Goal: Task Accomplishment & Management: Use online tool/utility

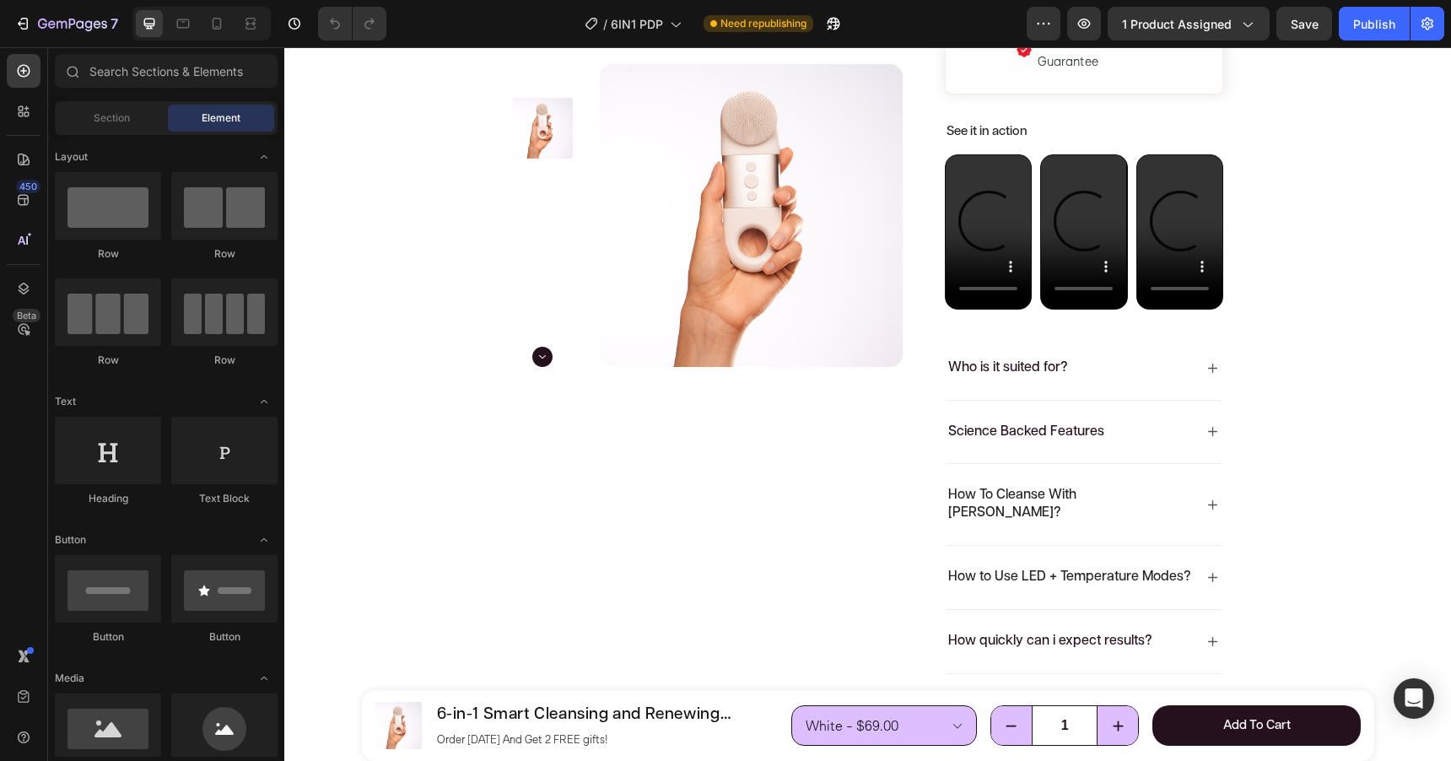
scroll to position [1236, 0]
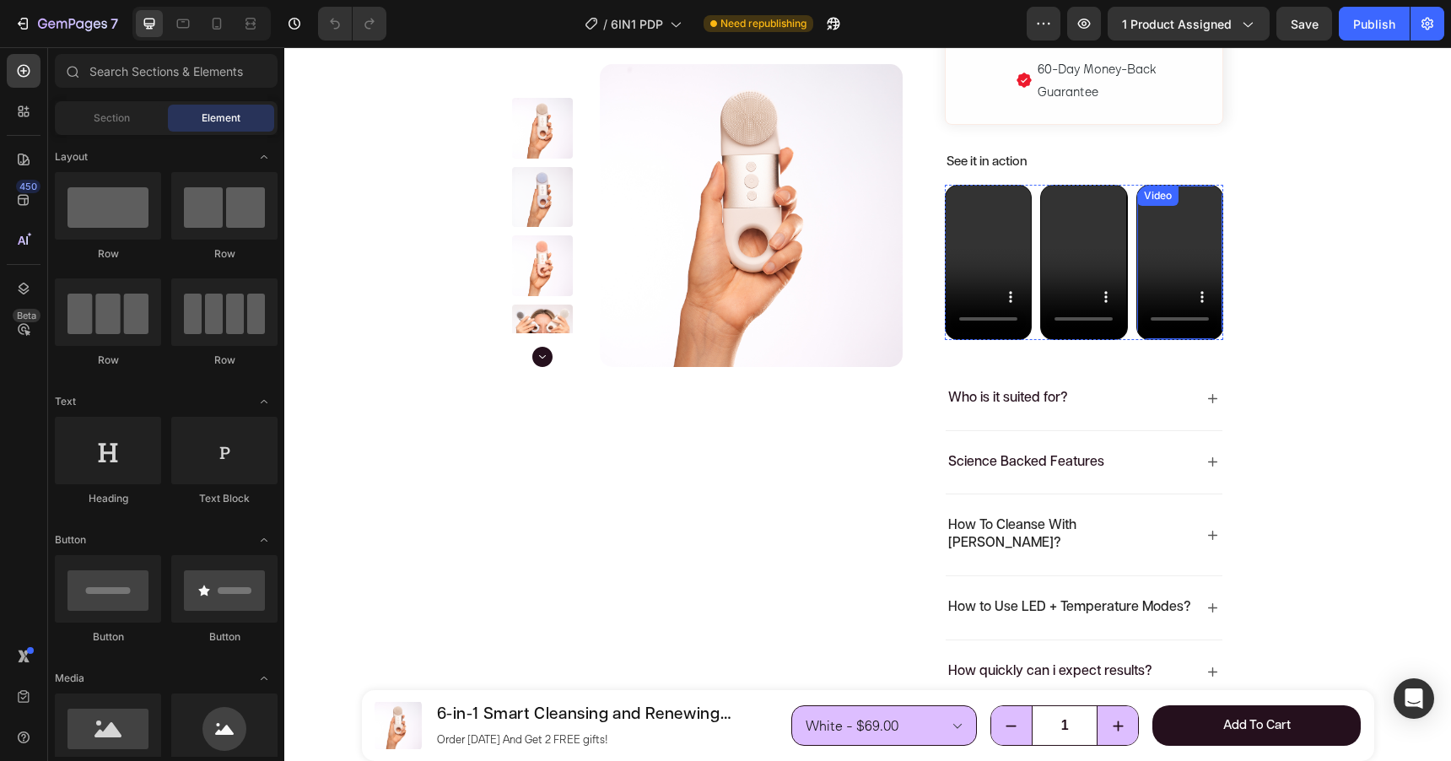
click at [1178, 245] on video at bounding box center [1179, 262] width 85 height 152
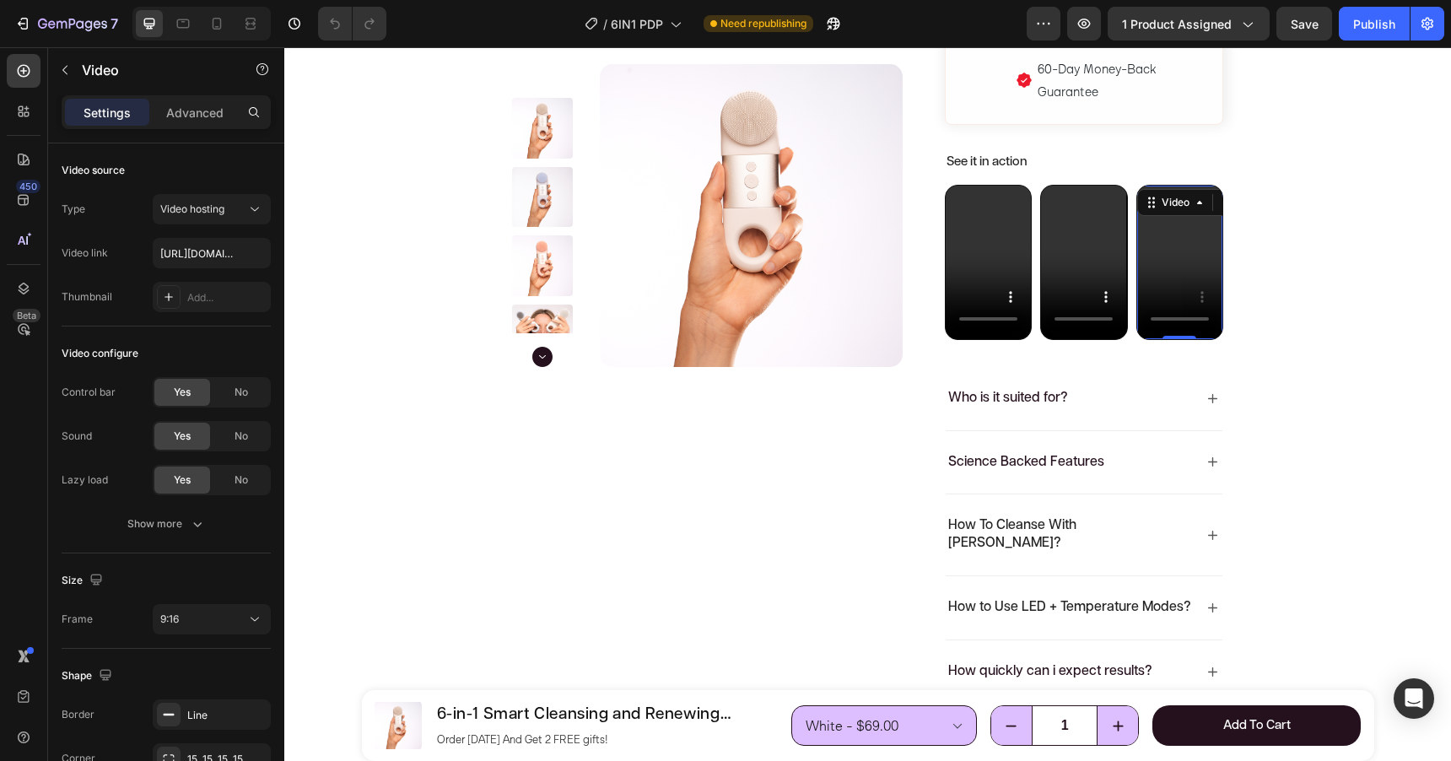
click at [1180, 236] on video at bounding box center [1179, 262] width 85 height 152
click at [974, 232] on video at bounding box center [988, 262] width 85 height 152
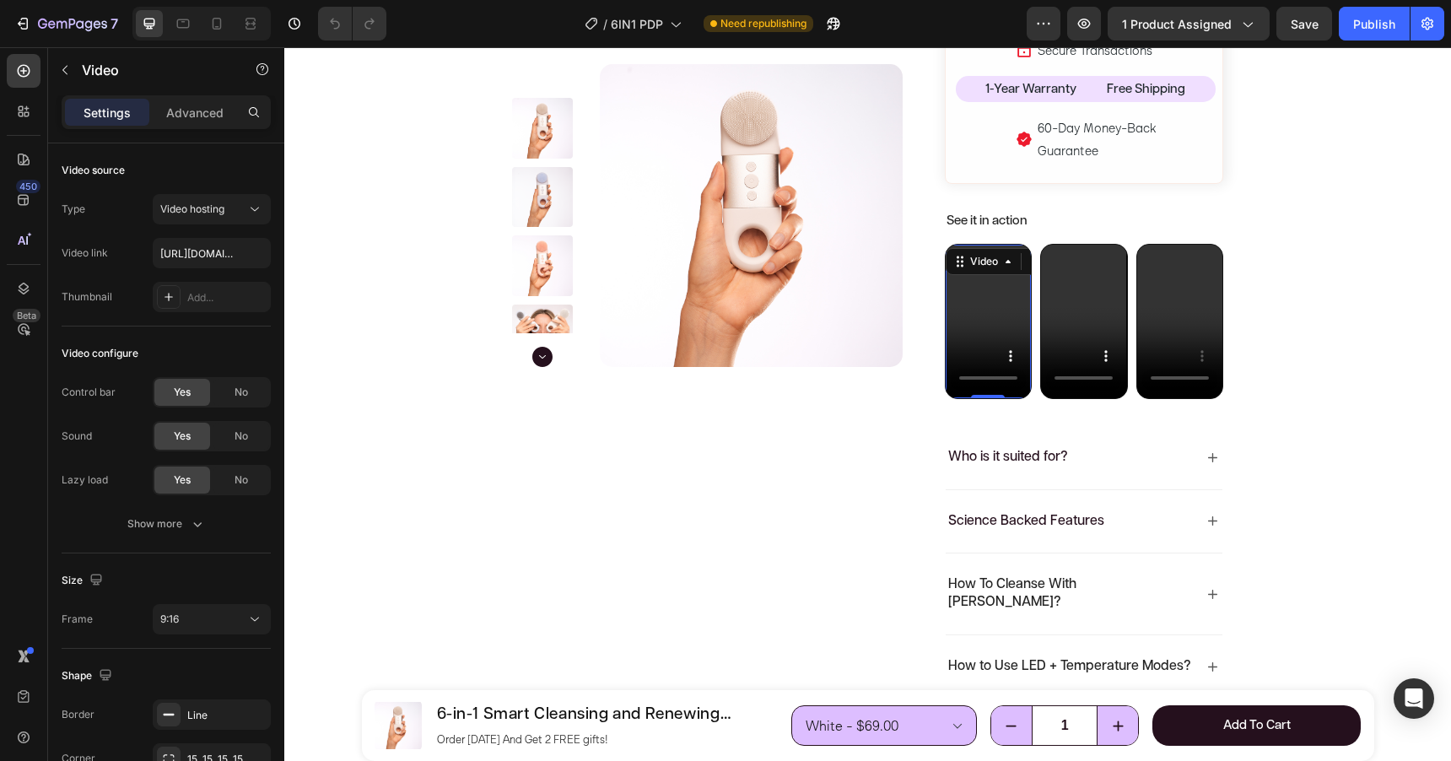
scroll to position [1173, 0]
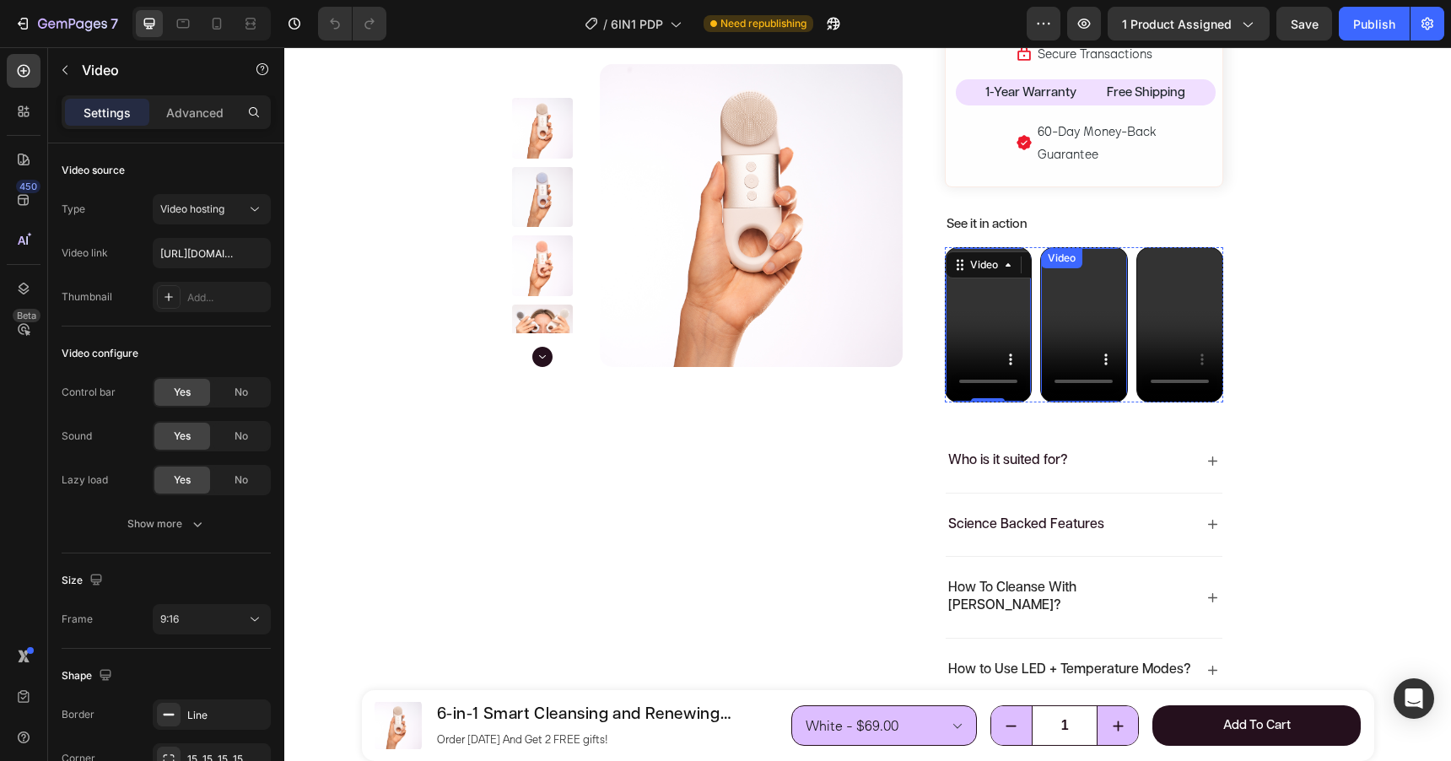
click at [1070, 294] on video at bounding box center [1083, 324] width 85 height 152
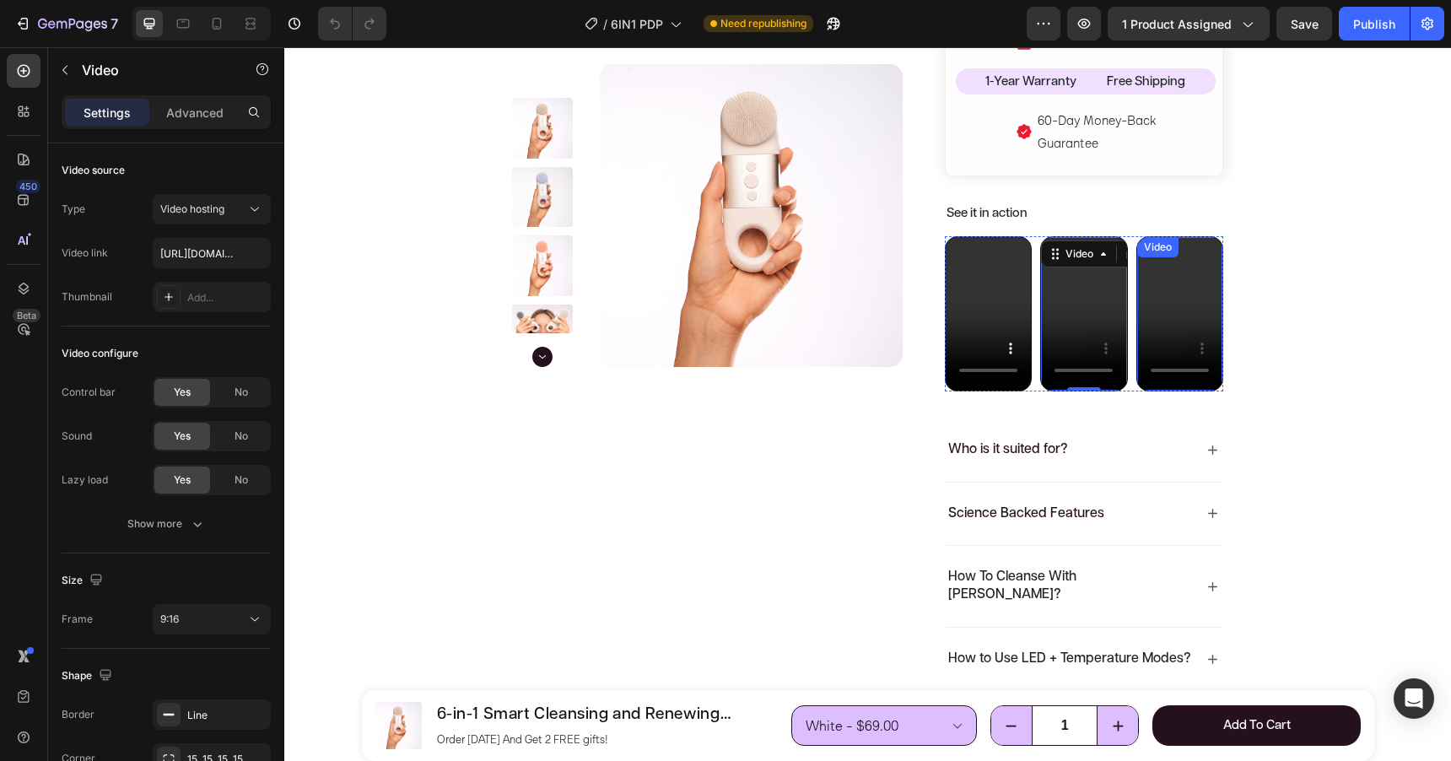
scroll to position [1161, 0]
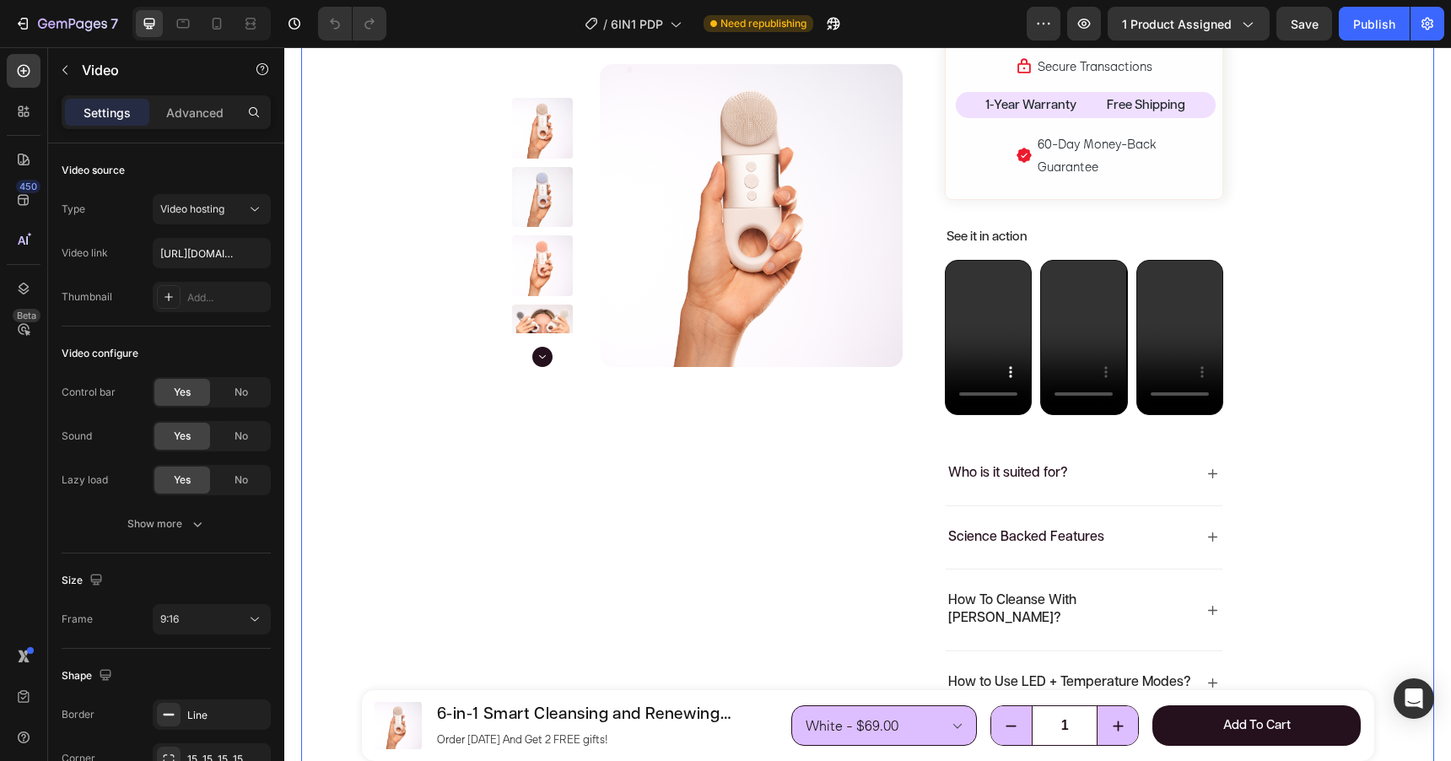
click at [1201, 295] on video at bounding box center [1179, 337] width 85 height 152
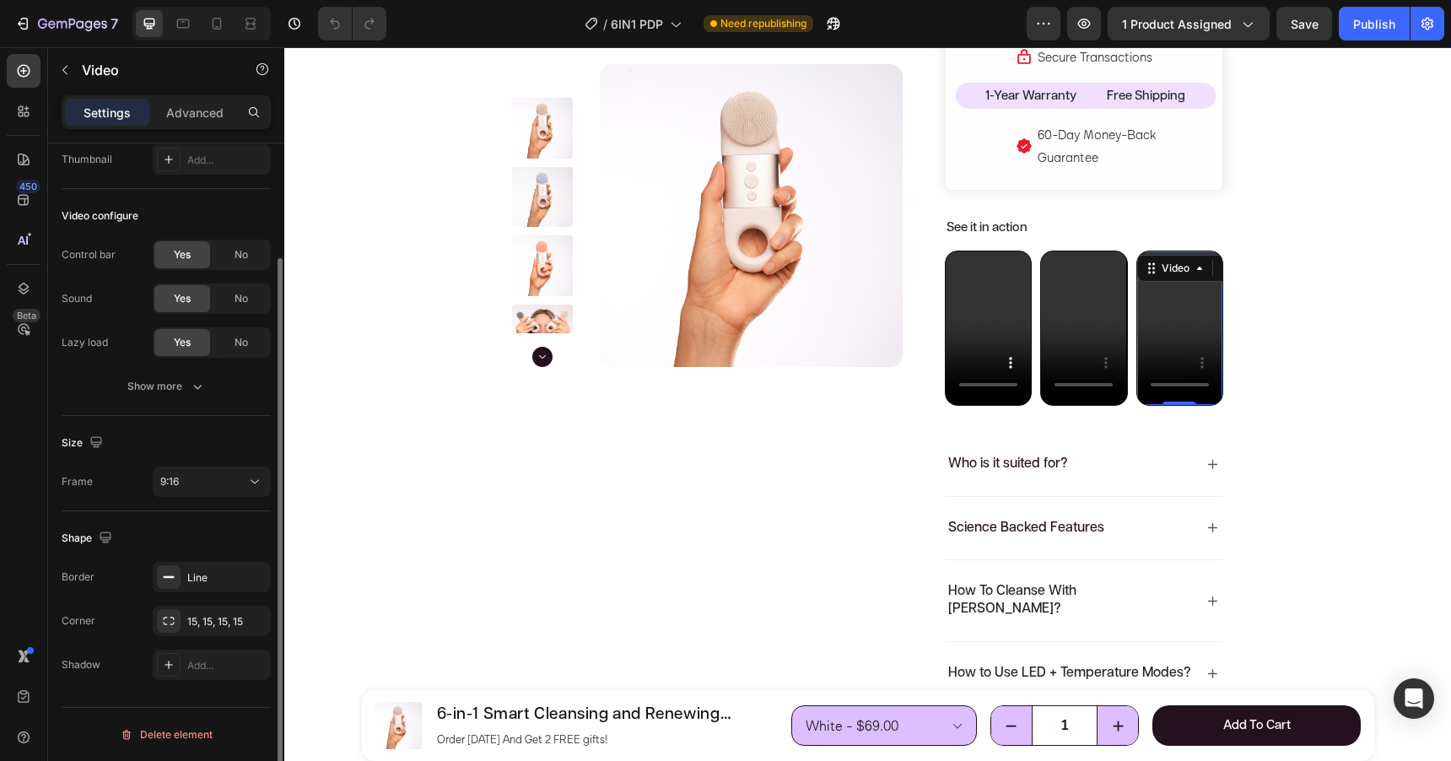
scroll to position [0, 0]
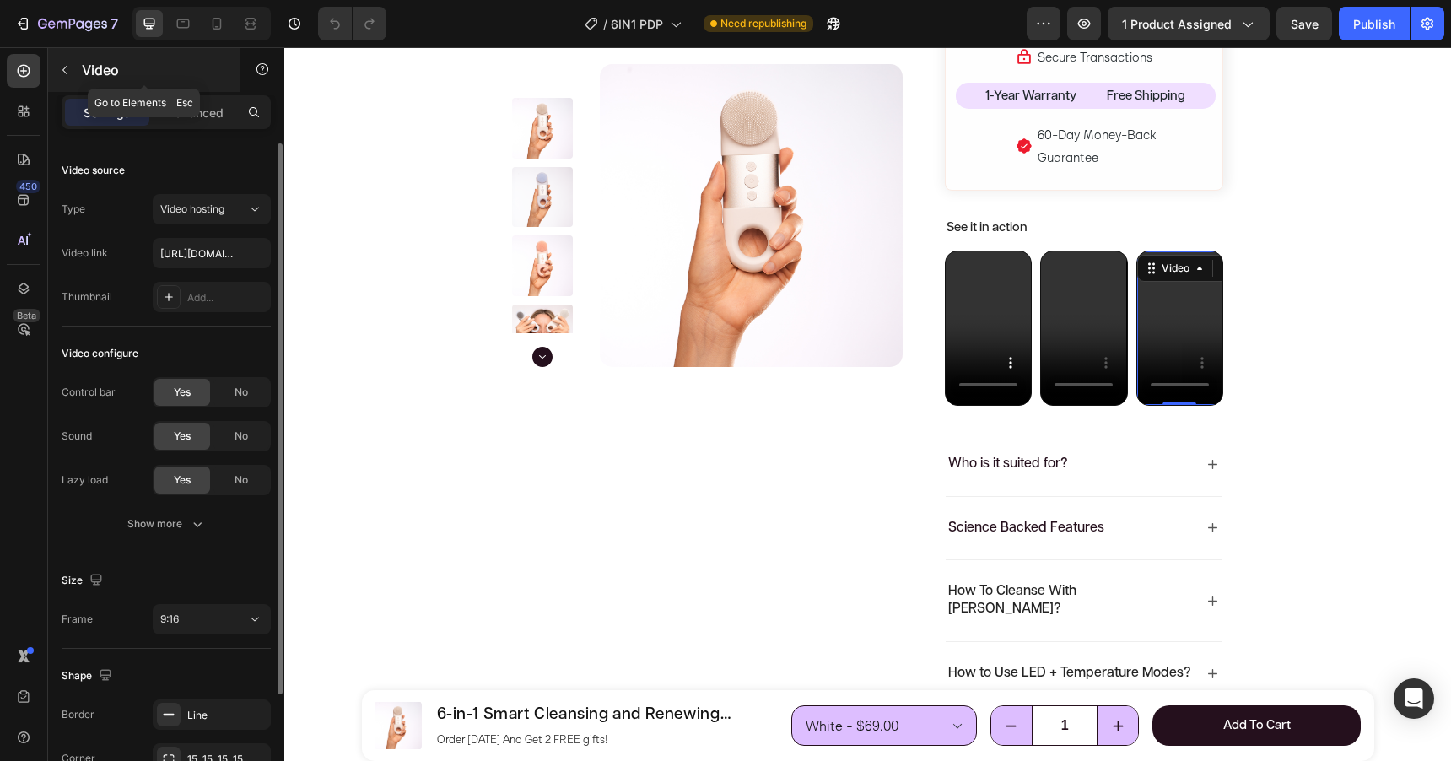
click at [73, 76] on button "button" at bounding box center [64, 70] width 27 height 27
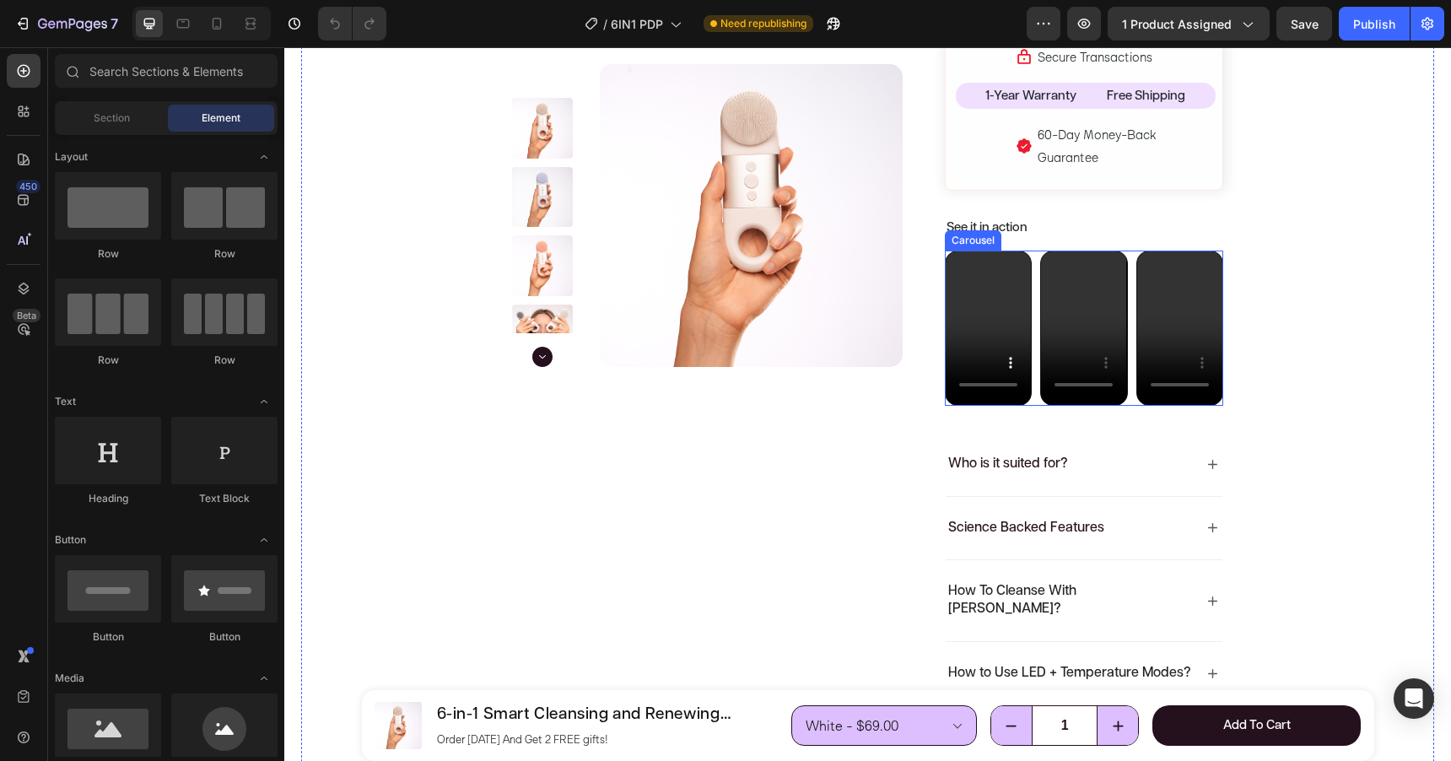
click at [1034, 251] on div "Video Video Video" at bounding box center [1084, 328] width 278 height 155
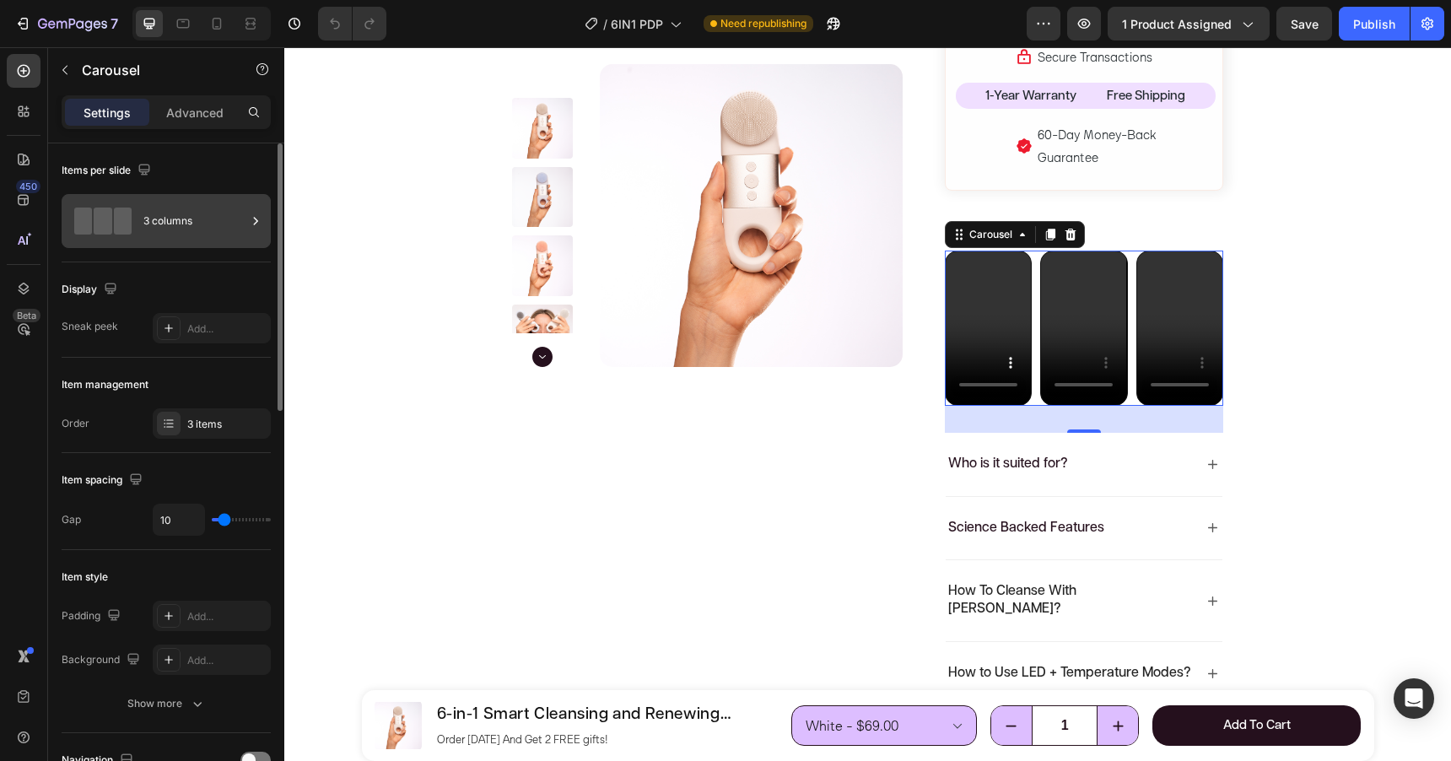
click at [184, 221] on div "3 columns" at bounding box center [194, 221] width 103 height 39
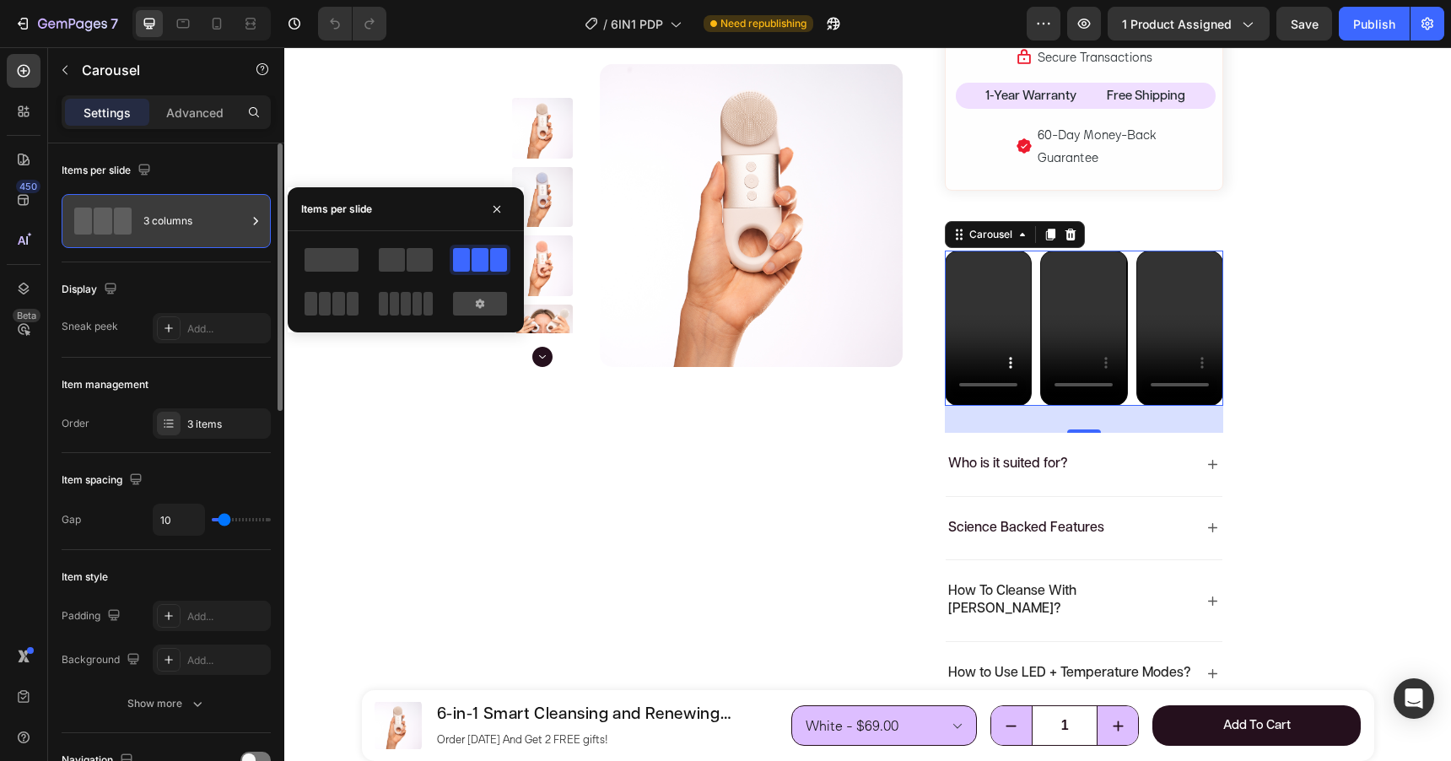
click at [184, 221] on div "3 columns" at bounding box center [194, 221] width 103 height 39
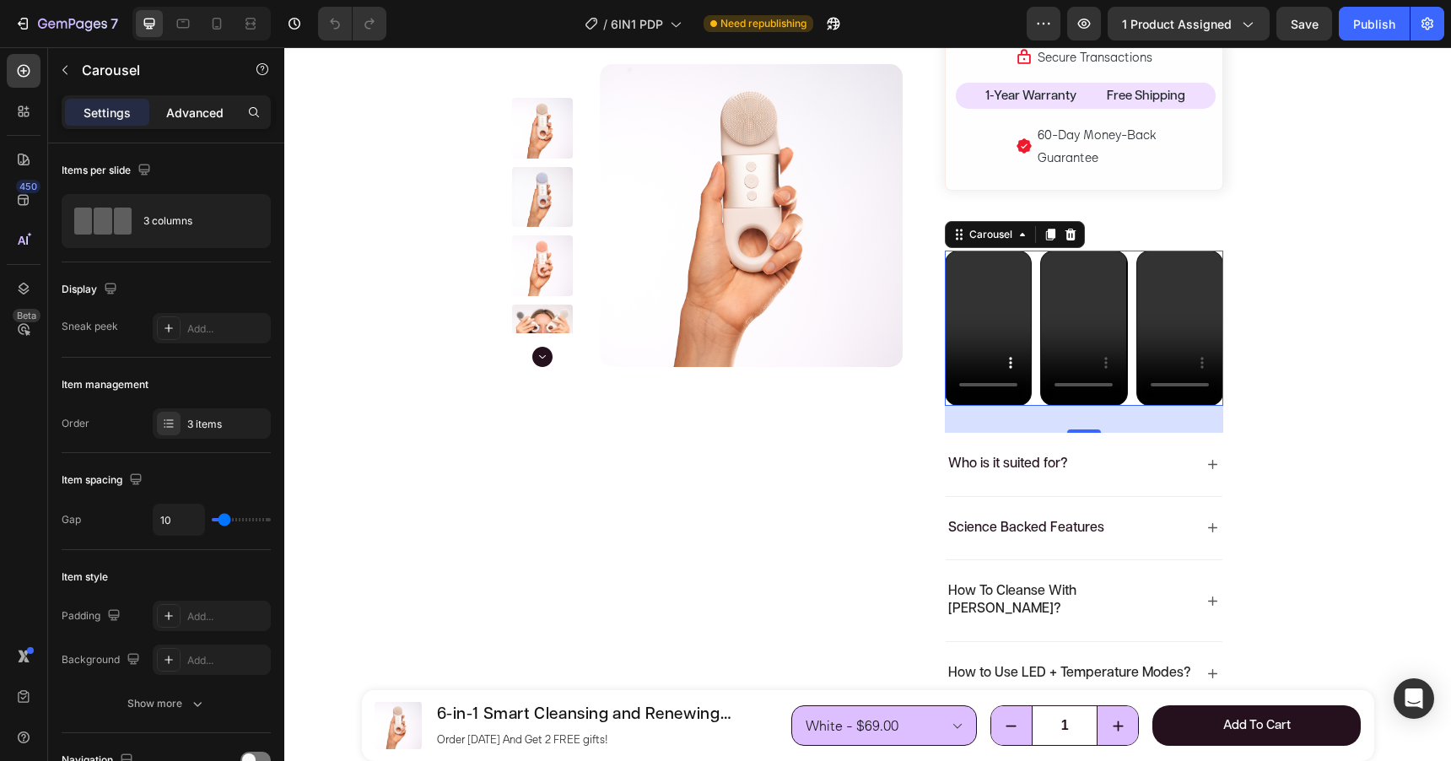
click at [179, 107] on p "Advanced" at bounding box center [194, 113] width 57 height 18
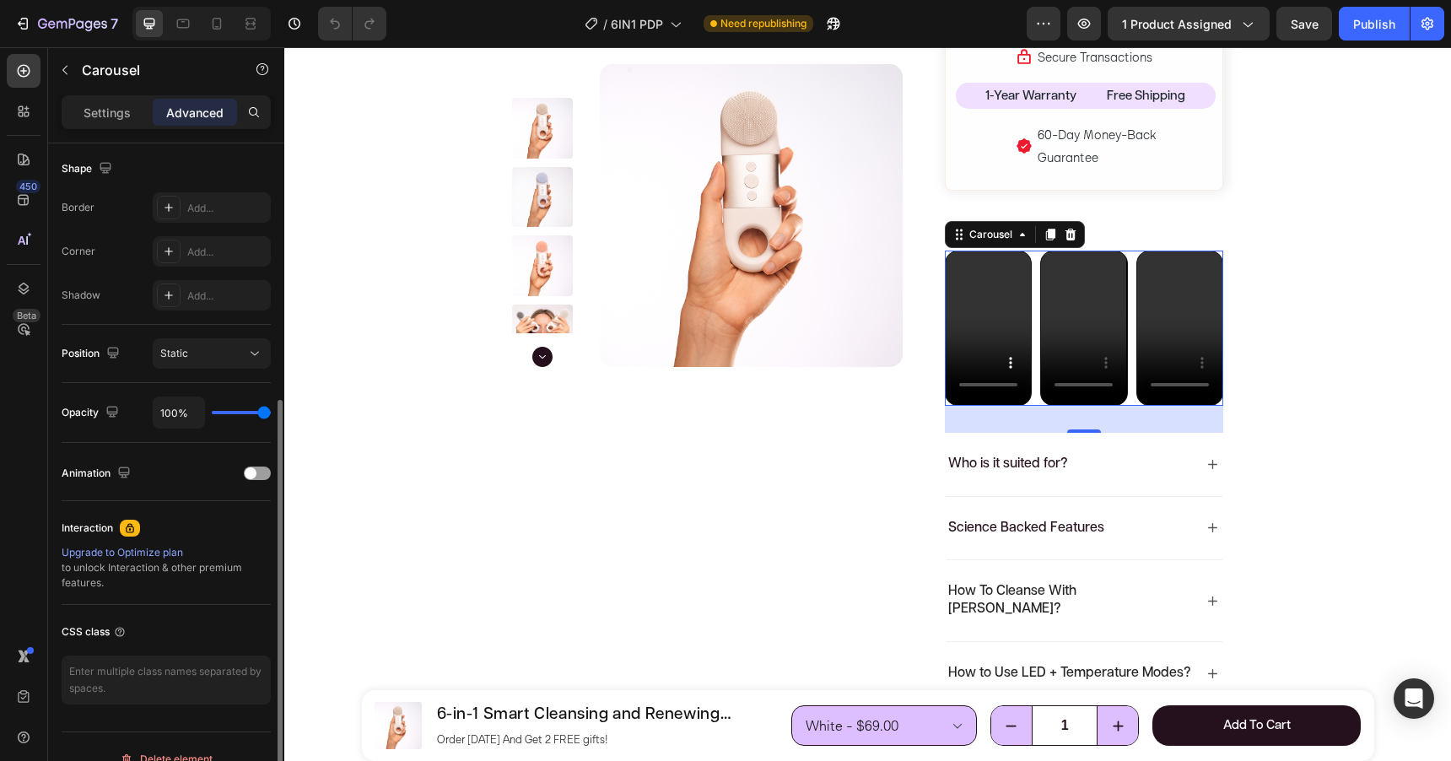
scroll to position [438, 0]
click at [98, 117] on p "Settings" at bounding box center [107, 113] width 47 height 18
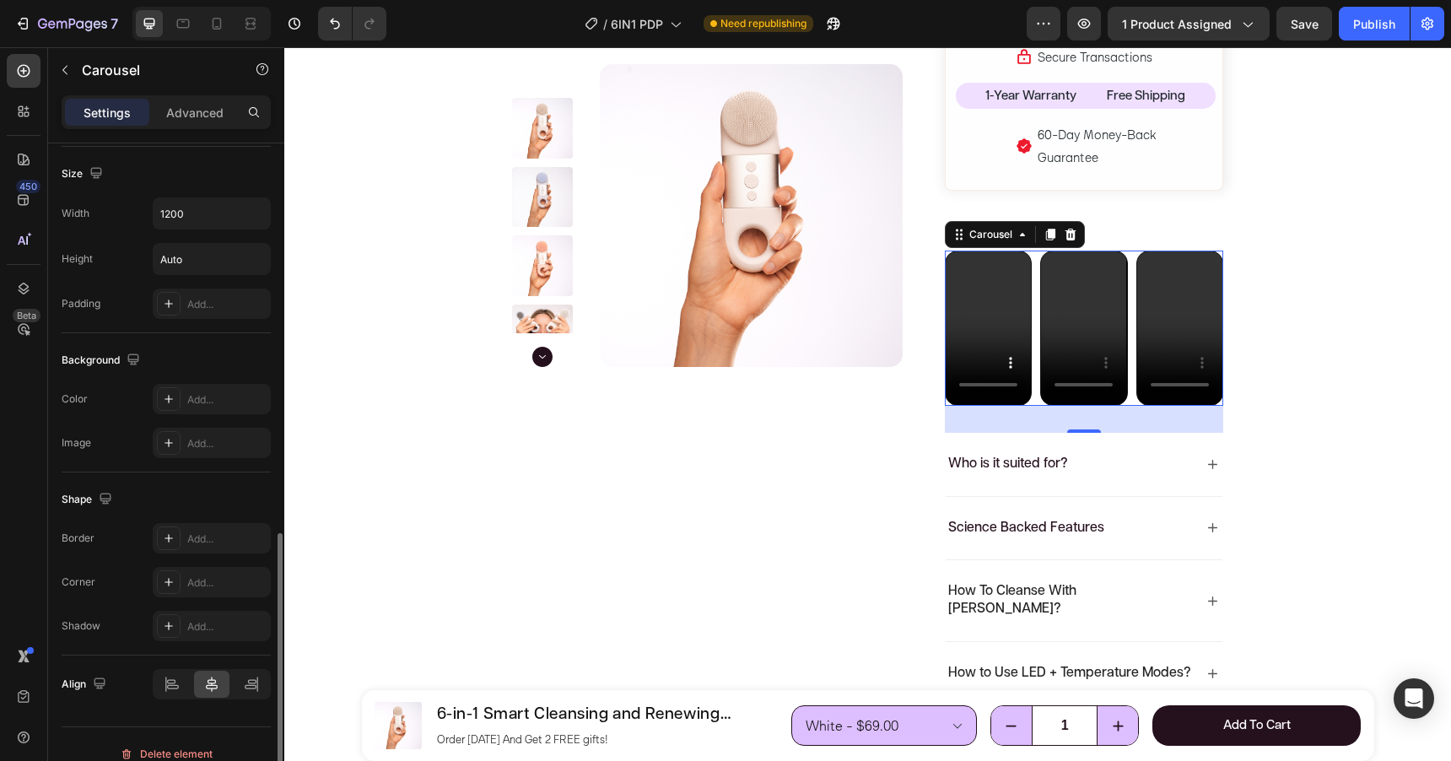
scroll to position [986, 0]
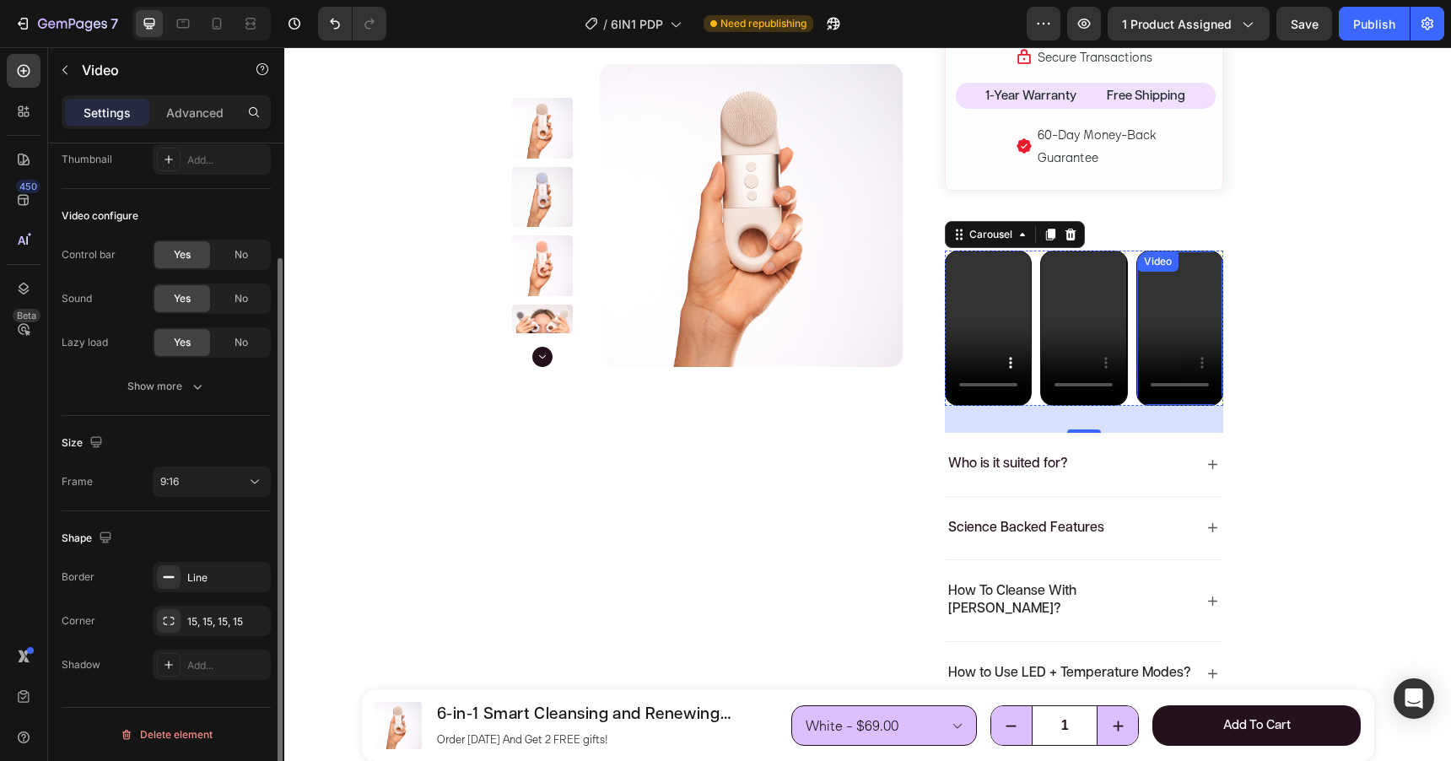
click at [1181, 294] on video at bounding box center [1179, 327] width 85 height 152
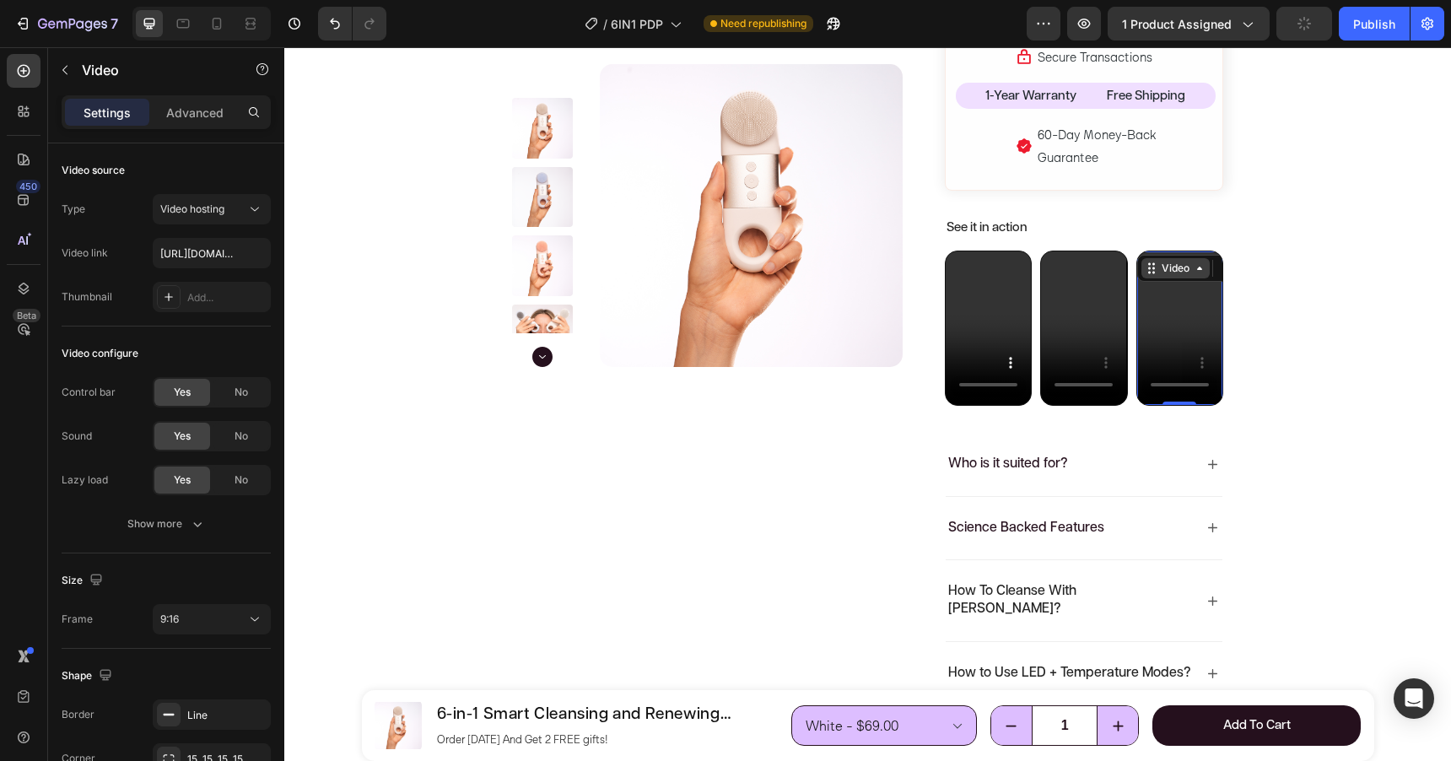
click at [1200, 262] on icon at bounding box center [1199, 268] width 13 height 13
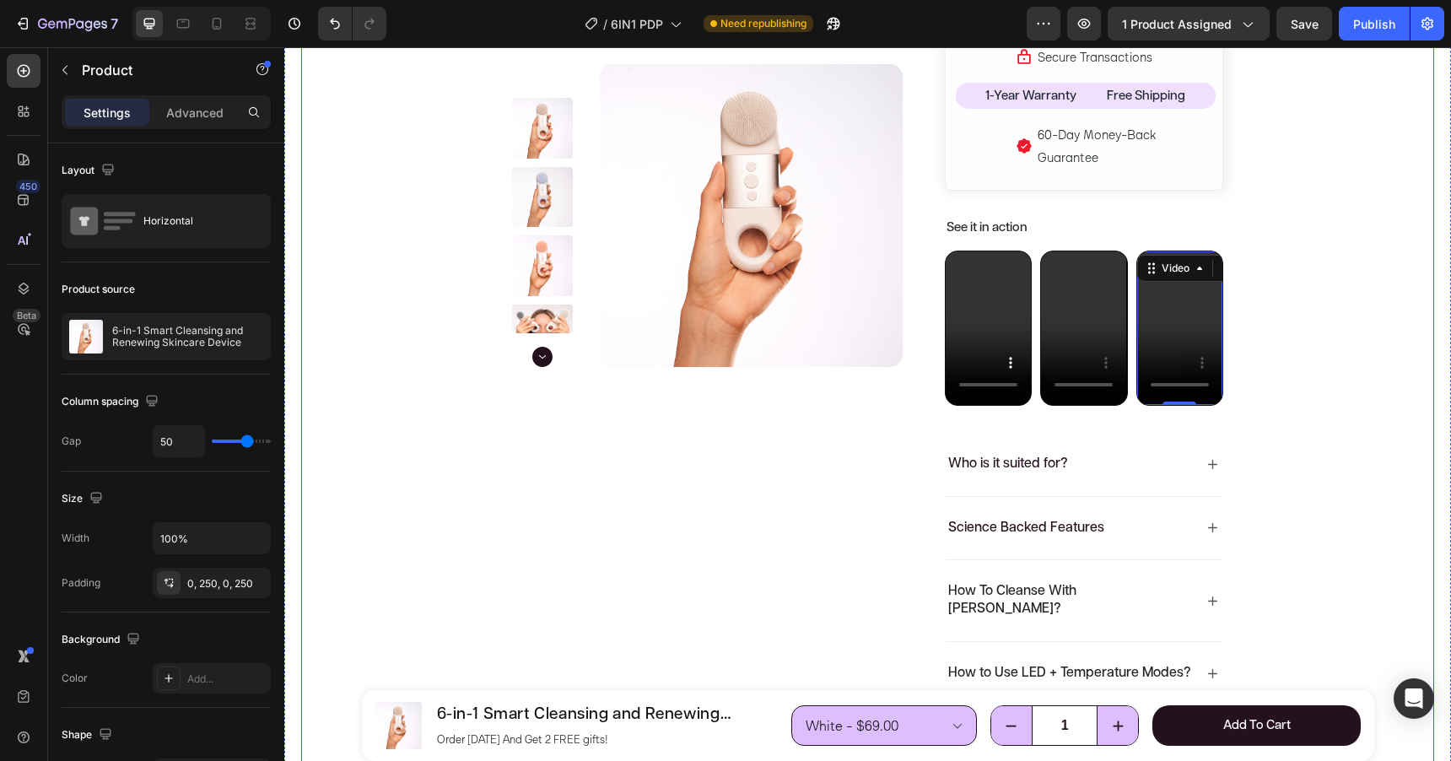
click at [1187, 312] on video at bounding box center [1179, 327] width 85 height 152
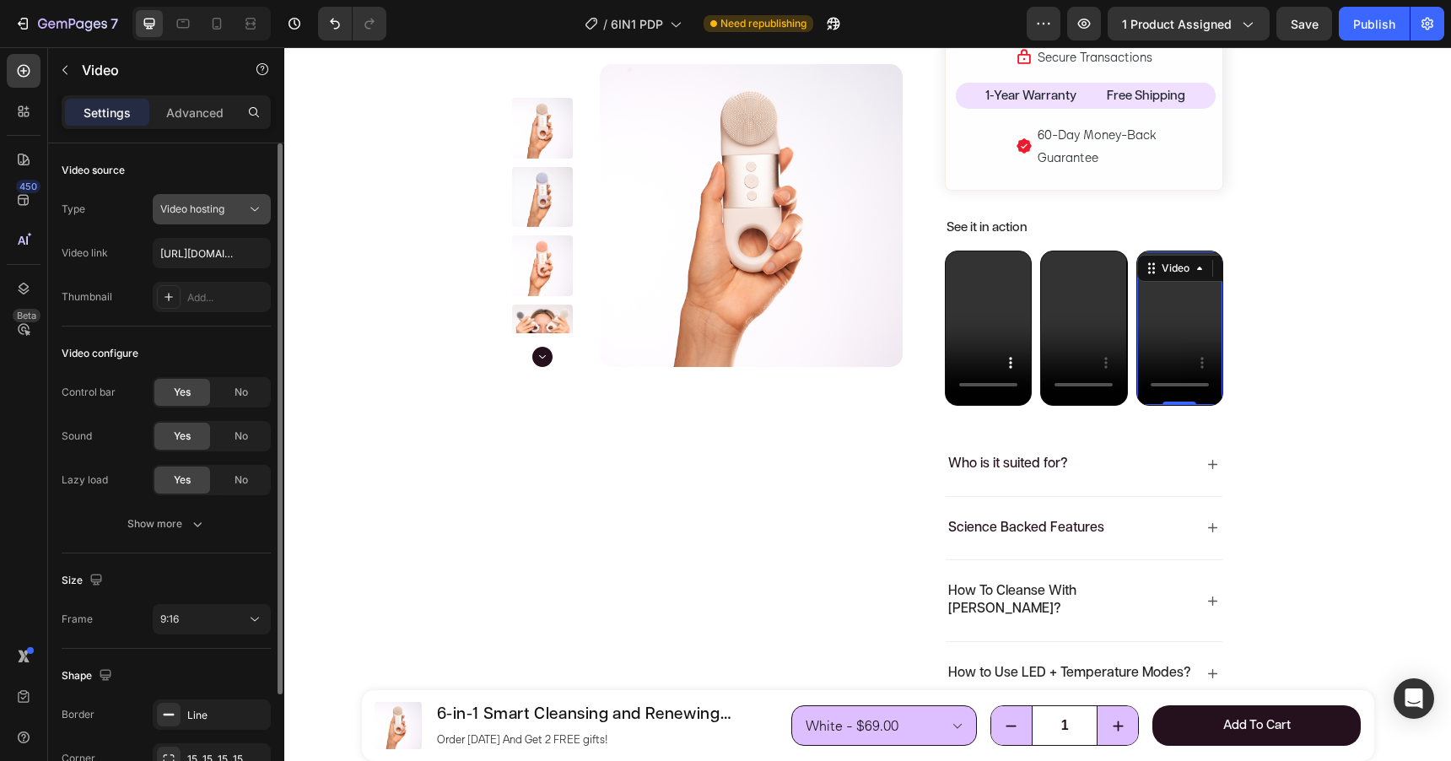
click at [248, 215] on icon at bounding box center [254, 209] width 17 height 17
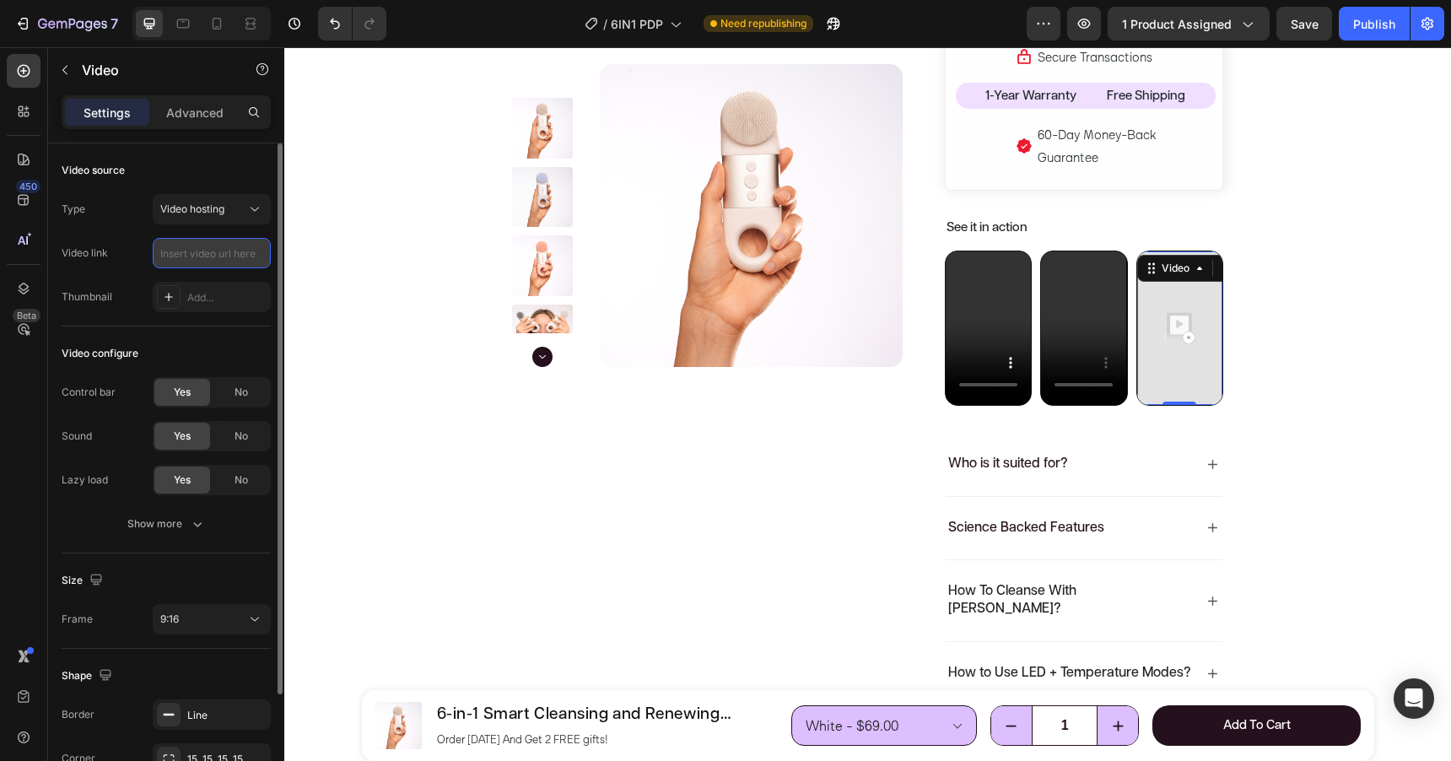
paste input "https://cdn.shopify.com/videos/c/o/v/fc06c5e1a70a409494d6868166fc90fb.mp4"
type input "https://cdn.shopify.com/videos/c/o/v/fc06c5e1a70a409494d6868166fc90fb.mp4"
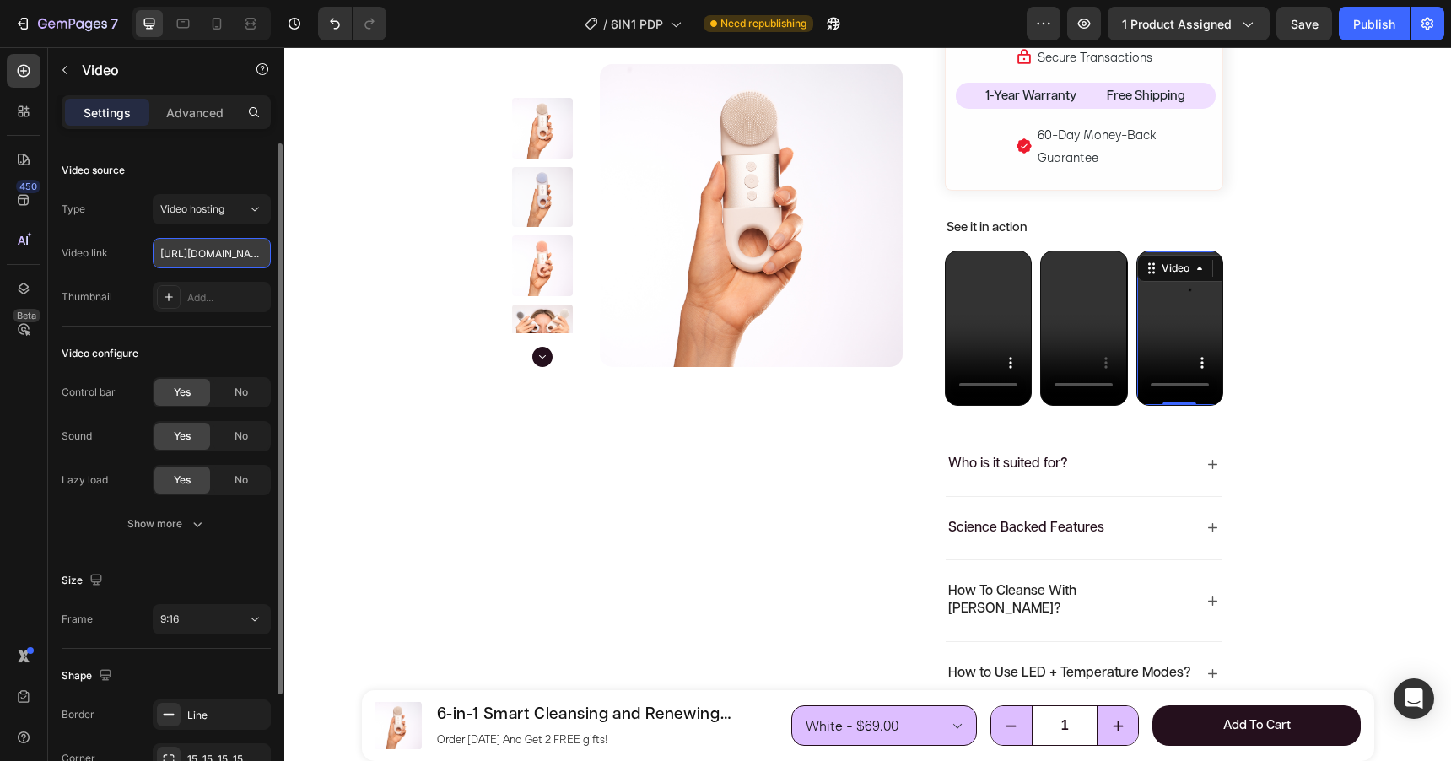
scroll to position [0, 314]
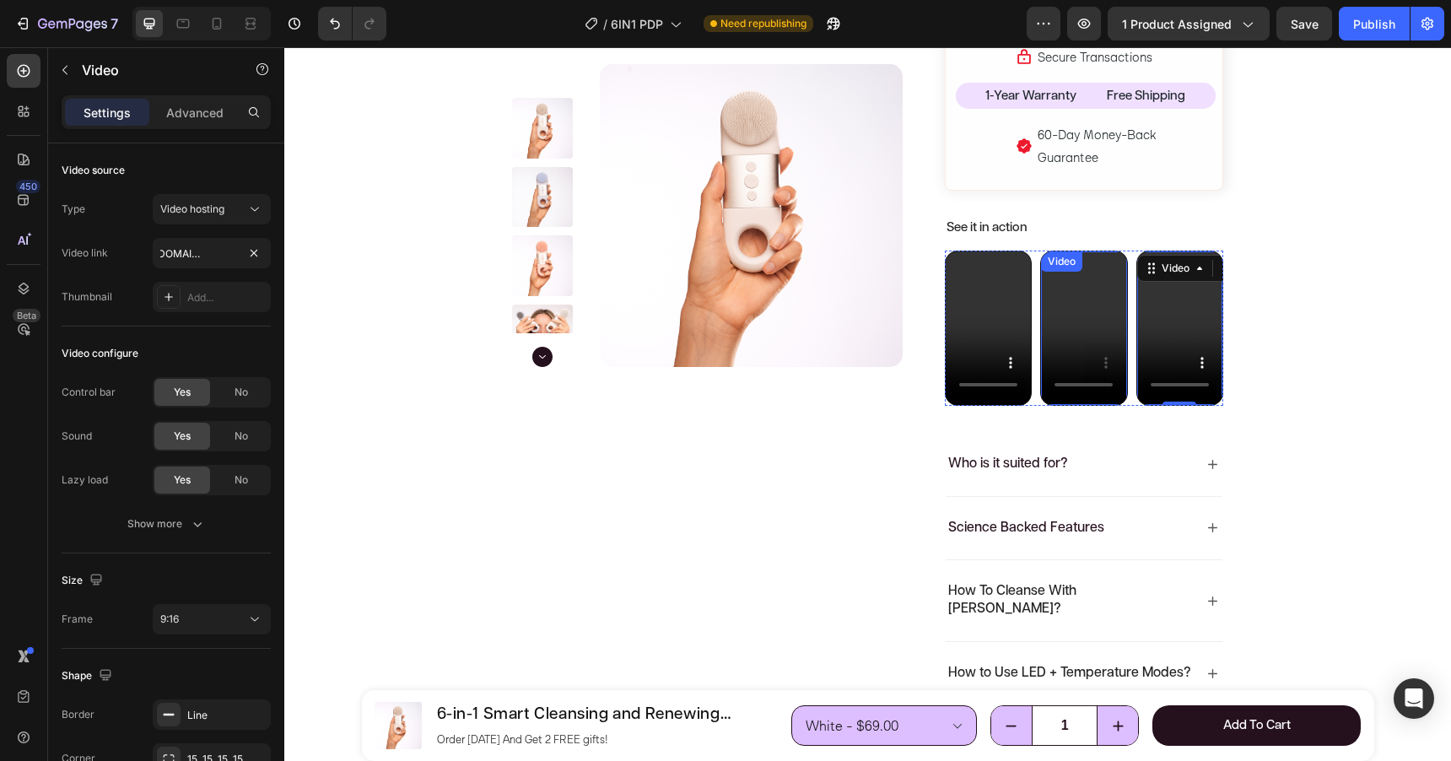
click at [1088, 300] on video at bounding box center [1083, 327] width 85 height 152
click at [1088, 301] on video at bounding box center [1083, 327] width 85 height 152
click at [990, 292] on video at bounding box center [988, 327] width 85 height 152
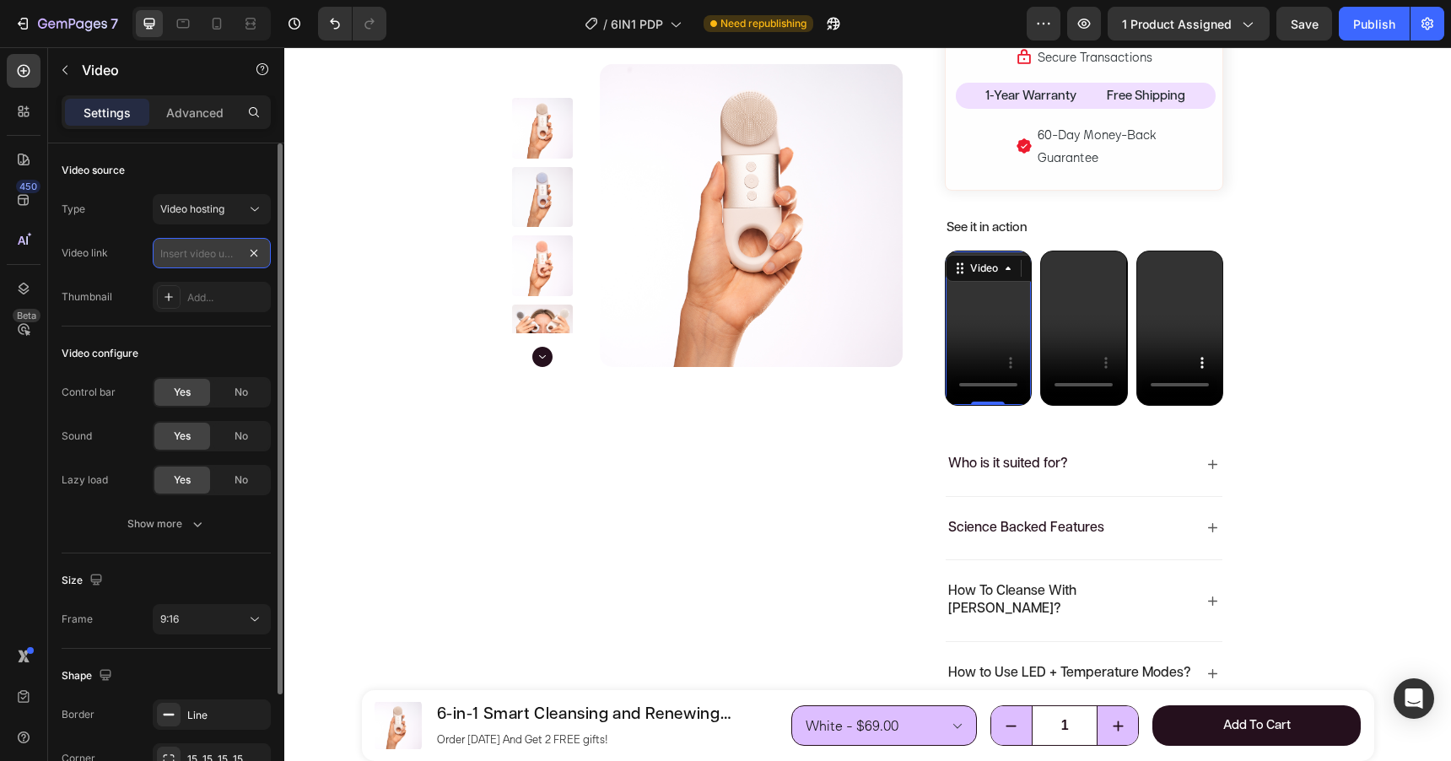
scroll to position [0, 0]
paste input "https://cdn.shopify.com/videos/c/o/v/fdff9a52cfc54b20b2838ebb29e81f95.mp4"
type input "https://cdn.shopify.com/videos/c/o/v/fdff9a52cfc54b20b2838ebb29e81f95.mp4"
click at [211, 158] on div "Video source" at bounding box center [166, 170] width 209 height 27
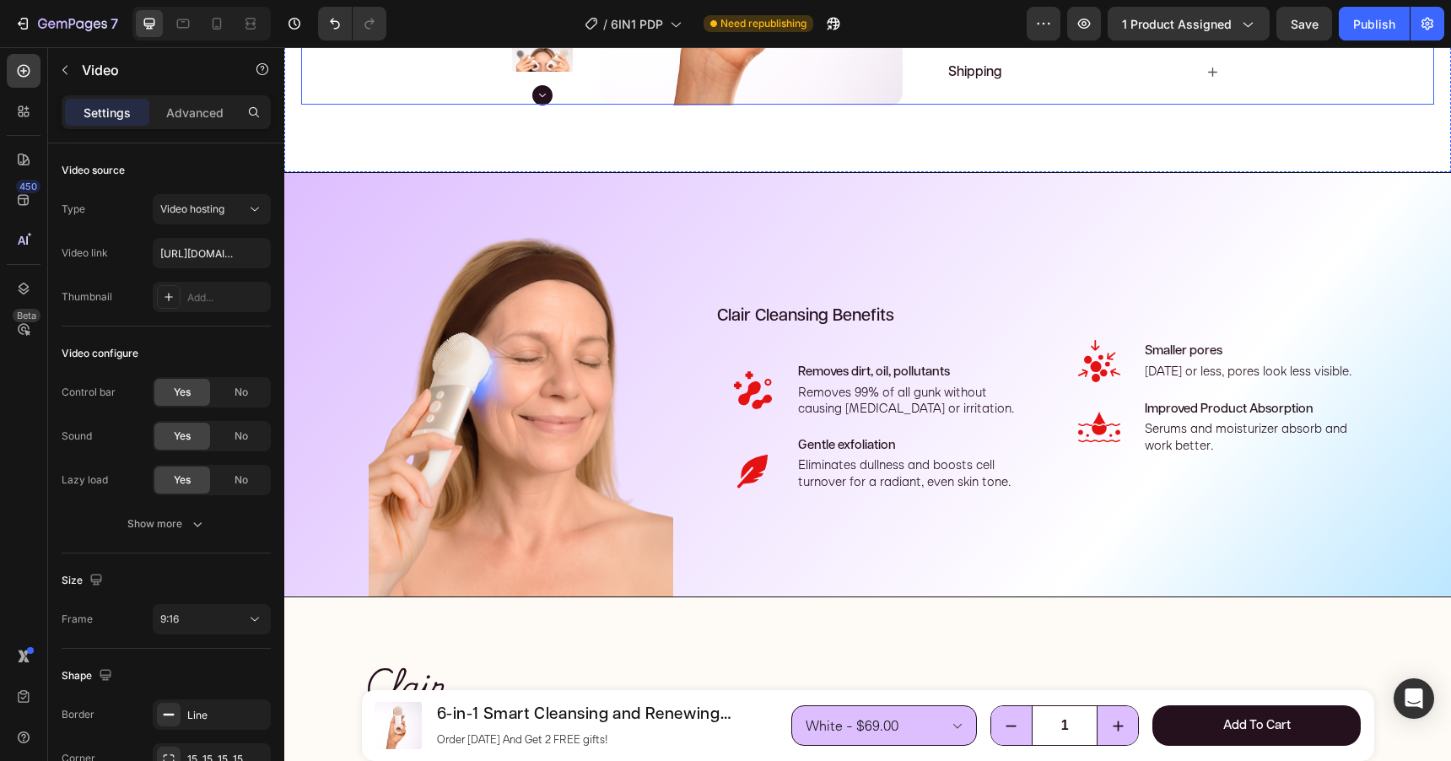
scroll to position [1896, 0]
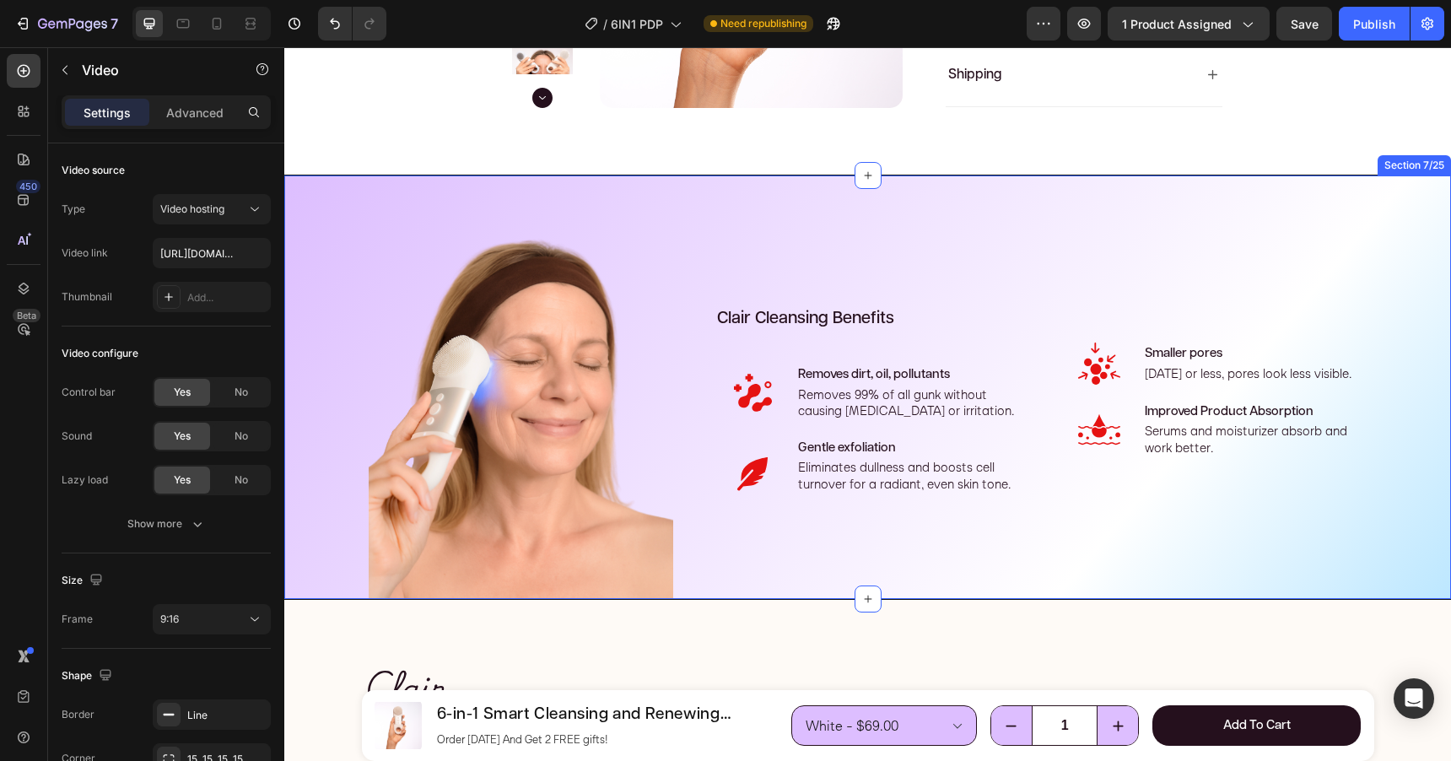
click at [973, 175] on div "Clair Cleansing Benefits Heading .id570326405234033701 .cls-1{fill:#e51212;} Ic…" at bounding box center [867, 386] width 1167 height 423
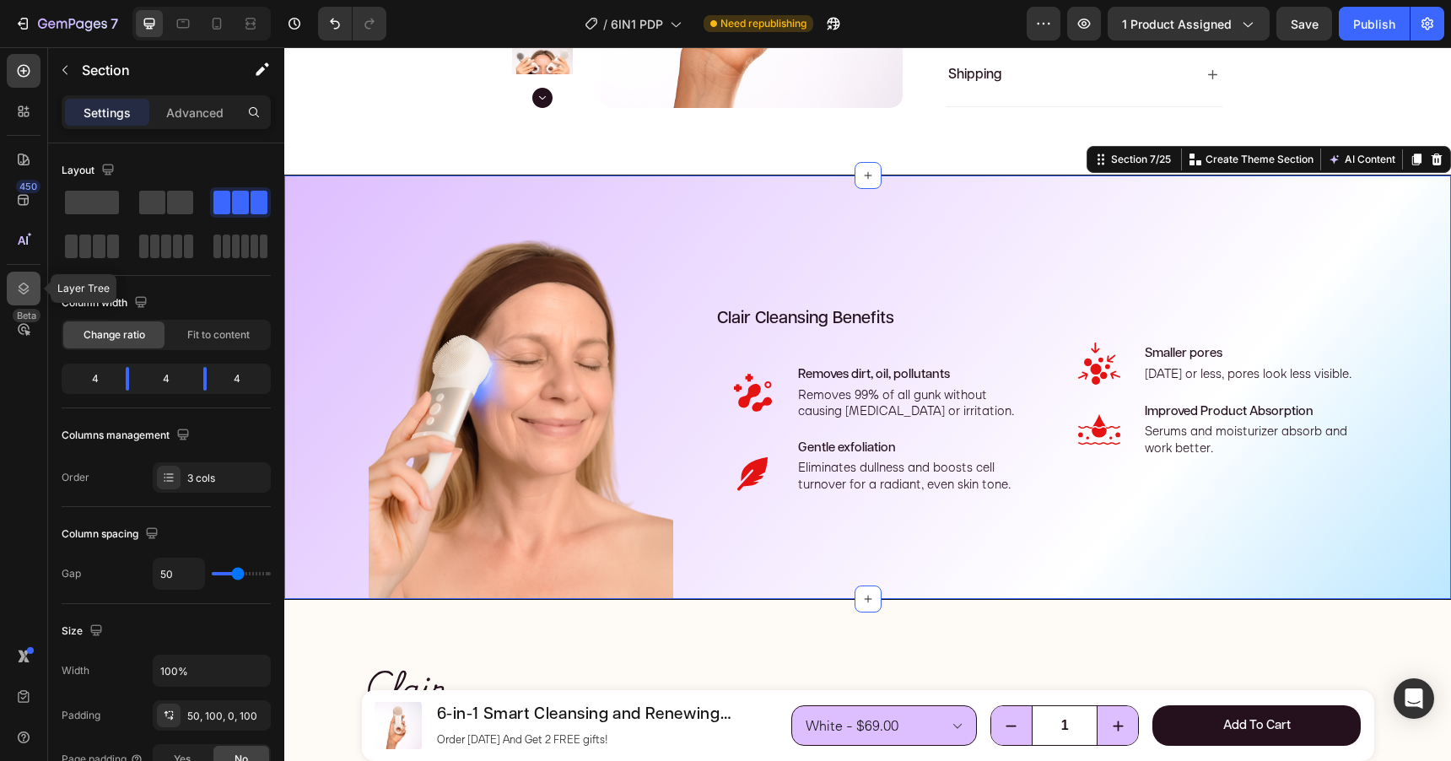
click at [34, 294] on div at bounding box center [24, 289] width 34 height 34
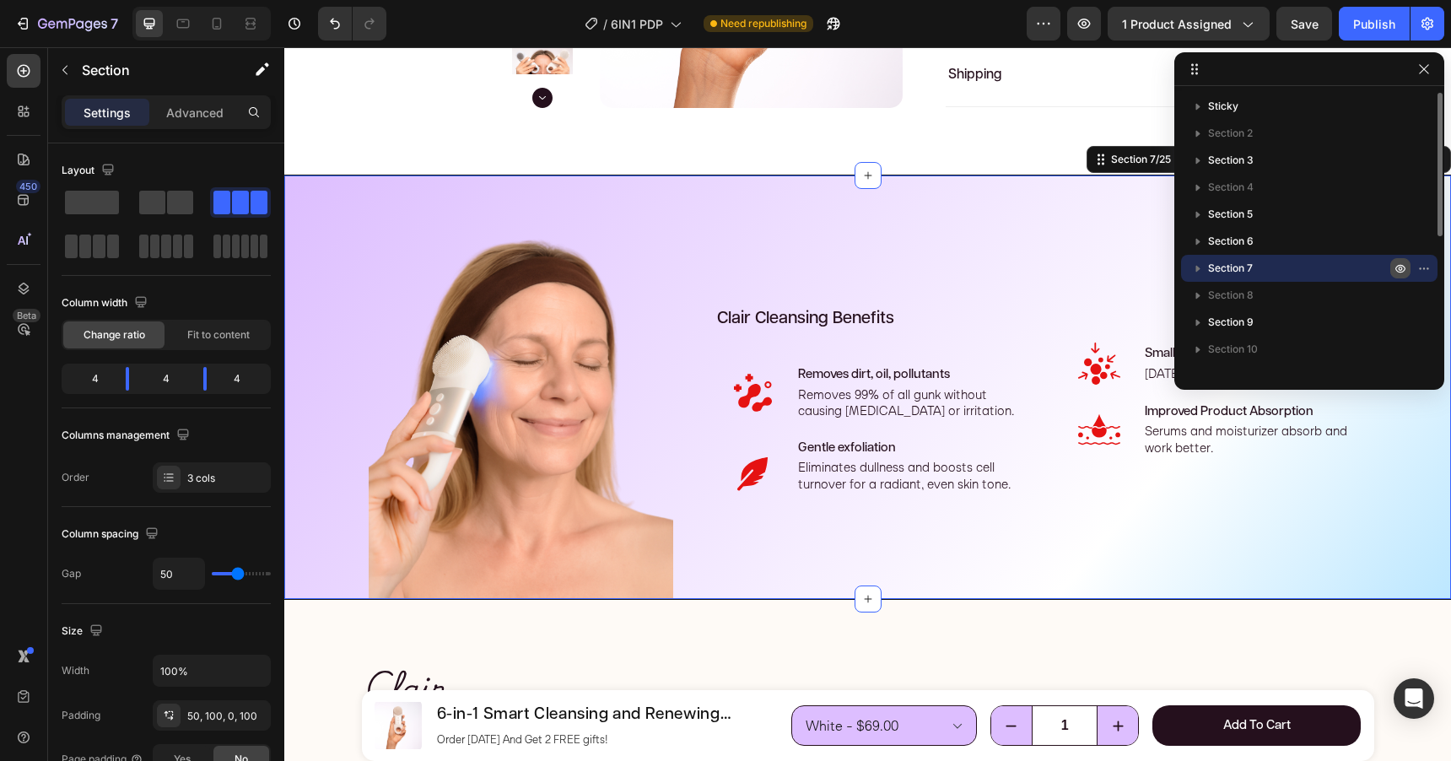
click at [1399, 267] on icon "button" at bounding box center [1400, 268] width 13 height 13
click at [677, 175] on div "Clair Cleansing Benefits Heading .id570326405234033701 .cls-1{fill:#e51212;} Ic…" at bounding box center [867, 386] width 1167 height 423
click at [237, 32] on div at bounding box center [250, 23] width 27 height 27
click at [187, 27] on icon at bounding box center [183, 23] width 13 height 9
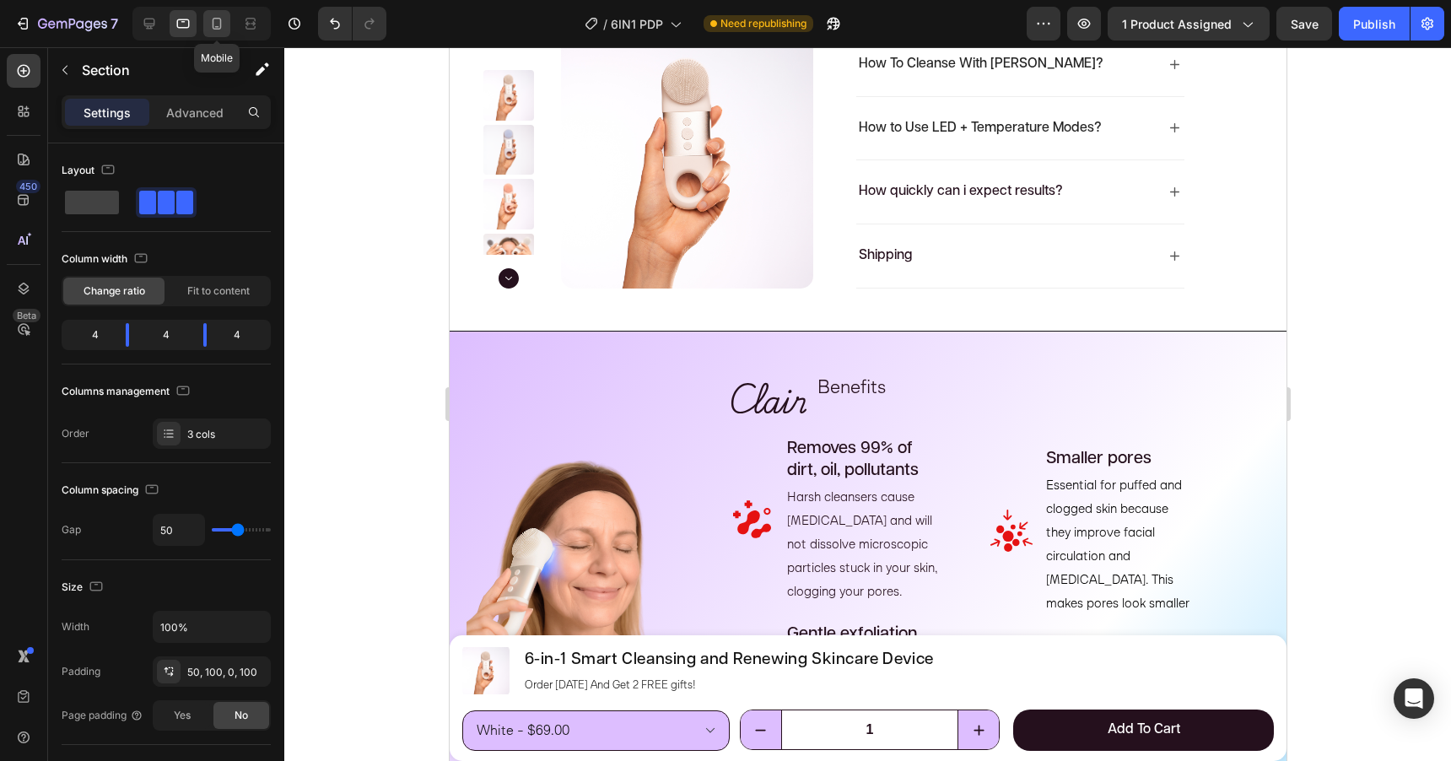
scroll to position [1837, 0]
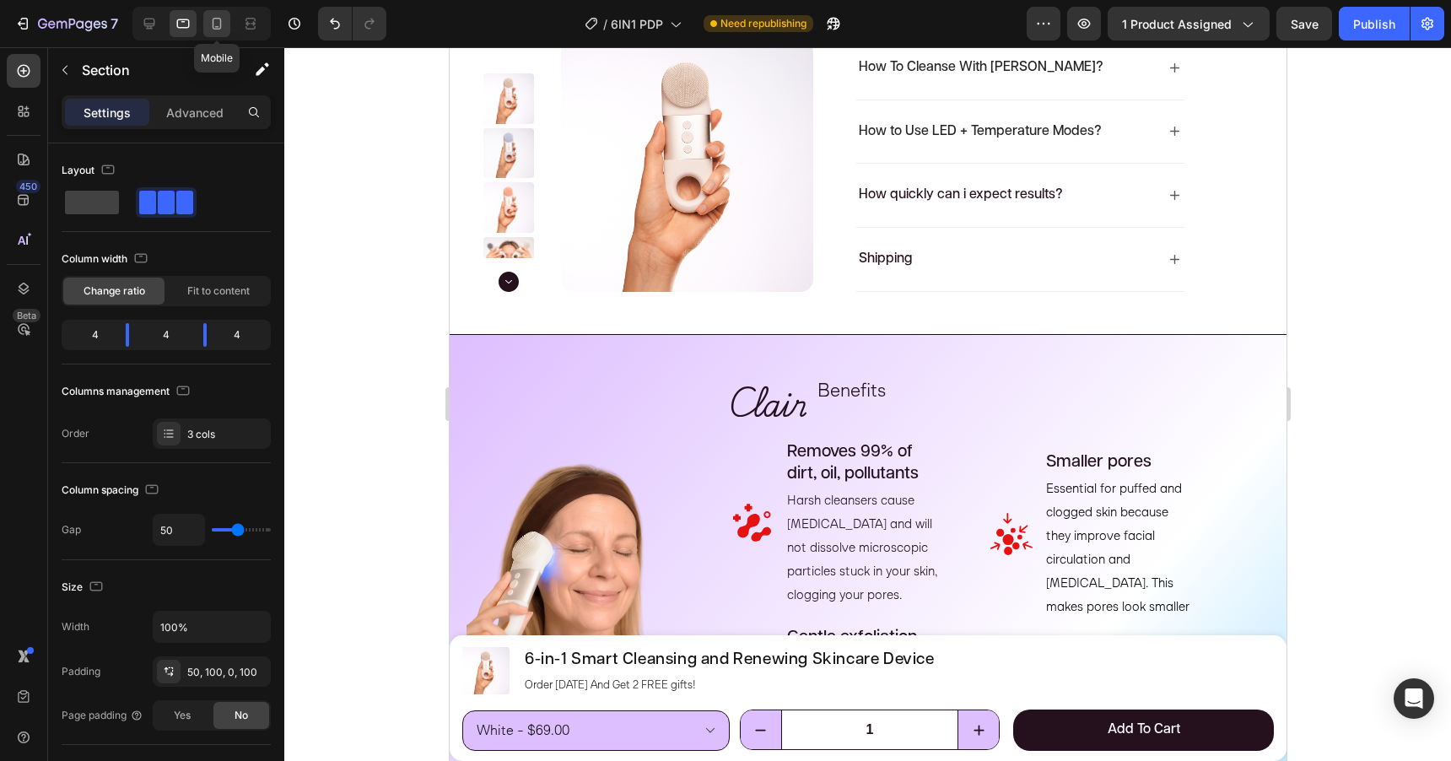
click at [220, 24] on icon at bounding box center [217, 24] width 9 height 12
type input "0"
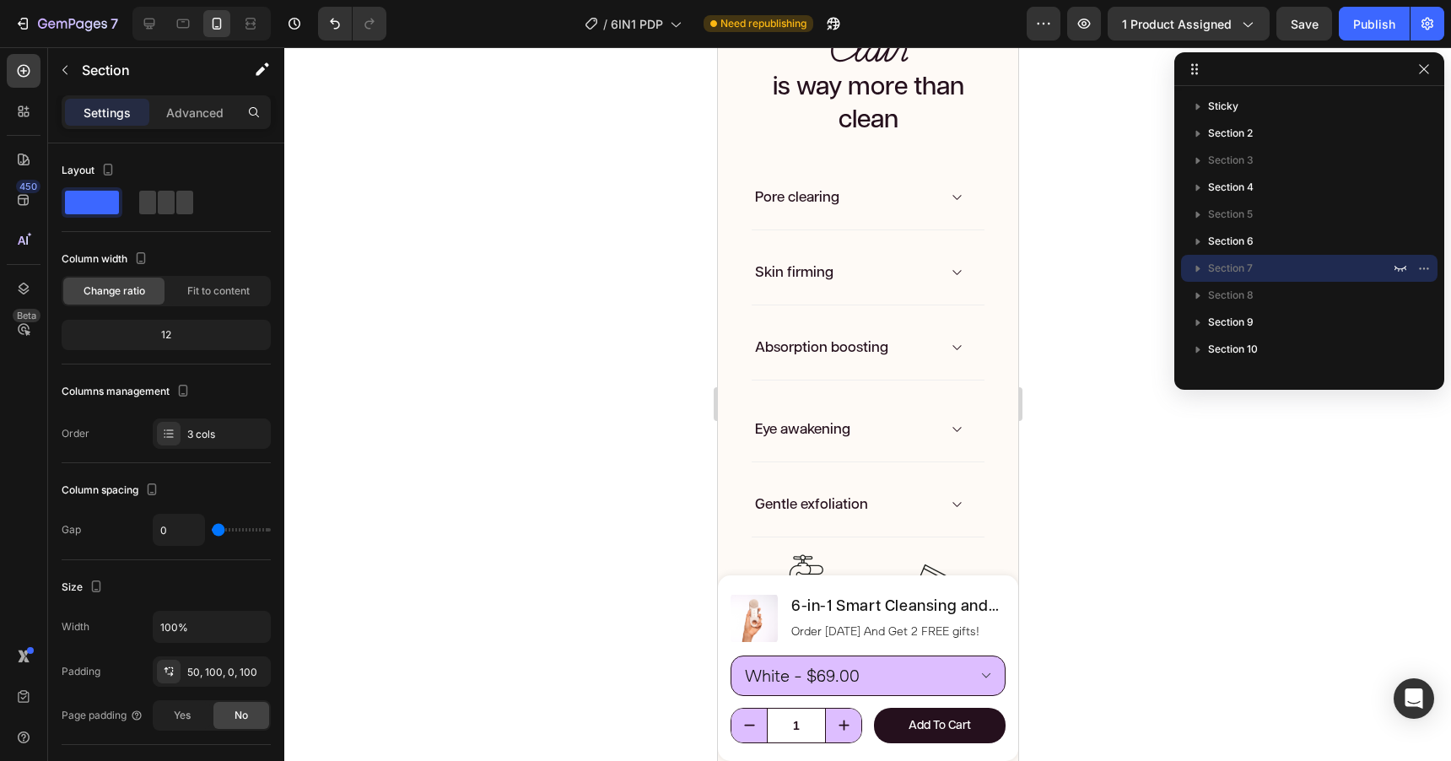
scroll to position [2216, 0]
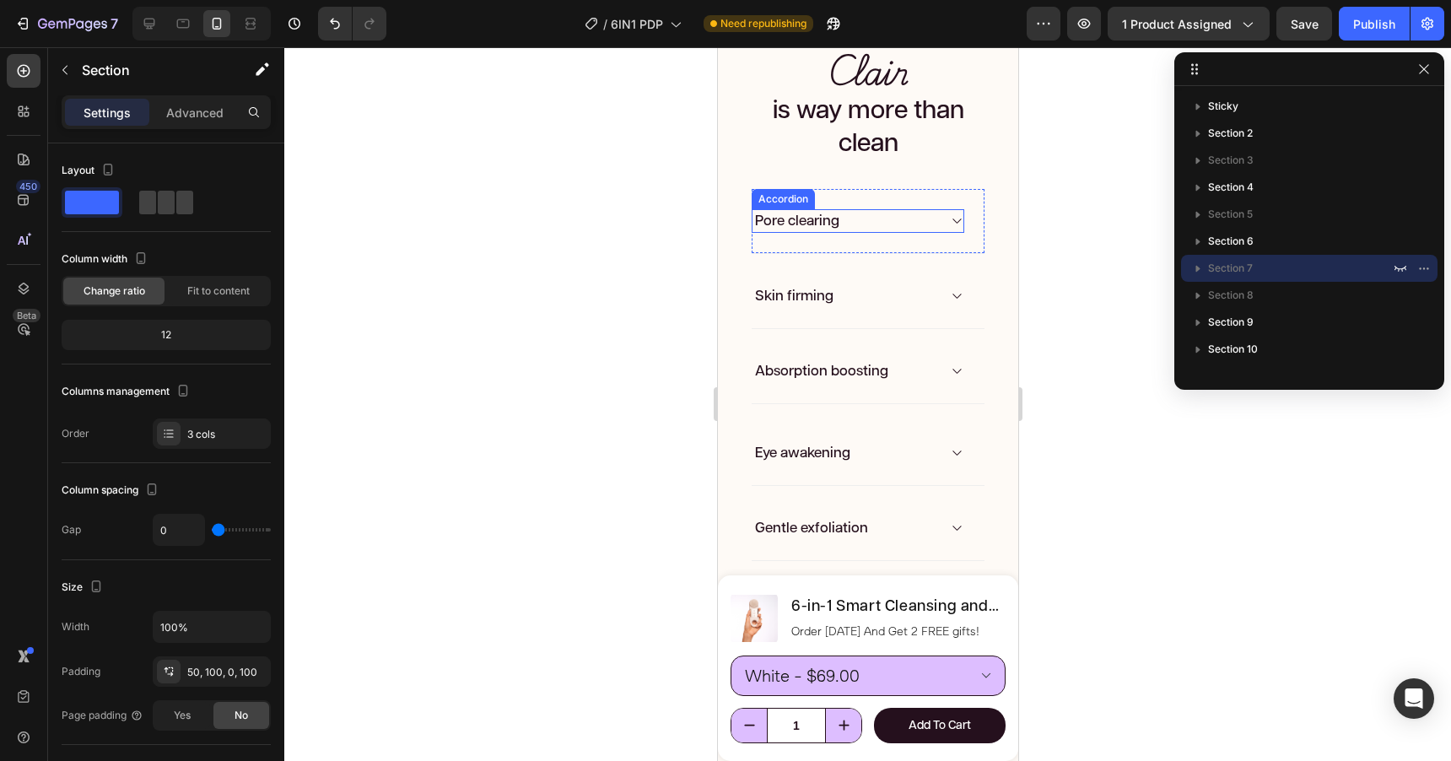
click at [954, 218] on icon at bounding box center [955, 220] width 13 height 13
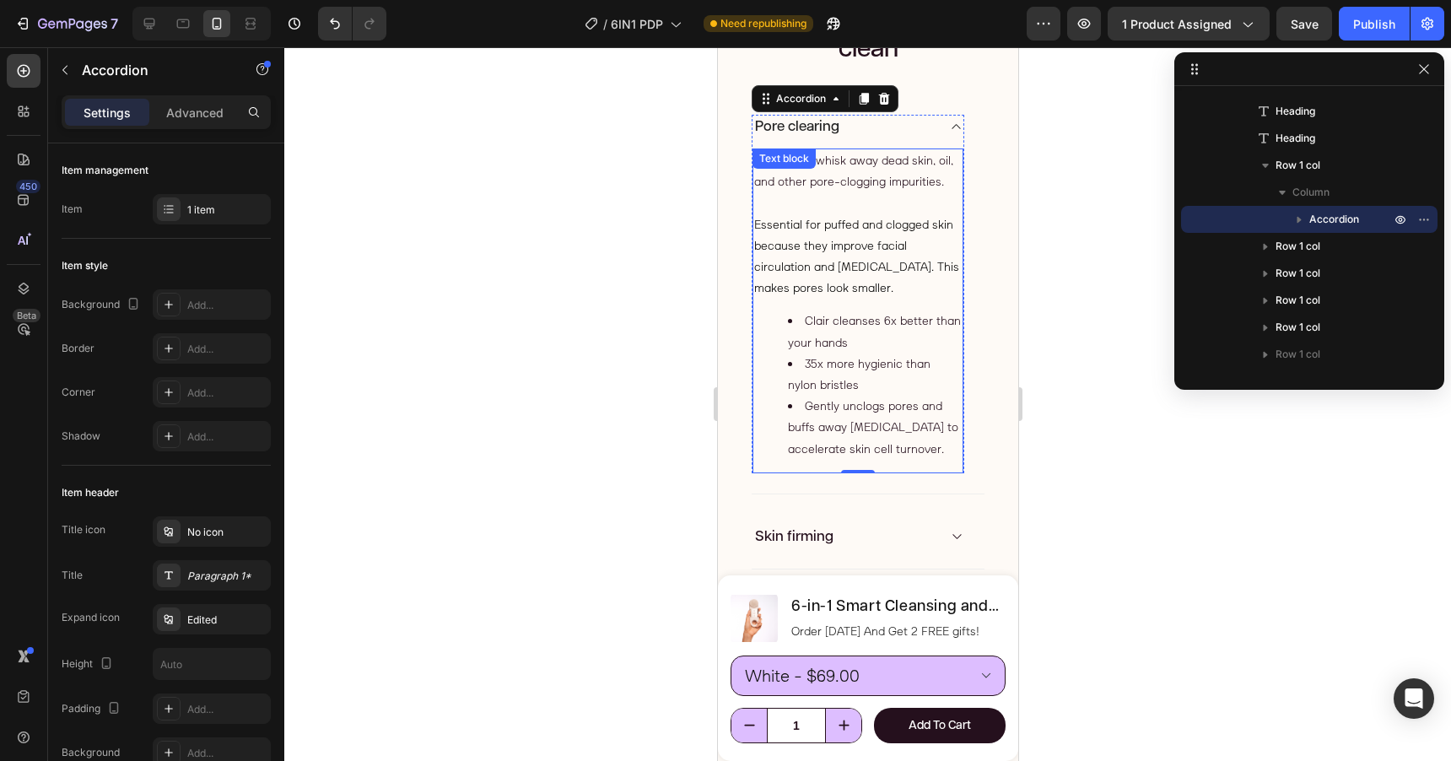
scroll to position [2306, 0]
click at [956, 127] on icon at bounding box center [955, 130] width 13 height 13
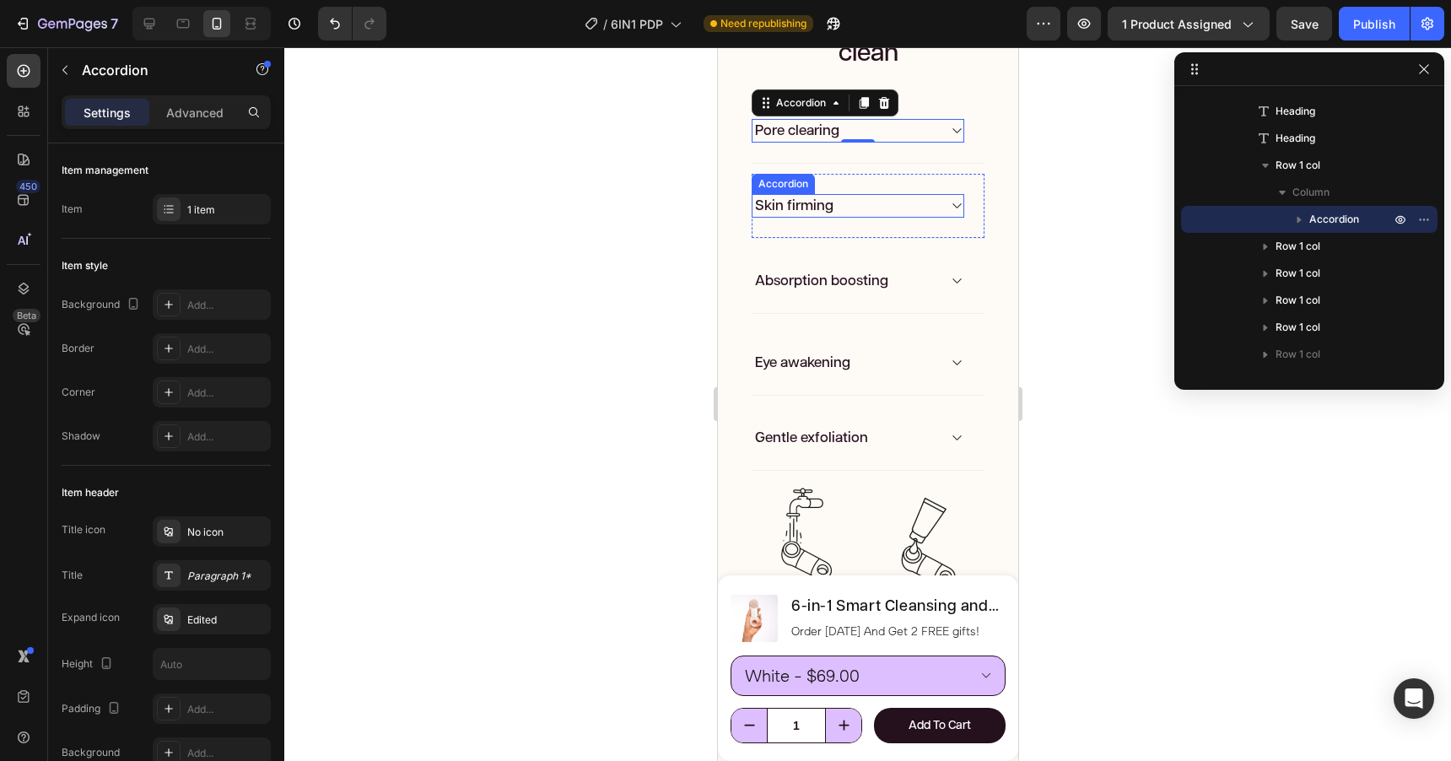
click at [951, 208] on icon at bounding box center [955, 205] width 13 height 13
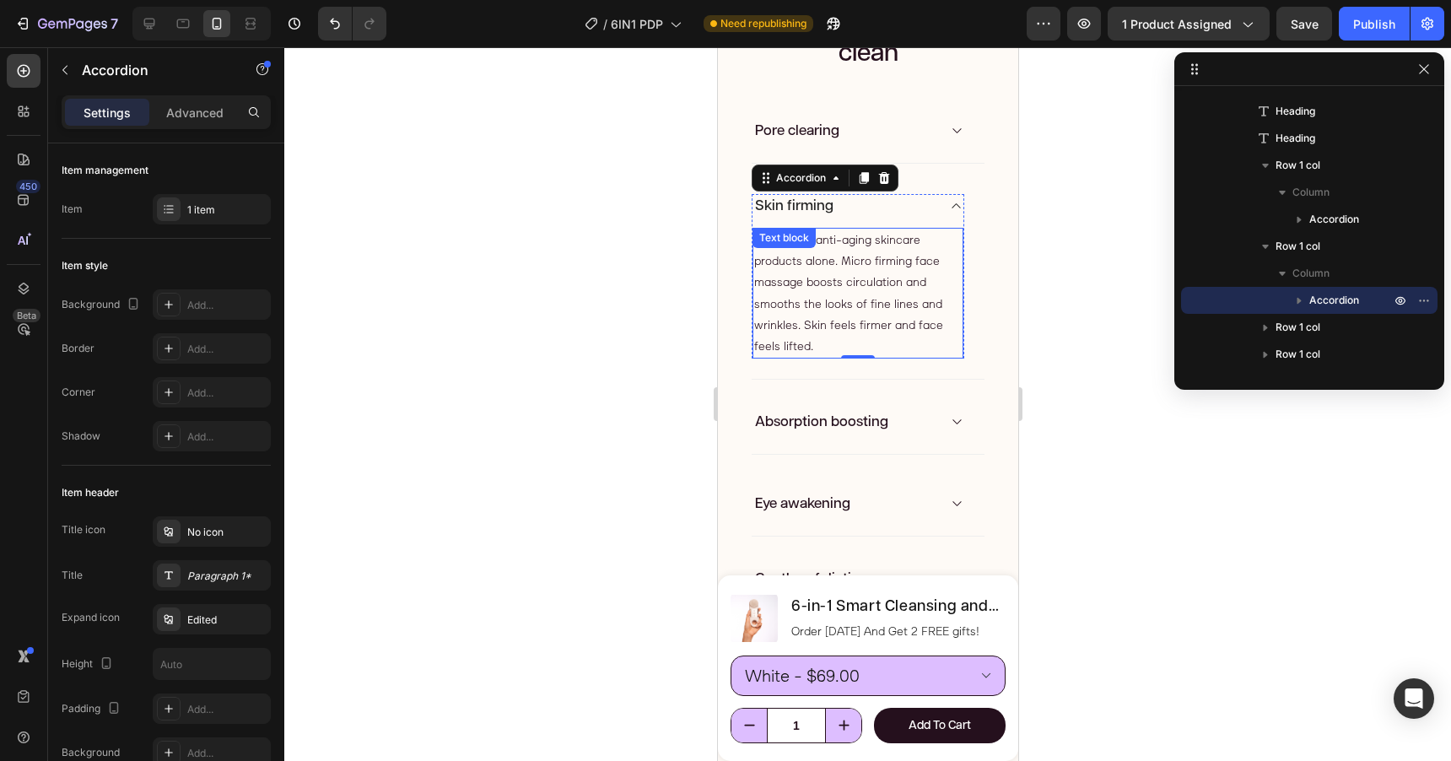
click at [888, 290] on p "Go beyond anti-aging skincare products alone. Micro firming face massage boosts…" at bounding box center [857, 292] width 208 height 127
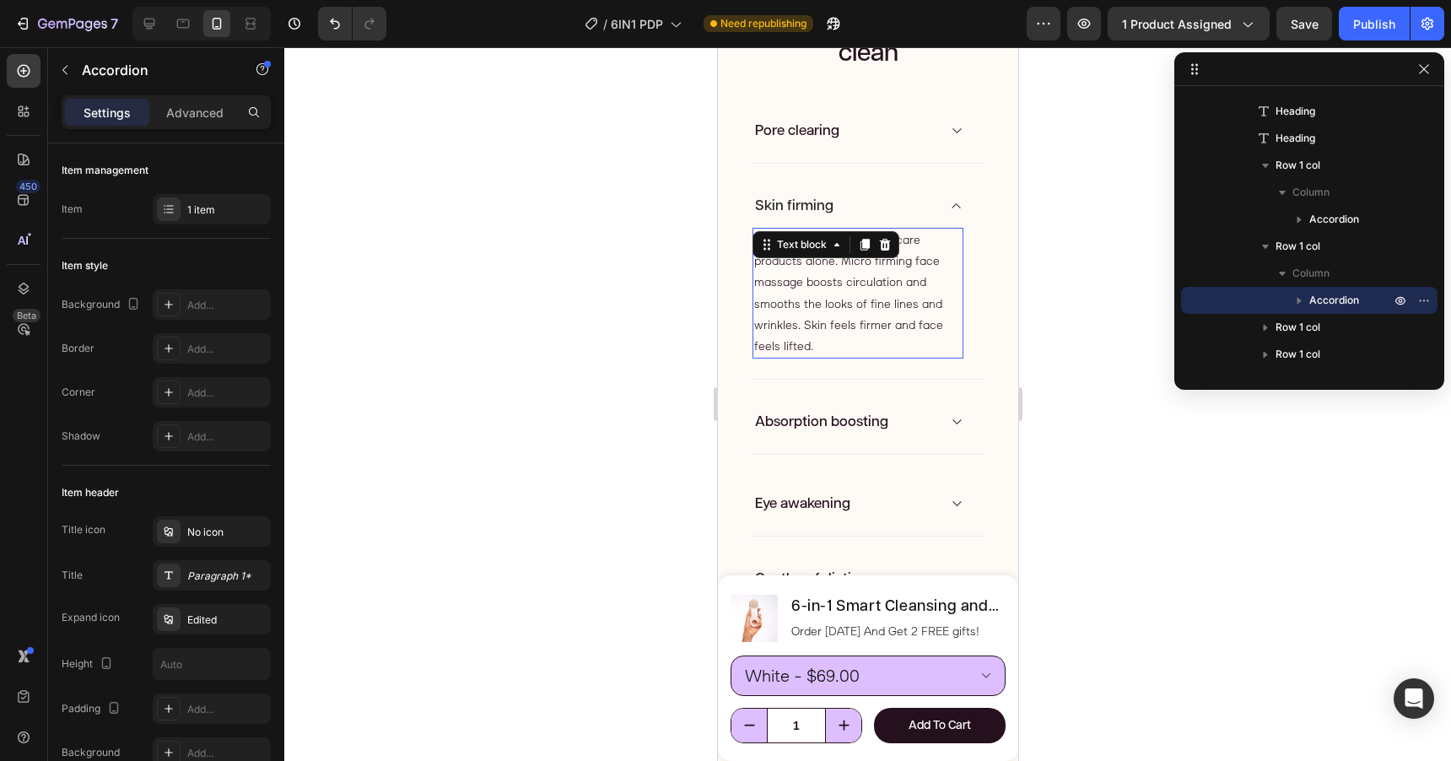
scroll to position [508, 0]
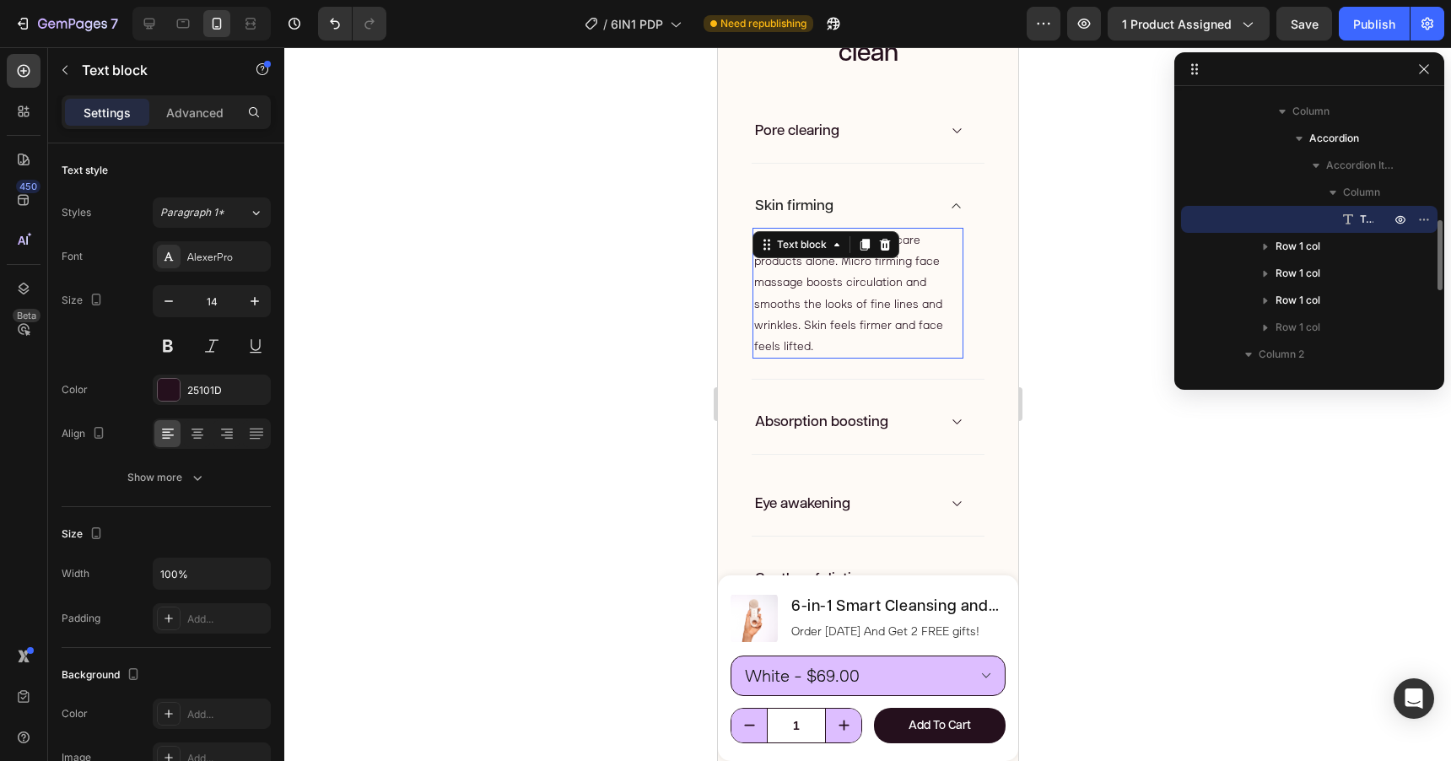
click at [888, 290] on p "Go beyond anti-aging skincare products alone. Micro firming face massage boosts…" at bounding box center [857, 292] width 208 height 127
click at [871, 315] on p "Go beyond anti-aging skincare products alone. Micro firming face massage boosts…" at bounding box center [857, 292] width 208 height 127
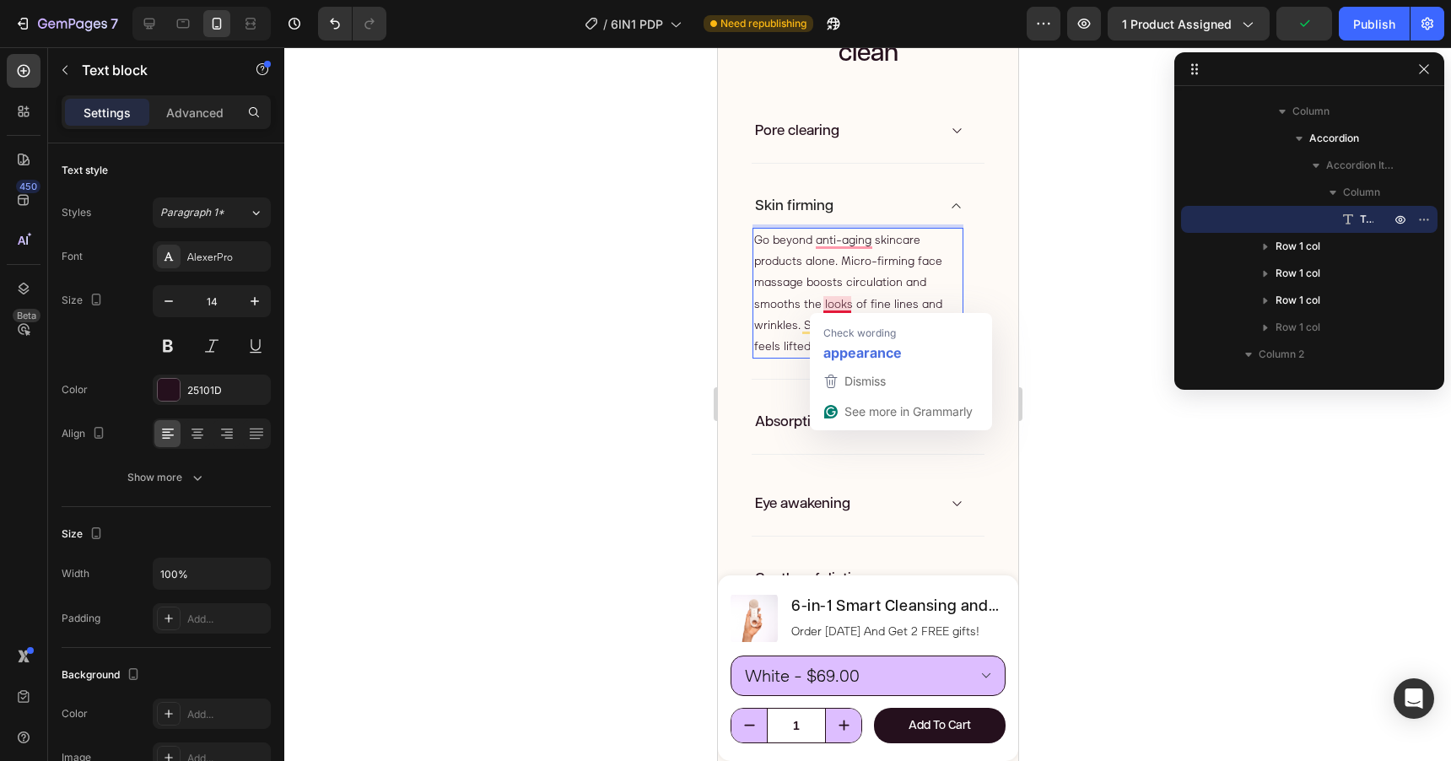
click at [852, 305] on p "Go beyond anti-aging skincare products alone. Micro-firming face massage boosts…" at bounding box center [857, 292] width 208 height 127
click at [847, 305] on p "Go beyond anti-aging skincare products alone. Micro-firming face massage boosts…" at bounding box center [857, 292] width 208 height 127
click at [849, 306] on p "Go beyond anti-aging skincare products alone. Micro-firming face massage boosts…" at bounding box center [857, 292] width 208 height 127
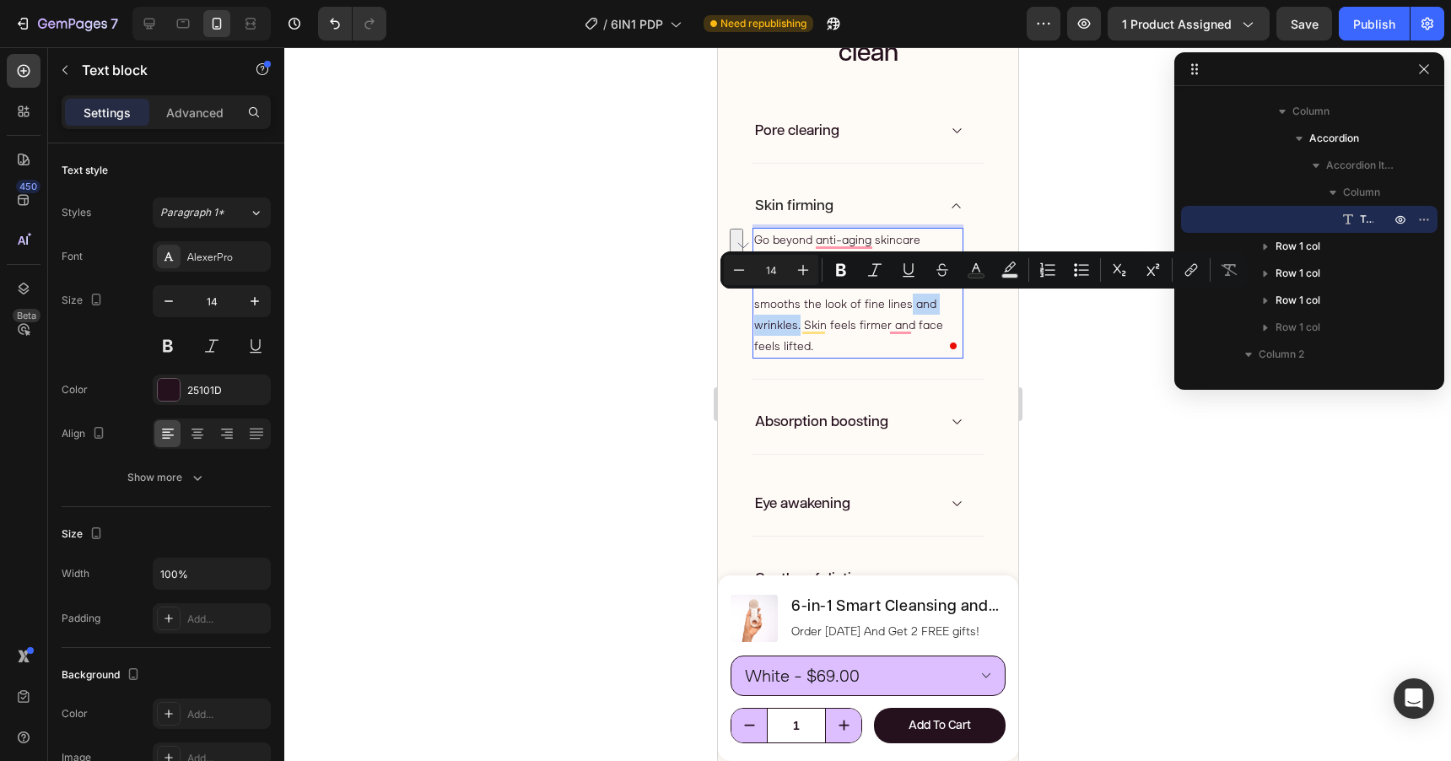
drag, startPoint x: 798, startPoint y: 329, endPoint x: 906, endPoint y: 311, distance: 109.4
click at [906, 311] on p "Go beyond anti-aging skincare products alone. Micro-firming face massage boosts…" at bounding box center [857, 292] width 208 height 127
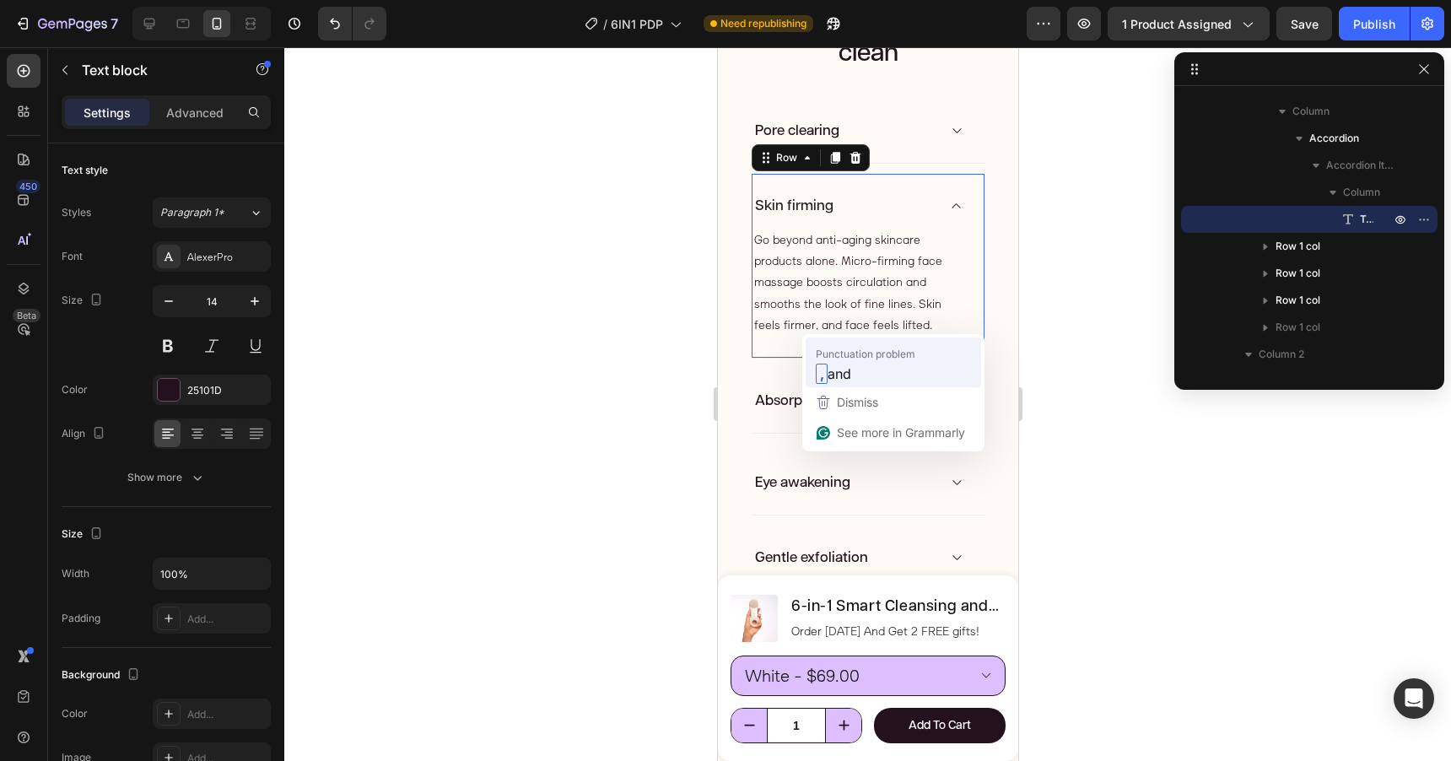
scroll to position [373, 0]
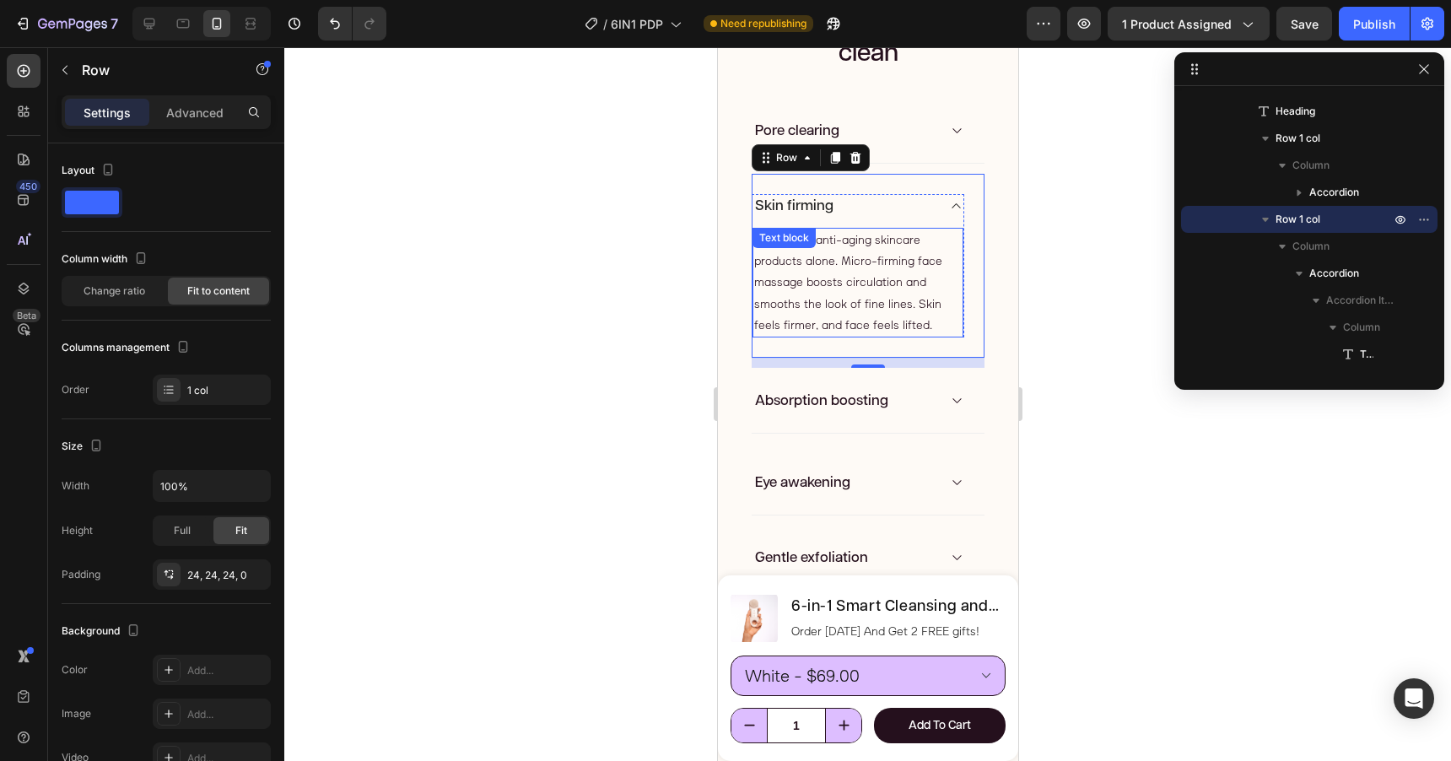
click at [830, 327] on p "Go beyond anti-aging skincare products alone. Micro-firming face massage boosts…" at bounding box center [857, 282] width 208 height 106
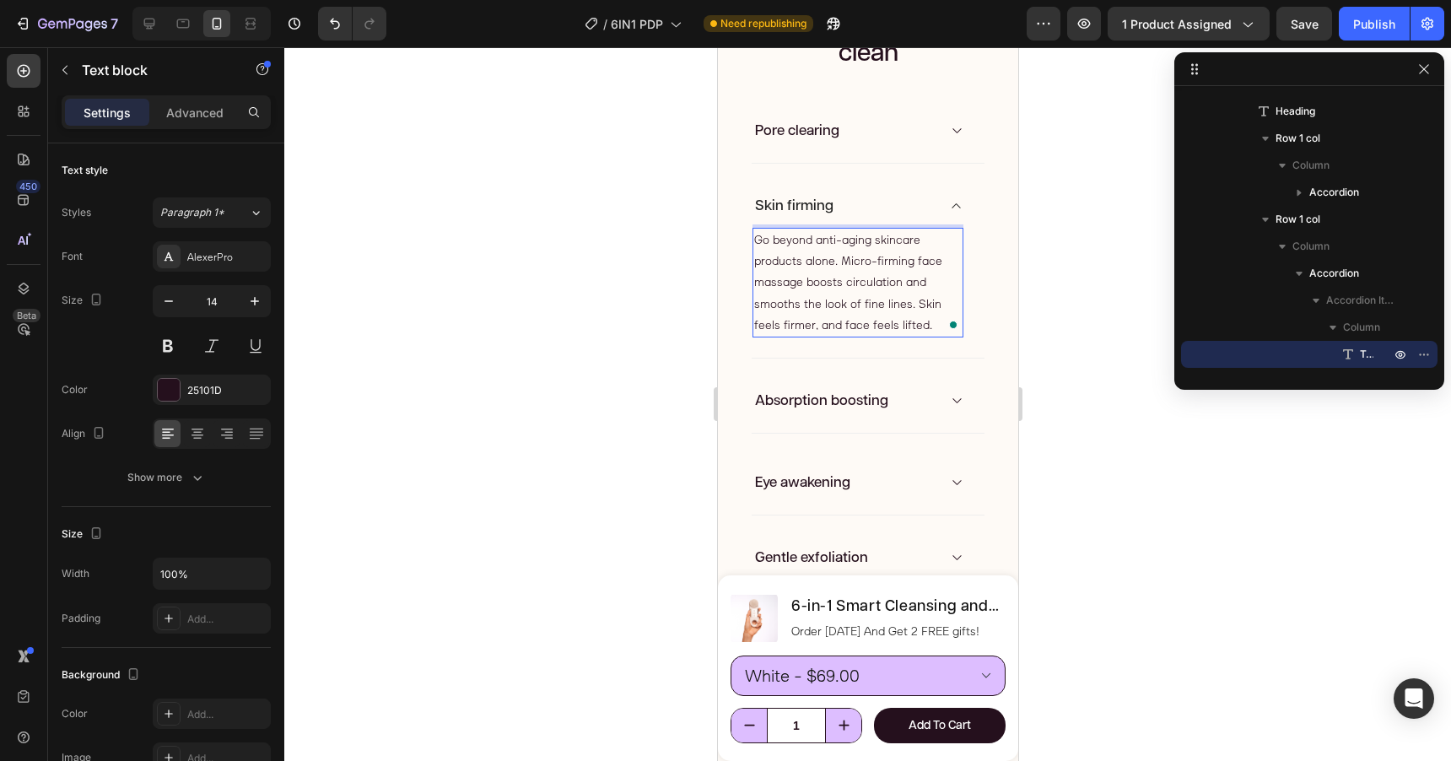
click at [820, 328] on p "Go beyond anti-aging skincare products alone. Micro-firming face massage boosts…" at bounding box center [857, 282] width 208 height 106
click at [812, 330] on p "Go beyond anti-aging skincare products alone. Micro-firming face massage boosts…" at bounding box center [857, 282] width 208 height 106
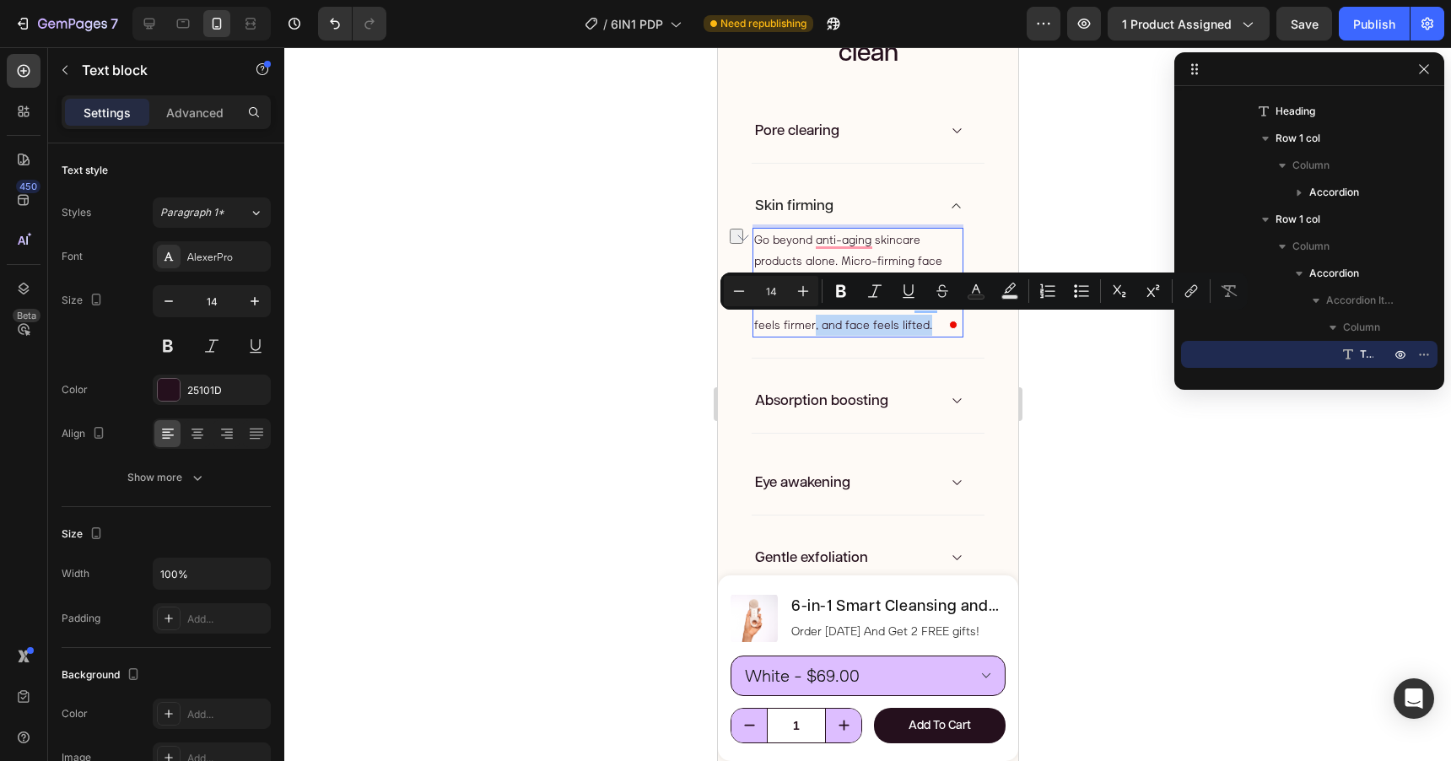
drag, startPoint x: 812, startPoint y: 330, endPoint x: 934, endPoint y: 321, distance: 121.8
click at [934, 321] on p "Go beyond anti-aging skincare products alone. Micro-firming face massage boosts…" at bounding box center [857, 282] width 208 height 106
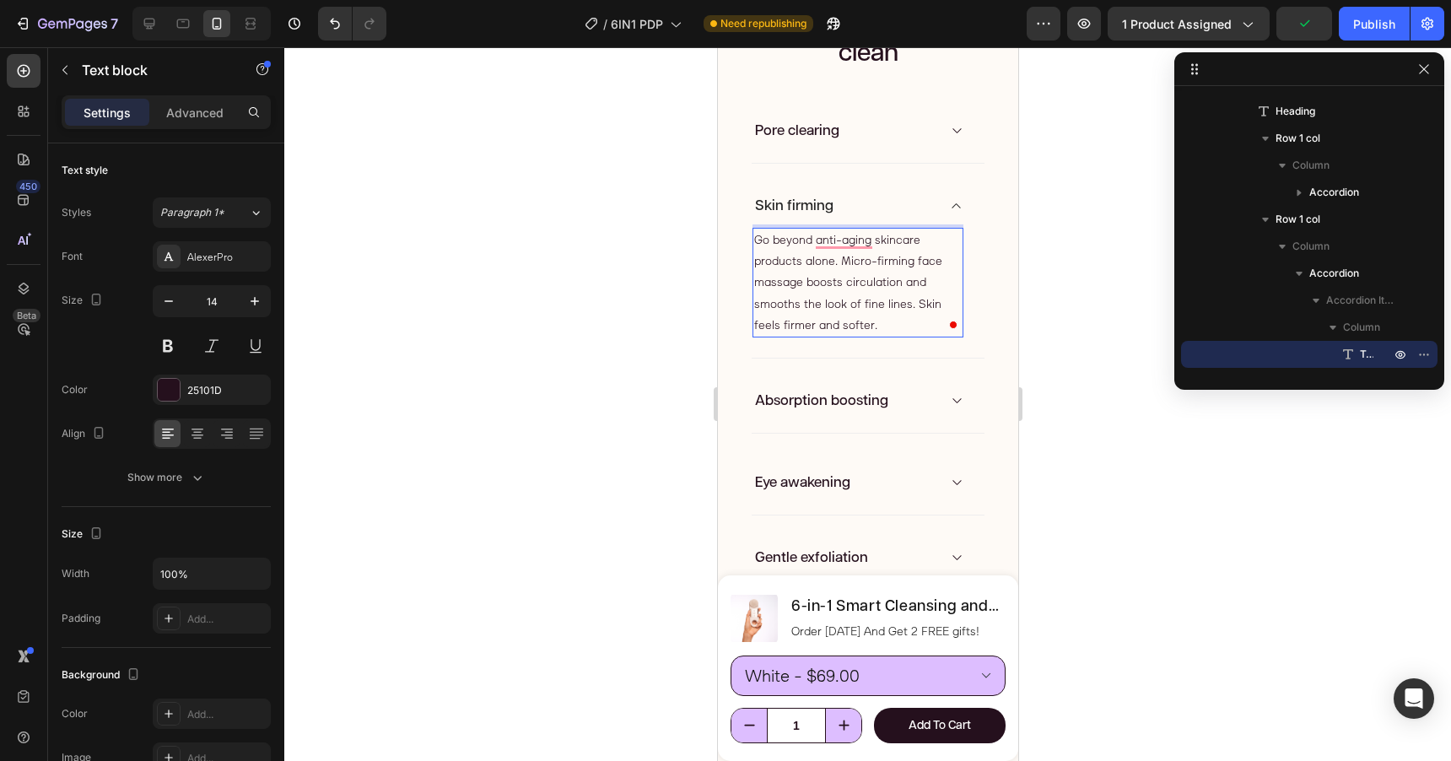
click at [829, 326] on p "Go beyond anti-aging skincare products alone. Micro-firming face massage boosts…" at bounding box center [857, 282] width 208 height 106
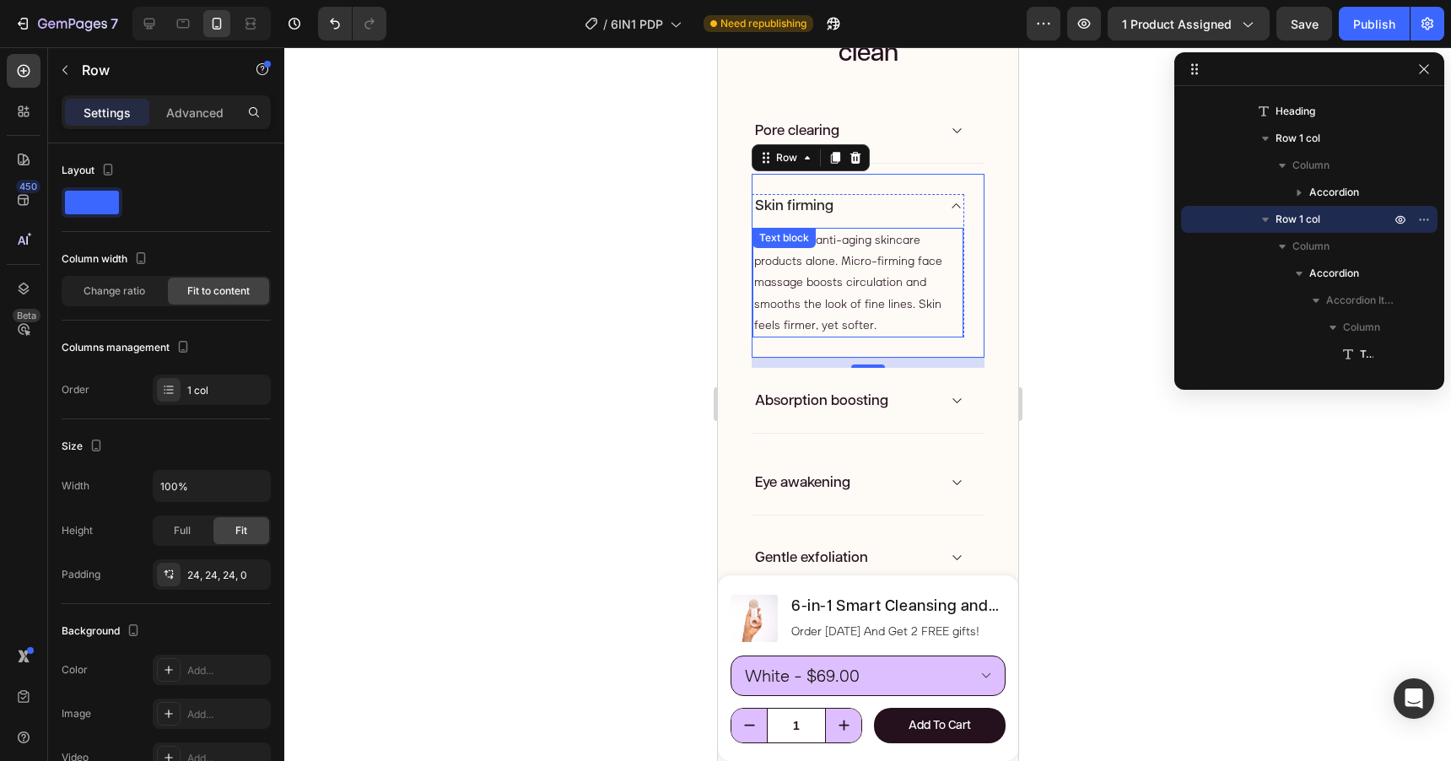
click at [890, 278] on p "Go beyond anti-aging skincare products alone. Micro-firming face massage boosts…" at bounding box center [857, 282] width 208 height 106
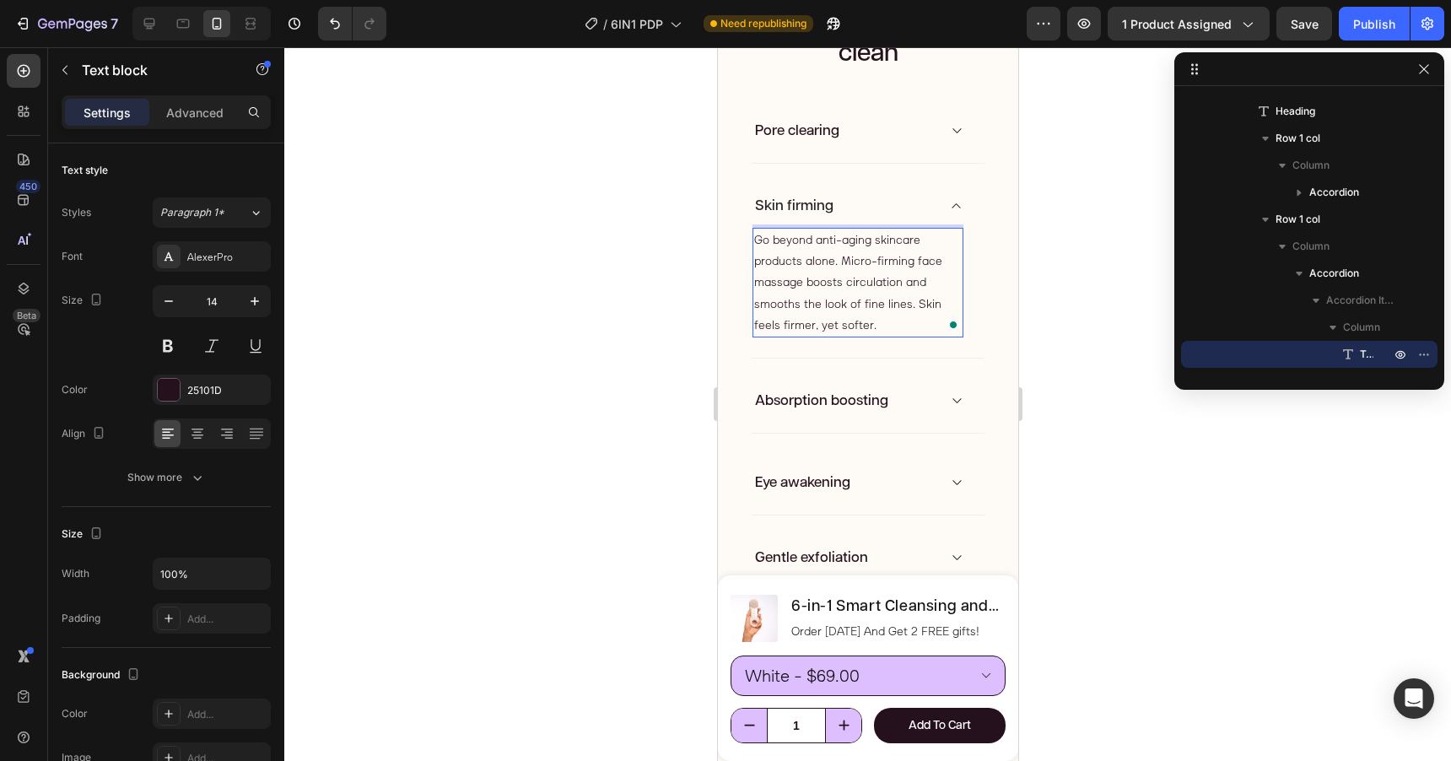
click at [908, 285] on p "Go beyond anti-aging skincare products alone. Micro-firming face massage boosts…" at bounding box center [857, 282] width 208 height 106
click at [924, 285] on p "Go beyond anti-aging skincare products alone. Micro-firming face massage boosts…" at bounding box center [857, 282] width 208 height 106
click at [945, 210] on div "Skin firming" at bounding box center [857, 206] width 211 height 24
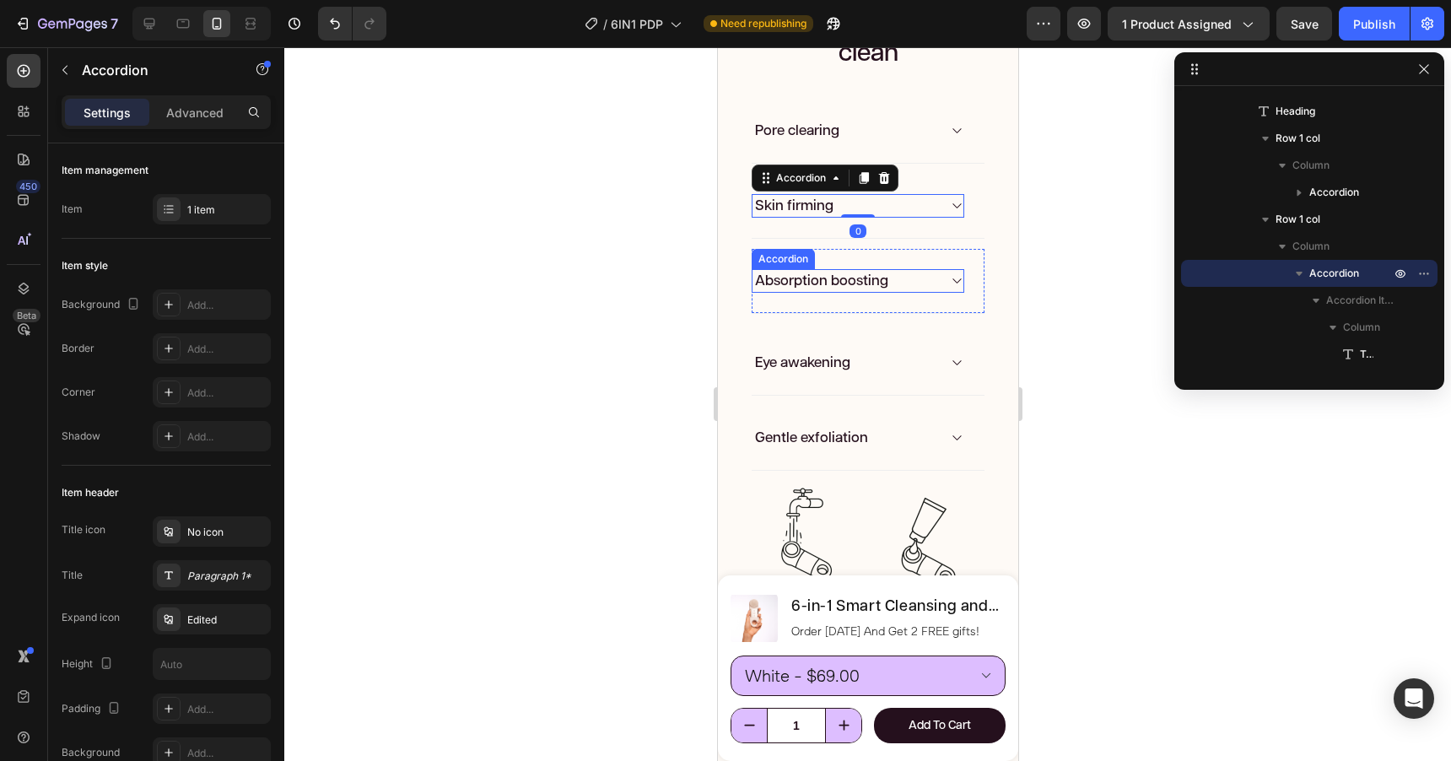
click at [933, 283] on div "Absorption boosting" at bounding box center [844, 281] width 184 height 24
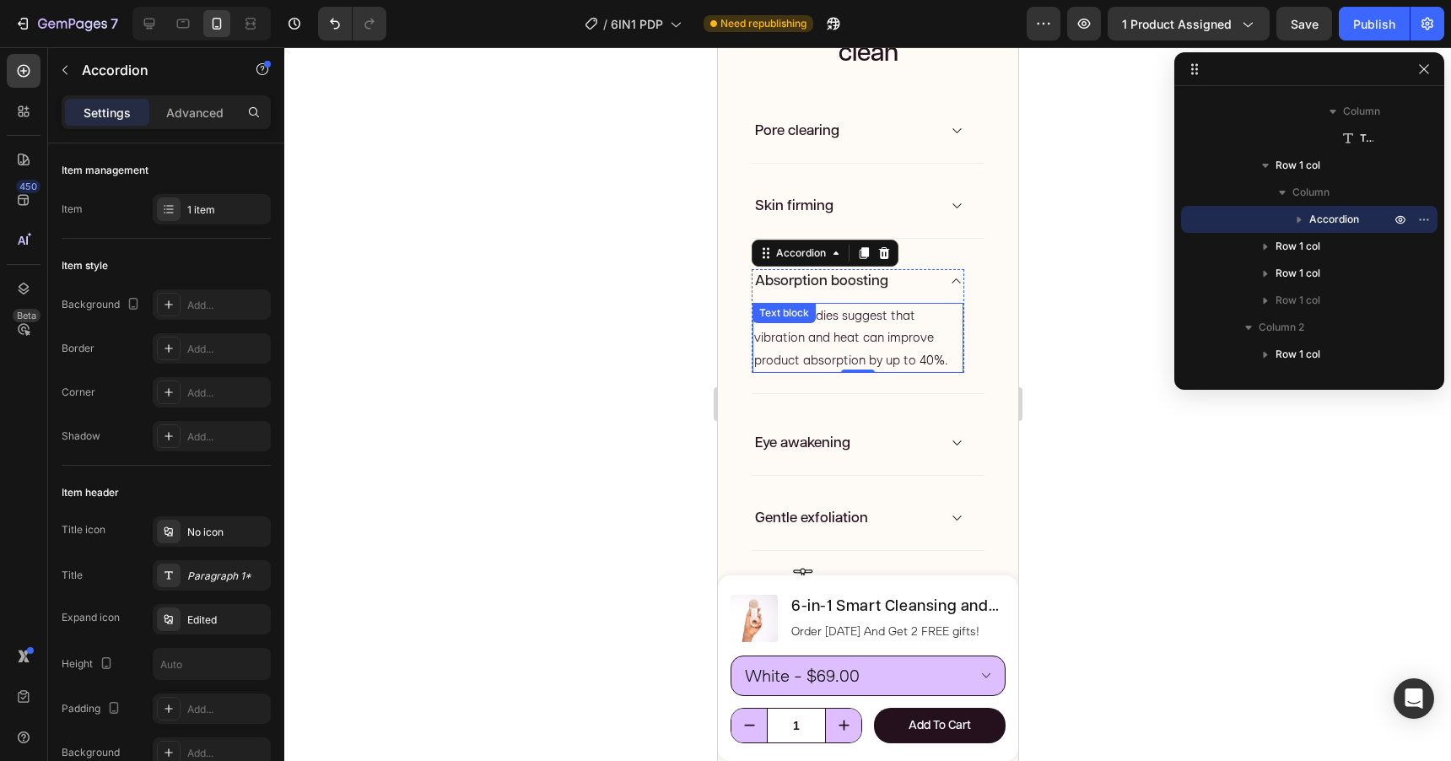
click at [873, 339] on span "Clinical studies suggest that vibration and heat can improve product absorption…" at bounding box center [849, 337] width 193 height 60
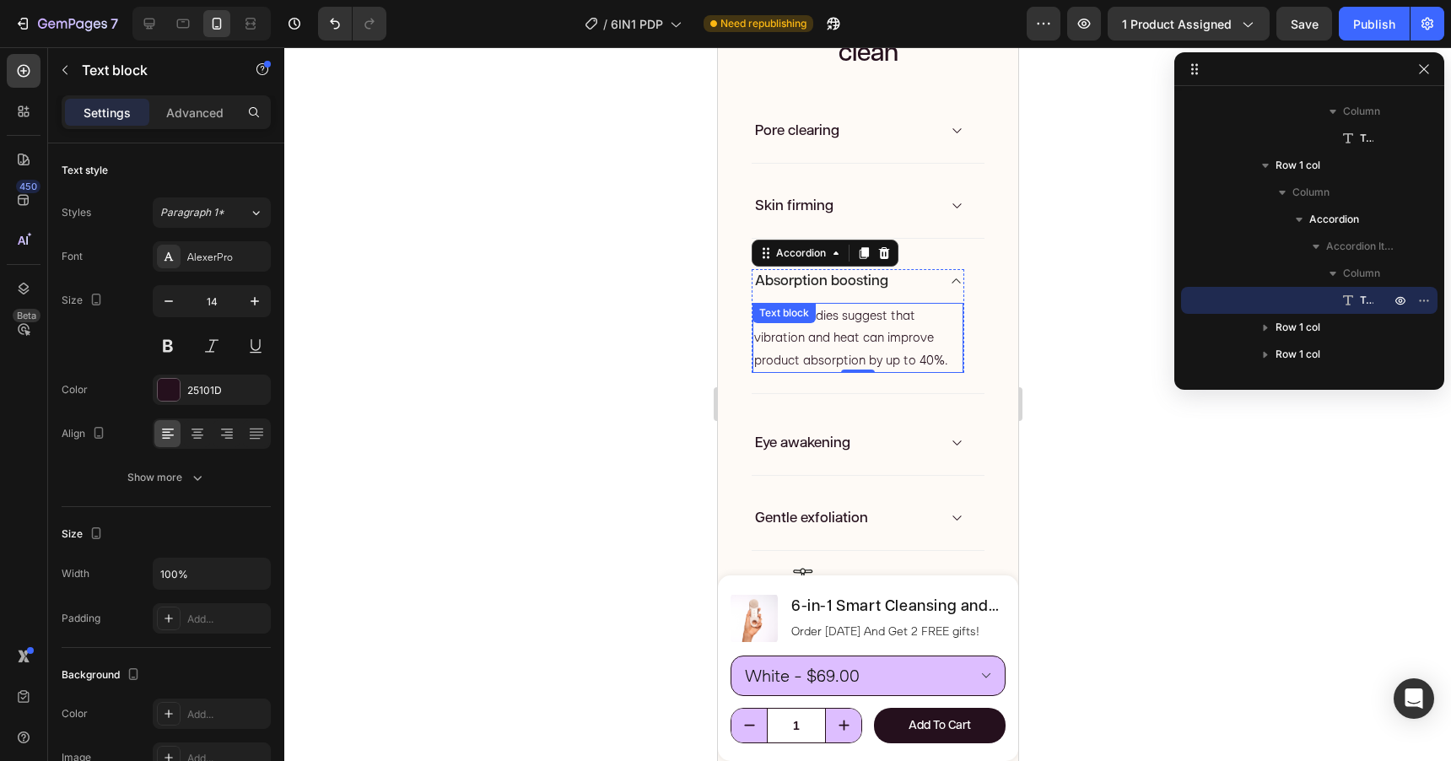
click at [873, 339] on span "Clinical studies suggest that vibration and heat can improve product absorption…" at bounding box center [849, 337] width 193 height 60
click at [905, 361] on p "Clinical studies suggest that vibration and heat improve product absorption by …" at bounding box center [857, 338] width 208 height 67
click at [755, 317] on span "Clinical studies suggest that vibration and heat improve product absorption by …" at bounding box center [855, 337] width 204 height 60
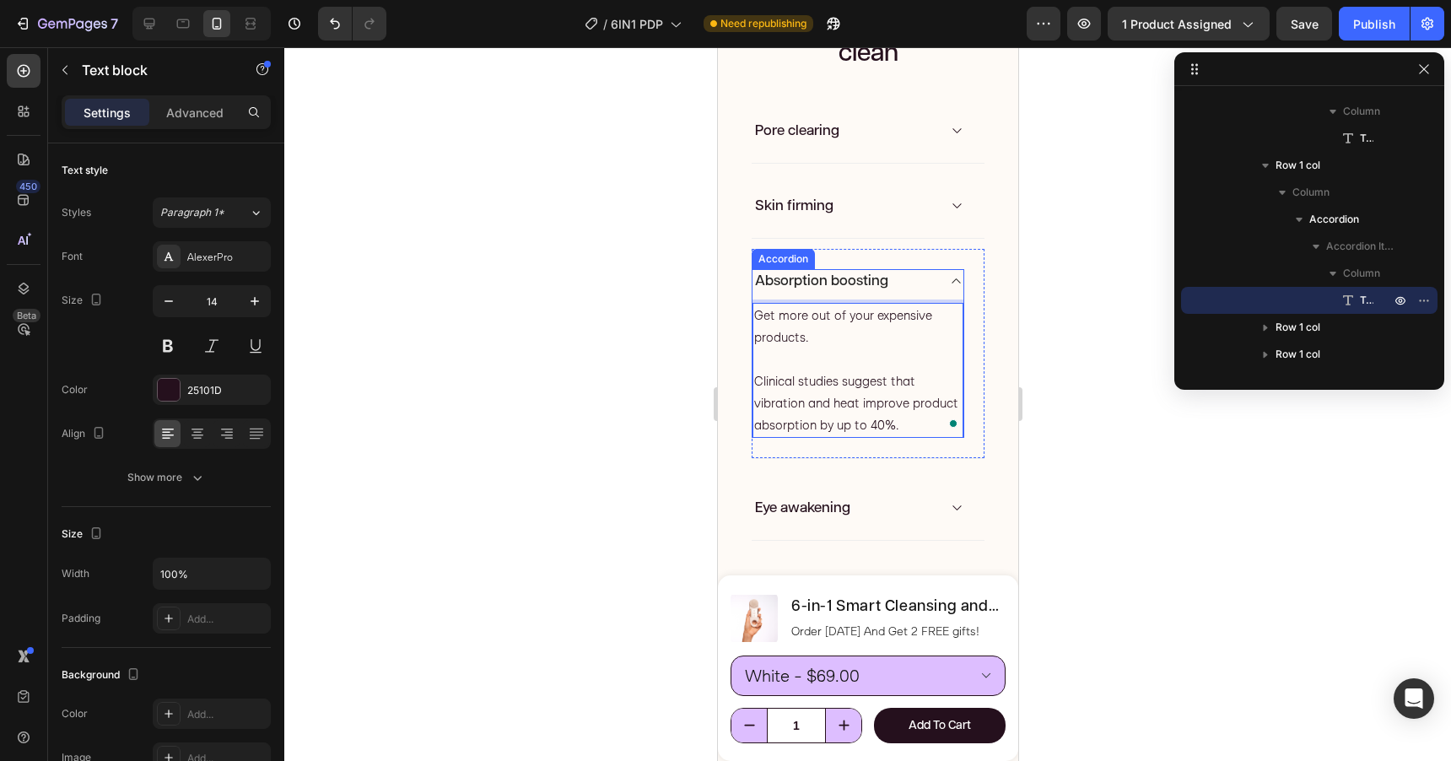
click at [943, 276] on div "Absorption boosting" at bounding box center [857, 281] width 211 height 24
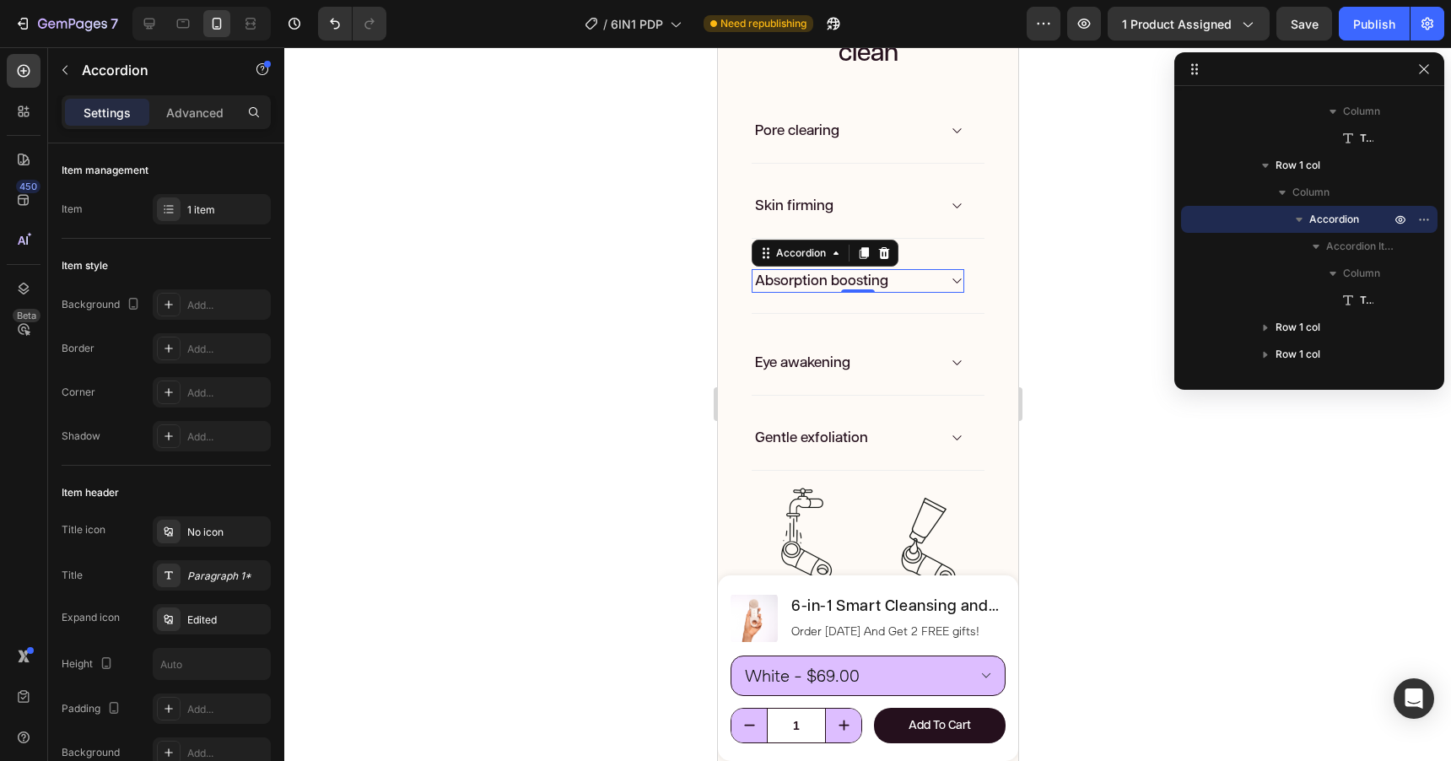
click at [931, 279] on div "Absorption boosting" at bounding box center [844, 281] width 184 height 24
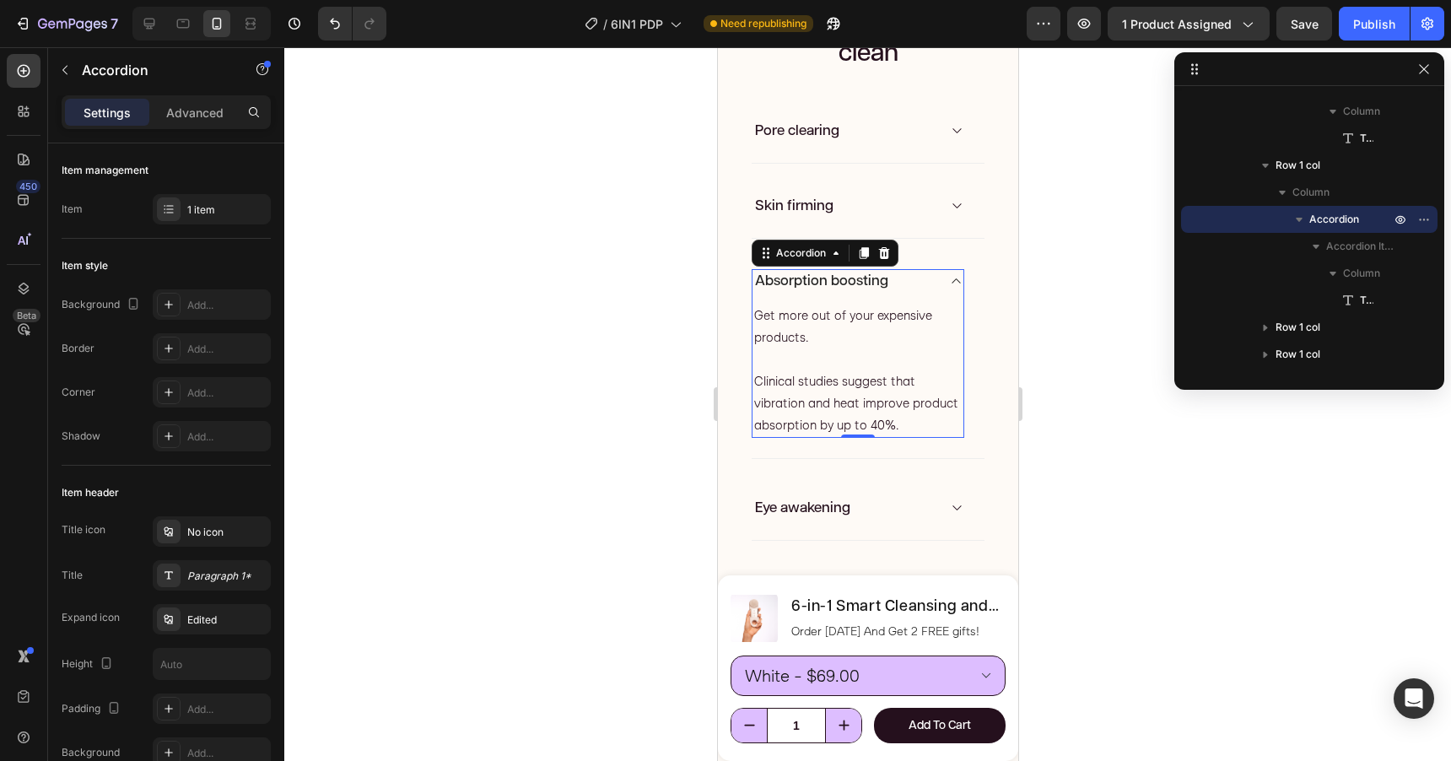
click at [931, 279] on div "Absorption boosting" at bounding box center [844, 281] width 184 height 24
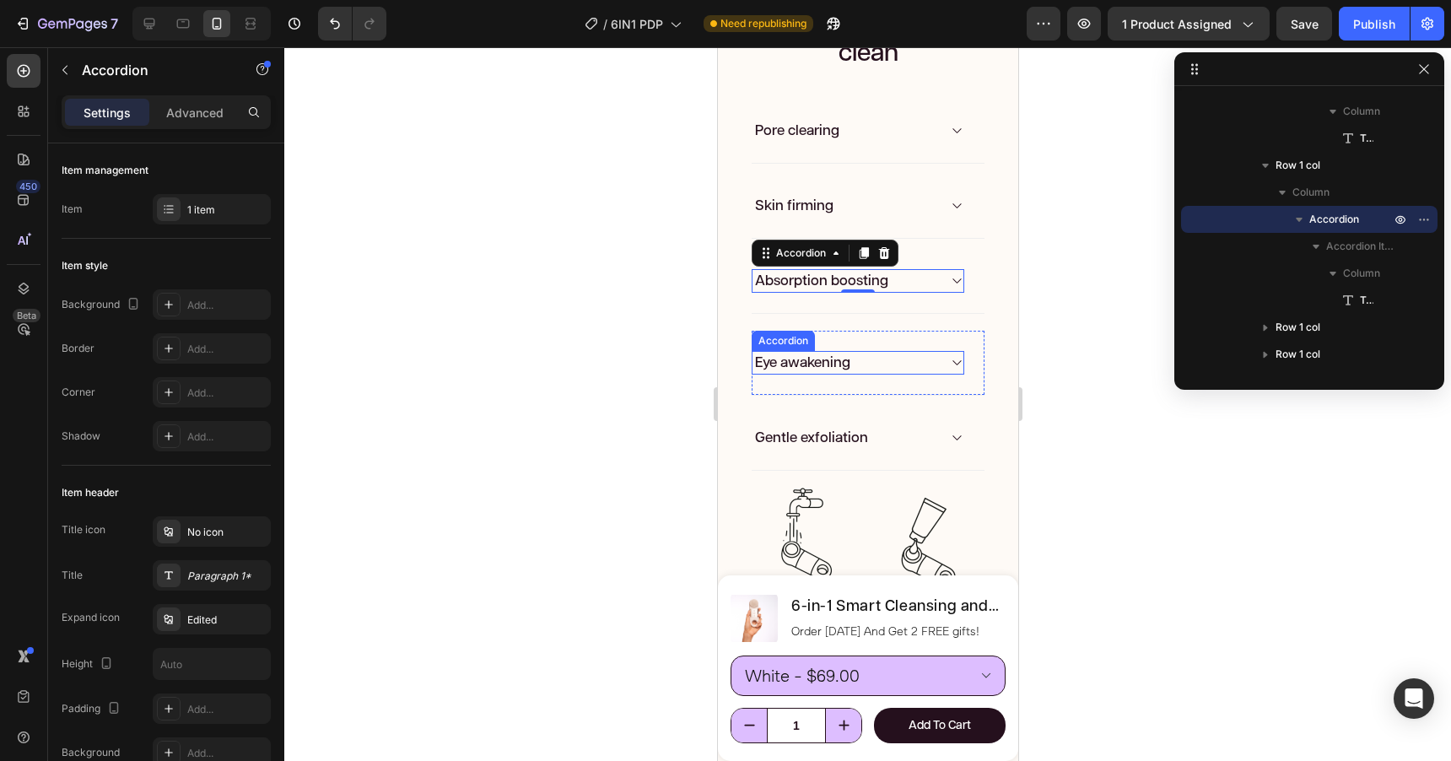
click at [908, 366] on div "Eye awakening" at bounding box center [844, 363] width 184 height 24
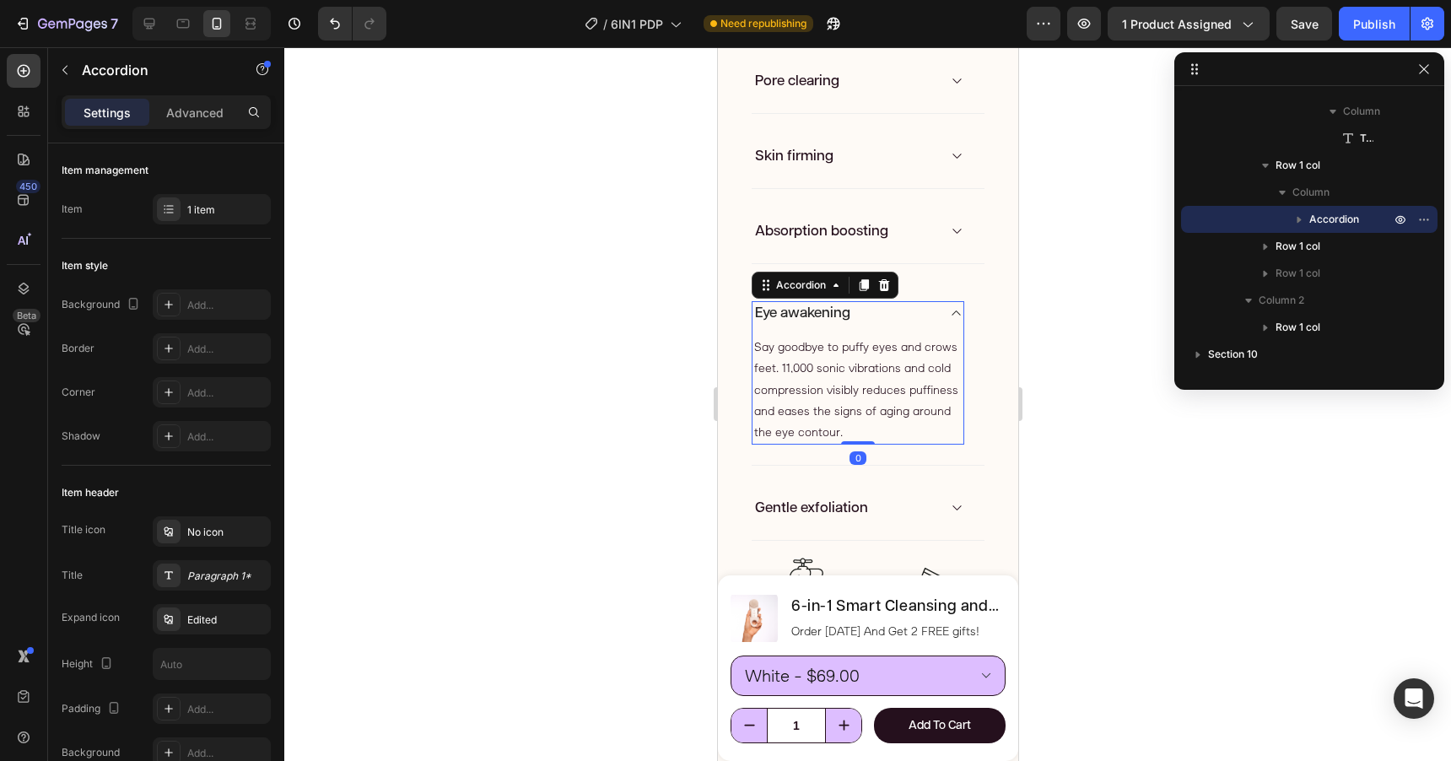
scroll to position [2366, 0]
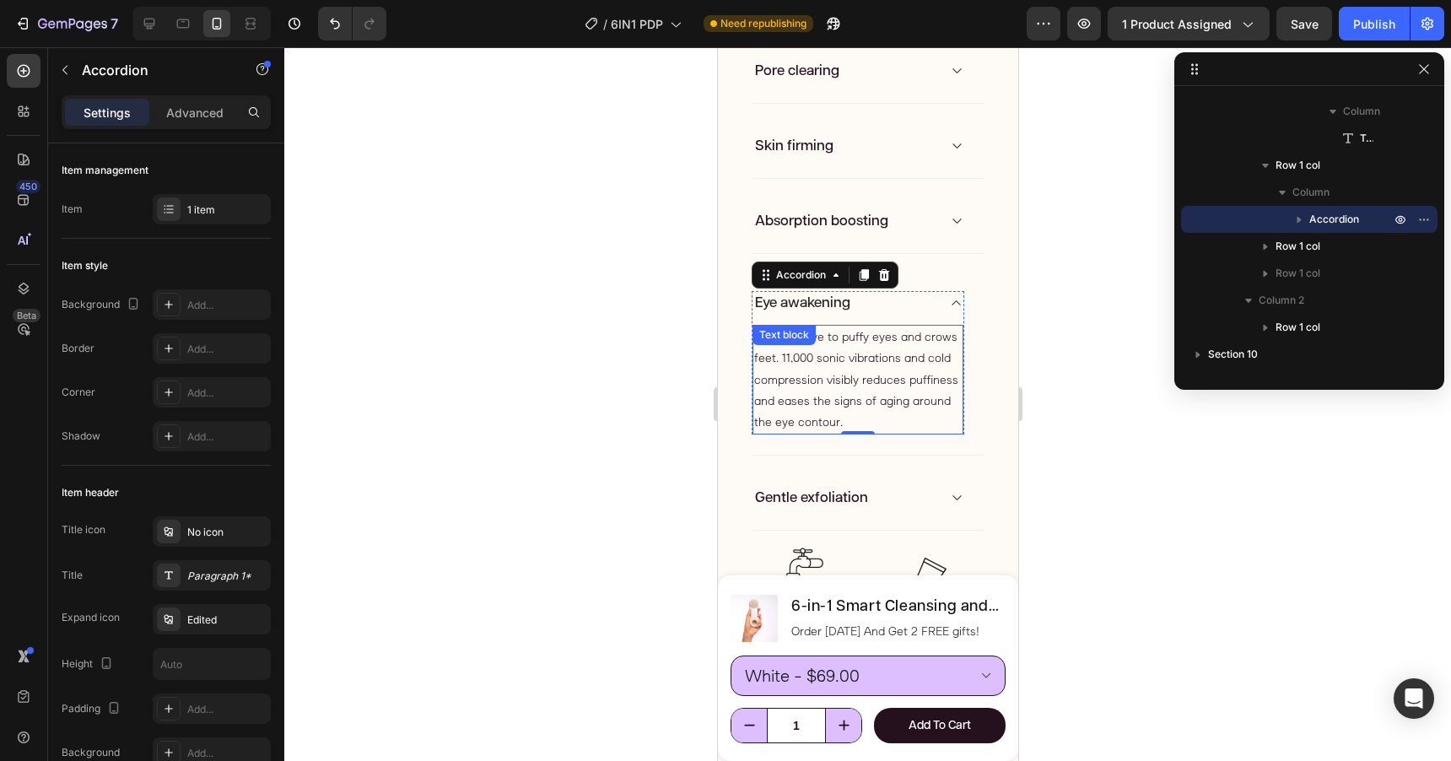
click at [880, 395] on p "Say goodbye to puffy eyes and crows feet. 11,000 sonic vibrations and cold comp…" at bounding box center [857, 379] width 208 height 106
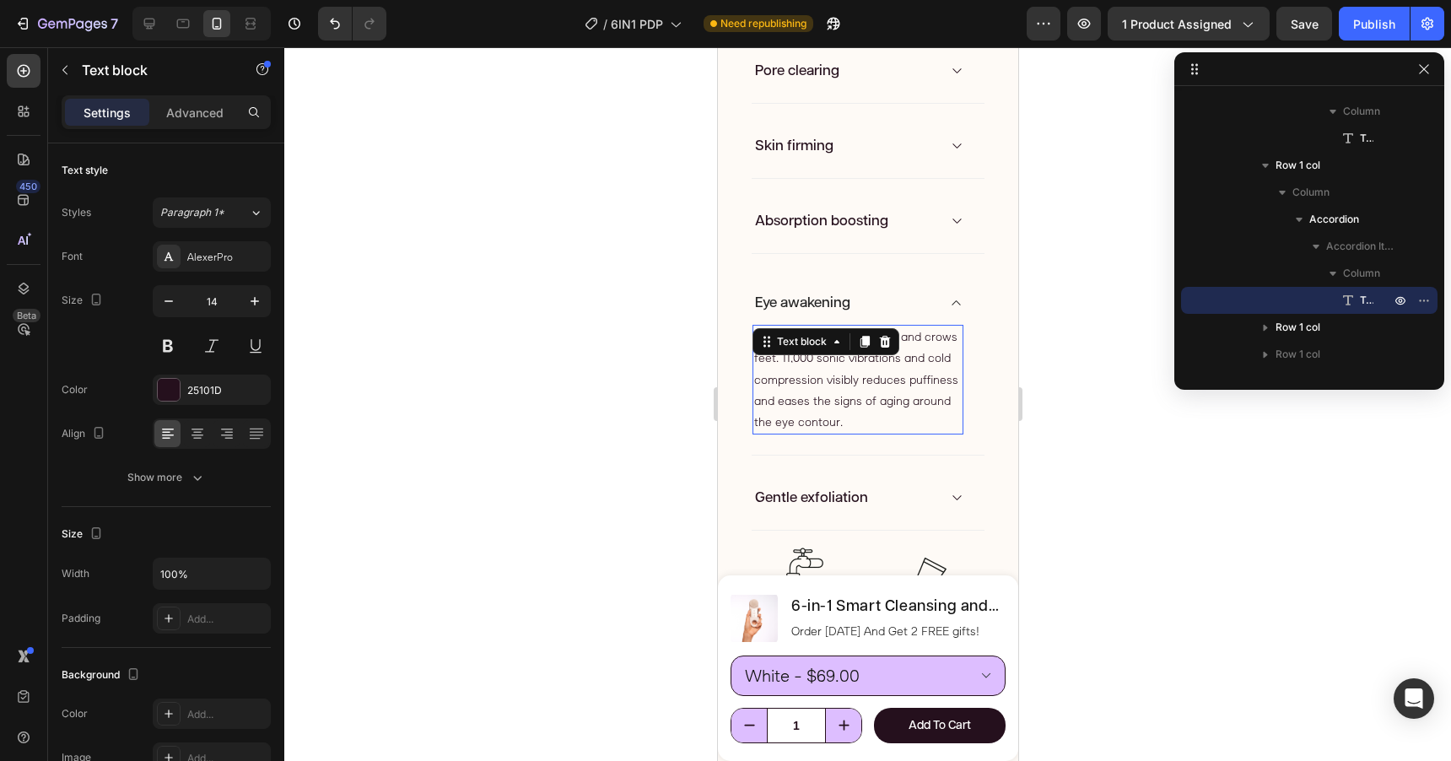
click at [880, 395] on p "Say goodbye to puffy eyes and crows feet. 11,000 sonic vibrations and cold comp…" at bounding box center [857, 379] width 208 height 106
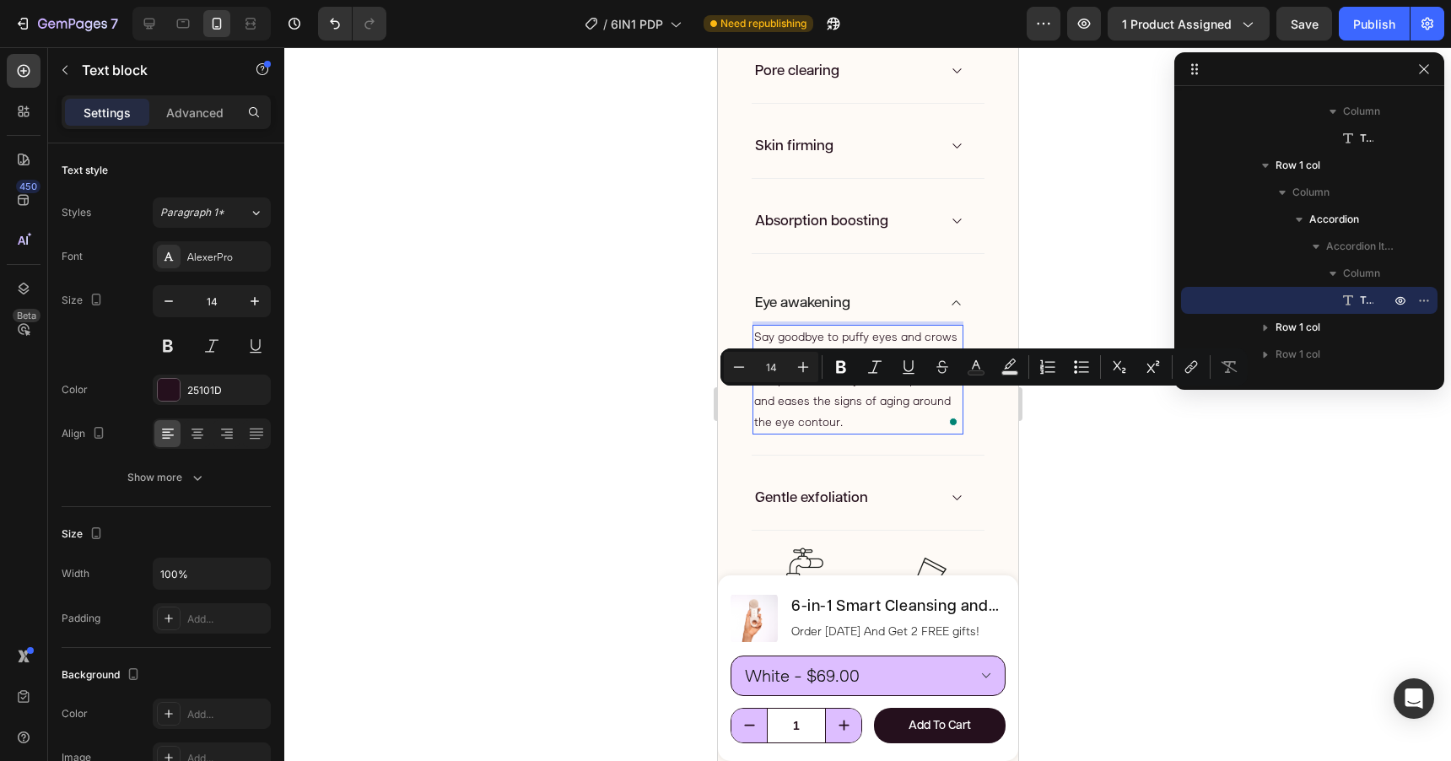
click at [789, 396] on p "Say goodbye to puffy eyes and crows feet. 11,000 sonic vibrations and cold comp…" at bounding box center [857, 379] width 208 height 106
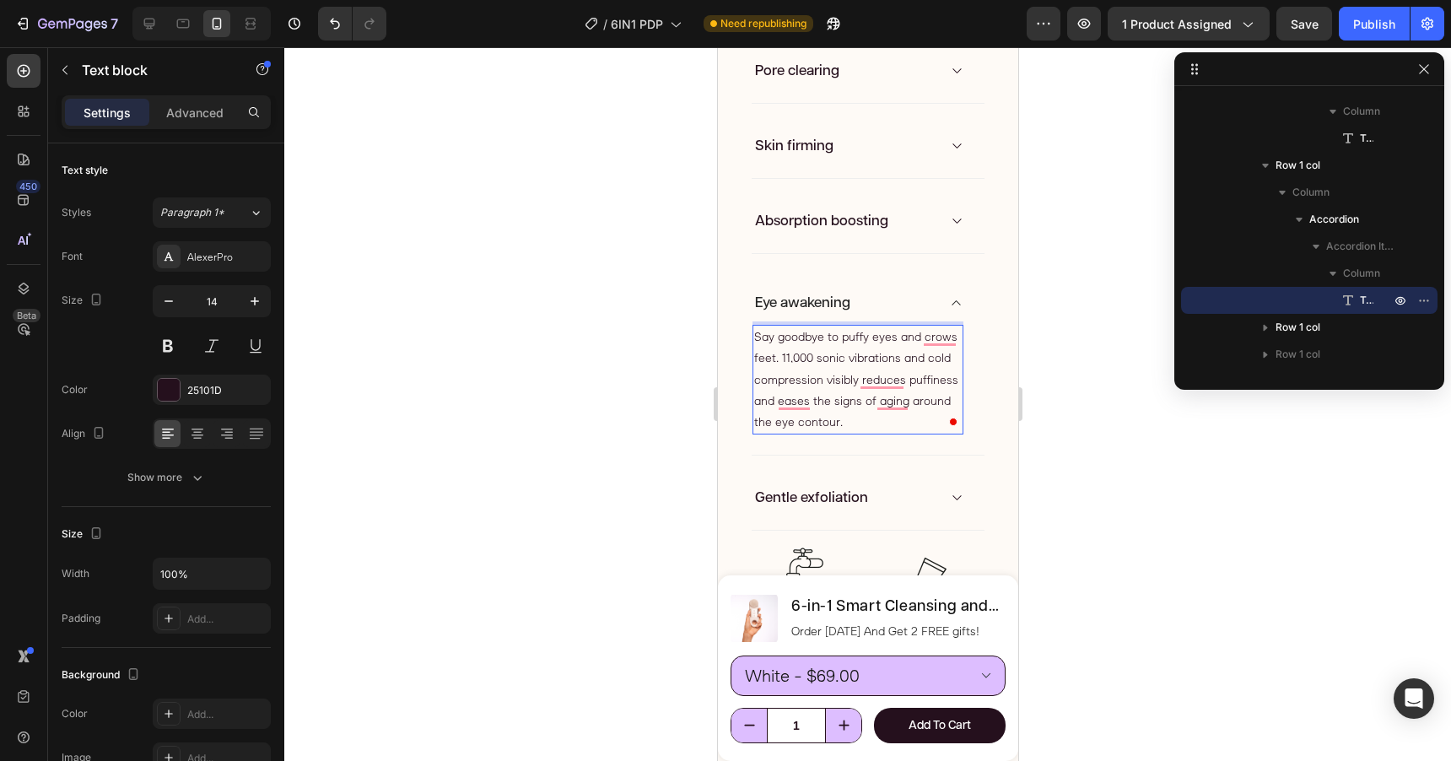
click at [780, 360] on p "Say goodbye to puffy eyes and crows feet. 11,000 sonic vibrations and cold comp…" at bounding box center [857, 379] width 208 height 106
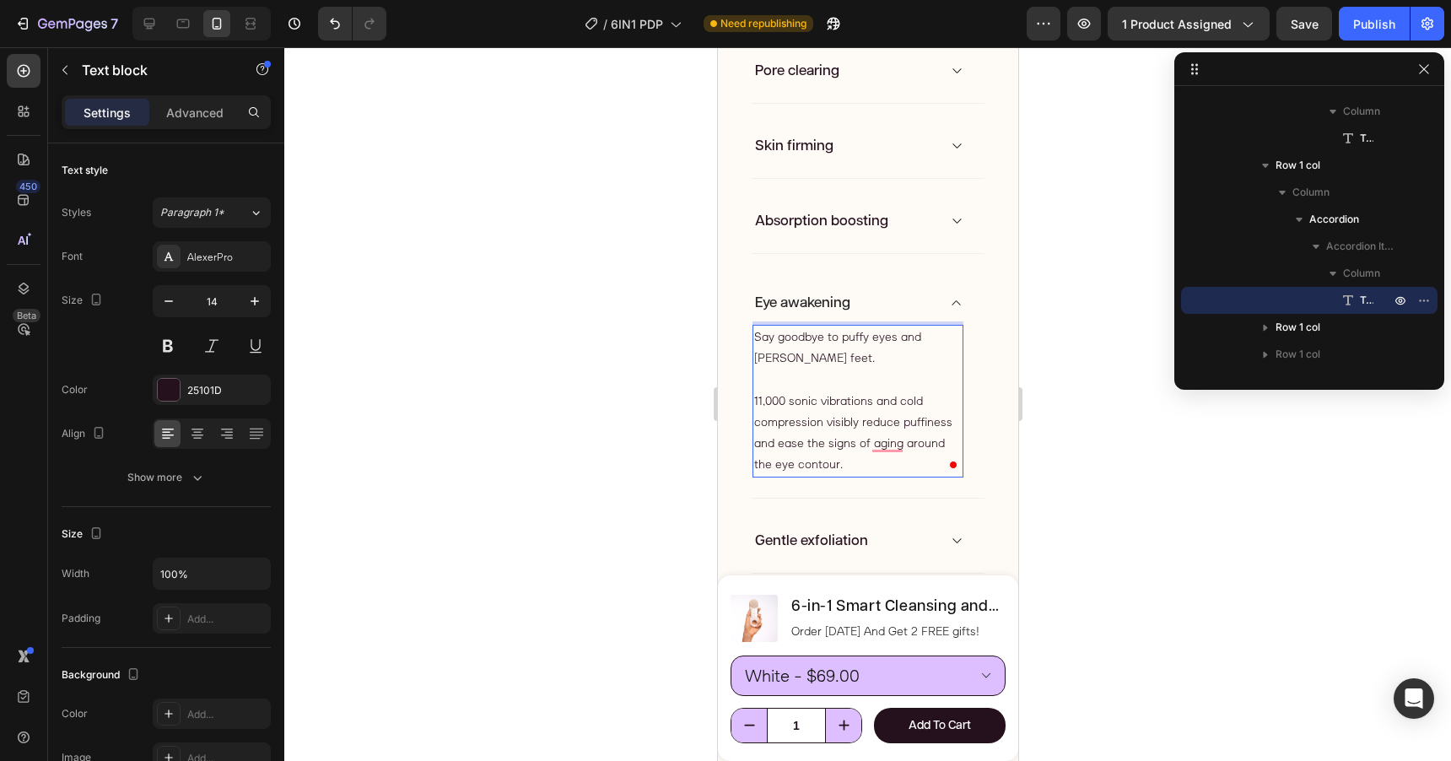
click at [754, 338] on p "Say goodbye to puffy eyes and crow's feet." at bounding box center [857, 347] width 208 height 42
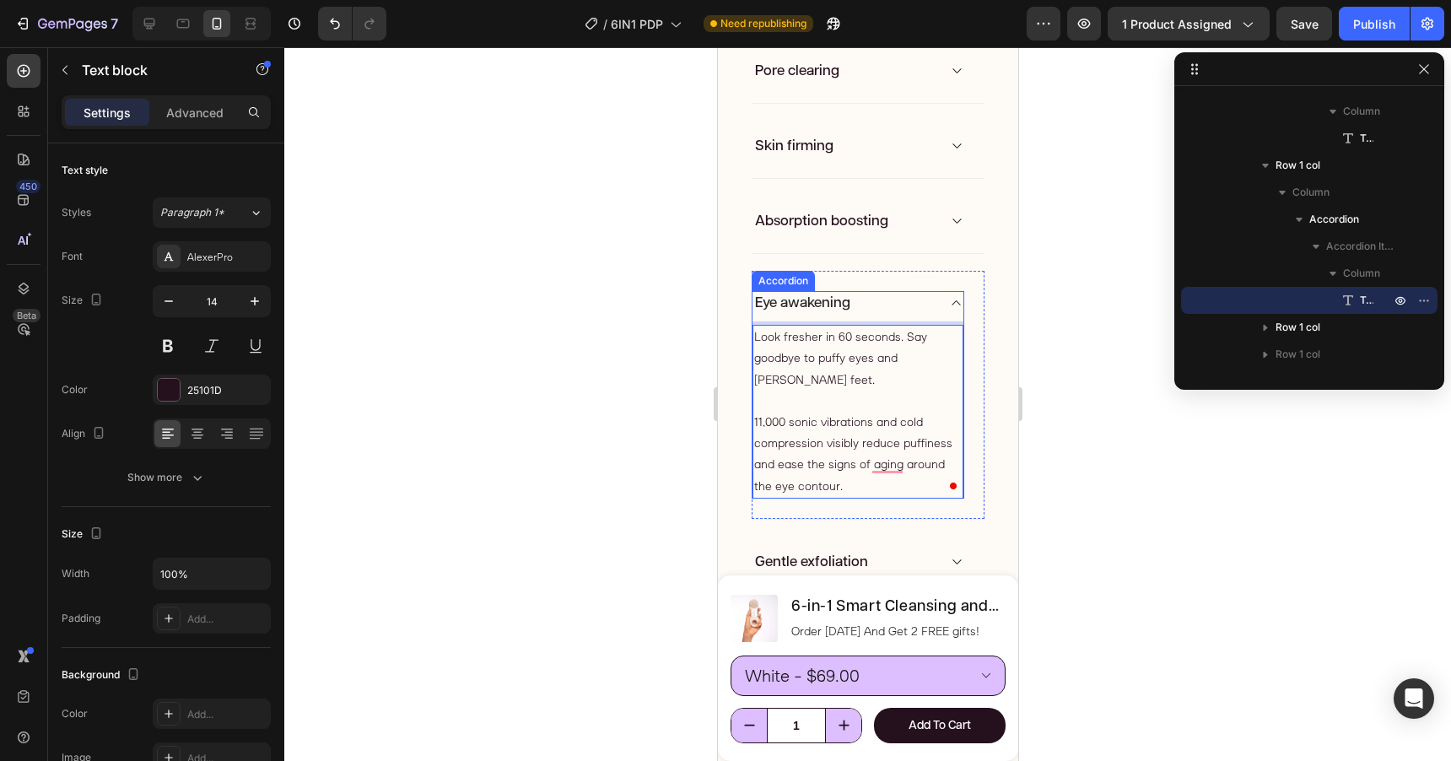
click at [888, 299] on div "Eye awakening" at bounding box center [844, 303] width 184 height 24
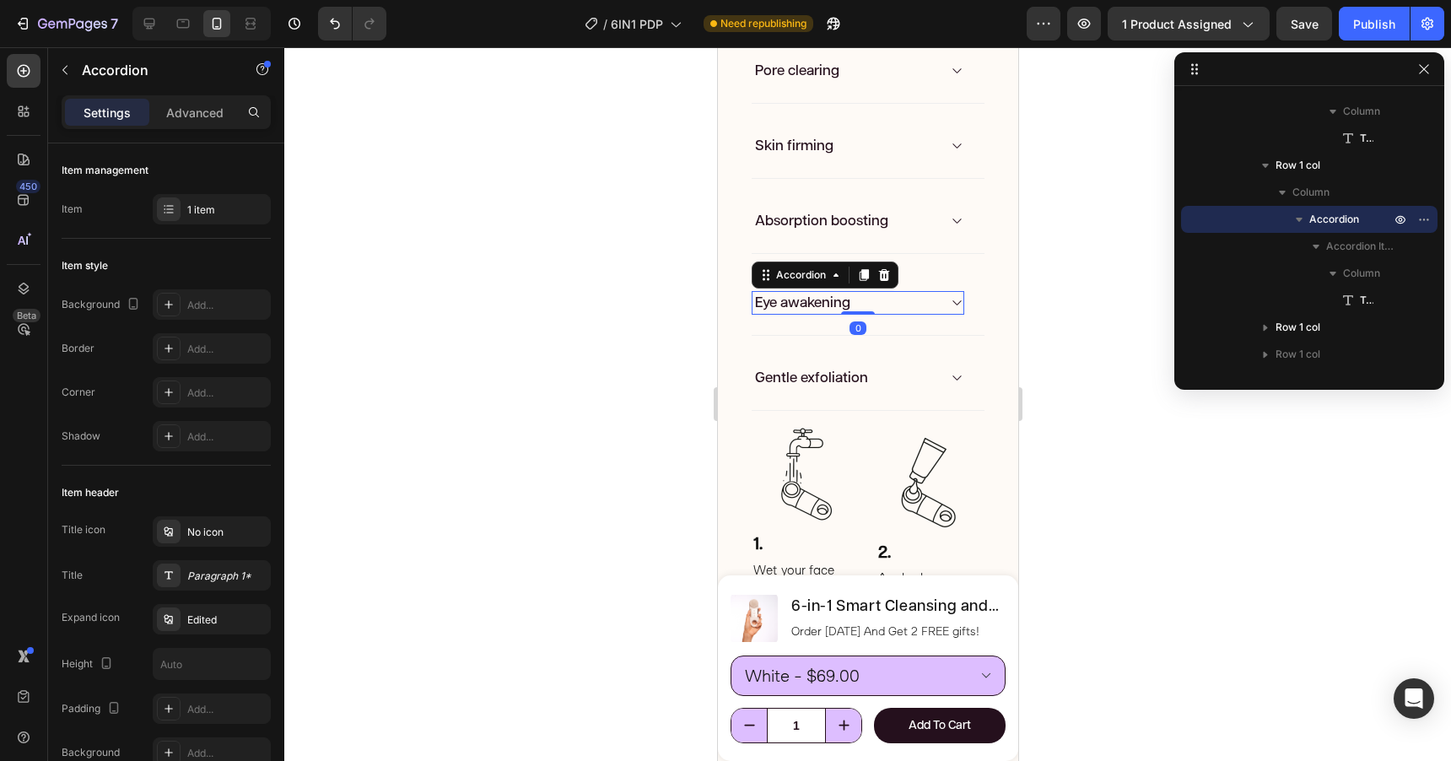
click at [886, 299] on div "Eye awakening" at bounding box center [844, 303] width 184 height 24
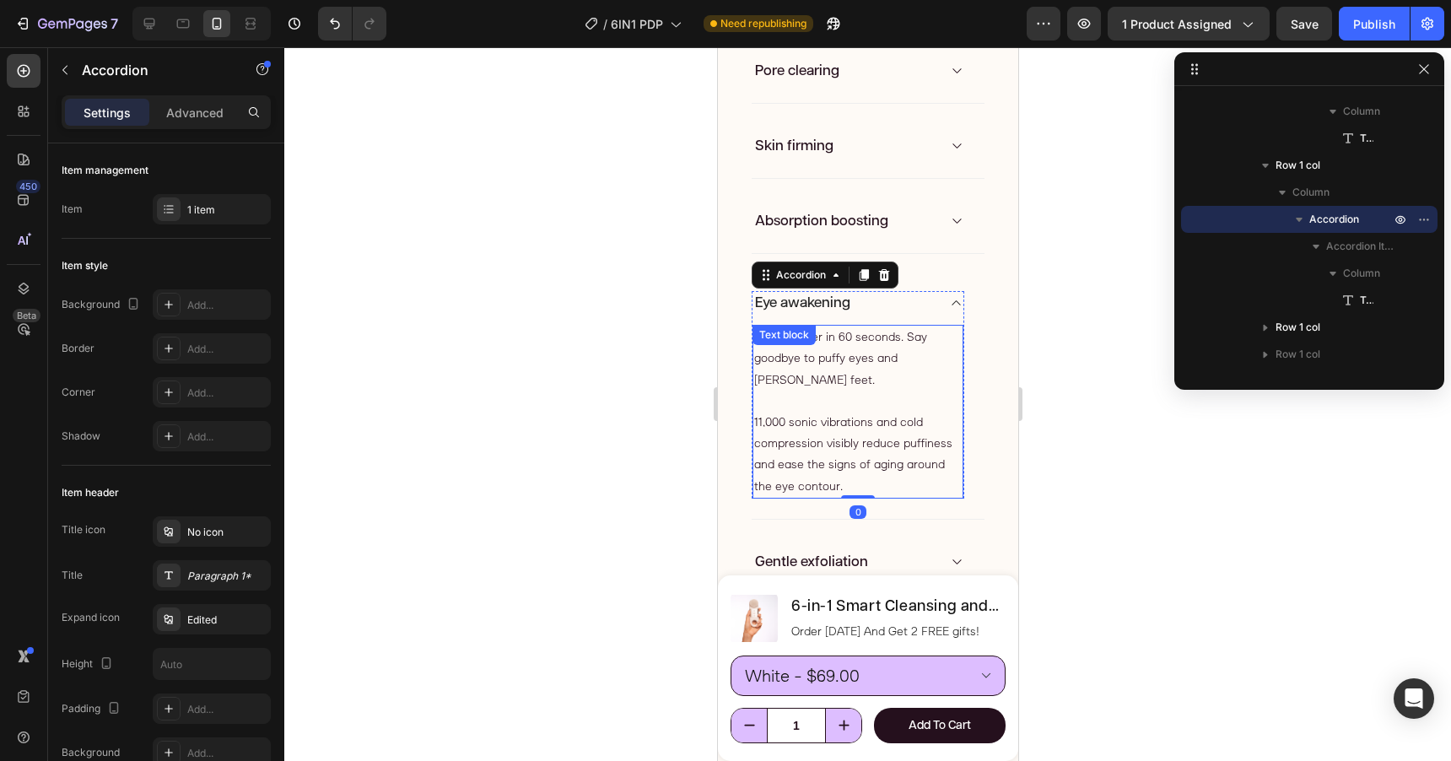
click at [786, 339] on div "Text block" at bounding box center [783, 334] width 57 height 15
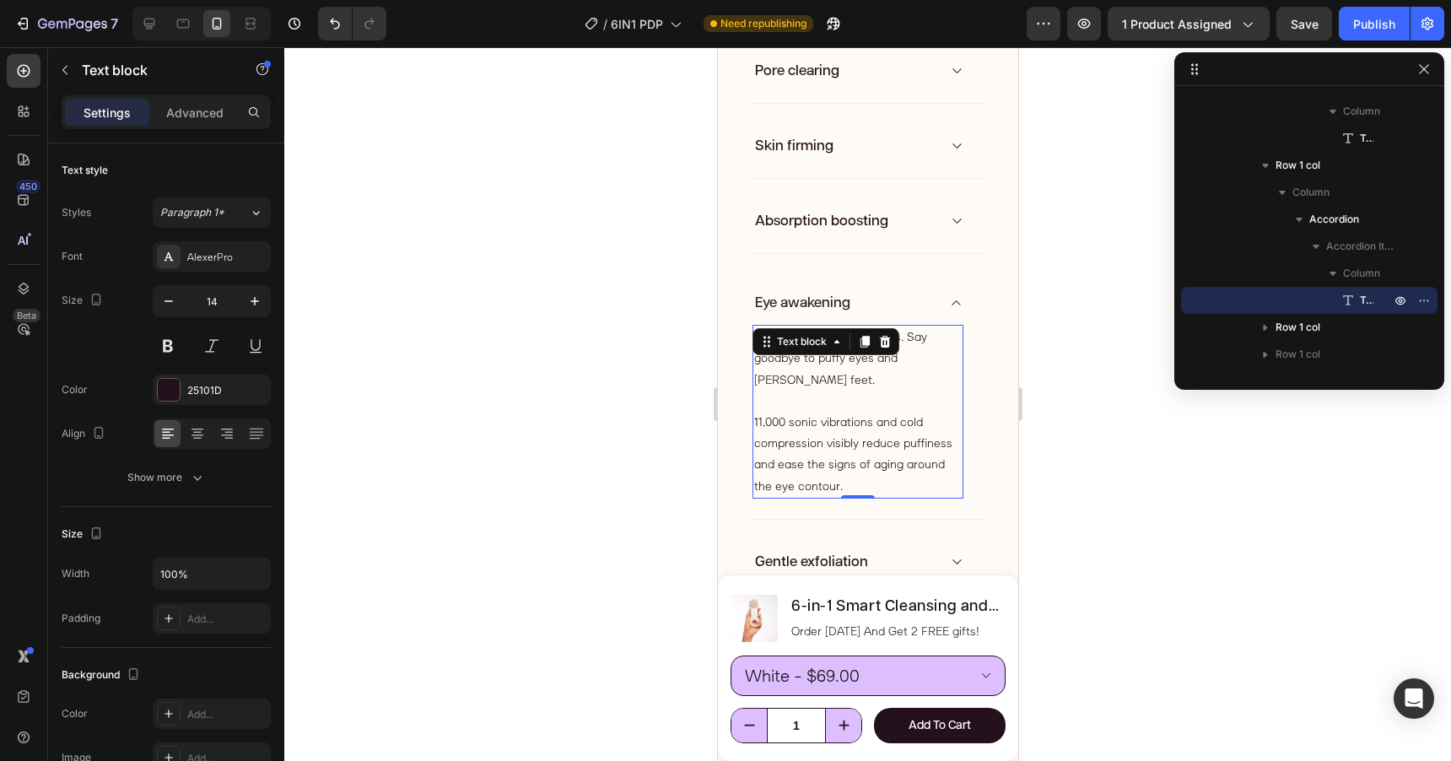
click at [808, 387] on p "Look fresher in 60 seconds. Say goodbye to puffy eyes and crow's feet." at bounding box center [857, 358] width 208 height 64
click at [819, 338] on p "Look fresher in 60 seconds. Say goodbye to puffy eyes and crow's feet." at bounding box center [857, 358] width 208 height 64
click at [780, 337] on p "Look fresher in 60 seconds. Say goodbye to puffy eyes and crow's feet." at bounding box center [857, 358] width 208 height 64
drag, startPoint x: 775, startPoint y: 370, endPoint x: 763, endPoint y: 360, distance: 16.2
click at [763, 360] on p "Look and feel fresher in 60 seconds. Say goodbye to puffy eyes and crow's feet." at bounding box center [857, 358] width 208 height 64
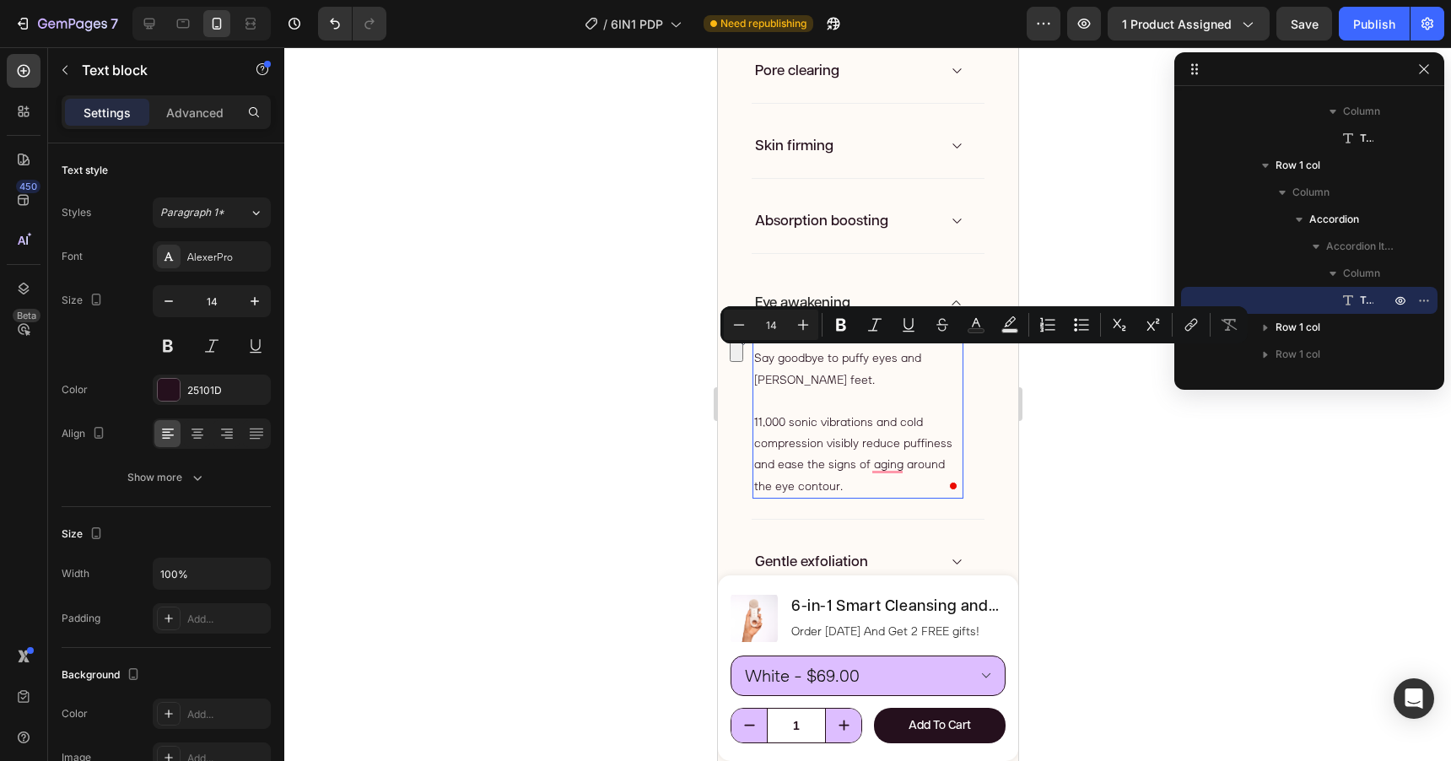
click at [785, 369] on p "Look and feel fresher in 60 seconds. Say goodbye to puffy eyes and crow's feet." at bounding box center [857, 358] width 208 height 64
drag, startPoint x: 785, startPoint y: 375, endPoint x: 752, endPoint y: 355, distance: 39.4
click at [752, 355] on div "Look and feel fresher in 60 seconds. Say goodbye to puffy eyes and crow's feet.…" at bounding box center [857, 412] width 211 height 174
copy p "Say goodbye to puffy eyes and crow's feet."
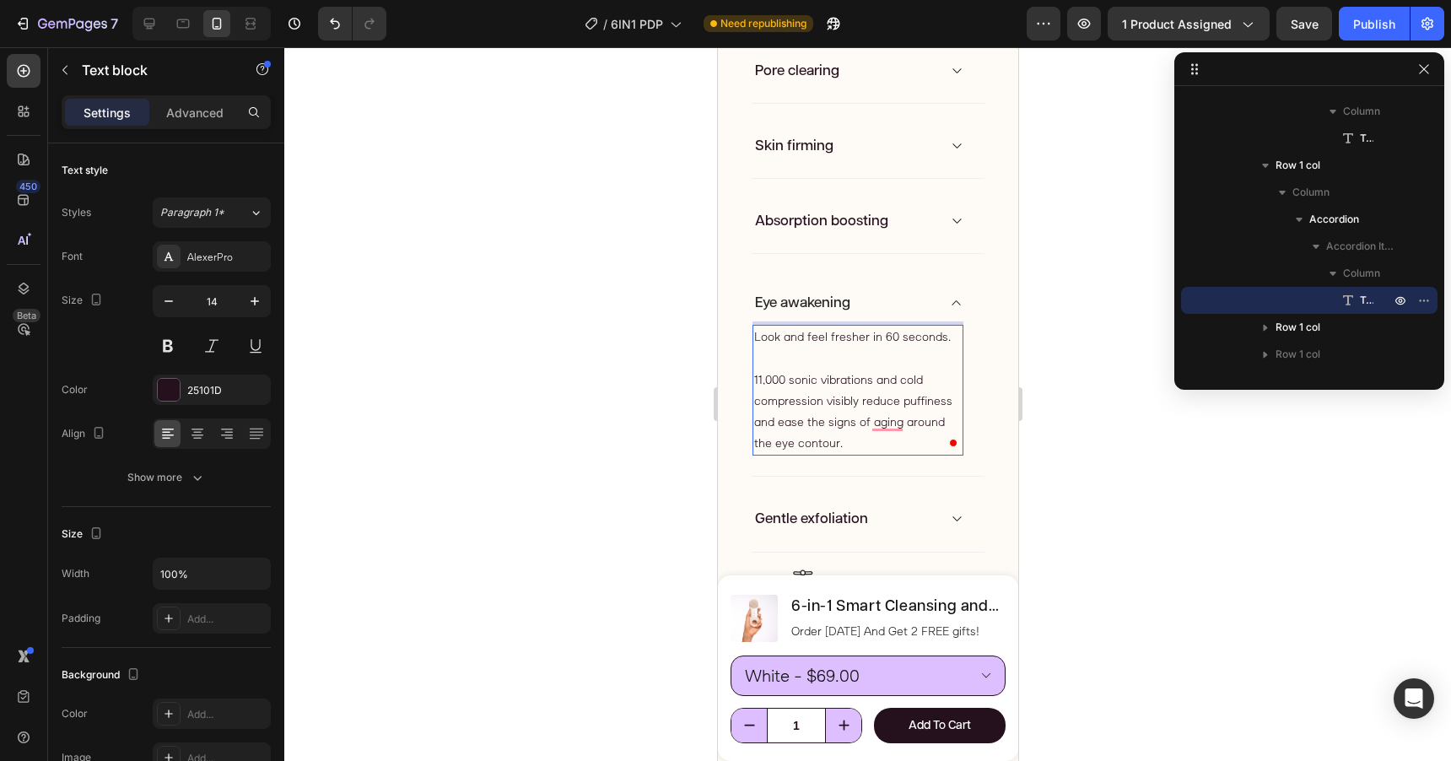
click at [841, 444] on p "11,000 sonic vibrations and cold compression visibly reduce puffiness and ease …" at bounding box center [857, 411] width 208 height 85
click at [837, 426] on p "11,000 sonic vibrations and cold compression visibly reduce puffiness and ease …" at bounding box center [857, 411] width 208 height 85
click at [920, 423] on p "11,000 sonic vibrations and cold compression visibly reduce puffiness and ease …" at bounding box center [857, 411] width 208 height 85
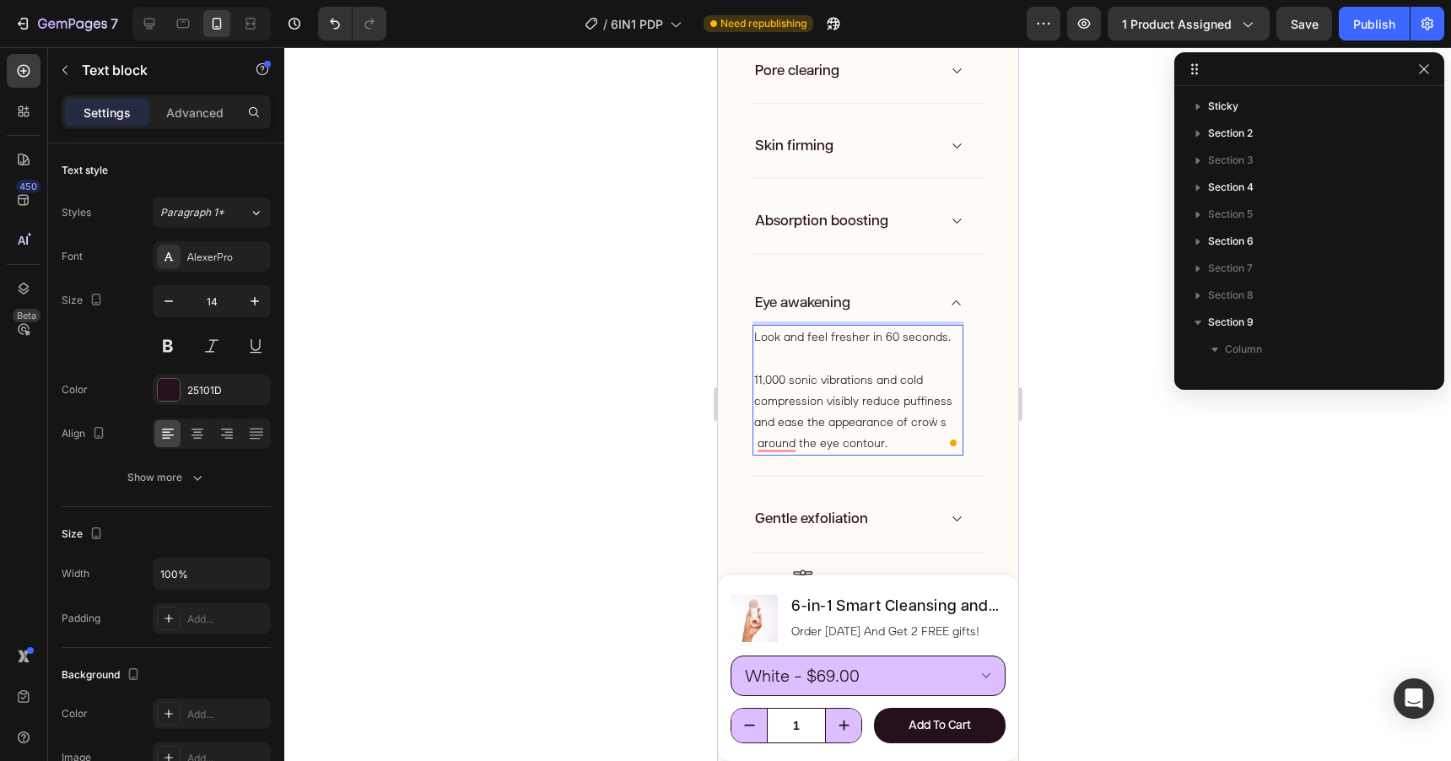
scroll to position [751, 0]
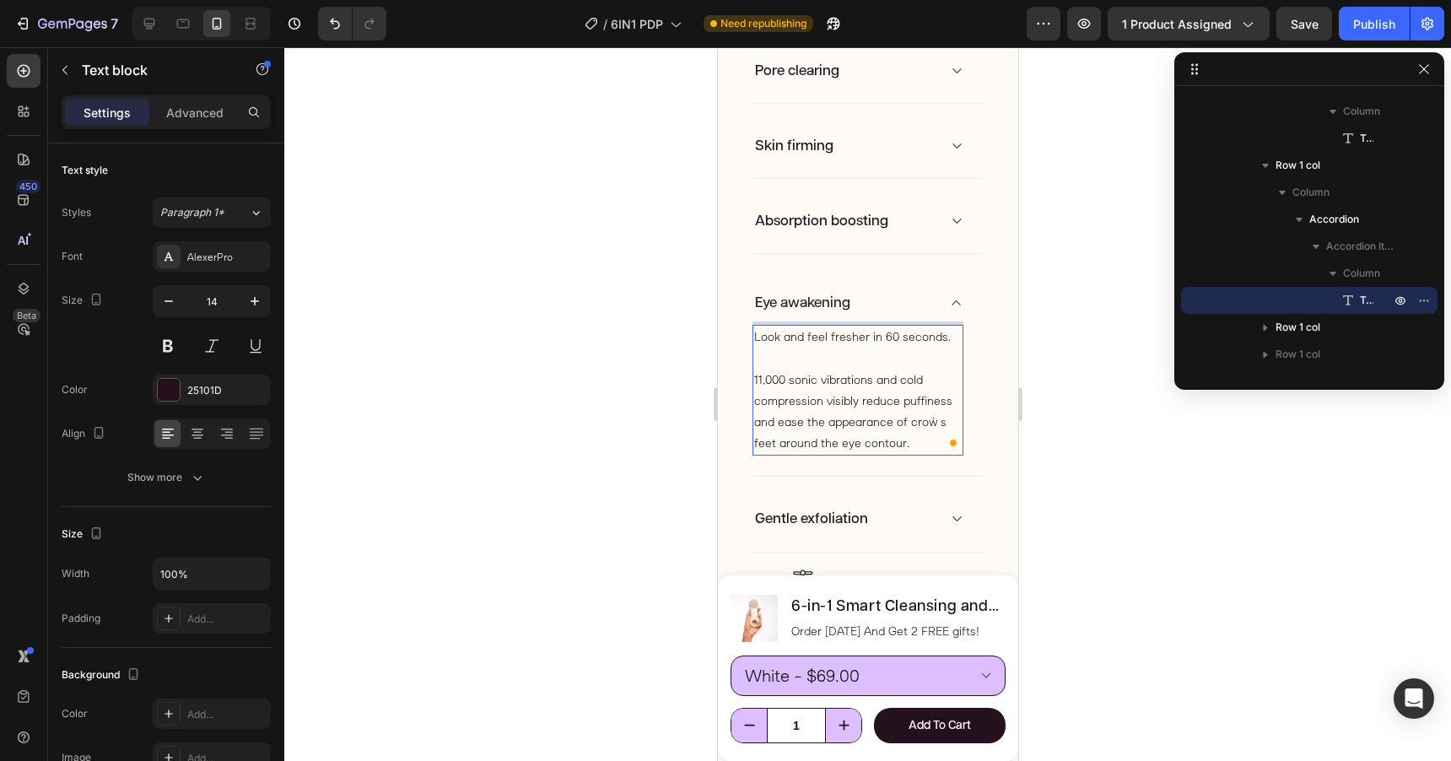
click at [938, 426] on p "11,000 sonic vibrations and cold compression visibly reduce puffiness and ease …" at bounding box center [857, 411] width 208 height 85
click at [936, 302] on div "Eye awakening" at bounding box center [857, 303] width 211 height 24
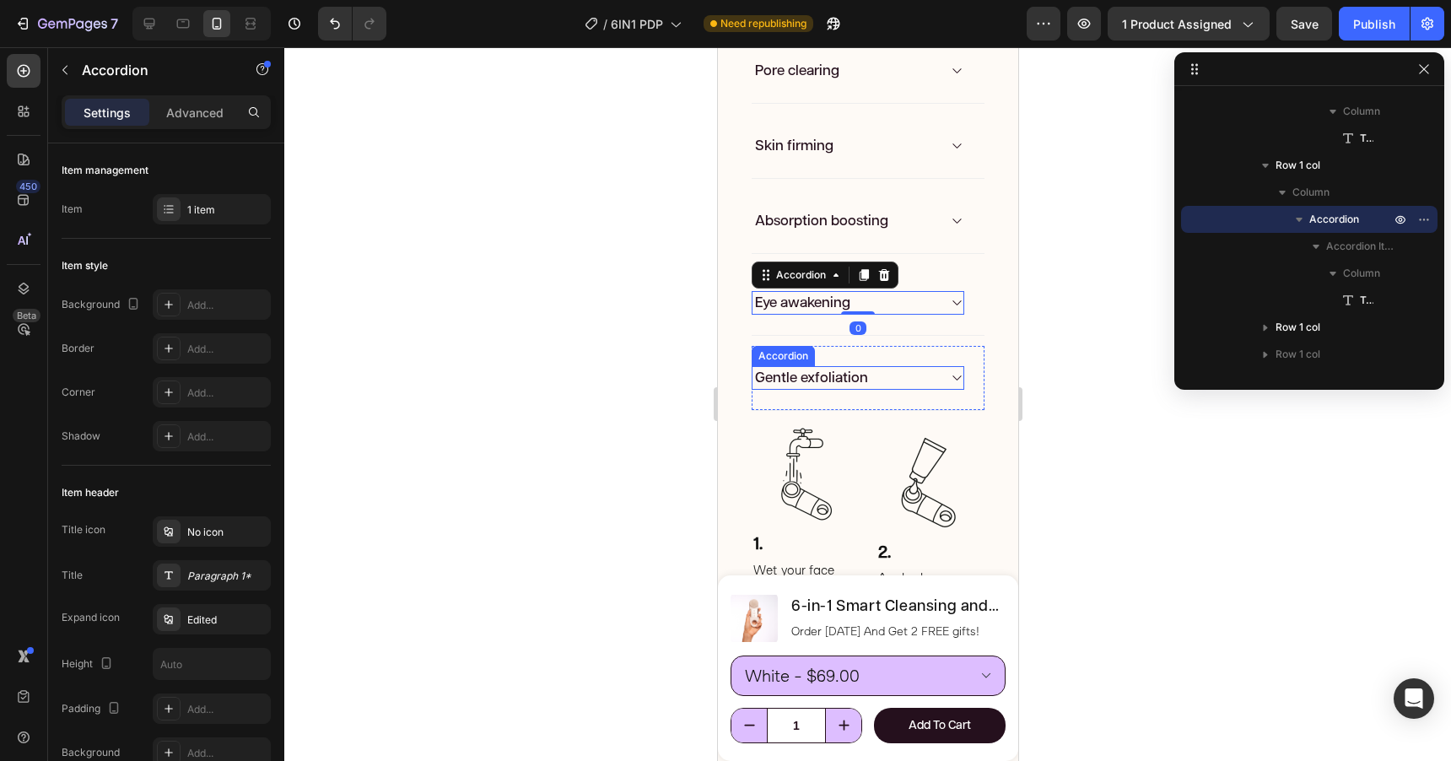
click at [916, 380] on div "Gentle exfoliation" at bounding box center [844, 378] width 184 height 24
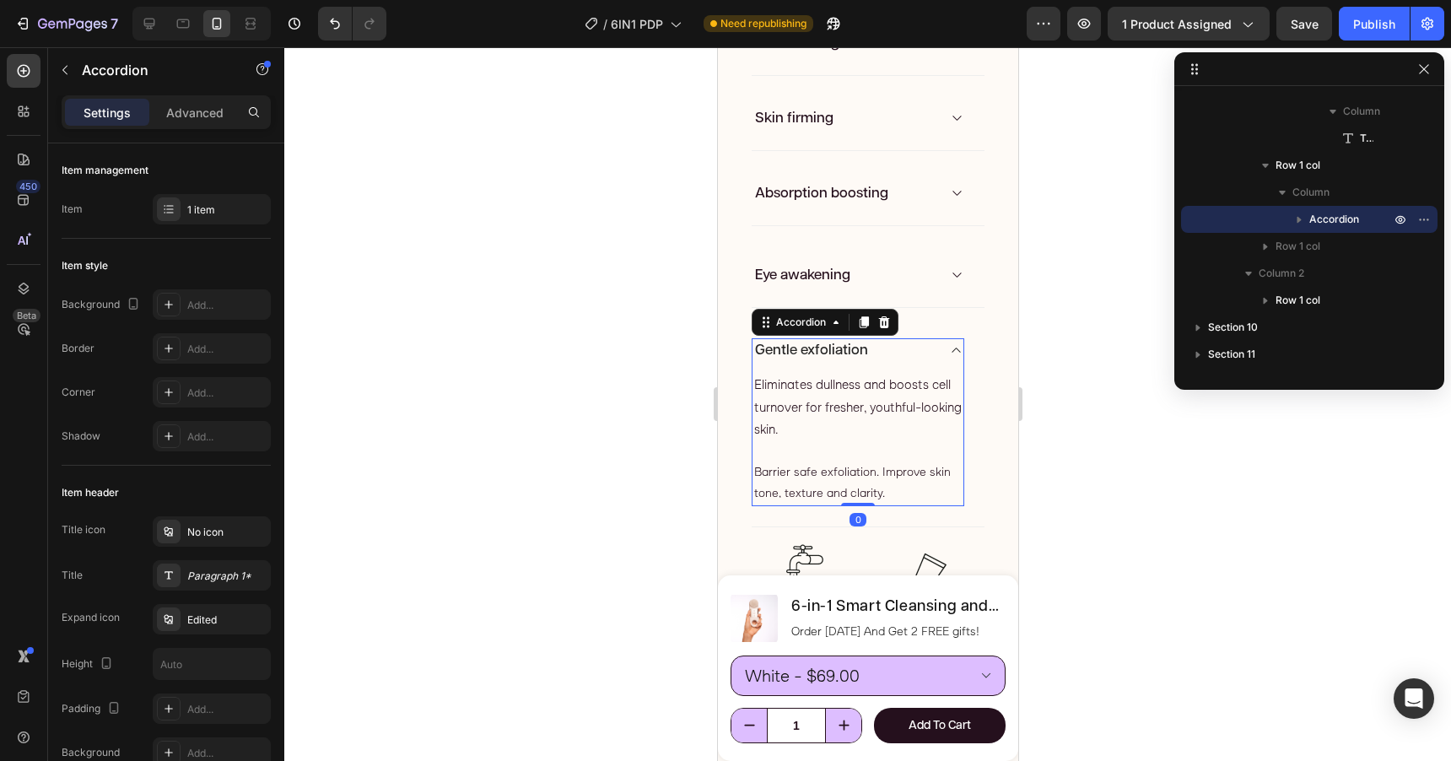
scroll to position [2397, 0]
click at [925, 342] on div "Gentle exfoliation" at bounding box center [844, 347] width 184 height 24
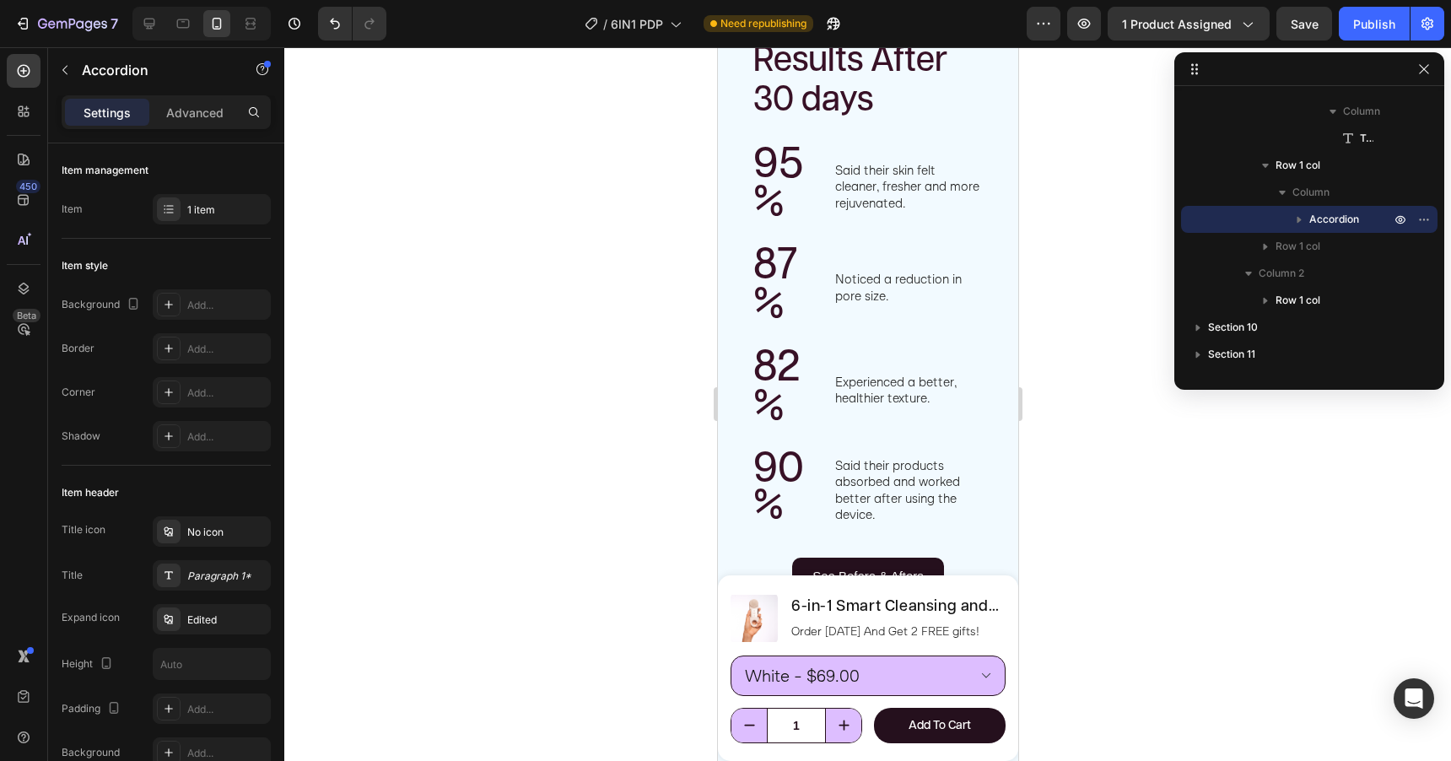
scroll to position [3634, 0]
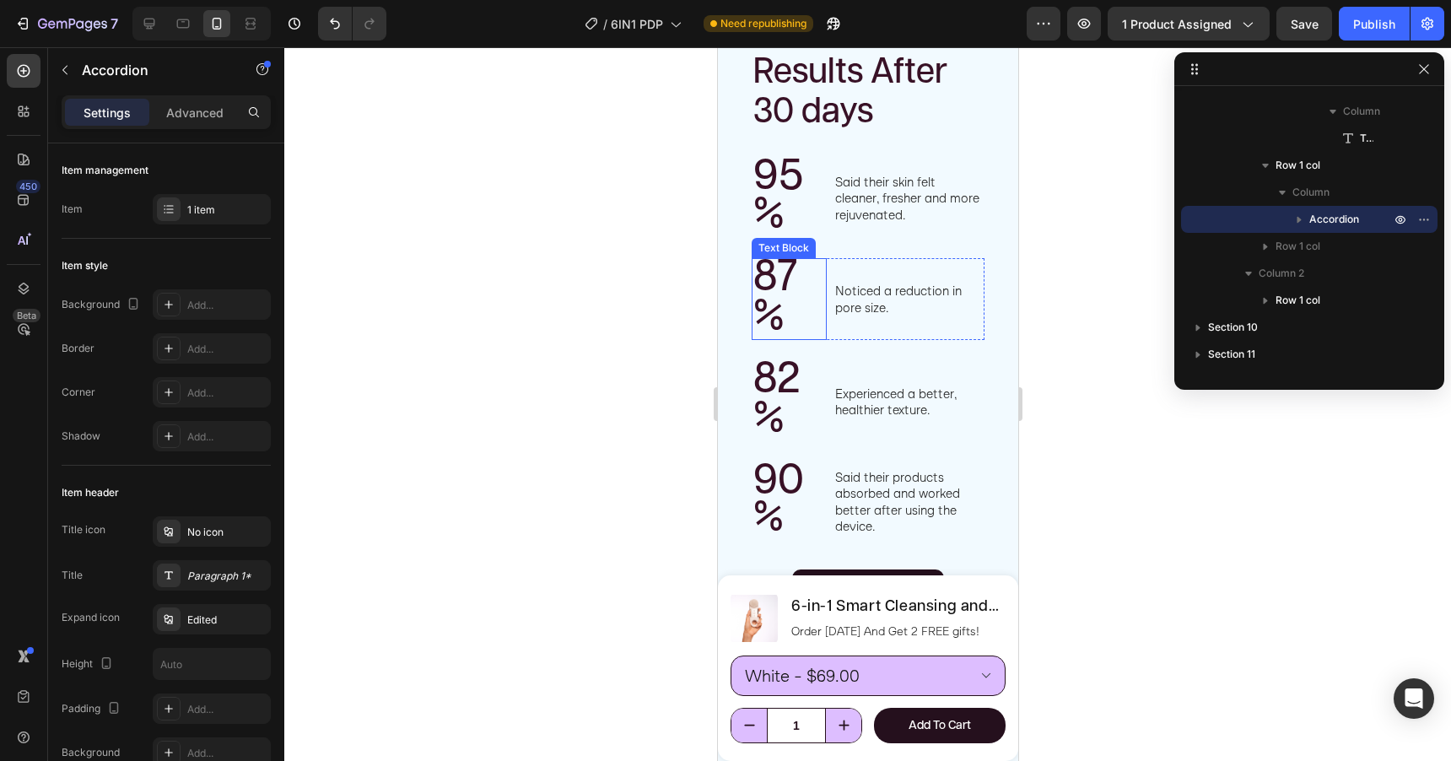
click at [774, 274] on span "87%" at bounding box center [774, 297] width 45 height 83
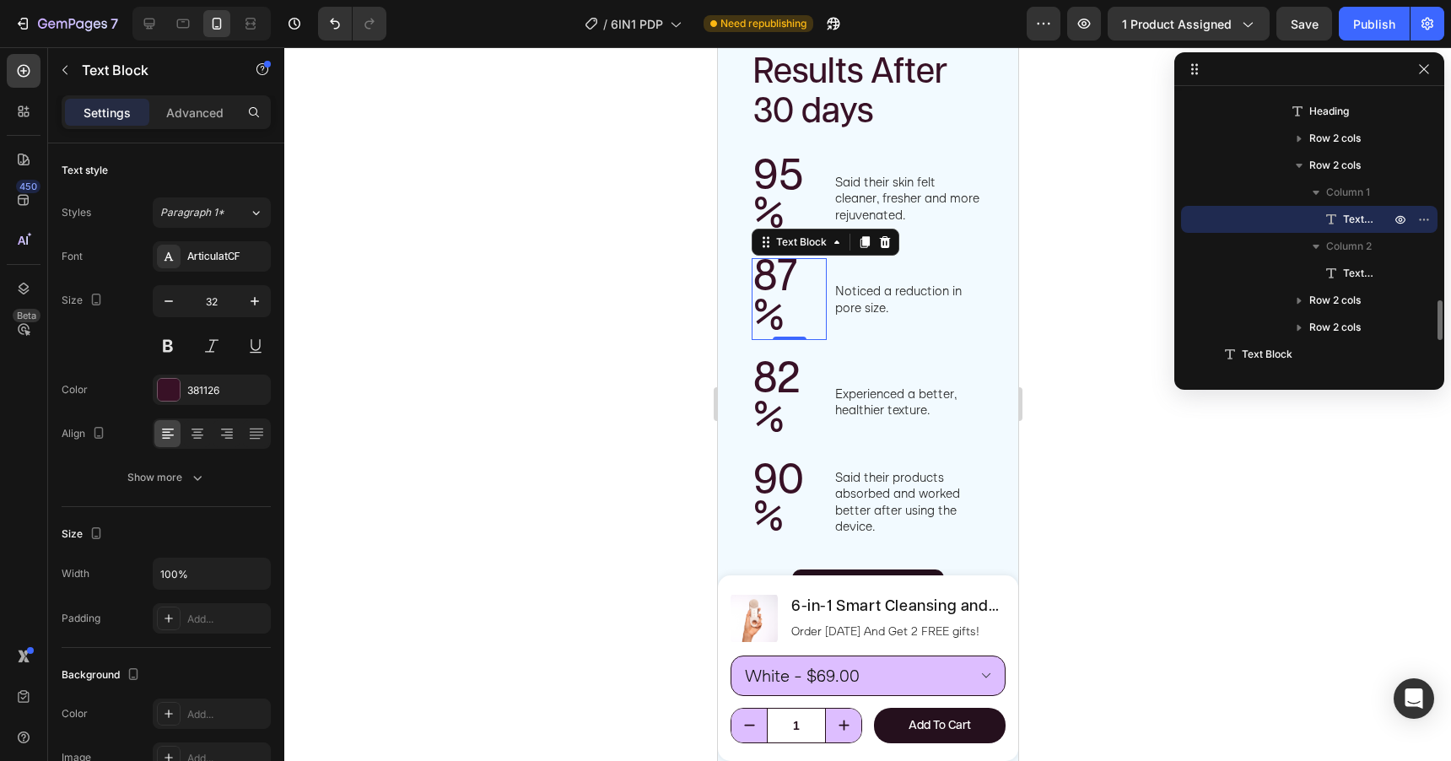
click at [774, 274] on span "87%" at bounding box center [774, 297] width 45 height 83
click at [780, 386] on span "82%" at bounding box center [775, 399] width 47 height 83
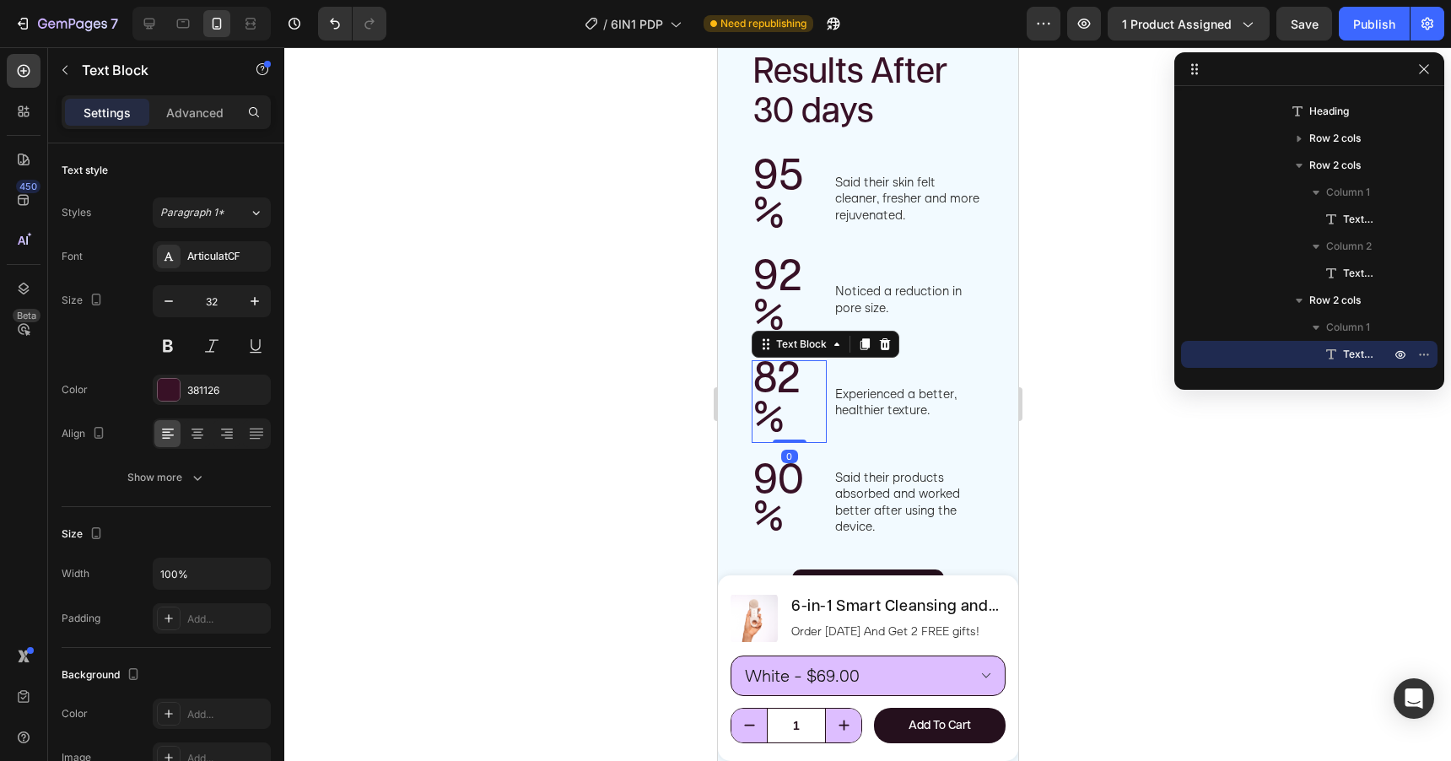
click at [780, 386] on span "82%" at bounding box center [775, 399] width 47 height 83
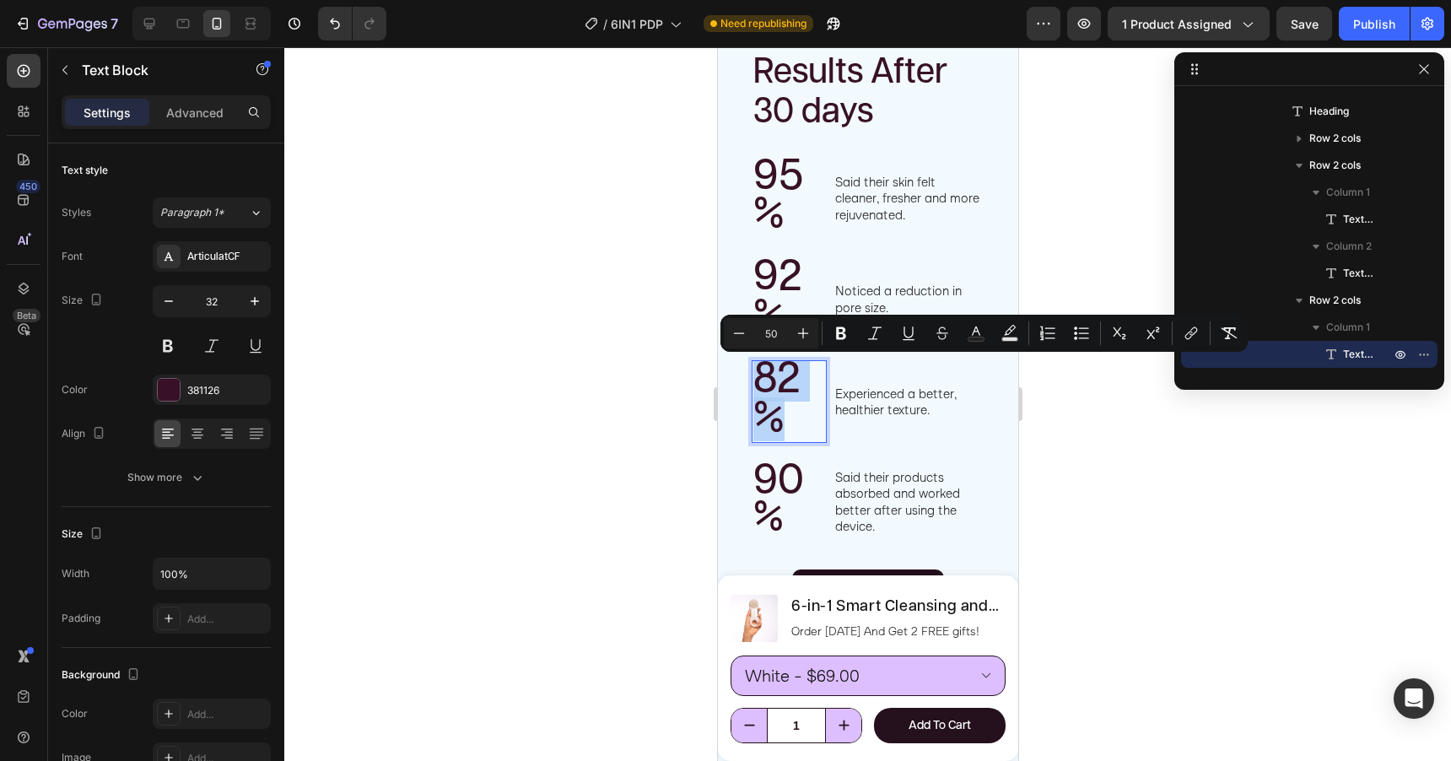
click at [786, 384] on span "82%" at bounding box center [775, 399] width 47 height 83
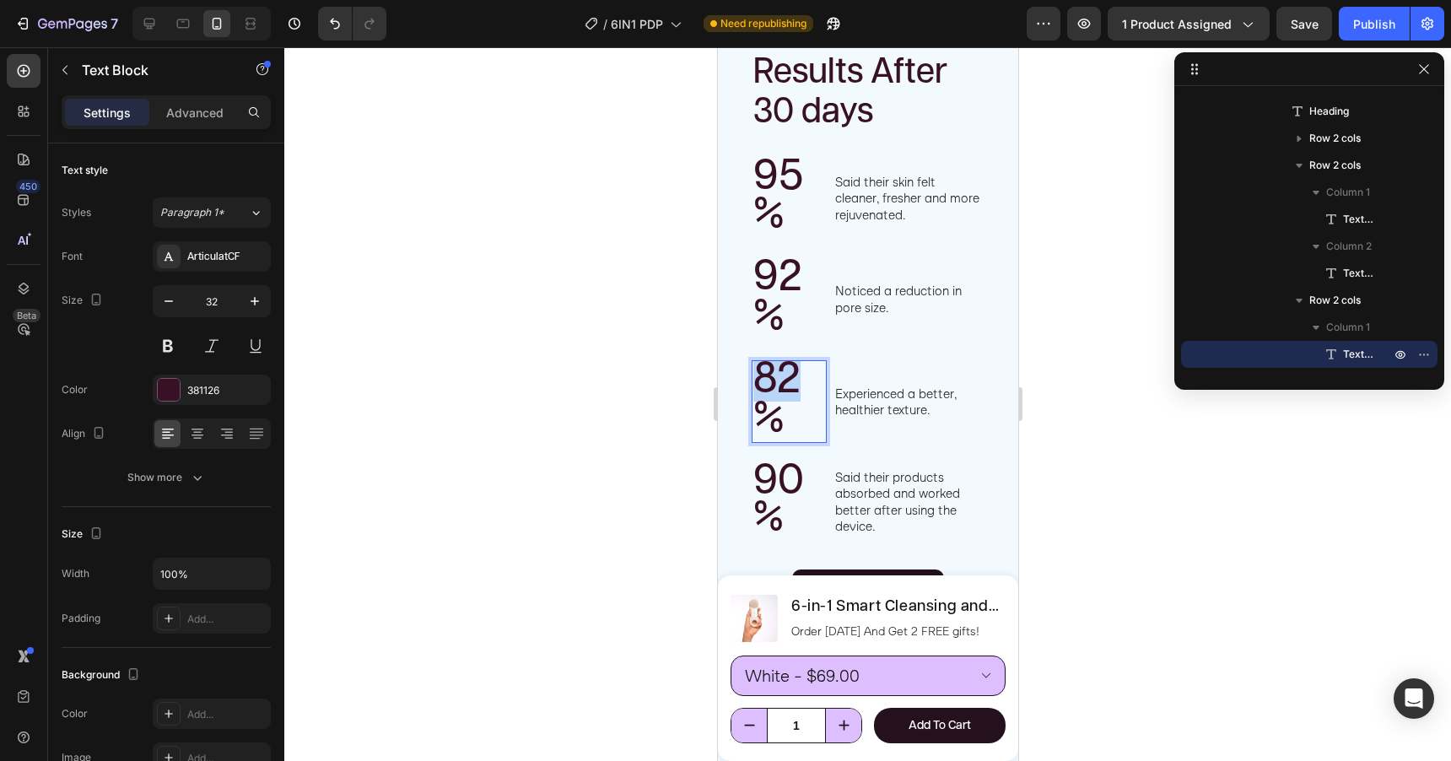
click at [786, 384] on span "82%" at bounding box center [775, 399] width 47 height 83
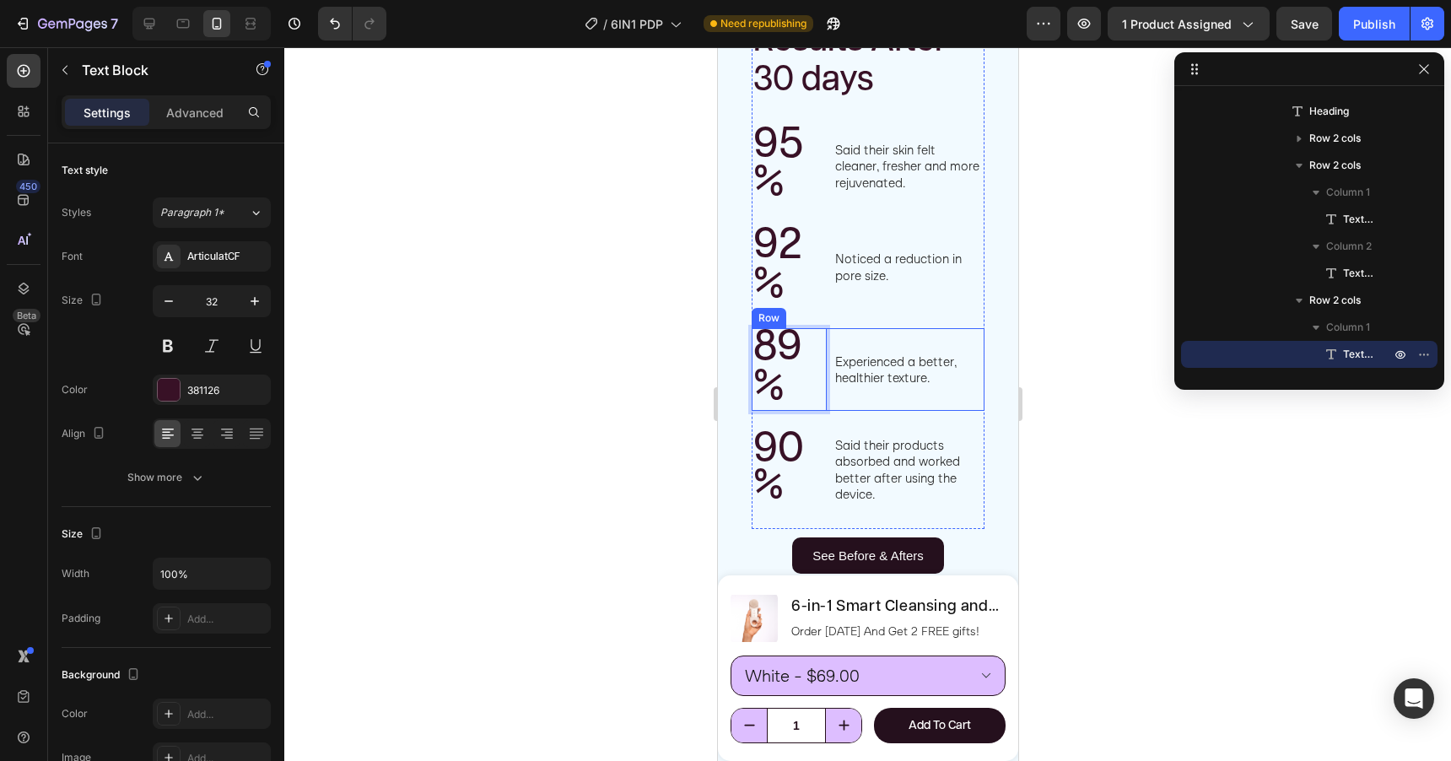
scroll to position [3668, 0]
click at [781, 442] on span "90%" at bounding box center [777, 465] width 51 height 79
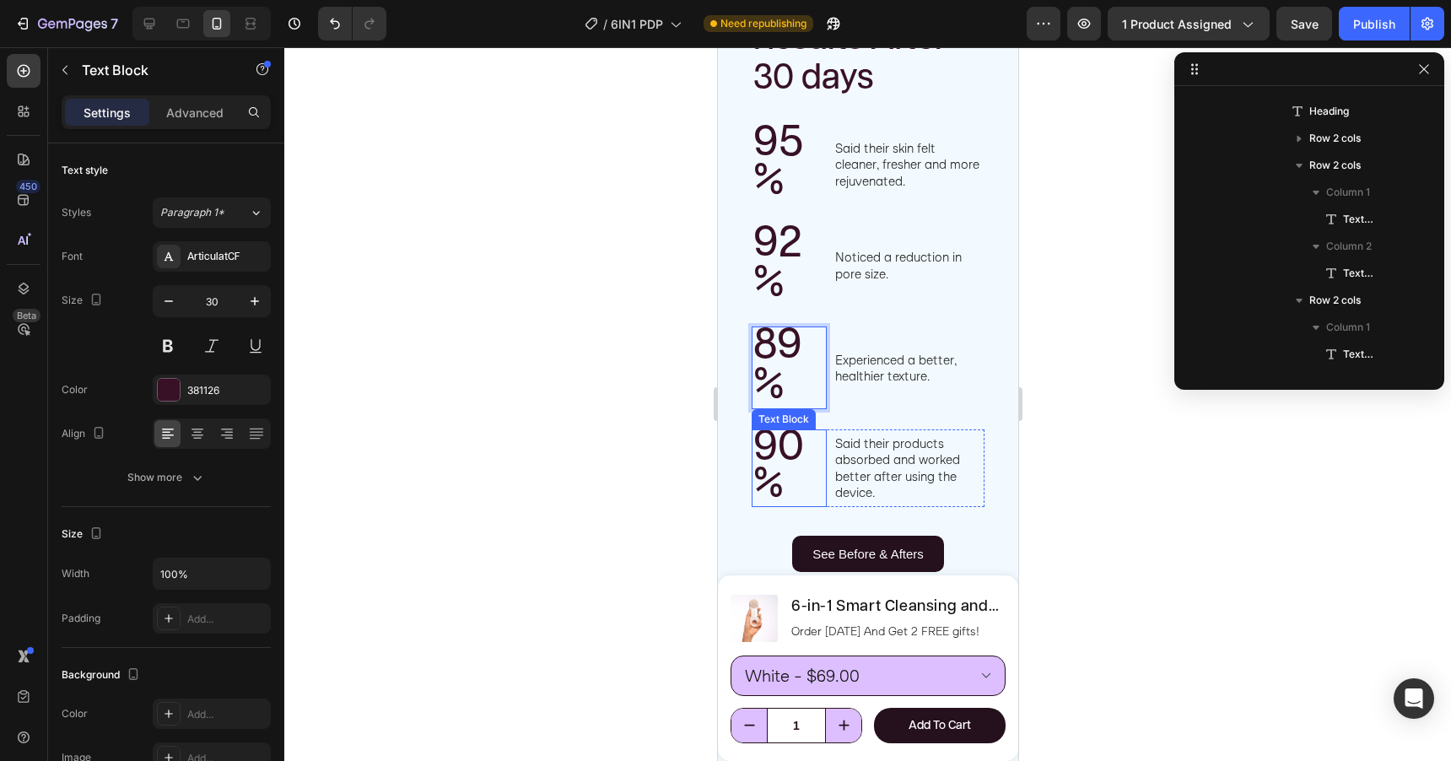
scroll to position [1696, 0]
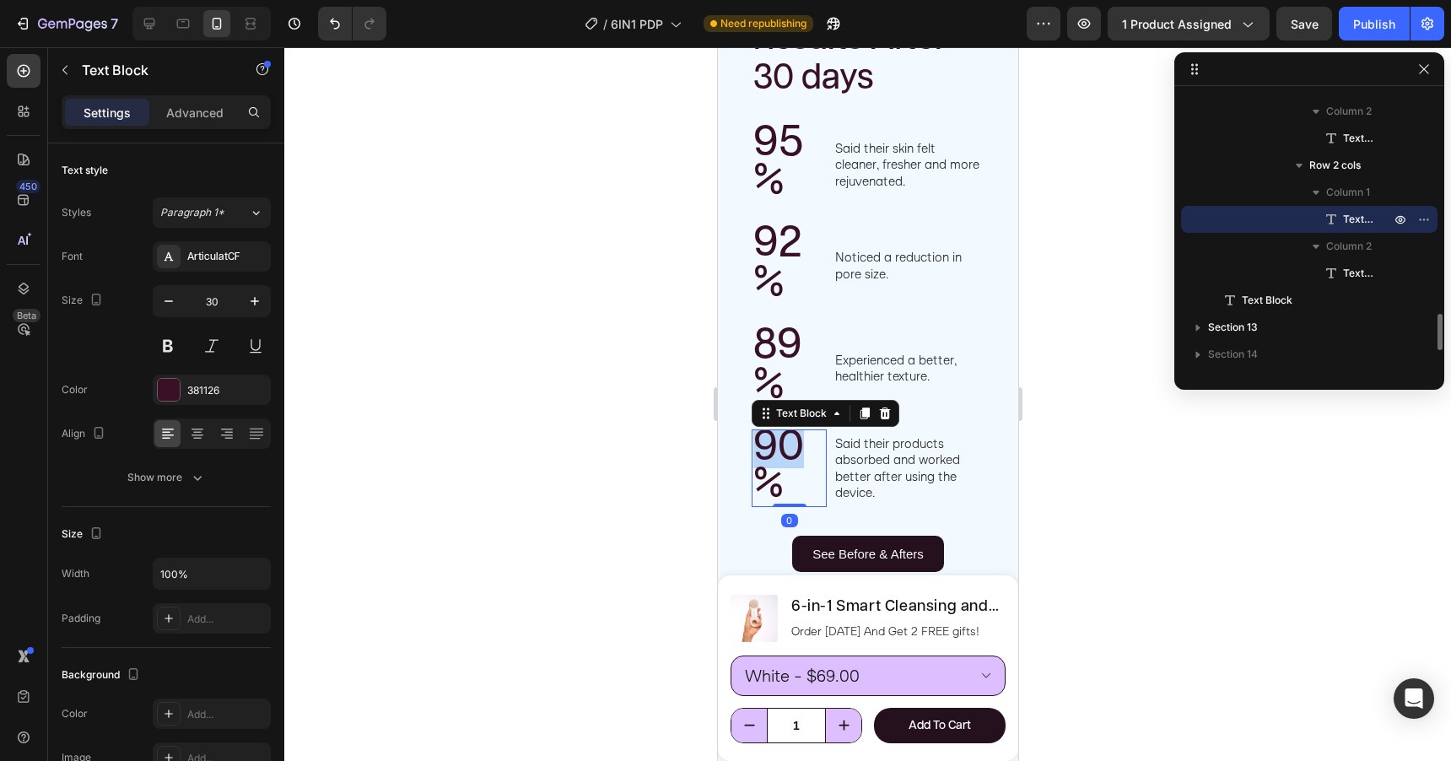
click at [781, 442] on span "90%" at bounding box center [777, 465] width 51 height 79
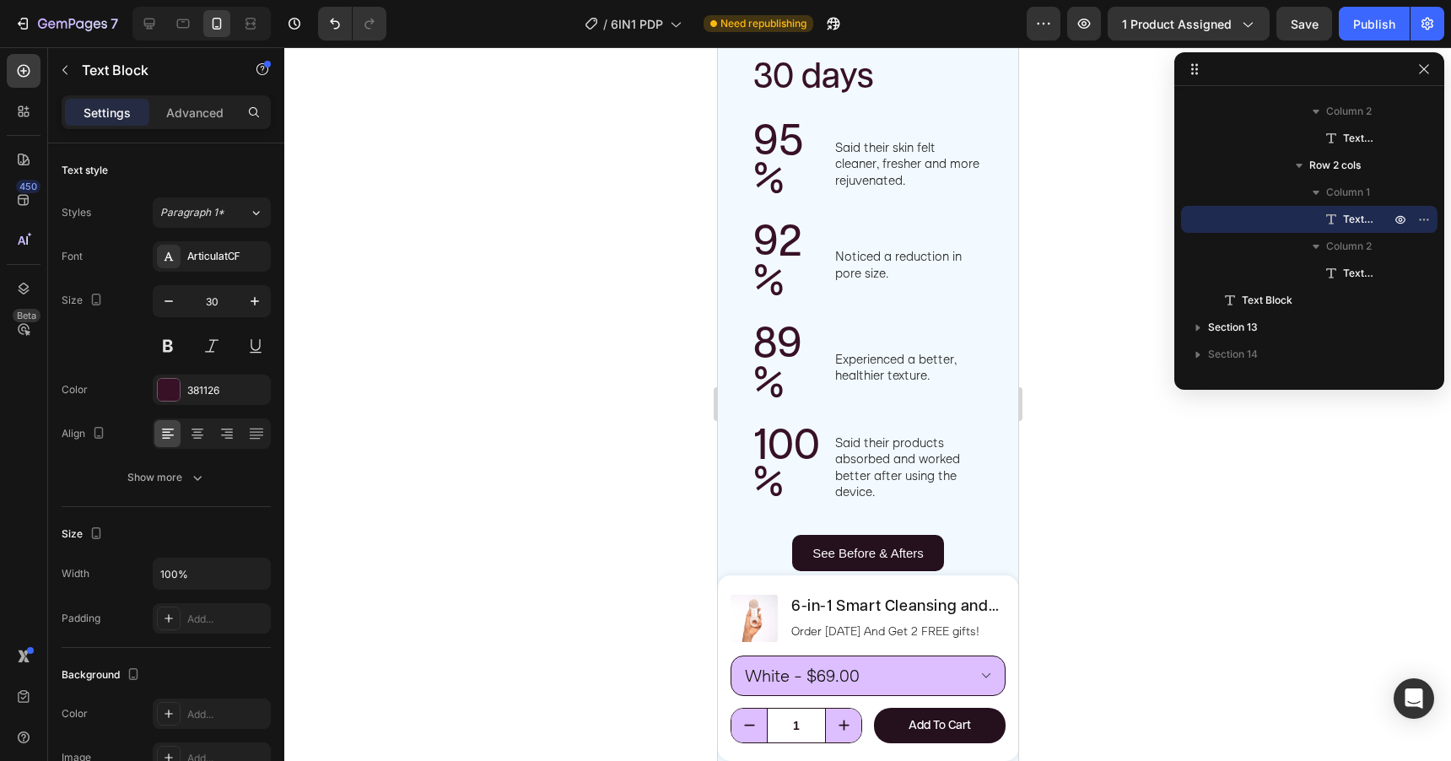
scroll to position [3699, 0]
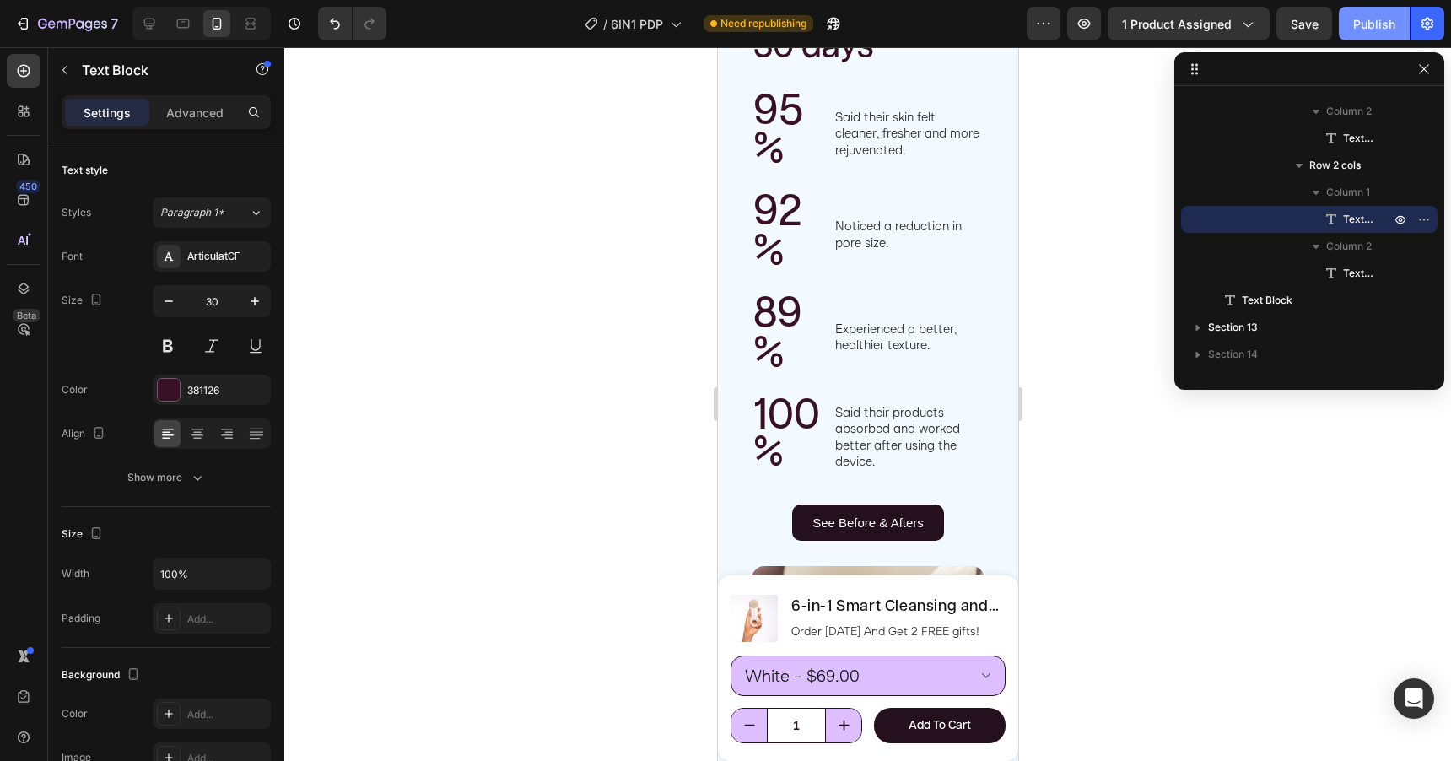
click at [1370, 23] on div "Publish" at bounding box center [1374, 24] width 42 height 18
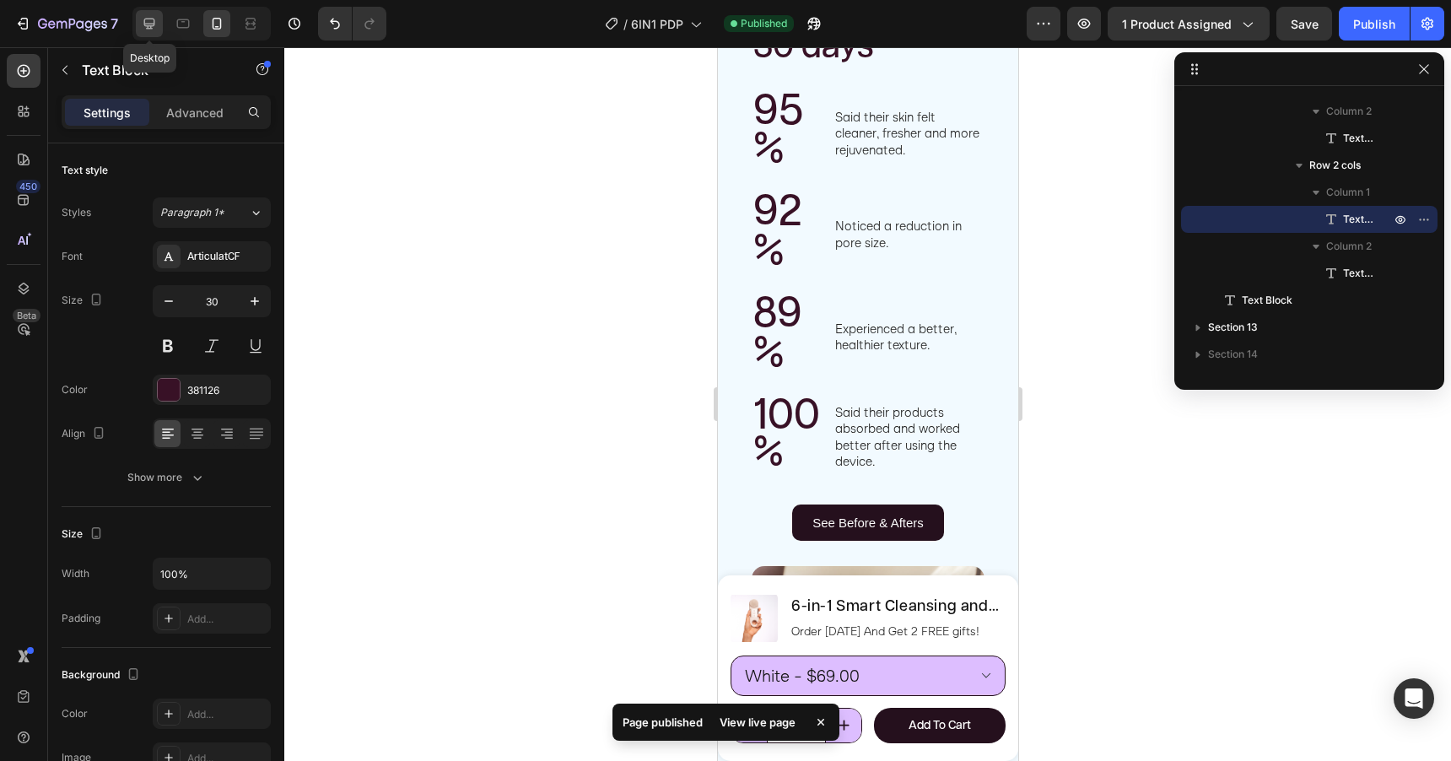
click at [150, 19] on icon at bounding box center [149, 24] width 11 height 11
type input "45"
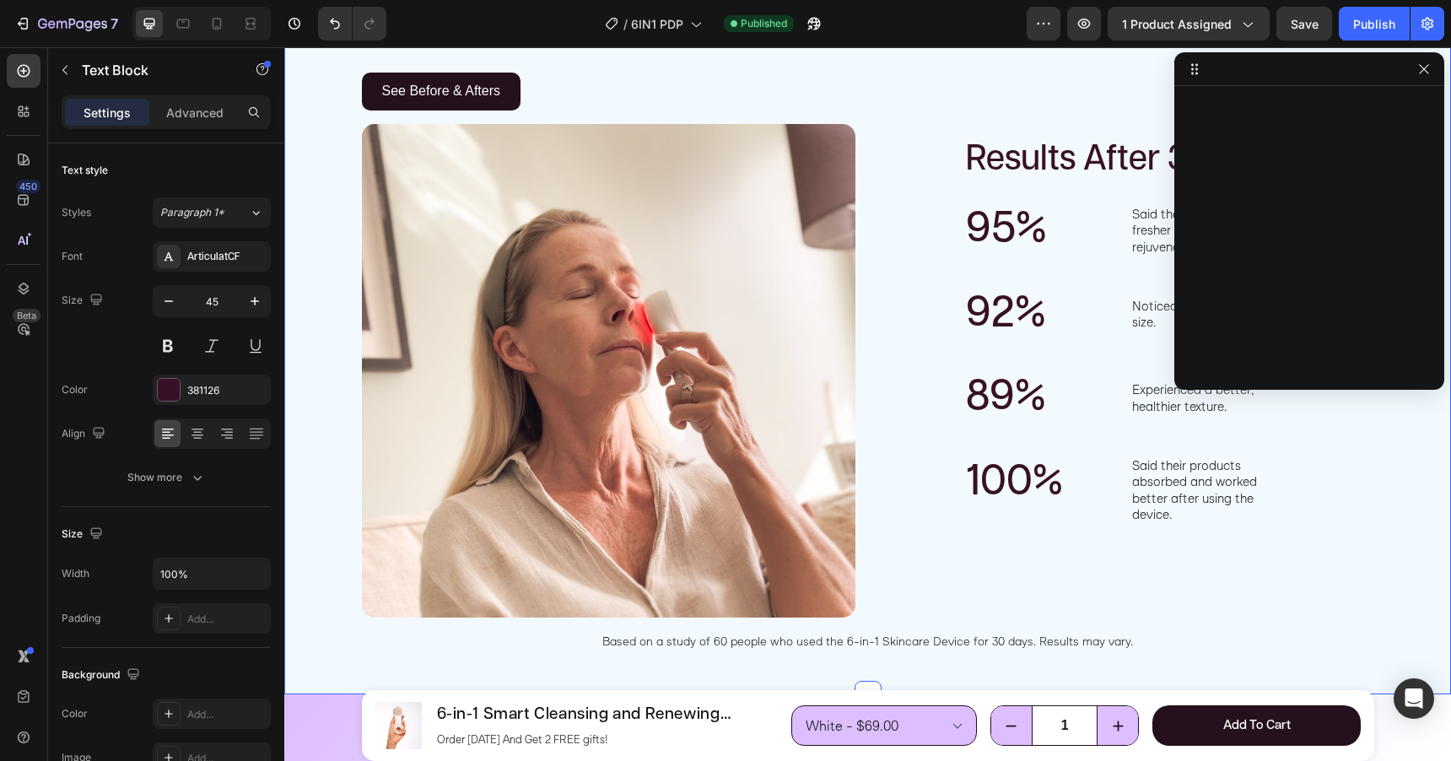
scroll to position [3400, 0]
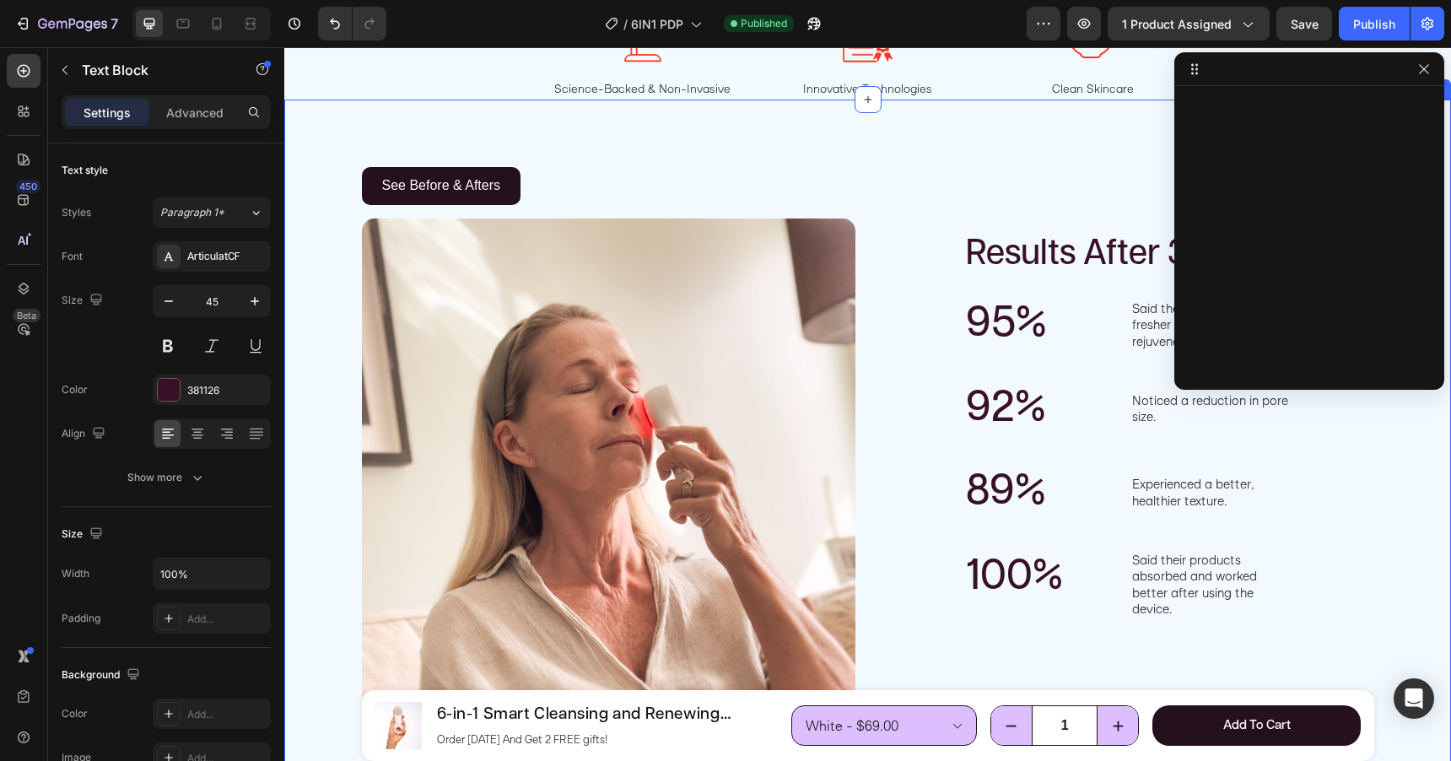
click at [305, 332] on div "See Before & Afters Button Image Results After 30 days Heading 95% Text Block S…" at bounding box center [867, 457] width 1141 height 580
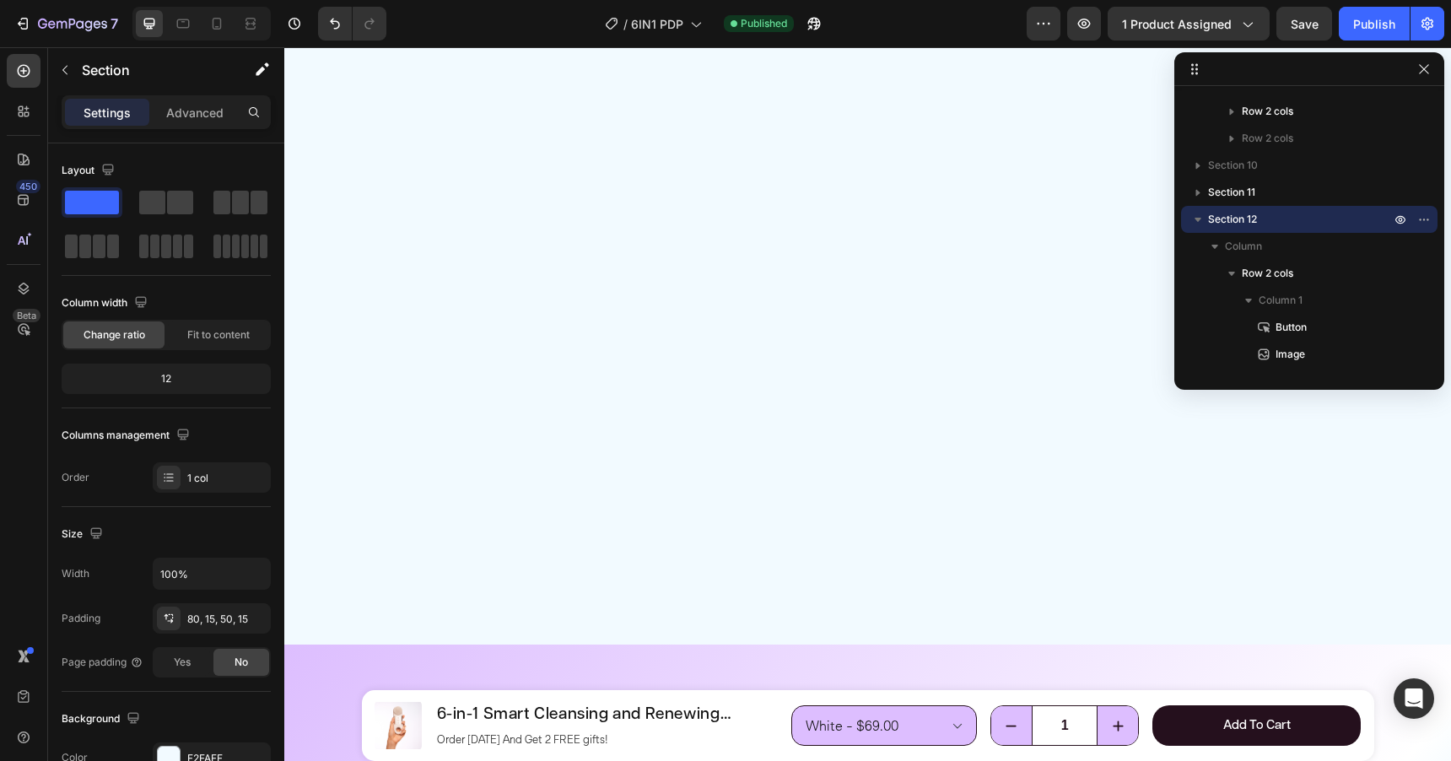
scroll to position [0, 0]
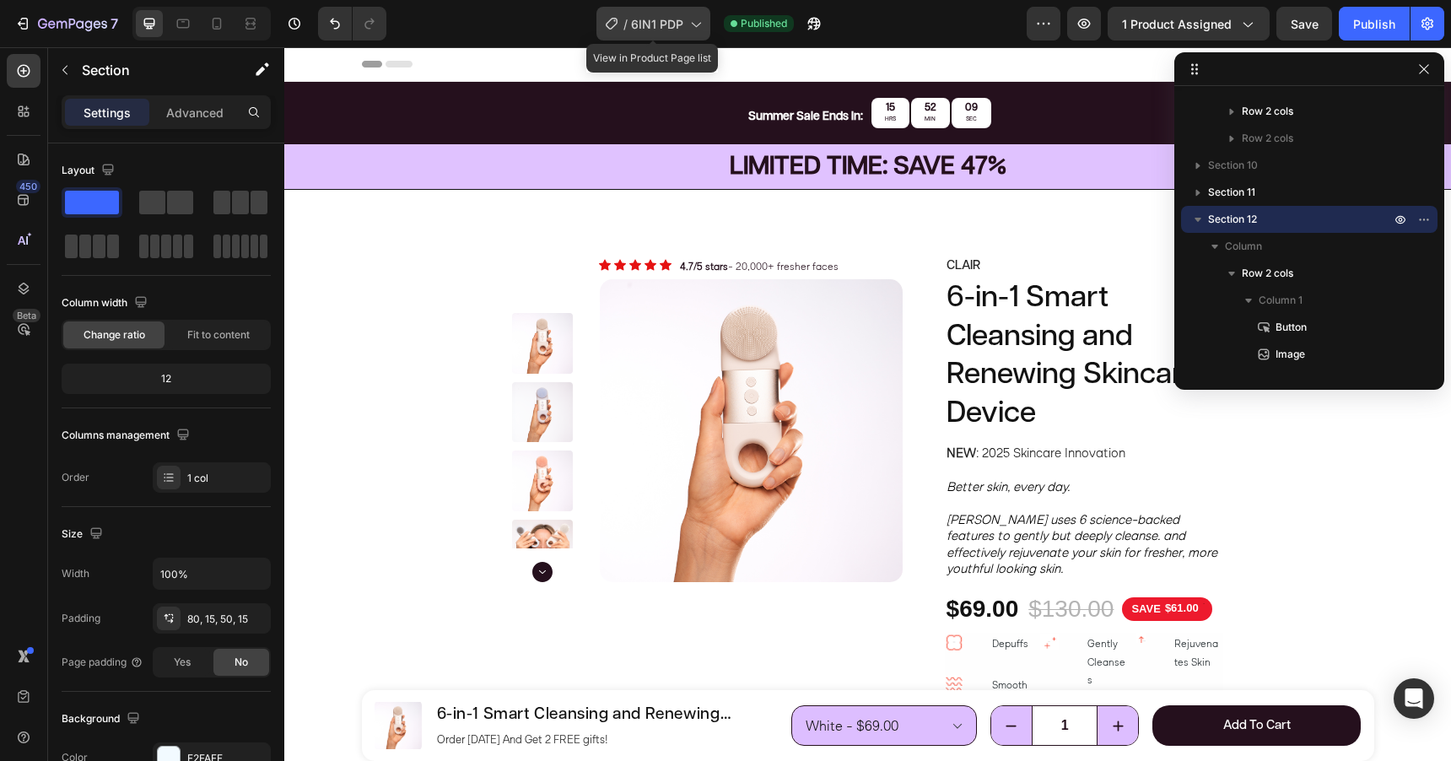
click at [658, 29] on span "6IN1 PDP" at bounding box center [657, 24] width 52 height 18
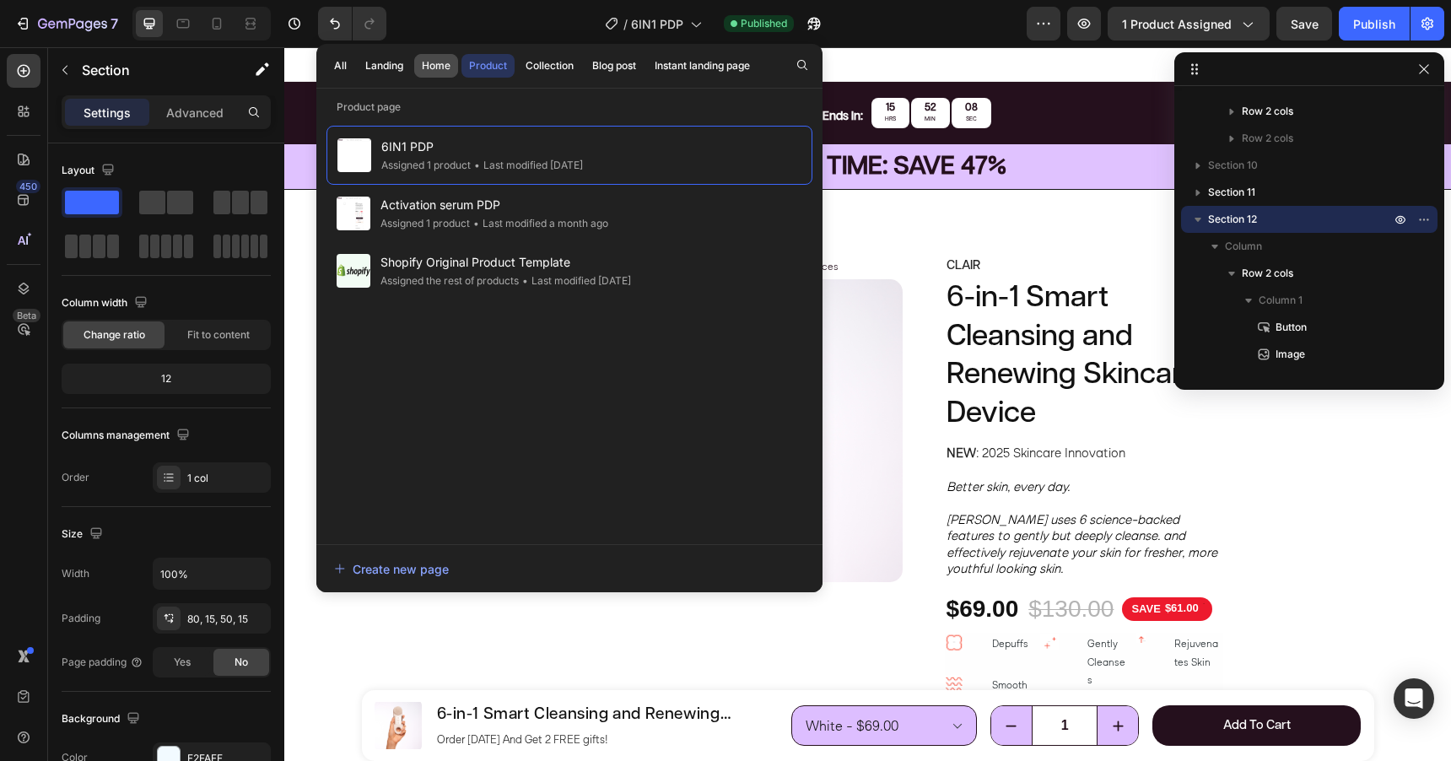
click at [428, 73] on div "Home" at bounding box center [436, 65] width 29 height 15
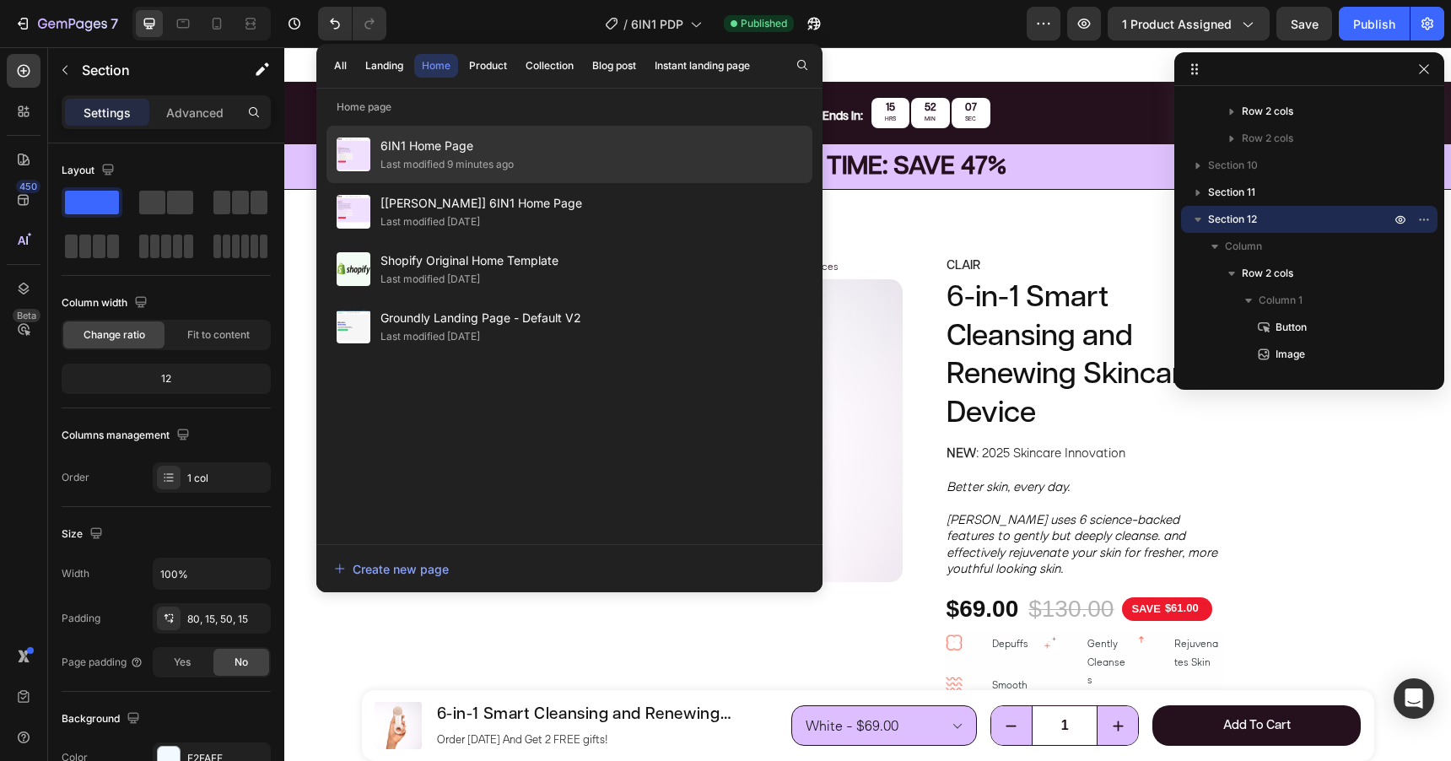
click at [455, 145] on span "6IN1 Home Page" at bounding box center [446, 146] width 133 height 20
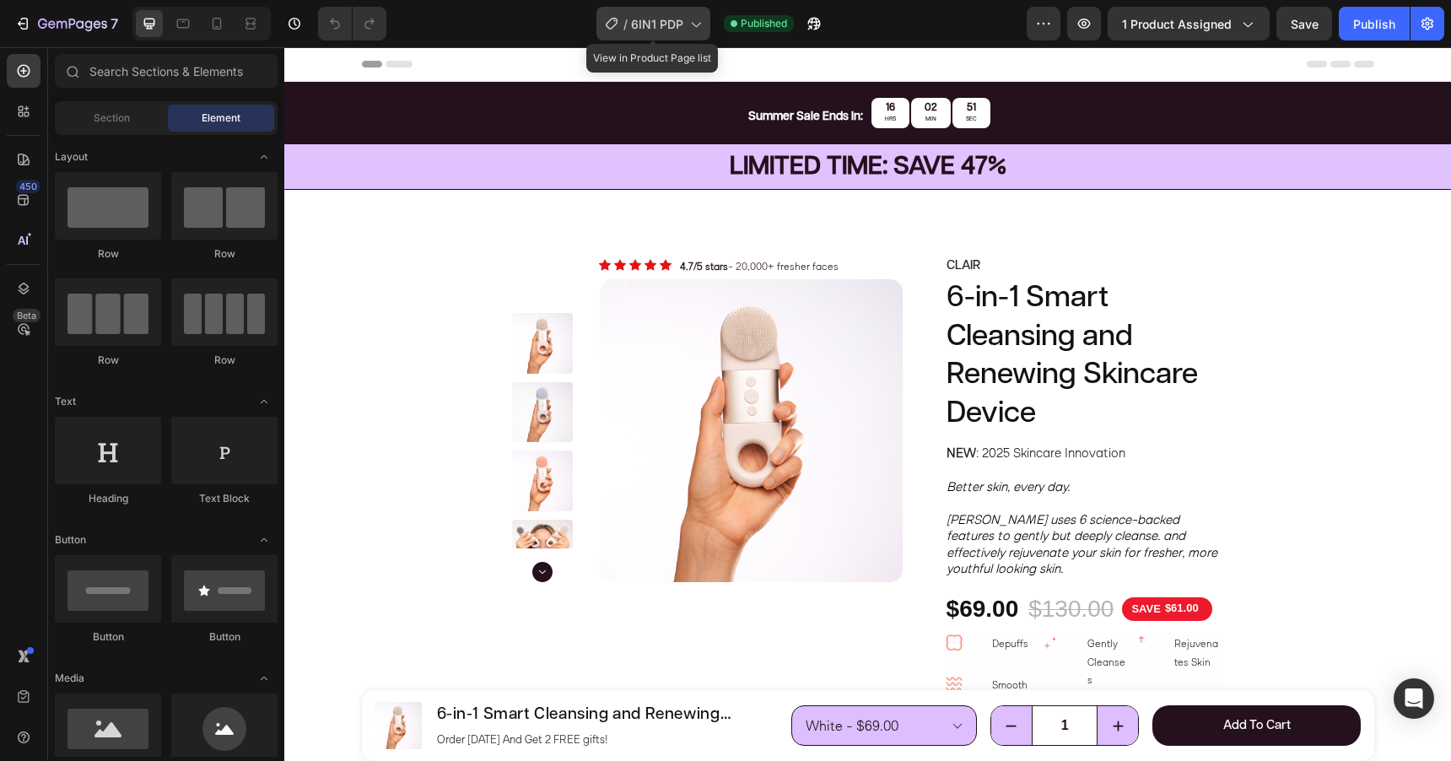
click at [684, 26] on div "/ 6IN1 PDP" at bounding box center [653, 24] width 114 height 34
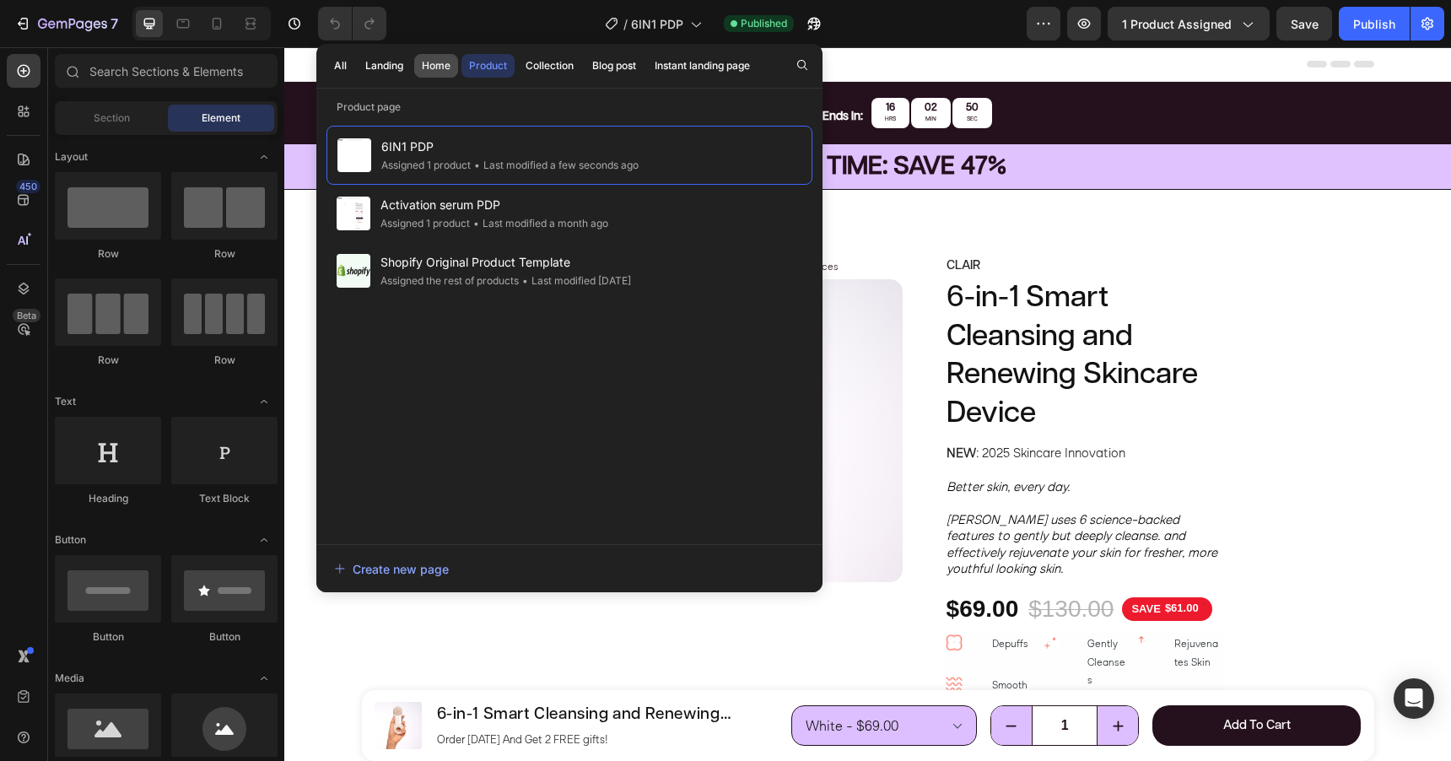
click at [445, 63] on div "Home" at bounding box center [436, 65] width 29 height 15
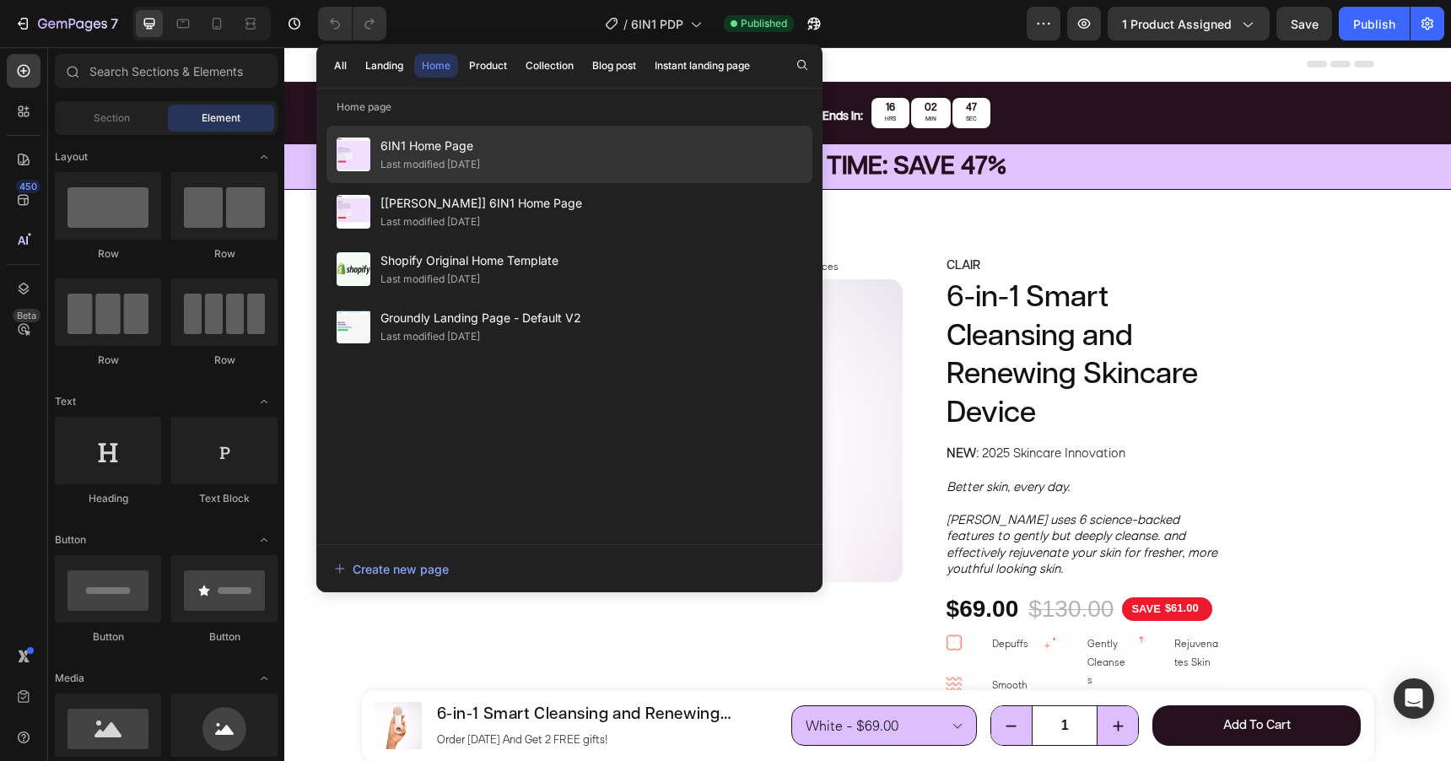
click at [439, 146] on span "6IN1 Home Page" at bounding box center [430, 146] width 100 height 20
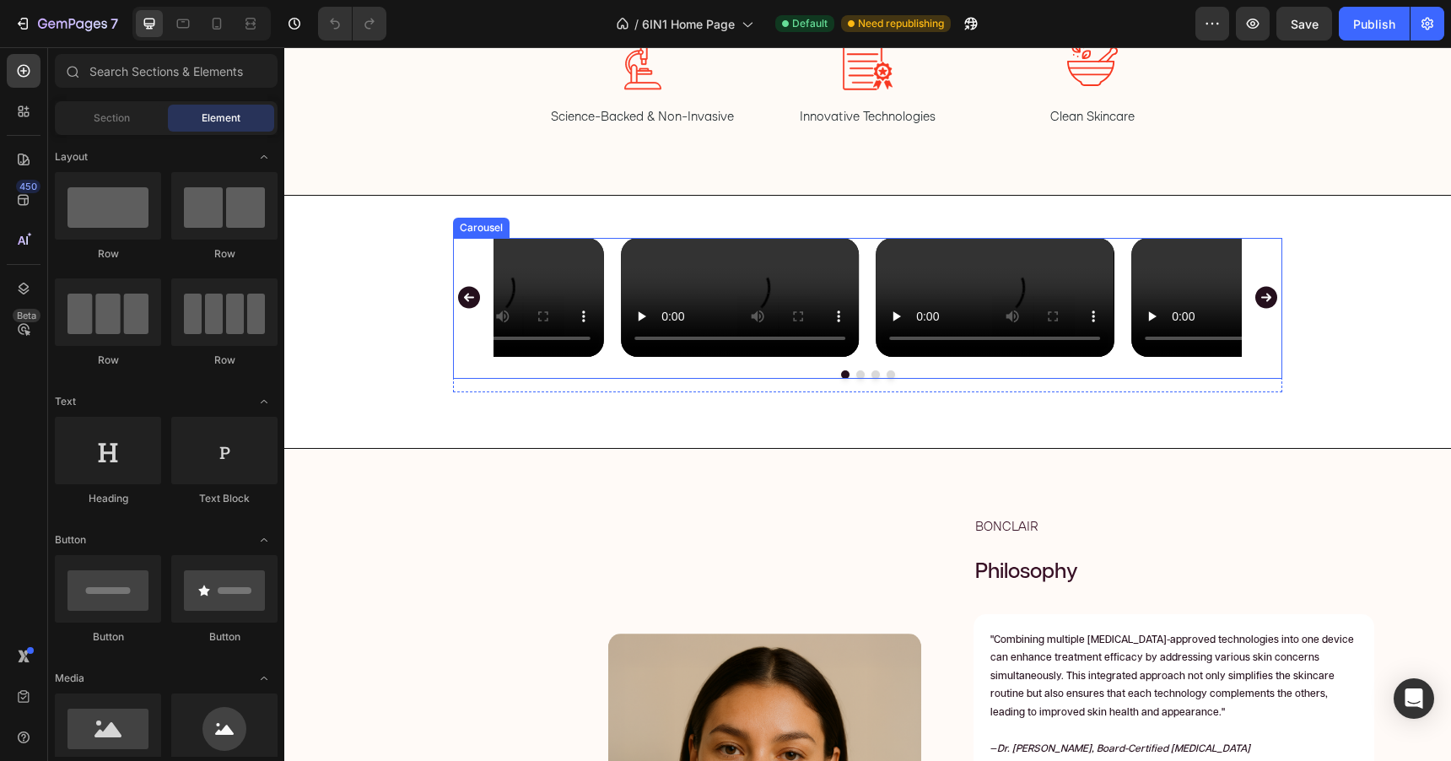
scroll to position [2587, 0]
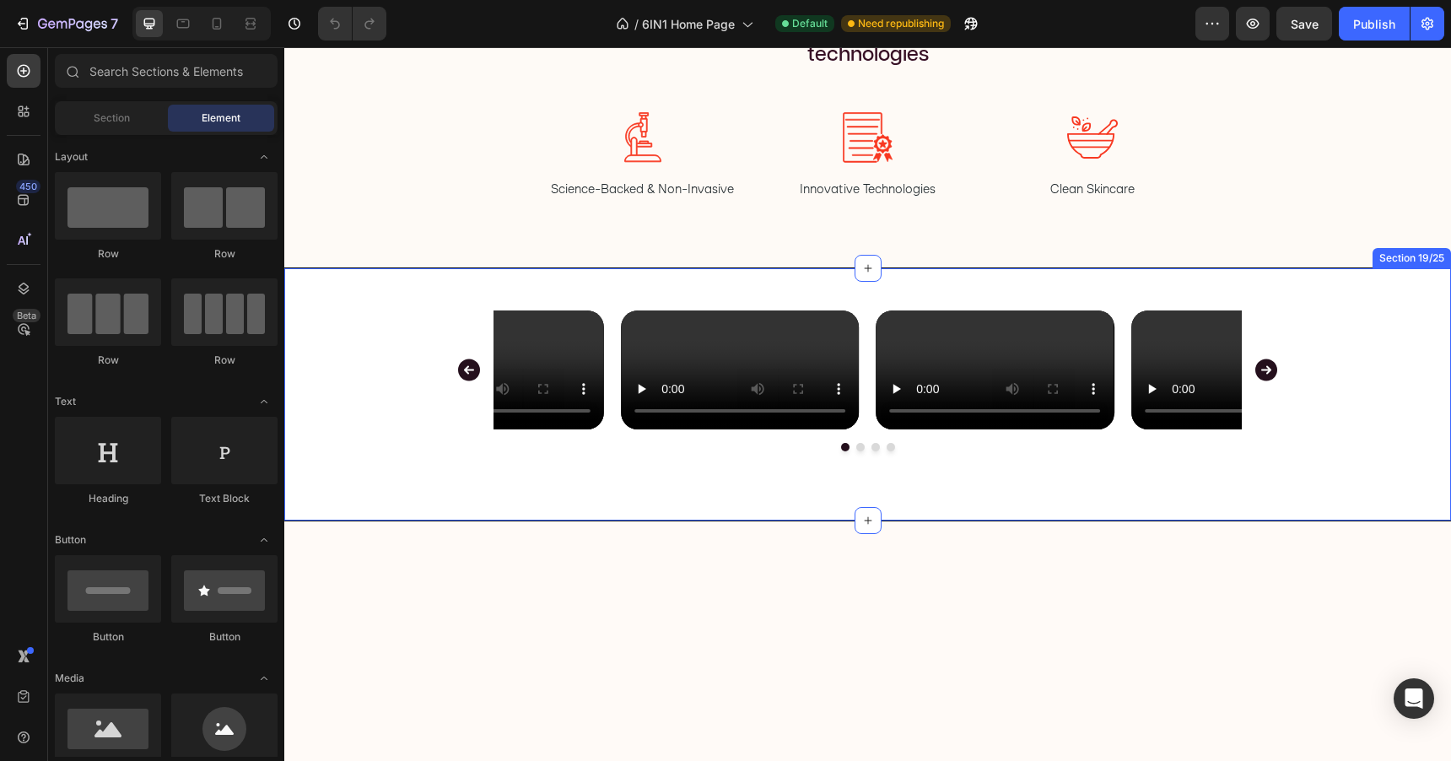
click at [1338, 292] on div "Video Video Video Video Carousel Row Section 19/25" at bounding box center [867, 394] width 1167 height 254
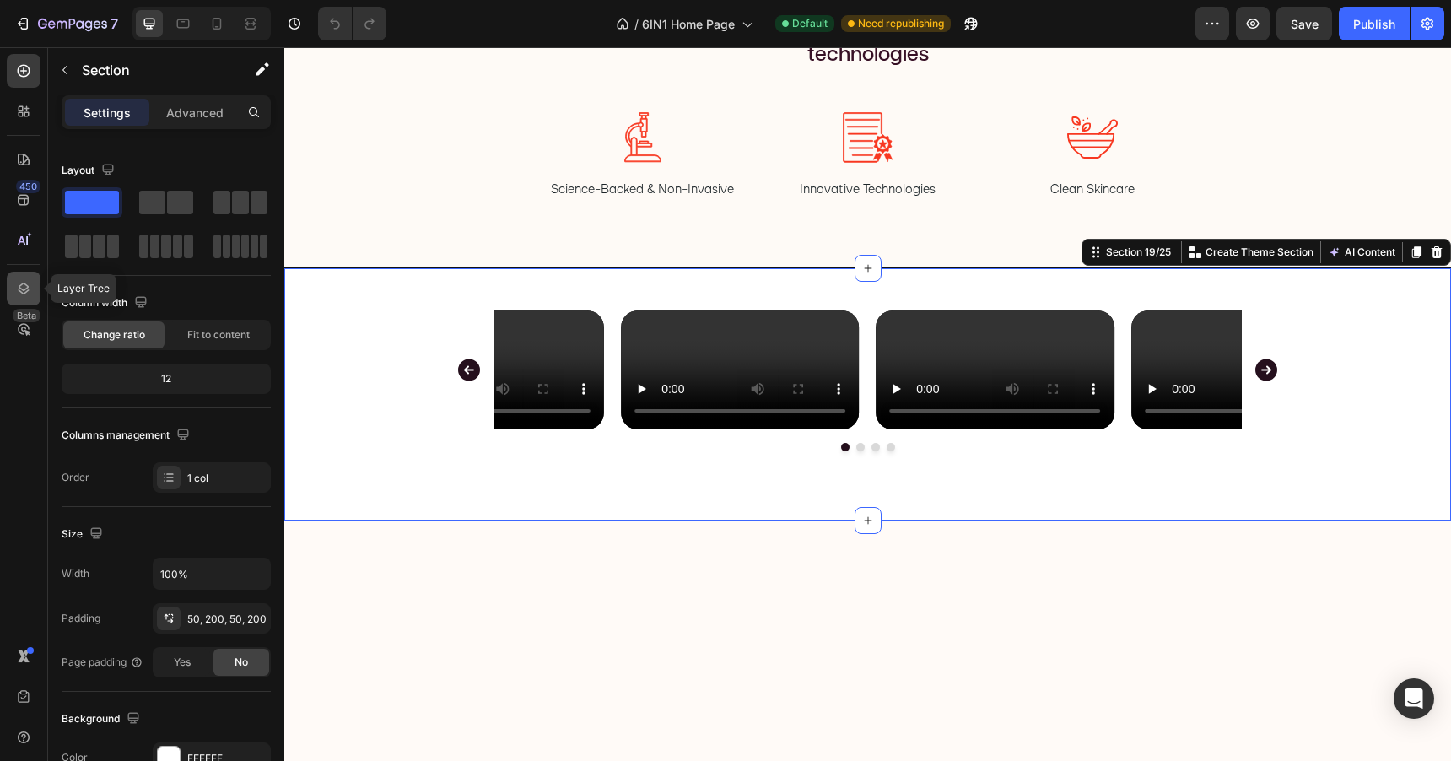
click at [26, 286] on icon at bounding box center [23, 288] width 17 height 17
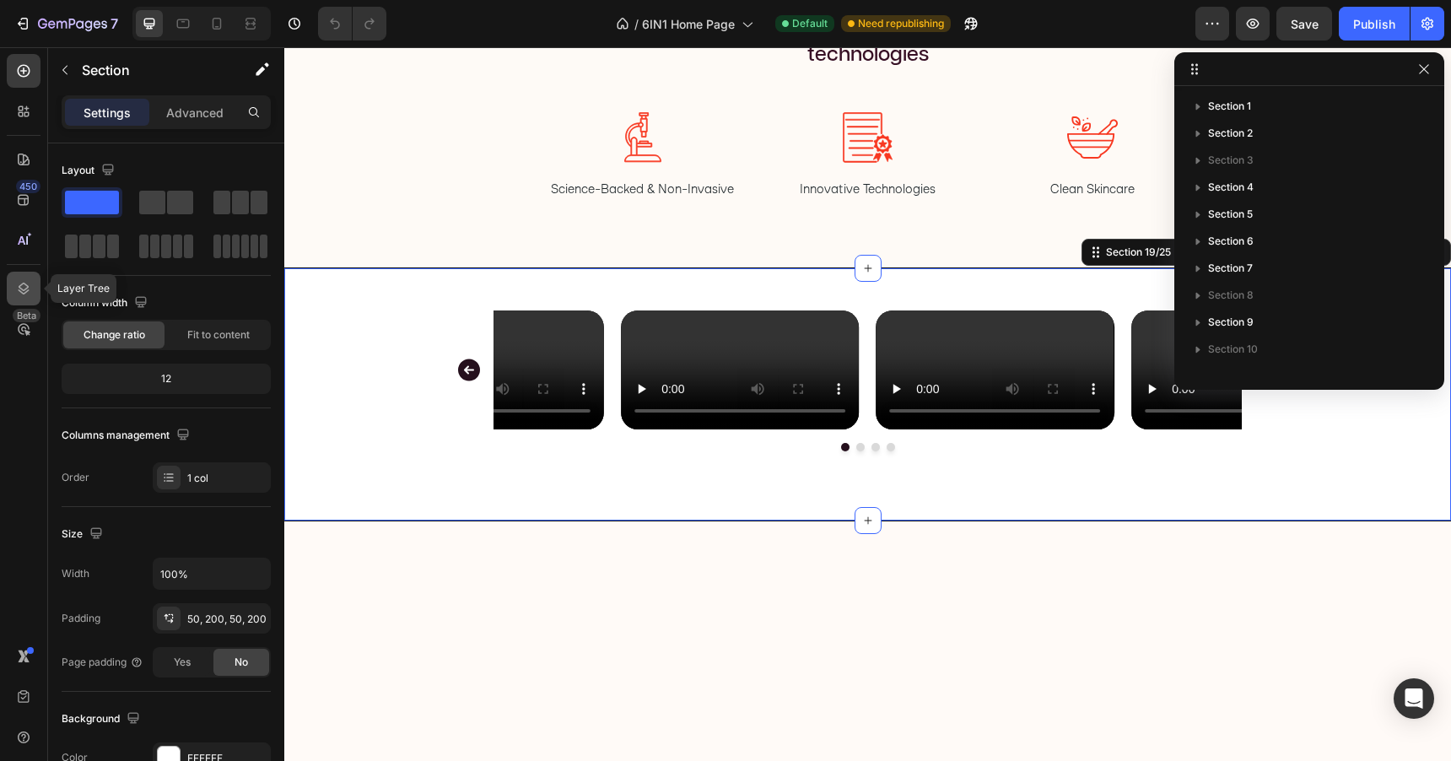
scroll to position [289, 0]
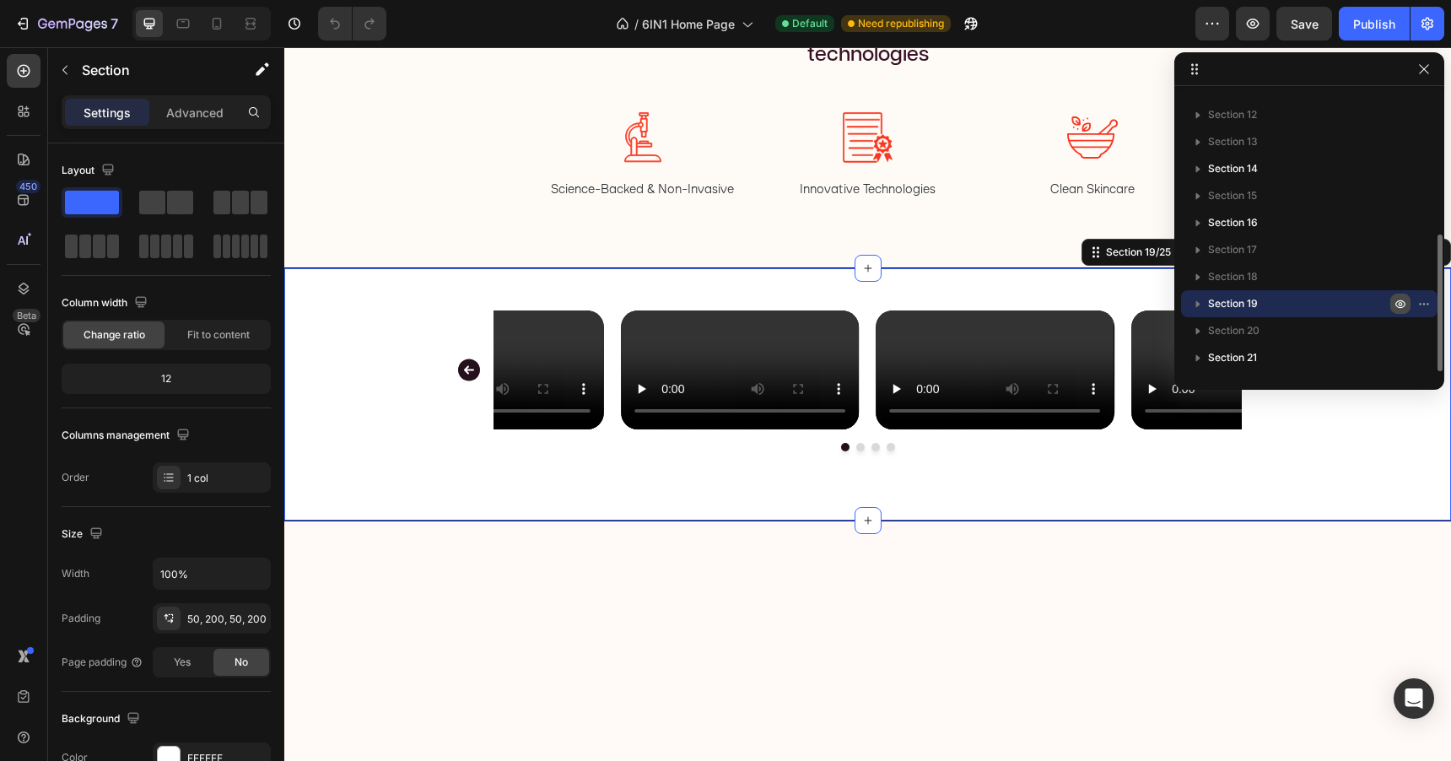
click at [1400, 306] on icon "button" at bounding box center [1400, 303] width 13 height 13
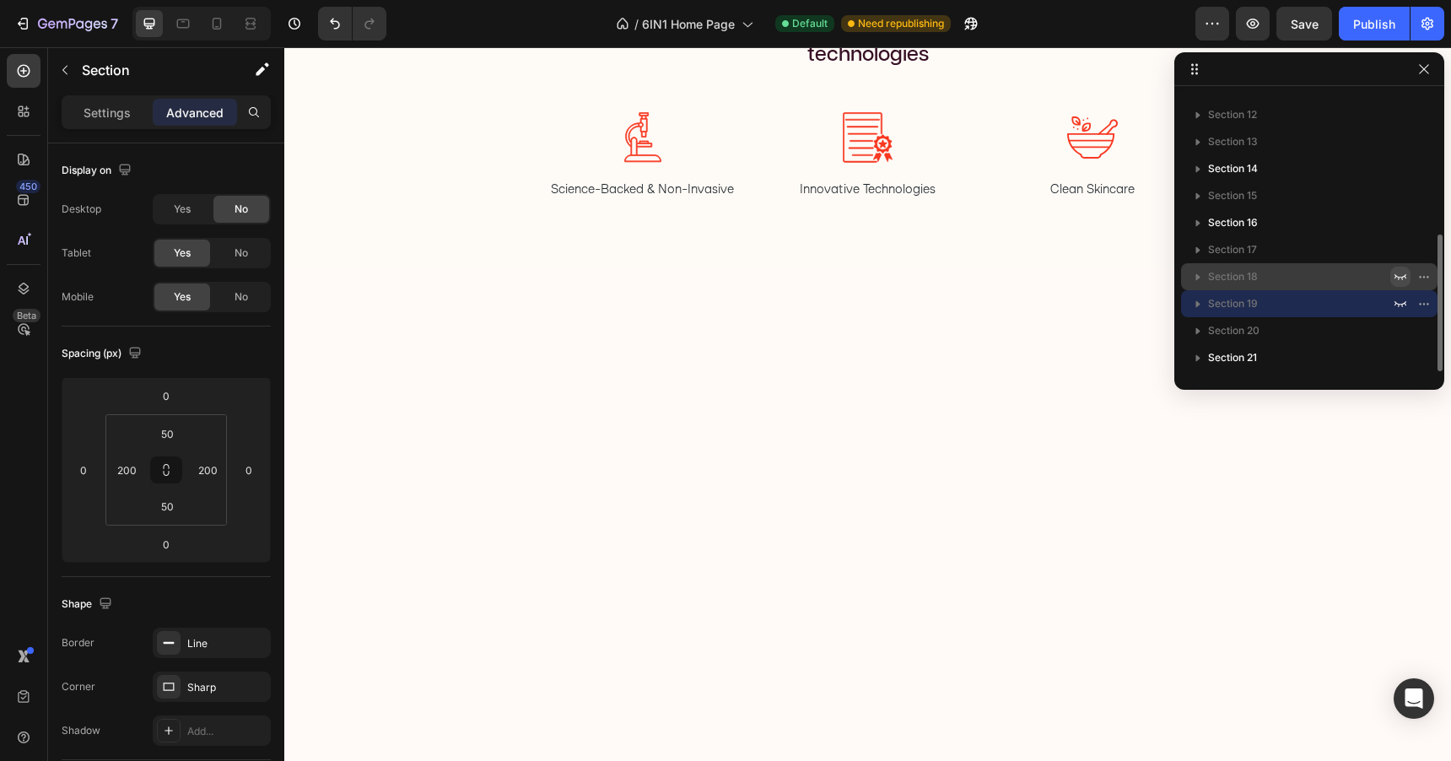
click at [1399, 275] on icon "button" at bounding box center [1400, 276] width 13 height 13
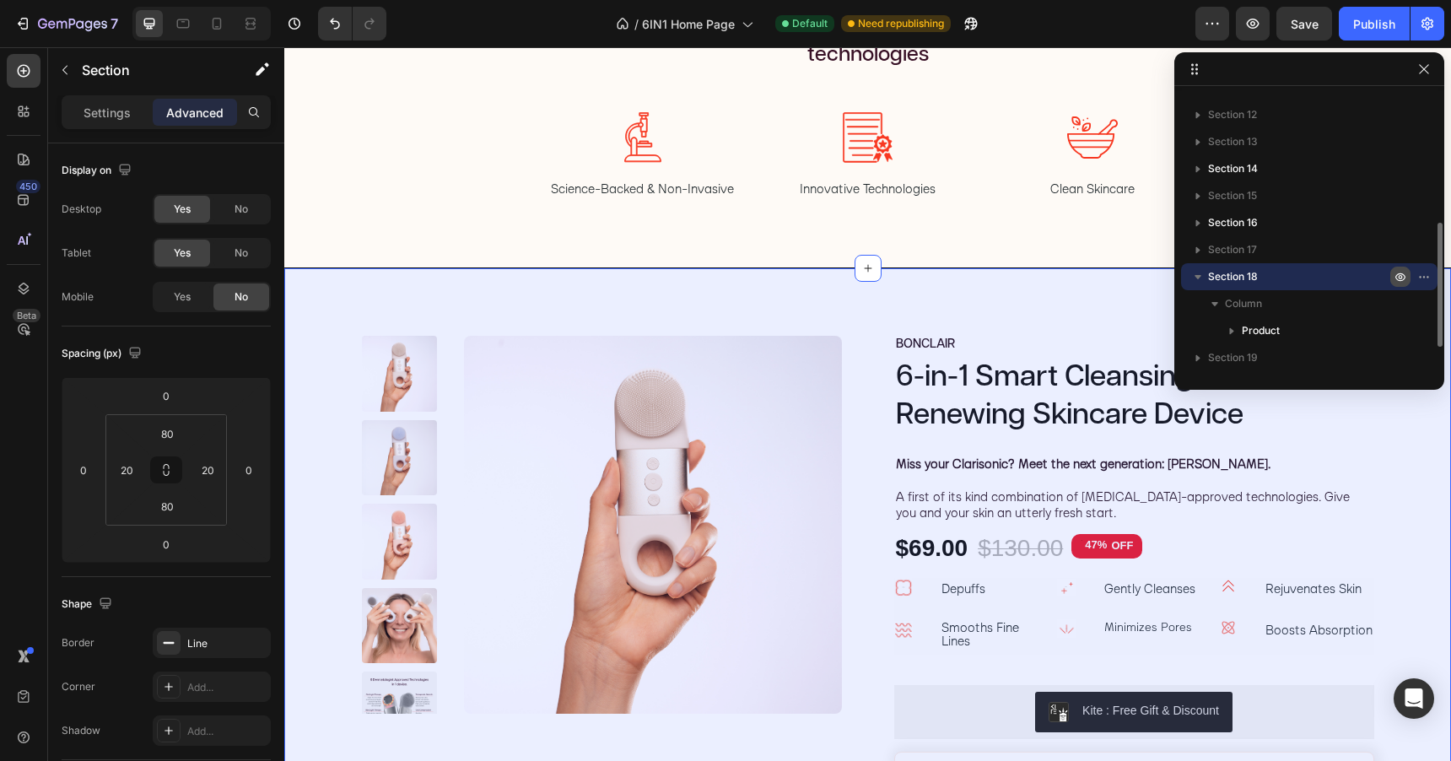
click at [1399, 275] on icon "button" at bounding box center [1401, 277] width 4 height 4
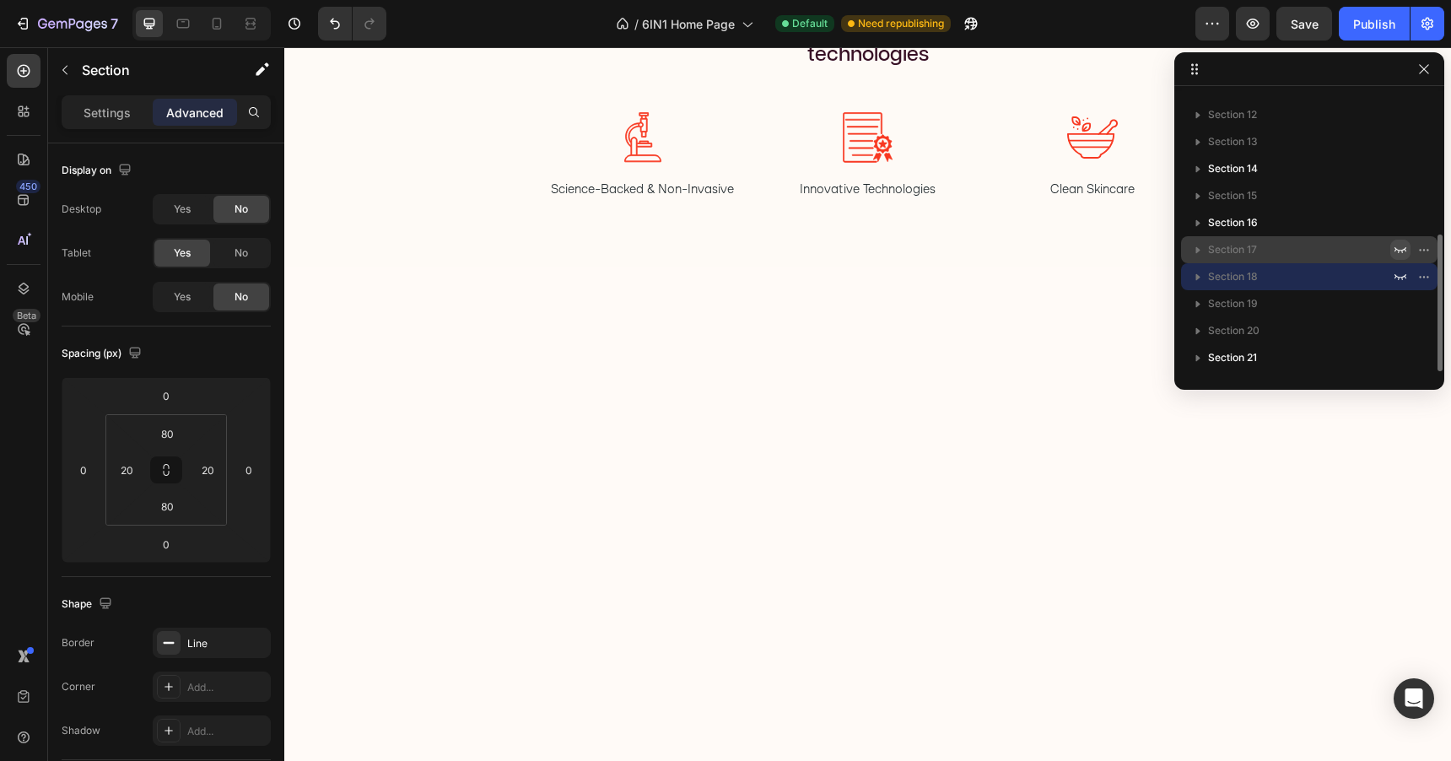
click at [1398, 252] on icon "button" at bounding box center [1400, 250] width 12 height 6
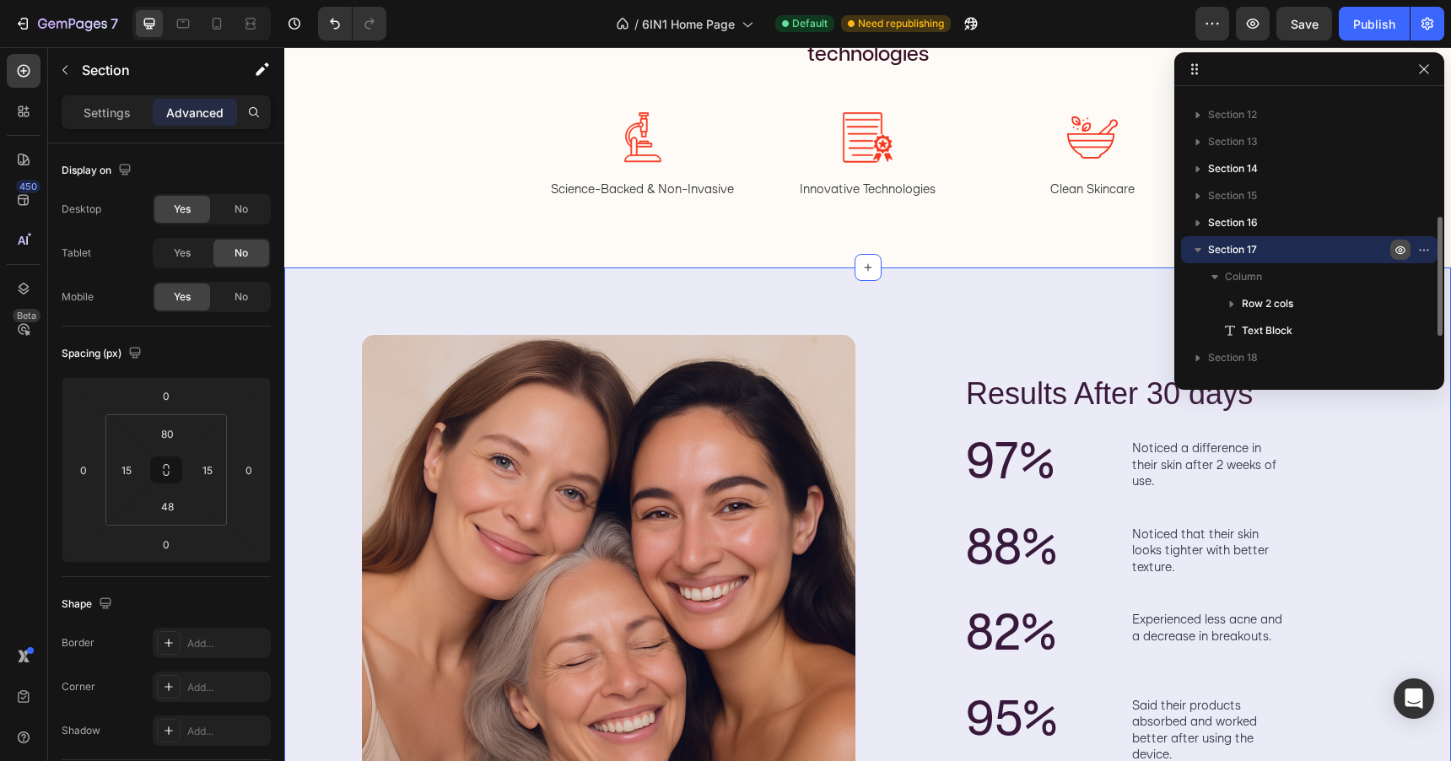
click at [1426, 251] on icon "button" at bounding box center [1427, 250] width 2 height 2
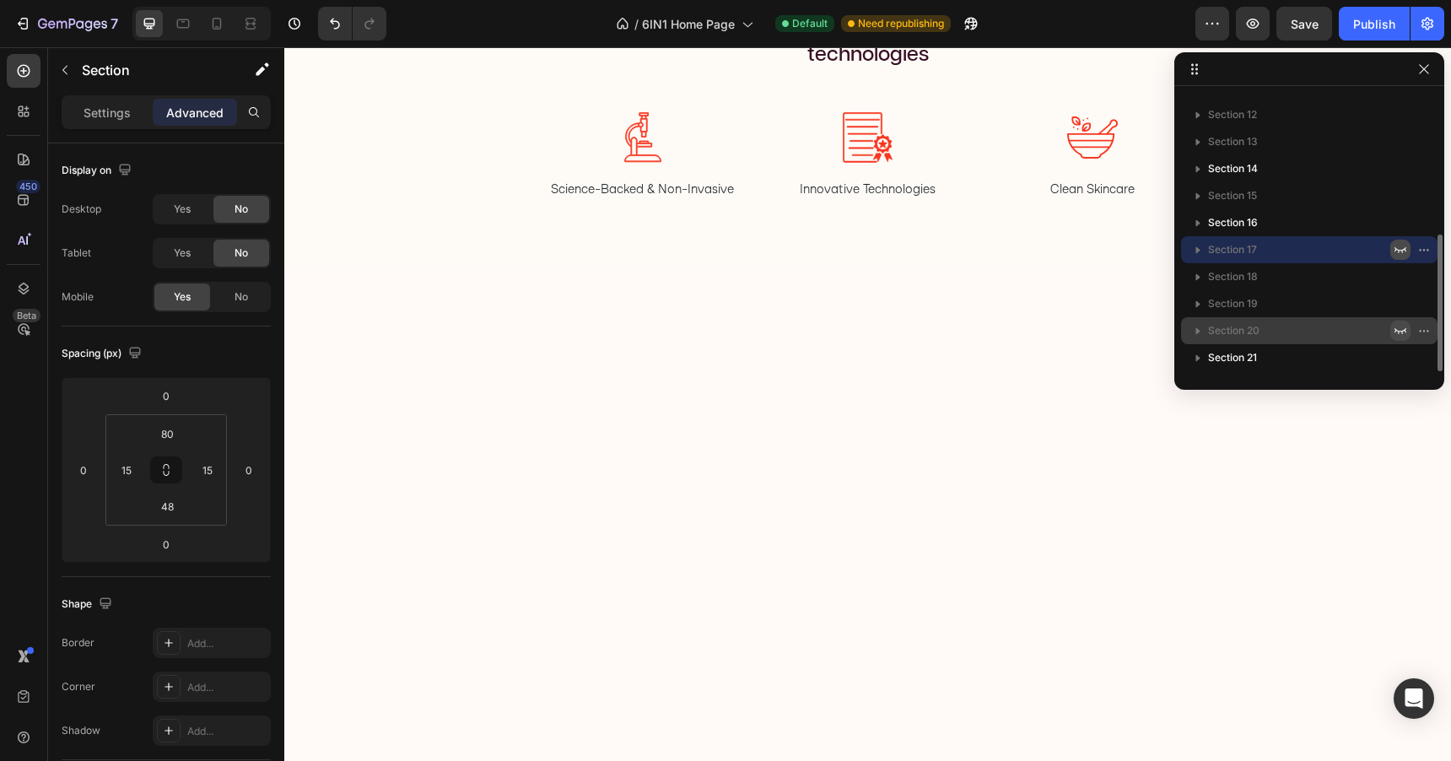
click at [1401, 329] on icon "button" at bounding box center [1400, 330] width 13 height 13
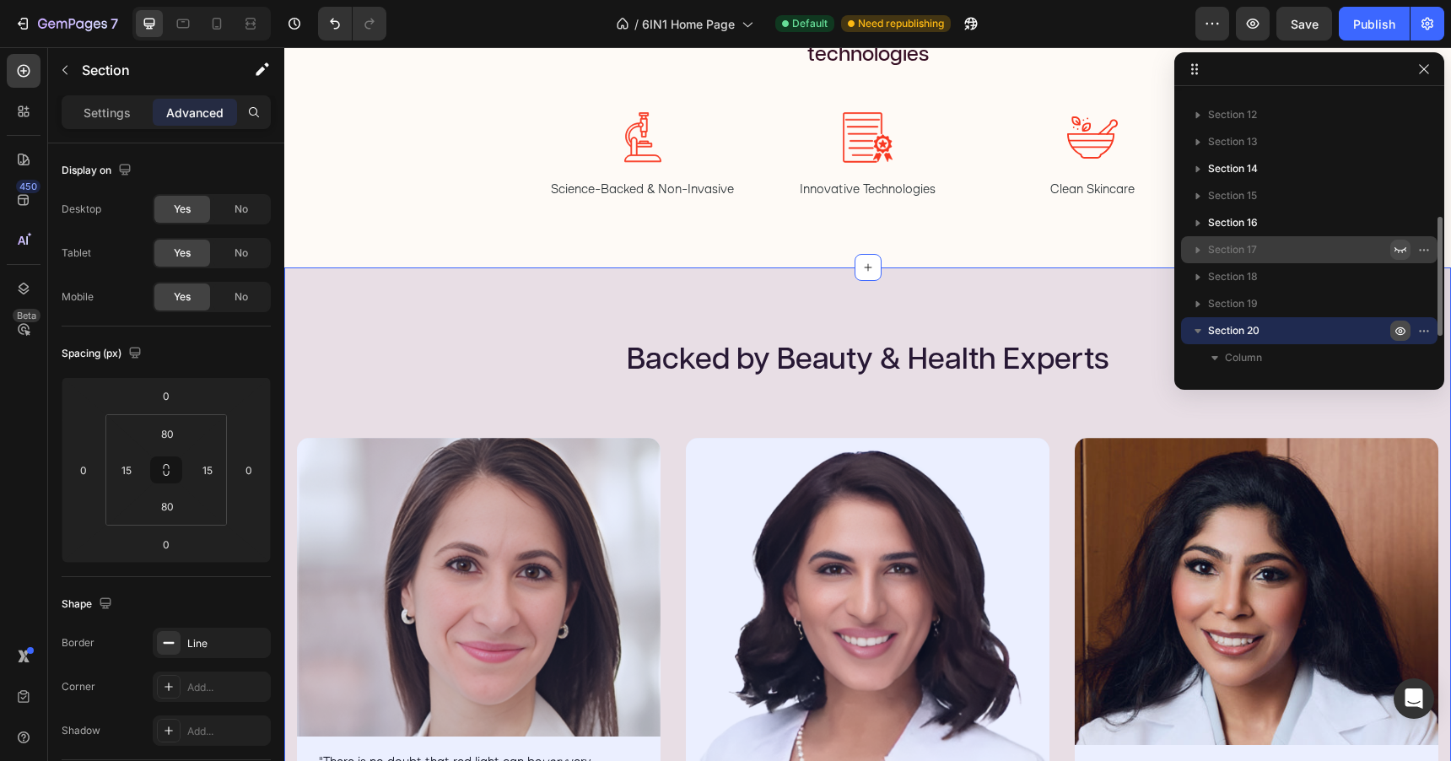
click at [1401, 329] on icon "button" at bounding box center [1401, 331] width 4 height 4
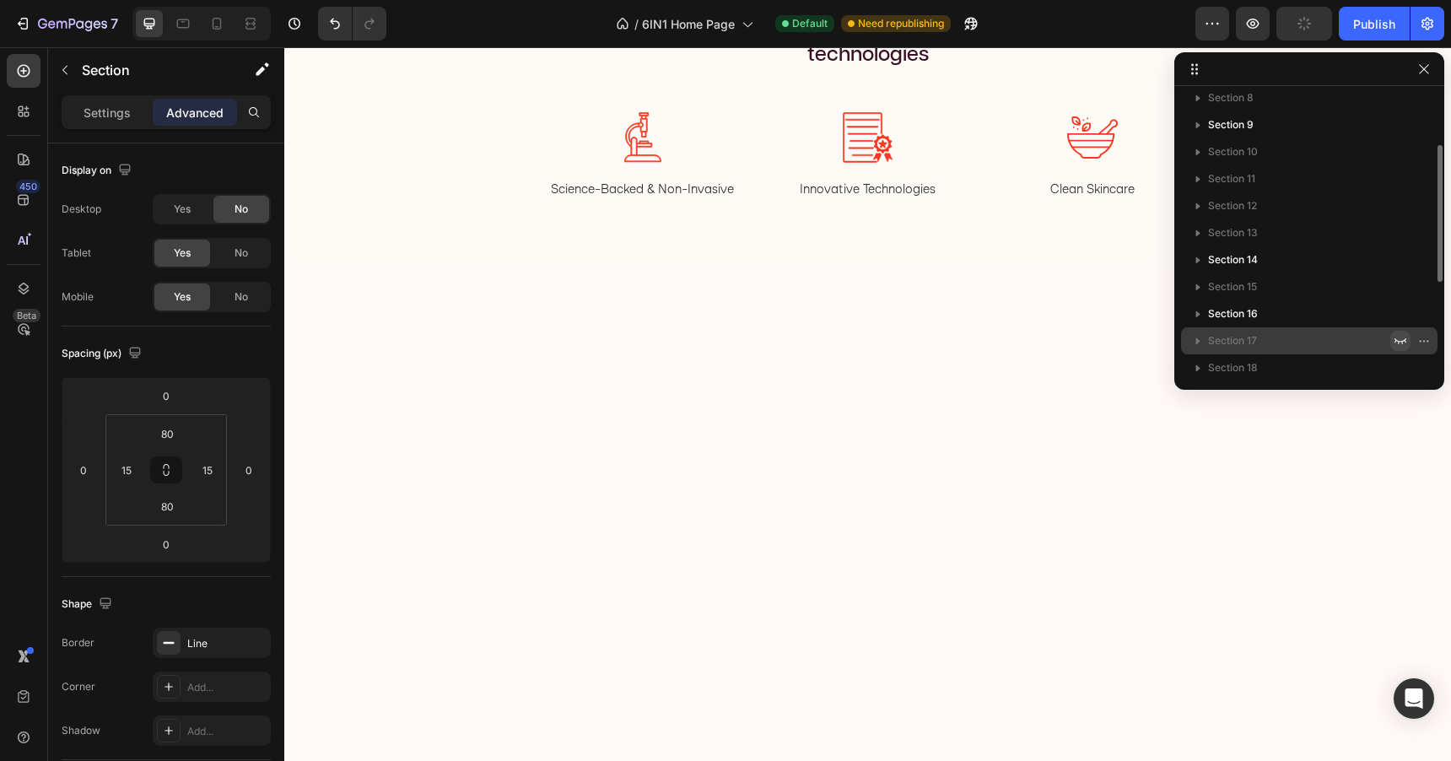
scroll to position [153, 0]
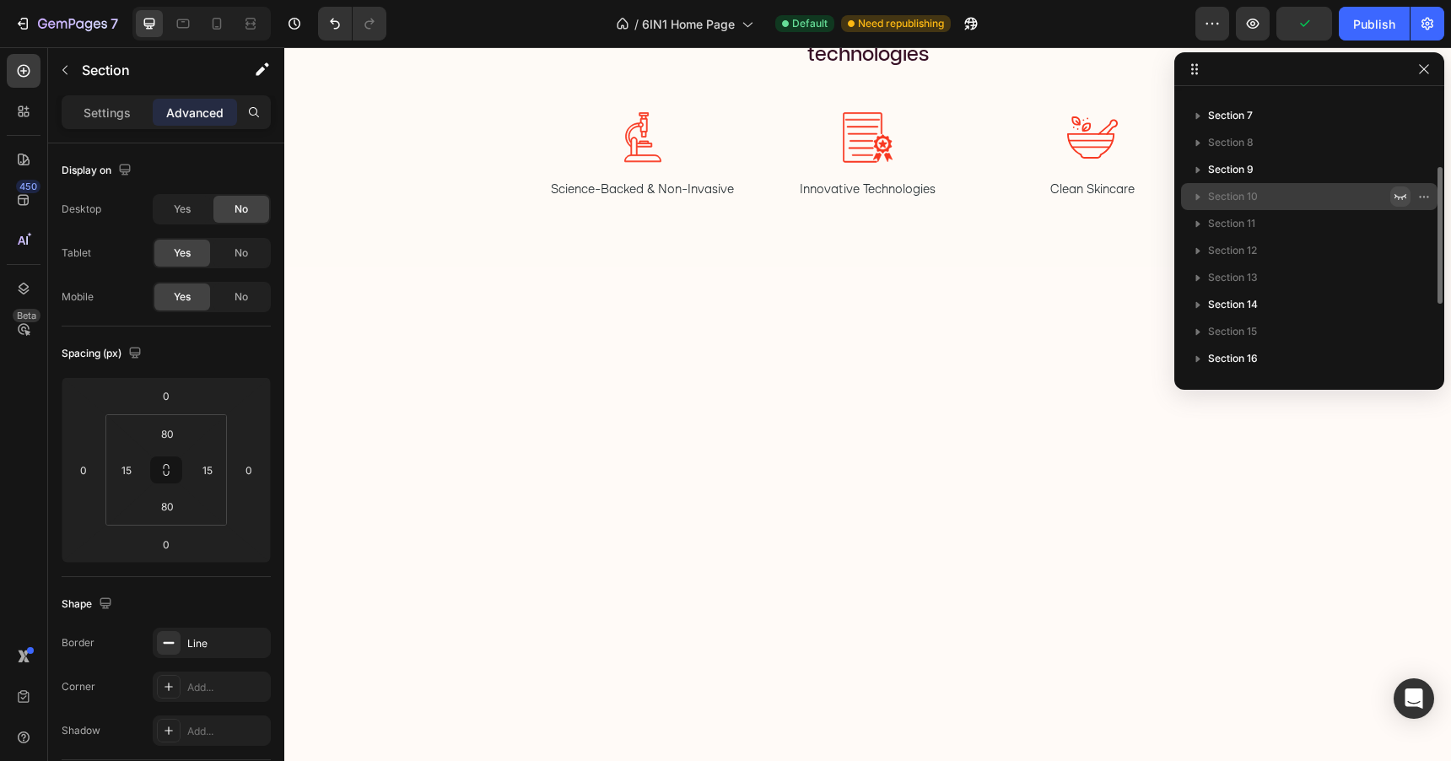
click at [1402, 191] on icon "button" at bounding box center [1400, 196] width 13 height 13
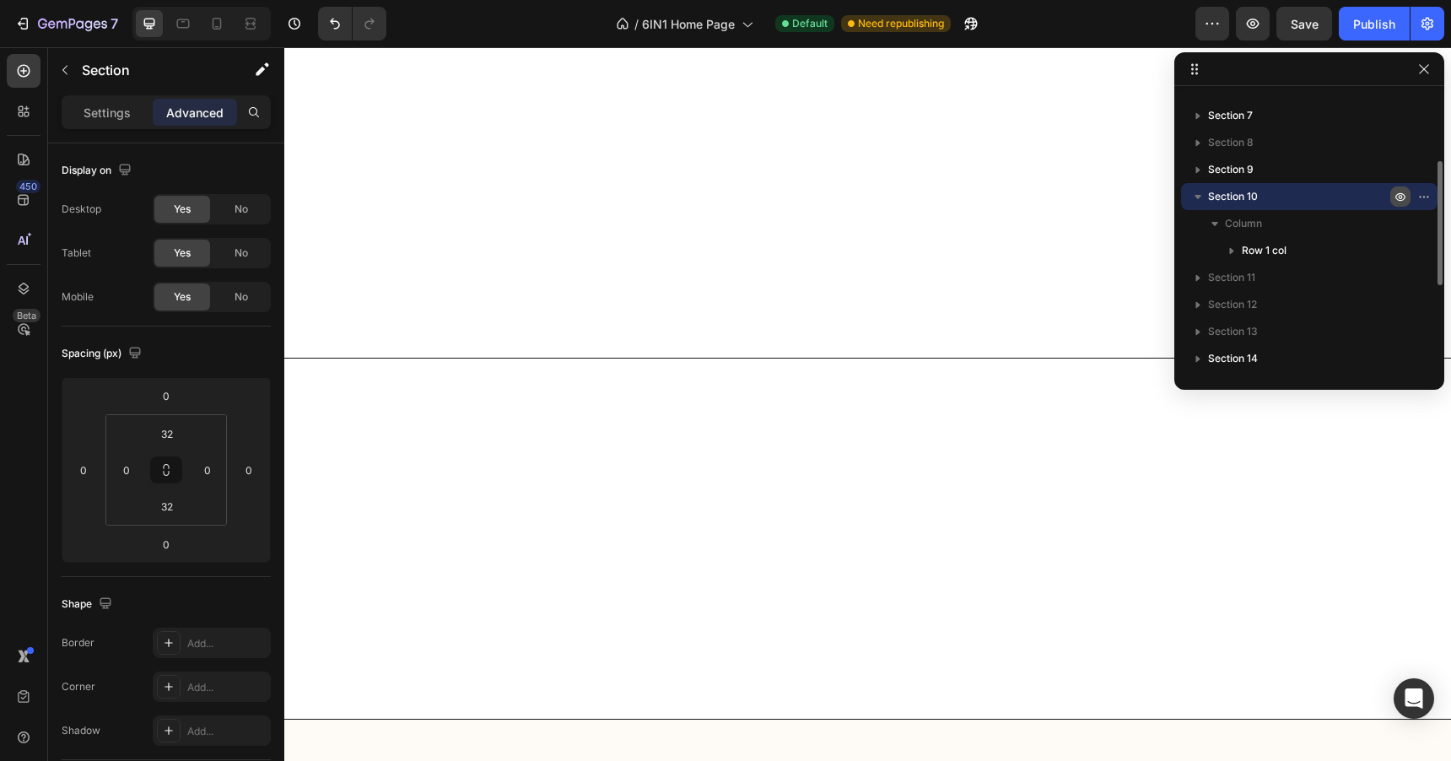
scroll to position [3442, 0]
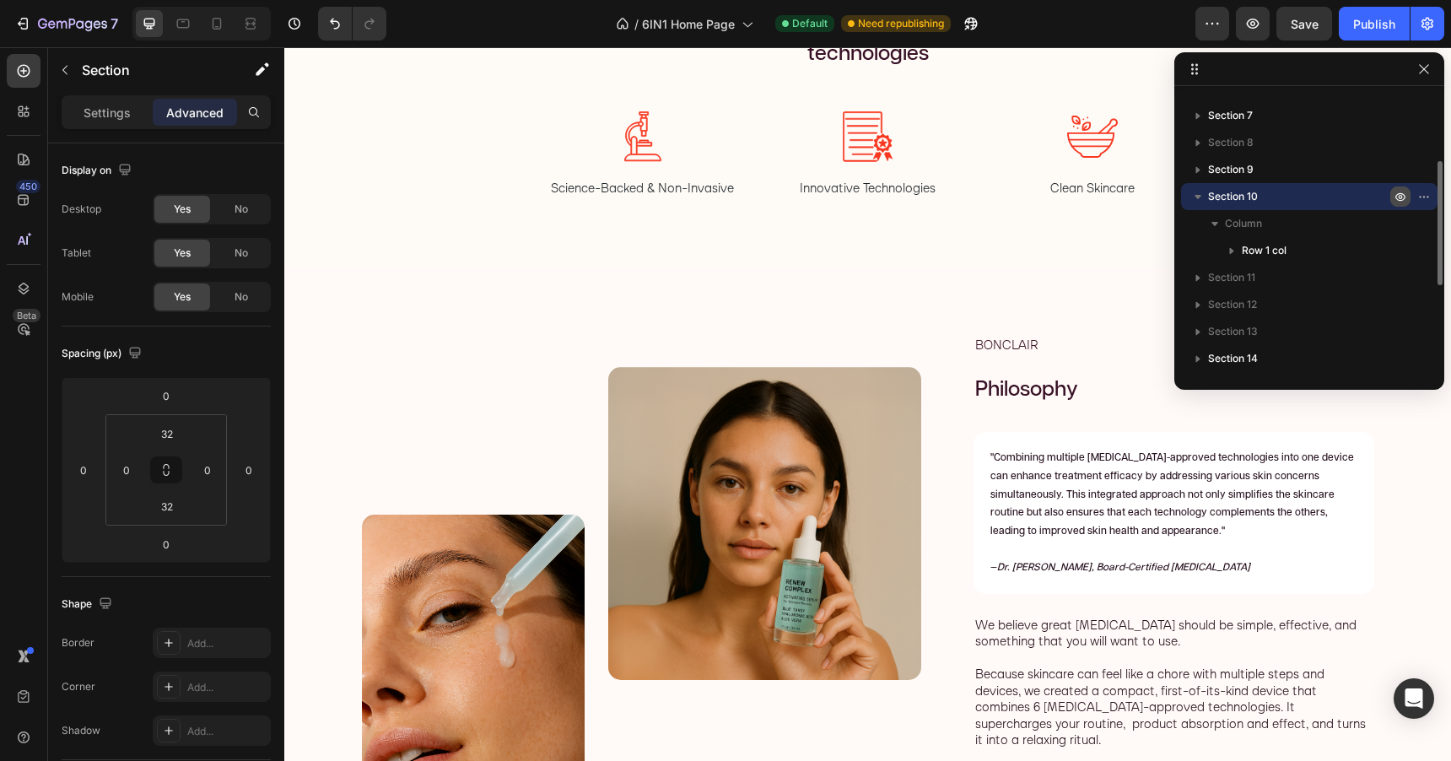
click at [1402, 191] on icon "button" at bounding box center [1400, 196] width 13 height 13
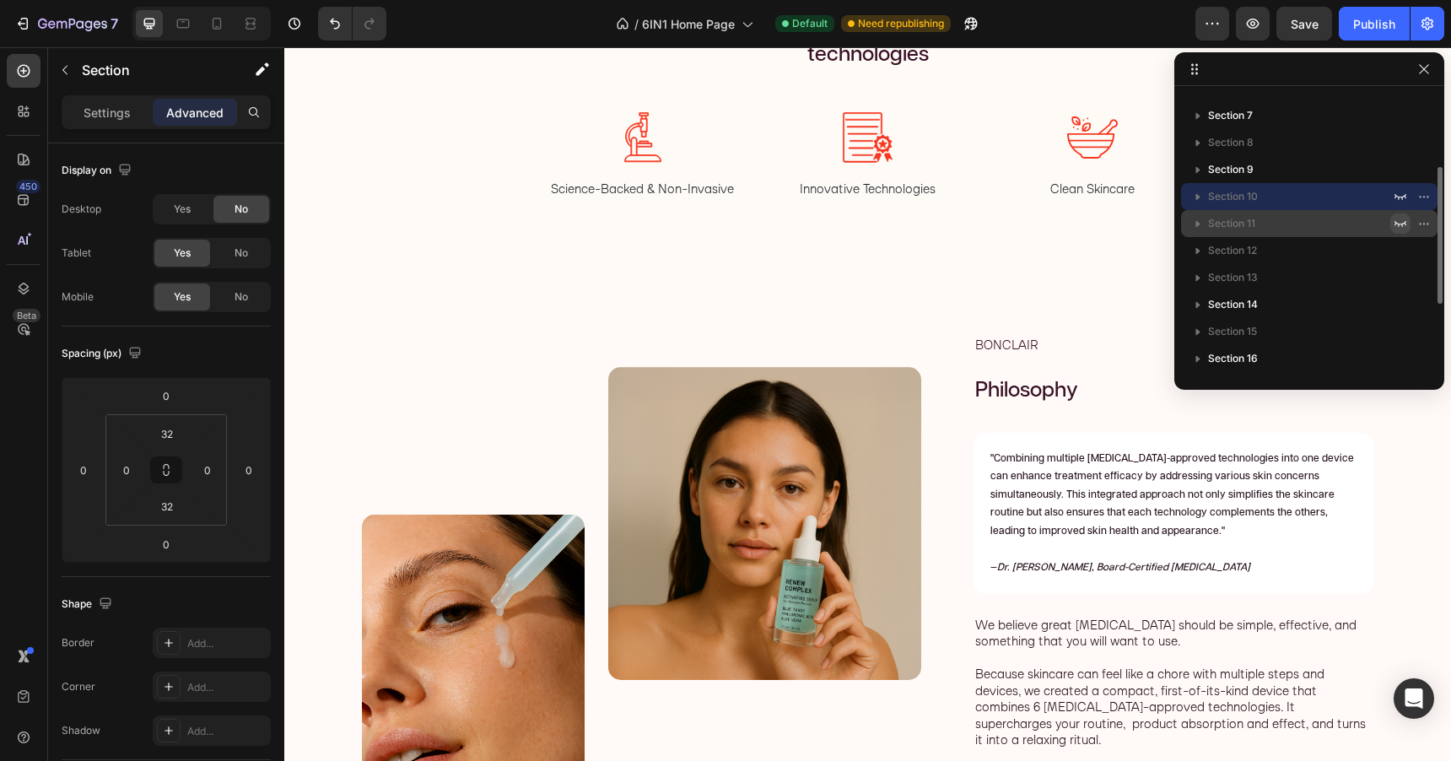
click at [1401, 222] on icon "button" at bounding box center [1400, 223] width 13 height 13
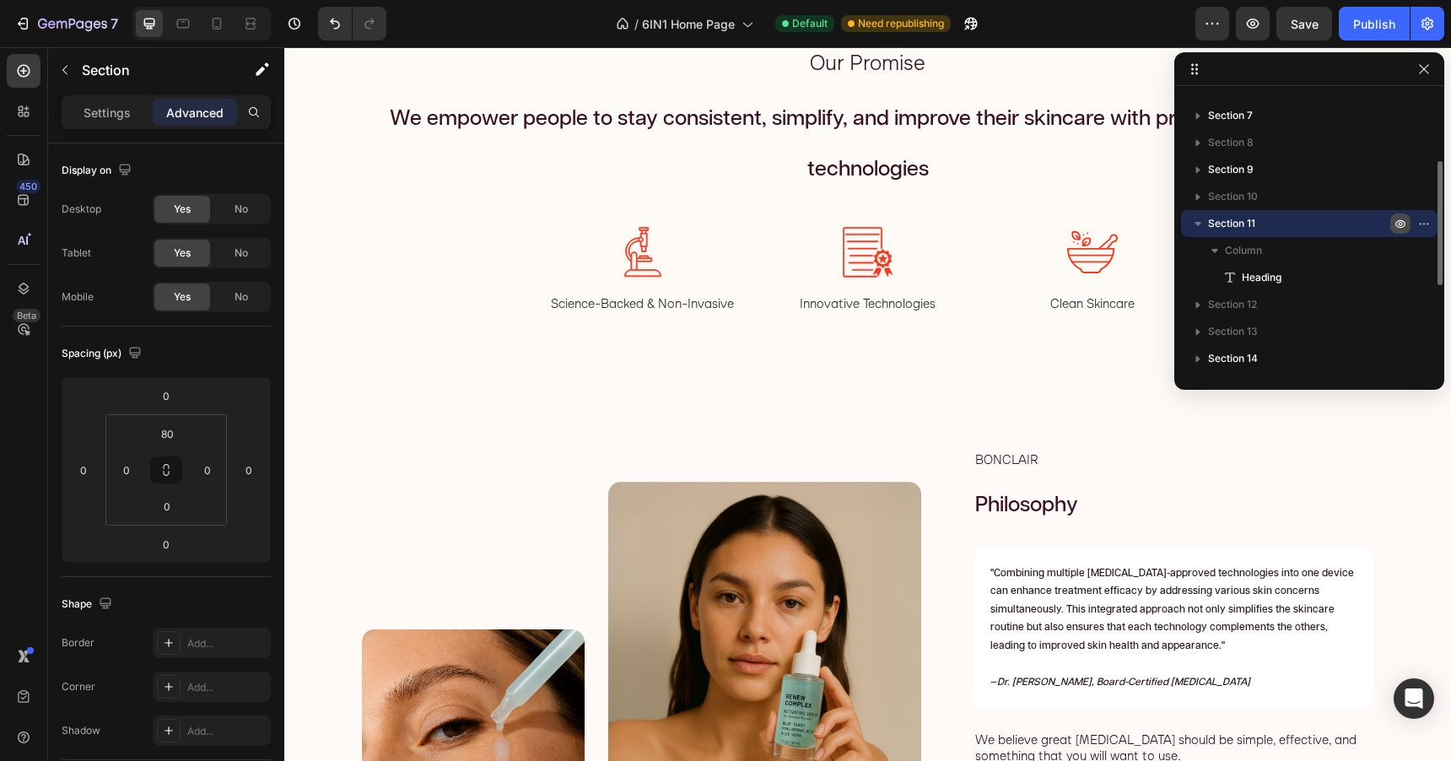
scroll to position [2702, 0]
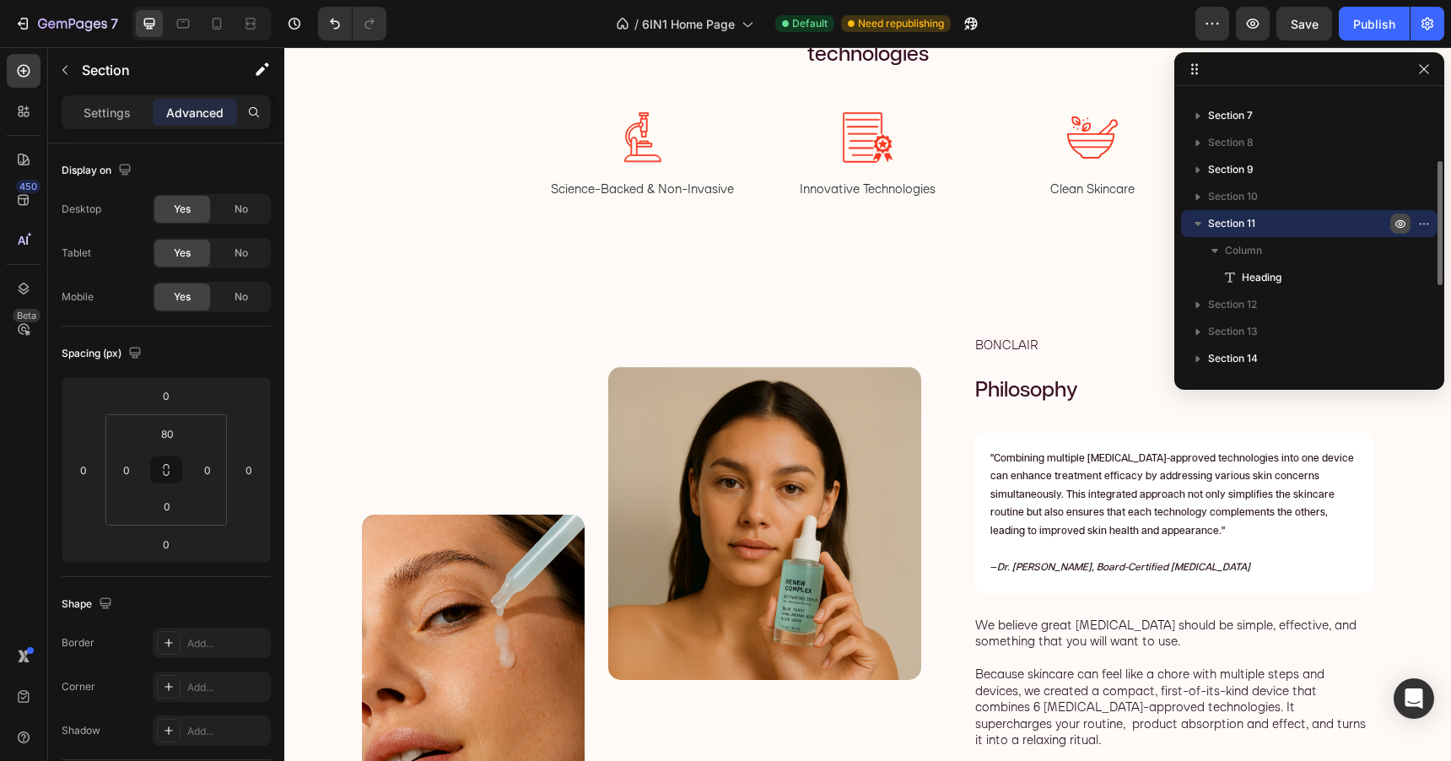
click at [1401, 222] on icon "button" at bounding box center [1400, 223] width 13 height 13
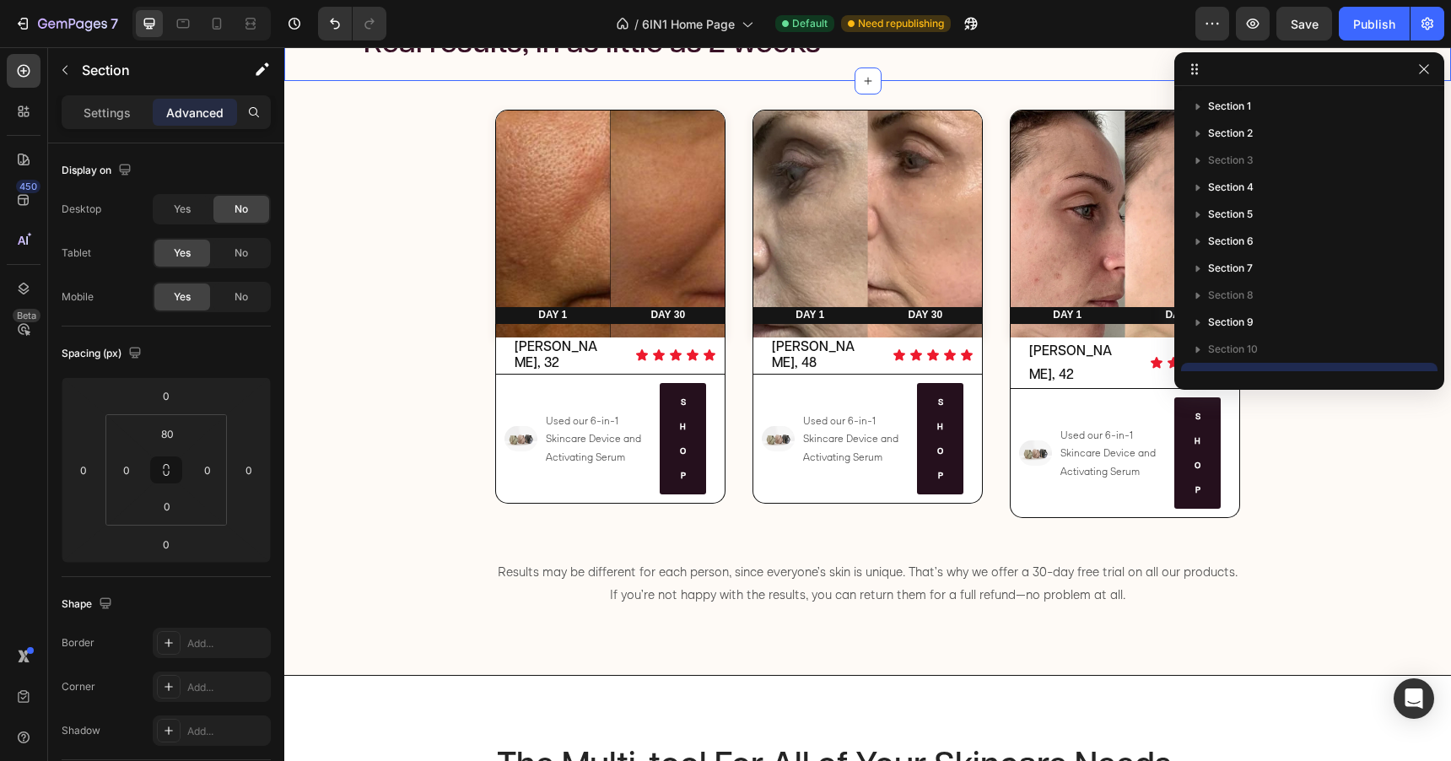
scroll to position [1501, 0]
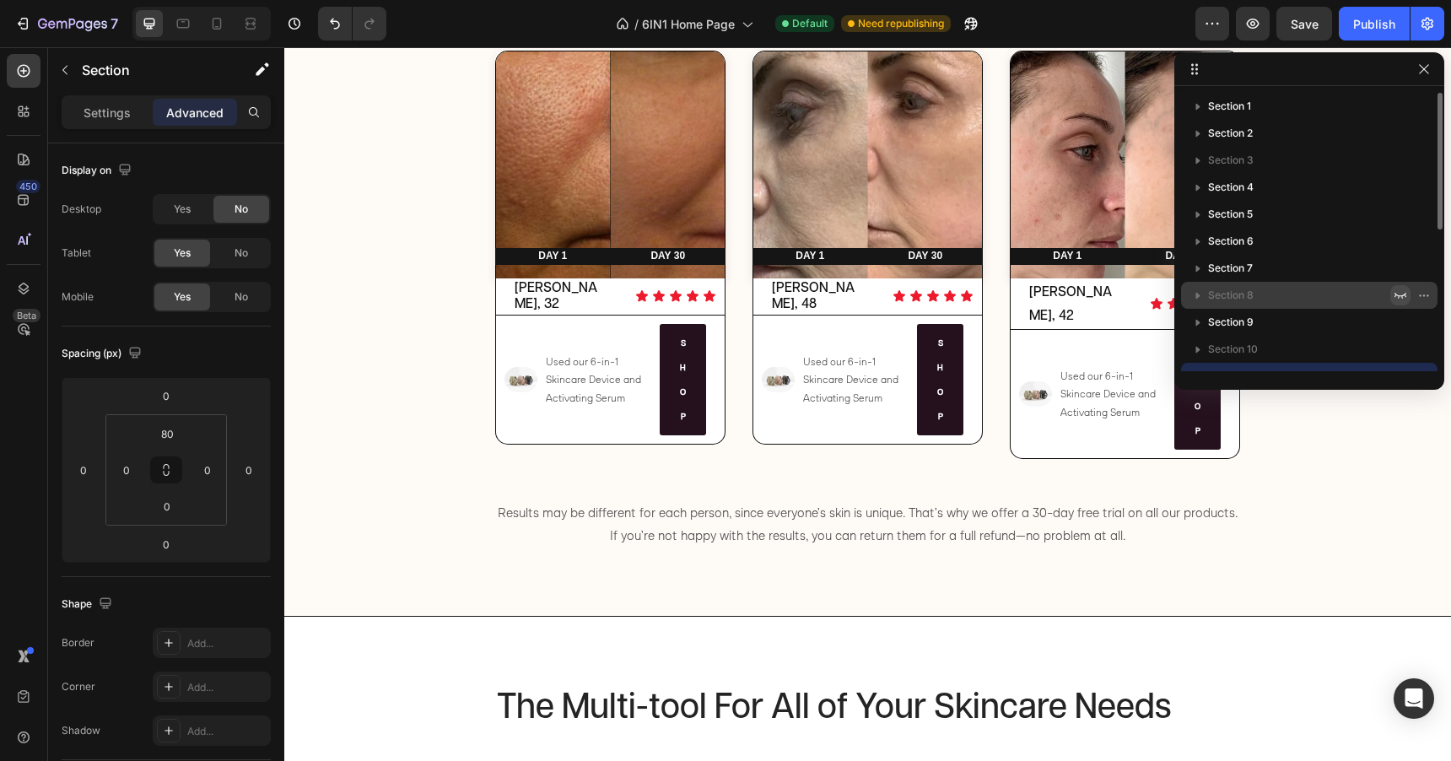
click at [1398, 295] on icon "button" at bounding box center [1400, 296] width 12 height 6
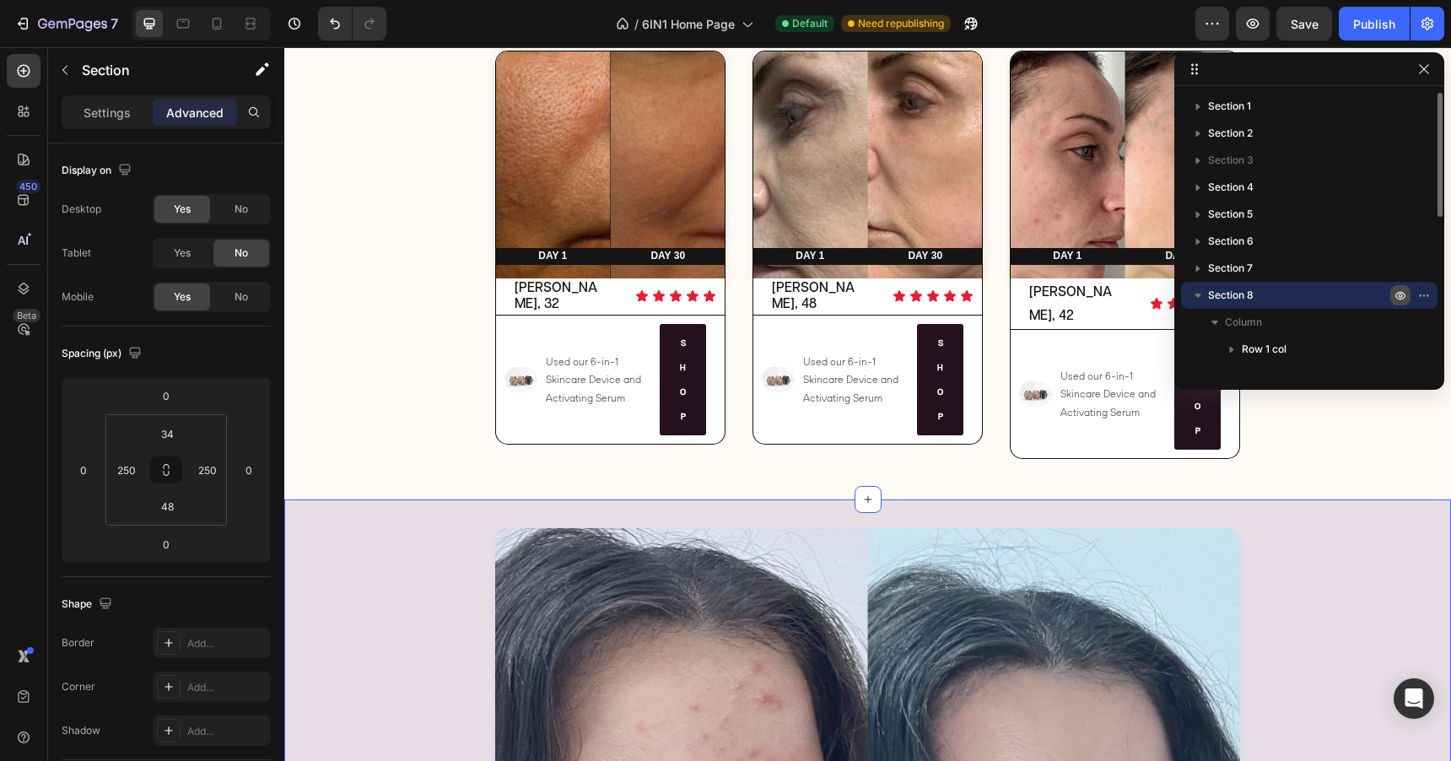
click at [1398, 295] on icon "button" at bounding box center [1400, 295] width 13 height 13
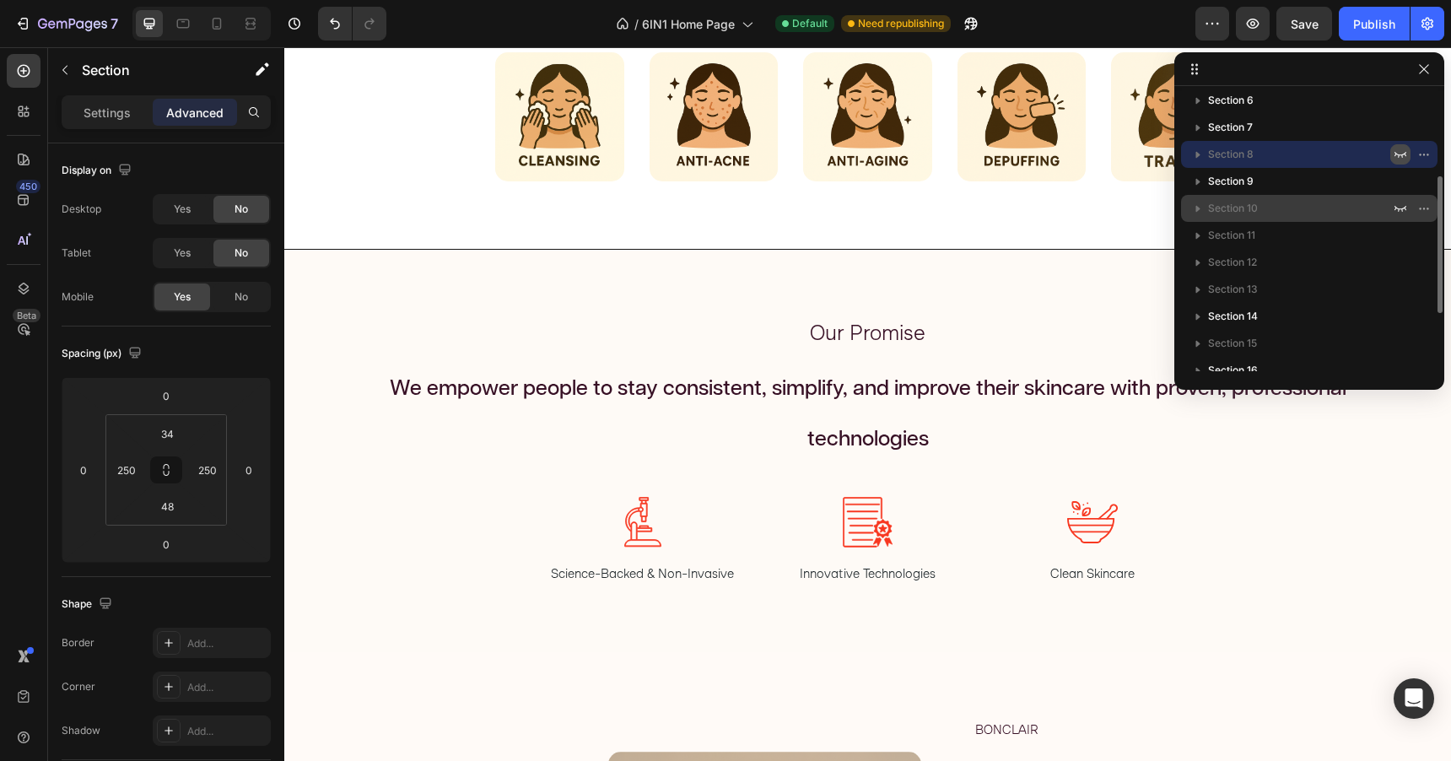
scroll to position [151, 0]
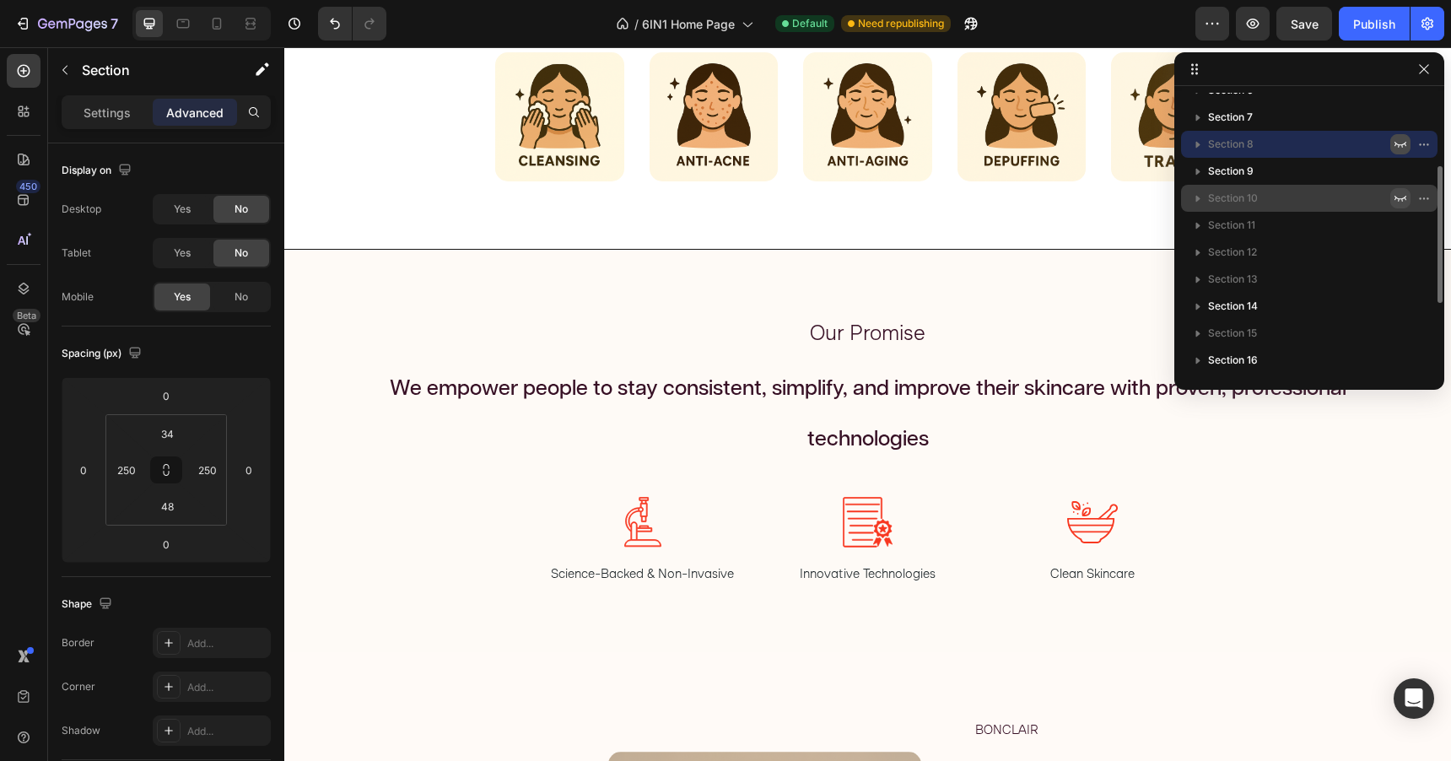
click at [1405, 196] on icon "button" at bounding box center [1400, 197] width 13 height 13
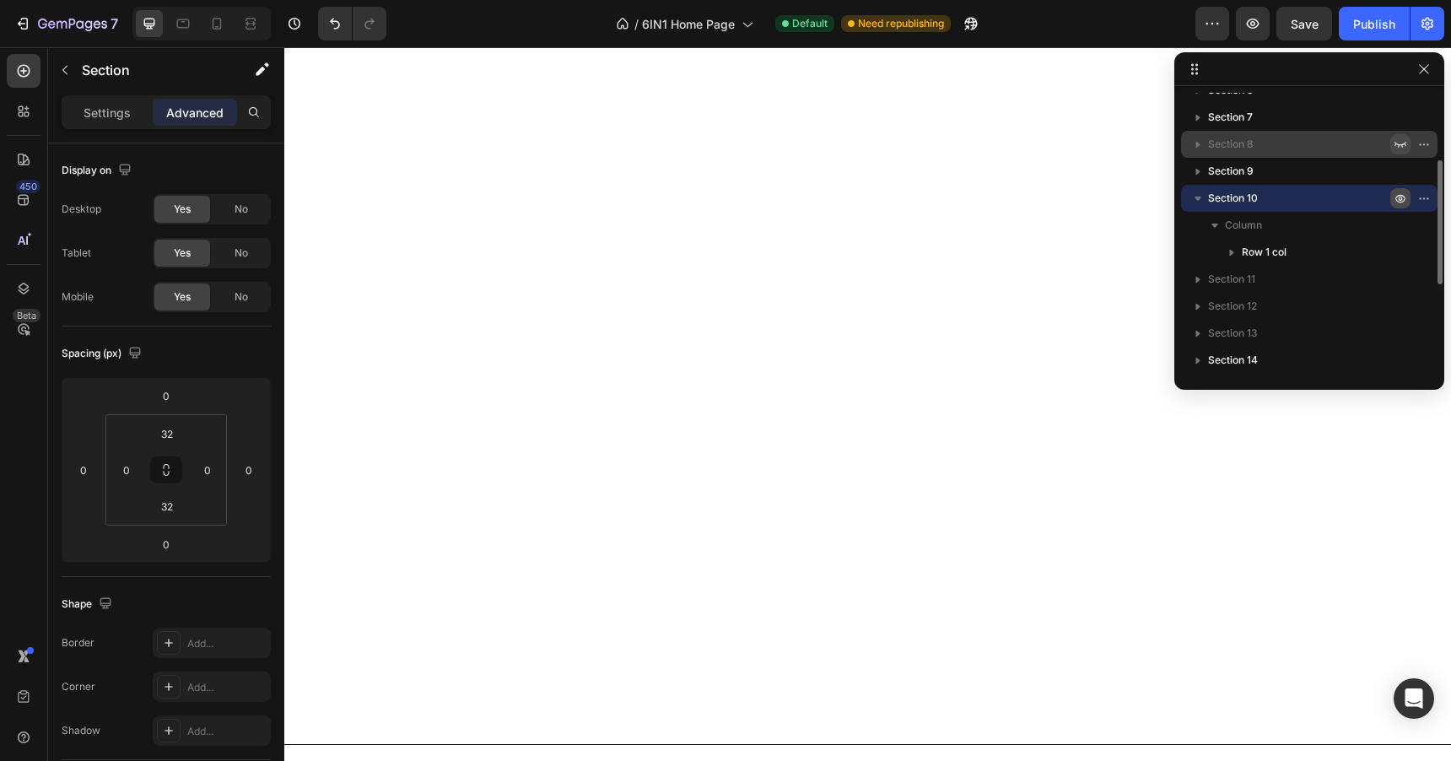
scroll to position [3055, 0]
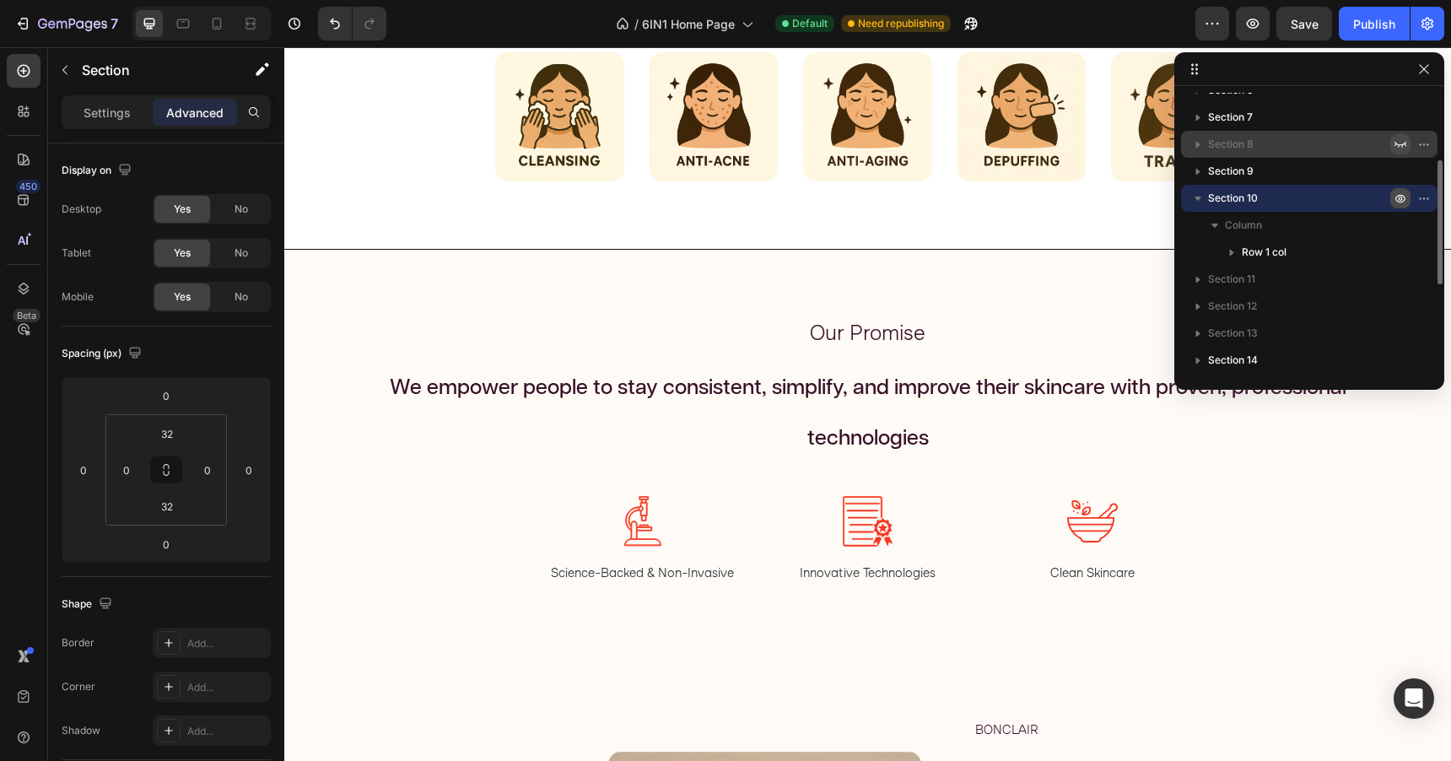
click at [1405, 196] on icon "button" at bounding box center [1400, 197] width 13 height 13
click at [1401, 224] on icon "button" at bounding box center [1400, 224] width 13 height 13
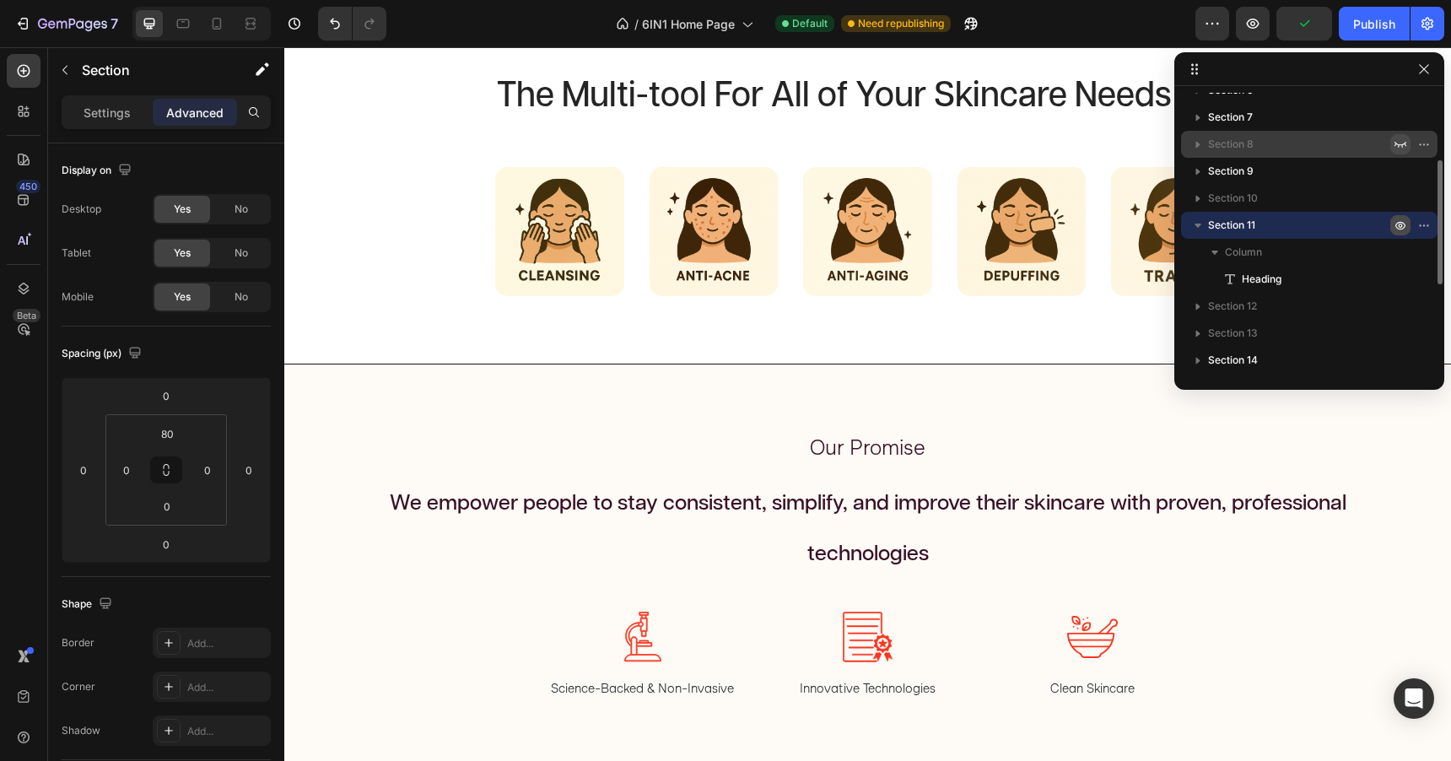
scroll to position [2316, 0]
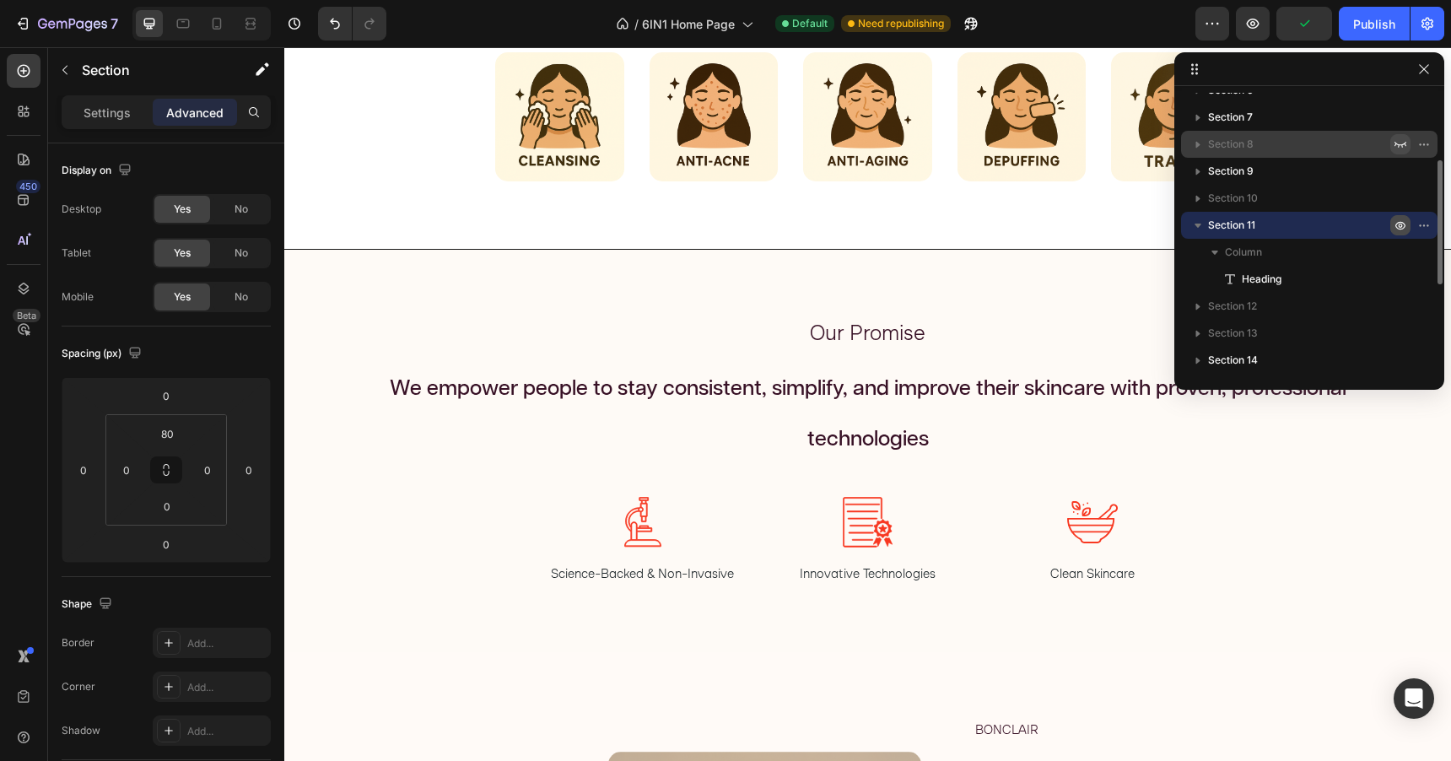
click at [1401, 224] on icon "button" at bounding box center [1401, 226] width 4 height 4
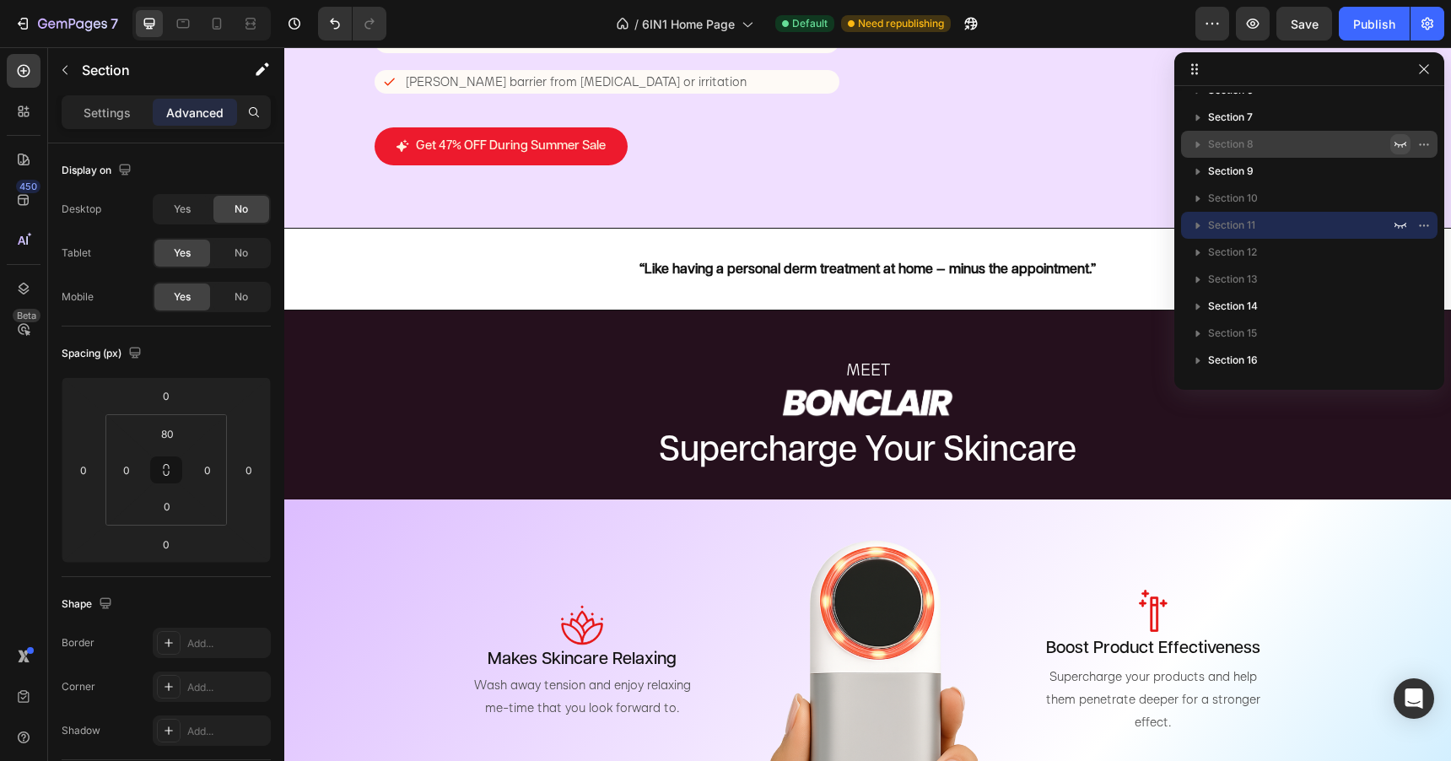
scroll to position [306, 0]
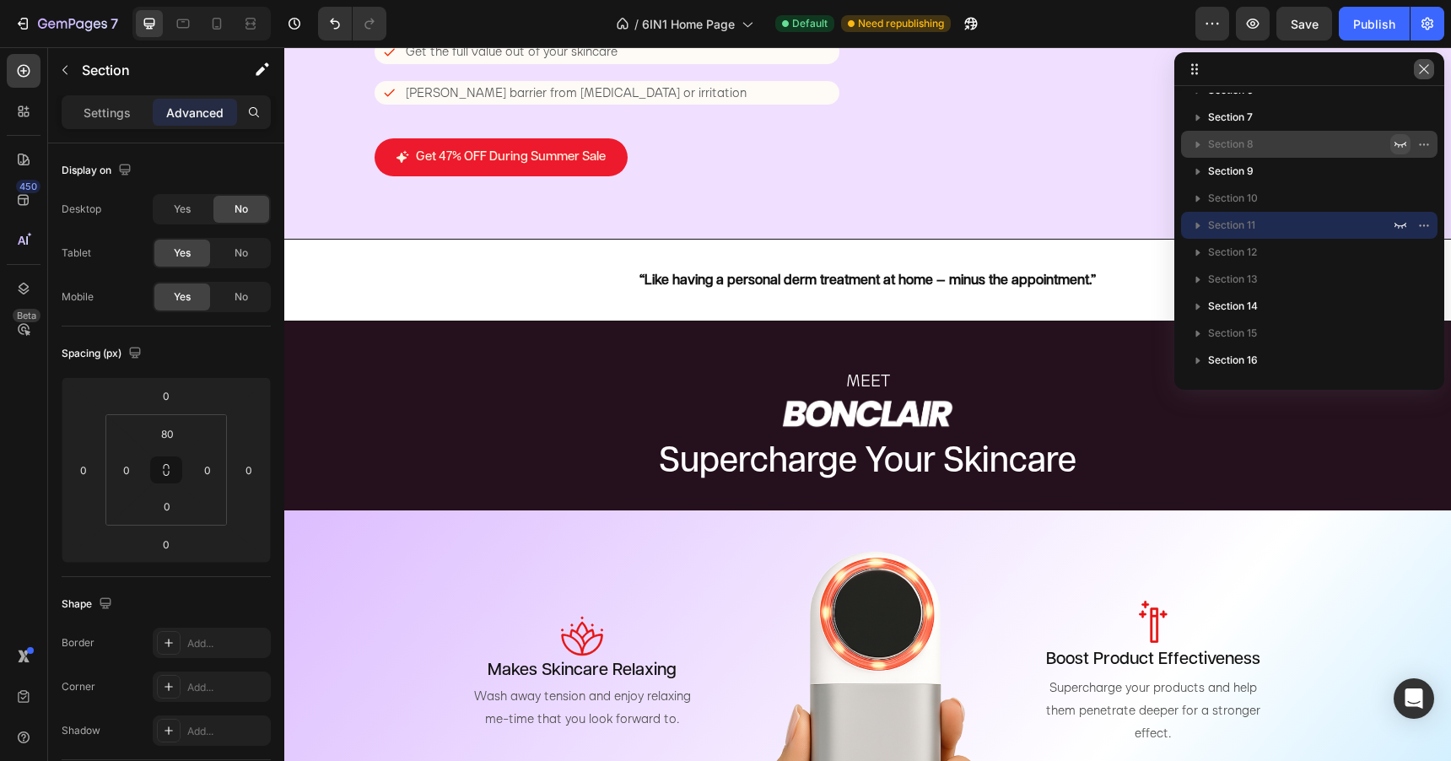
click at [1424, 73] on icon "button" at bounding box center [1423, 68] width 13 height 13
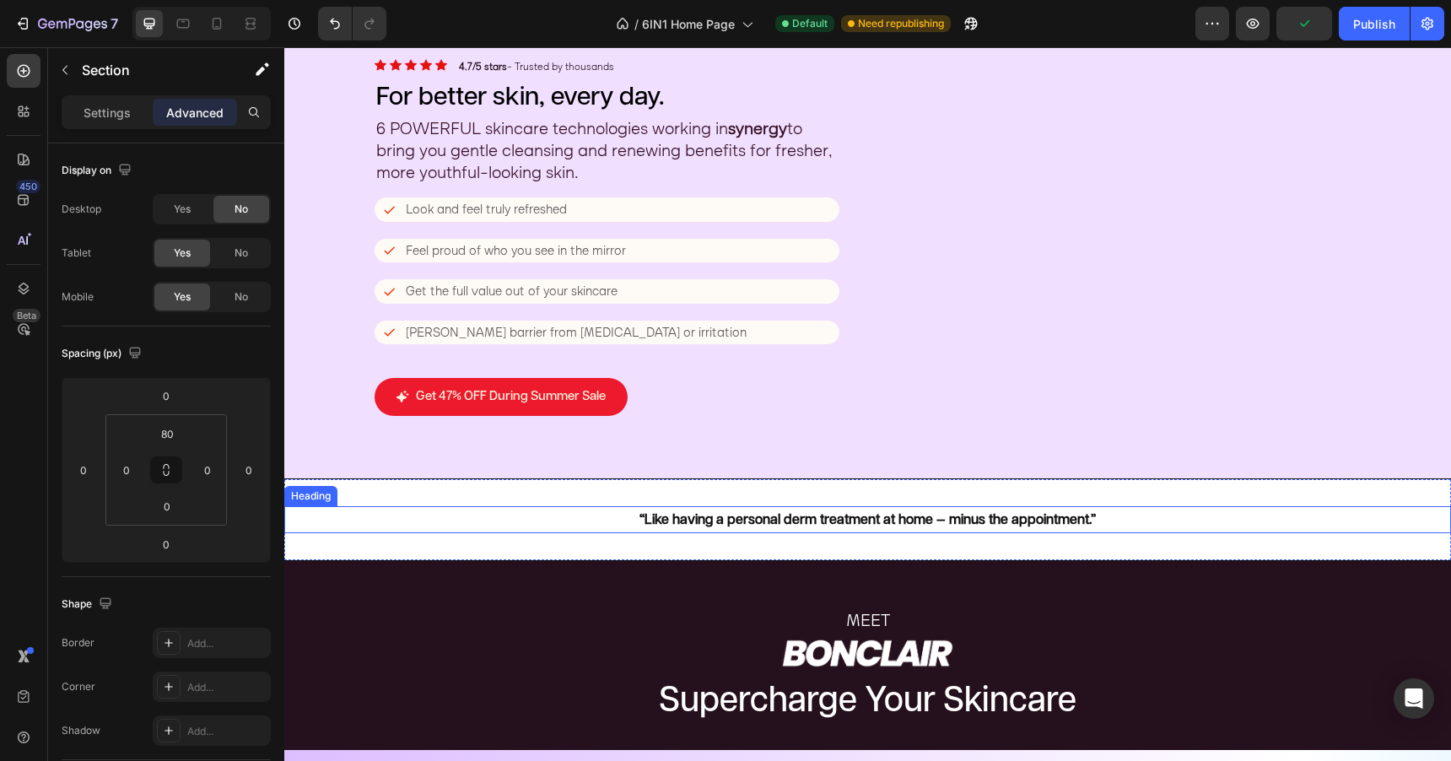
scroll to position [53, 0]
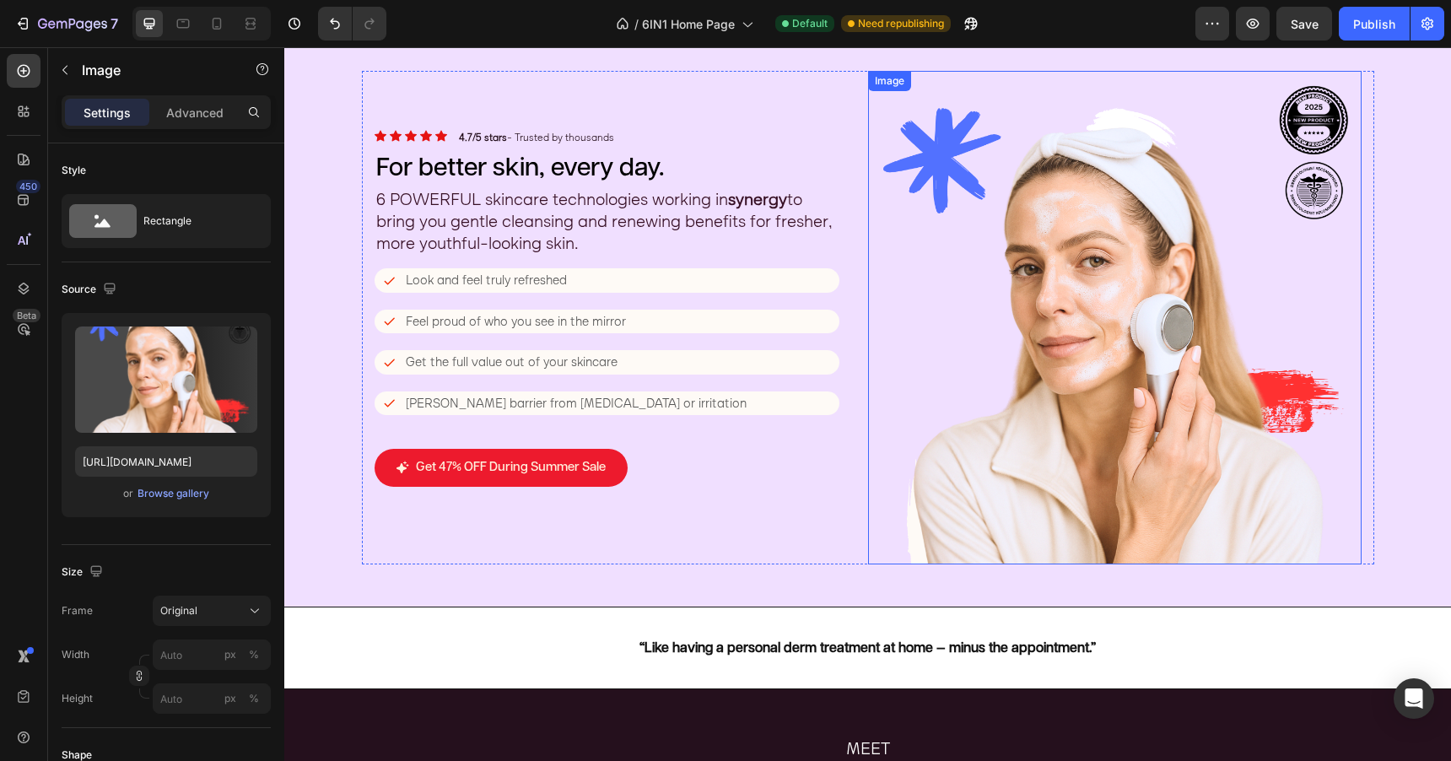
click at [1085, 409] on img at bounding box center [1114, 317] width 493 height 493
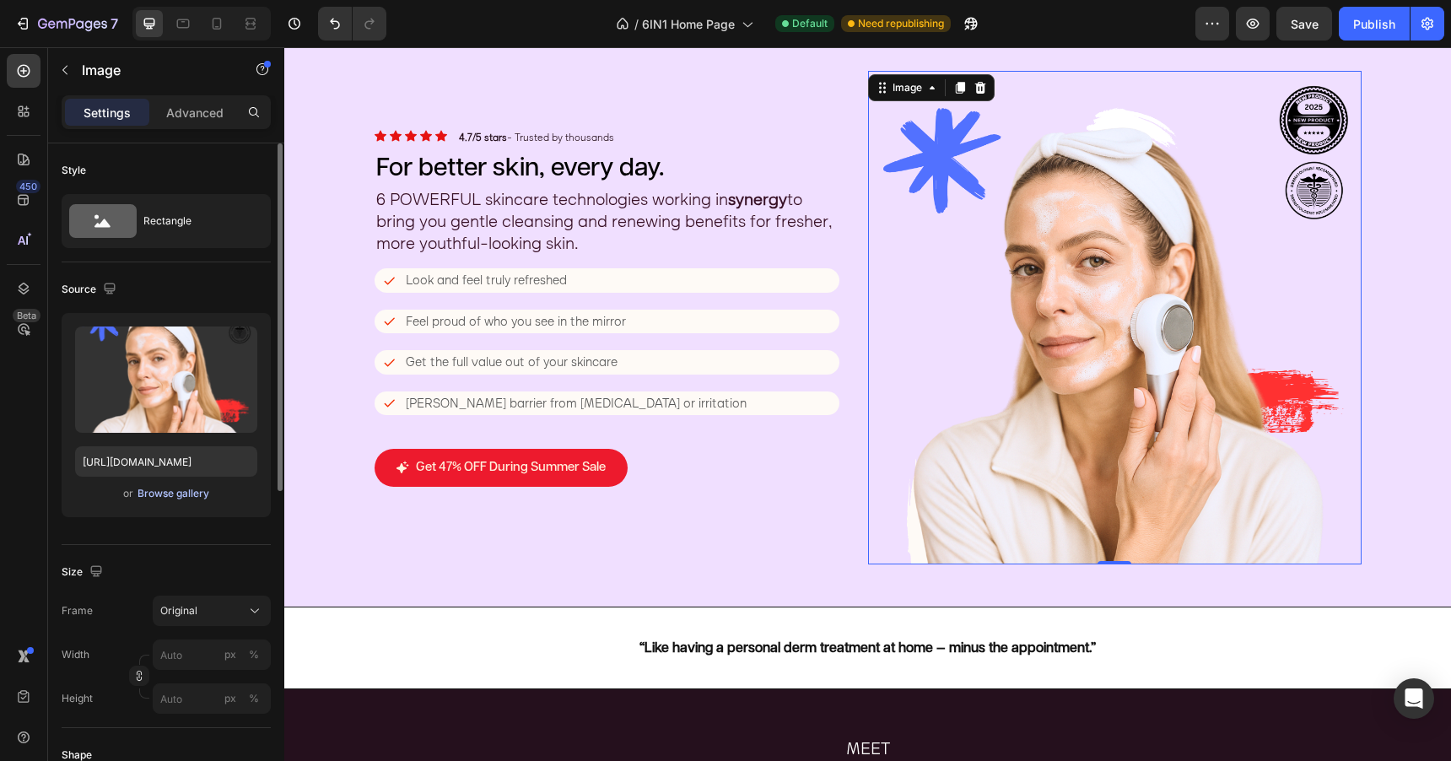
click at [187, 490] on div "Browse gallery" at bounding box center [174, 493] width 72 height 15
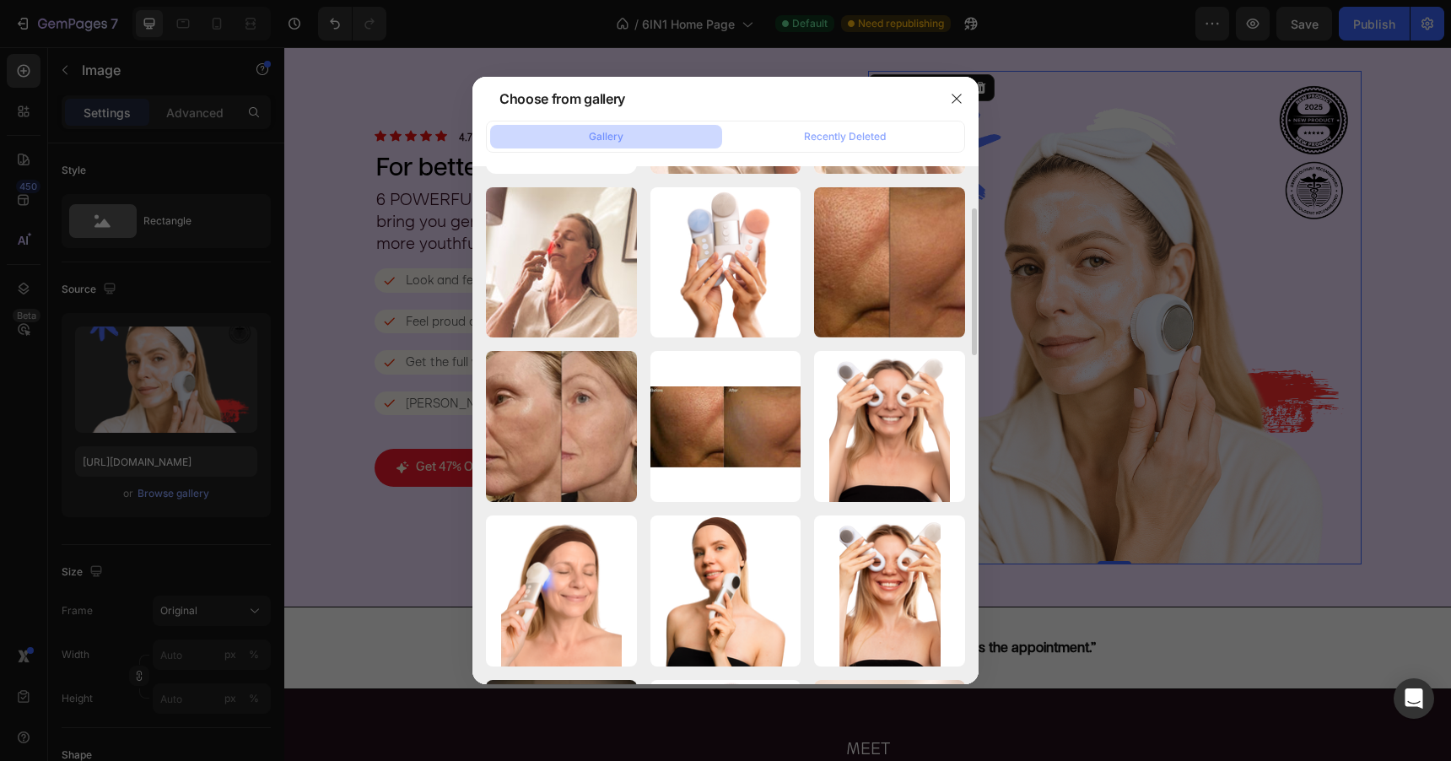
scroll to position [155, 0]
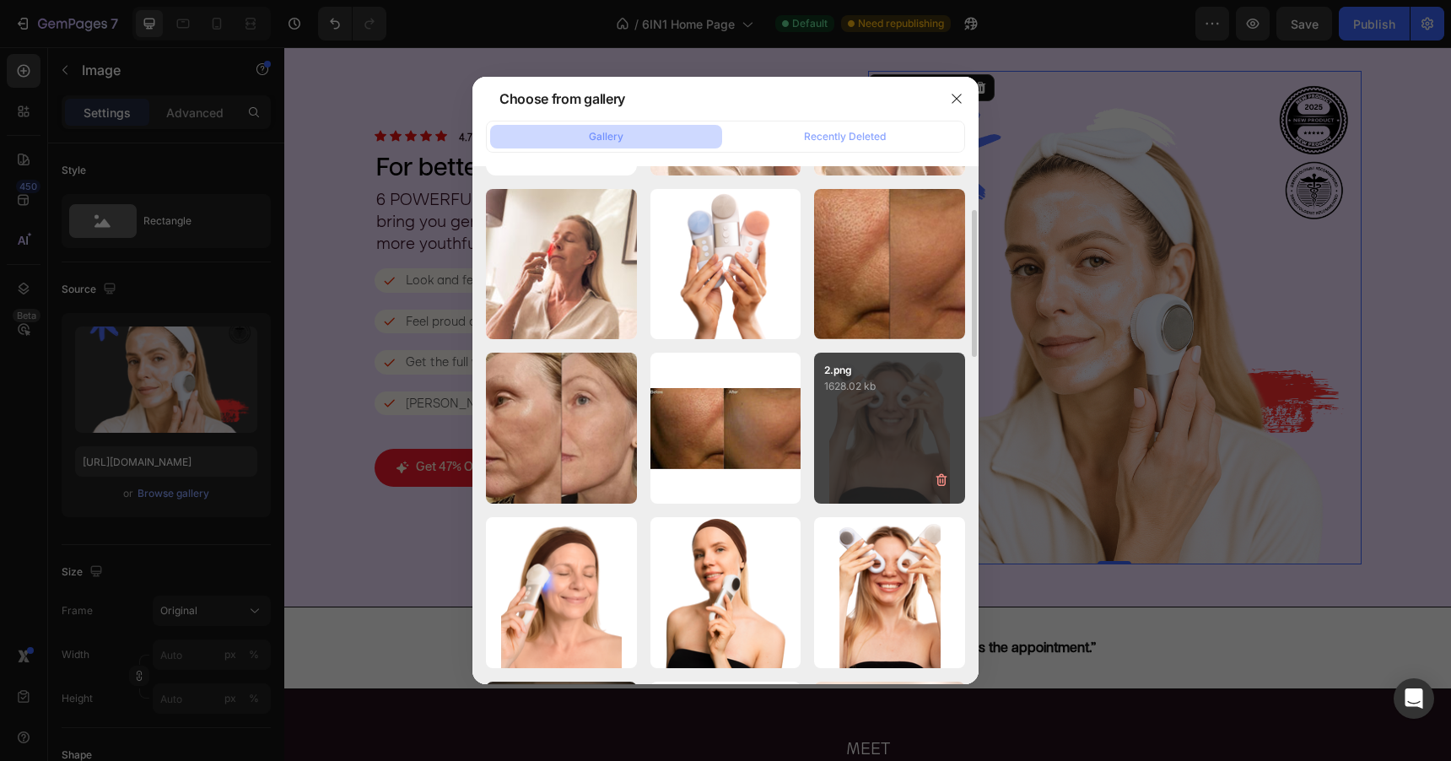
click at [846, 448] on div "2.png 1628.02 kb" at bounding box center [889, 428] width 151 height 151
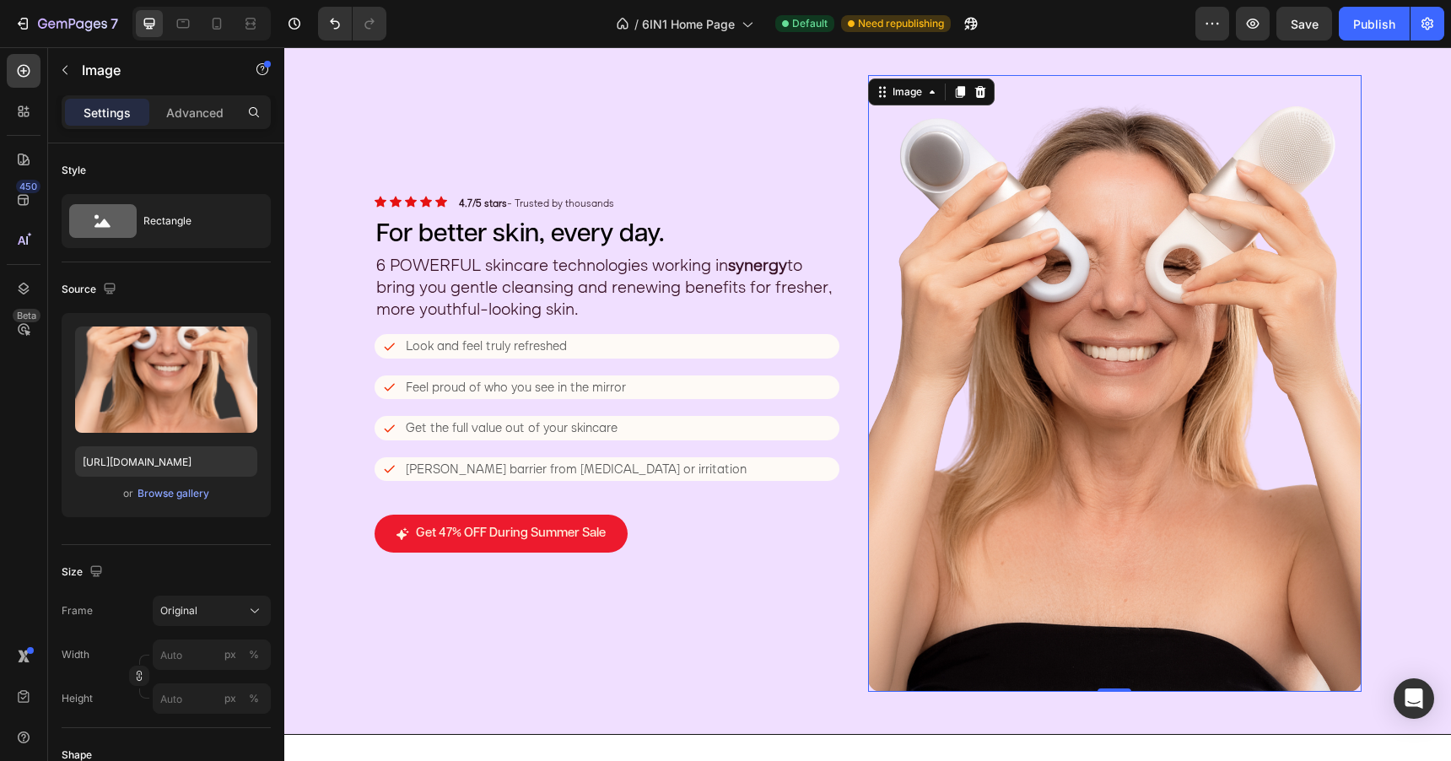
scroll to position [0, 0]
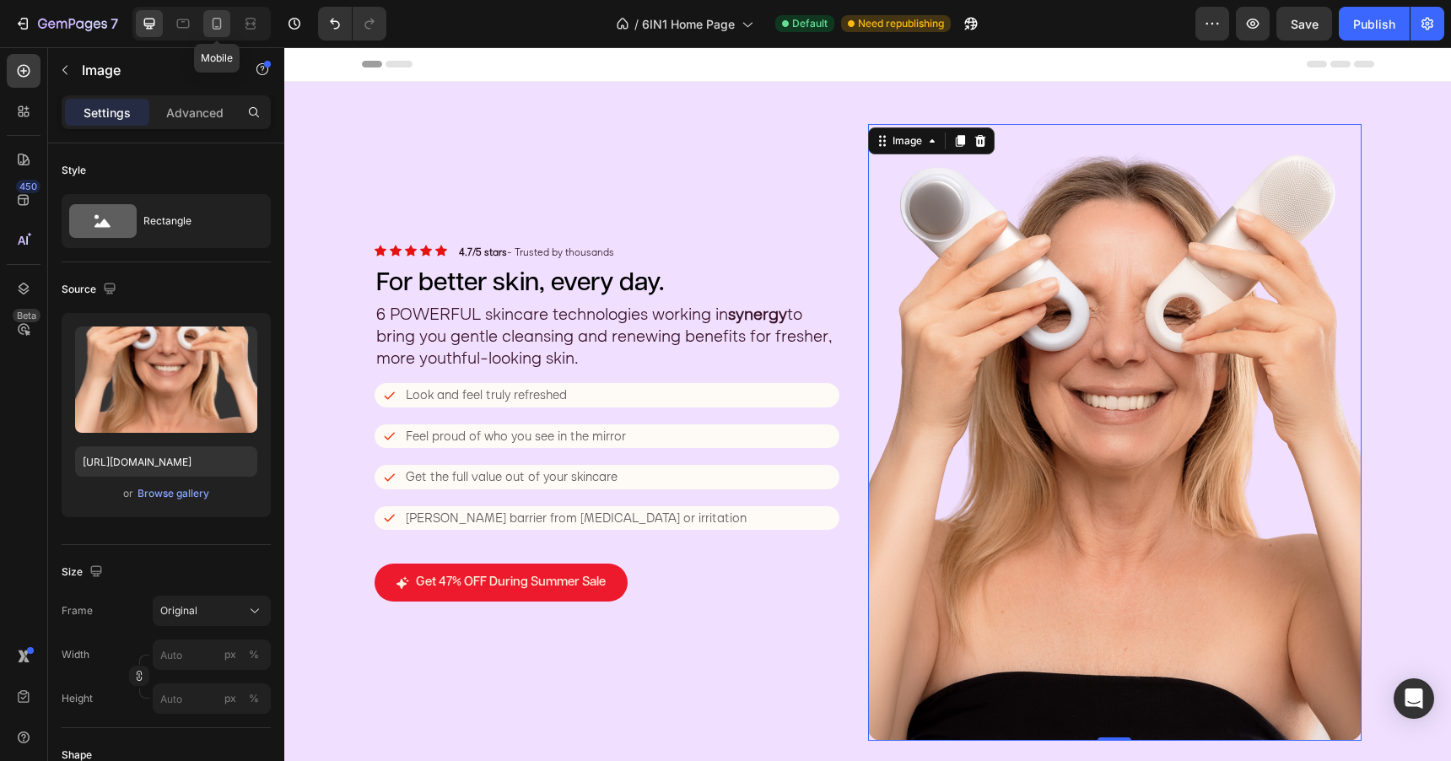
click at [219, 24] on icon at bounding box center [216, 23] width 17 height 17
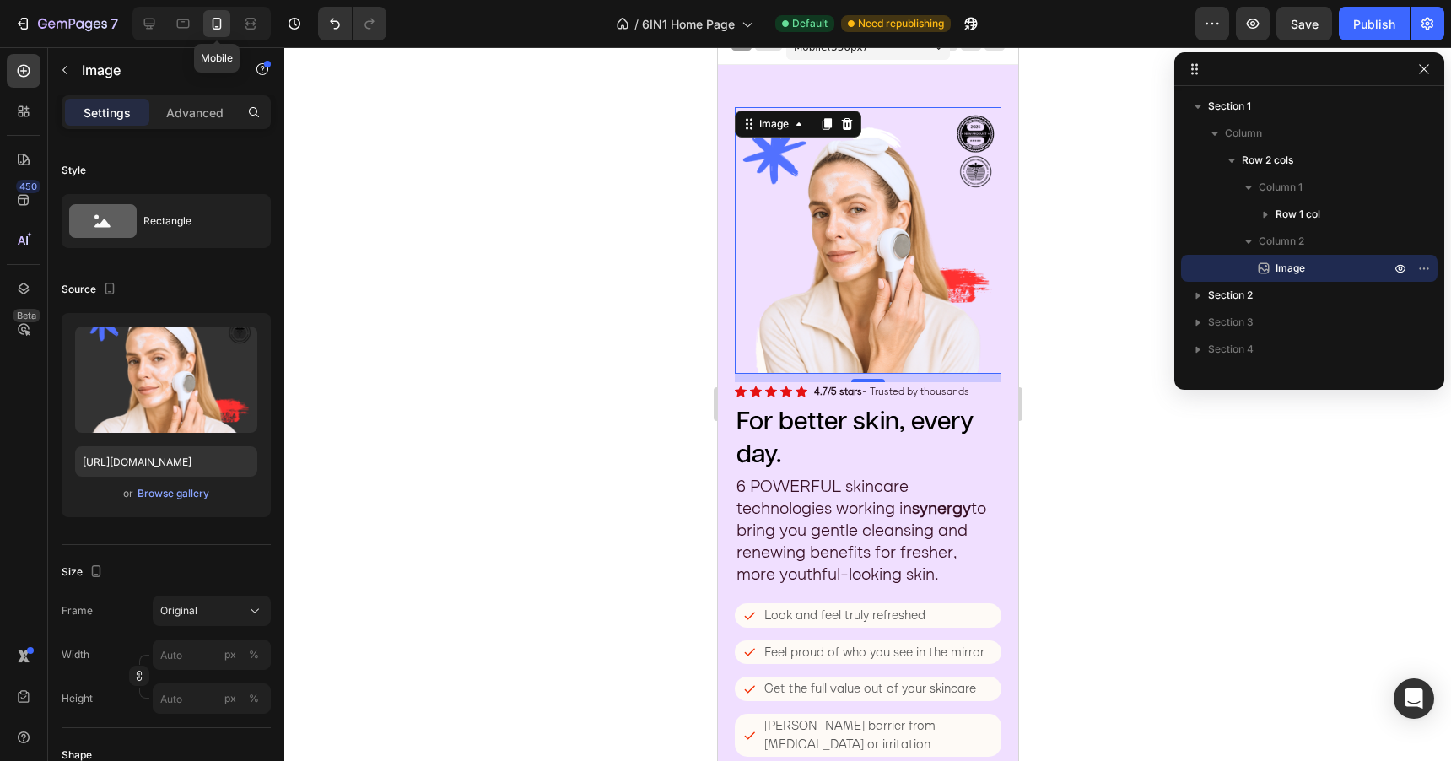
scroll to position [18, 0]
click at [180, 490] on div "Browse gallery" at bounding box center [174, 493] width 72 height 15
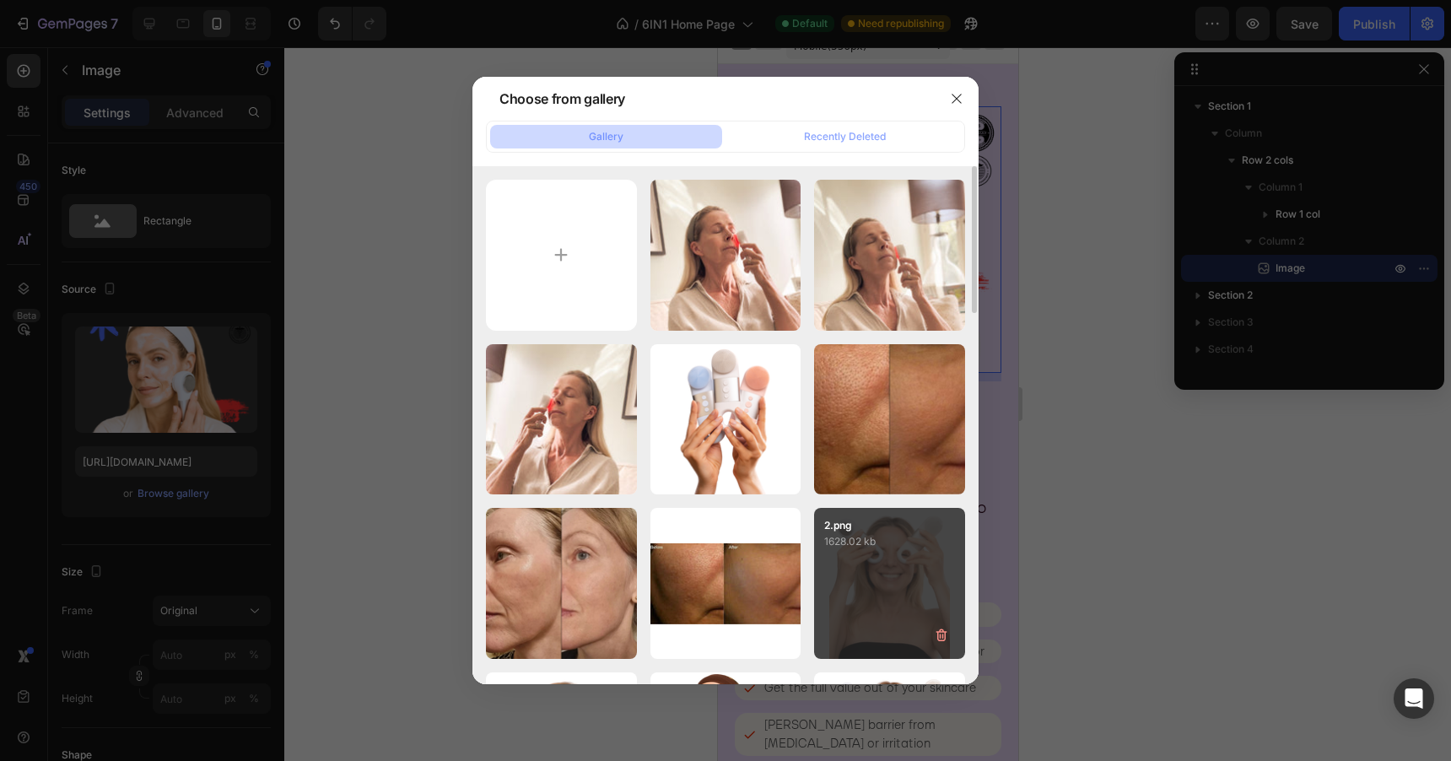
click at [849, 552] on div "2.png 1628.02 kb" at bounding box center [889, 583] width 151 height 151
type input "https://cdn.shopify.com/s/files/1/0788/4773/8202/files/gempages_531206314412475…"
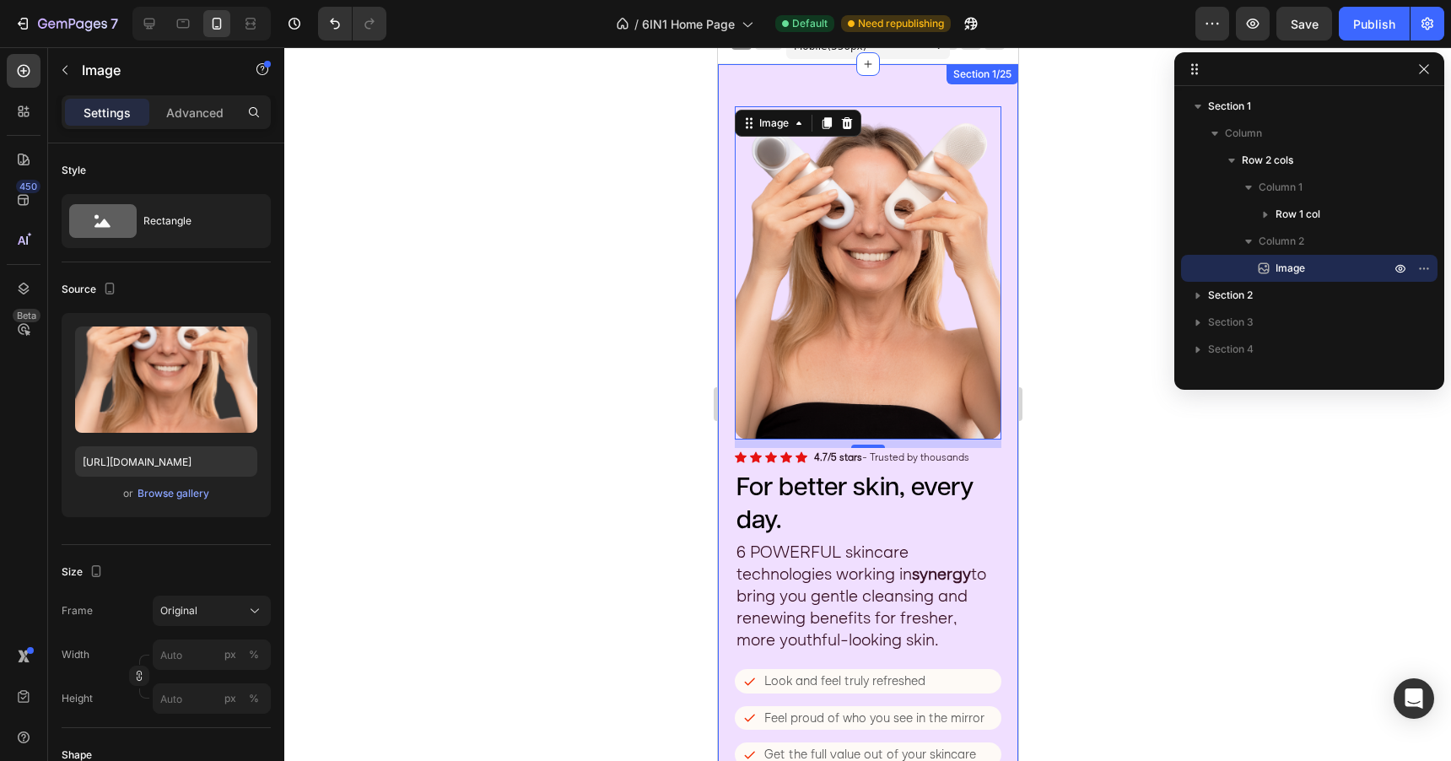
click at [1048, 376] on div at bounding box center [867, 404] width 1167 height 714
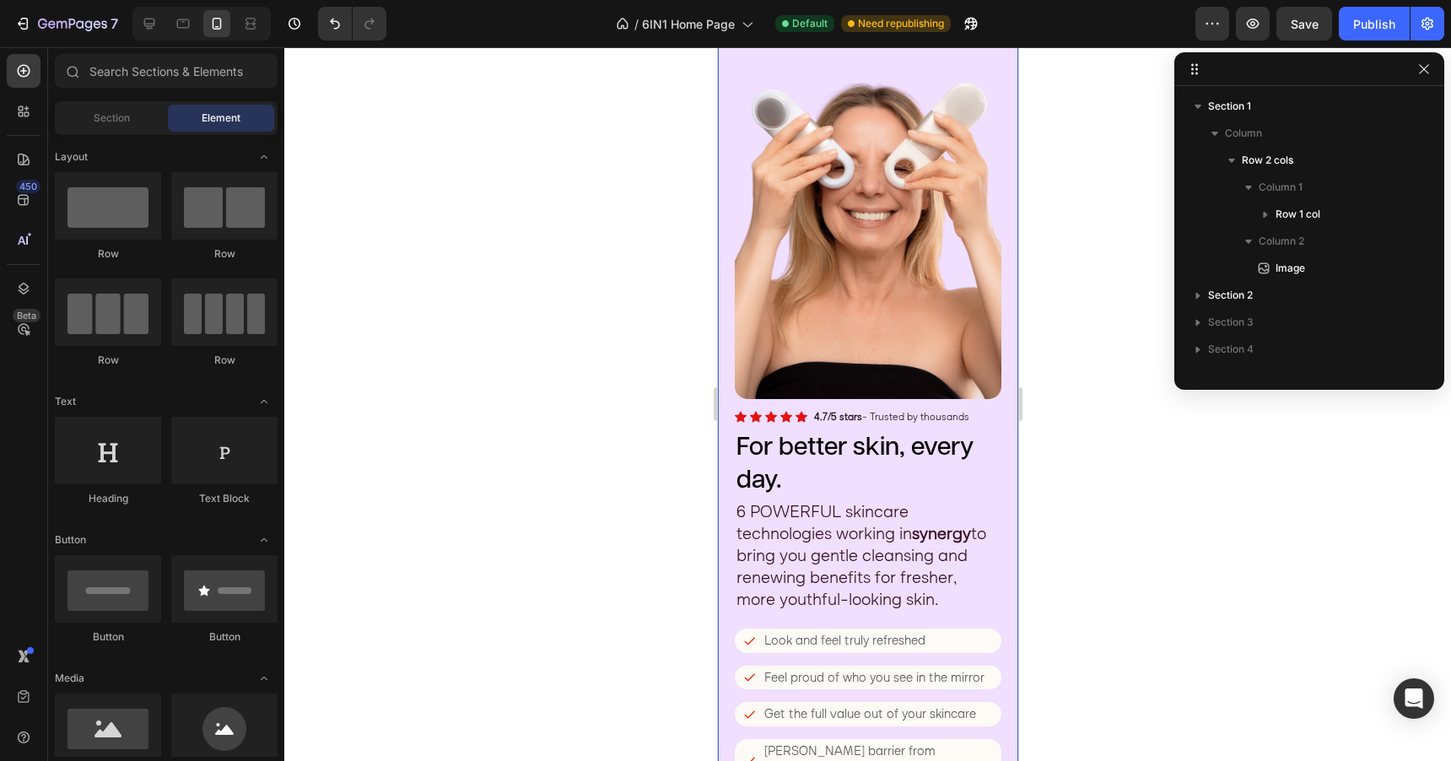
scroll to position [0, 0]
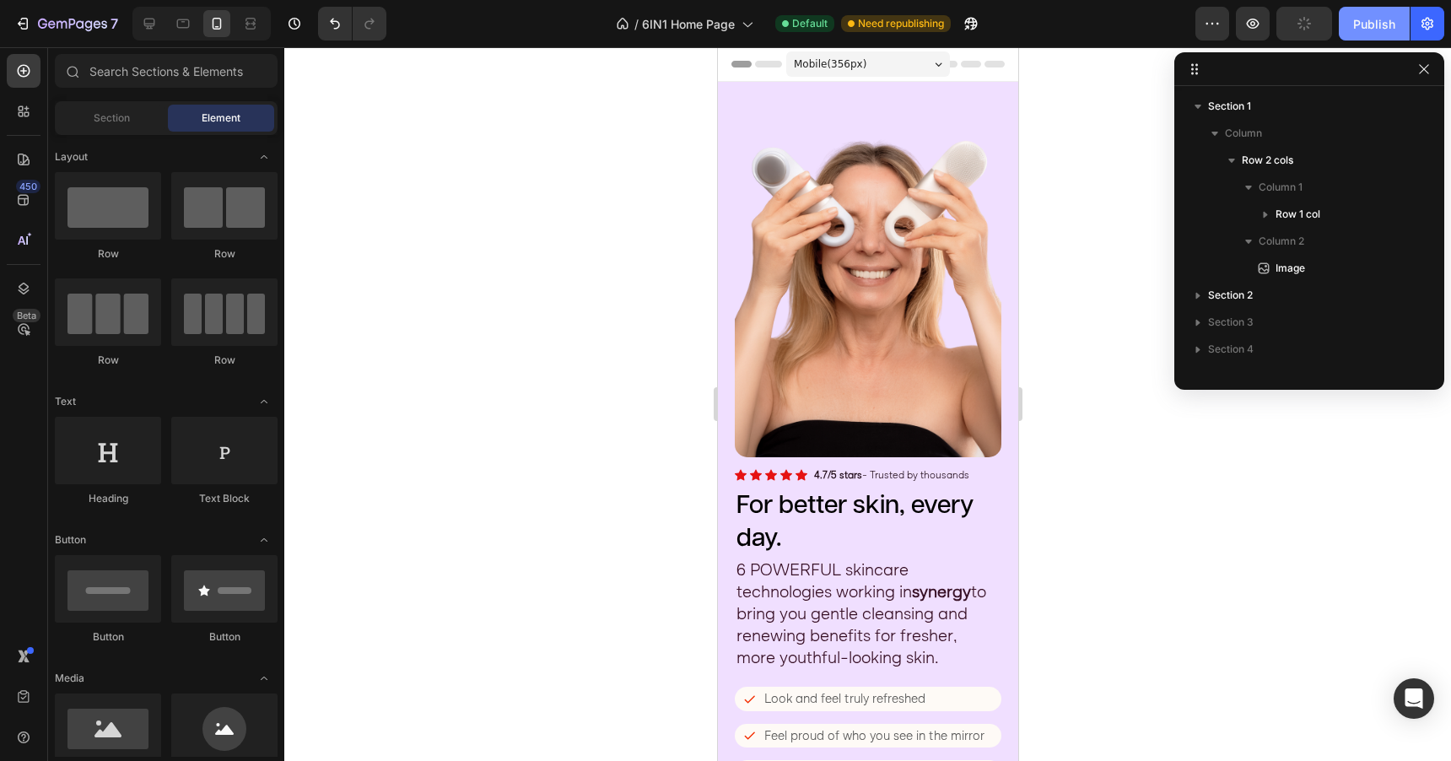
click at [1365, 26] on div "Publish" at bounding box center [1374, 24] width 42 height 18
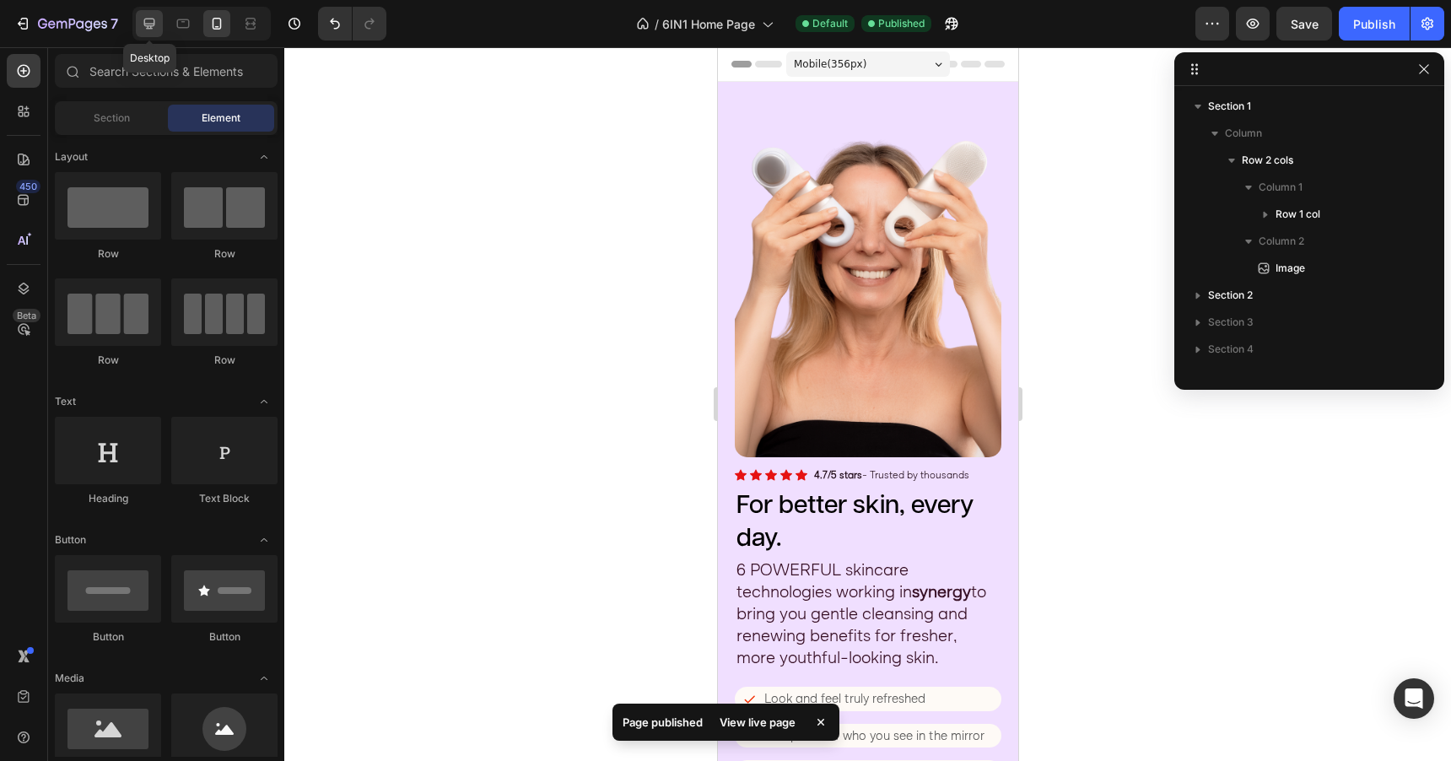
click at [153, 27] on icon at bounding box center [149, 23] width 17 height 17
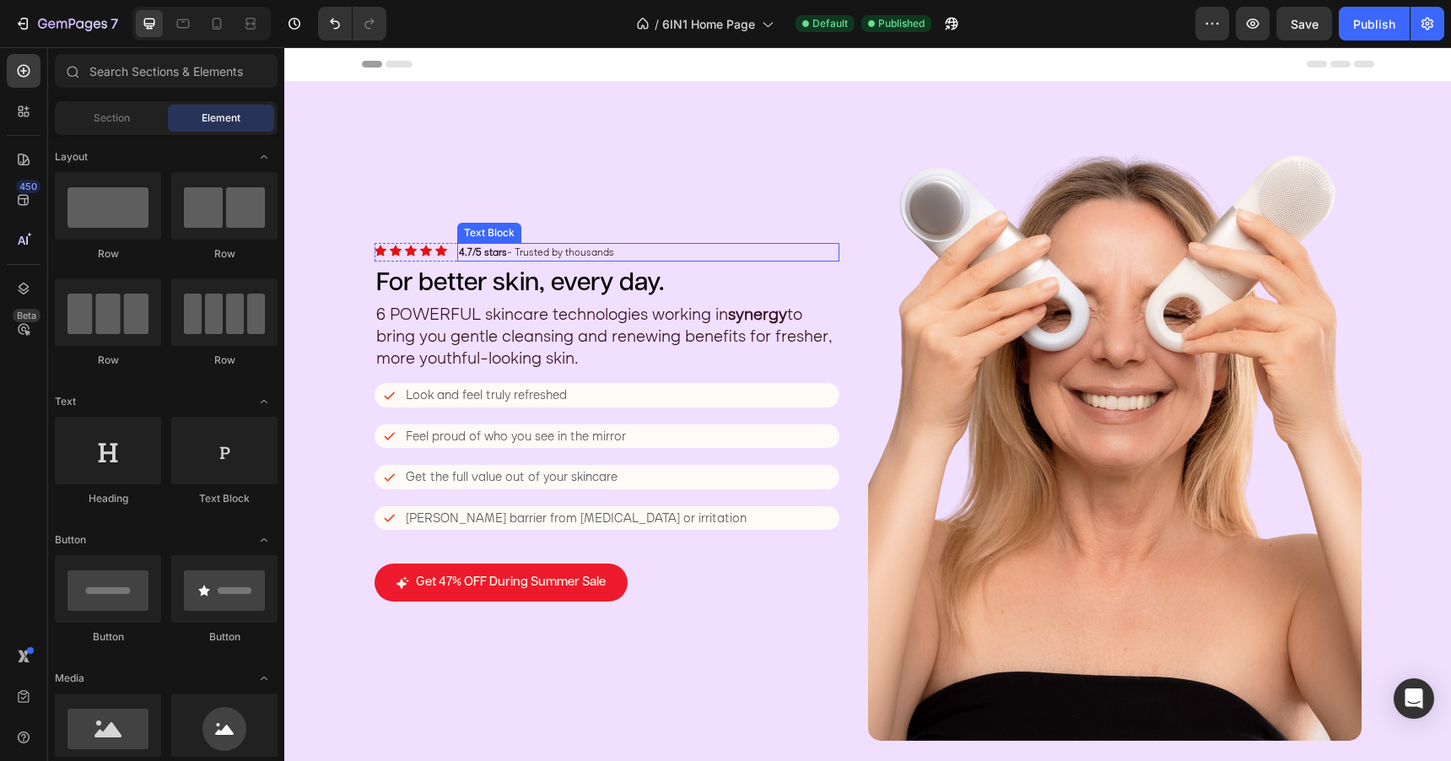
click at [545, 251] on p "4.7/5 stars - Trusted by thousands" at bounding box center [648, 252] width 379 height 15
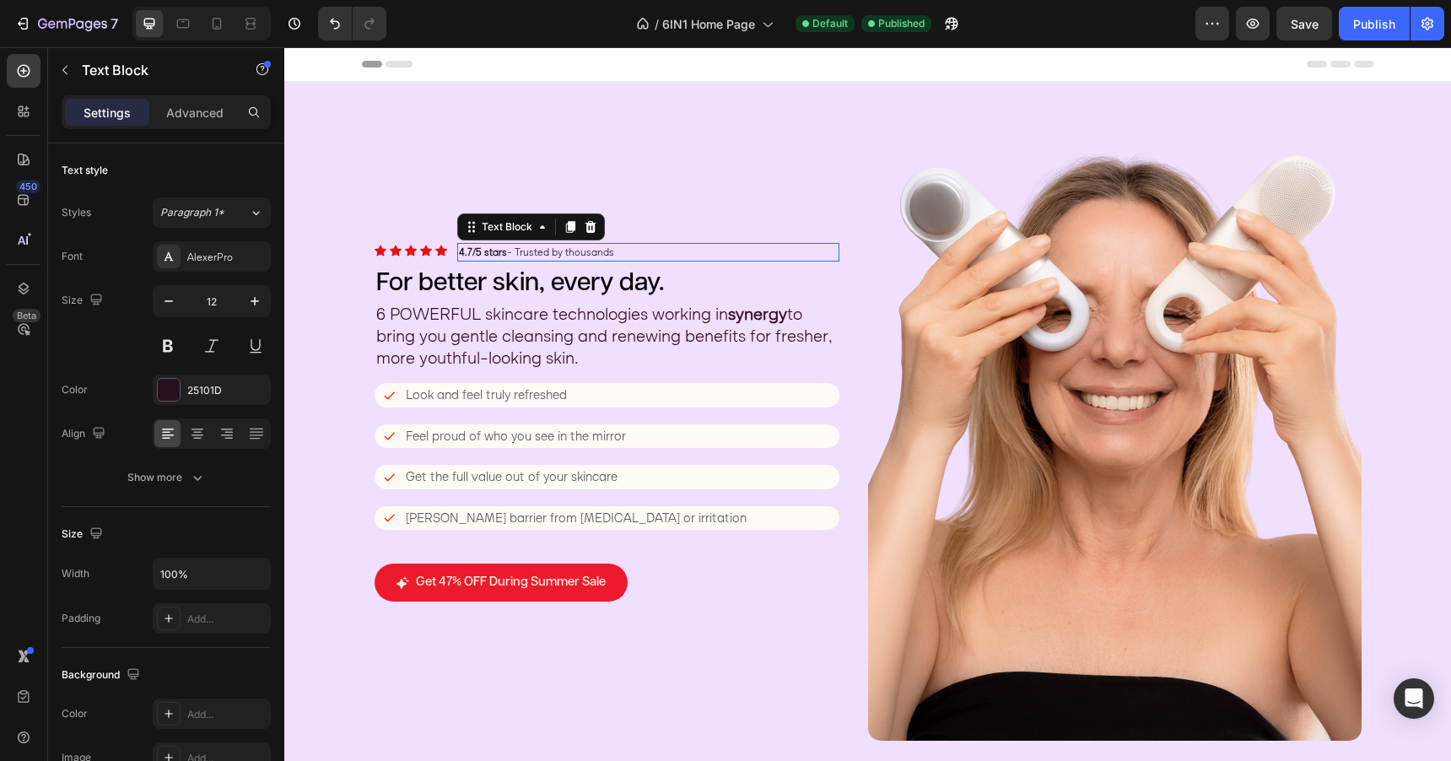
click at [545, 251] on p "4.7/5 stars - Trusted by thousands" at bounding box center [648, 252] width 379 height 15
click at [627, 252] on p "4.7/5 stars - Trusted by thousands" at bounding box center [648, 252] width 379 height 15
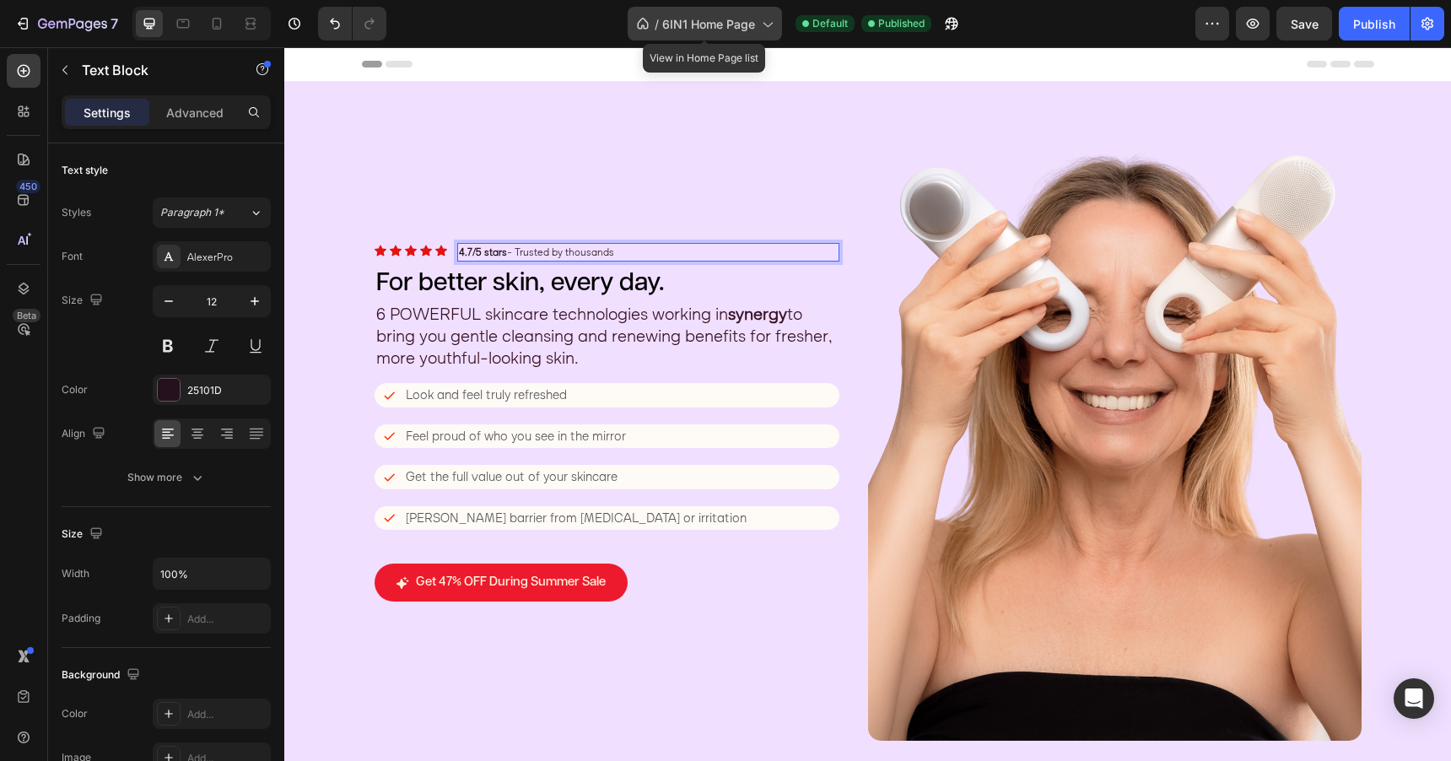
click at [726, 21] on span "6IN1 Home Page" at bounding box center [708, 24] width 93 height 18
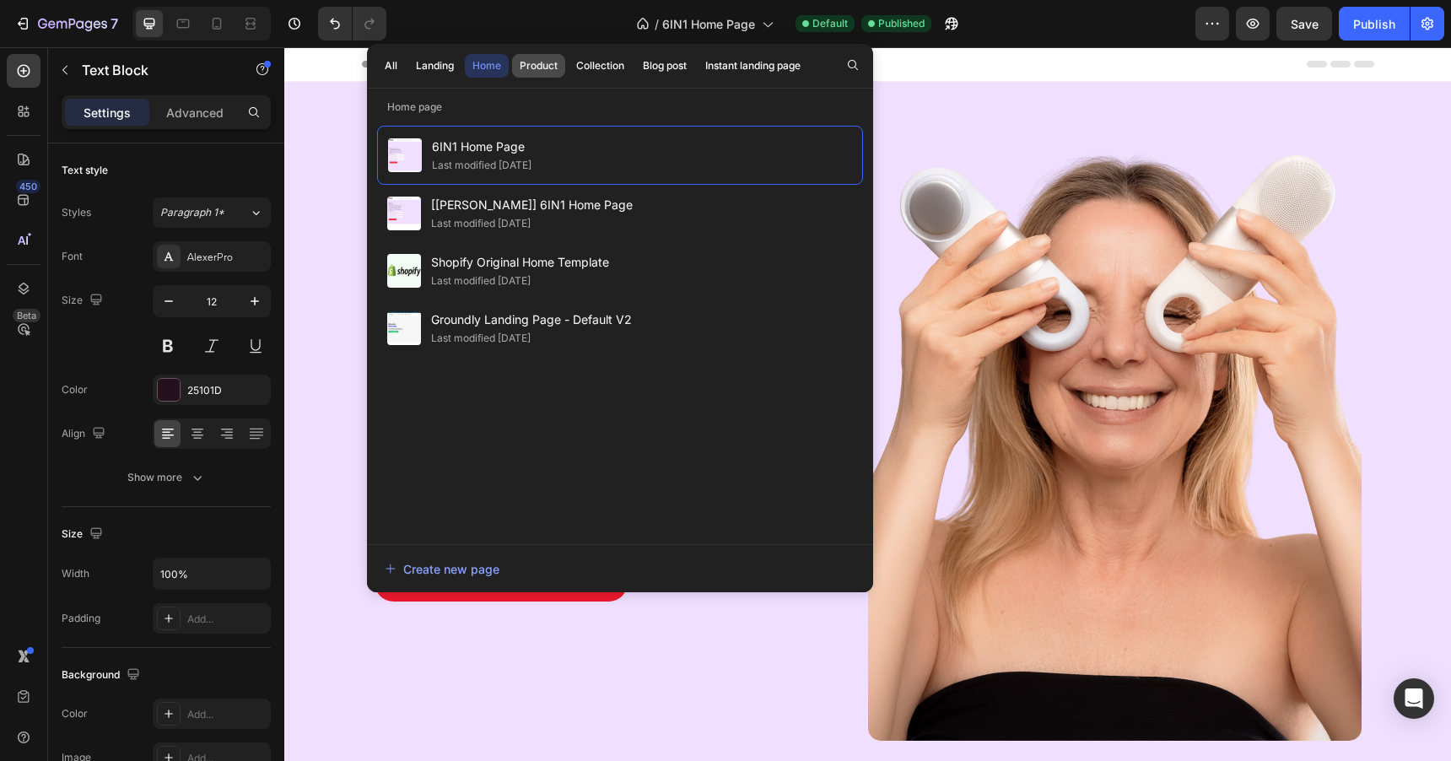
click at [569, 62] on button "Product" at bounding box center [600, 66] width 63 height 24
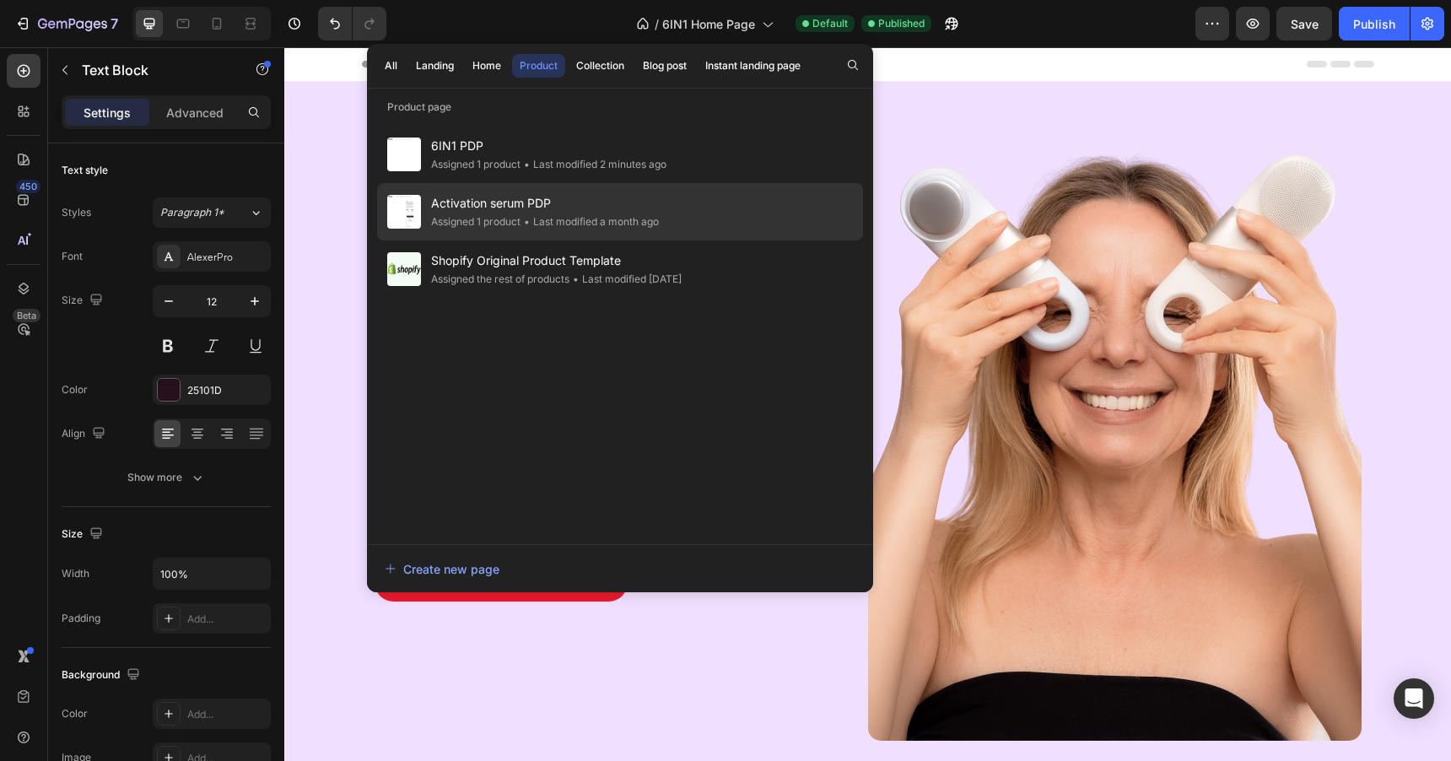
click at [543, 208] on span "Activation serum PDP" at bounding box center [545, 203] width 228 height 20
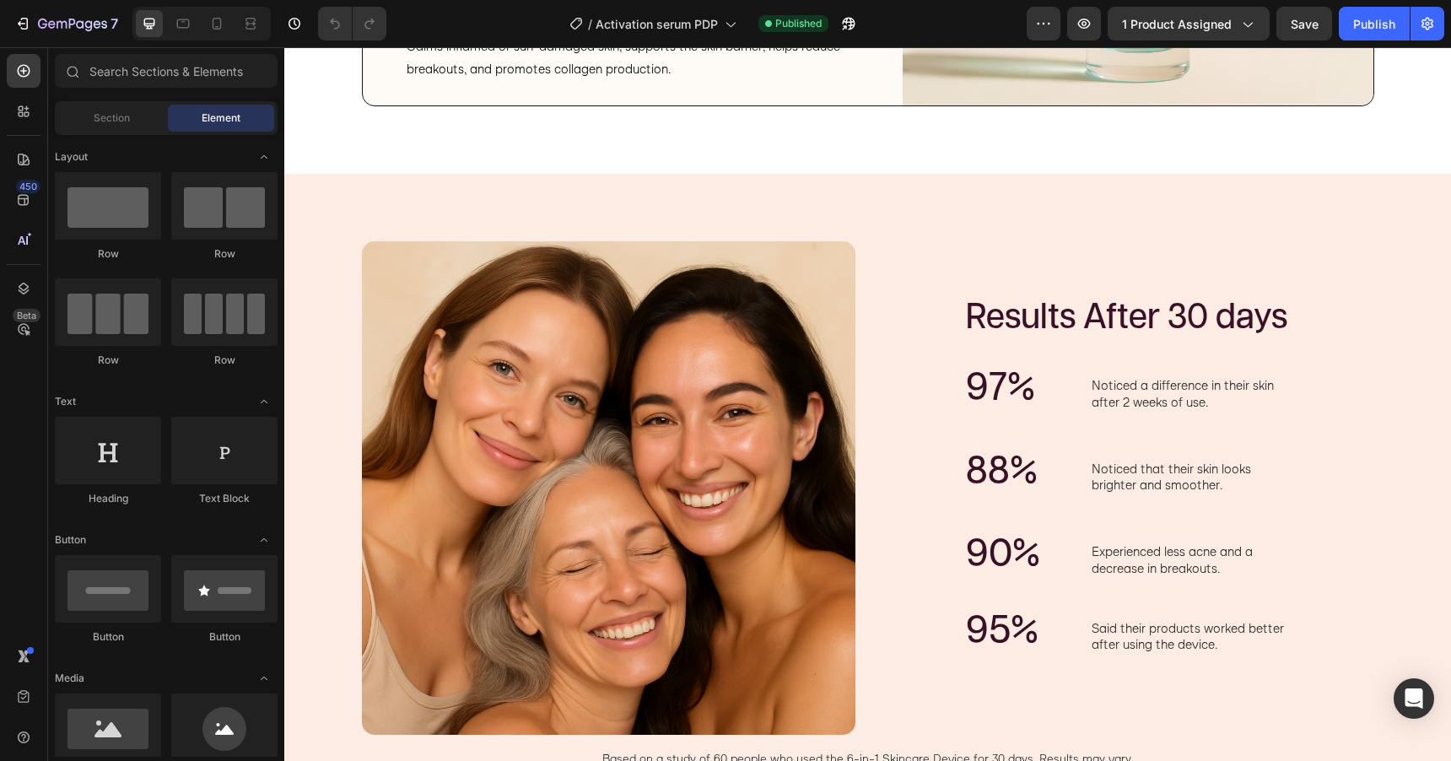
scroll to position [2209, 0]
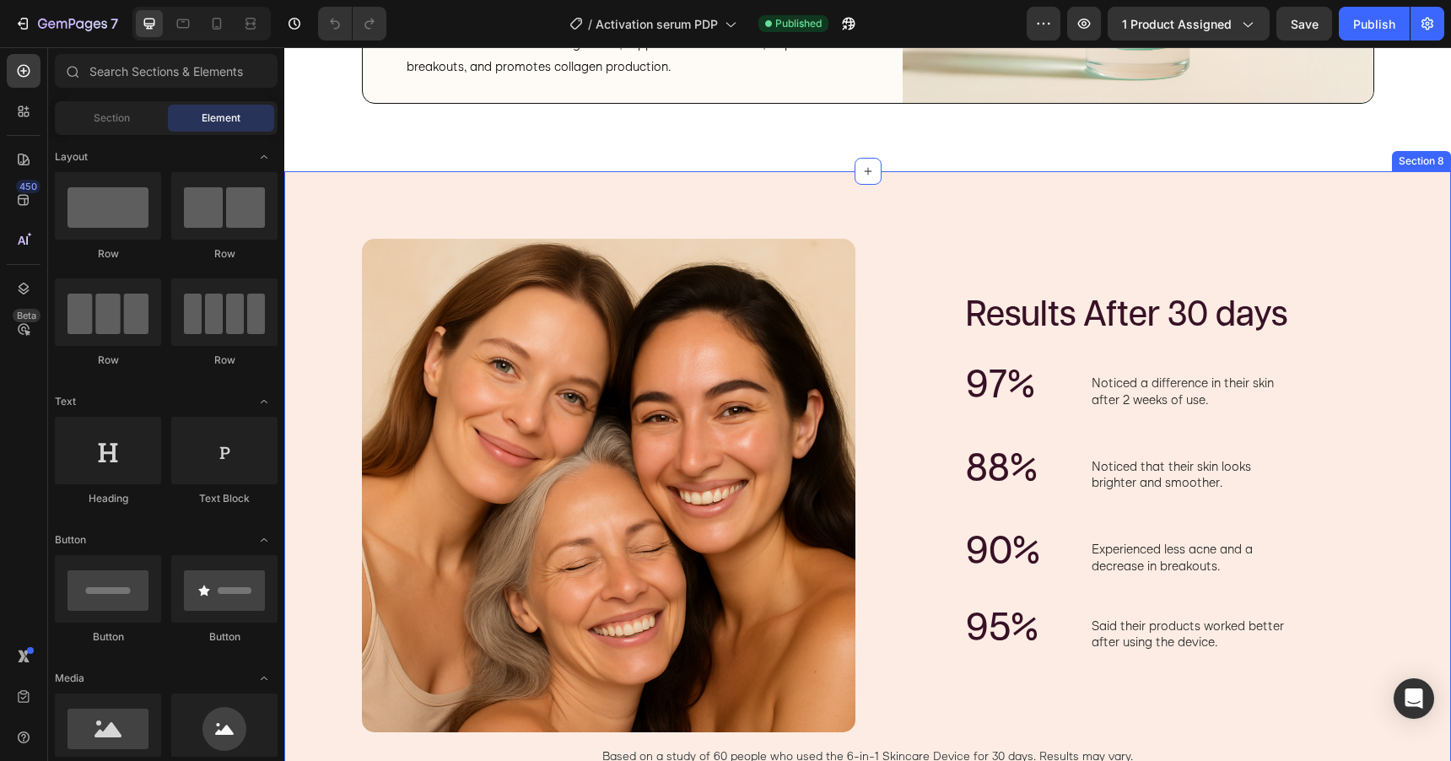
click at [946, 211] on div "Image Results After 30 days Heading 97% Text Block Noticed a difference in thei…" at bounding box center [867, 489] width 1167 height 637
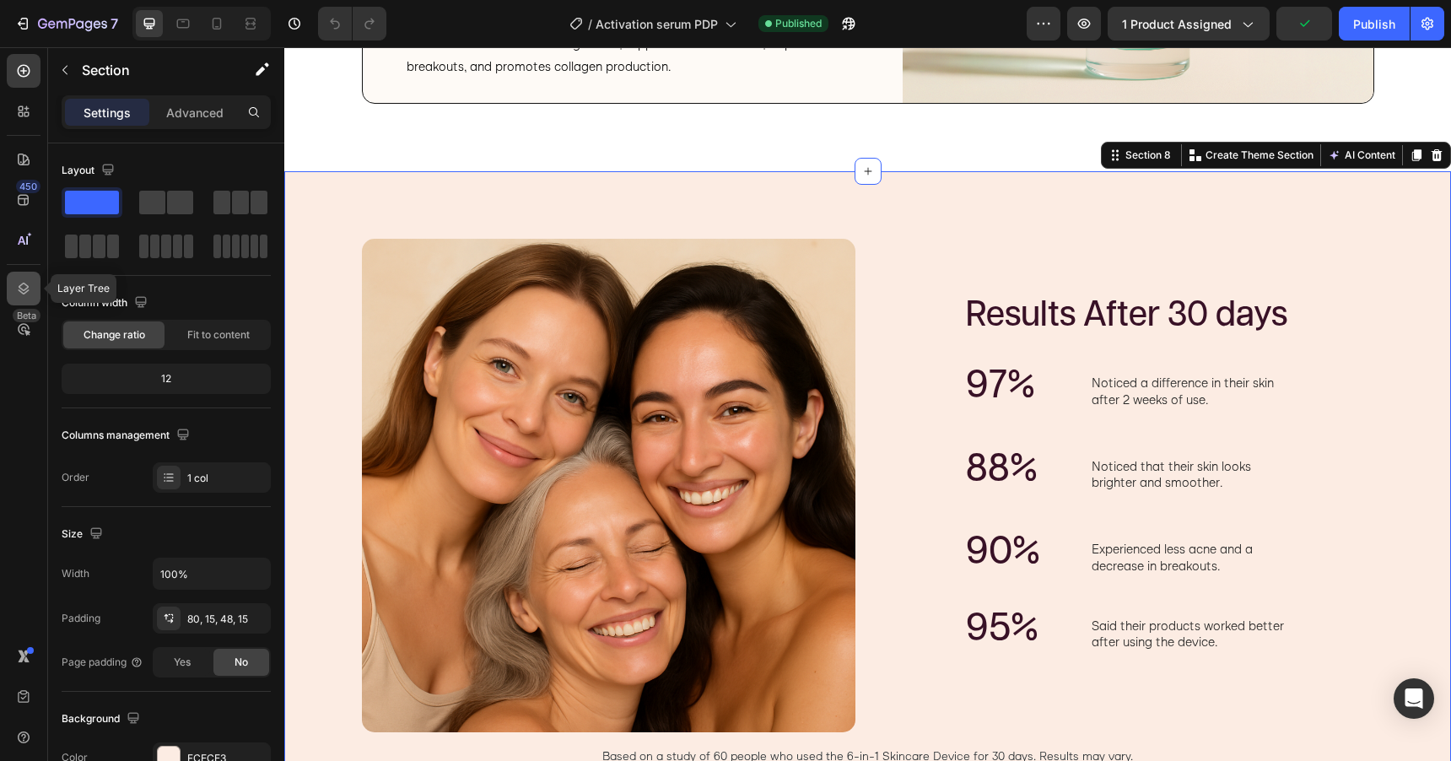
click at [20, 290] on icon at bounding box center [23, 288] width 17 height 17
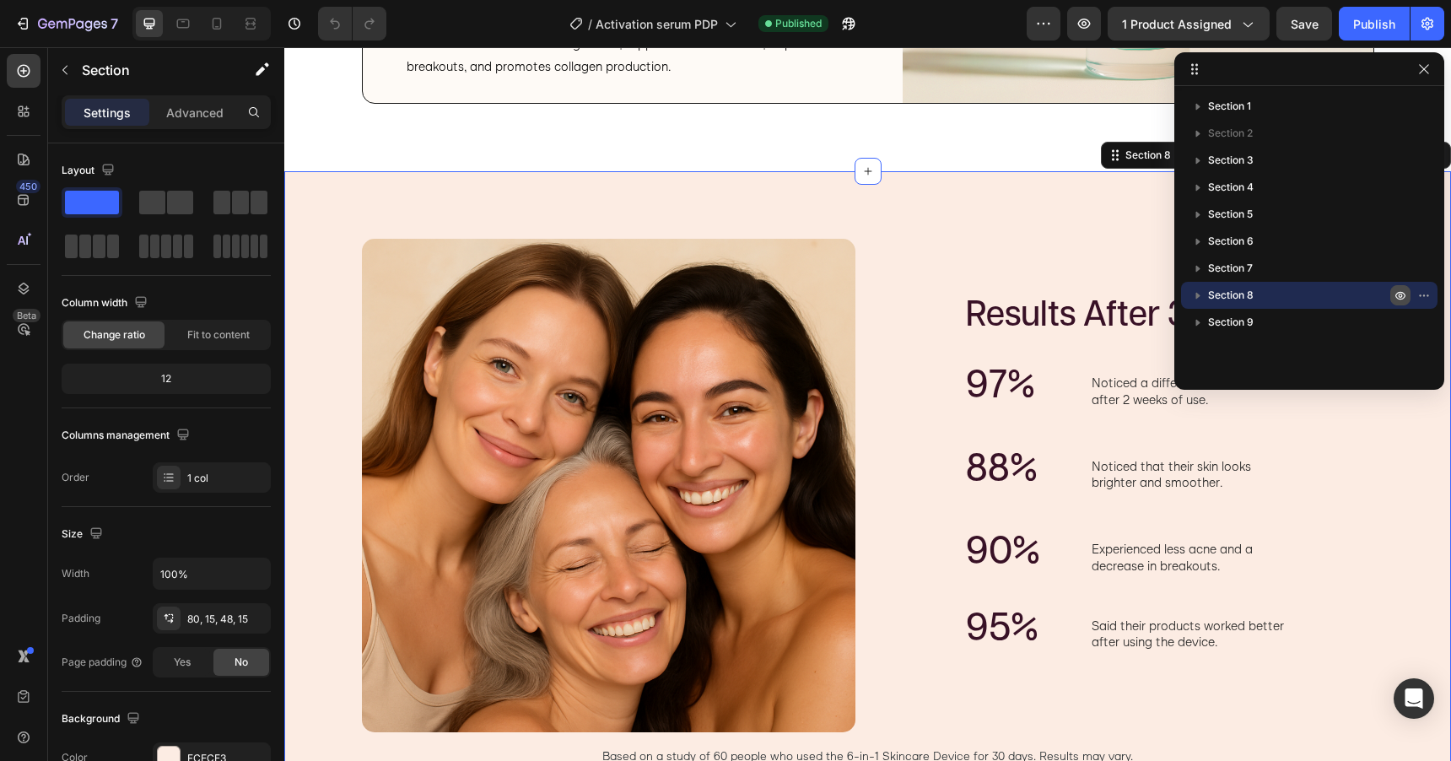
click at [1397, 296] on icon "button" at bounding box center [1400, 295] width 13 height 13
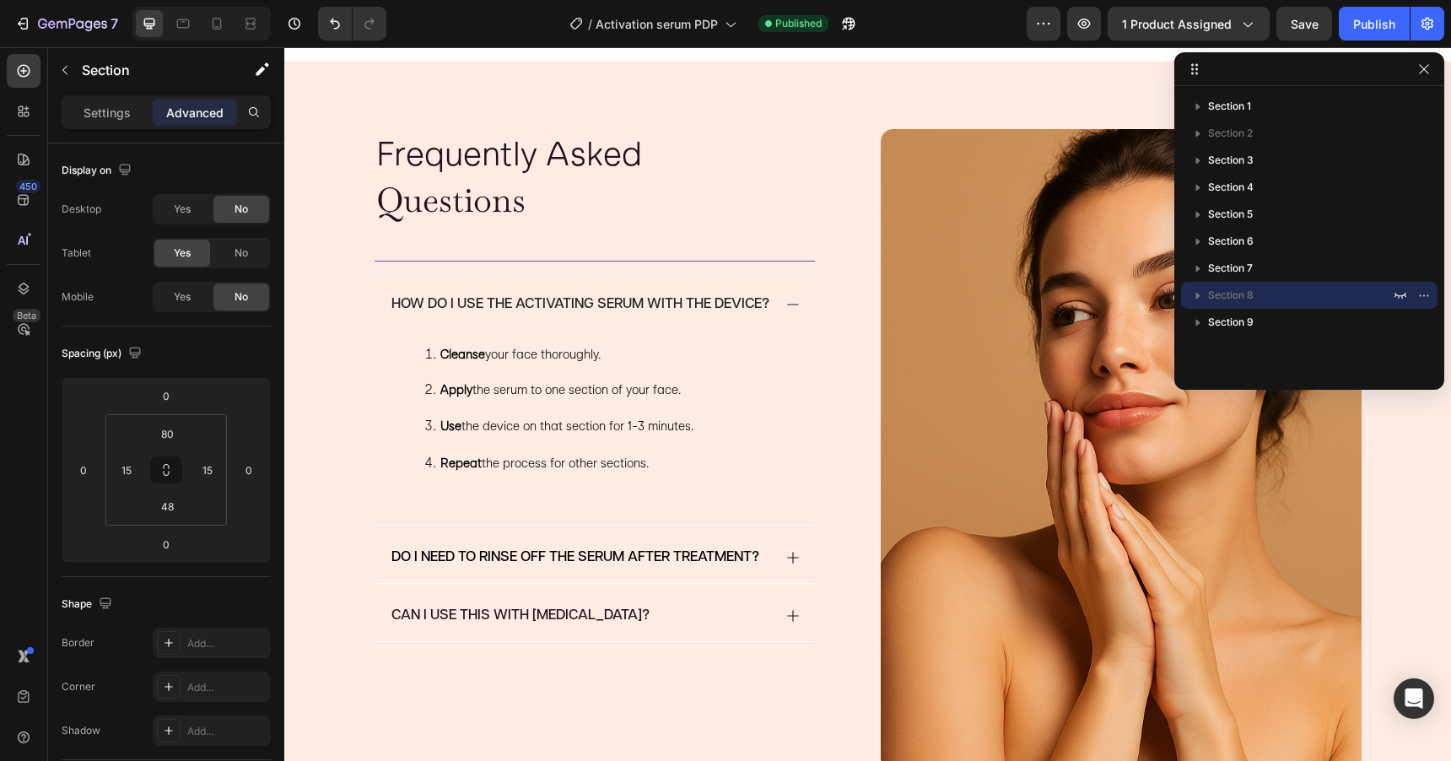
scroll to position [2214, 0]
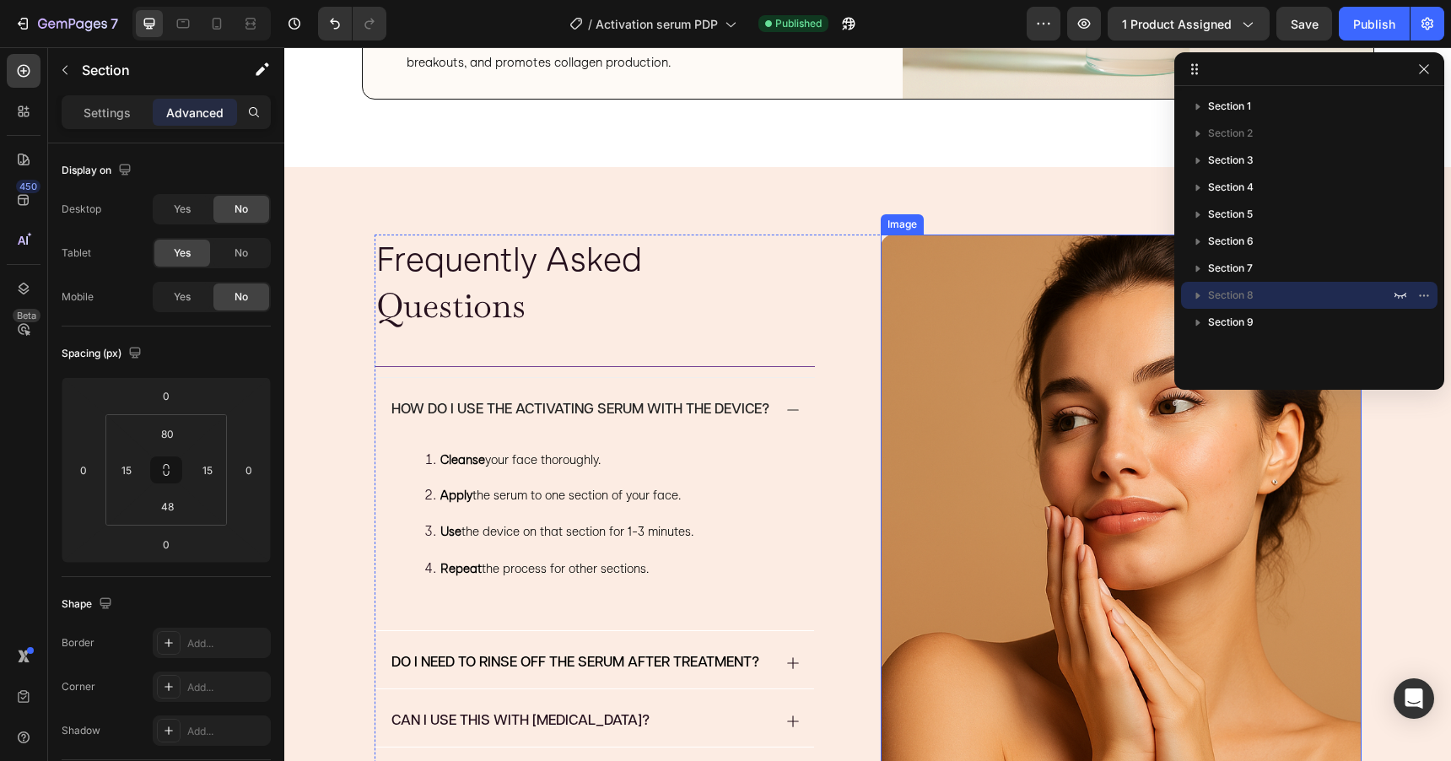
click at [1024, 441] on img at bounding box center [1121, 555] width 481 height 641
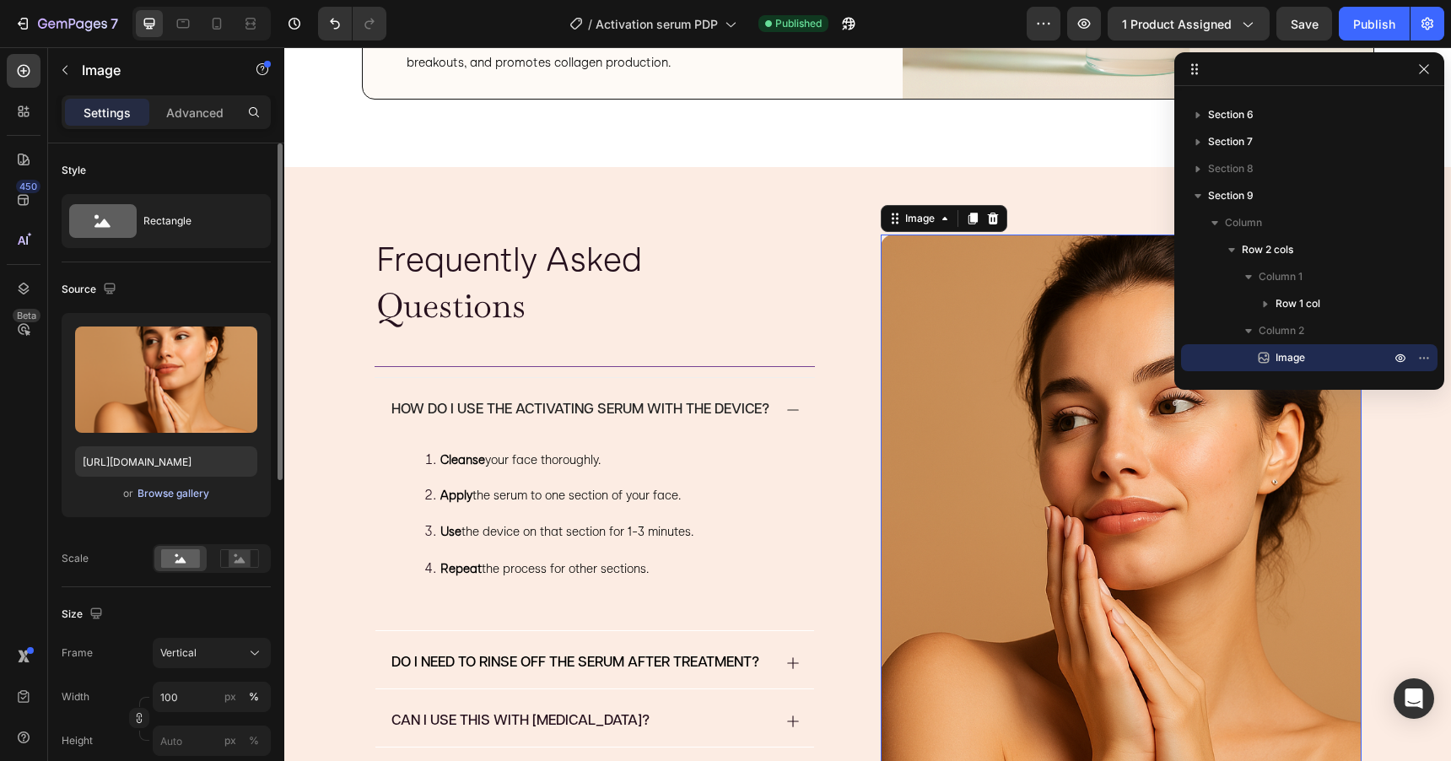
click at [177, 493] on div "Browse gallery" at bounding box center [174, 493] width 72 height 15
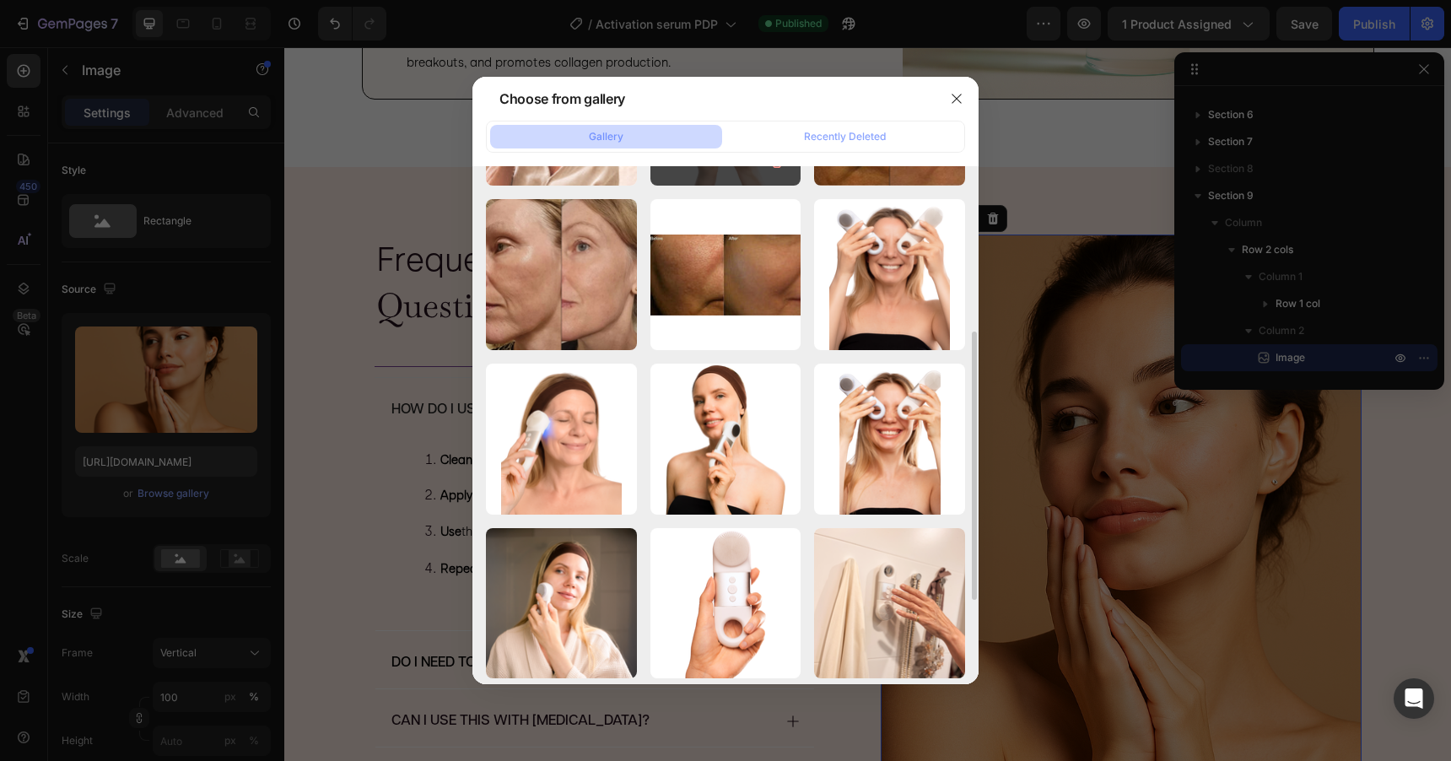
scroll to position [312, 0]
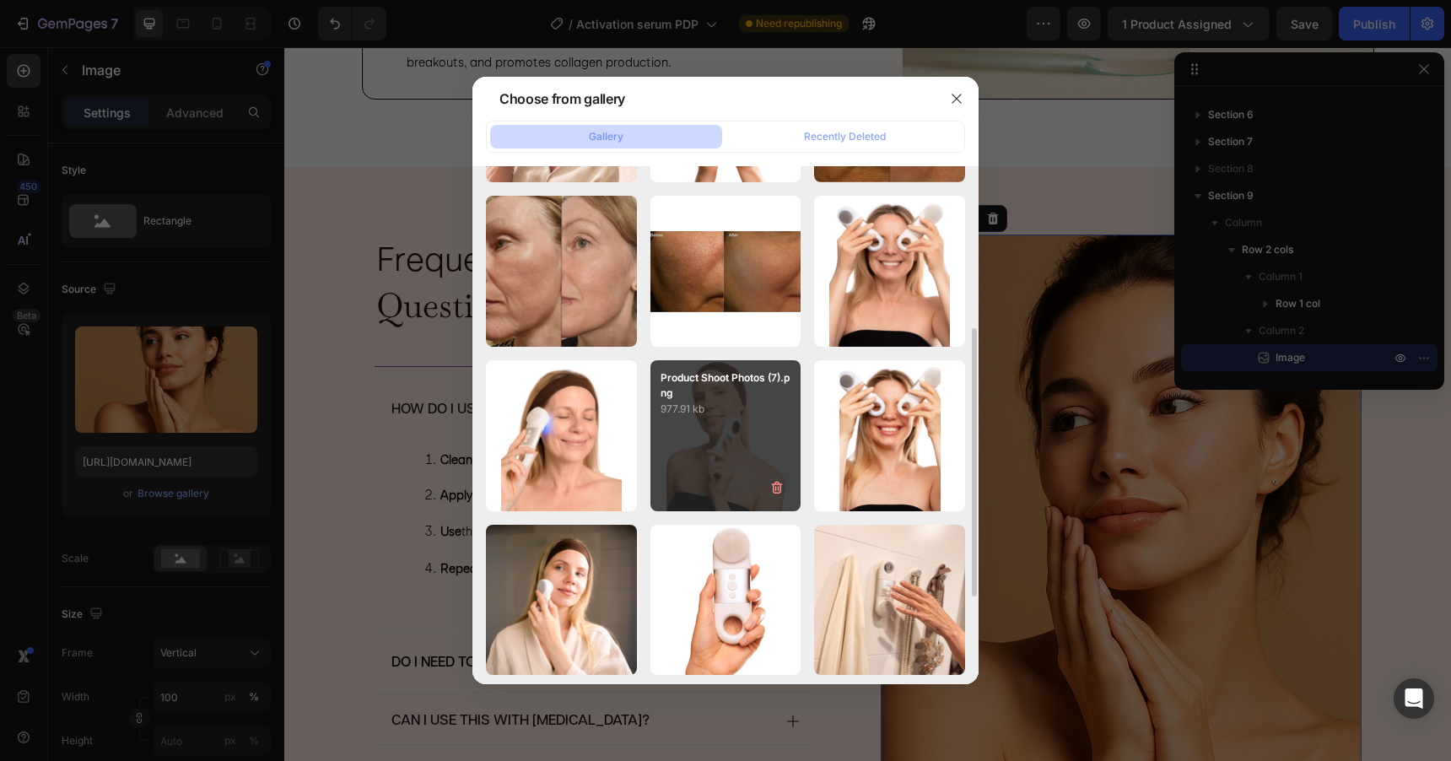
click at [741, 434] on div "Product Shoot Photos (7).png 977.91 kb" at bounding box center [725, 435] width 151 height 151
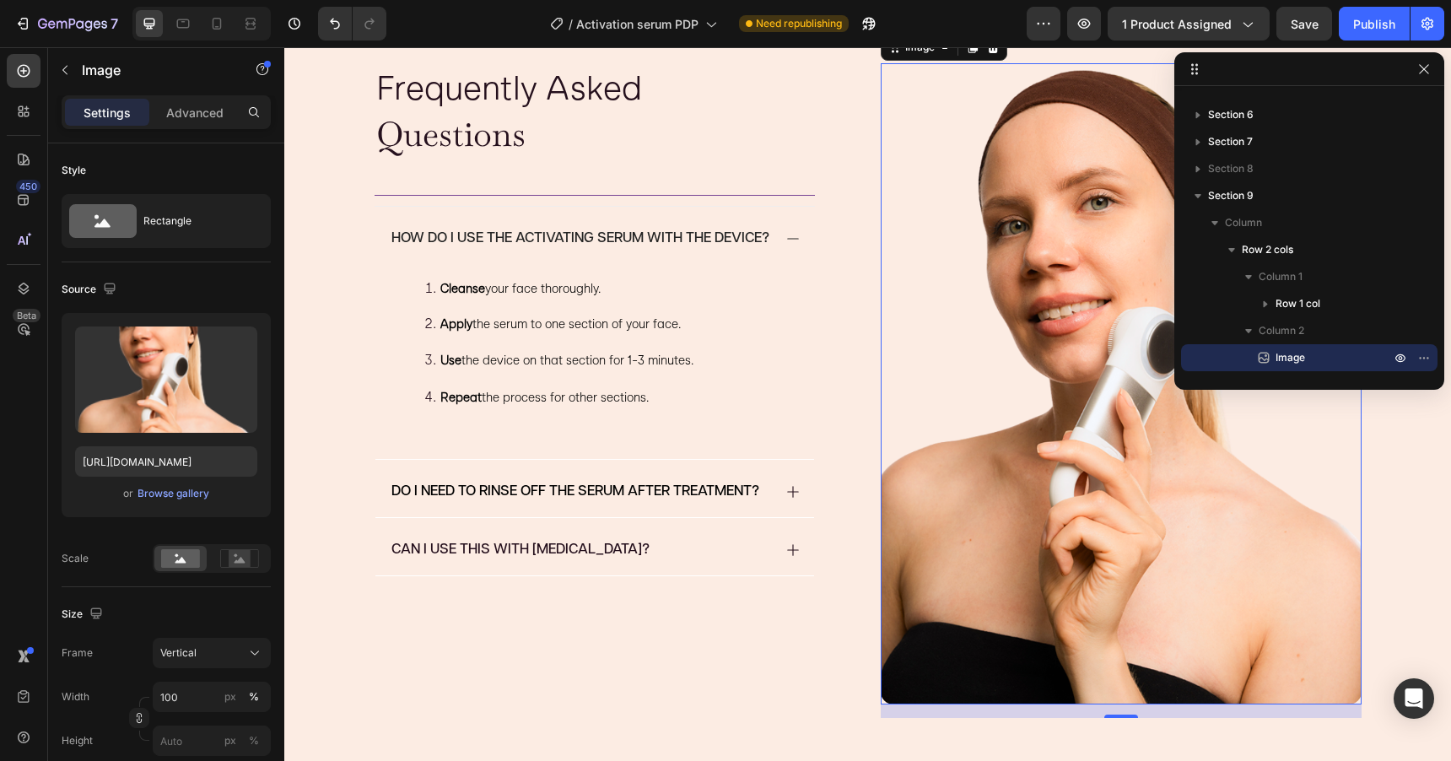
scroll to position [2359, 0]
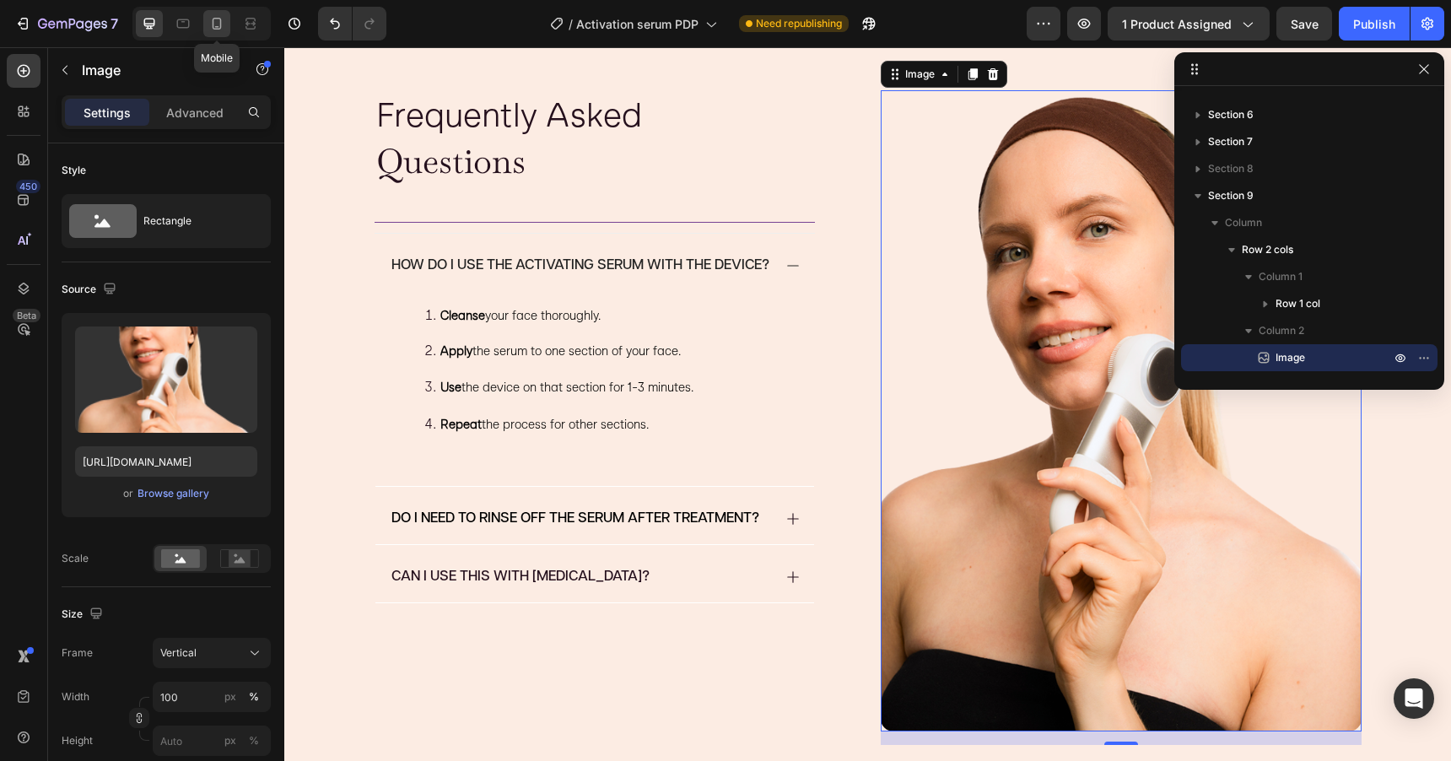
click at [216, 30] on icon at bounding box center [216, 23] width 17 height 17
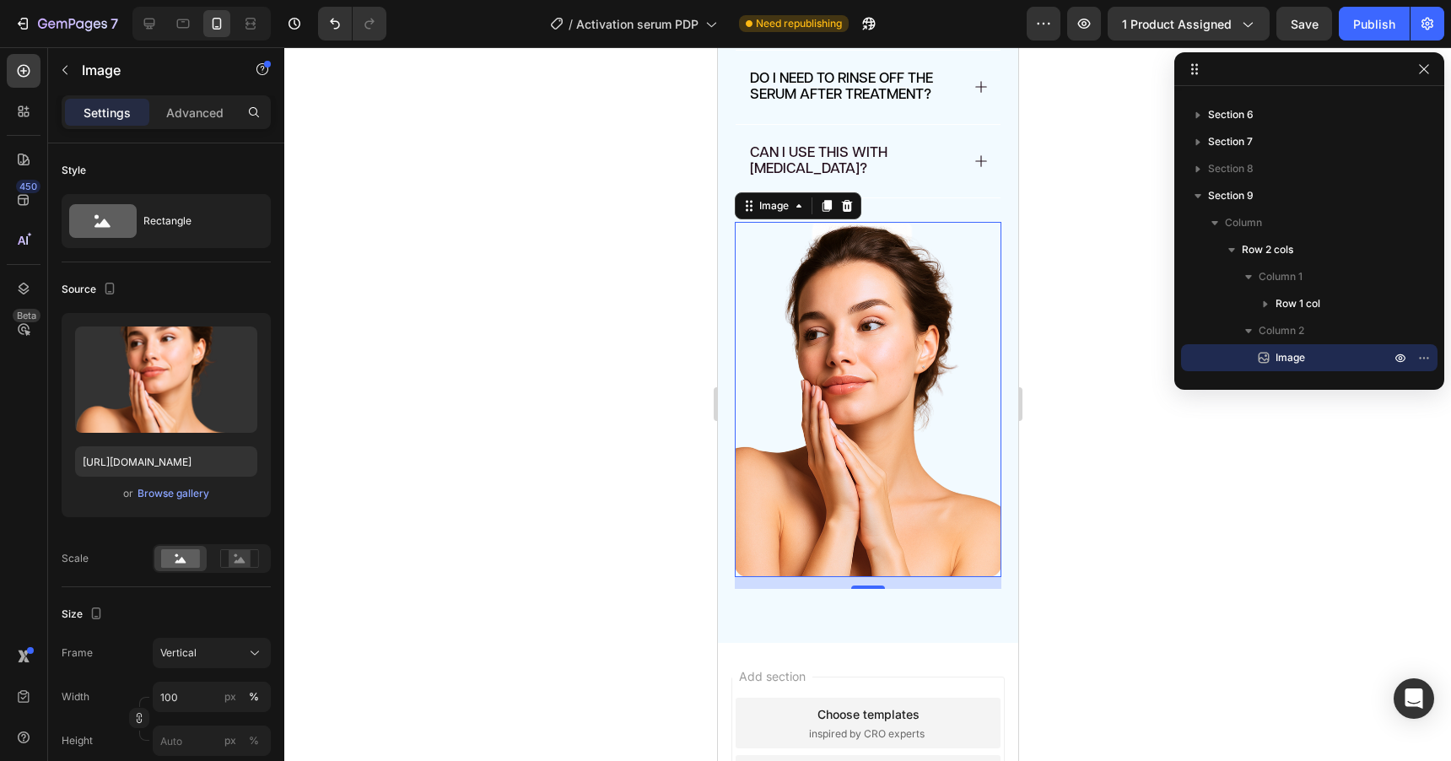
scroll to position [2441, 0]
click at [186, 493] on div "Browse gallery" at bounding box center [174, 493] width 72 height 15
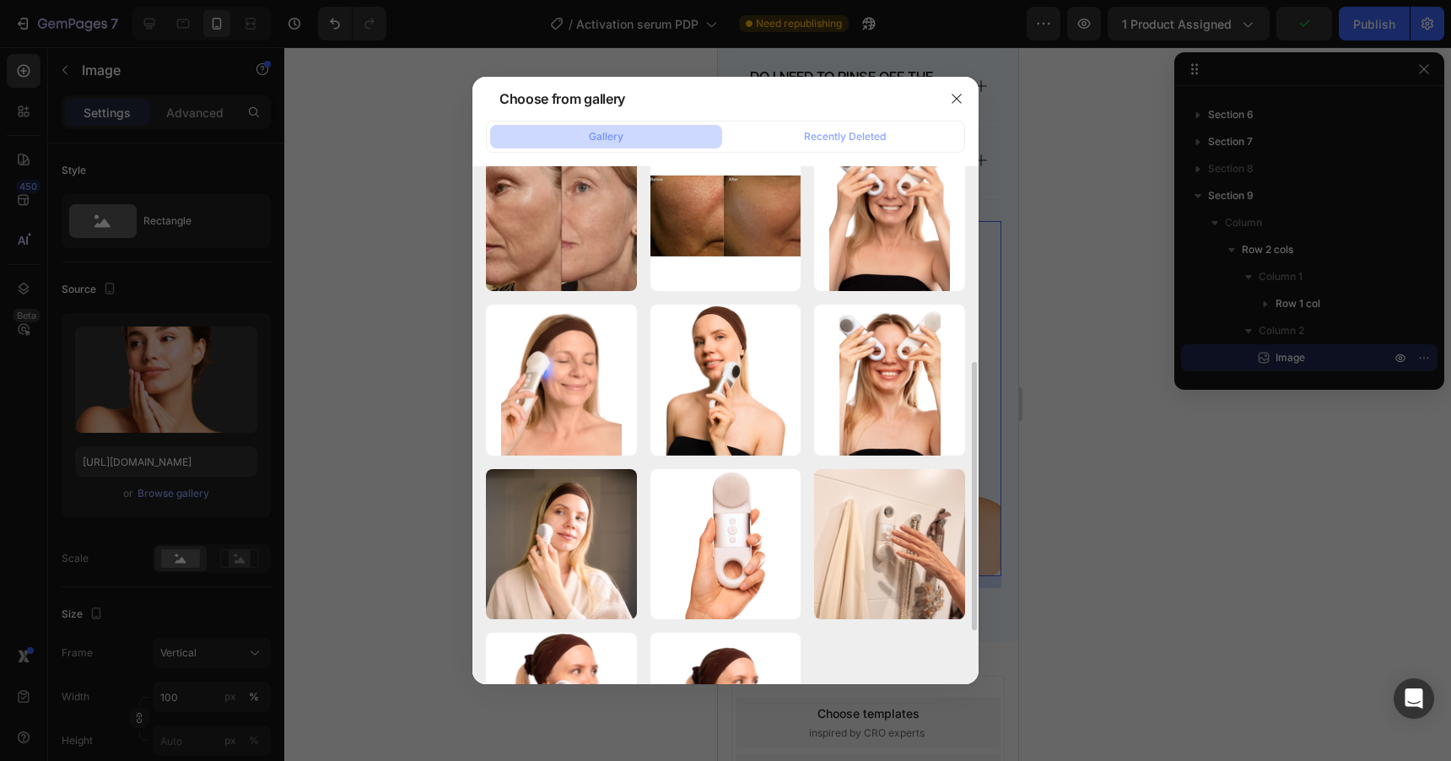
scroll to position [376, 0]
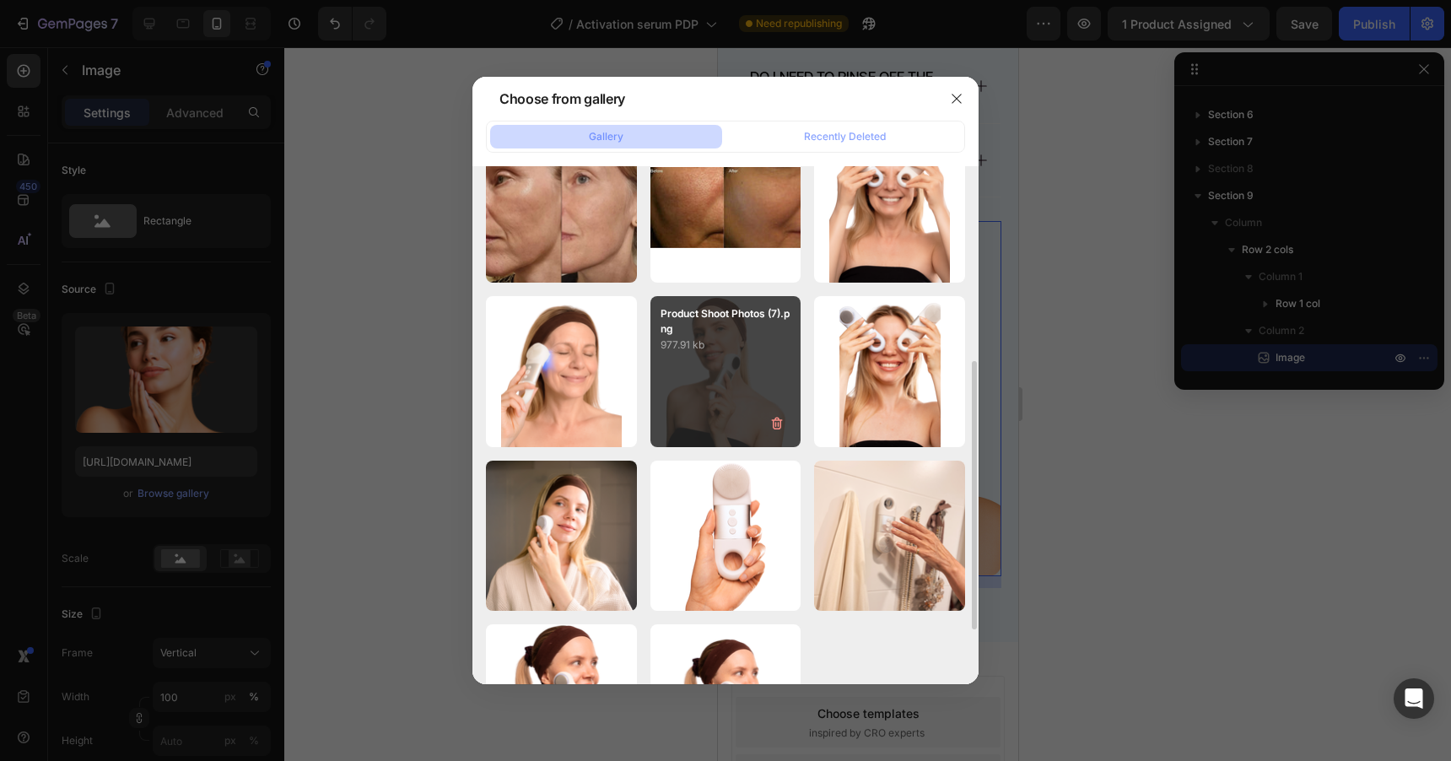
click at [766, 378] on div "Product Shoot Photos (7).png 977.91 kb" at bounding box center [725, 371] width 151 height 151
type input "[URL][DOMAIN_NAME]"
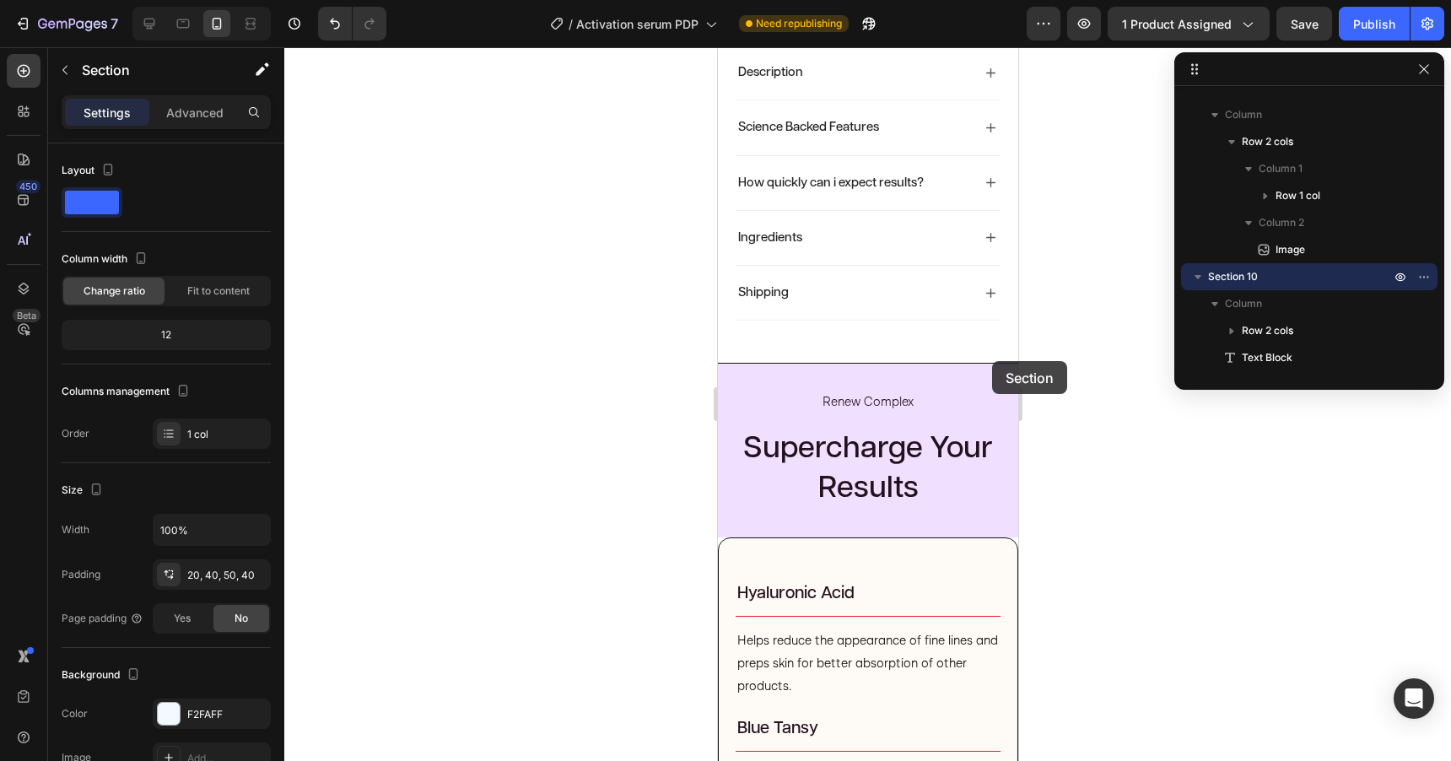
scroll to position [898, 0]
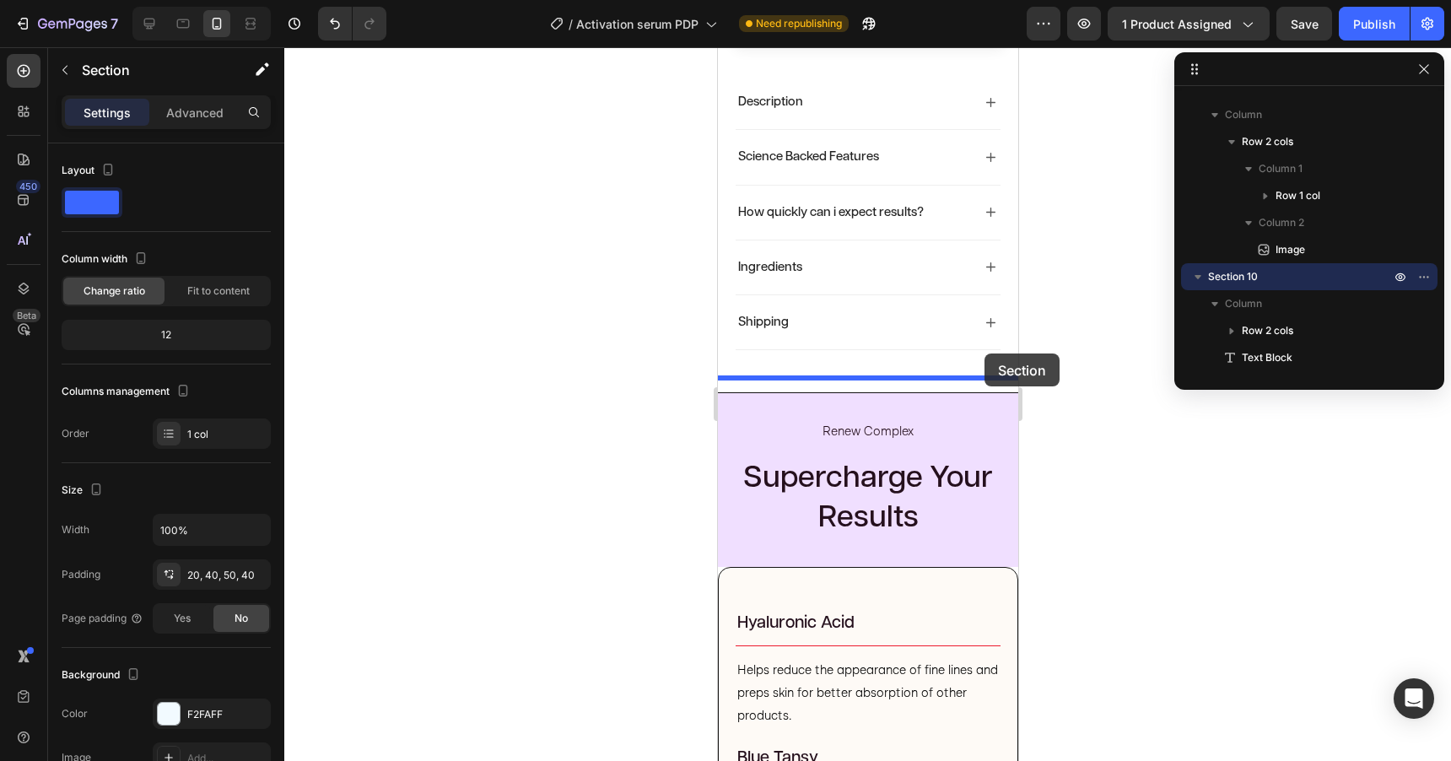
drag, startPoint x: 991, startPoint y: 361, endPoint x: 984, endPoint y: 353, distance: 10.7
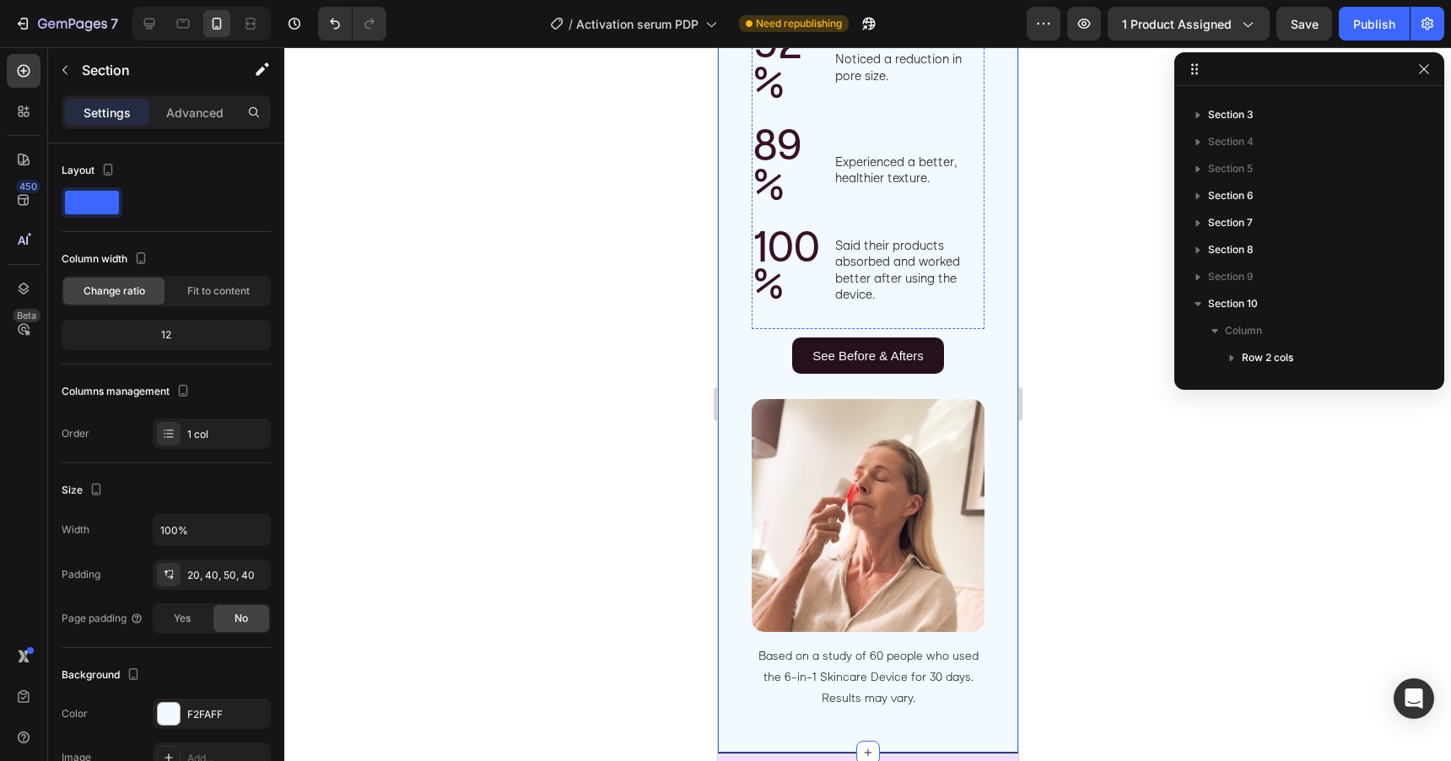
scroll to position [1507, 0]
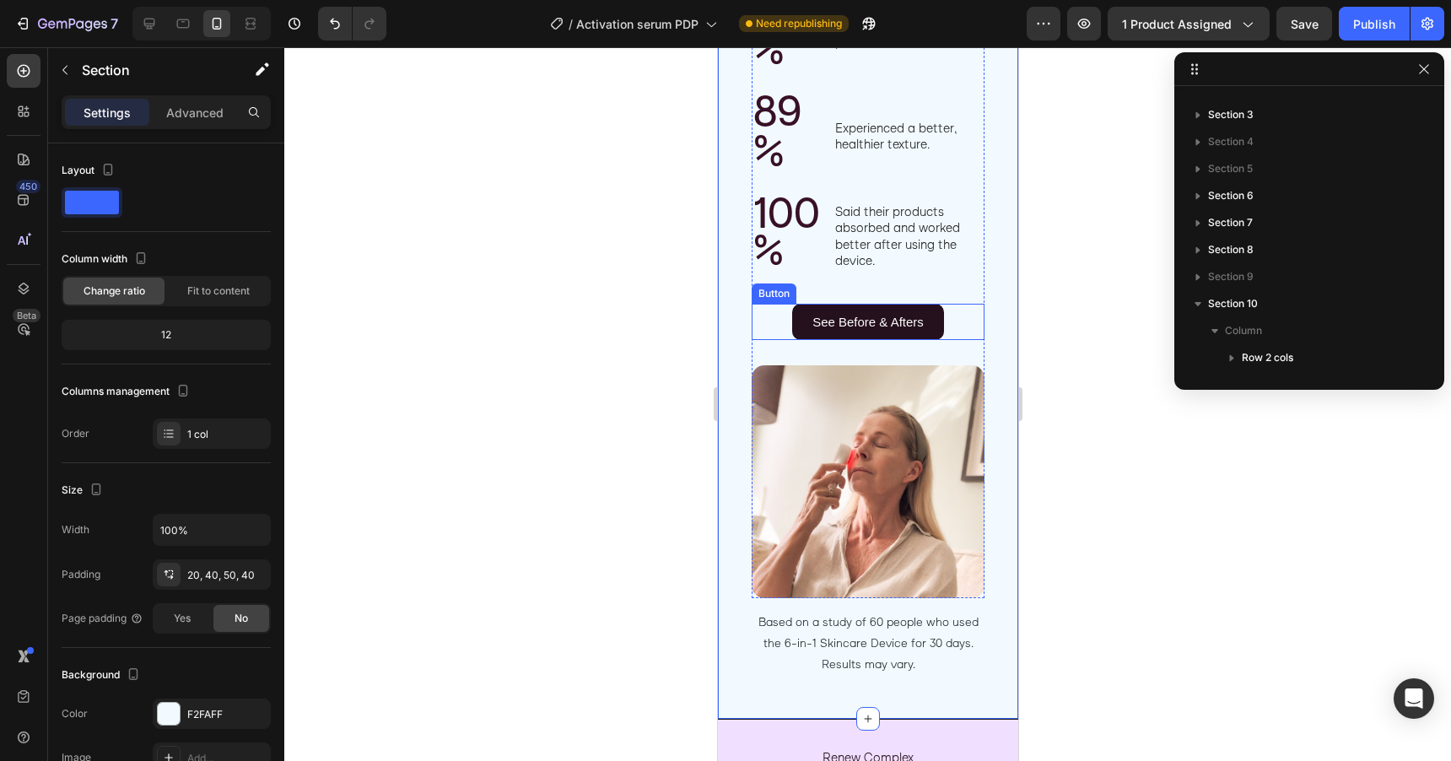
click at [964, 337] on div "See Before & Afters Button" at bounding box center [867, 322] width 233 height 36
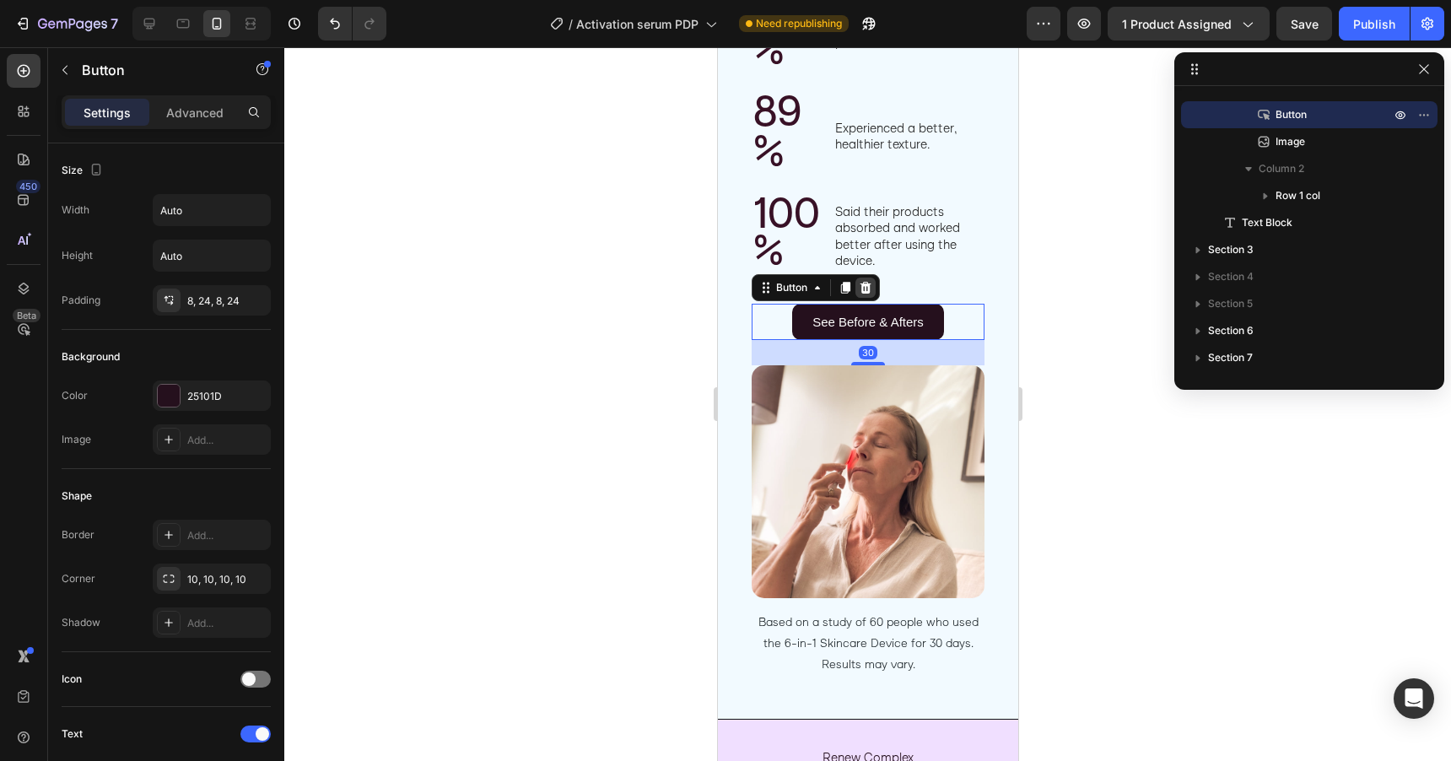
click at [863, 293] on icon at bounding box center [865, 287] width 11 height 12
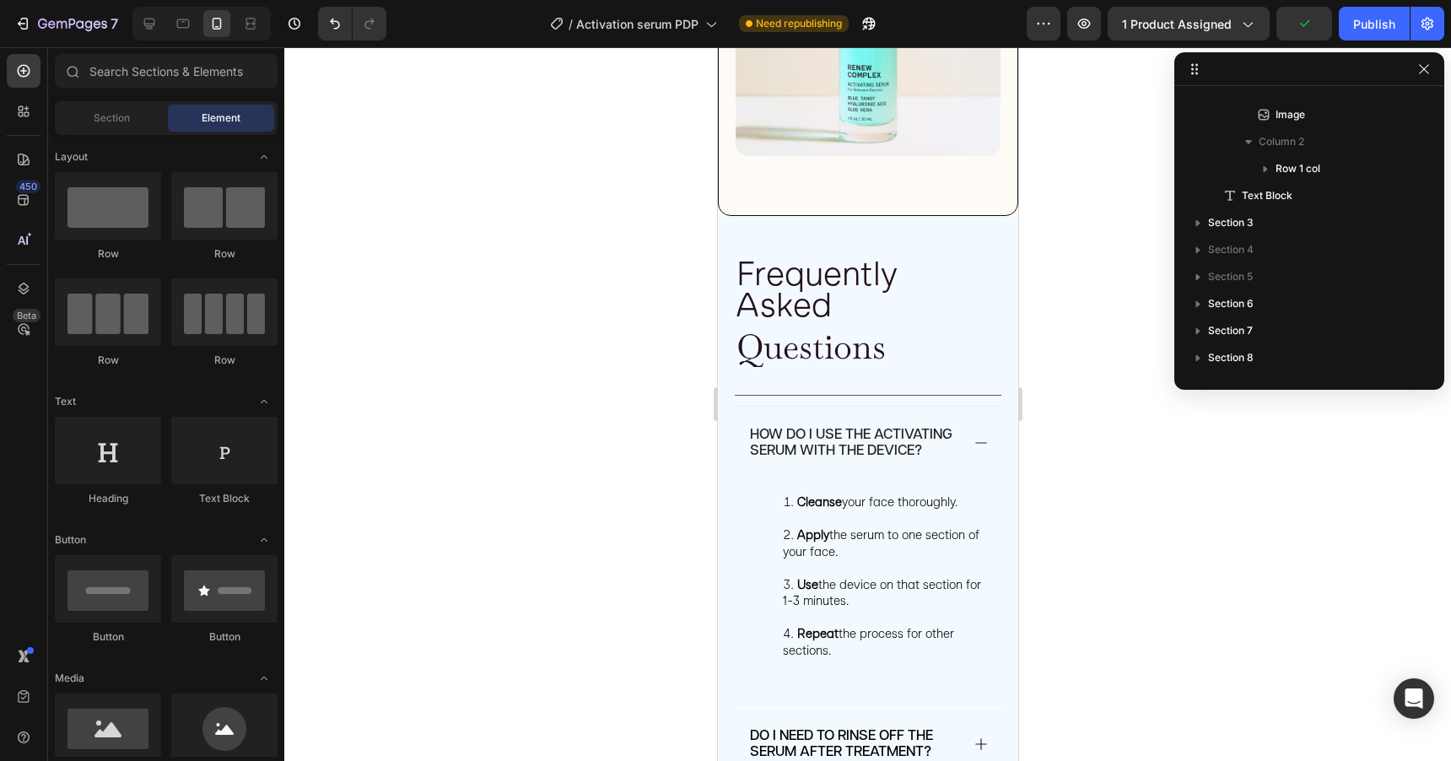
scroll to position [2849, 0]
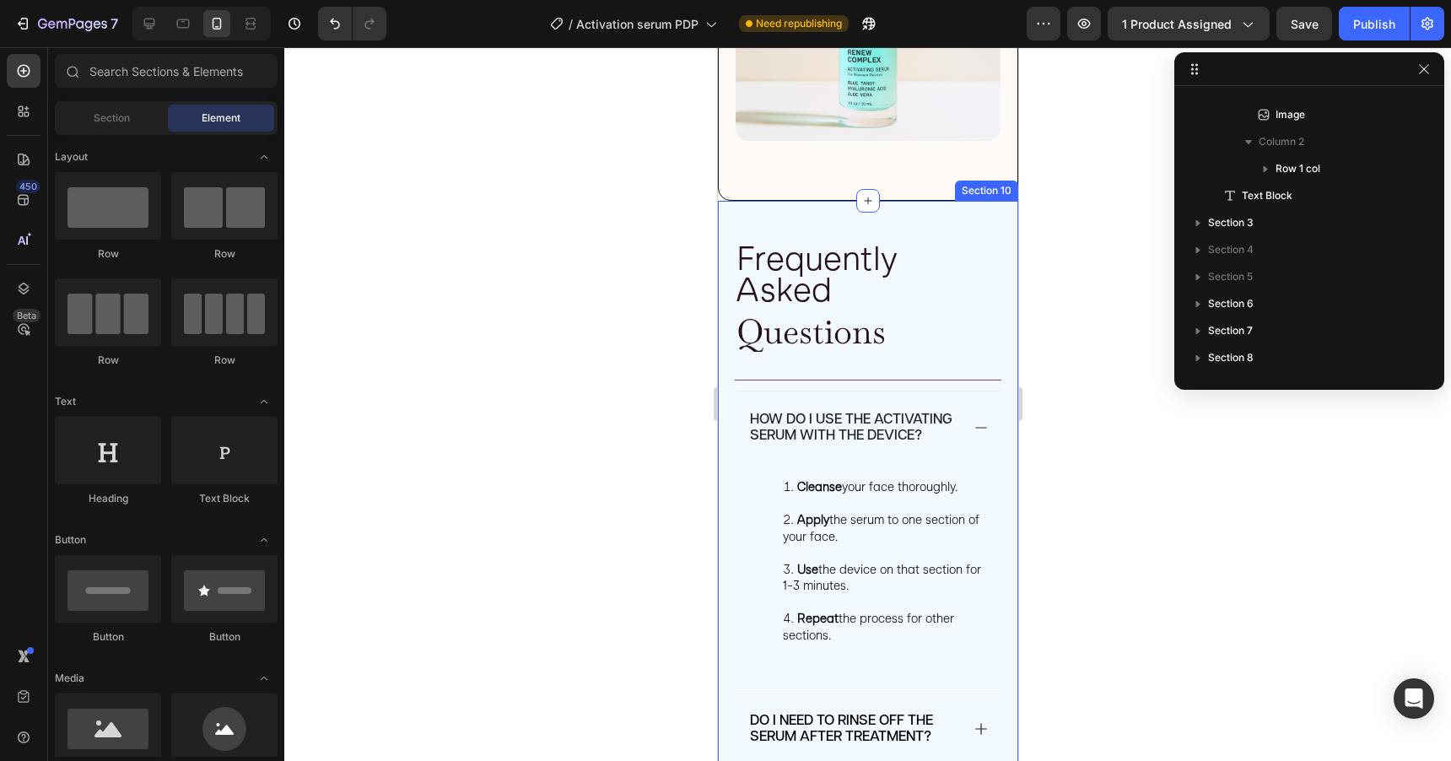
click at [941, 222] on div "frequently asked Heading questions Heading Row Title Line how do i use the acti…" at bounding box center [867, 743] width 300 height 1084
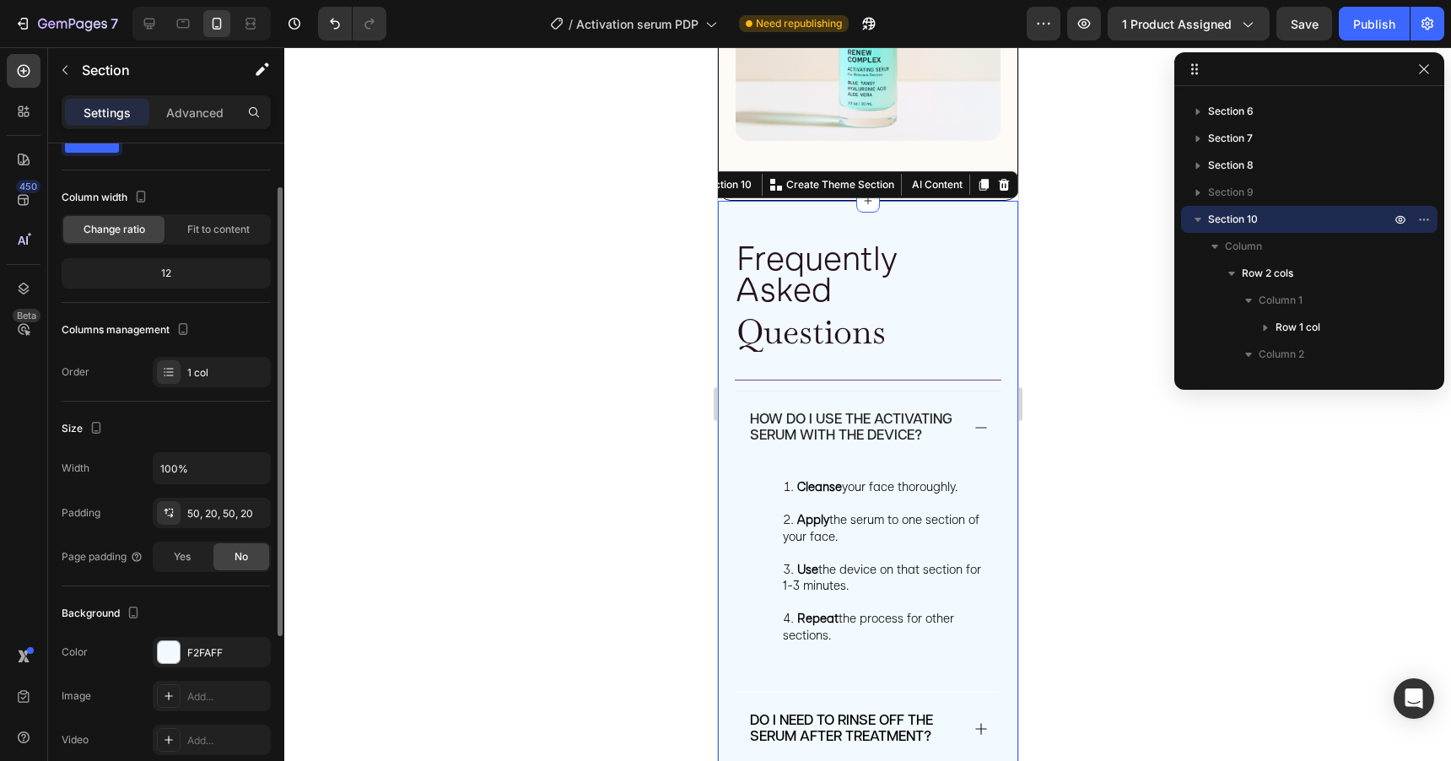
scroll to position [63, 0]
click at [202, 650] on div "F2FAFF" at bounding box center [211, 651] width 49 height 15
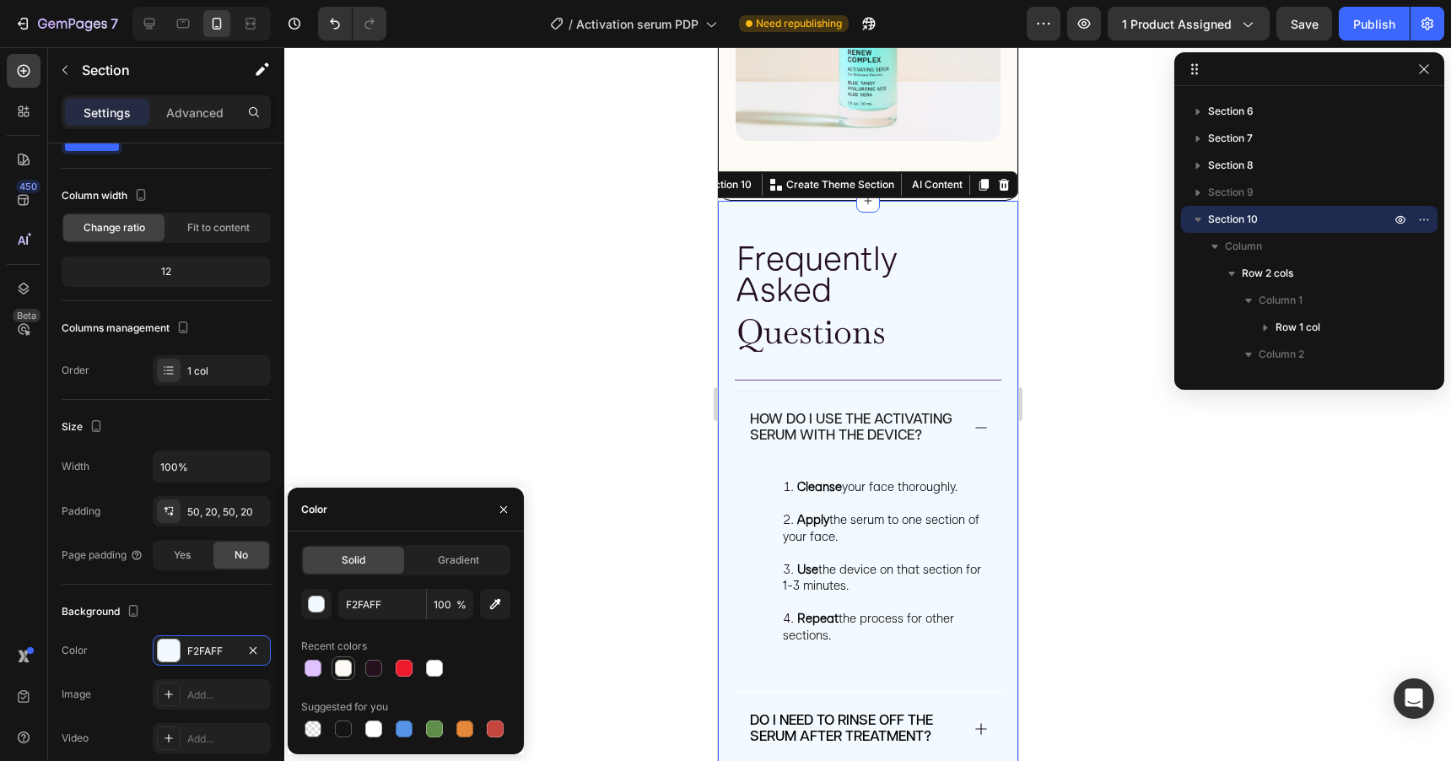
click at [347, 669] on div at bounding box center [343, 668] width 17 height 17
type input "FEFAF6"
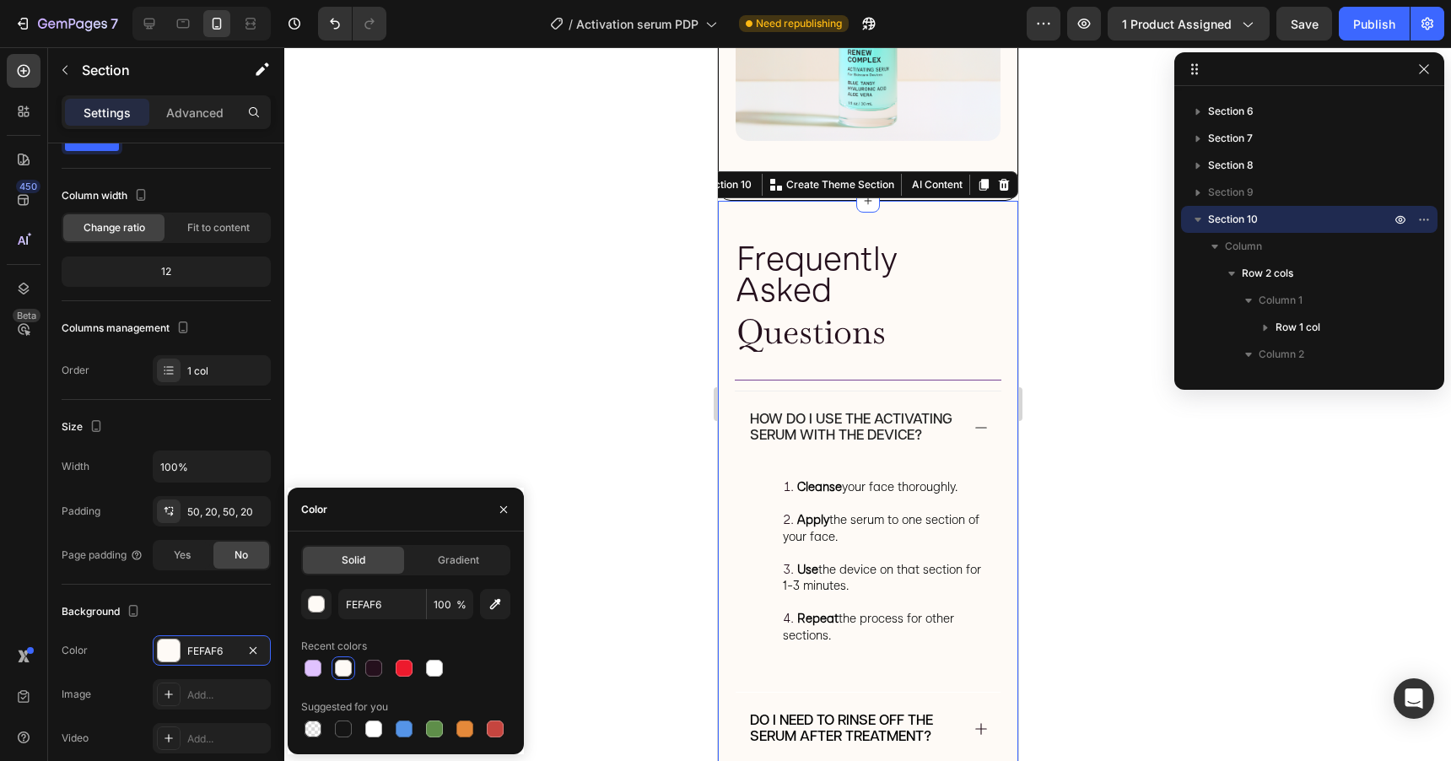
click at [962, 221] on div "frequently asked Heading questions Heading Row Title Line how do i use the acti…" at bounding box center [867, 743] width 300 height 1084
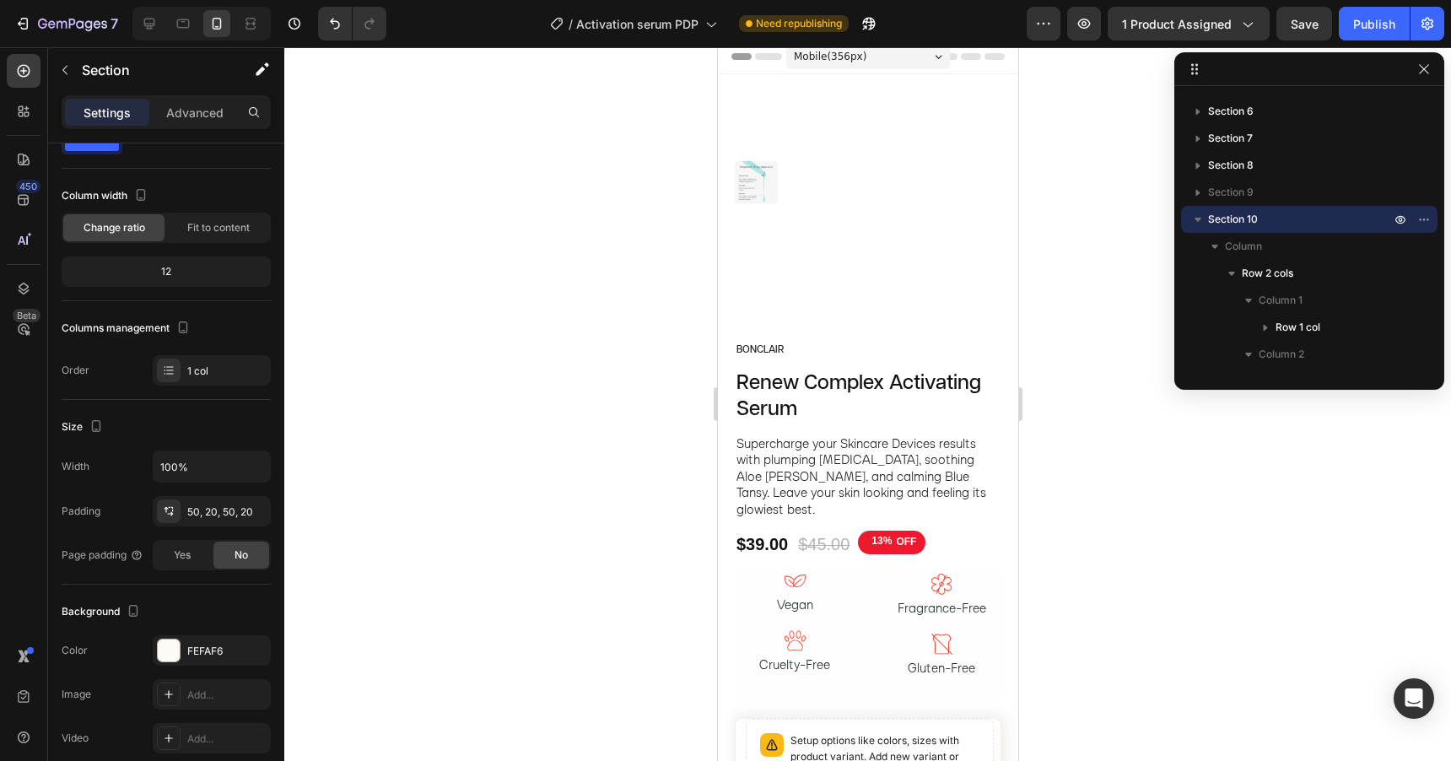
scroll to position [0, 0]
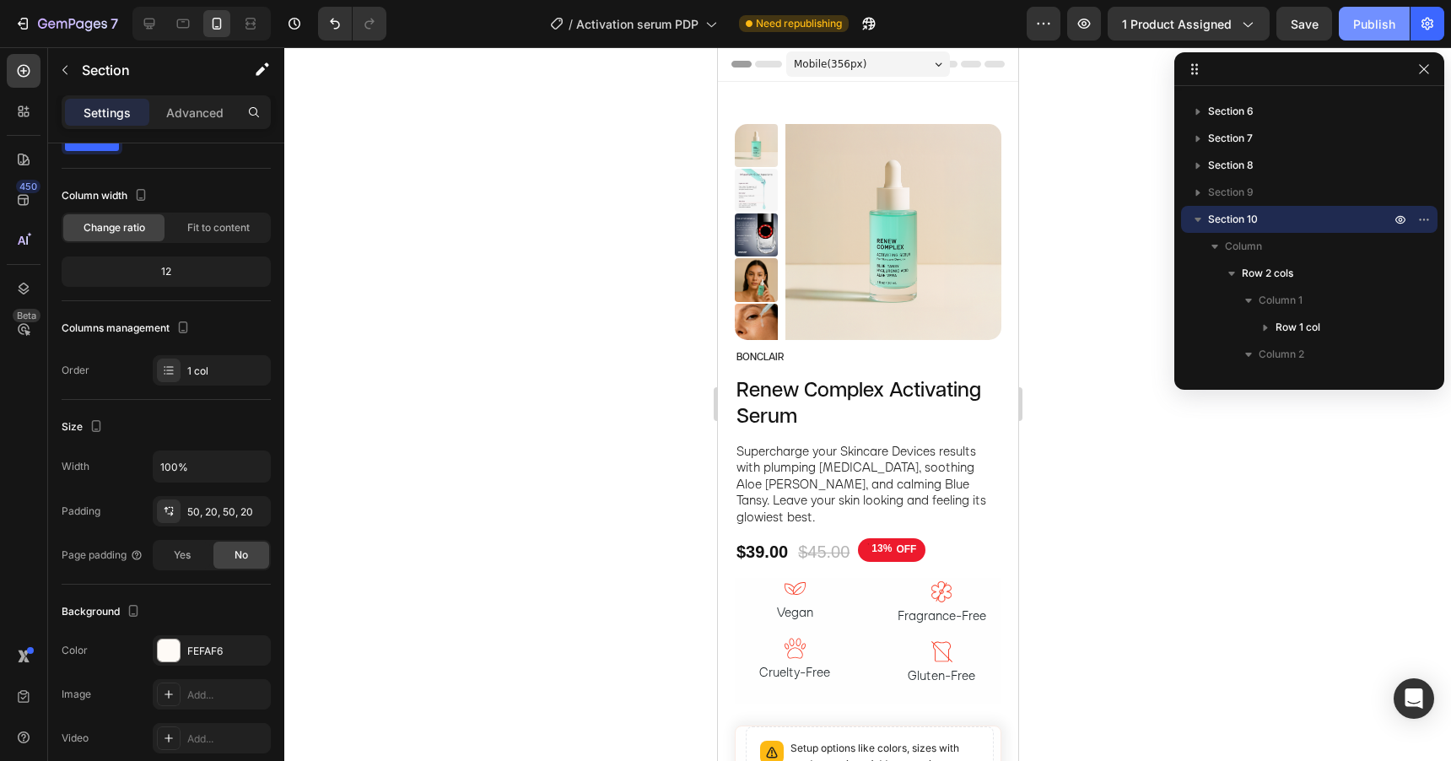
click at [1378, 24] on div "Publish" at bounding box center [1374, 24] width 42 height 18
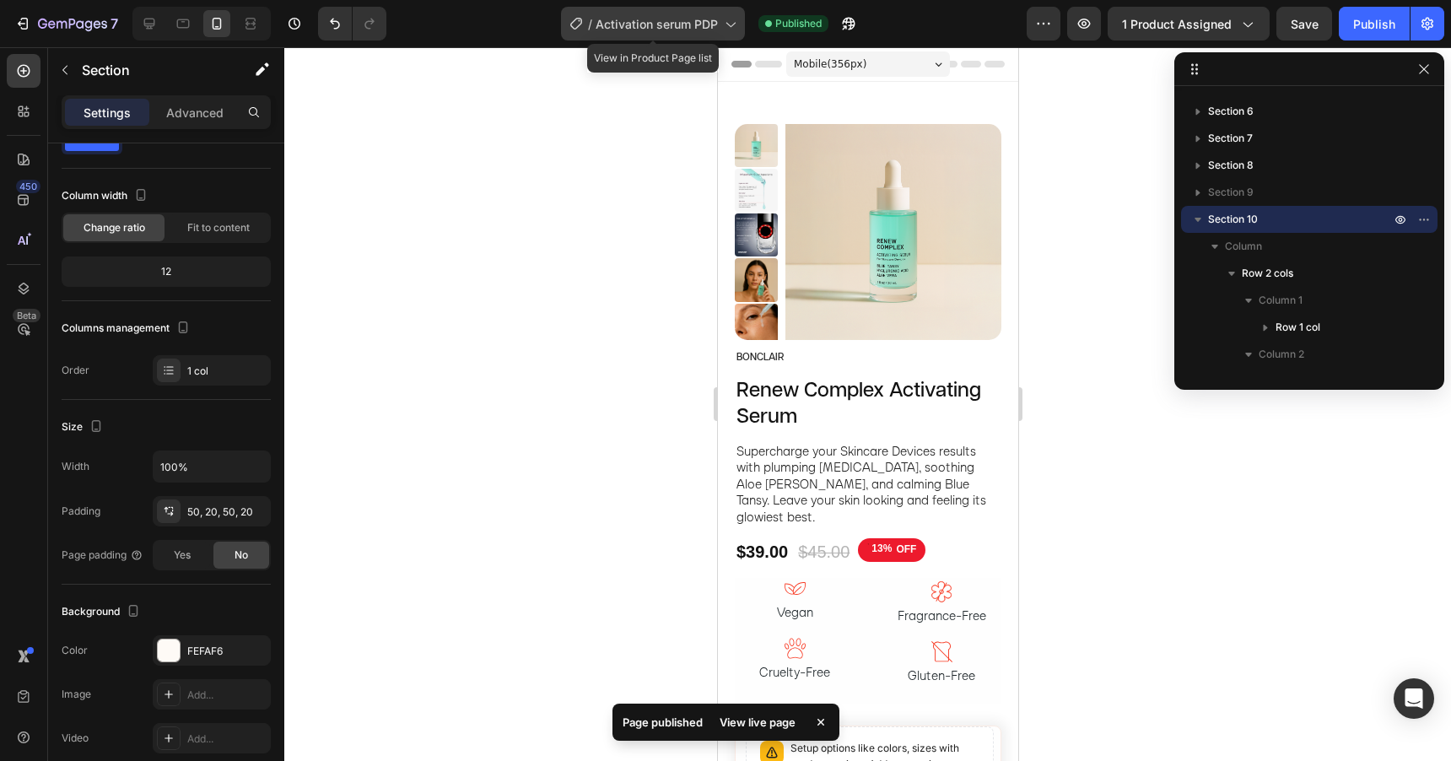
click at [676, 28] on span "Activation serum PDP" at bounding box center [657, 24] width 122 height 18
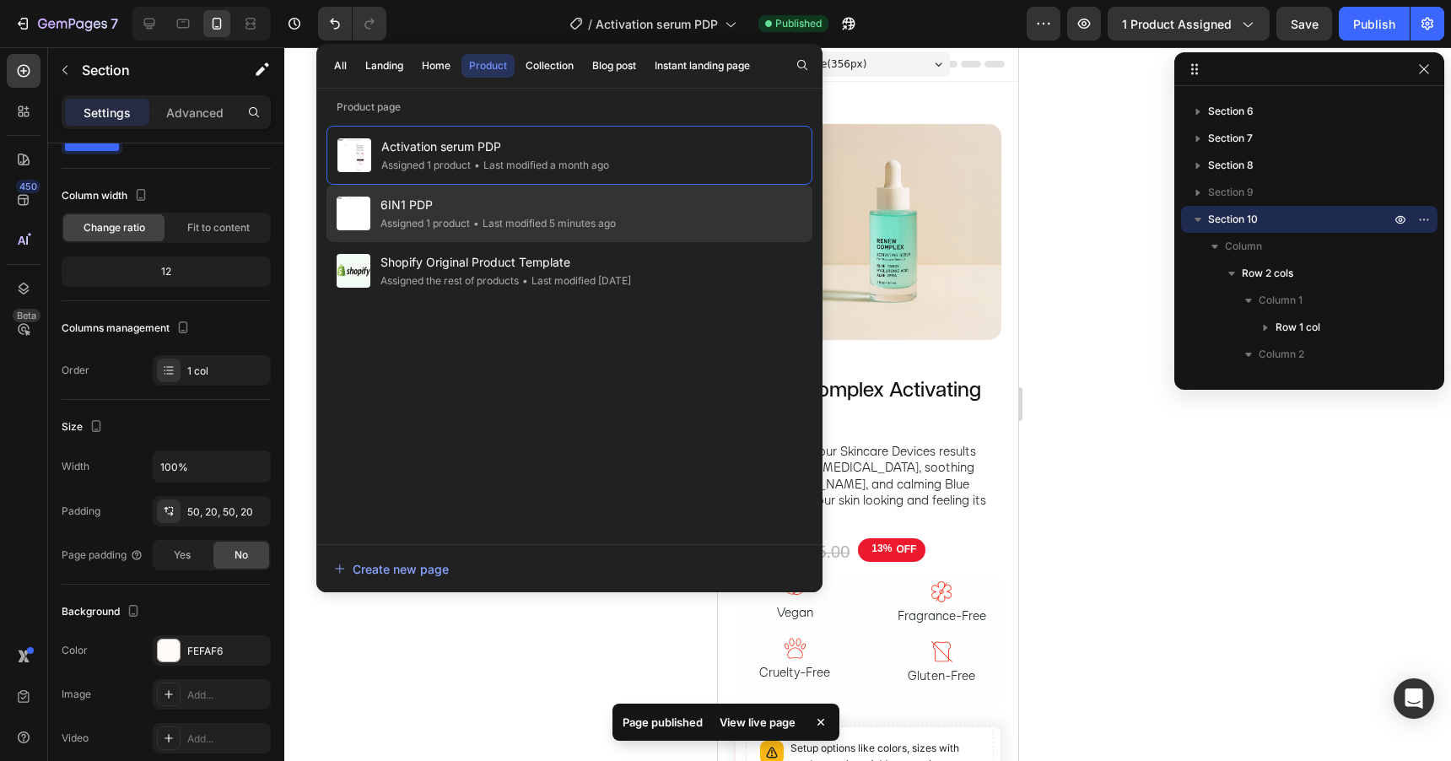
click at [434, 210] on span "6IN1 PDP" at bounding box center [497, 205] width 235 height 20
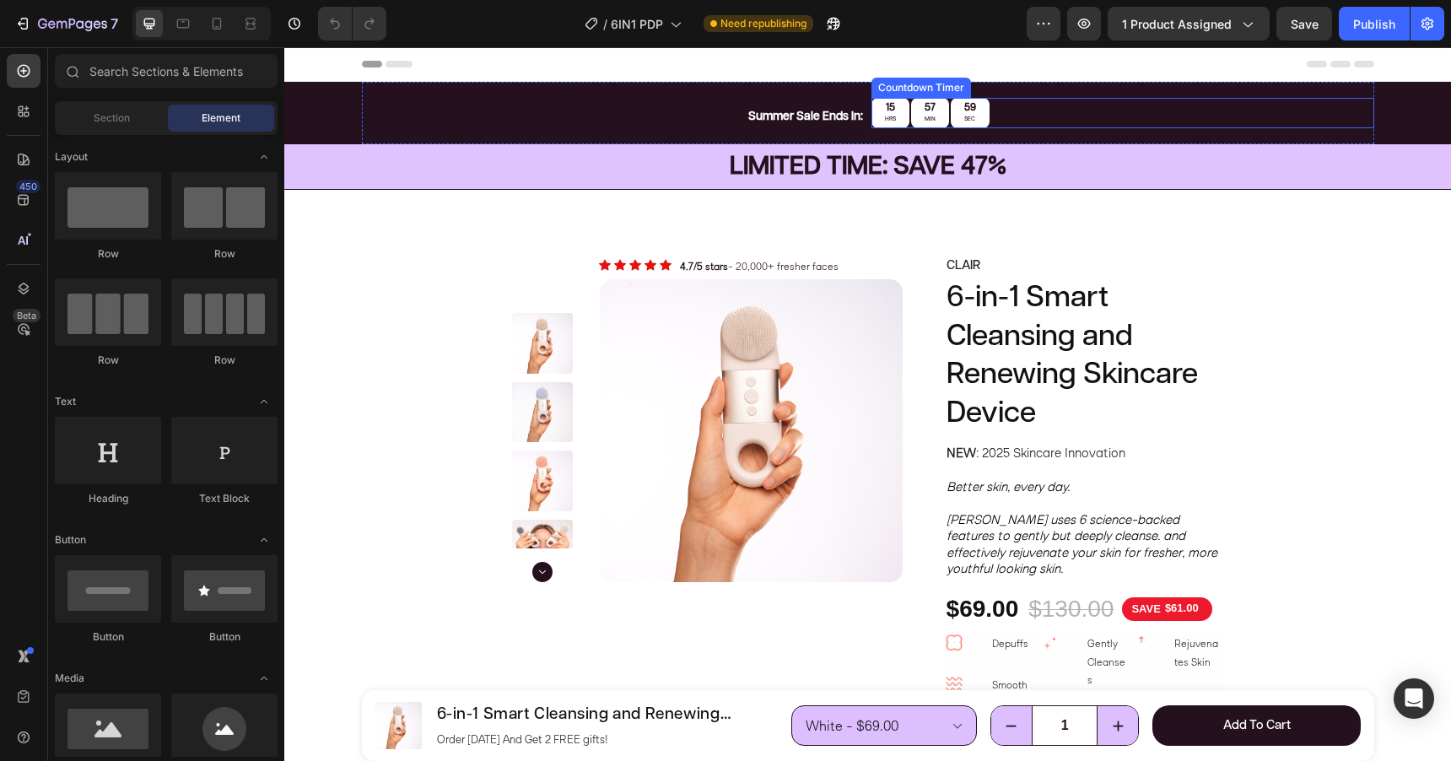
click at [1025, 114] on div "15 HRS 57 MIN 59 SEC" at bounding box center [1122, 113] width 503 height 30
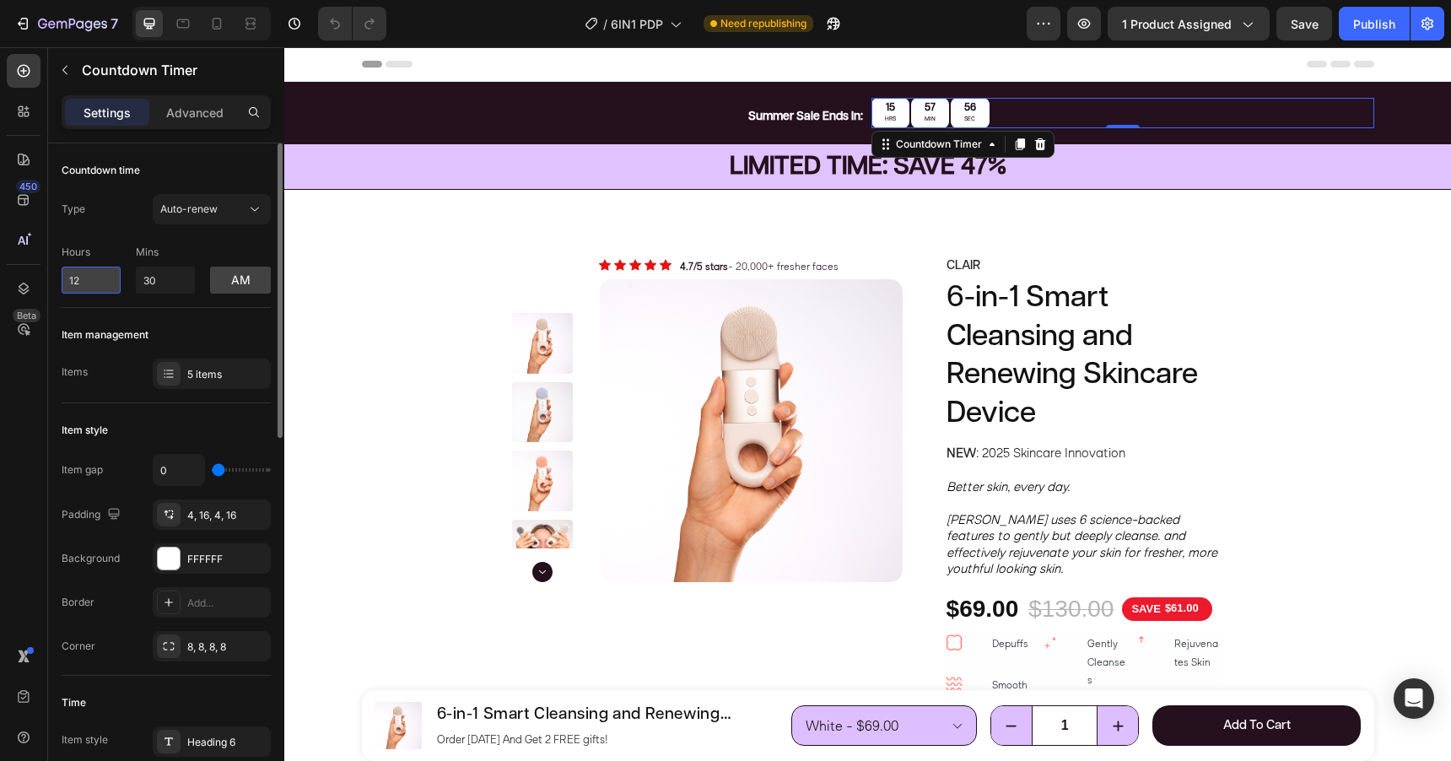
click at [90, 271] on input "12" at bounding box center [91, 280] width 59 height 27
type input "0"
click at [172, 289] on input "30" at bounding box center [165, 280] width 59 height 27
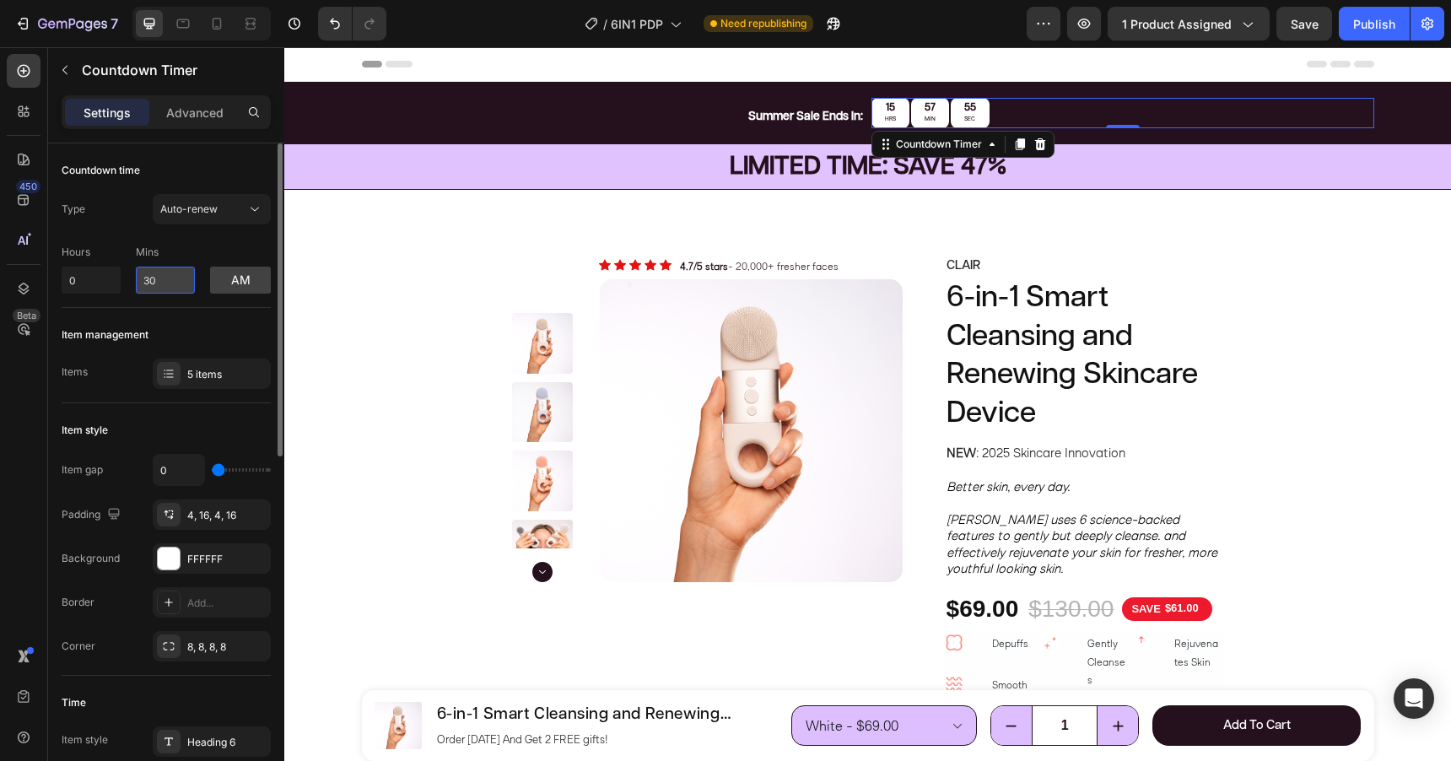
click at [172, 289] on input "30" at bounding box center [165, 280] width 59 height 27
type input "10"
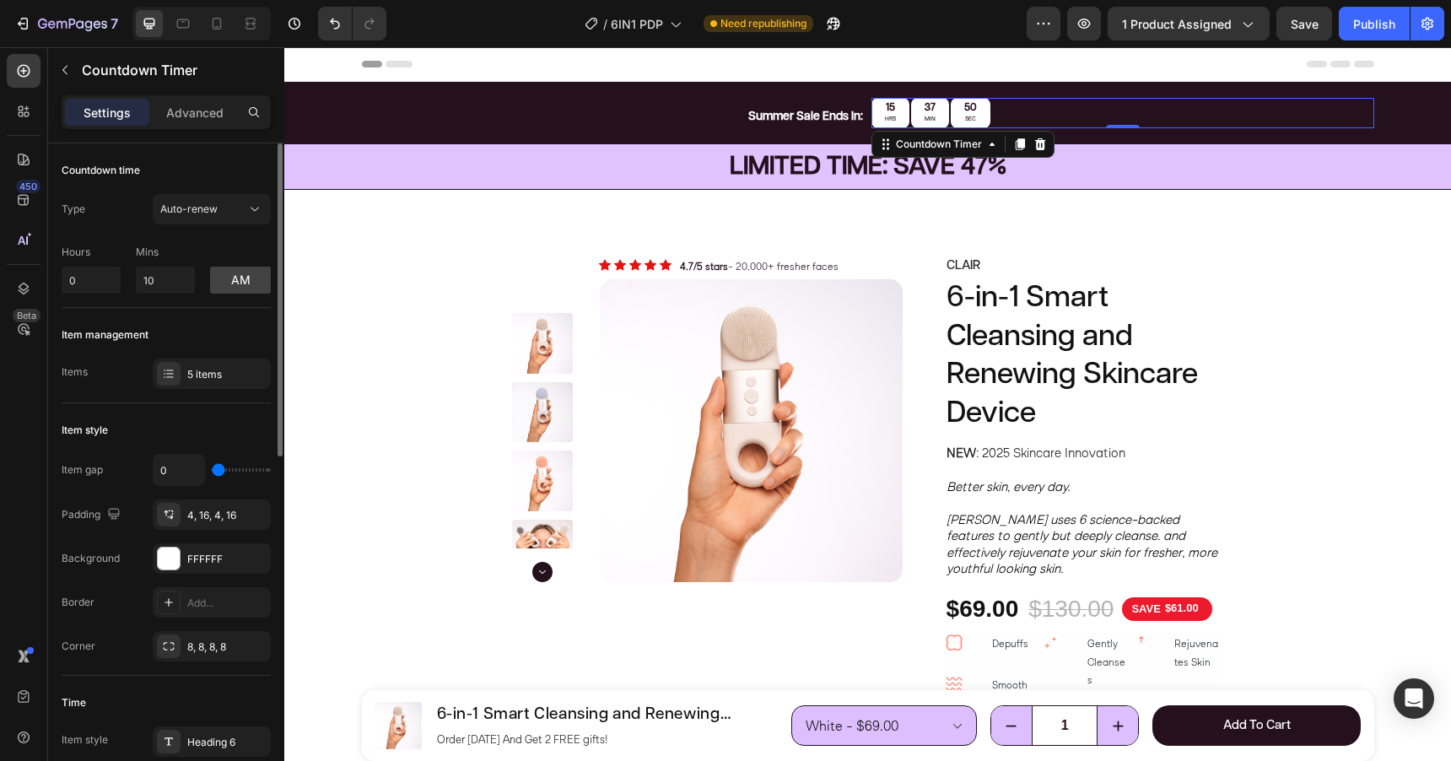
click at [204, 245] on div "Hours 0 Mins 10 am" at bounding box center [166, 266] width 209 height 56
click at [236, 287] on button "am" at bounding box center [240, 280] width 61 height 27
click at [236, 287] on button "pm" at bounding box center [240, 280] width 61 height 27
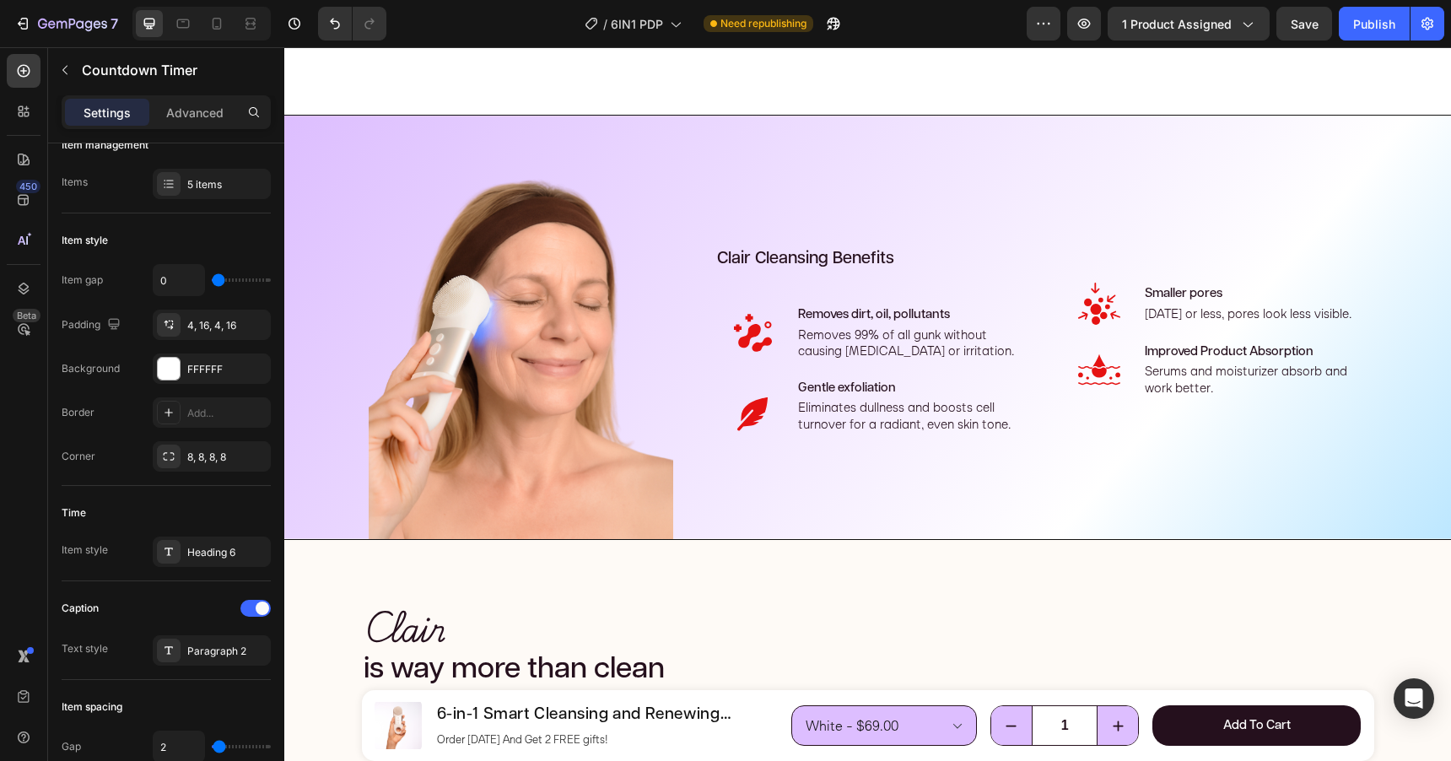
scroll to position [1960, 0]
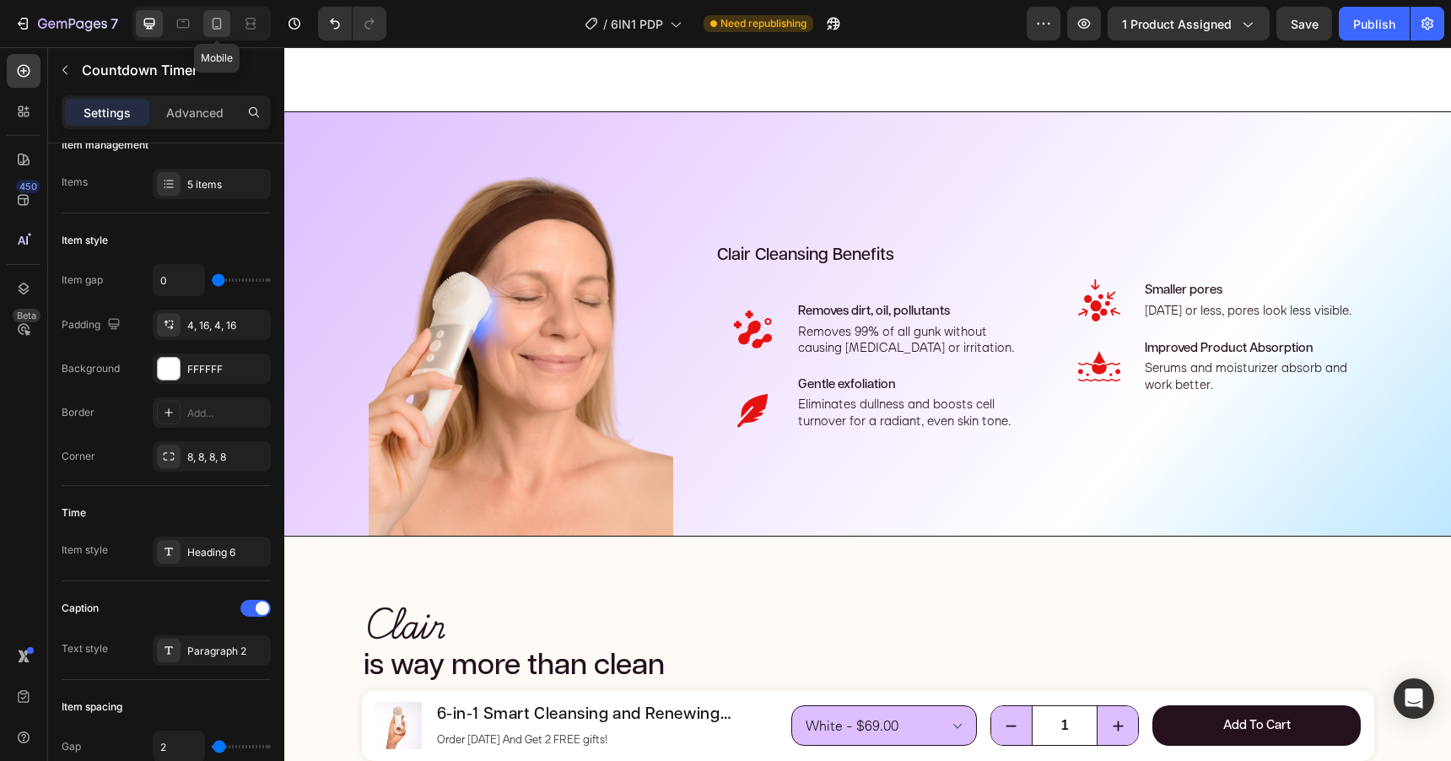
click at [222, 24] on icon at bounding box center [216, 23] width 17 height 17
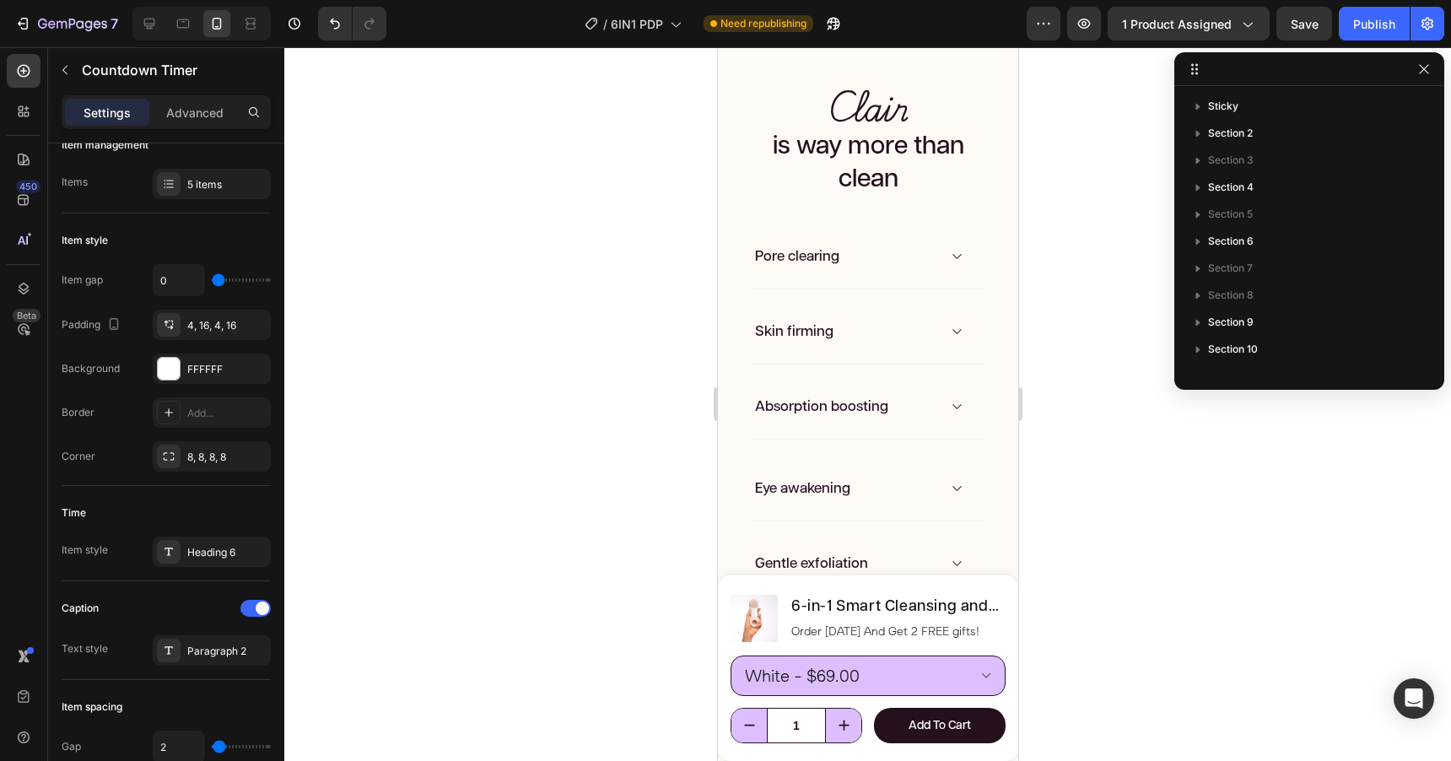
scroll to position [2081, 0]
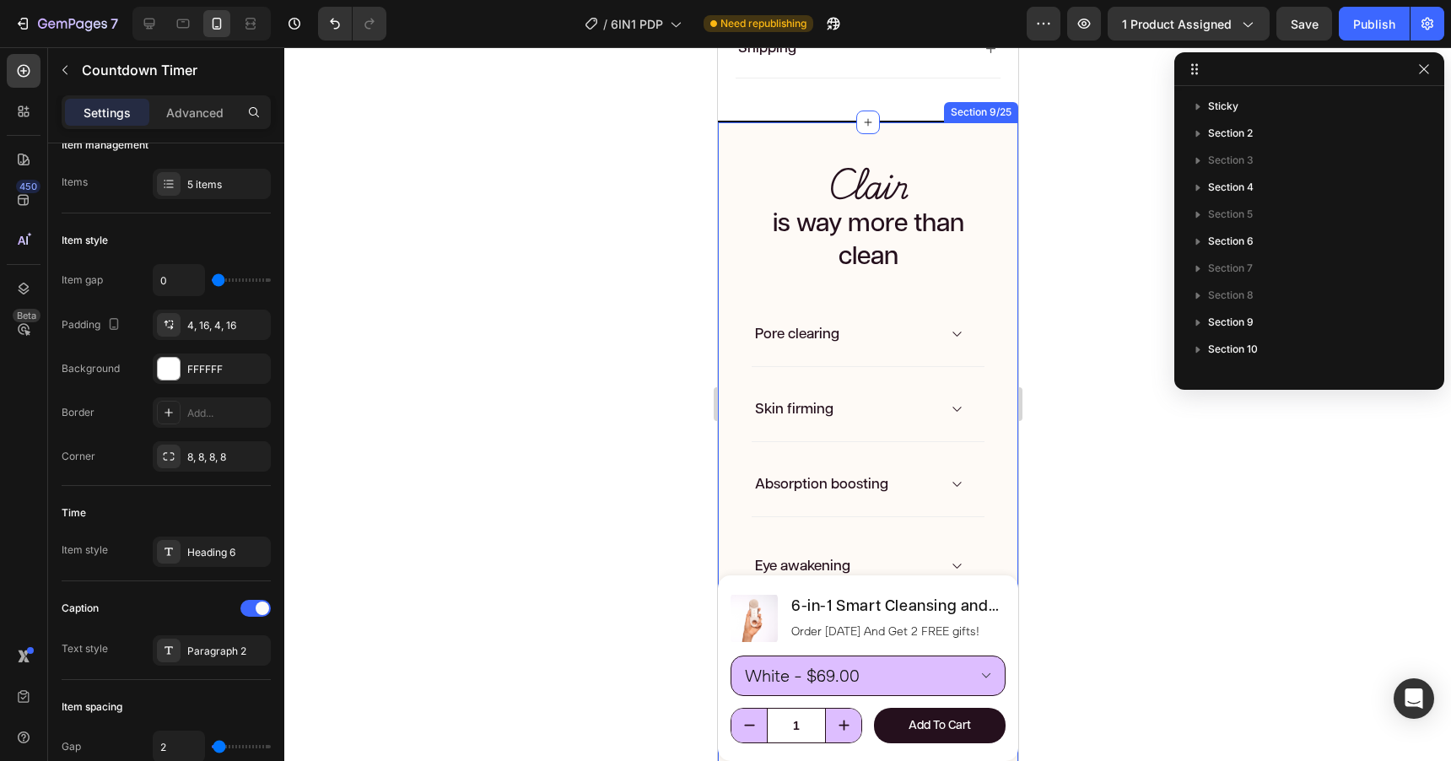
click at [742, 121] on div "Clair Heading is way more than clean Heading Skin firming Accordion Row Eye awa…" at bounding box center [867, 607] width 300 height 972
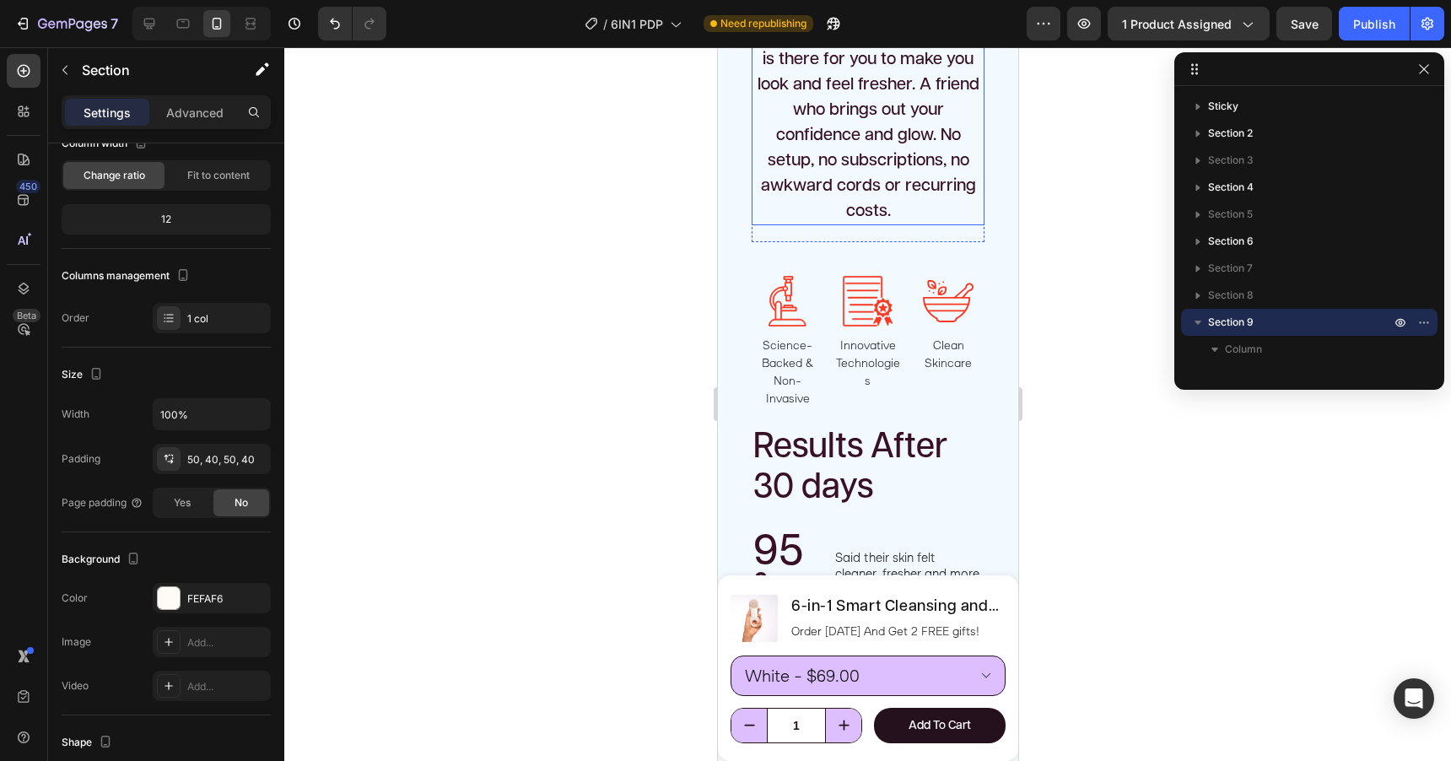
scroll to position [3258, 0]
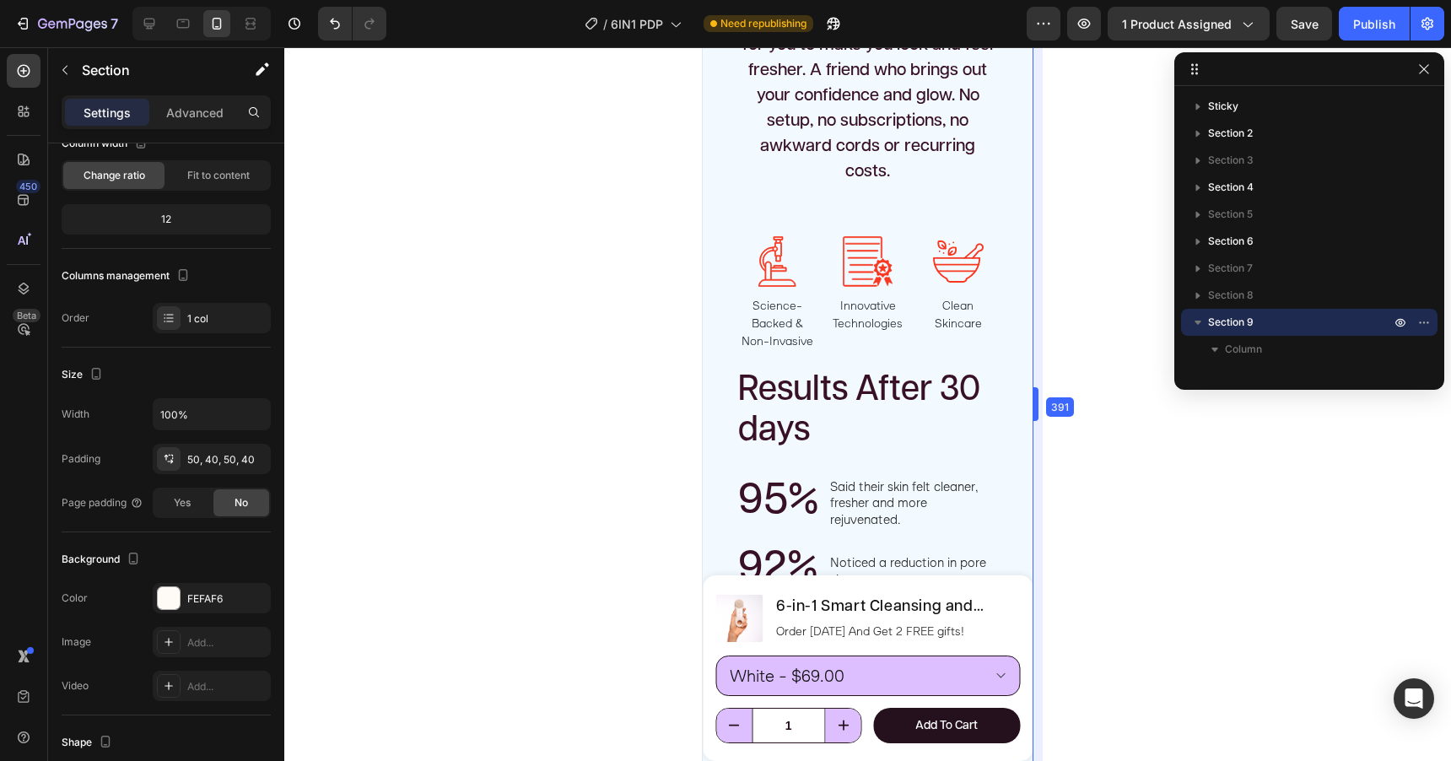
drag, startPoint x: 1025, startPoint y: 390, endPoint x: 1057, endPoint y: 389, distance: 32.1
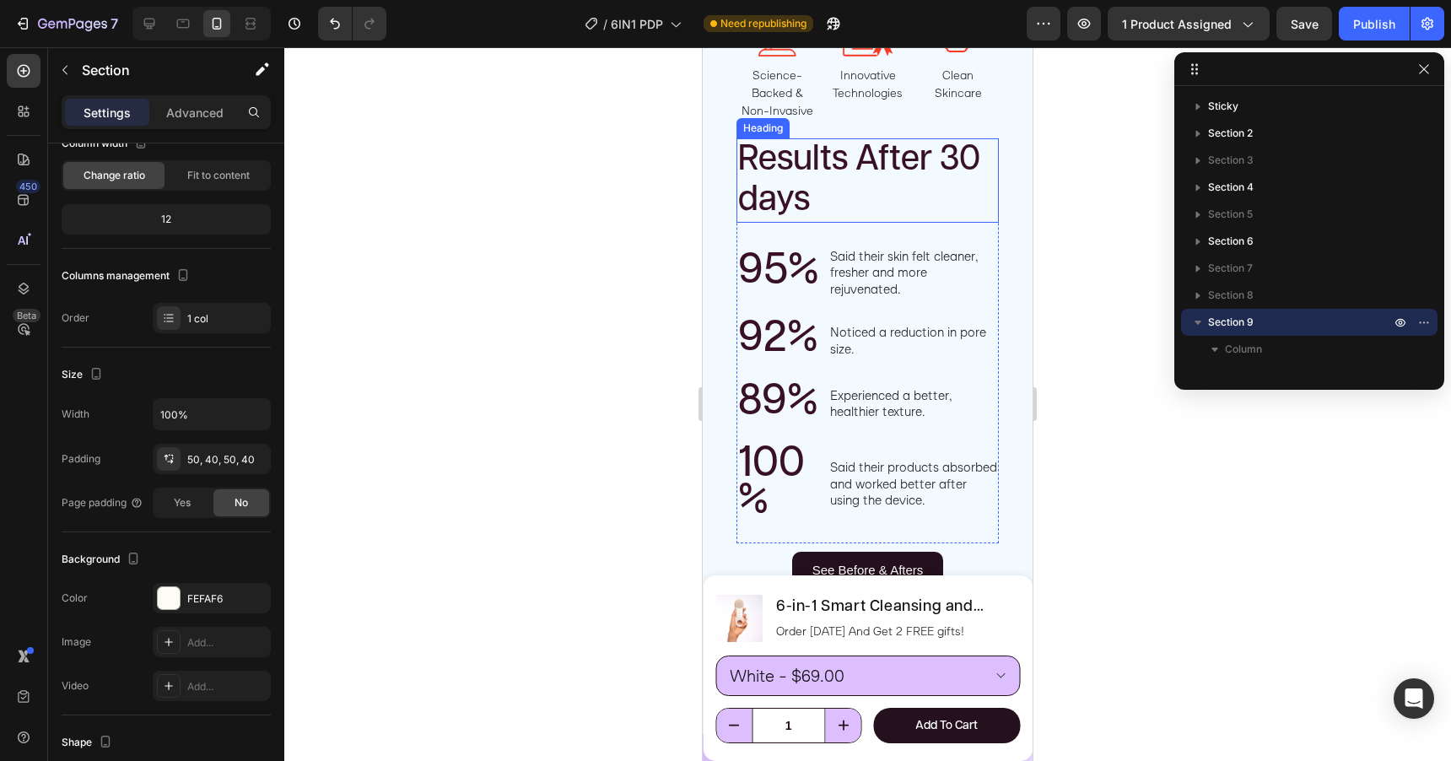
scroll to position [3498, 0]
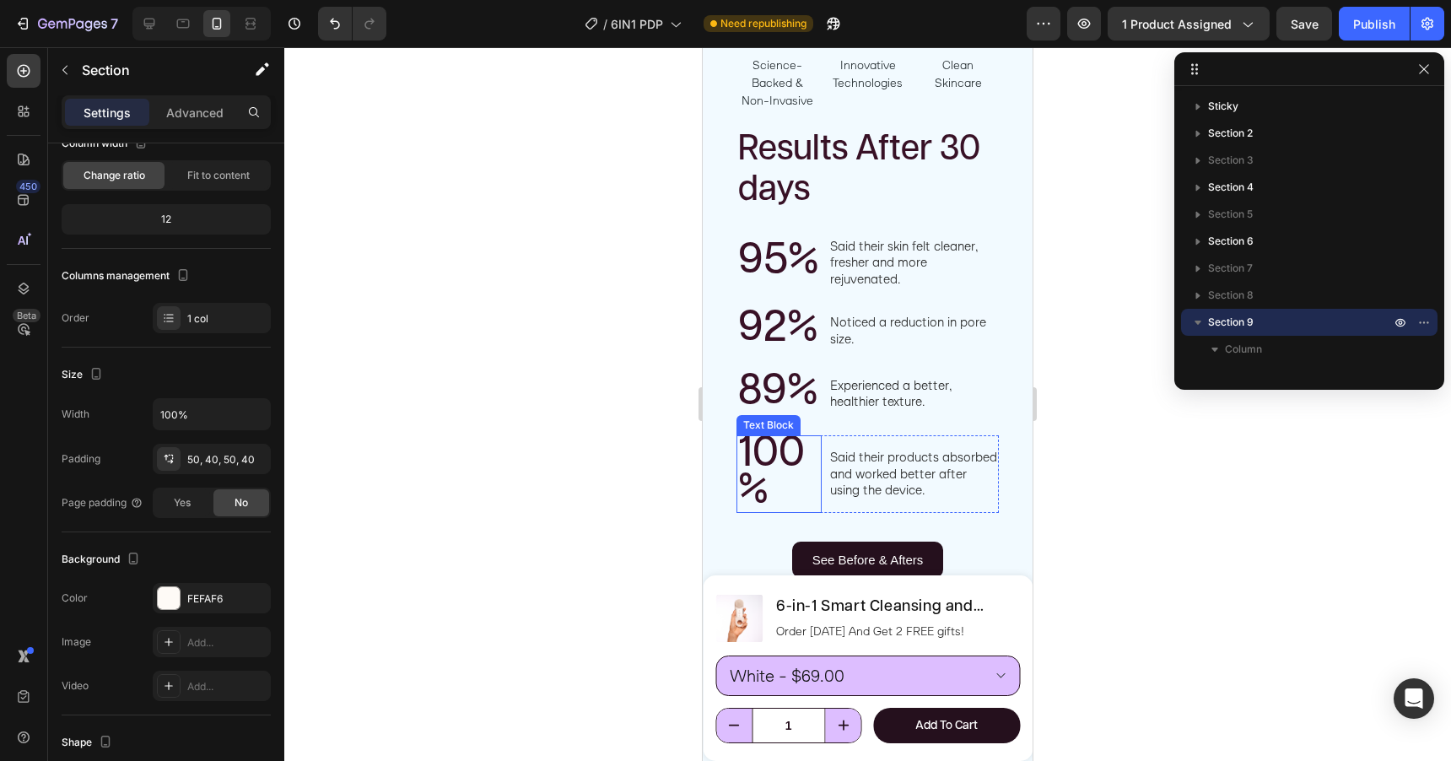
click at [782, 434] on span "100%" at bounding box center [771, 471] width 67 height 79
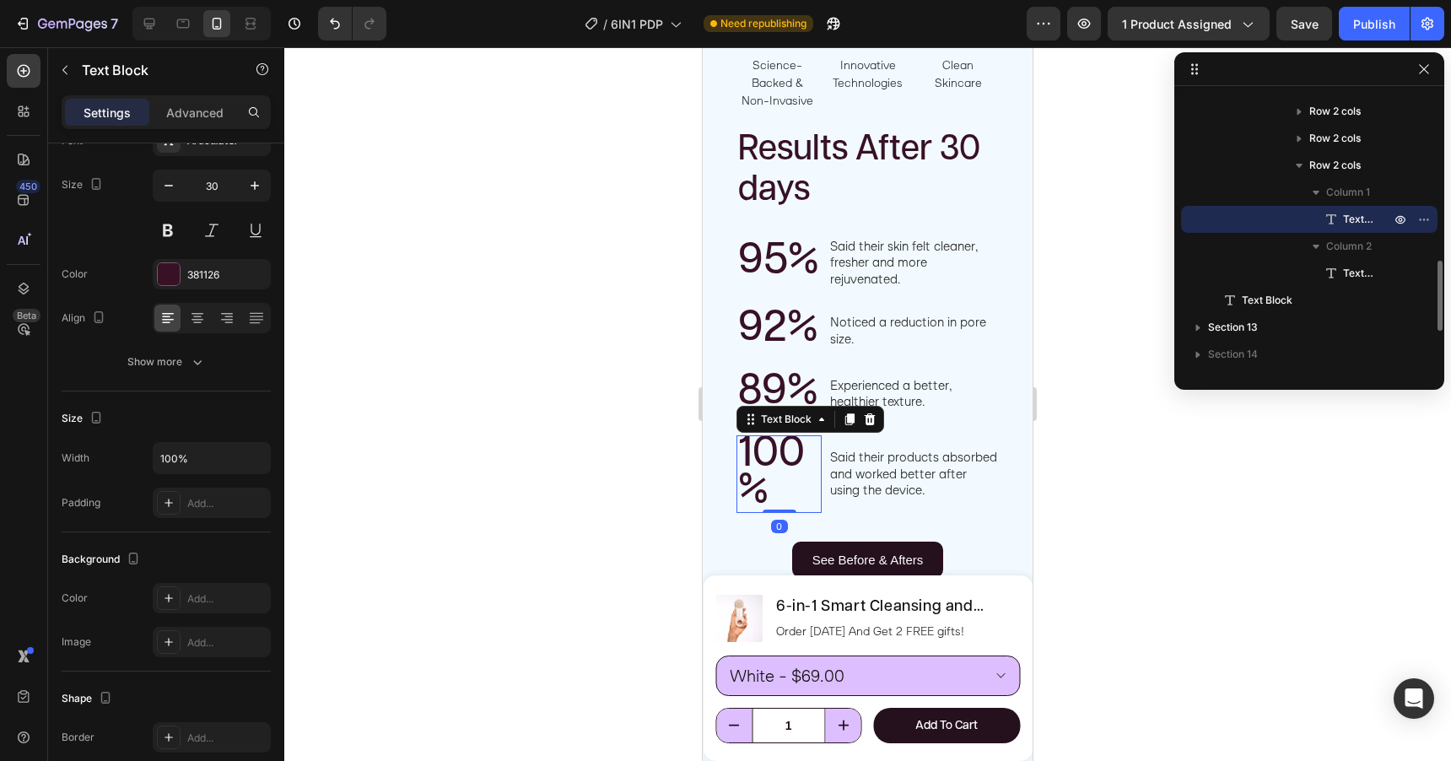
scroll to position [0, 0]
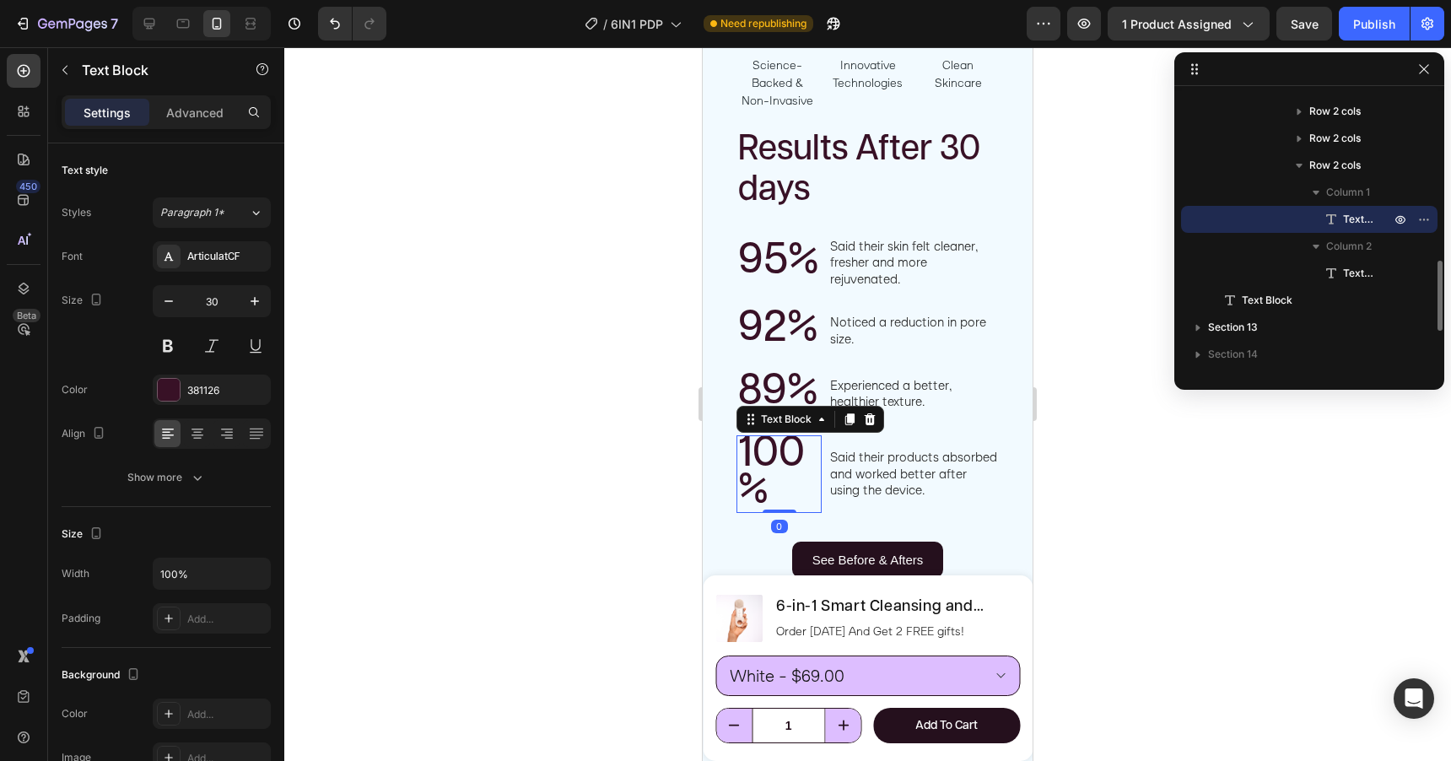
click at [782, 434] on span "100%" at bounding box center [771, 471] width 67 height 79
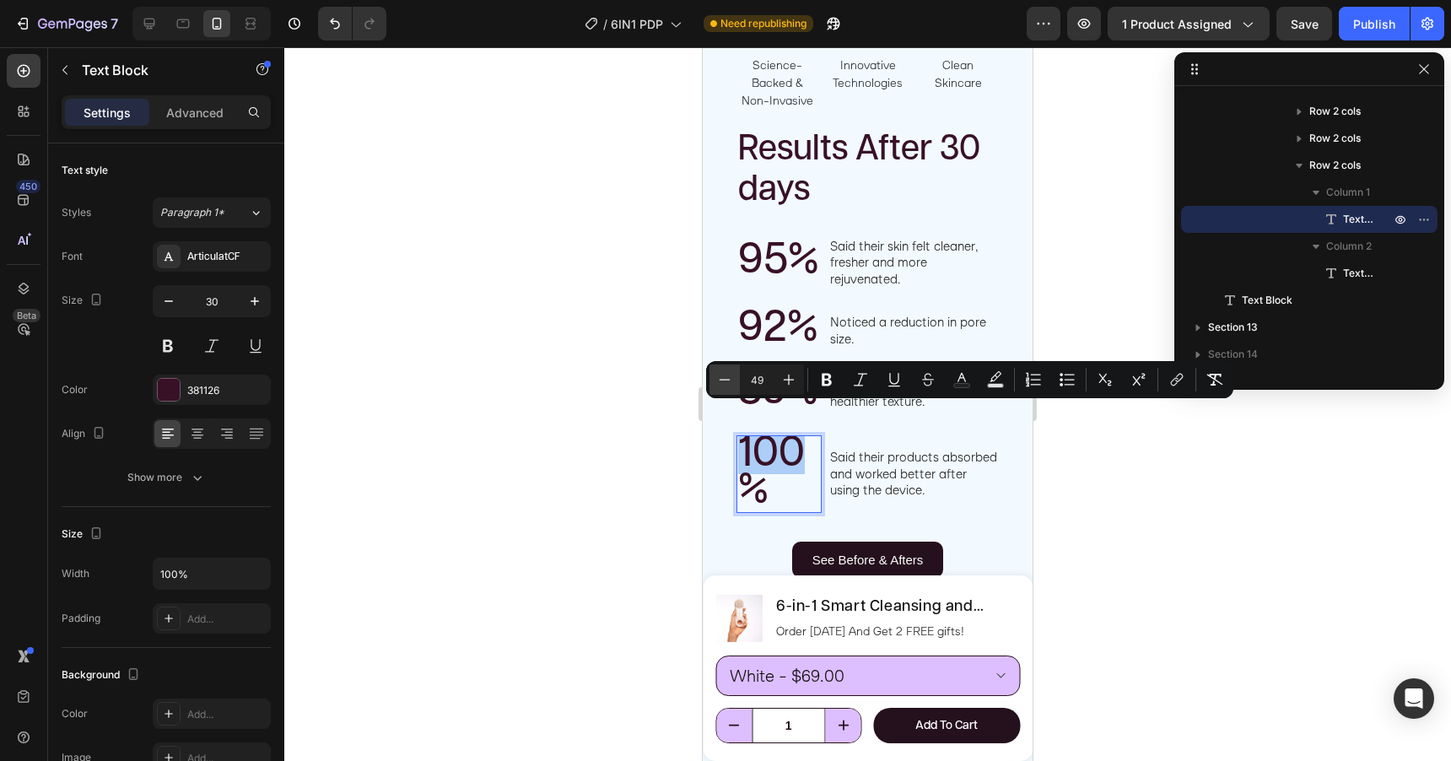
click at [720, 375] on icon "Editor contextual toolbar" at bounding box center [724, 379] width 17 height 17
type input "49"
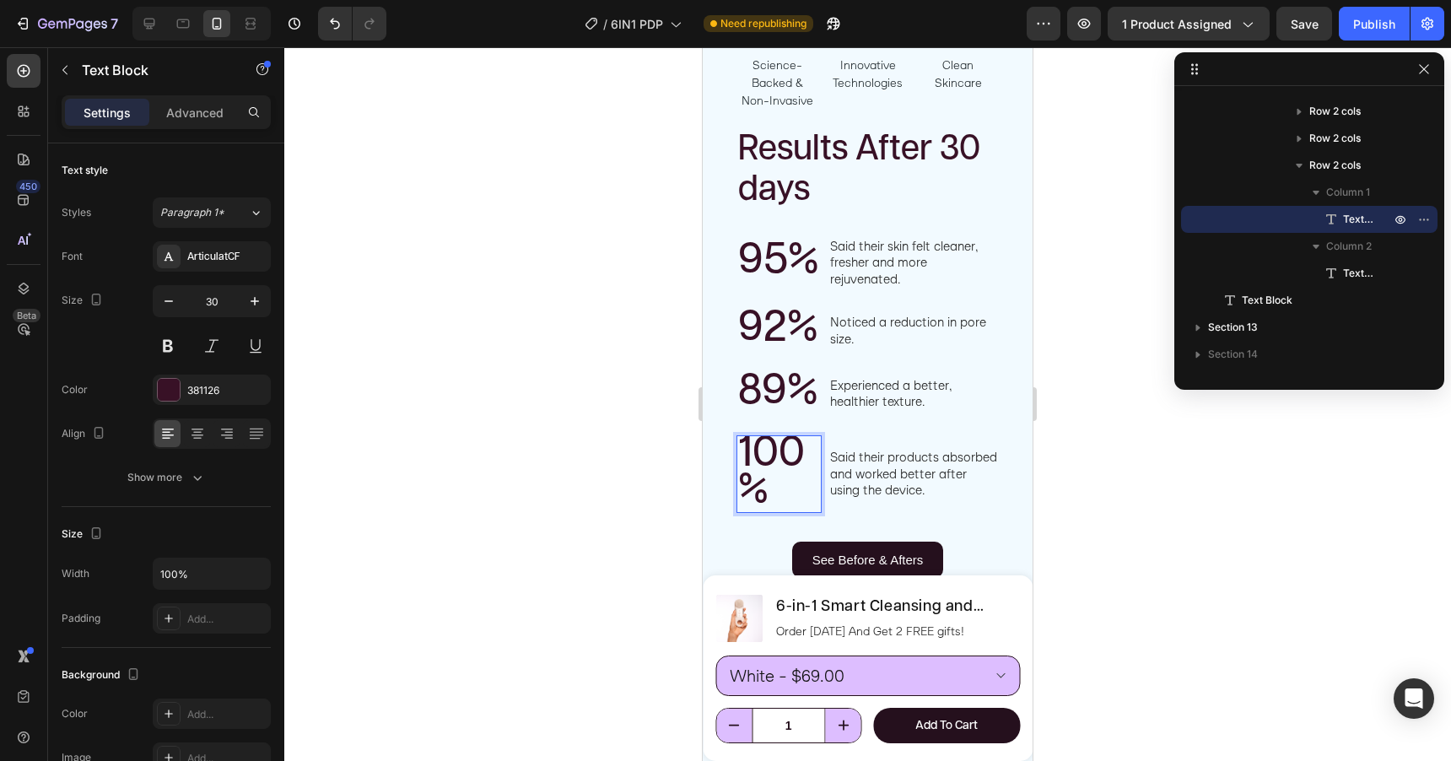
click at [785, 477] on p "100%" at bounding box center [779, 474] width 82 height 74
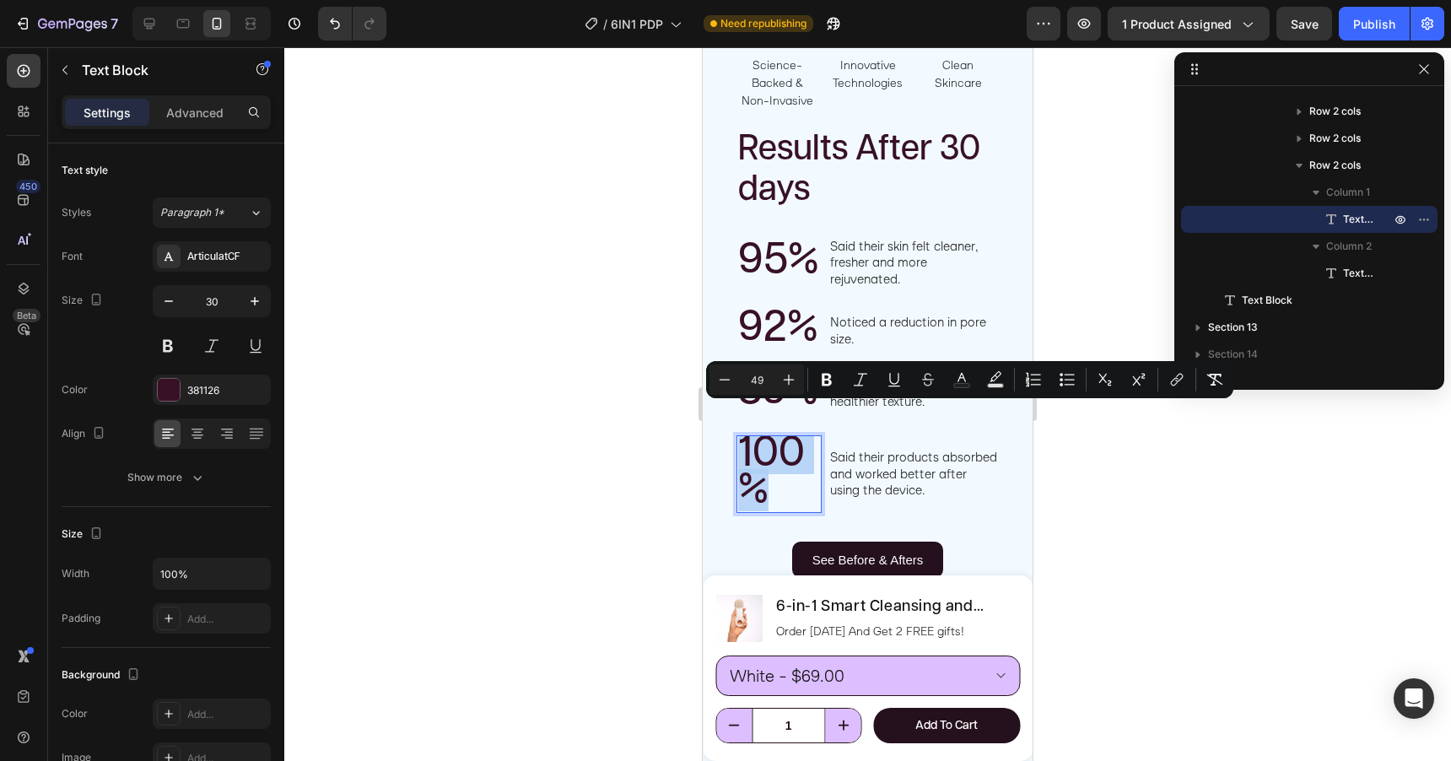
drag, startPoint x: 785, startPoint y: 476, endPoint x: 736, endPoint y: 440, distance: 60.9
click at [736, 440] on div "100%" at bounding box center [778, 474] width 85 height 78
click at [718, 378] on icon "Editor contextual toolbar" at bounding box center [724, 379] width 17 height 17
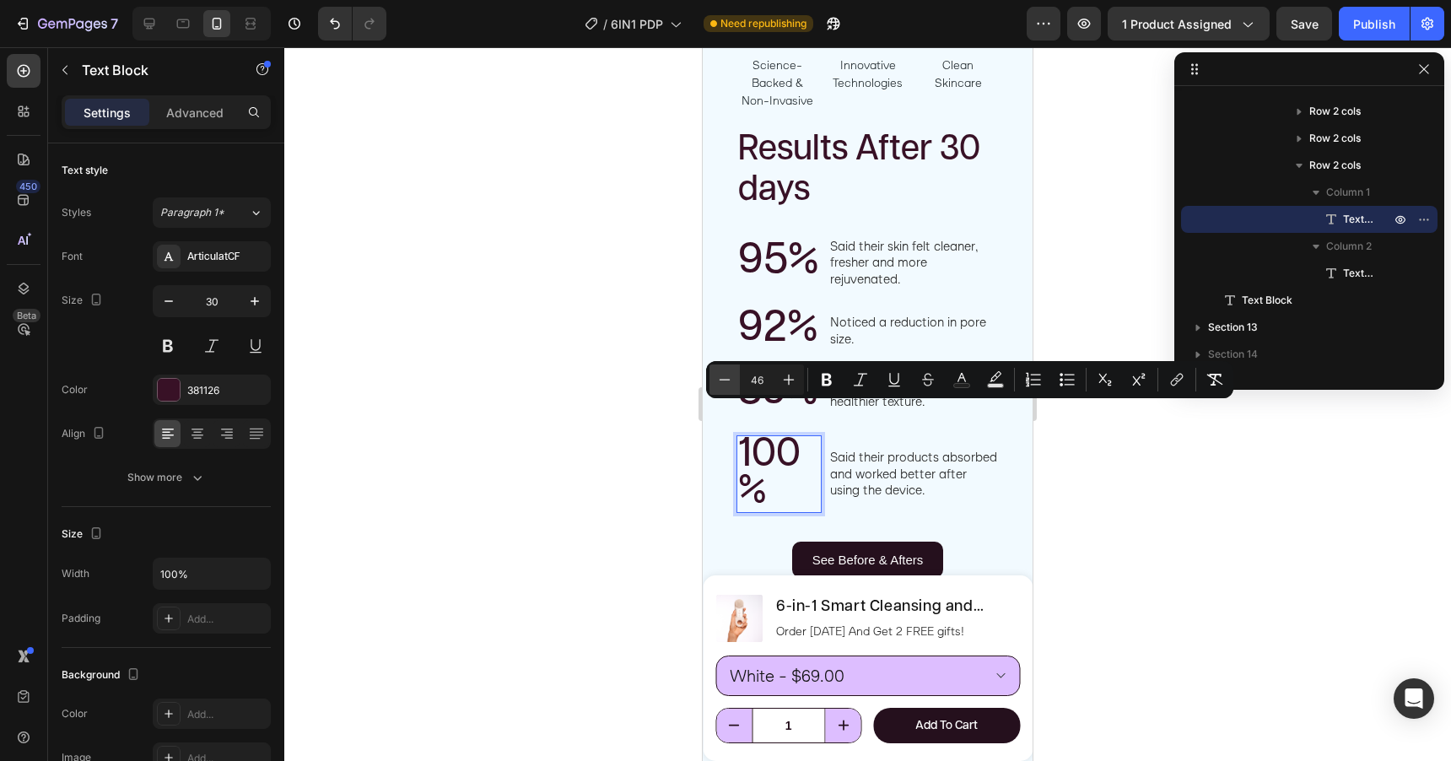
click at [718, 378] on icon "Editor contextual toolbar" at bounding box center [724, 379] width 17 height 17
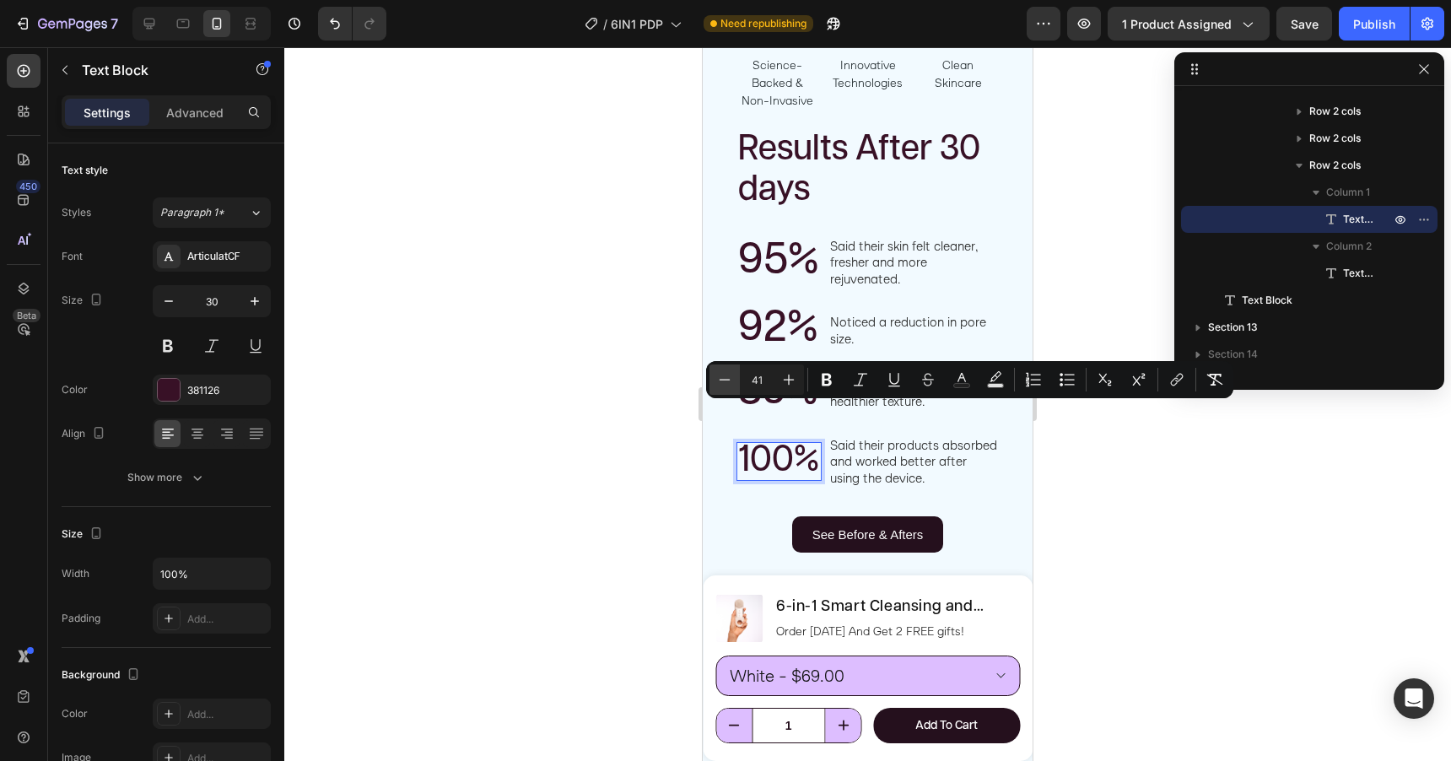
click at [718, 378] on icon "Editor contextual toolbar" at bounding box center [724, 379] width 17 height 17
type input "40"
click at [659, 468] on div at bounding box center [867, 404] width 1167 height 714
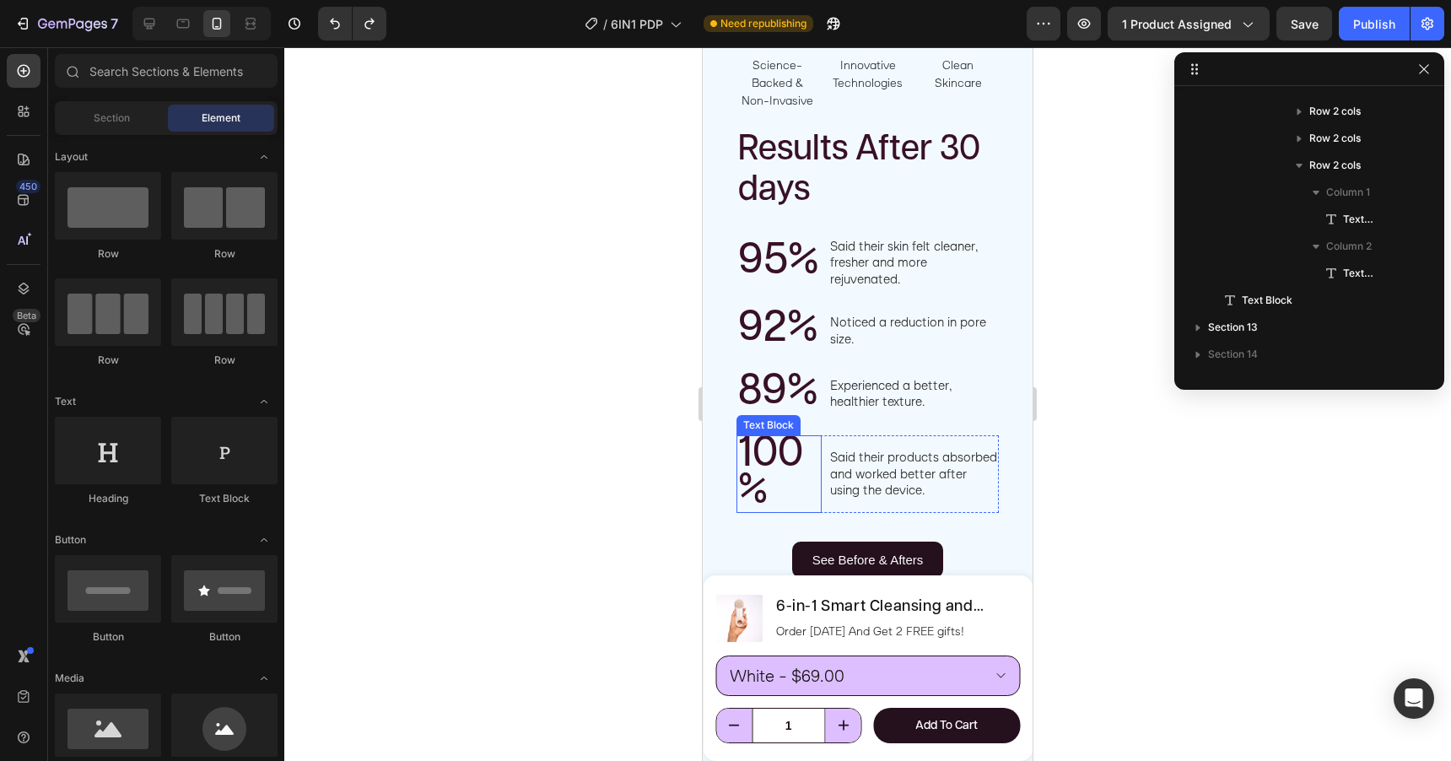
click at [755, 472] on span "100%" at bounding box center [770, 472] width 65 height 78
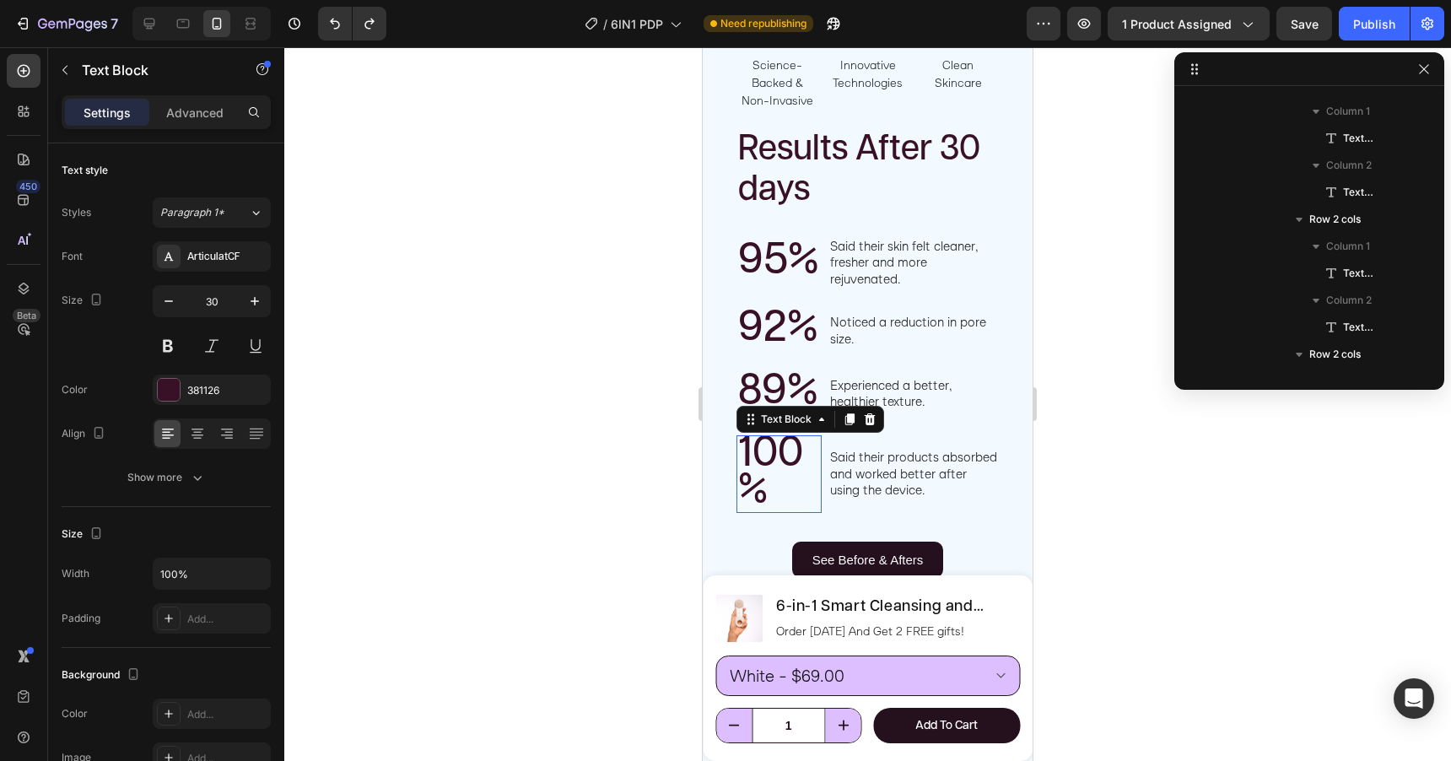
scroll to position [994, 0]
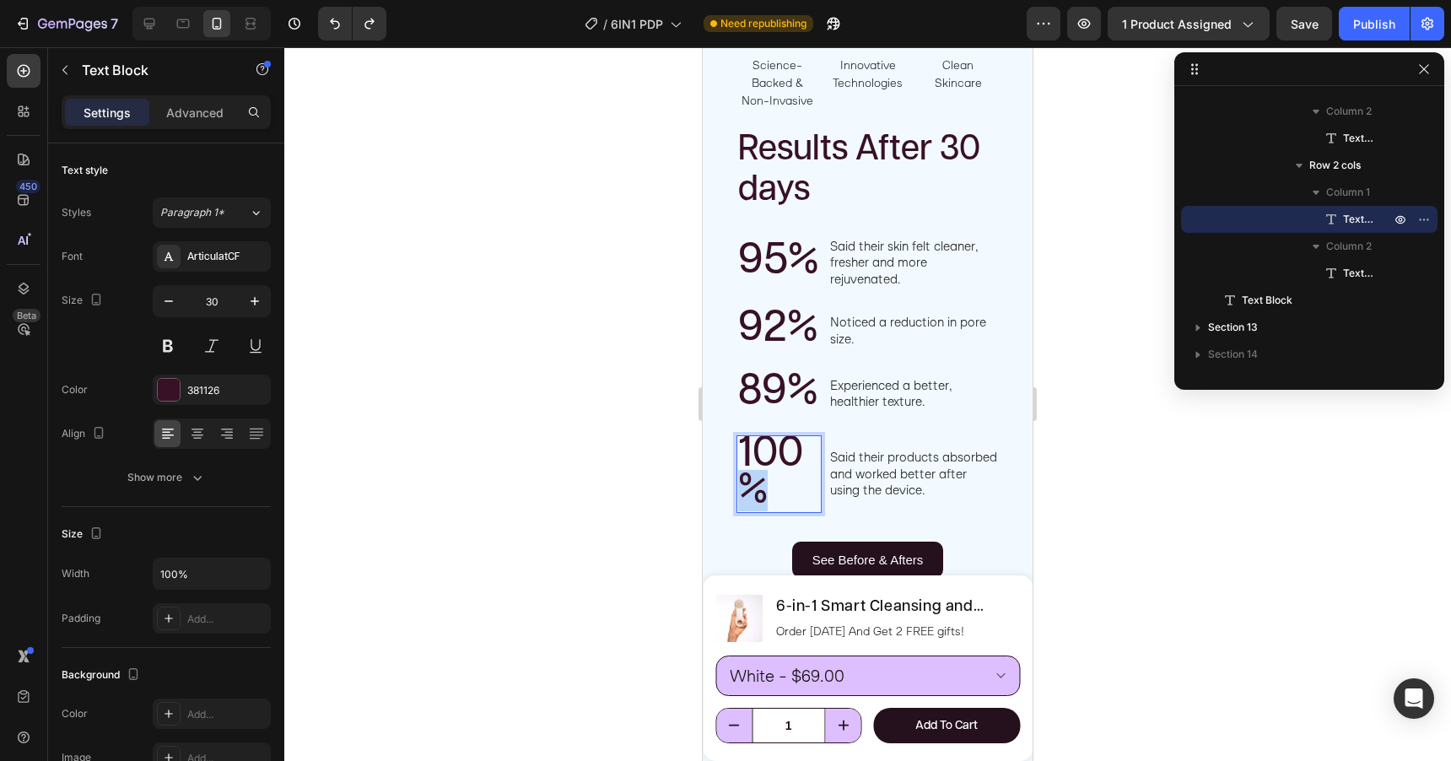
drag, startPoint x: 773, startPoint y: 471, endPoint x: 747, endPoint y: 475, distance: 26.5
click at [747, 475] on p "100%" at bounding box center [779, 474] width 82 height 74
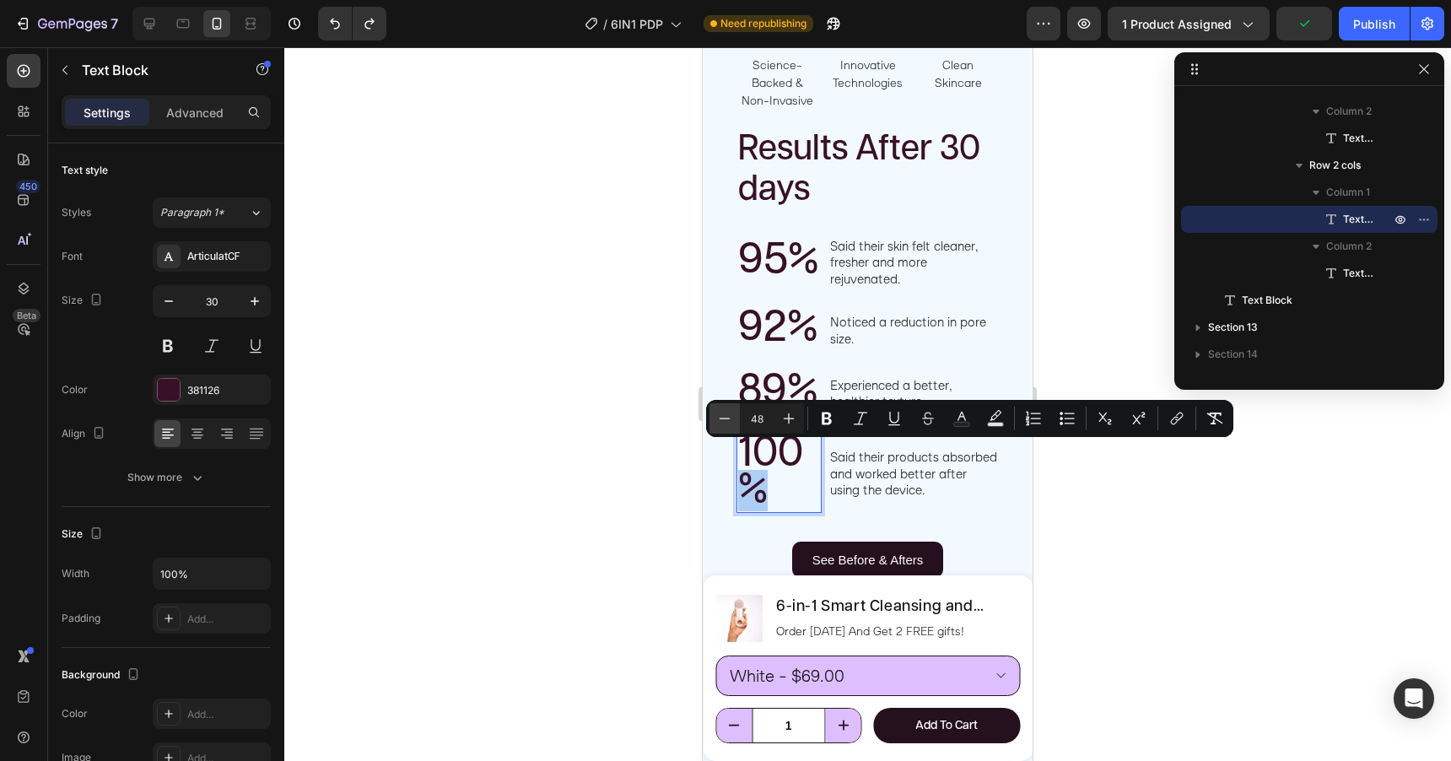
click at [723, 423] on icon "Editor contextual toolbar" at bounding box center [724, 418] width 17 height 17
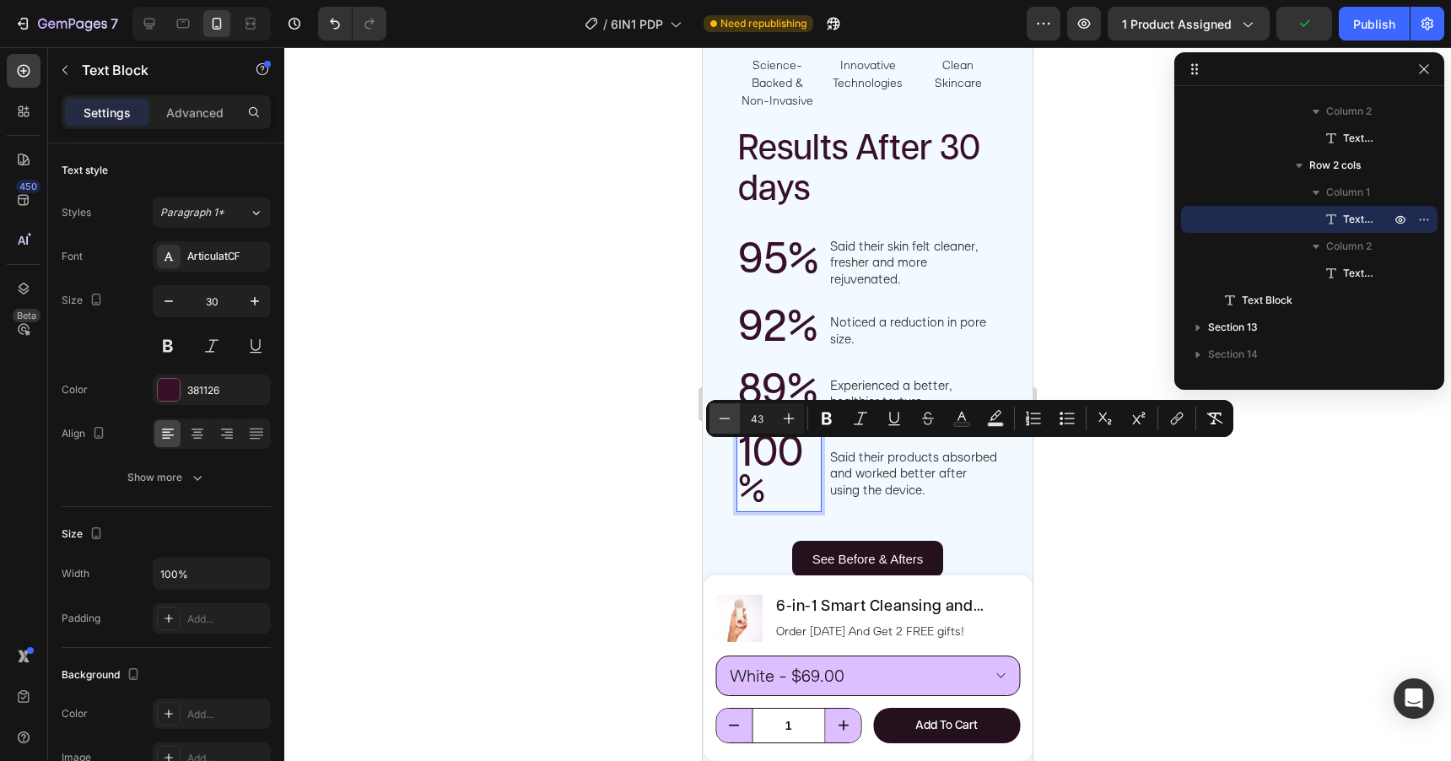
click at [723, 423] on icon "Editor contextual toolbar" at bounding box center [724, 418] width 17 height 17
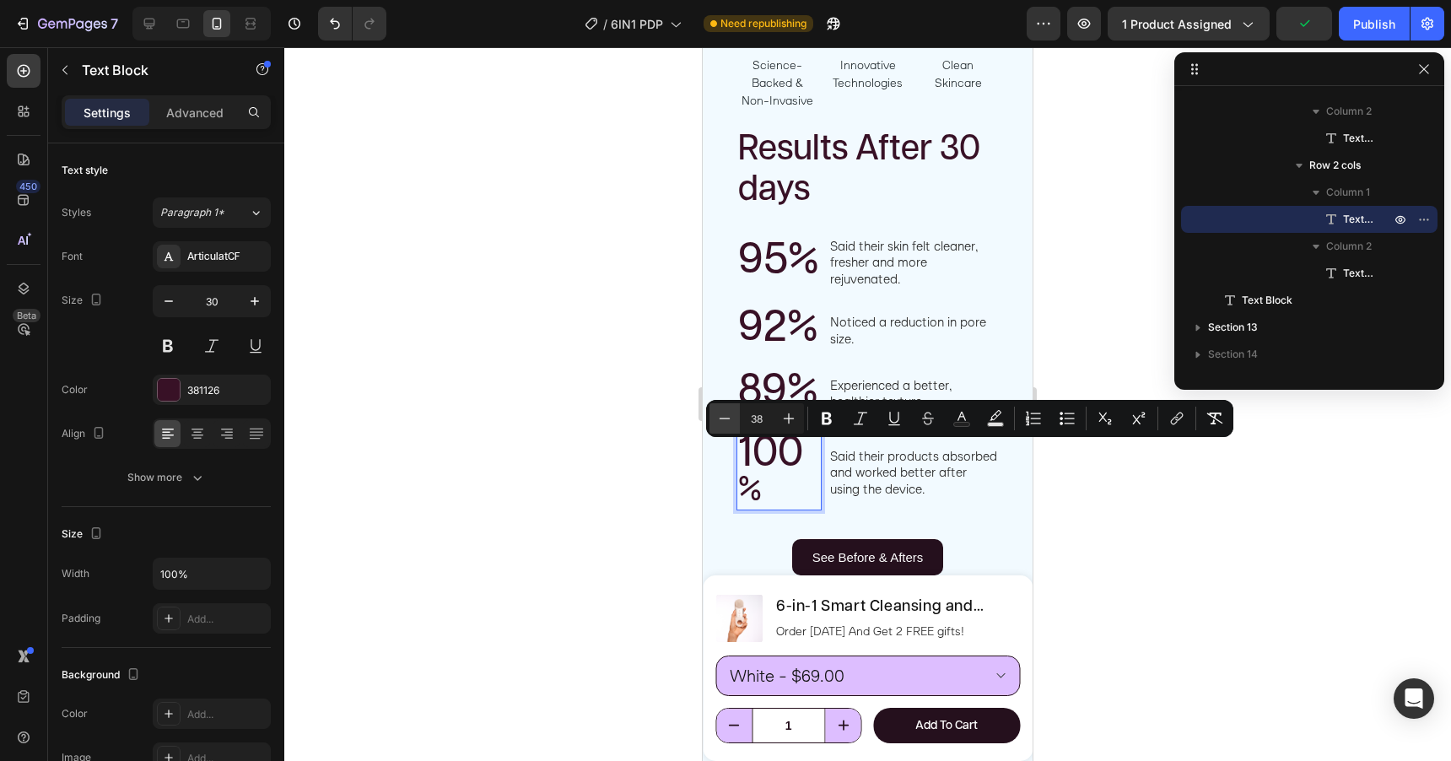
click at [723, 423] on icon "Editor contextual toolbar" at bounding box center [724, 418] width 17 height 17
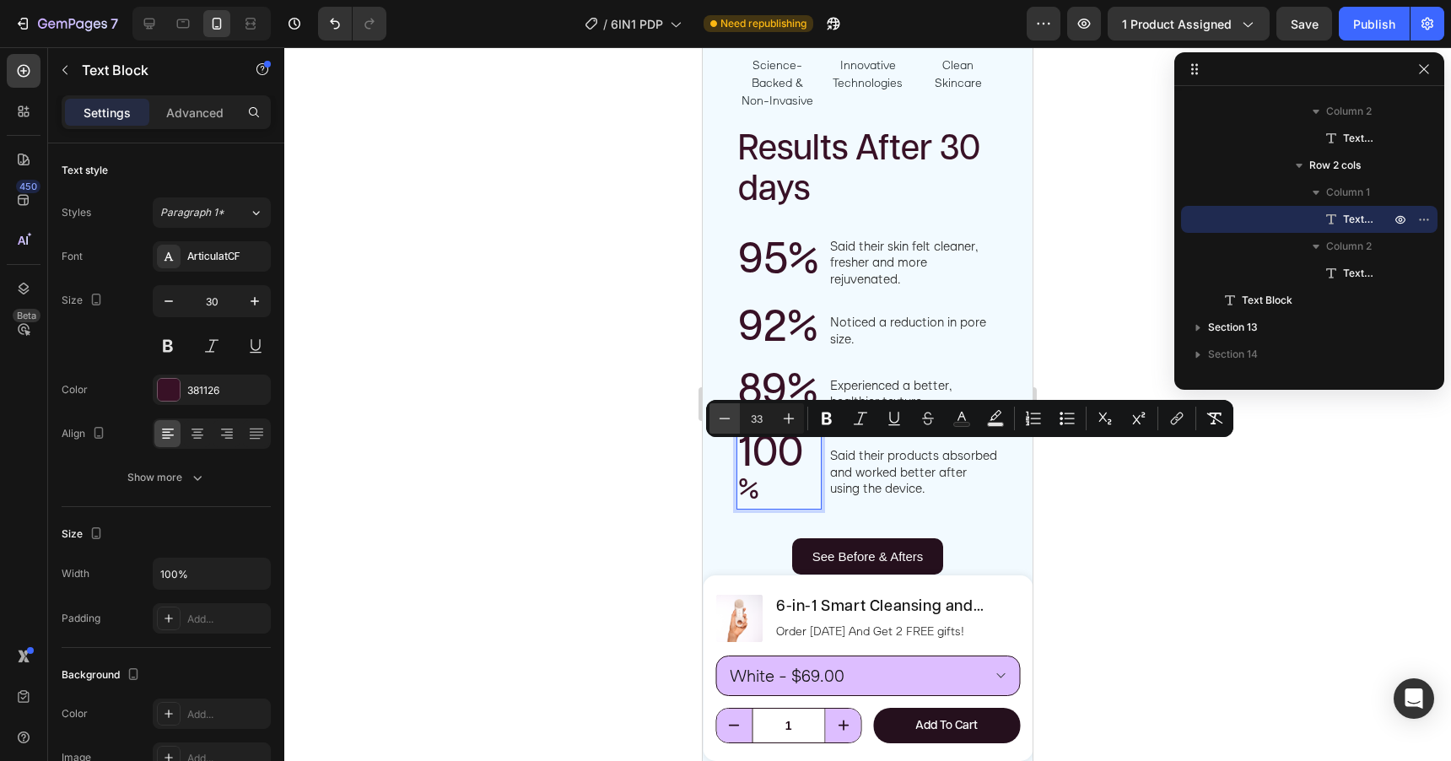
click at [723, 423] on icon "Editor contextual toolbar" at bounding box center [724, 418] width 17 height 17
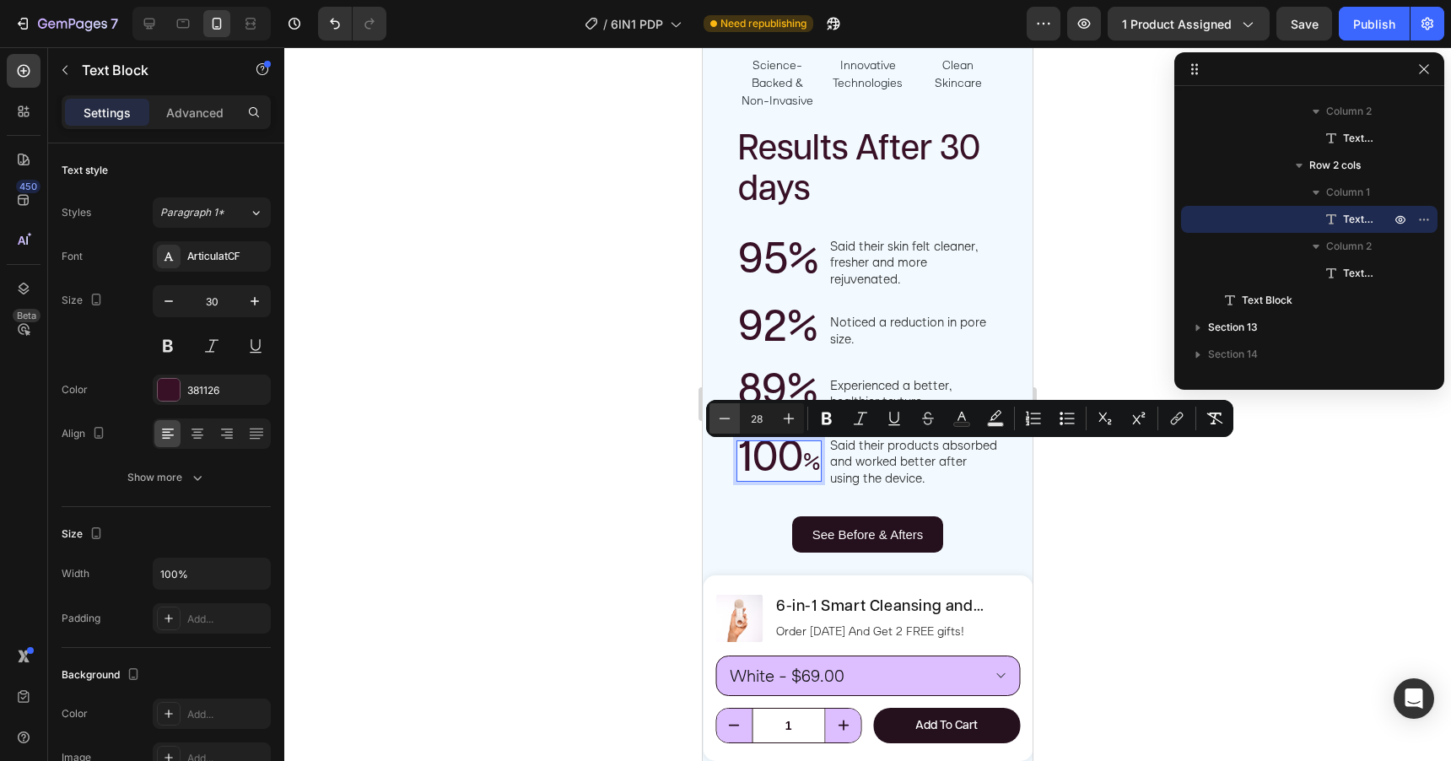
click at [723, 423] on icon "Editor contextual toolbar" at bounding box center [724, 418] width 17 height 17
type input "25"
click at [667, 416] on div at bounding box center [867, 404] width 1167 height 714
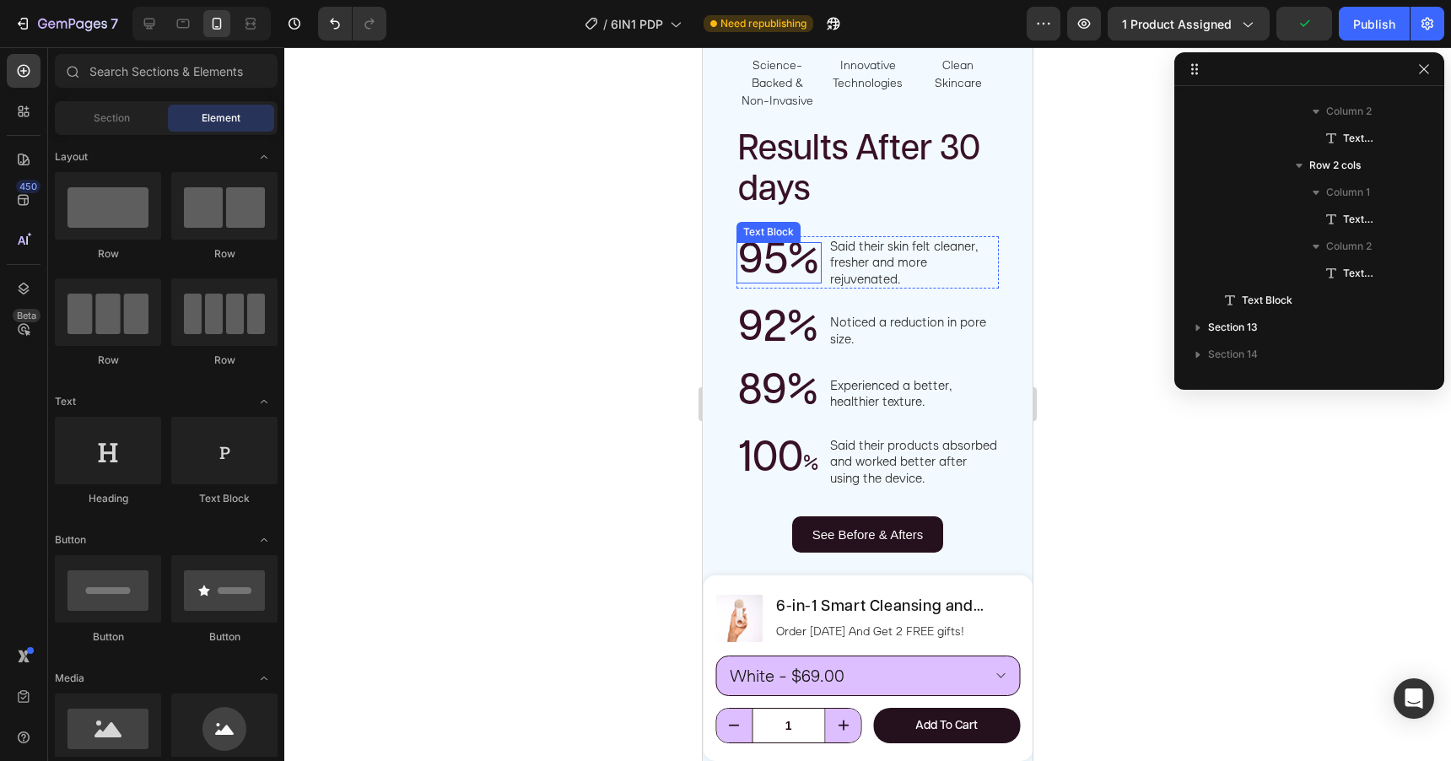
click at [808, 241] on span "95%" at bounding box center [778, 260] width 81 height 43
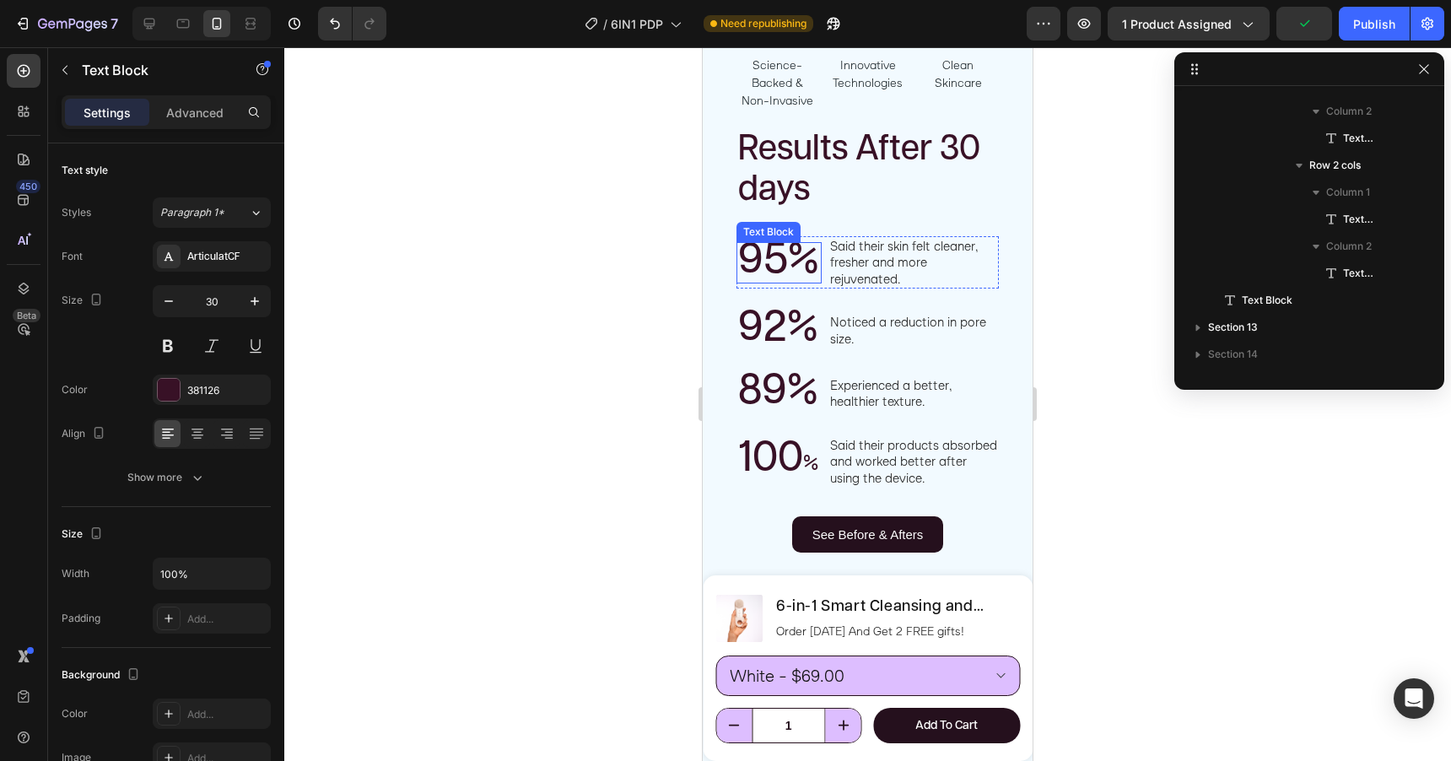
scroll to position [589, 0]
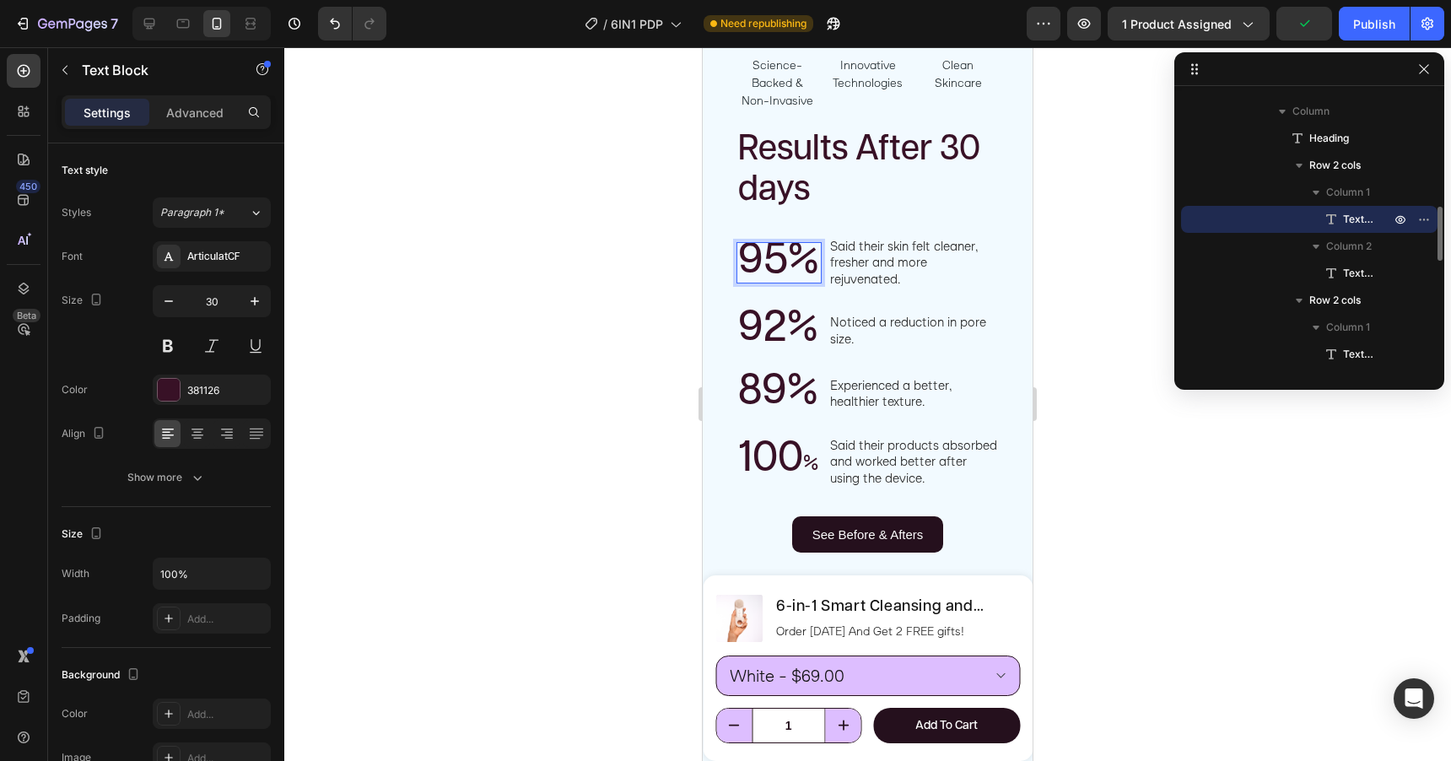
click at [808, 241] on span "95%" at bounding box center [778, 260] width 81 height 43
drag, startPoint x: 790, startPoint y: 237, endPoint x: 826, endPoint y: 237, distance: 36.3
click at [826, 237] on div "95% Text Block 0 Said their skin felt cleaner, fresher and more rejuvenated. Te…" at bounding box center [867, 262] width 262 height 53
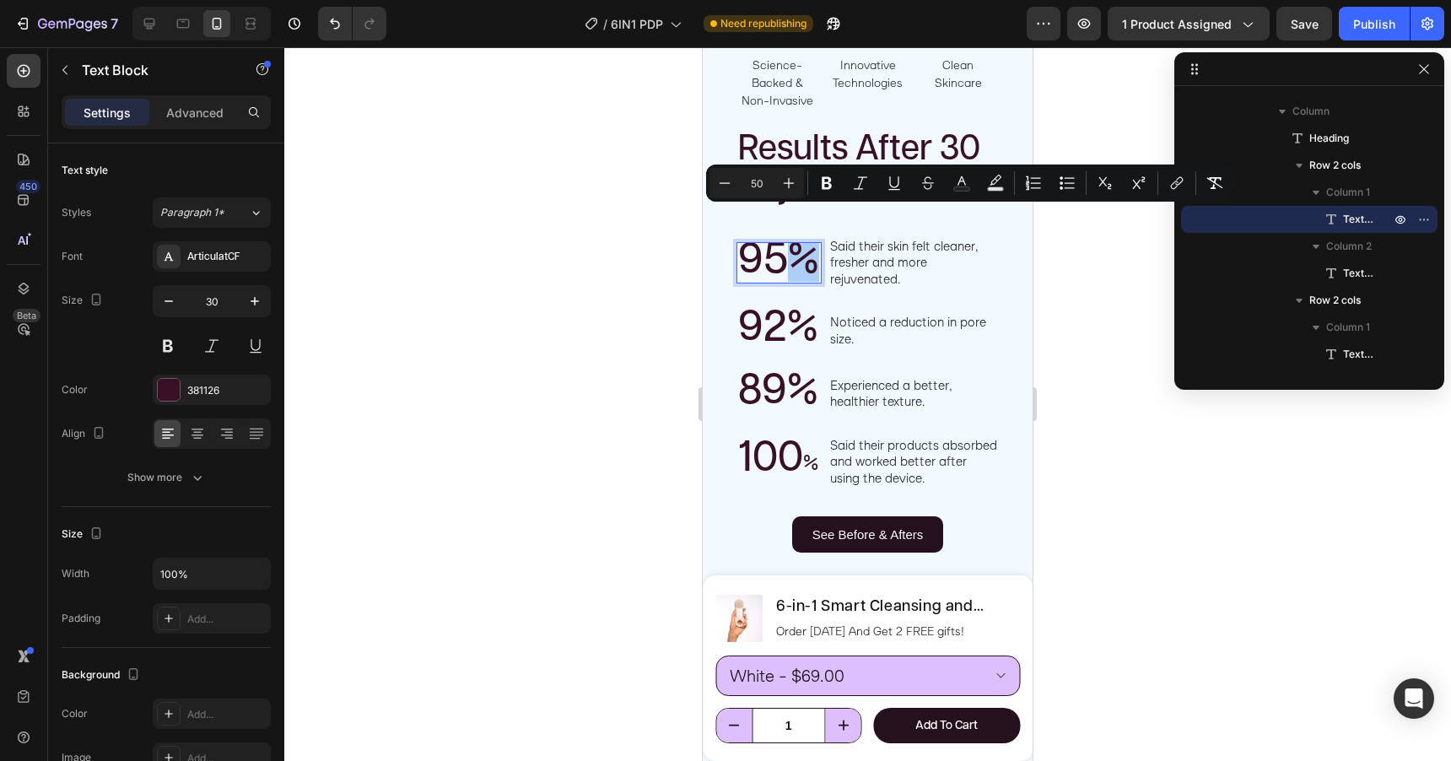
click at [757, 191] on input "50" at bounding box center [757, 183] width 34 height 20
type input "25"
click at [806, 313] on span "92%" at bounding box center [778, 327] width 80 height 43
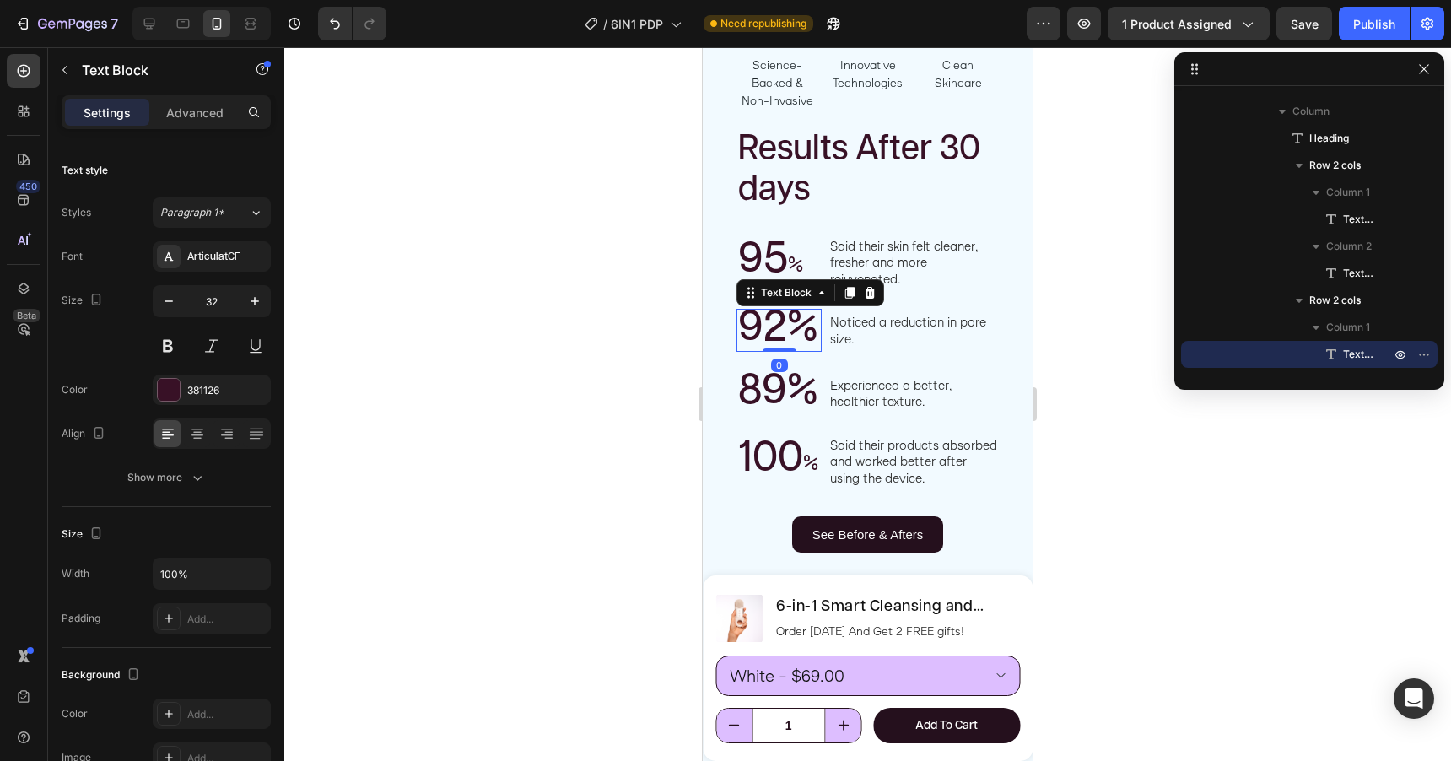
click at [807, 310] on span "92%" at bounding box center [778, 327] width 80 height 43
drag, startPoint x: 790, startPoint y: 303, endPoint x: 814, endPoint y: 303, distance: 24.5
click at [814, 306] on span "92%" at bounding box center [778, 327] width 80 height 43
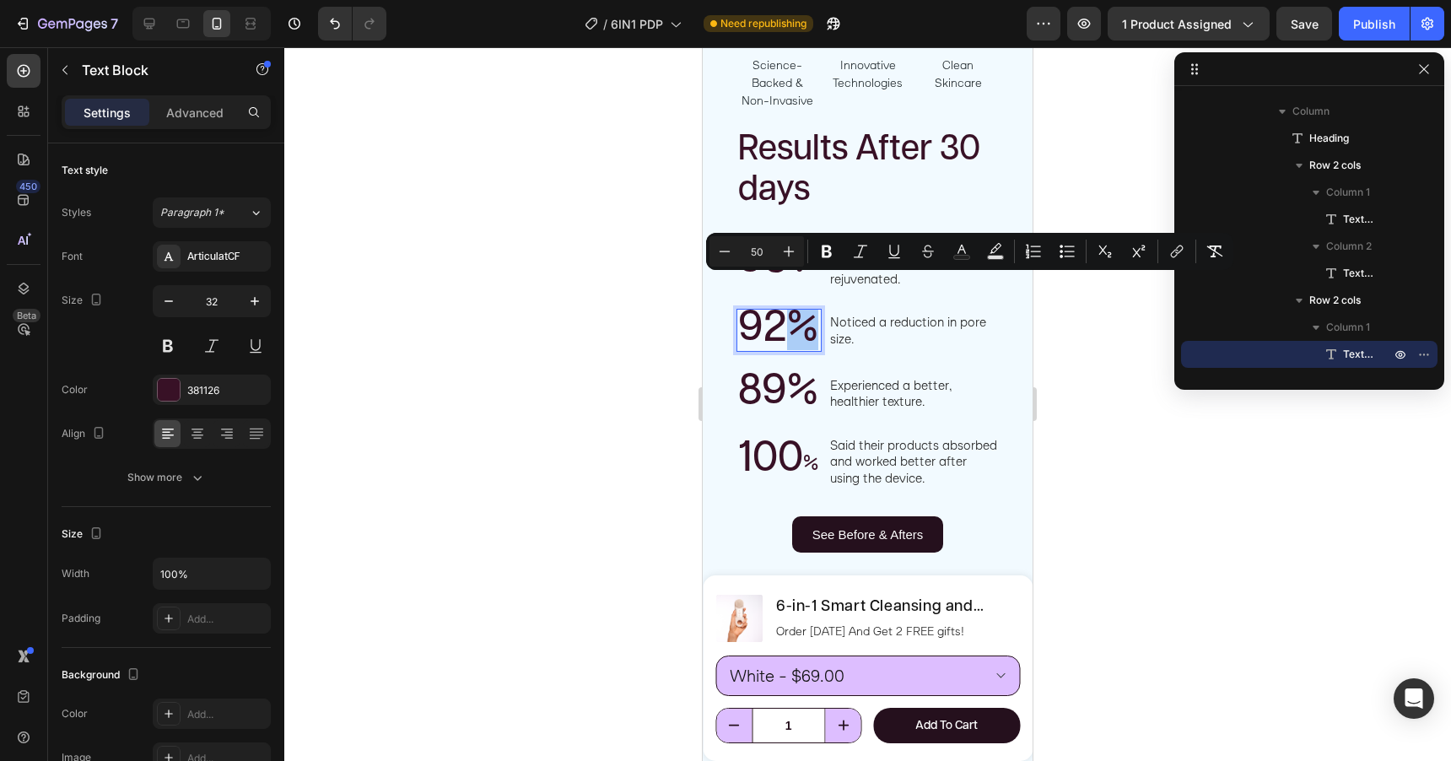
click at [762, 256] on input "50" at bounding box center [757, 251] width 34 height 20
type input "25"
click at [810, 369] on span "89%" at bounding box center [778, 390] width 80 height 43
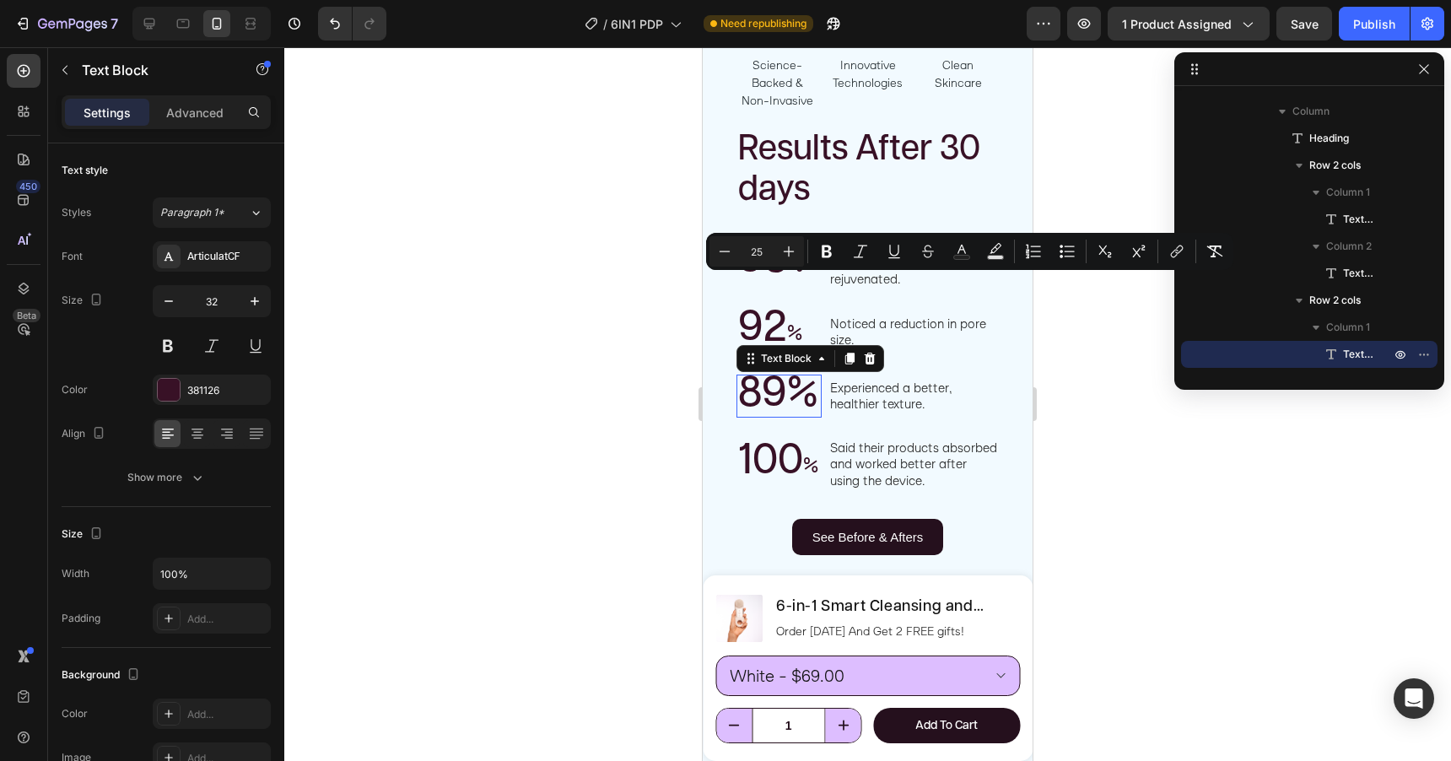
scroll to position [859, 0]
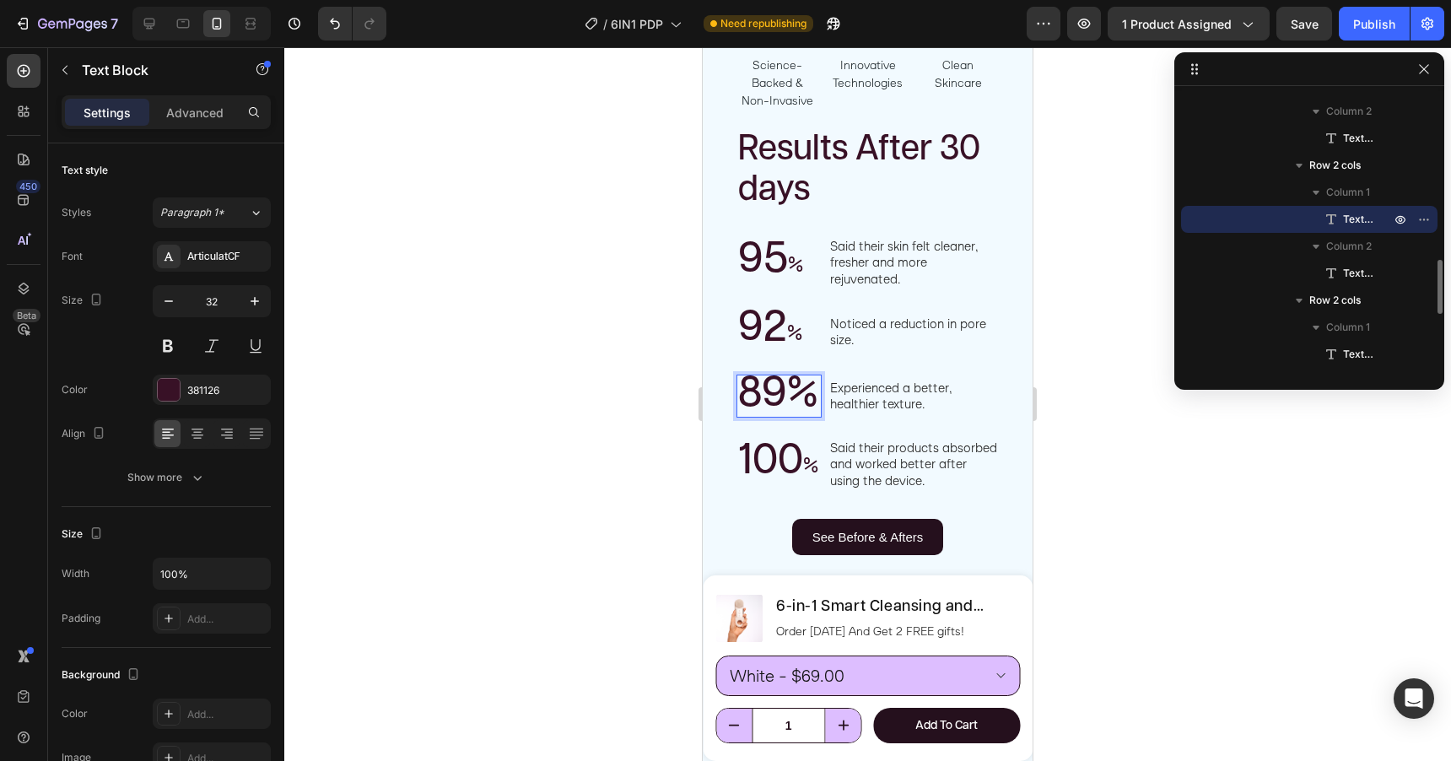
click at [793, 375] on span "89%" at bounding box center [778, 393] width 80 height 43
drag, startPoint x: 794, startPoint y: 375, endPoint x: 816, endPoint y: 375, distance: 21.9
click at [816, 375] on span "89%" at bounding box center [778, 393] width 80 height 43
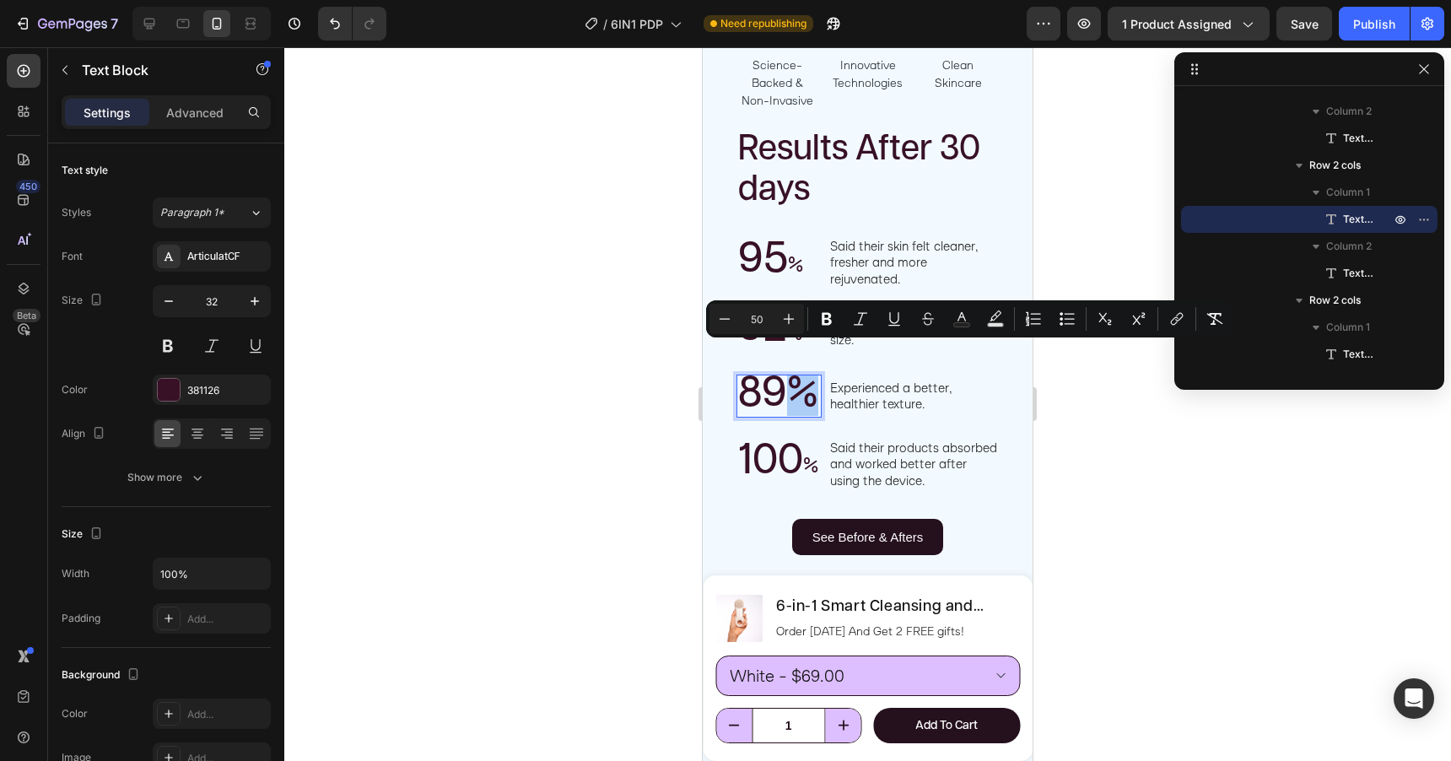
click at [750, 316] on input "50" at bounding box center [757, 319] width 34 height 20
type input "25"
click at [721, 391] on div "See Before & Afters Button Image Results After 30 days Heading 95 % Text Block …" at bounding box center [868, 538] width 330 height 855
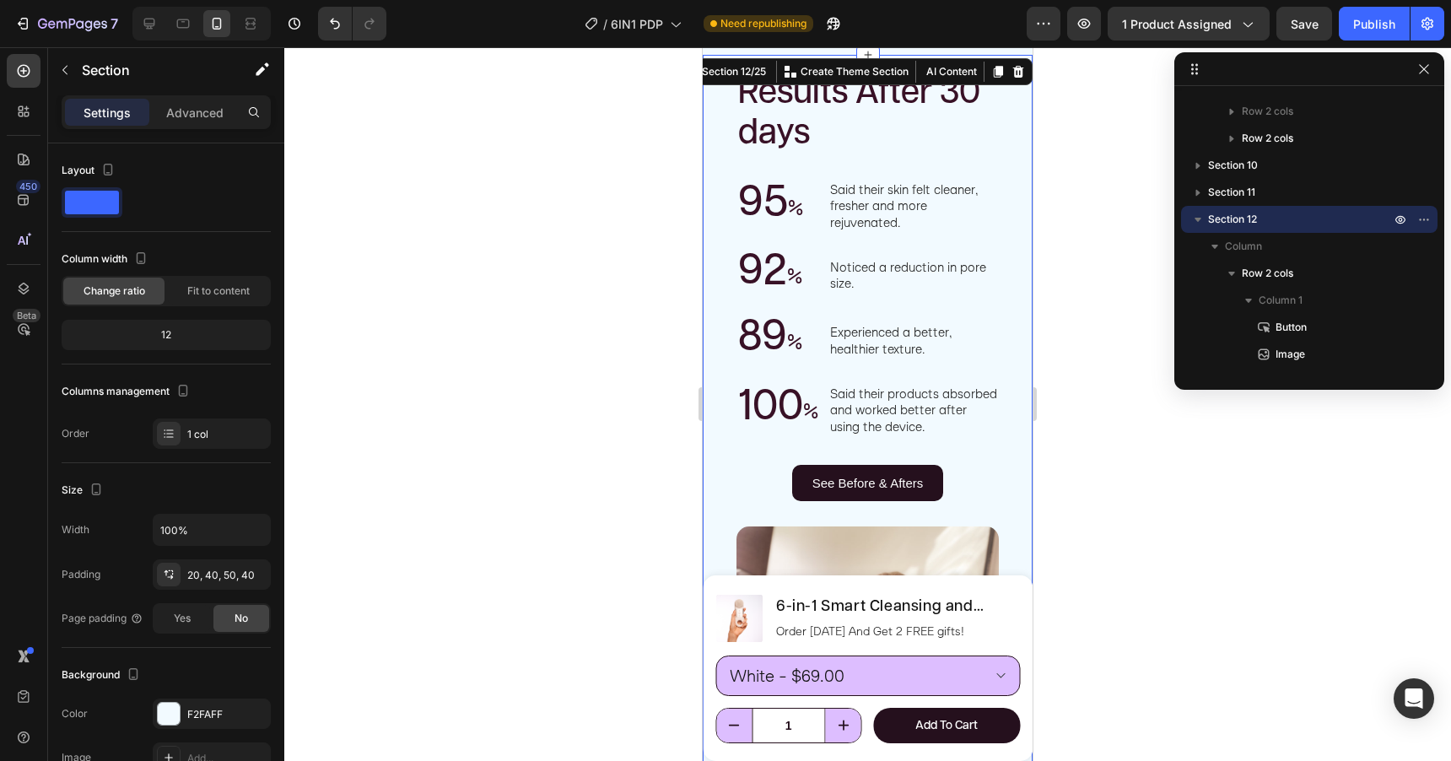
scroll to position [3314, 0]
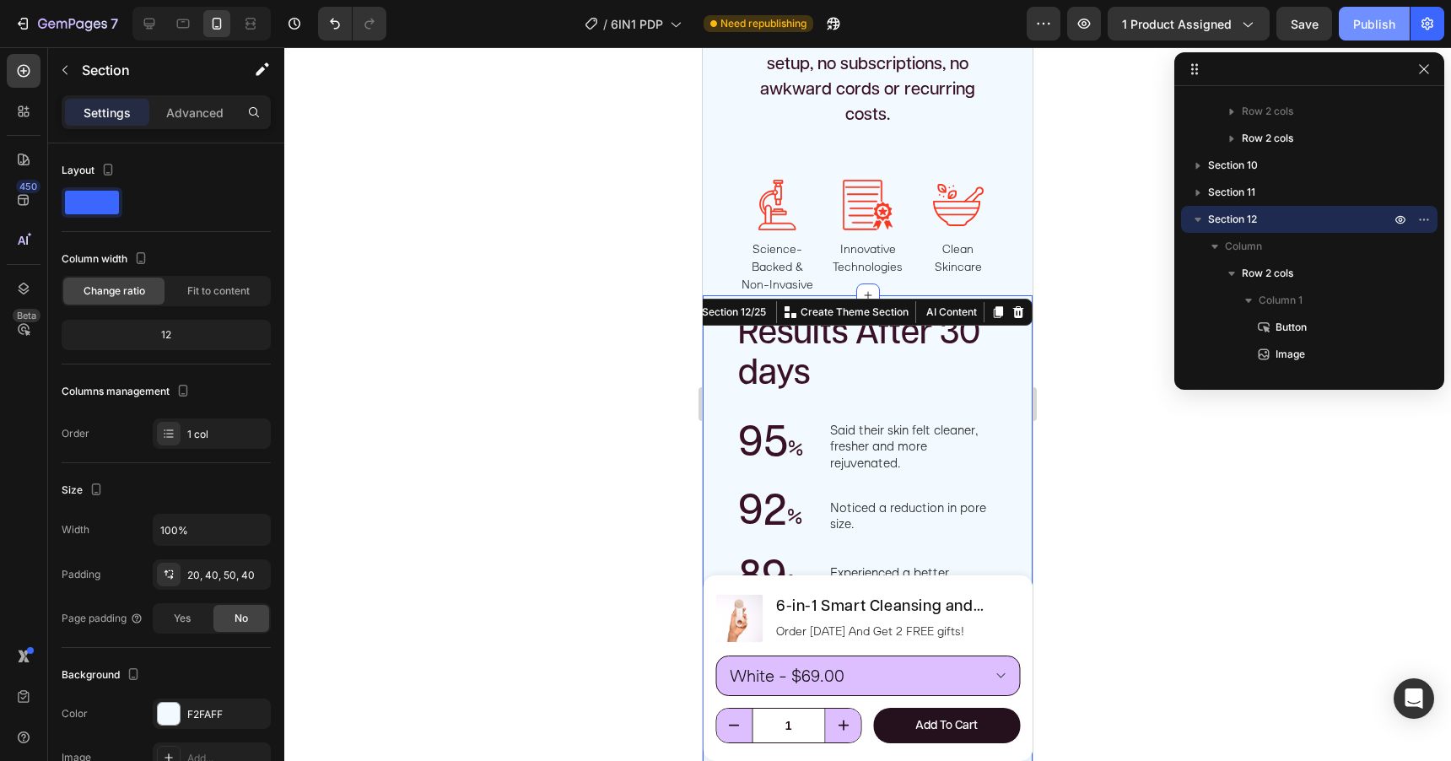
click at [1367, 35] on button "Publish" at bounding box center [1374, 24] width 71 height 34
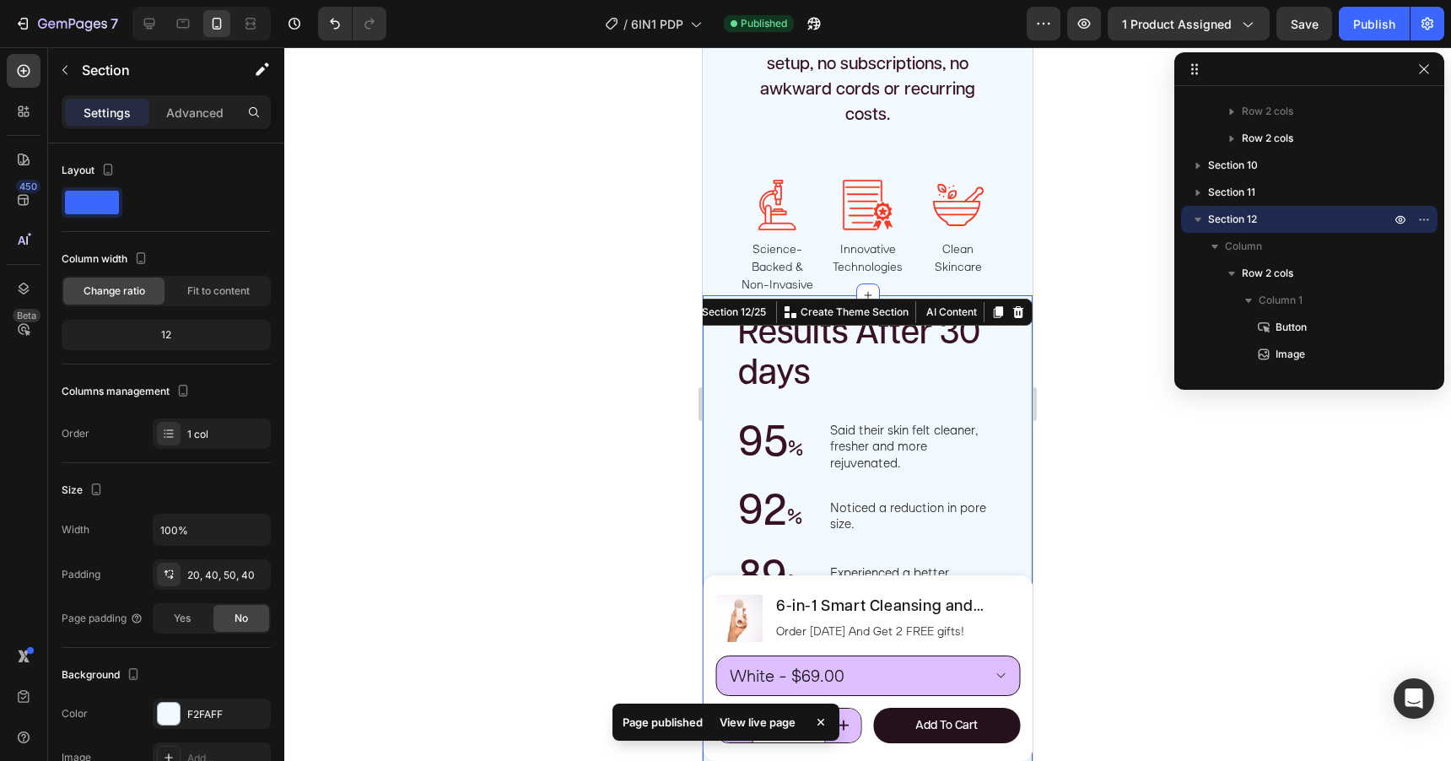
click at [560, 443] on div at bounding box center [867, 404] width 1167 height 714
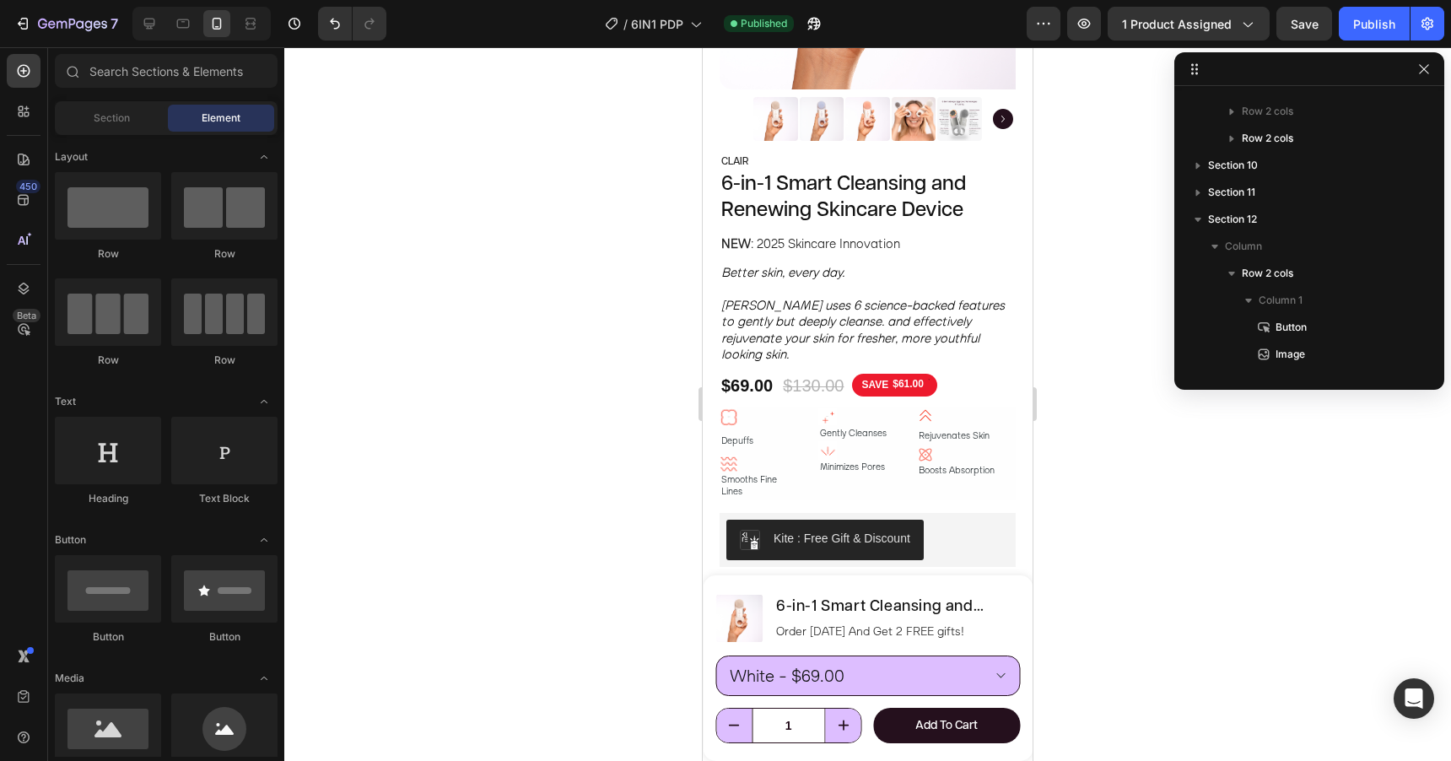
scroll to position [446, 0]
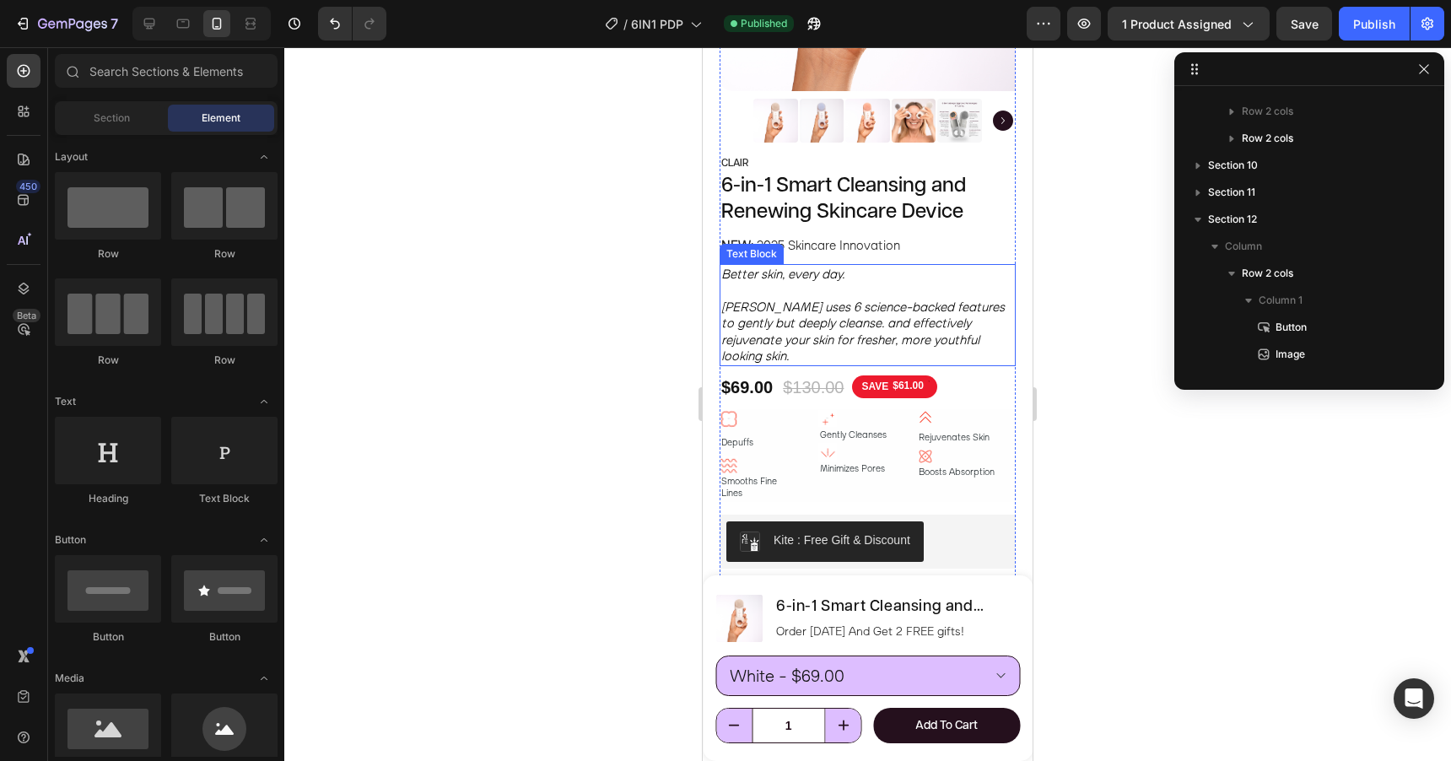
click at [866, 318] on icon "[PERSON_NAME] uses 6 science-backed features to gently but deeply cleanse. and …" at bounding box center [862, 332] width 283 height 66
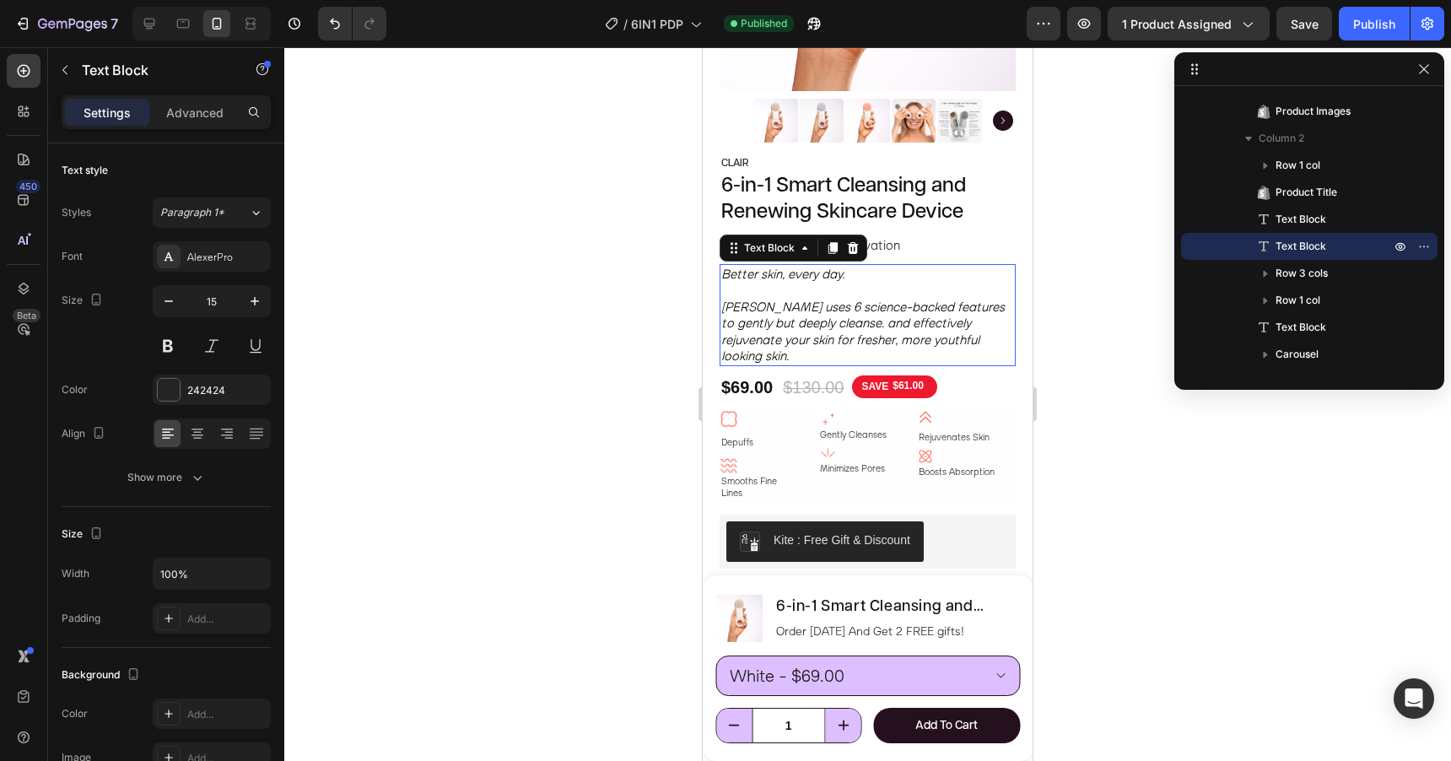
click at [866, 318] on icon "[PERSON_NAME] uses 6 science-backed features to gently but deeply cleanse. and …" at bounding box center [862, 332] width 283 height 66
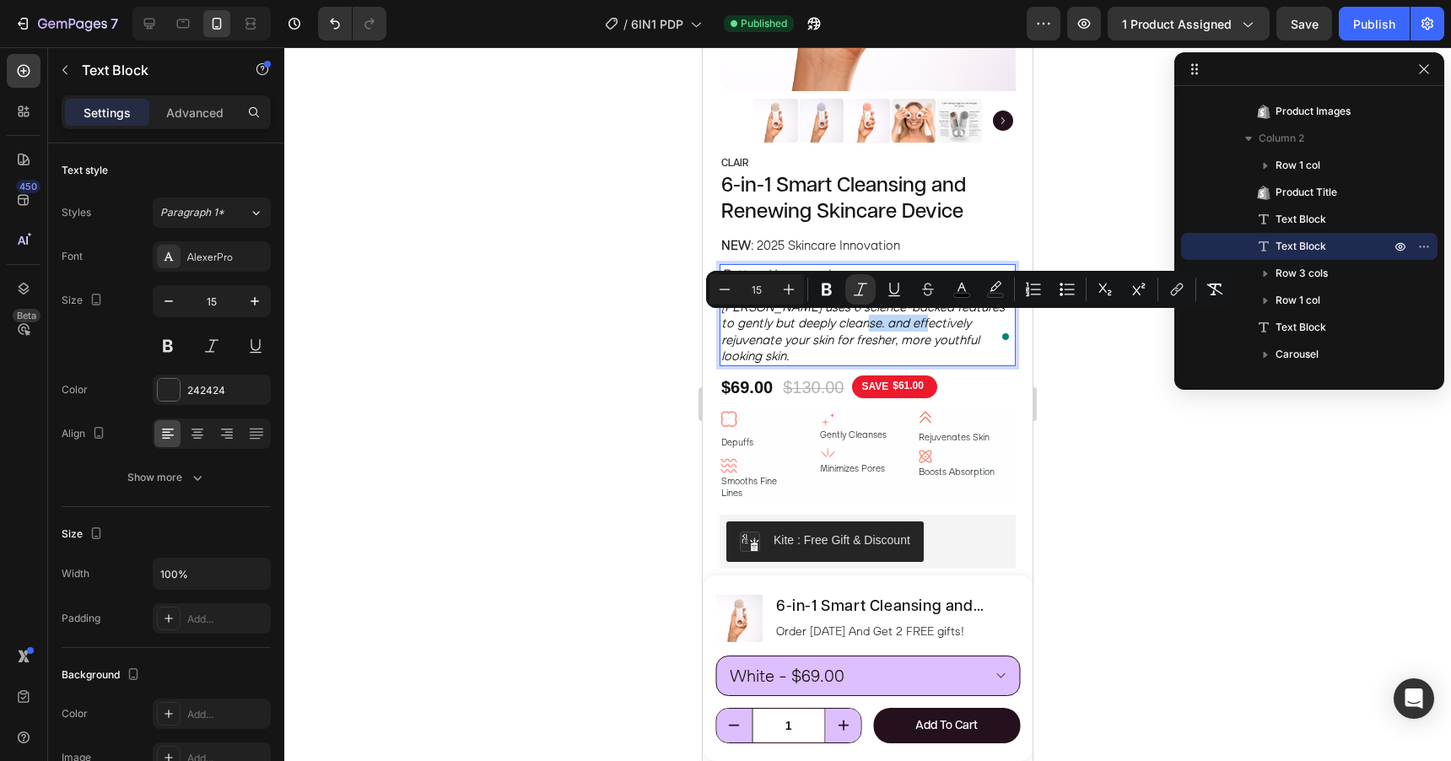
click at [885, 325] on icon "[PERSON_NAME] uses 6 science-backed features to gently but deeply cleanse. and …" at bounding box center [862, 332] width 283 height 66
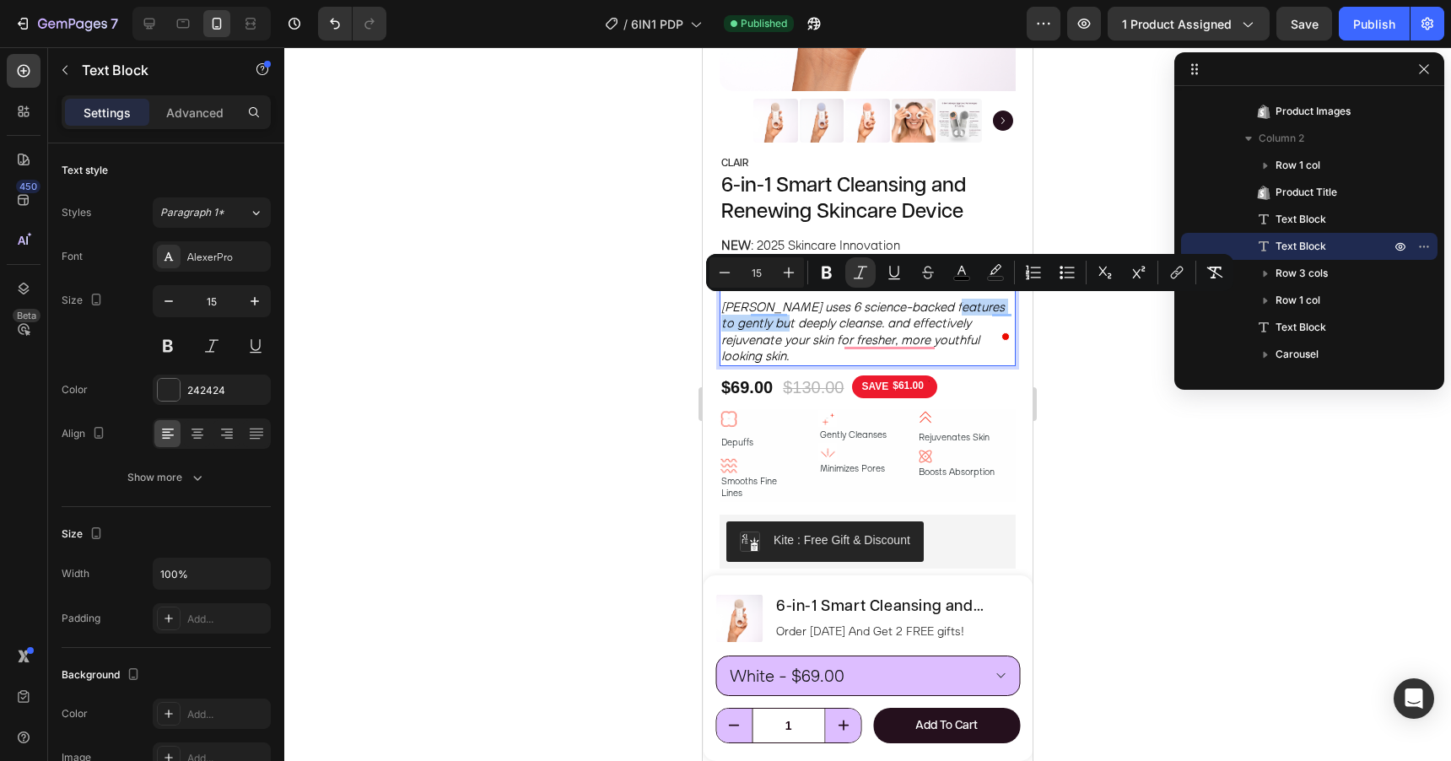
drag, startPoint x: 939, startPoint y: 306, endPoint x: 758, endPoint y: 325, distance: 182.3
click at [758, 325] on icon "[PERSON_NAME] uses 6 science-backed features to gently but deeply cleanse. and …" at bounding box center [862, 332] width 283 height 66
click at [842, 327] on icon "[PERSON_NAME] uses 6 science-backed features to gently but deeply cleanse. and …" at bounding box center [862, 332] width 283 height 66
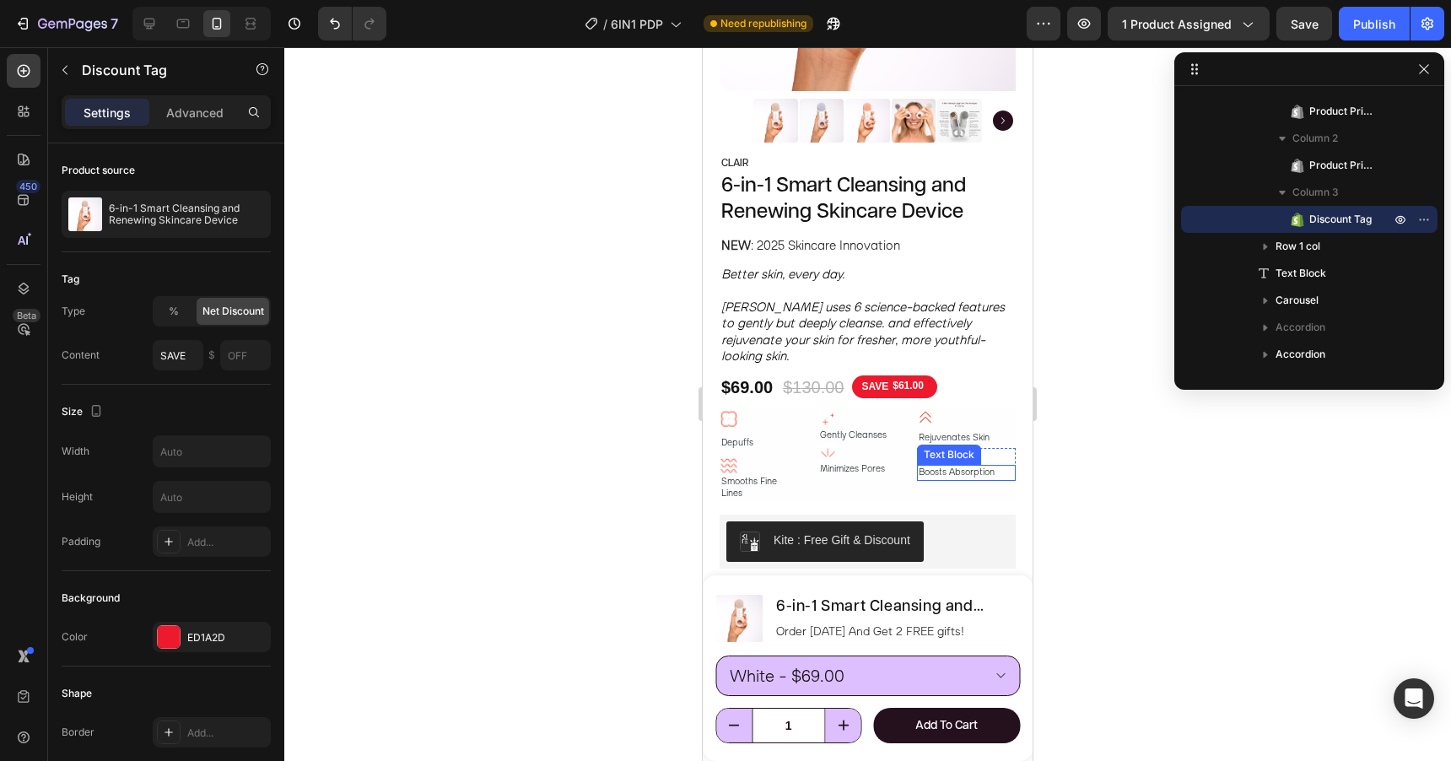
scroll to position [510, 0]
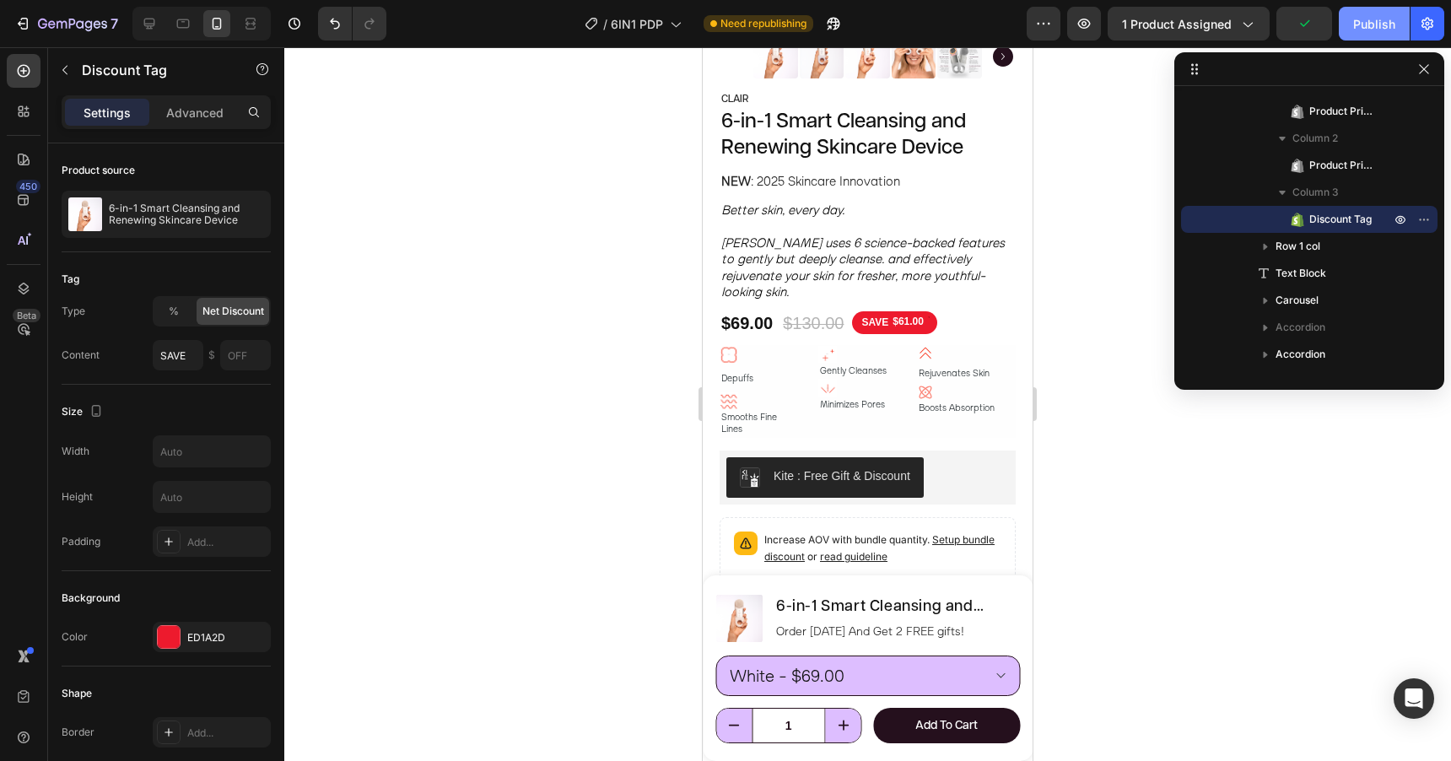
click at [1362, 28] on div "Publish" at bounding box center [1374, 24] width 42 height 18
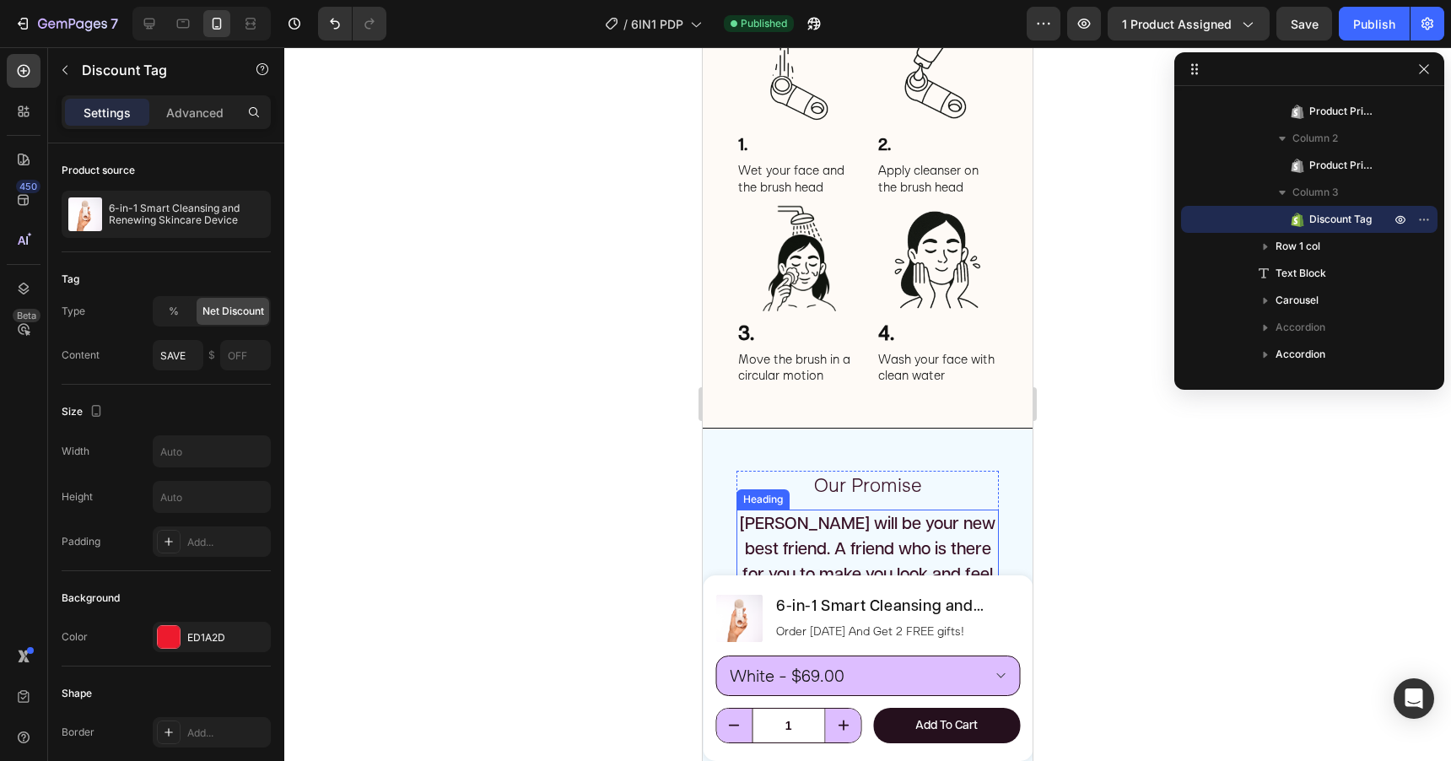
scroll to position [2786, 0]
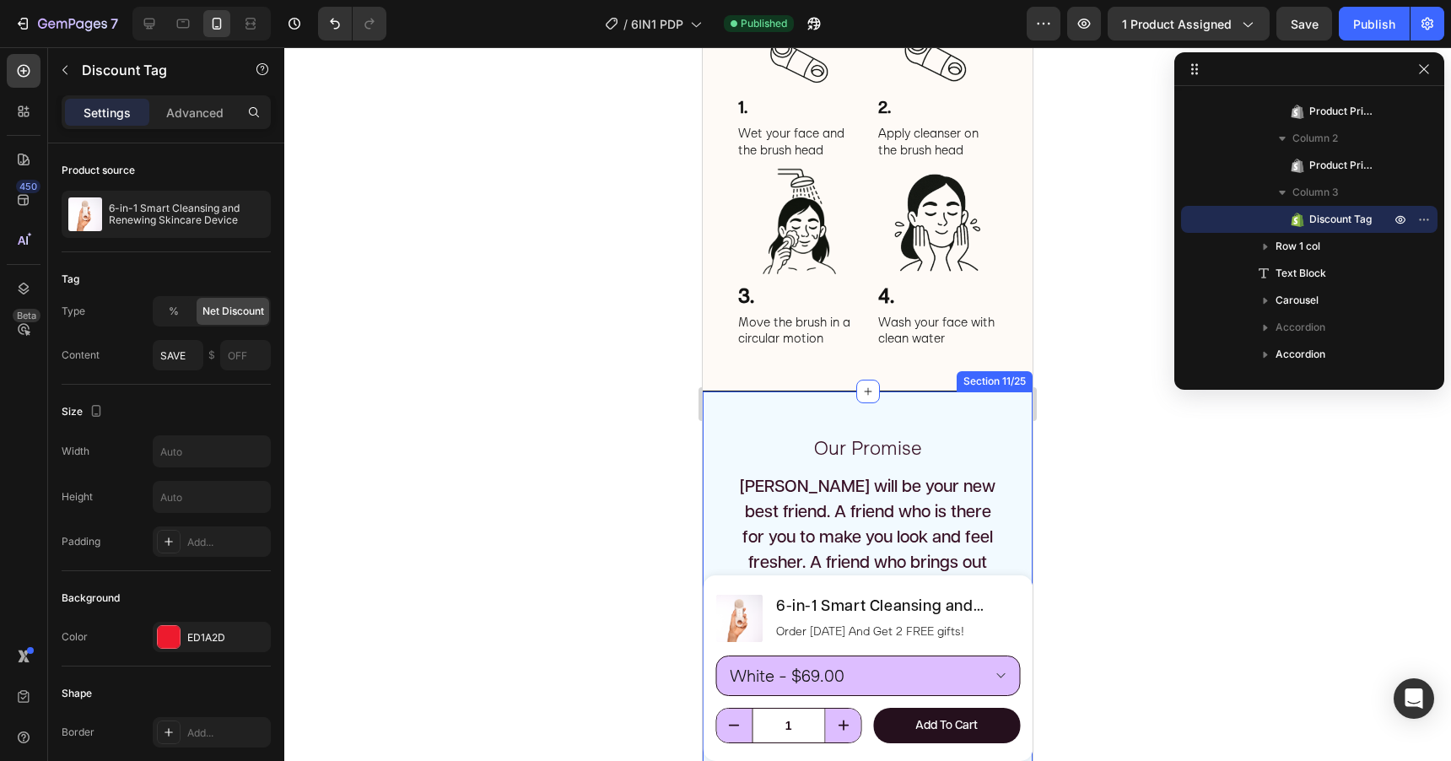
click at [919, 442] on div "Our Promise Text Block Clair will be your new best friend. A friend who is ther…" at bounding box center [868, 617] width 330 height 453
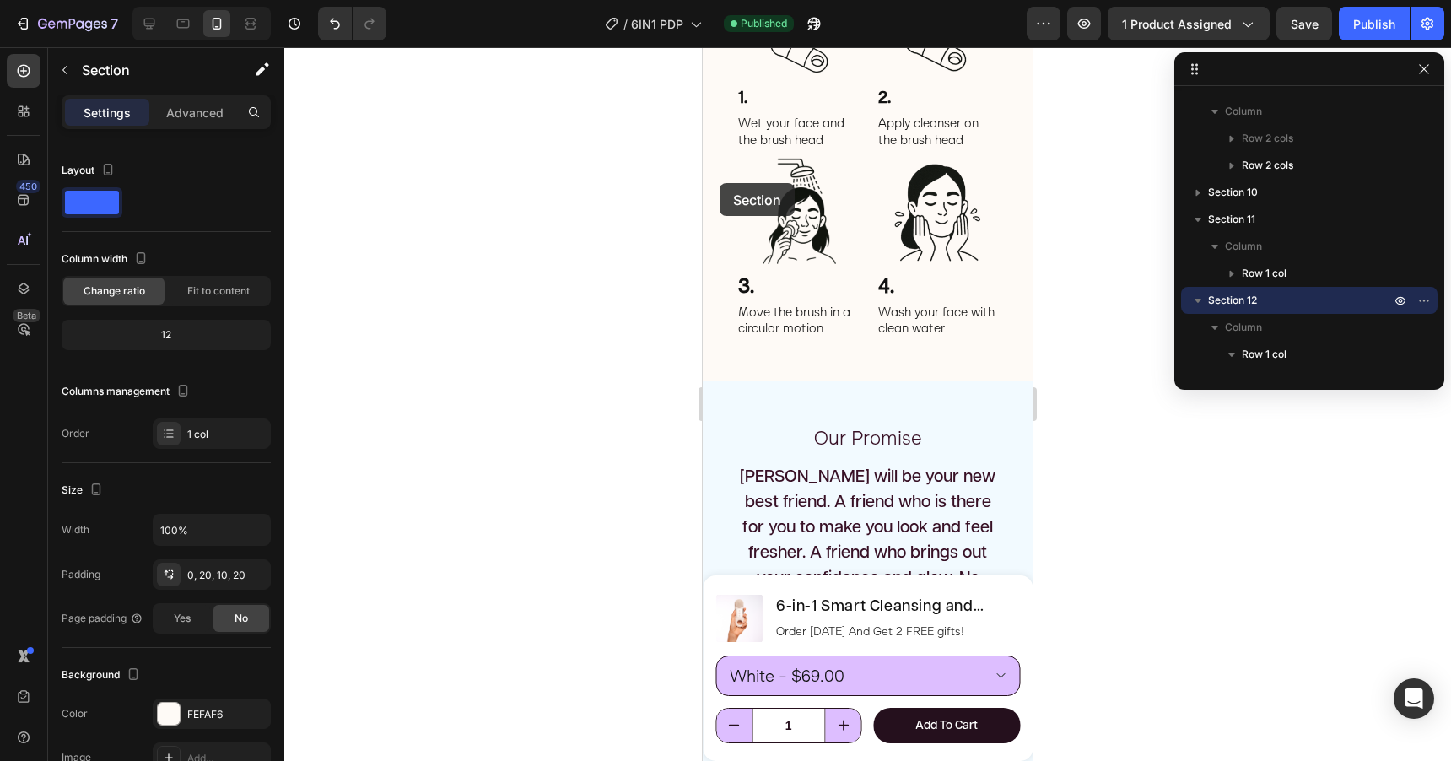
scroll to position [2795, 0]
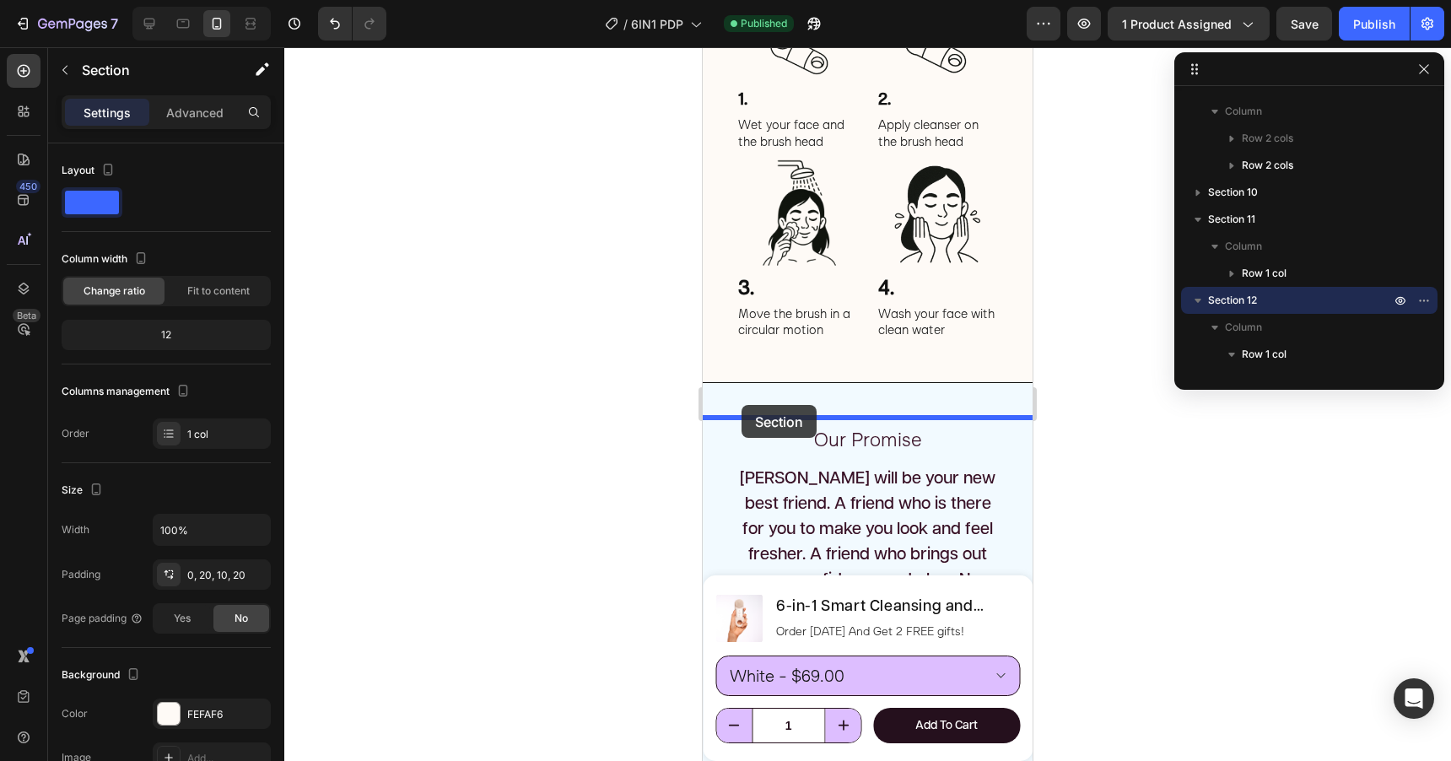
drag, startPoint x: 711, startPoint y: 227, endPoint x: 741, endPoint y: 409, distance: 184.6
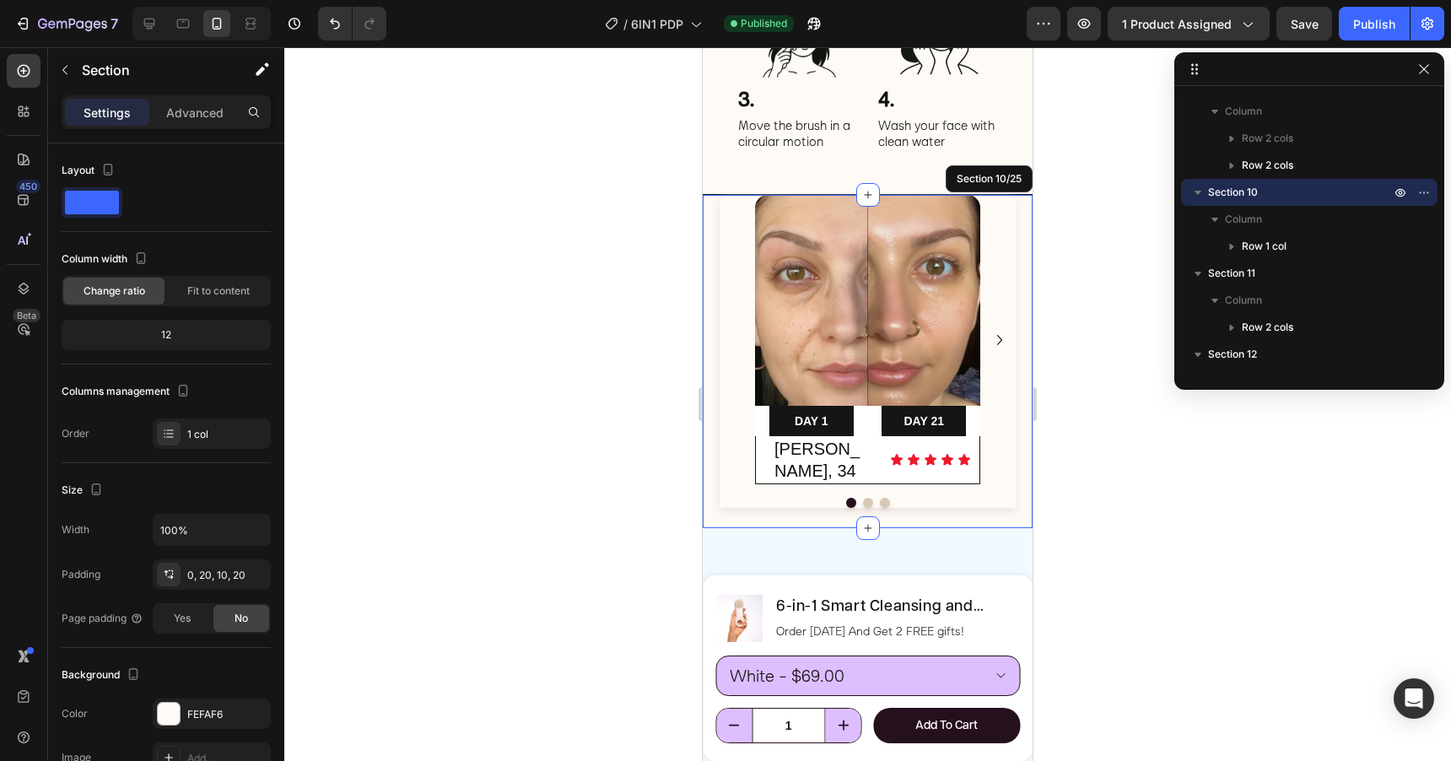
scroll to position [3001, 0]
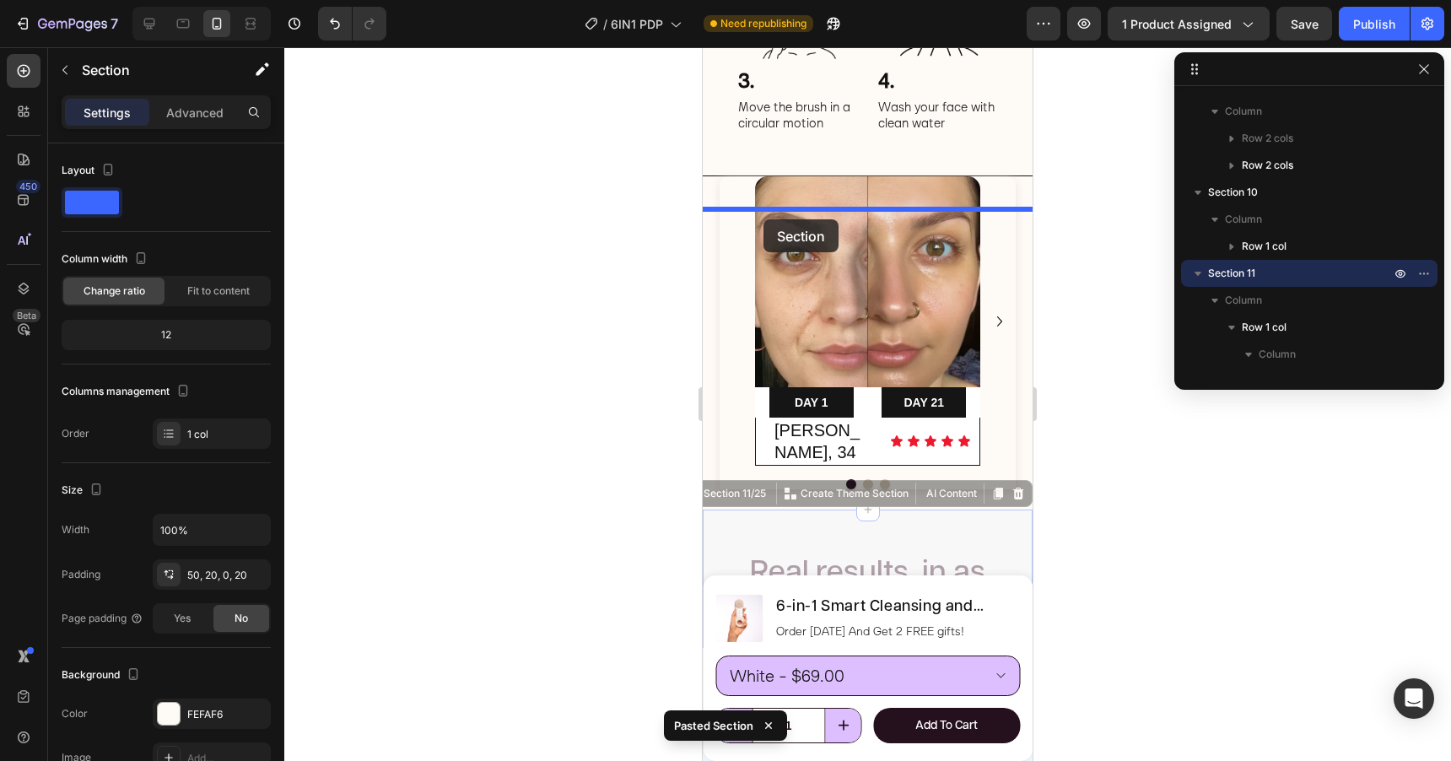
drag, startPoint x: 723, startPoint y: 534, endPoint x: 763, endPoint y: 219, distance: 317.2
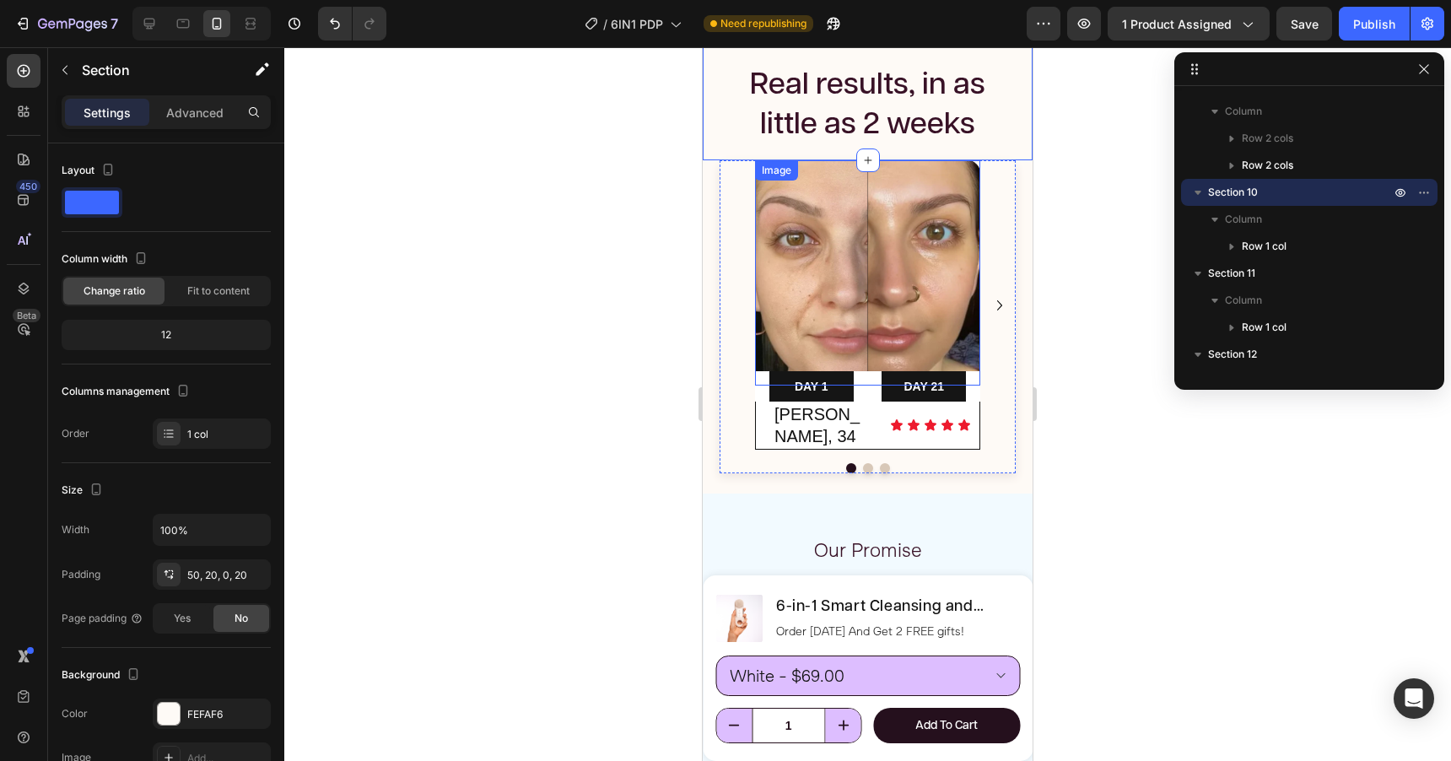
scroll to position [3206, 0]
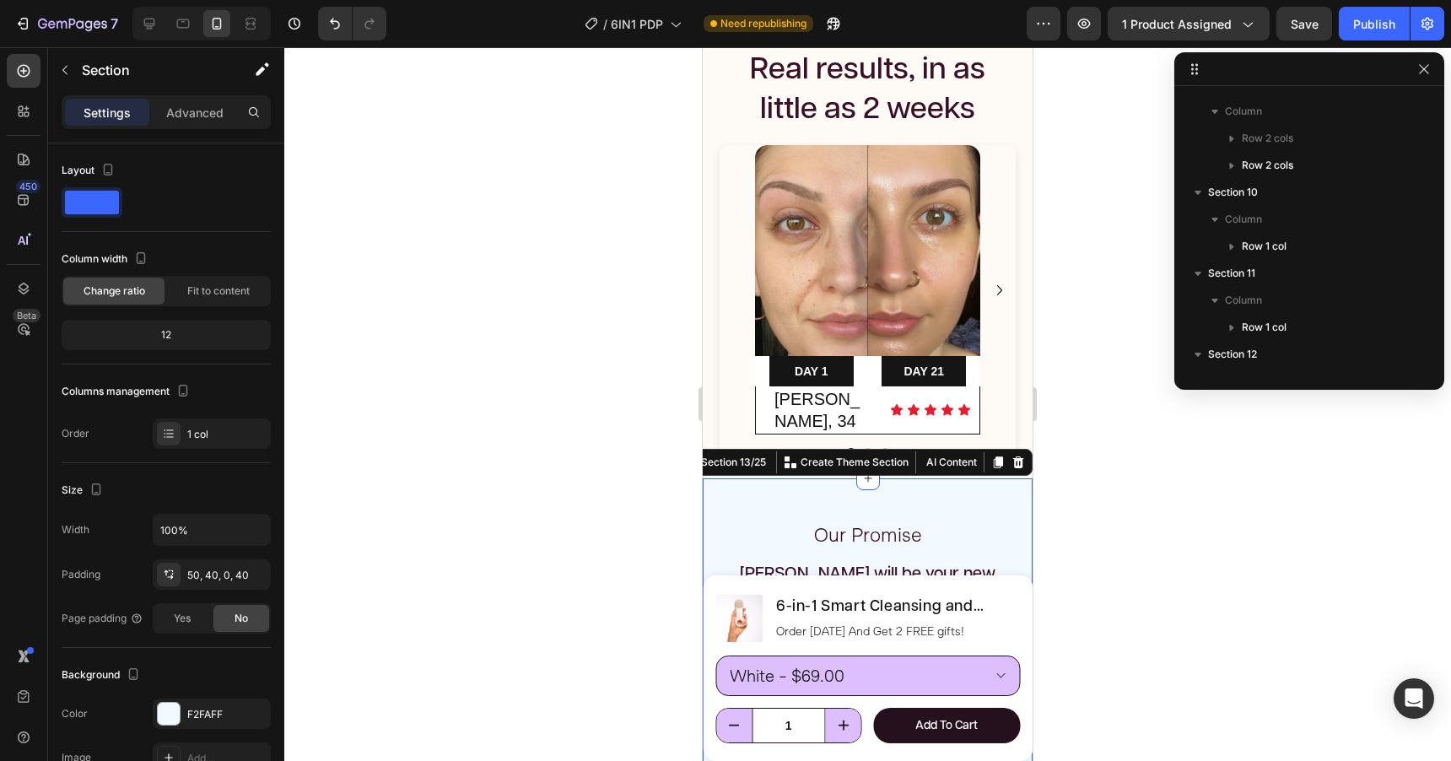
click at [779, 478] on div "Our Promise Text Block Clair will be your new best friend. A friend who is ther…" at bounding box center [868, 704] width 330 height 453
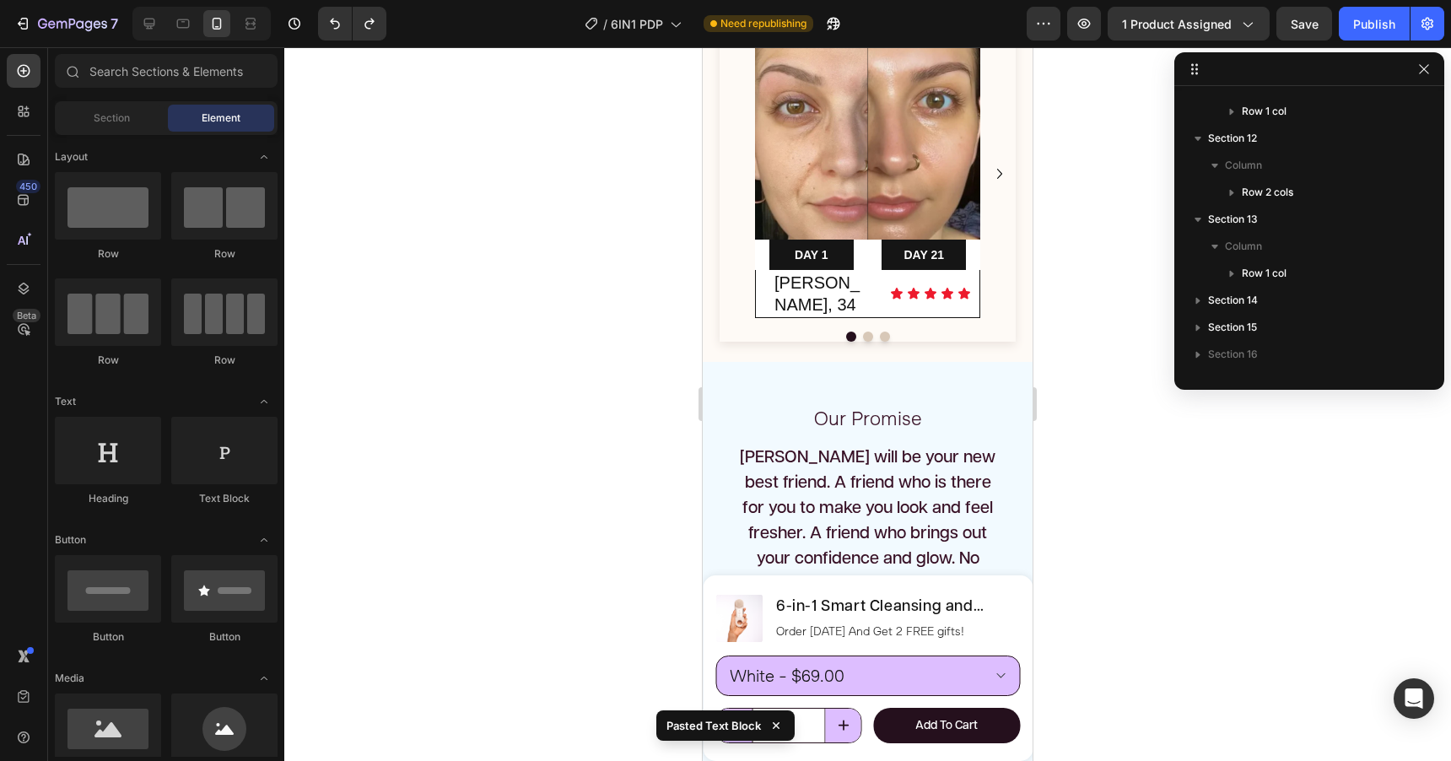
scroll to position [3259, 0]
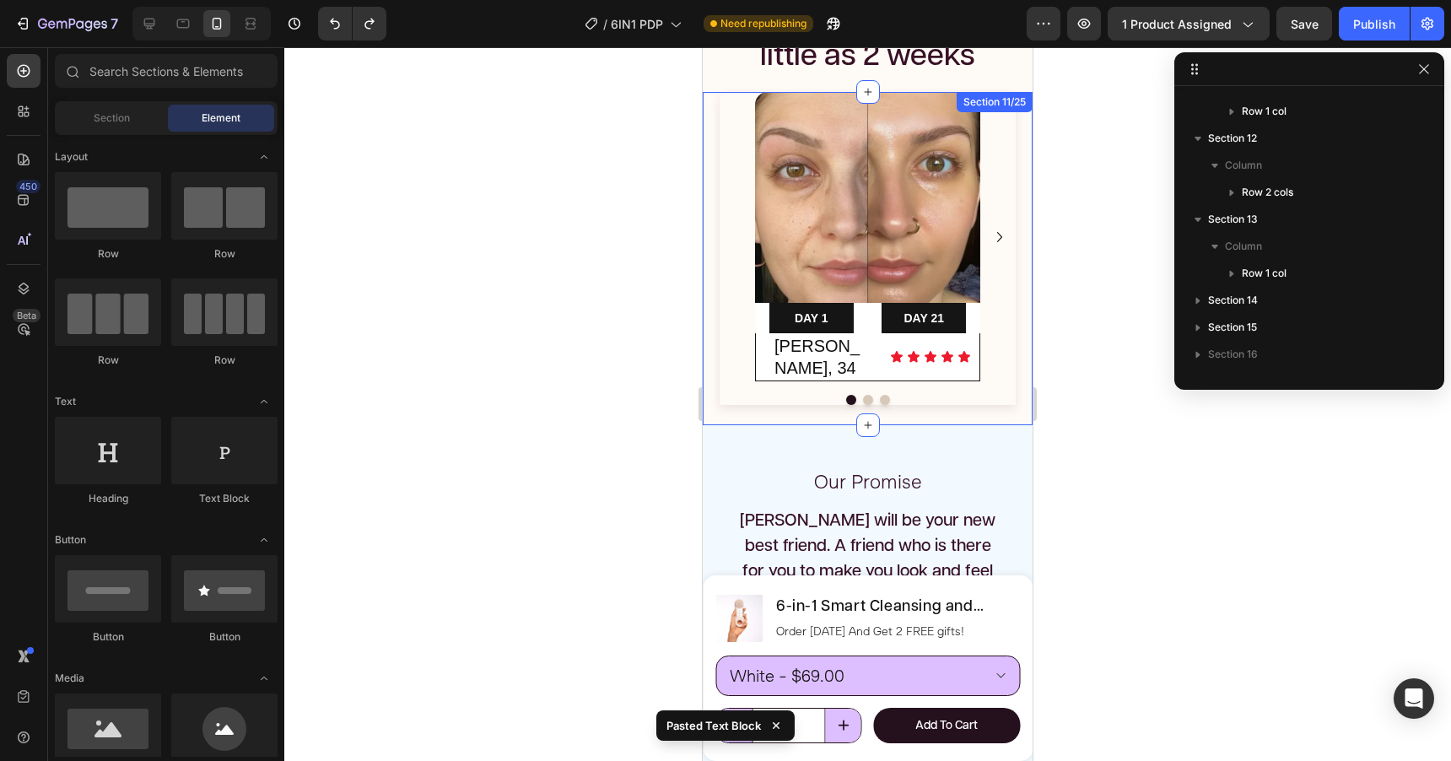
click at [724, 392] on div "Image DAY 1 Text Block Row DAY 21 Text Block Row Row Lisa, 34 Heading Icon Icon…" at bounding box center [868, 254] width 296 height 325
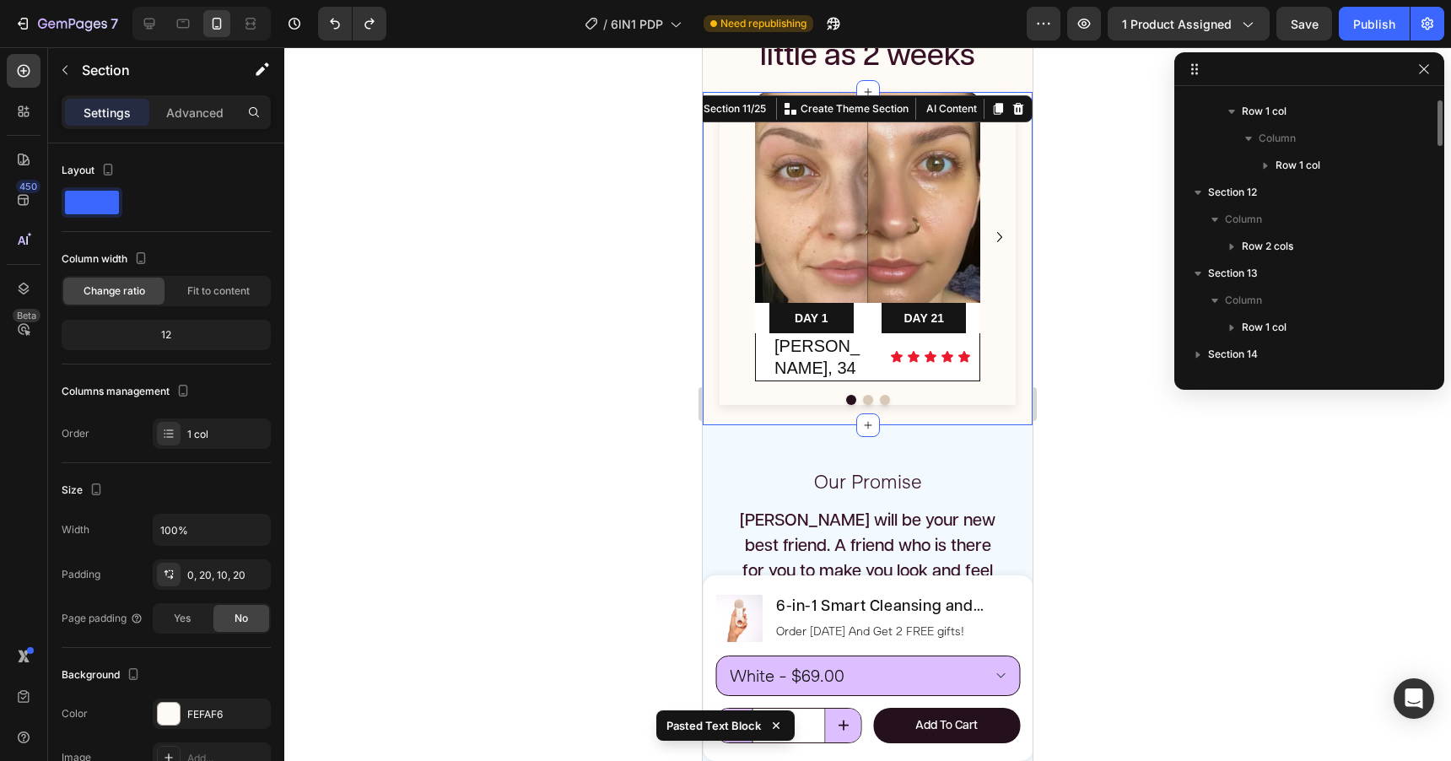
scroll to position [1021, 0]
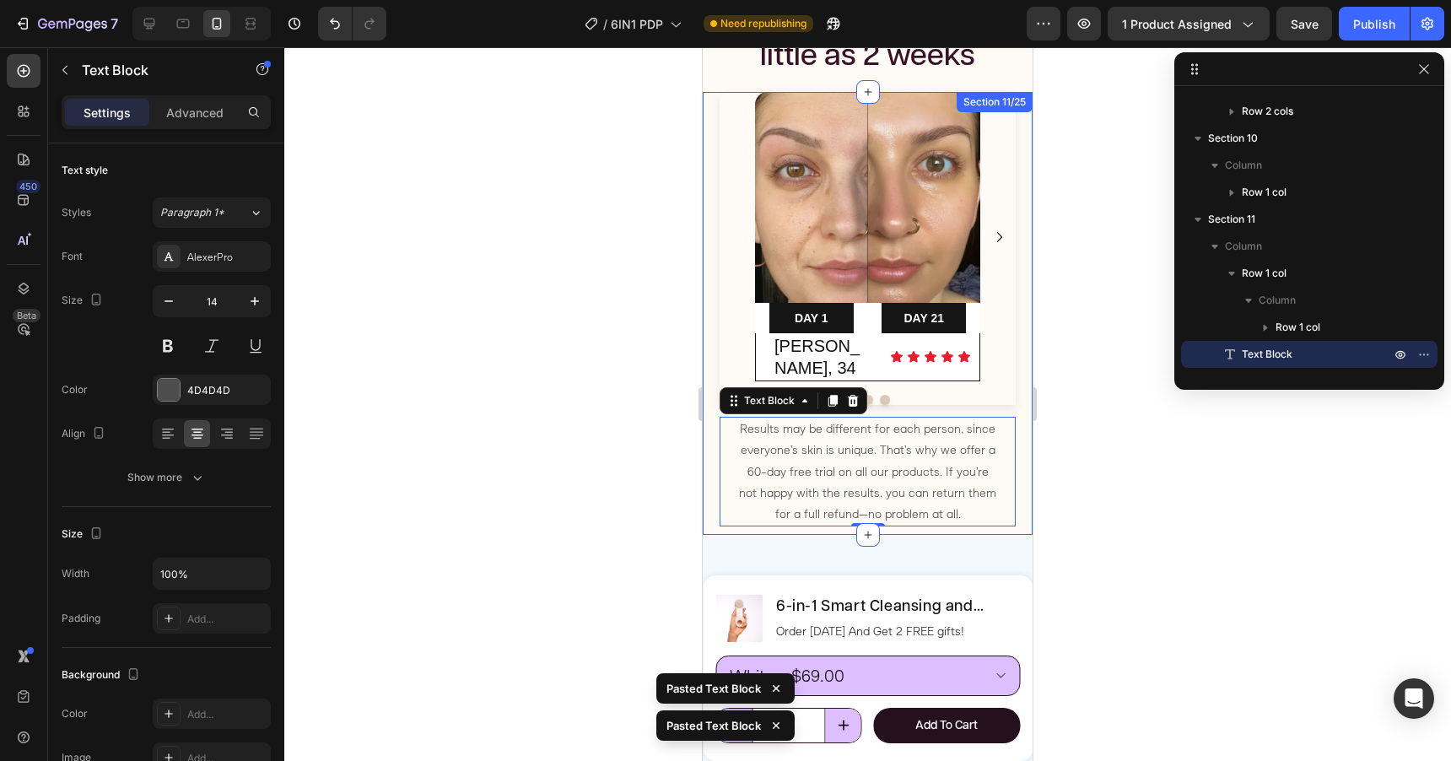
click at [1073, 359] on div at bounding box center [867, 404] width 1167 height 714
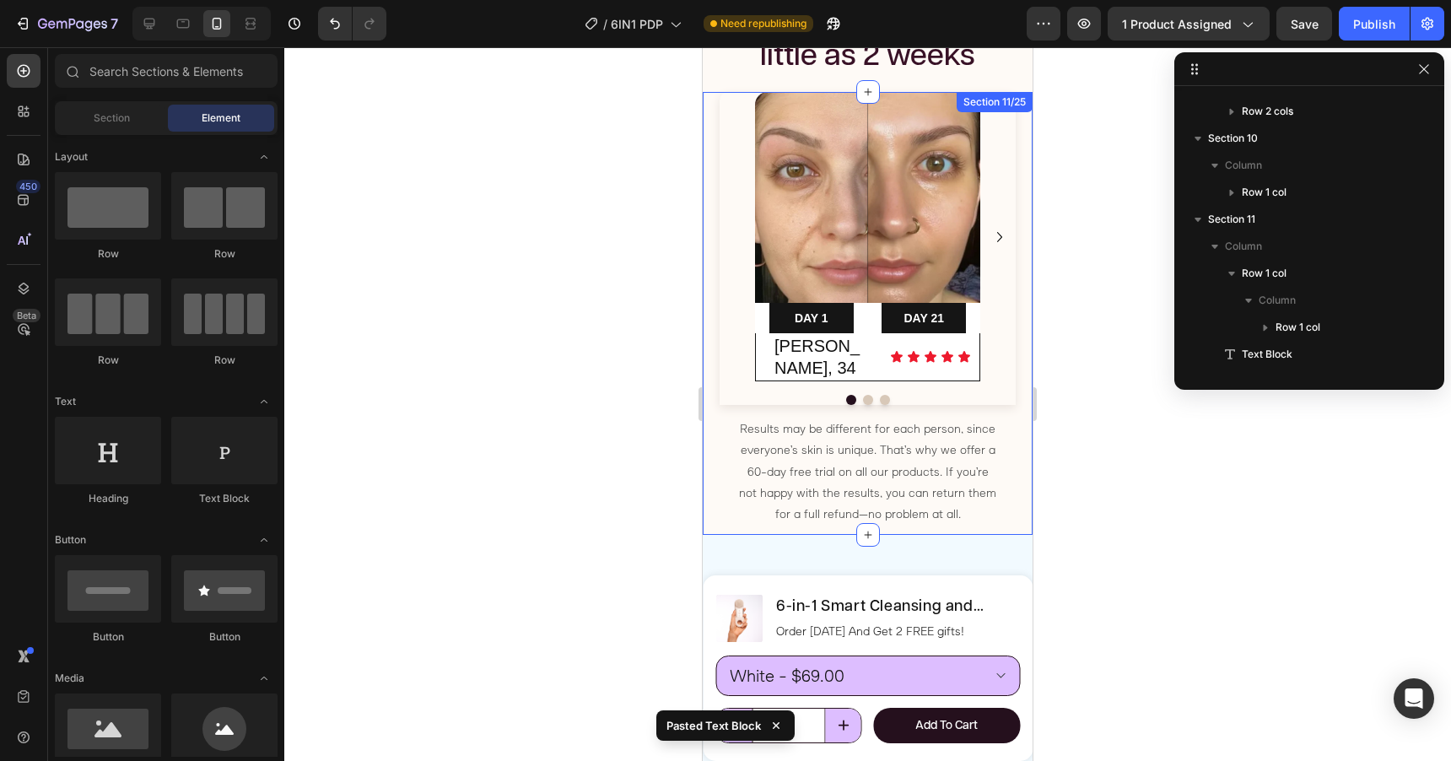
click at [942, 510] on div "Image DAY 1 Text Block Row DAY 21 Text Block Row Row Lisa, 34 Heading Icon Icon…" at bounding box center [868, 313] width 330 height 443
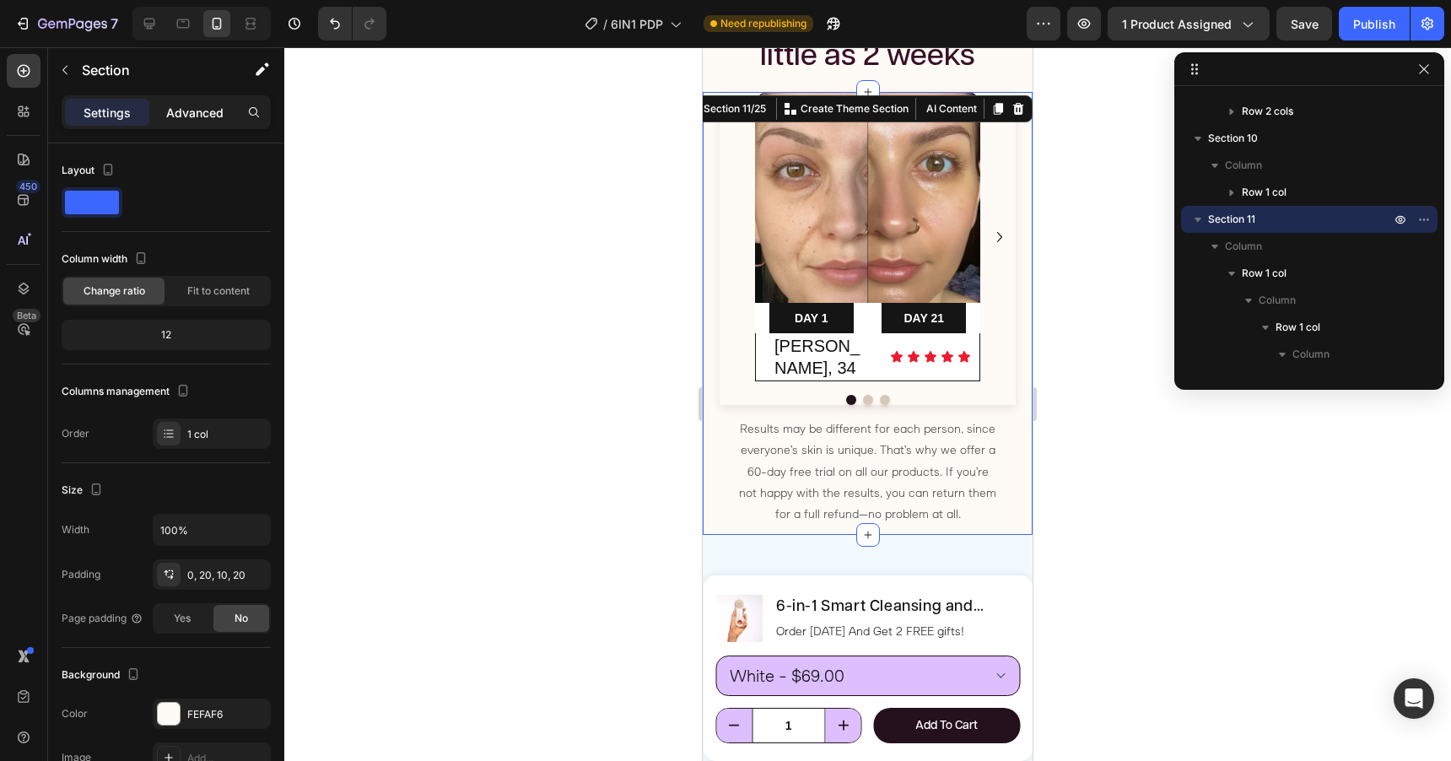
click at [194, 104] on p "Advanced" at bounding box center [194, 113] width 57 height 18
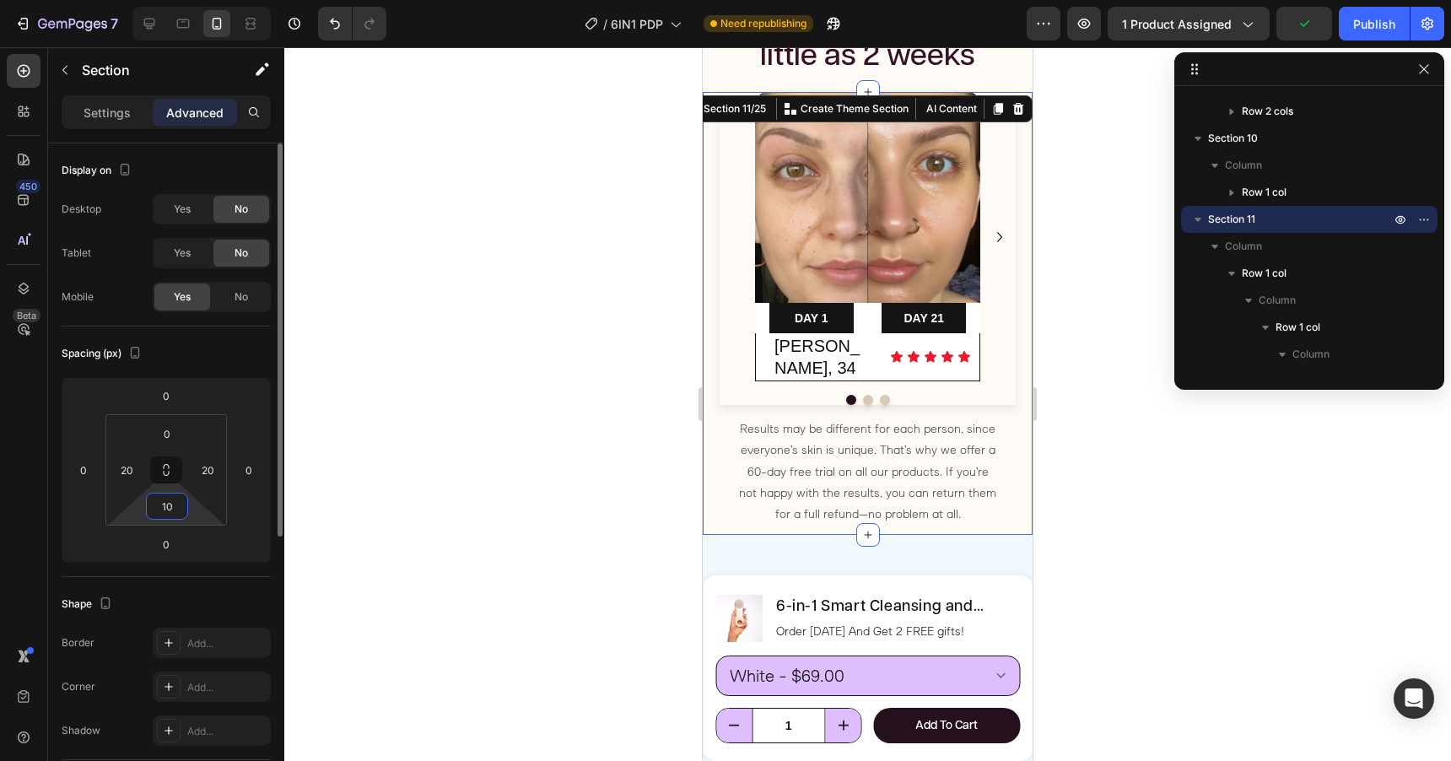
click at [164, 509] on input "10" at bounding box center [167, 505] width 34 height 25
type input "50"
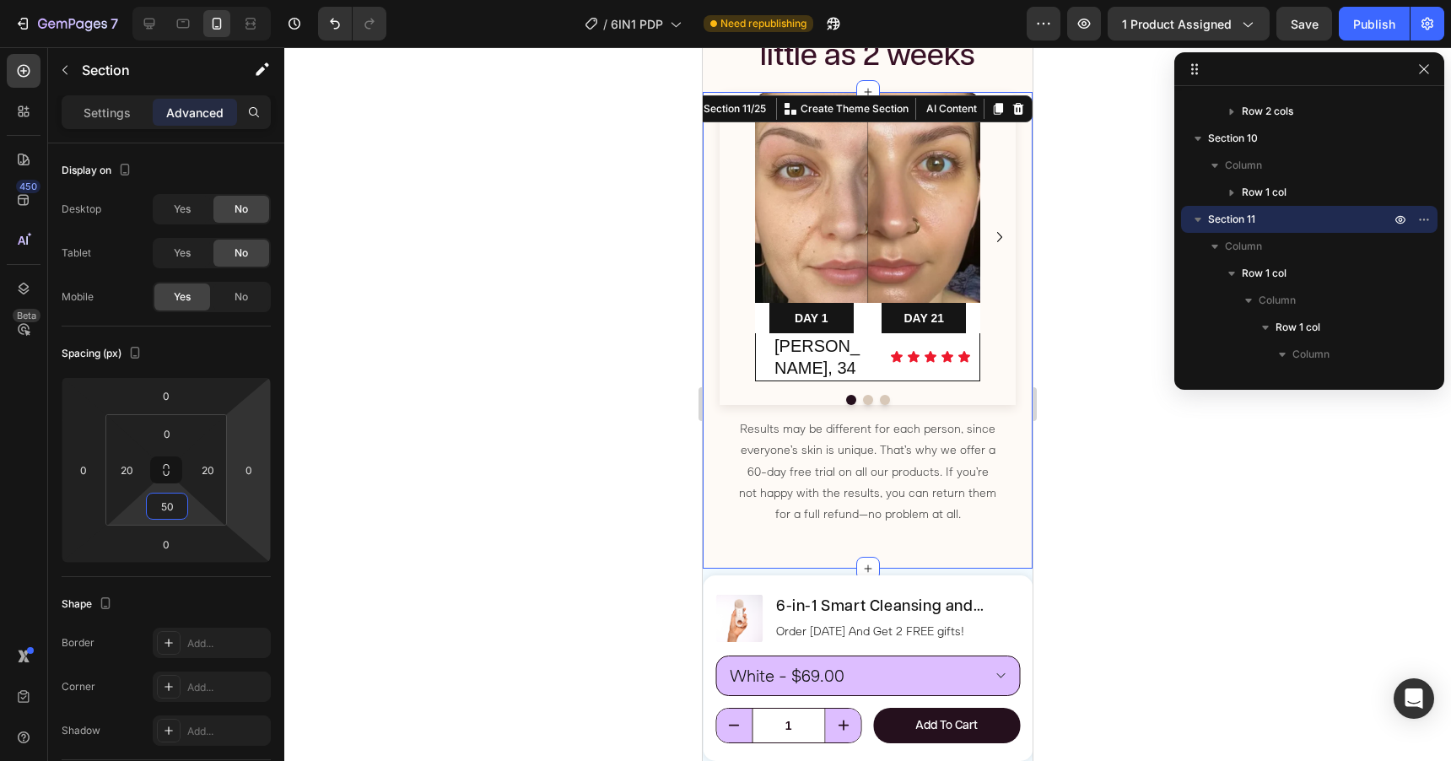
click at [1077, 322] on div at bounding box center [867, 404] width 1167 height 714
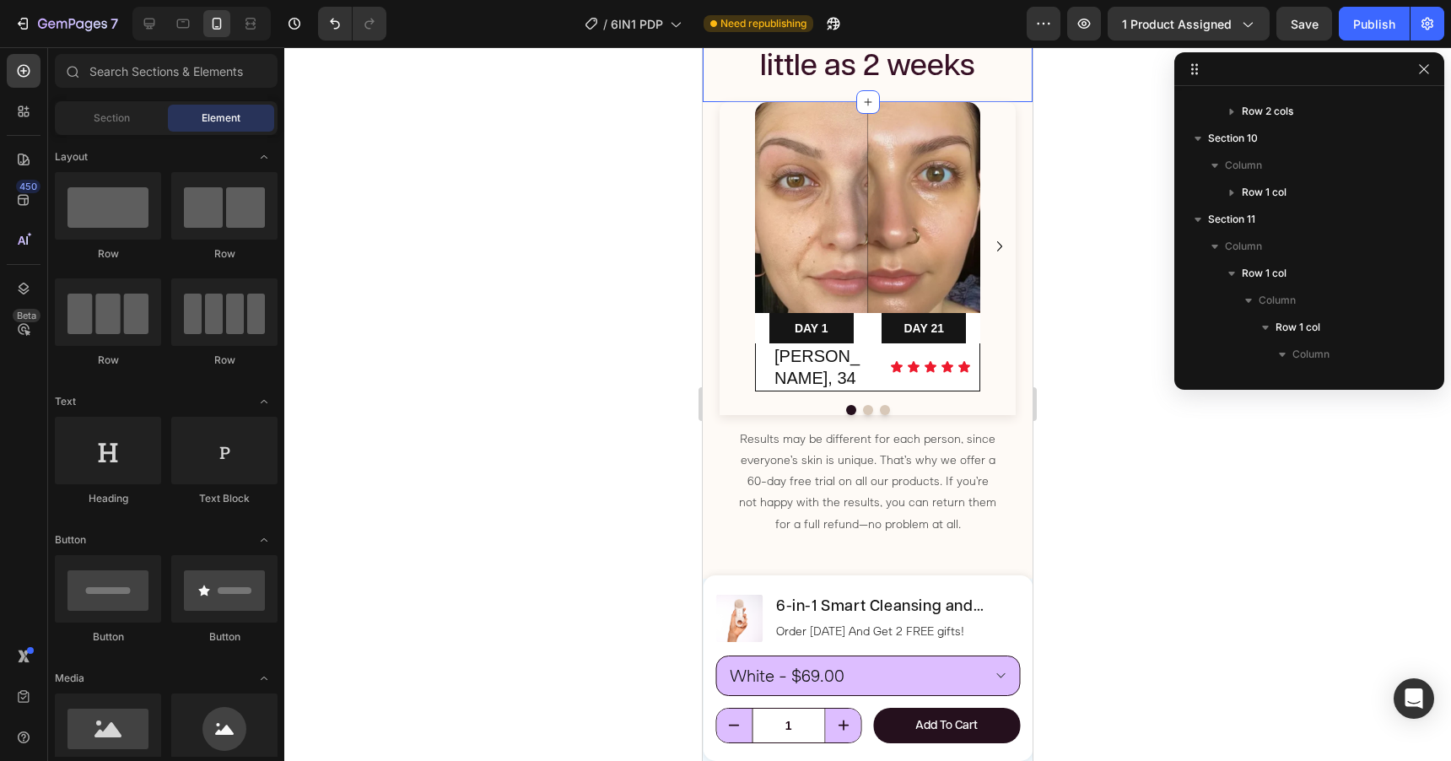
scroll to position [3222, 0]
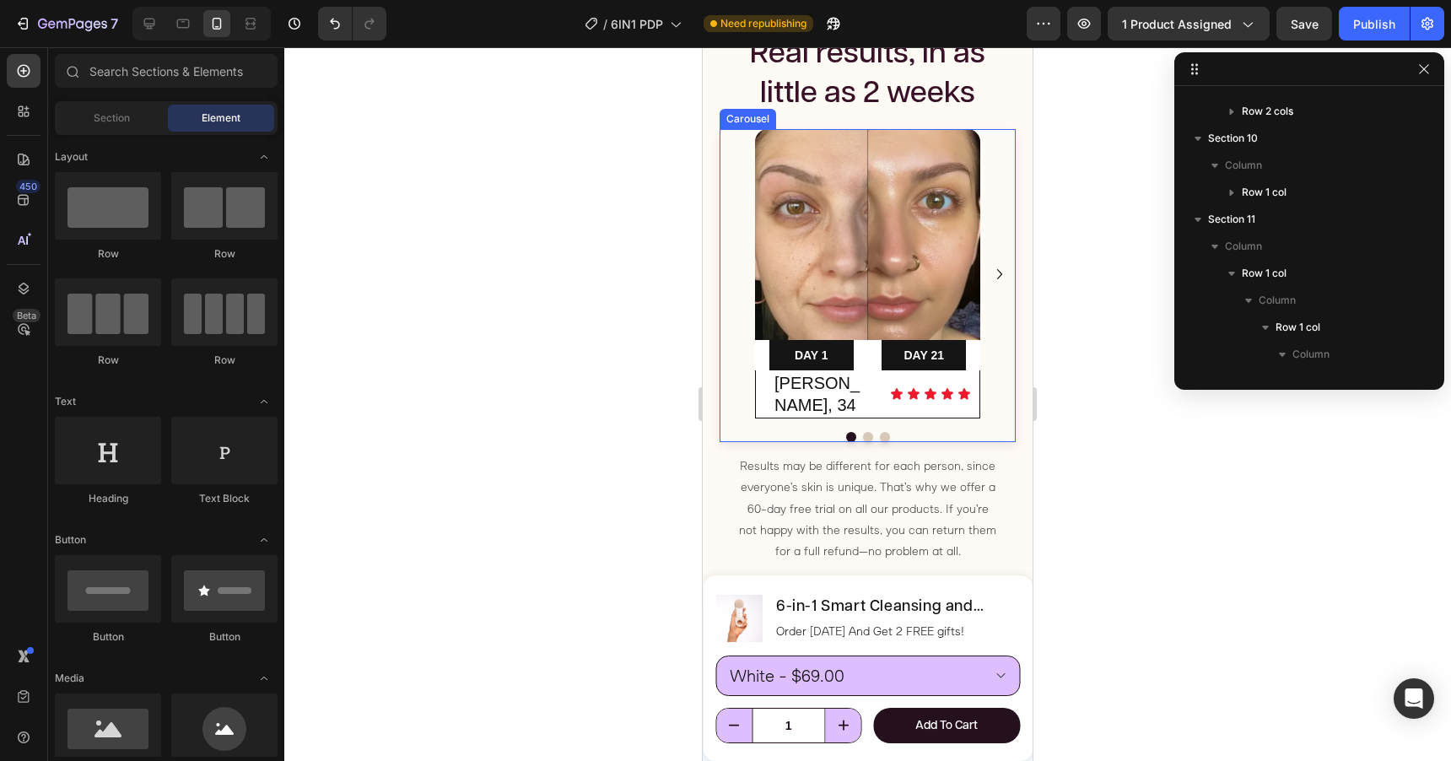
click at [1003, 264] on icon "Carousel Next Arrow" at bounding box center [1000, 274] width 20 height 20
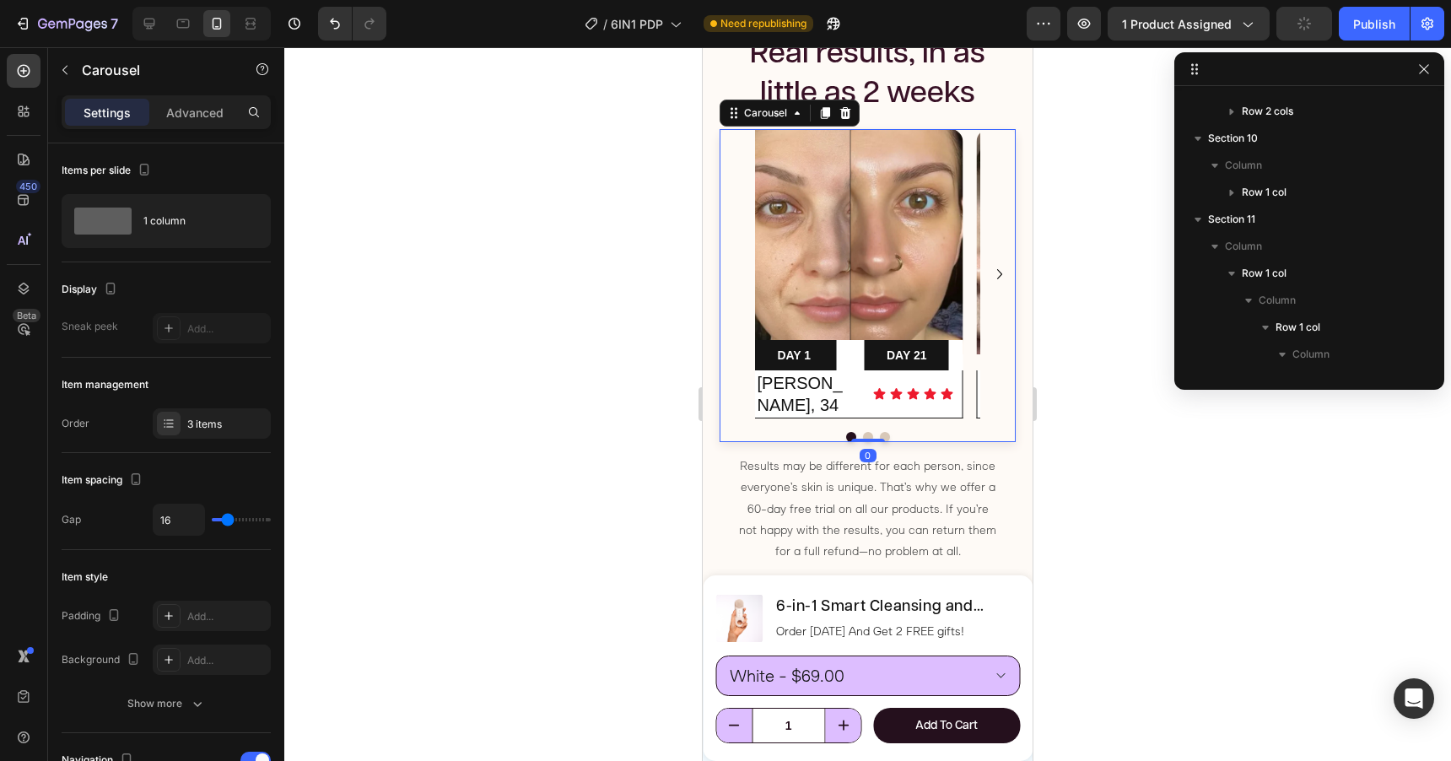
scroll to position [1237, 0]
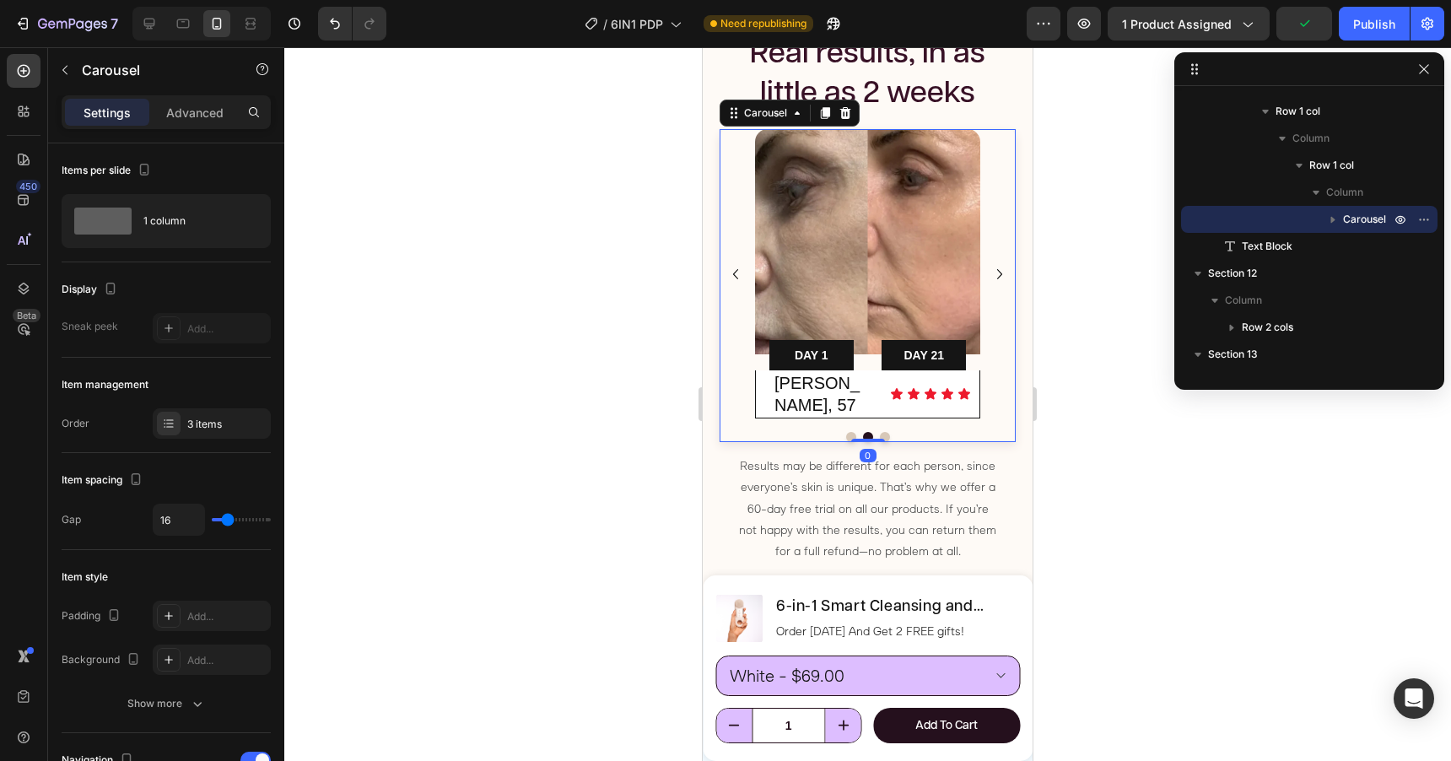
click at [1003, 264] on icon "Carousel Next Arrow" at bounding box center [1000, 274] width 20 height 20
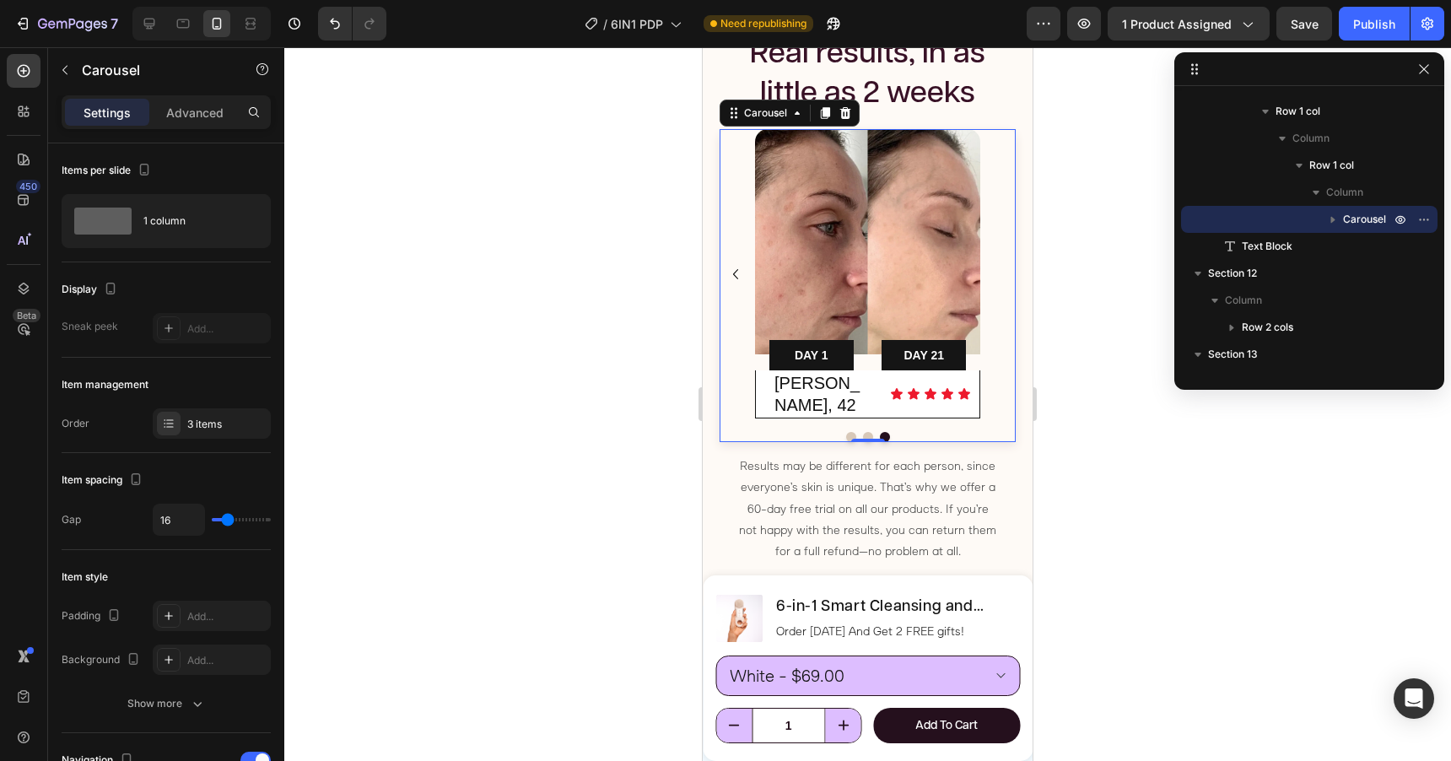
scroll to position [3235, 0]
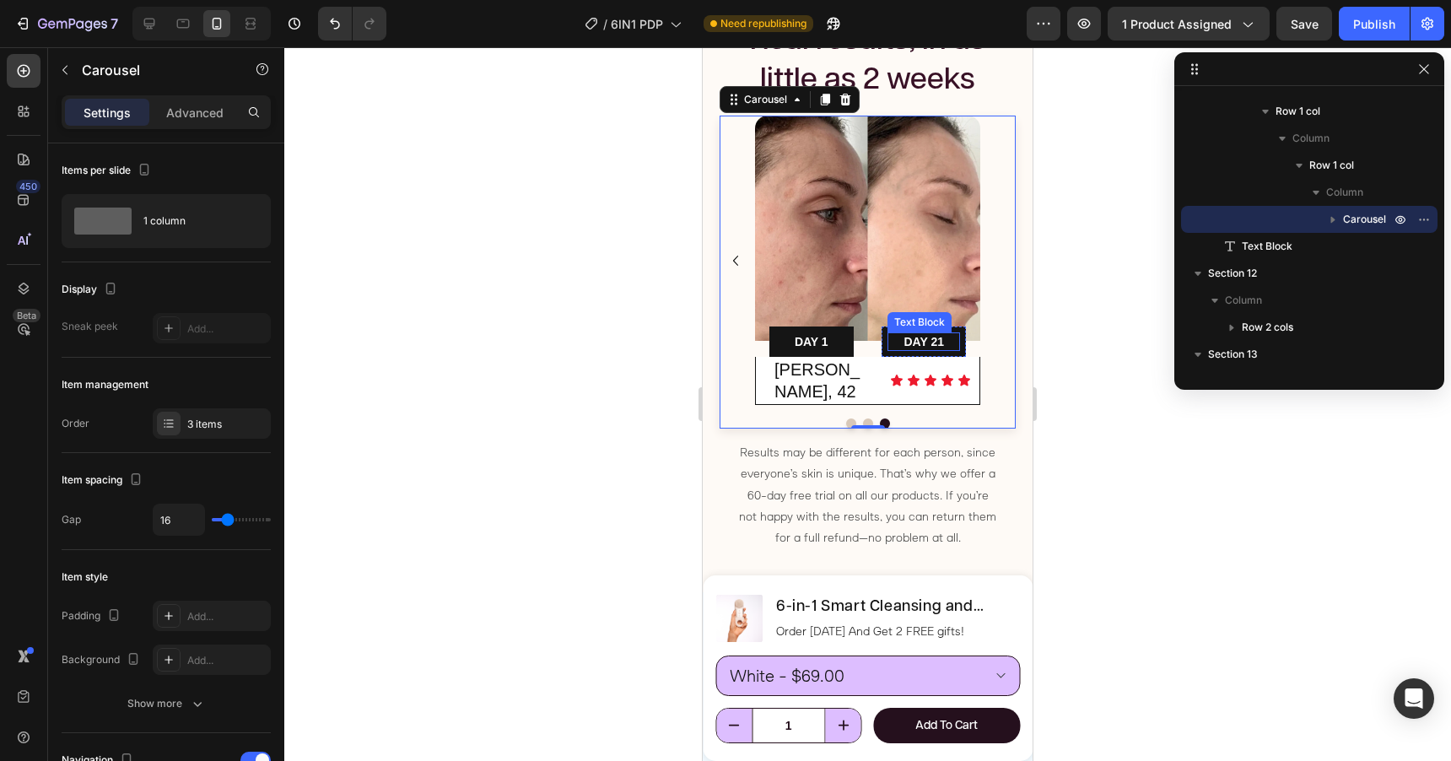
click at [936, 342] on span "DAY 21" at bounding box center [924, 341] width 40 height 13
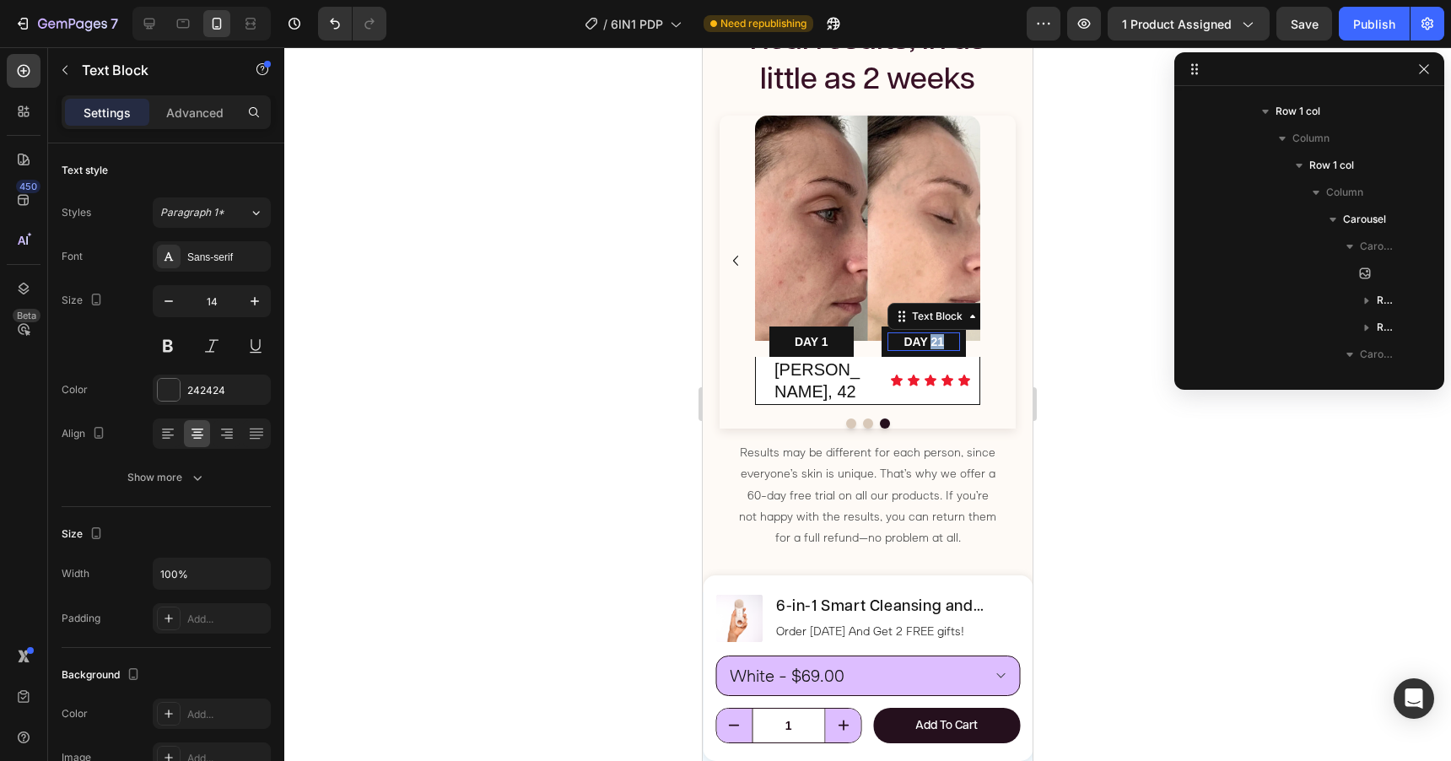
scroll to position [1696, 0]
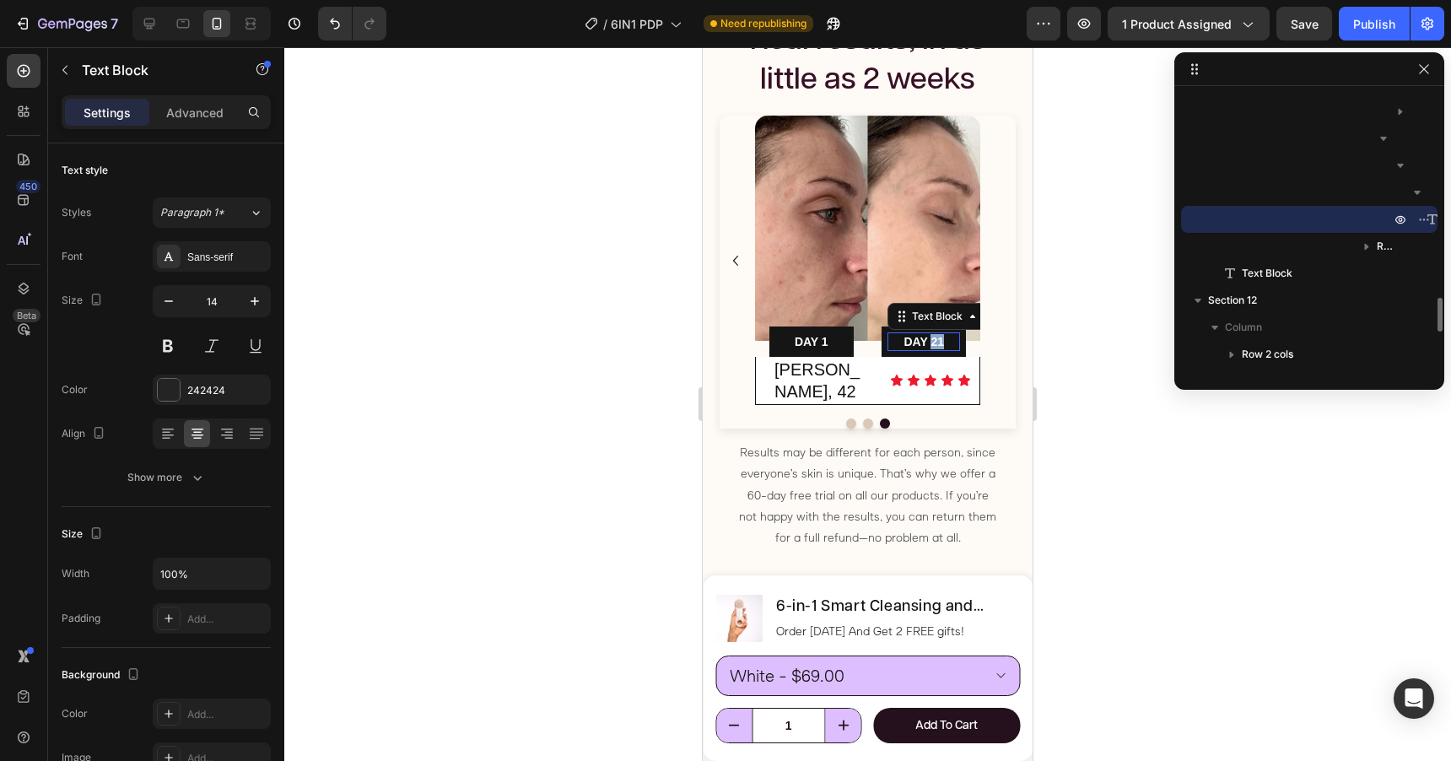
click at [936, 342] on span "DAY 21" at bounding box center [924, 341] width 40 height 13
click at [1067, 340] on div at bounding box center [867, 404] width 1167 height 714
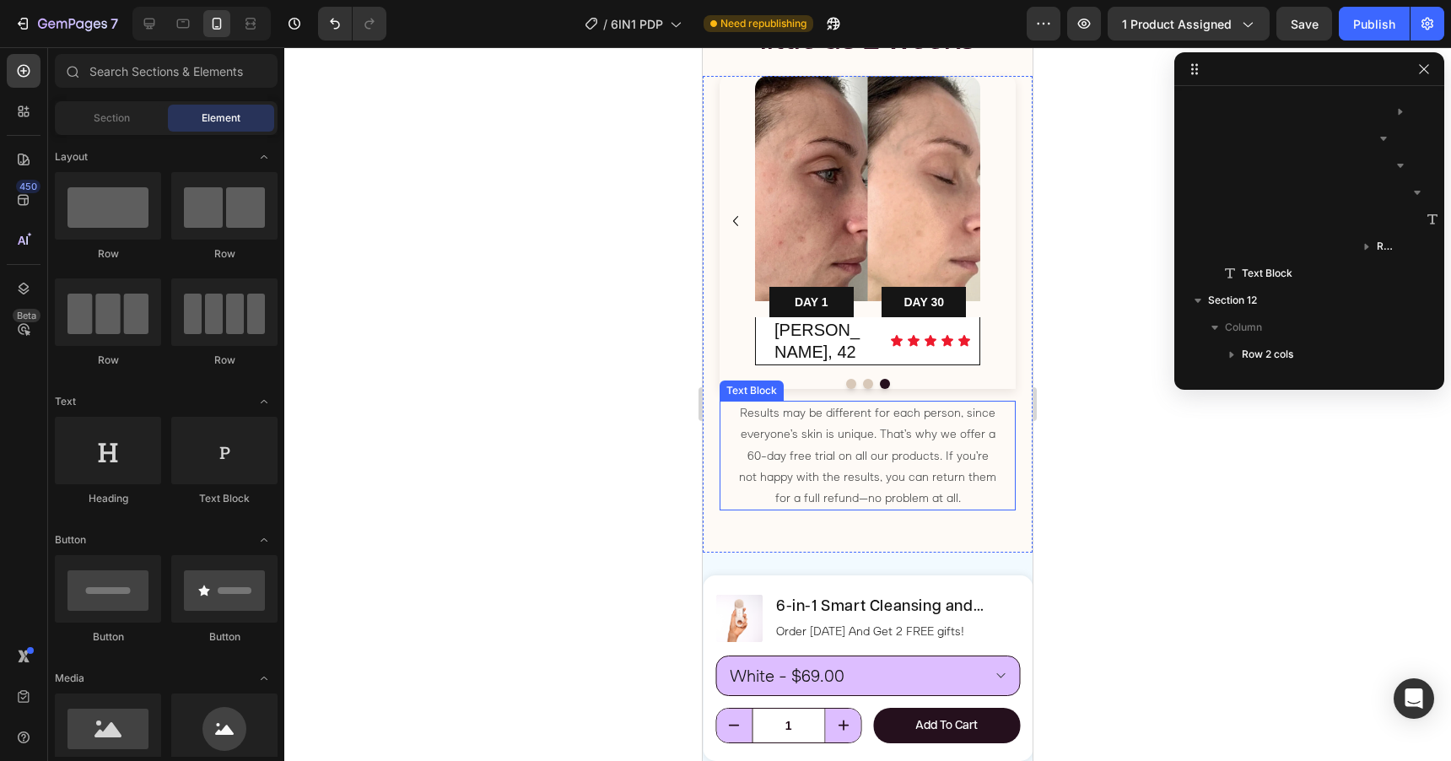
scroll to position [3012, 0]
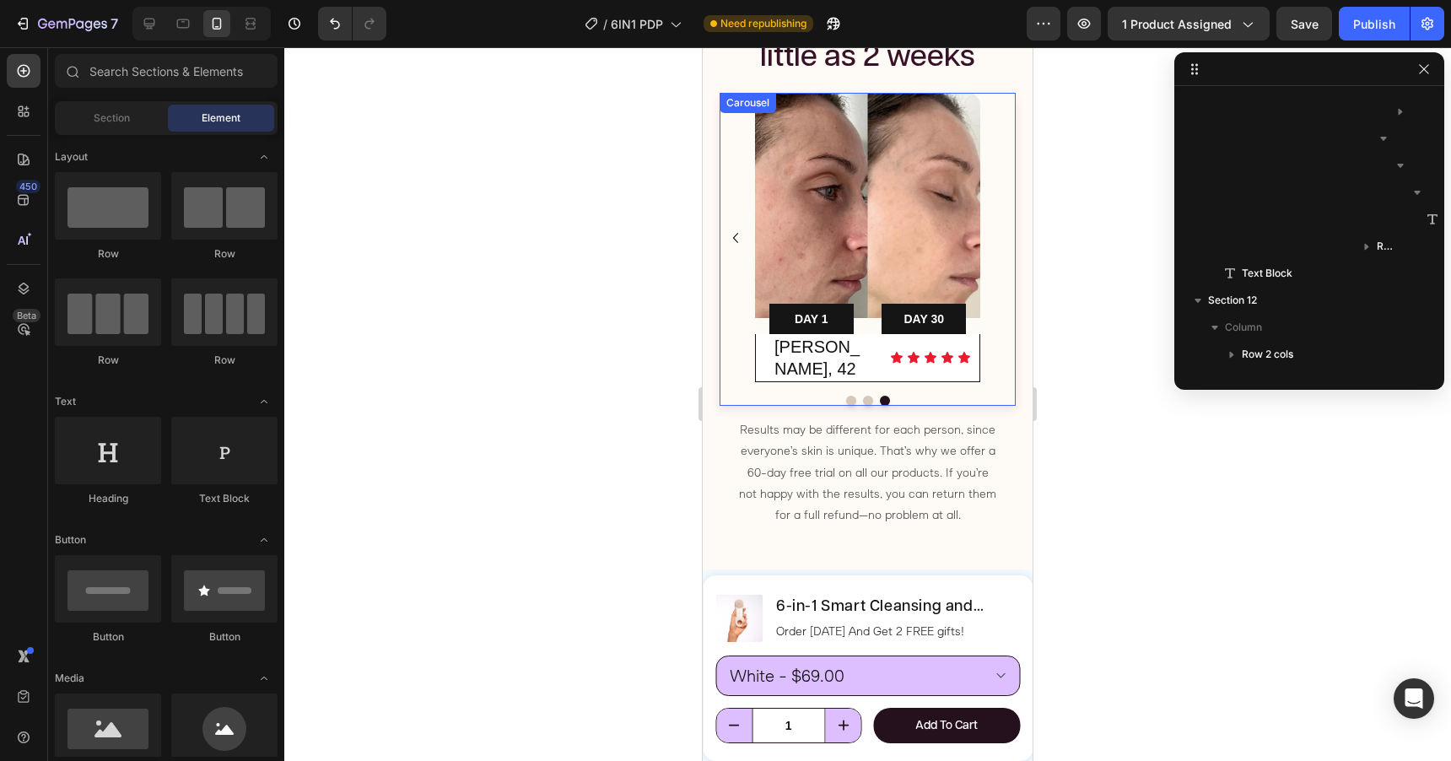
click at [734, 228] on icon "Carousel Back Arrow" at bounding box center [735, 238] width 20 height 20
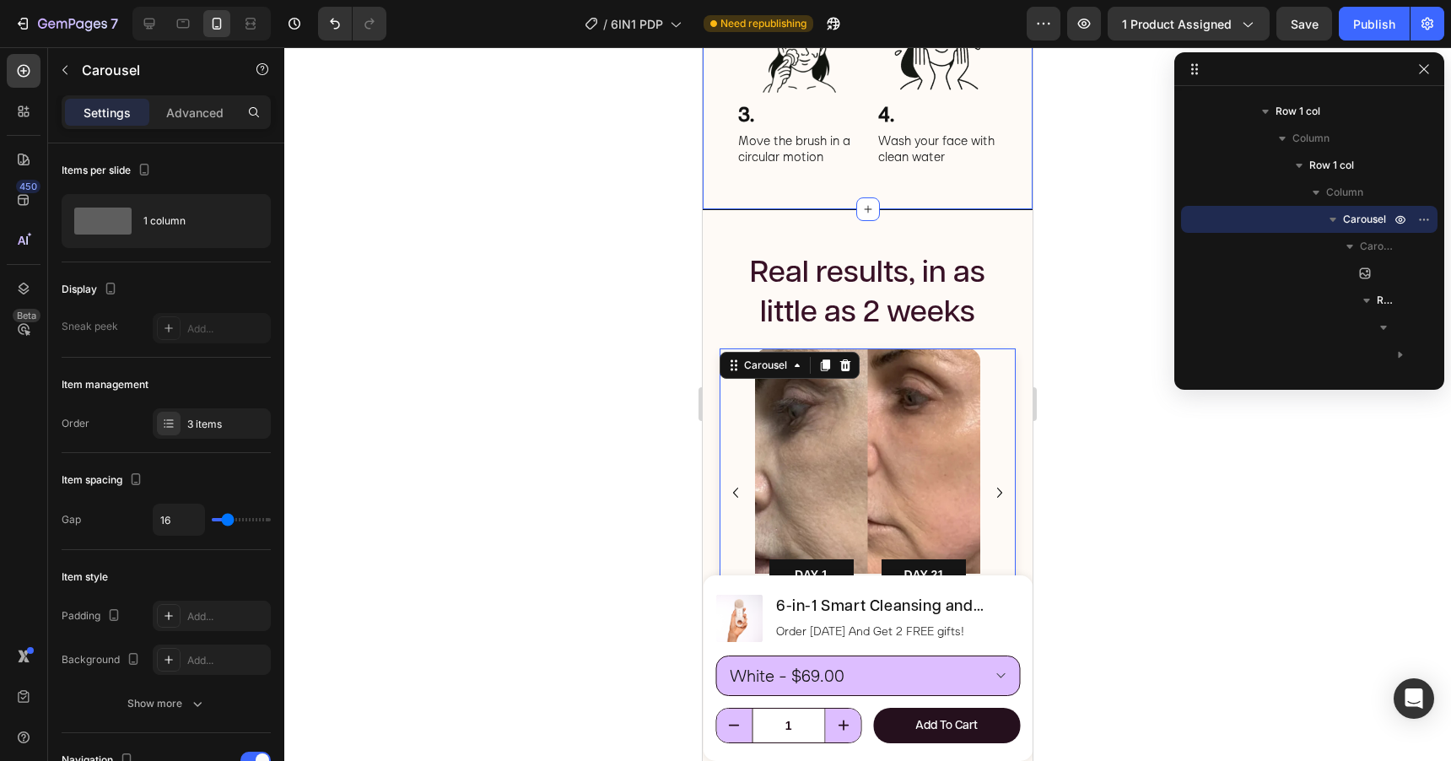
scroll to position [2995, 0]
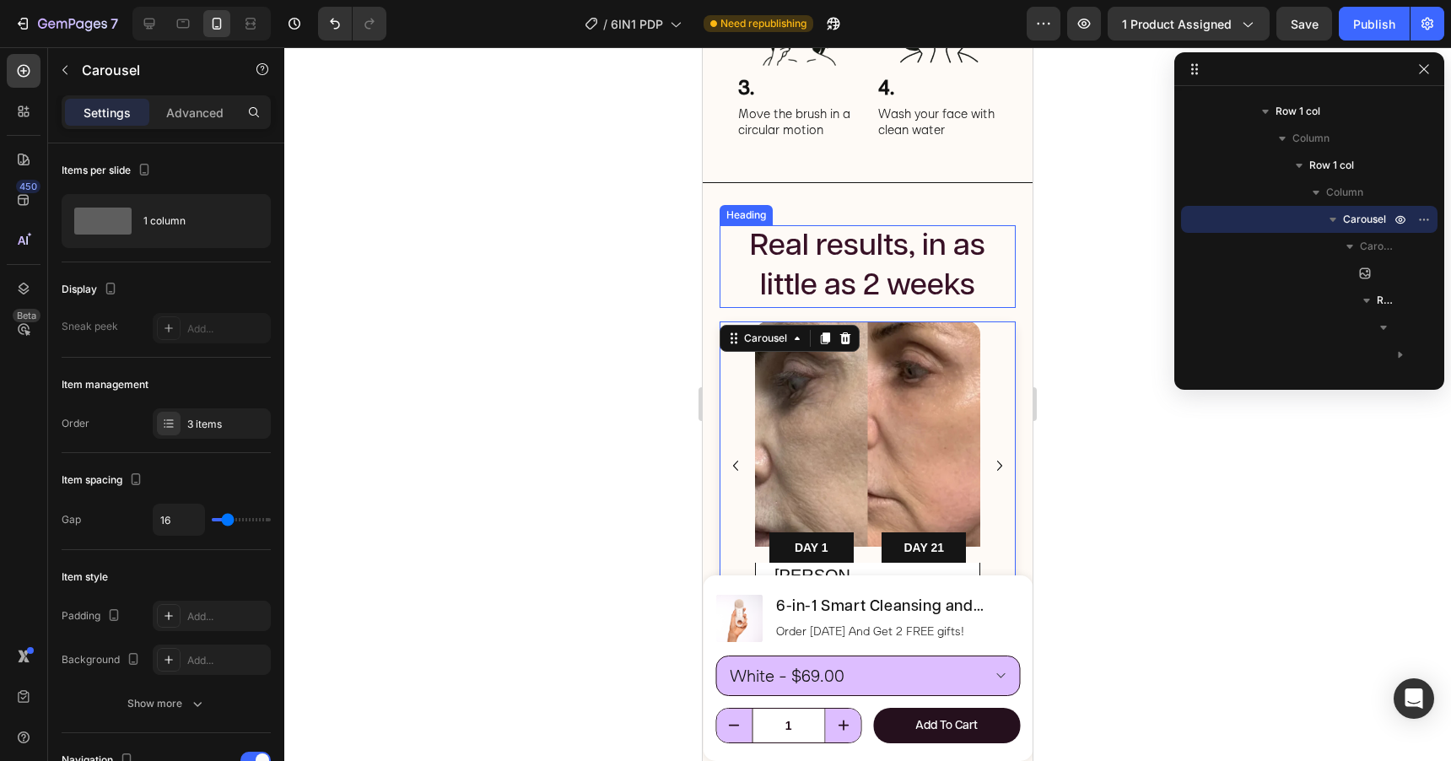
click at [871, 301] on span "Real results, in as little as 2 weeks" at bounding box center [867, 265] width 235 height 71
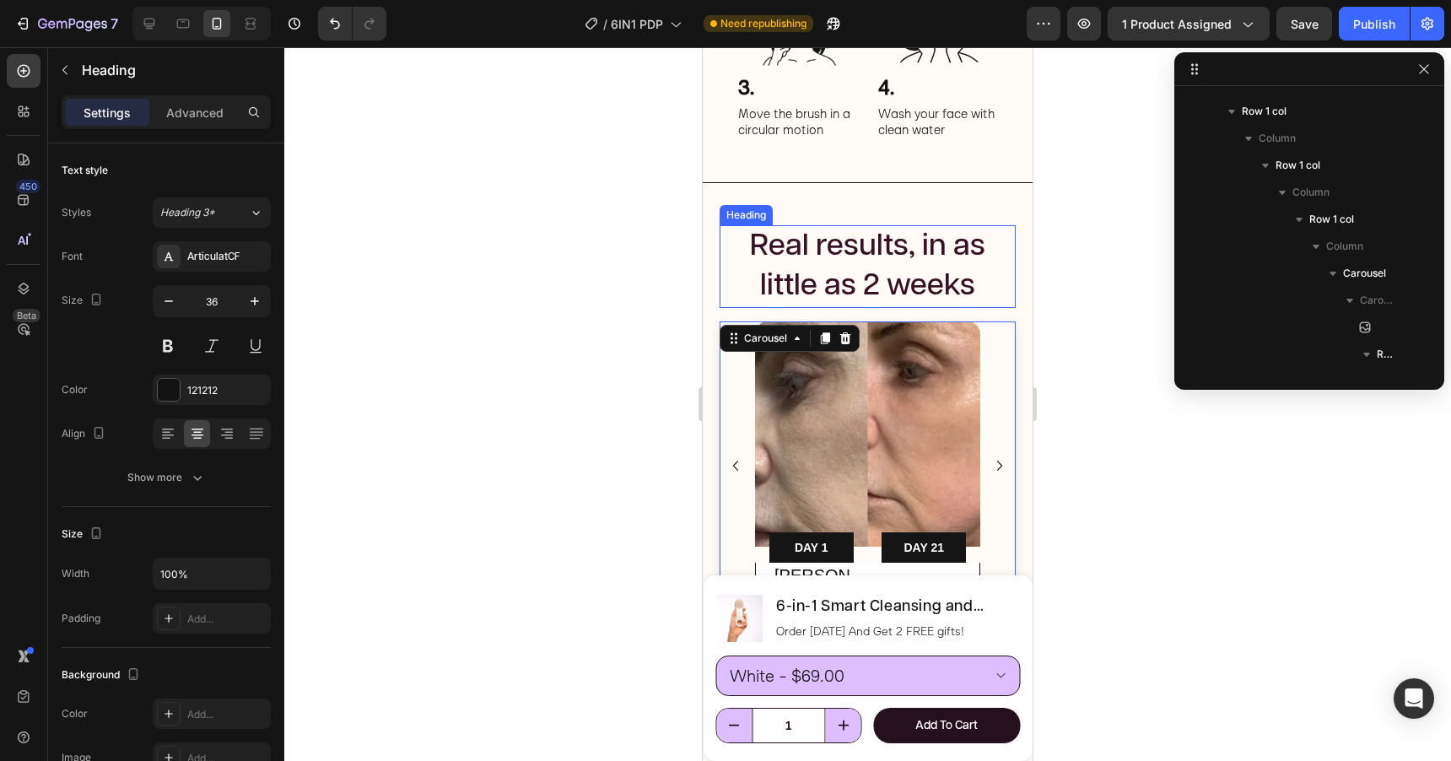
scroll to position [1048, 0]
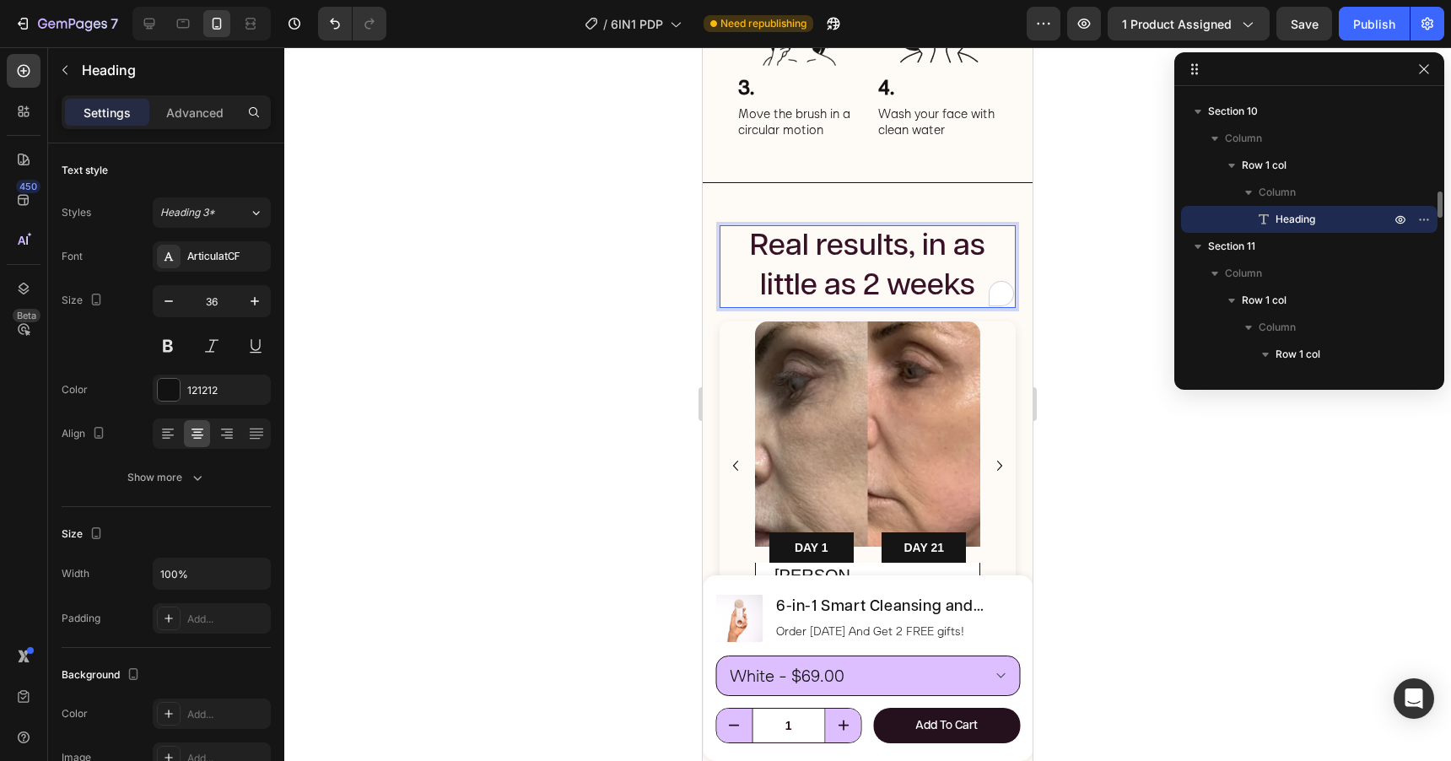
click at [871, 301] on span "Real results, in as little as 2 weeks" at bounding box center [867, 265] width 235 height 71
click at [943, 301] on span "Real results, in as little as 30 weeks" at bounding box center [867, 265] width 235 height 71
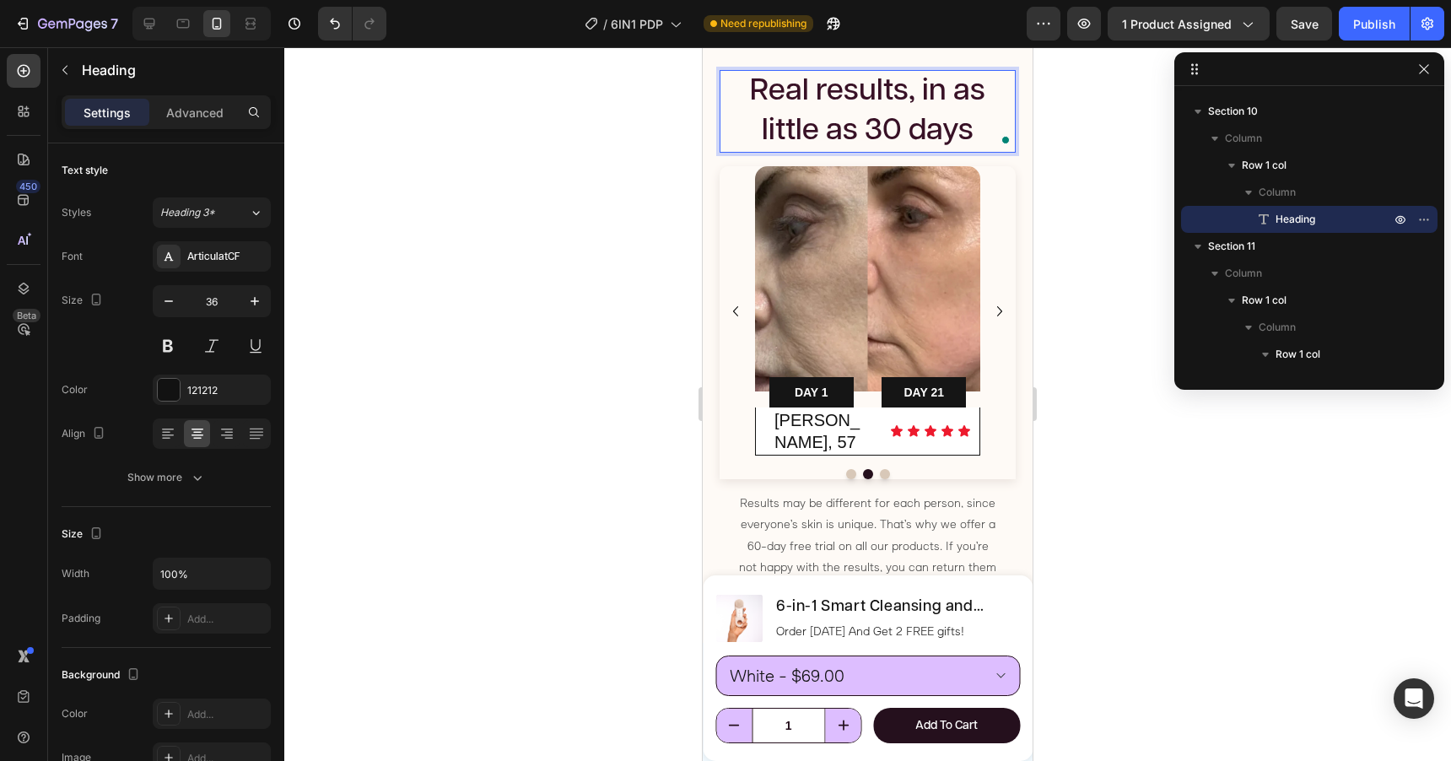
scroll to position [3190, 0]
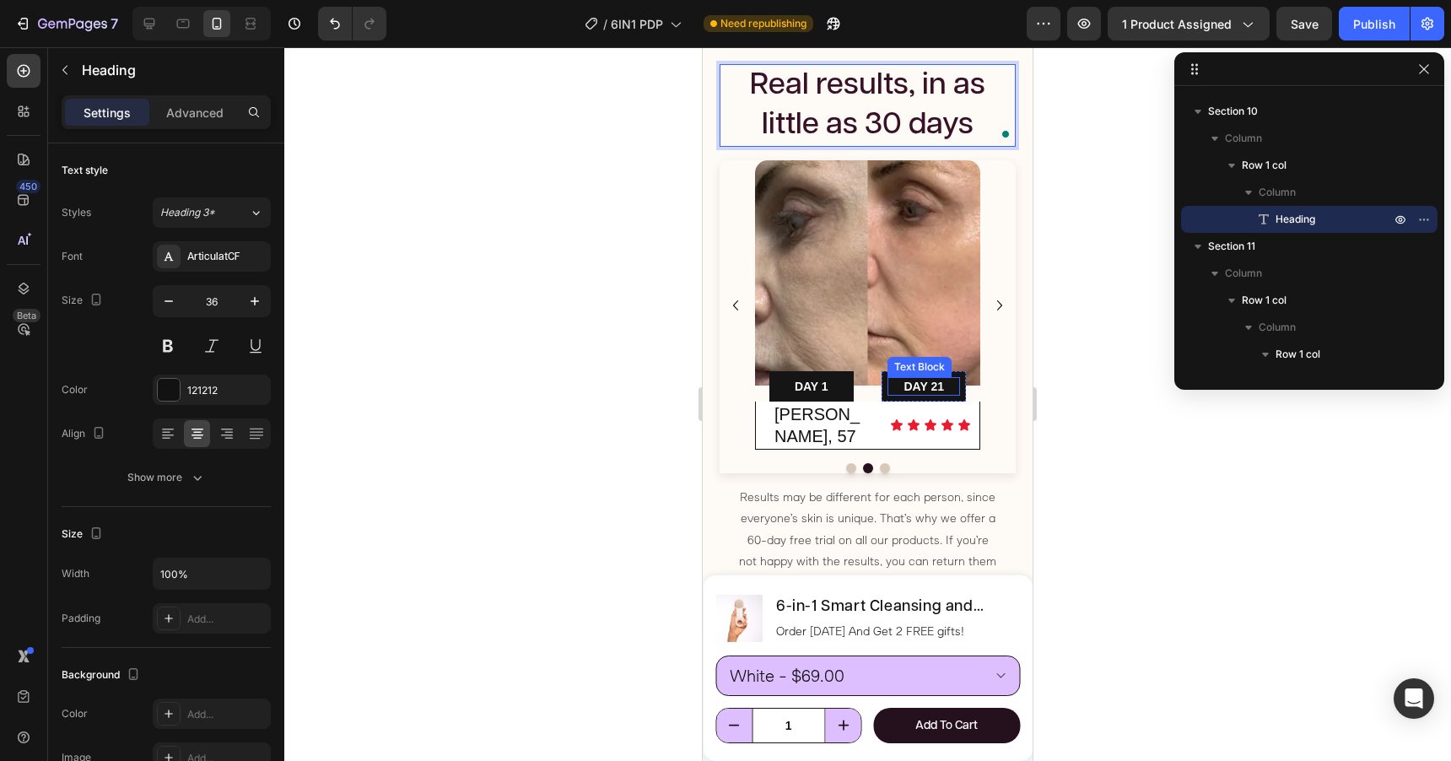
click at [939, 389] on span "DAY 21" at bounding box center [924, 386] width 40 height 13
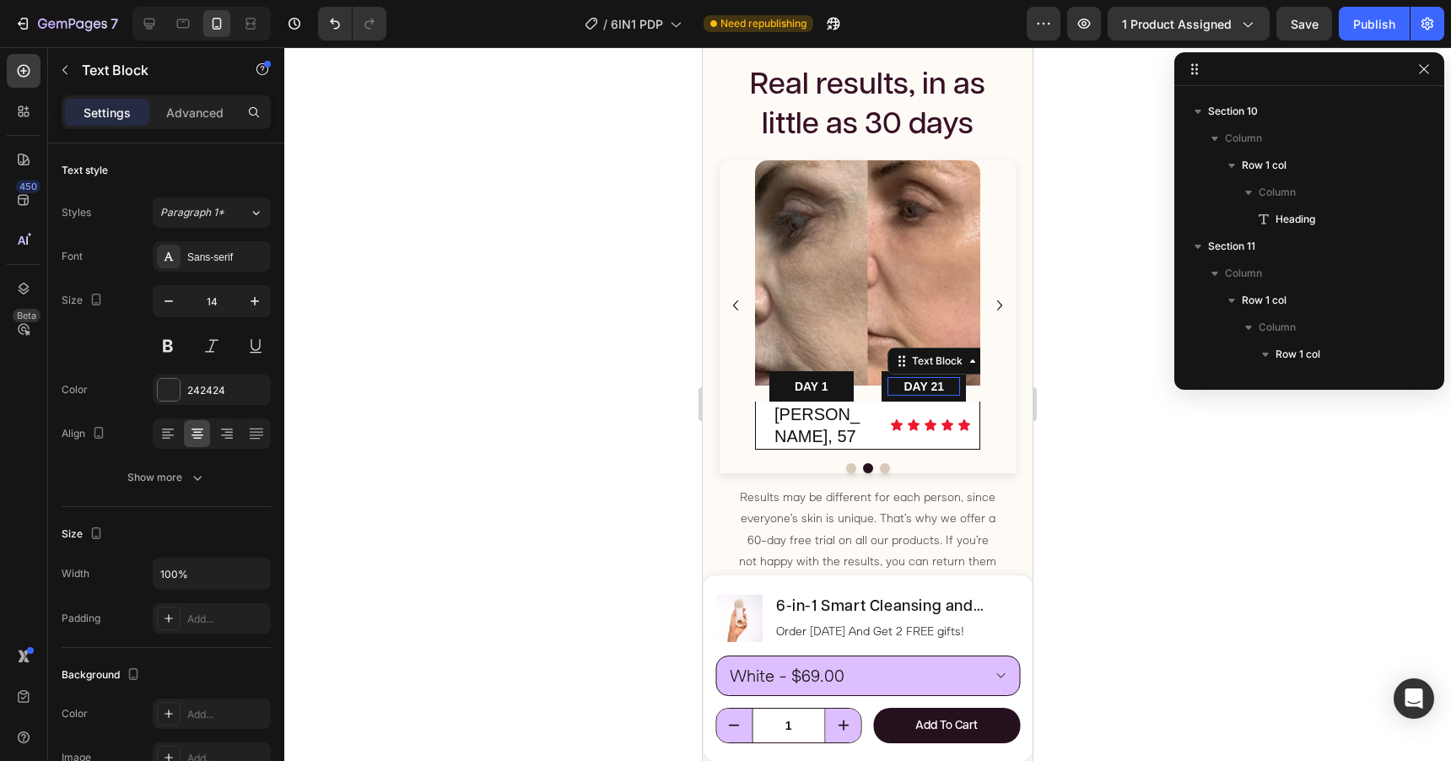
click at [939, 389] on span "DAY 21" at bounding box center [924, 386] width 40 height 13
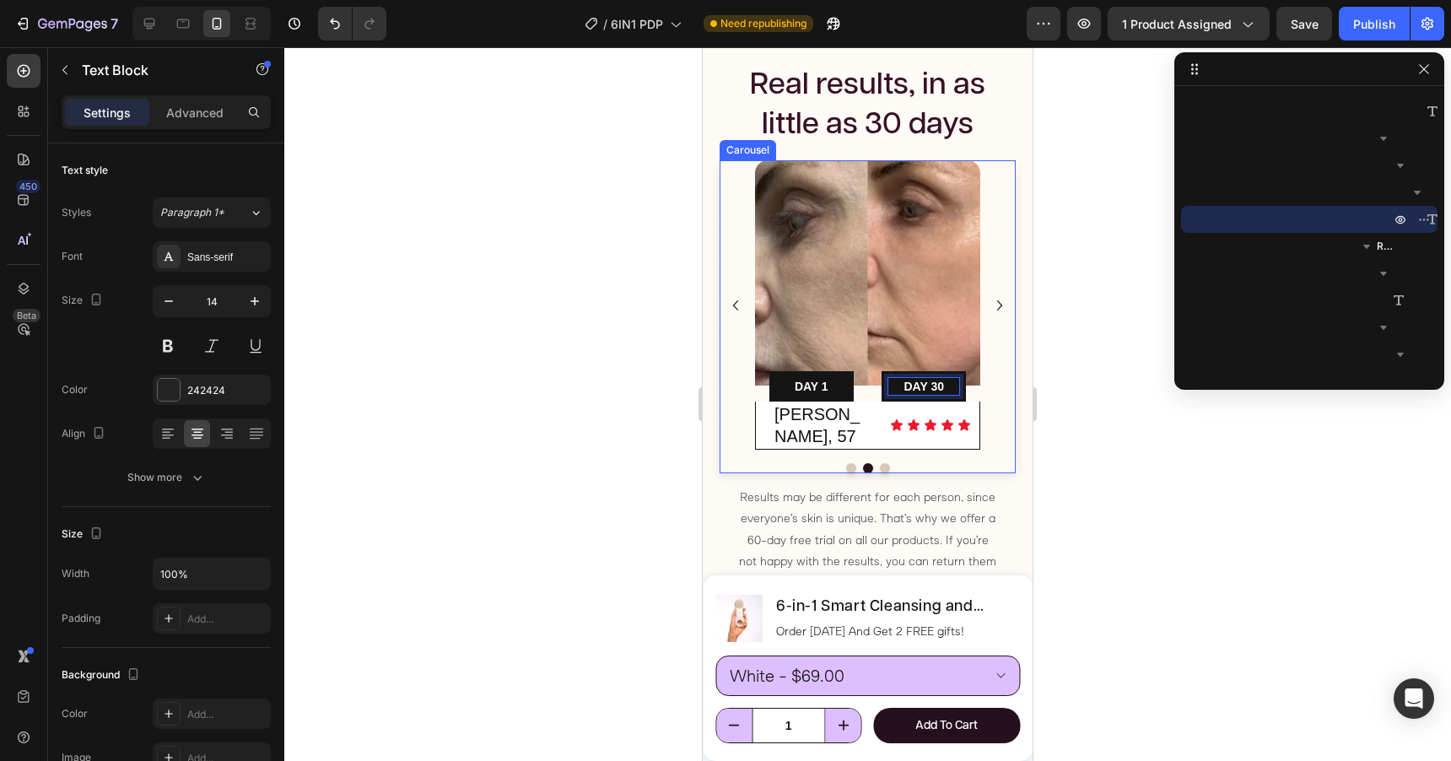
click at [736, 300] on icon "Carousel Back Arrow" at bounding box center [735, 305] width 5 height 10
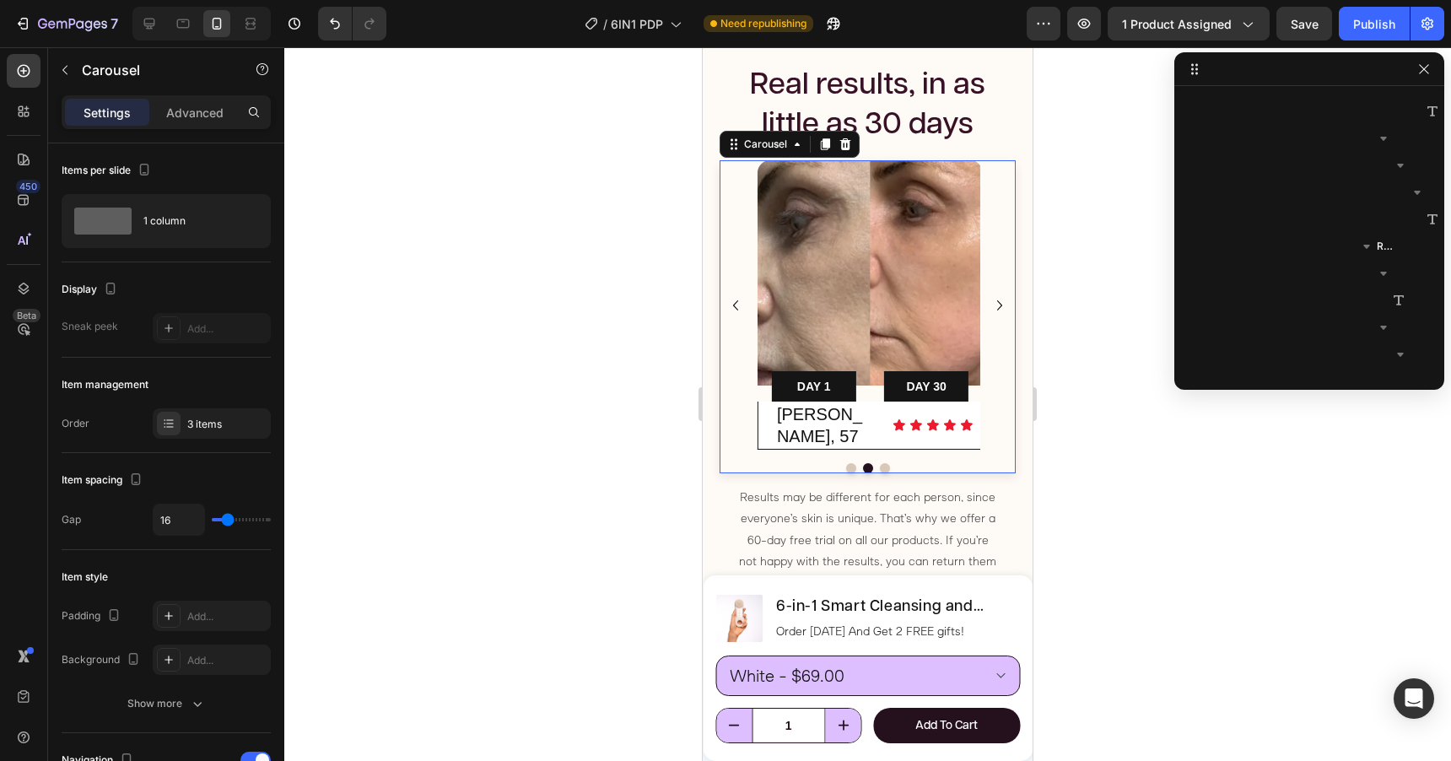
scroll to position [1291, 0]
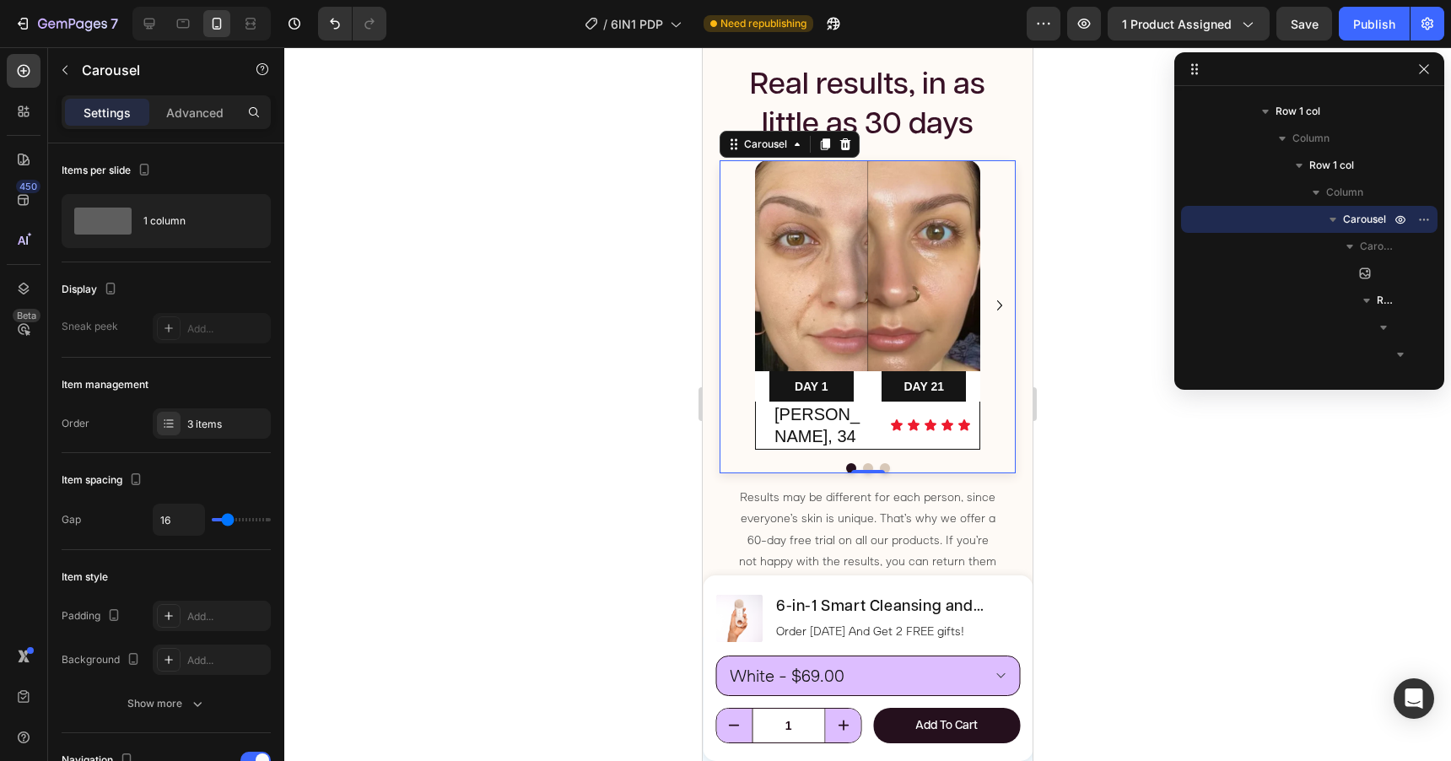
click at [1006, 295] on icon "Carousel Next Arrow" at bounding box center [1000, 305] width 20 height 20
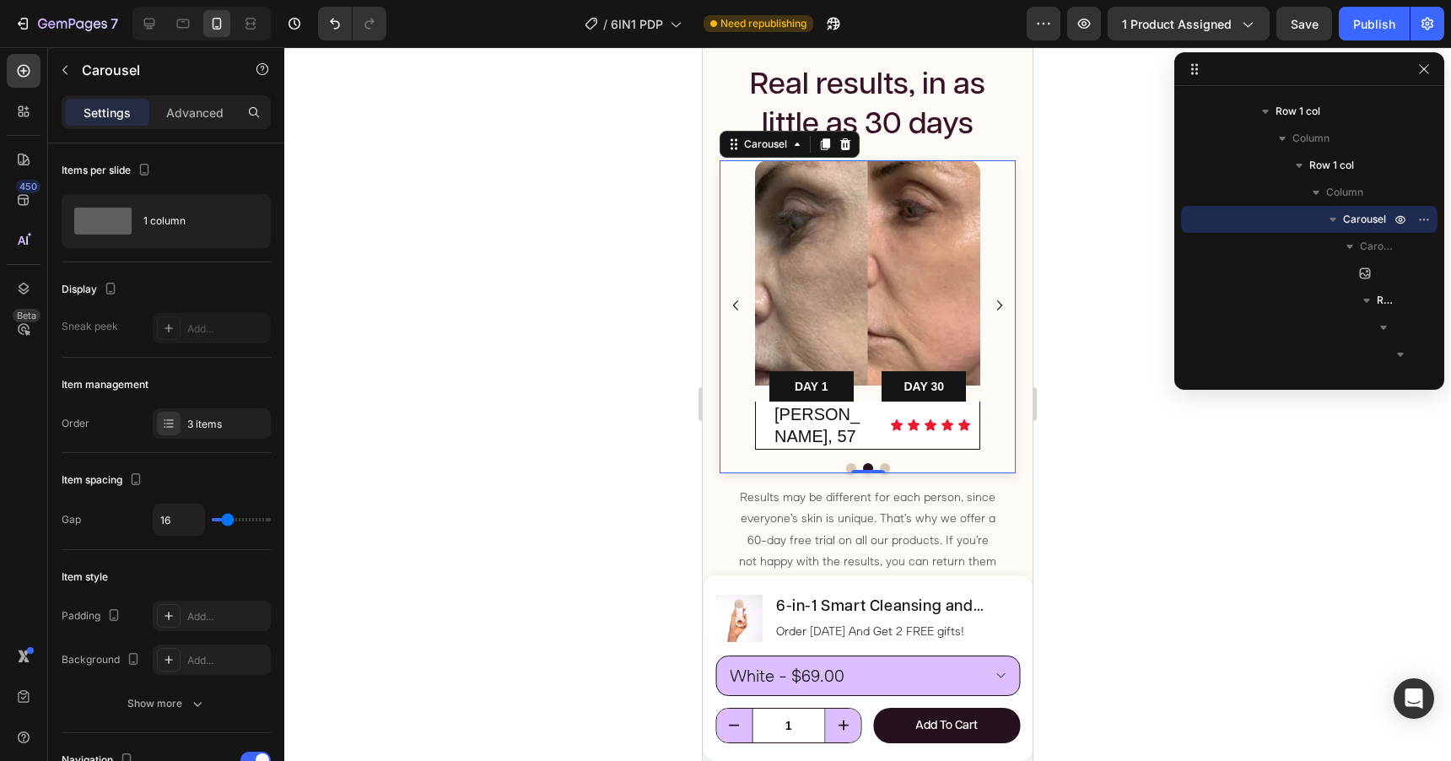
click at [1005, 295] on icon "Carousel Next Arrow" at bounding box center [1000, 305] width 20 height 20
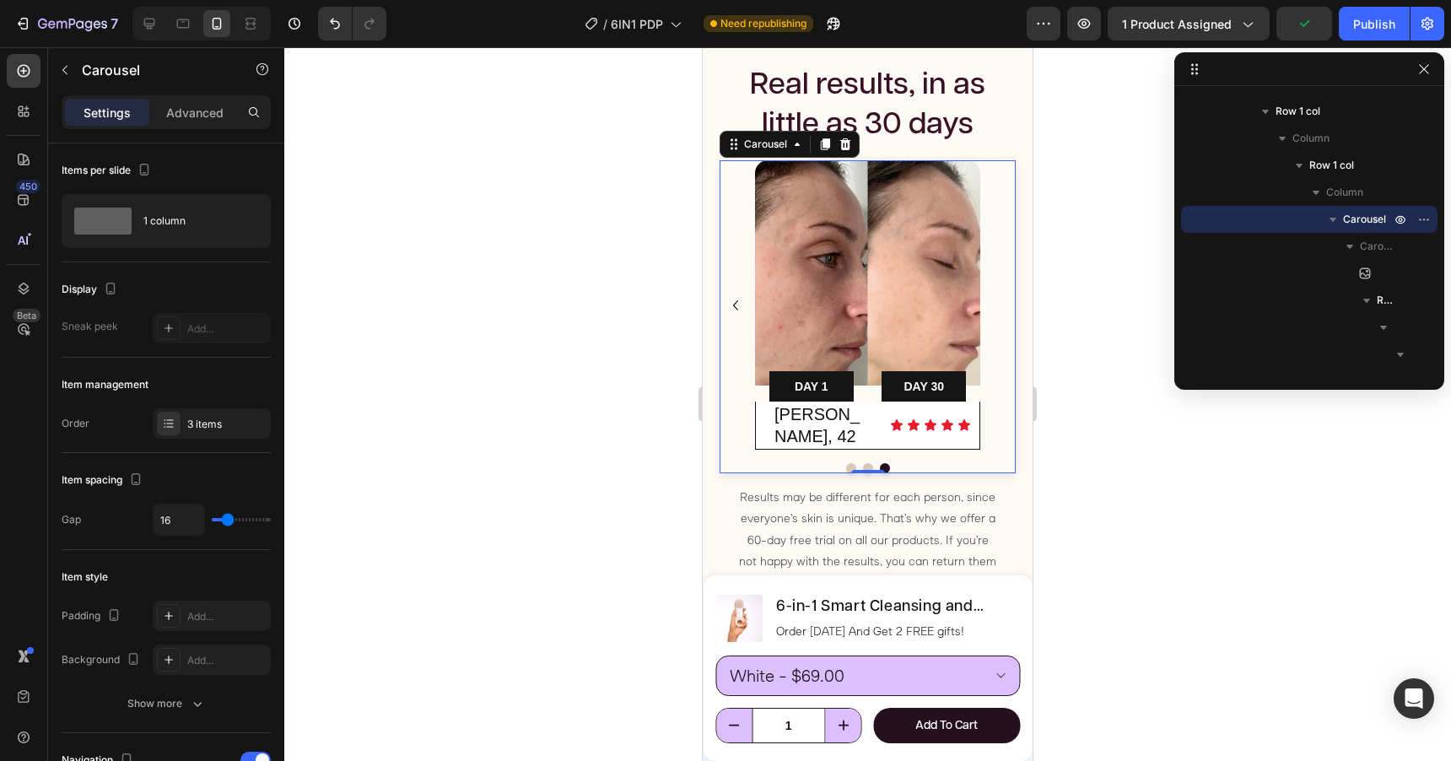
click at [997, 266] on div "Image DAY 1 Text Block Row DAY 21 Text Block Row Row Lisa, 34 Heading Icon Icon…" at bounding box center [868, 304] width 296 height 289
click at [72, 73] on button "button" at bounding box center [64, 70] width 27 height 27
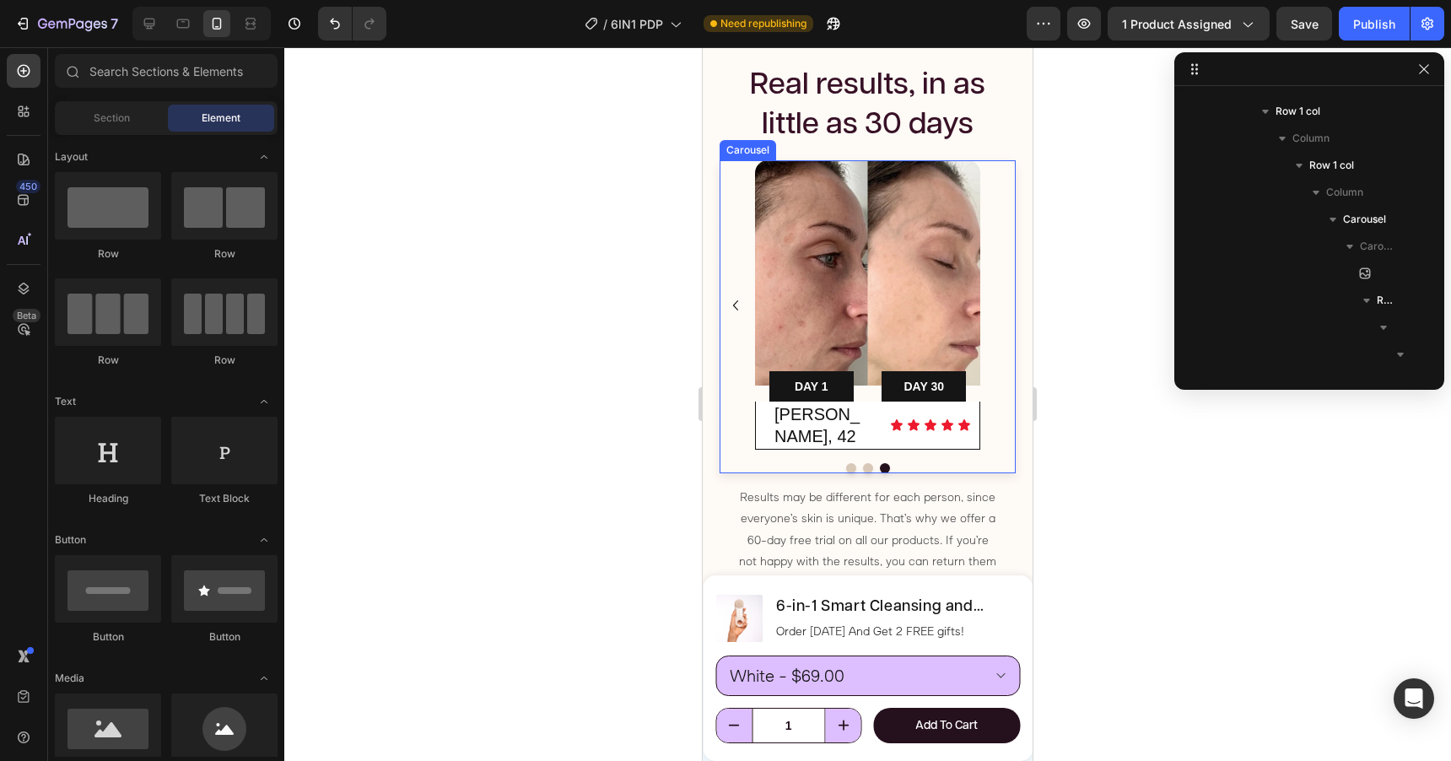
click at [986, 353] on div "Image DAY 1 Text Block Row DAY 21 Text Block Row Row Lisa, 34 Heading Icon Icon…" at bounding box center [868, 304] width 296 height 289
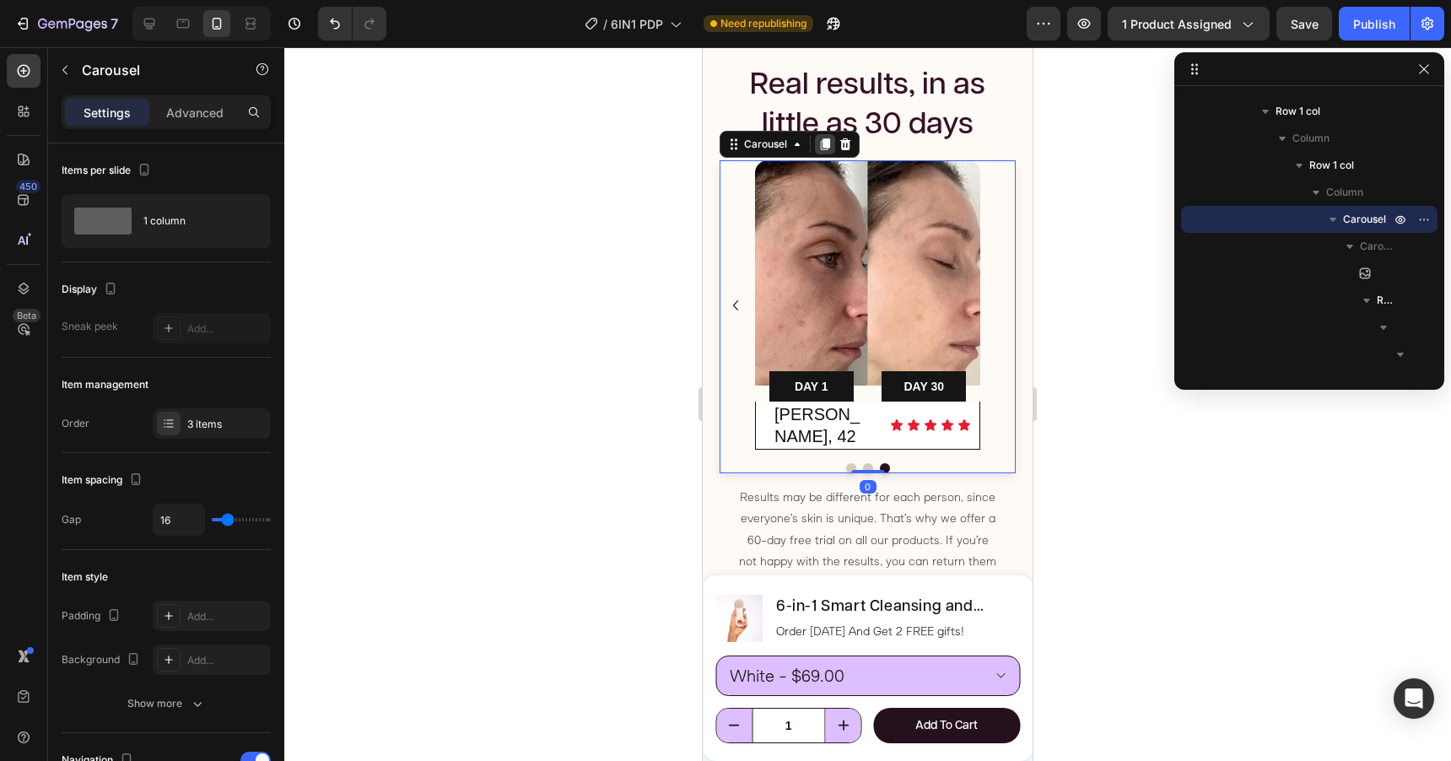
click at [826, 141] on icon at bounding box center [825, 144] width 9 height 12
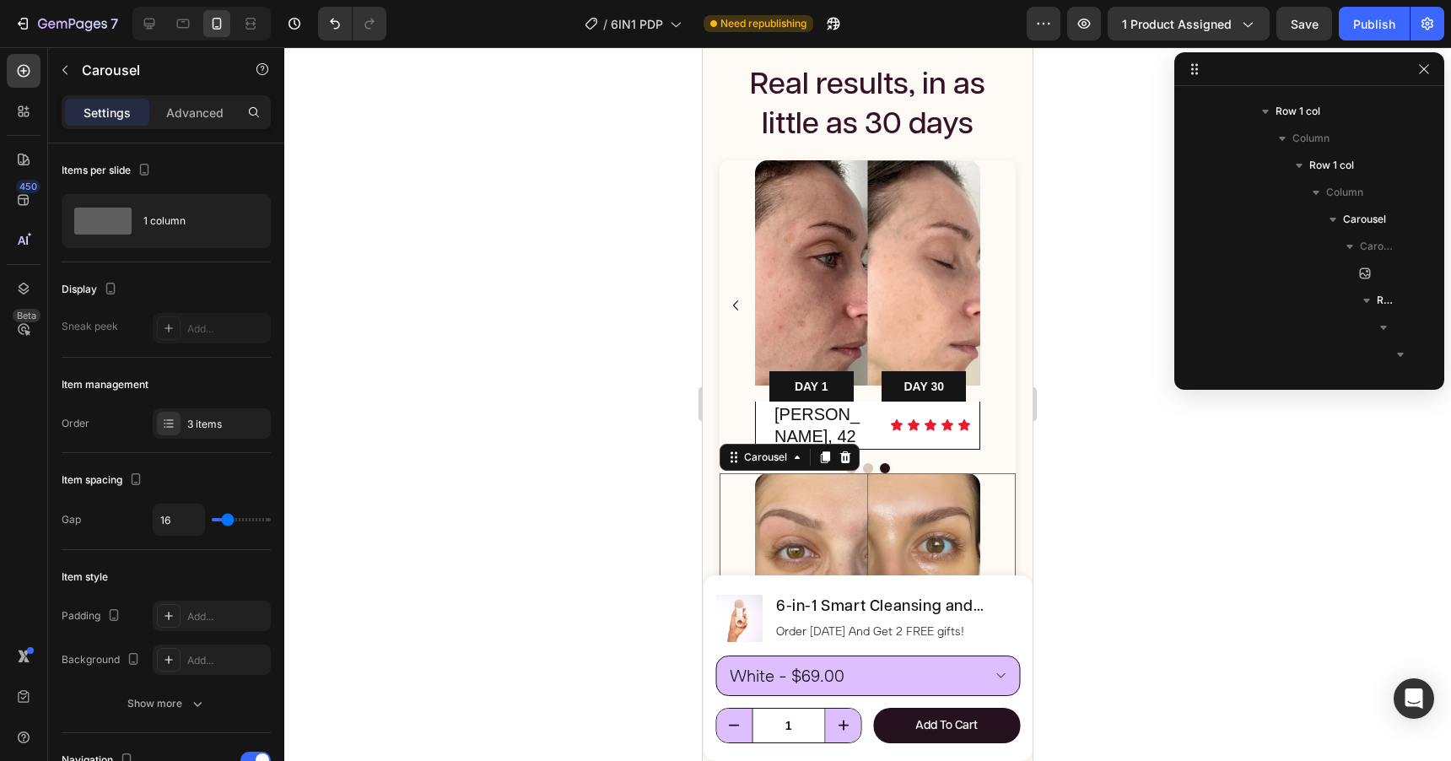
scroll to position [3423, 0]
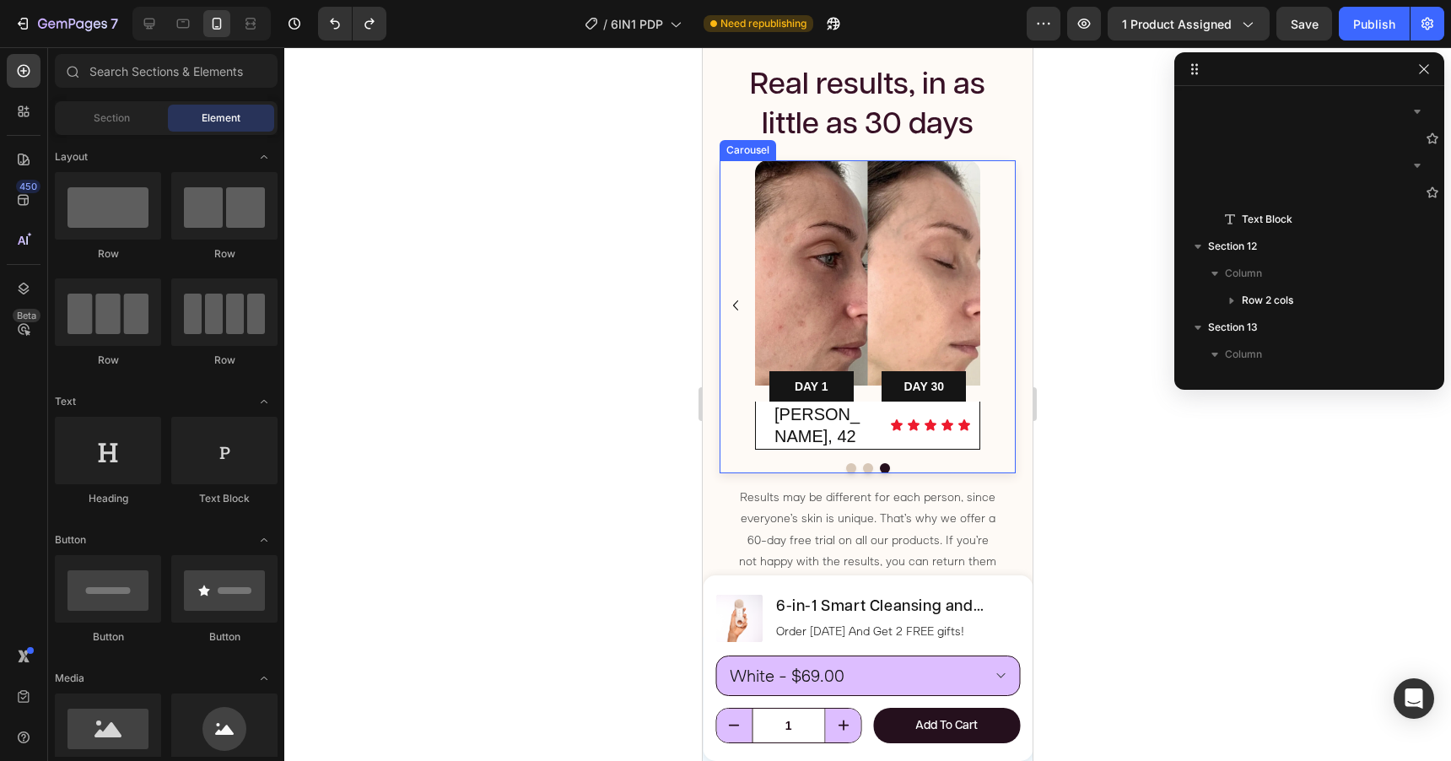
click at [1000, 296] on div "Image DAY 1 Text Block Row DAY 21 Text Block Row Row Lisa, 34 Heading Icon Icon…" at bounding box center [868, 304] width 296 height 289
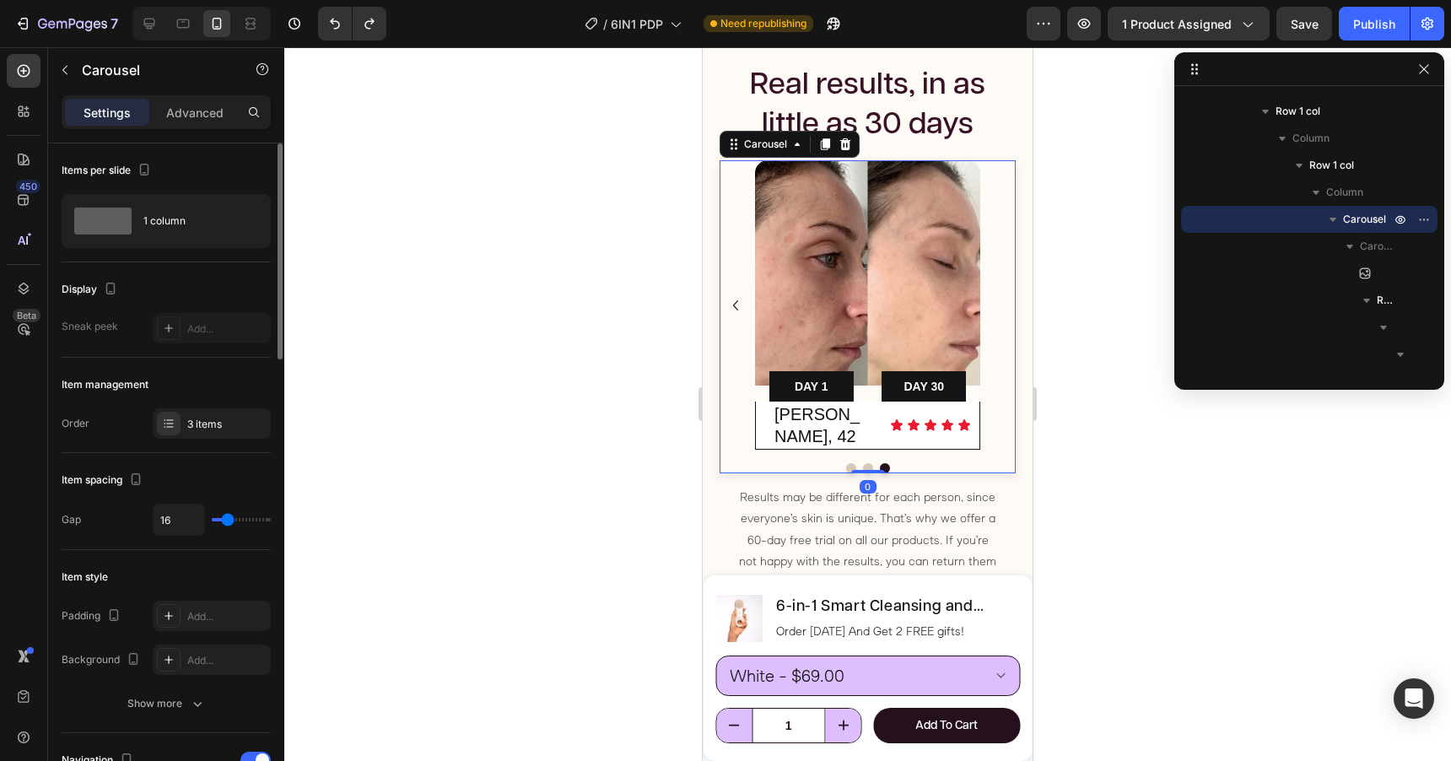
scroll to position [13, 0]
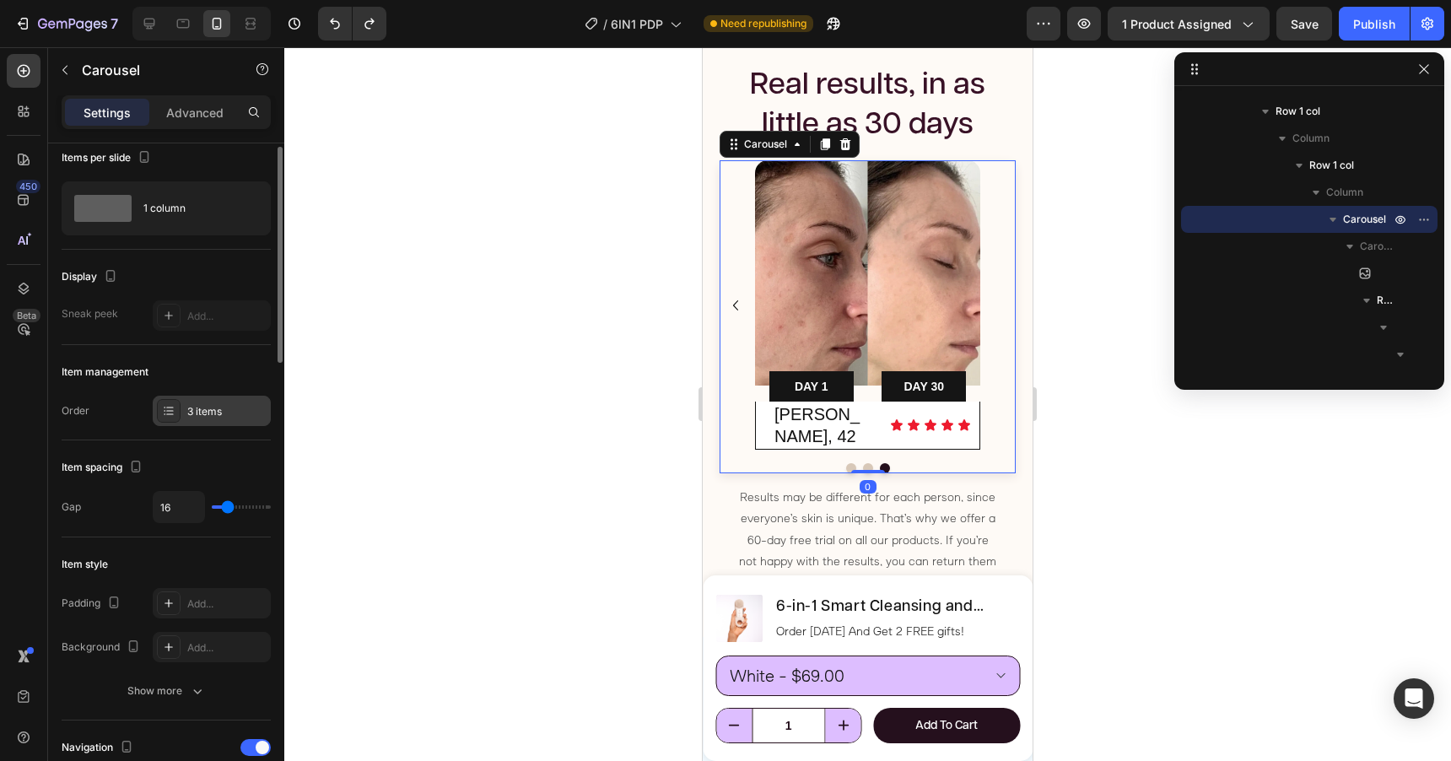
click at [193, 411] on div "3 items" at bounding box center [226, 411] width 79 height 15
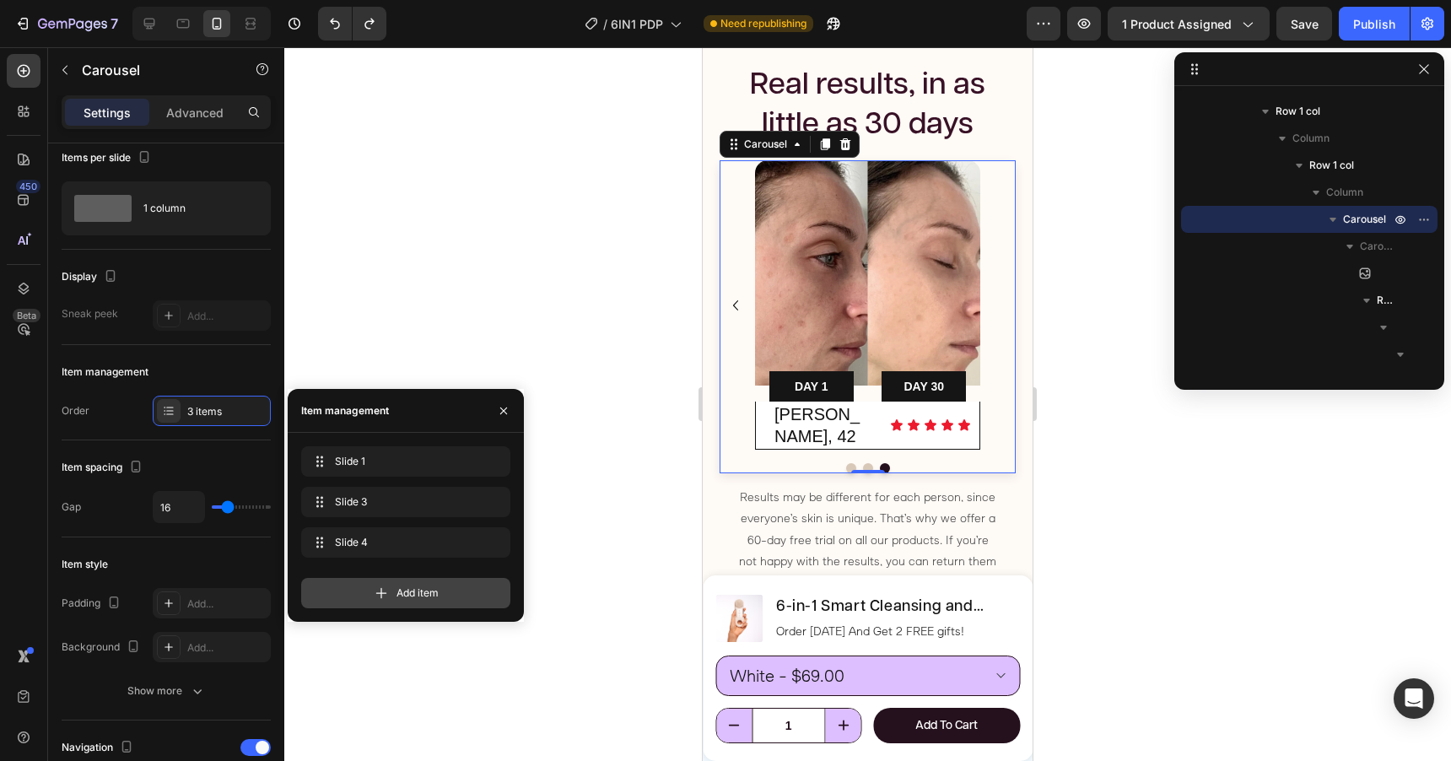
click at [386, 591] on icon at bounding box center [381, 593] width 17 height 17
click at [470, 542] on icon "button" at bounding box center [467, 542] width 13 height 13
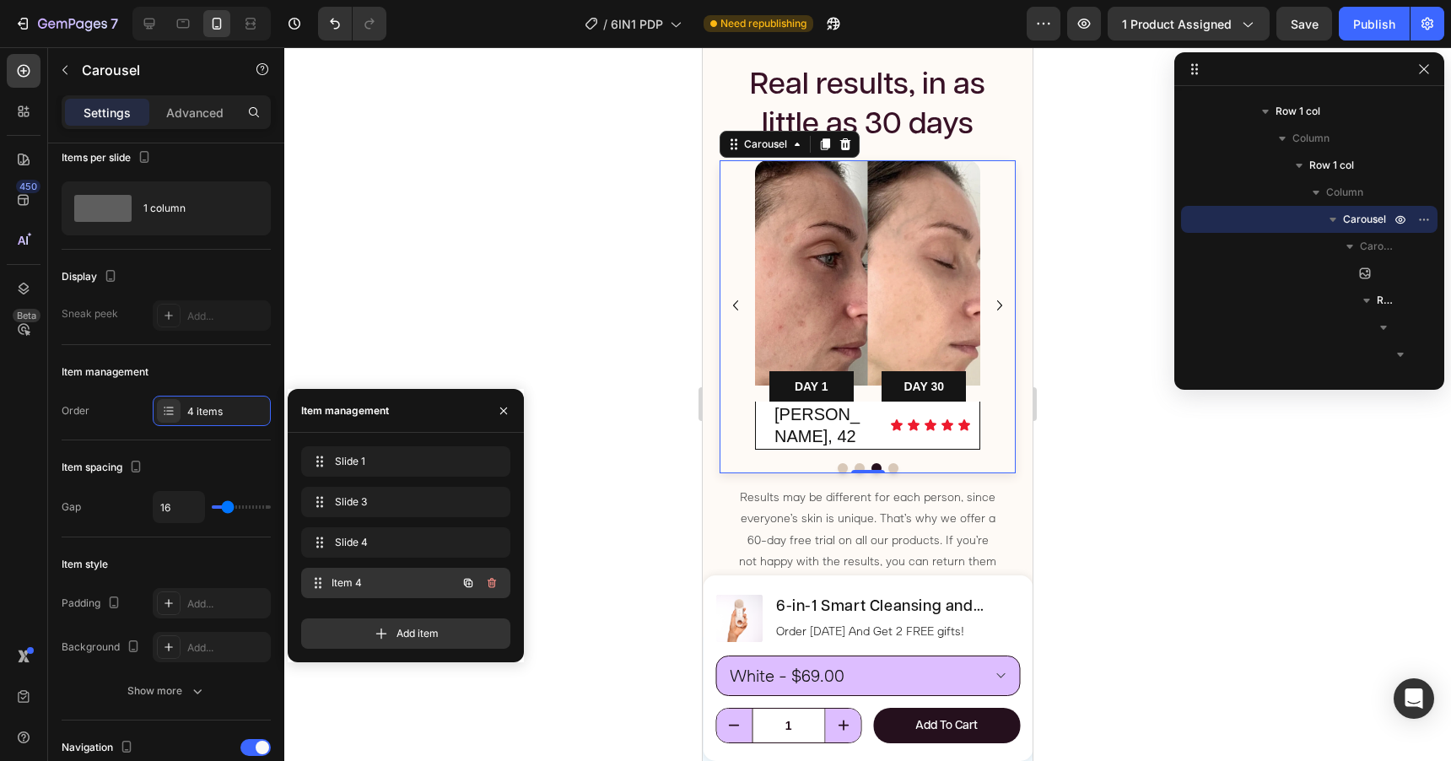
click at [399, 582] on span "Item 4" at bounding box center [394, 582] width 125 height 15
click at [887, 272] on img at bounding box center [867, 272] width 225 height 225
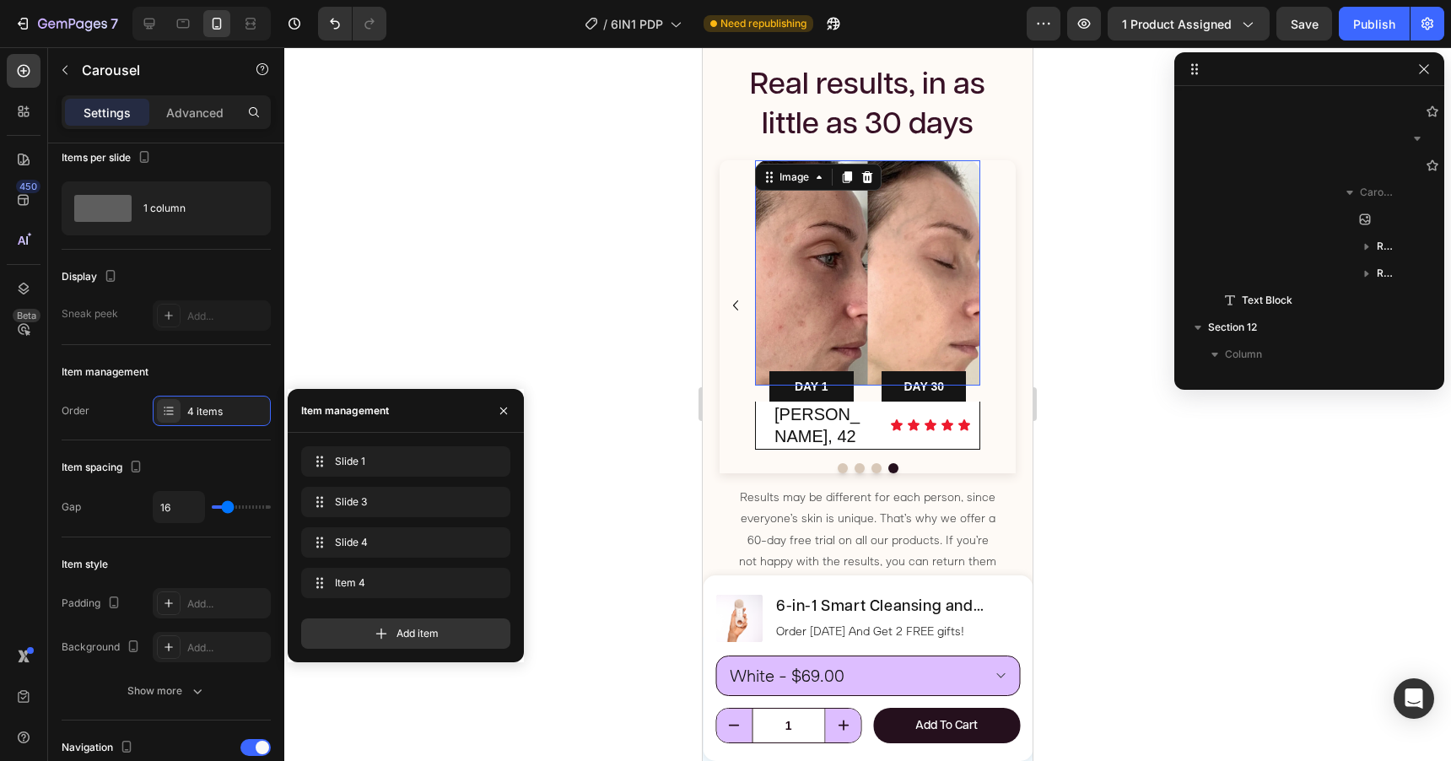
scroll to position [0, 0]
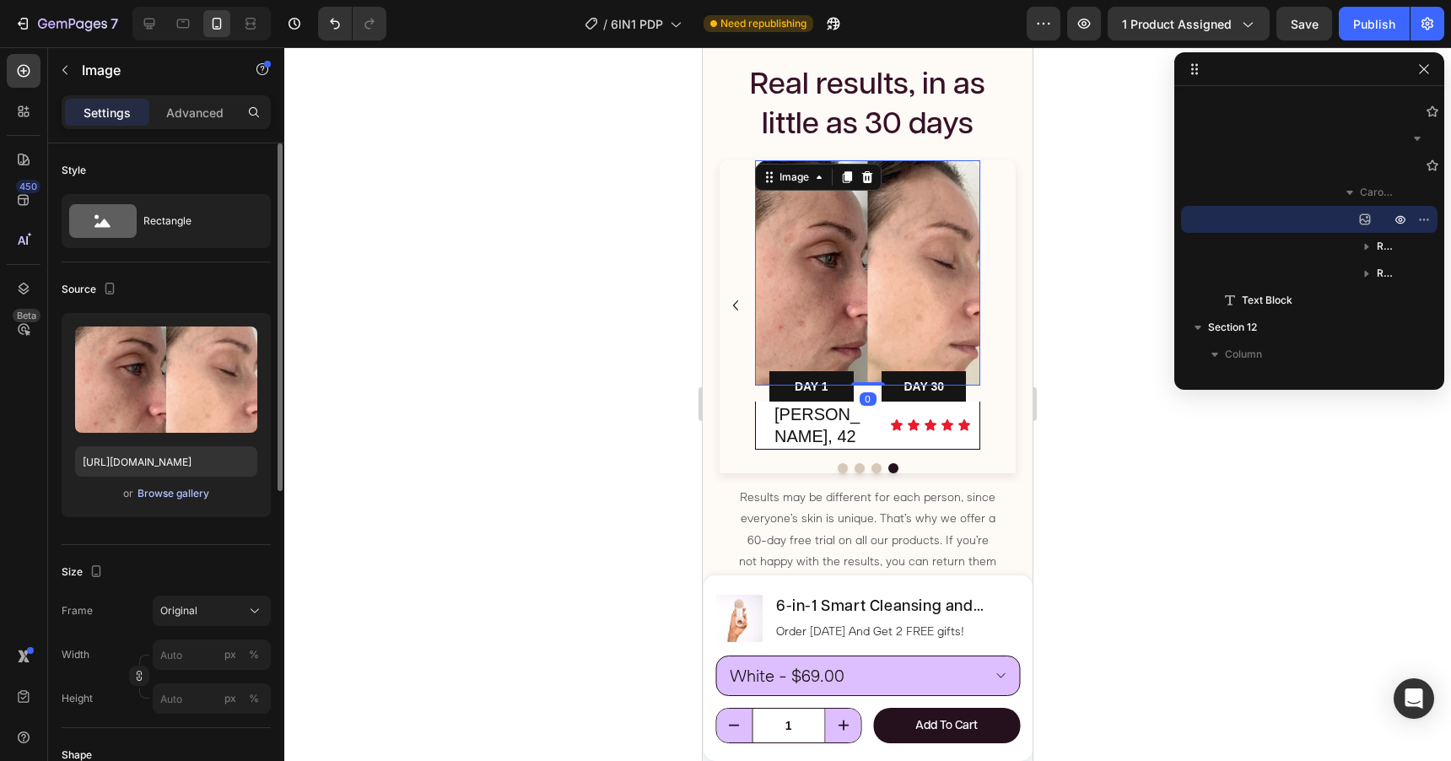
click at [164, 494] on div "Browse gallery" at bounding box center [174, 493] width 72 height 15
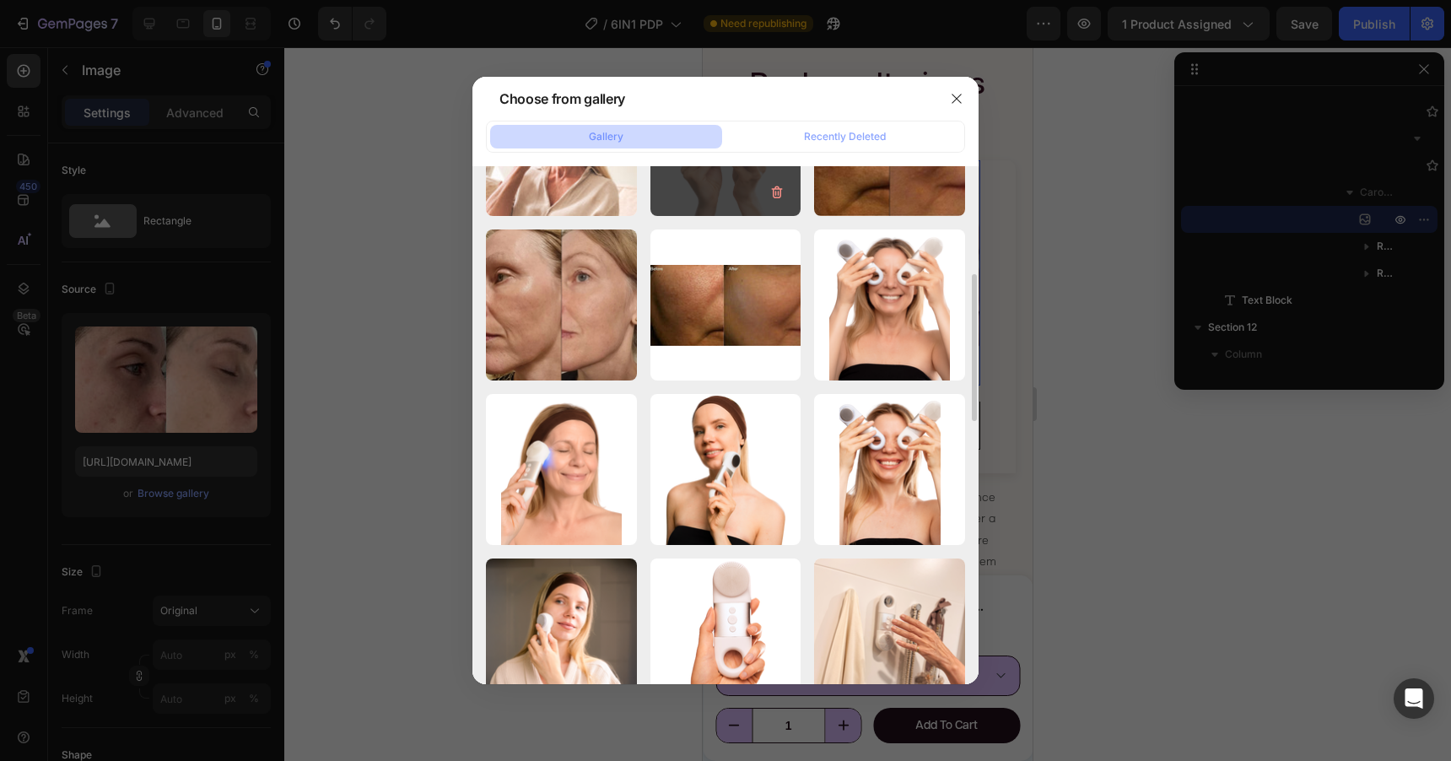
scroll to position [262, 0]
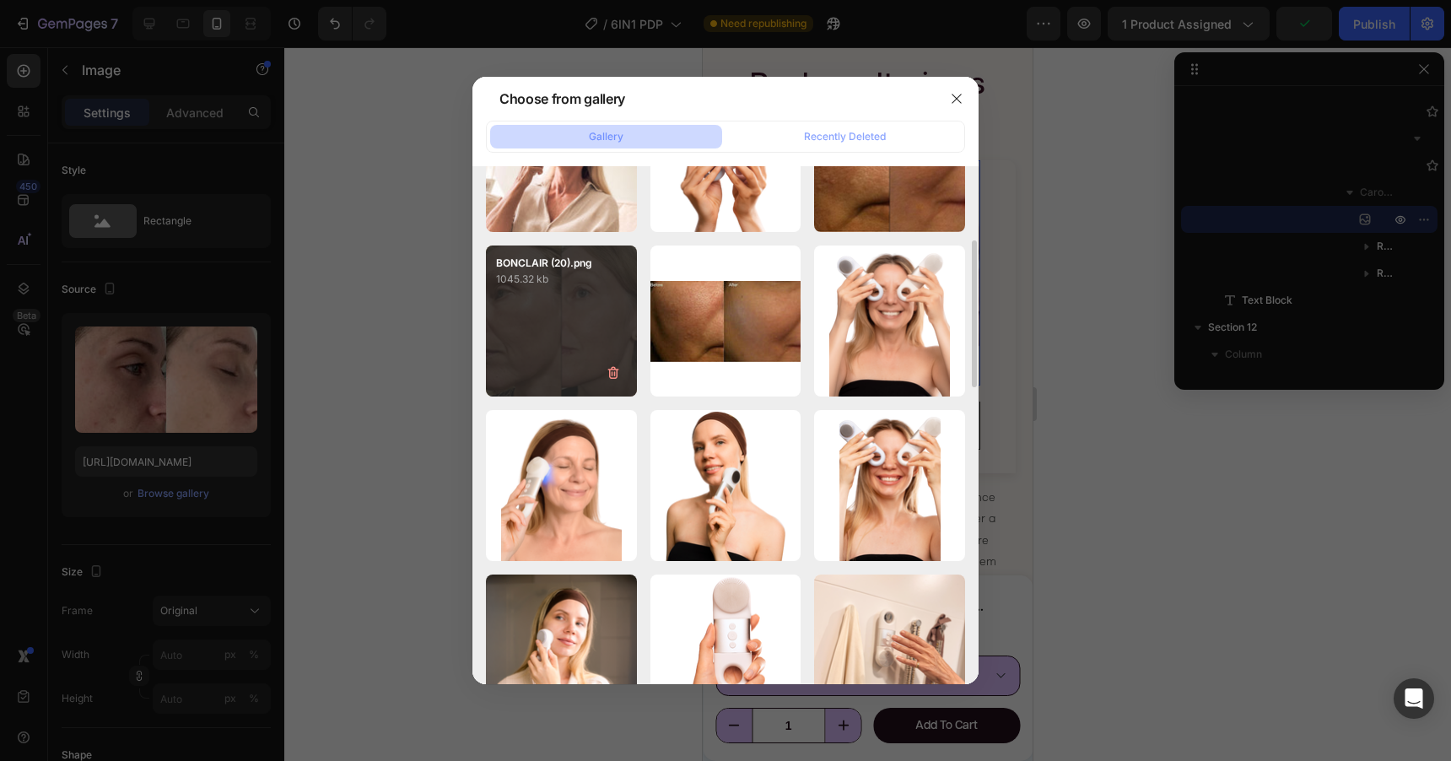
click at [596, 321] on div "BONCLAIR (20).png 1045.32 kb" at bounding box center [561, 320] width 151 height 151
type input "https://cdn.shopify.com/s/files/1/0788/4773/8202/files/gempages_531206314412475…"
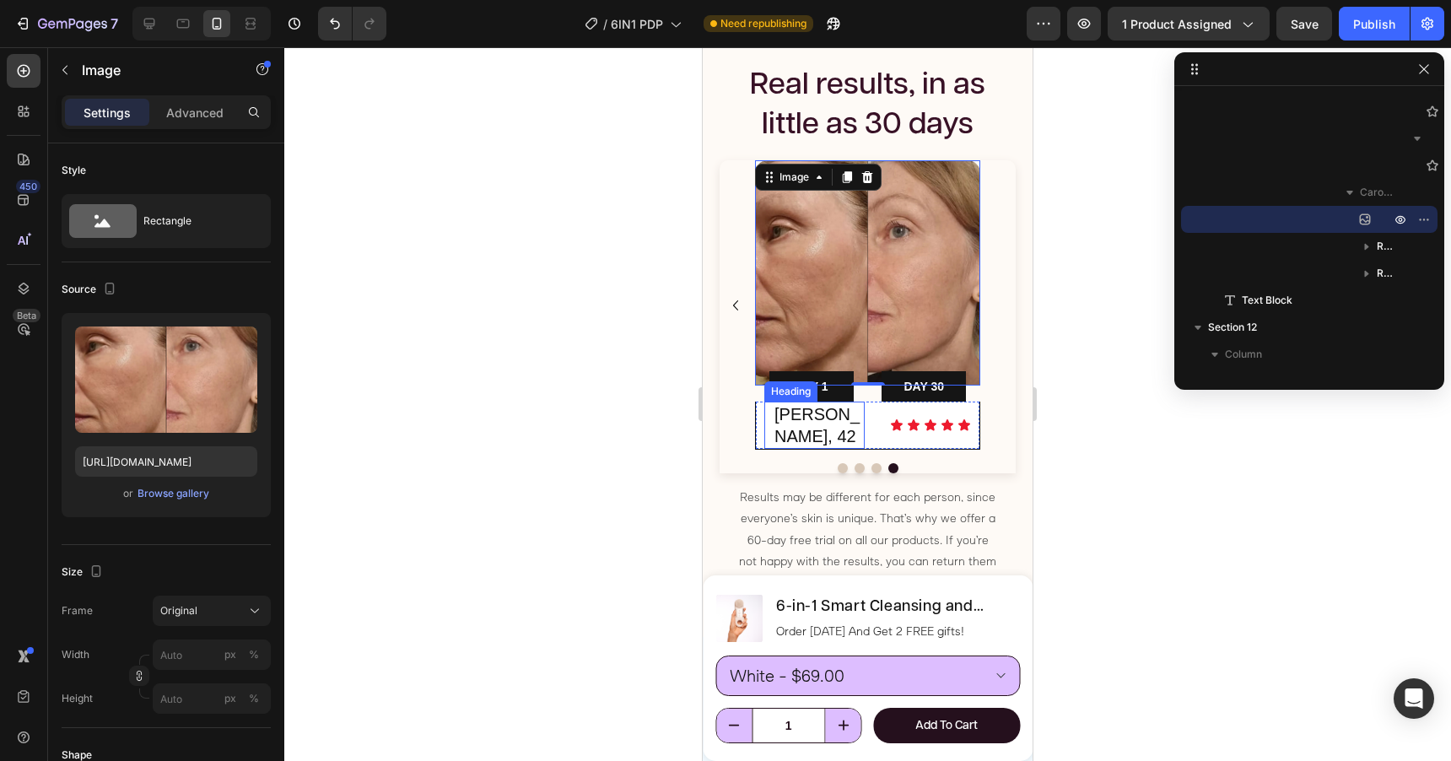
click at [800, 416] on span "[PERSON_NAME], 42" at bounding box center [816, 425] width 85 height 40
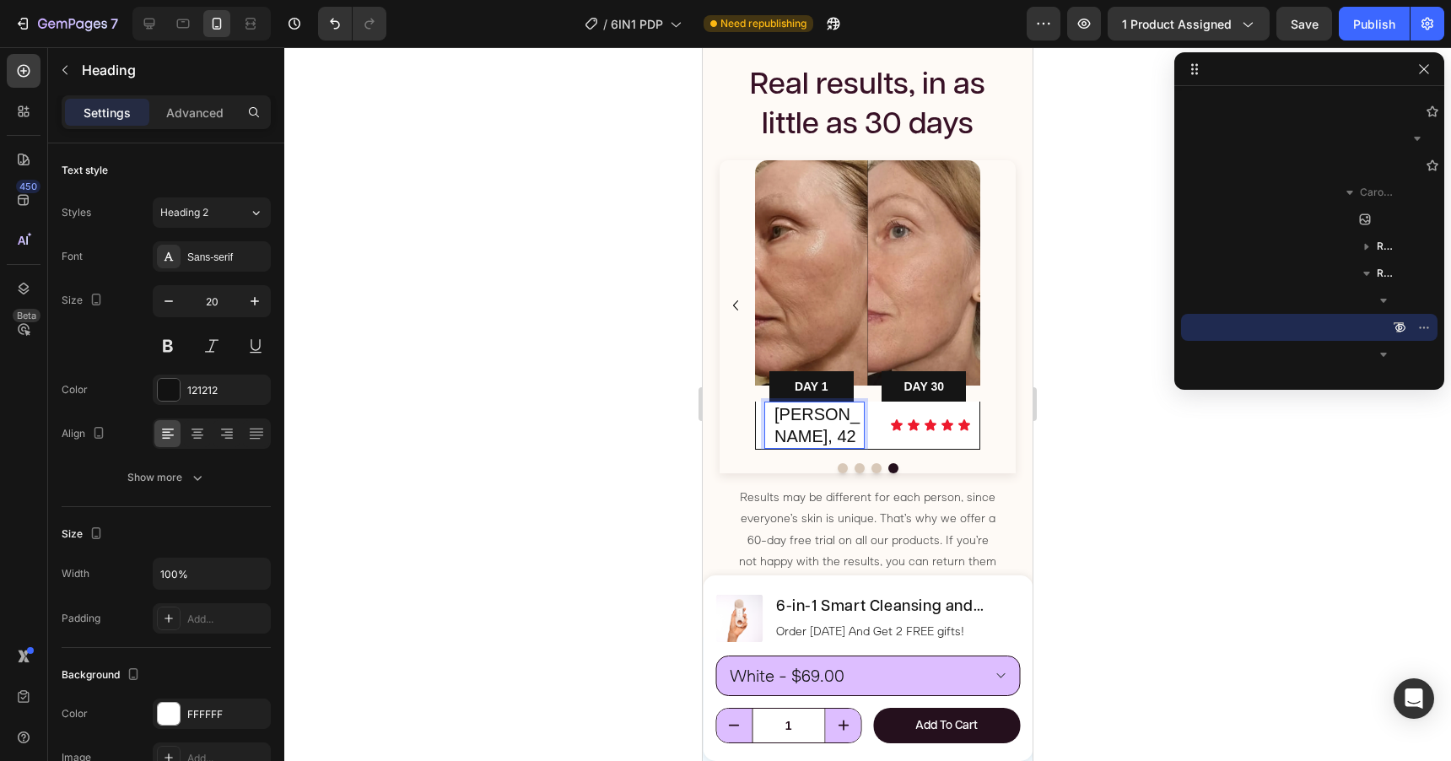
click at [799, 414] on span "[PERSON_NAME], 42" at bounding box center [816, 425] width 85 height 40
click at [801, 434] on p "Stephanie, 42" at bounding box center [818, 425] width 89 height 44
click at [786, 418] on span "[PERSON_NAME], 47" at bounding box center [816, 425] width 85 height 40
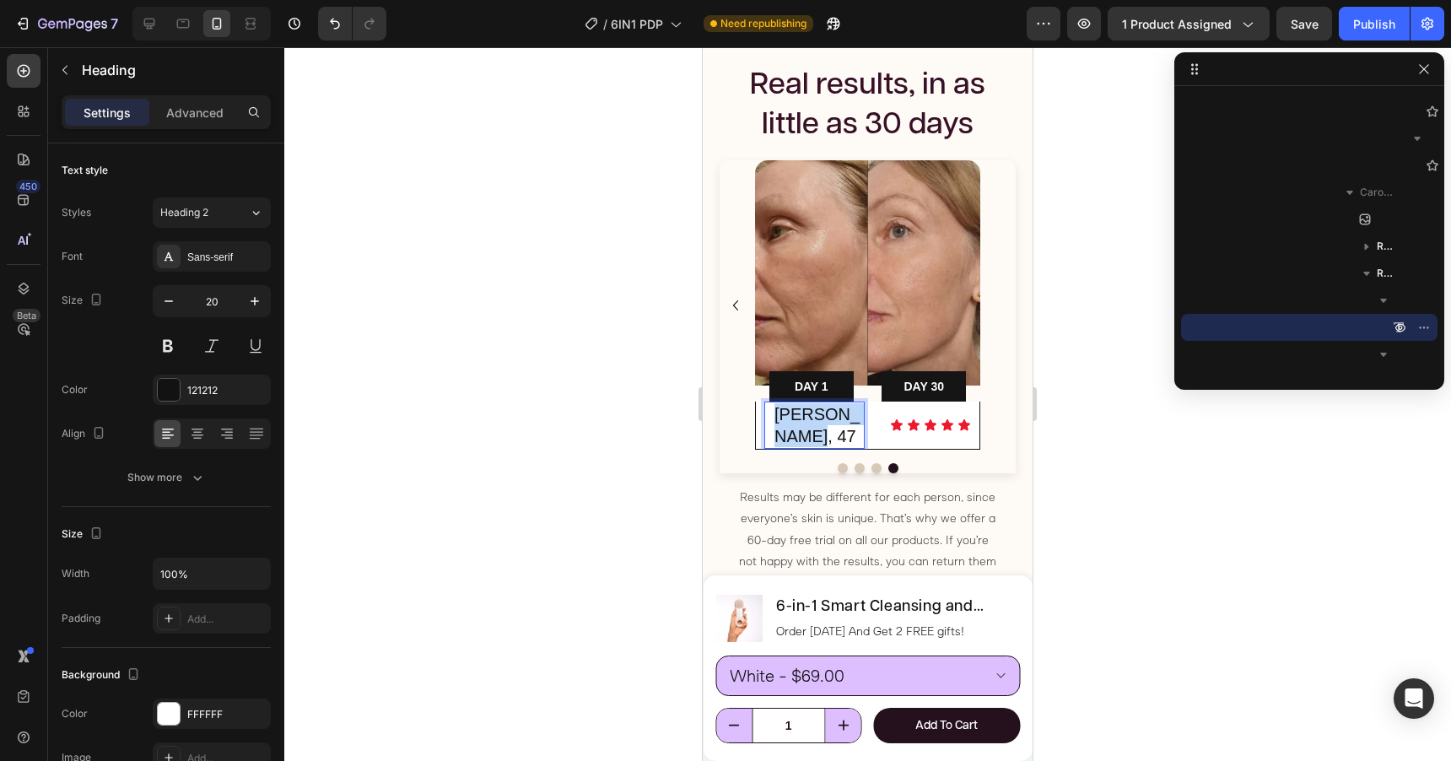
click at [786, 418] on span "[PERSON_NAME], 47" at bounding box center [816, 425] width 85 height 40
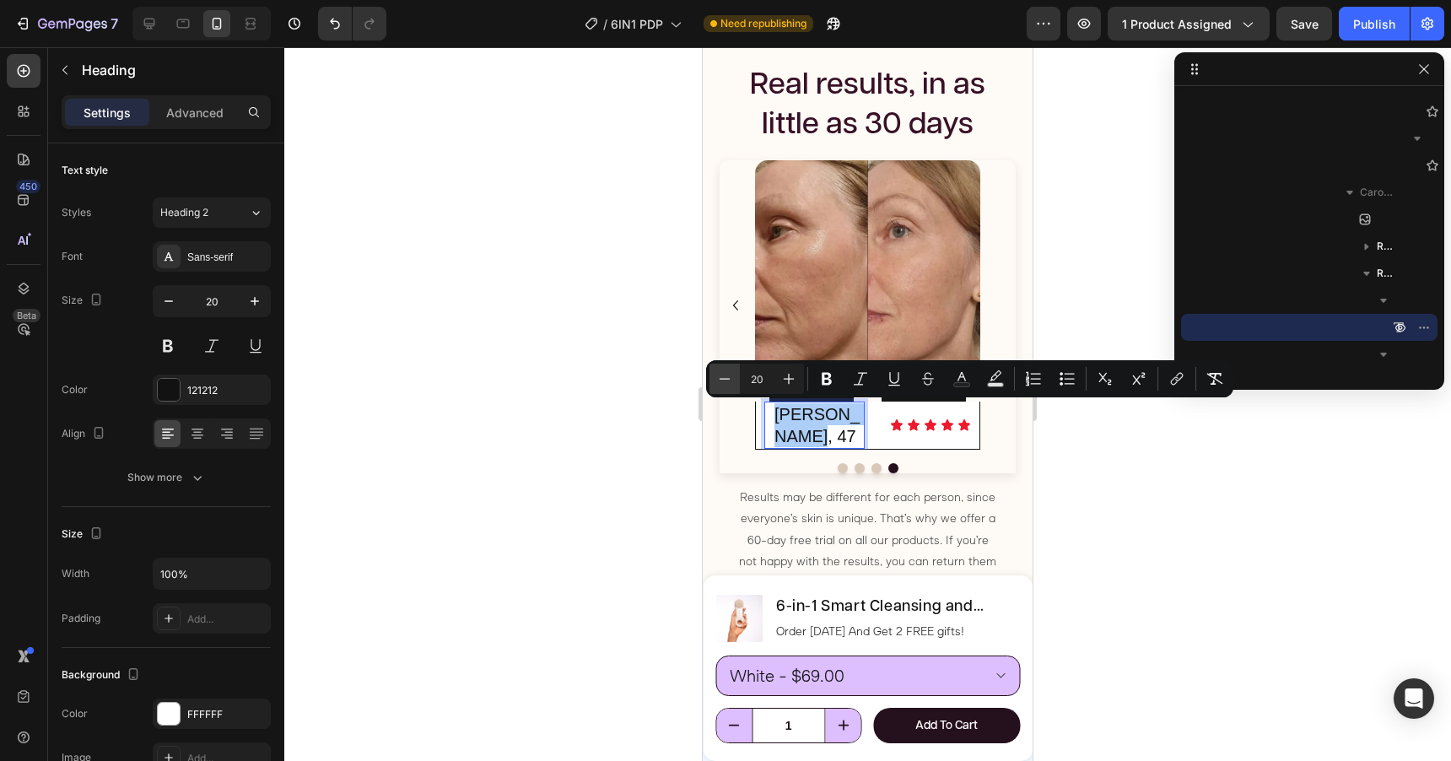
click at [730, 385] on icon "Editor contextual toolbar" at bounding box center [724, 378] width 17 height 17
type input "16"
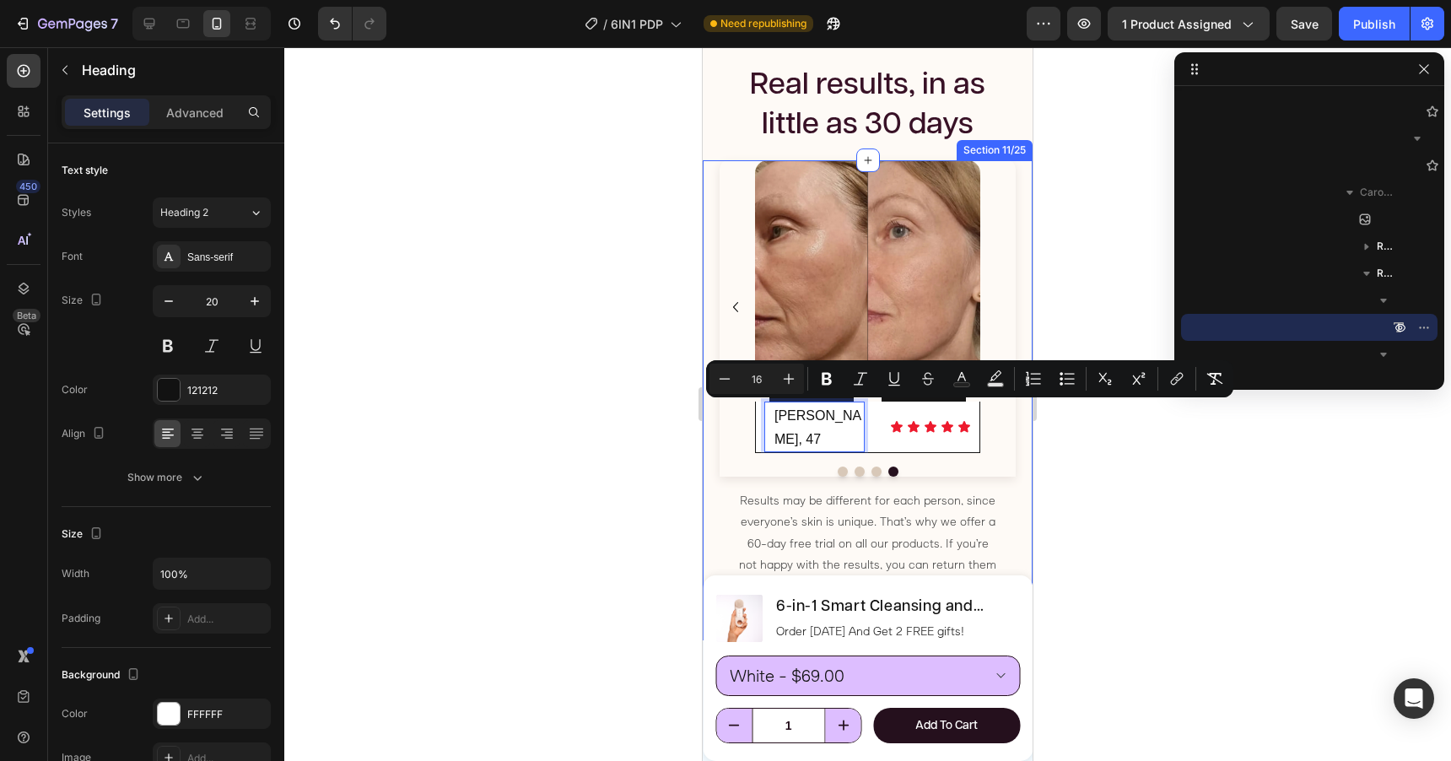
click at [1108, 289] on div at bounding box center [867, 404] width 1167 height 714
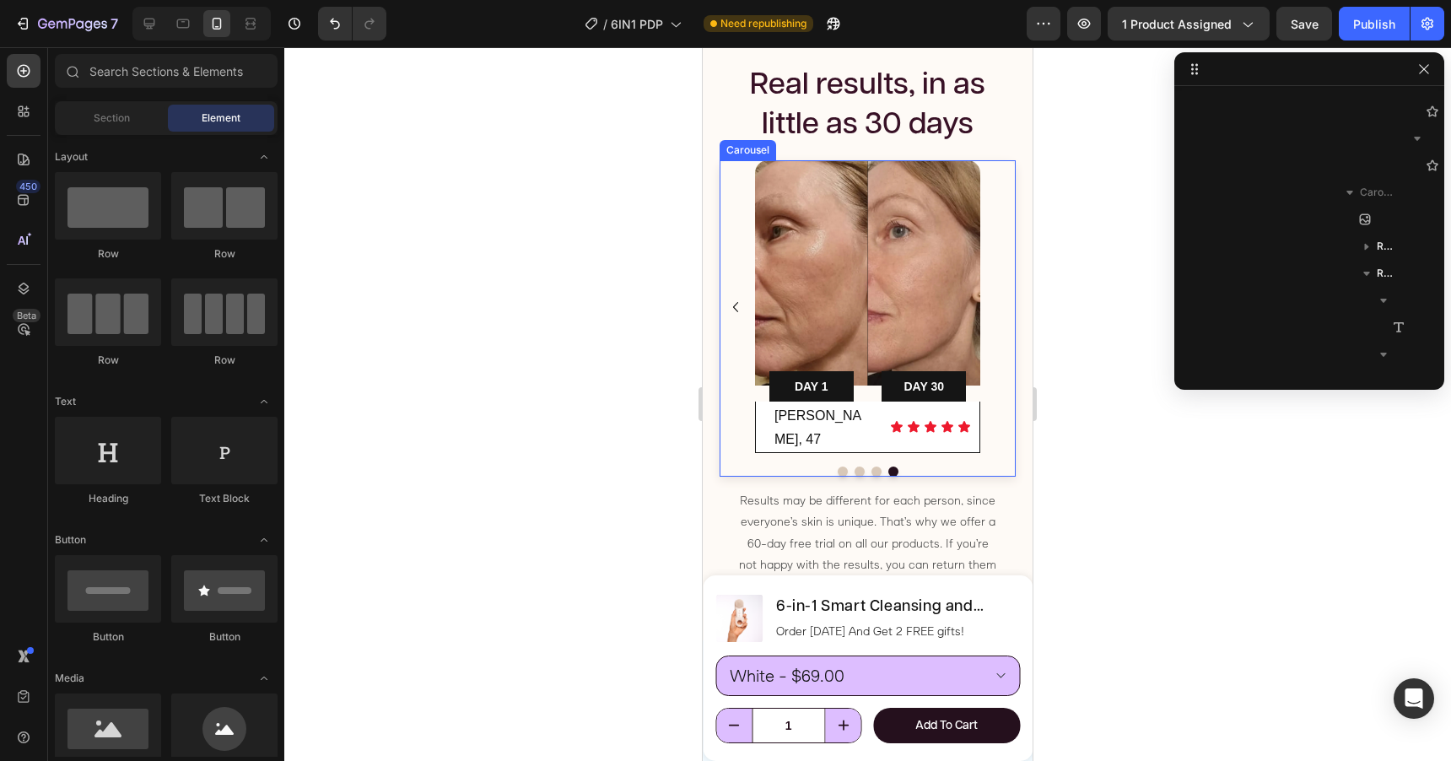
click at [994, 305] on div "Image DAY 1 Text Block Row DAY 21 Text Block Row Row Lisa, 34 Heading Icon Icon…" at bounding box center [868, 306] width 296 height 293
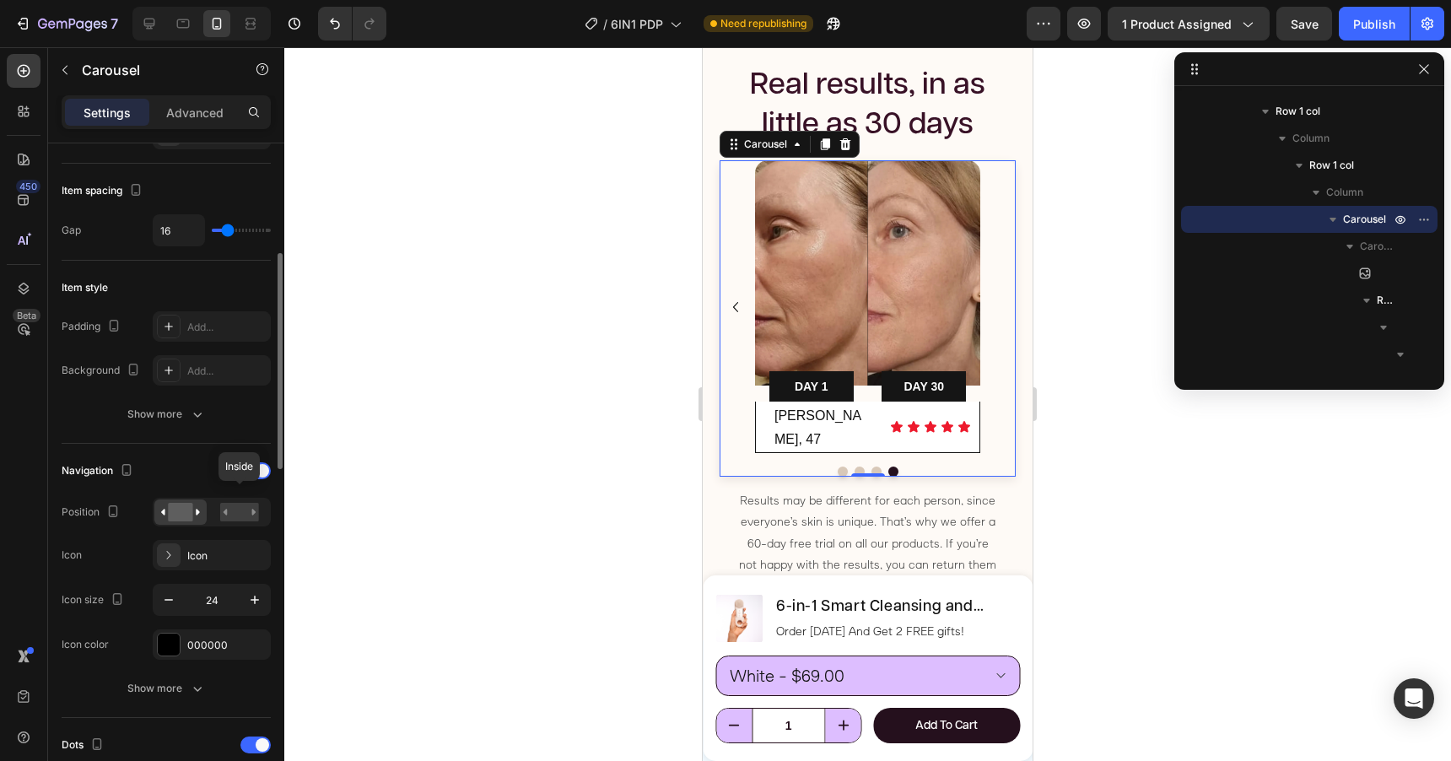
scroll to position [375, 0]
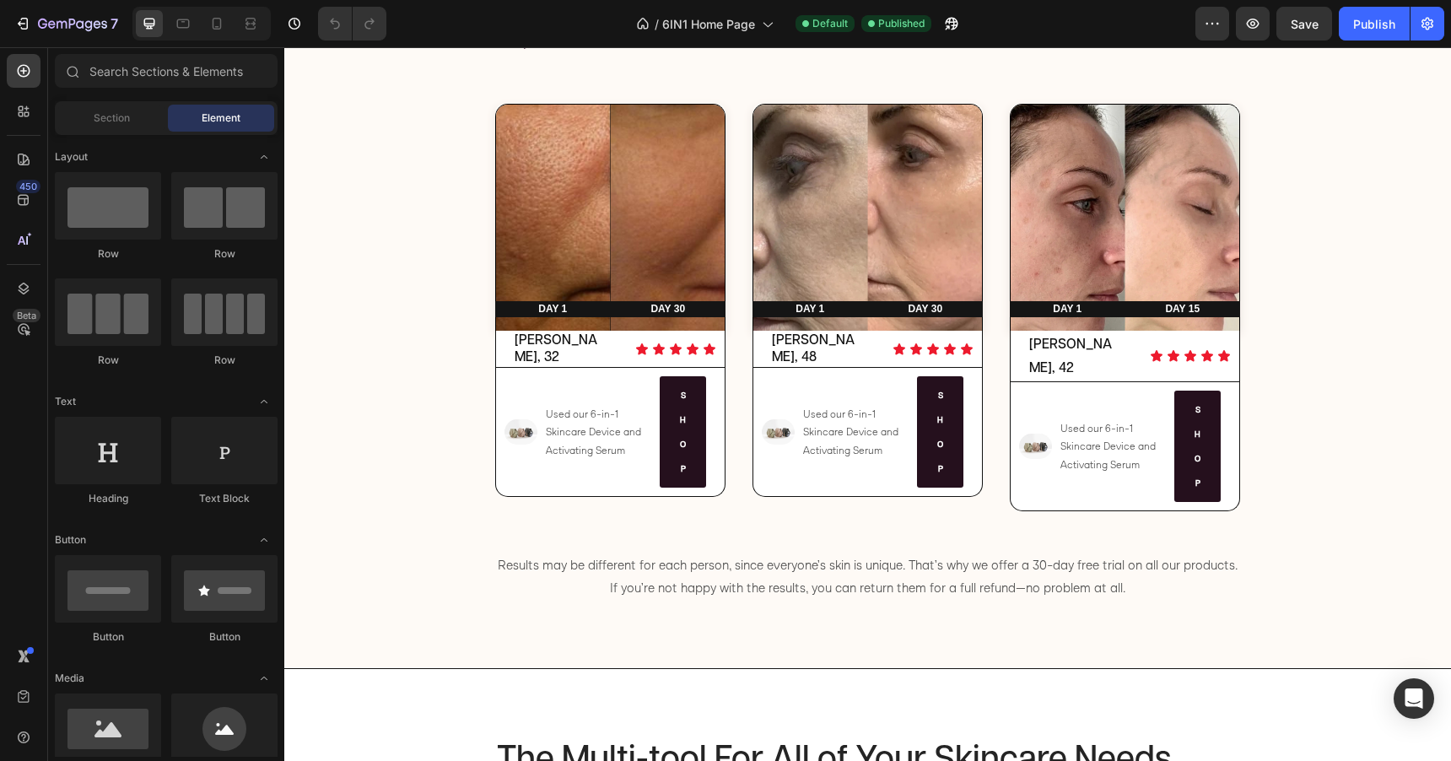
scroll to position [1572, 0]
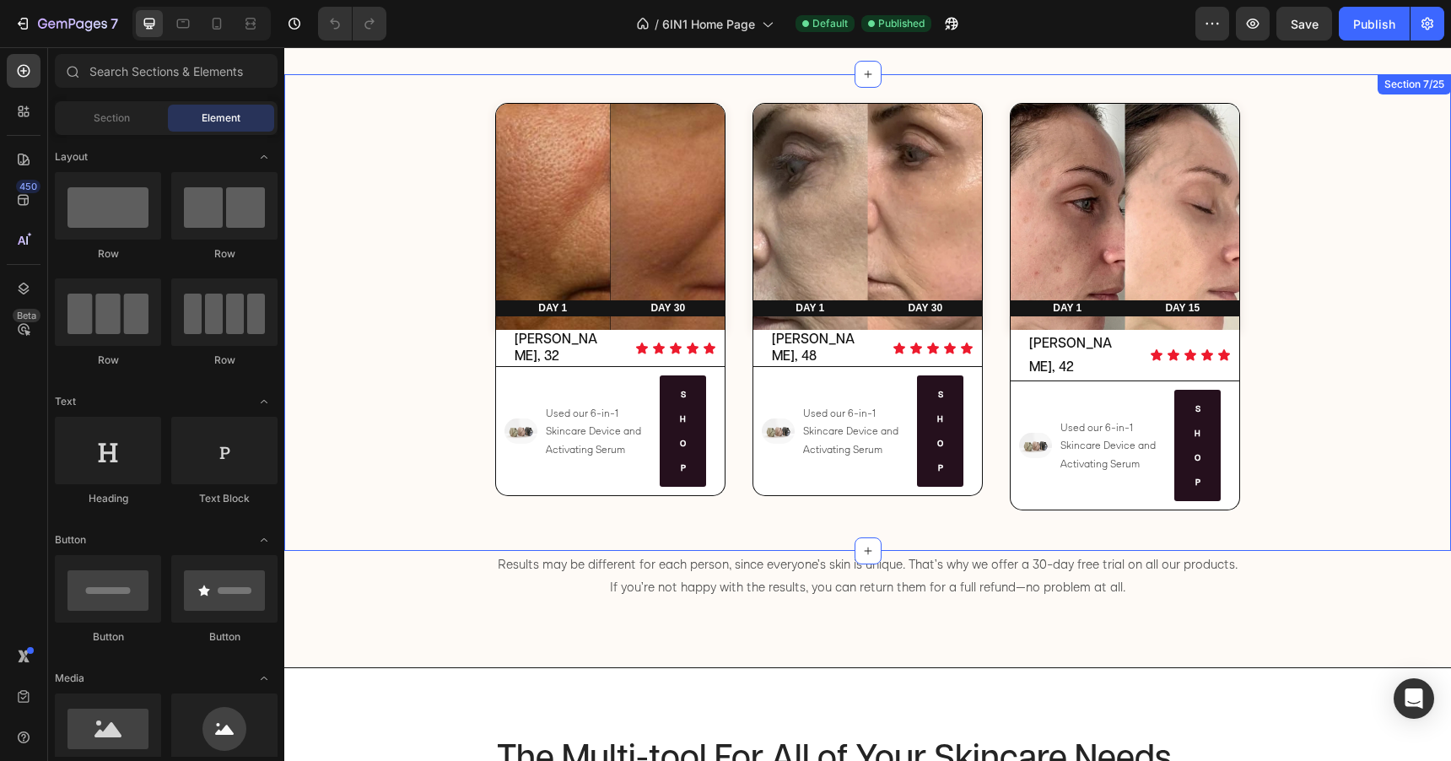
click at [739, 429] on div "Image Row DAY 1 Text Block Row DAY 30 Text Block Row Row Row [PERSON_NAME], 32 …" at bounding box center [867, 312] width 1167 height 477
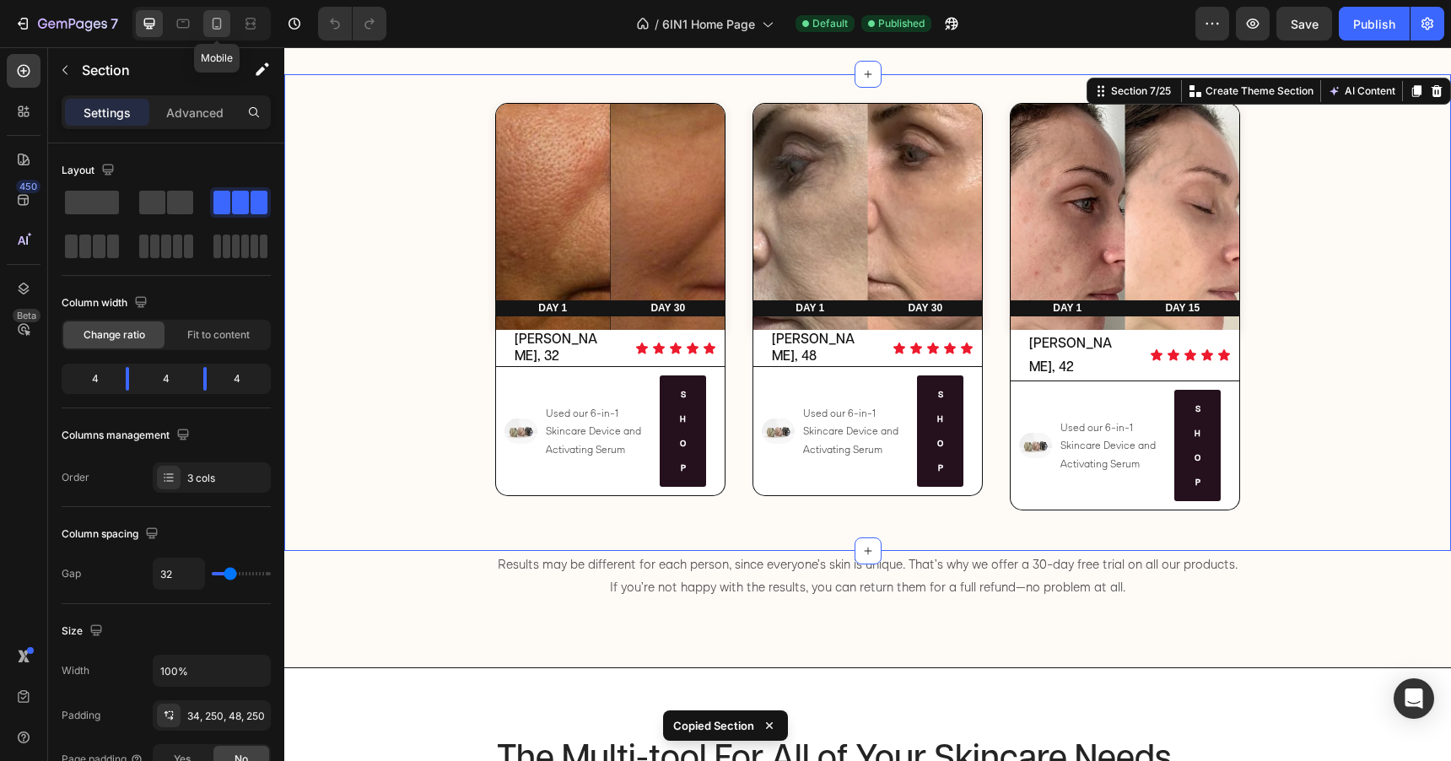
click at [224, 23] on icon at bounding box center [216, 23] width 17 height 17
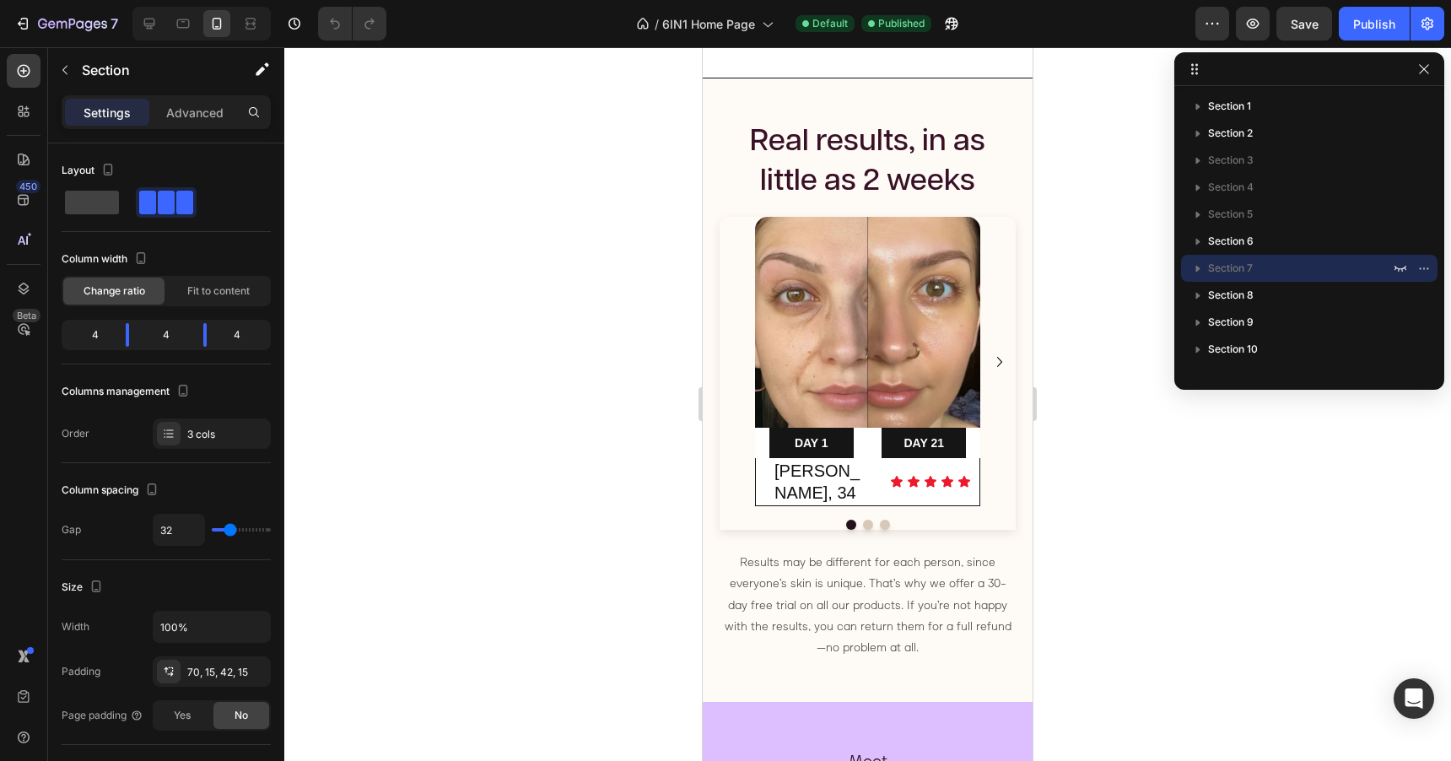
scroll to position [953, 0]
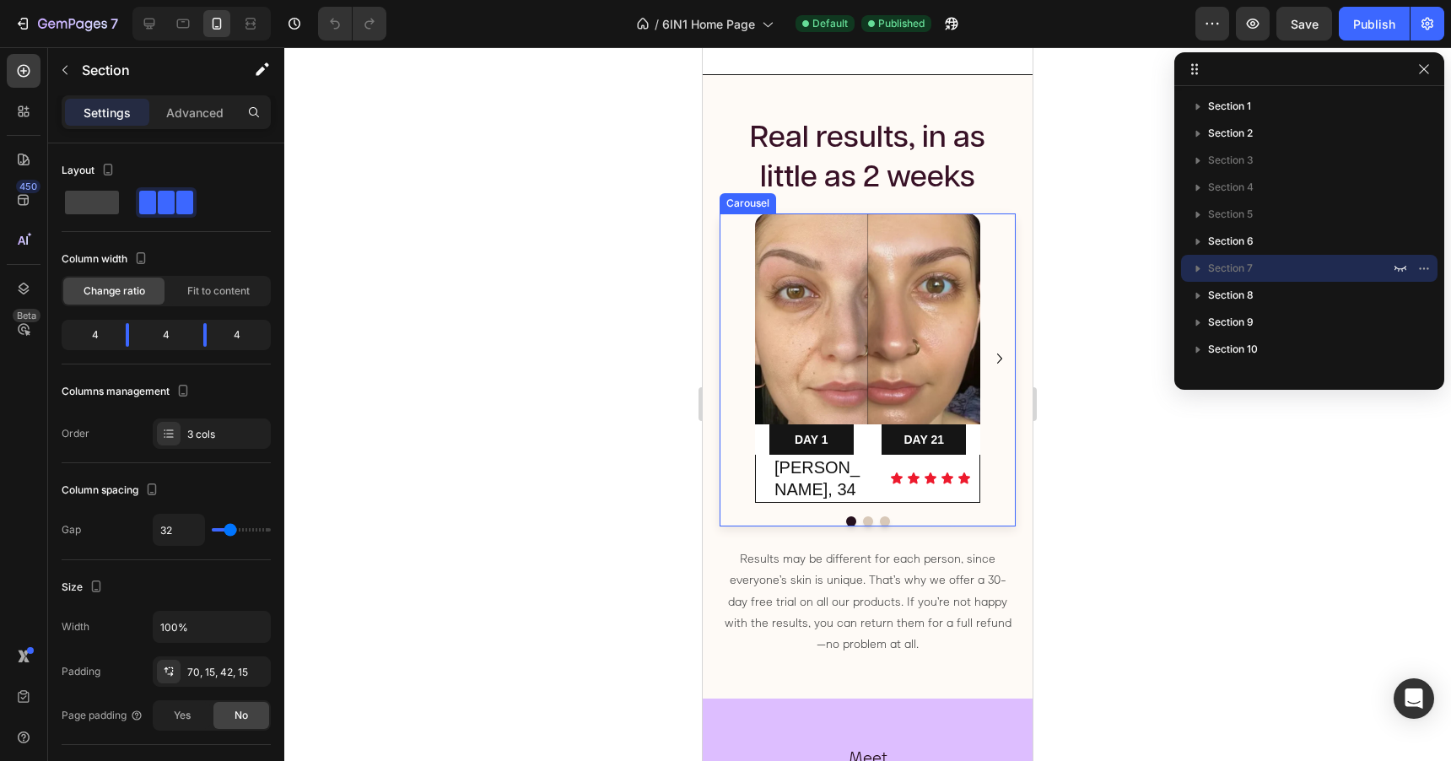
click at [1000, 348] on icon "Carousel Next Arrow" at bounding box center [1000, 358] width 20 height 20
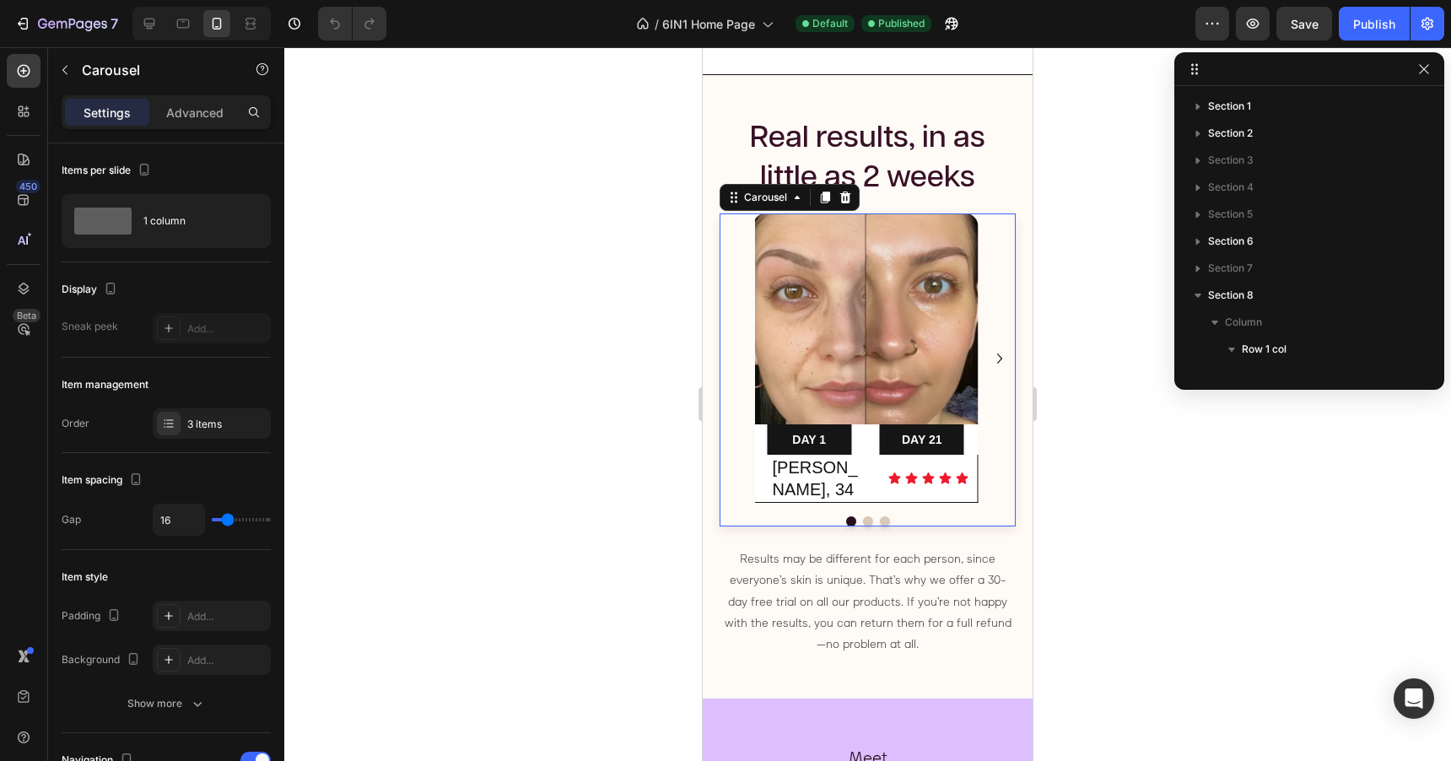
scroll to position [292, 0]
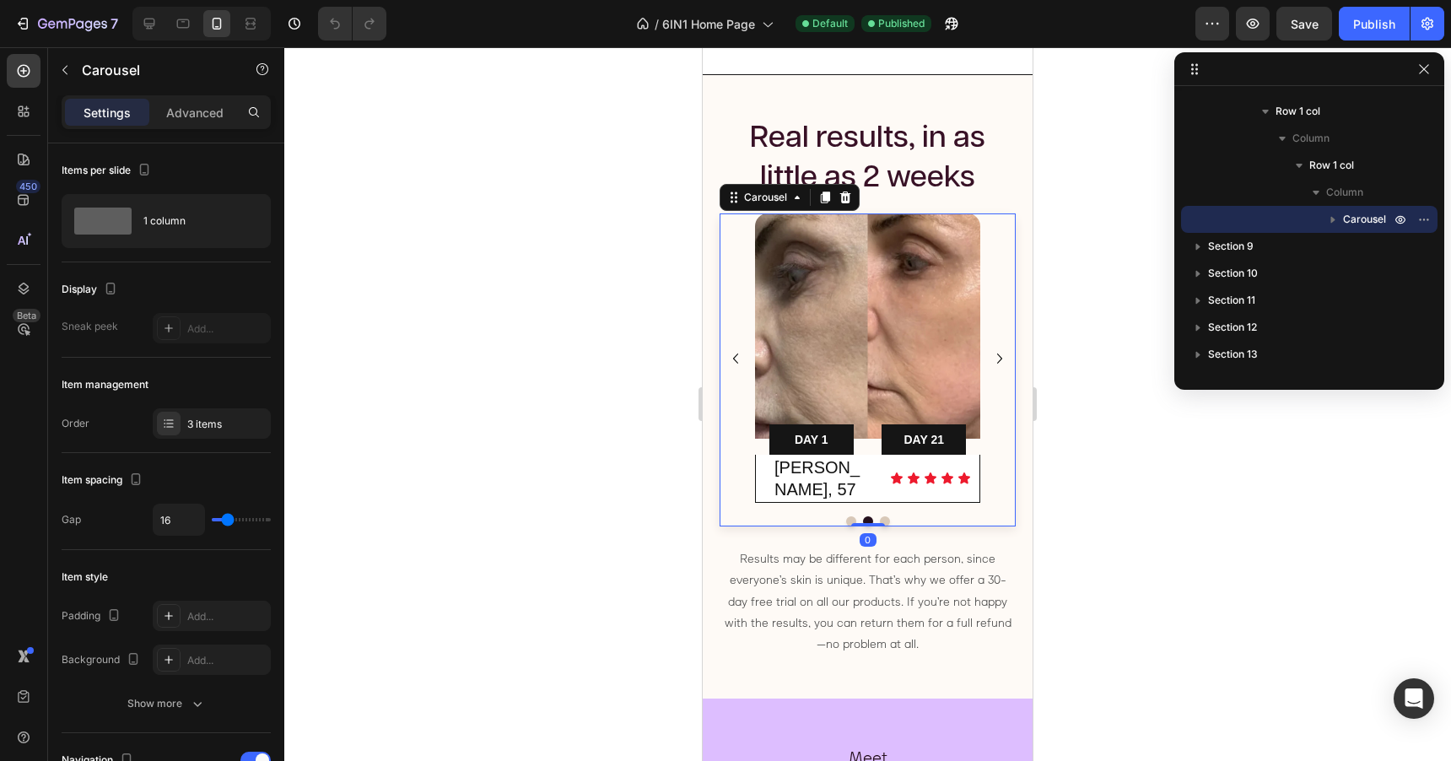
click at [1000, 348] on icon "Carousel Next Arrow" at bounding box center [1000, 358] width 20 height 20
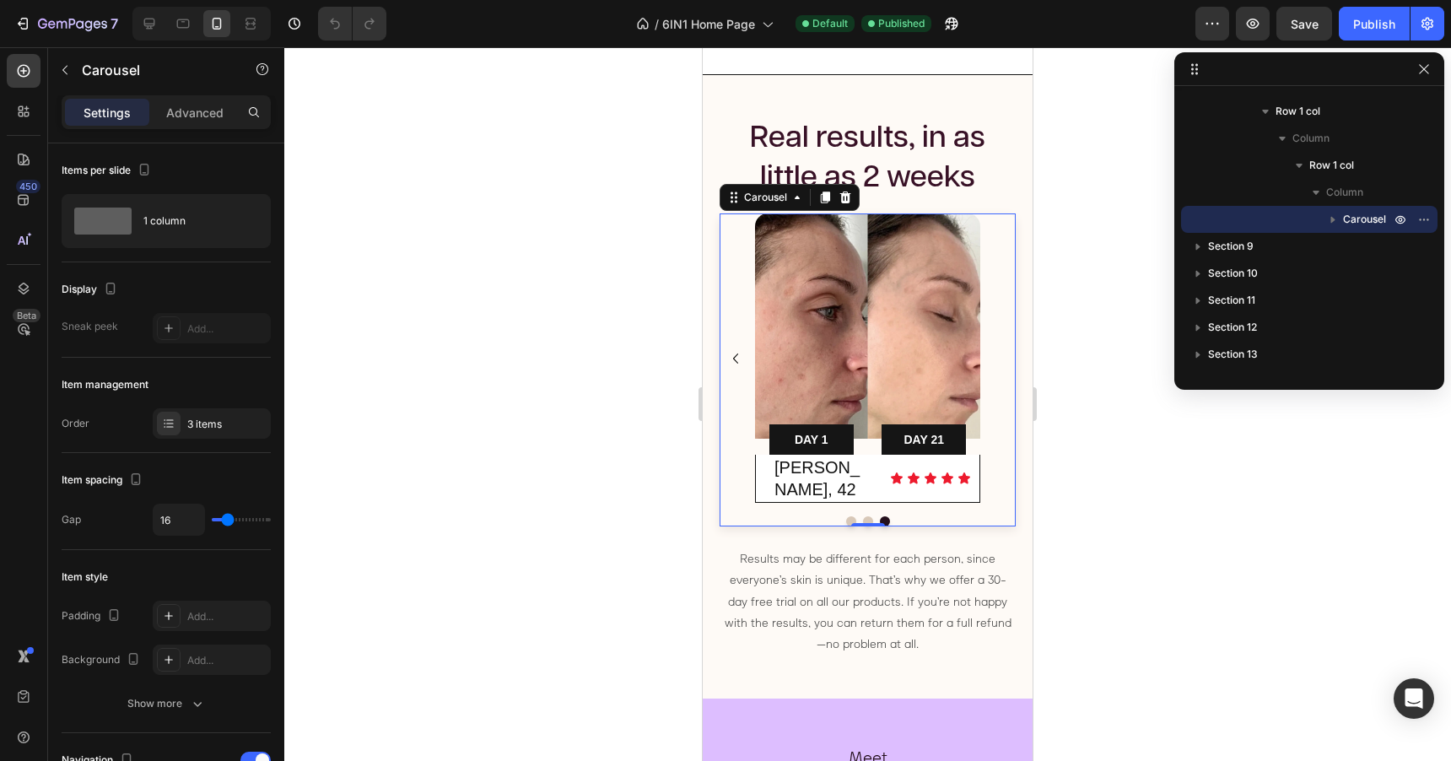
click at [1000, 348] on div "Image DAY 1 Text Block Row DAY 21 Text Block Row Row [PERSON_NAME], 34 Heading …" at bounding box center [868, 357] width 296 height 289
click at [917, 95] on div "Real results, in as little as 2 weeks Heading Row Section 6/25" at bounding box center [868, 144] width 330 height 138
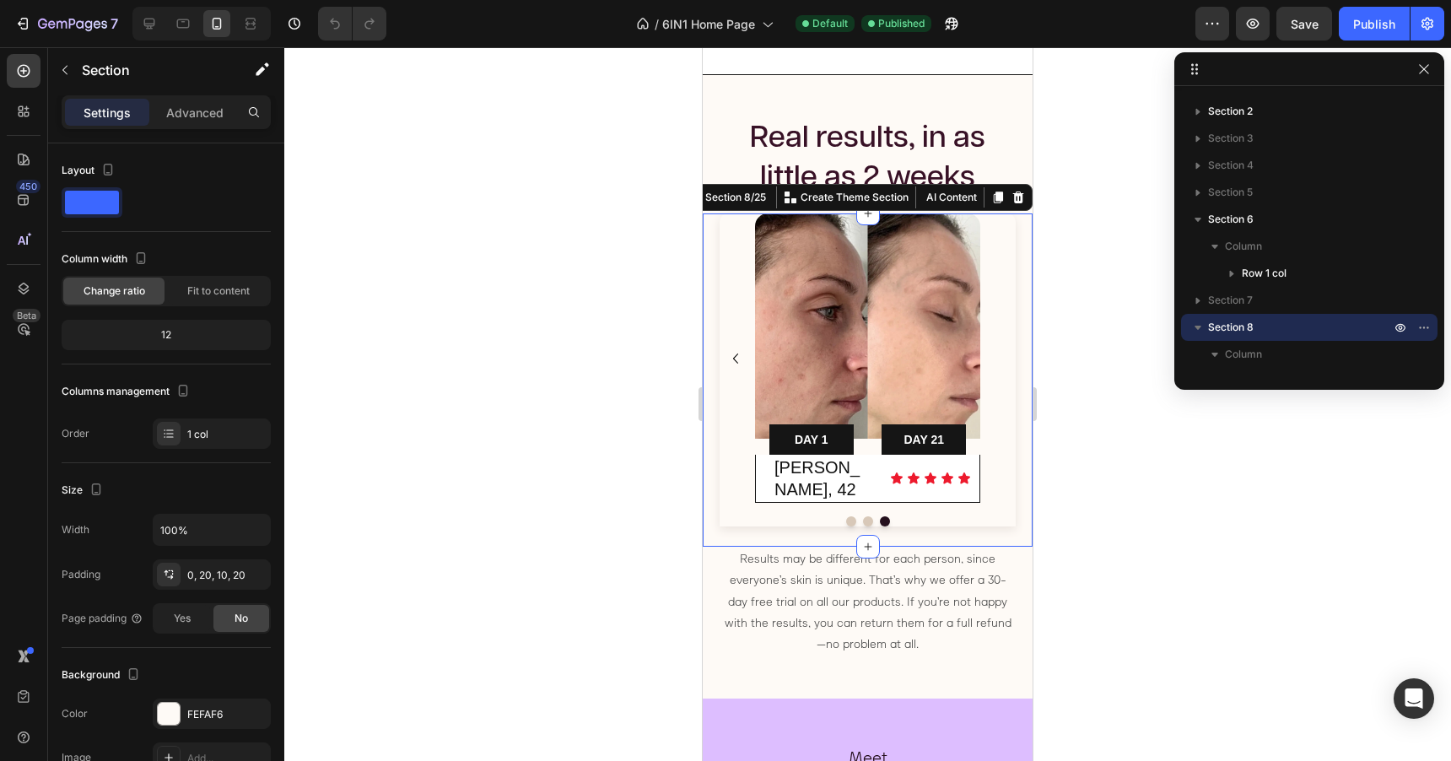
click at [713, 255] on div "Image DAY 1 Text Block Row DAY 21 Text Block Row Row [PERSON_NAME], 34 Heading …" at bounding box center [868, 379] width 330 height 333
click at [802, 94] on div "Real results, in as little as 2 weeks Heading Row Section 6/25" at bounding box center [868, 144] width 330 height 138
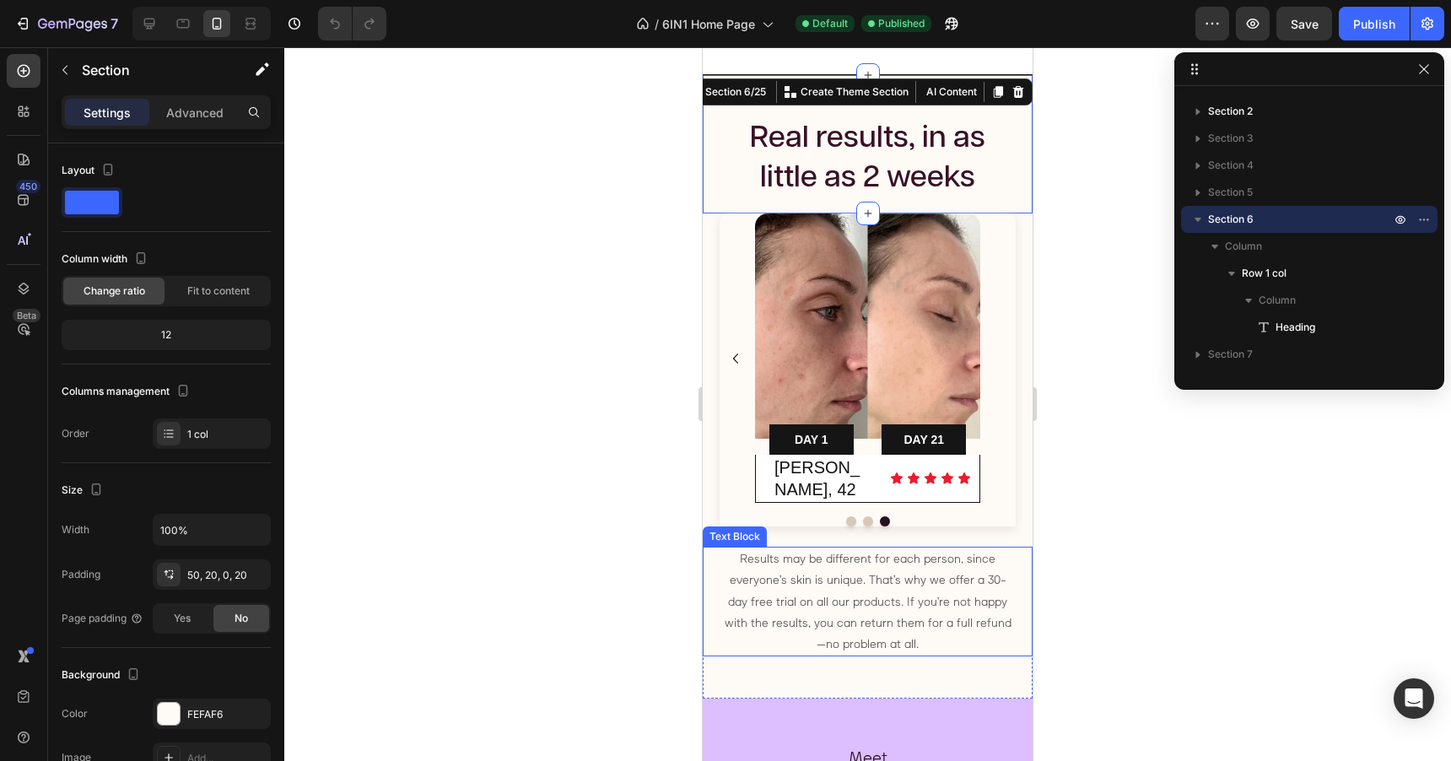
click at [711, 547] on div "Results may be different for each person, since everyone’s skin is unique. That…" at bounding box center [868, 602] width 330 height 110
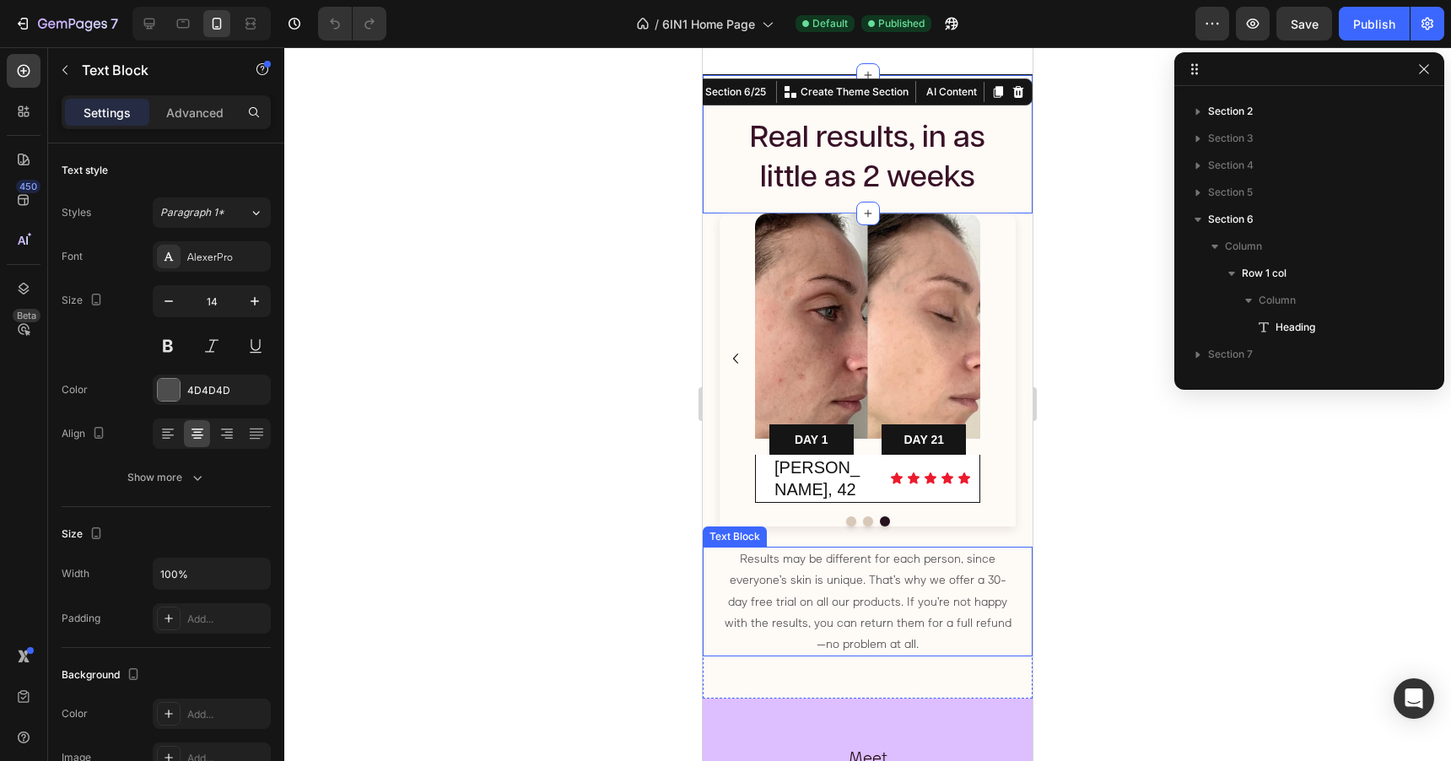
scroll to position [805, 0]
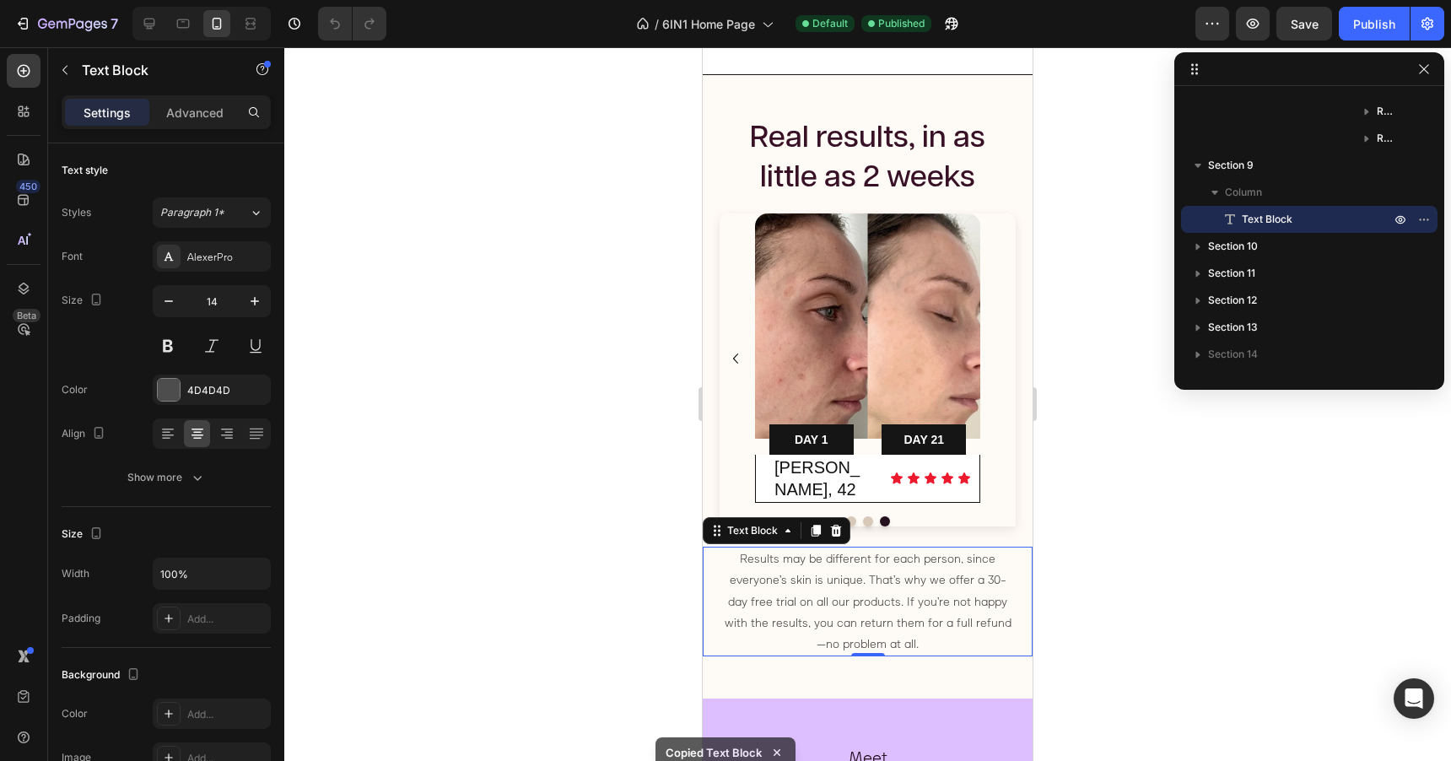
click at [983, 564] on p "Results may be different for each person, since everyone’s skin is unique. That…" at bounding box center [867, 601] width 293 height 106
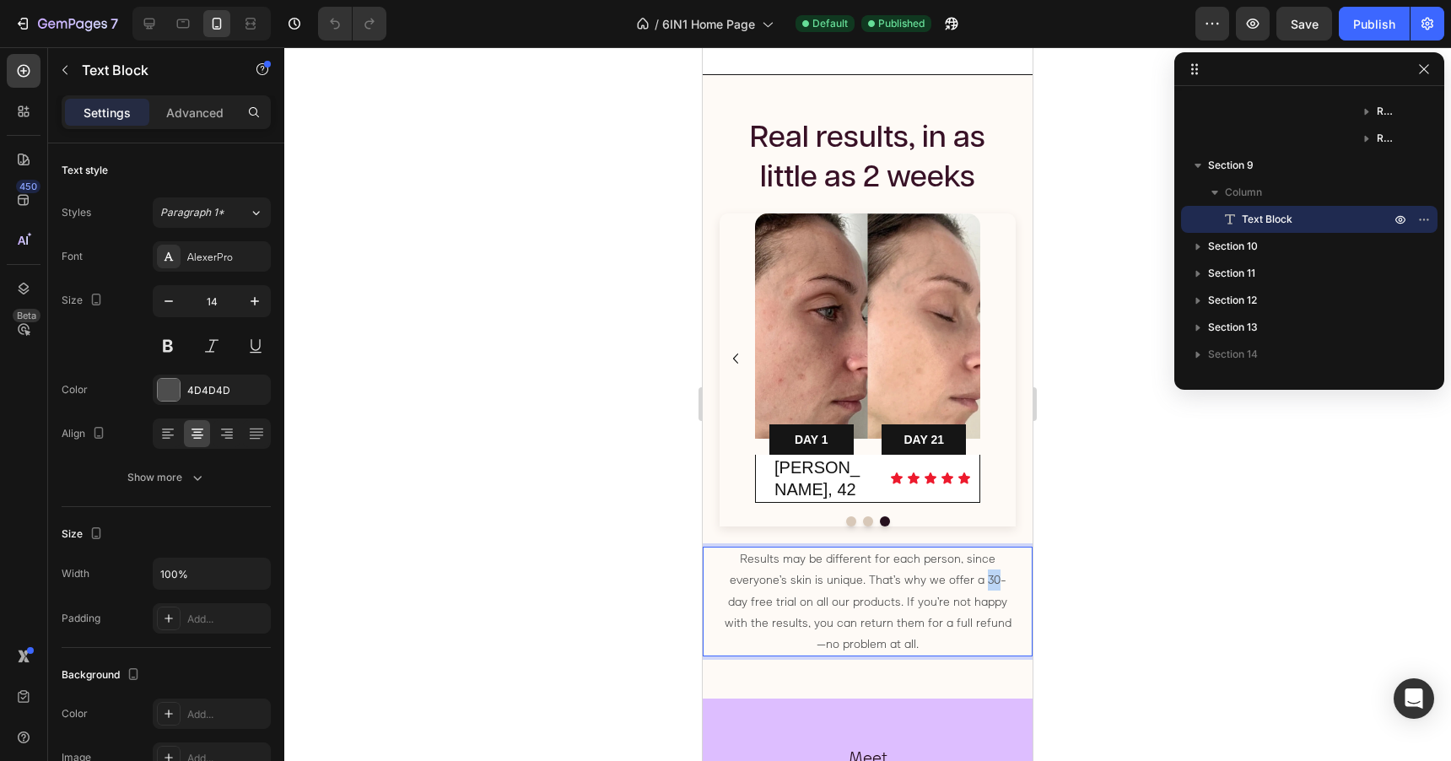
click at [983, 564] on p "Results may be different for each person, since everyone’s skin is unique. That…" at bounding box center [867, 601] width 293 height 106
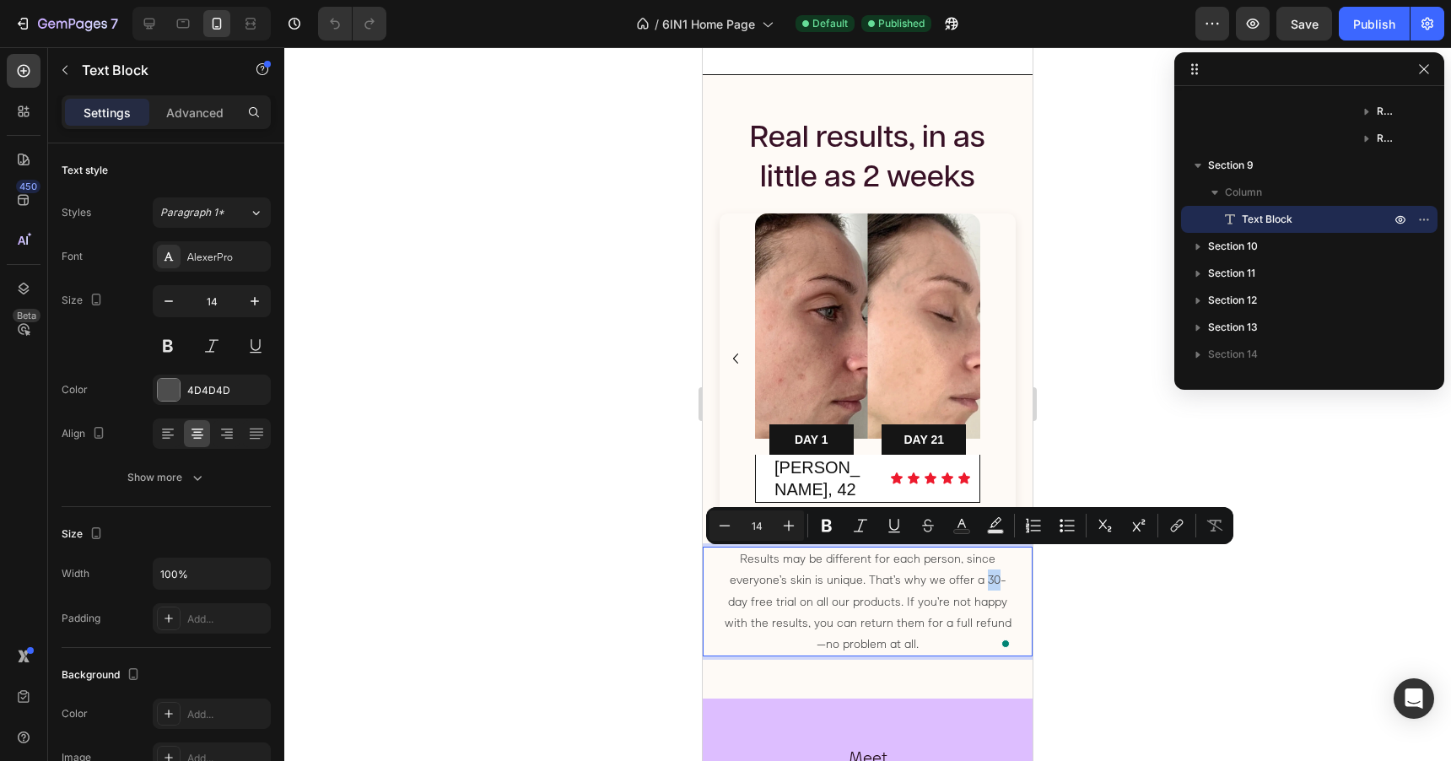
click at [983, 563] on p "Results may be different for each person, since everyone’s skin is unique. That…" at bounding box center [867, 601] width 293 height 106
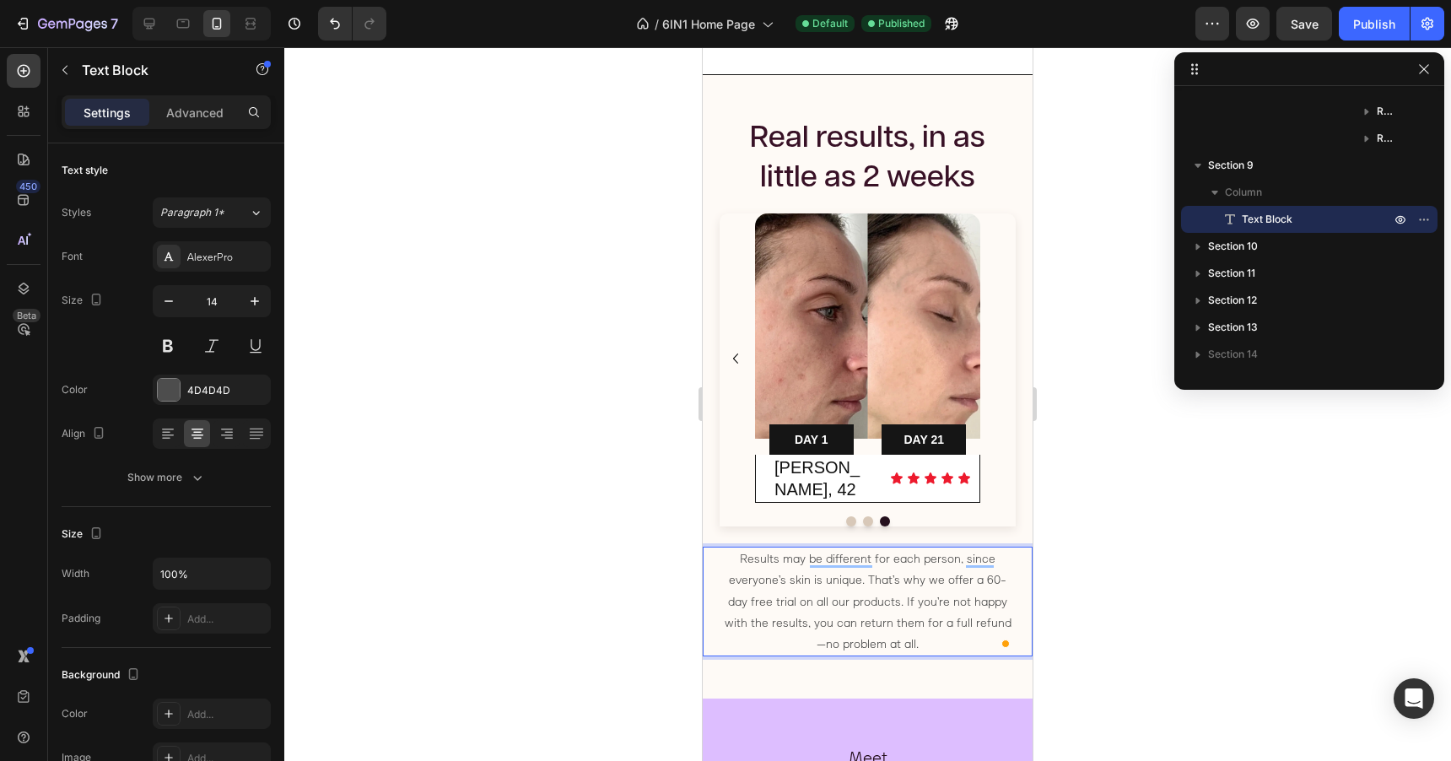
click at [1130, 576] on div at bounding box center [867, 404] width 1167 height 714
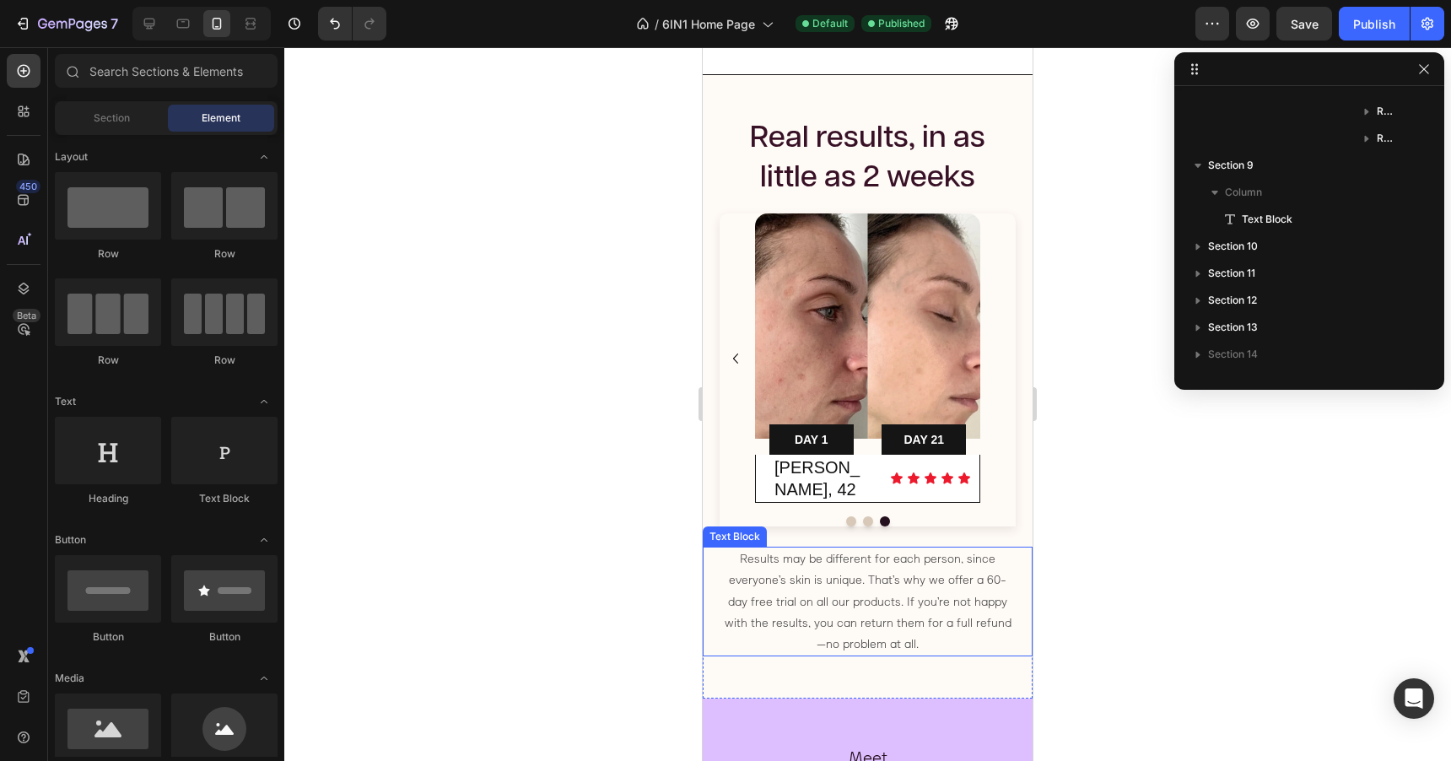
click at [941, 625] on p "Results may be different for each person, since everyone’s skin is unique. That…" at bounding box center [867, 601] width 293 height 106
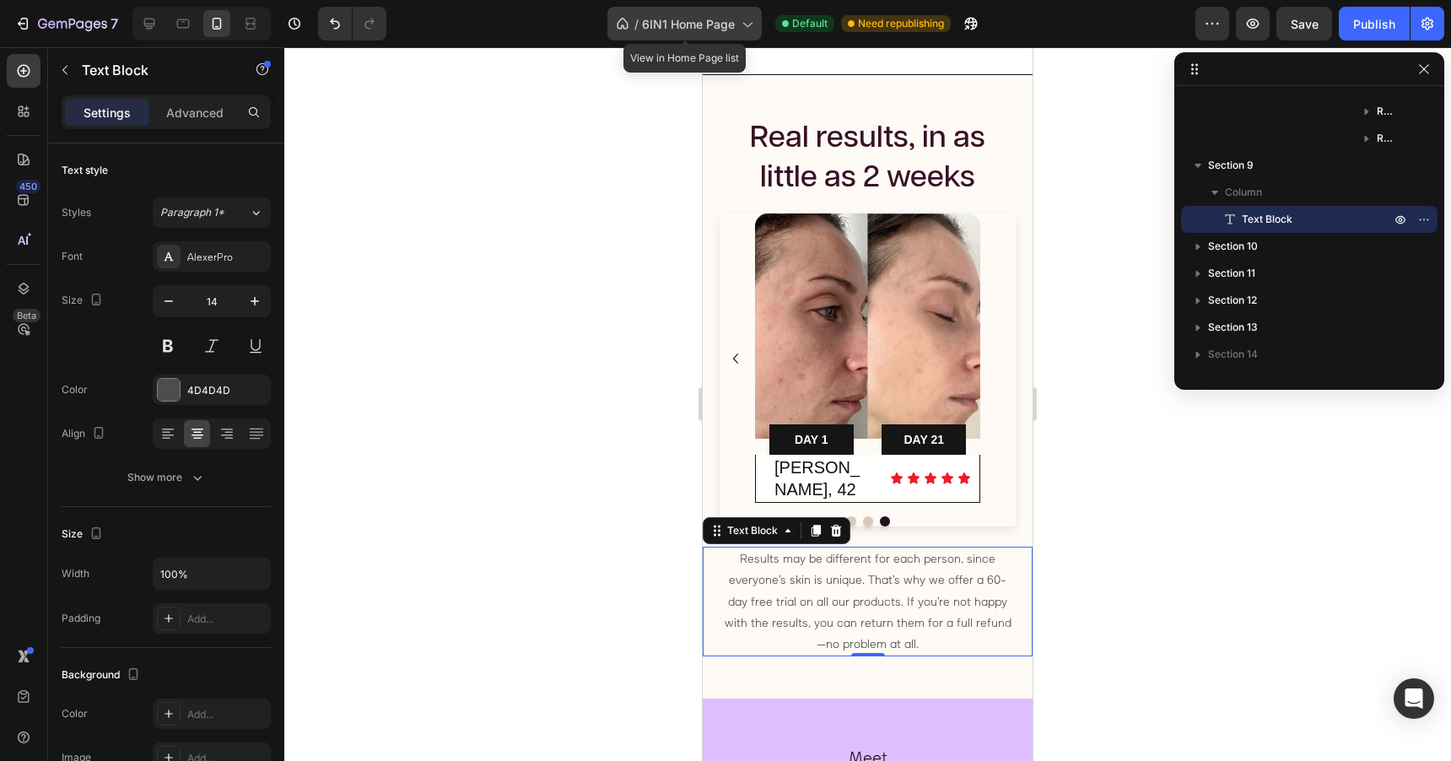
click at [716, 30] on span "6IN1 Home Page" at bounding box center [688, 24] width 93 height 18
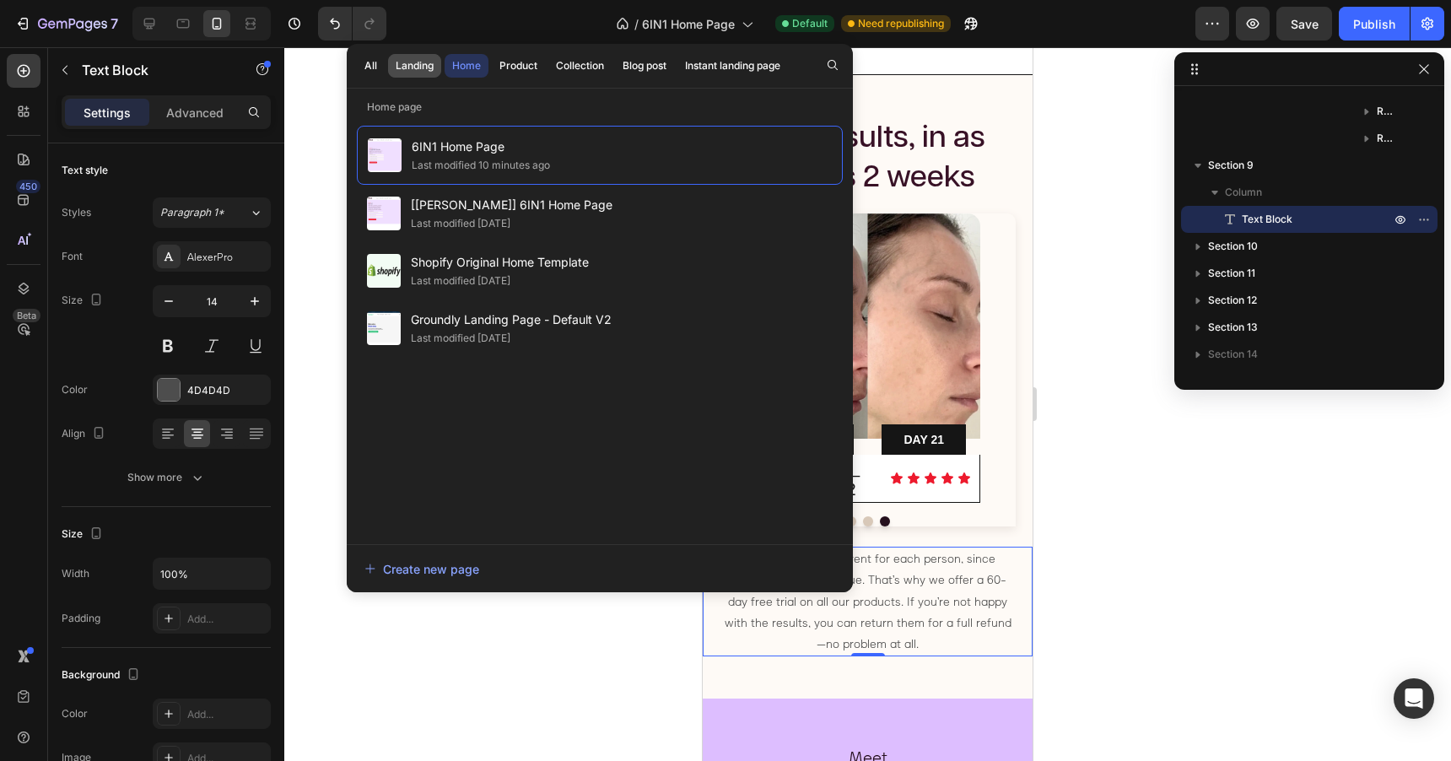
click at [414, 66] on div "Landing" at bounding box center [415, 65] width 38 height 15
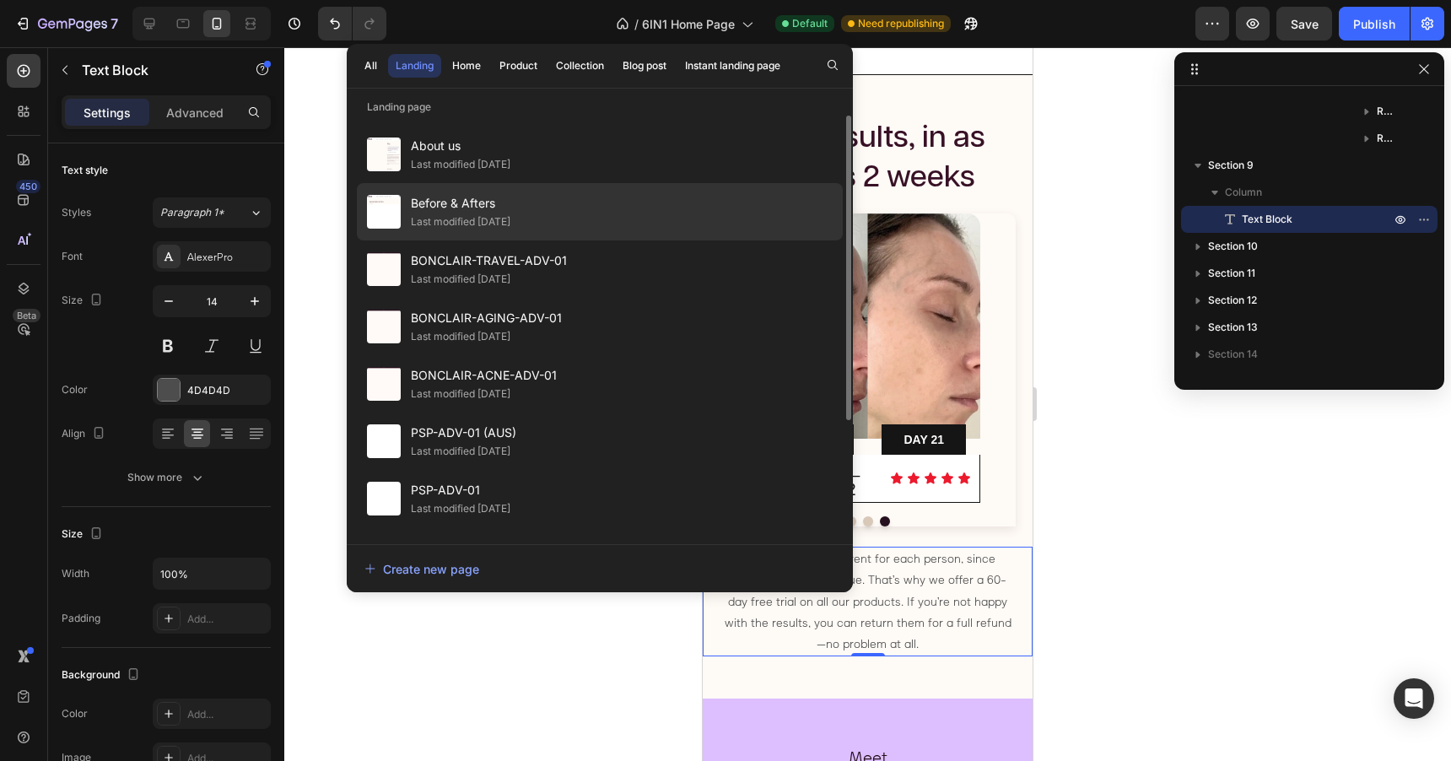
click at [510, 205] on span "Before & Afters" at bounding box center [461, 203] width 100 height 20
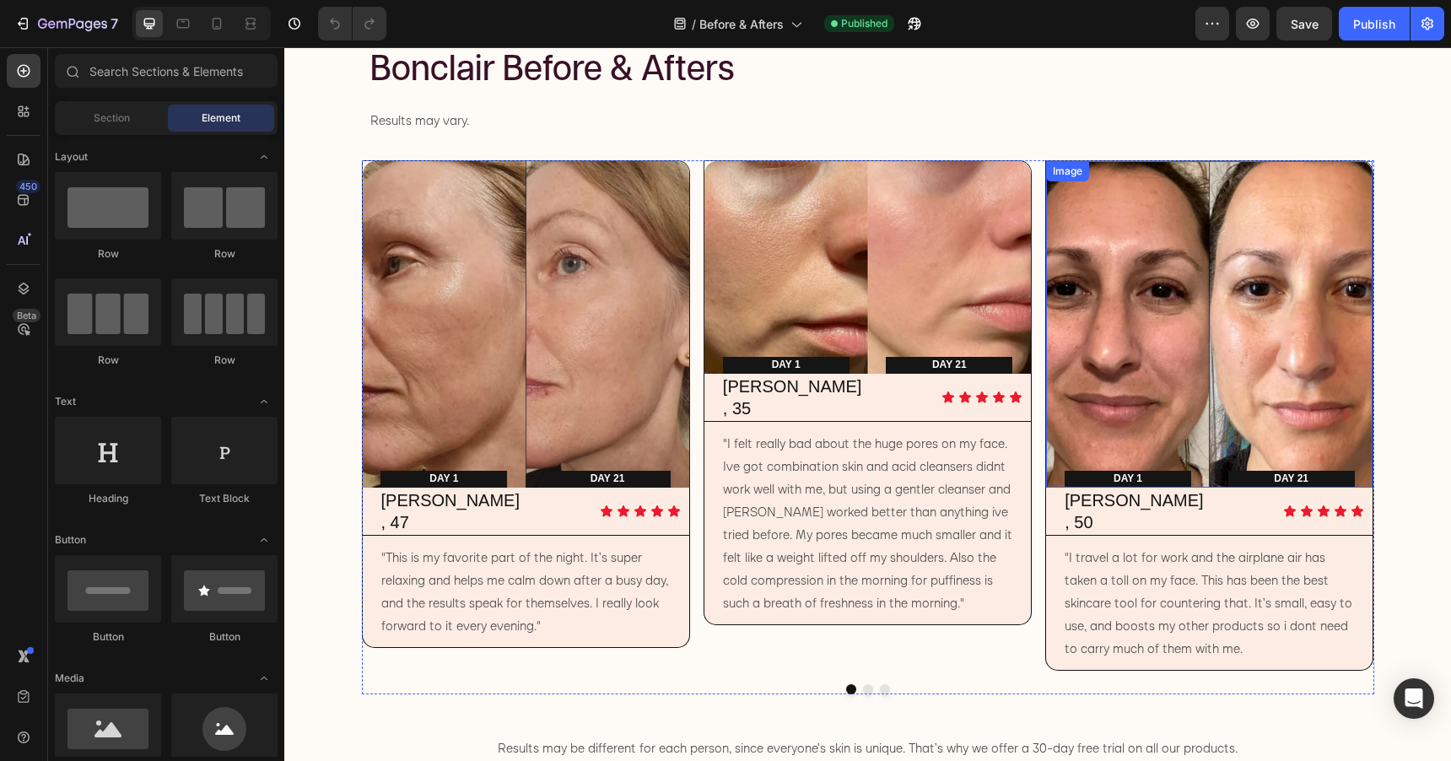
scroll to position [246, 0]
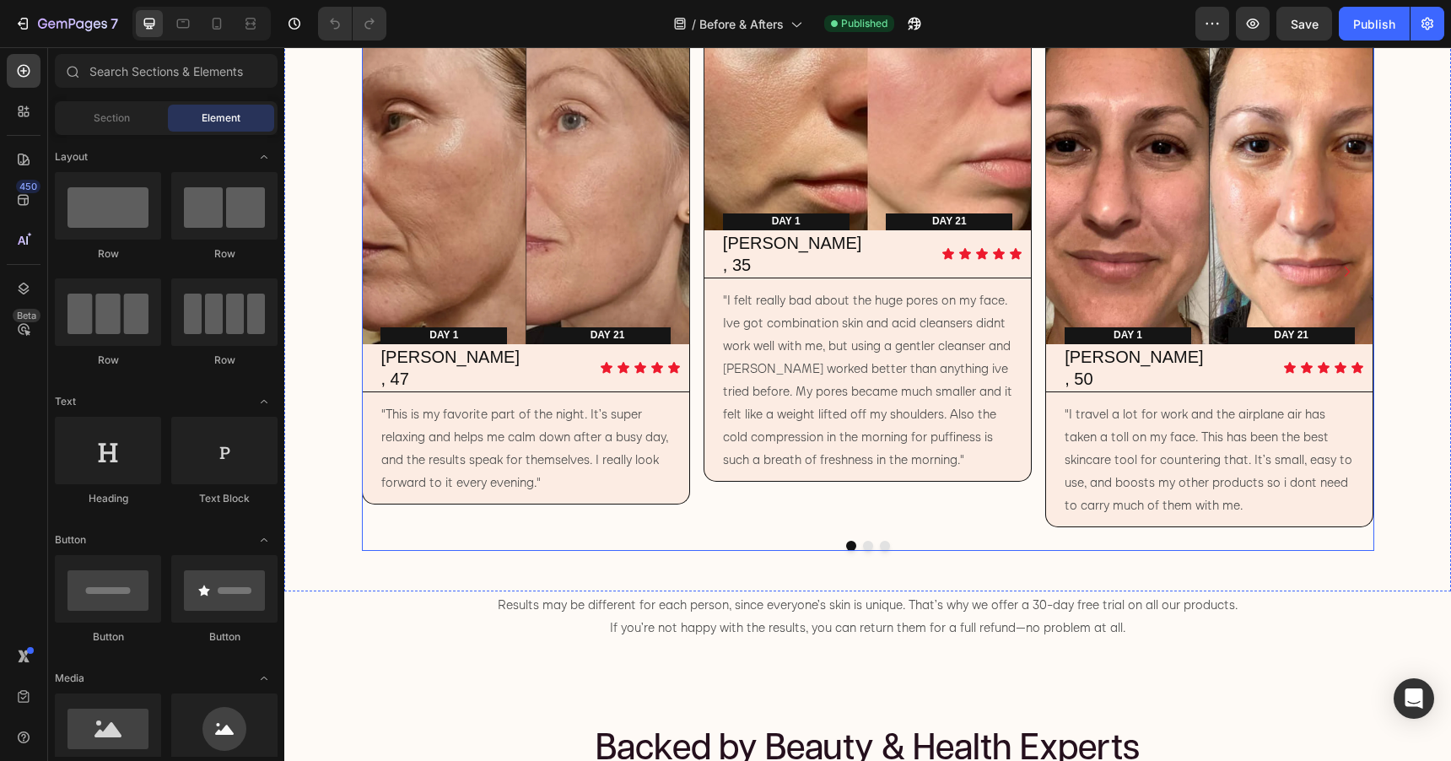
click at [867, 541] on button "Dot" at bounding box center [868, 546] width 10 height 10
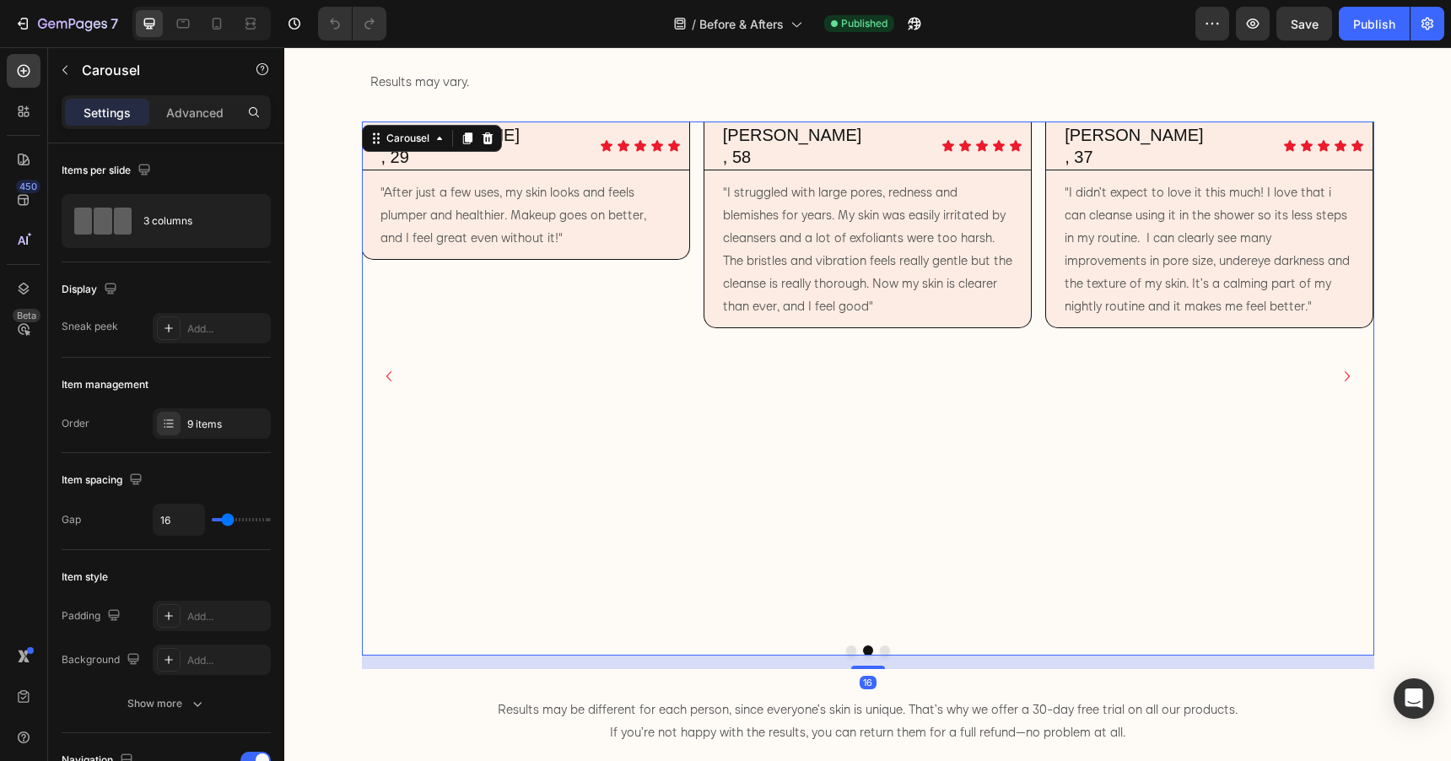
scroll to position [111, 0]
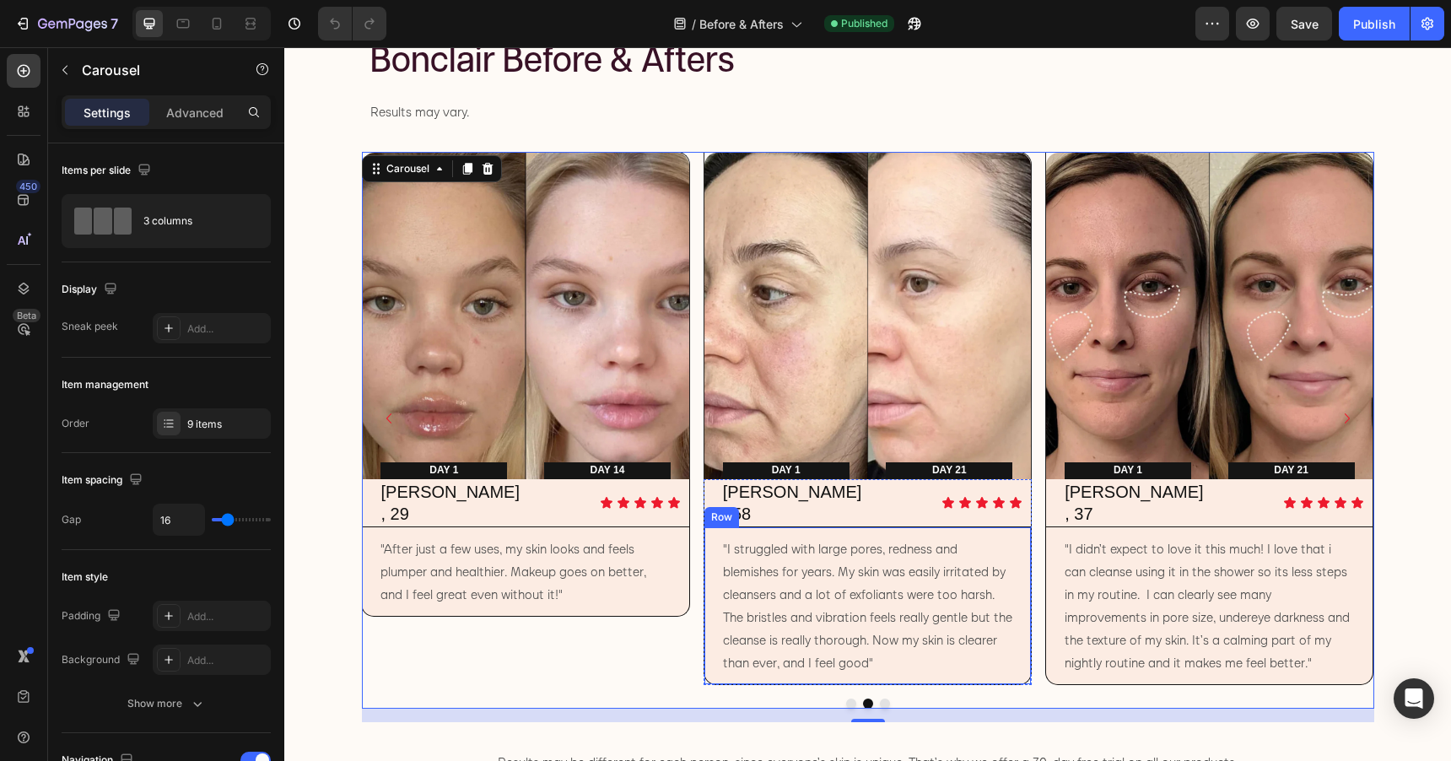
click at [883, 661] on div ""I struggled with large pores, redness and blemishes for years. My skin was eas…" at bounding box center [868, 606] width 328 height 158
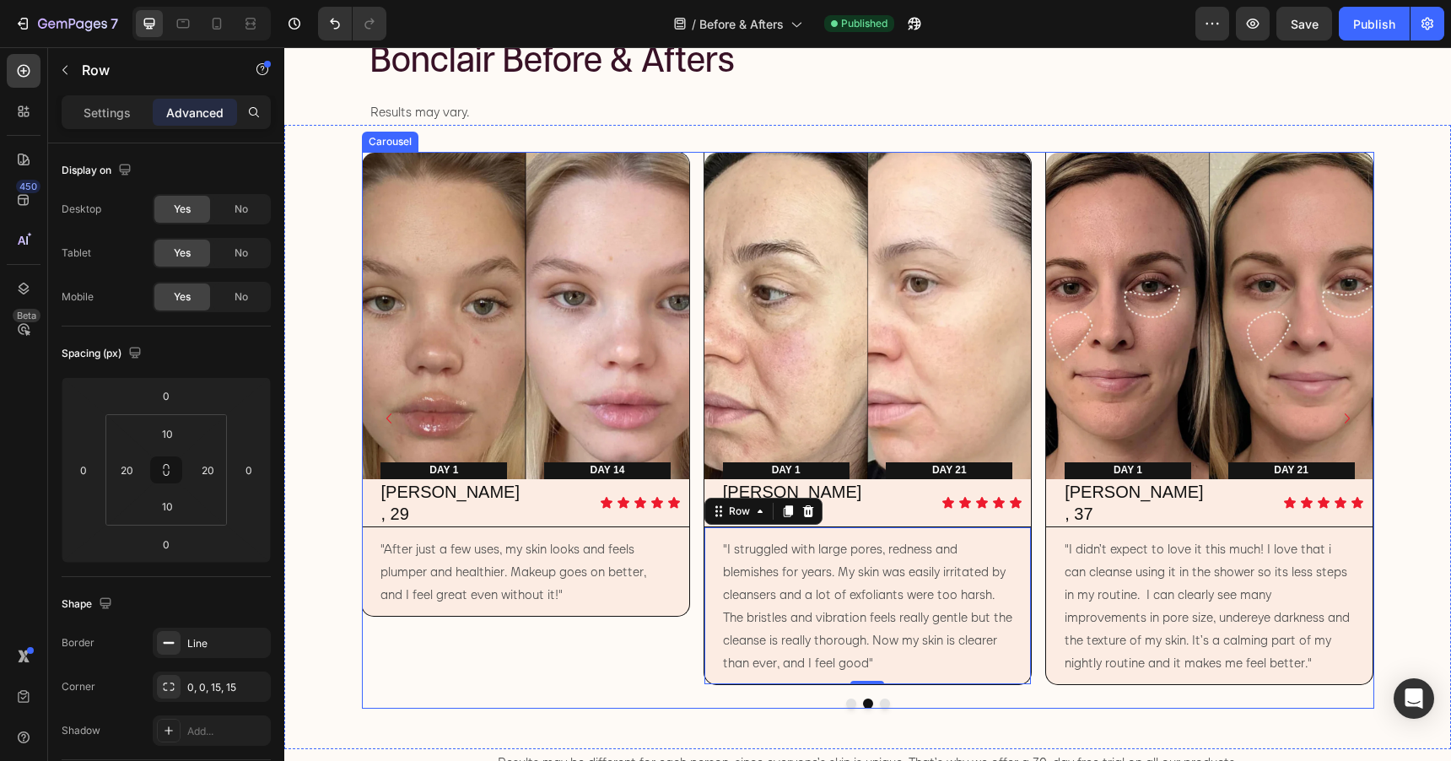
click at [887, 672] on div "Image DAY 1 Text Block Row DAY 21 Text Block Row Row [PERSON_NAME], 47 Heading …" at bounding box center [868, 430] width 1012 height 557
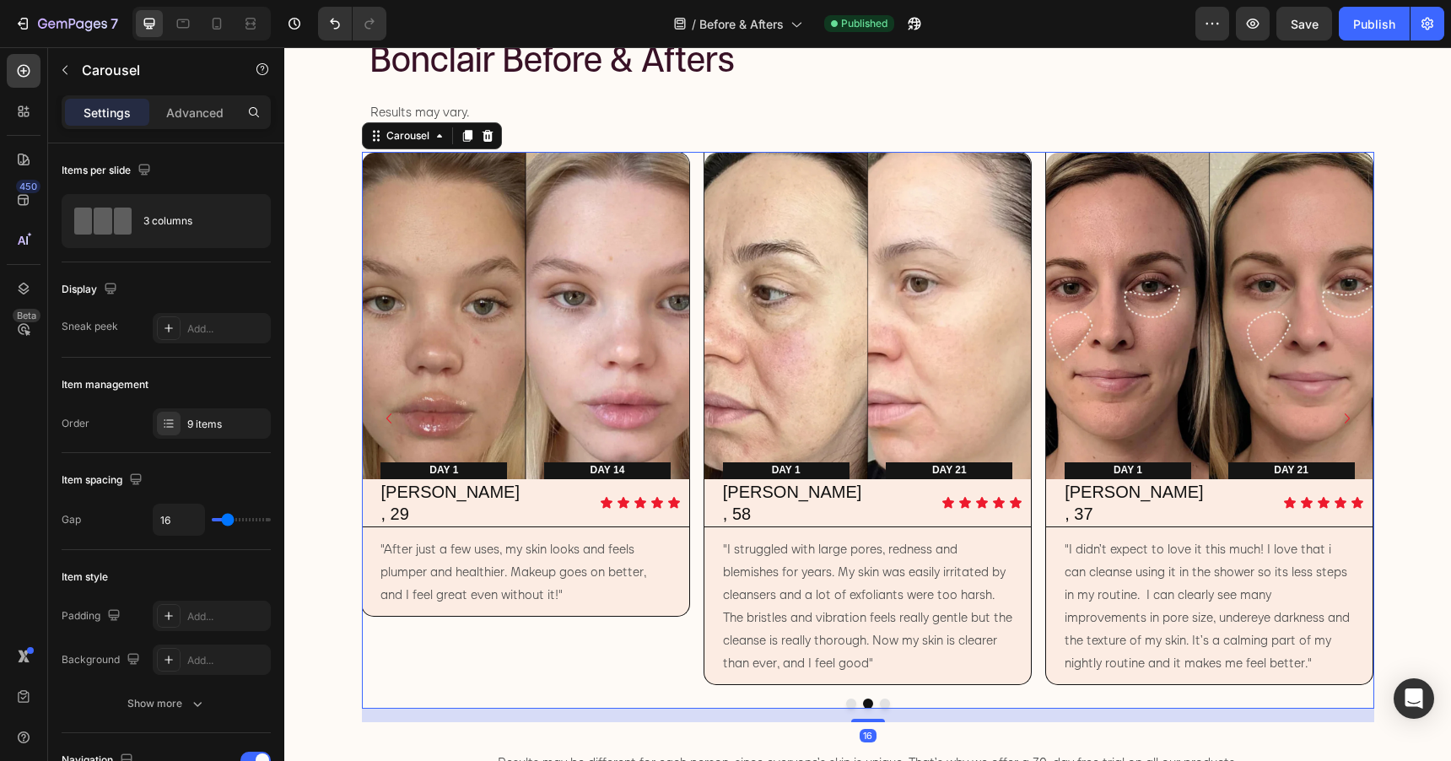
click at [887, 698] on button "Dot" at bounding box center [885, 703] width 10 height 10
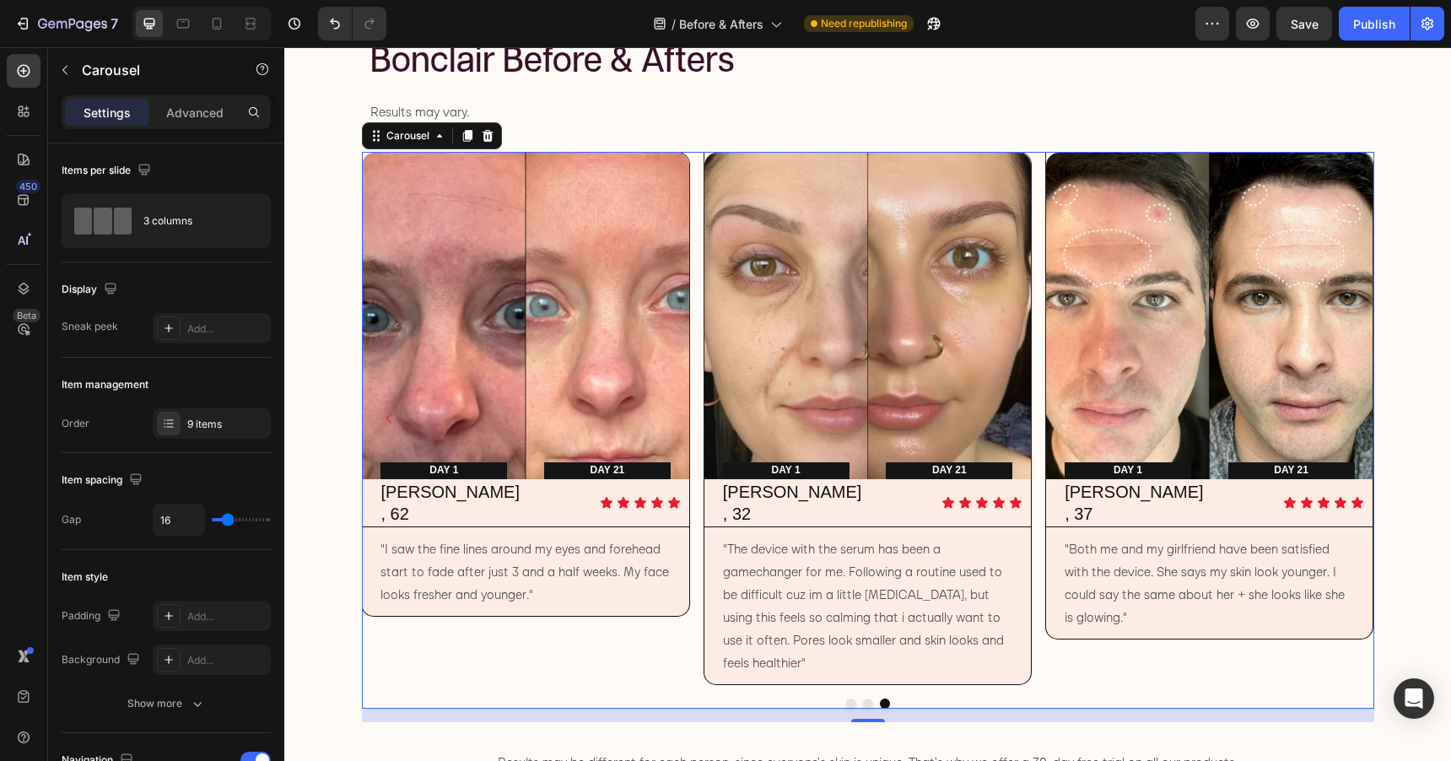
click at [850, 698] on button "Dot" at bounding box center [851, 703] width 10 height 10
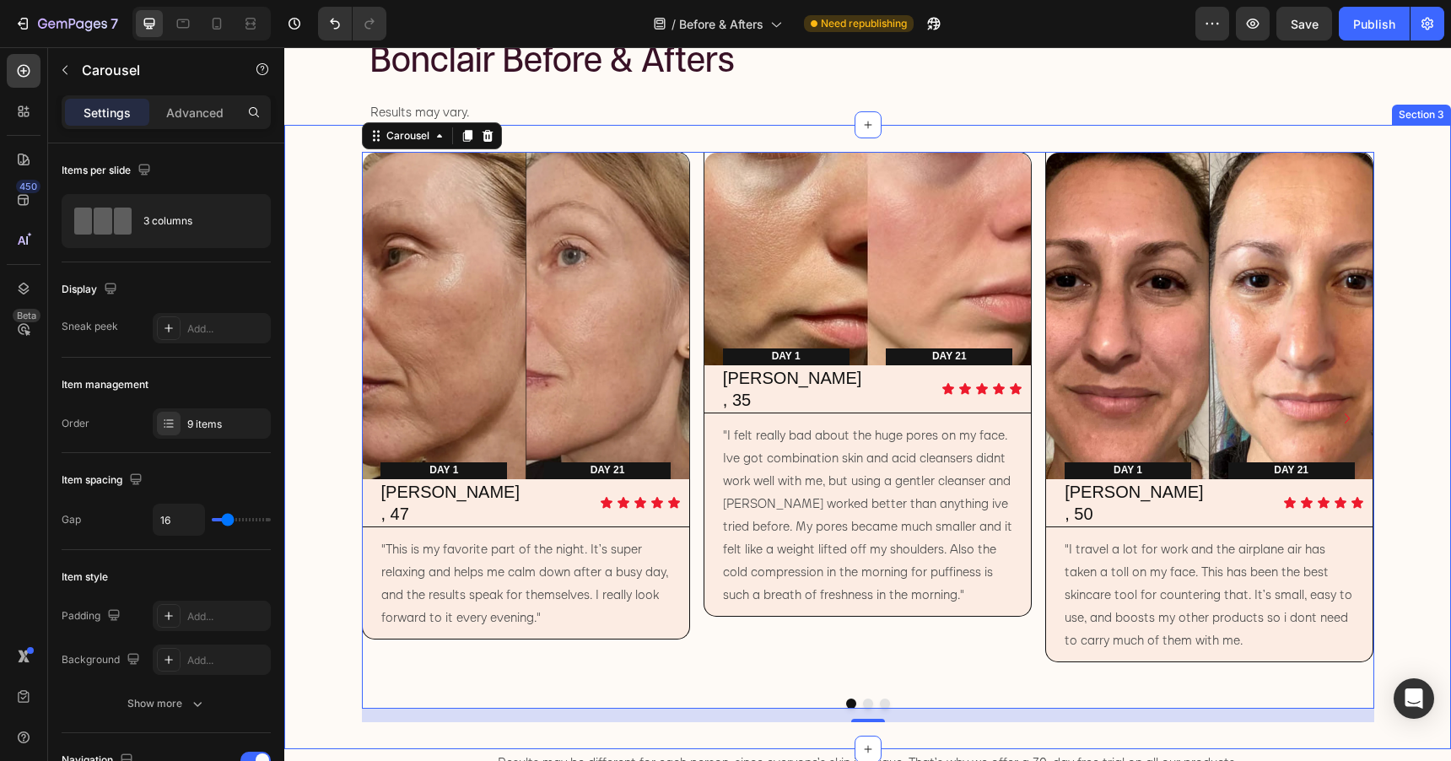
scroll to position [0, 0]
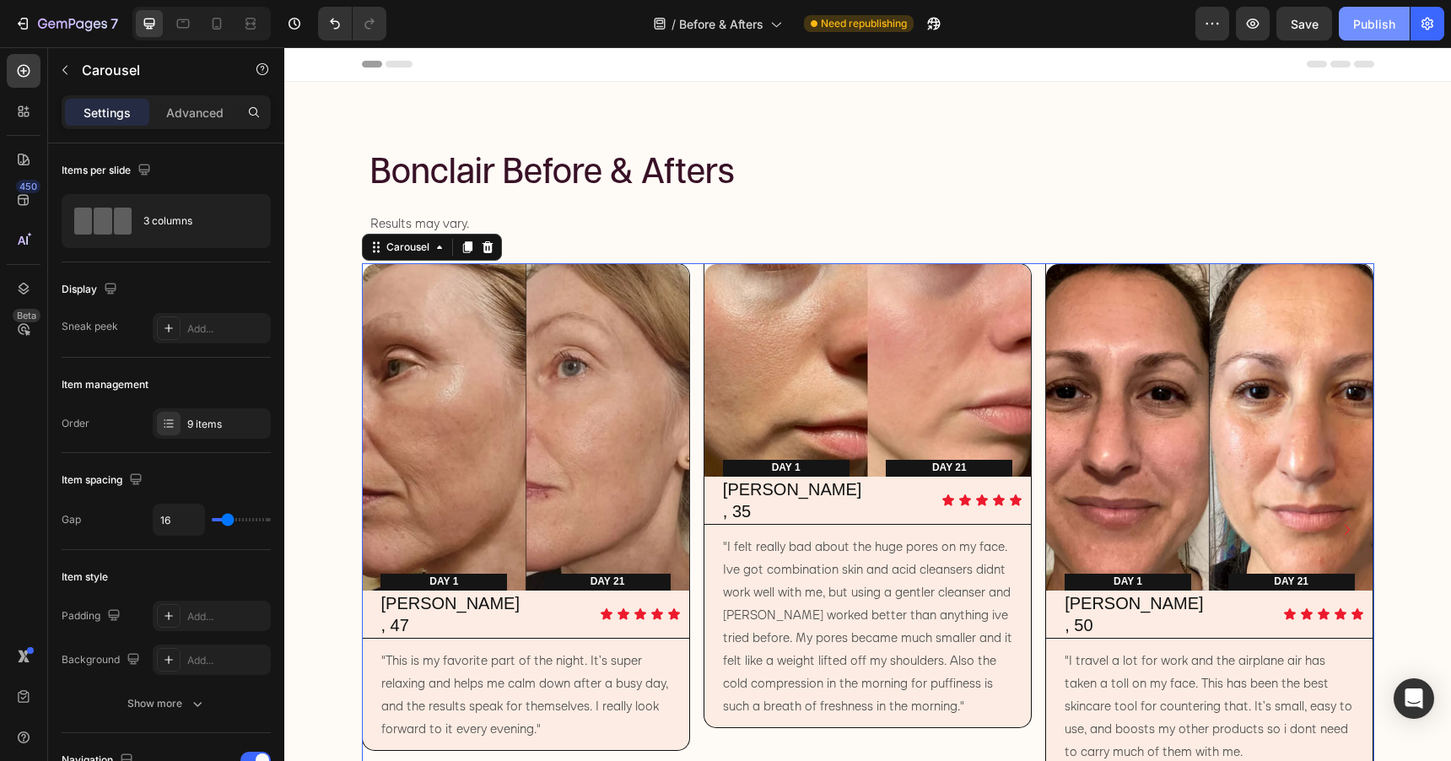
click at [1382, 23] on div "Publish" at bounding box center [1374, 24] width 42 height 18
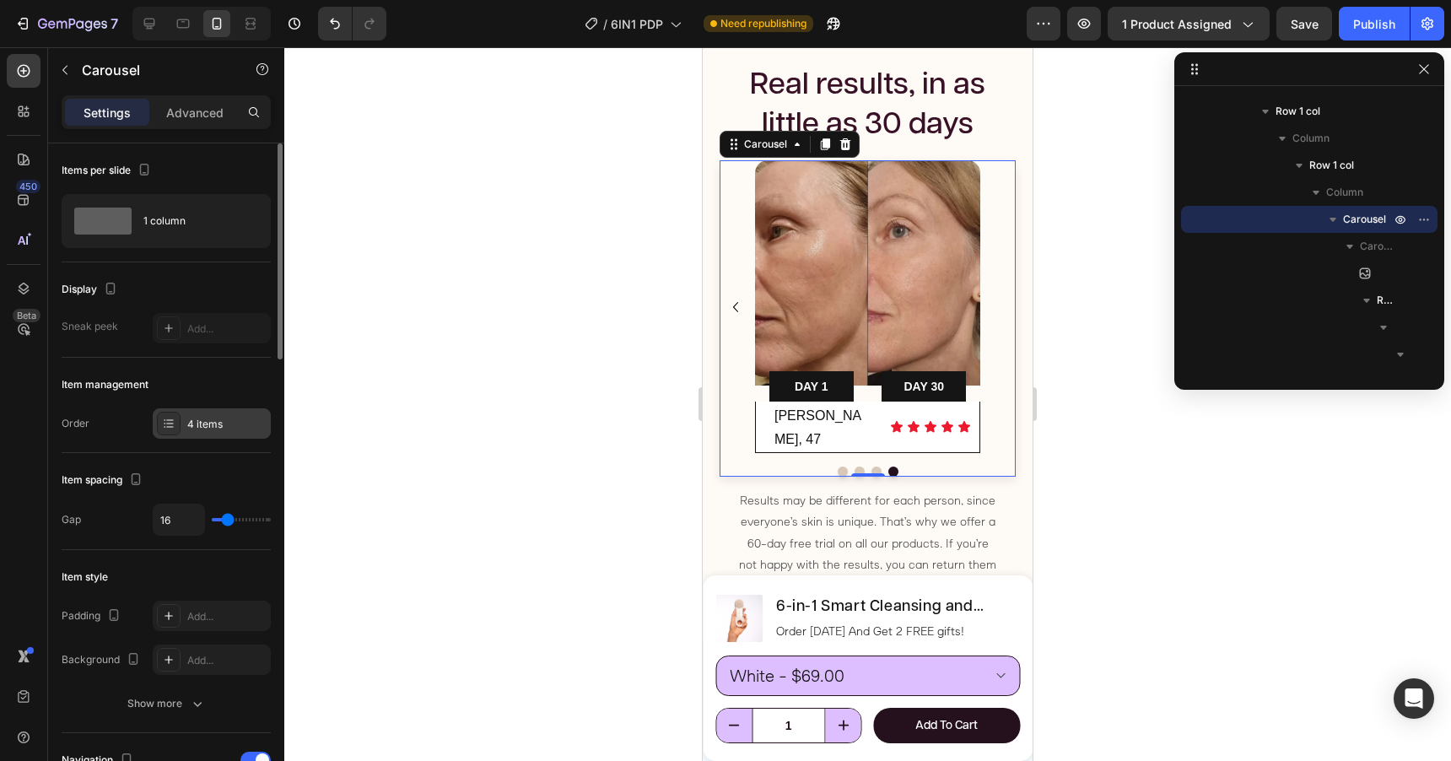
click at [201, 434] on div "4 items" at bounding box center [212, 423] width 118 height 30
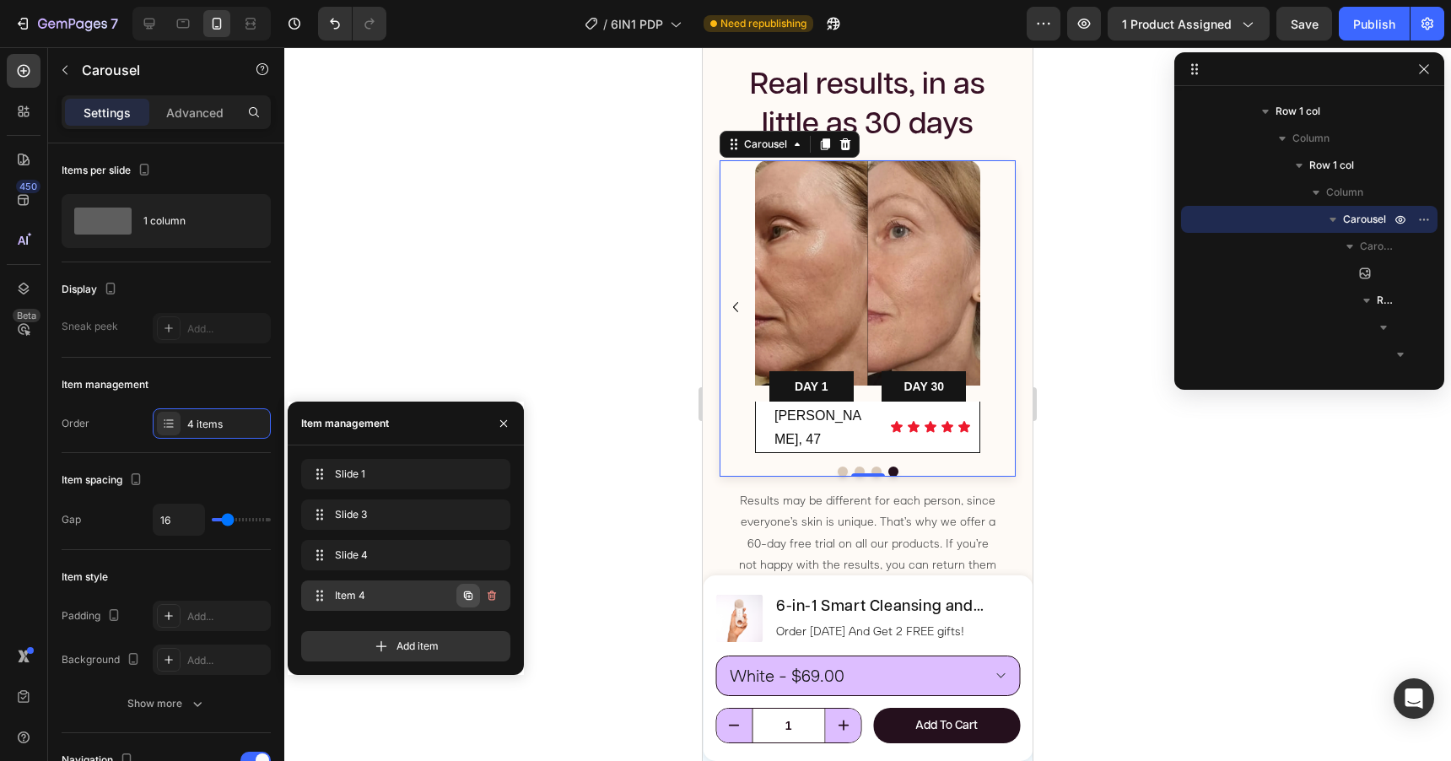
click at [466, 592] on icon "button" at bounding box center [468, 595] width 8 height 8
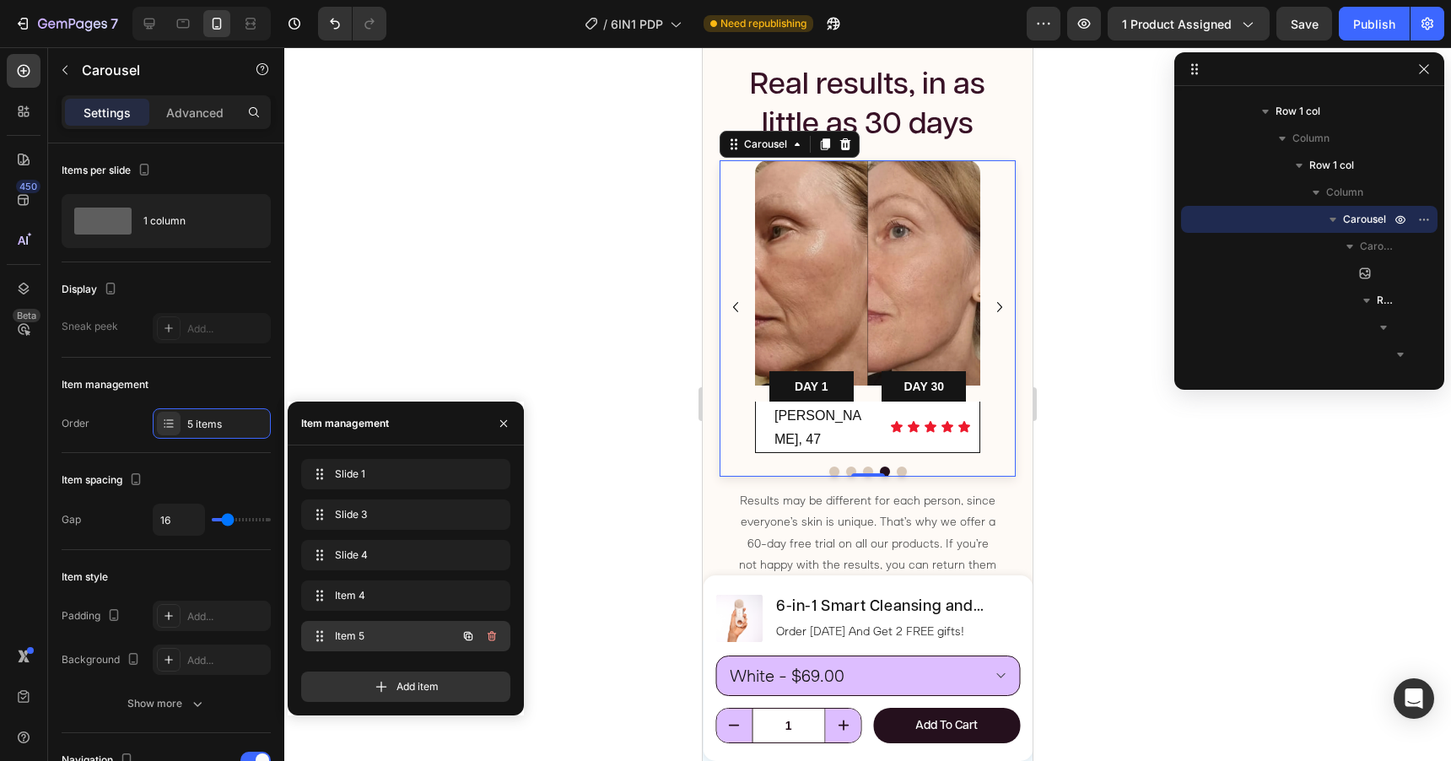
click at [411, 628] on span "Item 5" at bounding box center [382, 635] width 95 height 15
click at [868, 272] on img at bounding box center [867, 272] width 225 height 225
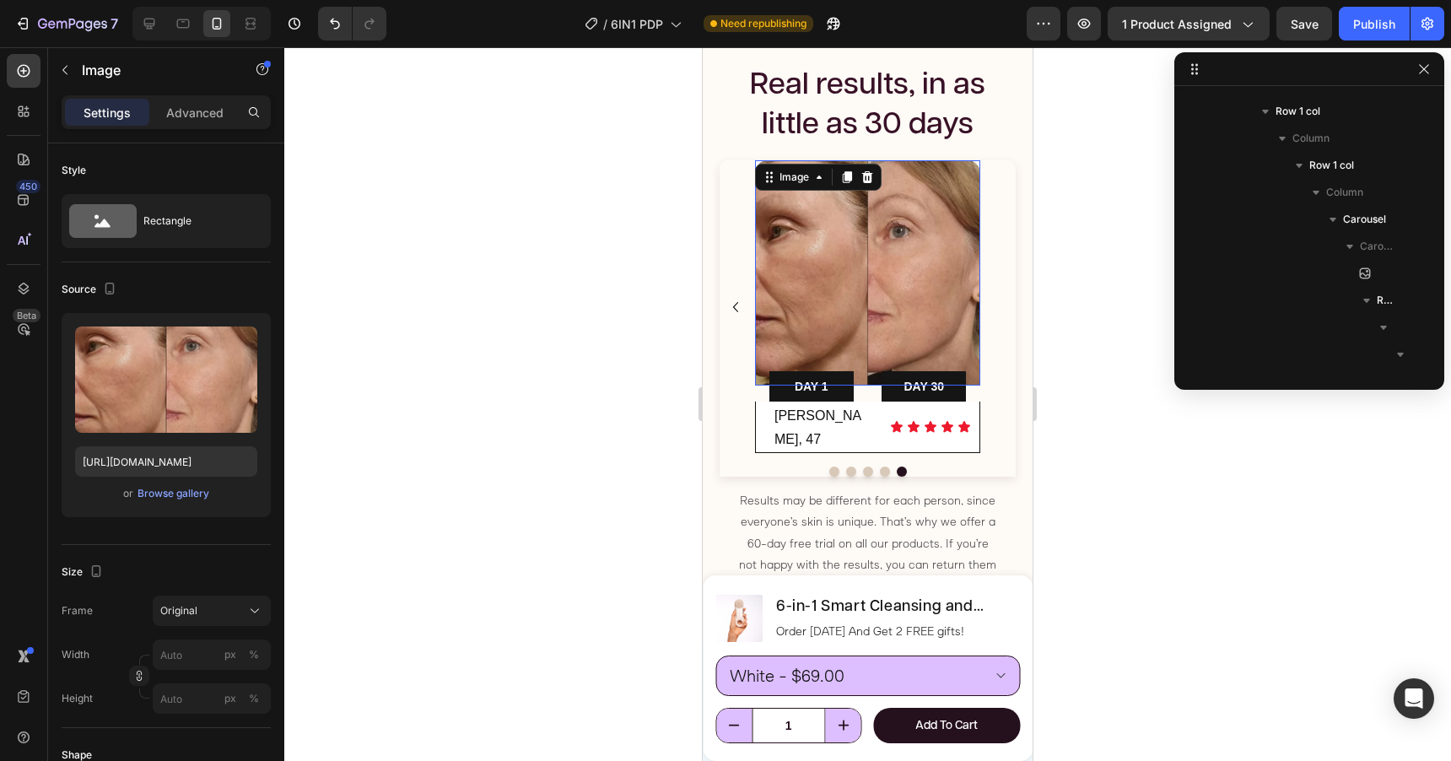
scroll to position [4044, 0]
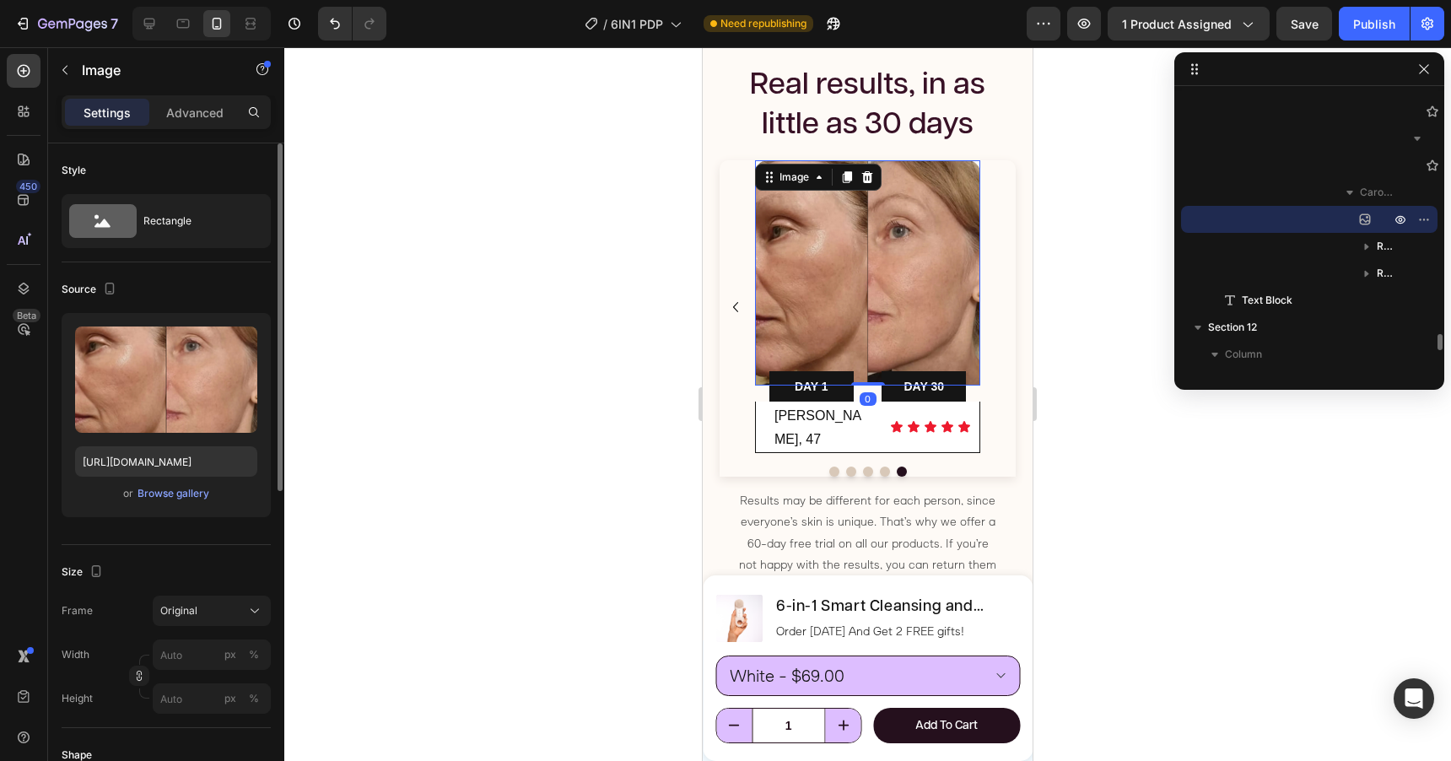
click at [187, 503] on div "or Browse gallery" at bounding box center [166, 493] width 182 height 20
click at [186, 501] on button "Browse gallery" at bounding box center [173, 493] width 73 height 17
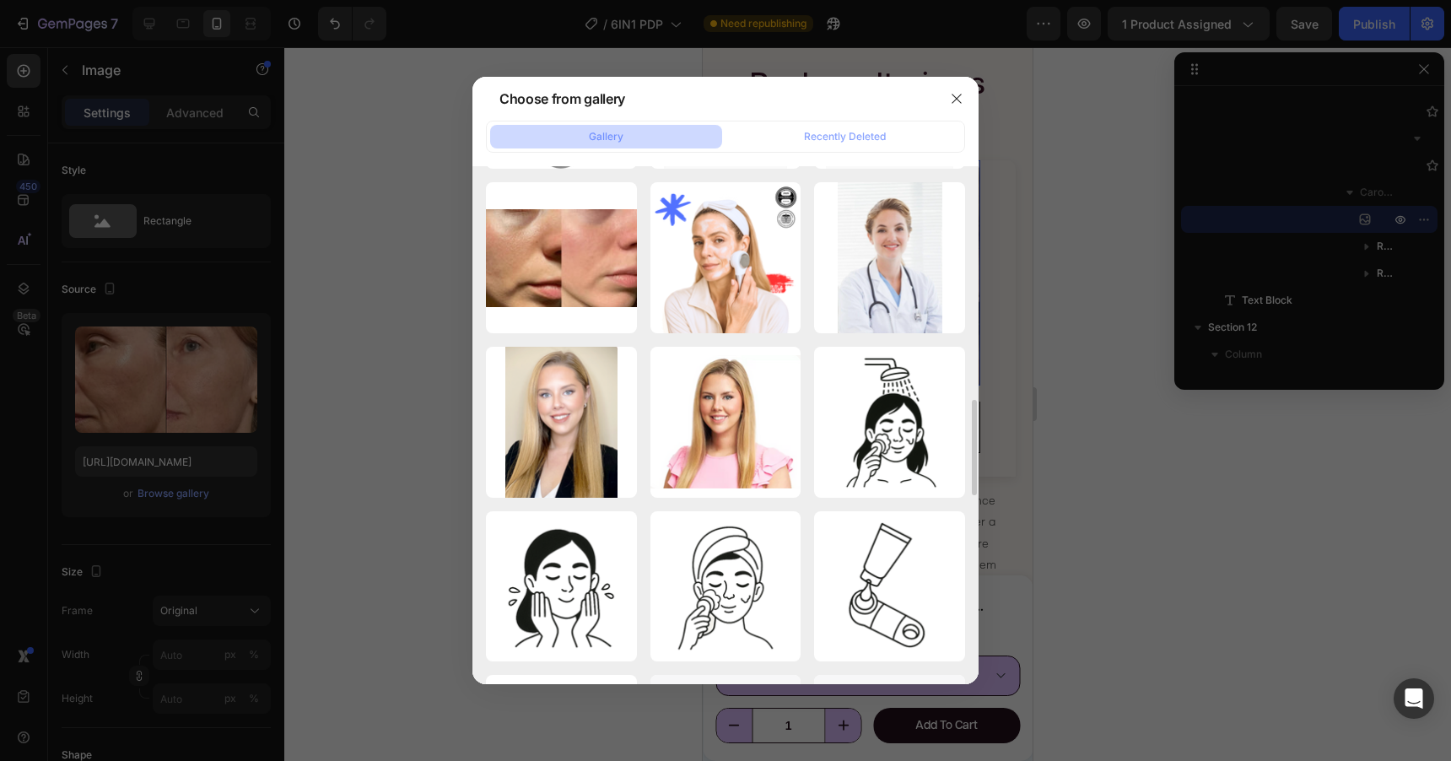
scroll to position [1300, 0]
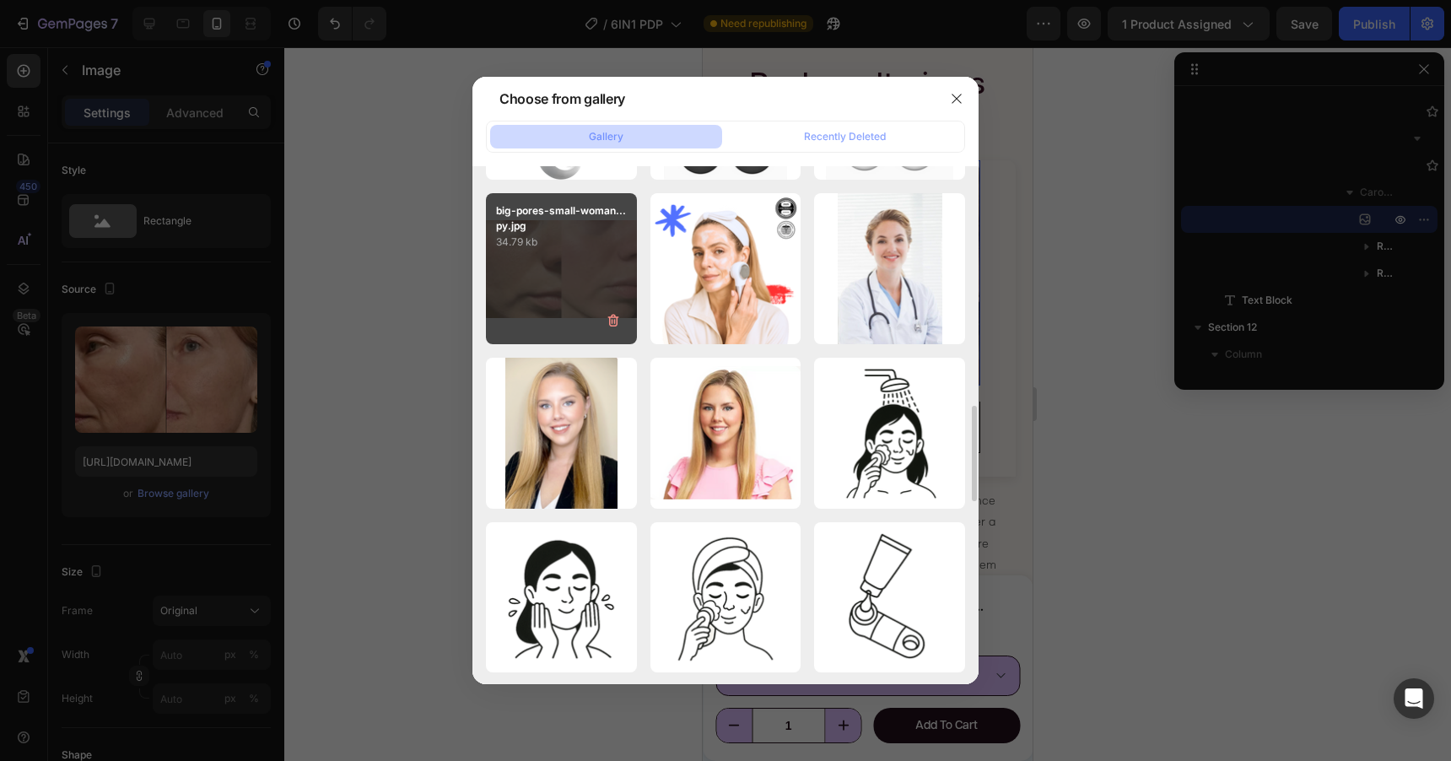
click at [603, 276] on div "big-pores-small-woman...py.jpg 34.79 kb" at bounding box center [561, 268] width 151 height 151
type input "https://cdn.shopify.com/s/files/1/0788/4773/8202/files/gempages_531206314412475…"
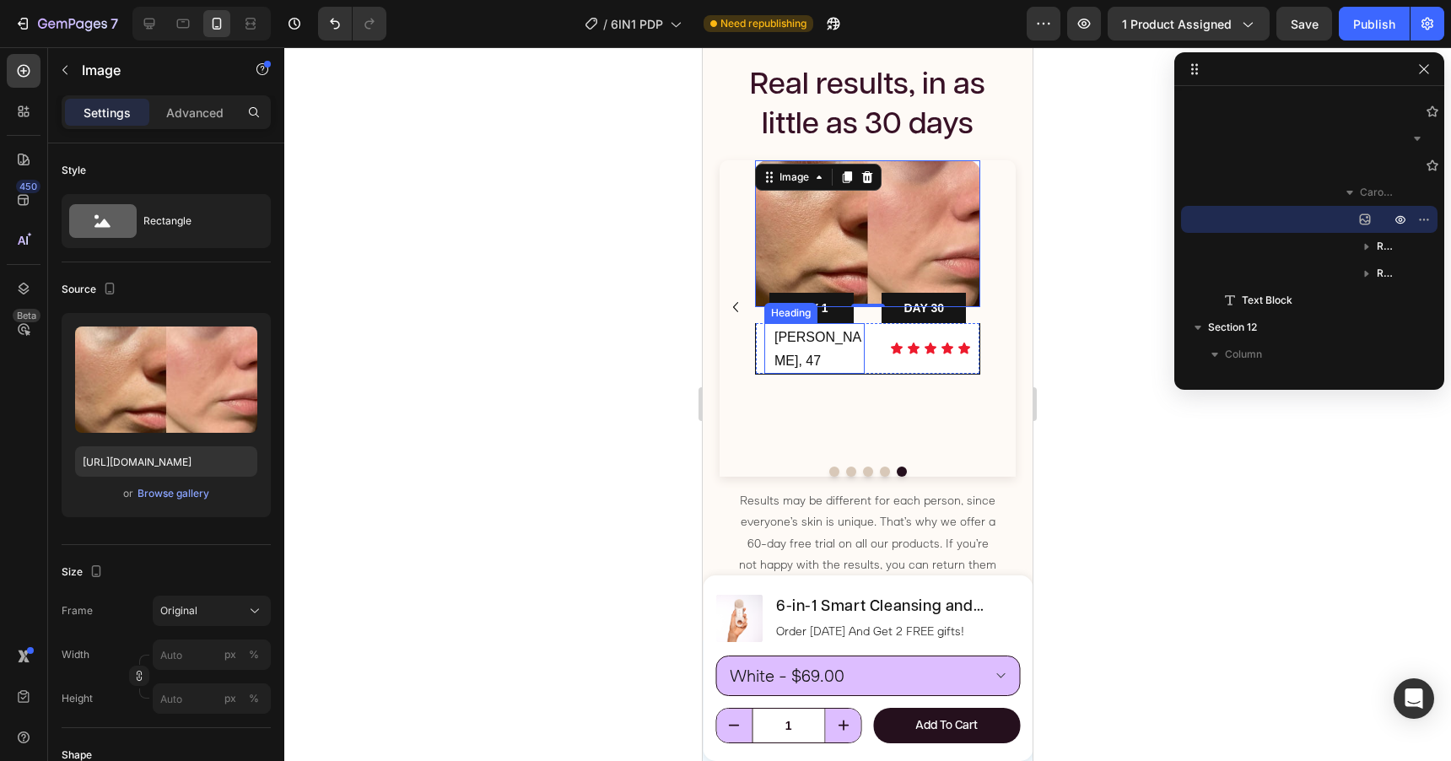
click at [812, 337] on span "[PERSON_NAME], 47" at bounding box center [817, 349] width 87 height 38
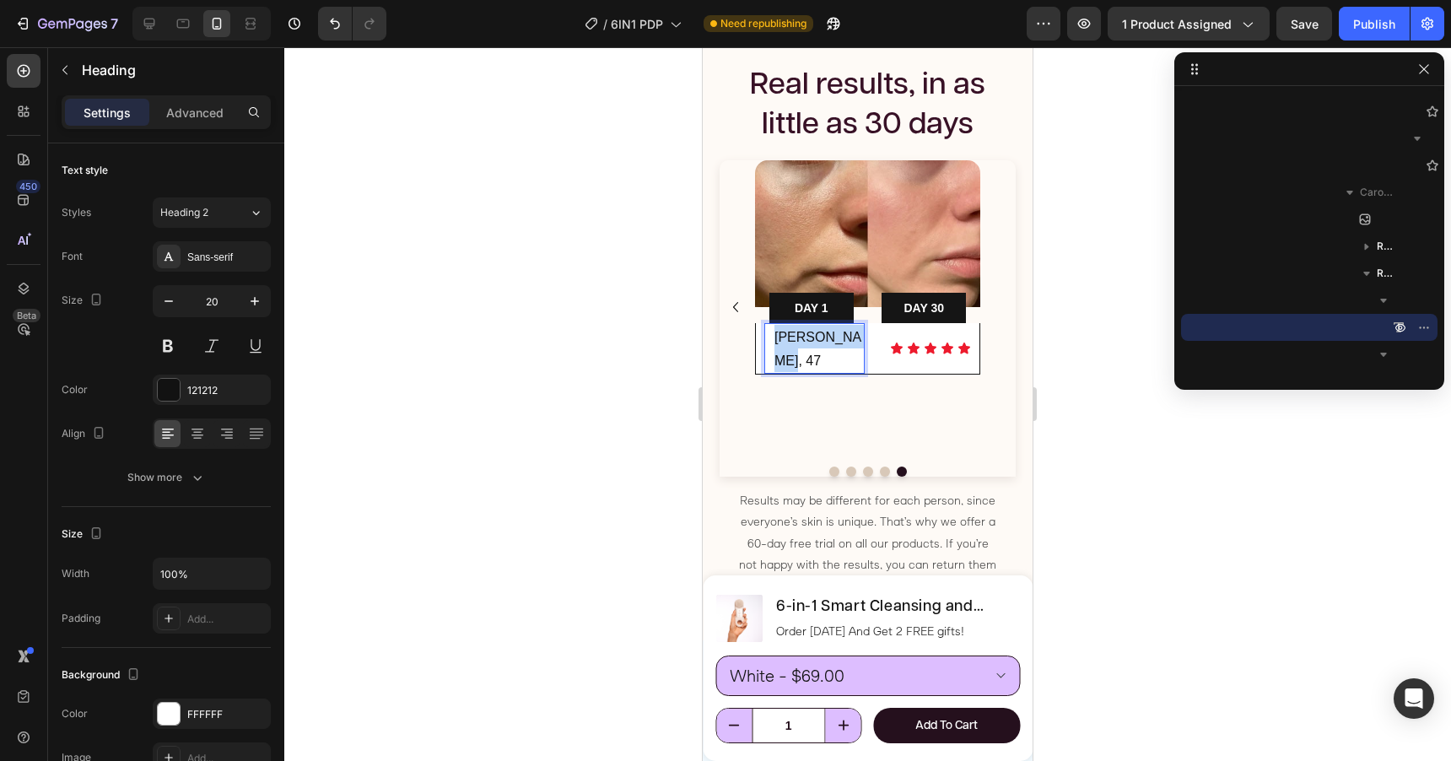
click at [812, 337] on span "[PERSON_NAME], 47" at bounding box center [817, 349] width 87 height 38
click at [732, 297] on icon "Carousel Back Arrow" at bounding box center [735, 307] width 20 height 20
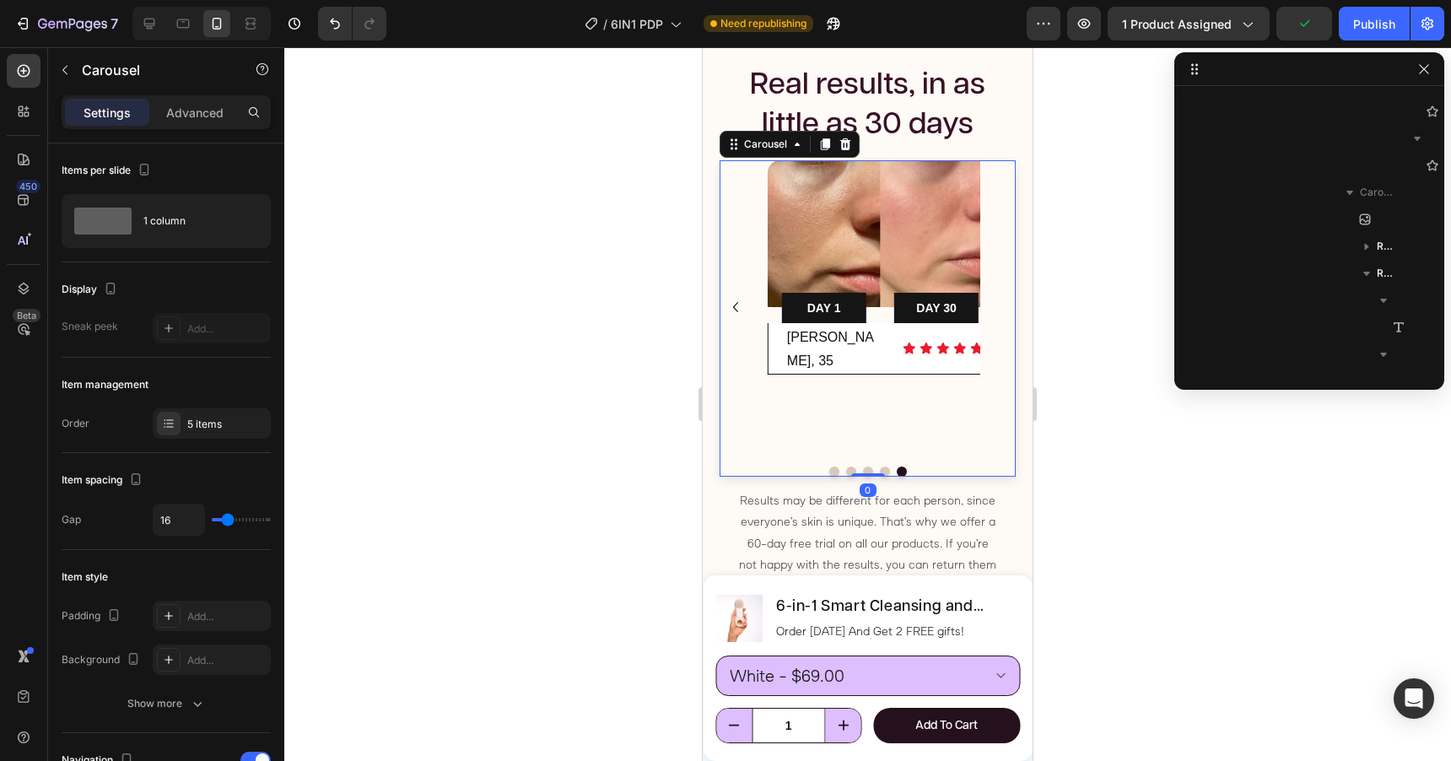
scroll to position [1291, 0]
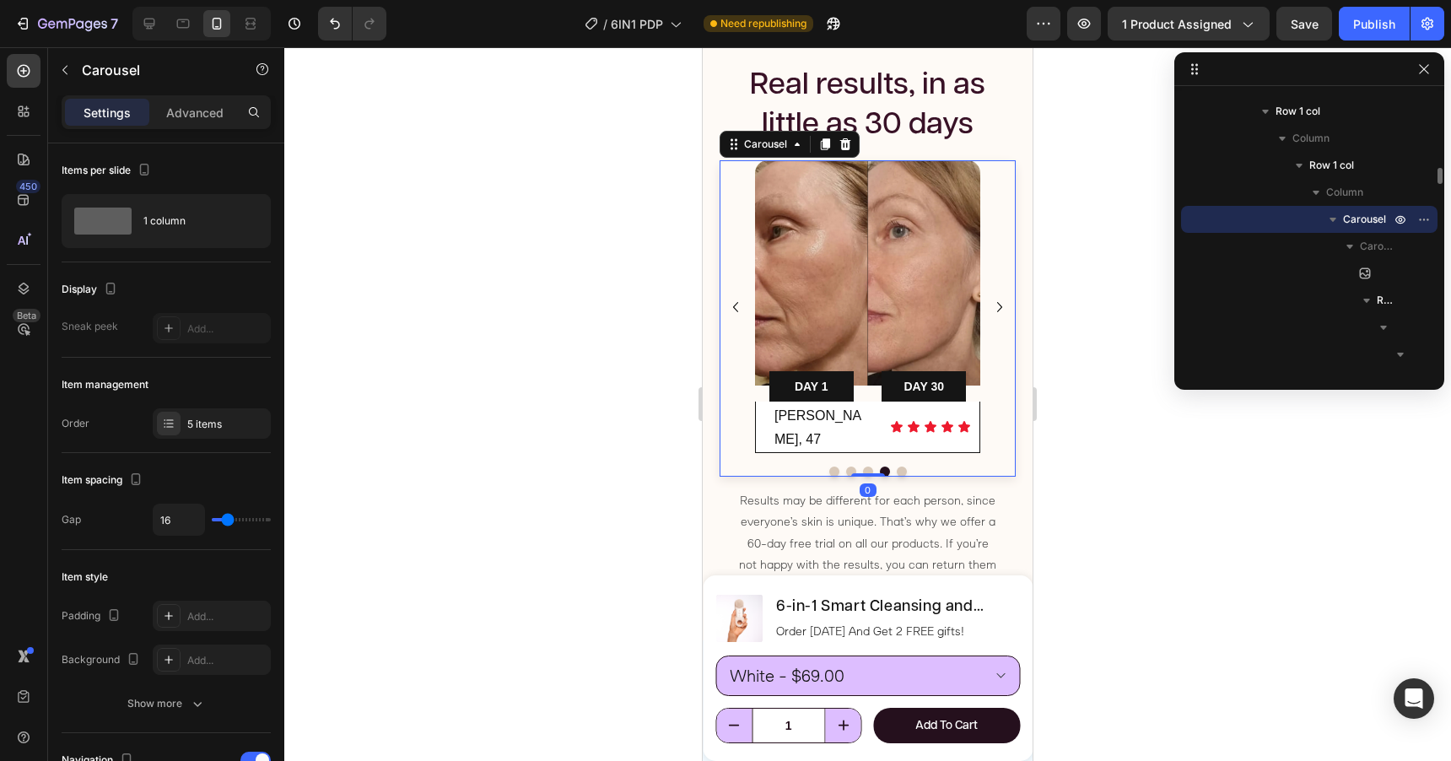
click at [732, 297] on icon "Carousel Back Arrow" at bounding box center [735, 307] width 20 height 20
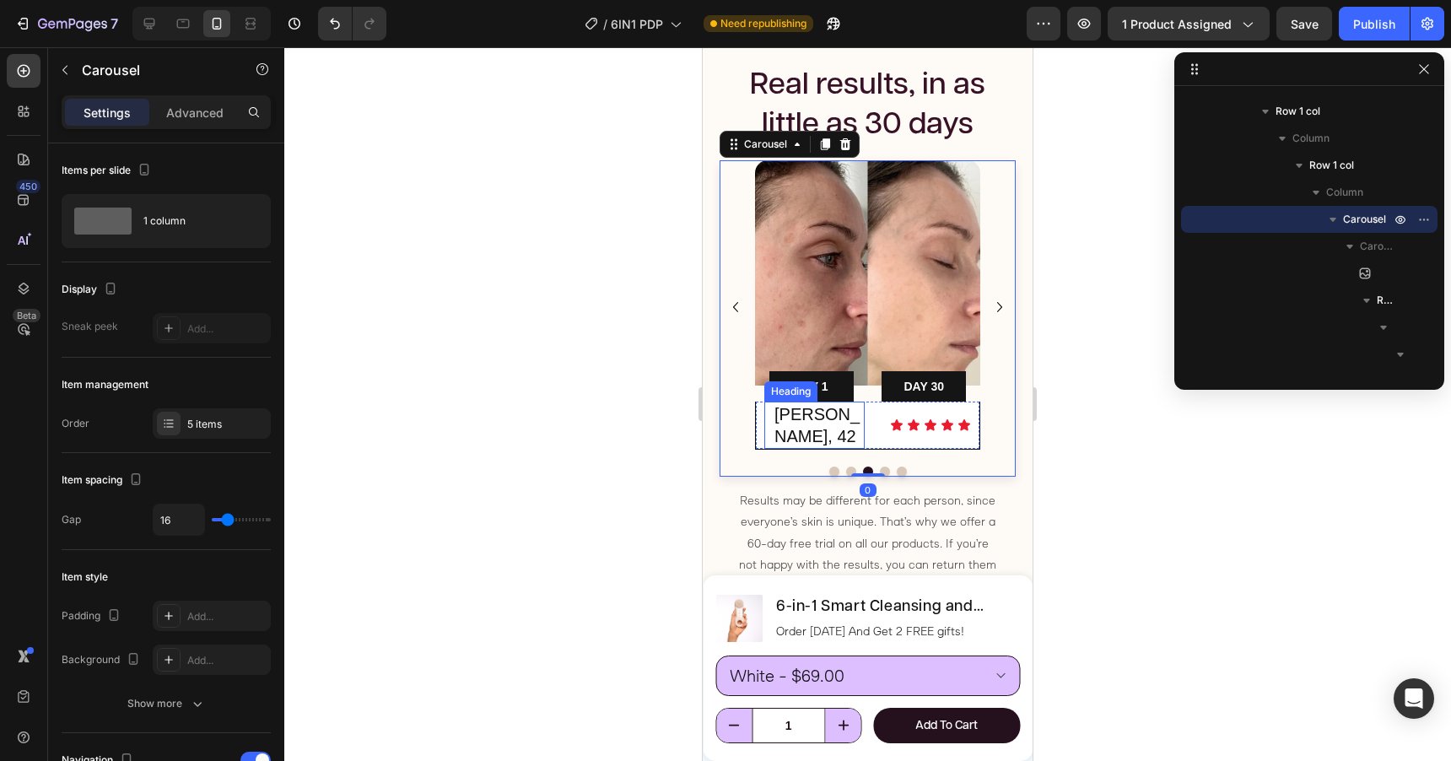
click at [808, 416] on span "[PERSON_NAME], 42" at bounding box center [816, 425] width 85 height 40
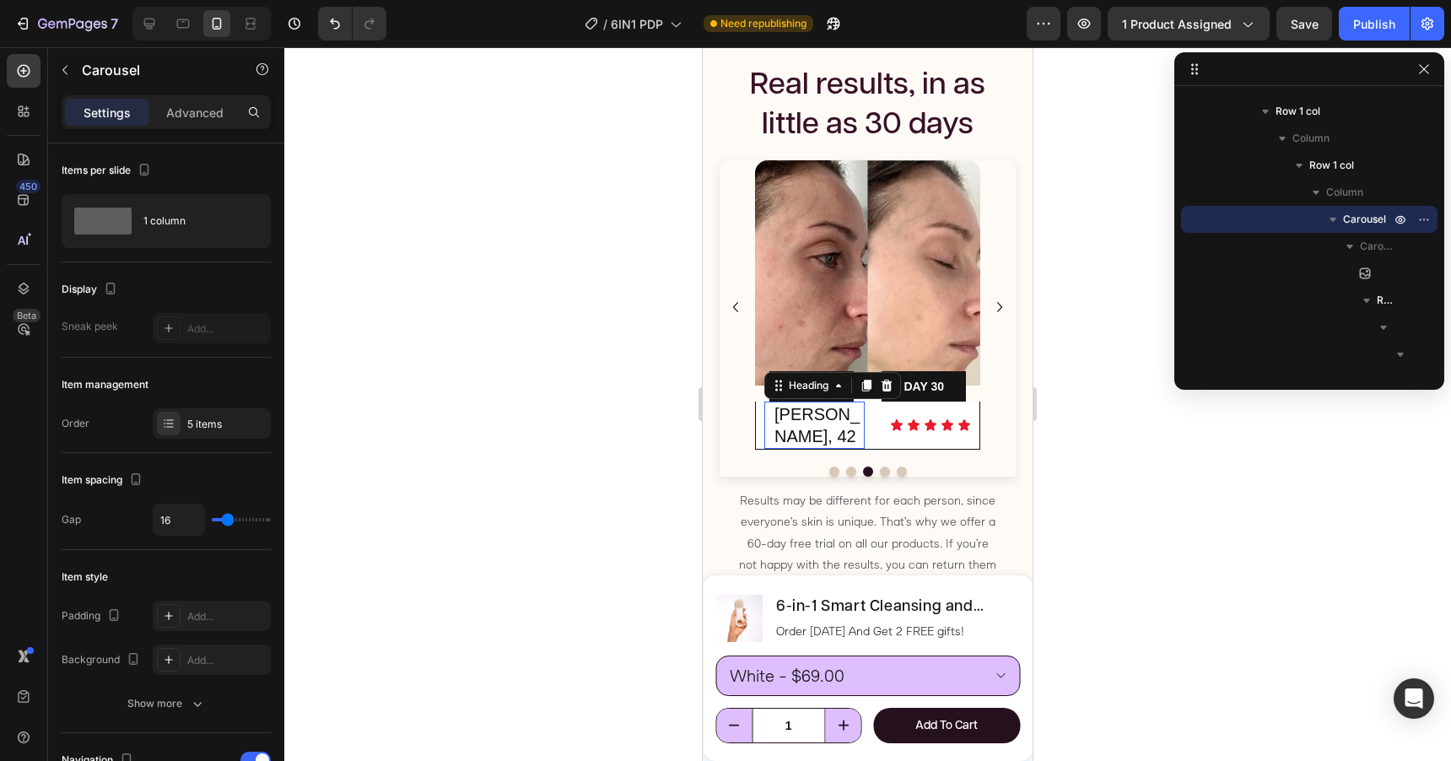
scroll to position [3072, 0]
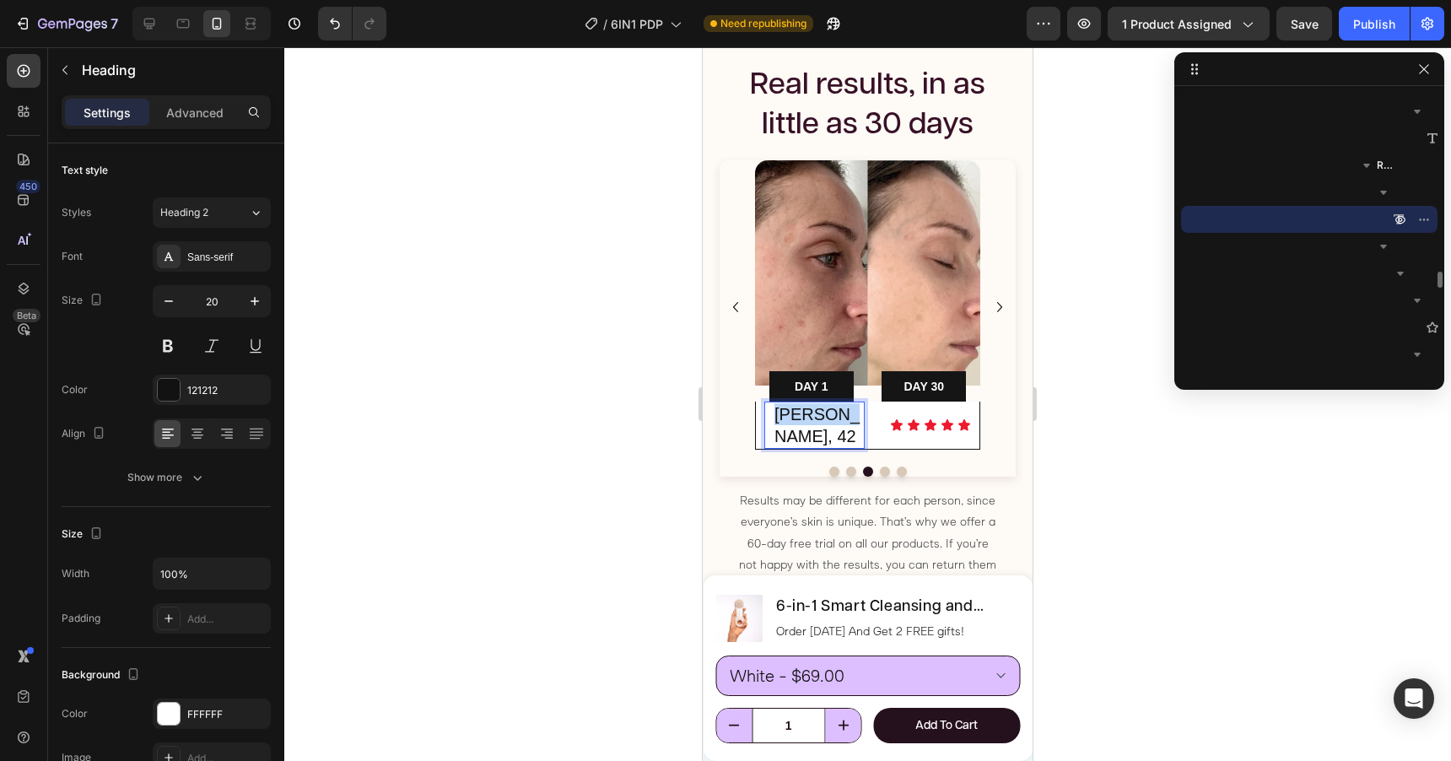
click at [808, 416] on span "[PERSON_NAME], 42" at bounding box center [816, 425] width 85 height 40
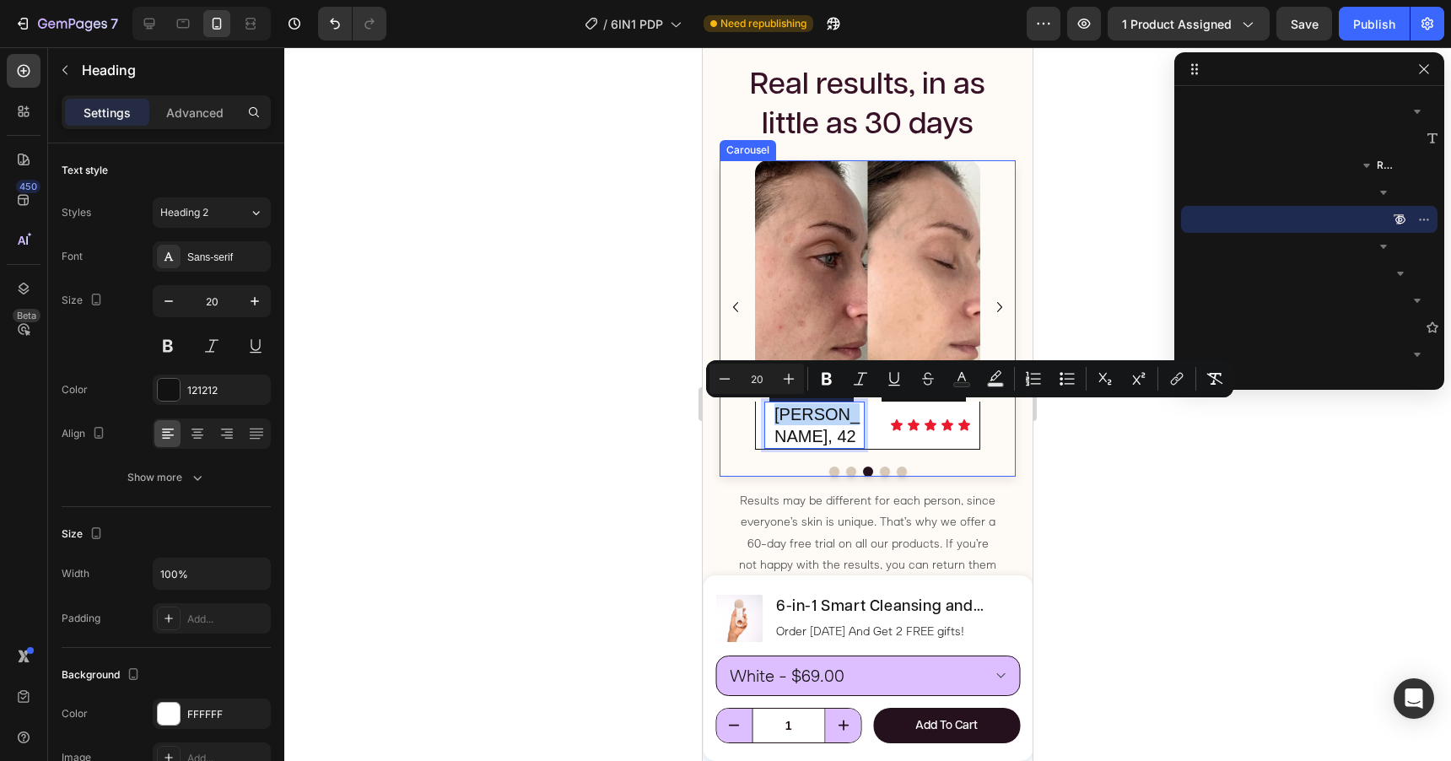
click at [996, 297] on icon "Carousel Next Arrow" at bounding box center [1000, 307] width 20 height 20
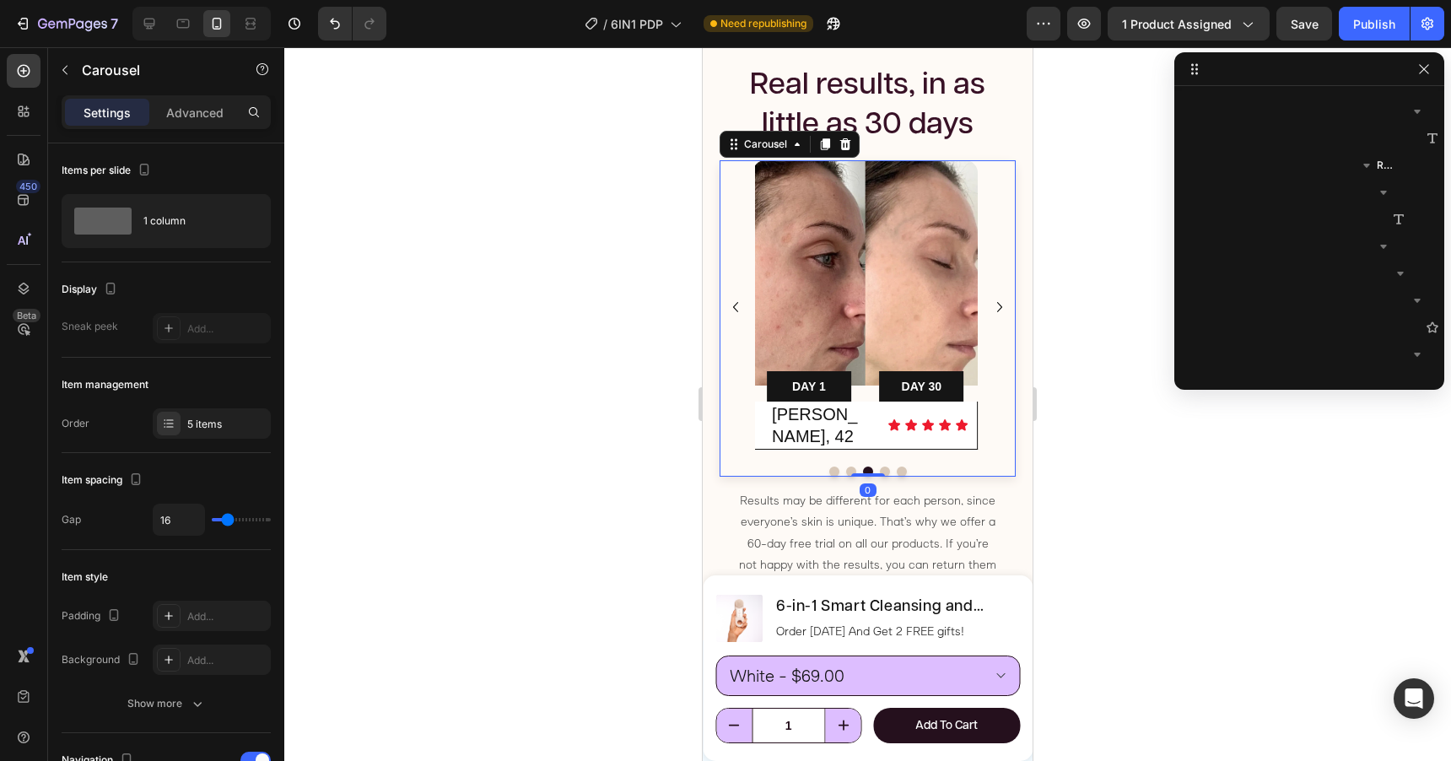
scroll to position [1291, 0]
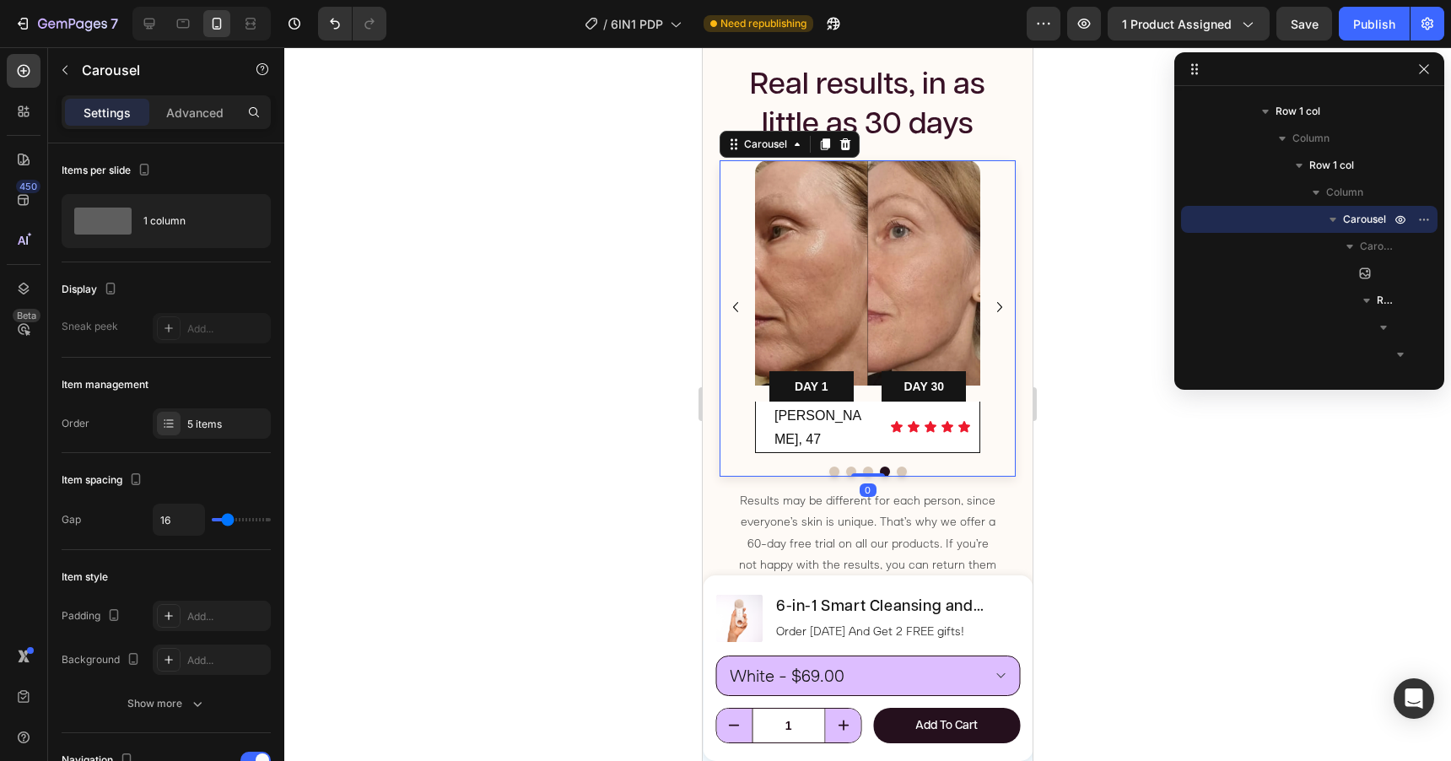
click at [996, 297] on icon "Carousel Next Arrow" at bounding box center [1000, 307] width 20 height 20
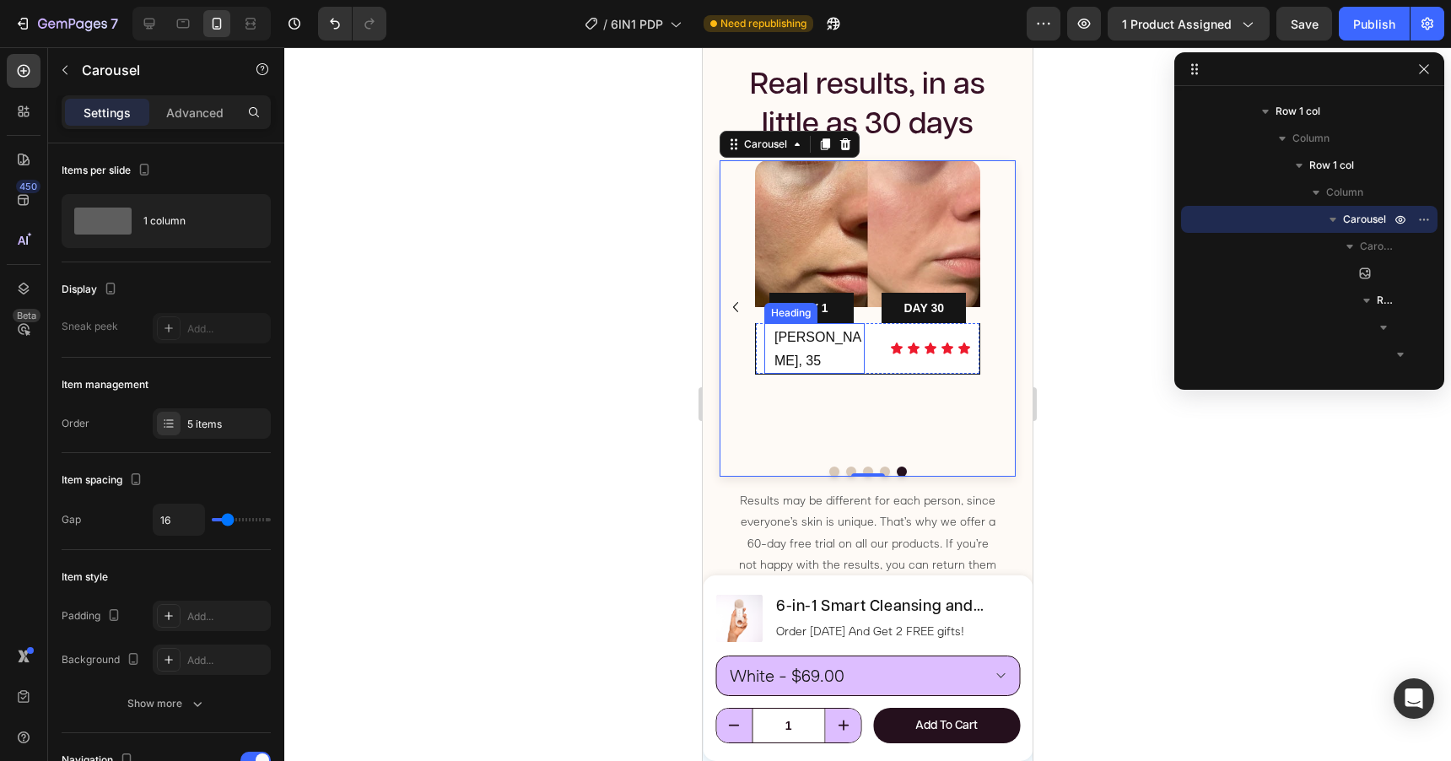
click at [801, 338] on span "[PERSON_NAME], 35" at bounding box center [817, 349] width 87 height 38
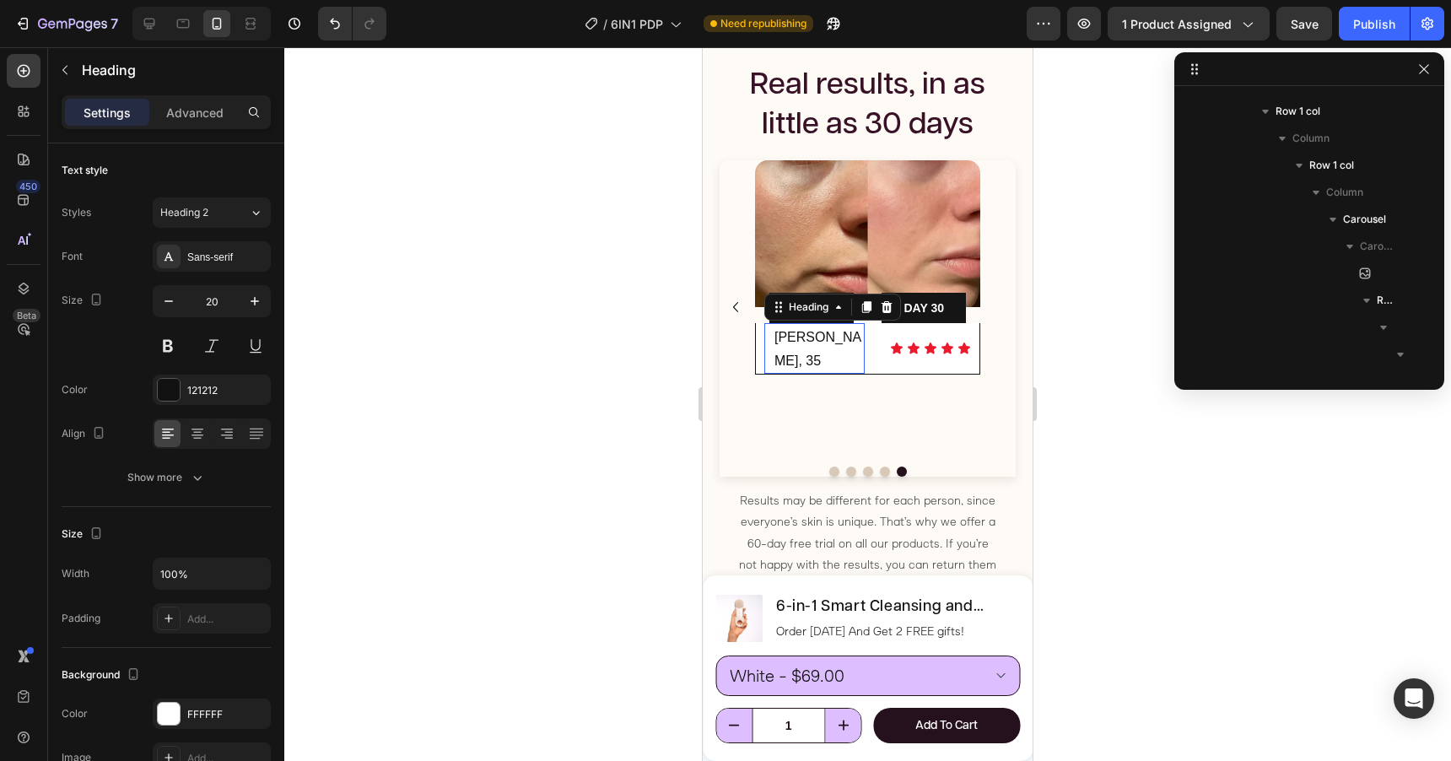
scroll to position [4152, 0]
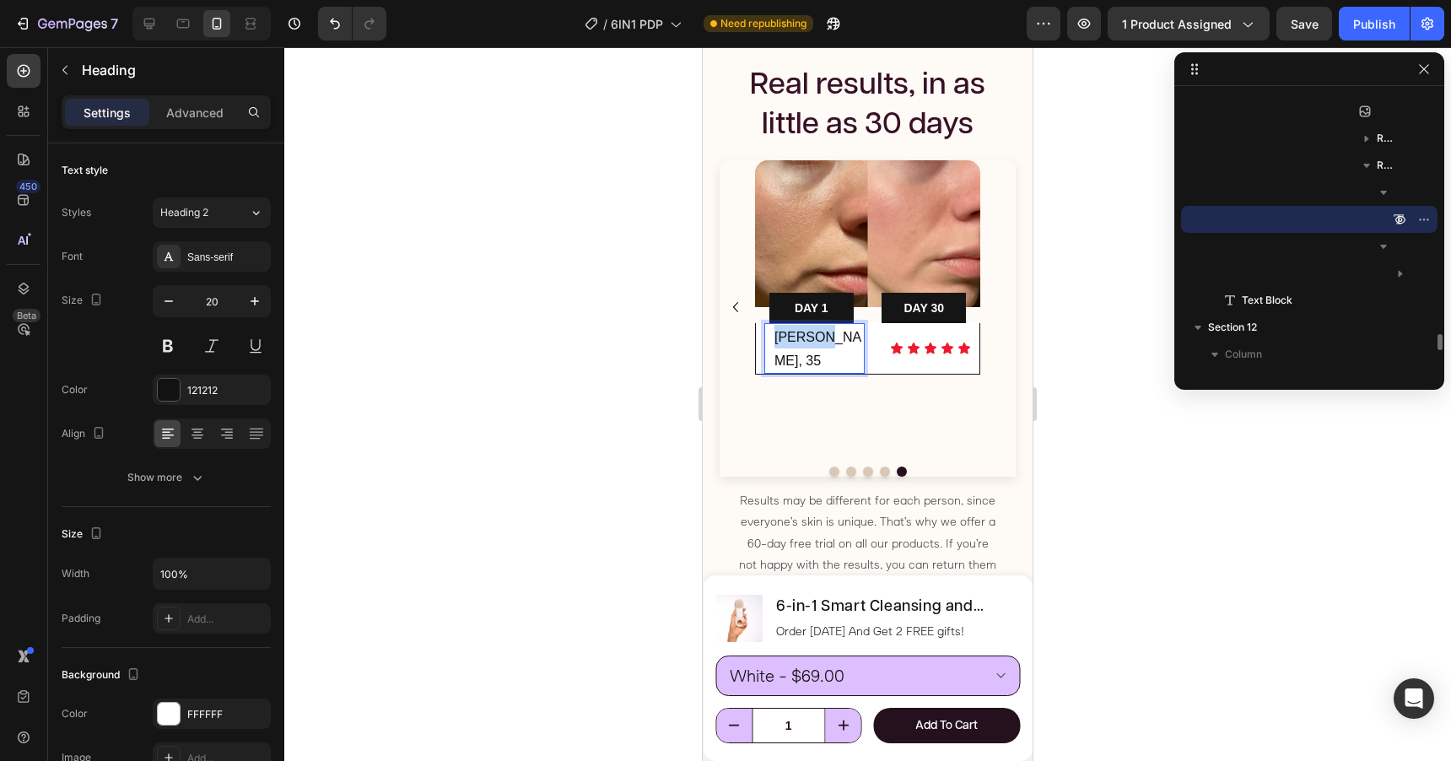
click at [801, 338] on span "[PERSON_NAME], 35" at bounding box center [817, 349] width 87 height 38
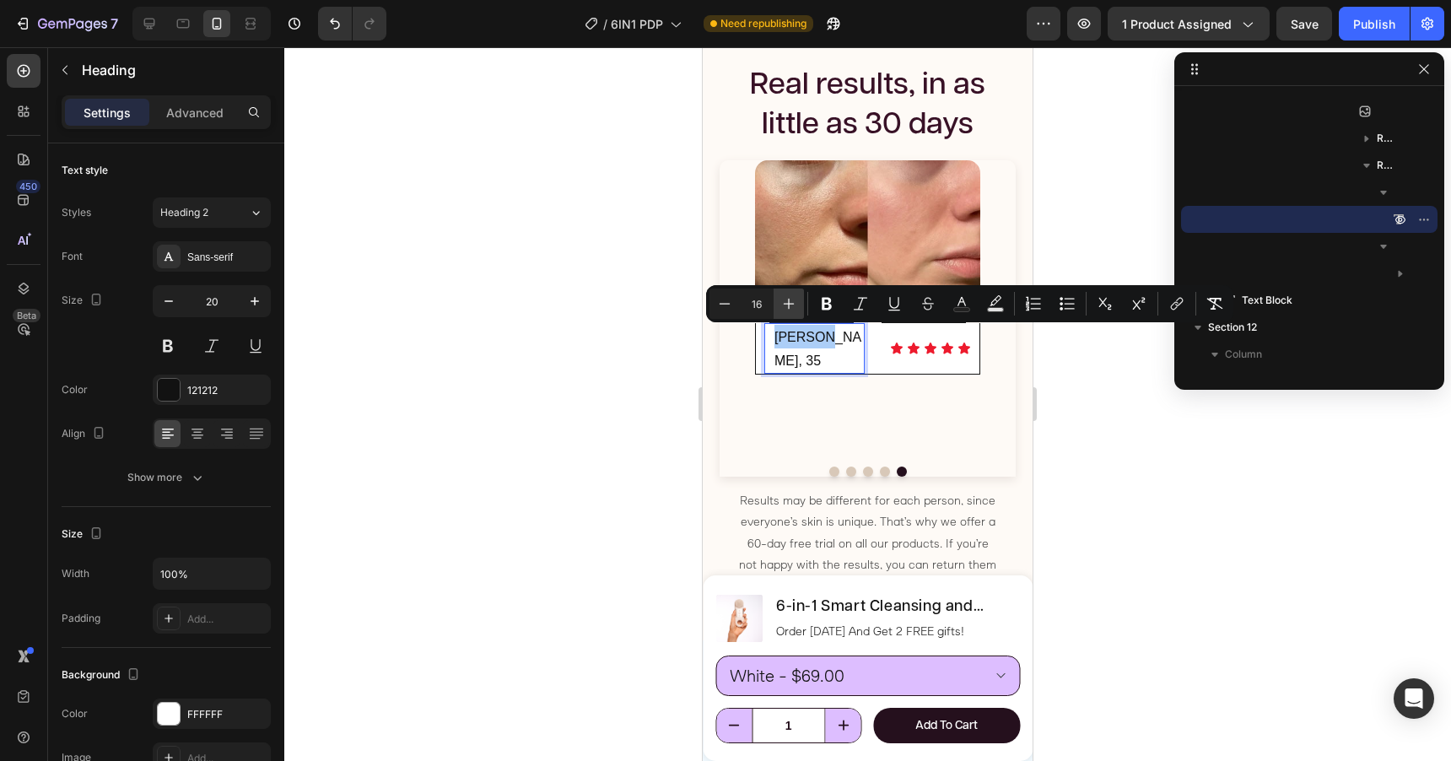
click at [792, 304] on icon "Editor contextual toolbar" at bounding box center [789, 304] width 11 height 11
type input "20"
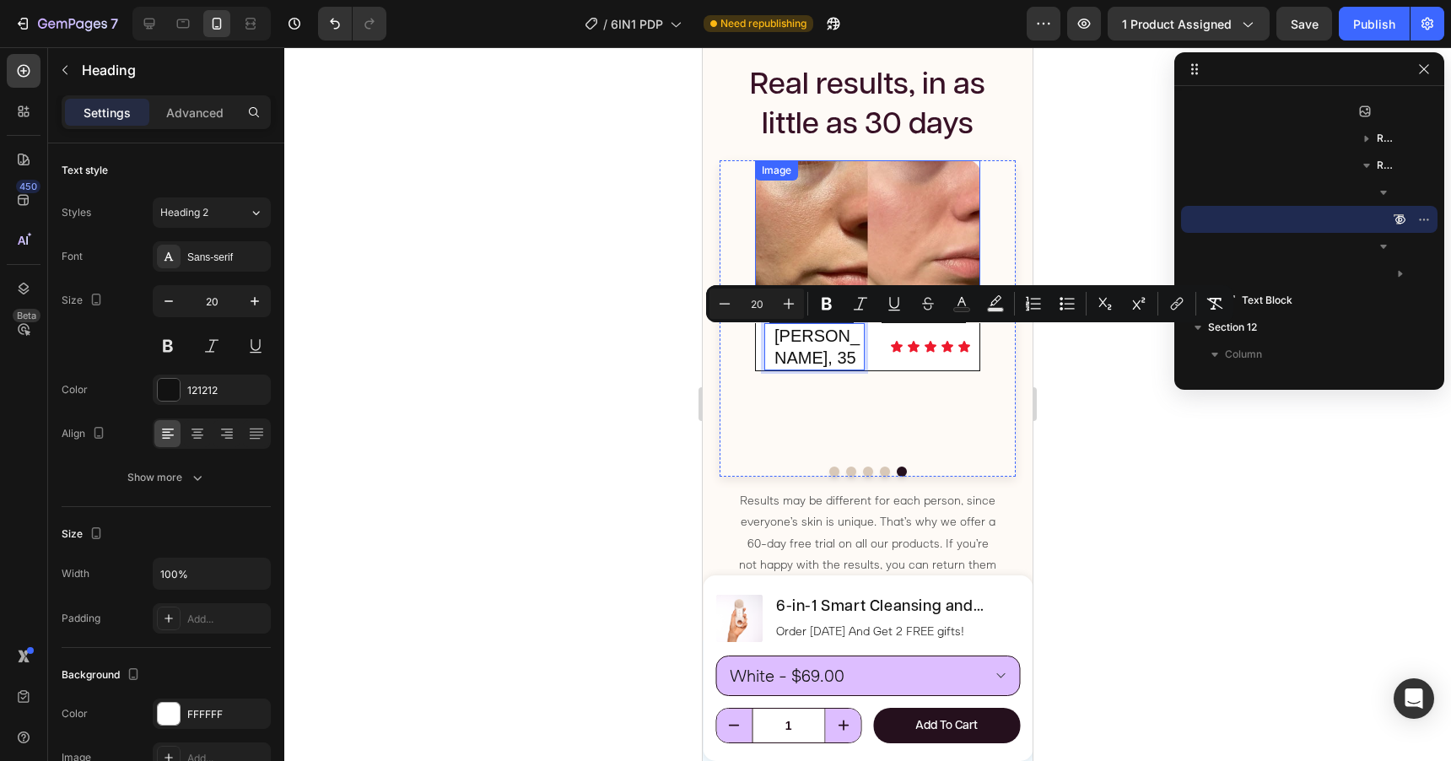
click at [935, 213] on img at bounding box center [867, 233] width 225 height 147
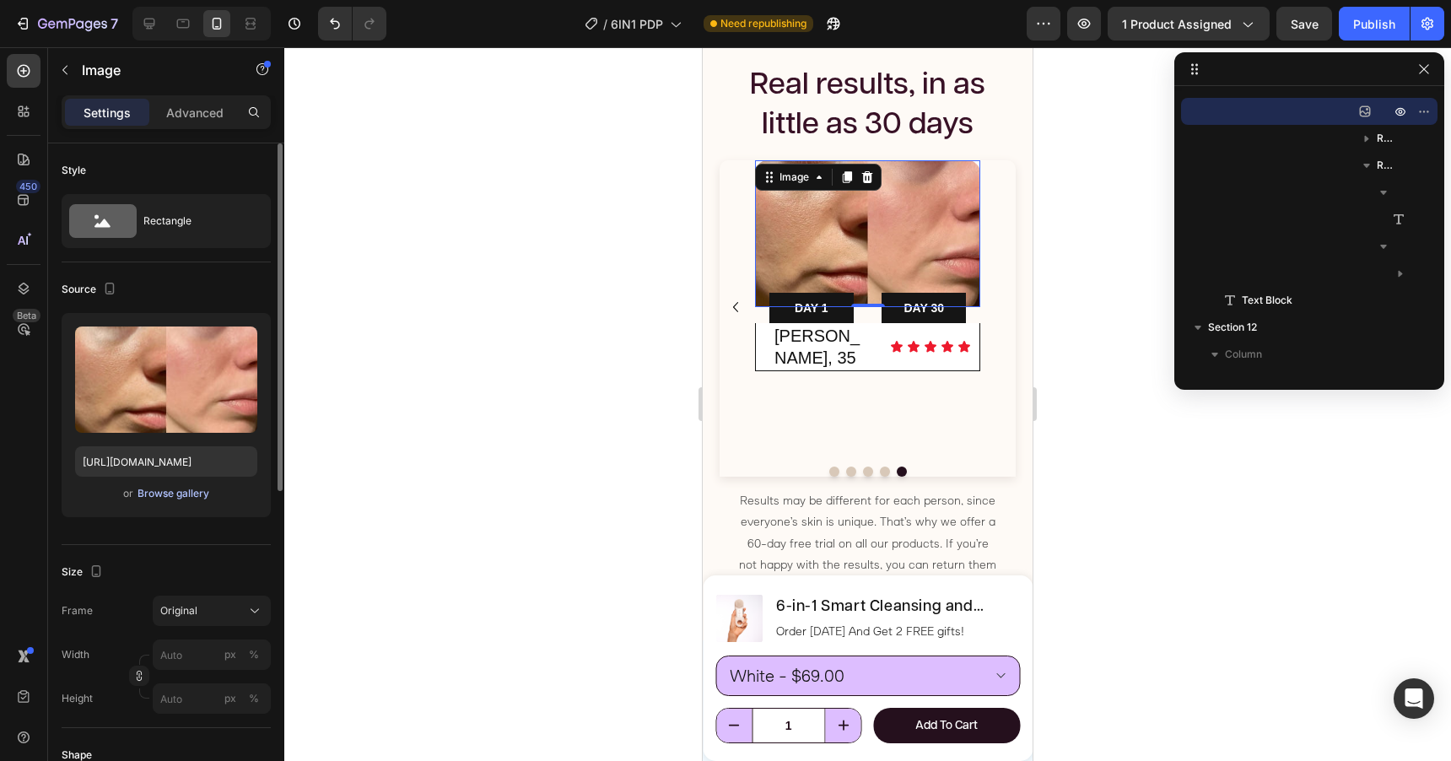
click at [181, 492] on div "Browse gallery" at bounding box center [174, 493] width 72 height 15
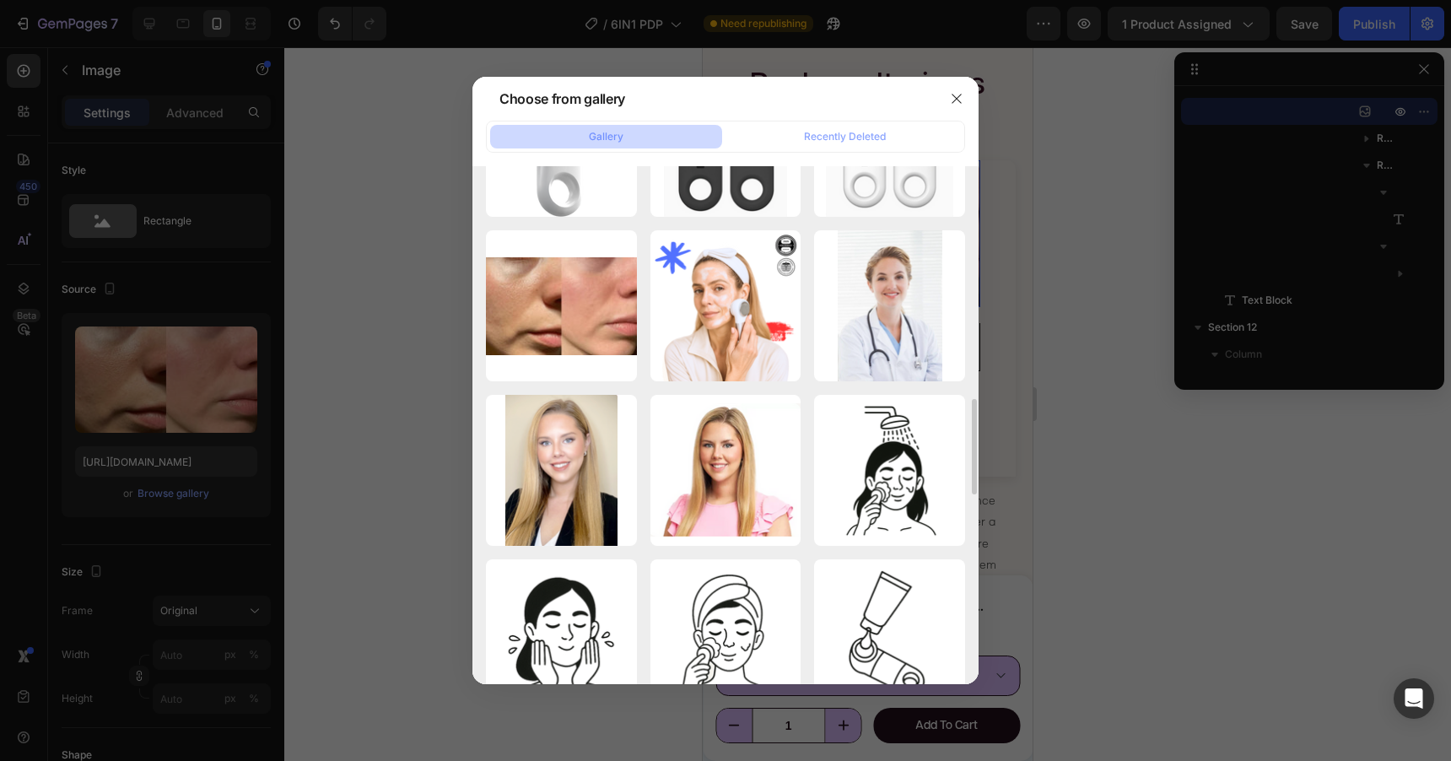
scroll to position [1251, 0]
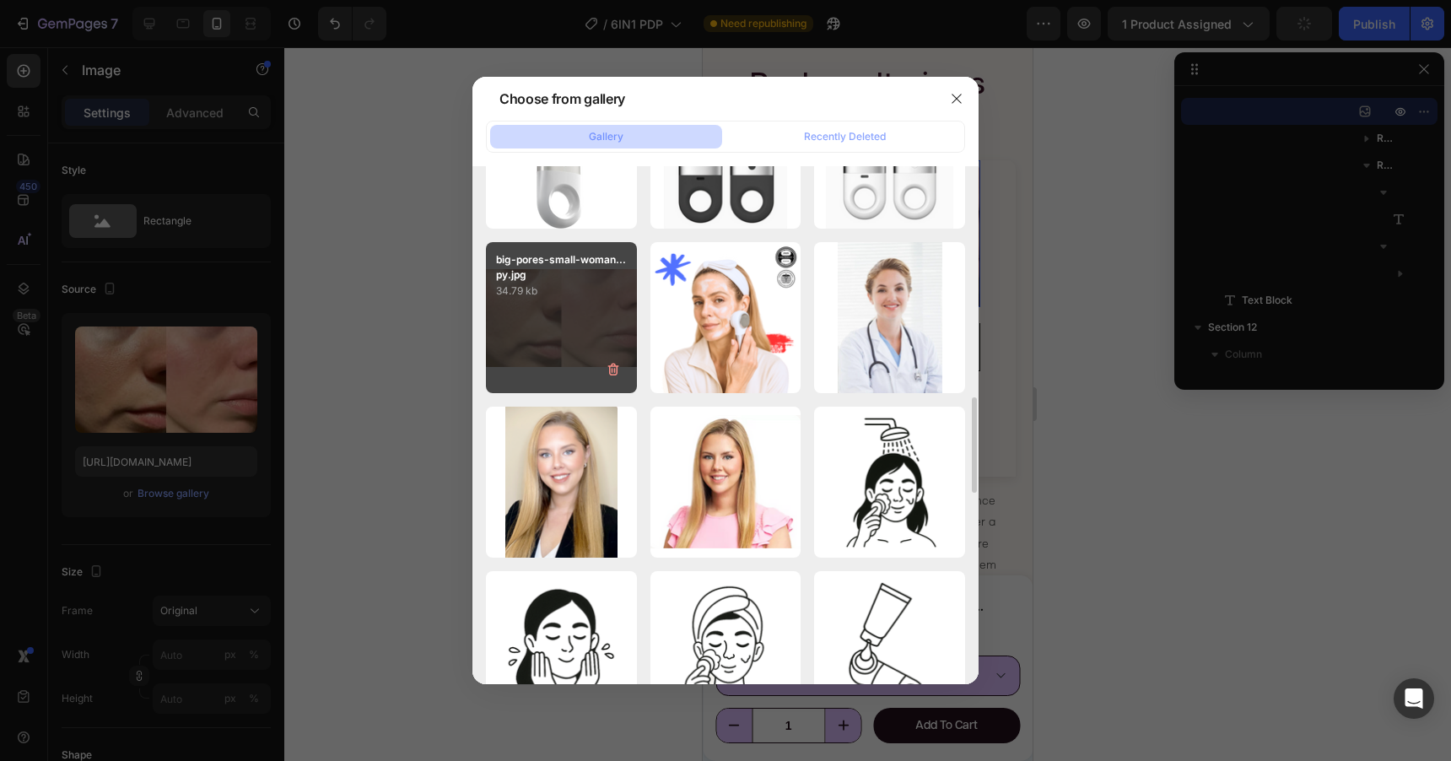
click at [569, 311] on div "big-pores-small-woman...py.jpg 34.79 kb" at bounding box center [561, 317] width 151 height 151
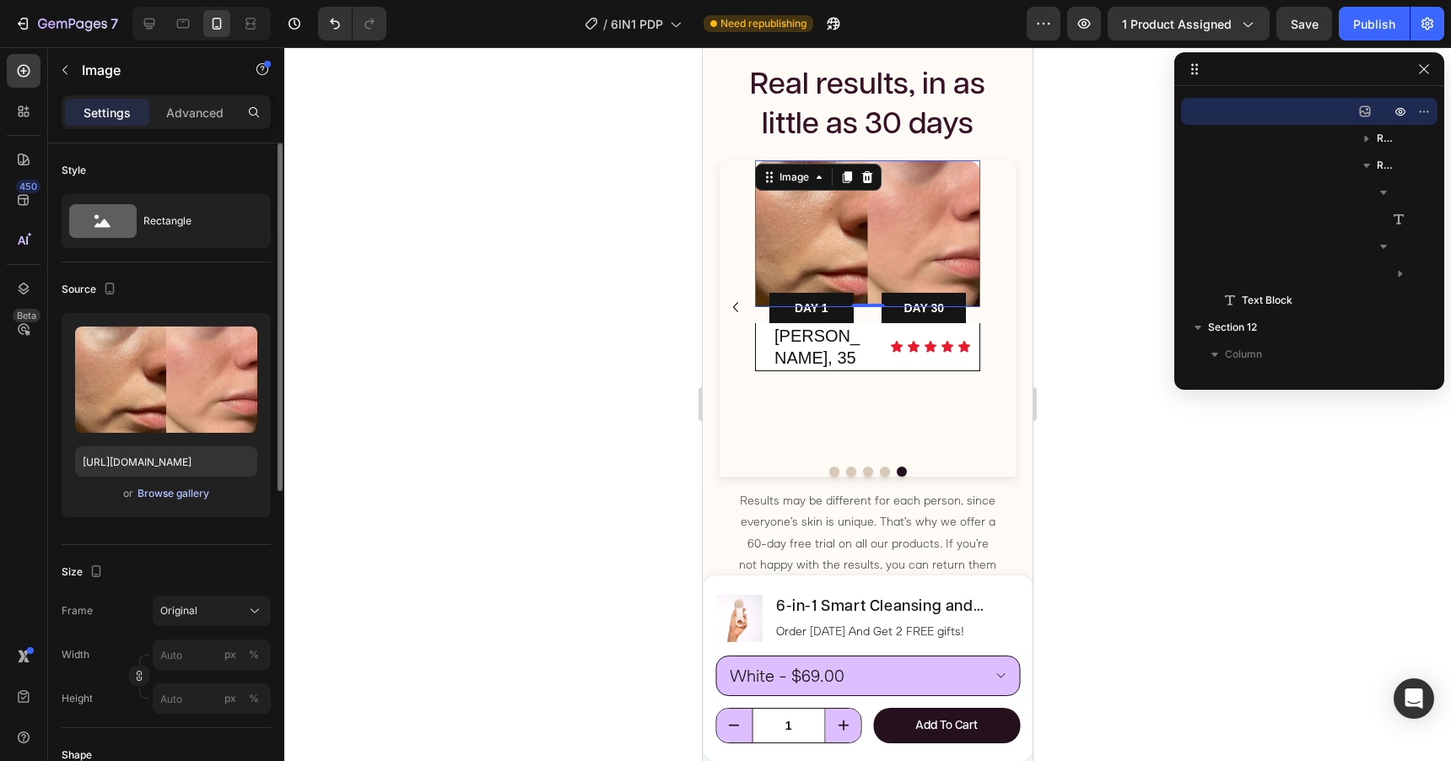
click at [163, 493] on div "Browse gallery" at bounding box center [174, 493] width 72 height 15
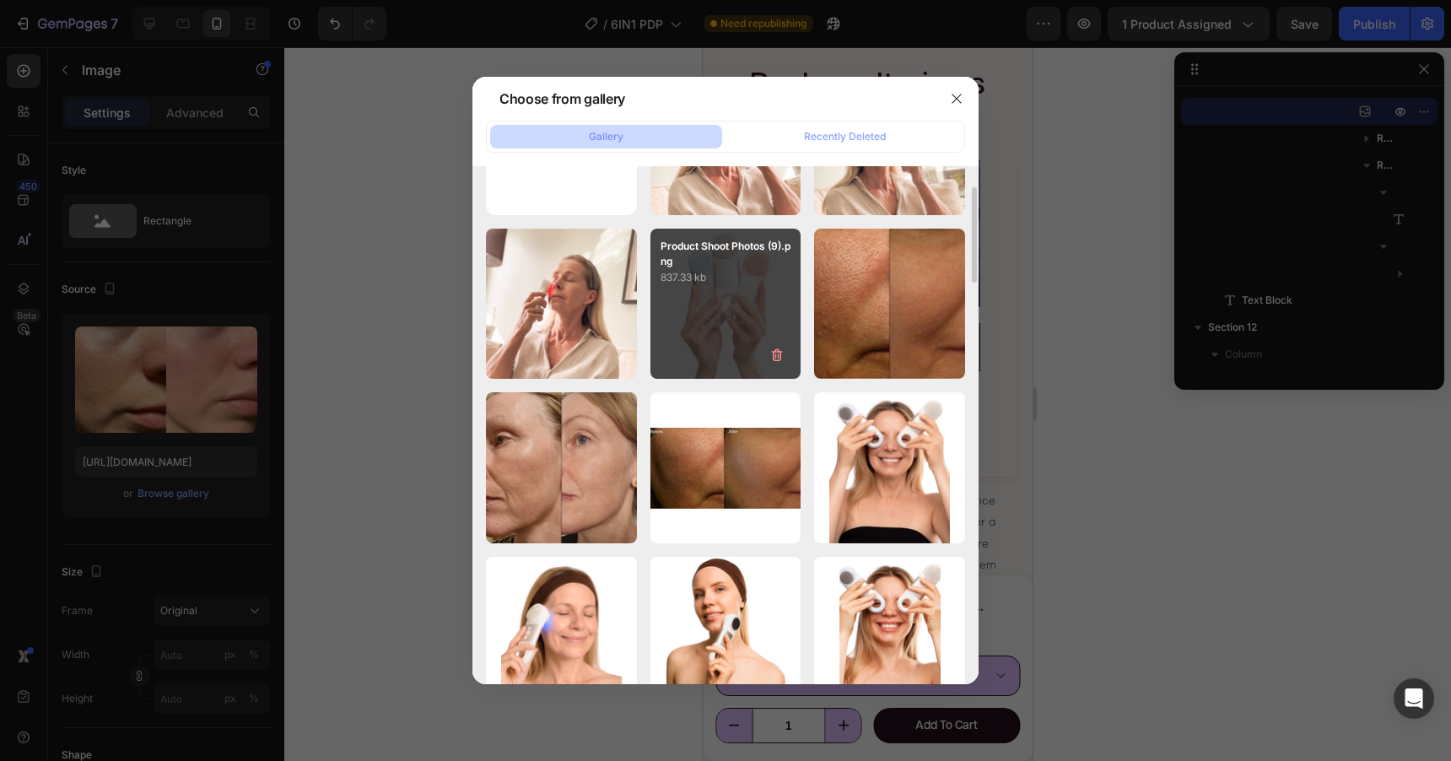
scroll to position [134, 0]
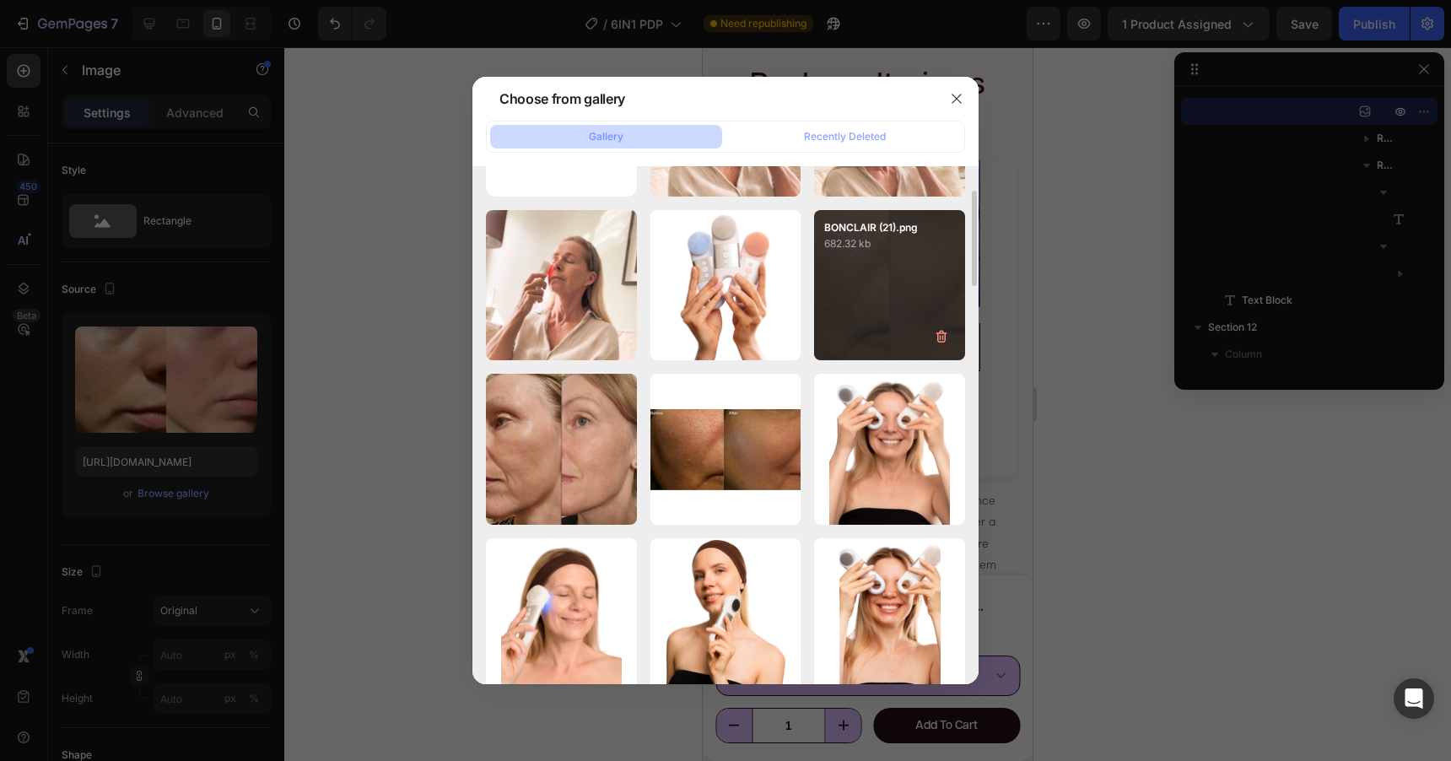
click at [903, 299] on div "BONCLAIR (21).png 682.32 kb" at bounding box center [889, 285] width 151 height 151
type input "https://cdn.shopify.com/s/files/1/0788/4773/8202/files/gempages_531206314412475…"
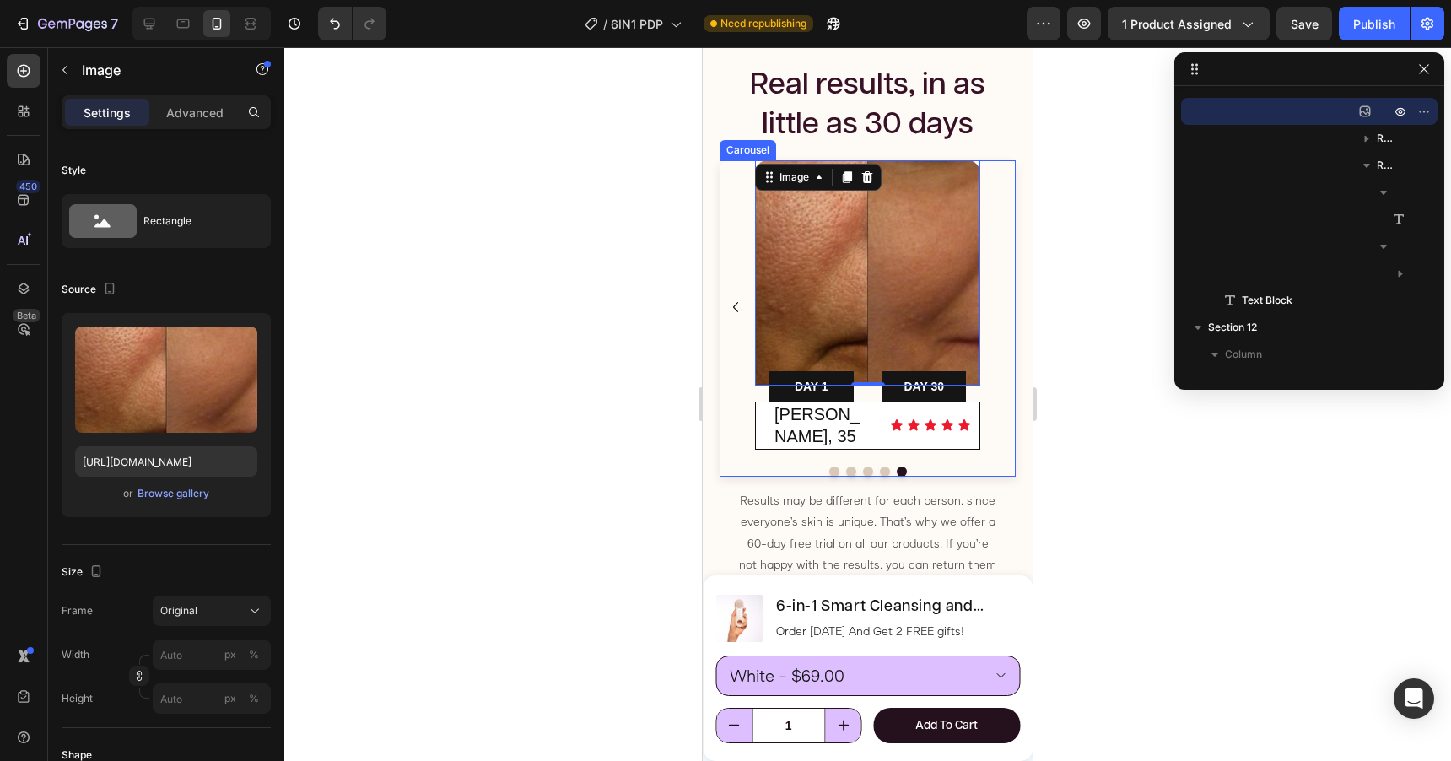
click at [736, 297] on icon "Carousel Back Arrow" at bounding box center [735, 307] width 20 height 20
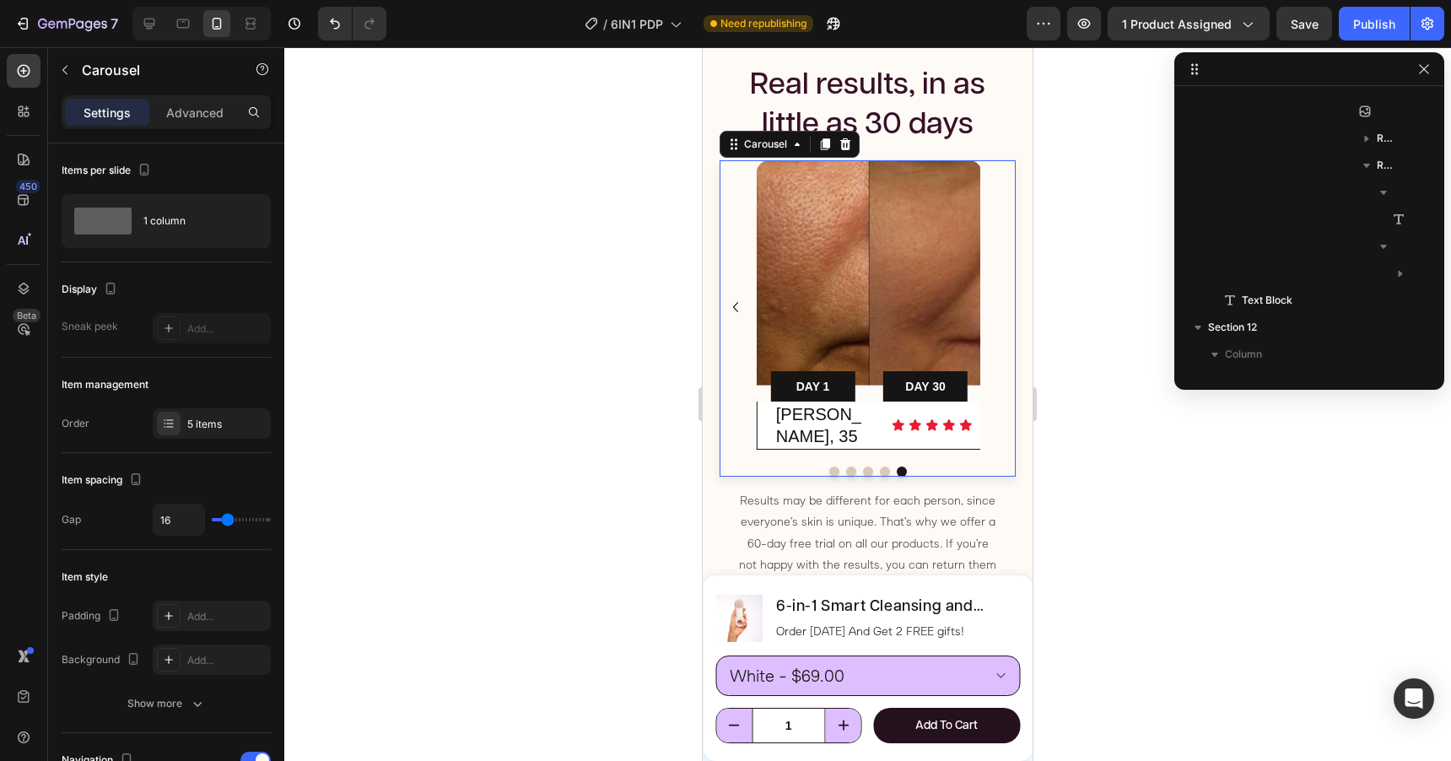
scroll to position [1291, 0]
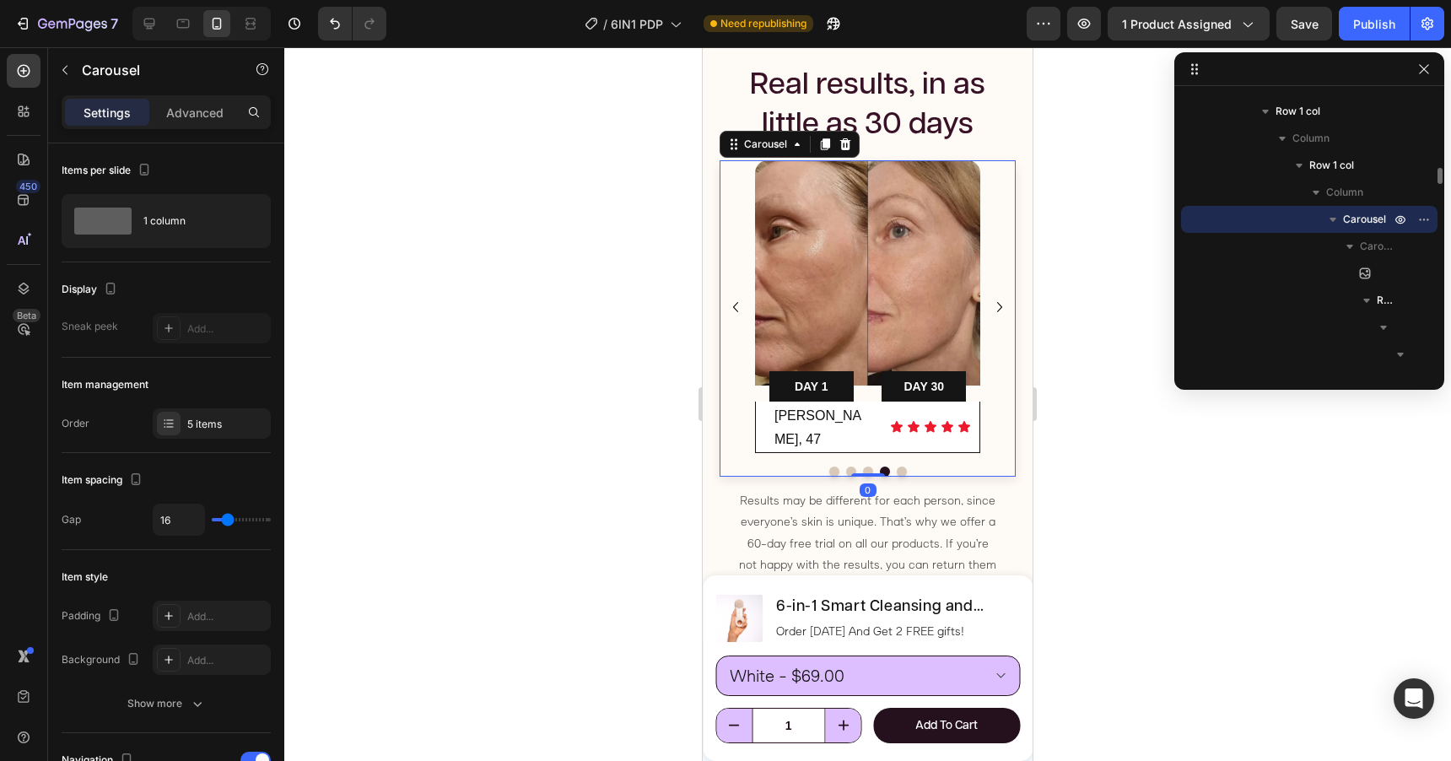
click at [736, 297] on icon "Carousel Back Arrow" at bounding box center [735, 307] width 20 height 20
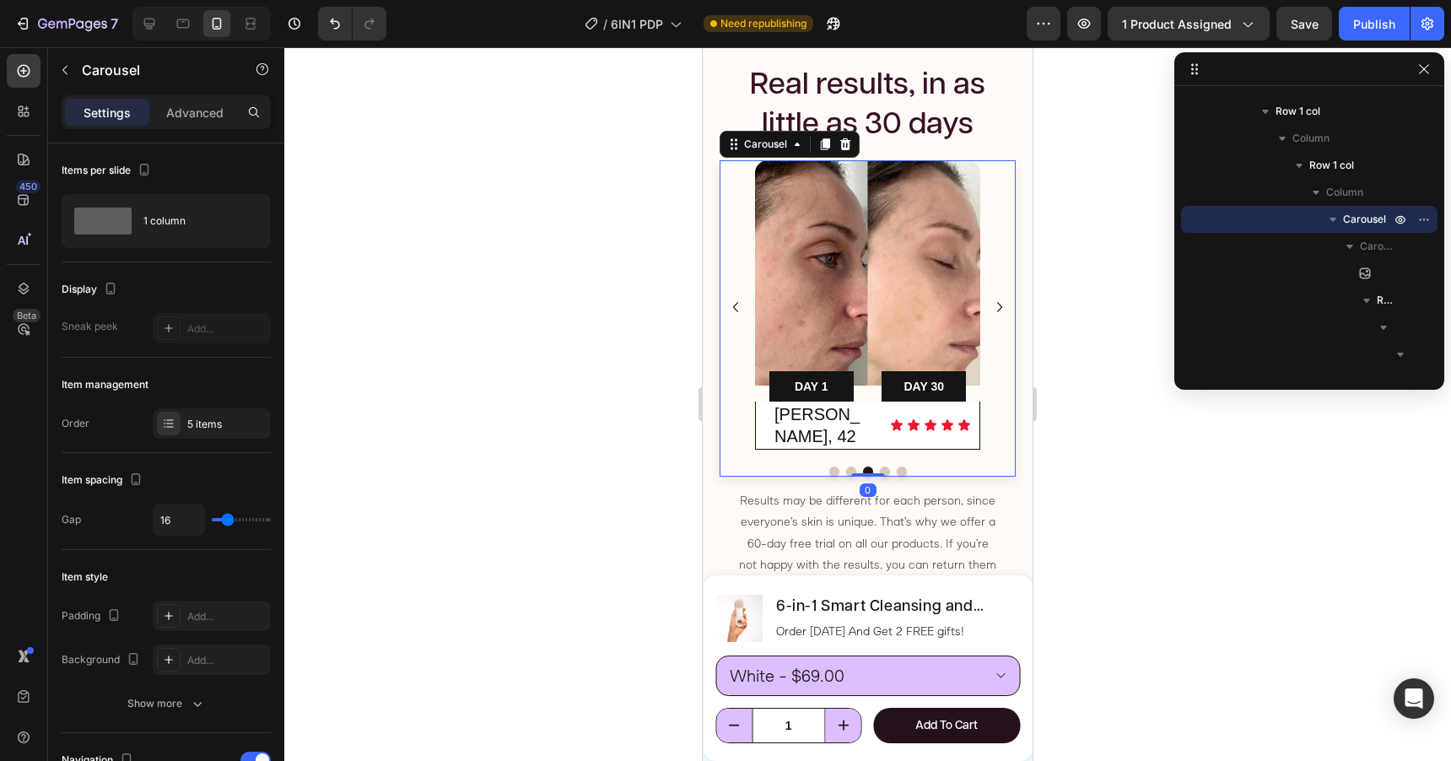
click at [736, 297] on icon "Carousel Back Arrow" at bounding box center [735, 307] width 20 height 20
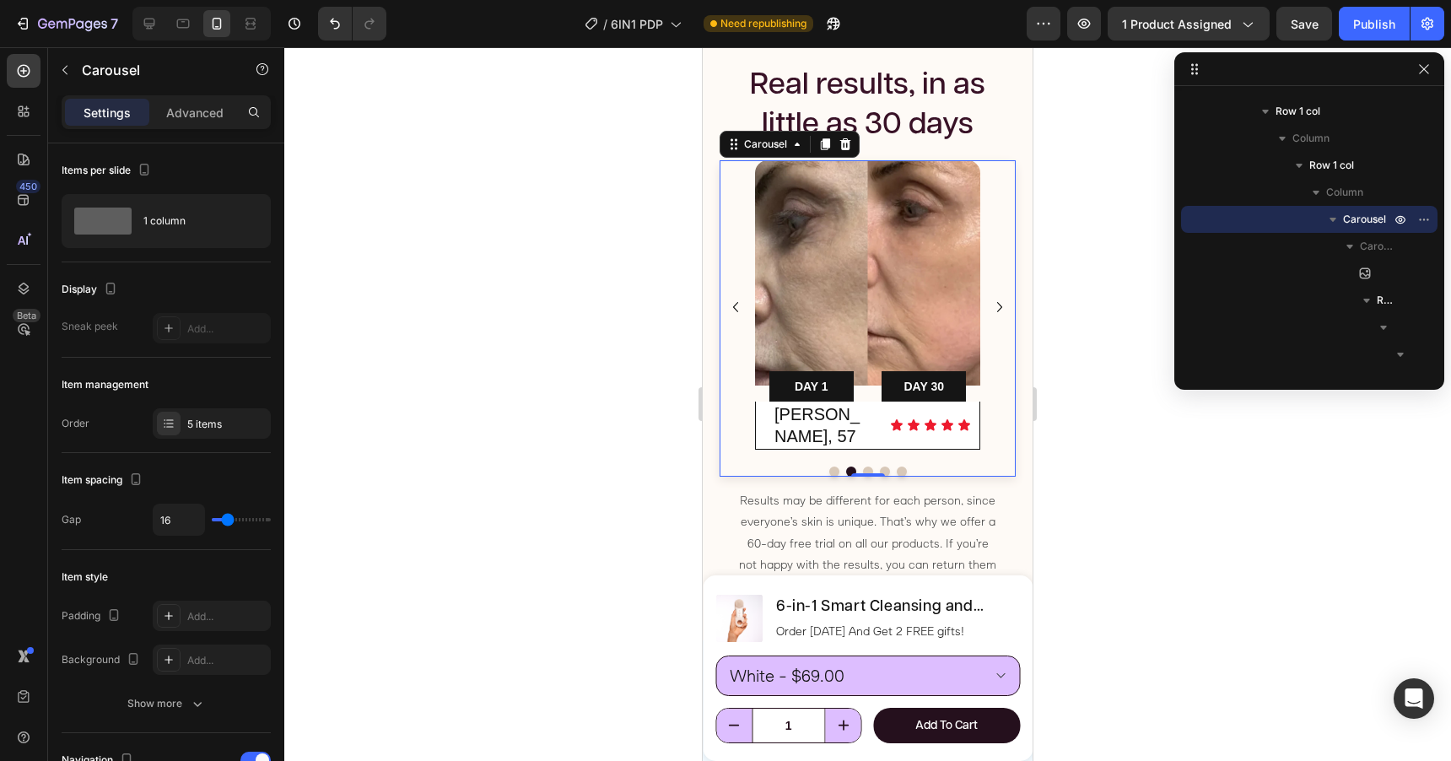
click at [736, 297] on icon "Carousel Back Arrow" at bounding box center [735, 307] width 20 height 20
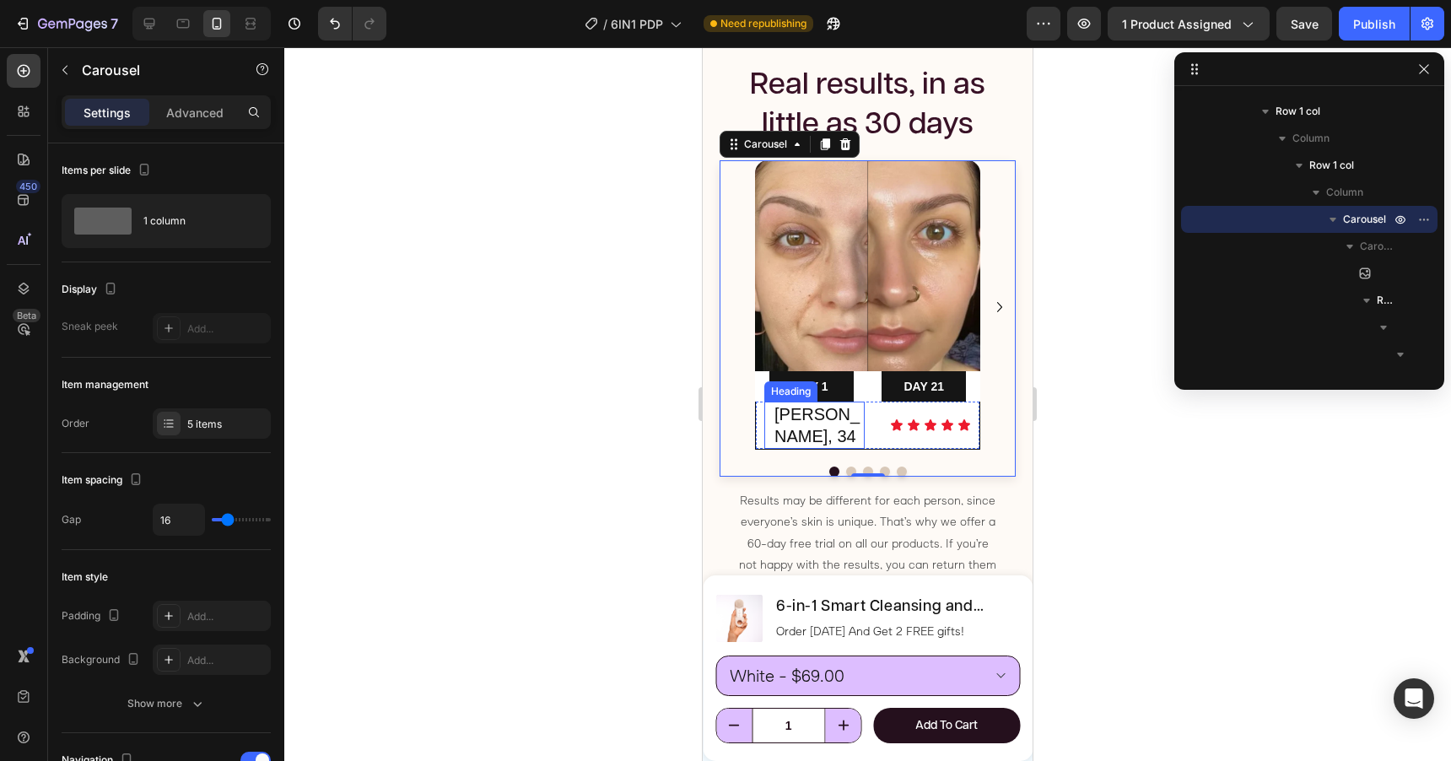
click at [797, 415] on span "Lisa, 34" at bounding box center [816, 425] width 85 height 40
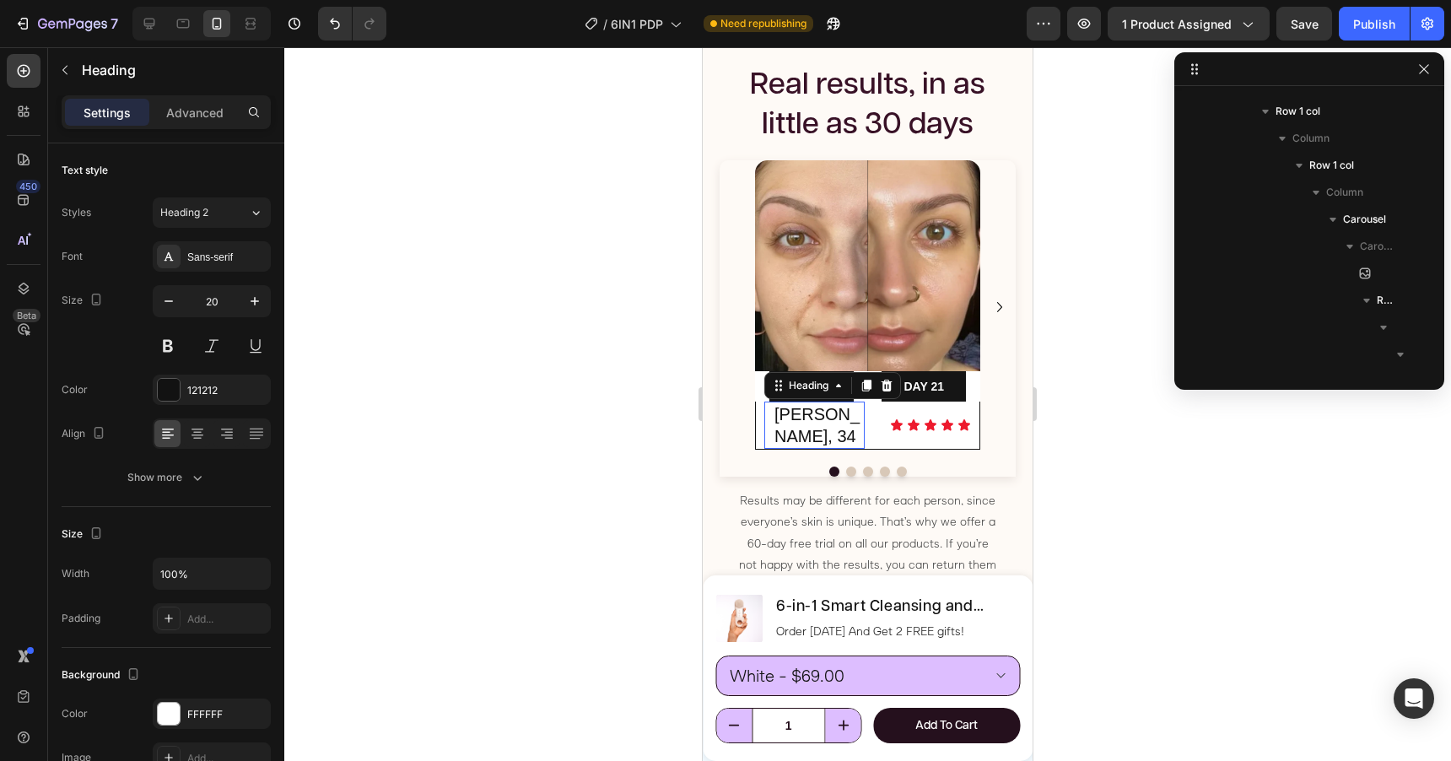
scroll to position [1669, 0]
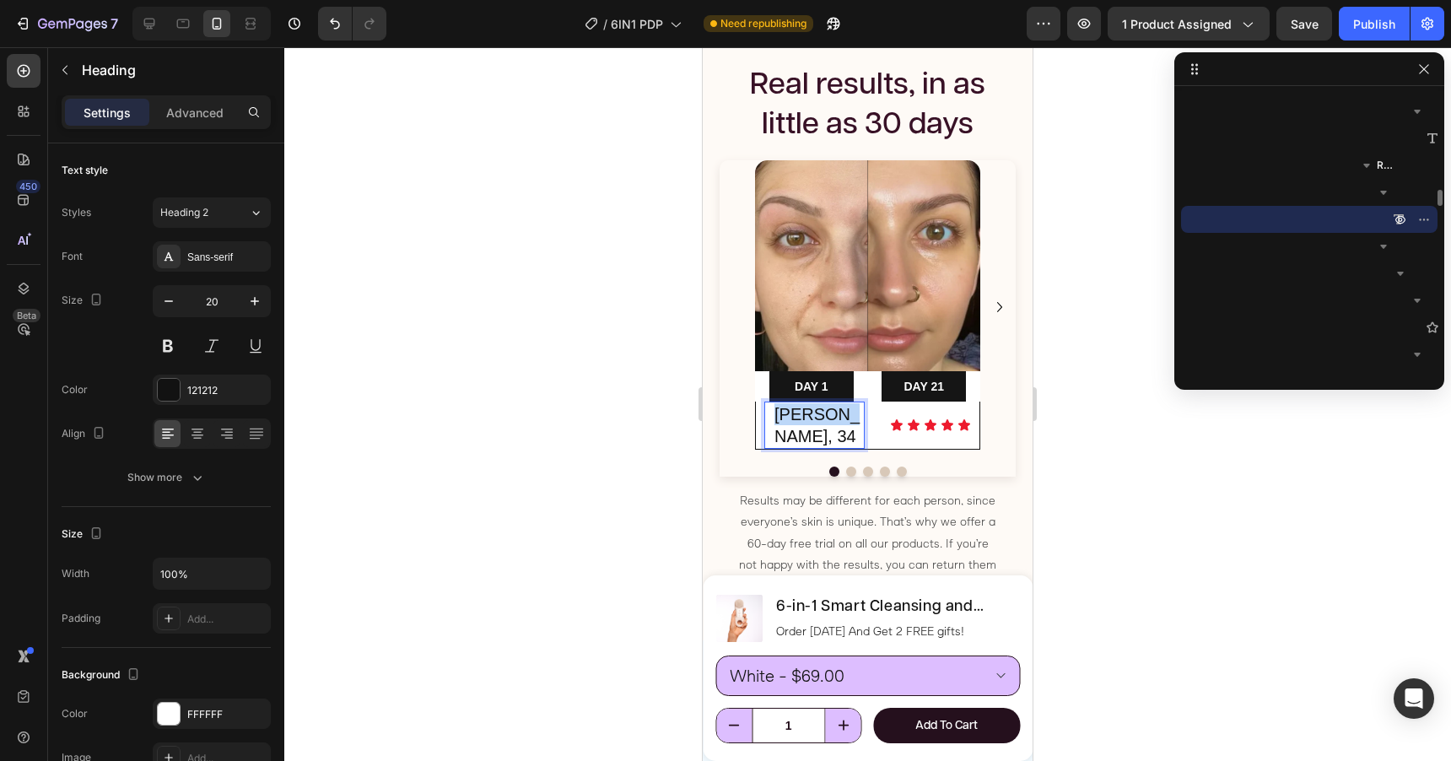
click at [797, 415] on span "Lisa, 34" at bounding box center [816, 425] width 85 height 40
click at [1108, 326] on div at bounding box center [867, 404] width 1167 height 714
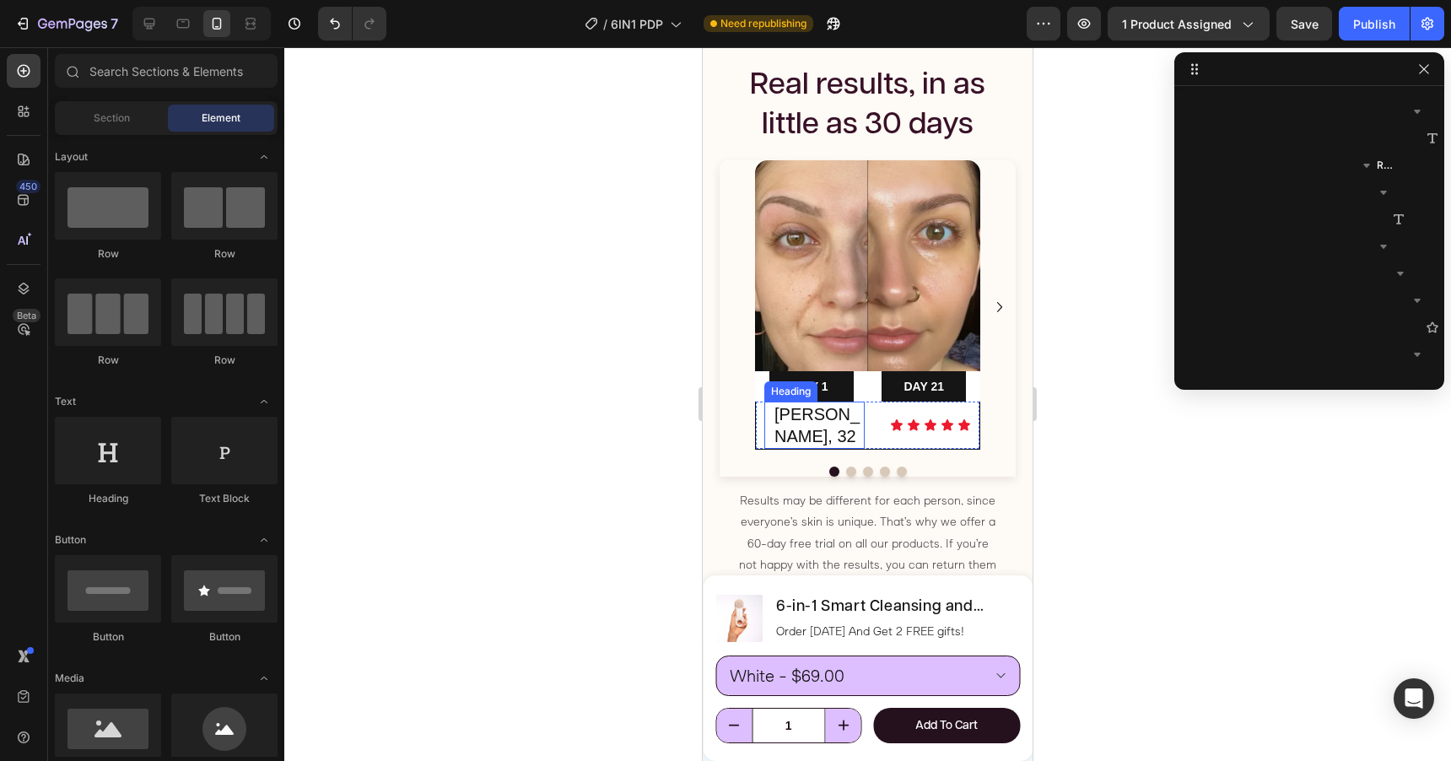
click at [851, 418] on span "Sandra, 32" at bounding box center [816, 425] width 85 height 40
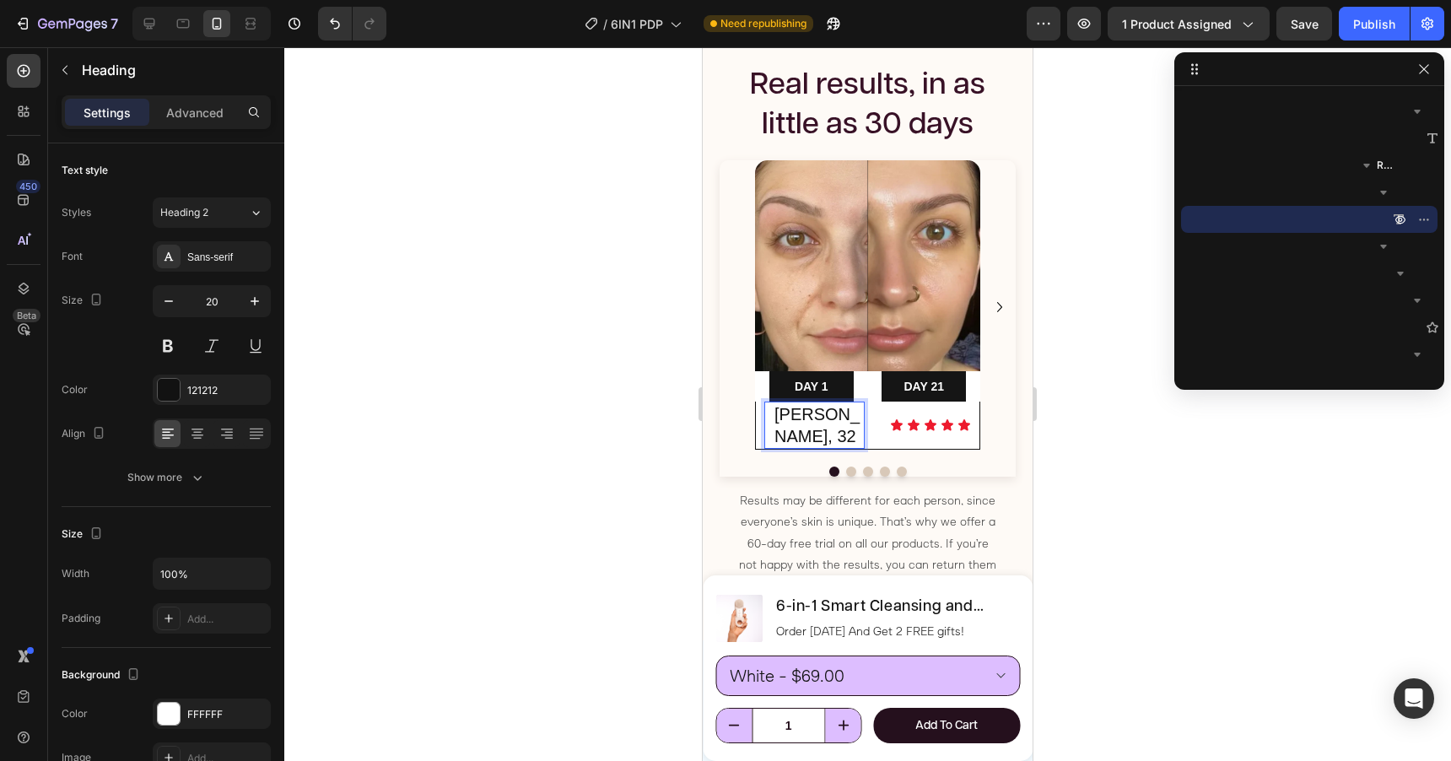
click at [855, 418] on span "Sandra, 32" at bounding box center [816, 425] width 85 height 40
click at [998, 297] on icon "Carousel Next Arrow" at bounding box center [1000, 307] width 20 height 20
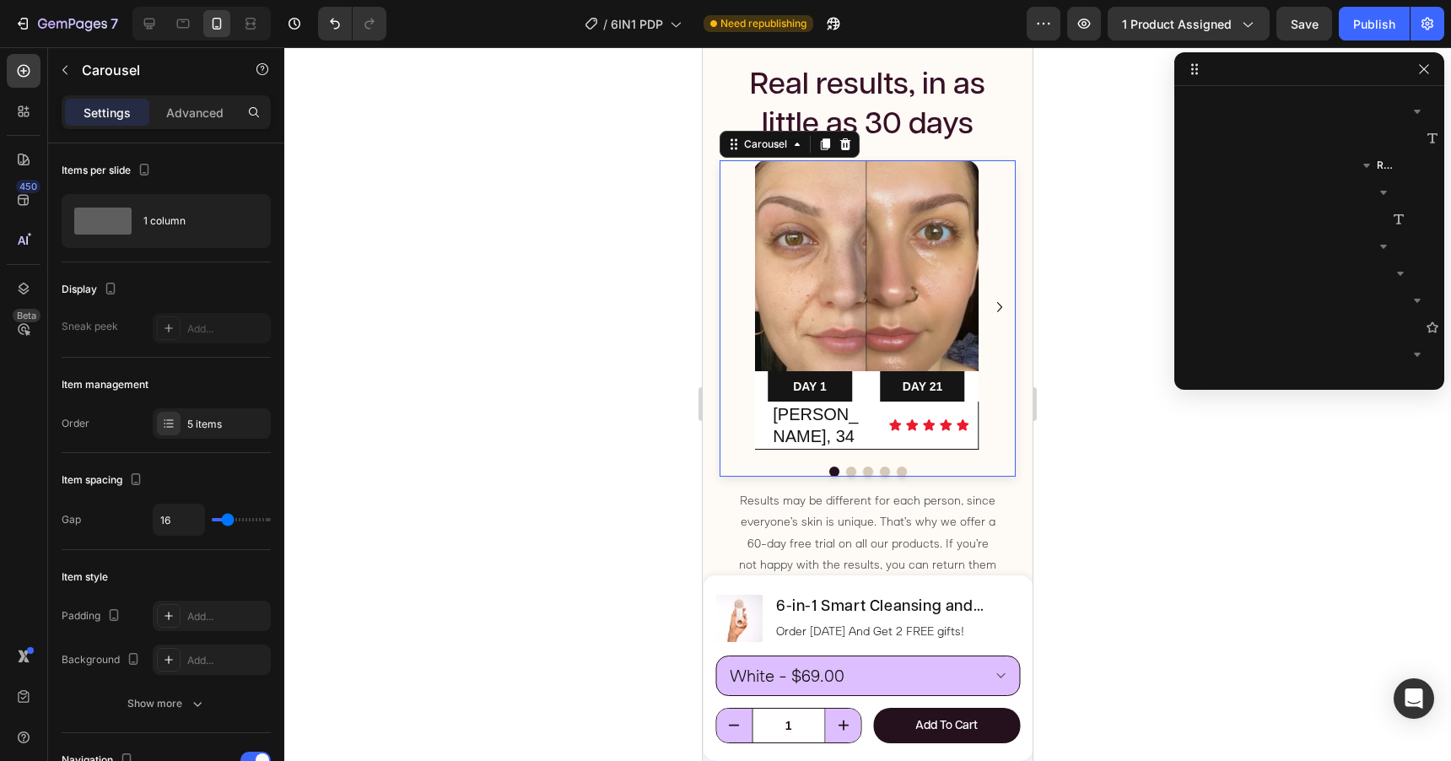
scroll to position [1291, 0]
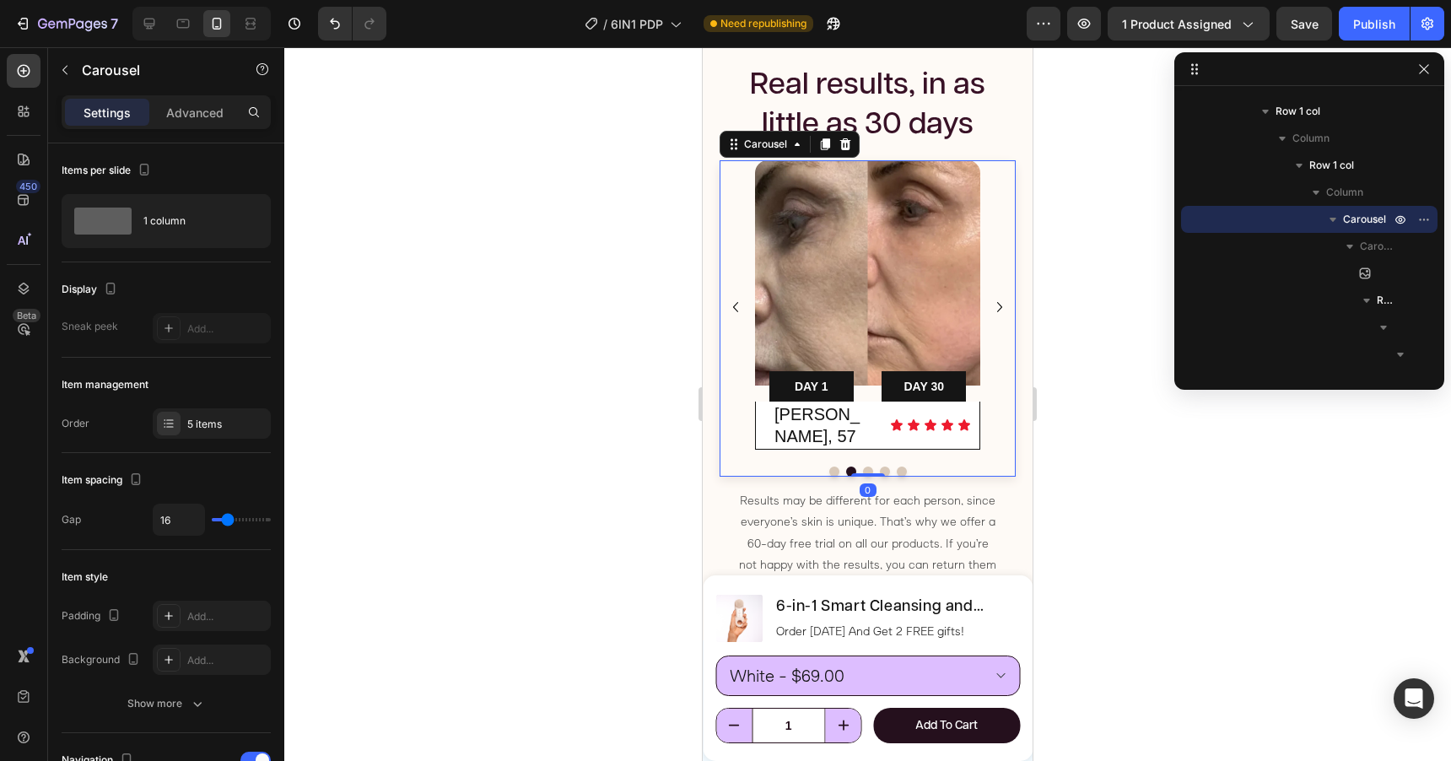
click at [998, 297] on icon "Carousel Next Arrow" at bounding box center [1000, 307] width 20 height 20
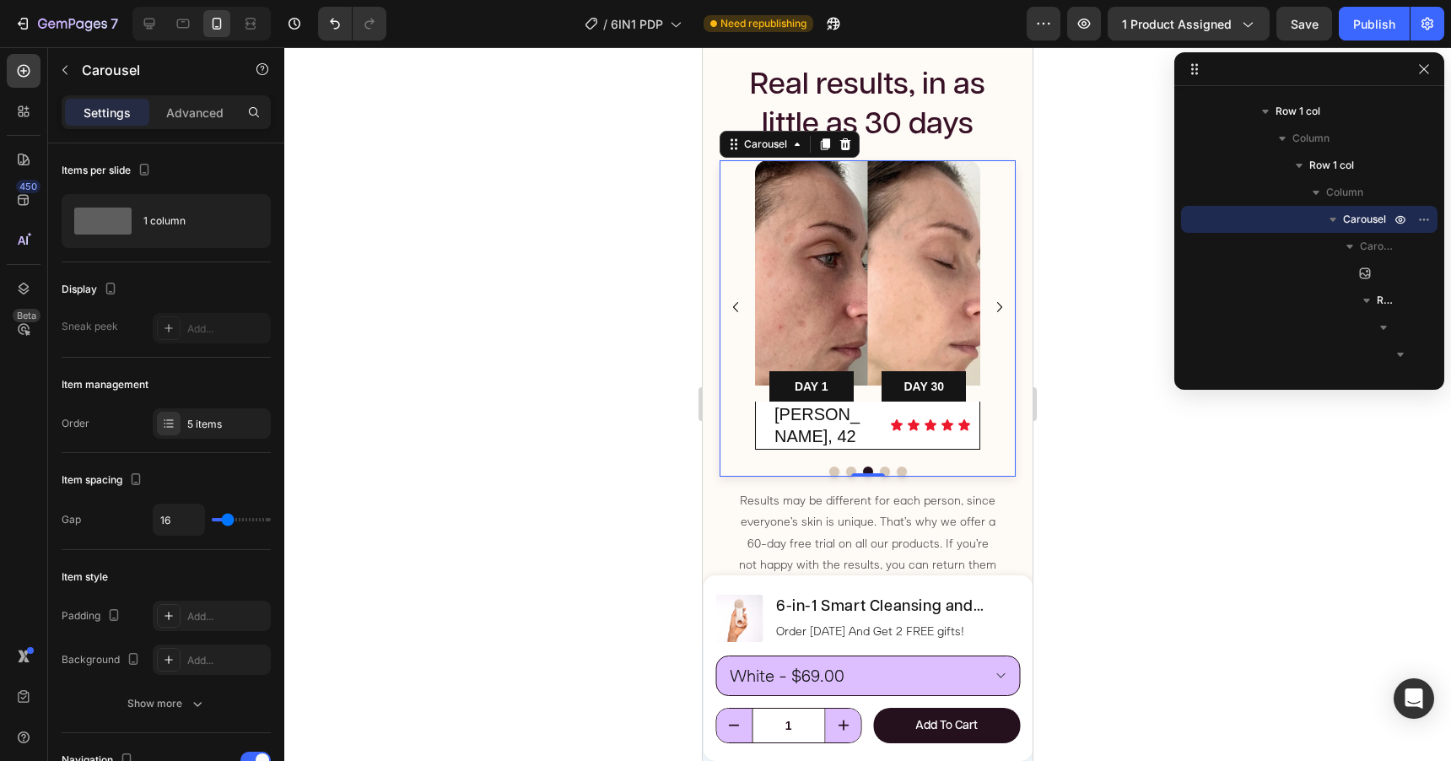
click at [998, 297] on icon "Carousel Next Arrow" at bounding box center [1000, 307] width 20 height 20
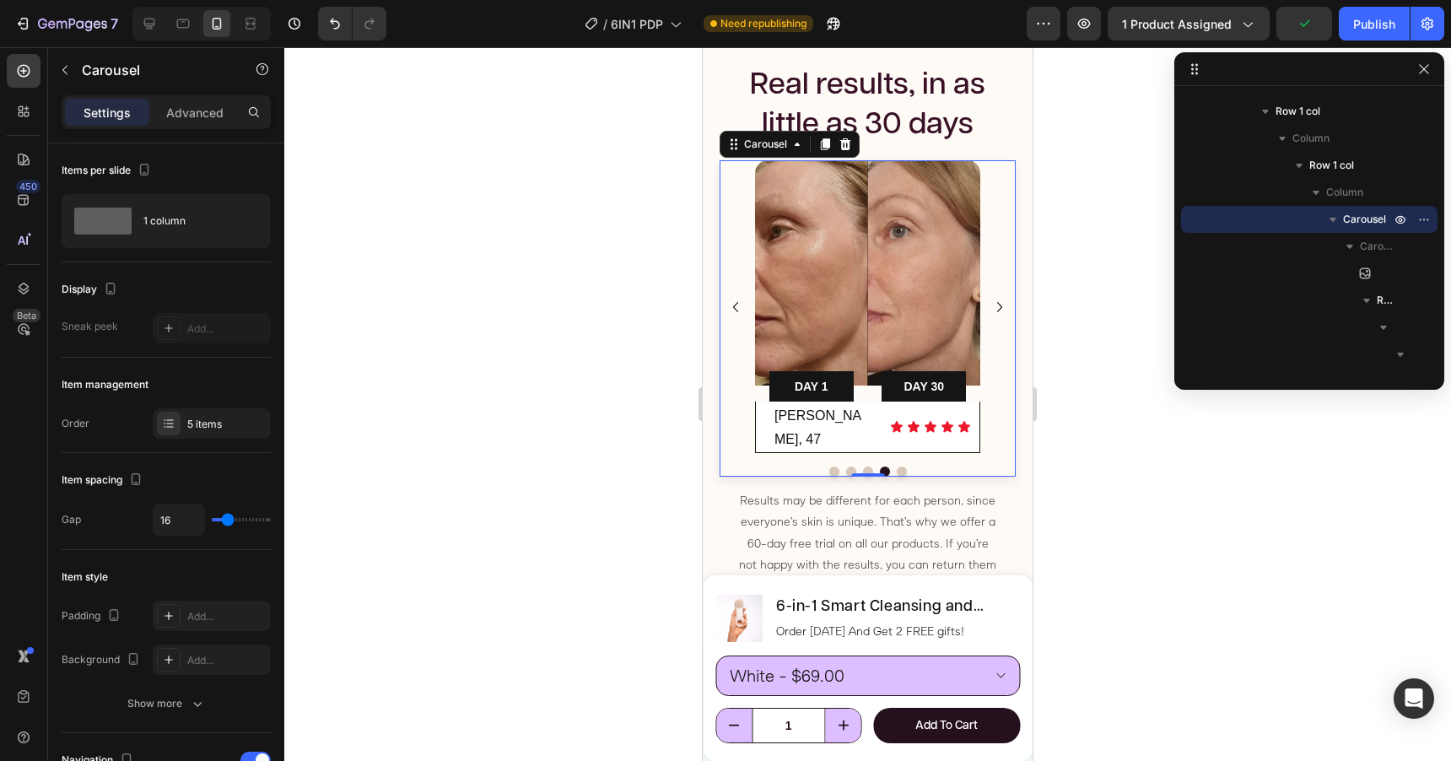
click at [739, 297] on icon "Carousel Back Arrow" at bounding box center [735, 307] width 20 height 20
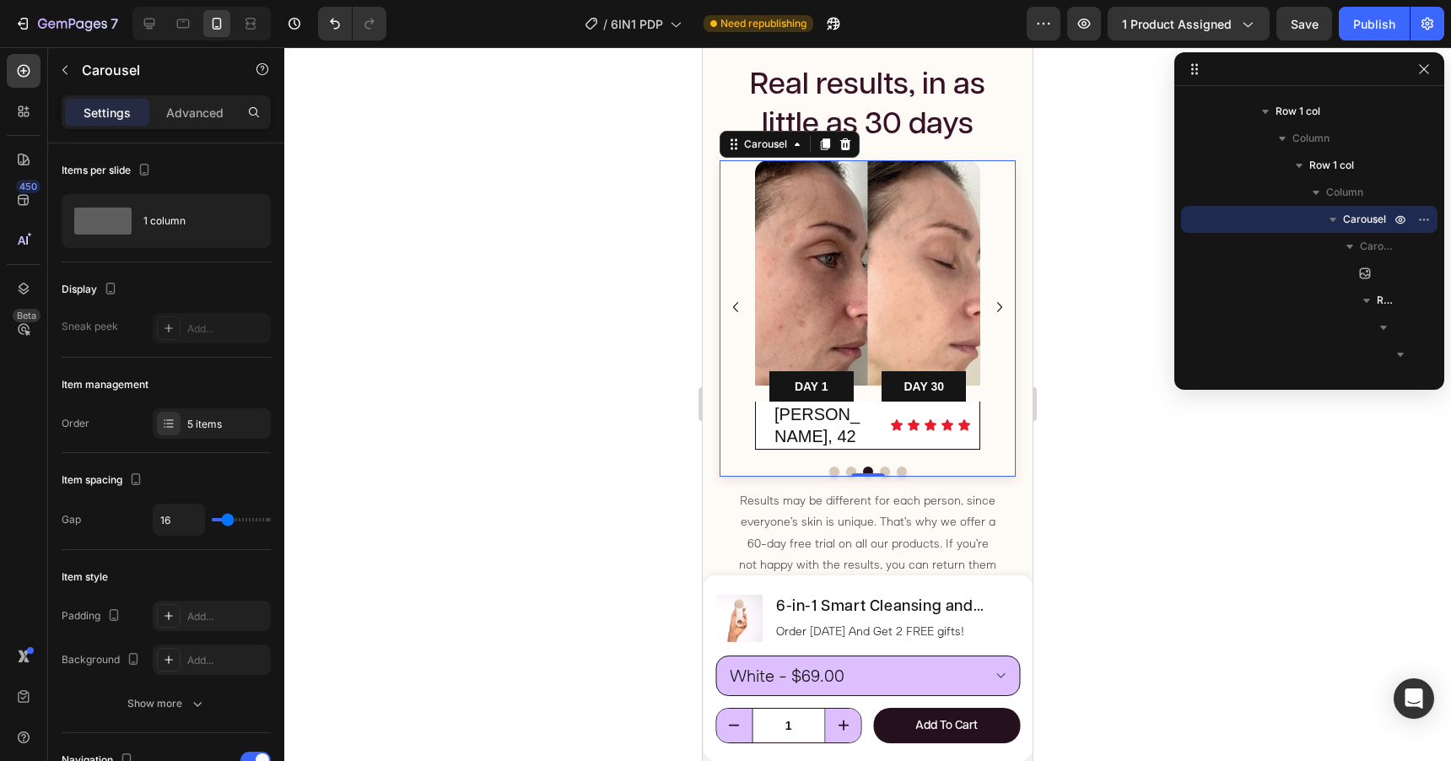
click at [998, 299] on icon "Carousel Next Arrow" at bounding box center [1000, 307] width 20 height 20
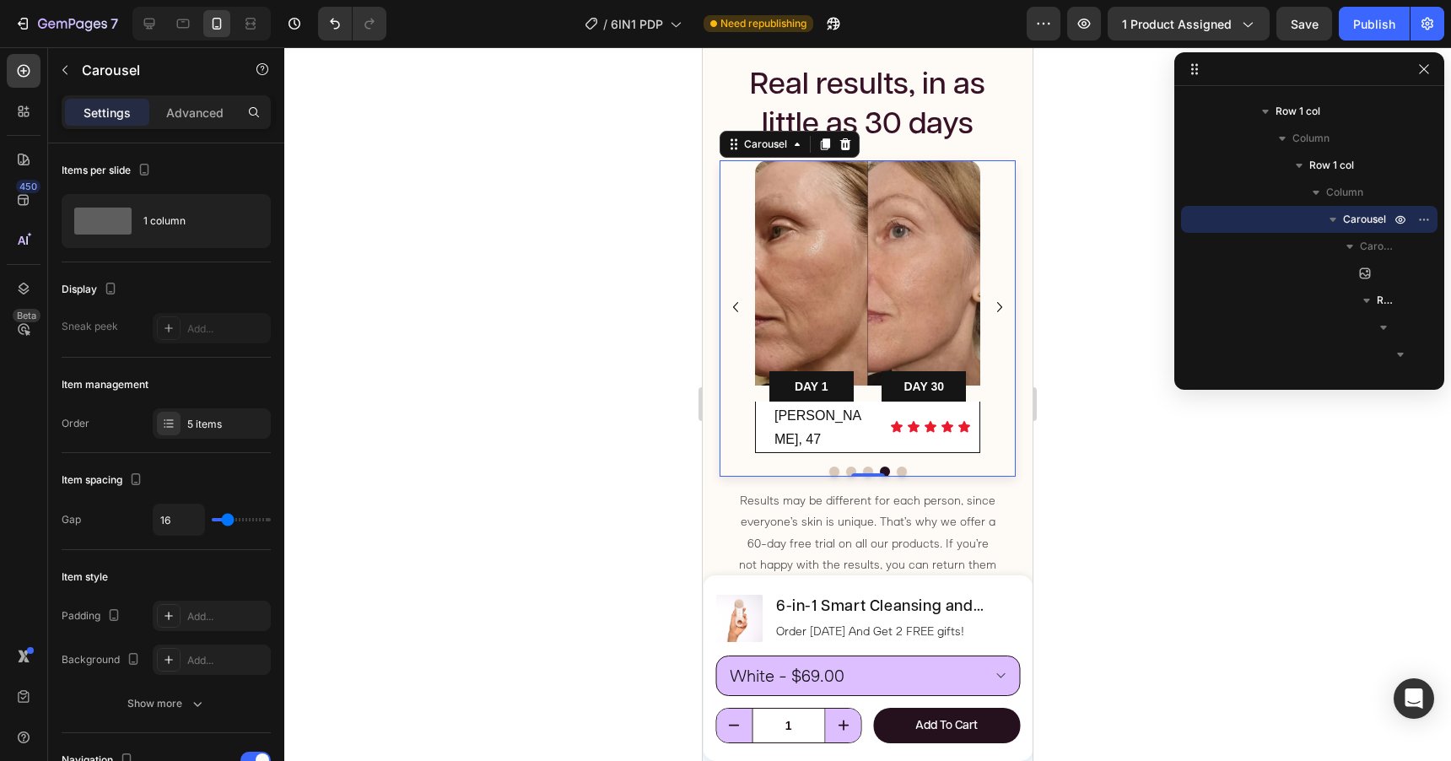
click at [998, 299] on icon "Carousel Next Arrow" at bounding box center [1000, 307] width 20 height 20
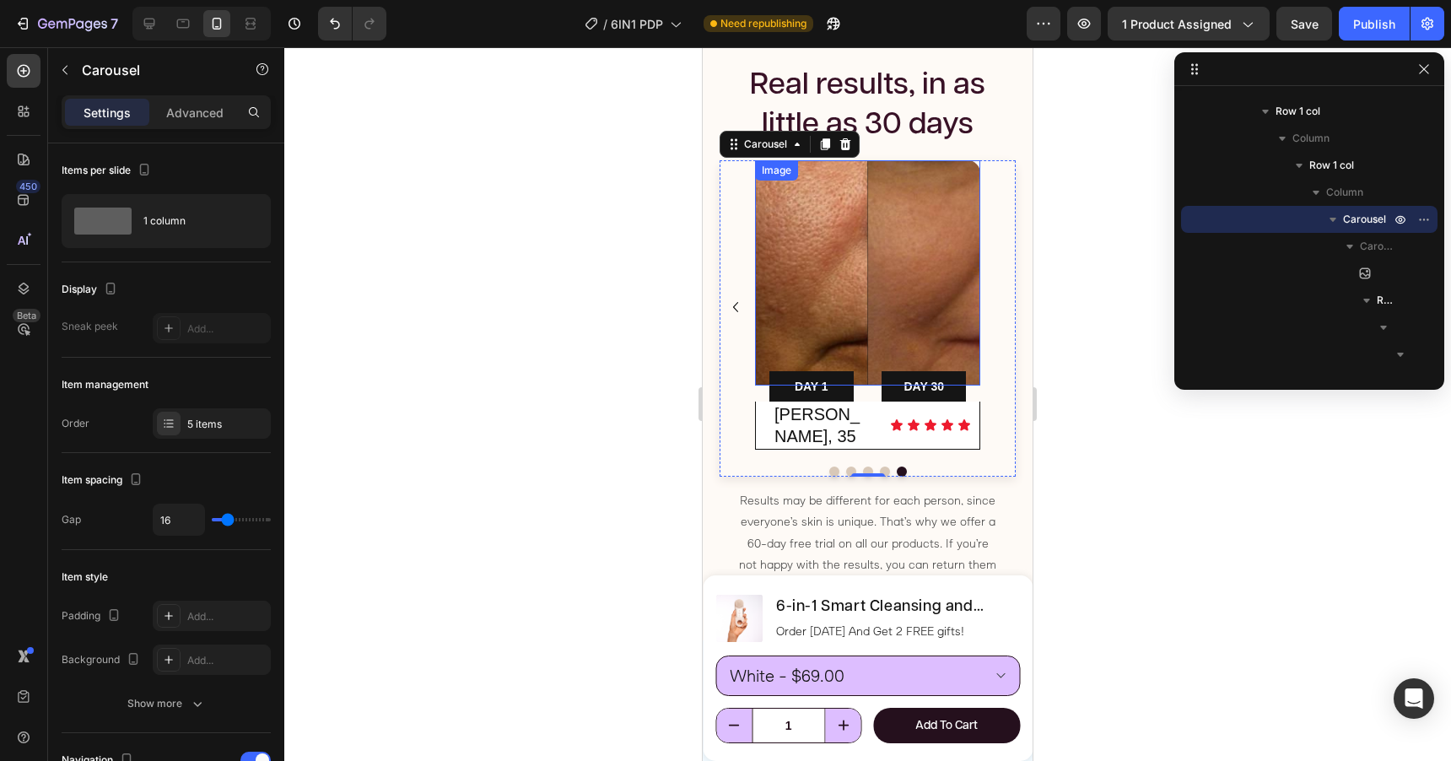
click at [834, 315] on img at bounding box center [867, 272] width 225 height 225
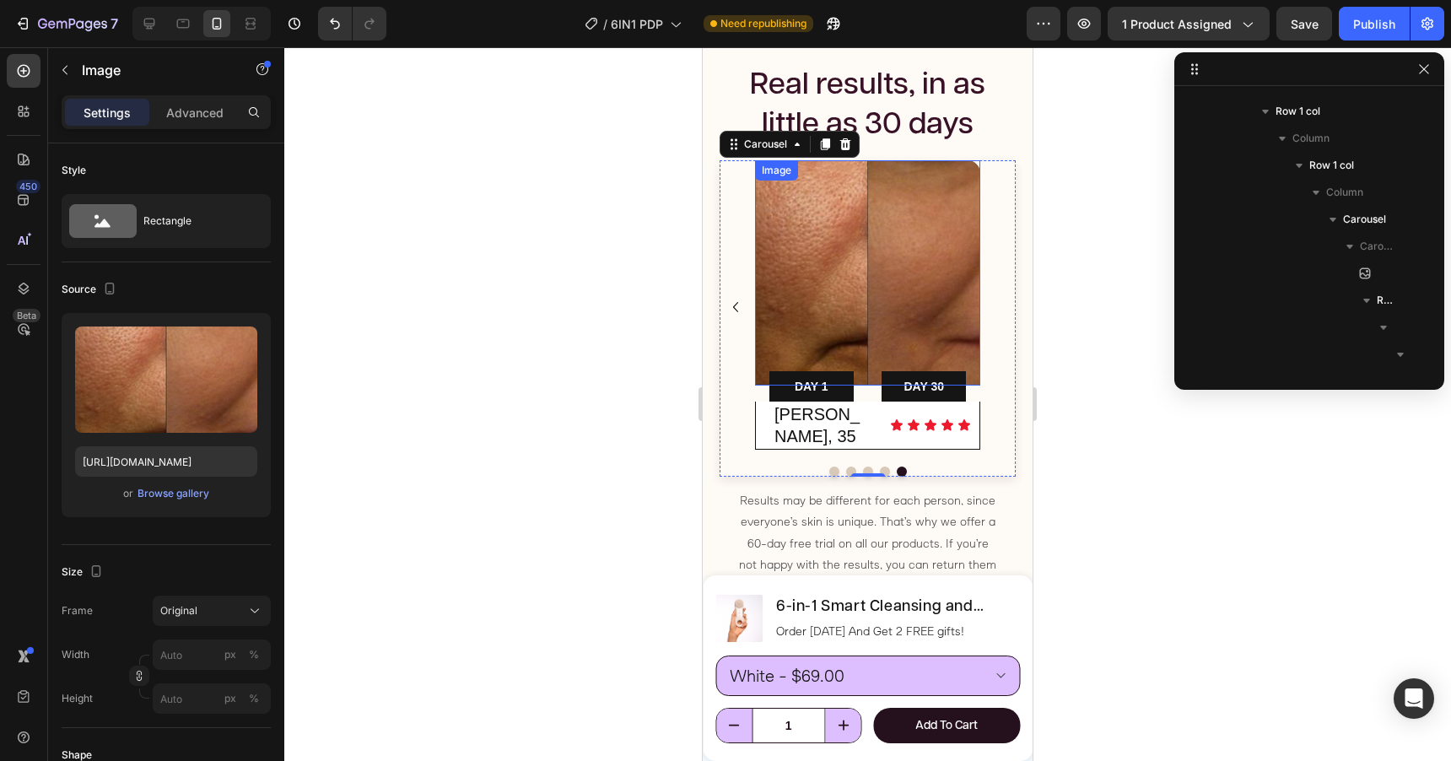
scroll to position [4152, 0]
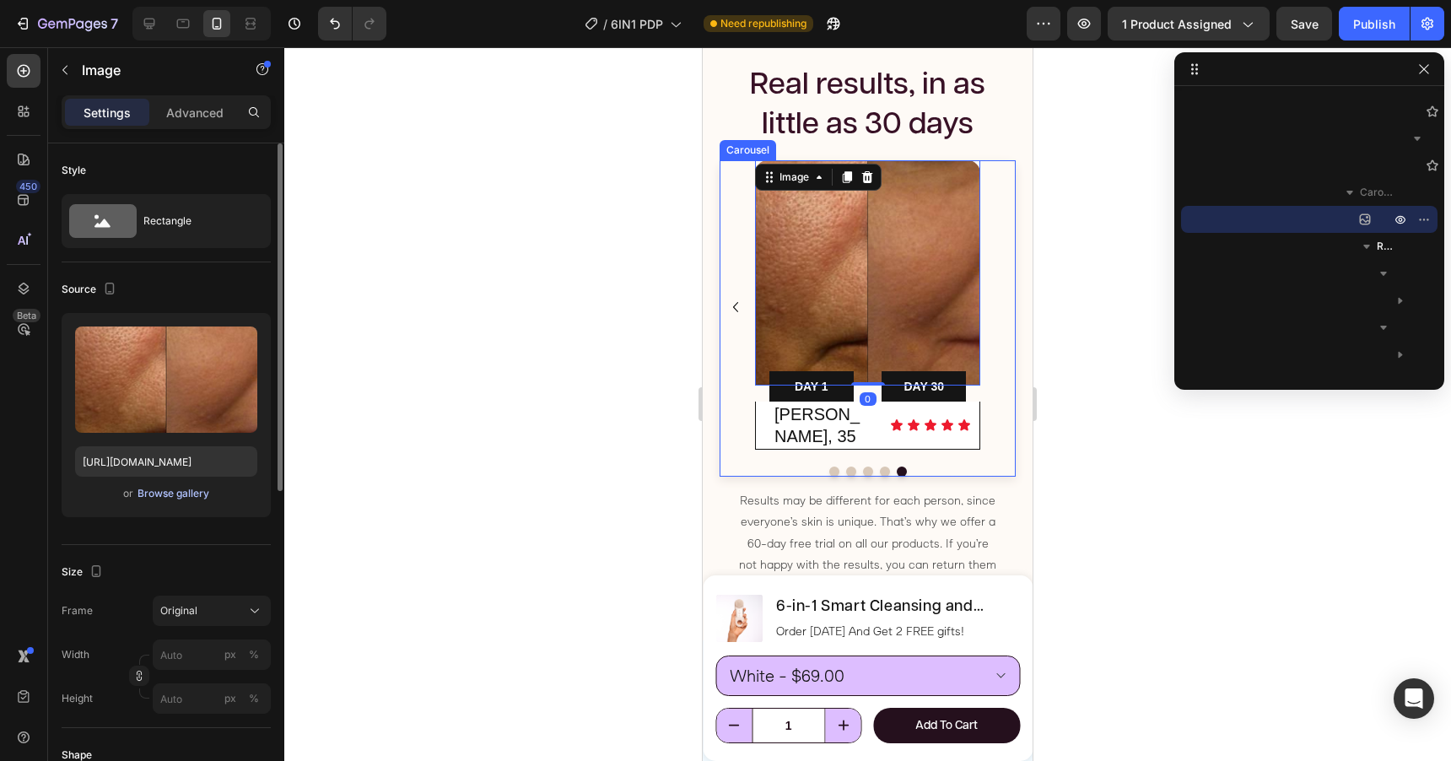
click at [170, 493] on div "Browse gallery" at bounding box center [174, 493] width 72 height 15
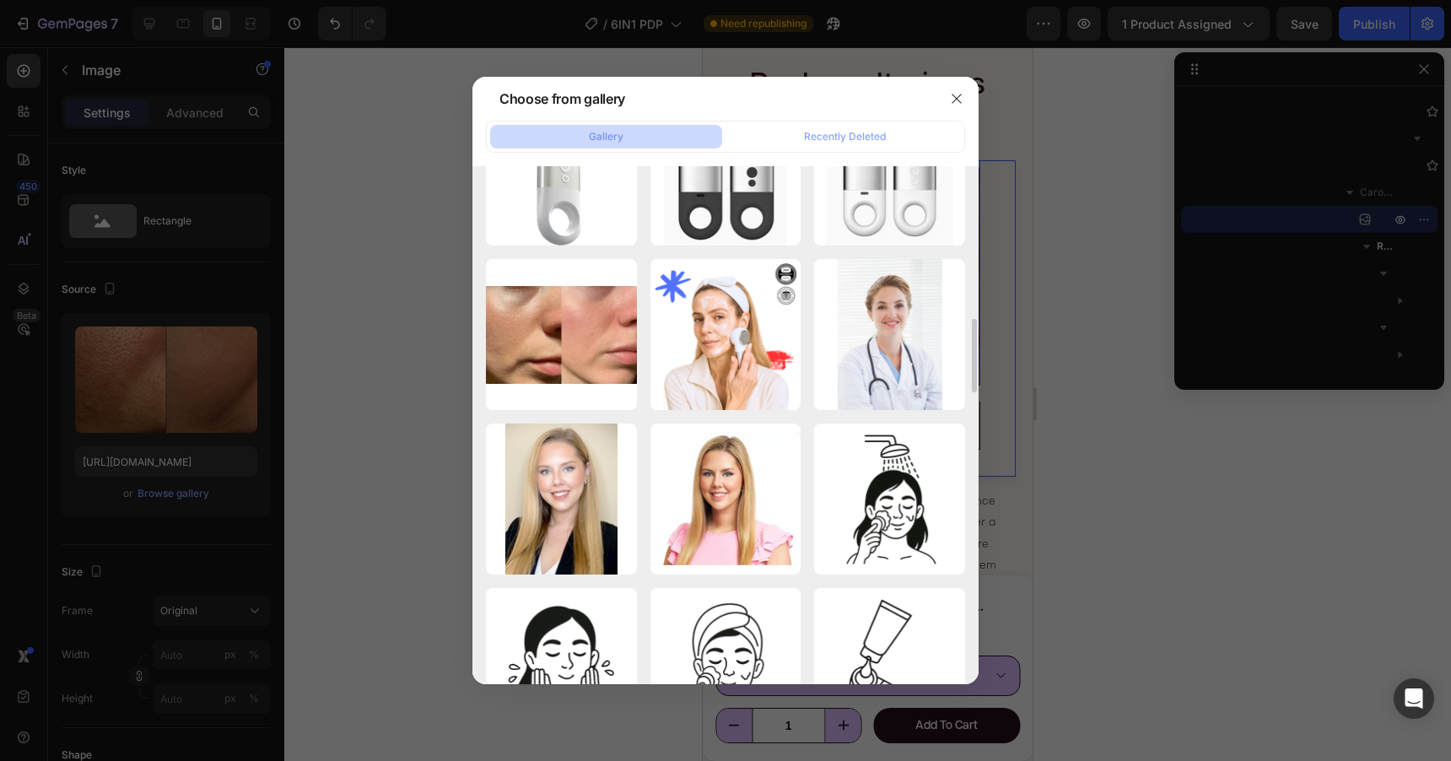
scroll to position [1196, 0]
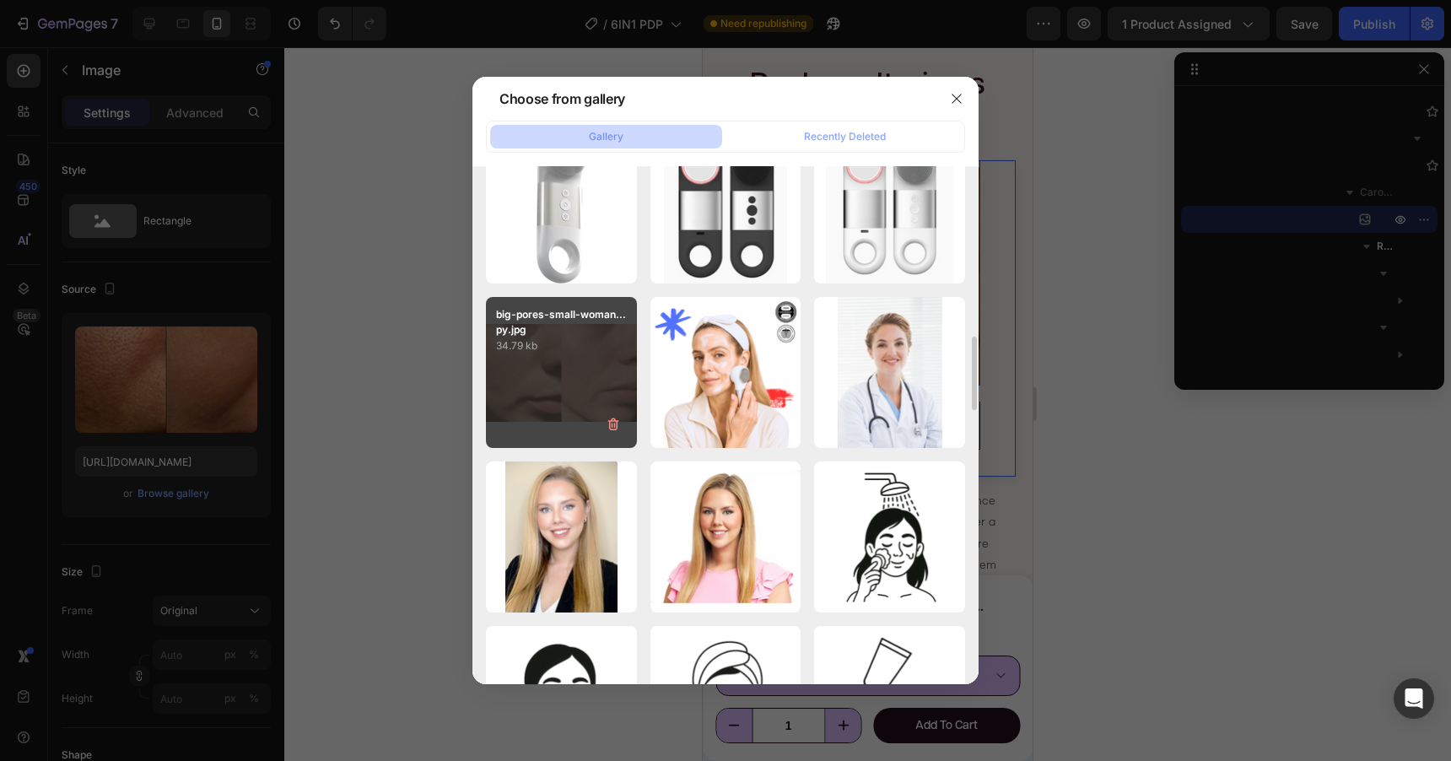
click at [586, 364] on div "big-pores-small-woman...py.jpg 34.79 kb" at bounding box center [561, 372] width 151 height 151
type input "https://cdn.shopify.com/s/files/1/0788/4773/8202/files/gempages_531206314412475…"
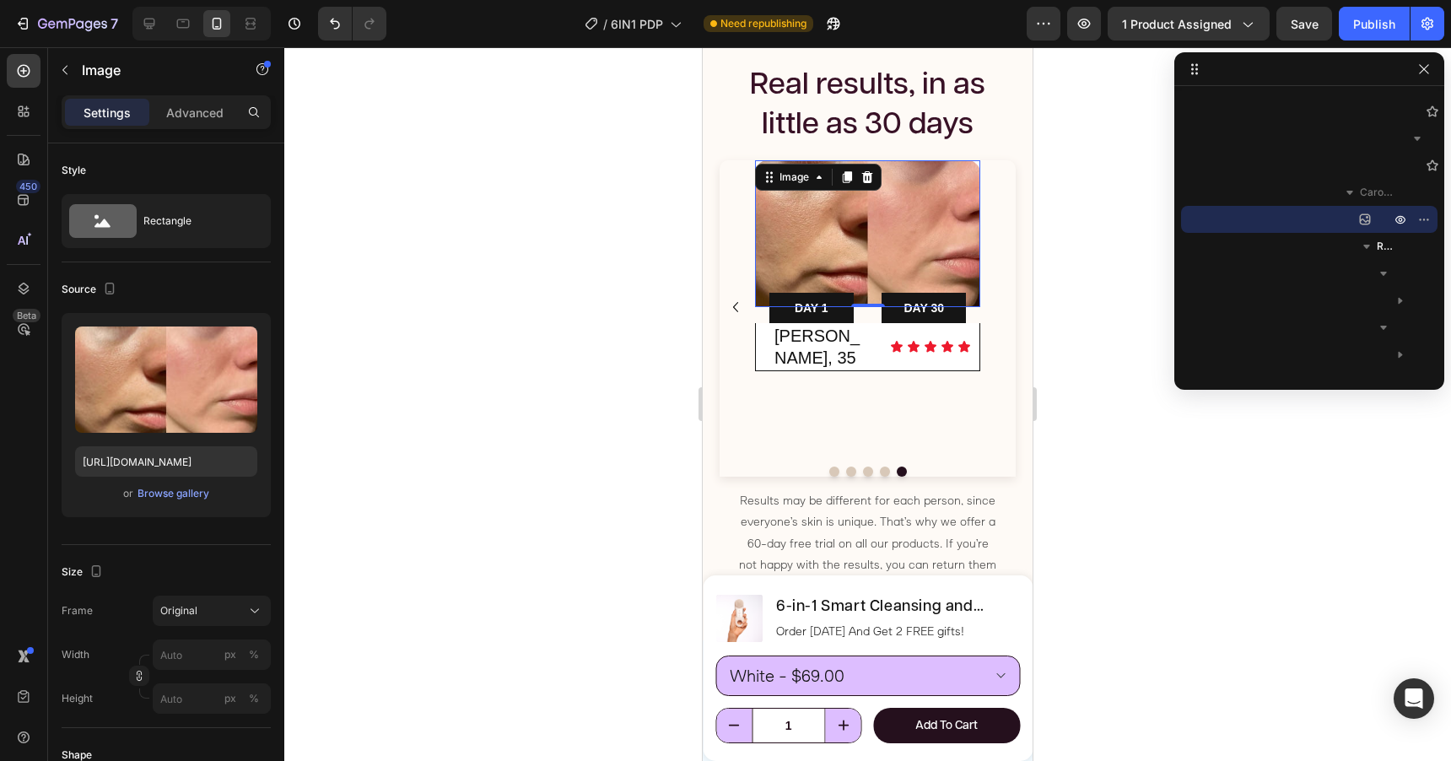
click at [1092, 295] on div at bounding box center [867, 404] width 1167 height 714
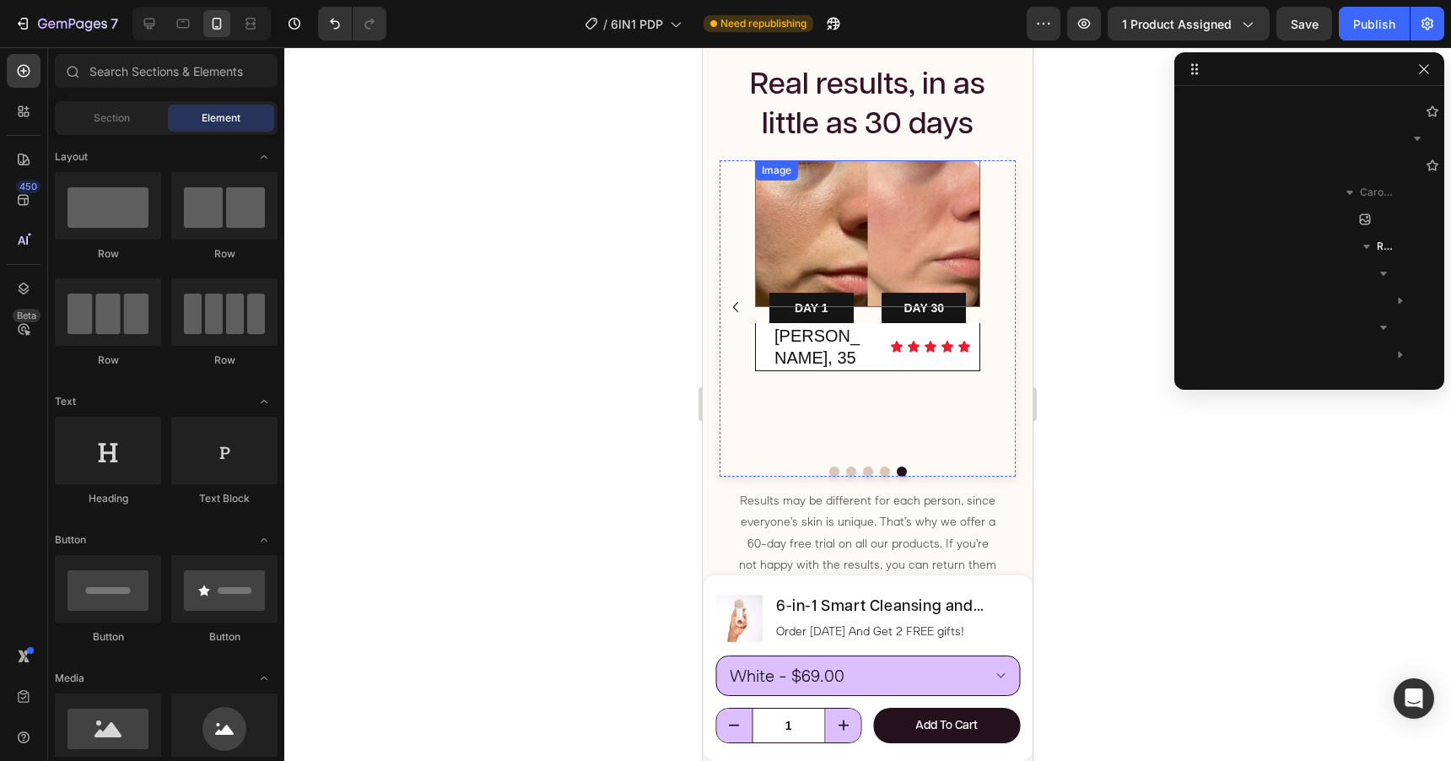
click at [889, 214] on img at bounding box center [867, 233] width 225 height 147
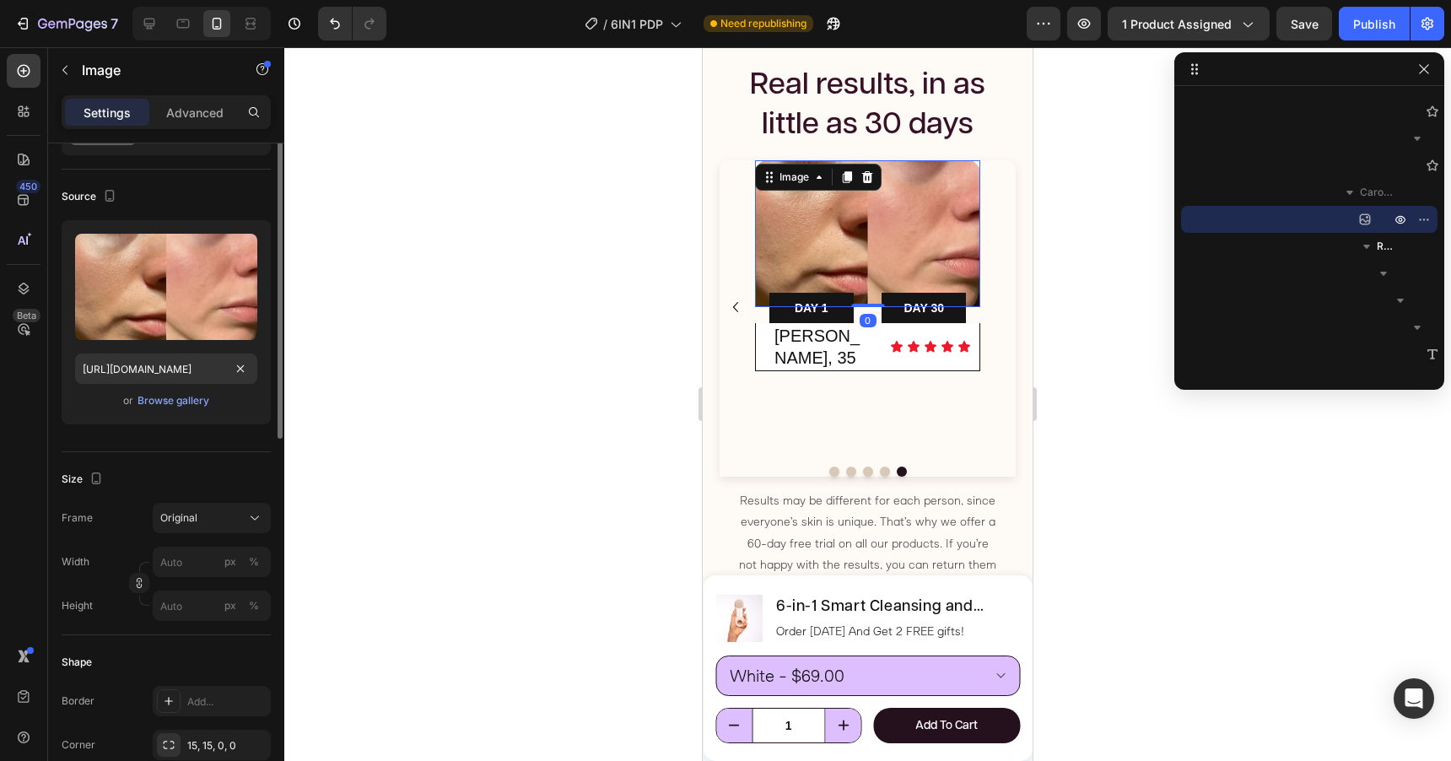
scroll to position [110, 0]
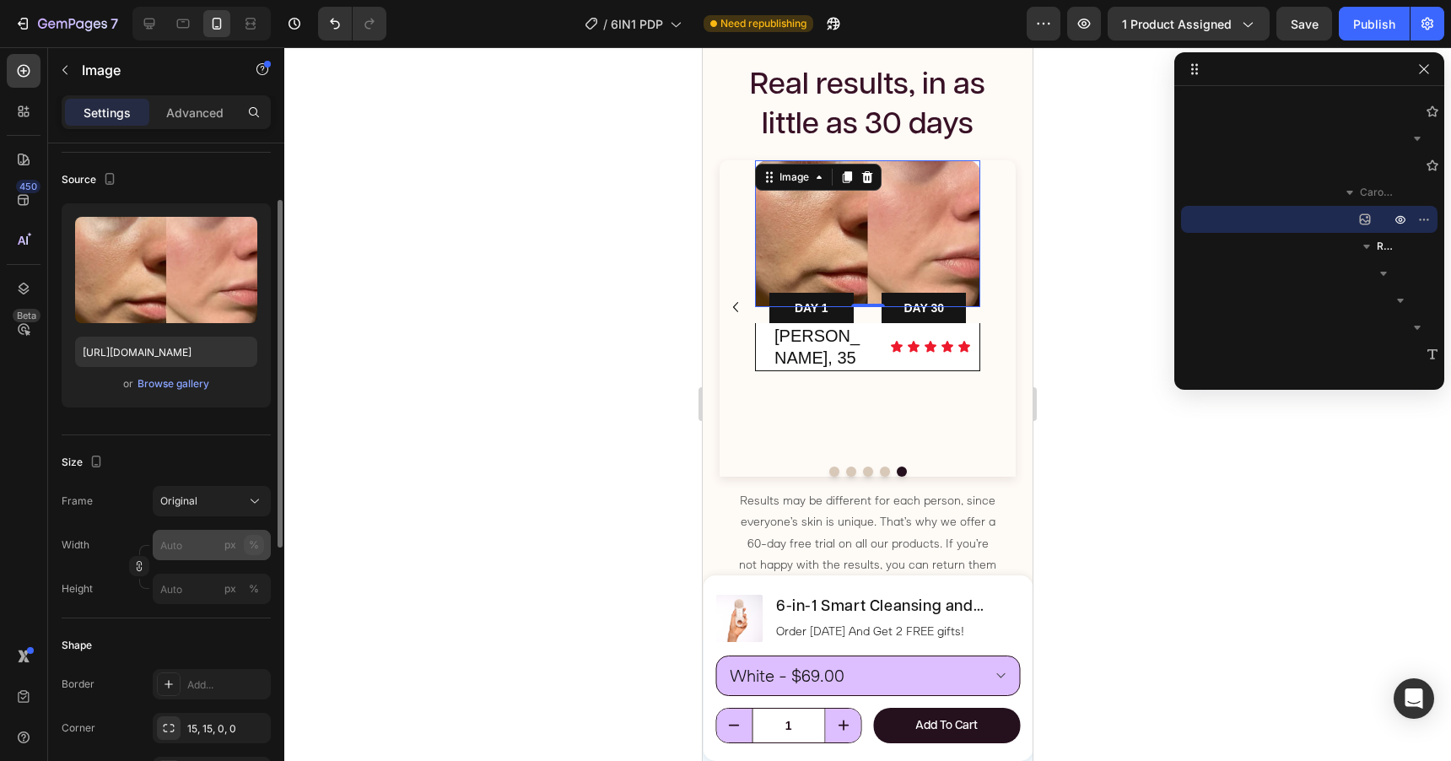
click at [255, 543] on div "%" at bounding box center [254, 544] width 10 height 15
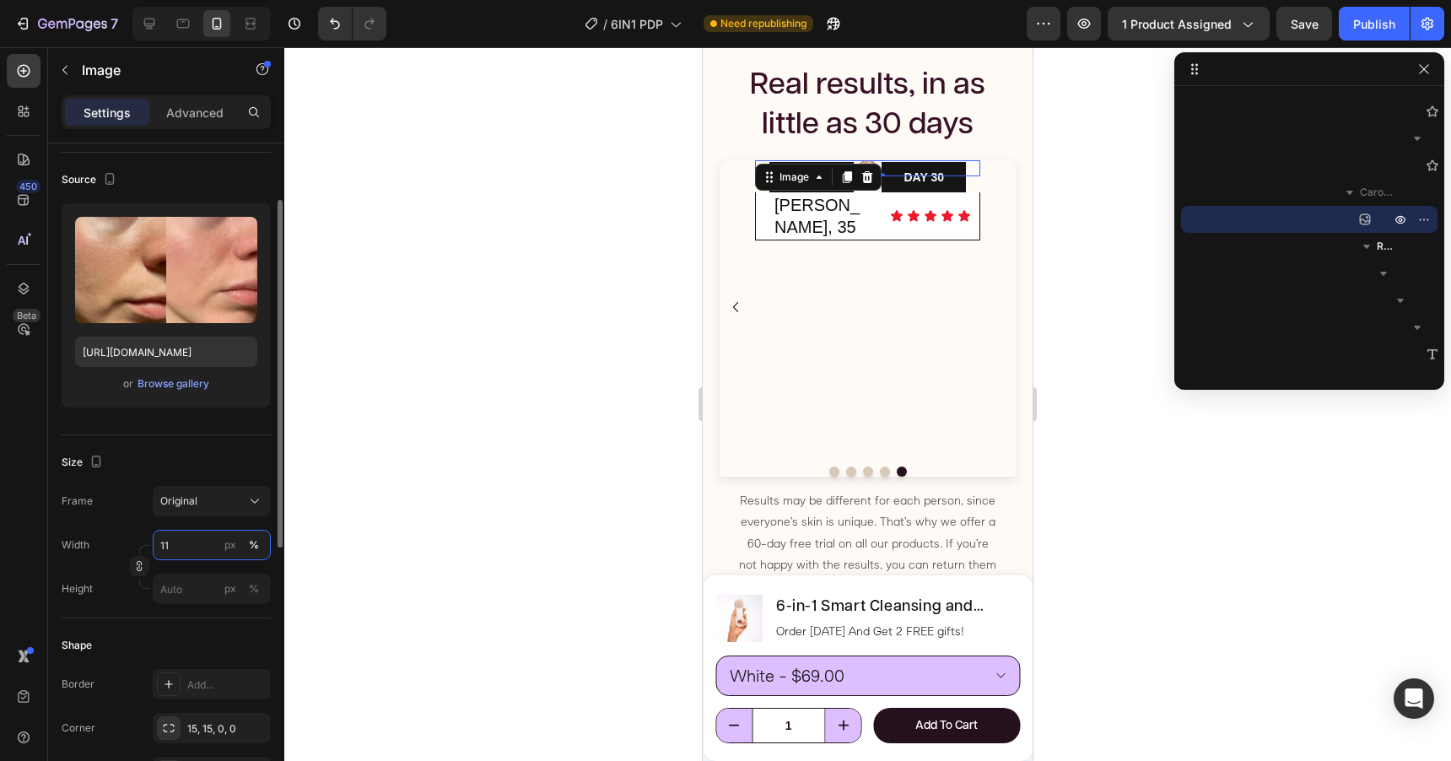
type input "1"
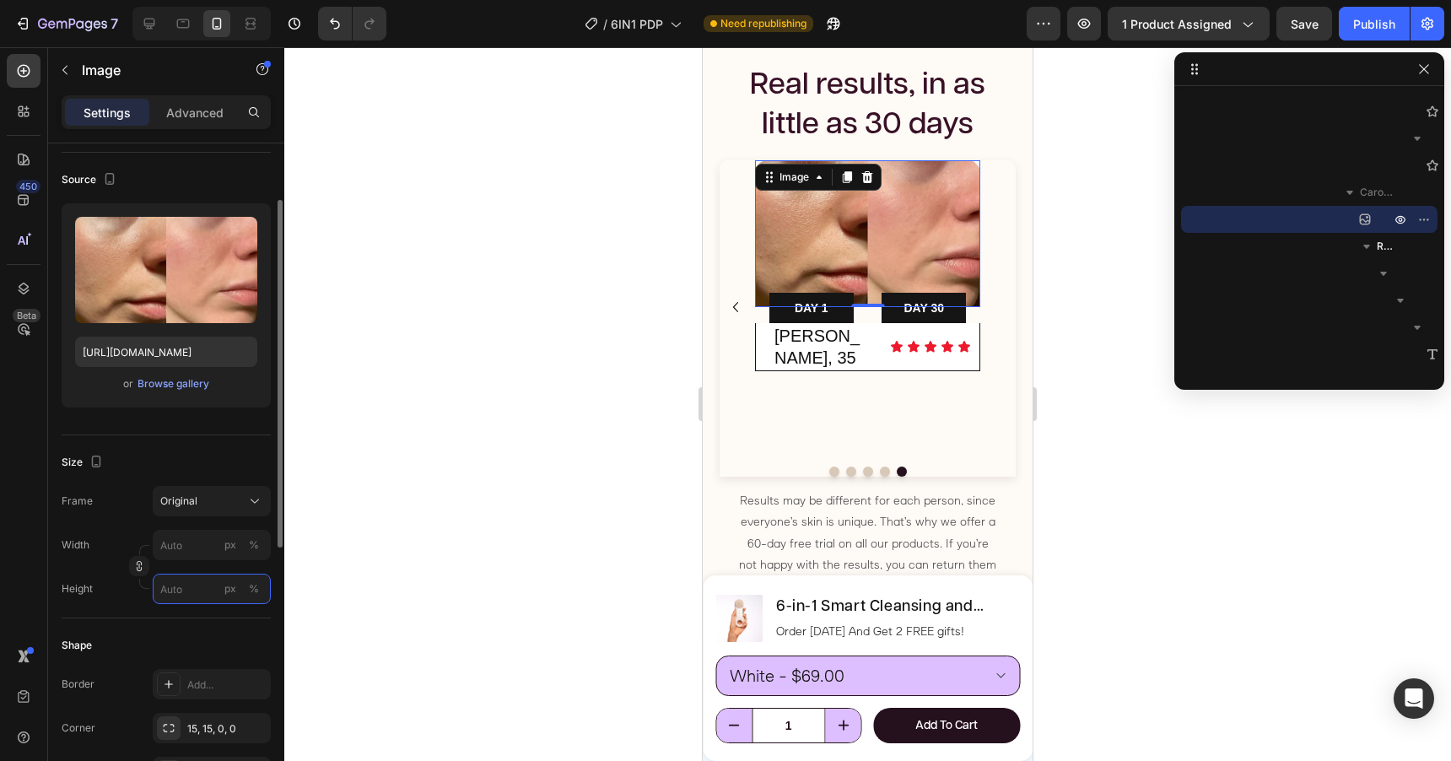
click at [186, 585] on input "px %" at bounding box center [212, 589] width 118 height 30
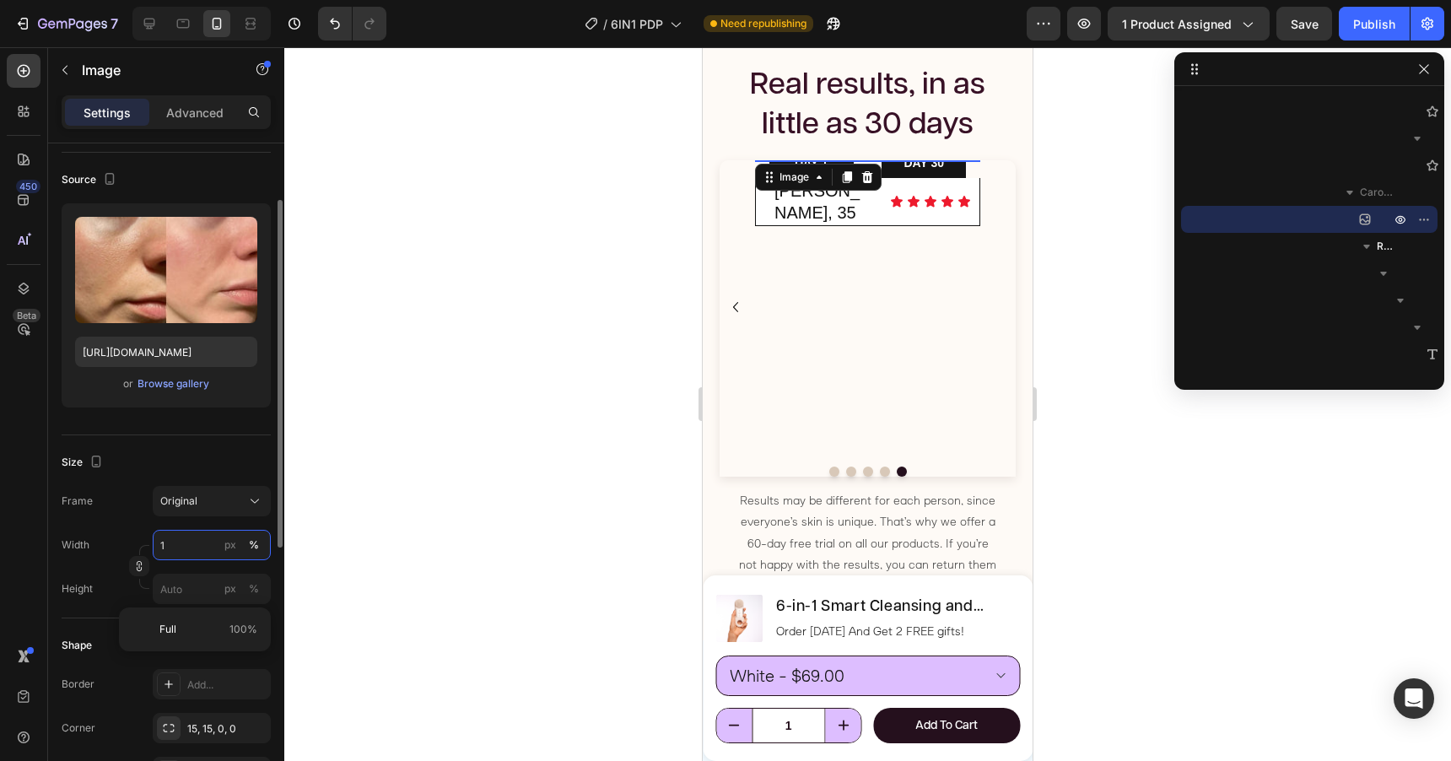
click at [210, 543] on input "1" at bounding box center [212, 545] width 118 height 30
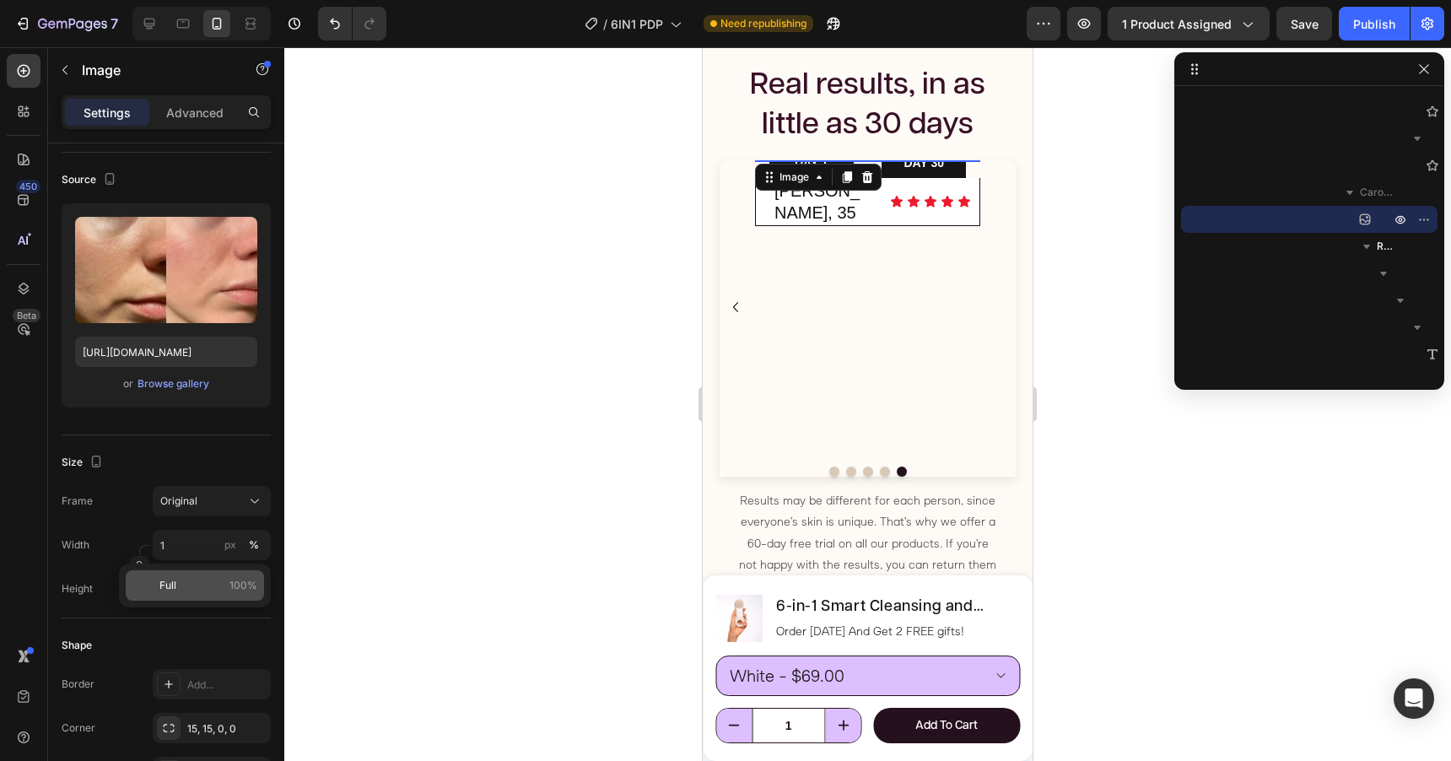
click at [193, 585] on p "Full 100%" at bounding box center [208, 585] width 98 height 15
type input "100"
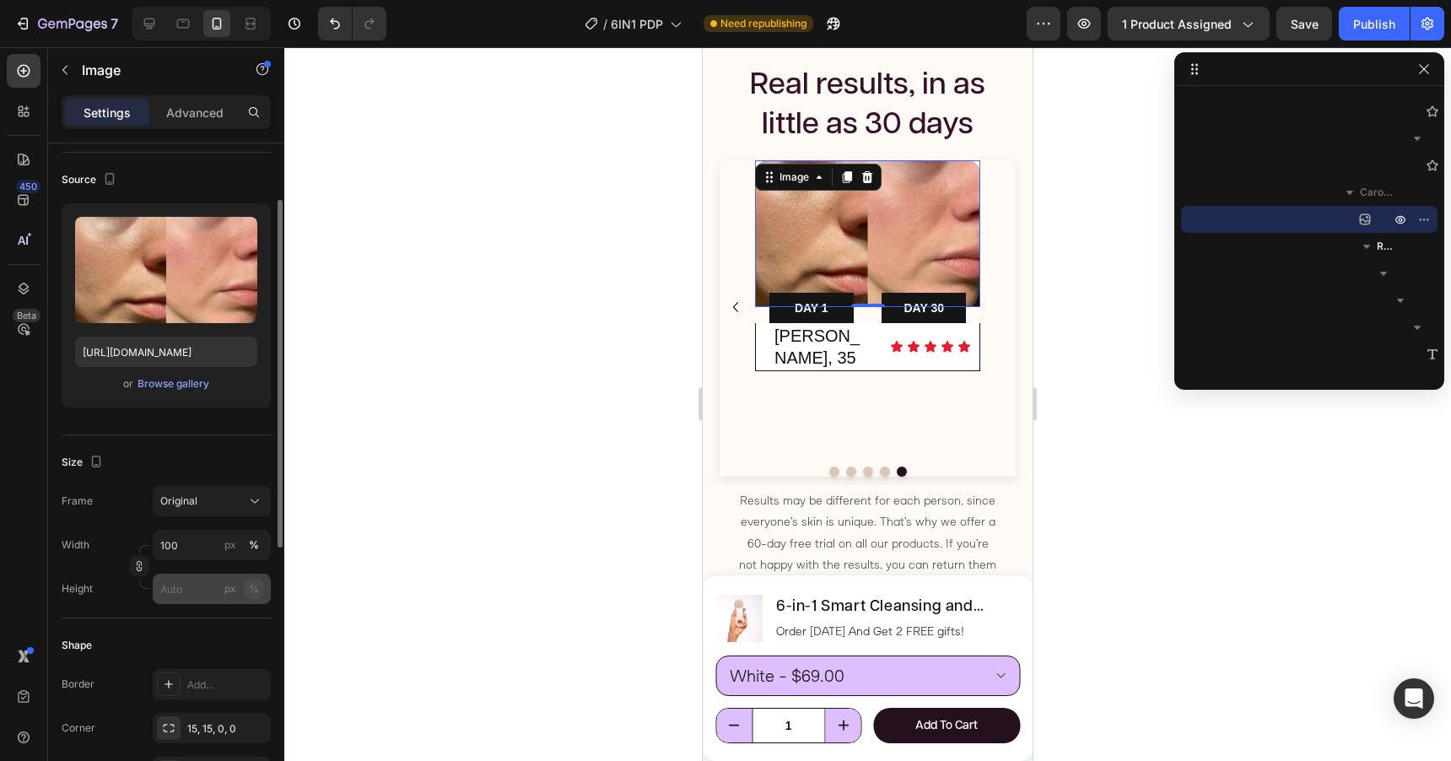
click at [254, 587] on div "%" at bounding box center [254, 588] width 10 height 15
type input "1"
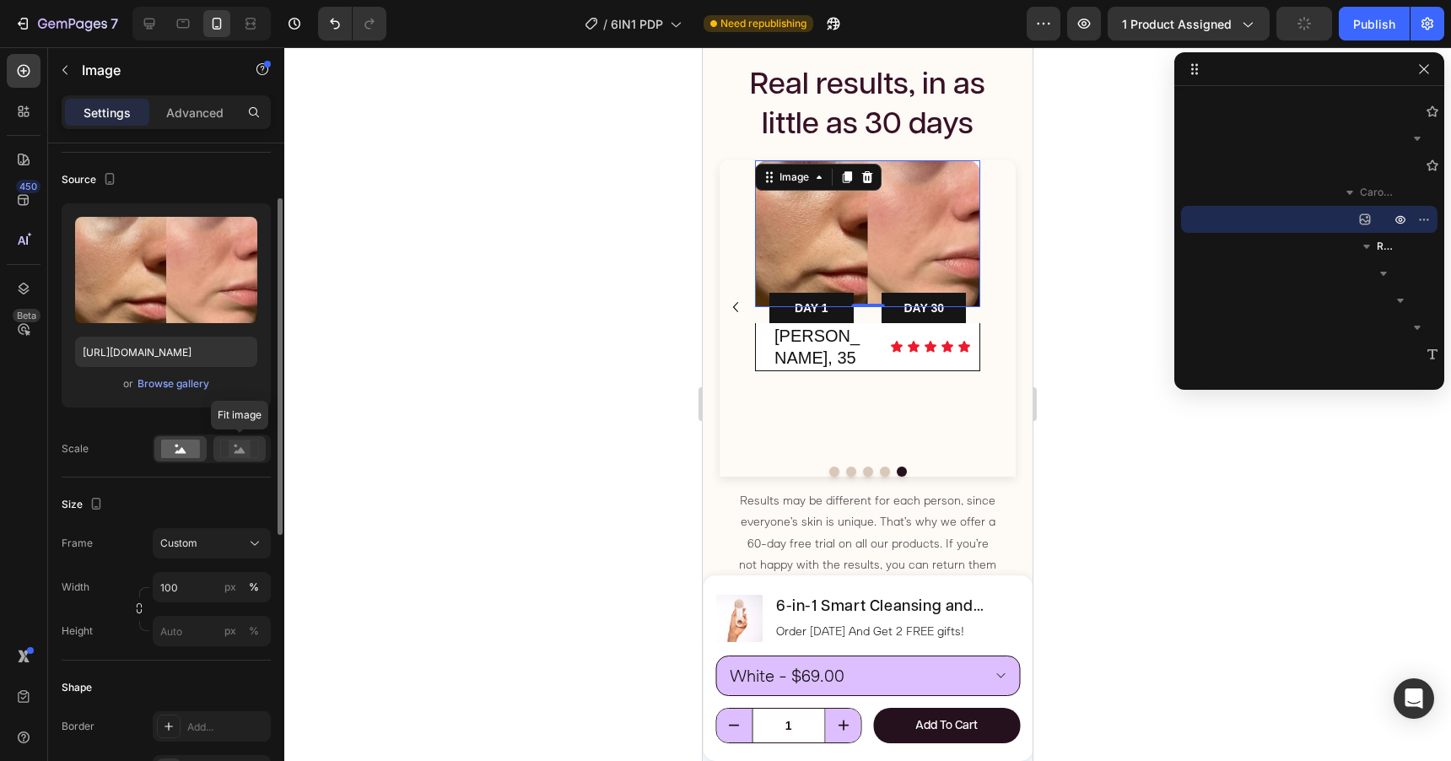
click at [237, 449] on rect at bounding box center [240, 448] width 22 height 17
type input "1"
click at [189, 453] on rect at bounding box center [180, 449] width 39 height 19
click at [192, 542] on span "Custom" at bounding box center [178, 543] width 37 height 15
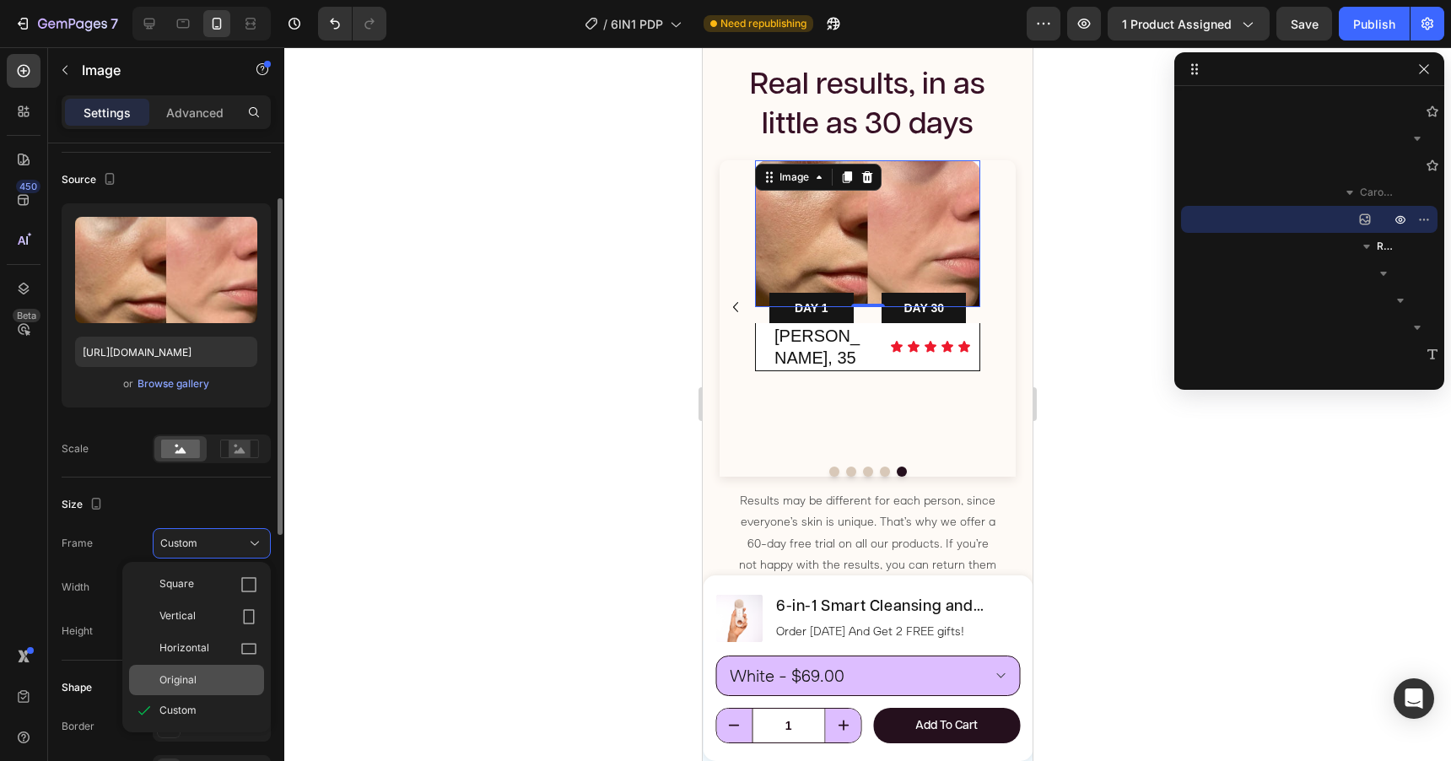
click at [194, 686] on span "Original" at bounding box center [177, 679] width 37 height 15
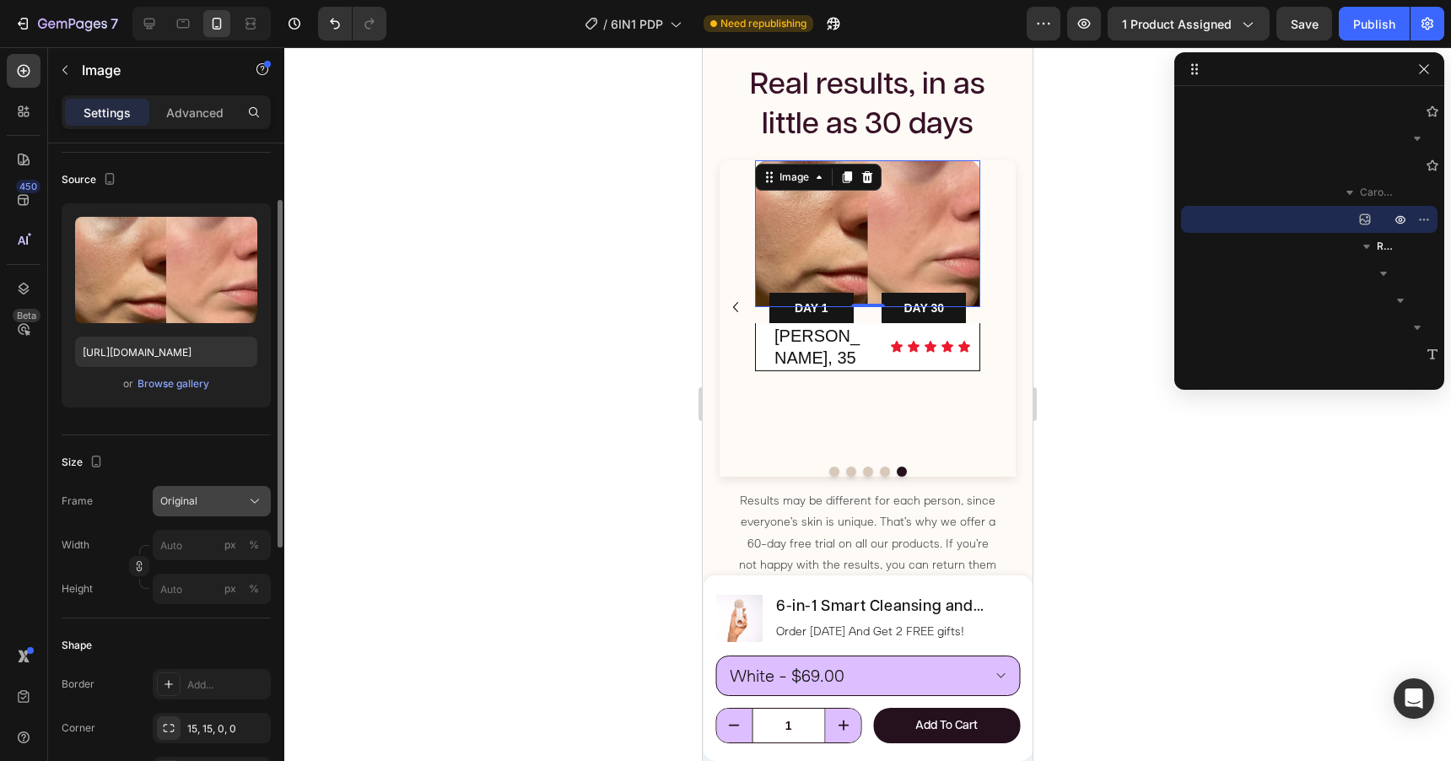
click at [218, 506] on div "Original" at bounding box center [201, 500] width 83 height 15
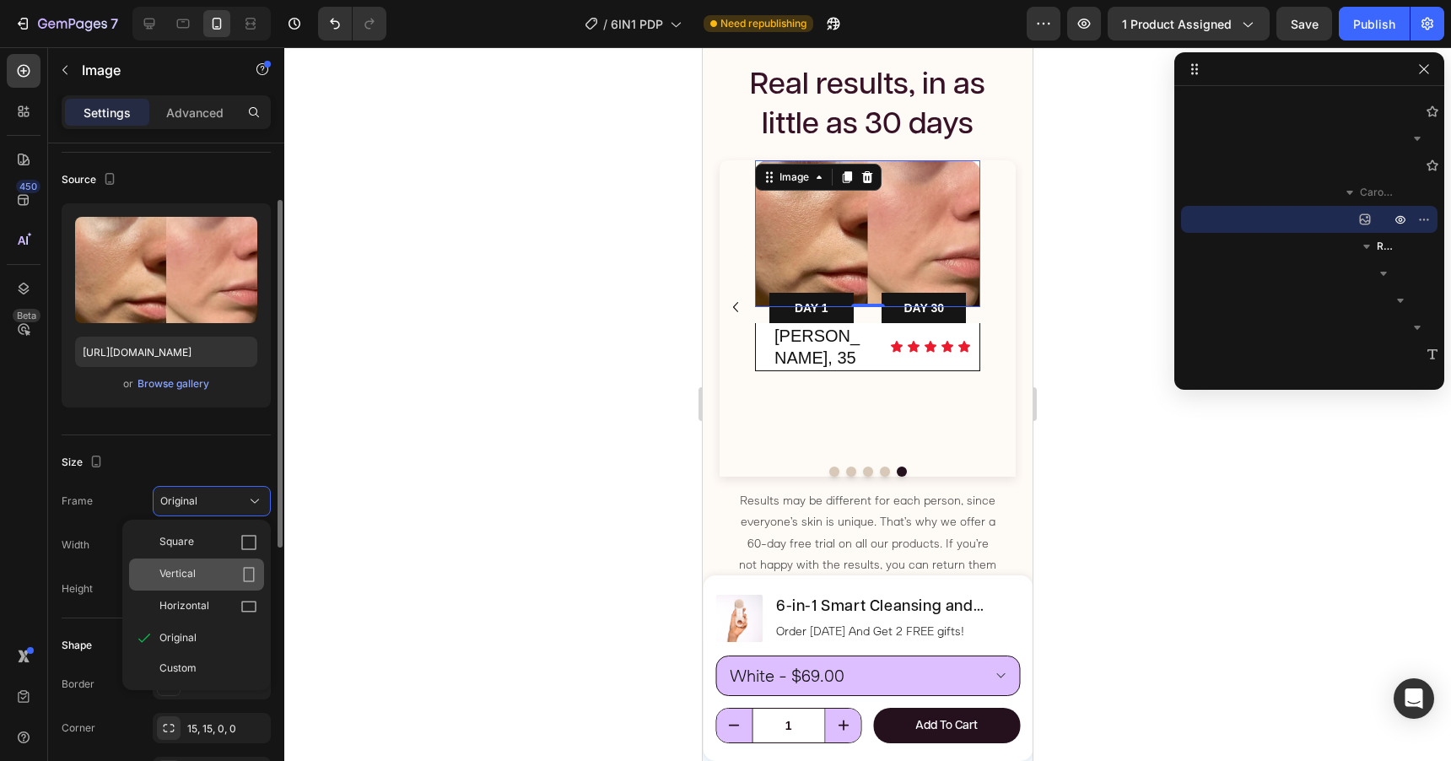
click at [202, 564] on div "Vertical" at bounding box center [196, 574] width 135 height 32
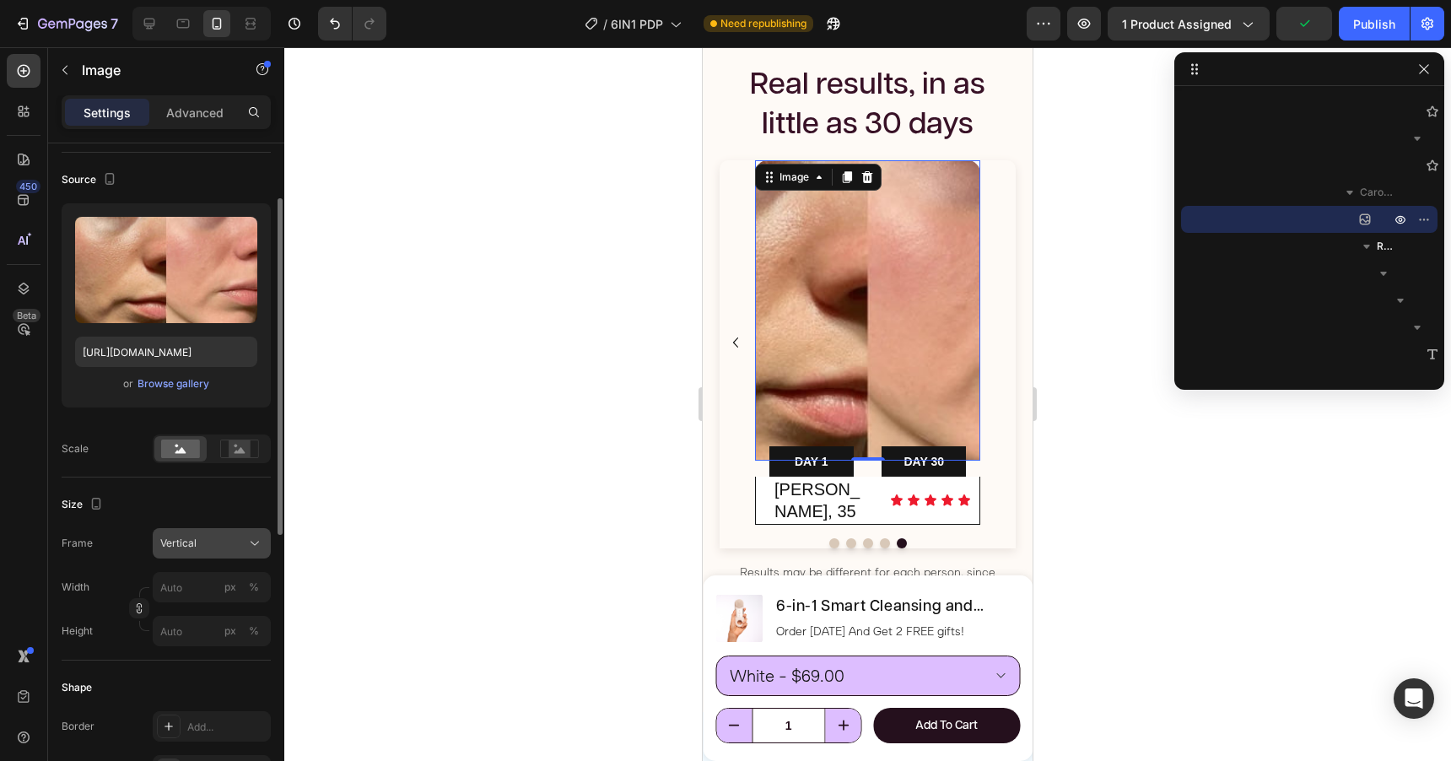
click at [217, 537] on div "Vertical" at bounding box center [201, 543] width 83 height 15
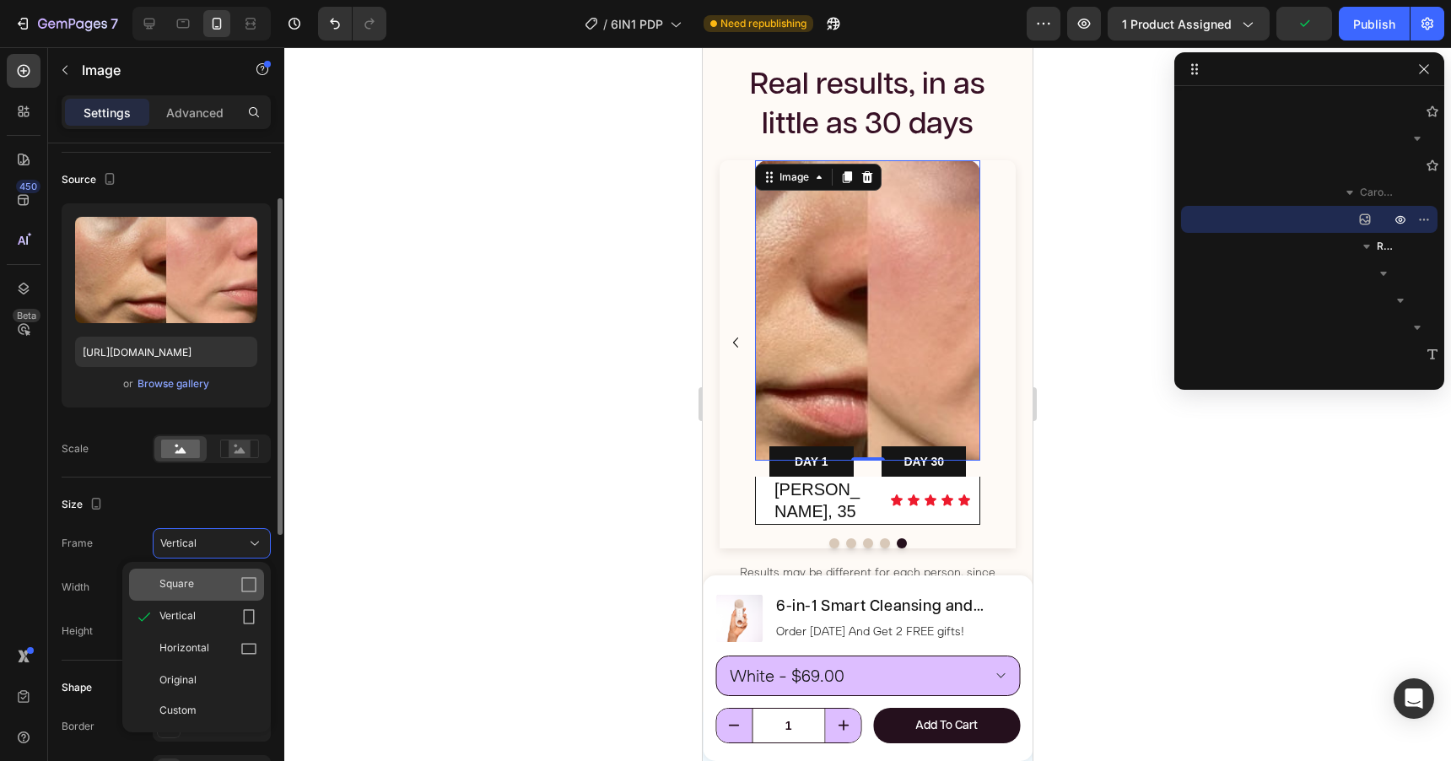
click at [212, 574] on div "Square" at bounding box center [196, 585] width 135 height 32
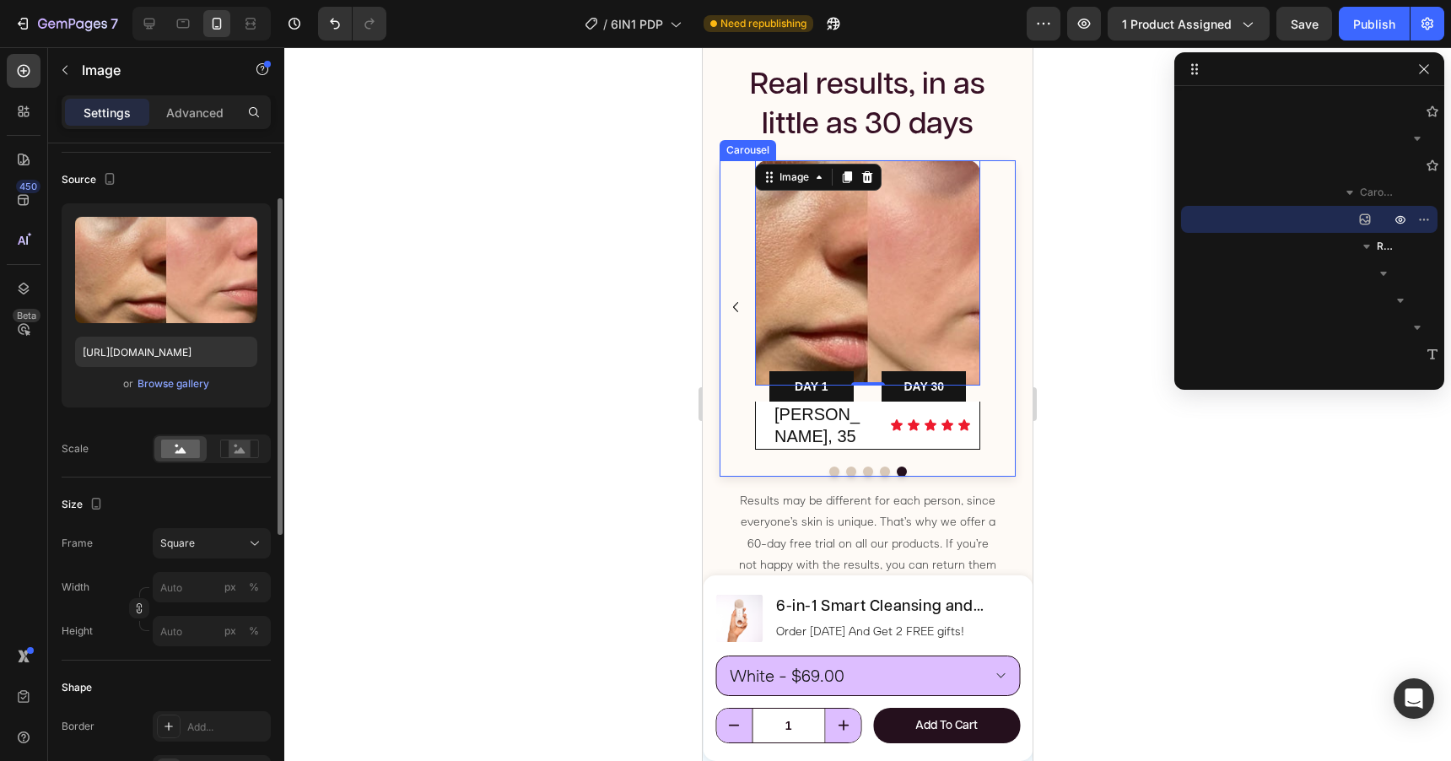
click at [738, 301] on icon "Carousel Back Arrow" at bounding box center [735, 307] width 20 height 20
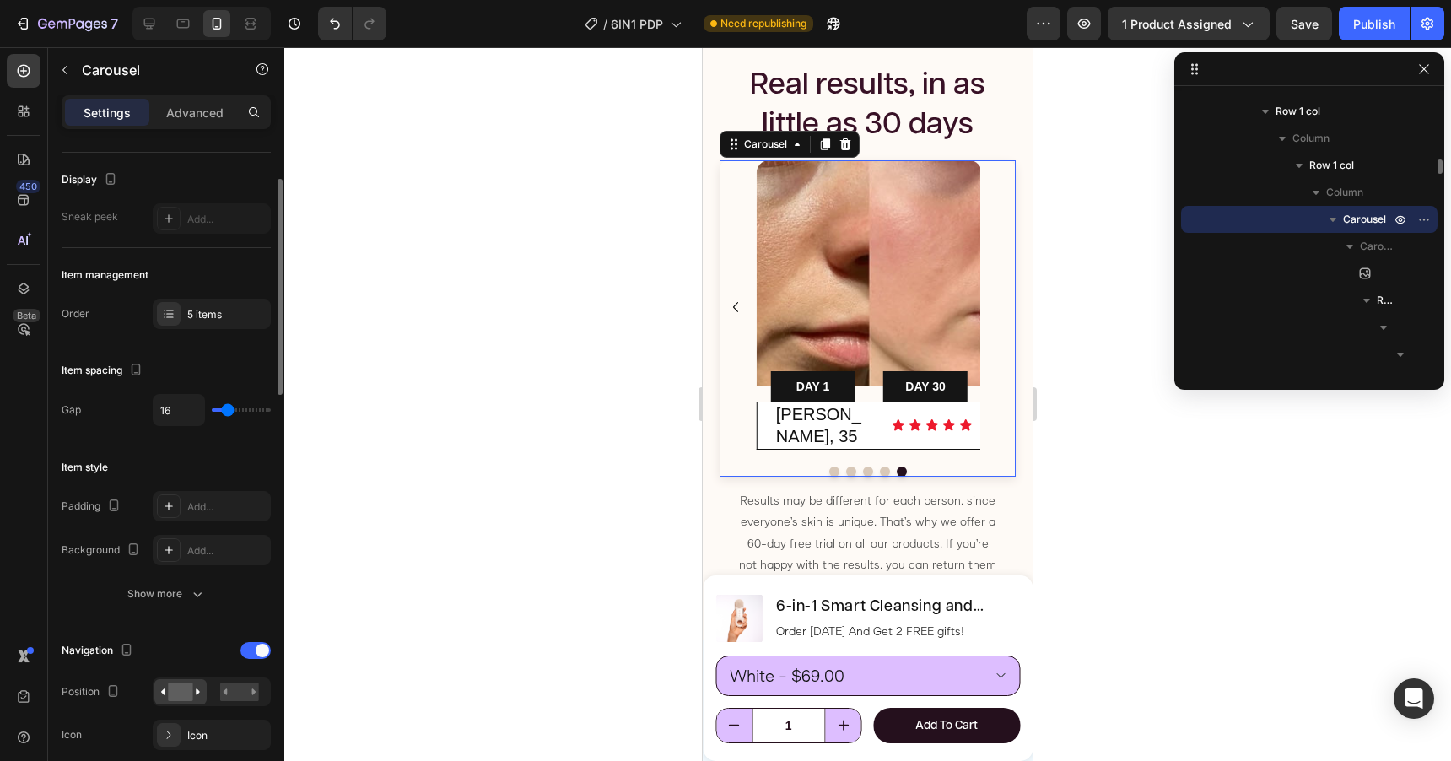
scroll to position [0, 0]
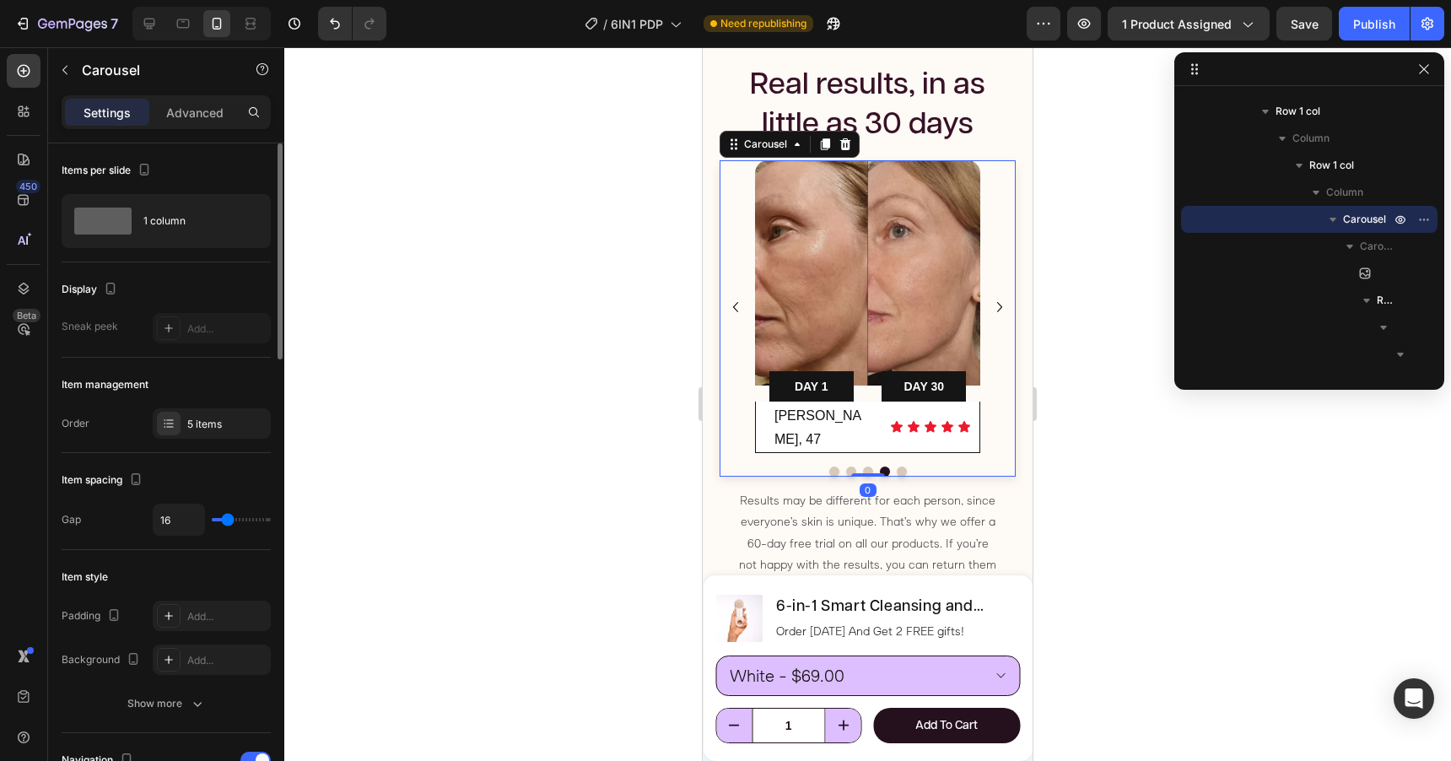
click at [1000, 297] on icon "Carousel Next Arrow" at bounding box center [1000, 307] width 20 height 20
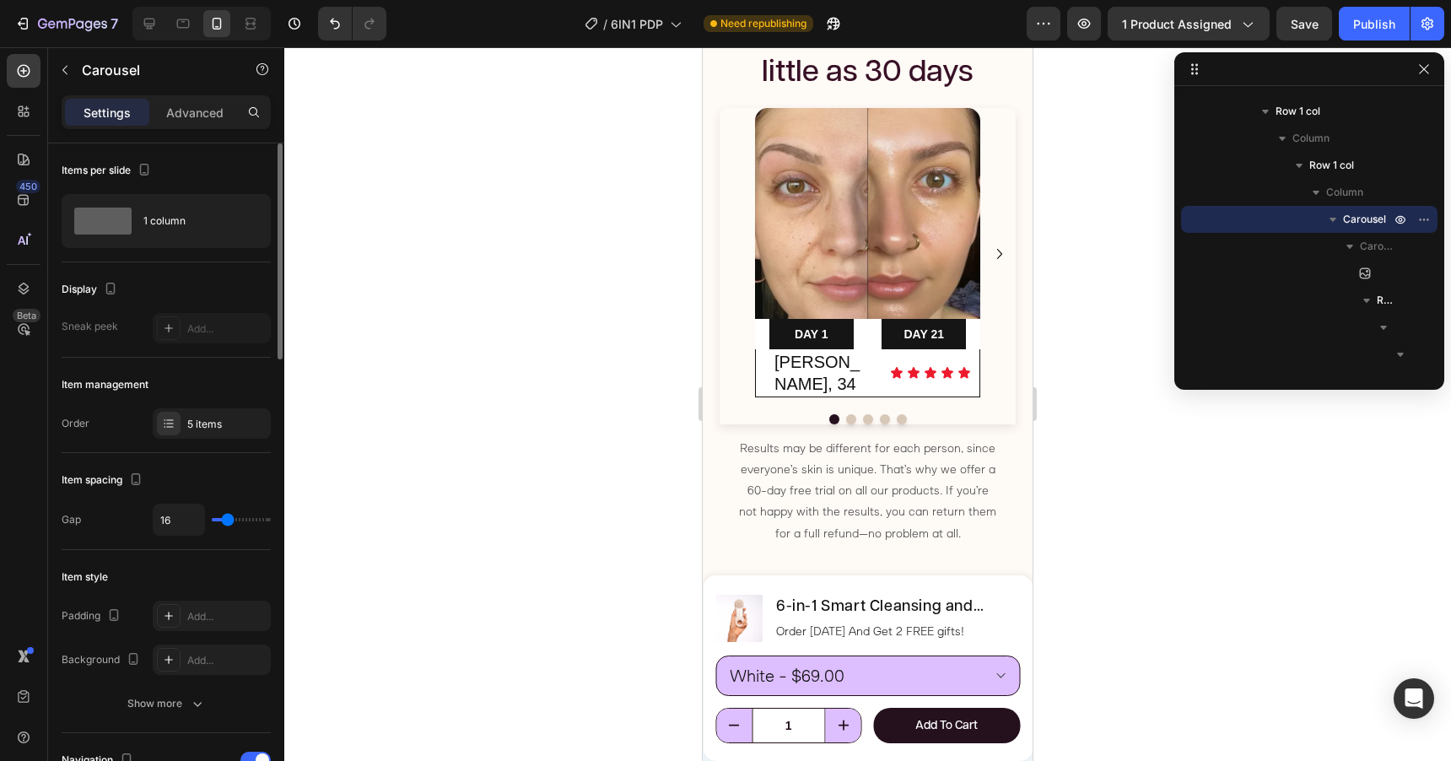
scroll to position [2964, 0]
click at [934, 106] on div "Real results, in as little as 30 days Heading Row Section 10/25" at bounding box center [868, 37] width 330 height 138
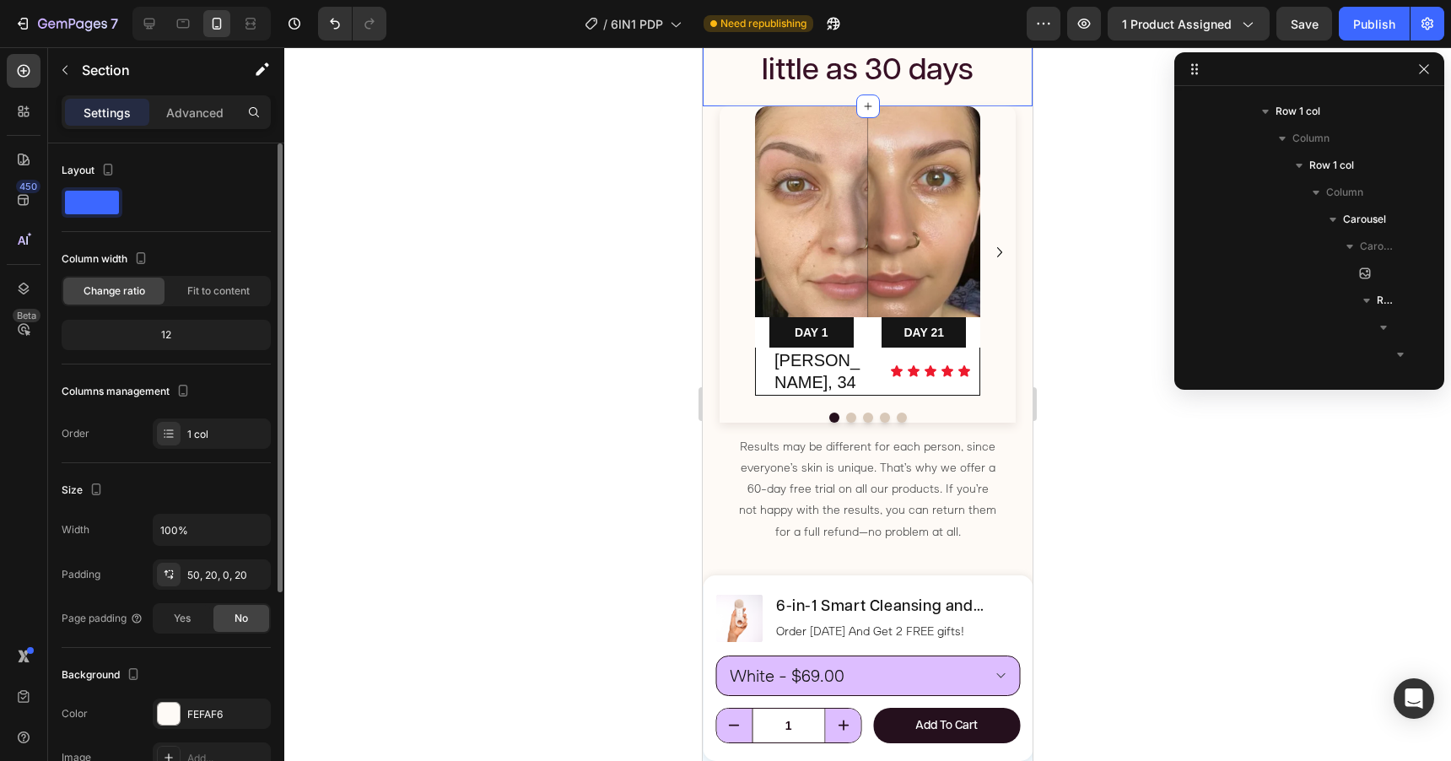
scroll to position [940, 0]
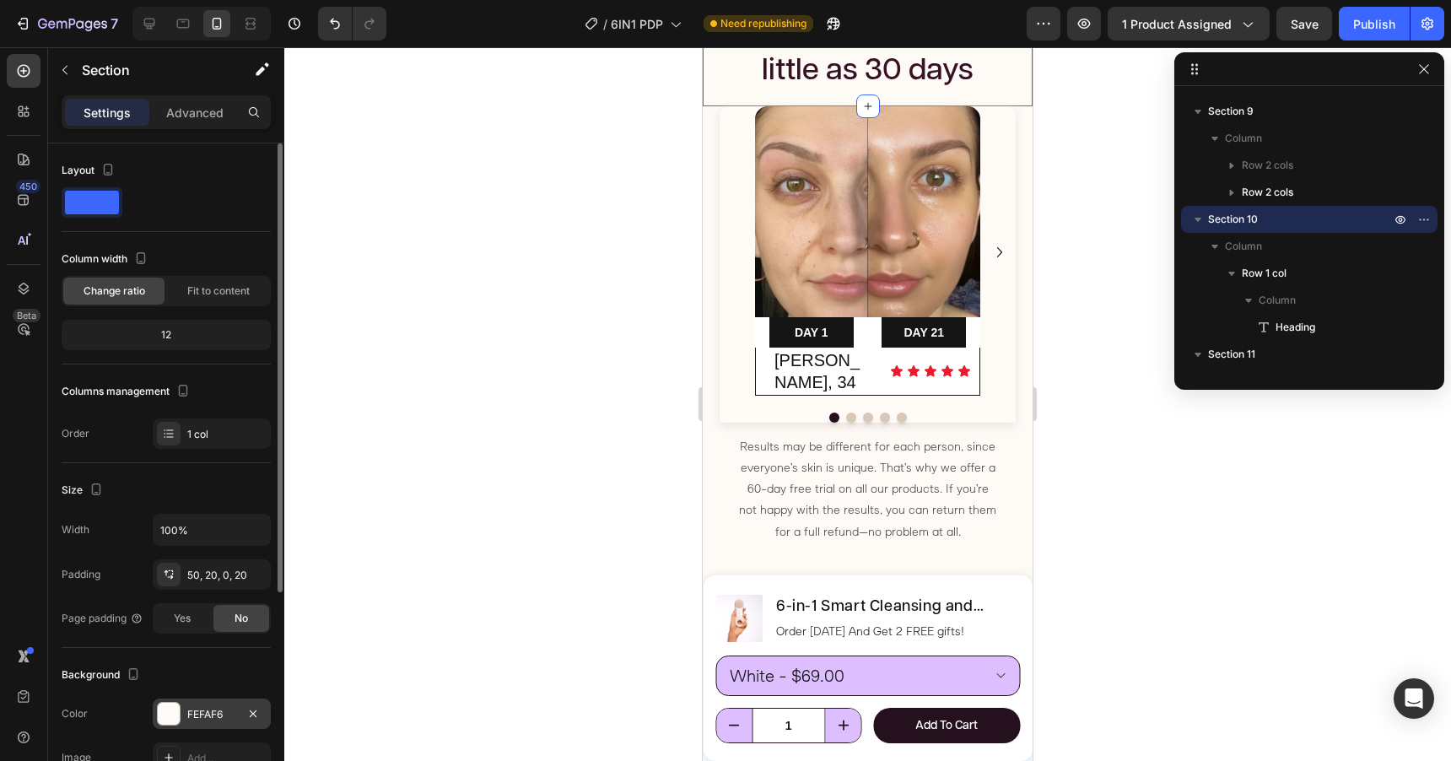
click at [195, 715] on div "FEFAF6" at bounding box center [211, 714] width 49 height 15
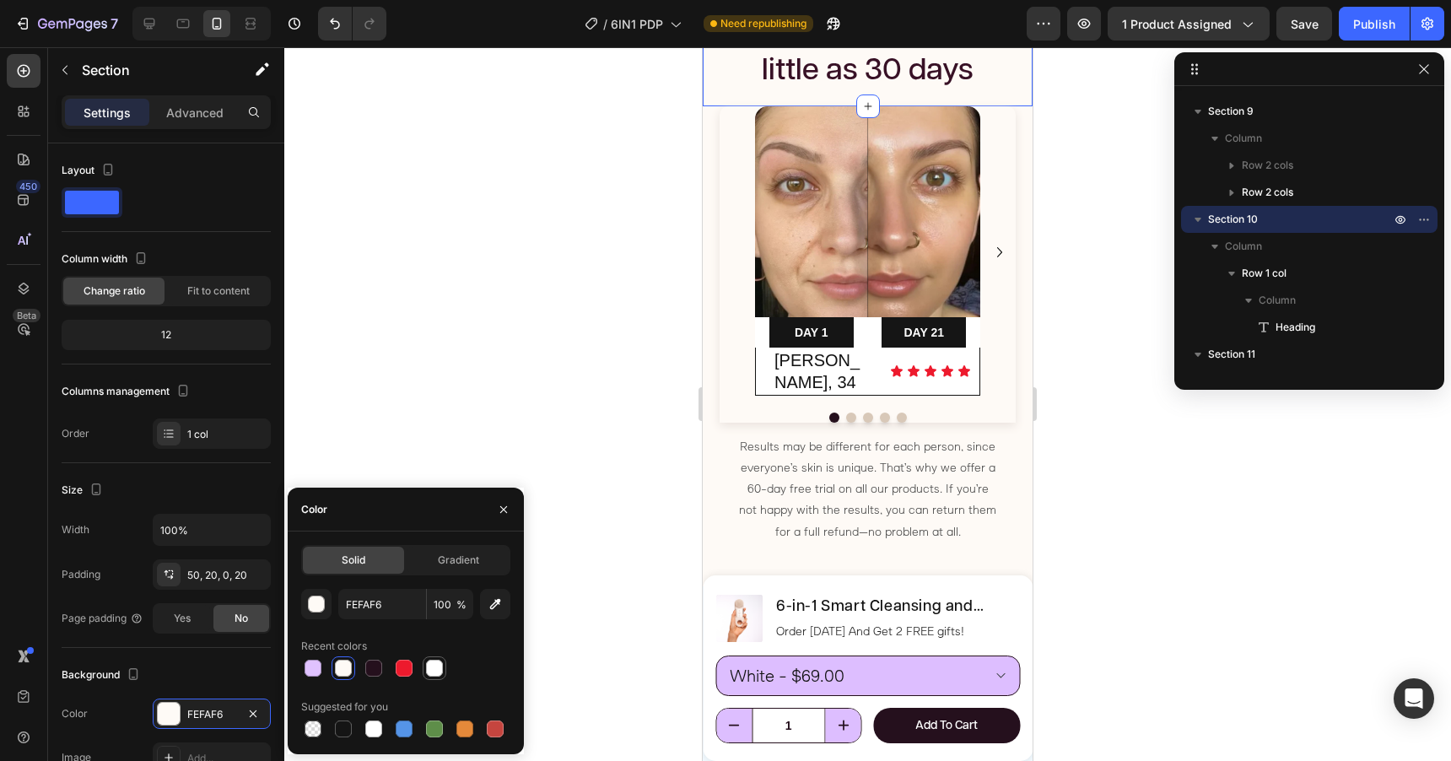
click at [439, 670] on div at bounding box center [434, 668] width 17 height 17
type input "FFFFFF"
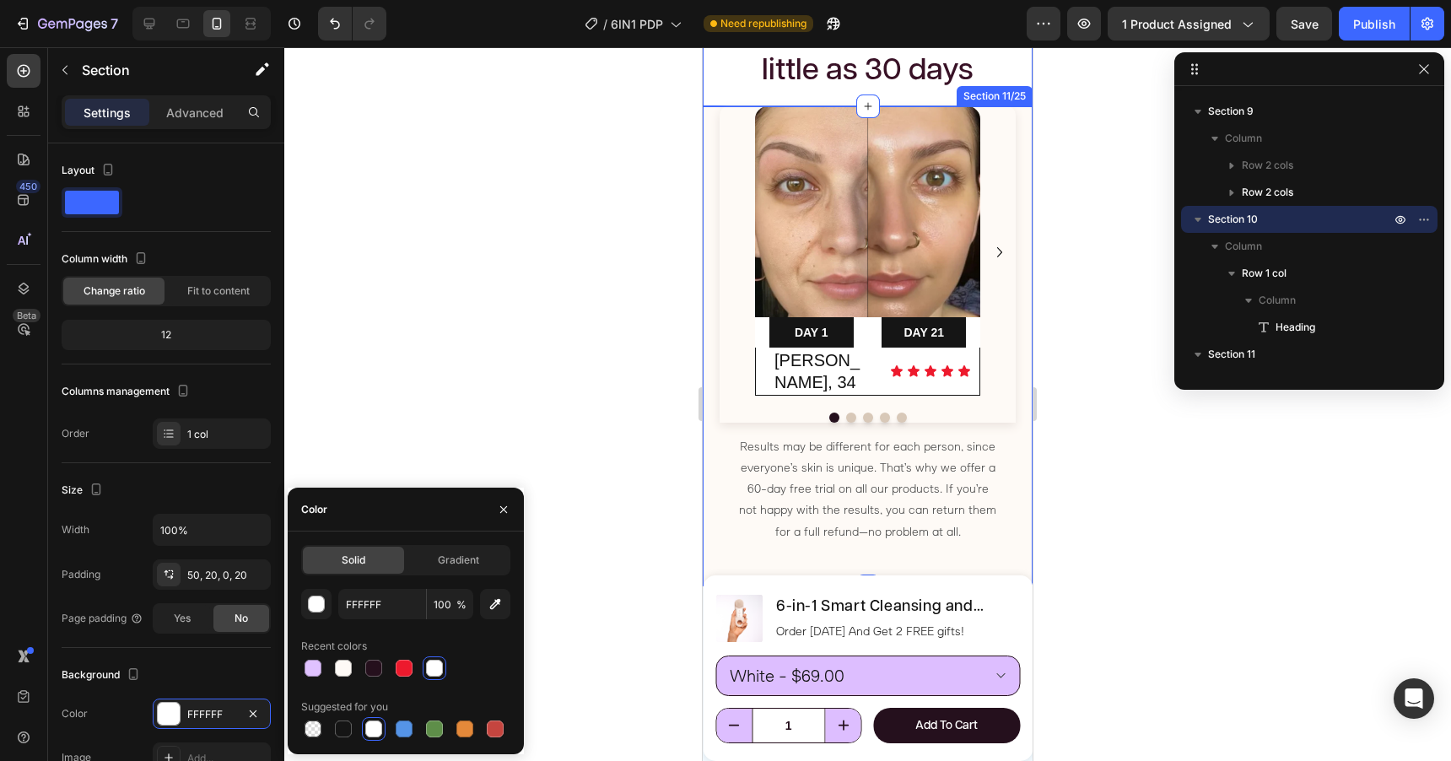
click at [715, 452] on div "Image DAY 1 Text Block Row DAY 21 Text Block Row Row Sandra, 34 Heading Icon Ic…" at bounding box center [868, 346] width 330 height 480
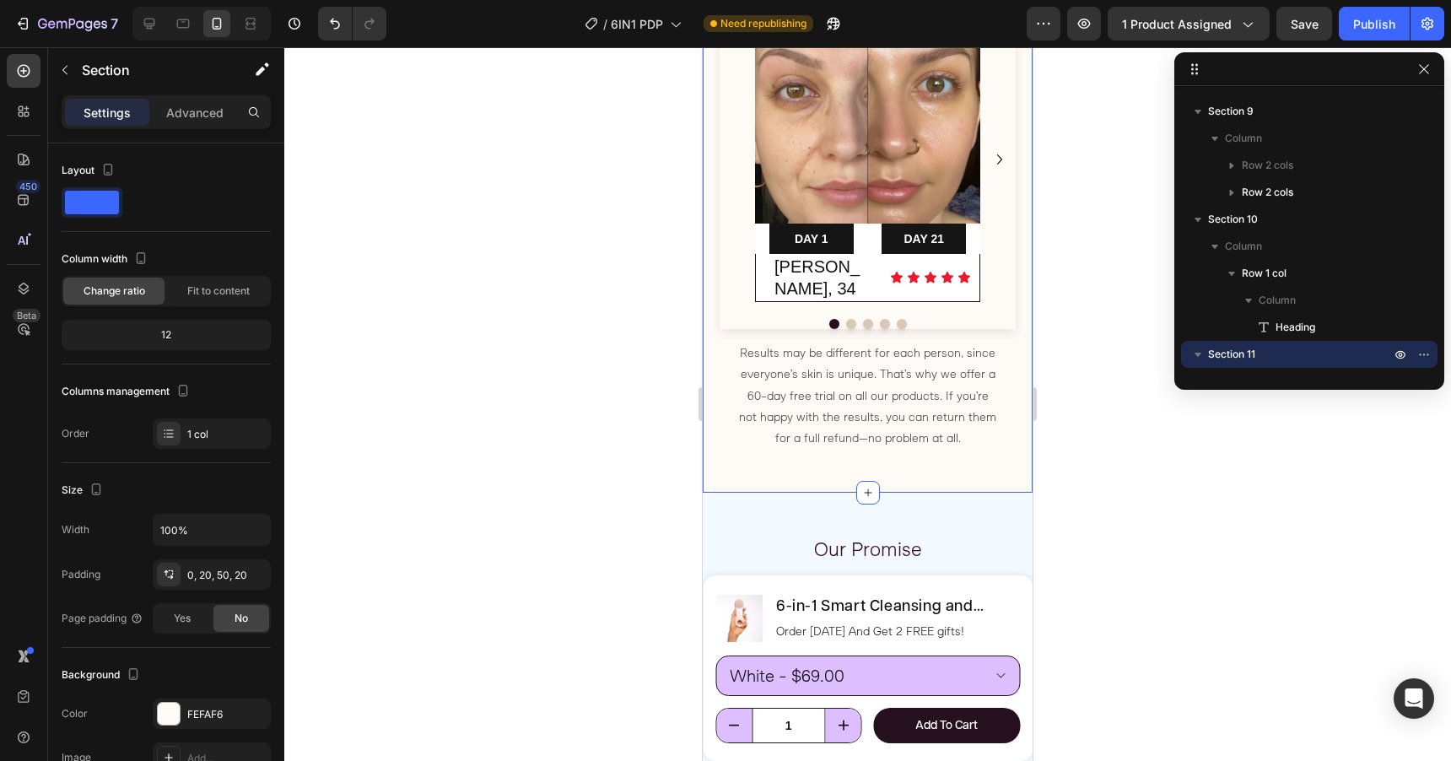
scroll to position [3340, 0]
click at [738, 451] on div "Image DAY 1 Text Block Row DAY 21 Text Block Row Row Sandra, 34 Heading Icon Ic…" at bounding box center [868, 251] width 330 height 480
click at [204, 709] on div "FEFAF6" at bounding box center [211, 714] width 49 height 15
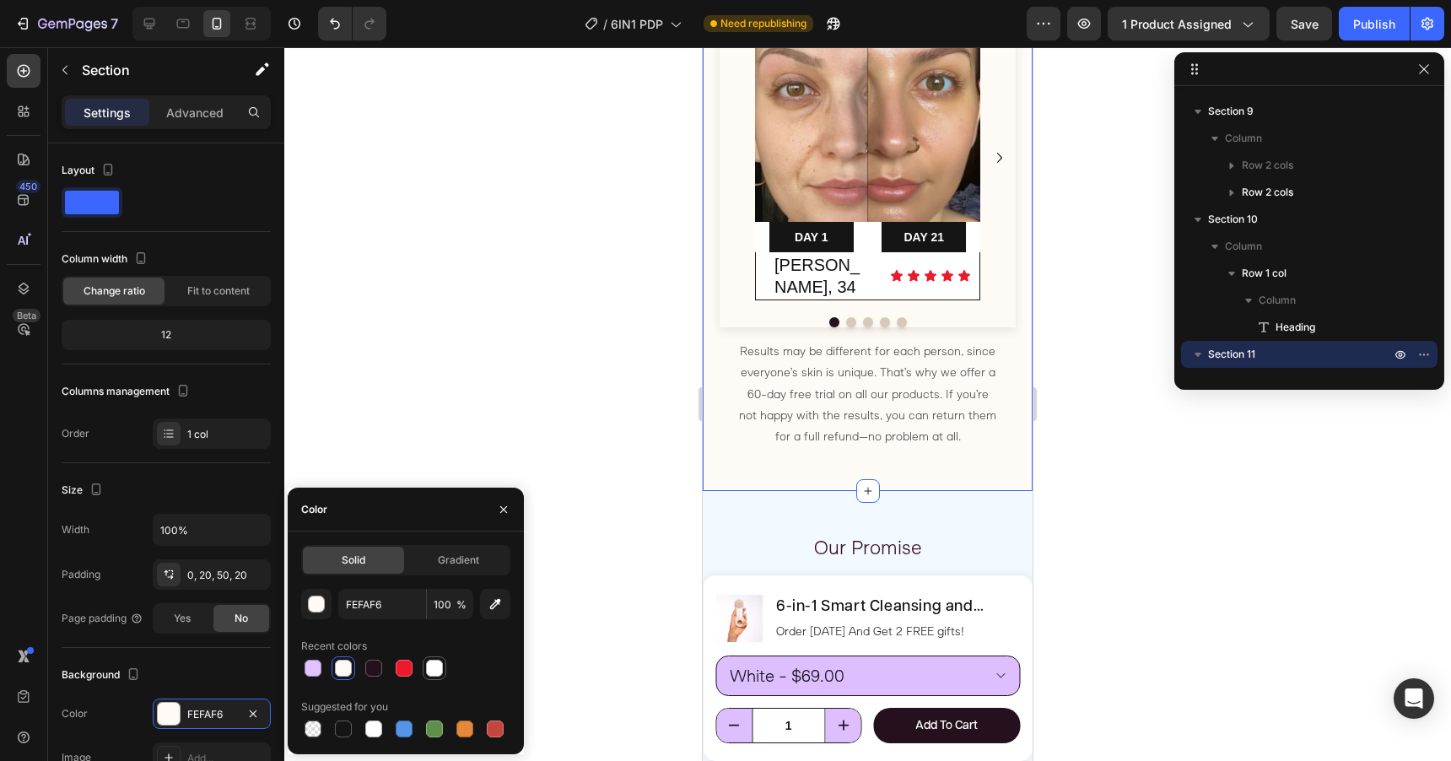
click at [435, 665] on div at bounding box center [434, 668] width 17 height 17
type input "FFFFFF"
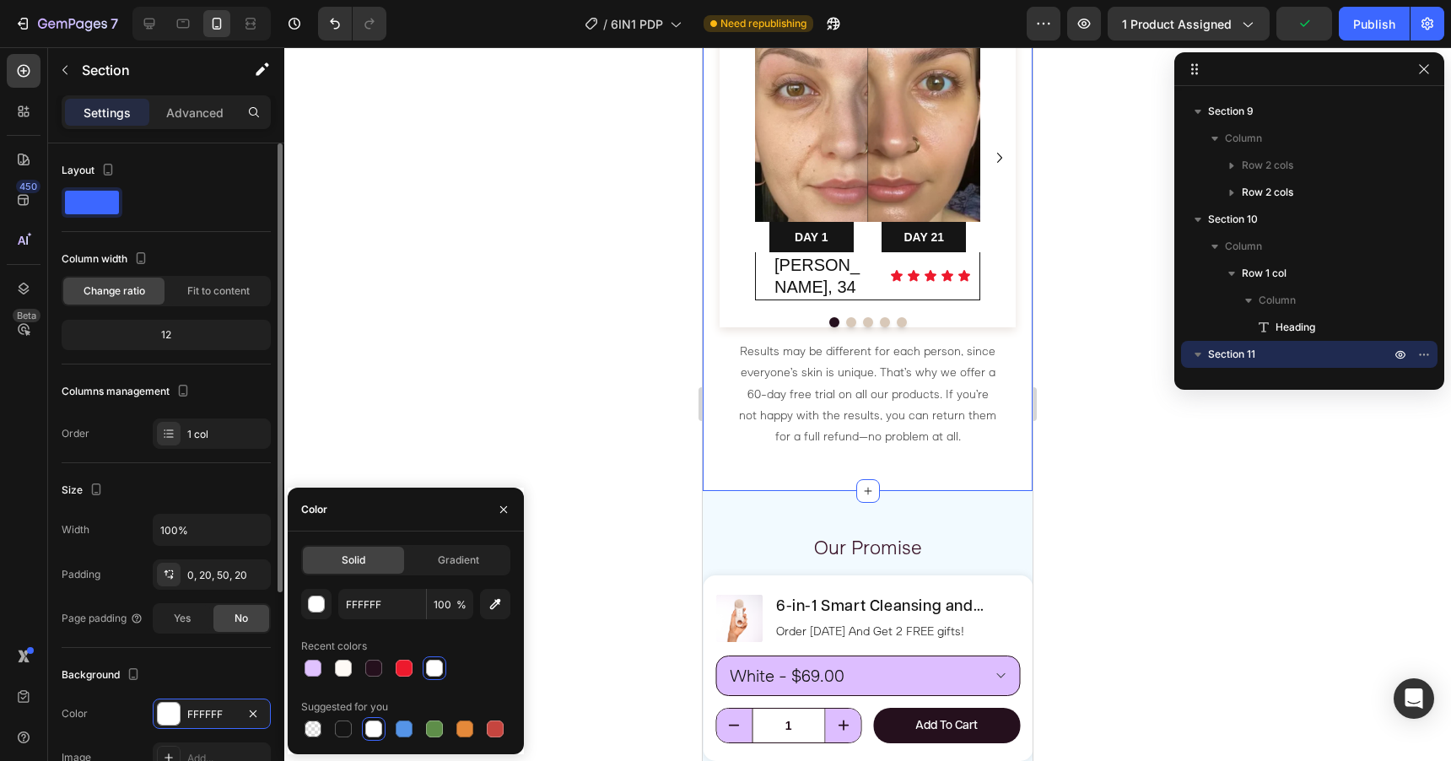
click at [221, 466] on div "Size Width 100% Padding 0, 20, 50, 20 Page padding Yes No" at bounding box center [166, 555] width 209 height 185
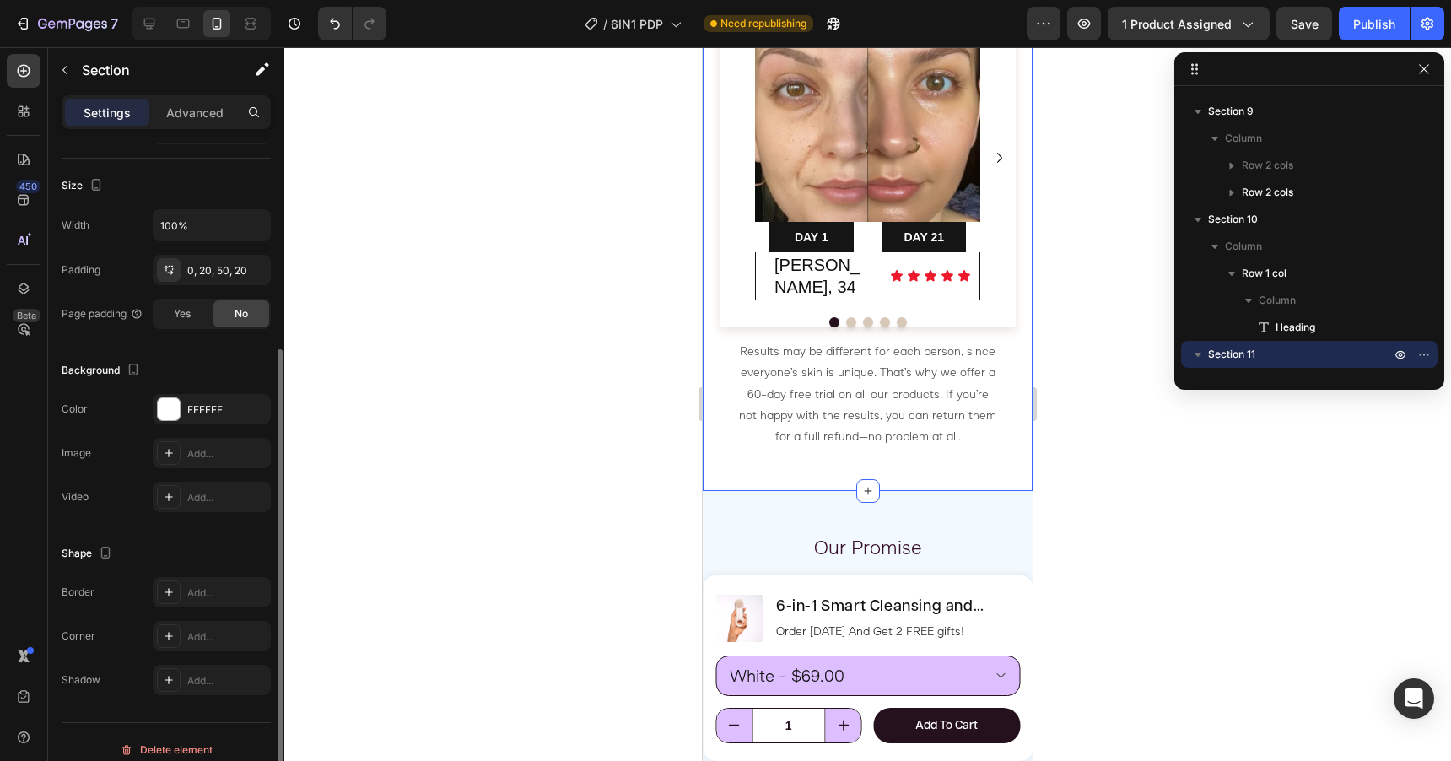
scroll to position [320, 0]
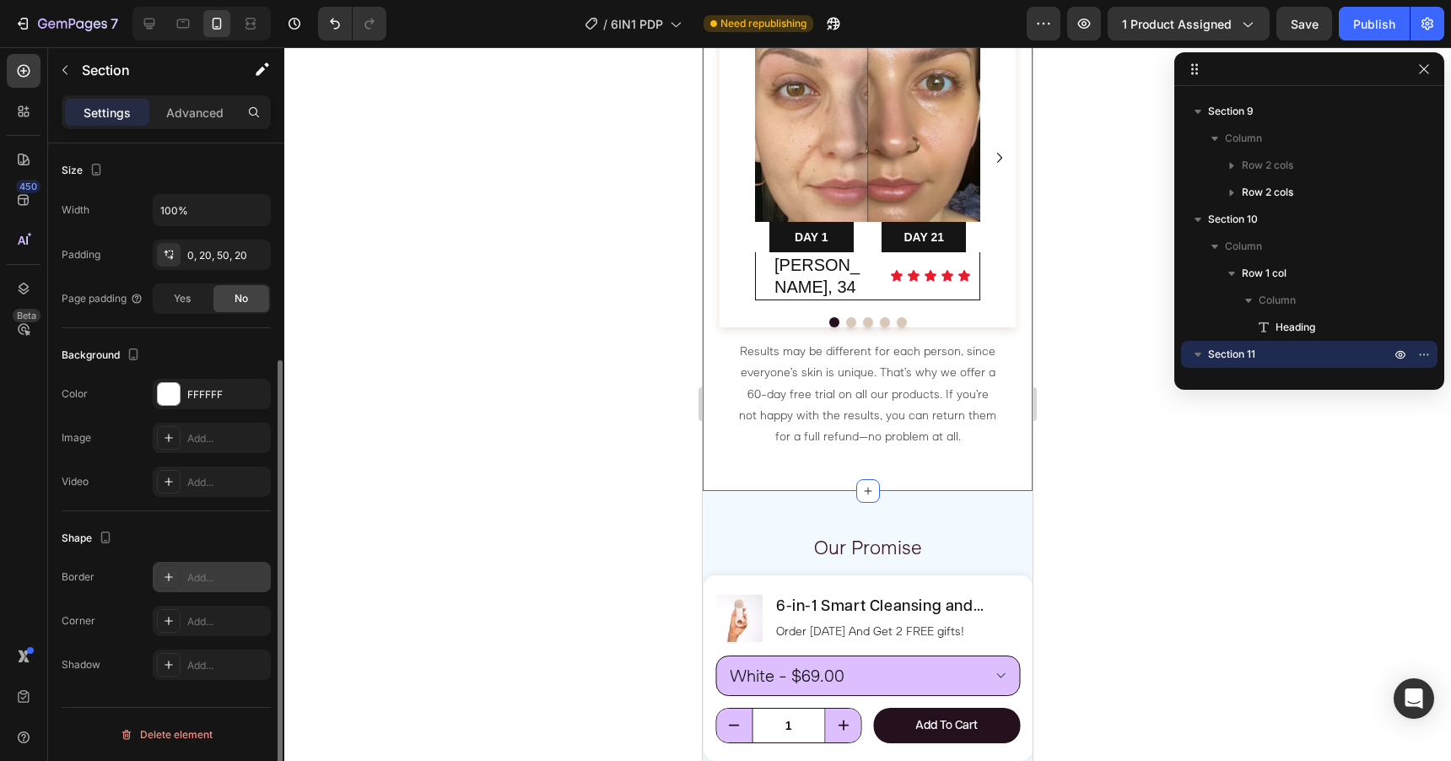
click at [170, 572] on icon at bounding box center [168, 576] width 13 height 13
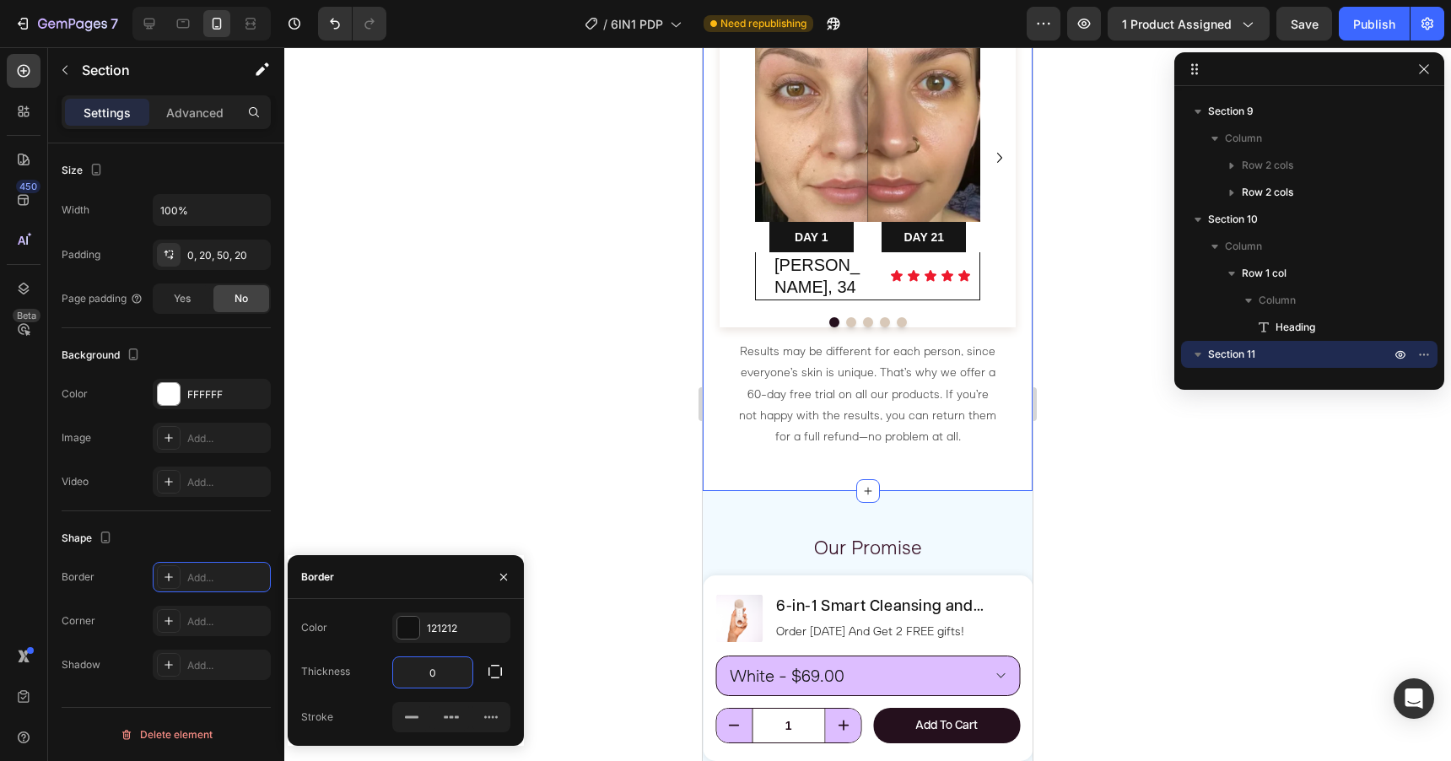
click at [440, 677] on input "0" at bounding box center [432, 672] width 79 height 30
type input "1"
click at [414, 714] on icon at bounding box center [411, 717] width 17 height 17
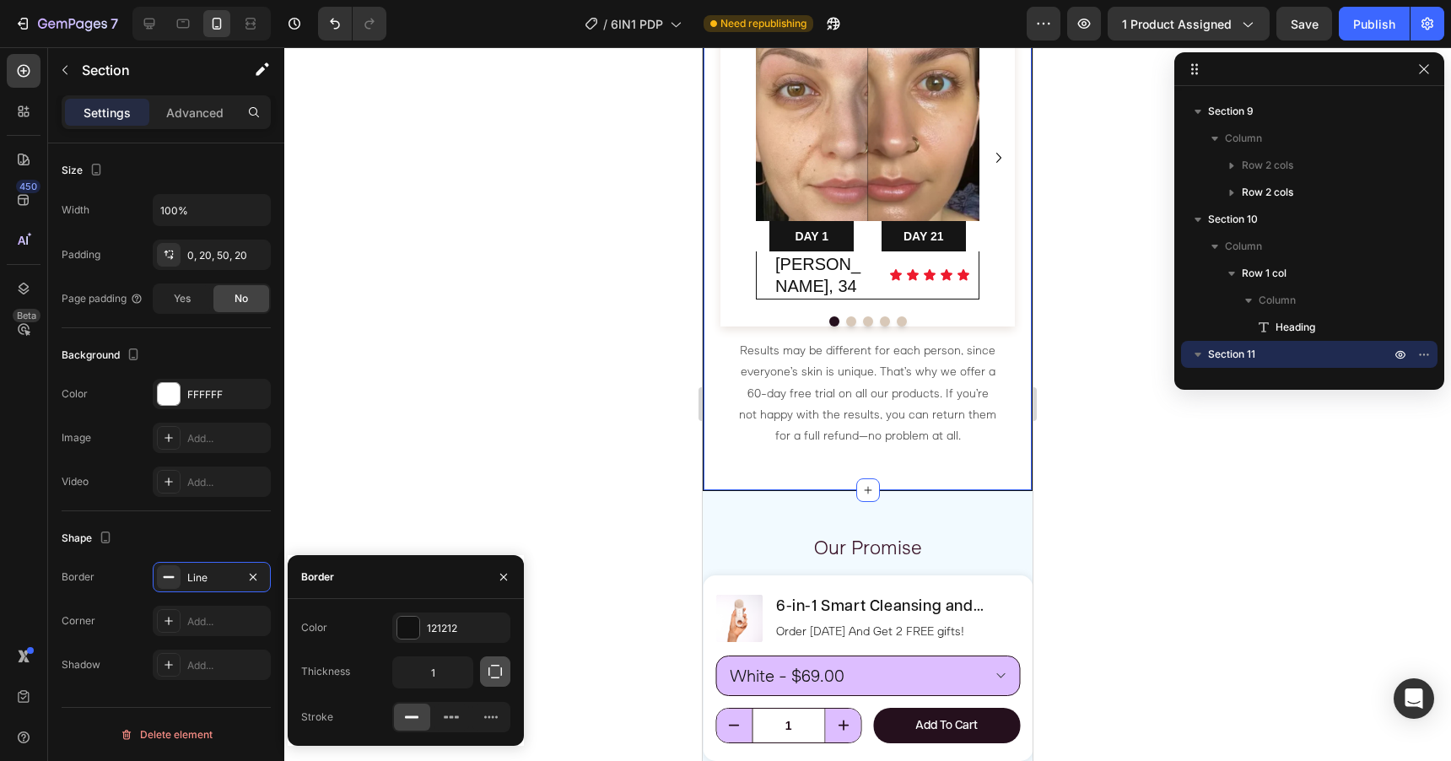
click at [493, 671] on icon "button" at bounding box center [495, 671] width 17 height 17
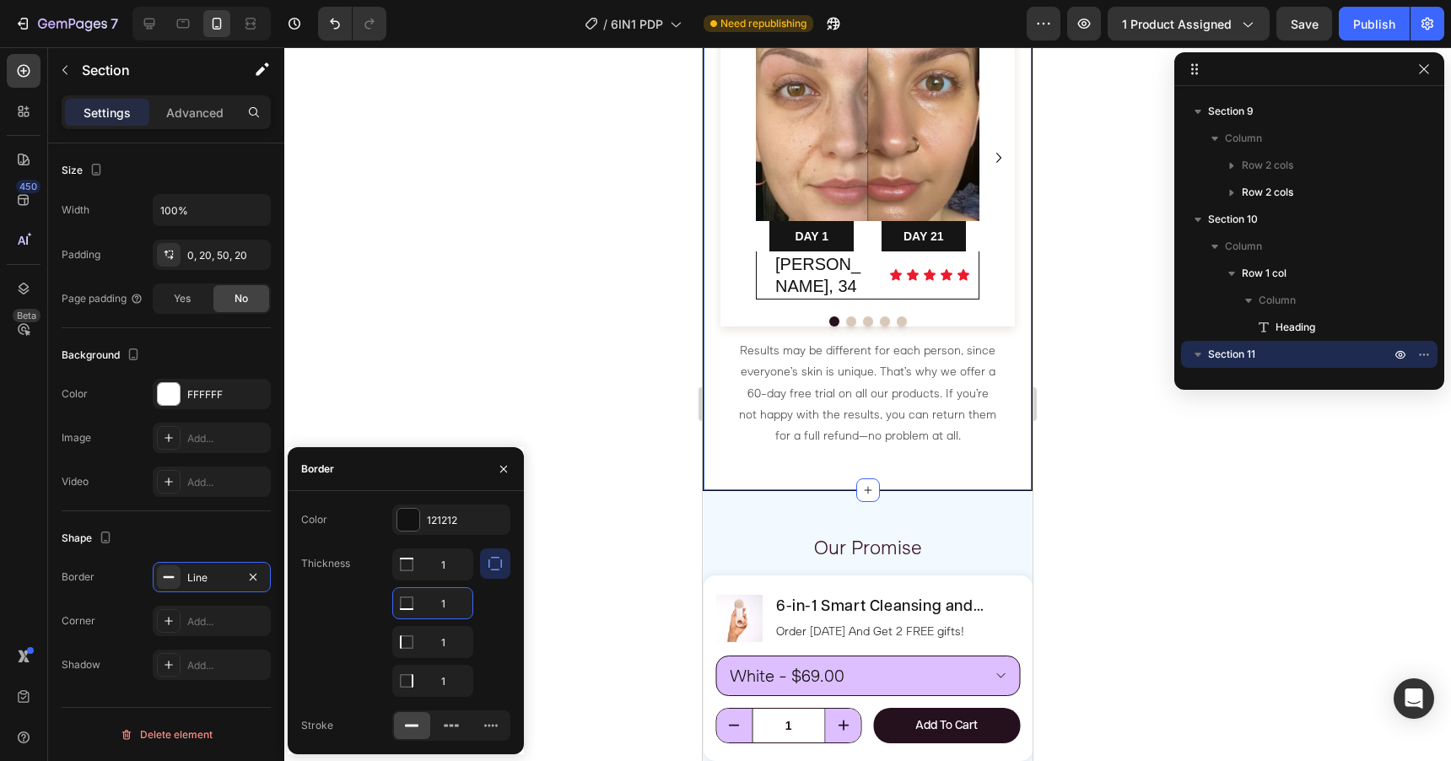
click at [447, 604] on input "1" at bounding box center [432, 603] width 79 height 30
click at [457, 580] on input "1" at bounding box center [432, 564] width 79 height 30
type input "0"
click at [452, 580] on input "1" at bounding box center [432, 564] width 79 height 30
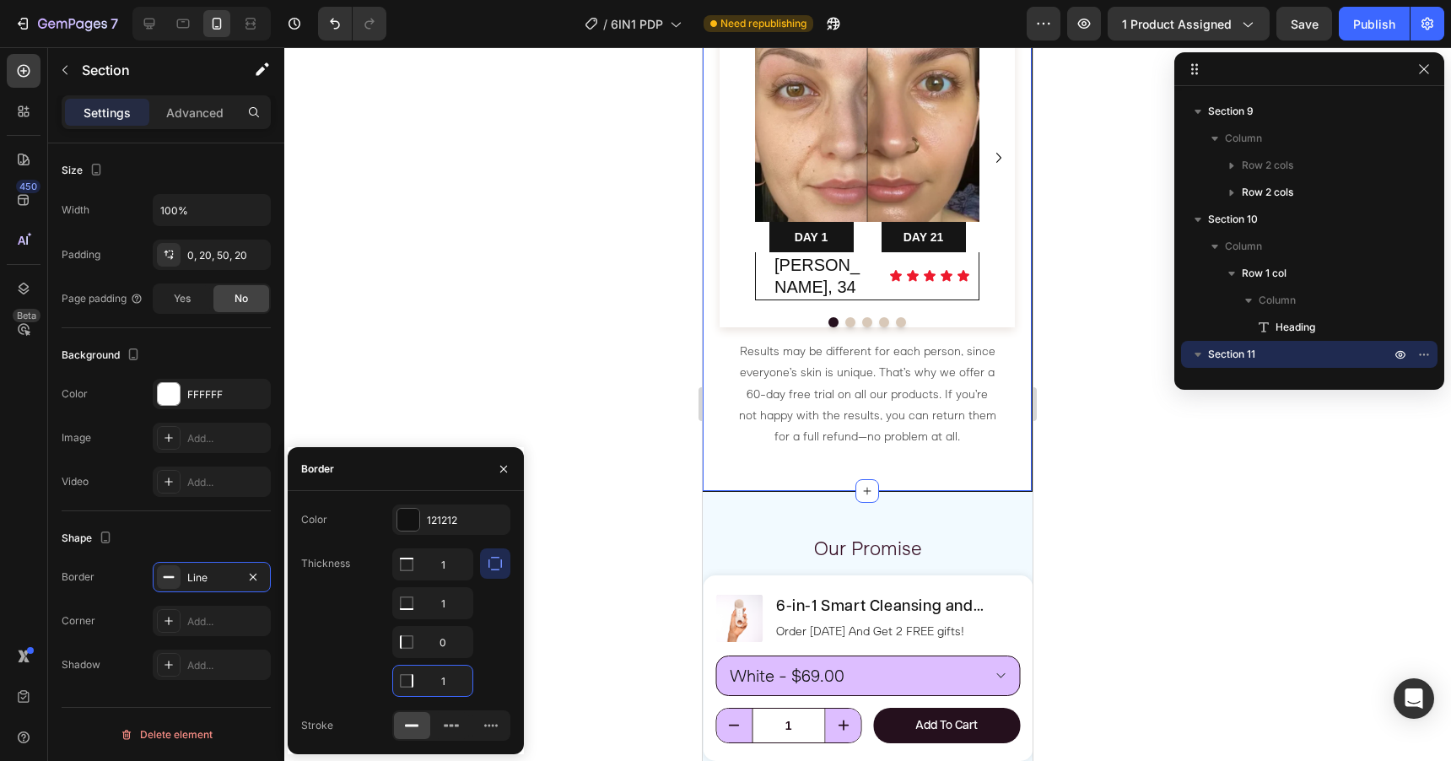
type input "0"
click at [779, 449] on div "Image DAY 1 Text Block Row DAY 21 Text Block Row Row Sandra, 34 Heading Icon Ic…" at bounding box center [868, 251] width 330 height 482
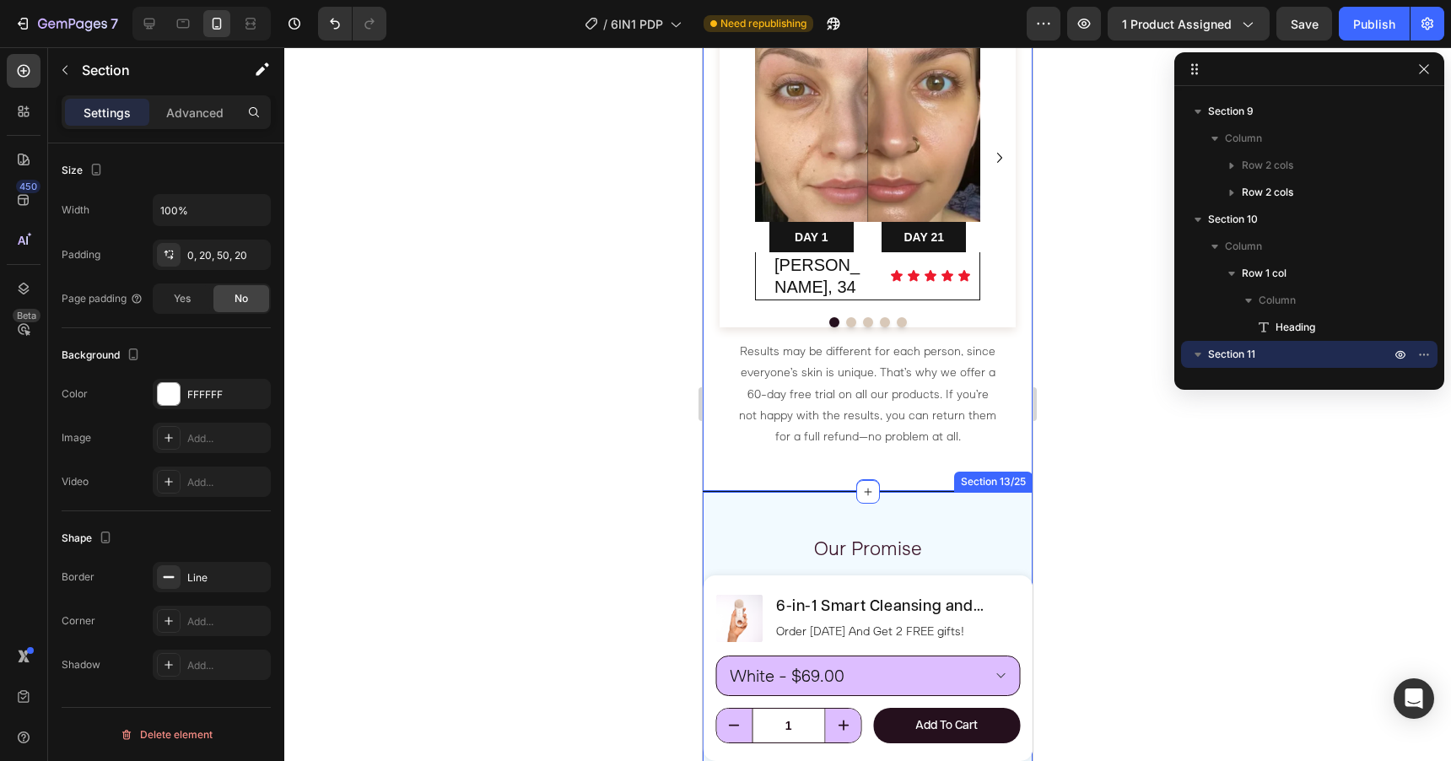
click at [773, 492] on div "Our Promise Text Block Clair will be your new best friend. A friend who is ther…" at bounding box center [868, 718] width 330 height 453
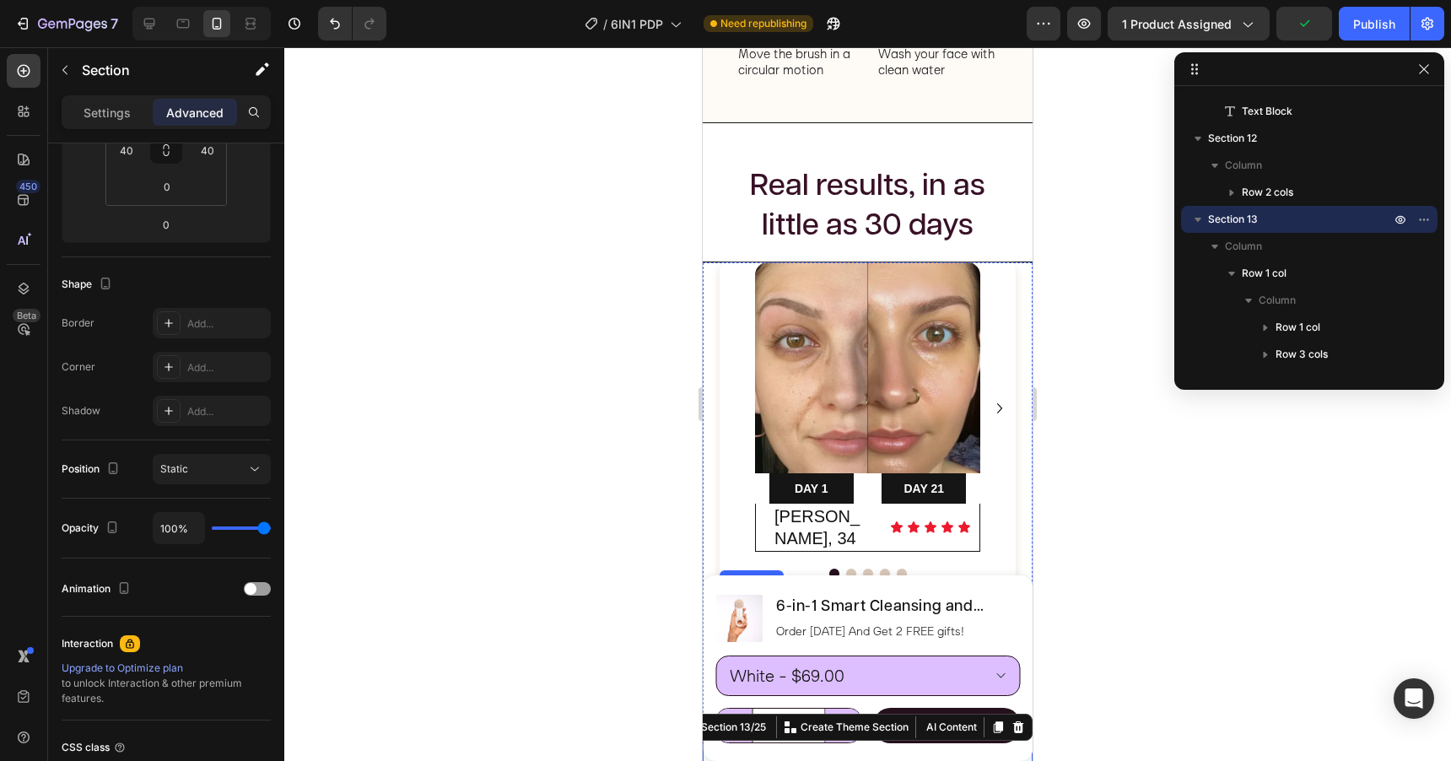
scroll to position [3053, 0]
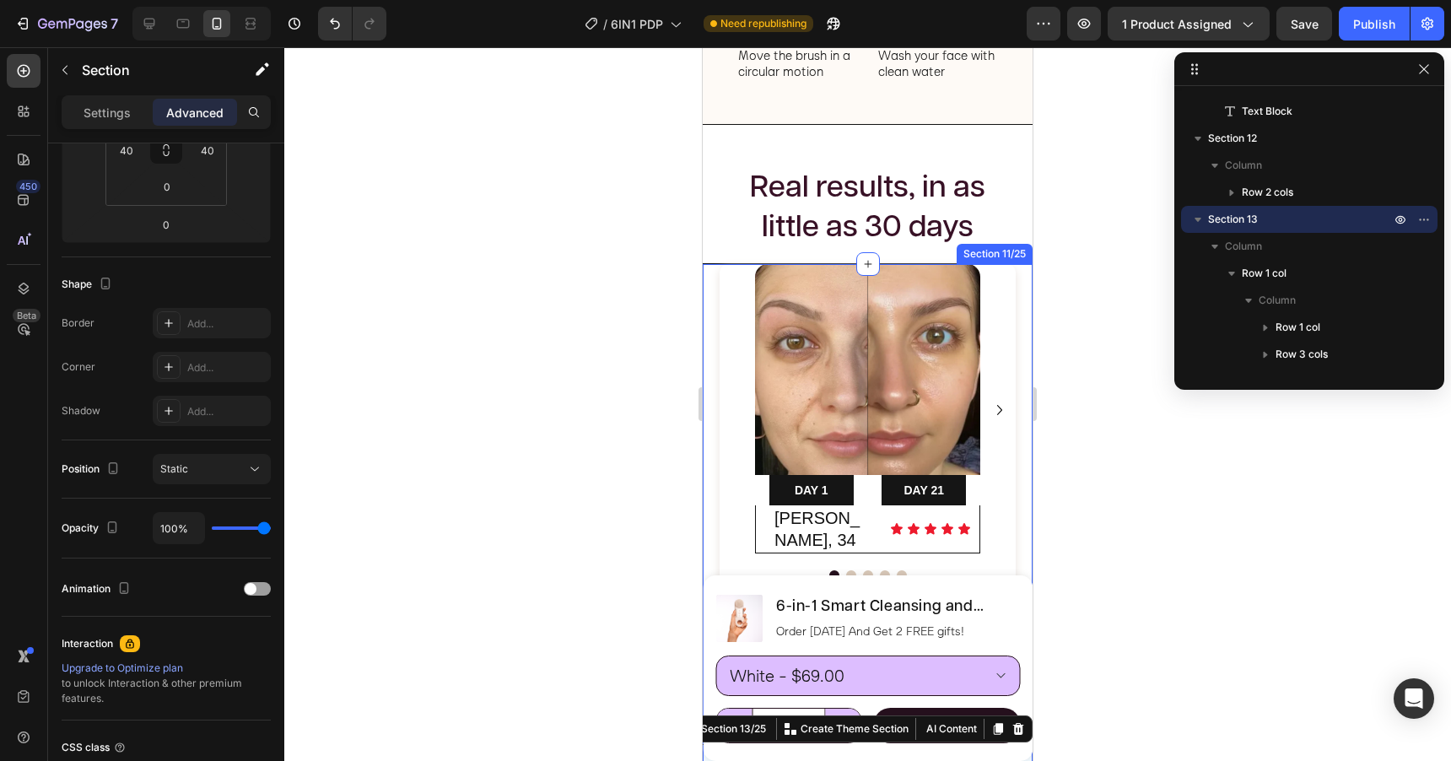
click at [713, 323] on div "Image DAY 1 Text Block Row DAY 21 Text Block Row Row Sandra, 34 Heading Icon Ic…" at bounding box center [868, 504] width 330 height 482
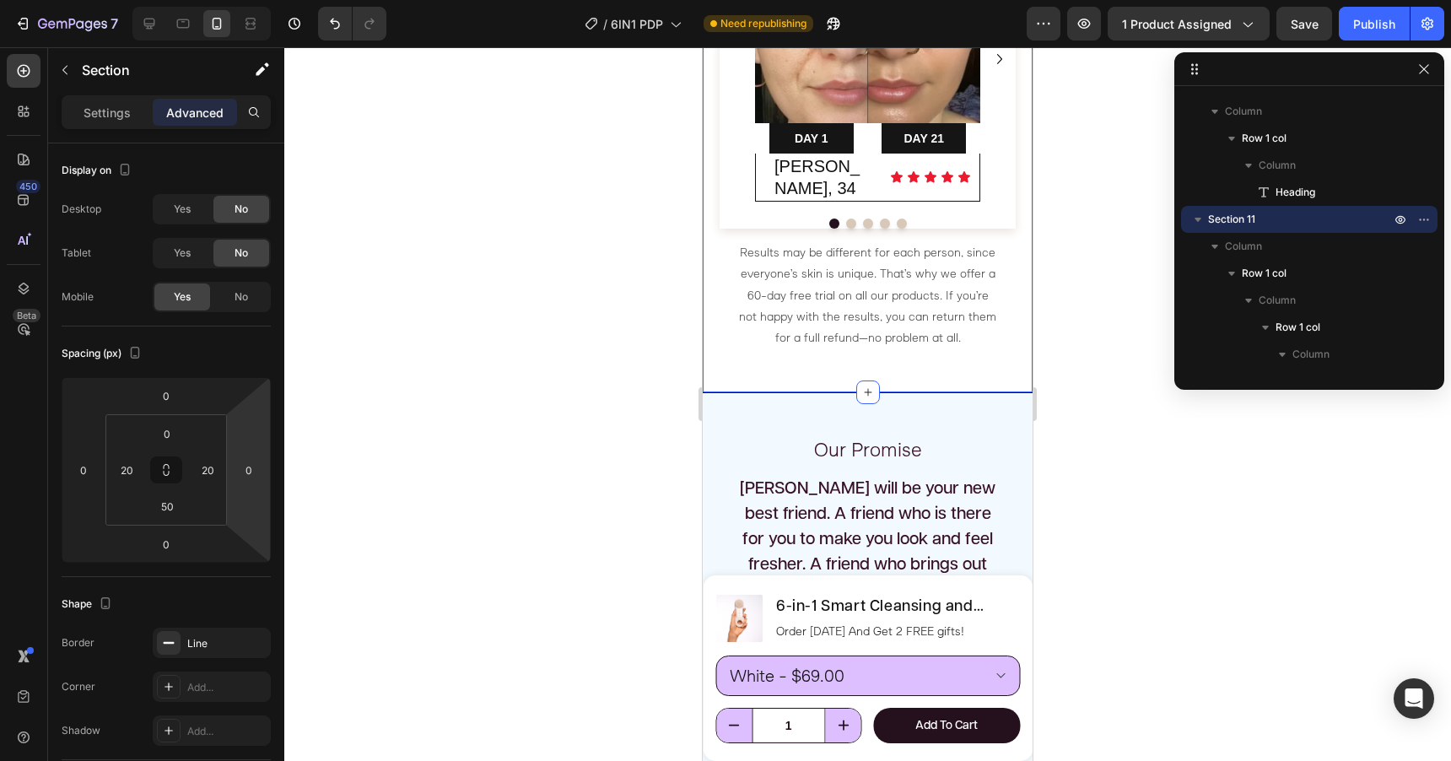
scroll to position [3449, 0]
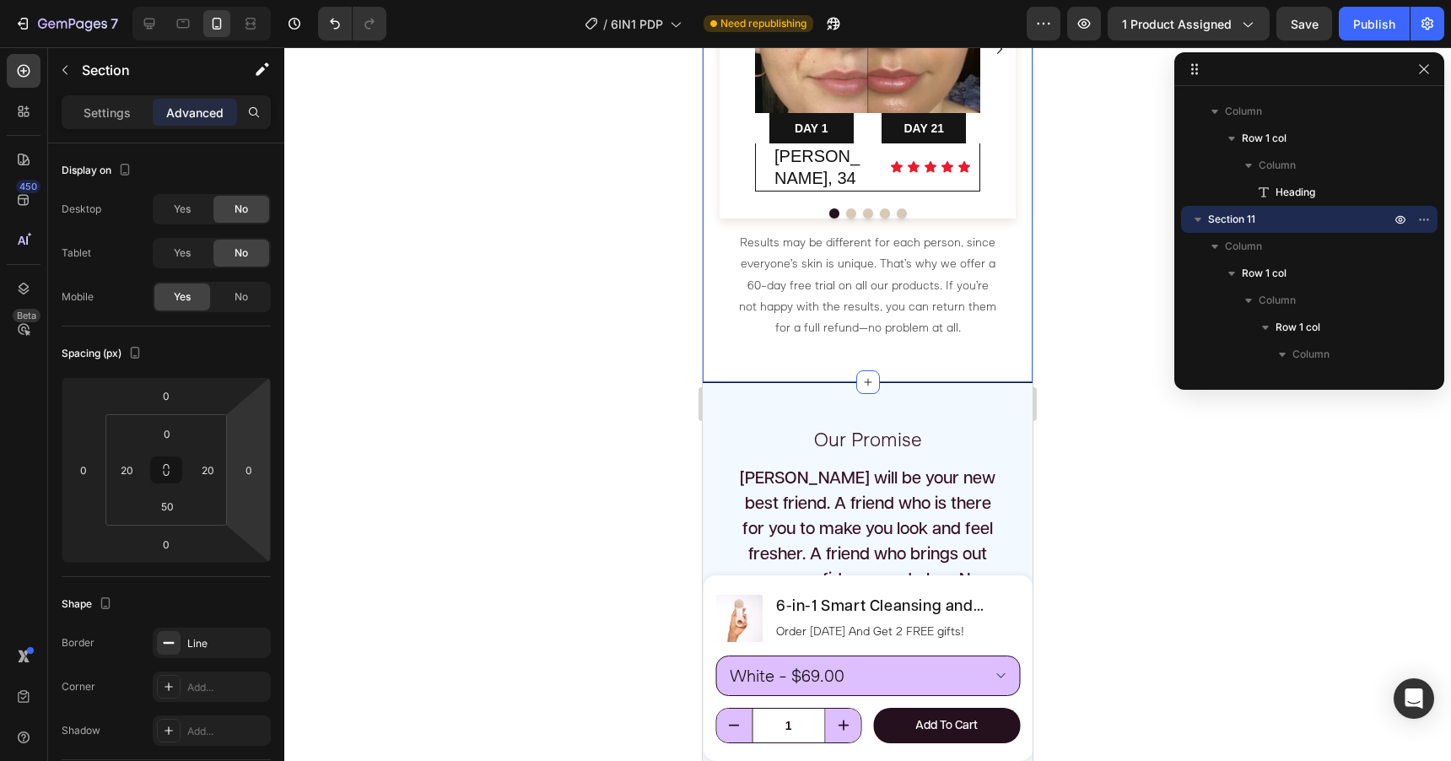
click at [736, 335] on div "Image DAY 1 Text Block Row DAY 21 Text Block Row Row Sandra, 34 Heading Icon Ic…" at bounding box center [868, 142] width 330 height 482
click at [111, 113] on p "Settings" at bounding box center [107, 113] width 47 height 18
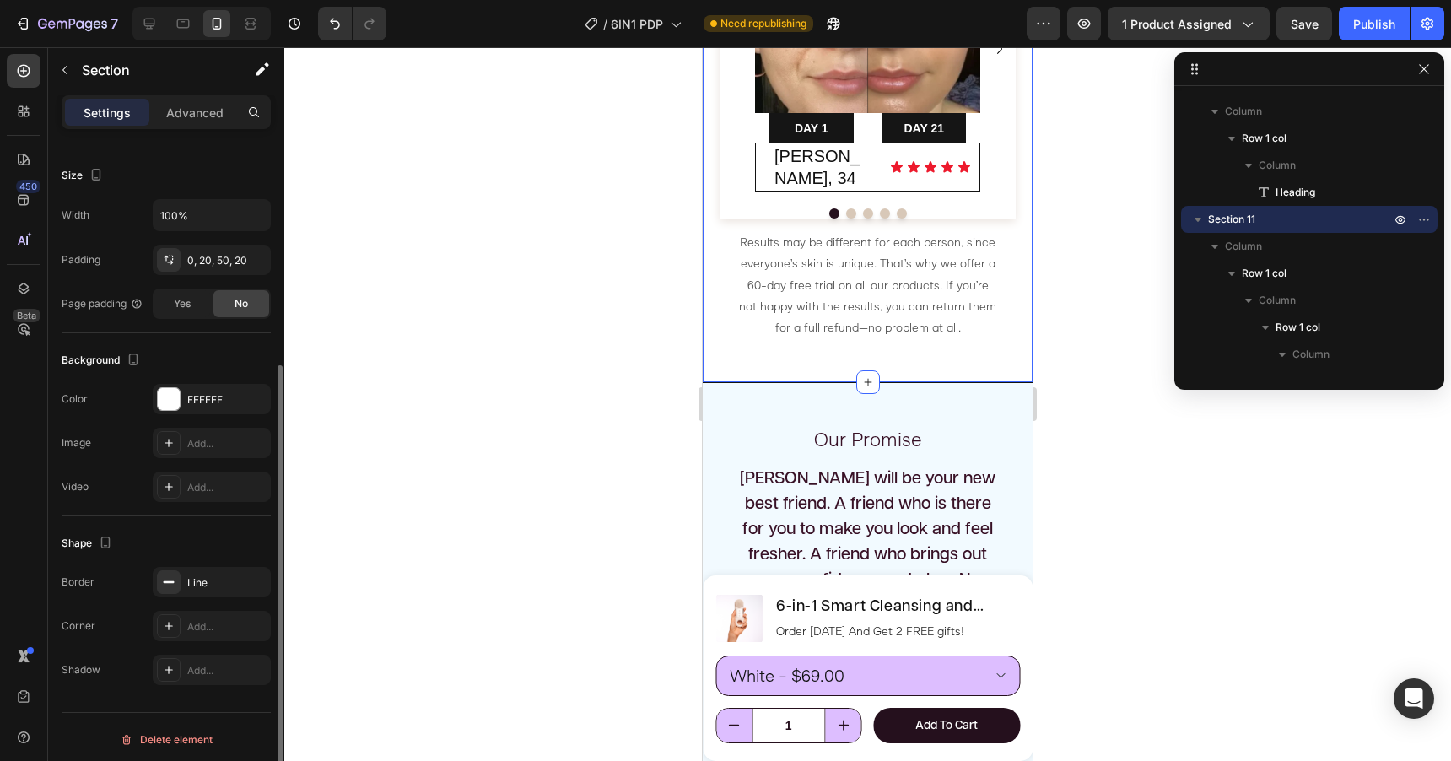
scroll to position [320, 0]
click at [214, 577] on div "Line" at bounding box center [211, 577] width 49 height 15
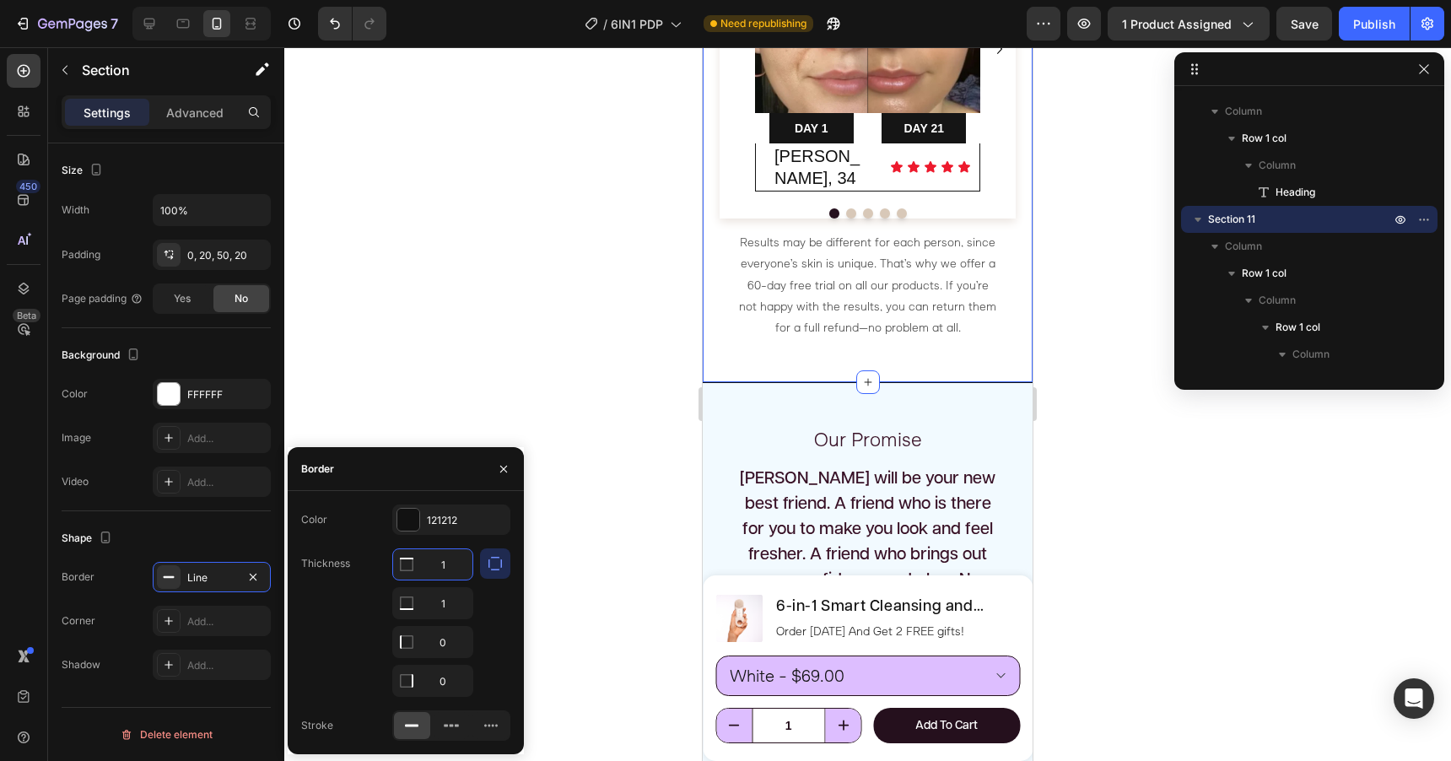
click at [446, 558] on input "1" at bounding box center [432, 564] width 79 height 30
type input "0"
click at [639, 326] on div at bounding box center [867, 404] width 1167 height 714
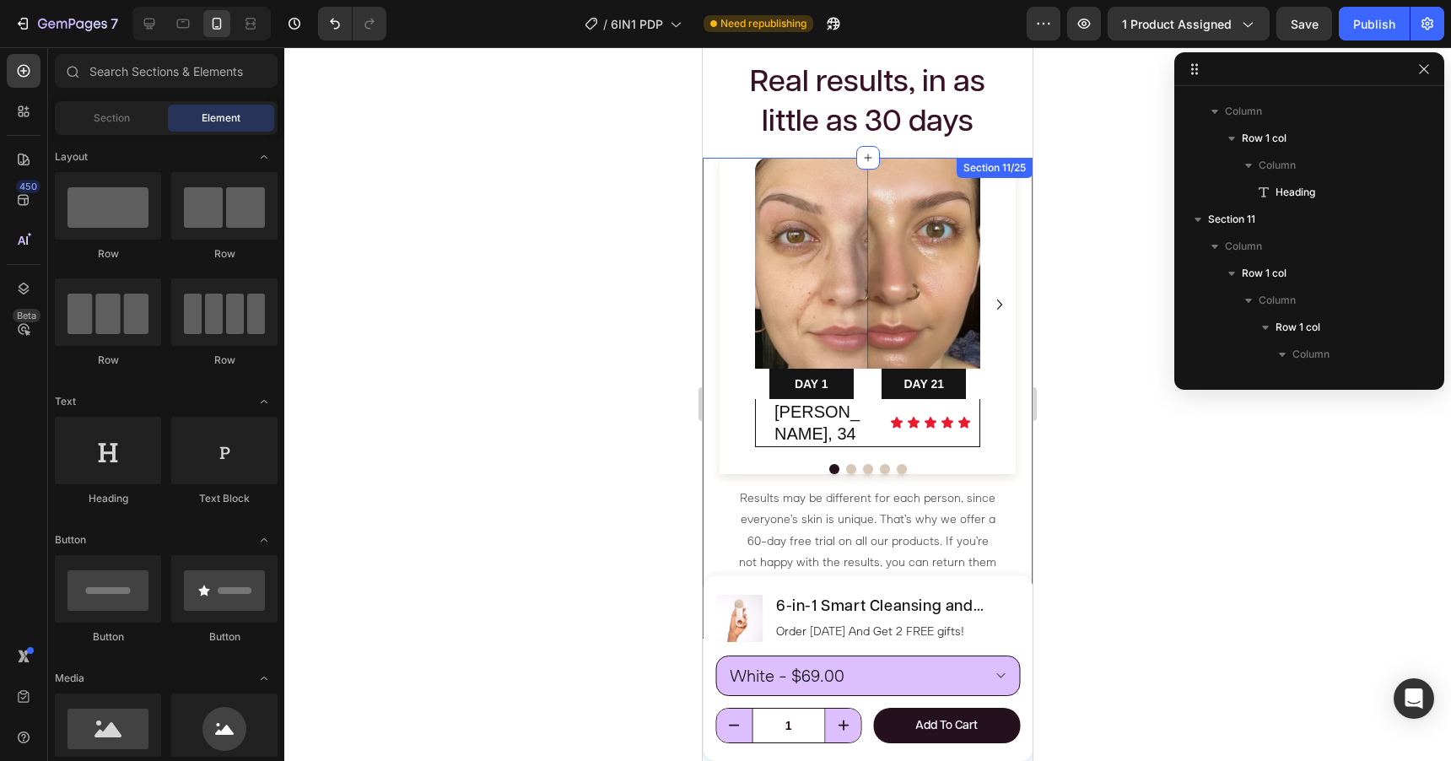
scroll to position [3191, 0]
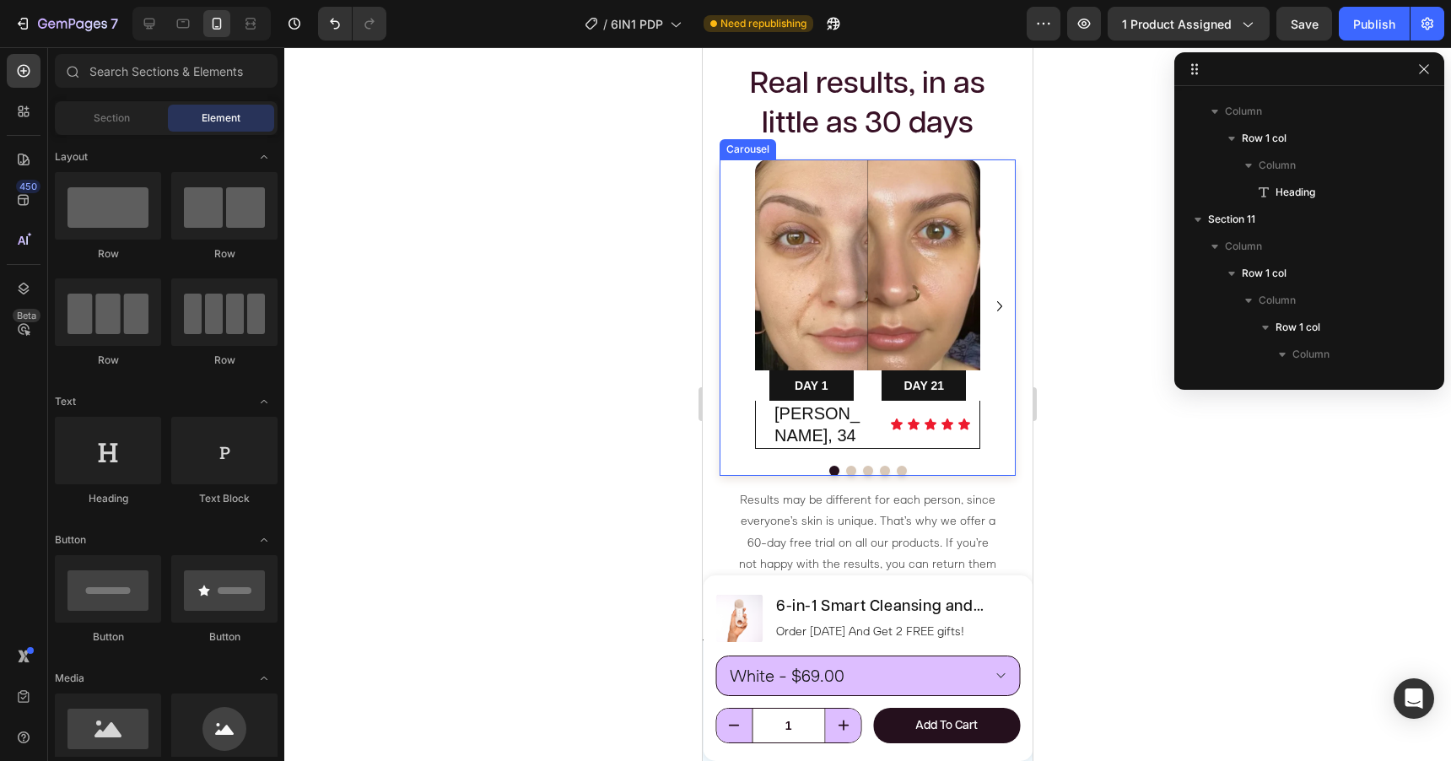
click at [999, 174] on div "Image DAY 1 Text Block Row DAY 21 Text Block Row Row Sandra, 34 Heading Icon Ic…" at bounding box center [868, 305] width 296 height 293
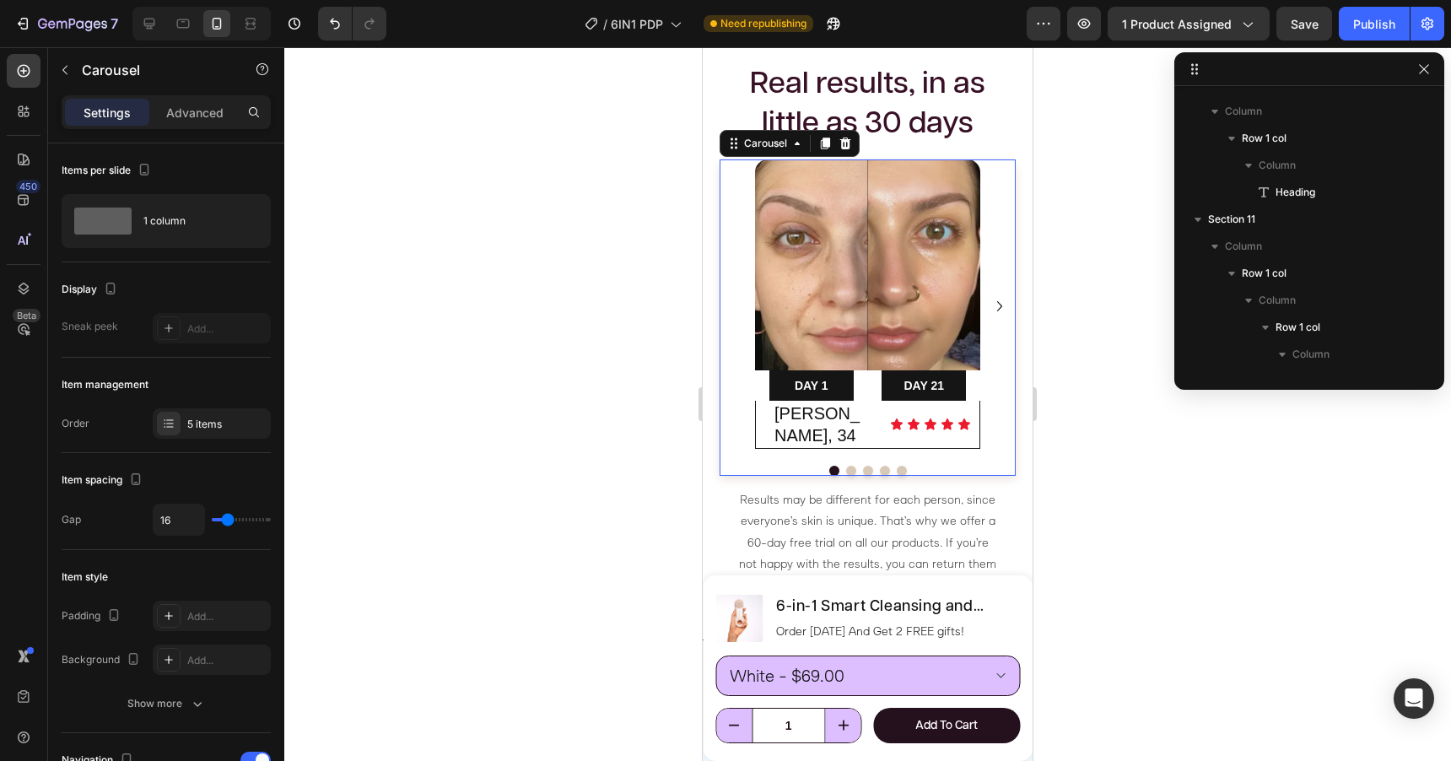
scroll to position [1291, 0]
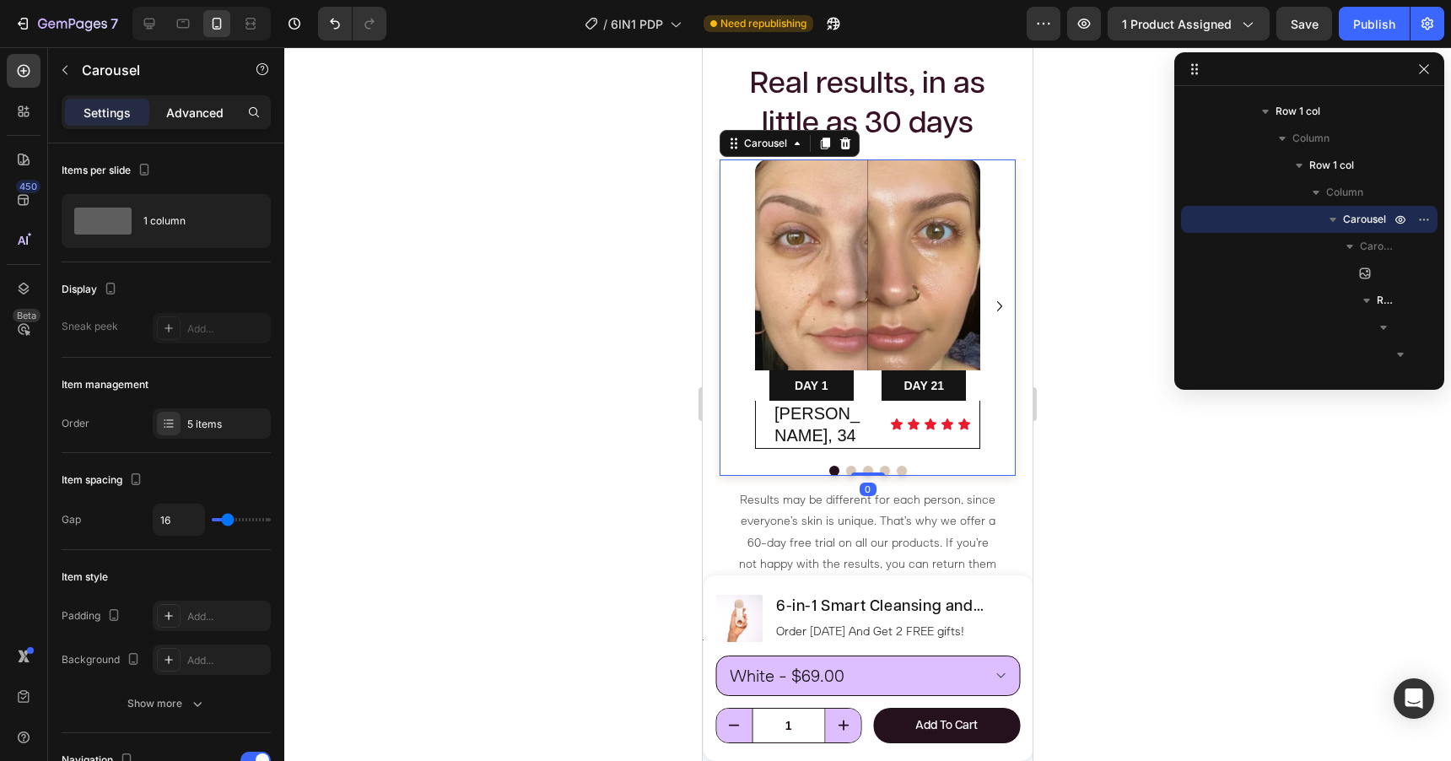
click at [190, 117] on p "Advanced" at bounding box center [194, 113] width 57 height 18
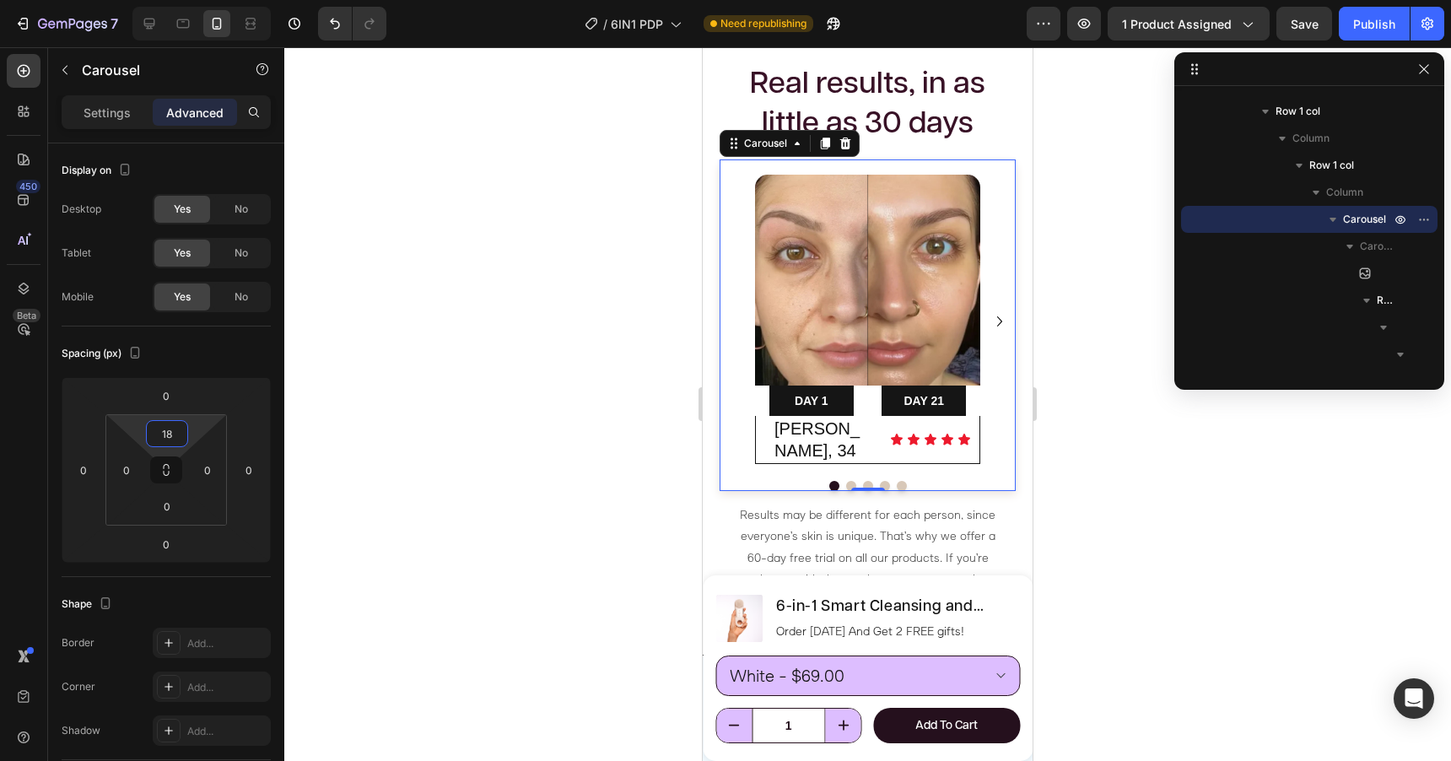
type input "20"
drag, startPoint x: 189, startPoint y: 426, endPoint x: 186, endPoint y: 418, distance: 9.1
click at [186, 0] on html "7 Version history / 6IN1 PDP Need republishing Preview 1 product assigned Save …" at bounding box center [725, 0] width 1451 height 0
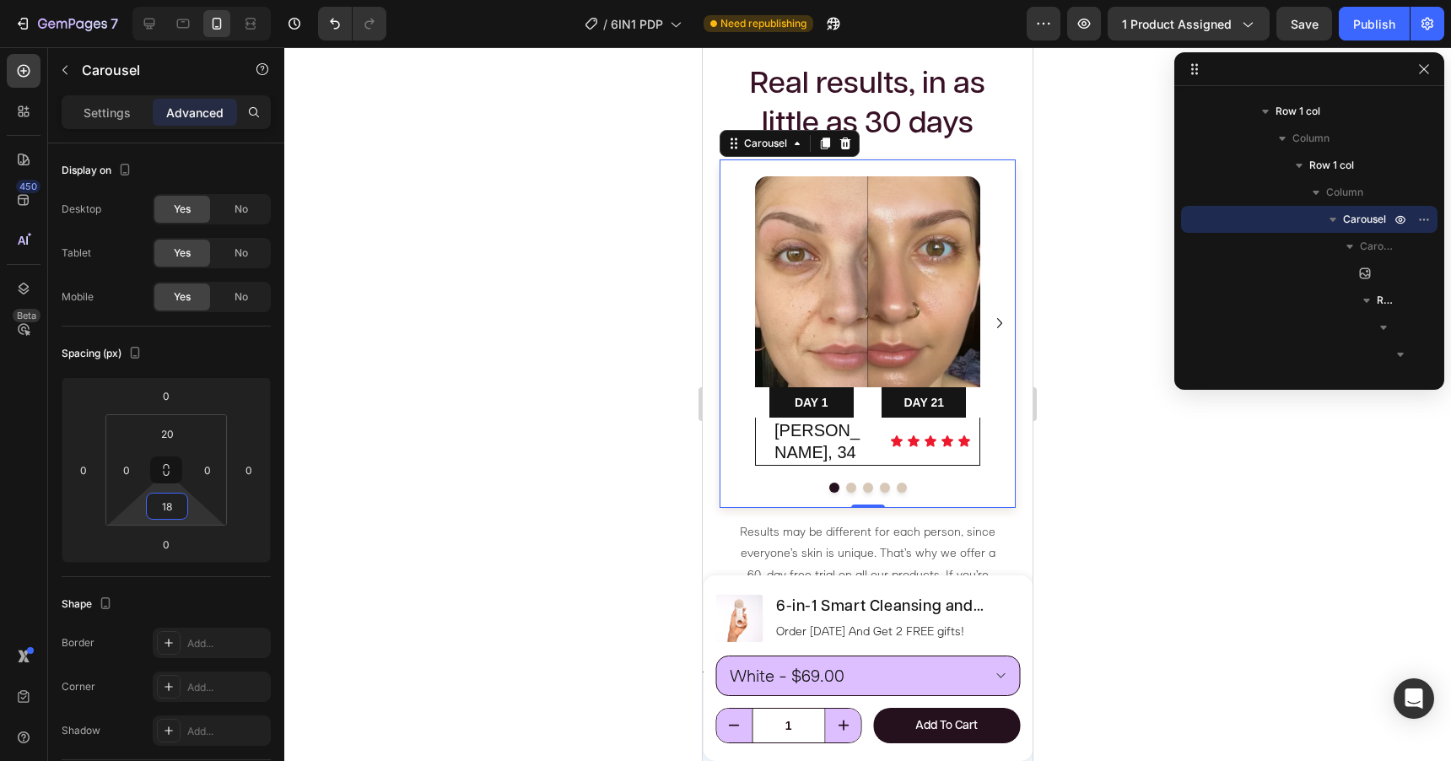
type input "20"
drag, startPoint x: 191, startPoint y: 510, endPoint x: 188, endPoint y: 501, distance: 8.8
click at [188, 0] on html "7 Version history / 6IN1 PDP Need republishing Preview 1 product assigned Save …" at bounding box center [725, 0] width 1451 height 0
click at [528, 407] on div at bounding box center [867, 404] width 1167 height 714
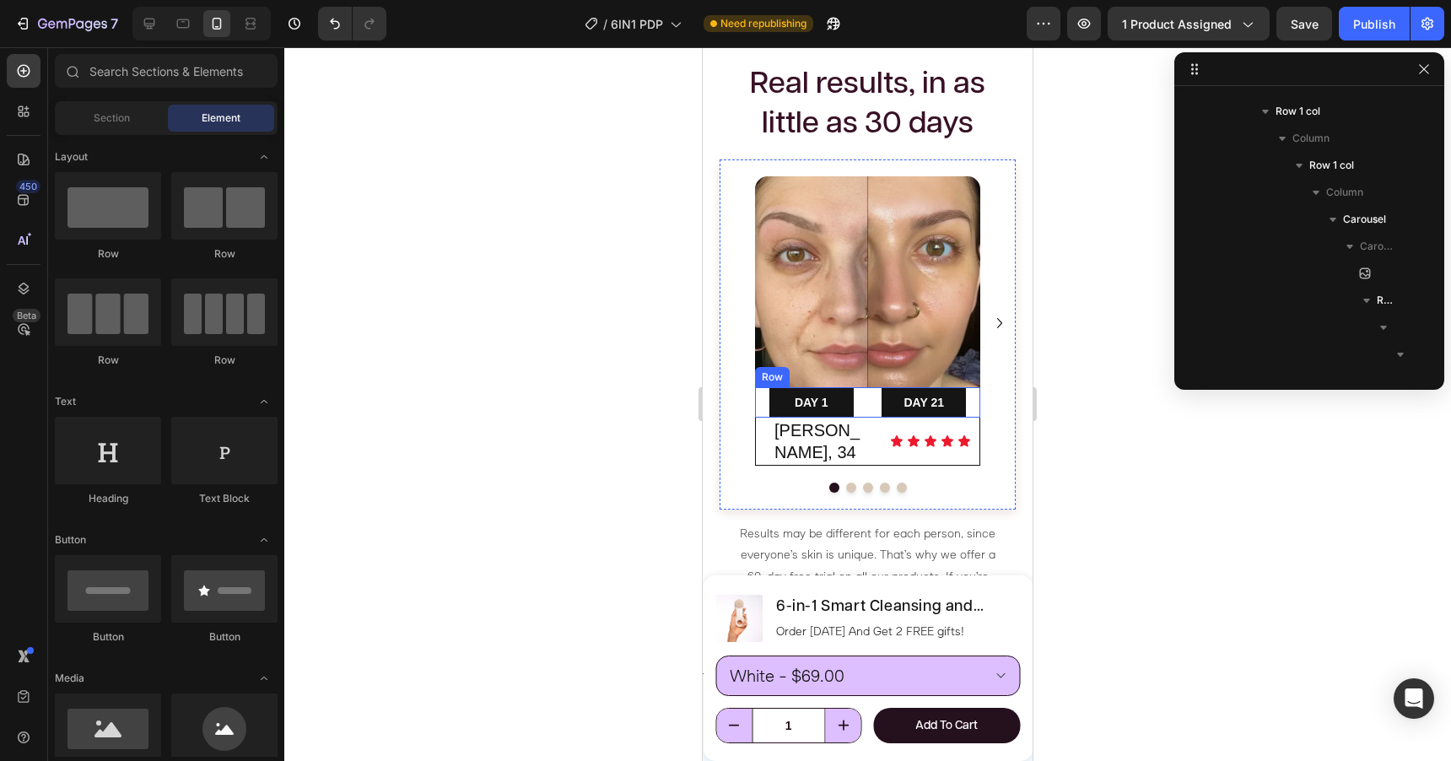
click at [762, 396] on div "DAY 1 Text Block Row" at bounding box center [811, 402] width 113 height 30
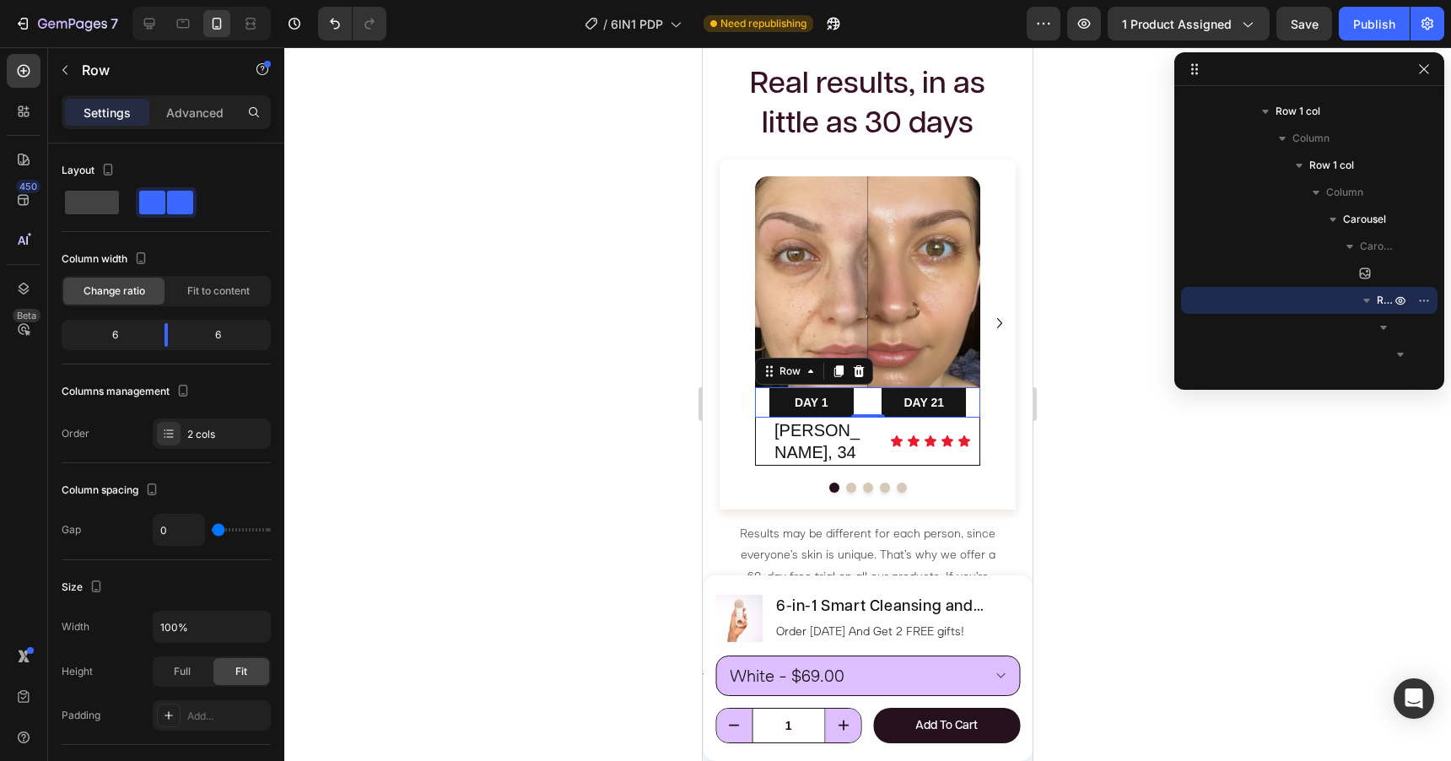
click at [659, 390] on div at bounding box center [867, 404] width 1167 height 714
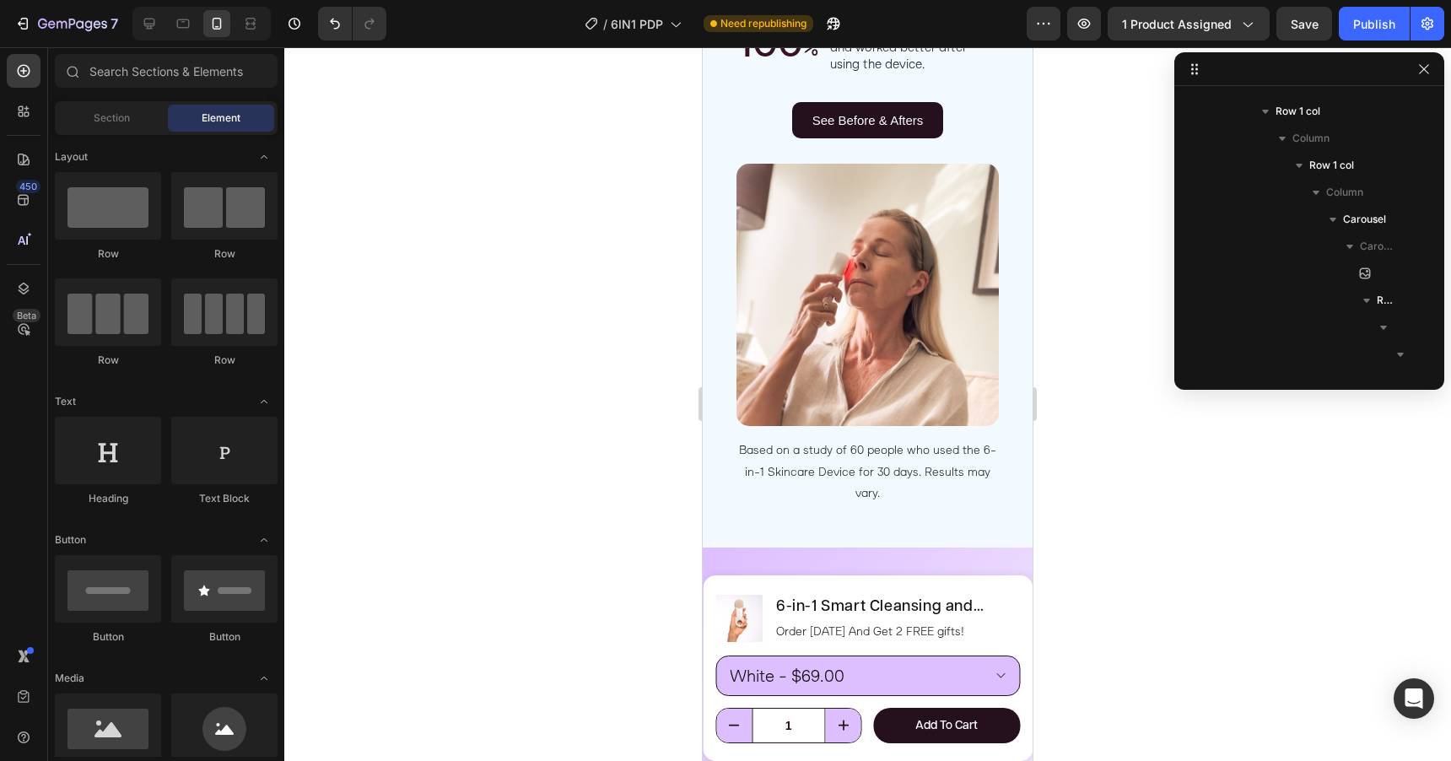
scroll to position [4588, 0]
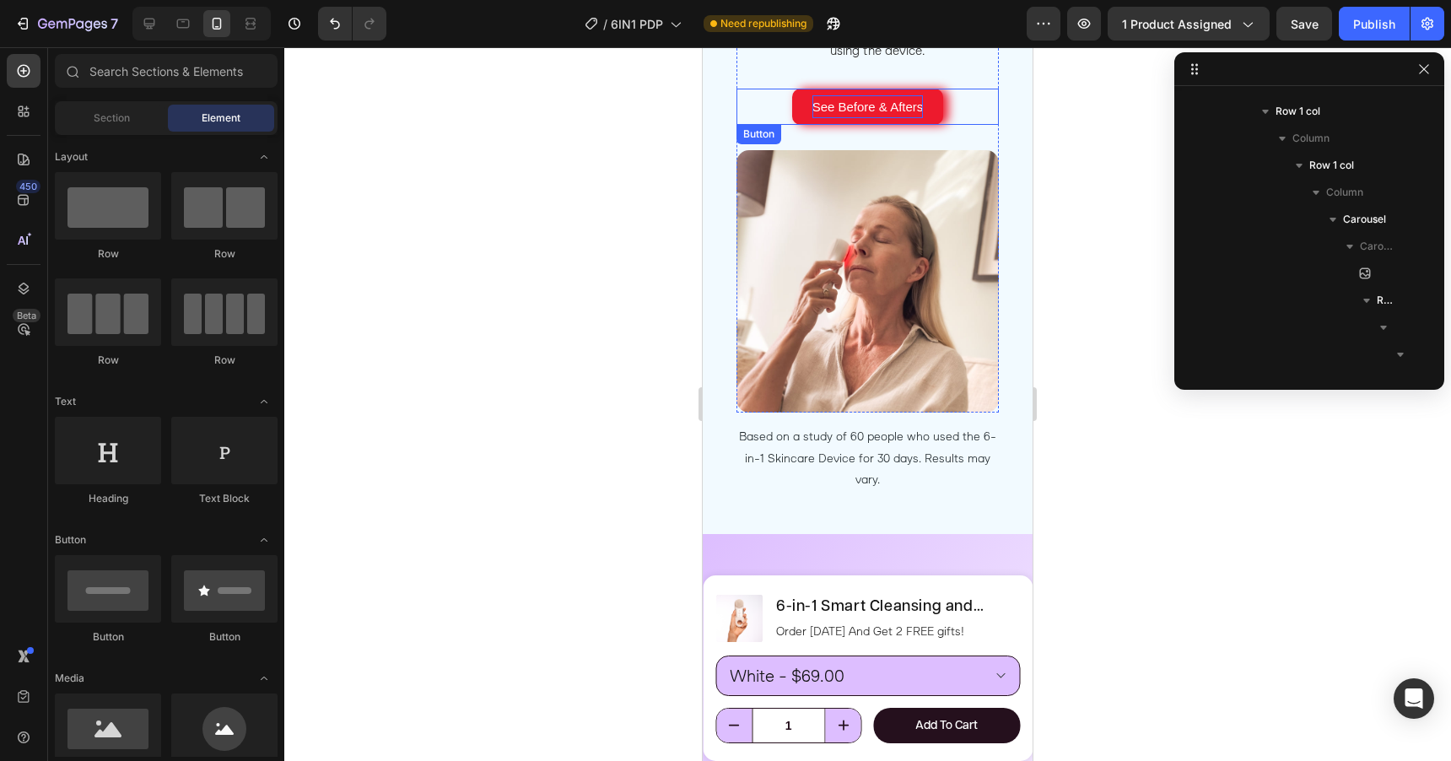
click at [822, 111] on p "See Before & Afters" at bounding box center [867, 106] width 111 height 23
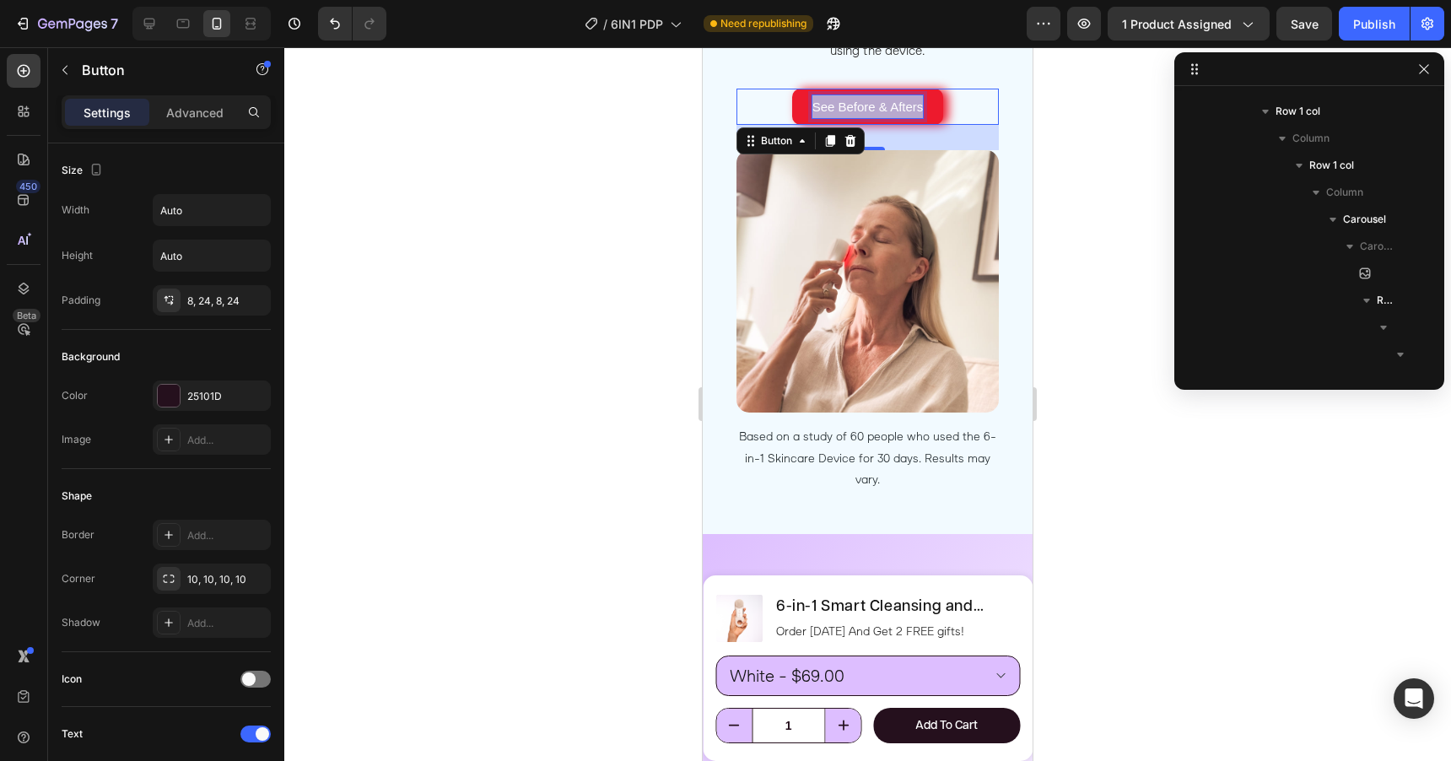
scroll to position [5205, 0]
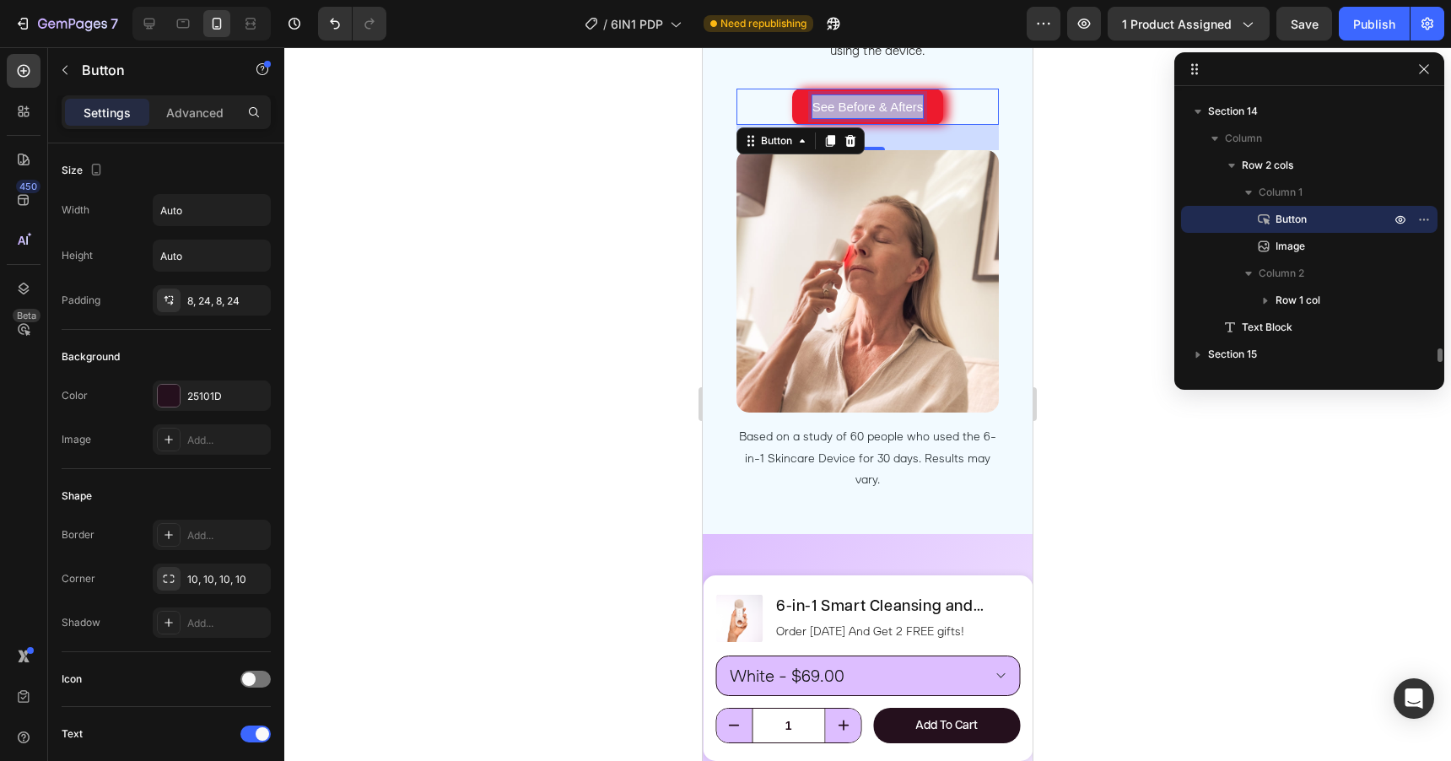
click at [822, 111] on p "See Before & Afters" at bounding box center [867, 106] width 111 height 23
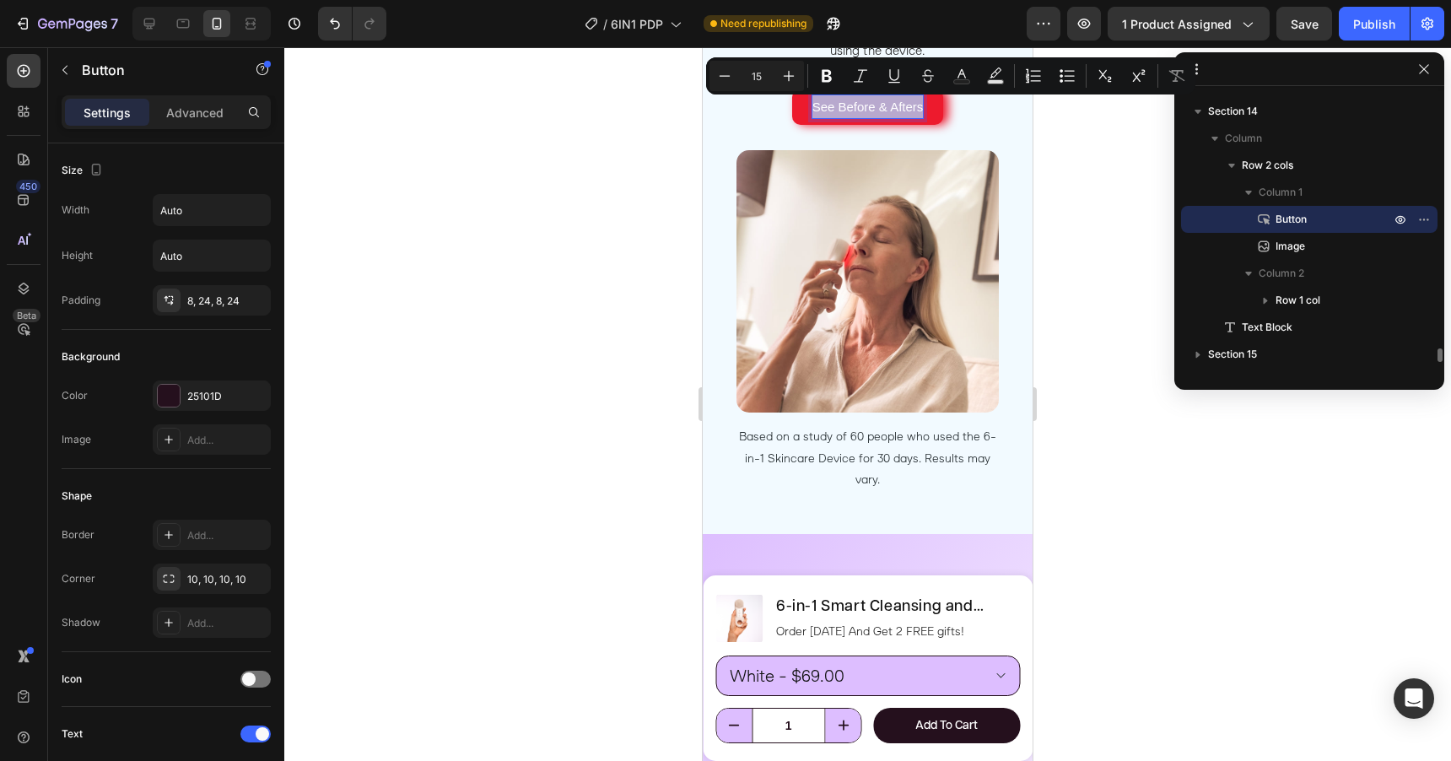
click at [824, 111] on p "See Before & Afters" at bounding box center [867, 106] width 111 height 23
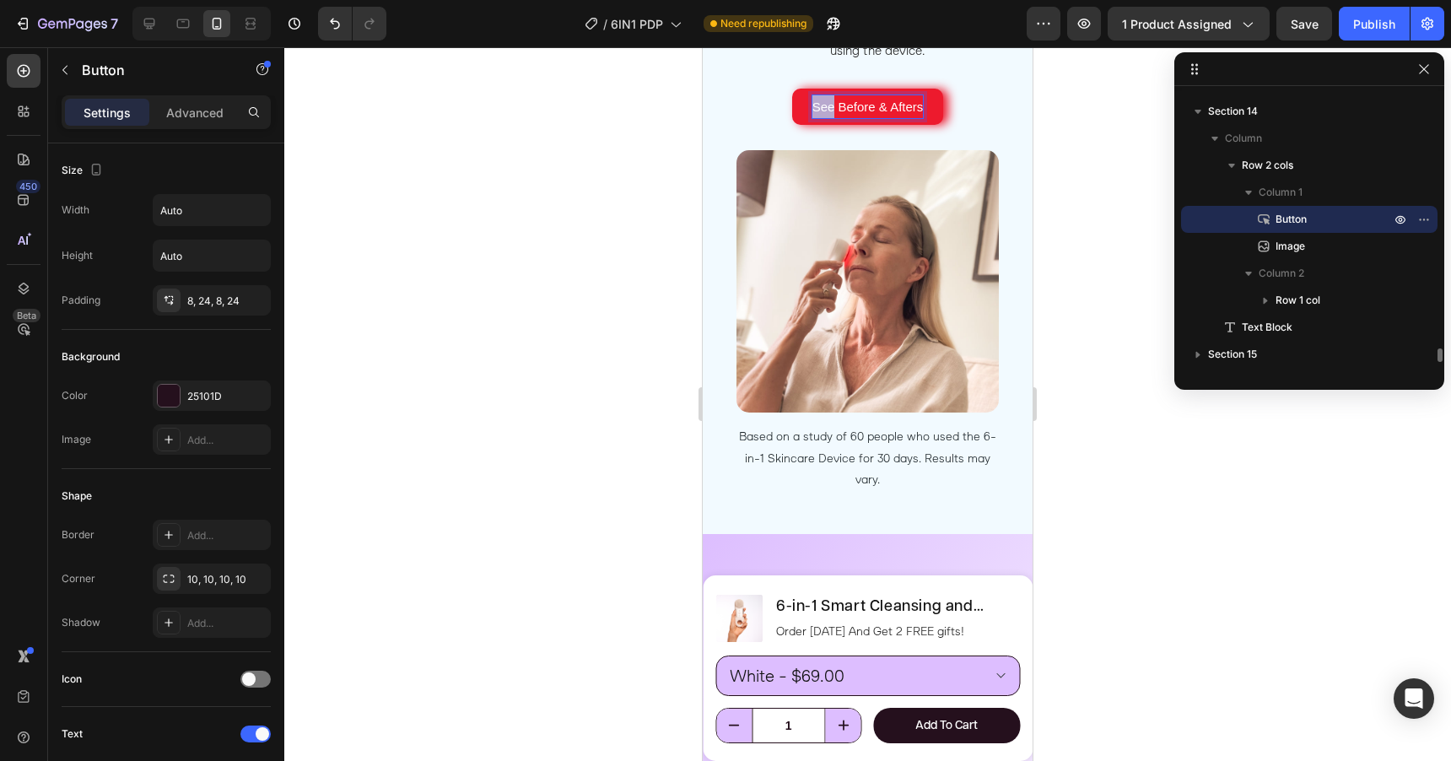
click at [824, 111] on p "See Before & Afters" at bounding box center [867, 106] width 111 height 23
click at [1108, 125] on div at bounding box center [867, 404] width 1167 height 714
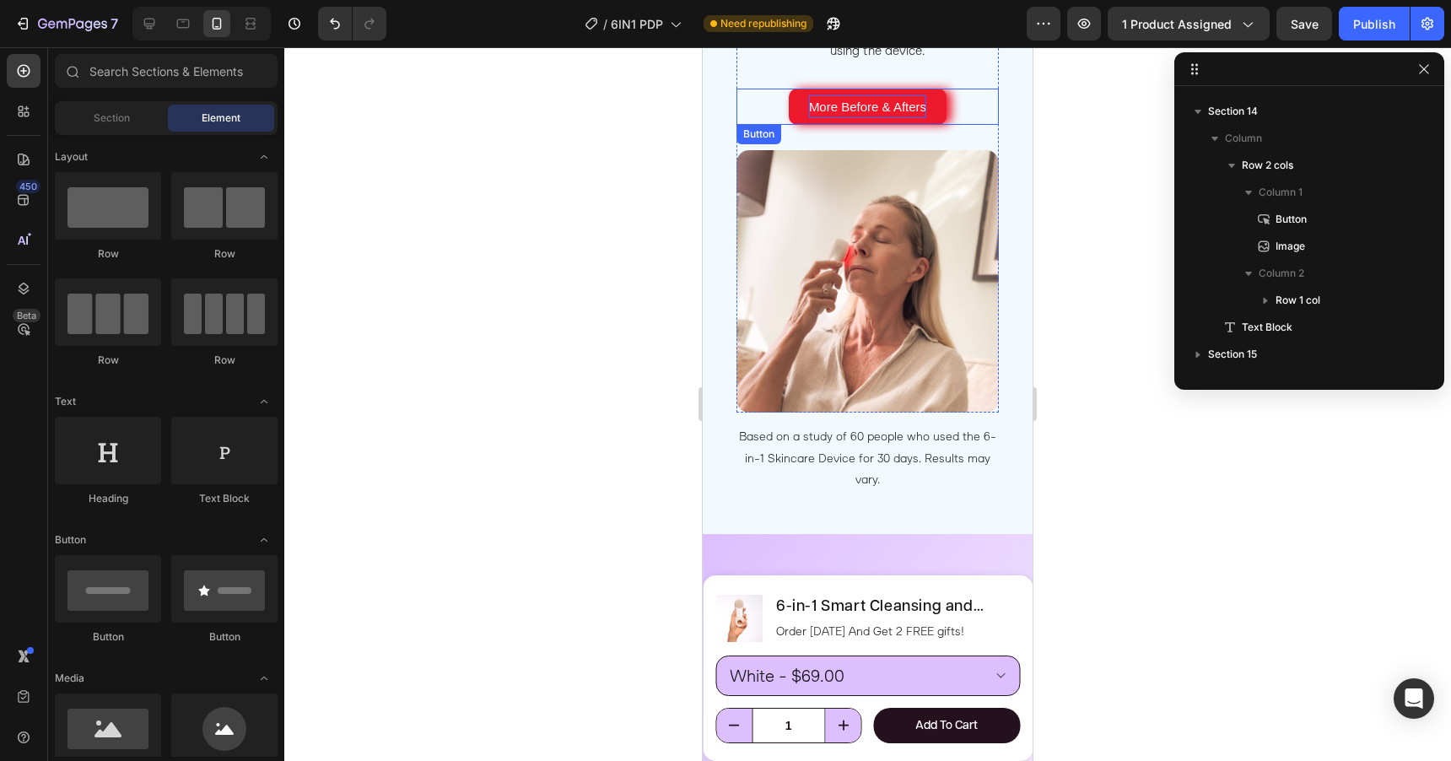
click at [988, 111] on div "More Before & Afters Button" at bounding box center [867, 107] width 262 height 36
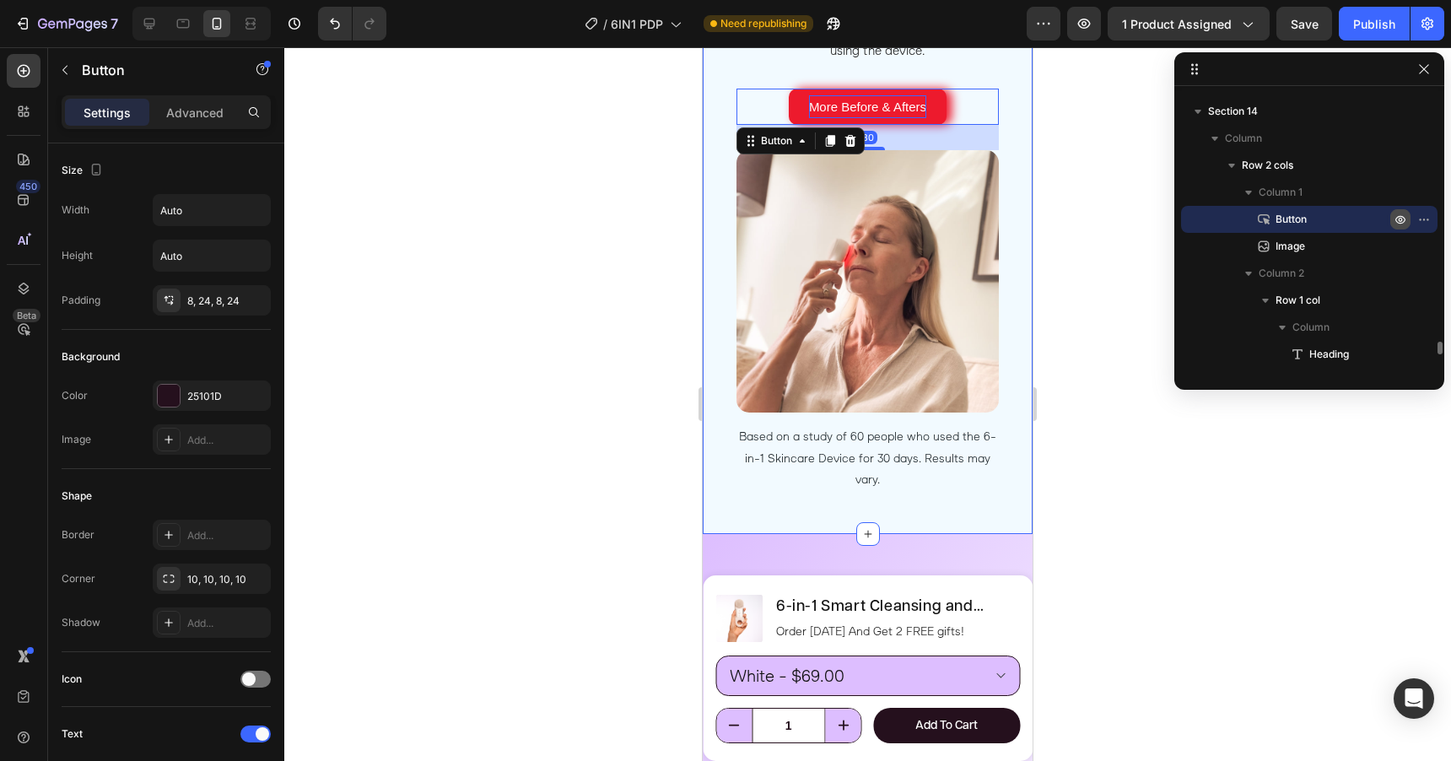
click at [1426, 218] on icon "button" at bounding box center [1427, 219] width 2 height 2
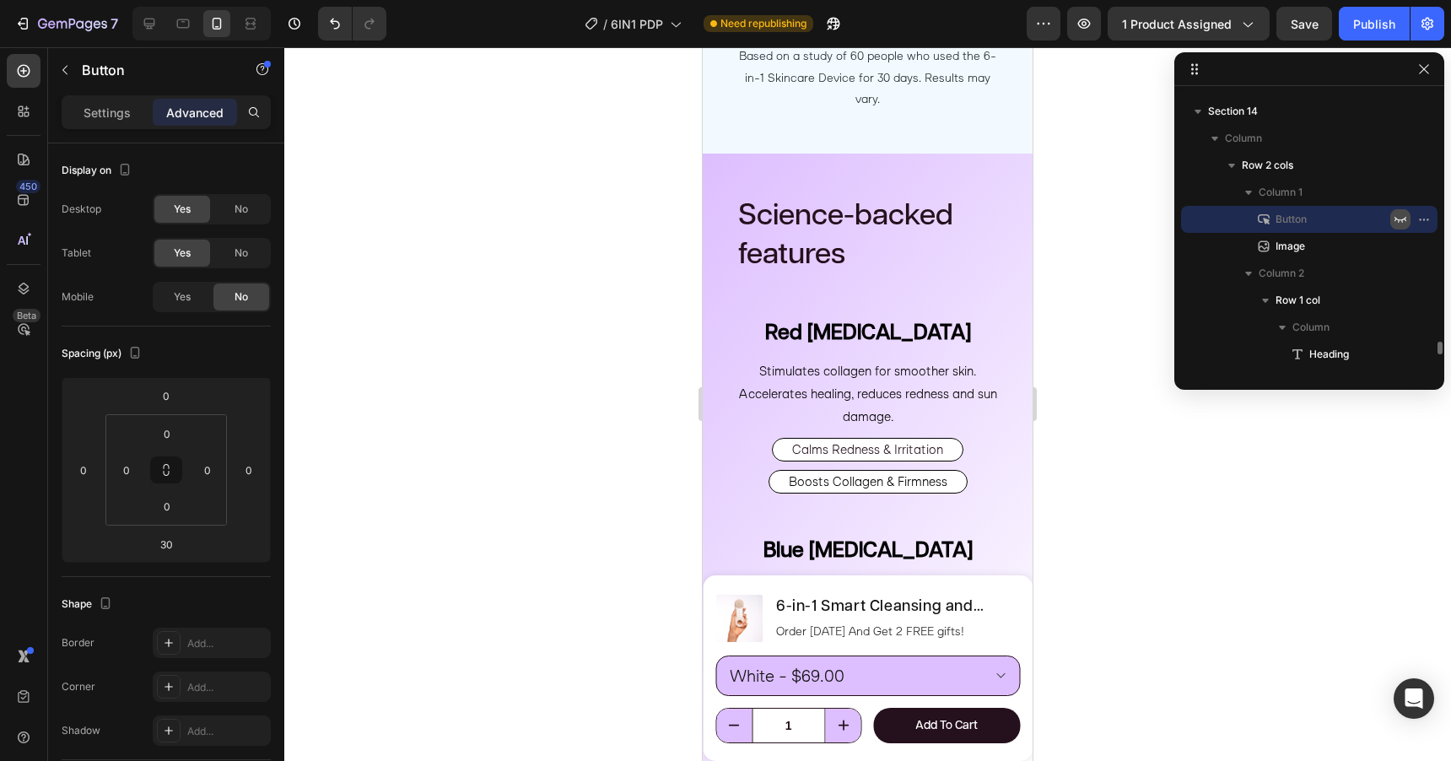
scroll to position [4888, 0]
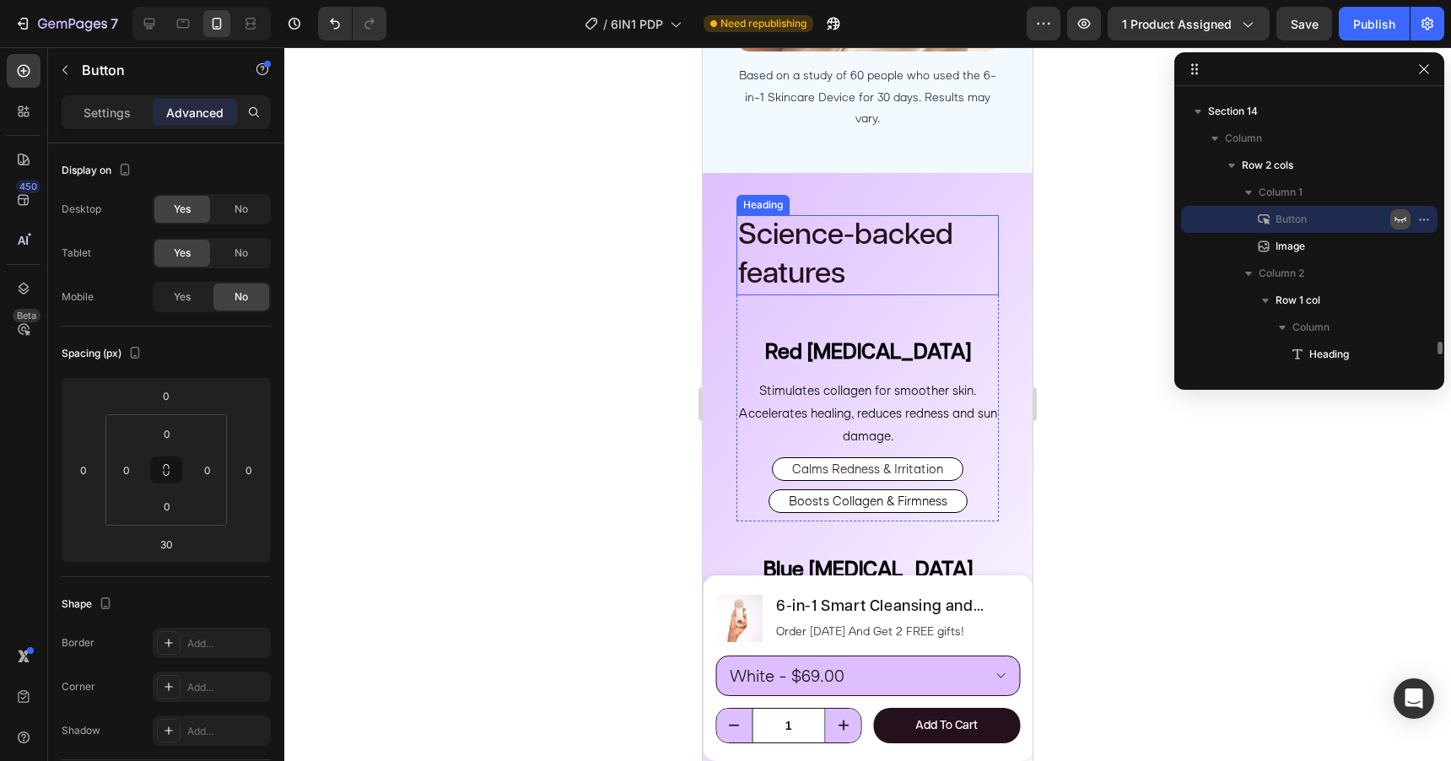
click at [810, 280] on h2 "Science-backed features" at bounding box center [867, 255] width 262 height 80
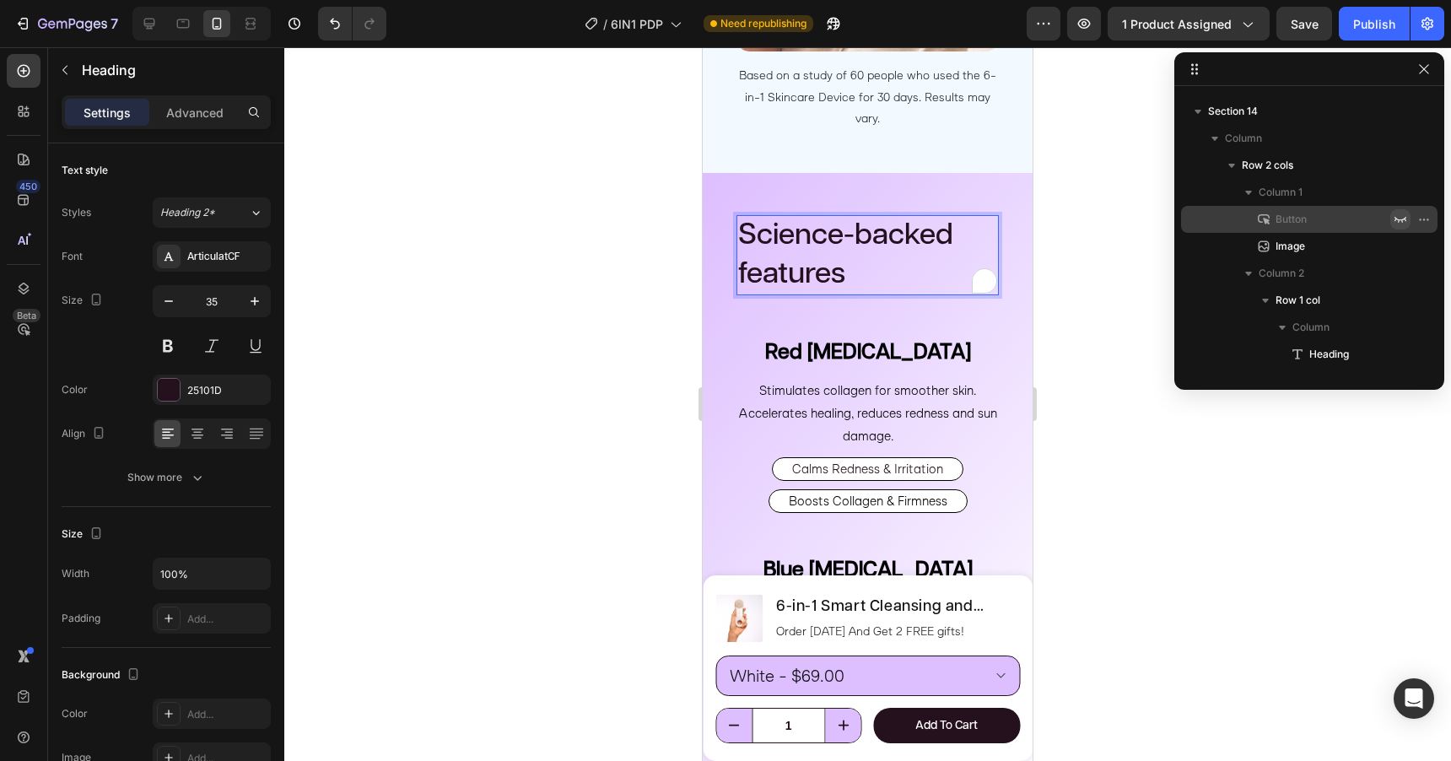
scroll to position [5718, 0]
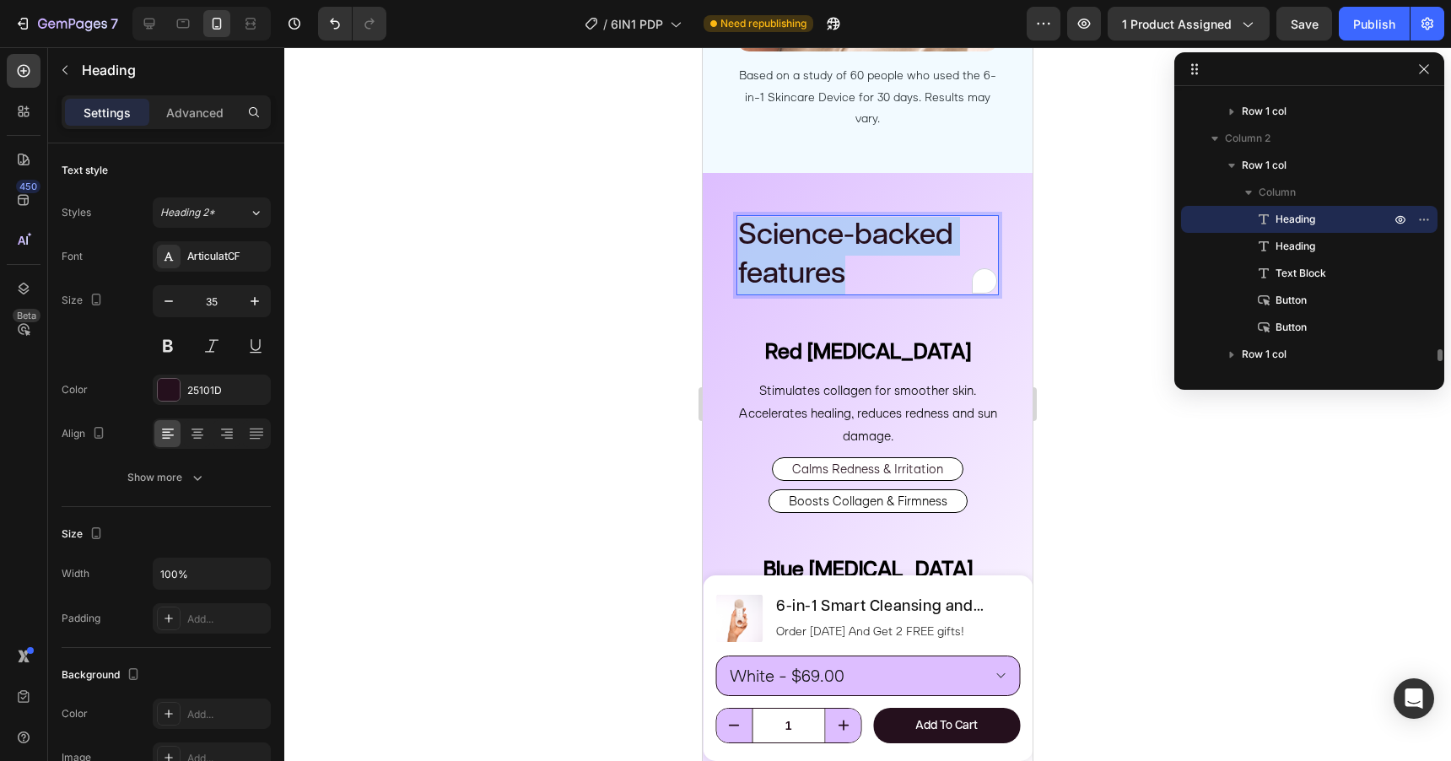
click at [810, 280] on p "Science-backed features" at bounding box center [867, 255] width 259 height 77
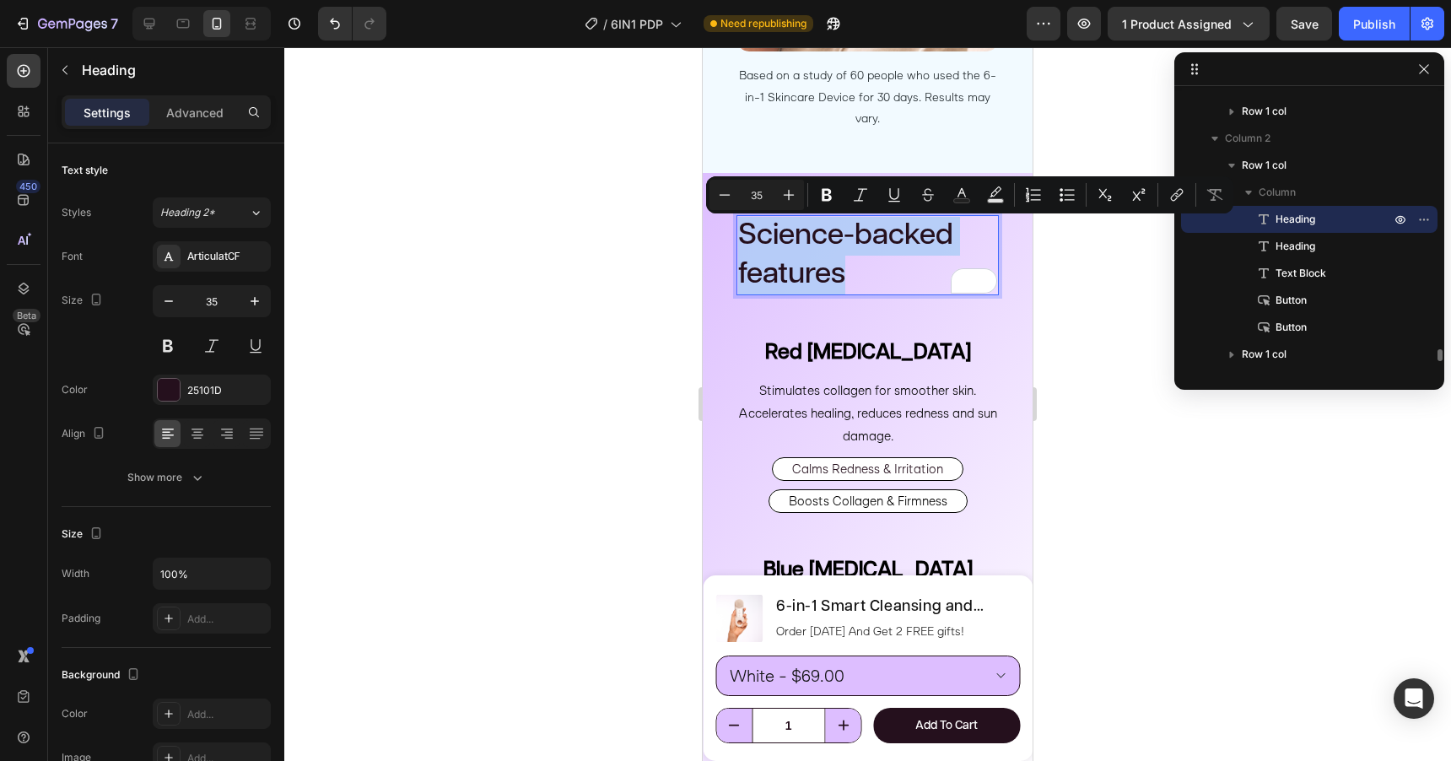
click at [863, 272] on p "Science-backed features" at bounding box center [867, 255] width 259 height 77
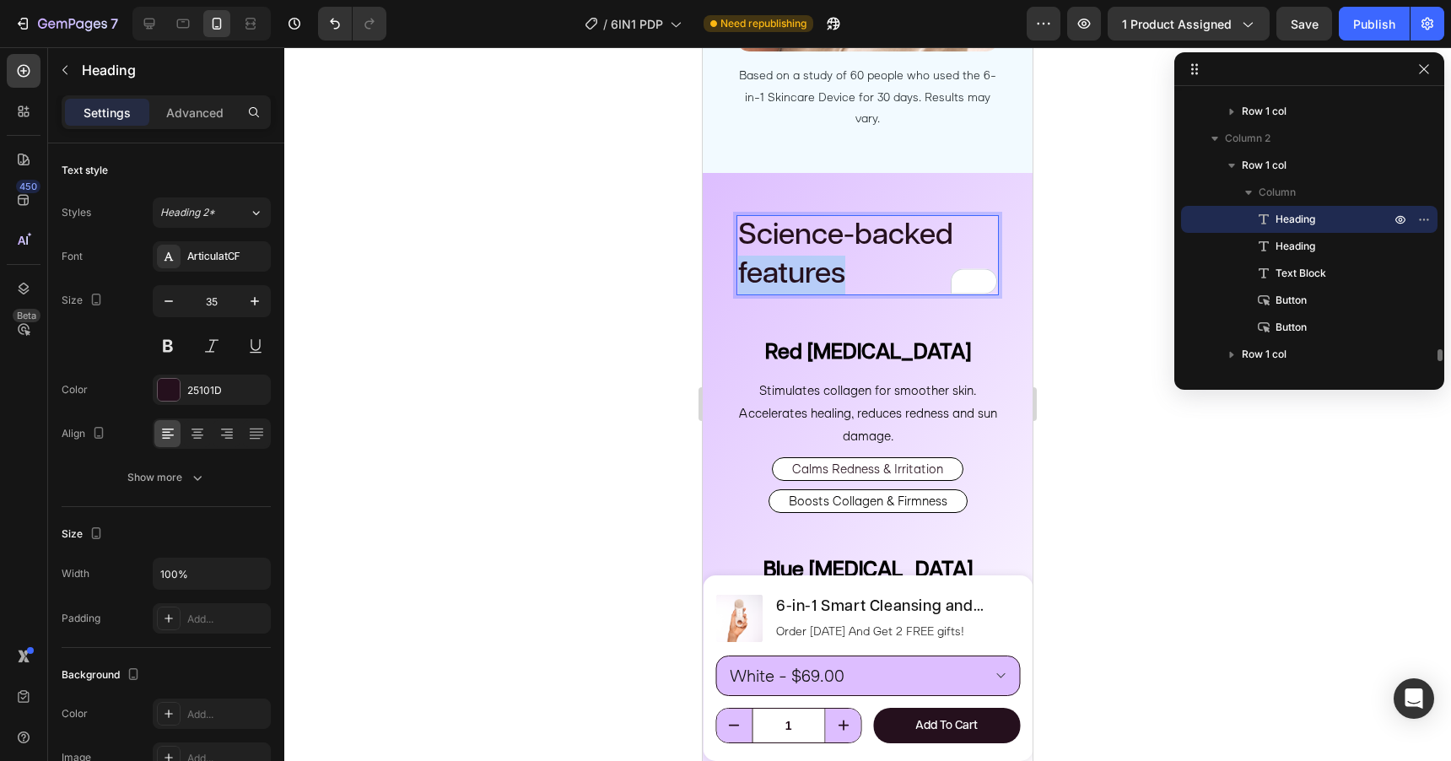
drag, startPoint x: 866, startPoint y: 275, endPoint x: 739, endPoint y: 280, distance: 127.5
click at [739, 280] on p "Science-backed features" at bounding box center [867, 255] width 259 height 77
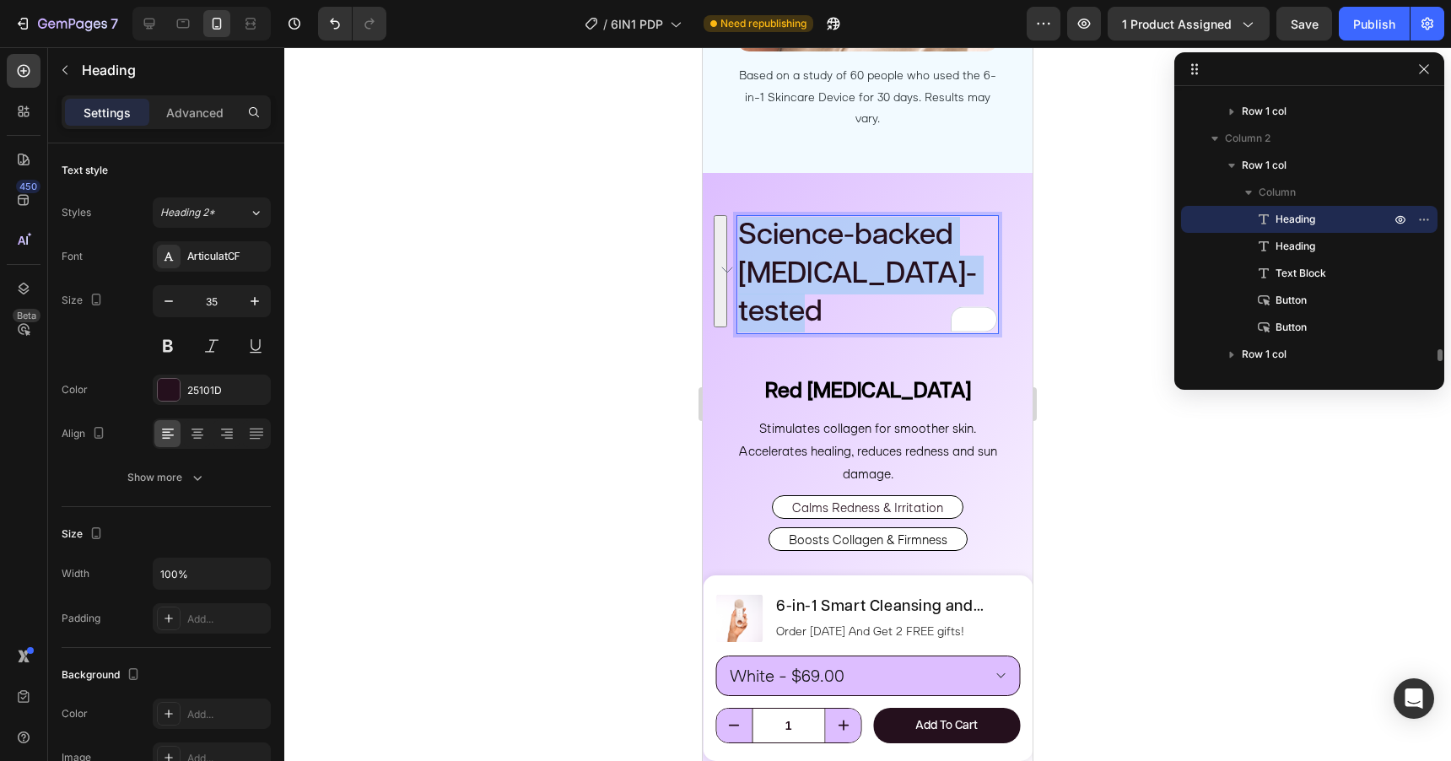
drag, startPoint x: 853, startPoint y: 313, endPoint x: 742, endPoint y: 240, distance: 132.9
click at [742, 240] on p "Science-backed Dermatologist-tested" at bounding box center [867, 275] width 259 height 116
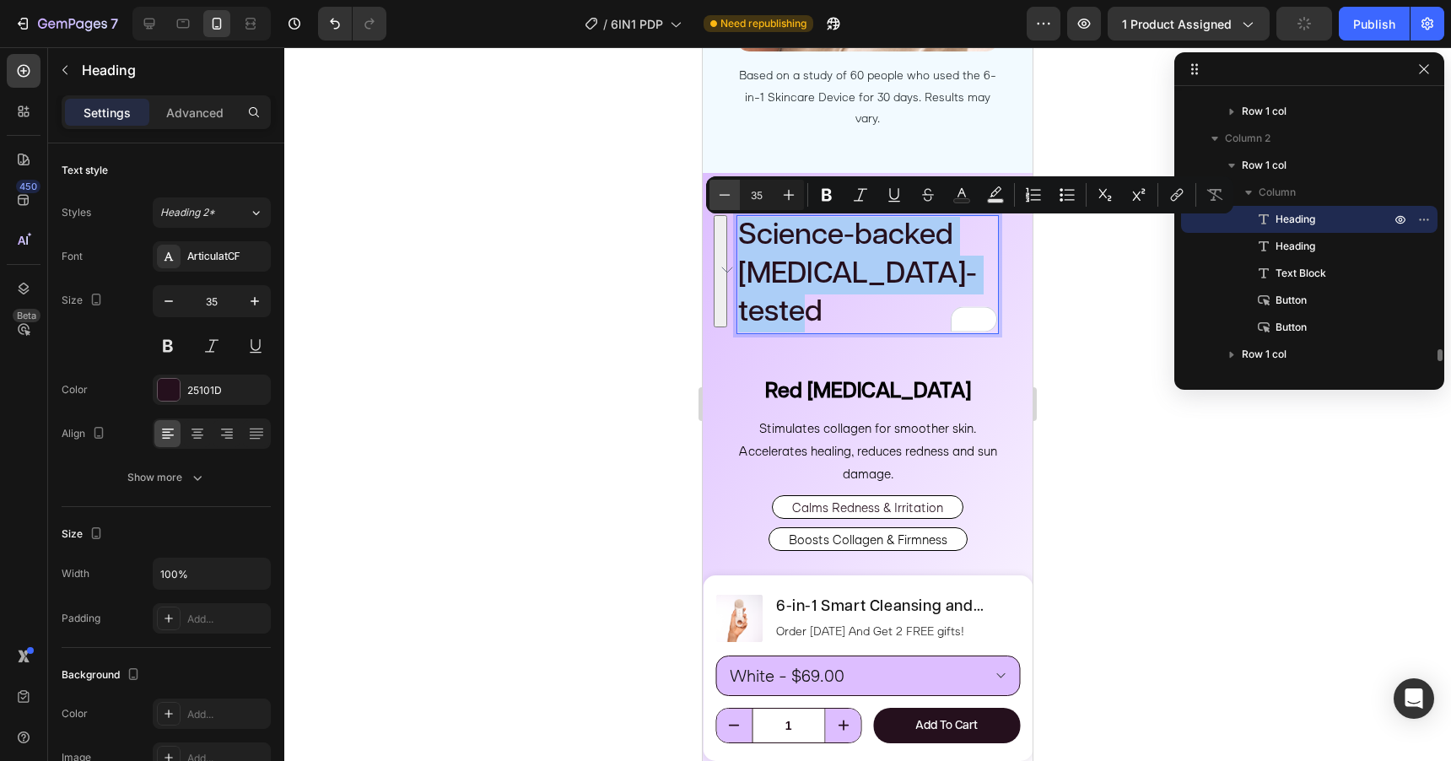
click at [720, 196] on icon "Editor contextual toolbar" at bounding box center [724, 194] width 17 height 17
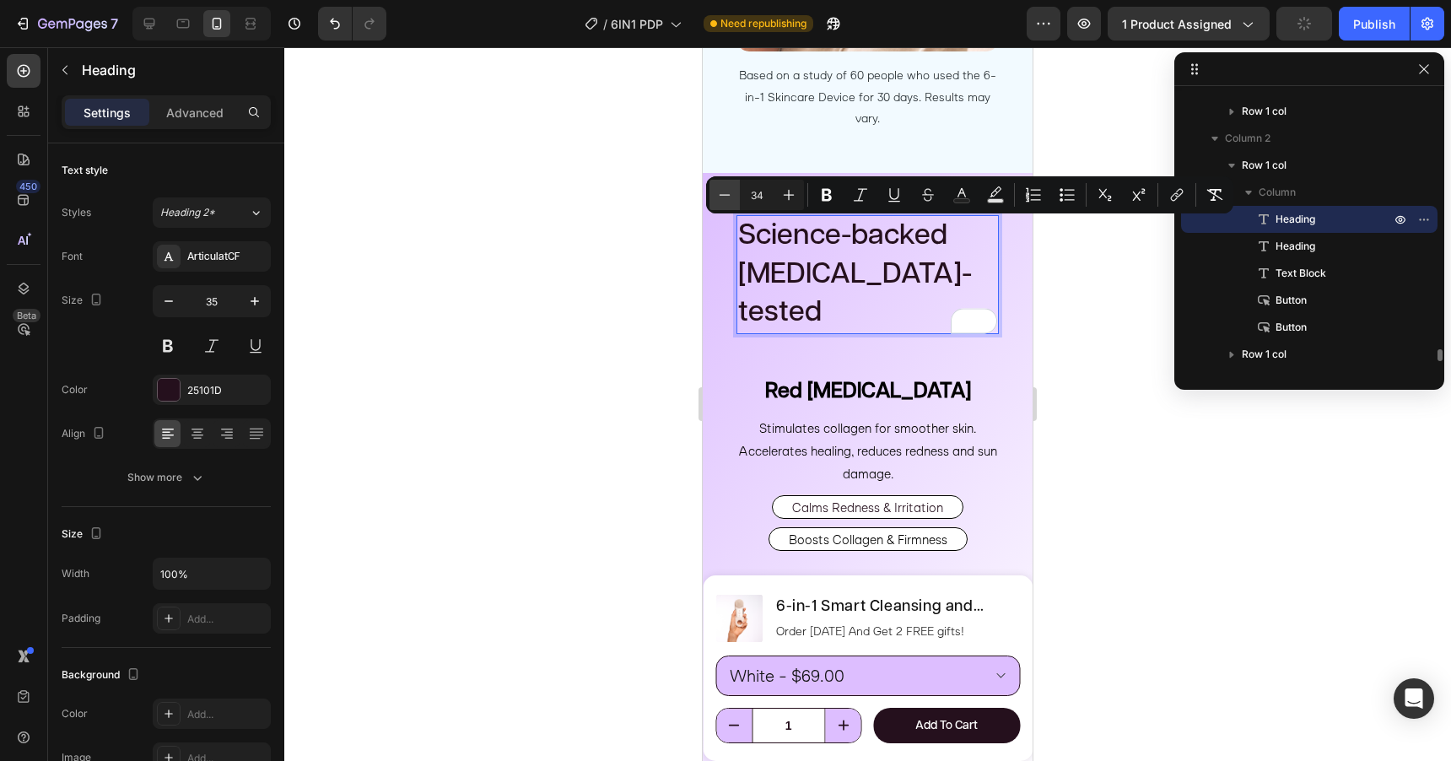
click at [720, 196] on icon "Editor contextual toolbar" at bounding box center [724, 194] width 17 height 17
type input "30"
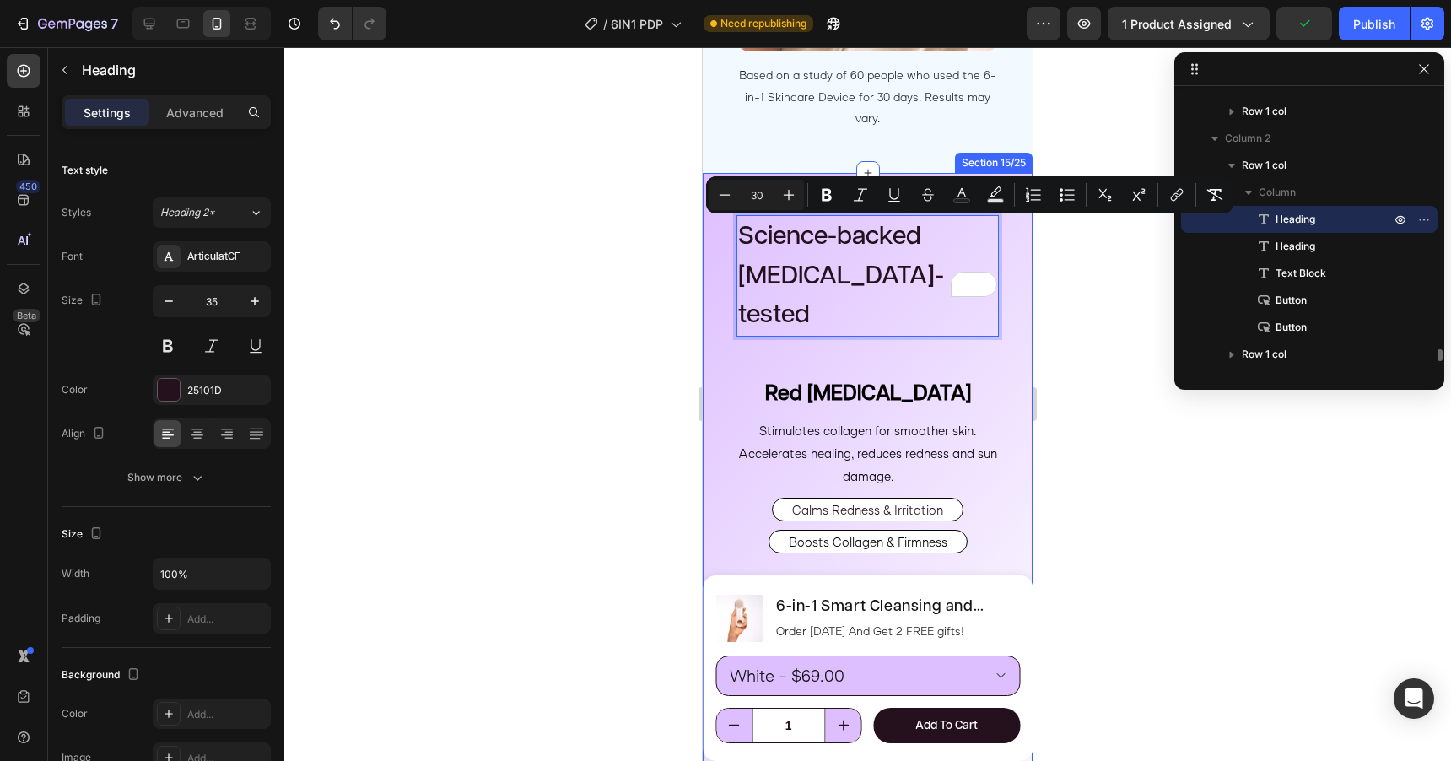
click at [636, 298] on div at bounding box center [867, 404] width 1167 height 714
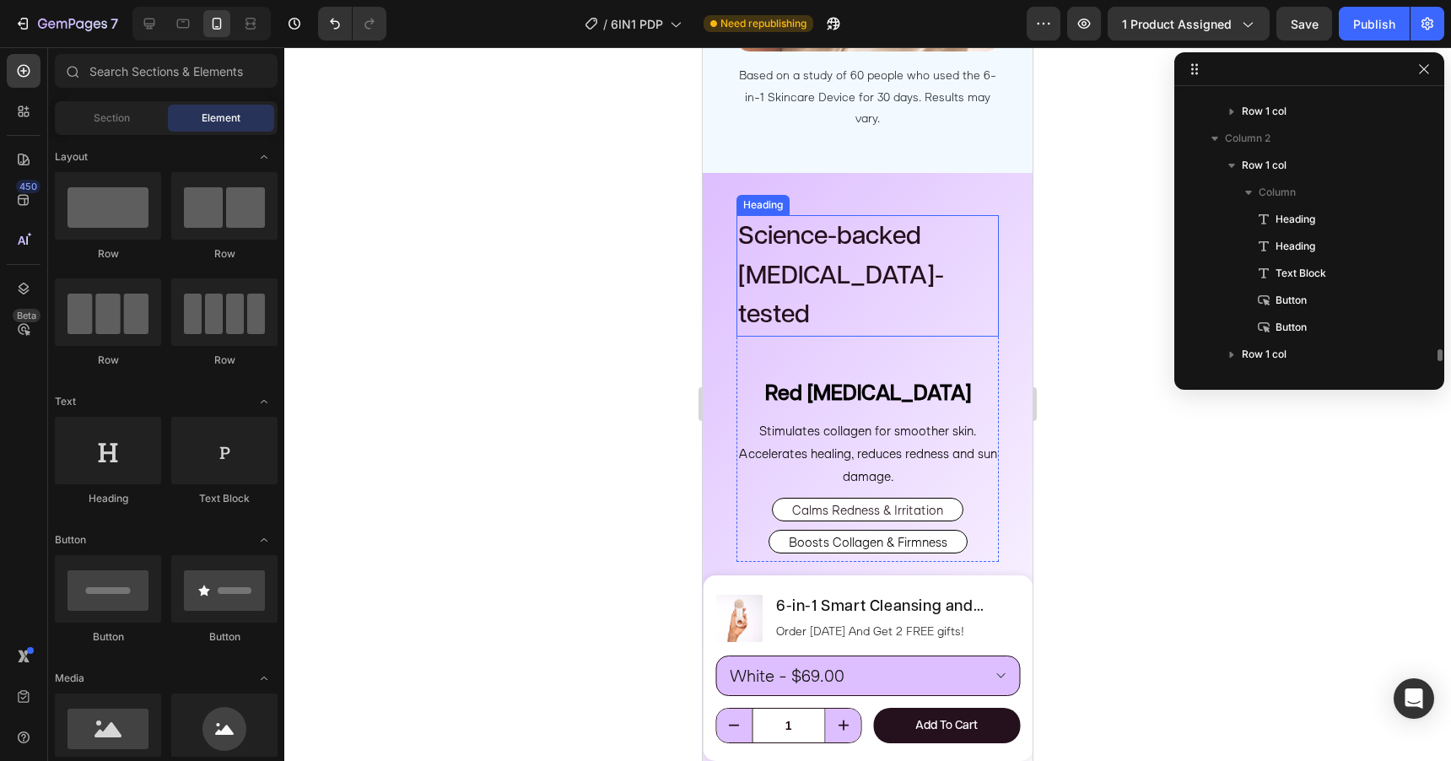
click at [919, 242] on span "Science-backed Dermatologist-tested" at bounding box center [841, 276] width 206 height 105
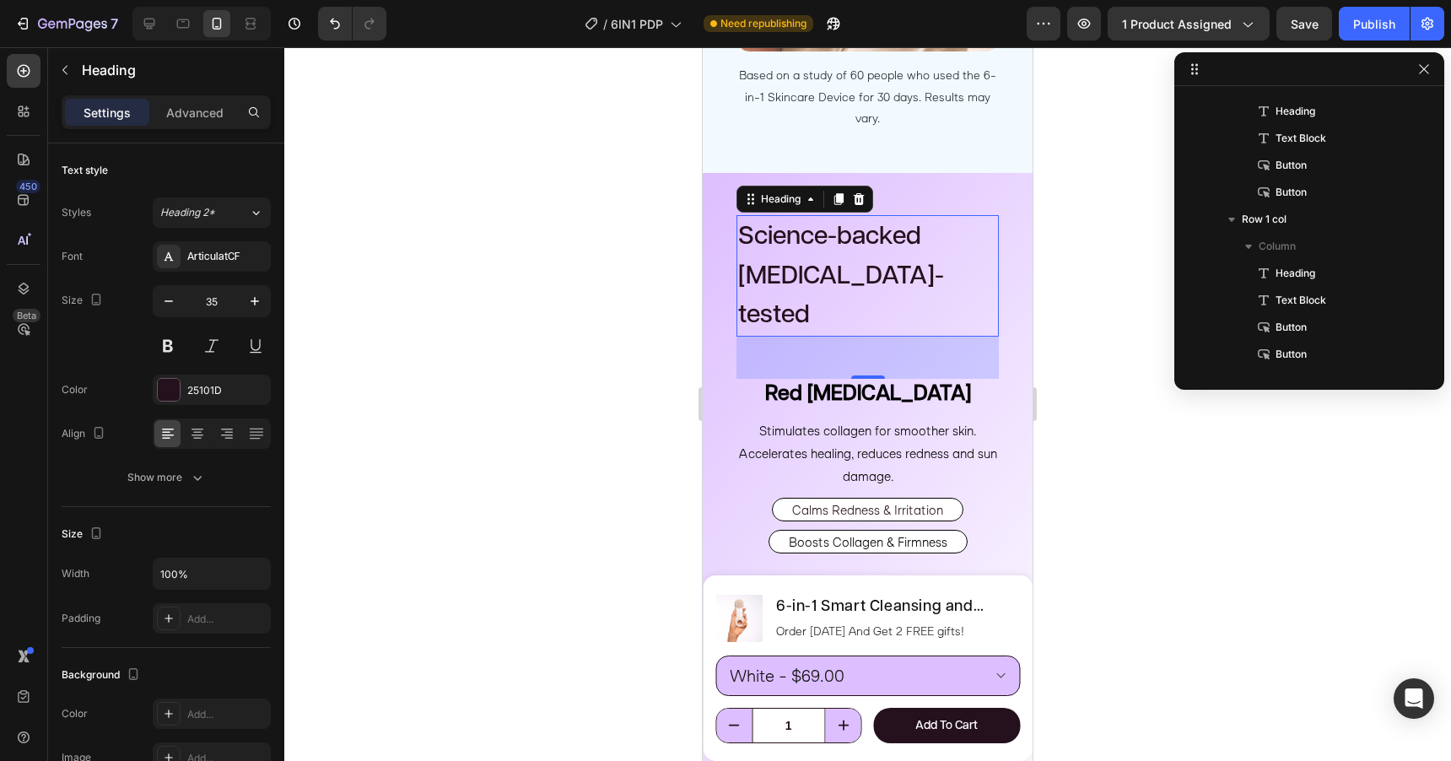
scroll to position [6123, 0]
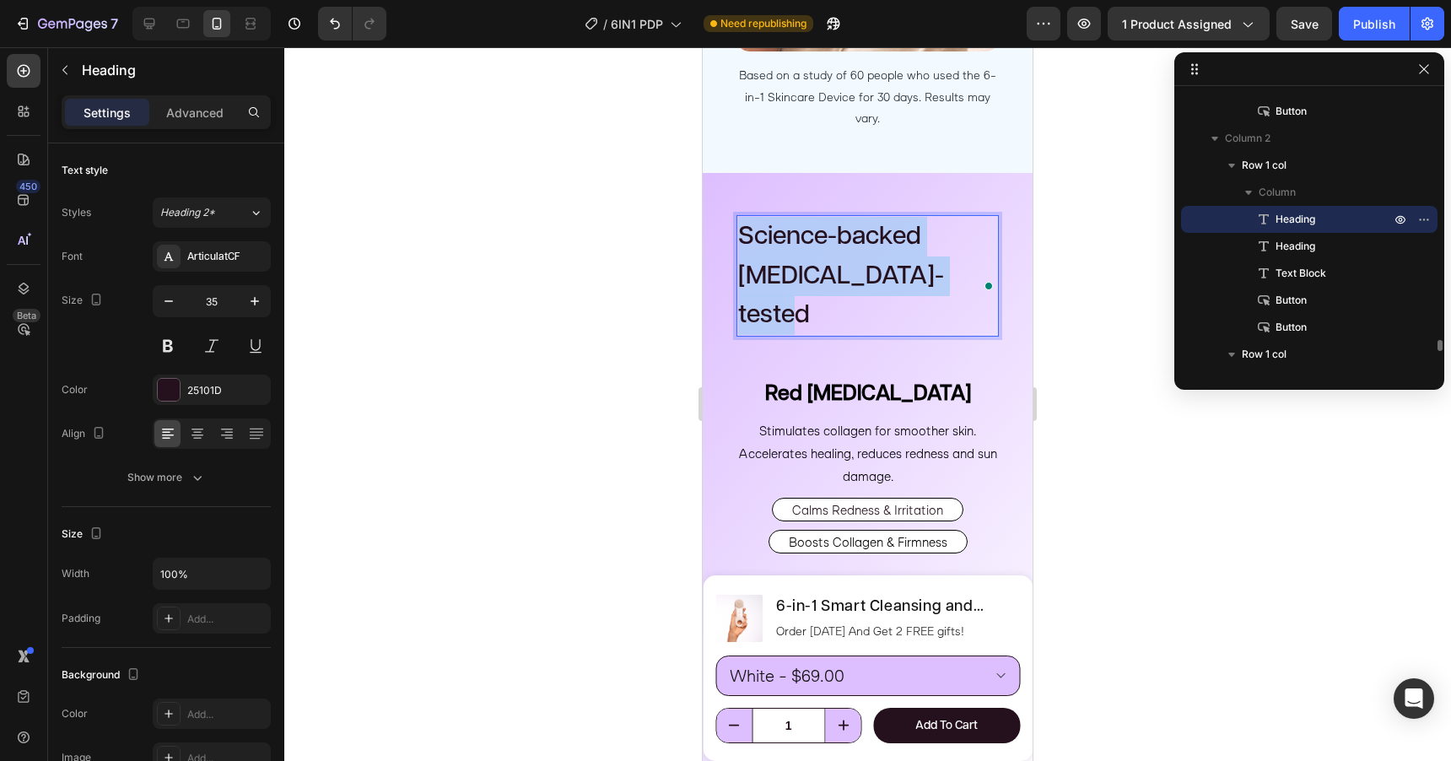
click at [919, 242] on span "Science-backed Dermatologist-tested" at bounding box center [841, 276] width 206 height 105
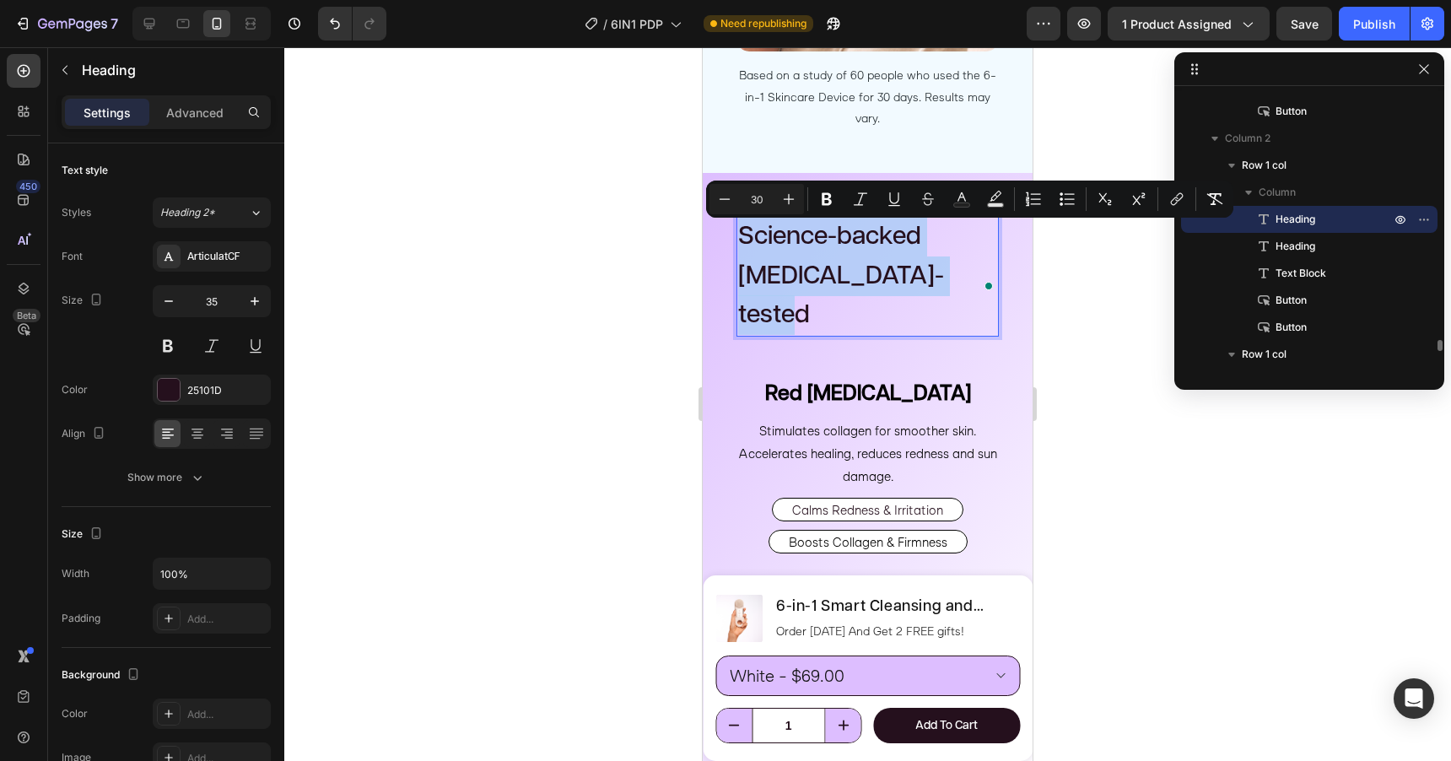
click at [919, 242] on span "Science-backed Dermatologist-tested" at bounding box center [841, 276] width 206 height 105
click at [928, 242] on p "Science-backed Dermatologist-tested" at bounding box center [867, 276] width 259 height 118
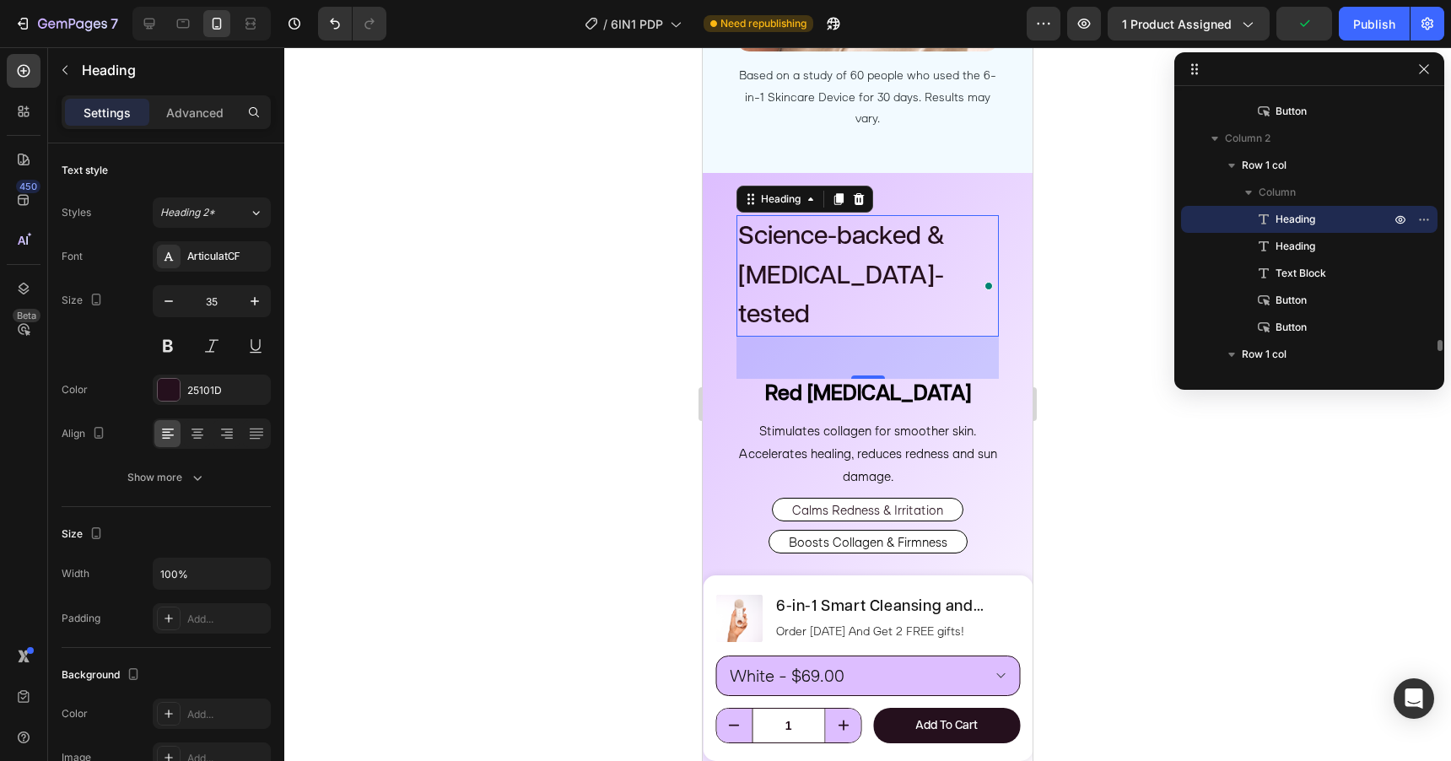
click at [603, 353] on div at bounding box center [867, 404] width 1167 height 714
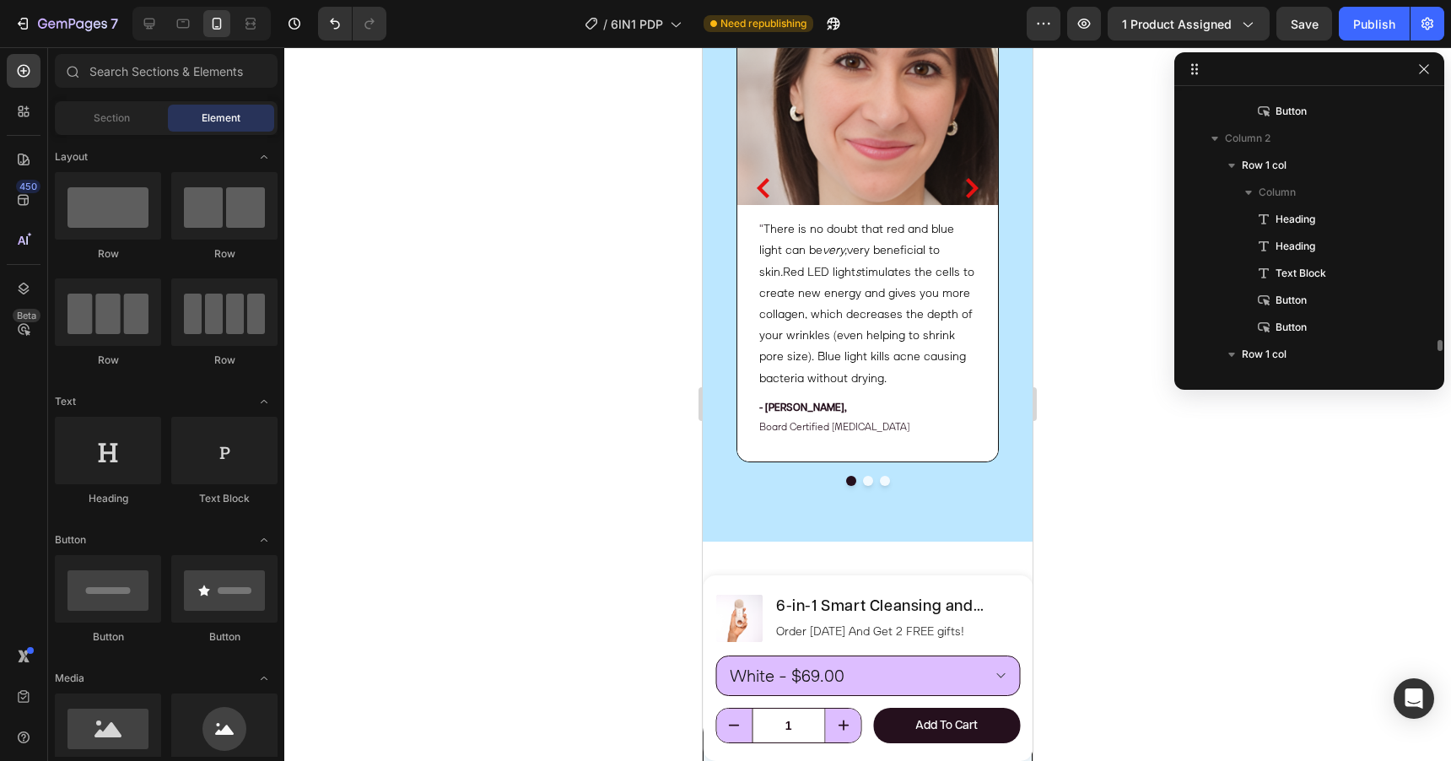
scroll to position [6751, 0]
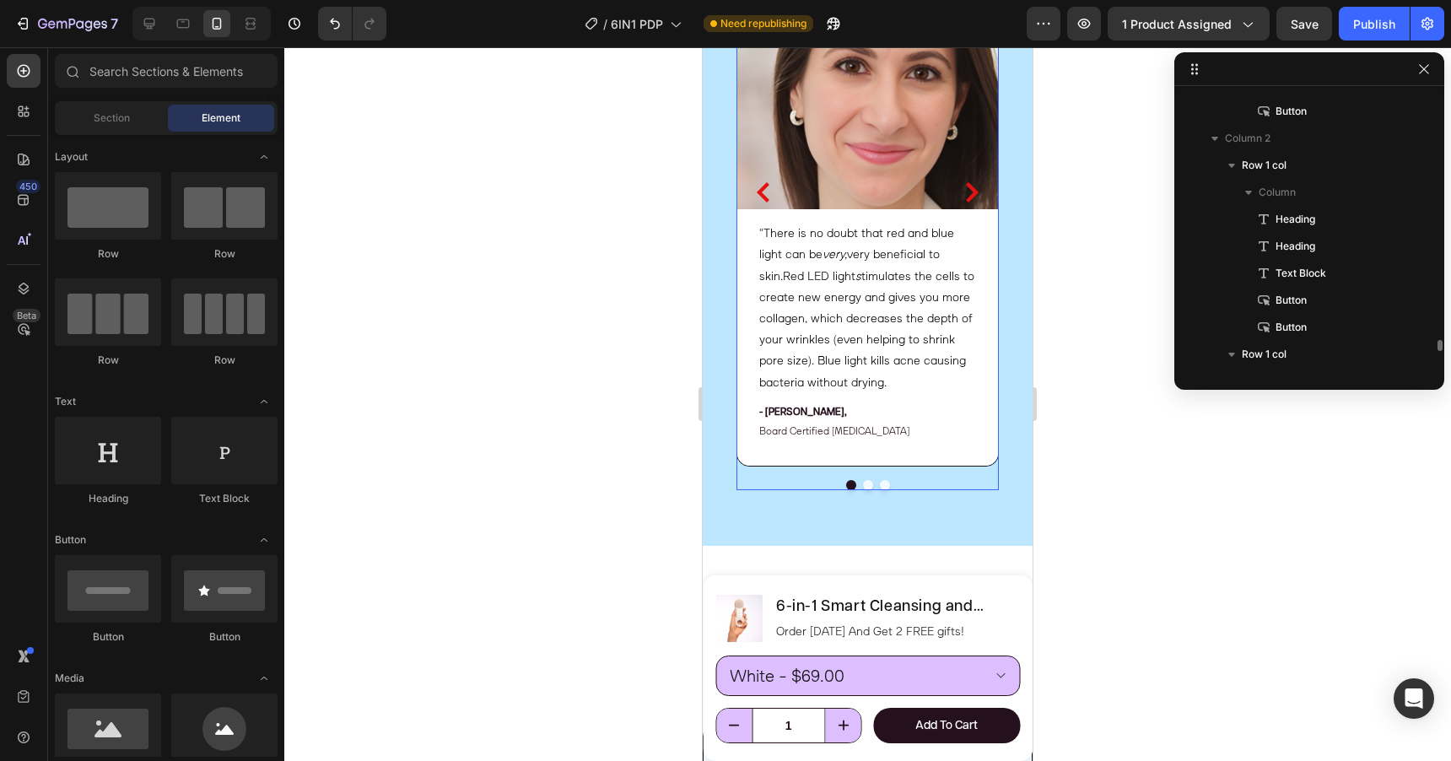
click at [971, 194] on icon "Carousel Next Arrow" at bounding box center [972, 192] width 13 height 20
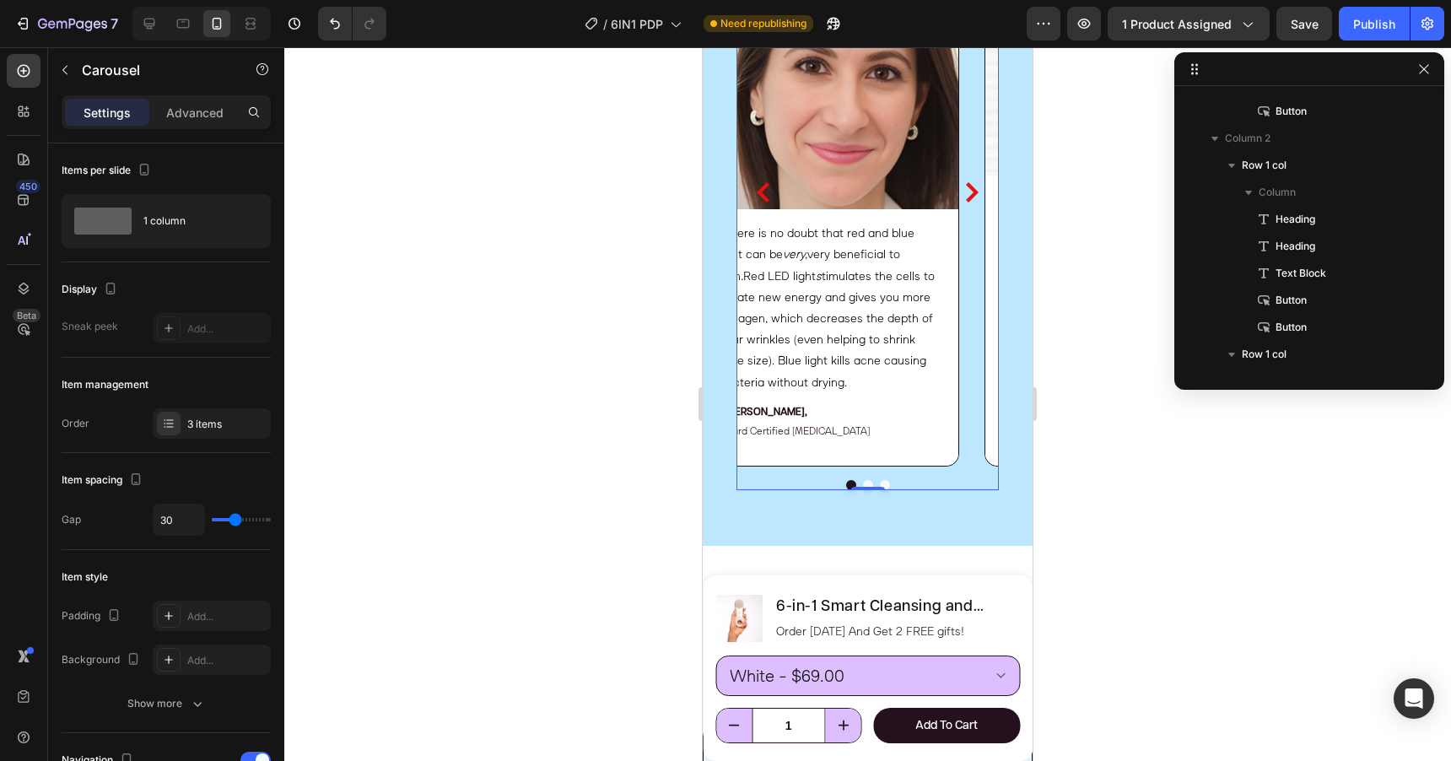
scroll to position [6740, 0]
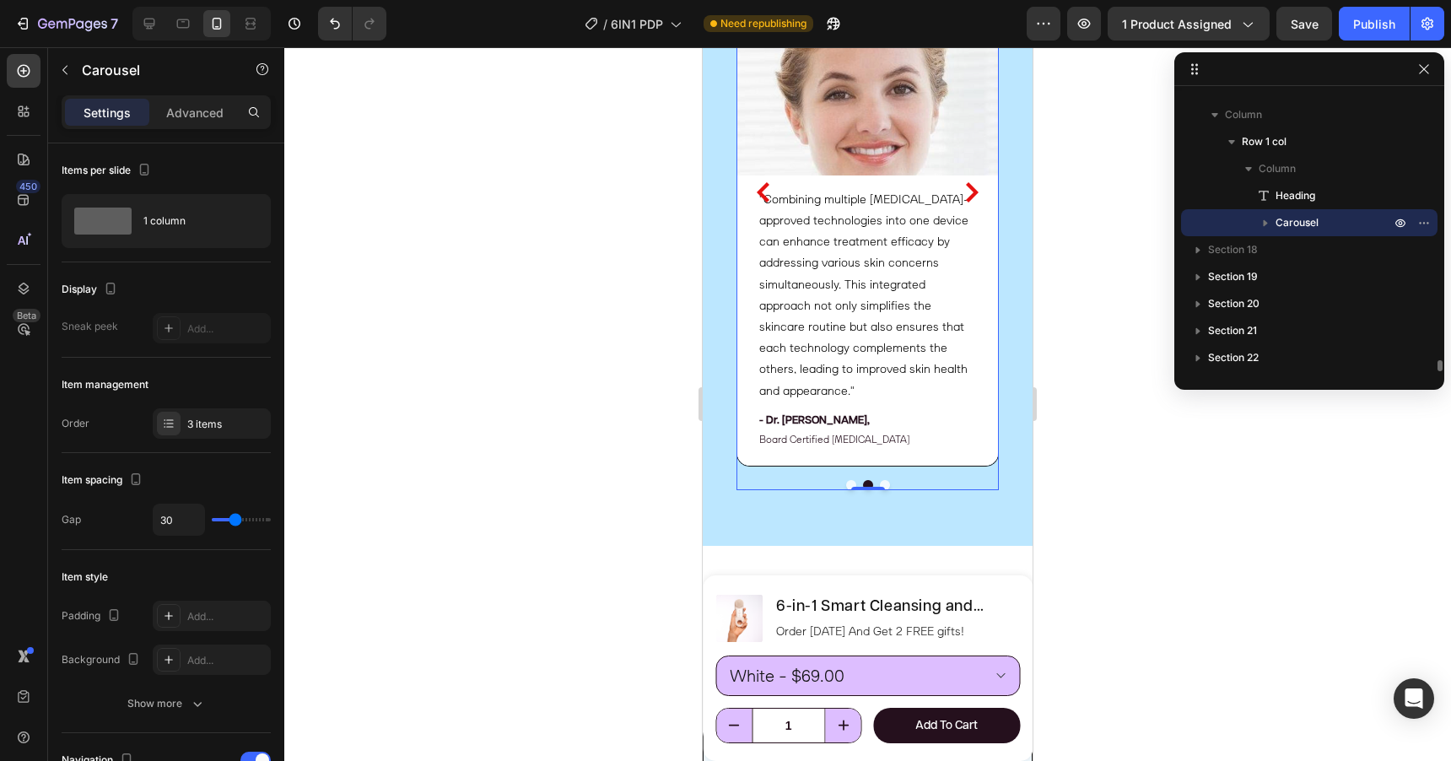
click at [965, 478] on div "" There is no doubt that red and blue light can be very, very beneficial to ski…" at bounding box center [867, 204] width 262 height 572
click at [229, 430] on div "3 items" at bounding box center [226, 424] width 79 height 15
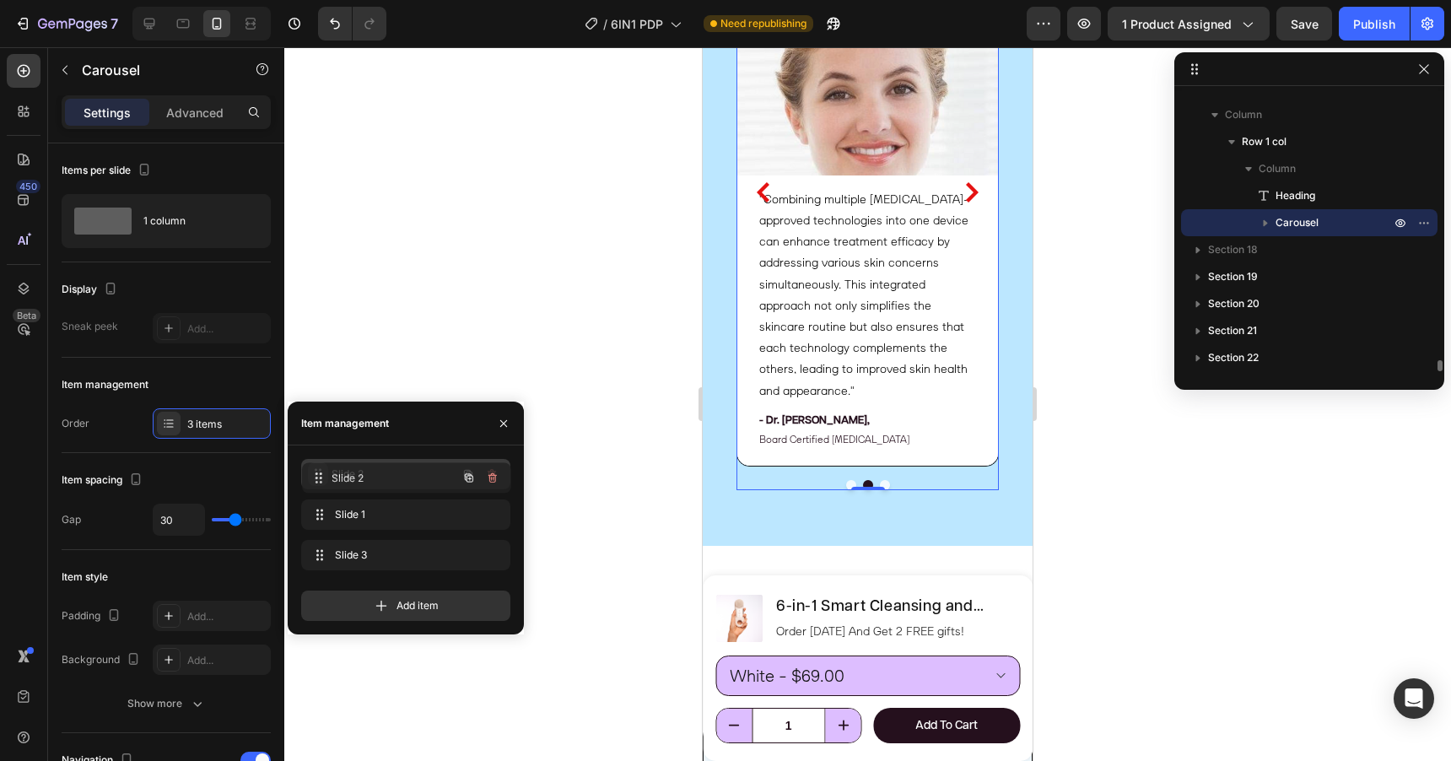
drag, startPoint x: 318, startPoint y: 516, endPoint x: 319, endPoint y: 480, distance: 36.3
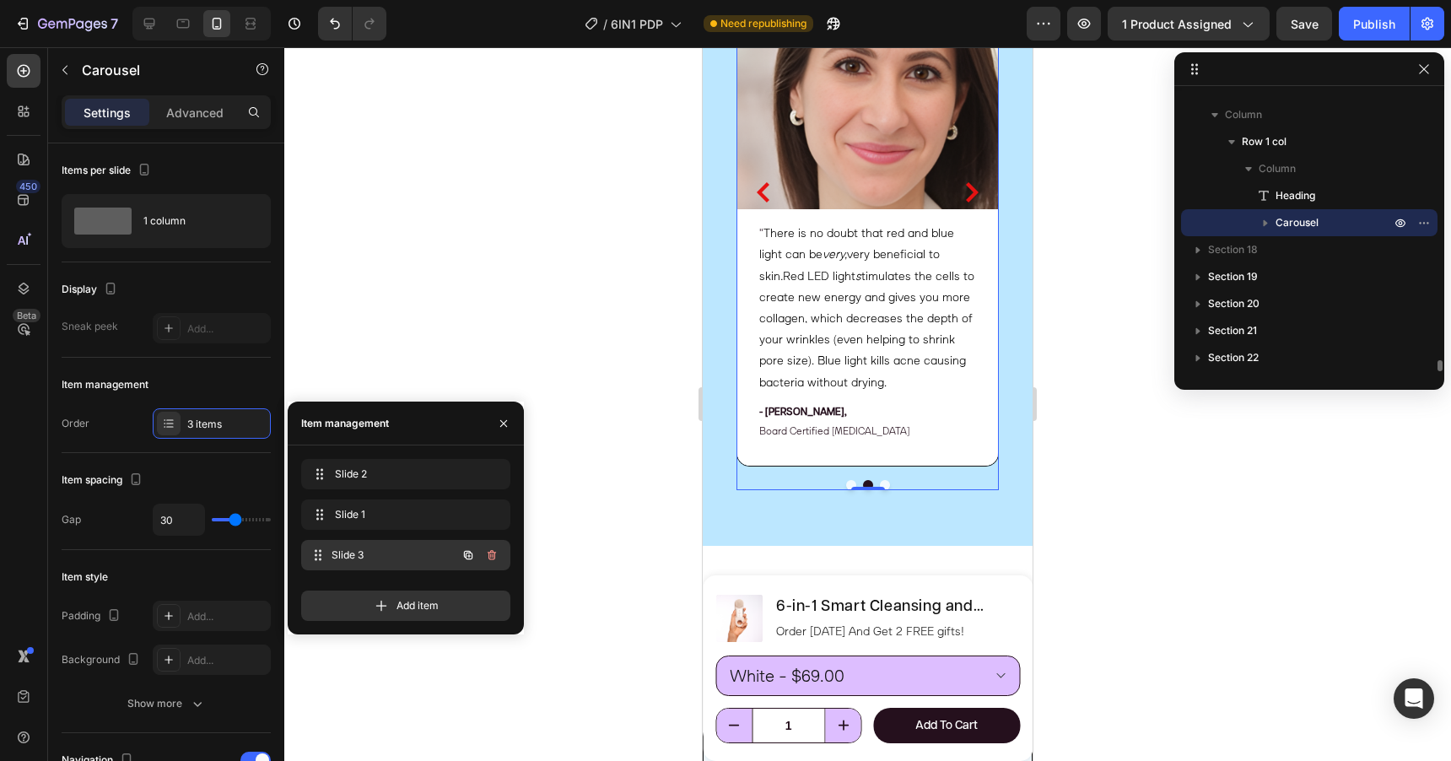
click at [368, 554] on span "Slide 3" at bounding box center [394, 554] width 125 height 15
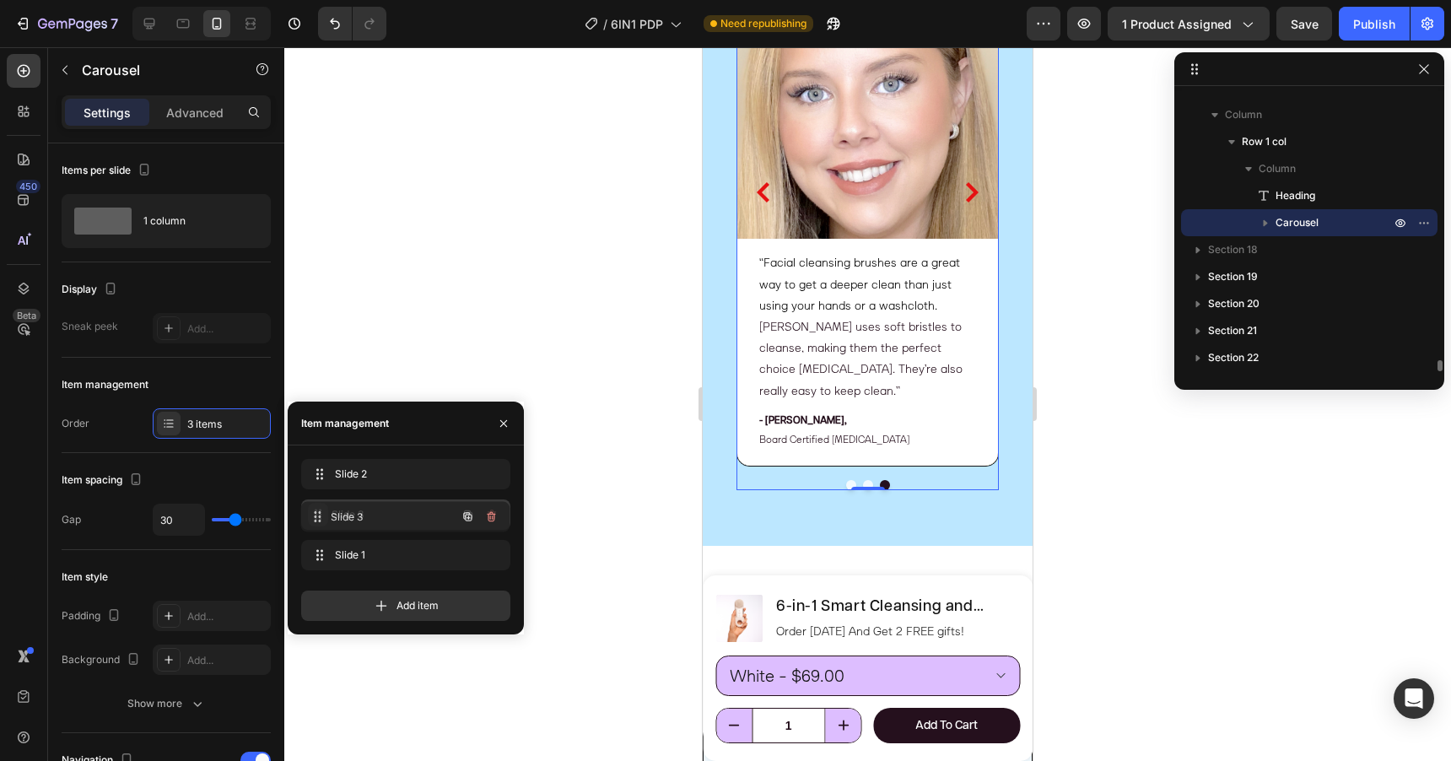
drag, startPoint x: 320, startPoint y: 555, endPoint x: 320, endPoint y: 514, distance: 41.3
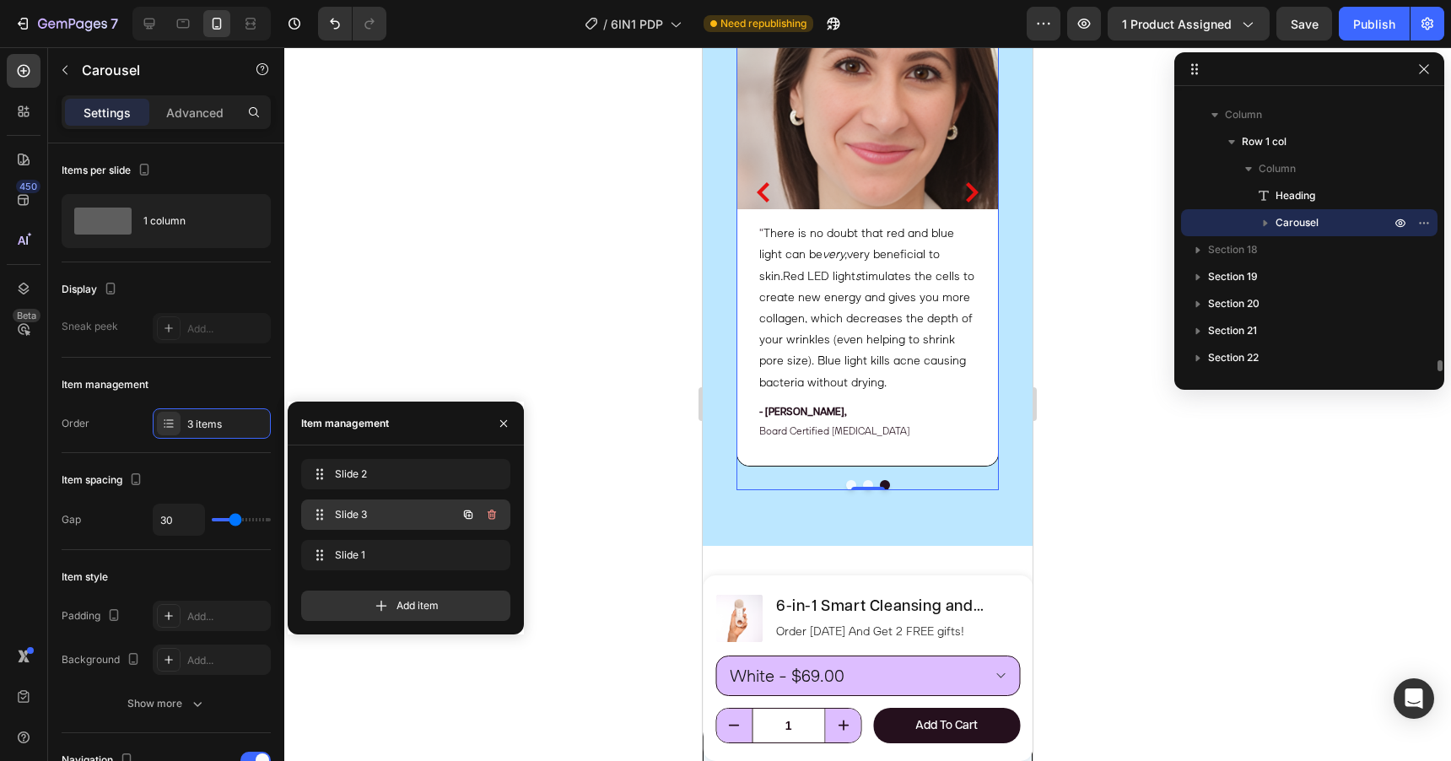
click at [354, 510] on span "Slide 3" at bounding box center [382, 514] width 95 height 15
click at [365, 490] on div "Slide 2 Slide 2" at bounding box center [405, 477] width 209 height 37
click at [365, 477] on span "Slide 2" at bounding box center [382, 473] width 95 height 15
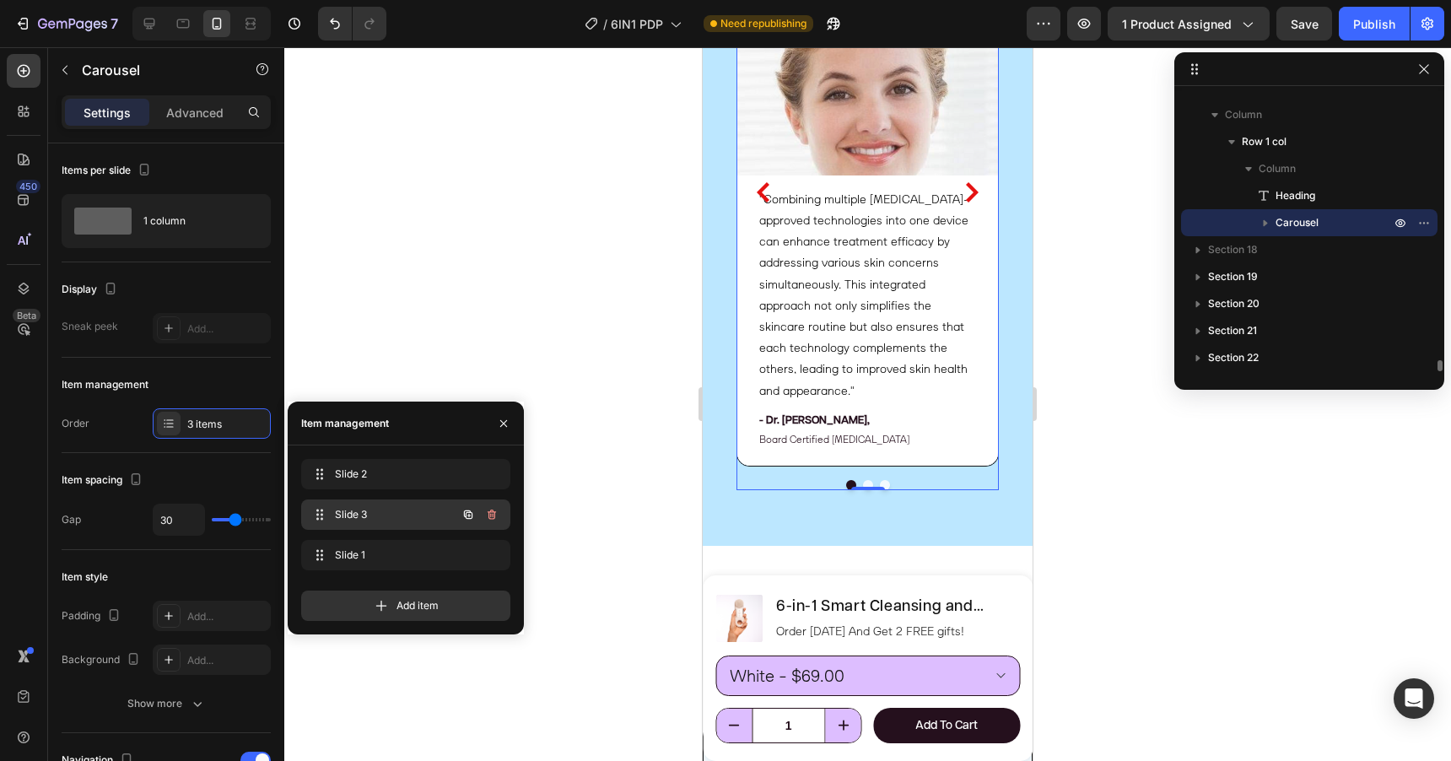
click at [370, 509] on span "Slide 3" at bounding box center [382, 514] width 95 height 15
click at [370, 514] on span "Slide 3" at bounding box center [382, 514] width 95 height 15
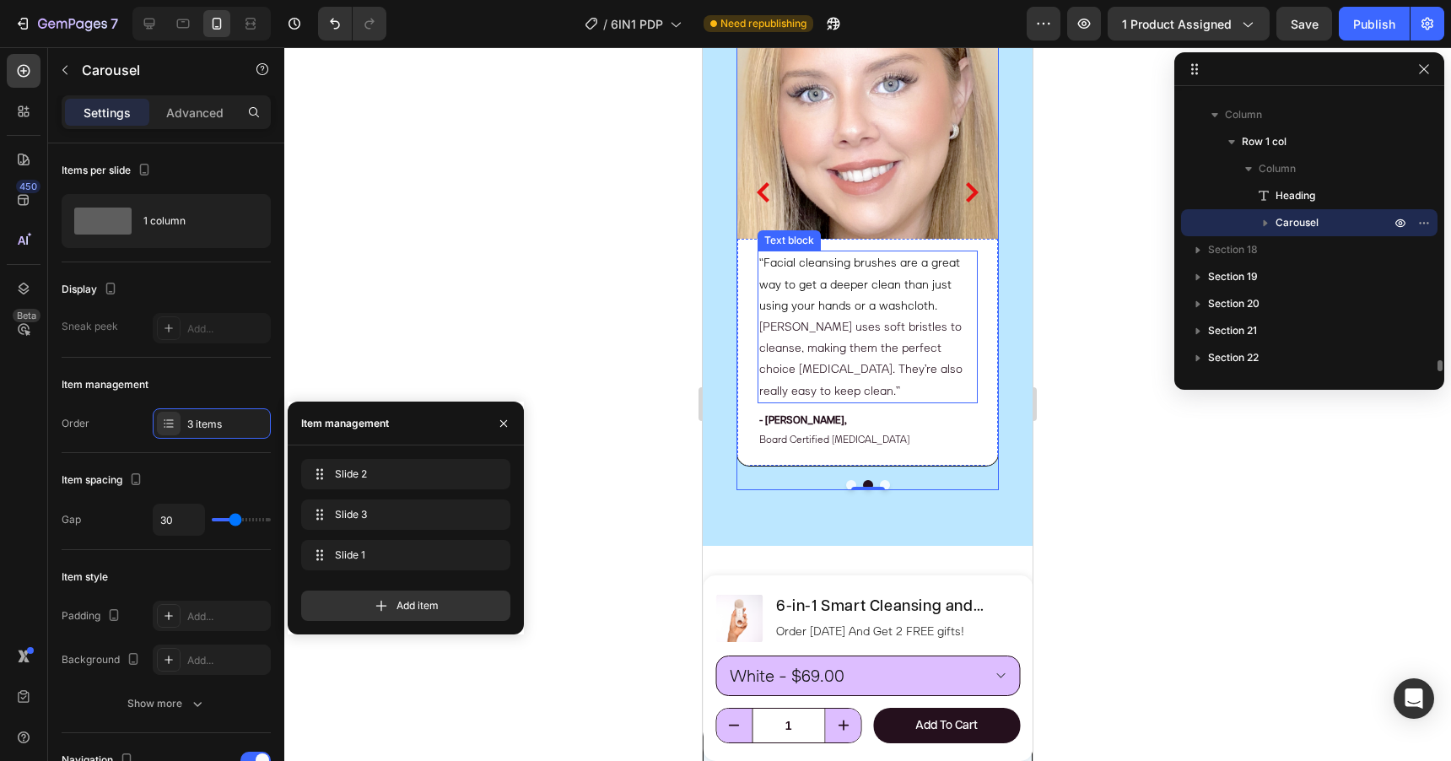
click at [897, 357] on p "“Facial cleansing brushes are a great way to get a deeper clean than just using…" at bounding box center [867, 326] width 217 height 148
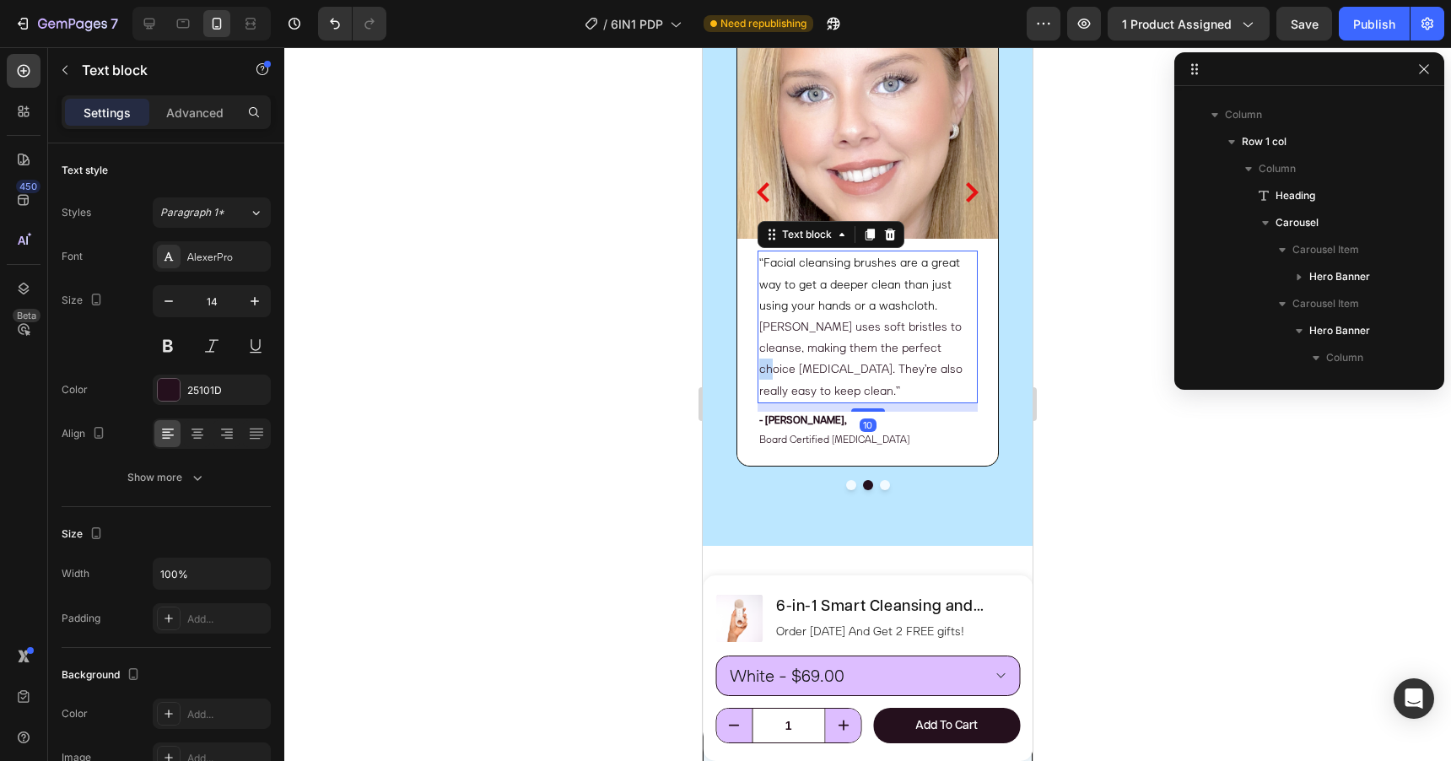
scroll to position [6959, 0]
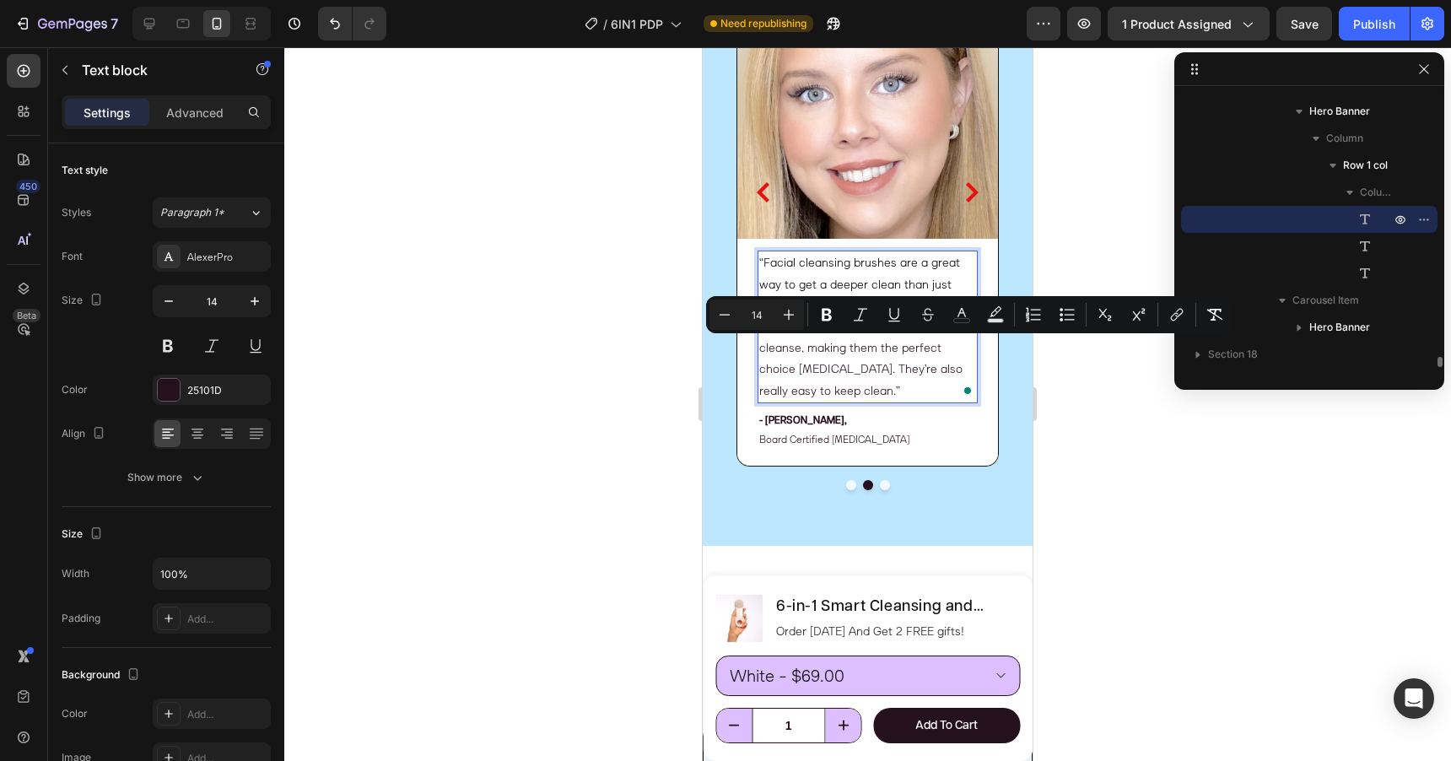
click at [832, 386] on p "“Facial cleansing brushes are a great way to get a deeper clean than just using…" at bounding box center [867, 326] width 217 height 148
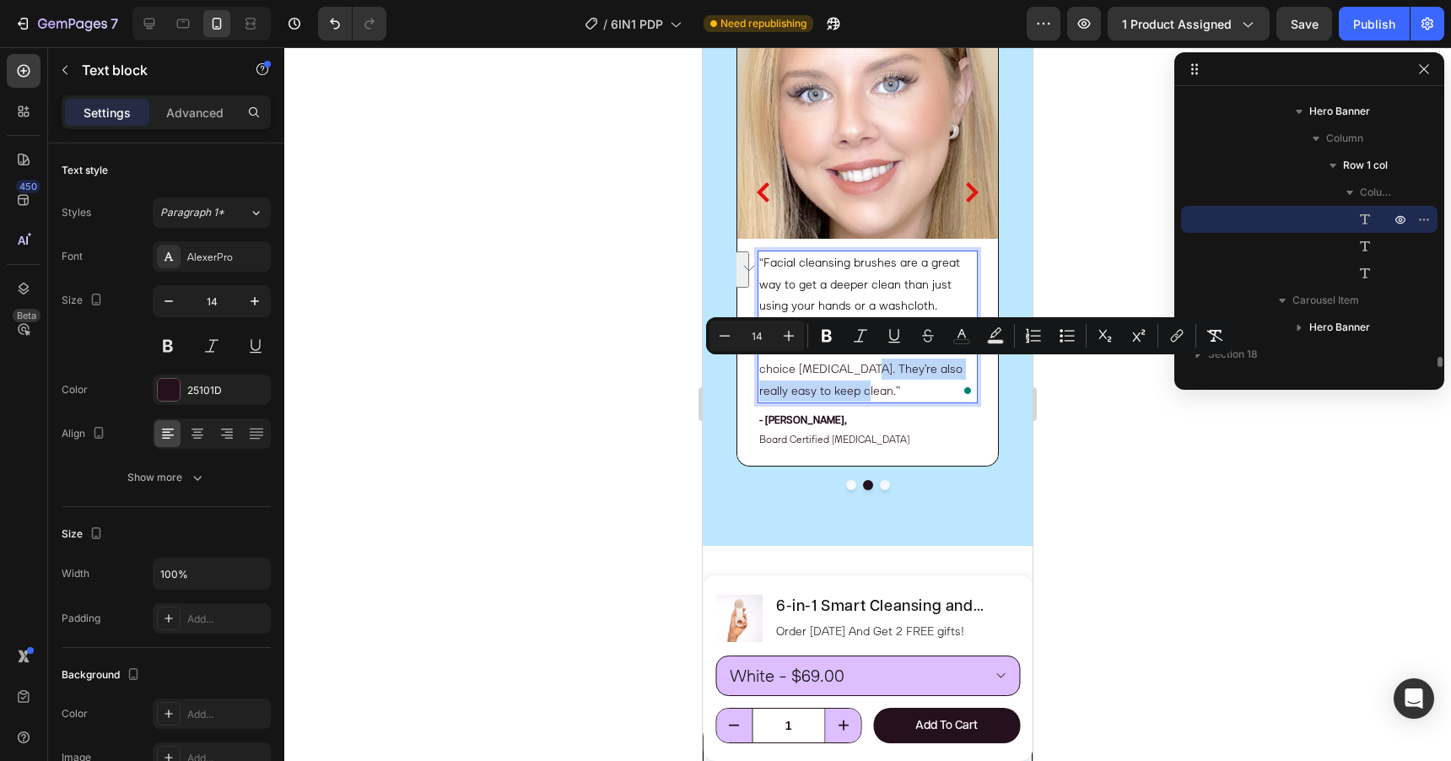
drag, startPoint x: 788, startPoint y: 395, endPoint x: 785, endPoint y: 376, distance: 18.9
click at [785, 376] on span "Clair uses soft bristles to cleanse, making them the perfect choice for sensiti…" at bounding box center [860, 358] width 203 height 79
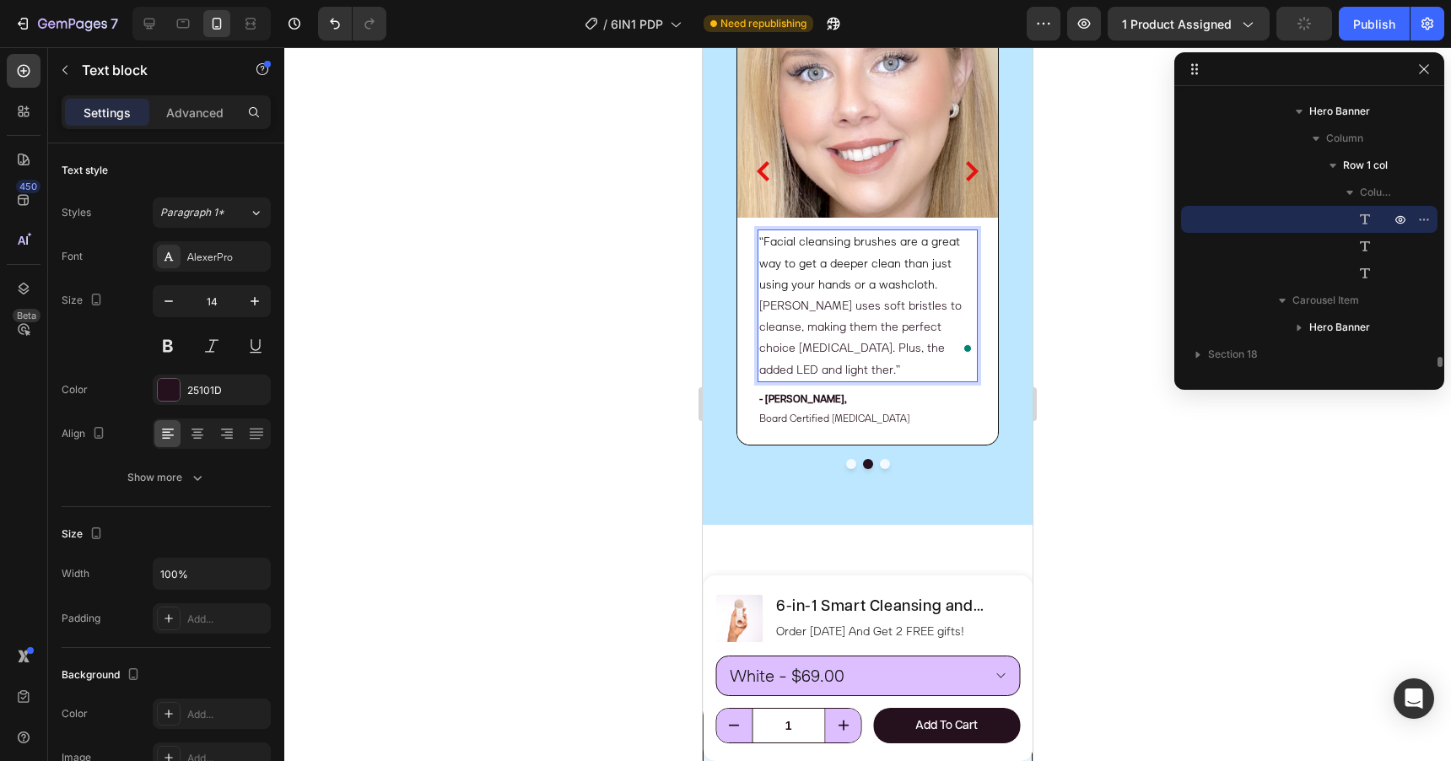
scroll to position [6751, 0]
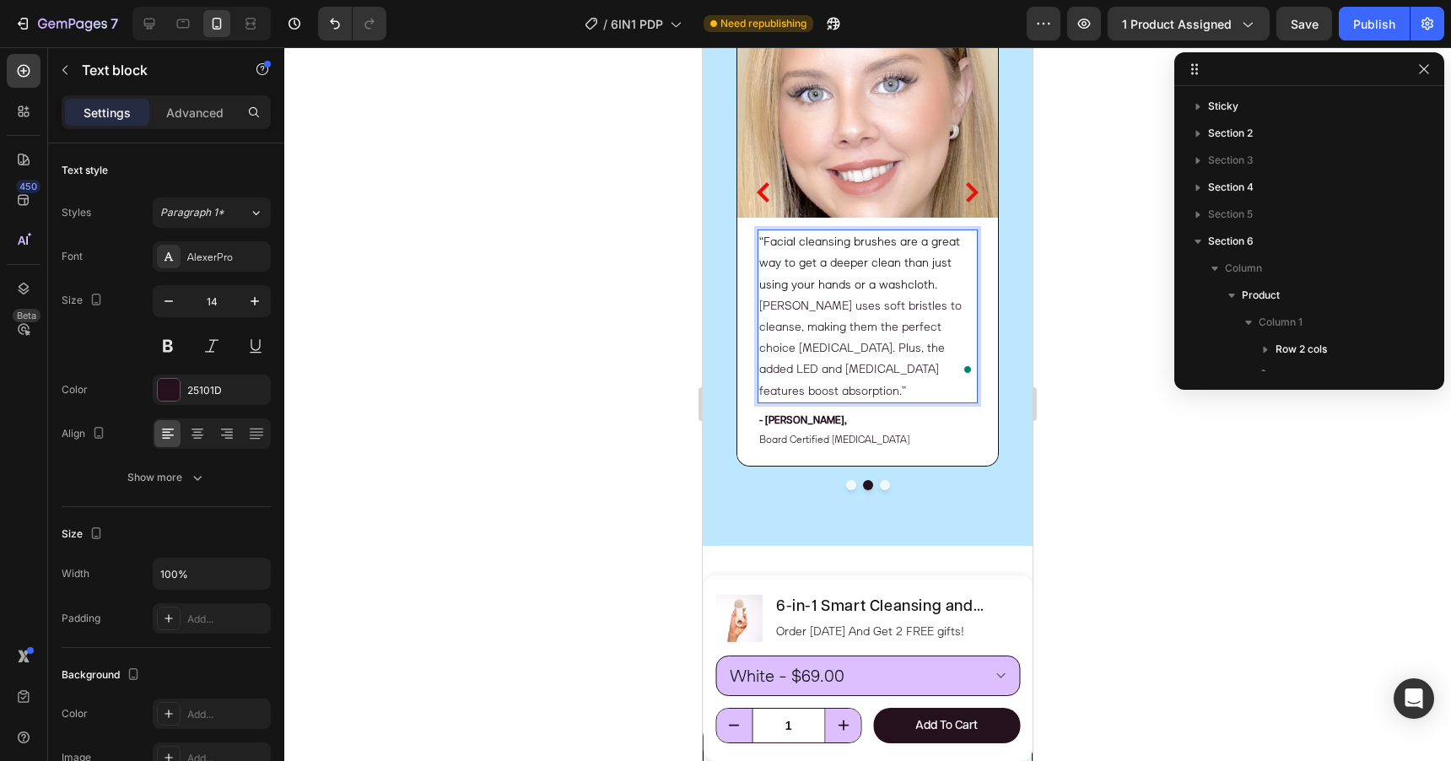
scroll to position [6959, 0]
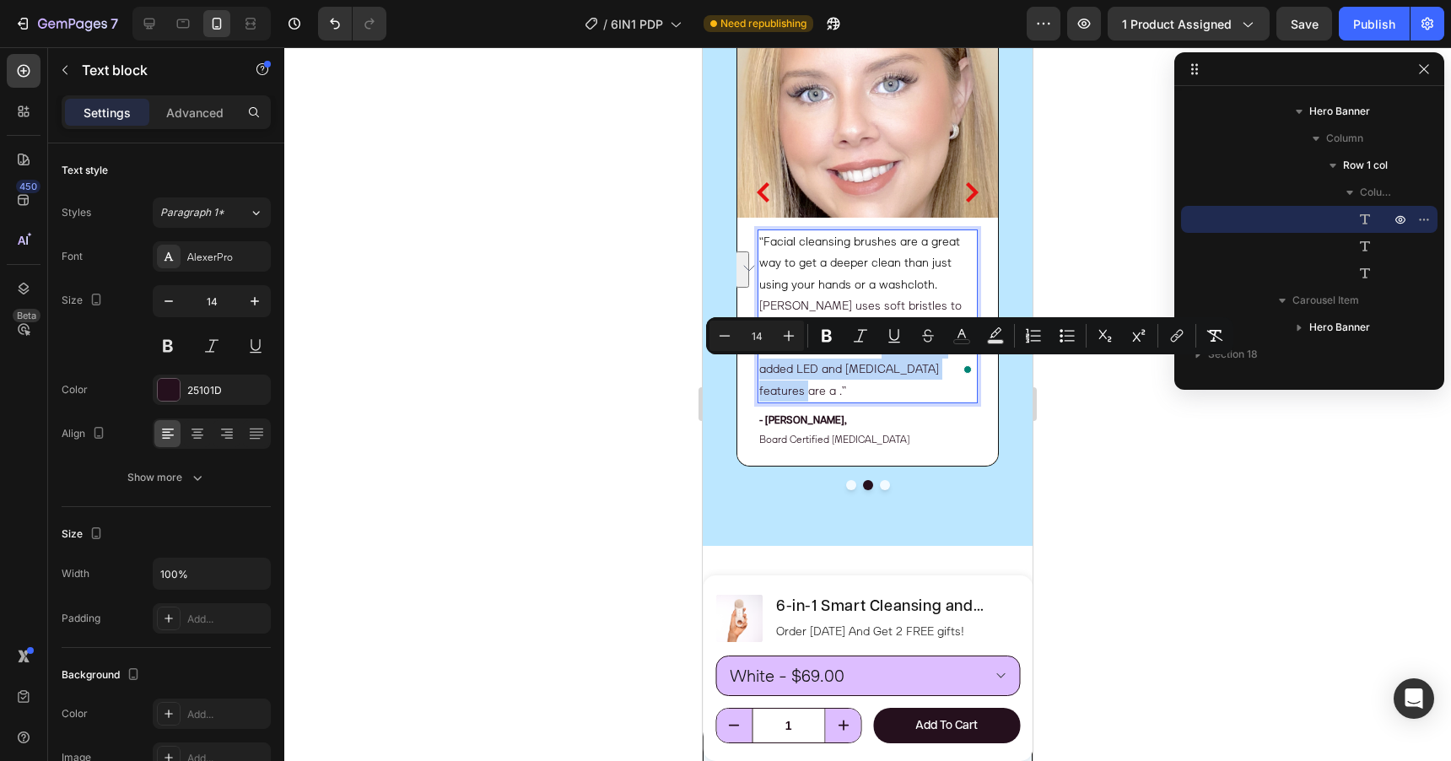
drag, startPoint x: 880, startPoint y: 392, endPoint x: 785, endPoint y: 375, distance: 96.1
click at [785, 375] on span "[PERSON_NAME] uses soft bristles to cleanse, making them the perfect choice [ME…" at bounding box center [860, 348] width 202 height 100
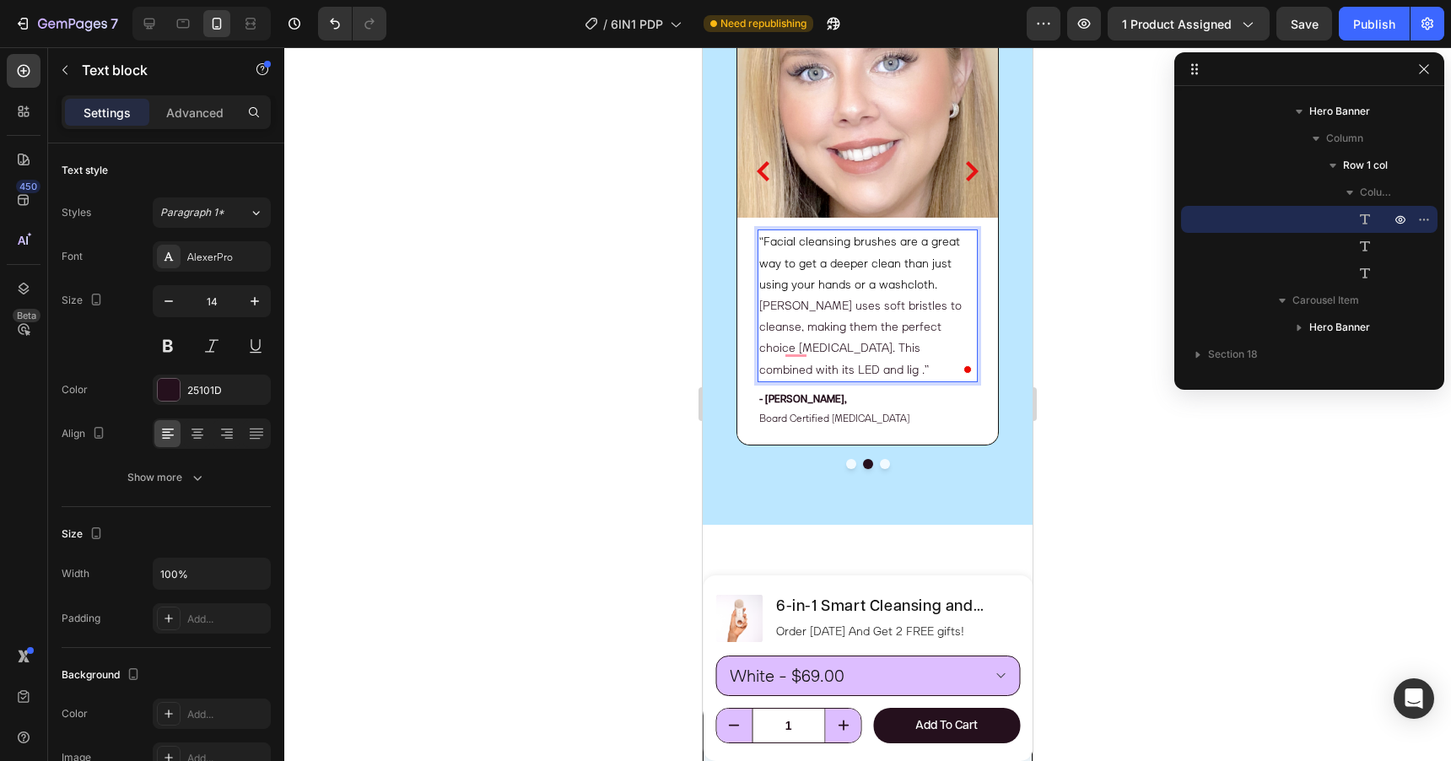
scroll to position [6751, 0]
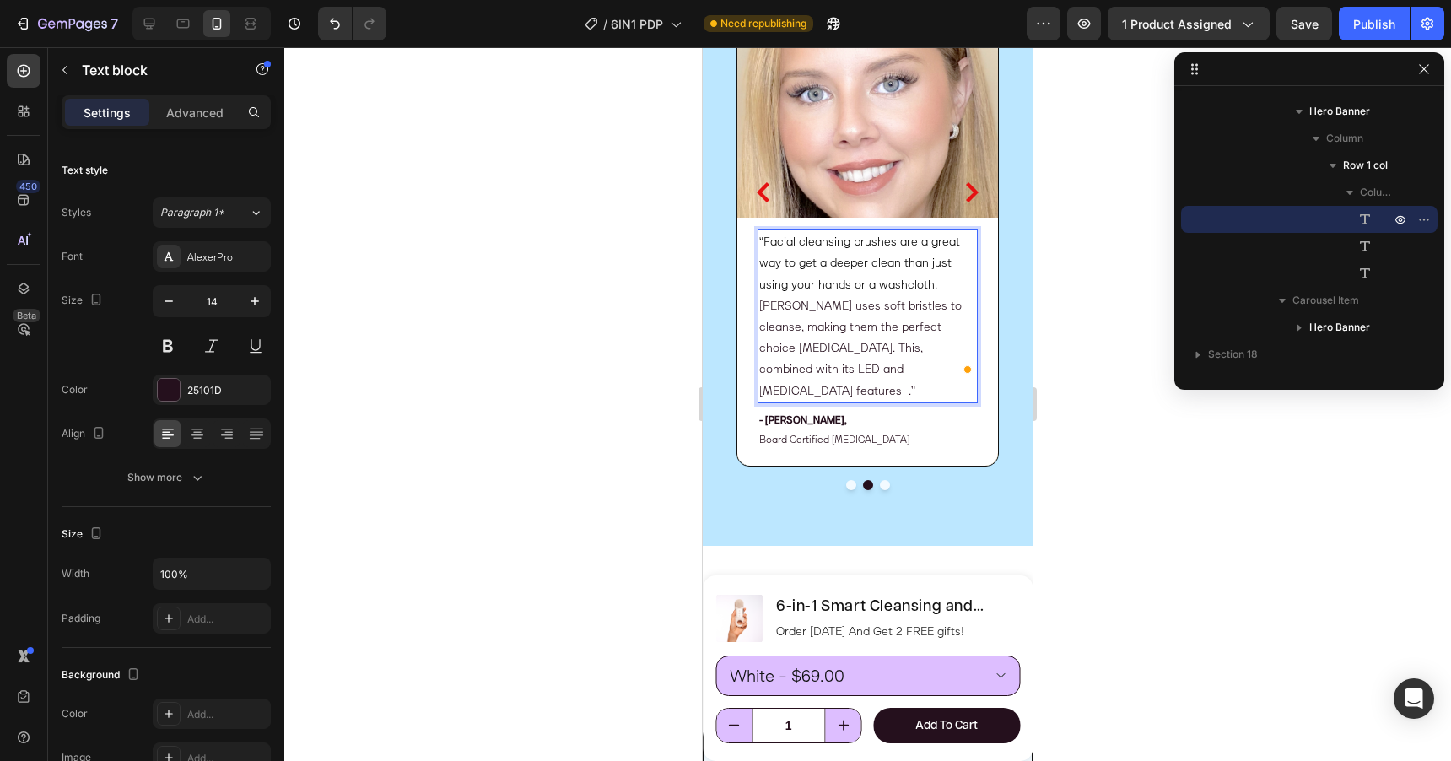
click at [880, 391] on span "[PERSON_NAME] uses soft bristles to cleanse, making them the perfect choice [ME…" at bounding box center [860, 348] width 202 height 100
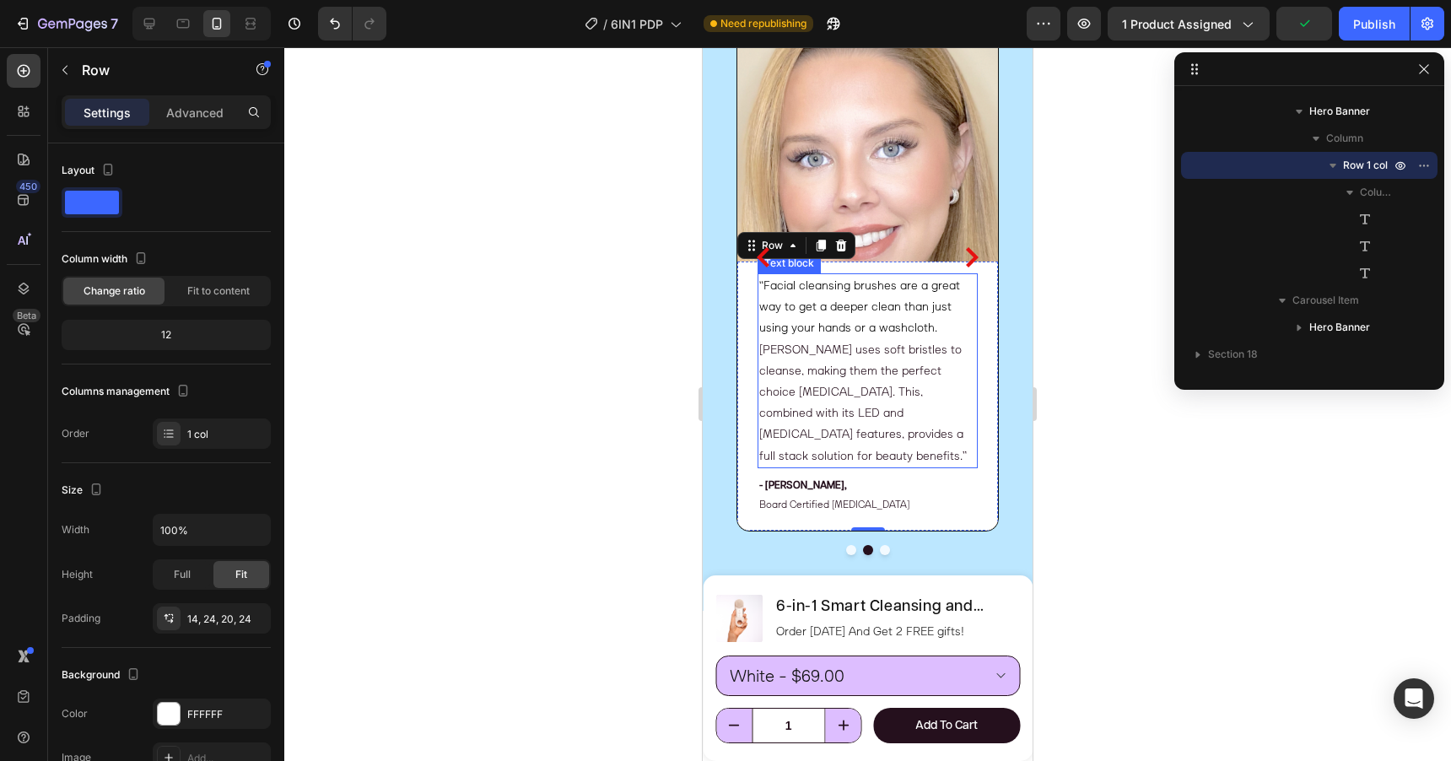
scroll to position [6674, 0]
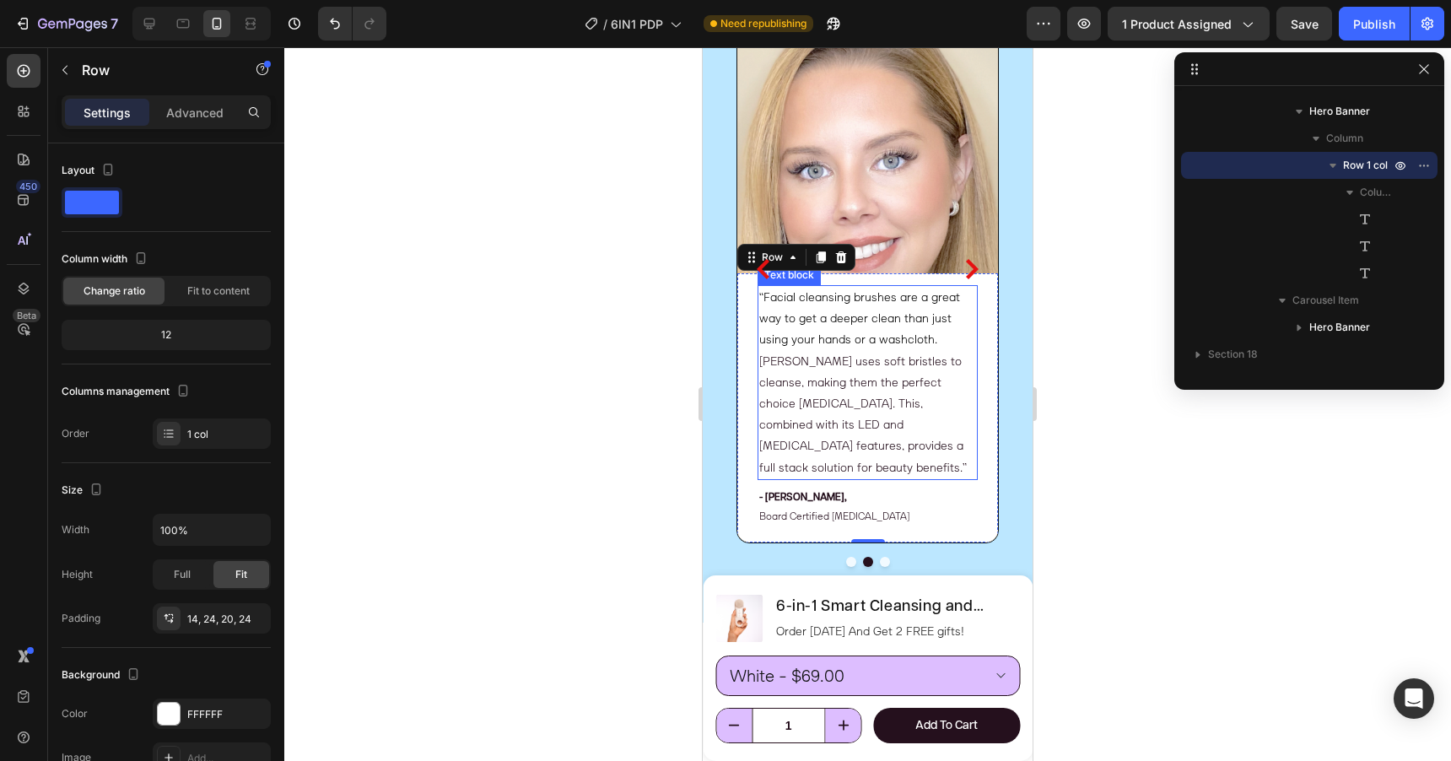
click at [857, 469] on span "[PERSON_NAME] uses soft bristles to cleanse, making them the perfect choice [ME…" at bounding box center [863, 413] width 208 height 121
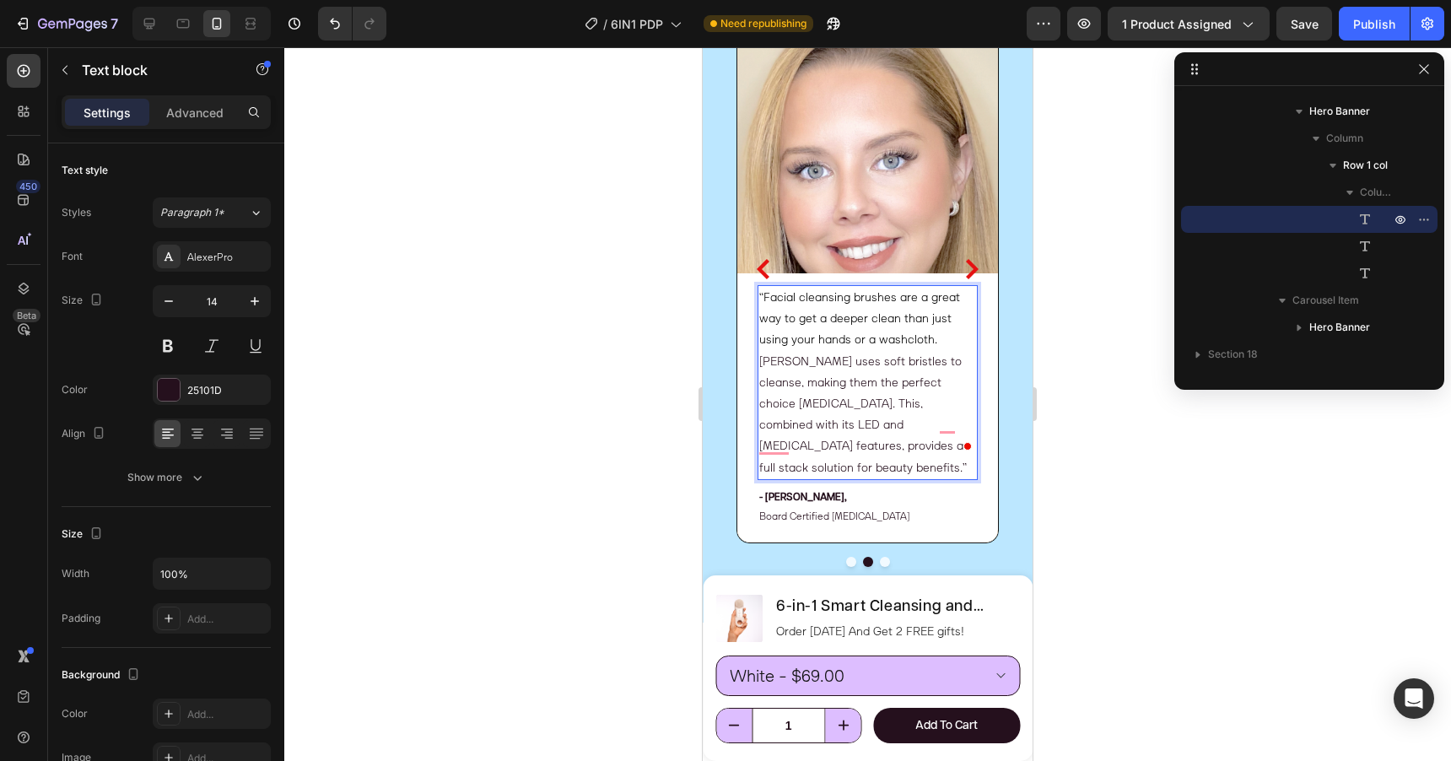
click at [854, 469] on span "[PERSON_NAME] uses soft bristles to cleanse, making them the perfect choice [ME…" at bounding box center [863, 413] width 208 height 121
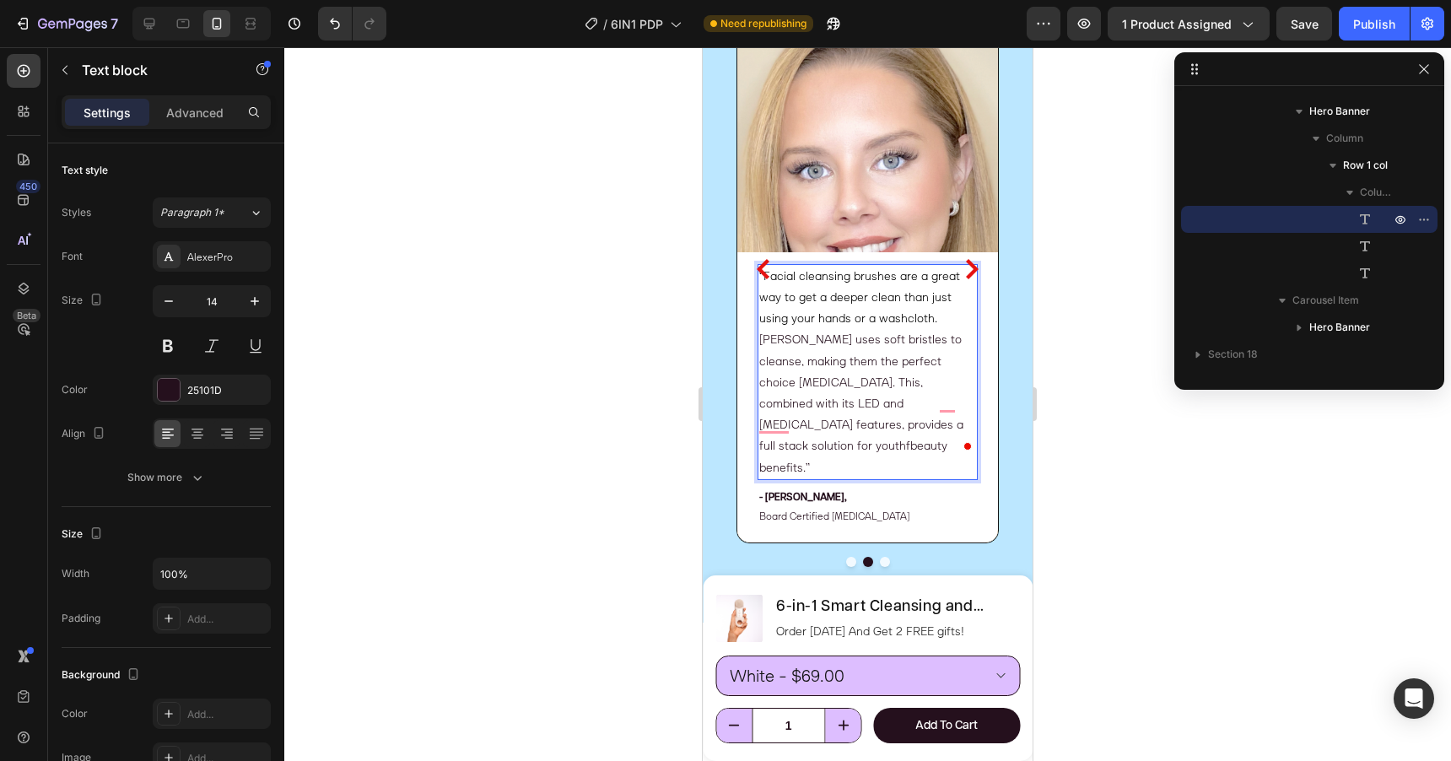
scroll to position [6653, 0]
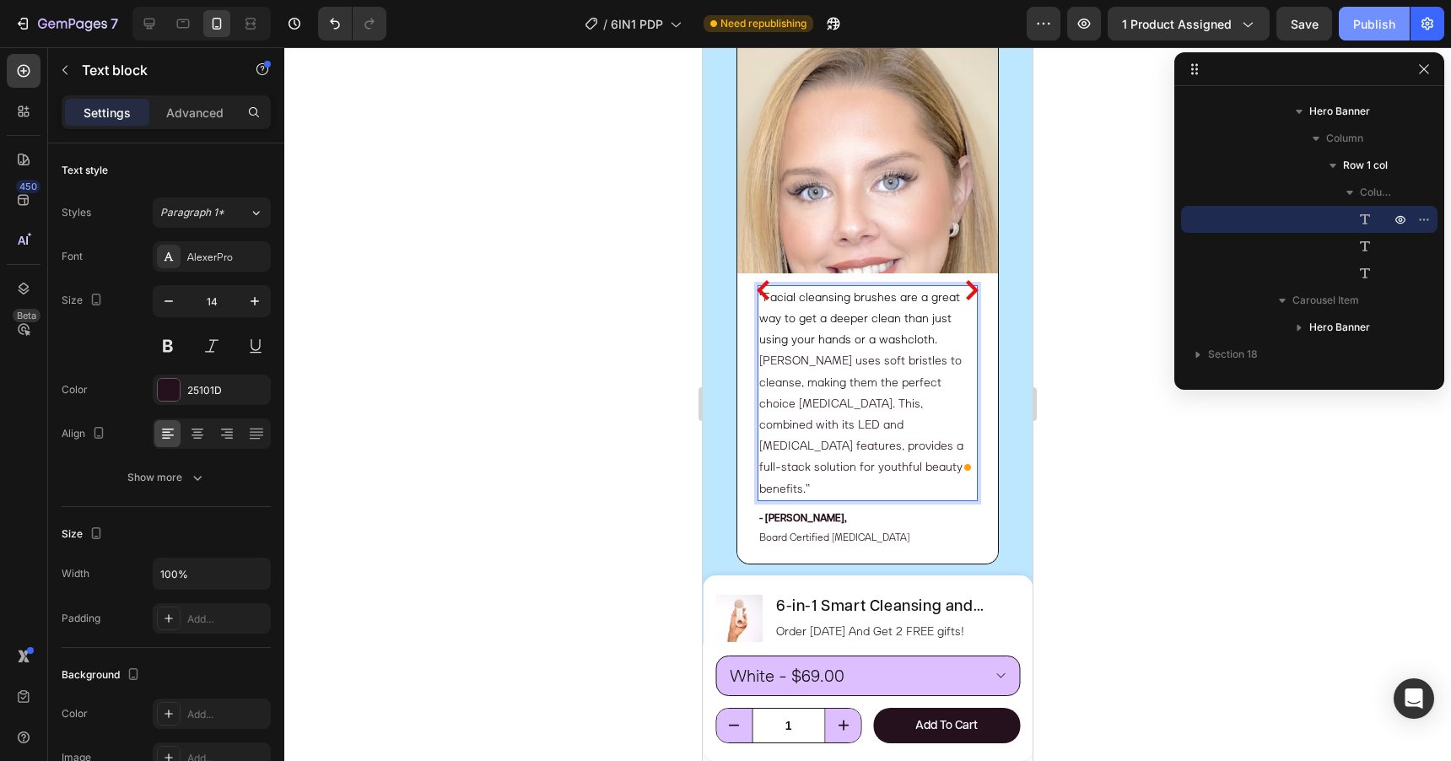
click at [1378, 23] on div "Publish" at bounding box center [1374, 24] width 42 height 18
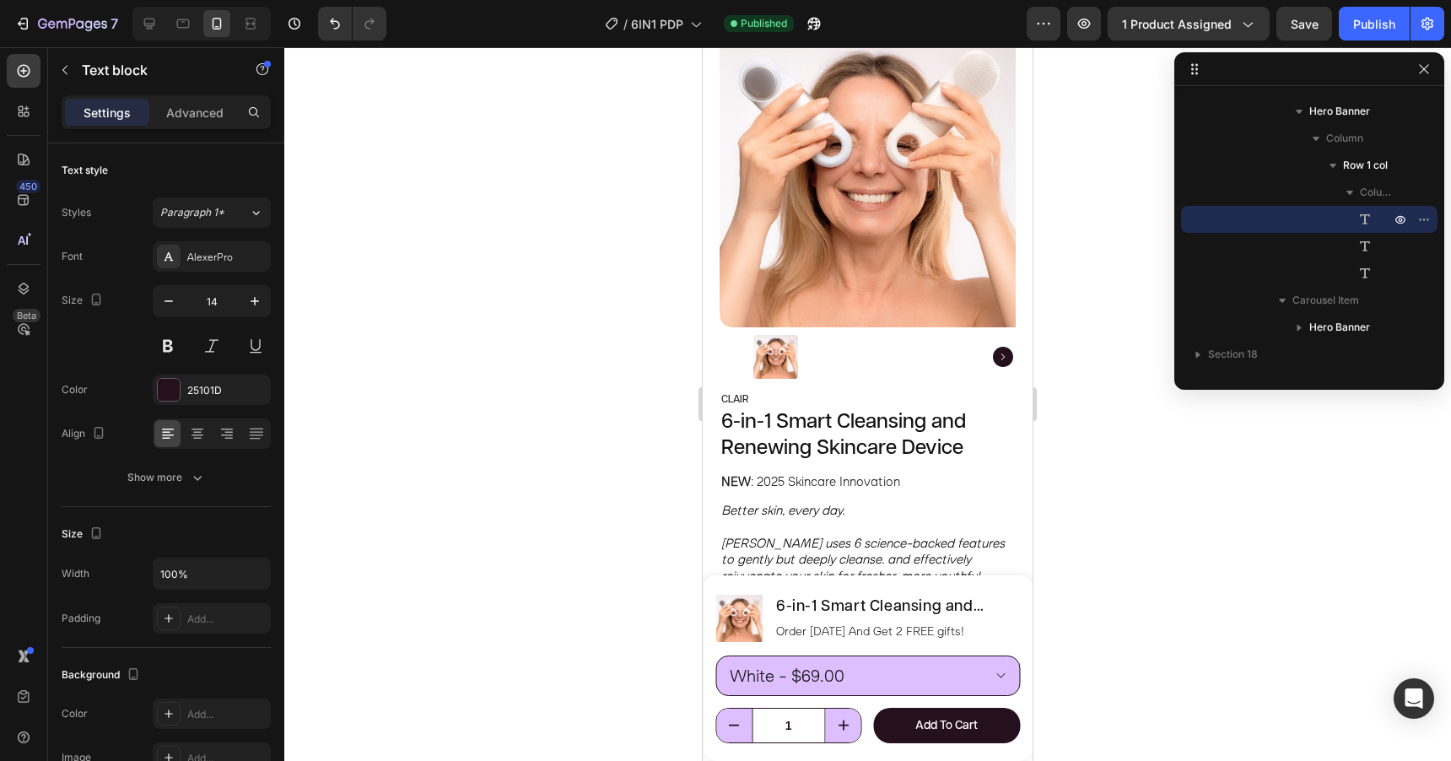
scroll to position [0, 0]
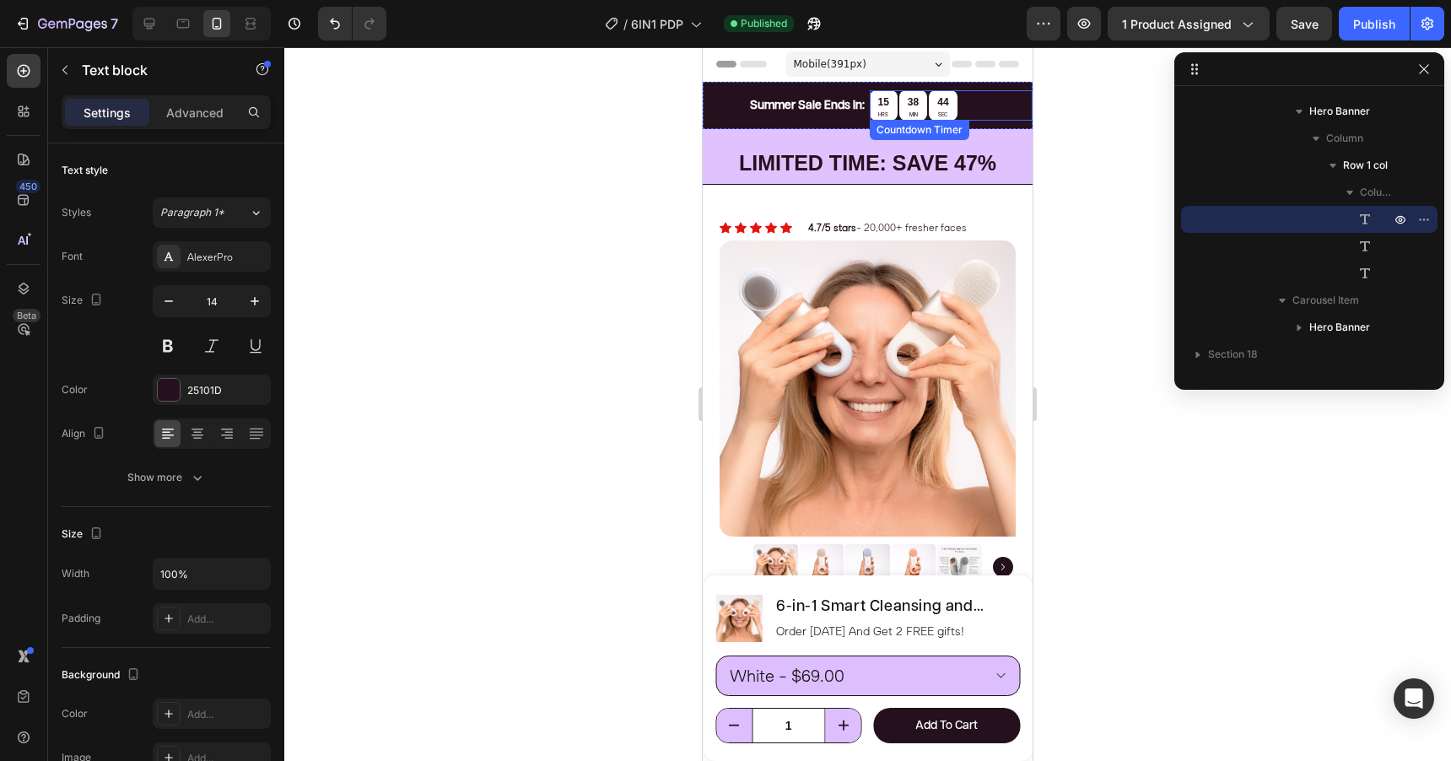
click at [968, 102] on div "15 HRS 38 MIN 44 SEC" at bounding box center [952, 105] width 164 height 30
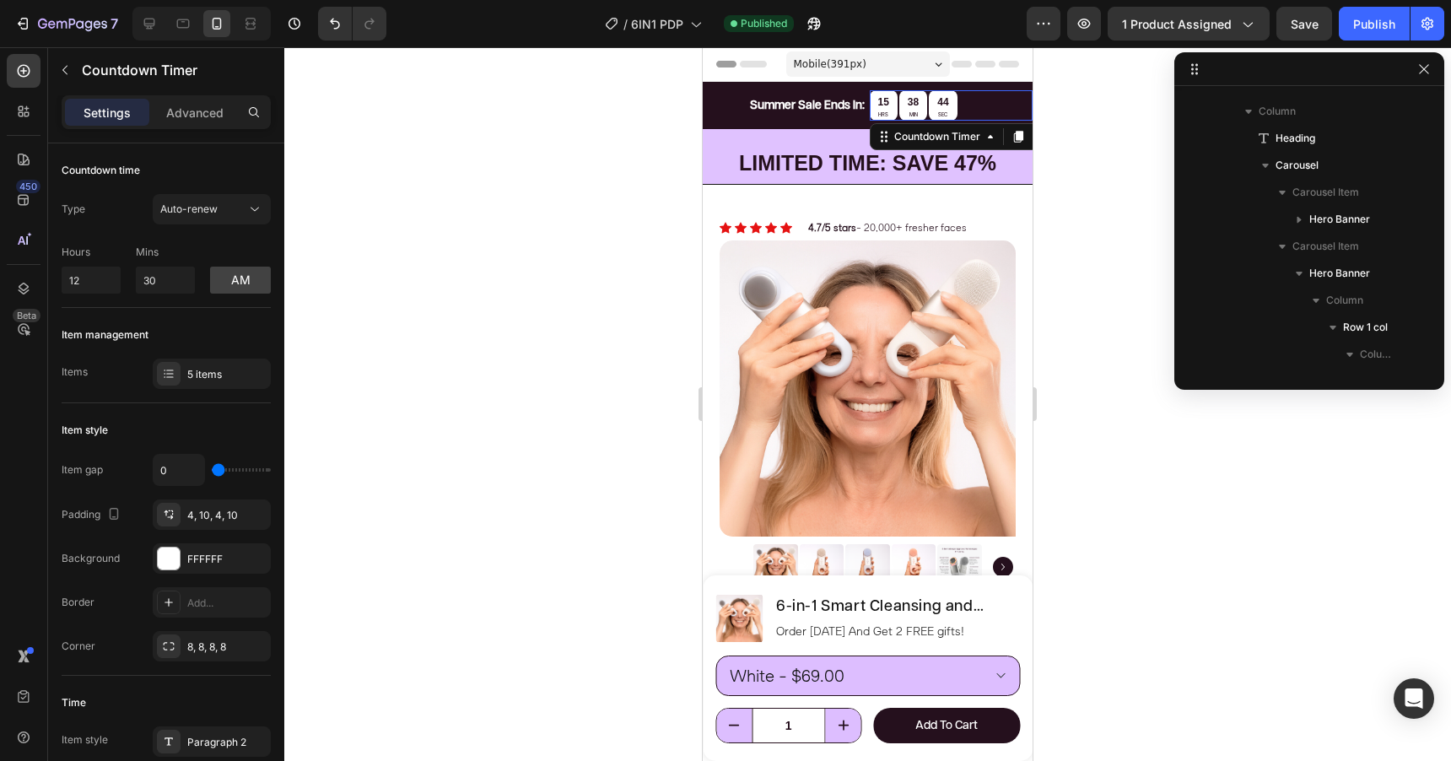
scroll to position [76, 0]
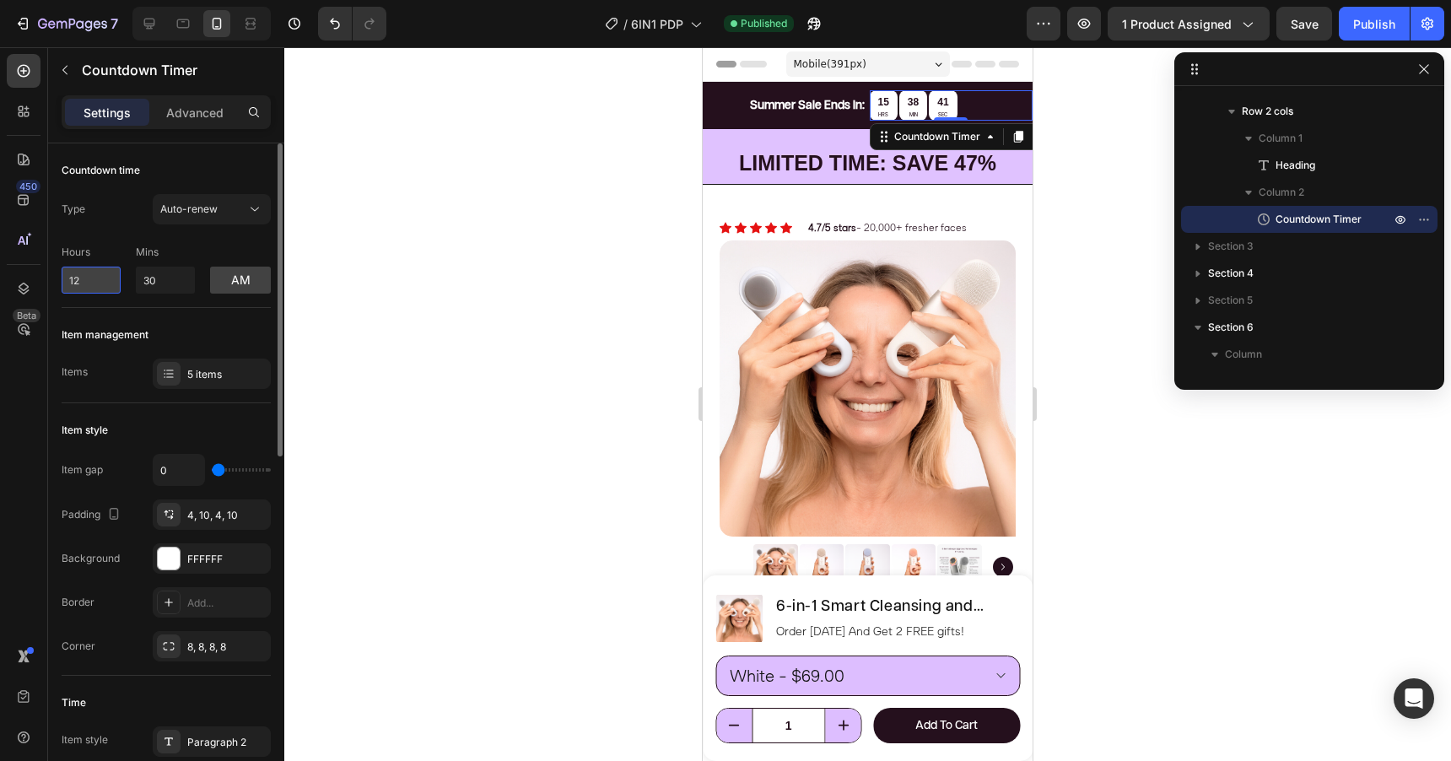
click at [113, 286] on input "12" at bounding box center [91, 280] width 59 height 27
click at [107, 285] on input "12" at bounding box center [91, 280] width 59 height 27
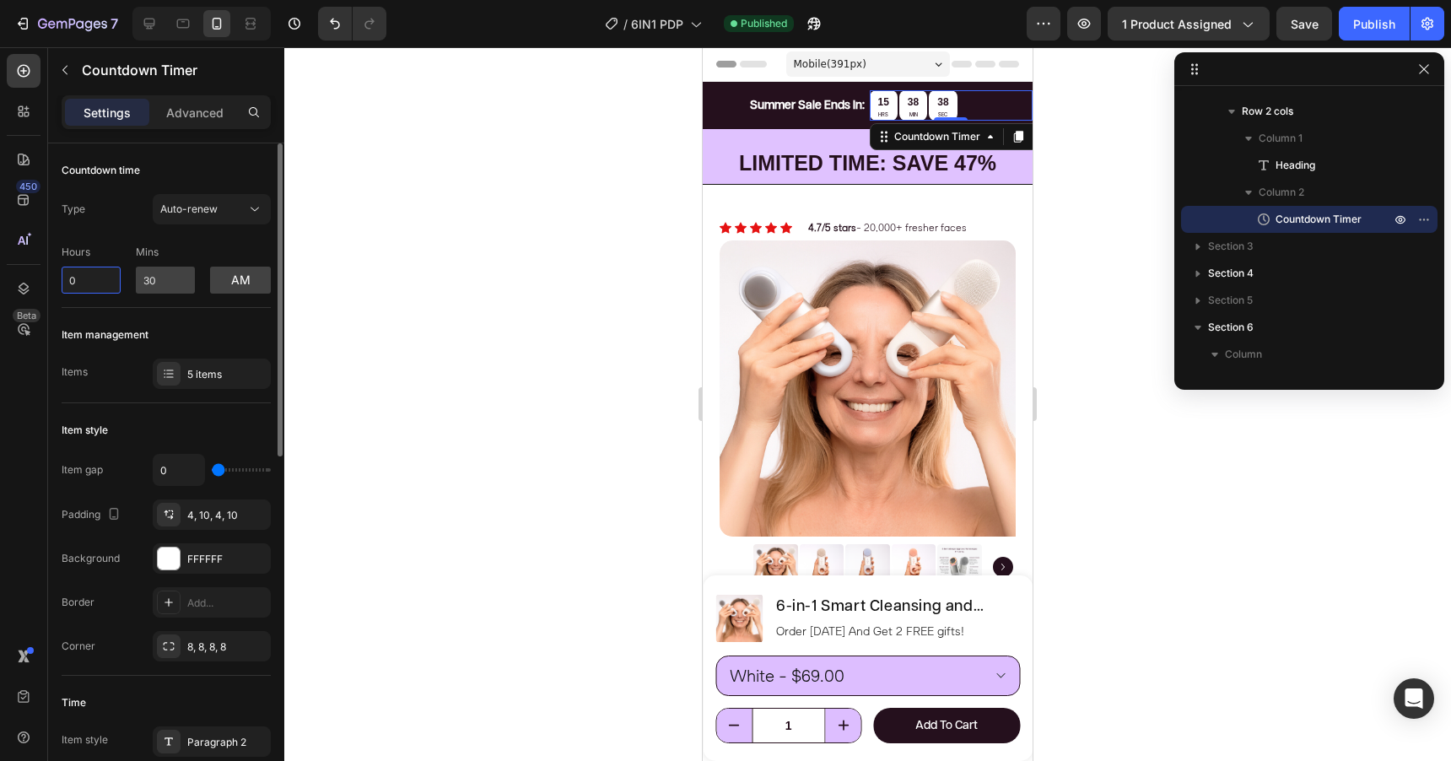
type input "0"
click at [180, 283] on input "30" at bounding box center [165, 280] width 59 height 27
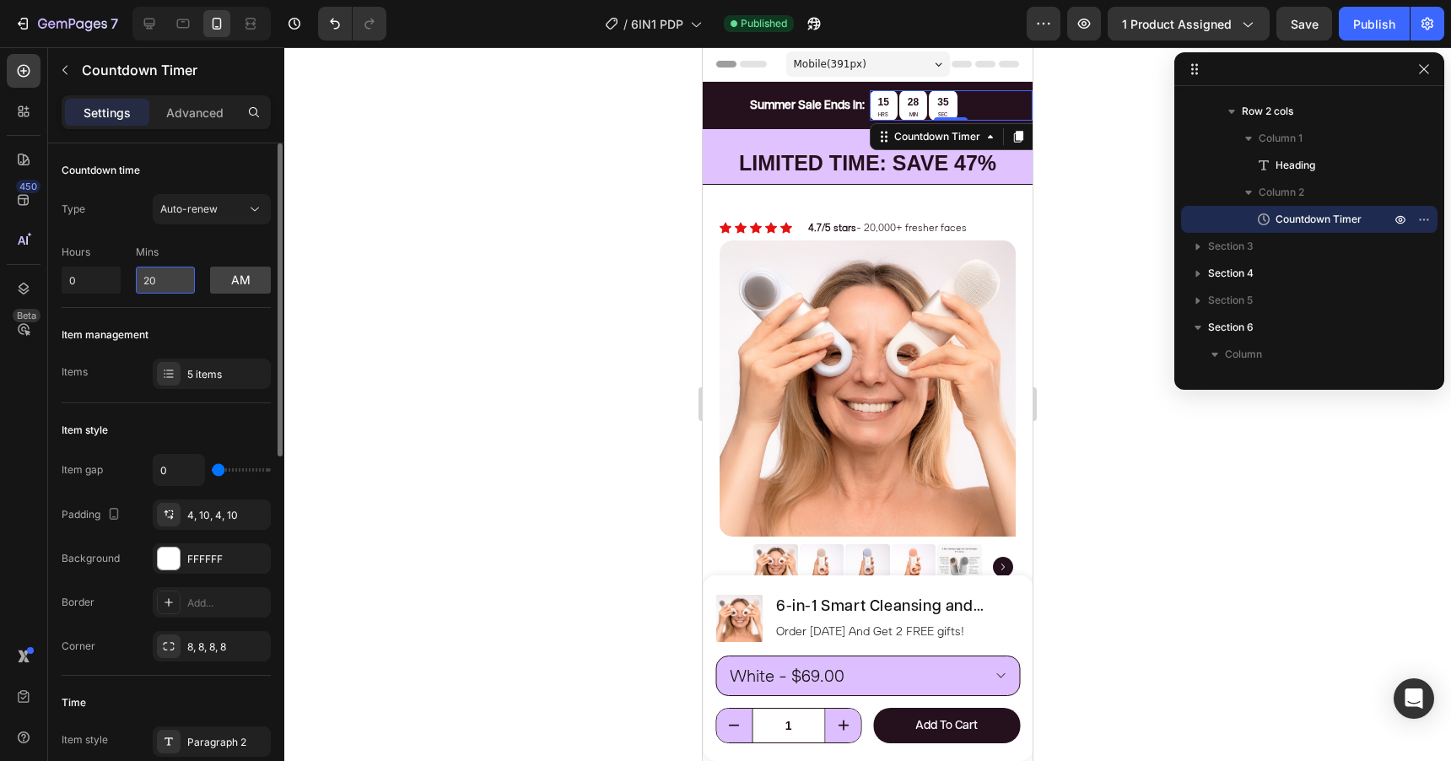
type input "2"
type input "1"
type input "7"
click at [204, 251] on div "Hours 0 Mins 7 am" at bounding box center [166, 266] width 209 height 56
click at [219, 213] on div "Auto-renew" at bounding box center [203, 209] width 86 height 15
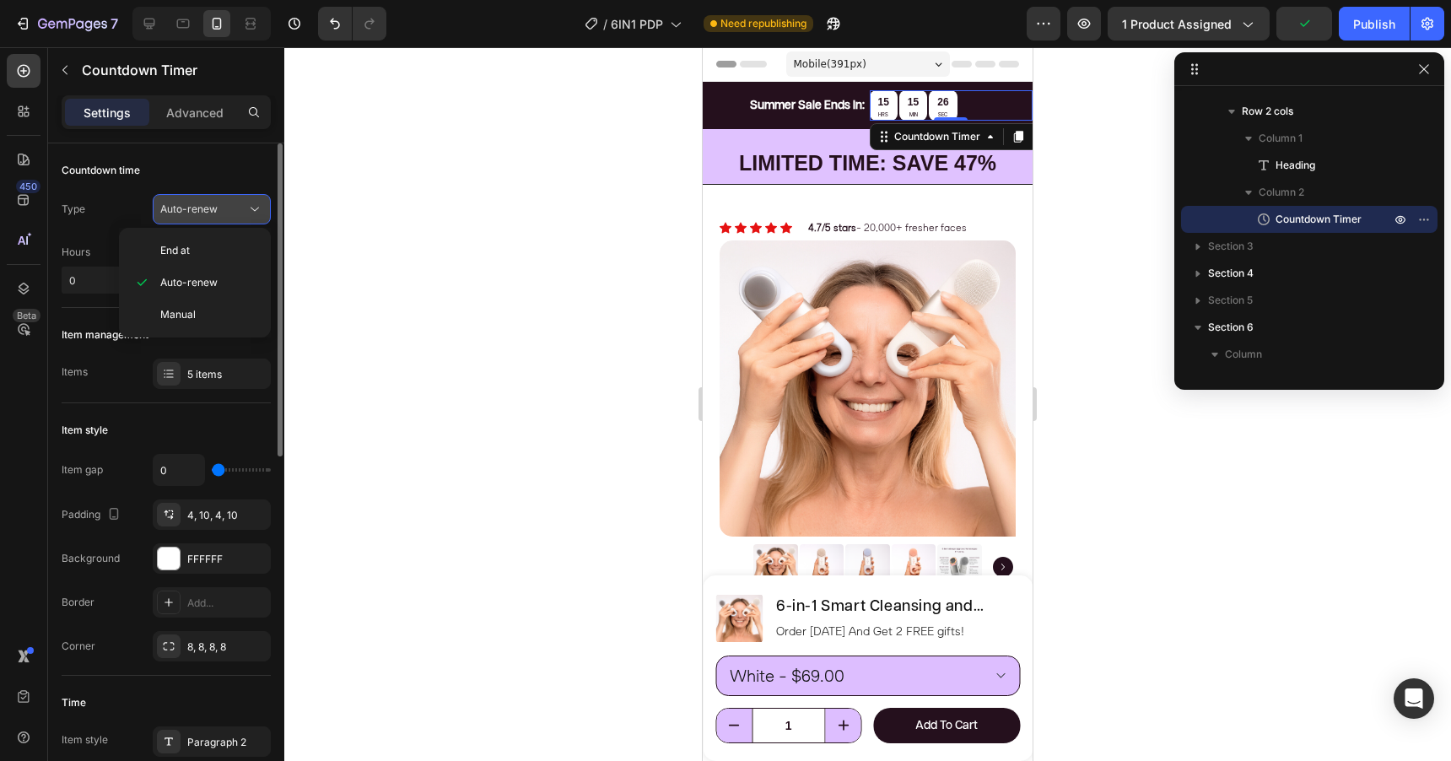
click at [219, 213] on div "Auto-renew" at bounding box center [203, 209] width 86 height 15
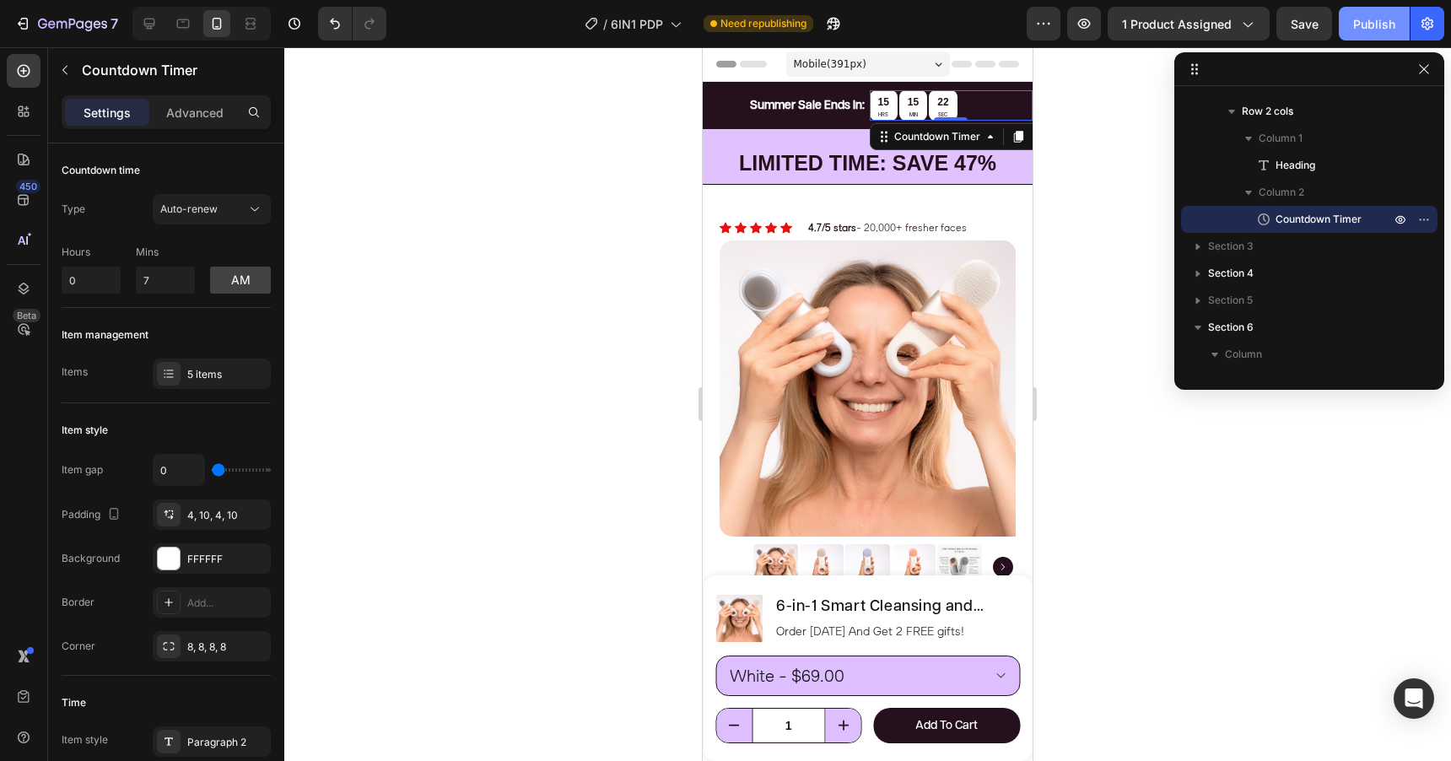
click at [1357, 33] on button "Publish" at bounding box center [1374, 24] width 71 height 34
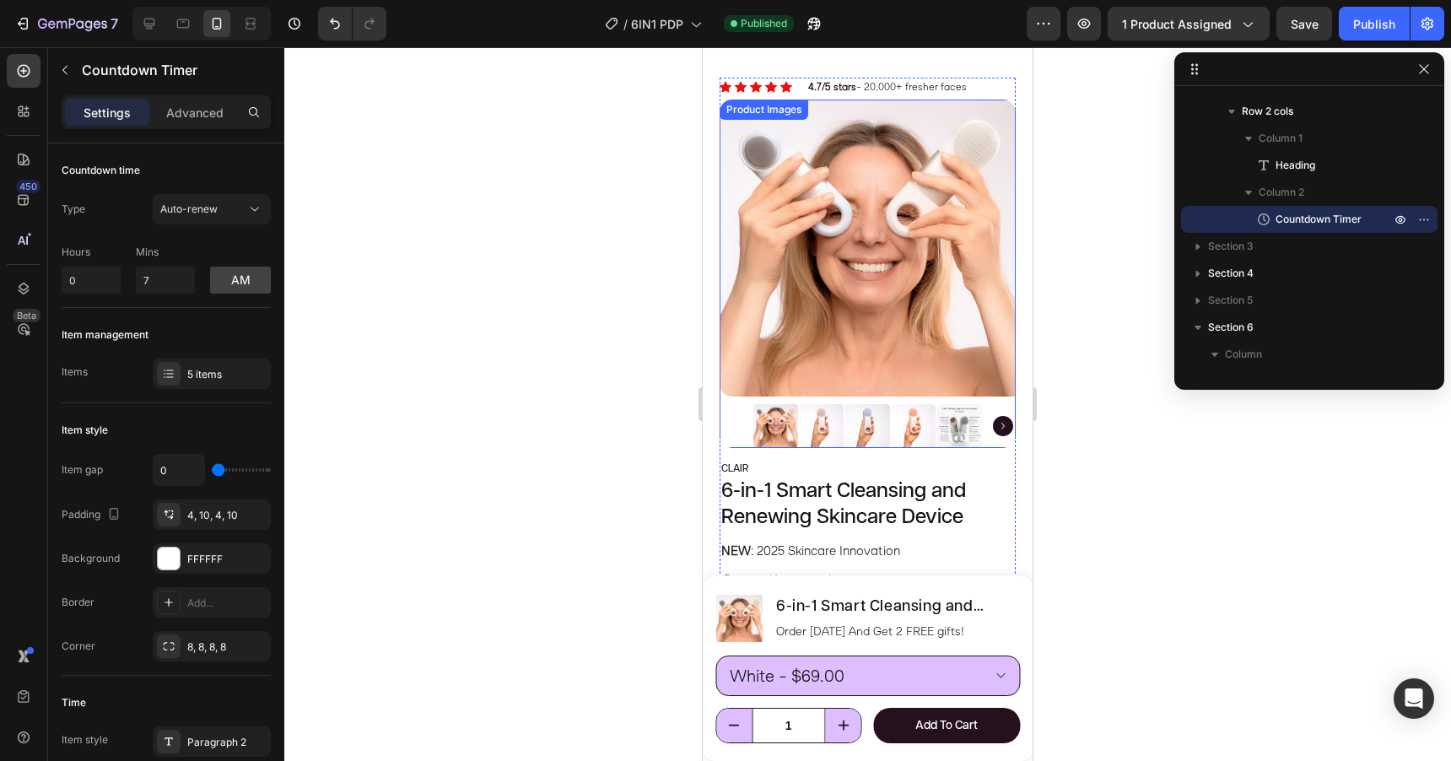
scroll to position [0, 0]
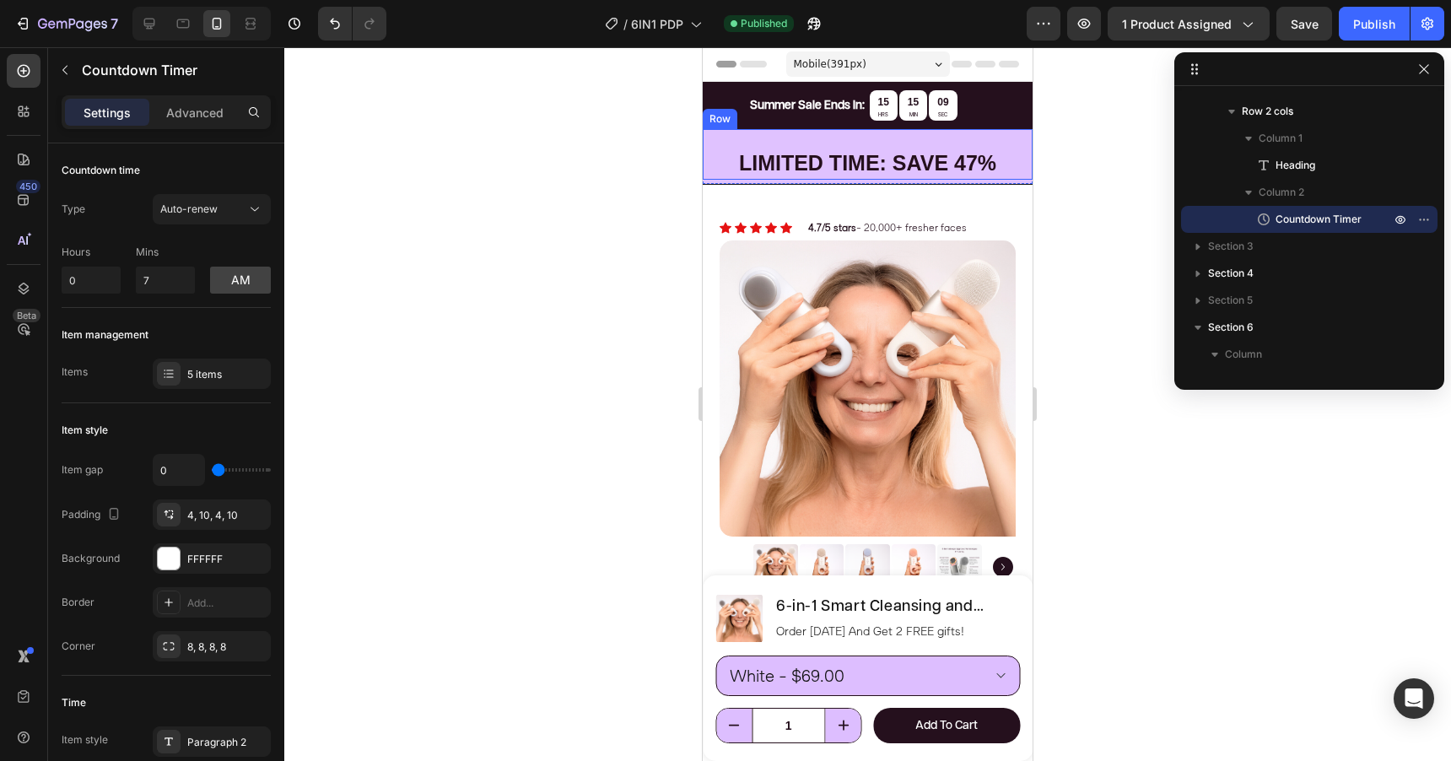
click at [789, 137] on div "LIMITED TIME: SAVE 47% Heading" at bounding box center [868, 154] width 296 height 51
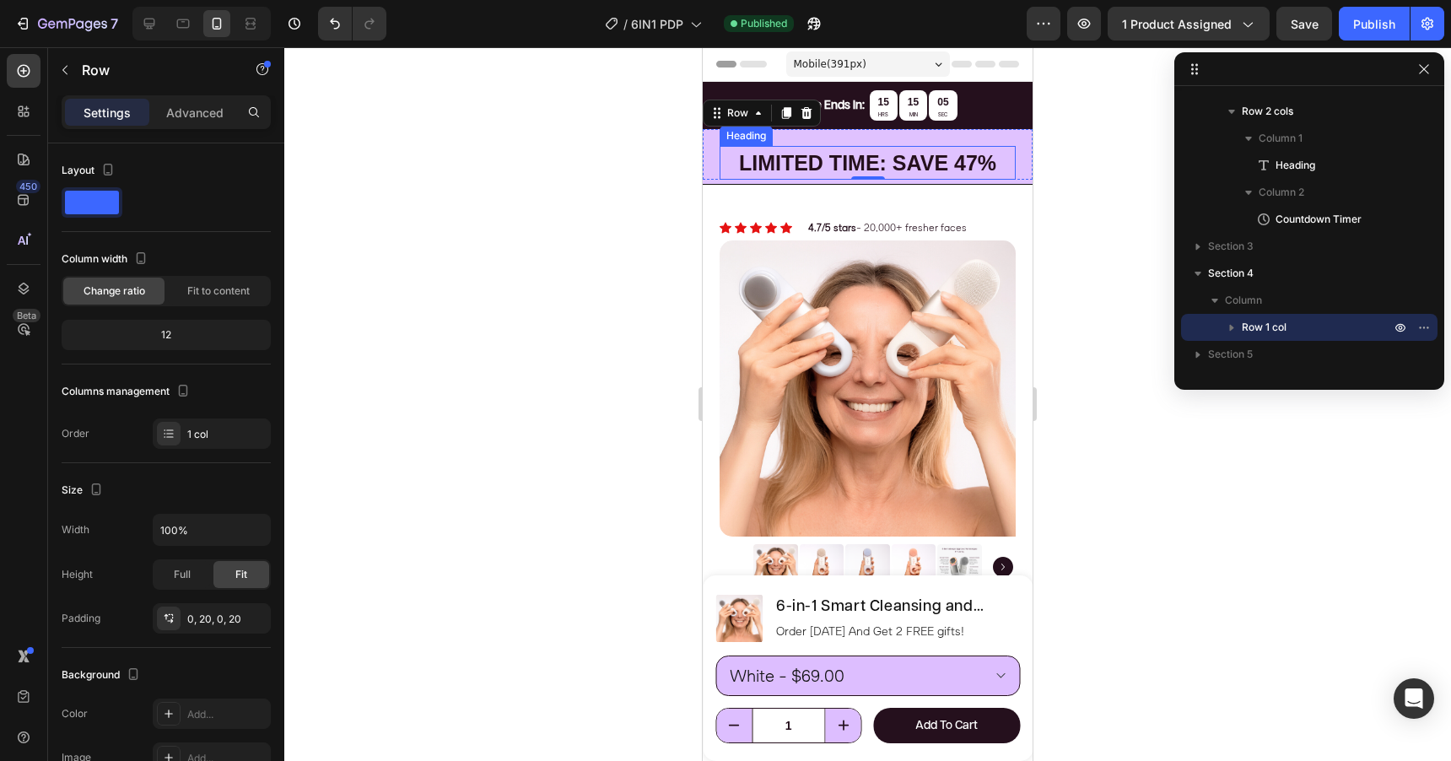
click at [827, 158] on strong "LIMITED TIME: SAVE 47%" at bounding box center [867, 163] width 257 height 24
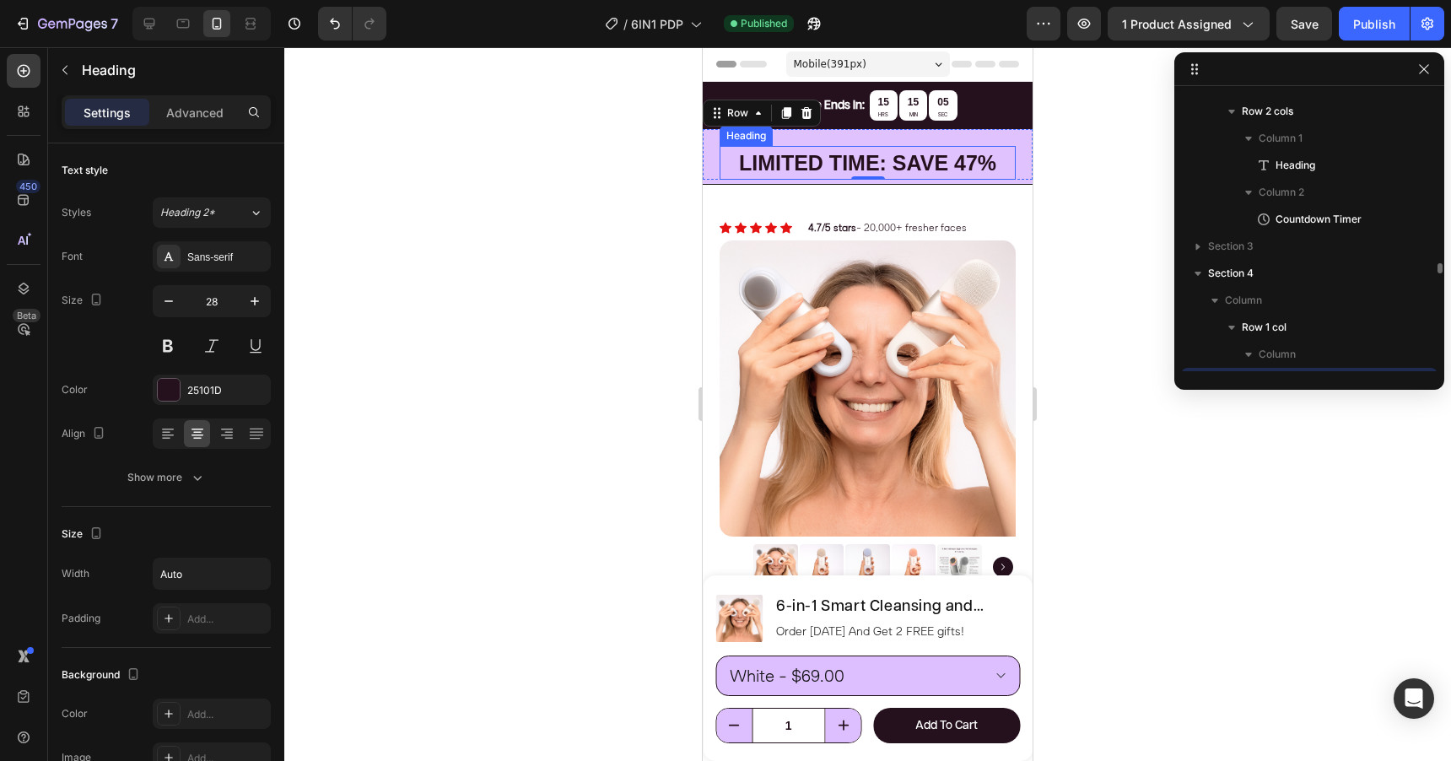
scroll to position [238, 0]
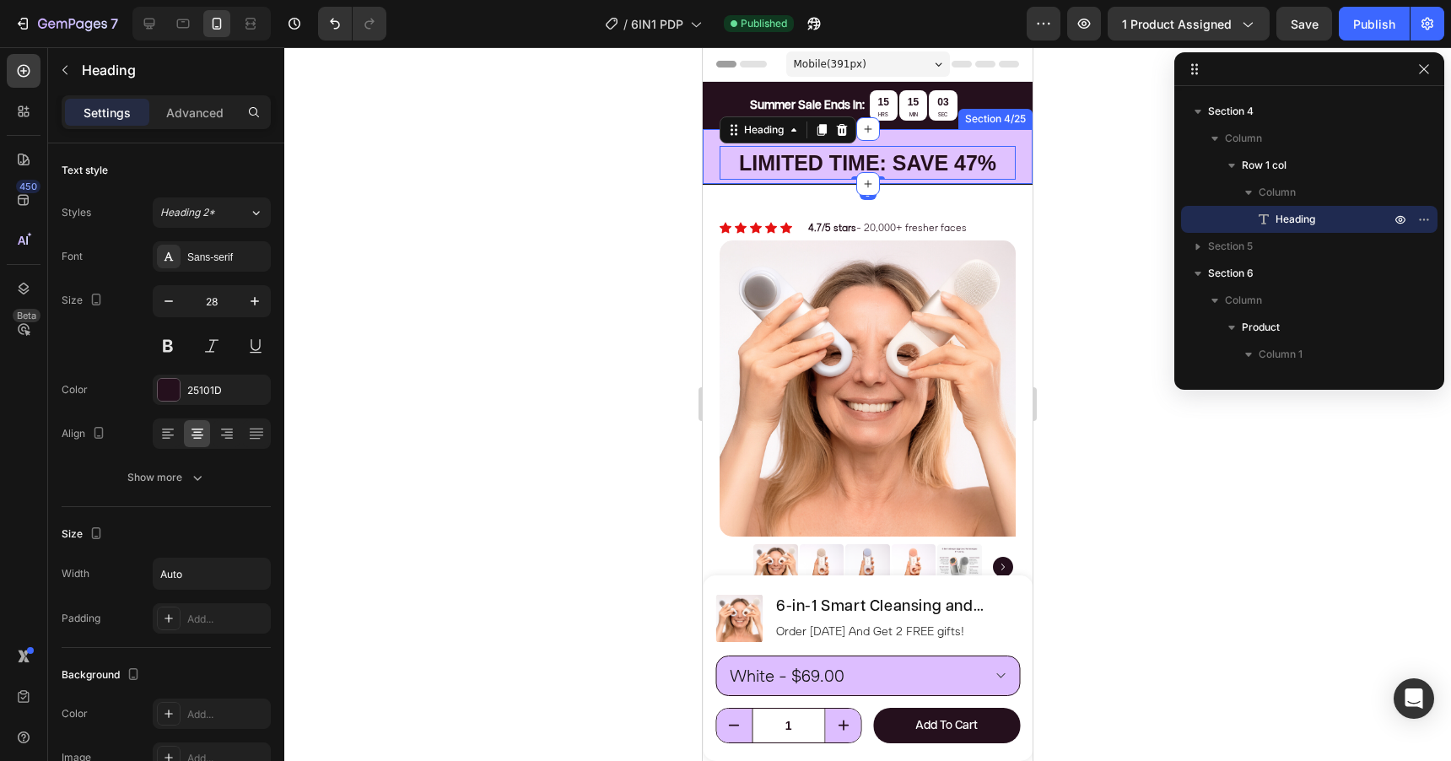
click at [788, 182] on div "LIMITED TIME: SAVE 47% Heading 0 Row Section 4/25" at bounding box center [868, 156] width 330 height 55
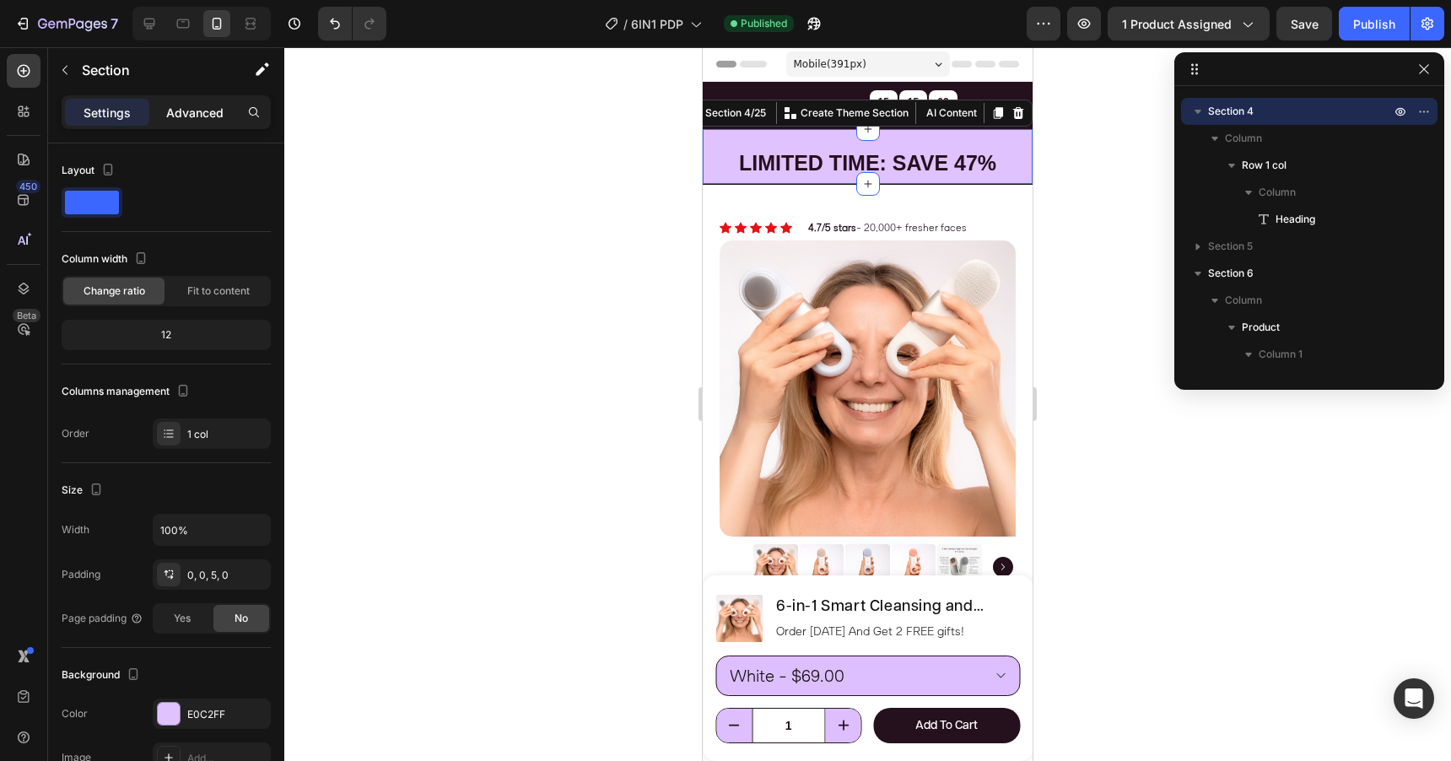
click at [196, 117] on p "Advanced" at bounding box center [194, 113] width 57 height 18
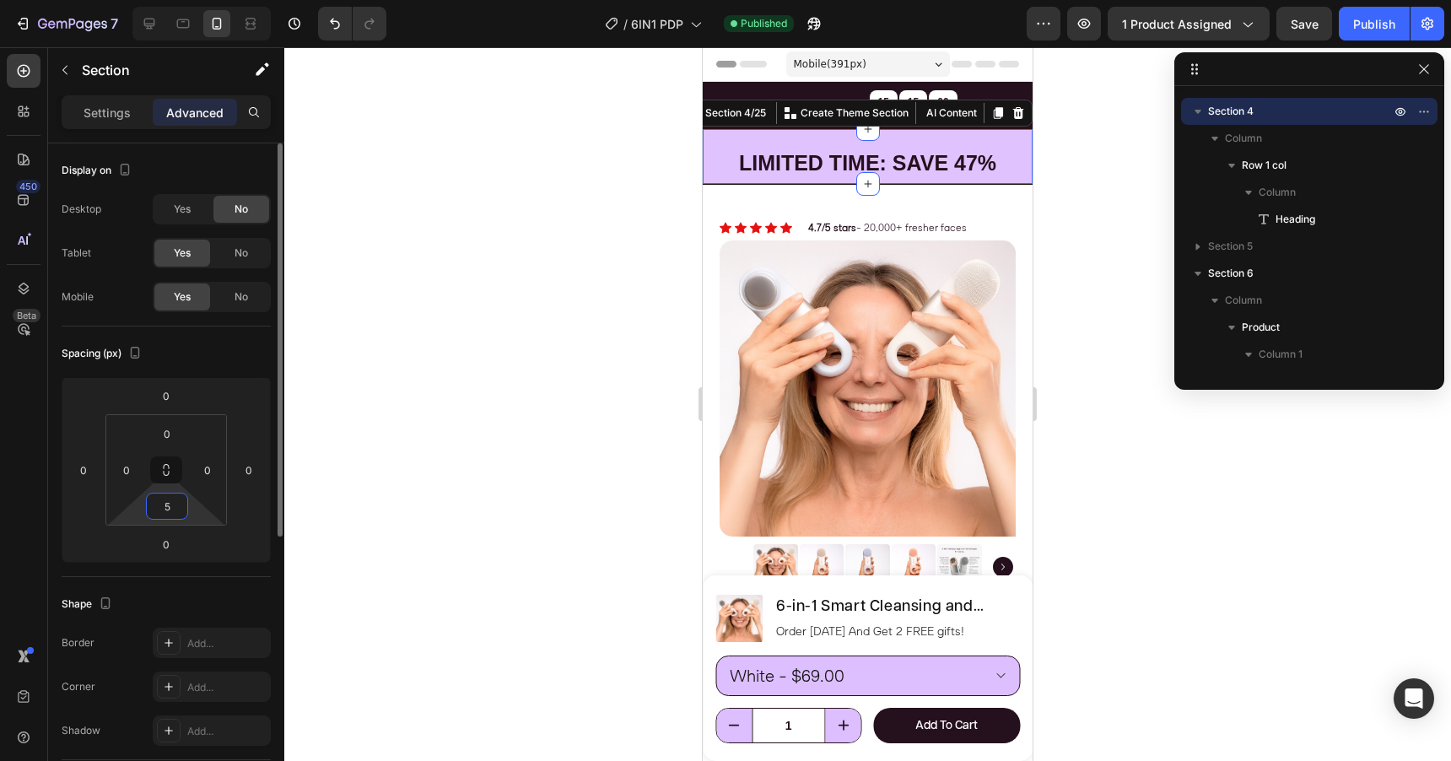
click at [175, 493] on input "5" at bounding box center [167, 505] width 34 height 25
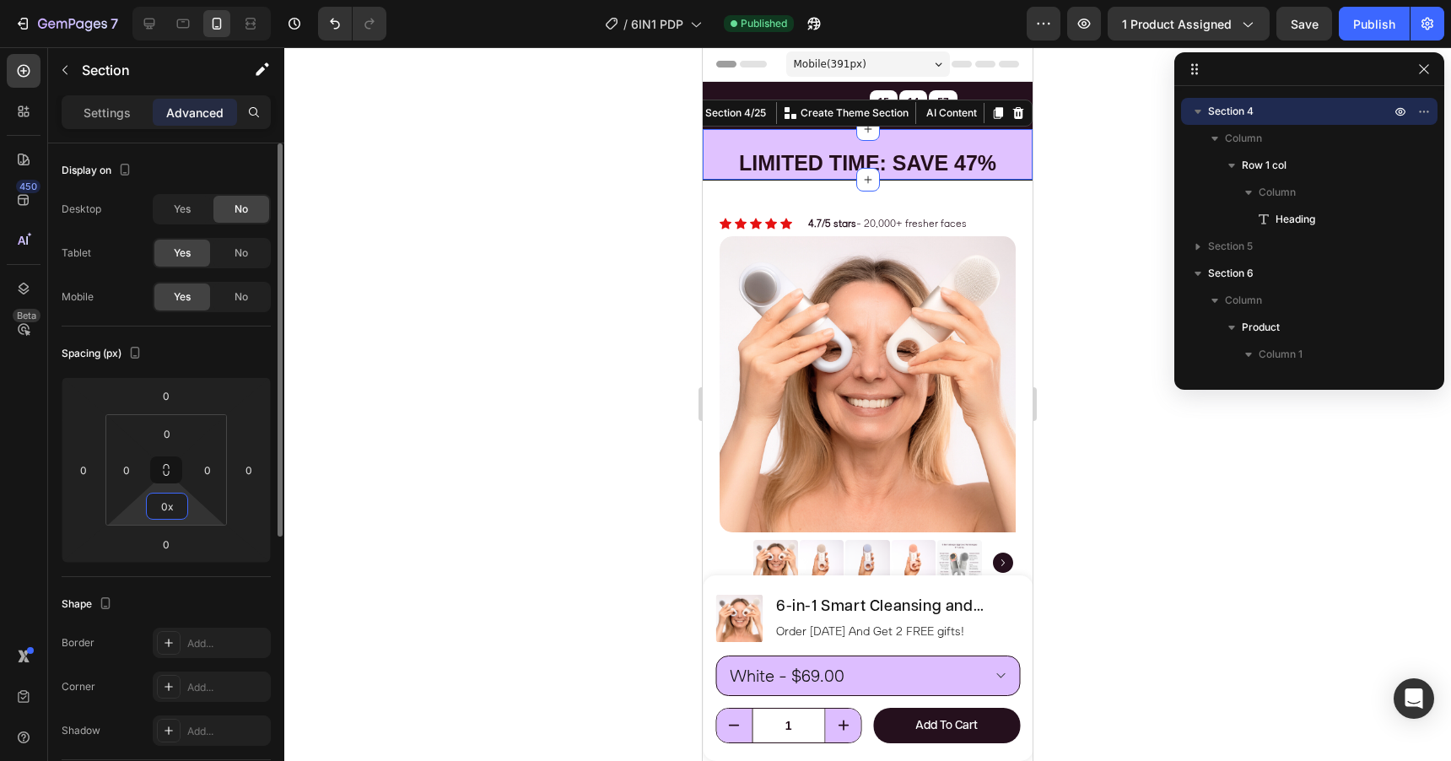
type input "5"
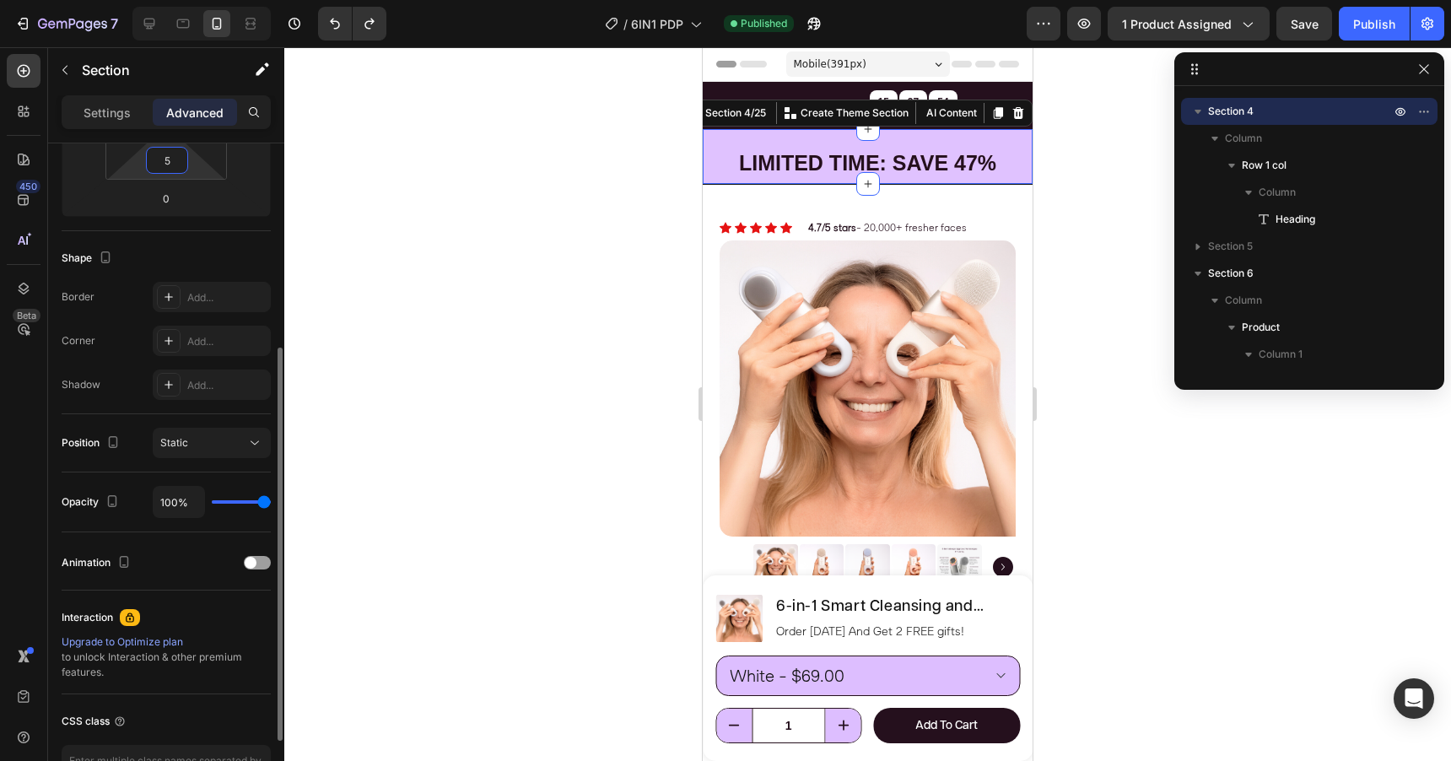
scroll to position [460, 0]
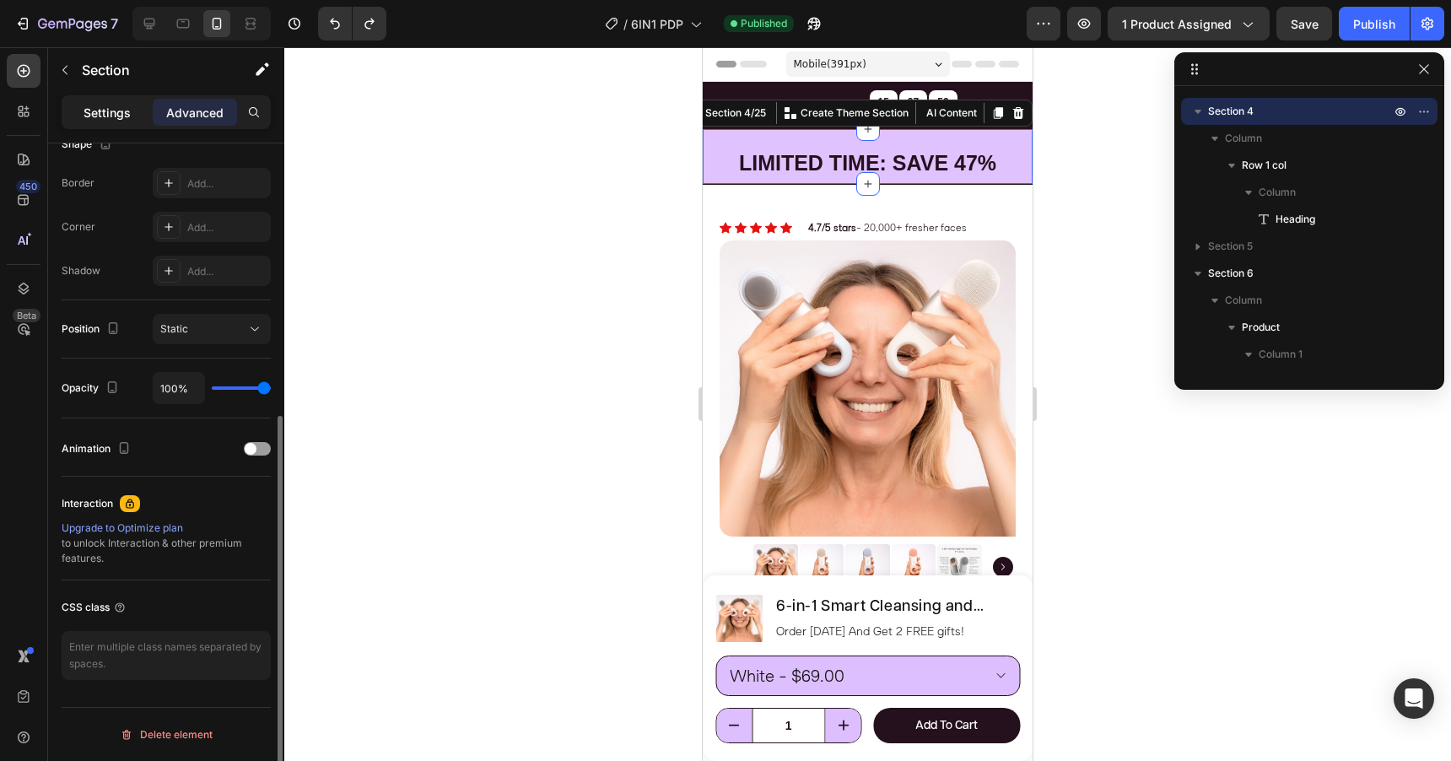
click at [130, 102] on div "Settings" at bounding box center [107, 112] width 84 height 27
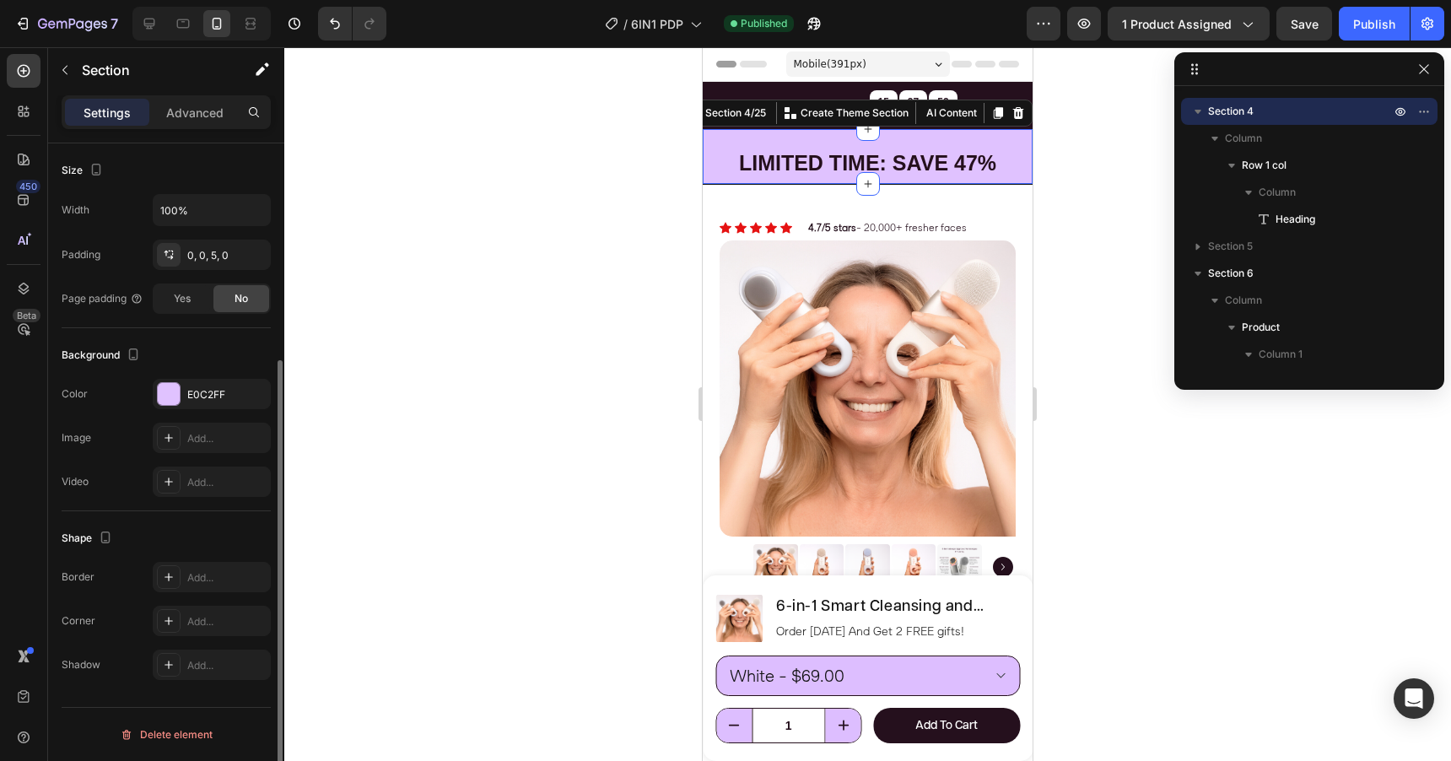
scroll to position [320, 0]
click at [169, 400] on div at bounding box center [169, 394] width 22 height 22
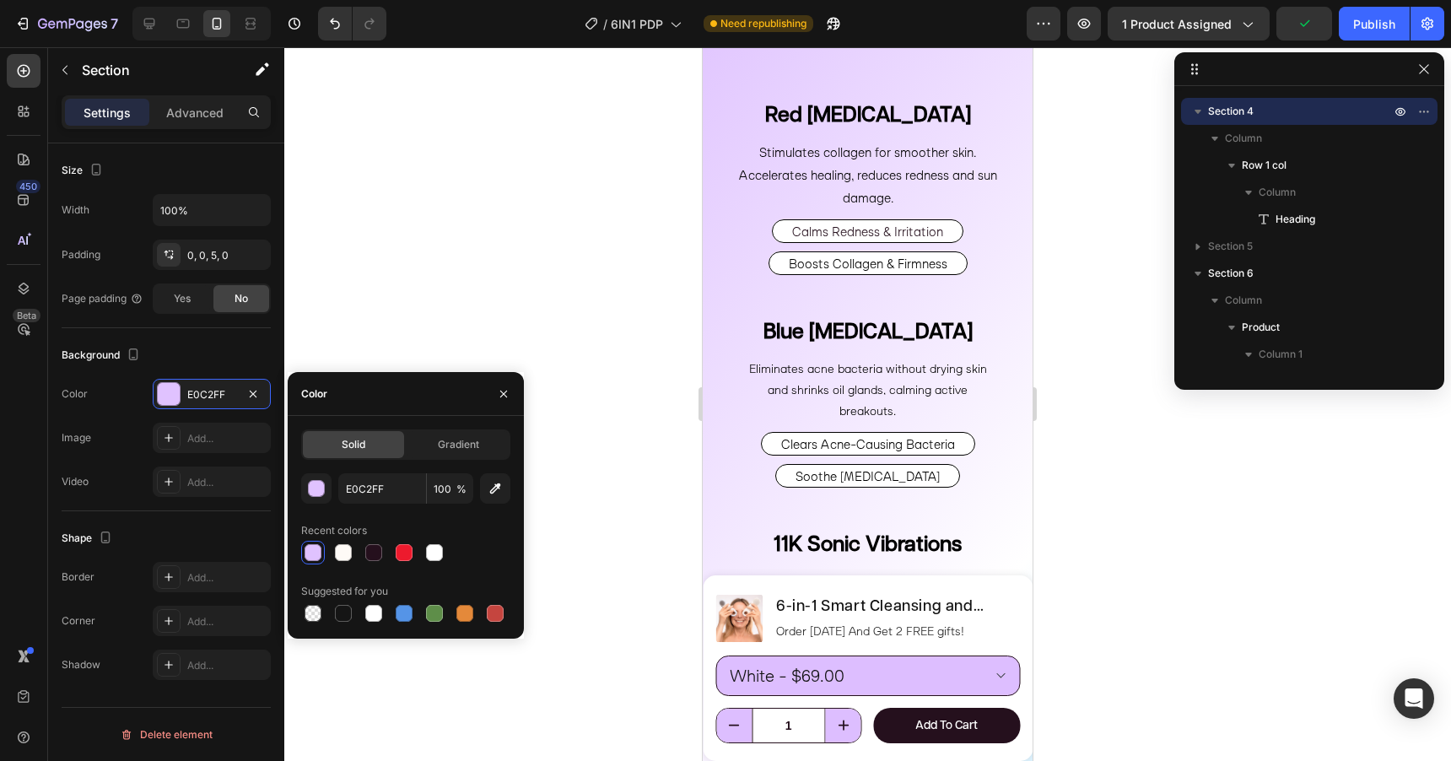
scroll to position [4905, 0]
click at [491, 488] on icon "button" at bounding box center [495, 488] width 17 height 17
type input "F1FAFF"
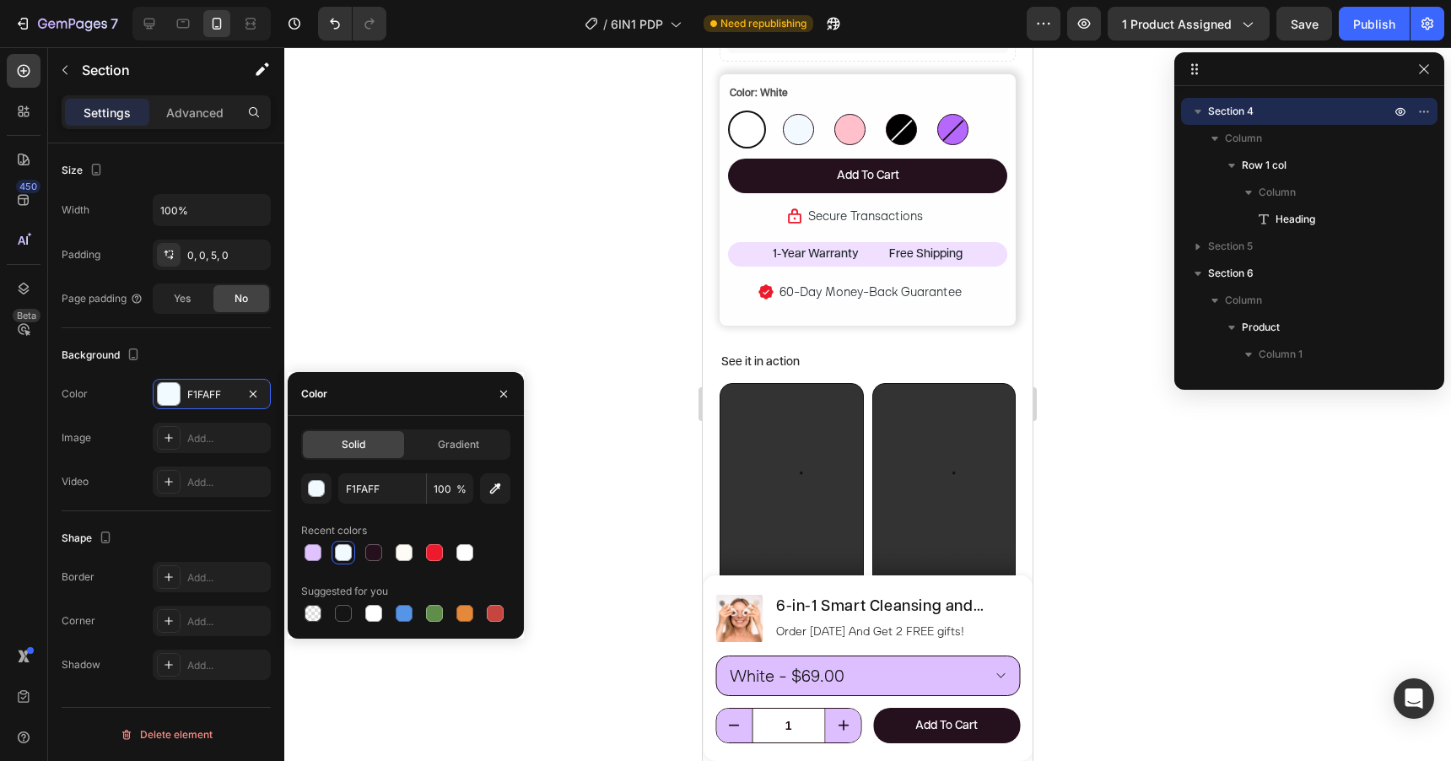
scroll to position [0, 0]
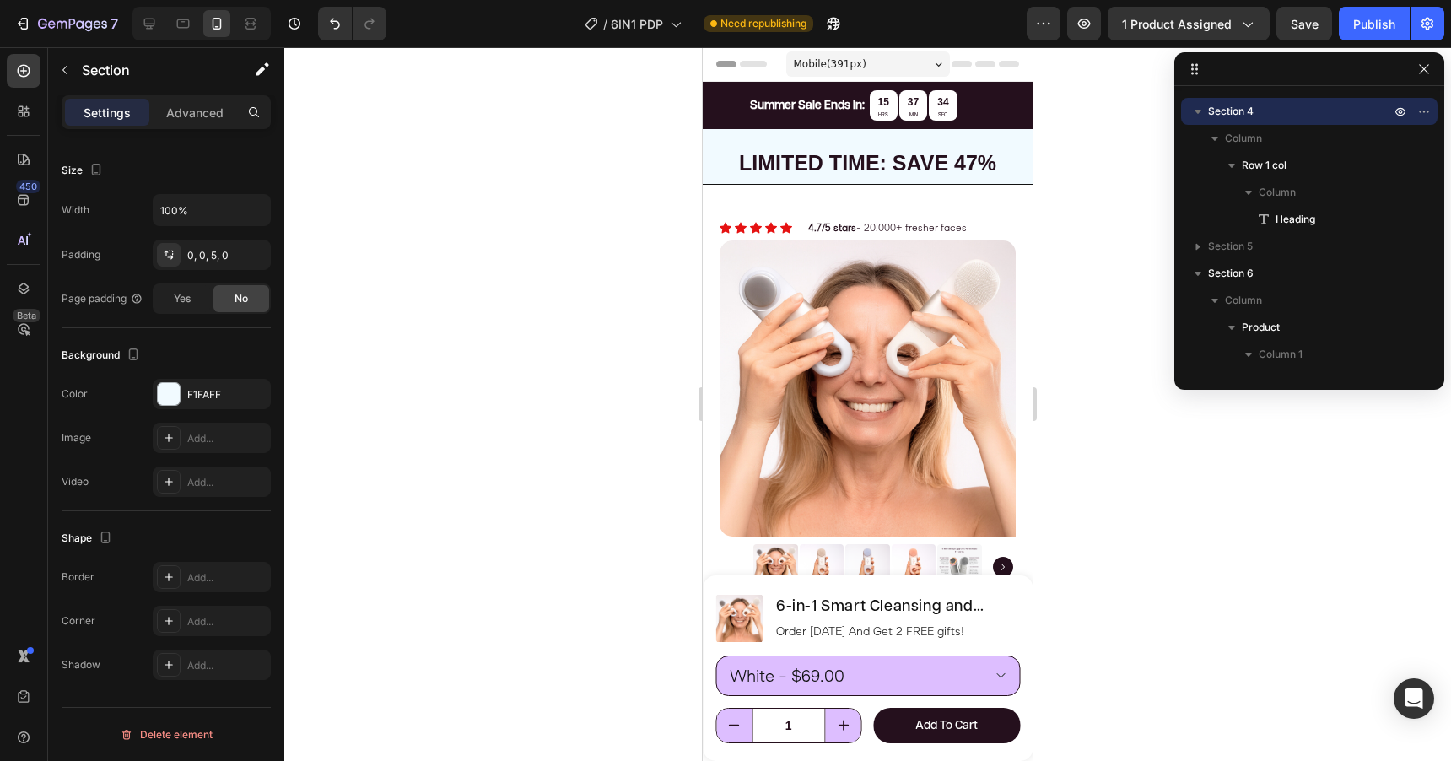
click at [1067, 160] on div at bounding box center [867, 404] width 1167 height 714
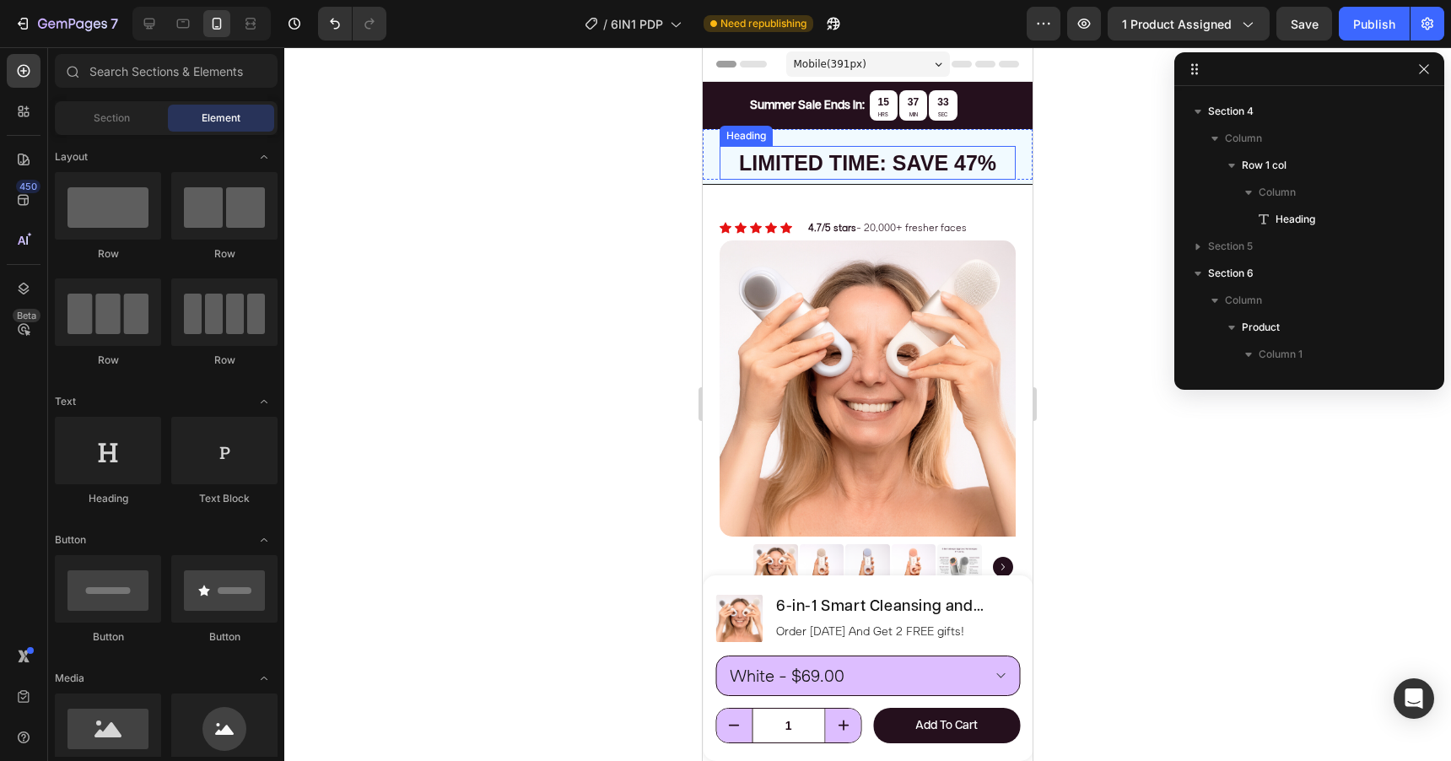
click at [957, 158] on strong "LIMITED TIME: SAVE 47%" at bounding box center [867, 163] width 257 height 24
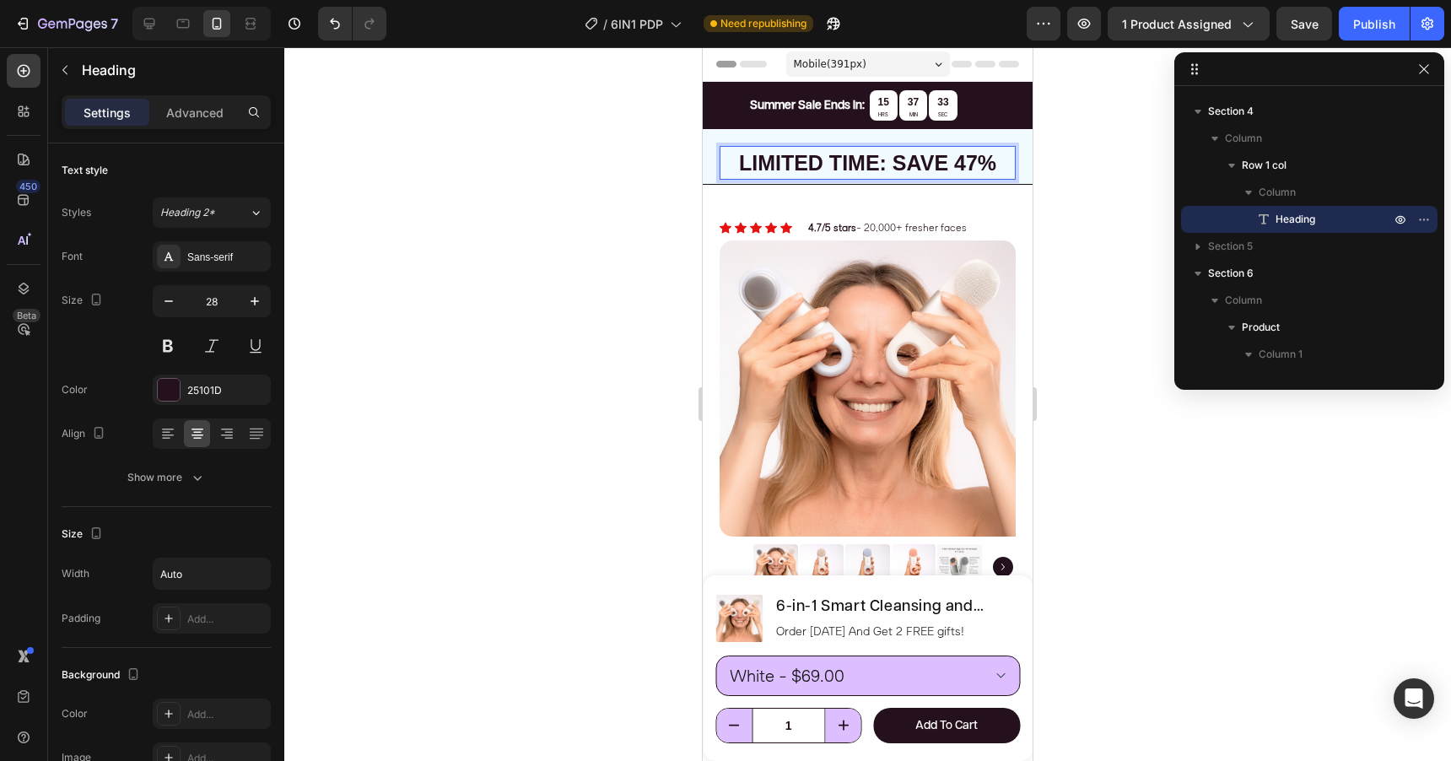
click at [957, 158] on strong "LIMITED TIME: SAVE 47%" at bounding box center [867, 163] width 257 height 24
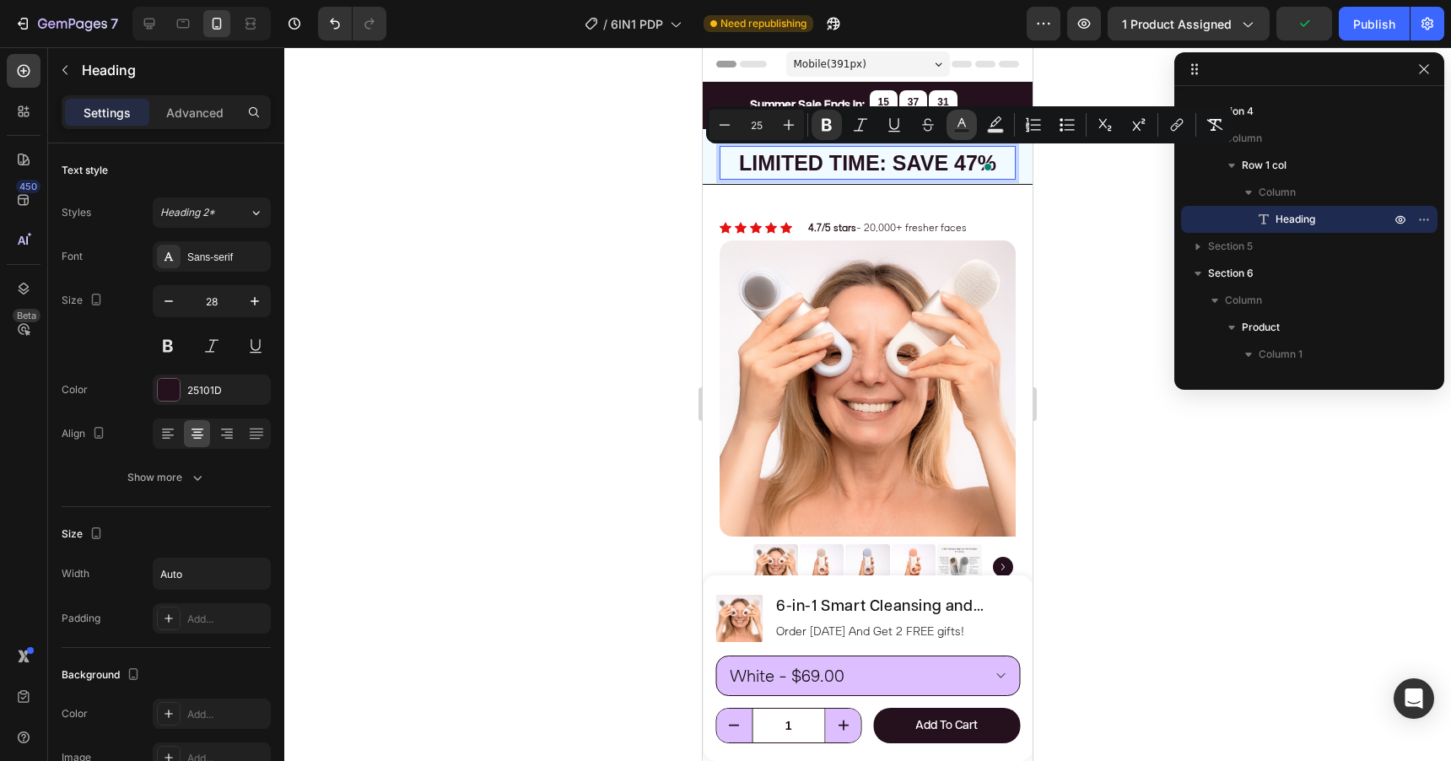
click at [953, 122] on icon "Editor contextual toolbar" at bounding box center [961, 124] width 17 height 17
type input "25101D"
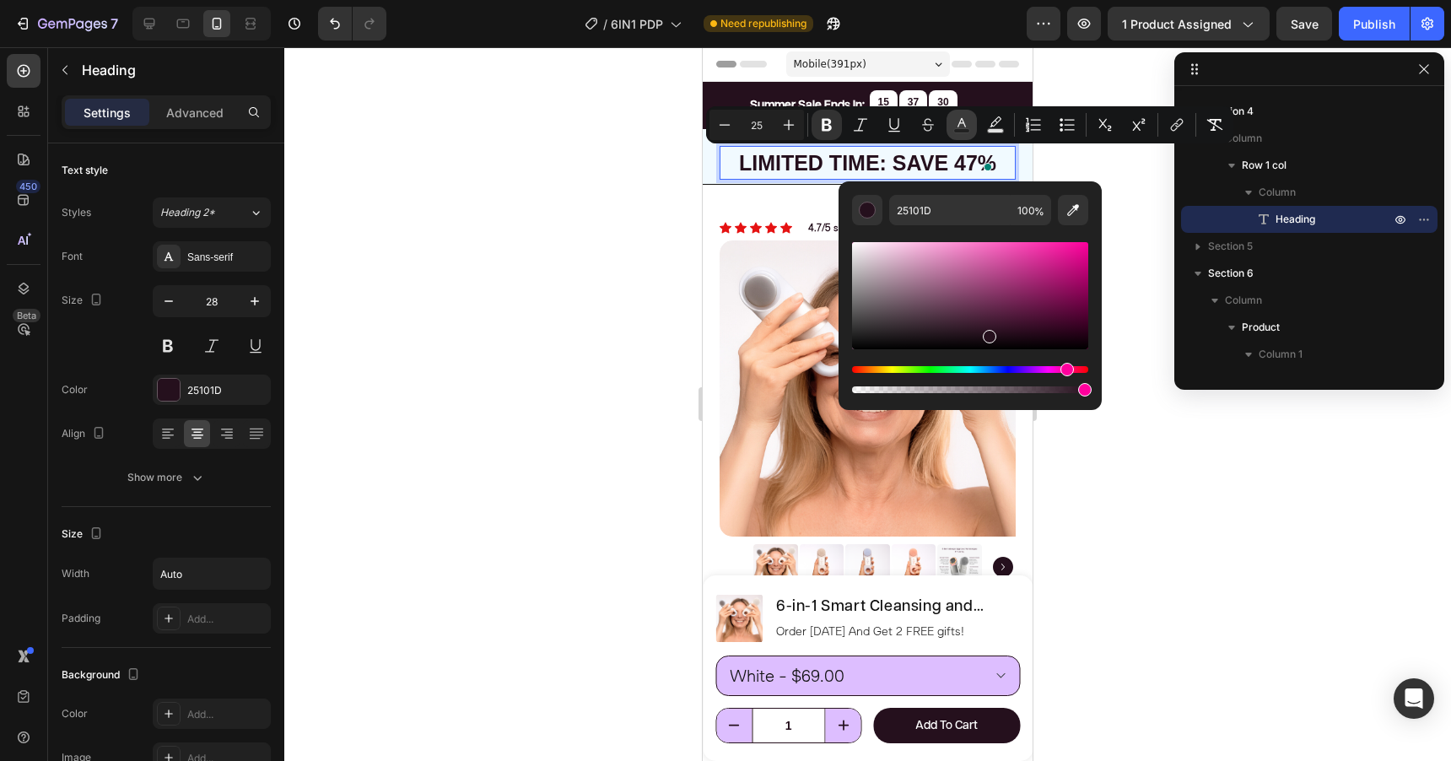
click at [953, 122] on icon "Editor contextual toolbar" at bounding box center [961, 124] width 17 height 17
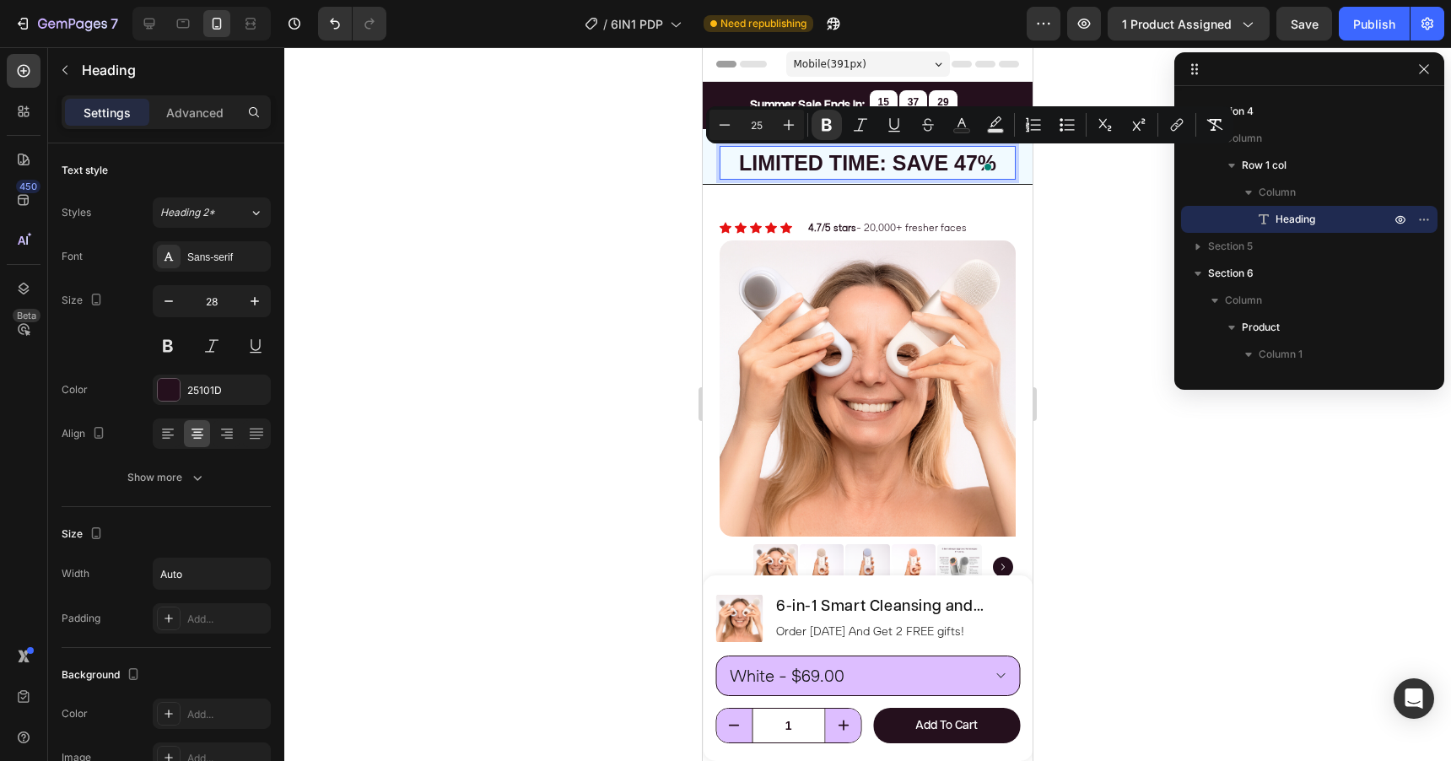
click at [1072, 249] on div at bounding box center [867, 404] width 1167 height 714
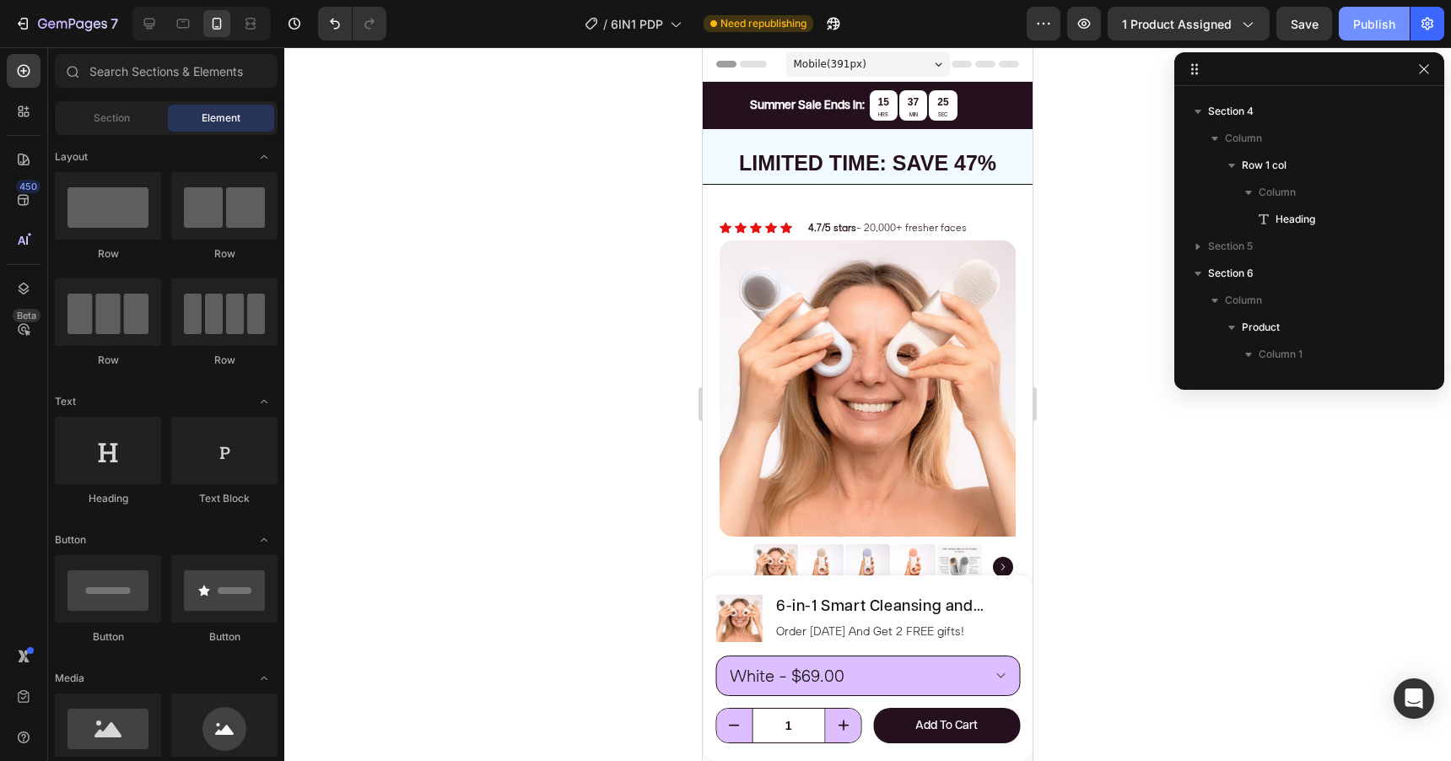
click at [1357, 35] on button "Publish" at bounding box center [1374, 24] width 71 height 34
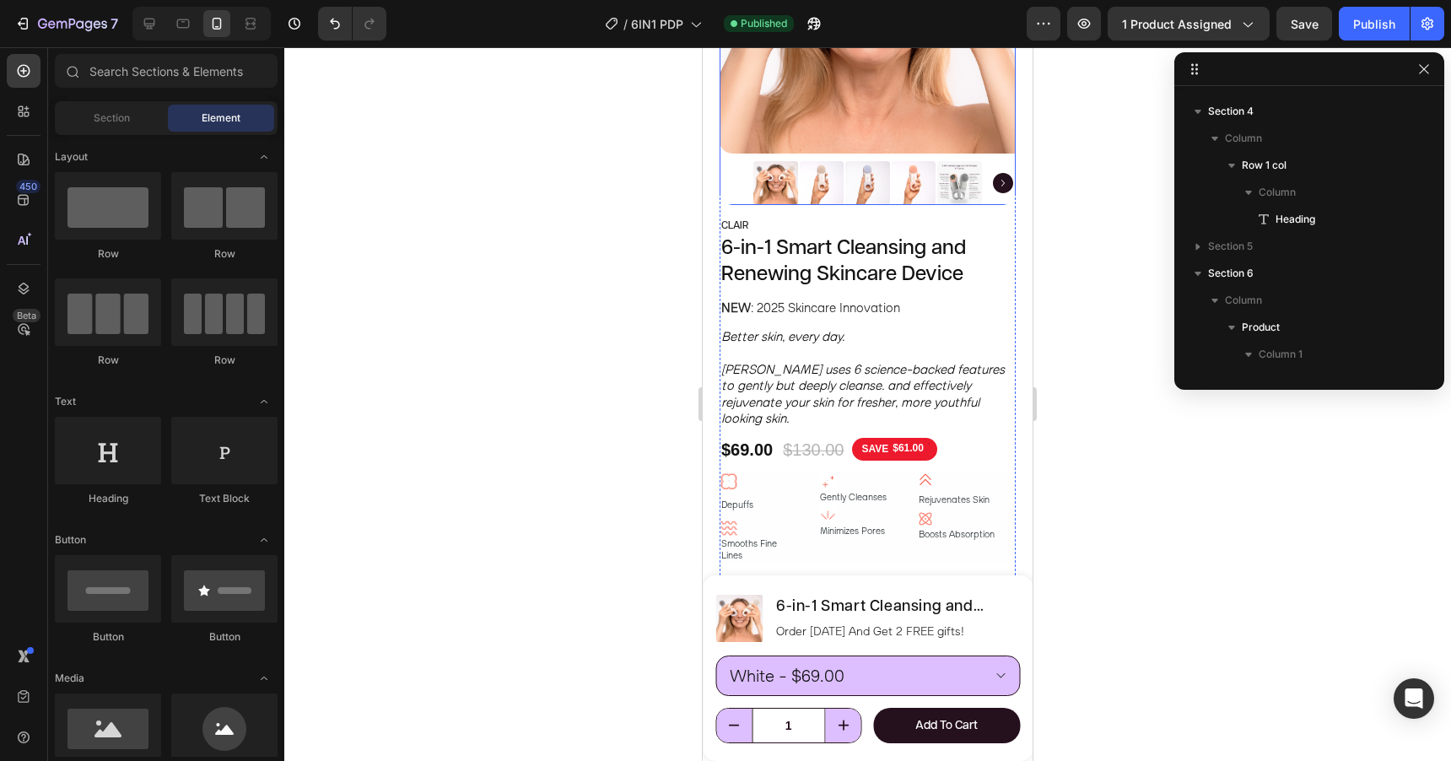
scroll to position [375, 0]
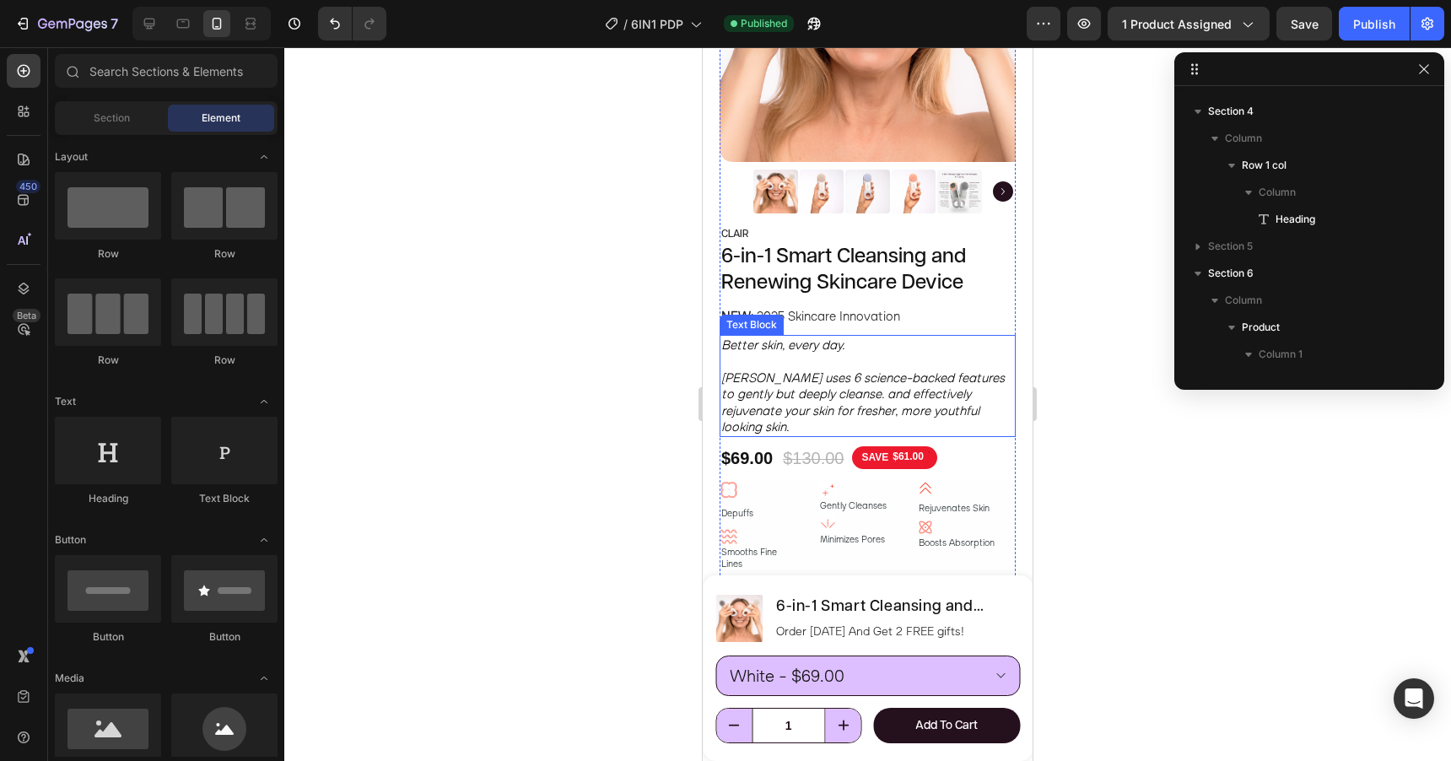
click at [778, 344] on icon "Better skin, every day." at bounding box center [782, 345] width 123 height 16
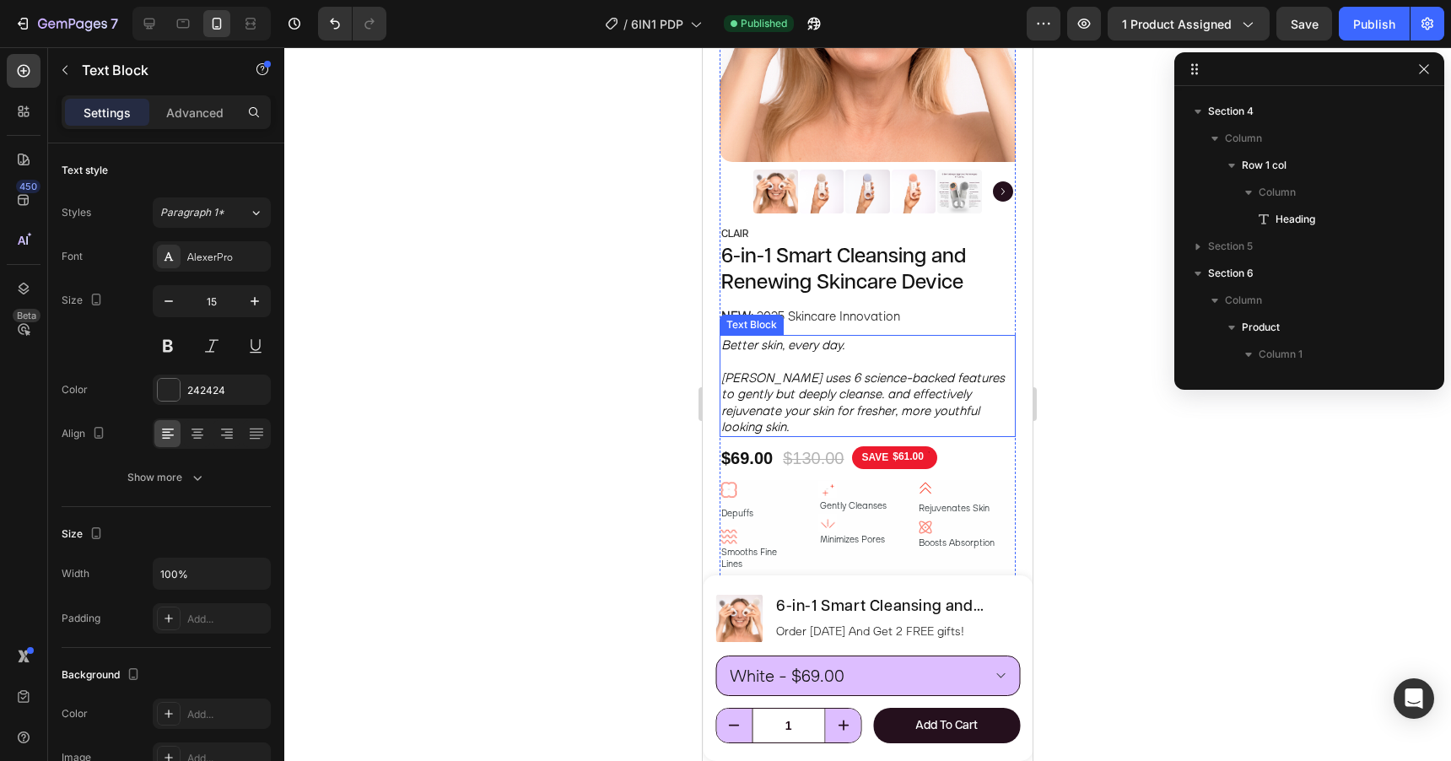
click at [778, 344] on icon "Better skin, every day." at bounding box center [782, 345] width 123 height 16
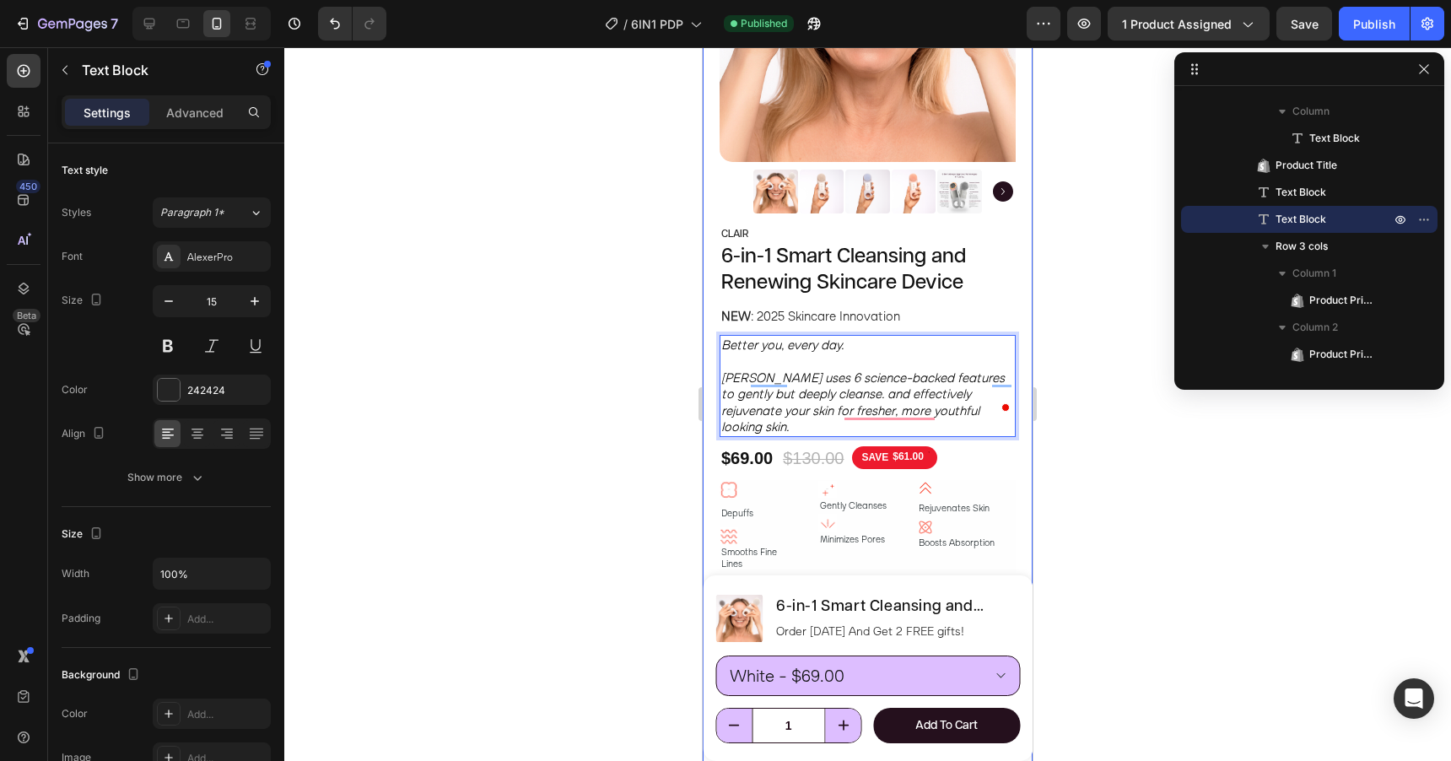
click at [1085, 317] on div at bounding box center [867, 404] width 1167 height 714
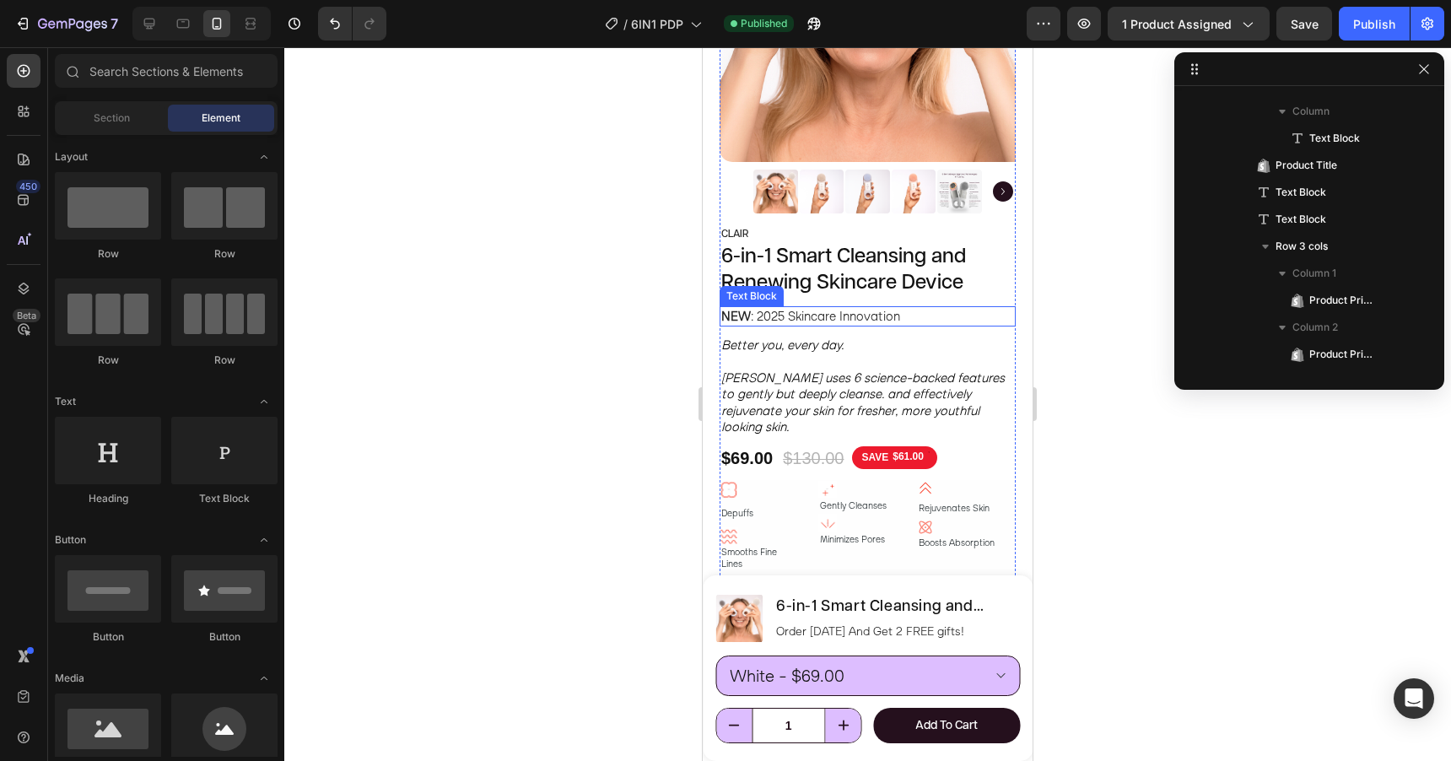
click at [931, 318] on p "NEW : 2025 Skincare Innovation" at bounding box center [867, 316] width 293 height 17
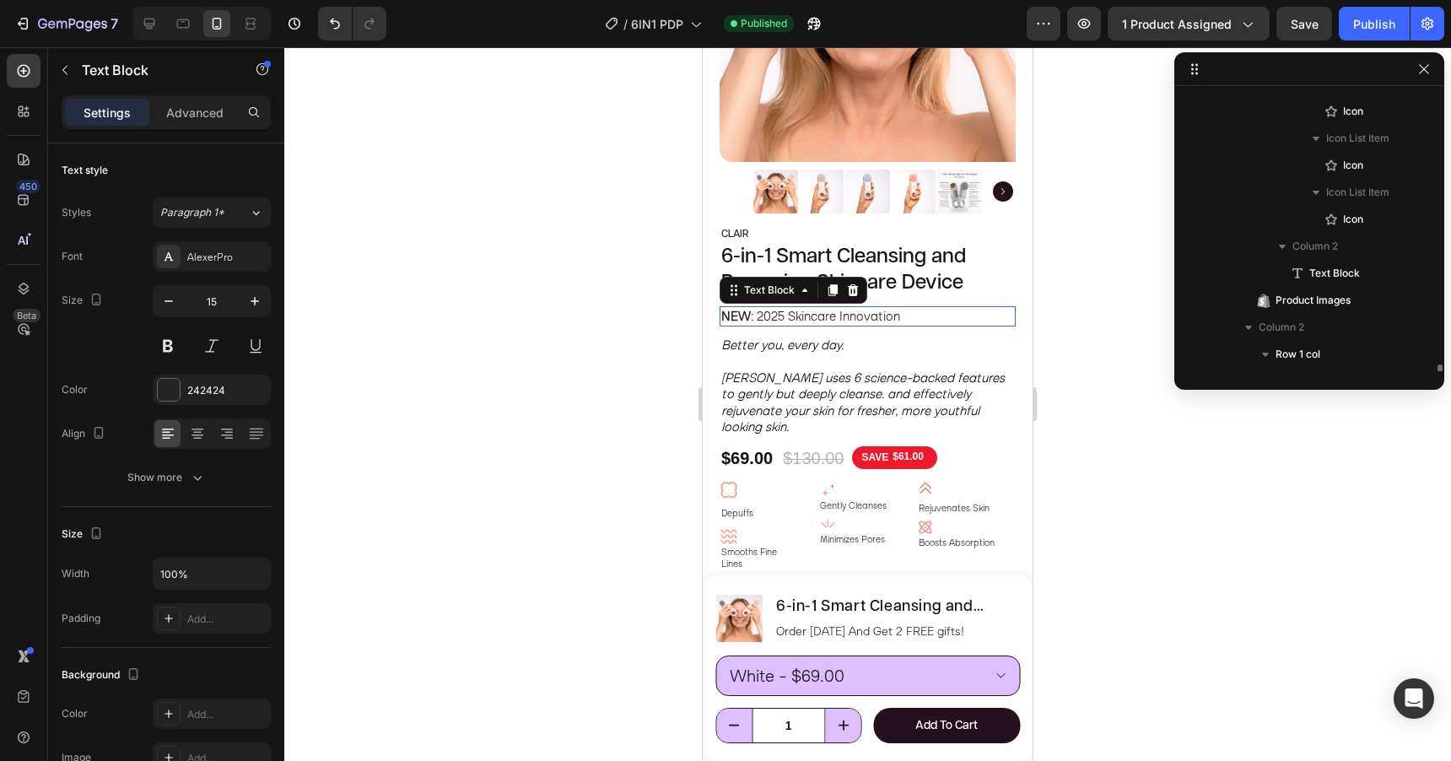
scroll to position [967, 0]
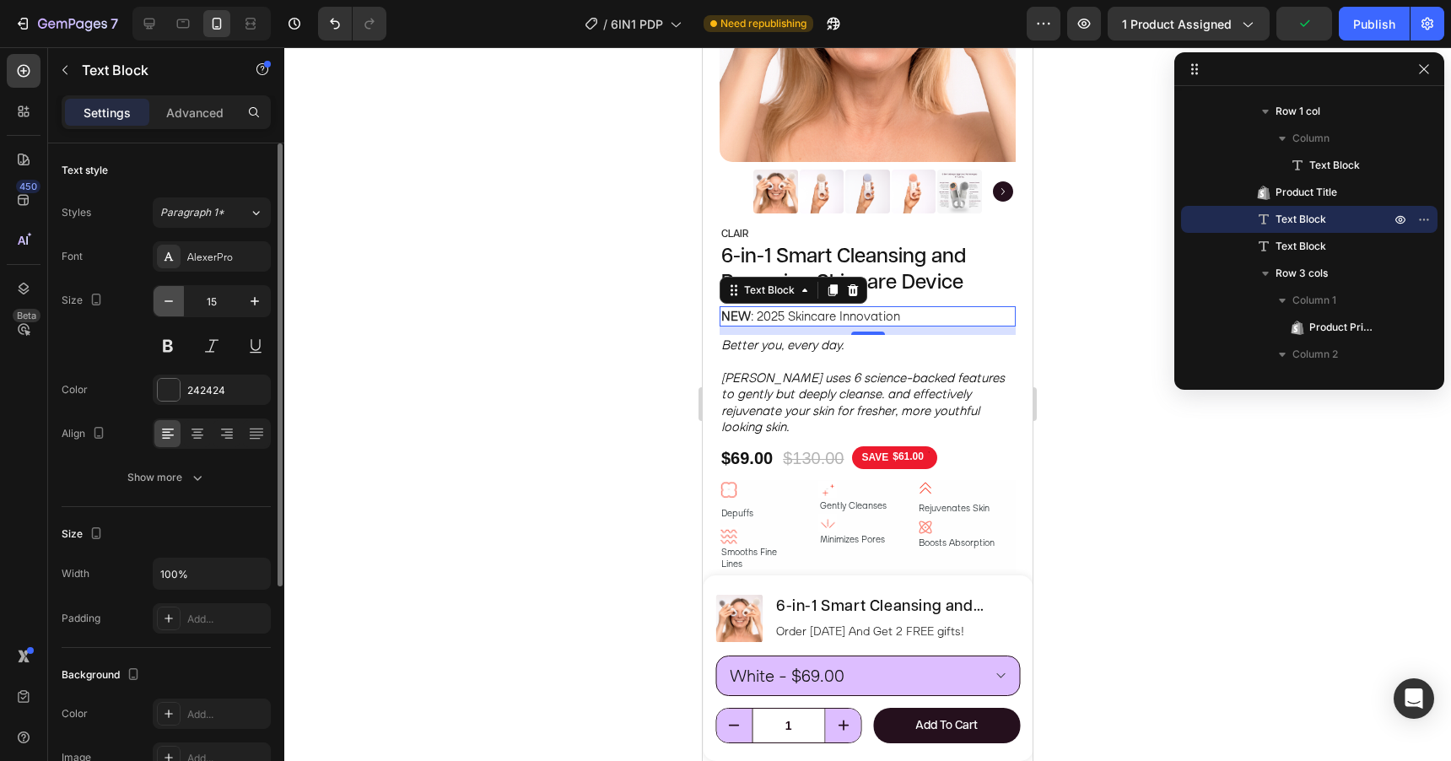
click at [170, 301] on icon "button" at bounding box center [168, 301] width 8 height 2
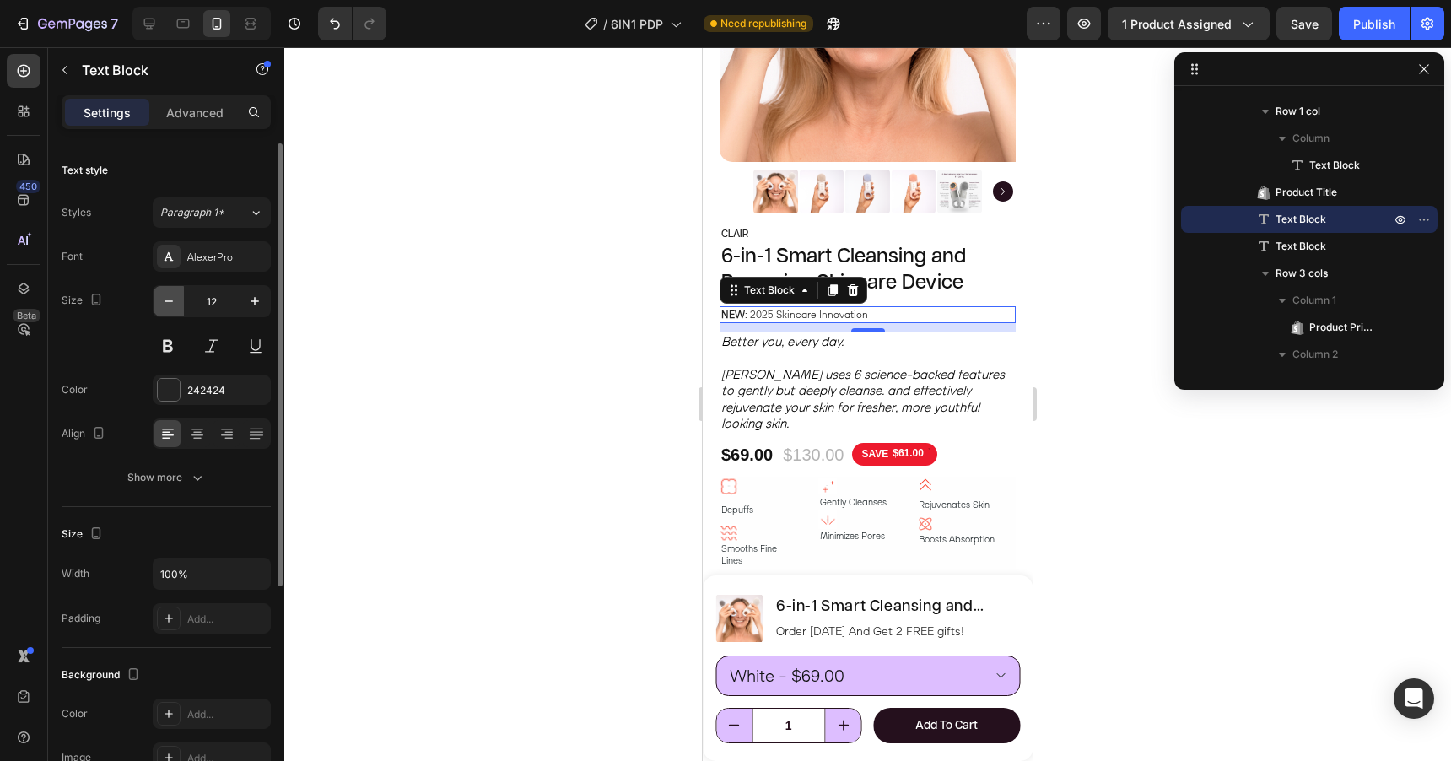
click at [170, 301] on icon "button" at bounding box center [168, 301] width 8 height 2
type input "11"
click at [459, 377] on div at bounding box center [867, 404] width 1167 height 714
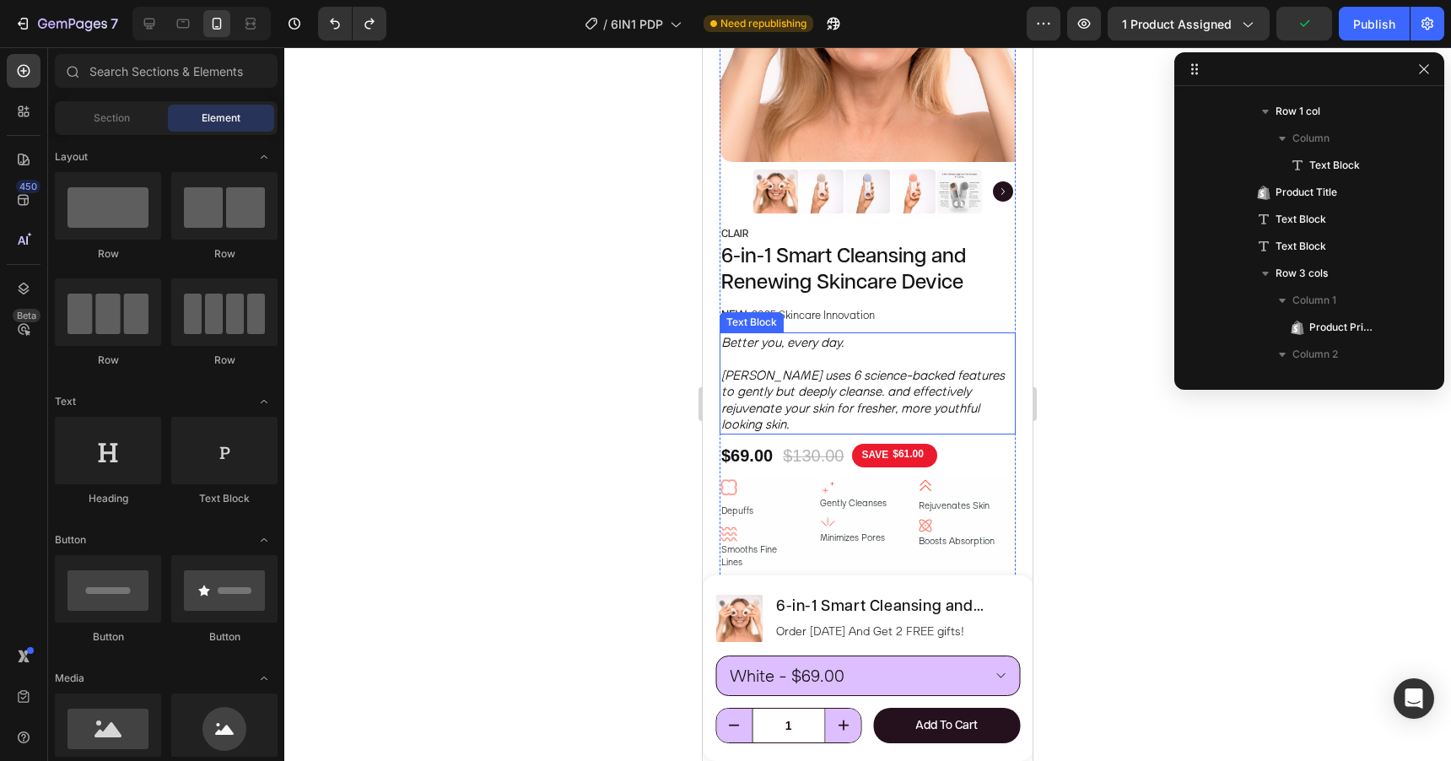
click at [770, 389] on icon "[PERSON_NAME] uses 6 science-backed features to gently but deeply cleanse. and …" at bounding box center [862, 400] width 283 height 66
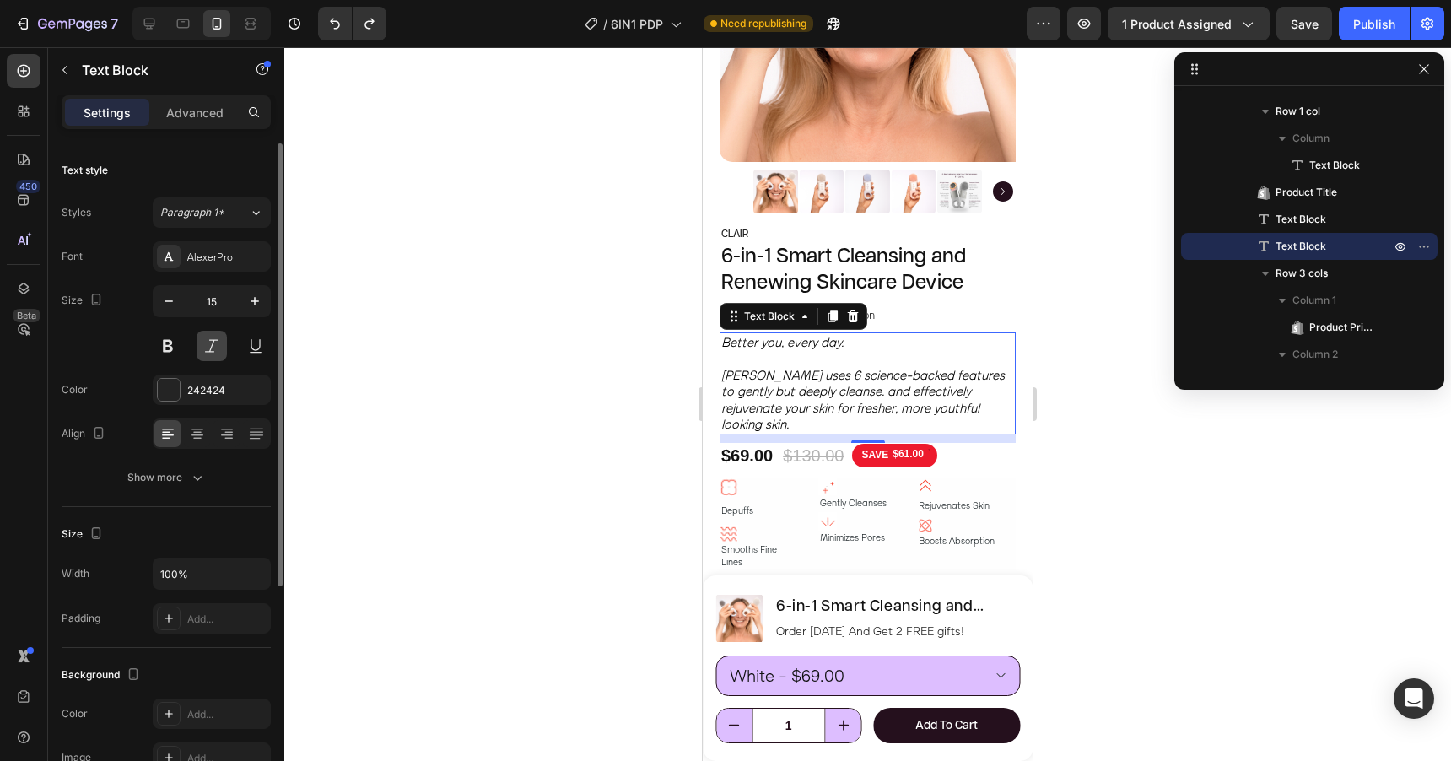
click at [215, 344] on button at bounding box center [212, 346] width 30 height 30
click at [774, 386] on icon "[PERSON_NAME] uses 6 science-backed features to gently but deeply cleanse. and …" at bounding box center [862, 400] width 283 height 66
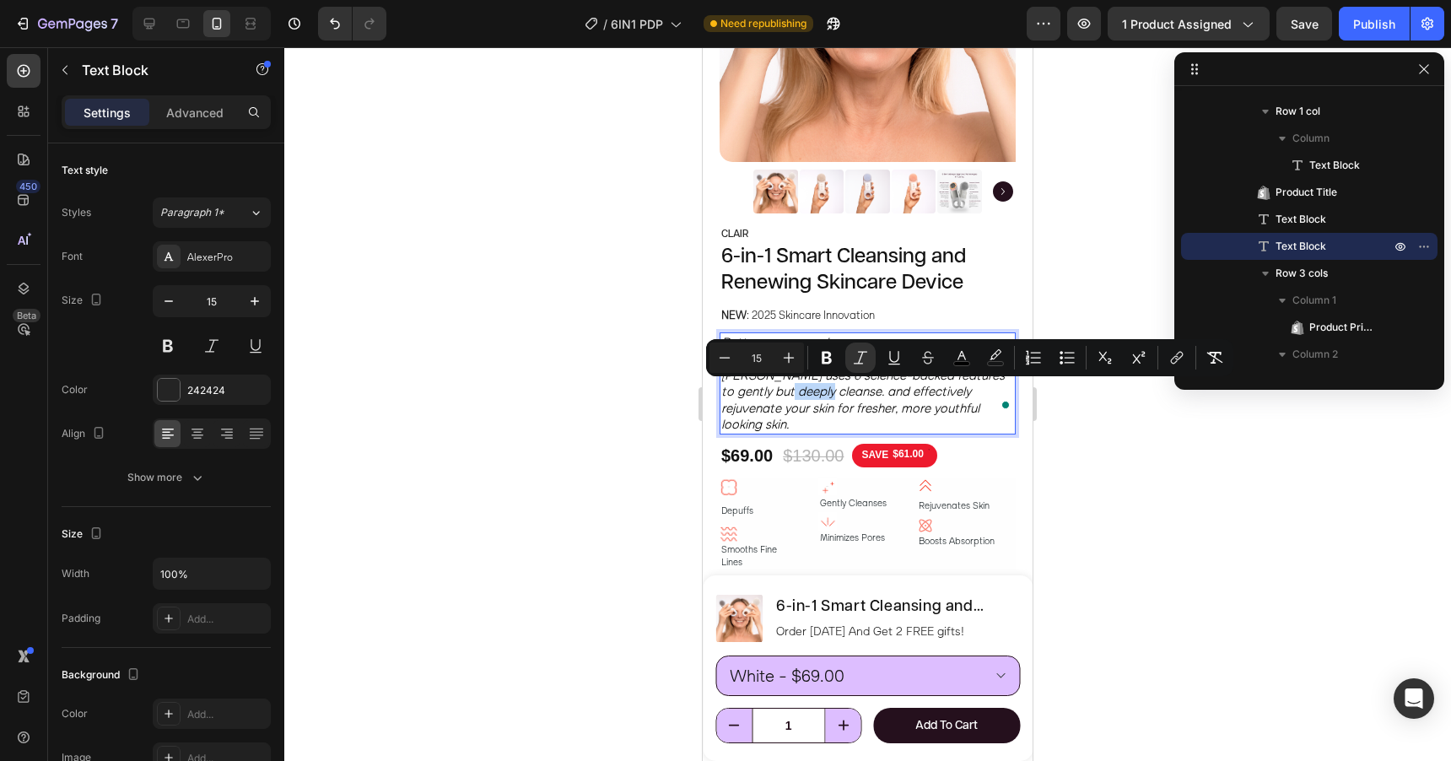
click at [774, 386] on icon "[PERSON_NAME] uses 6 science-backed features to gently but deeply cleanse. and …" at bounding box center [862, 400] width 283 height 66
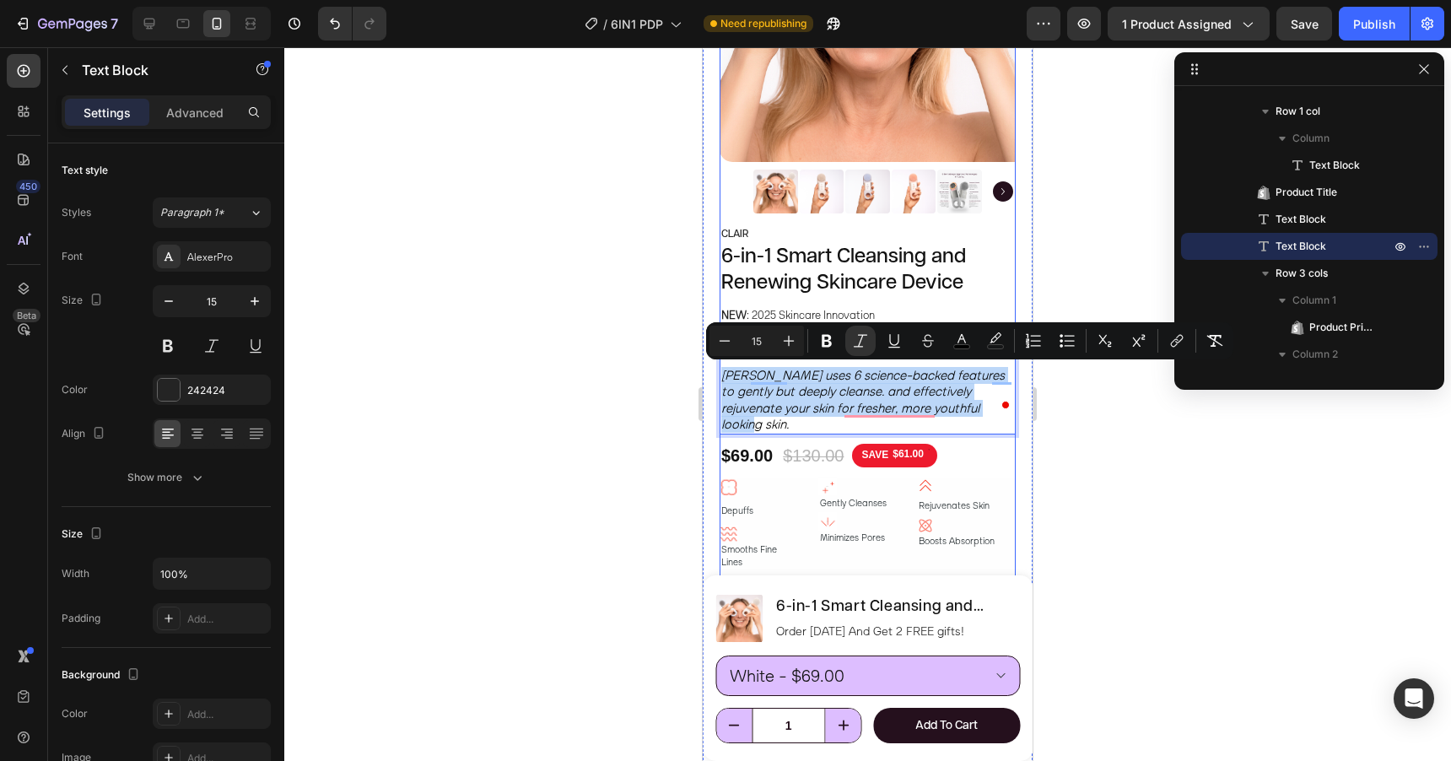
drag, startPoint x: 723, startPoint y: 378, endPoint x: 986, endPoint y: 423, distance: 267.1
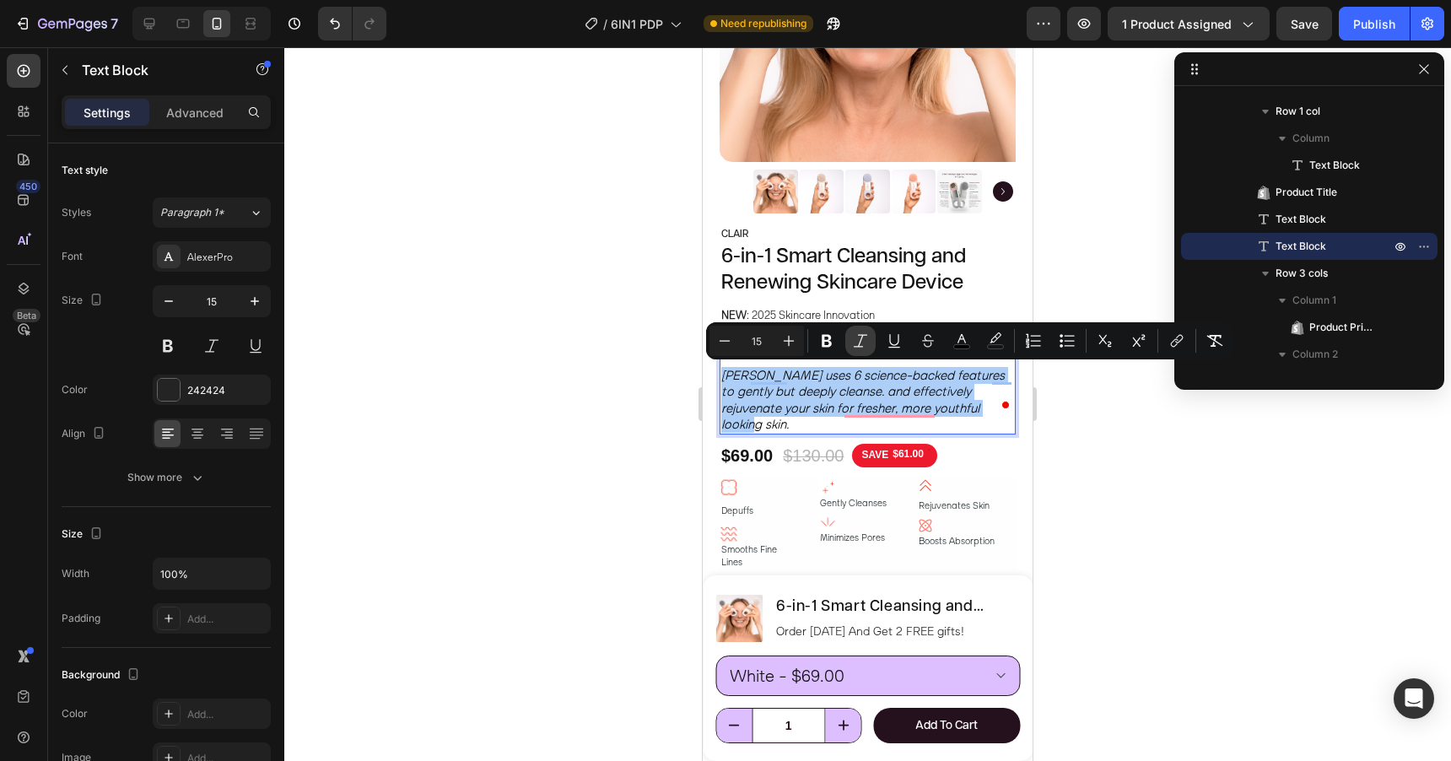
click at [860, 339] on icon "Editor contextual toolbar" at bounding box center [860, 340] width 17 height 17
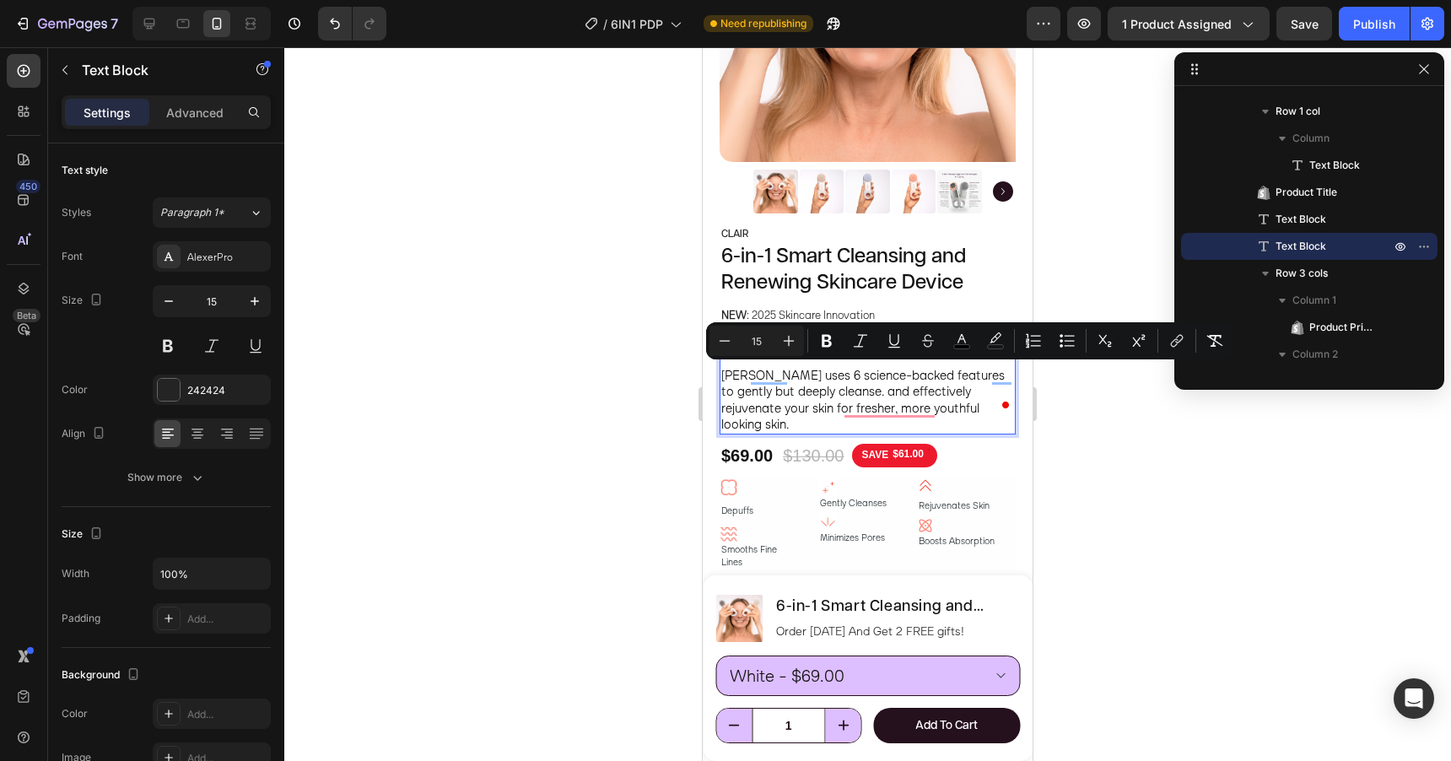
click at [681, 413] on div at bounding box center [867, 404] width 1167 height 714
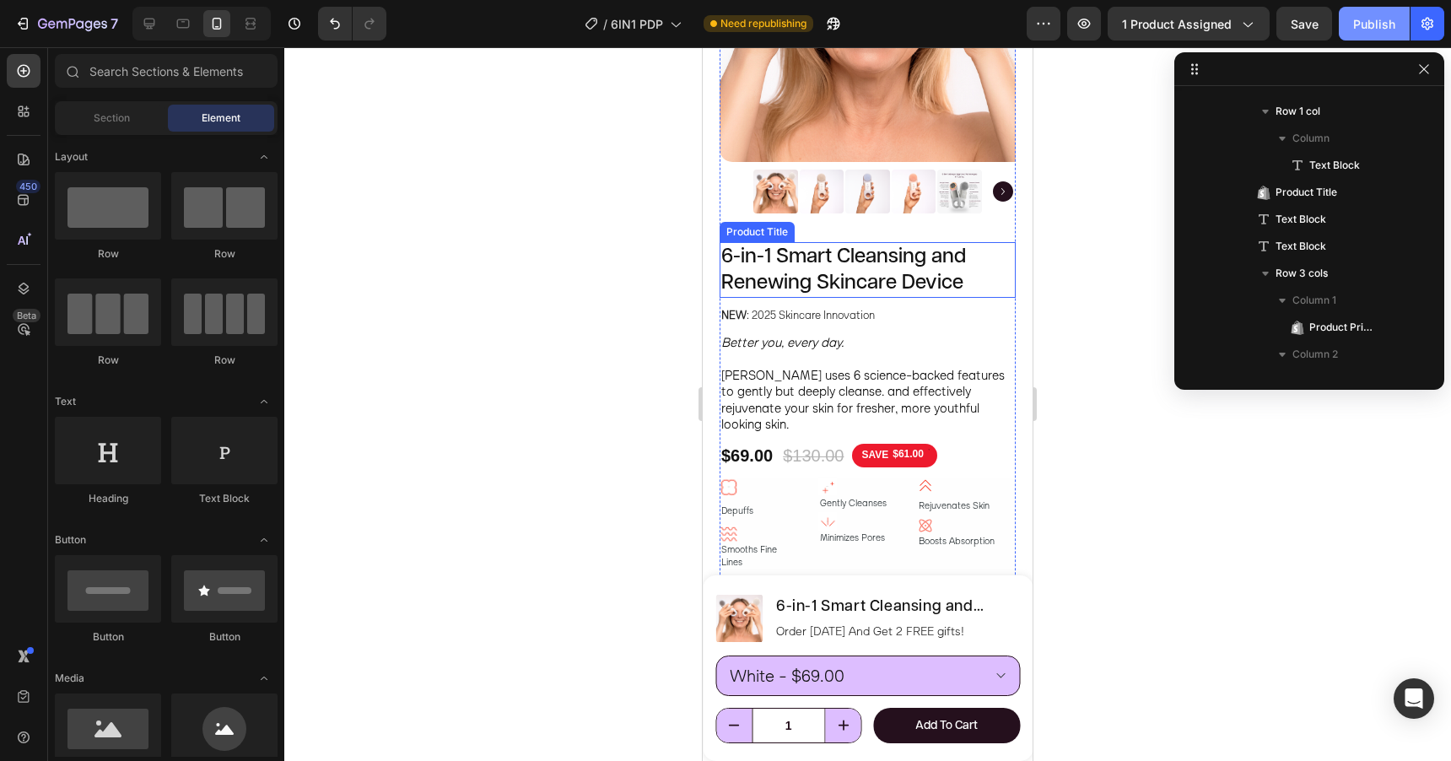
click at [1358, 24] on div "Publish" at bounding box center [1374, 24] width 42 height 18
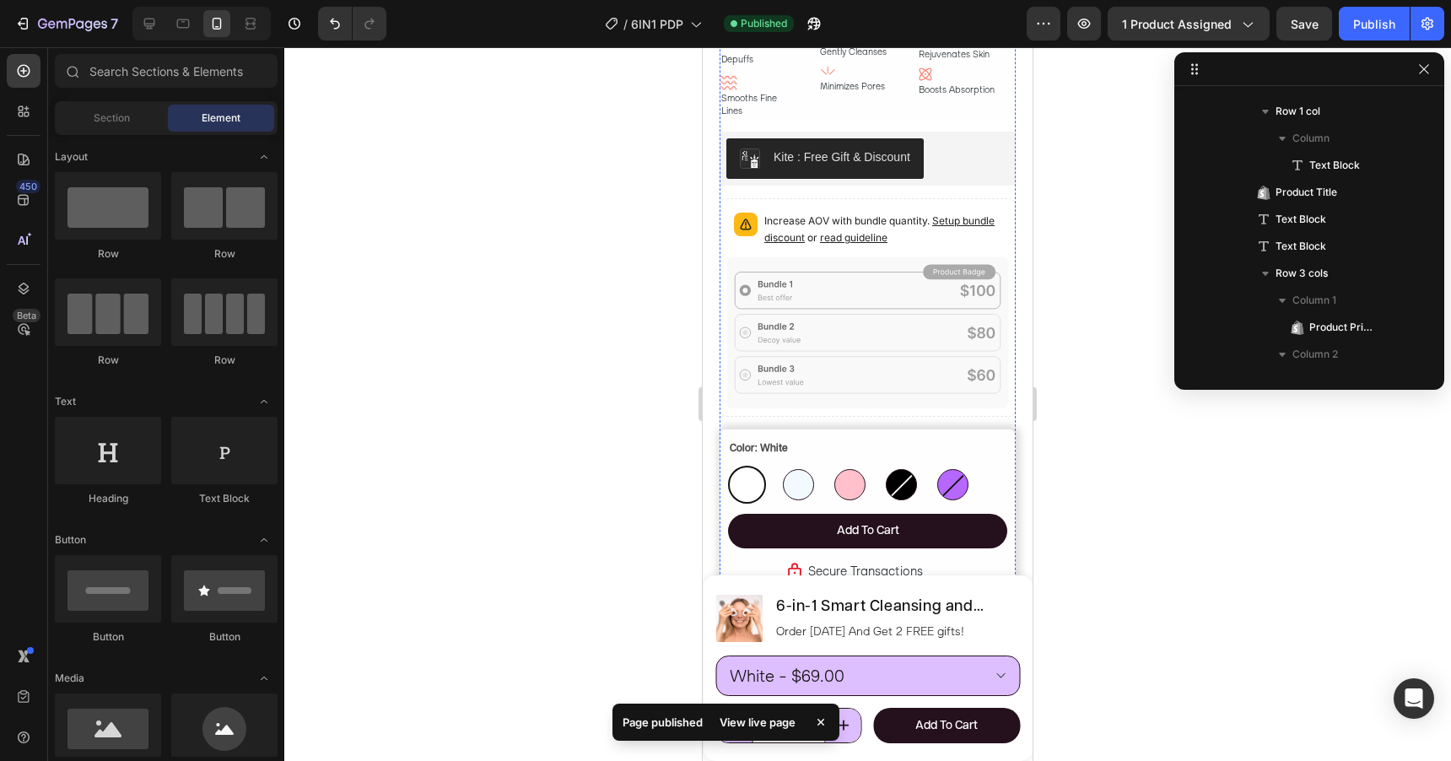
scroll to position [828, 0]
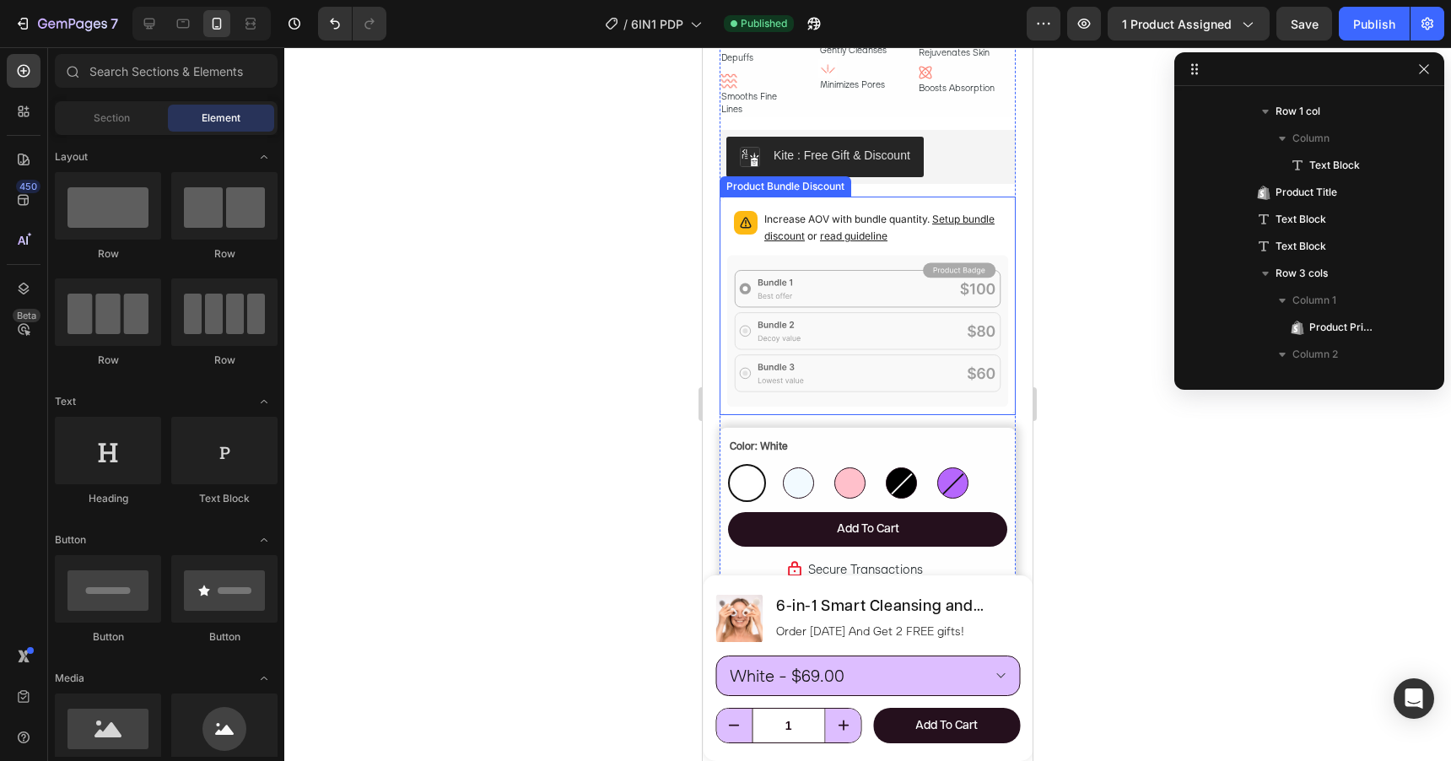
click at [916, 204] on div "Increase AOV with bundle quantity. Setup bundle discount or read guideline" at bounding box center [867, 229] width 281 height 51
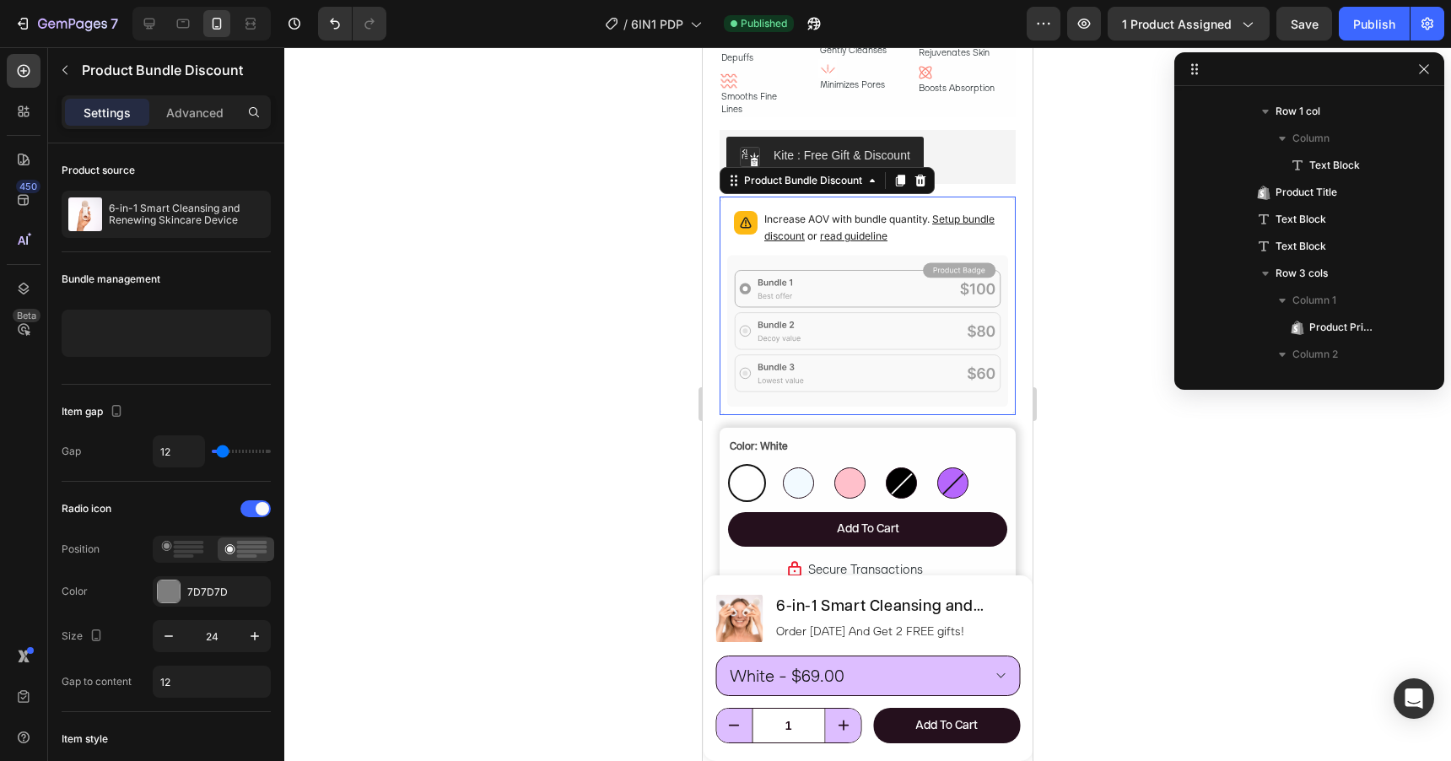
scroll to position [2235, 0]
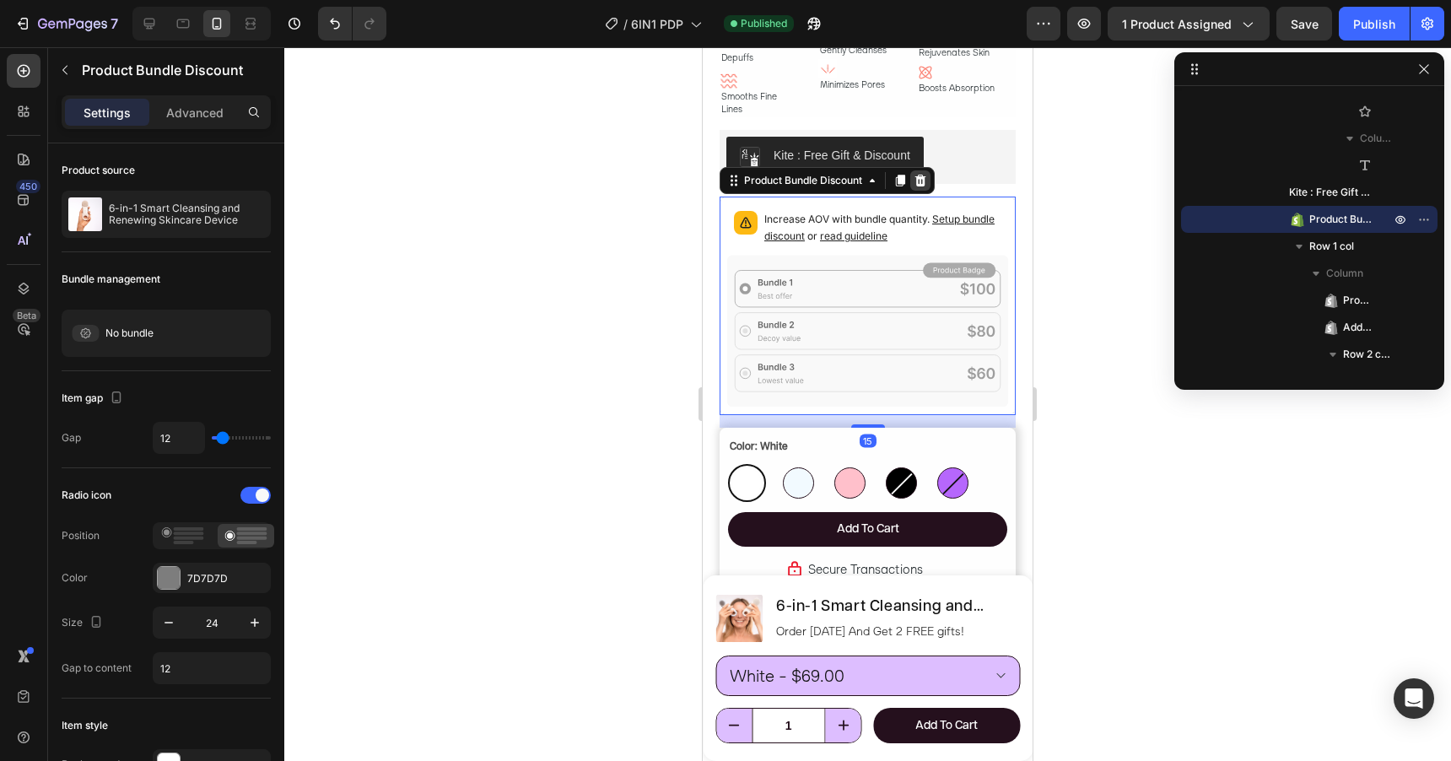
click at [924, 175] on icon at bounding box center [920, 181] width 11 height 12
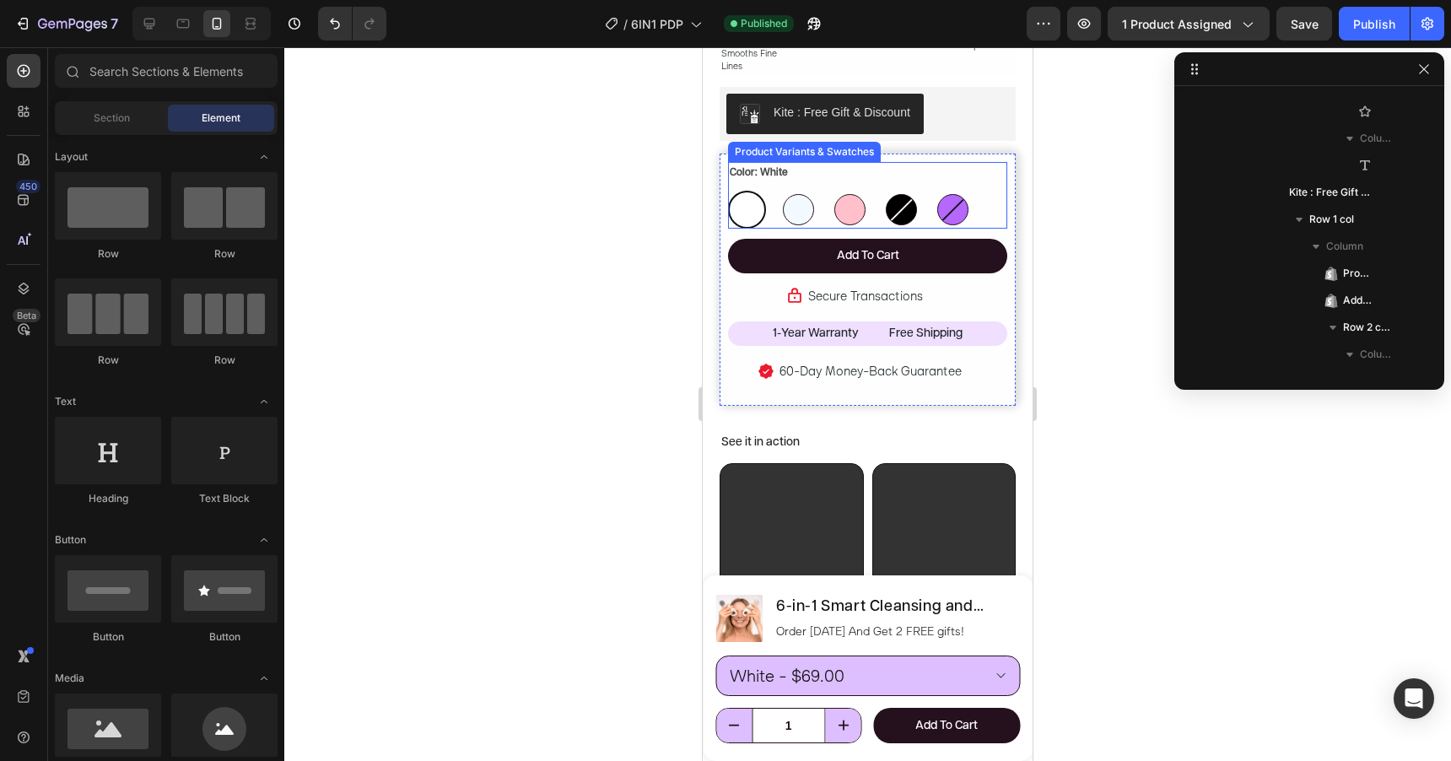
scroll to position [871, 0]
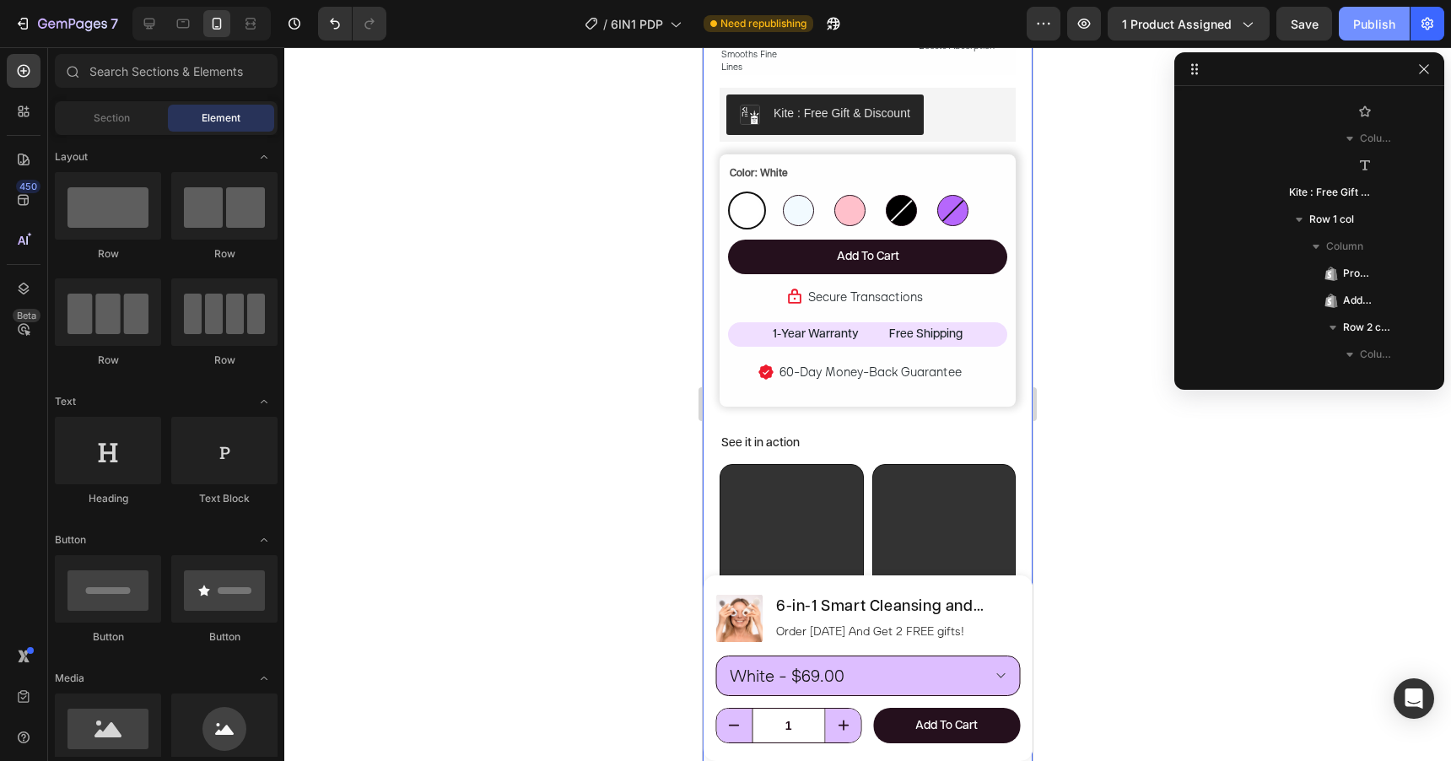
click at [1351, 20] on button "Publish" at bounding box center [1374, 24] width 71 height 34
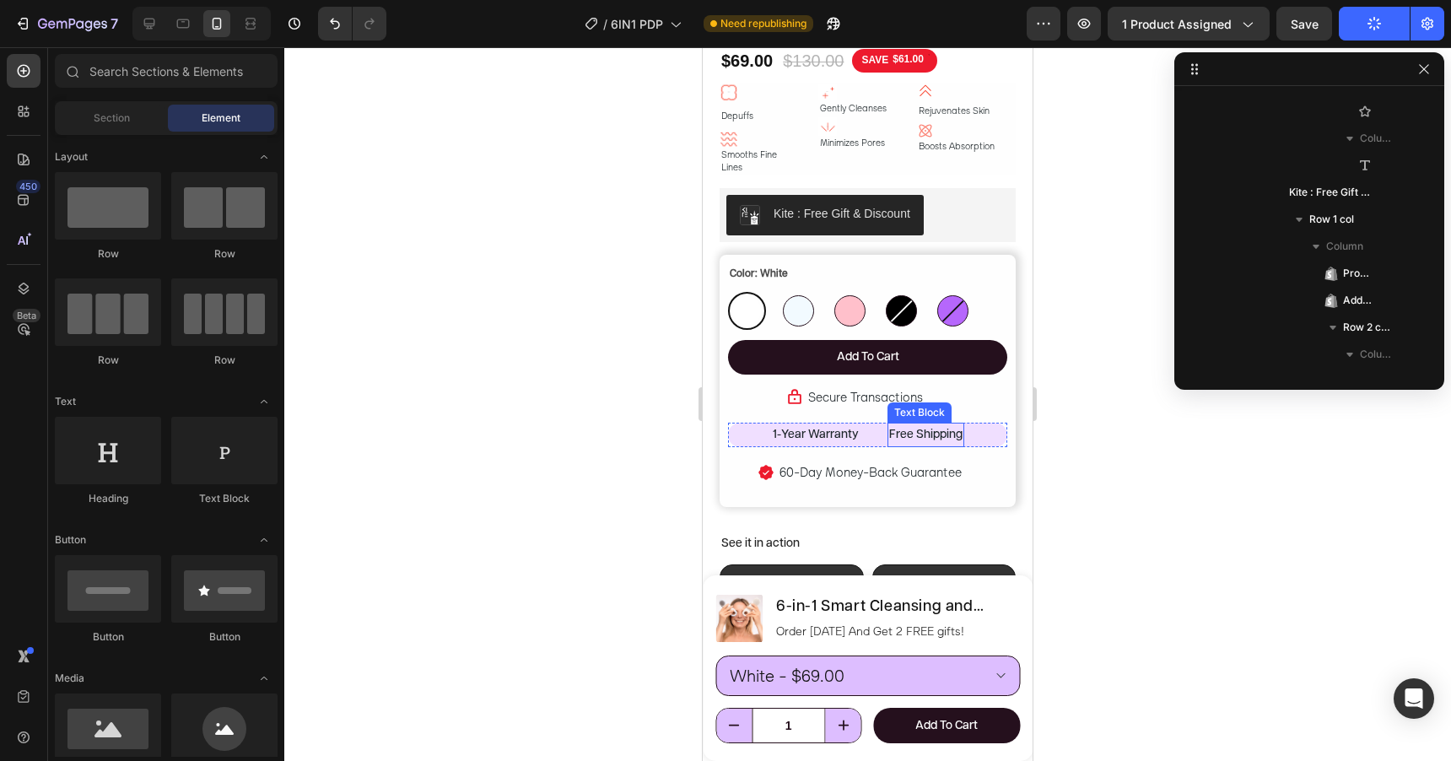
scroll to position [734, 0]
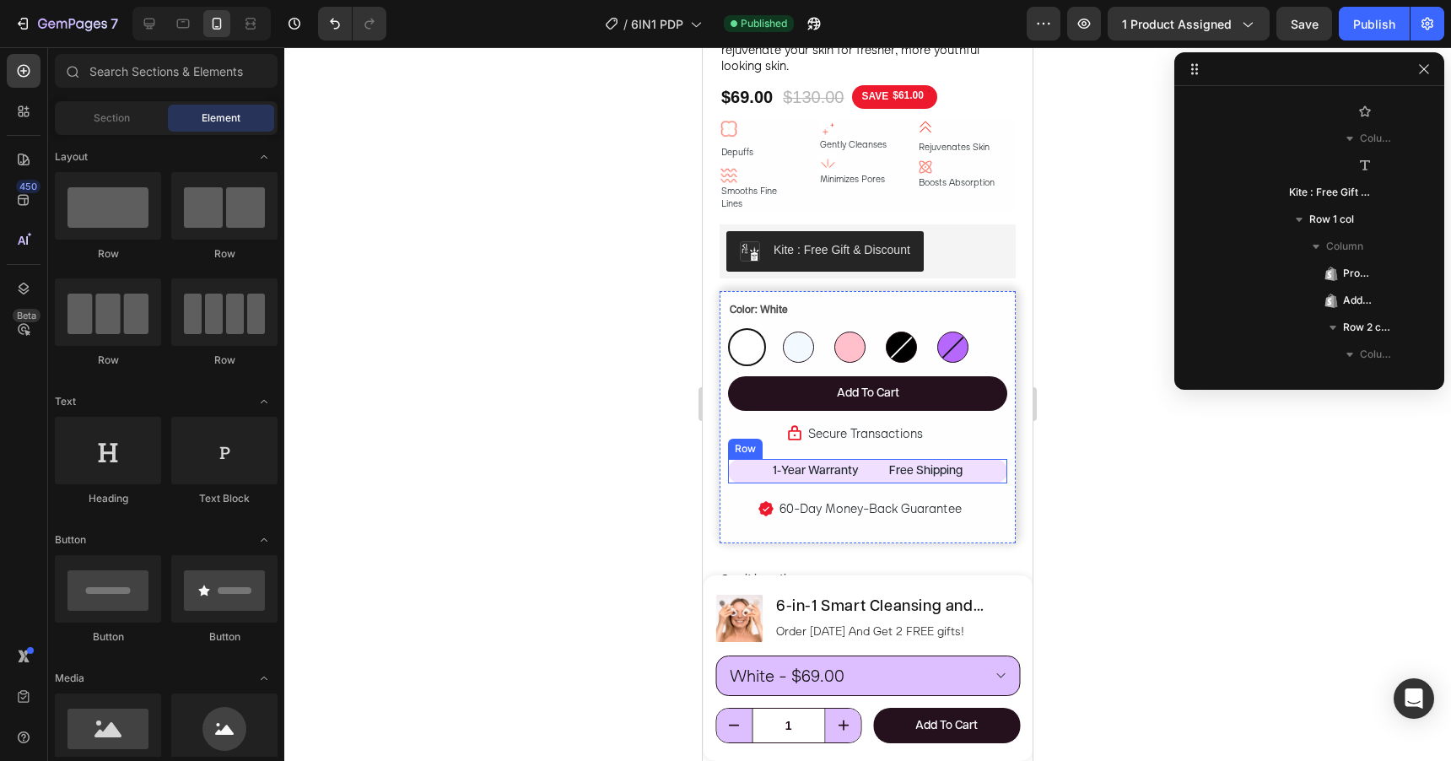
click at [990, 460] on div "1-Year Warranty Text Block Free Shipping Text Block Row" at bounding box center [867, 471] width 279 height 24
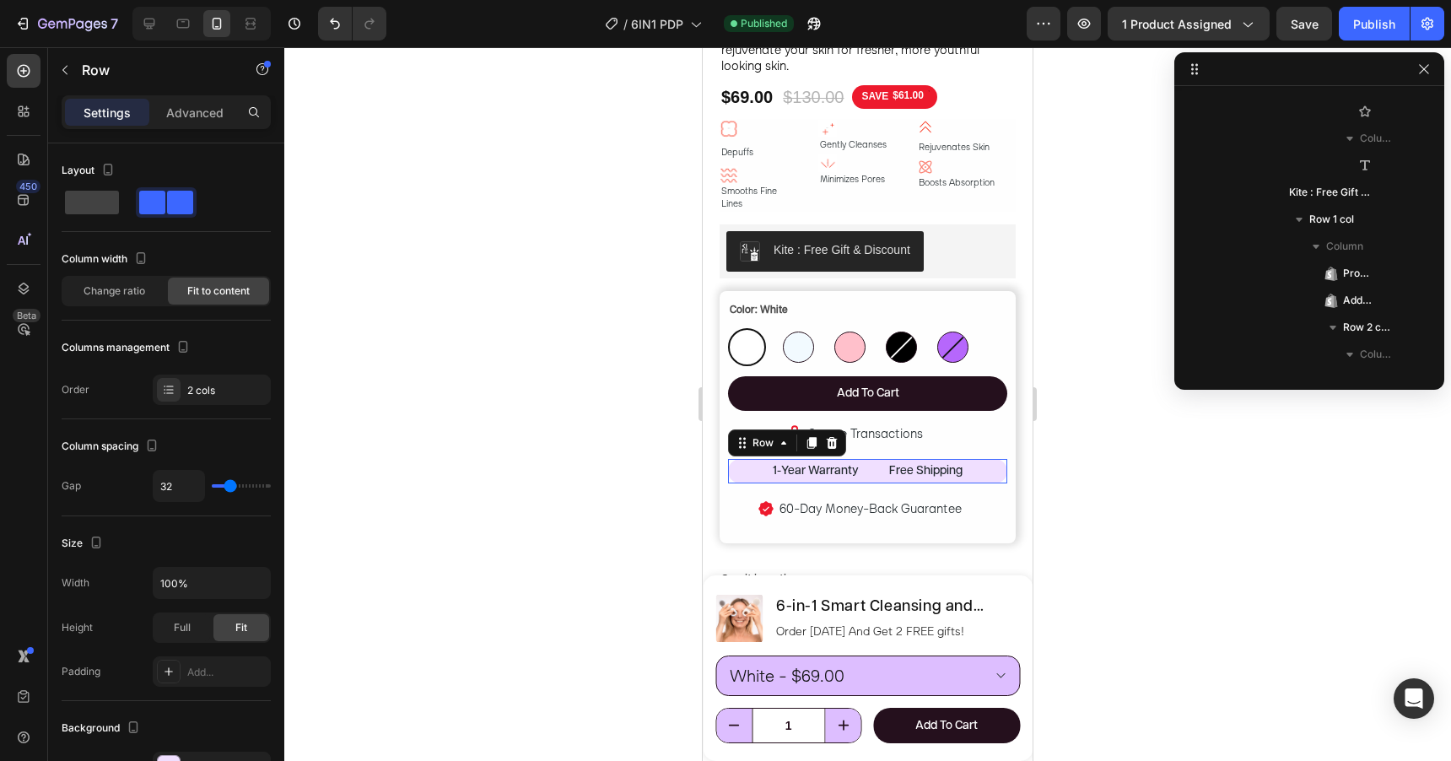
scroll to position [2478, 0]
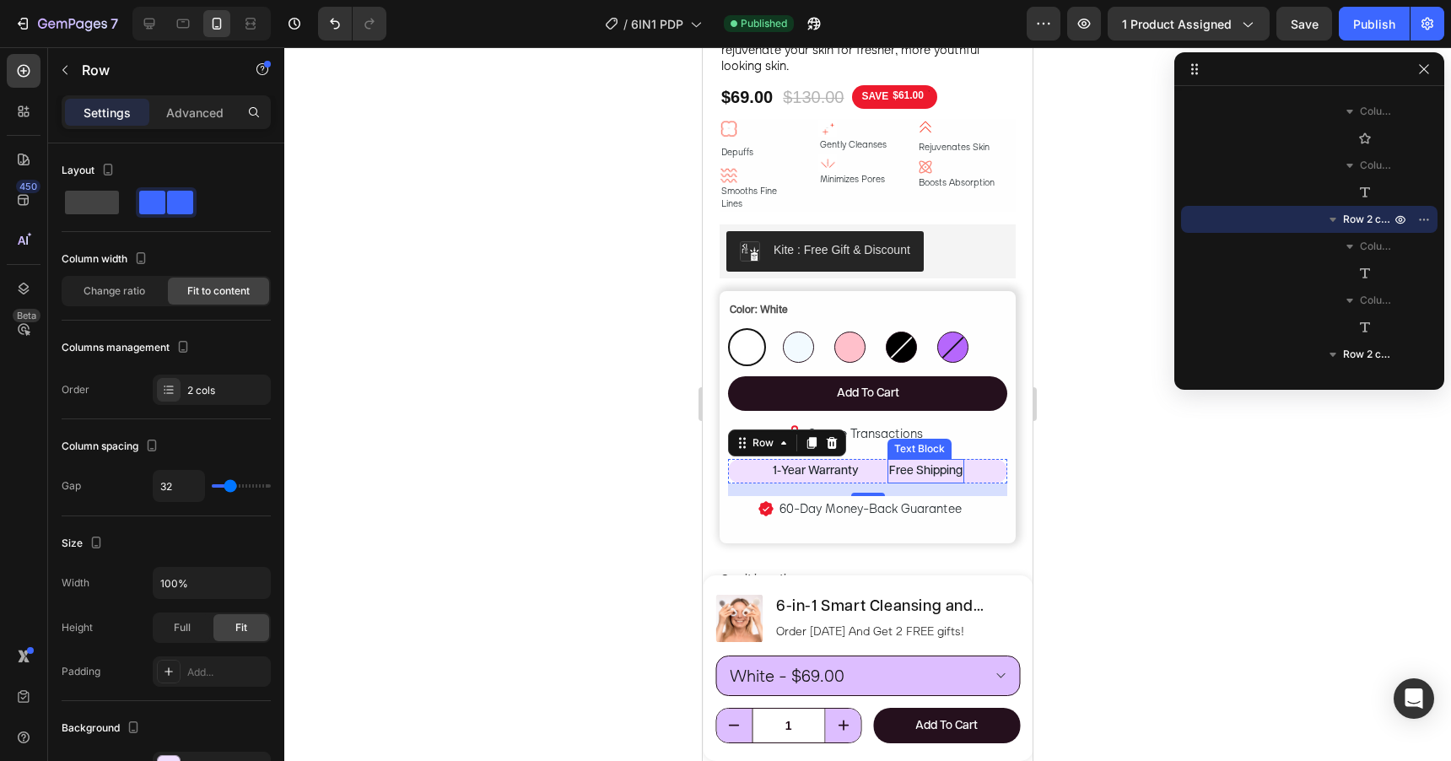
click at [918, 459] on div "Free Shipping" at bounding box center [925, 471] width 77 height 24
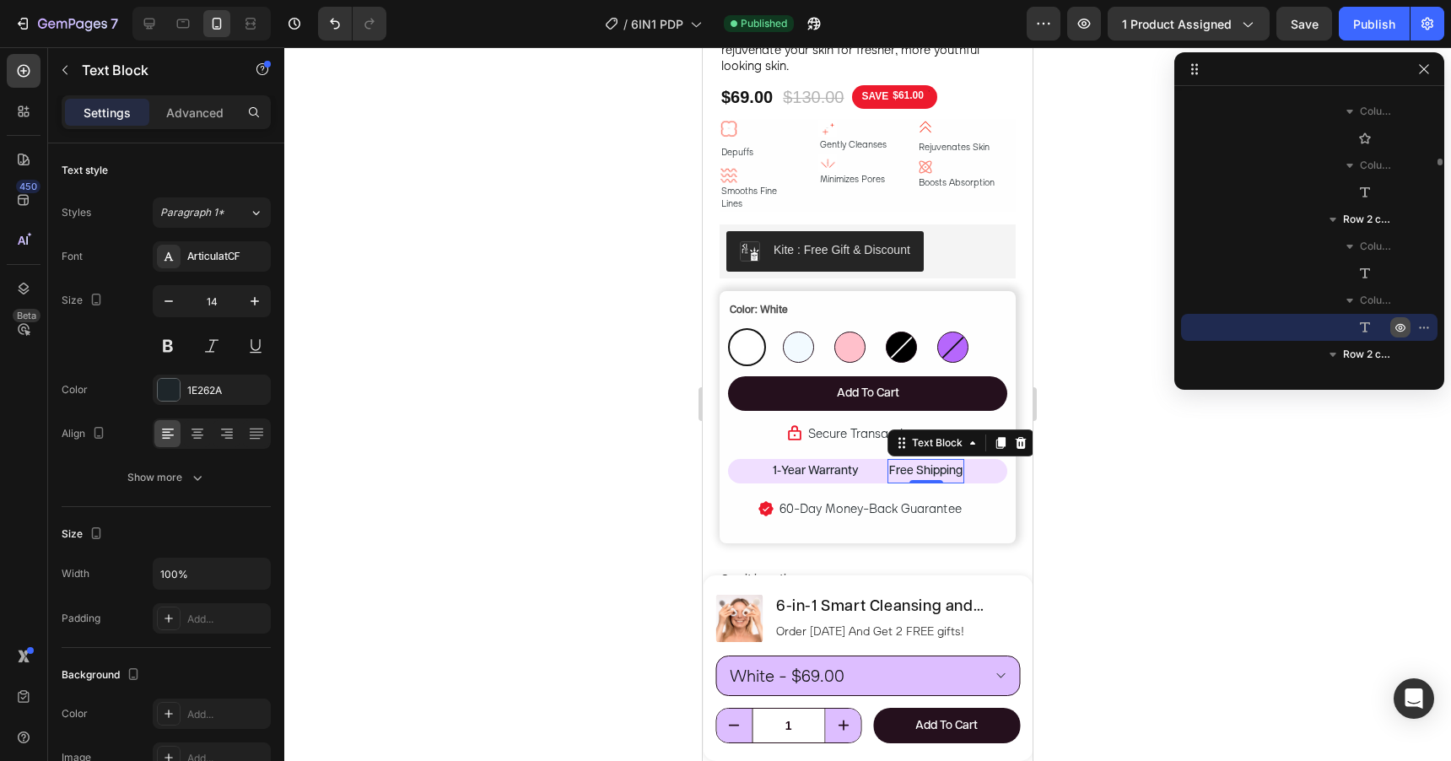
click at [1426, 328] on icon "button" at bounding box center [1427, 327] width 2 height 2
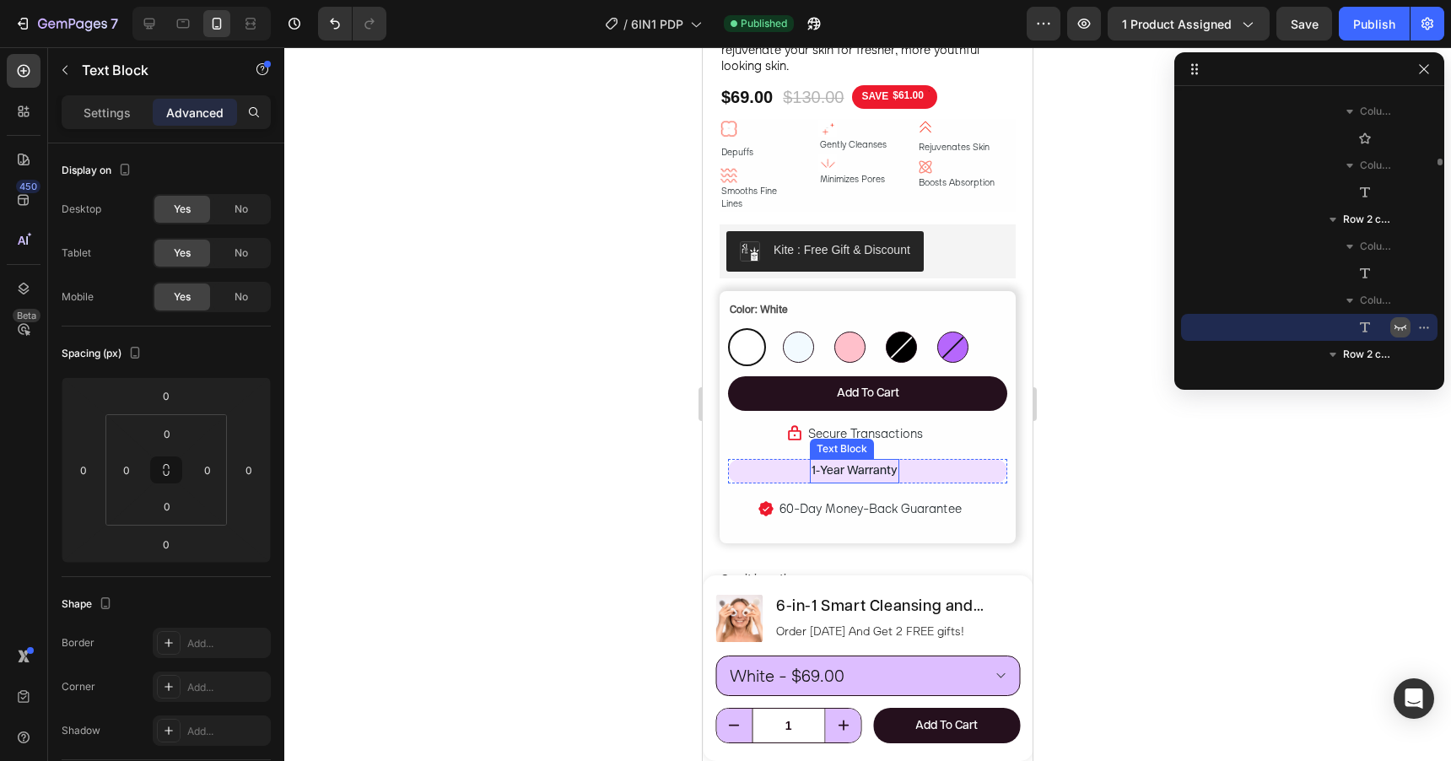
click at [867, 459] on div "1-Year Warranty" at bounding box center [854, 471] width 89 height 24
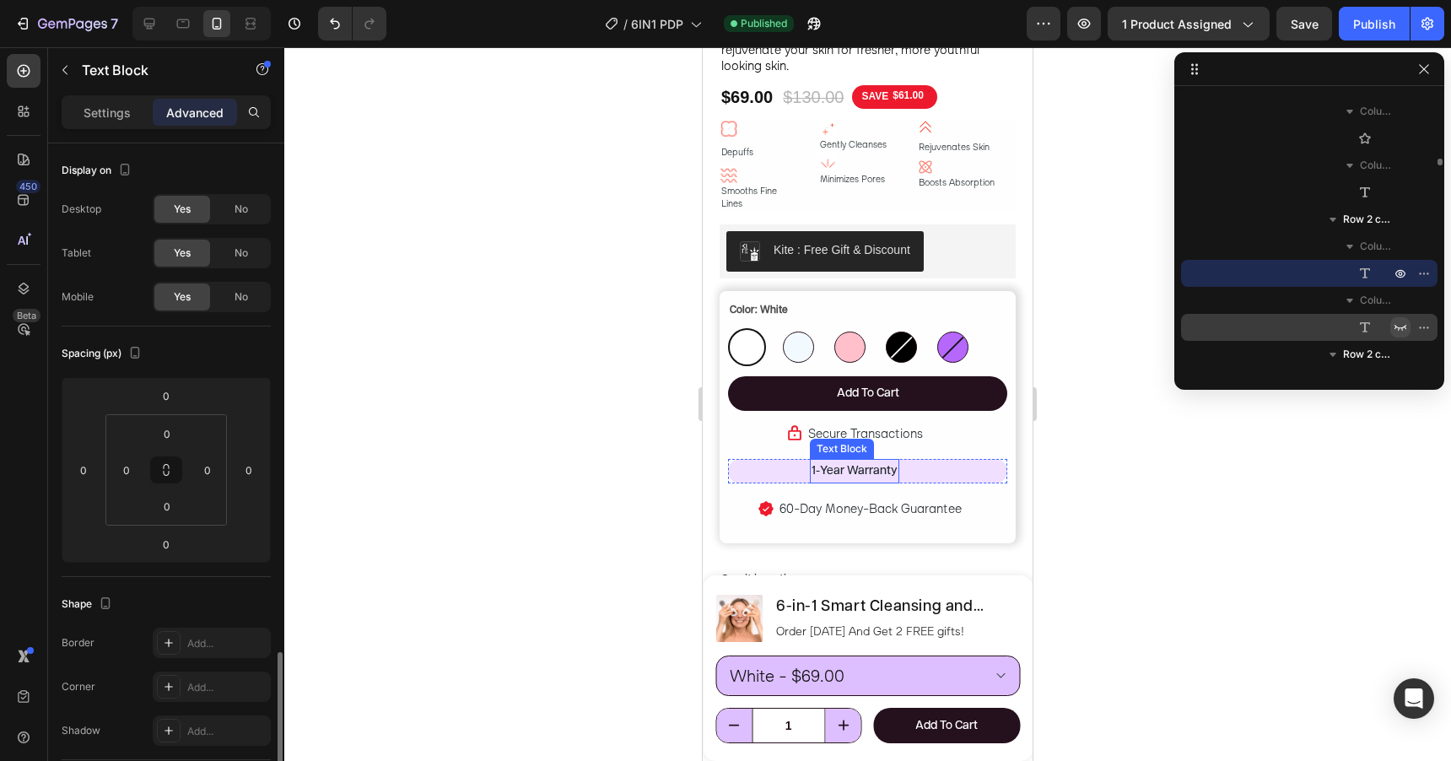
scroll to position [320, 0]
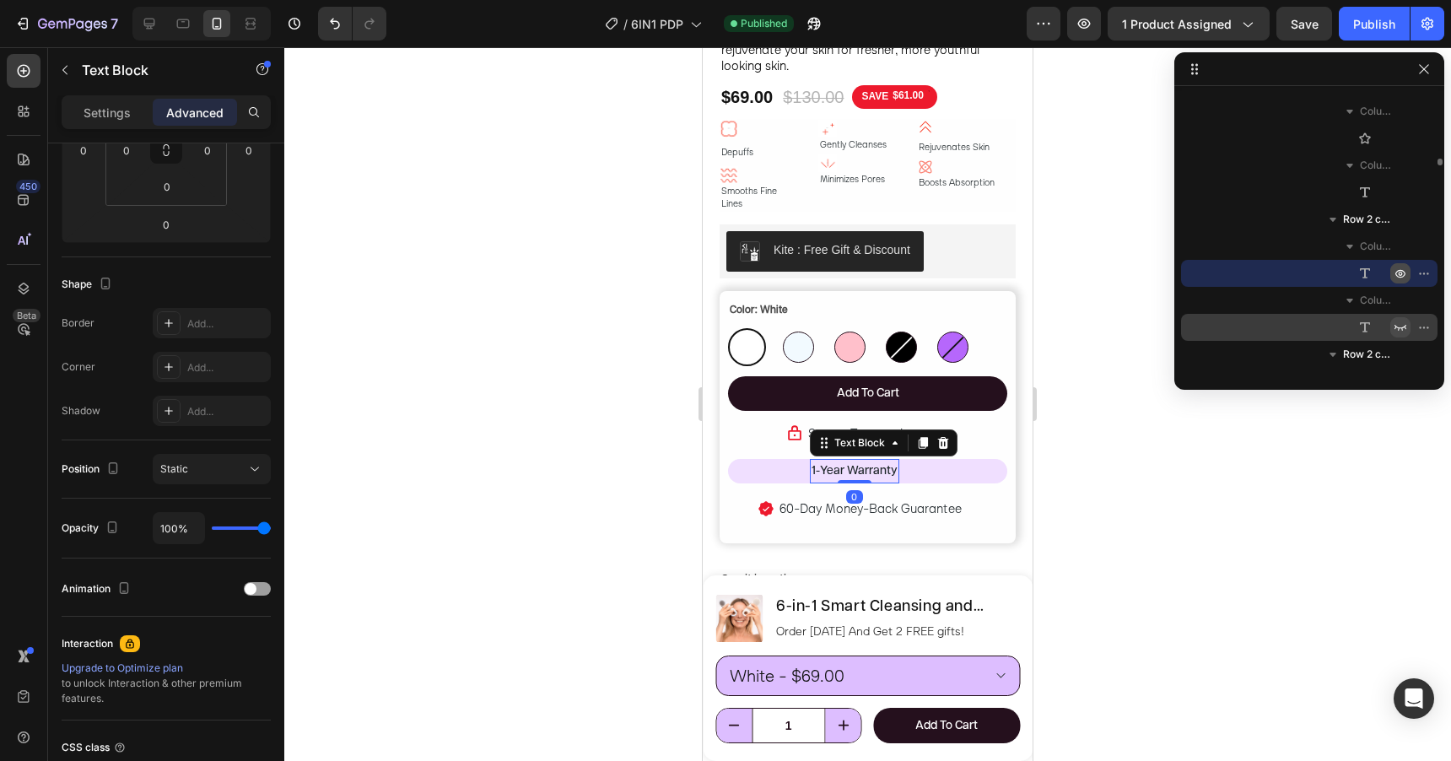
click at [1397, 271] on icon "button" at bounding box center [1400, 273] width 13 height 13
click at [871, 459] on div "1-Year Warranty" at bounding box center [854, 471] width 89 height 24
click at [919, 459] on div "1-Year Warranty Text Block 0 Free Shipping Text Block Row" at bounding box center [867, 471] width 279 height 24
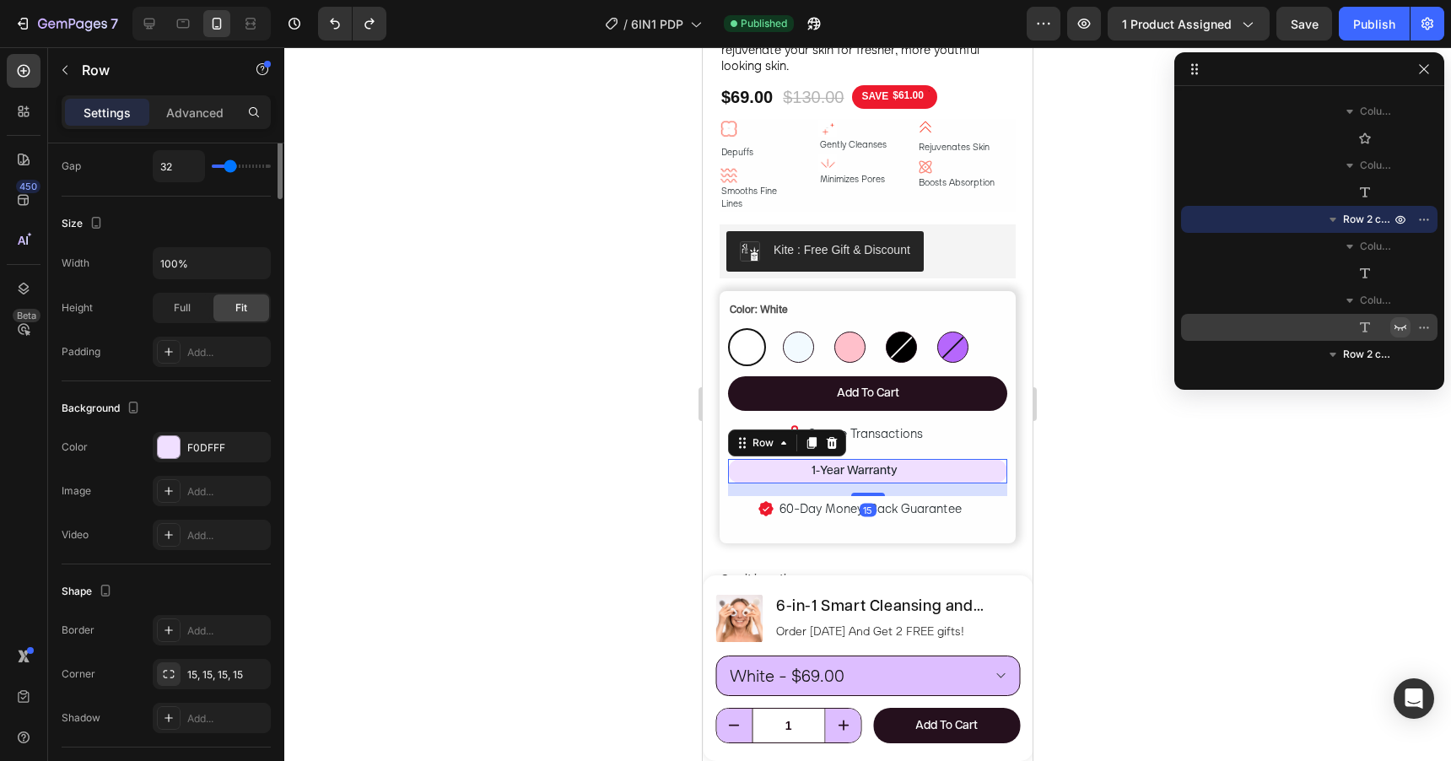
scroll to position [0, 0]
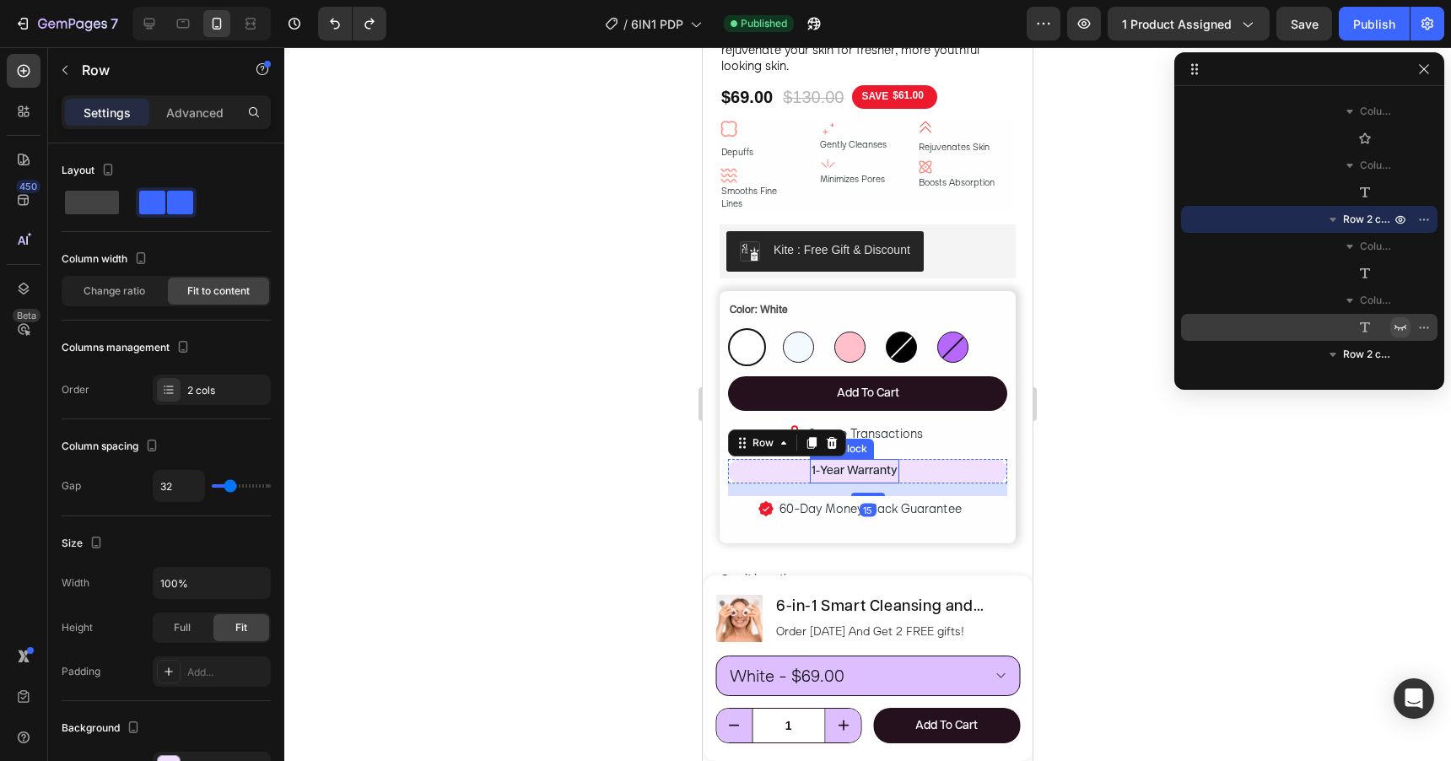
click at [866, 461] on p "1-Year Warranty" at bounding box center [855, 471] width 86 height 21
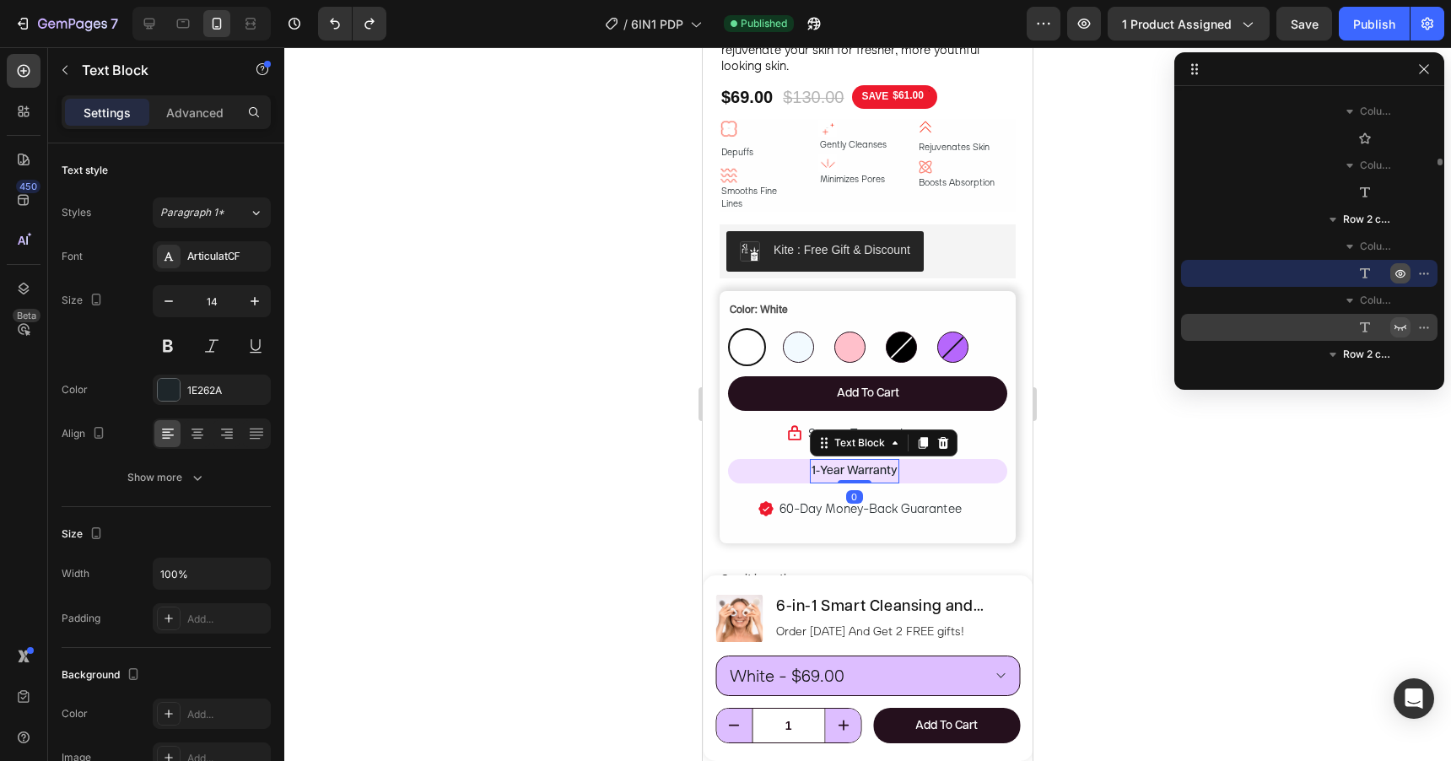
click at [1401, 267] on icon "button" at bounding box center [1400, 273] width 13 height 13
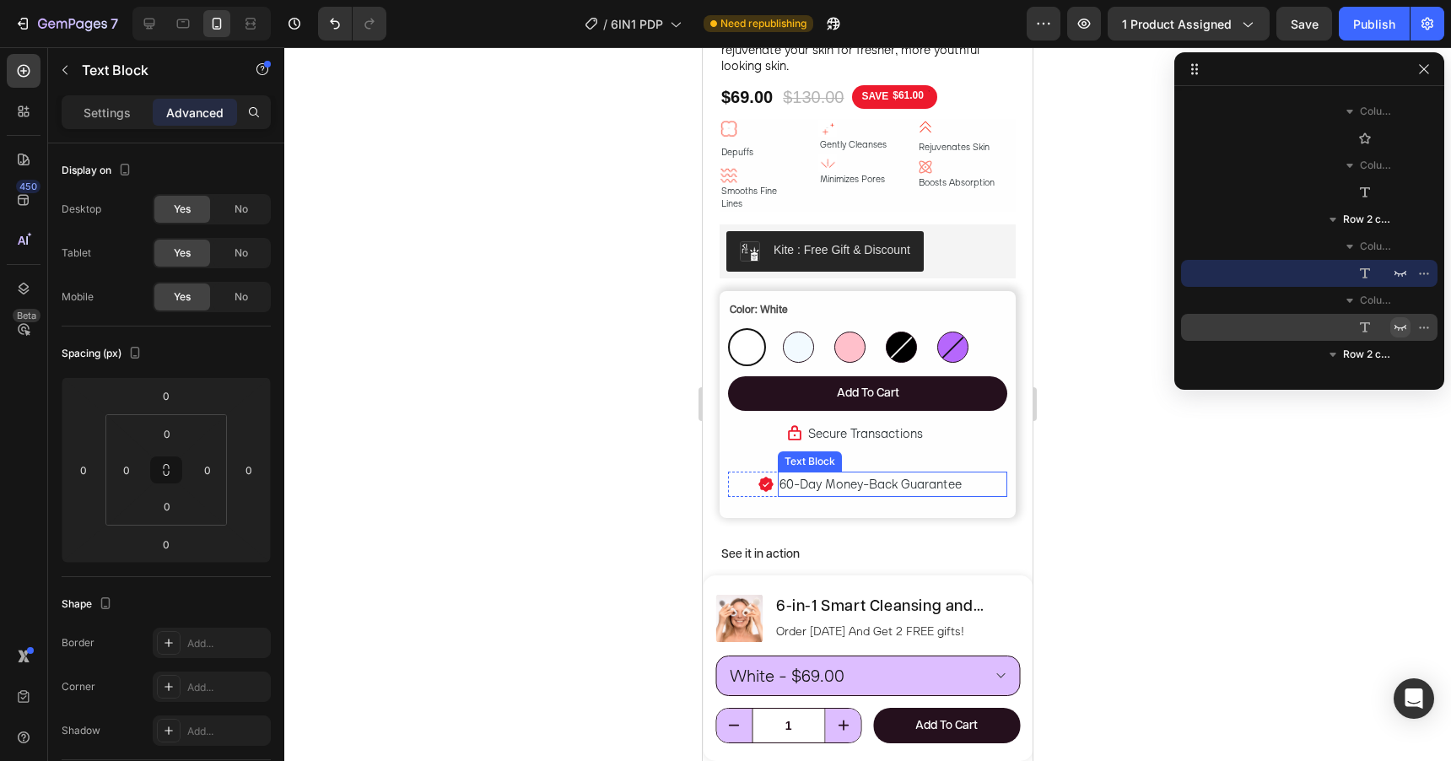
click at [984, 473] on p "60-Day Money-Back Guarantee" at bounding box center [892, 484] width 227 height 22
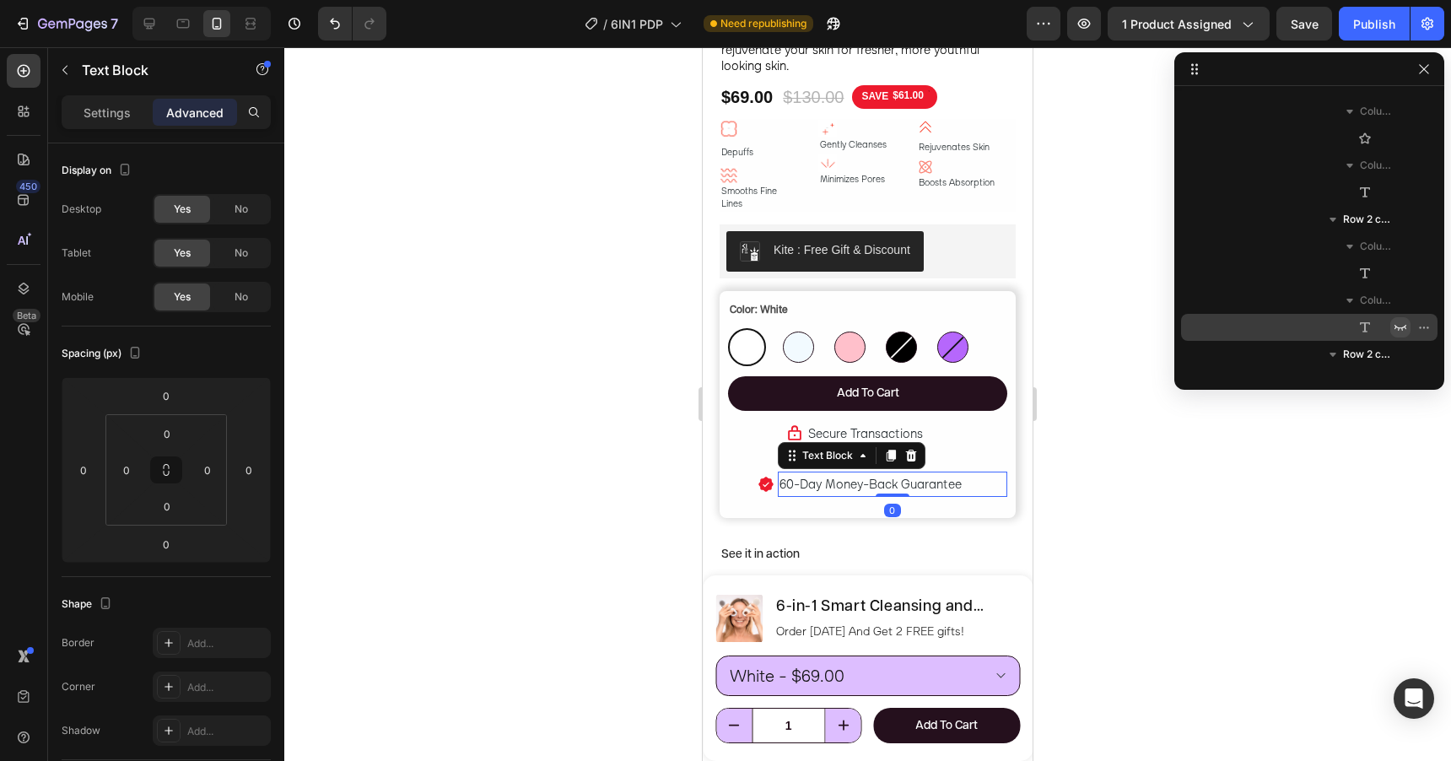
scroll to position [2721, 0]
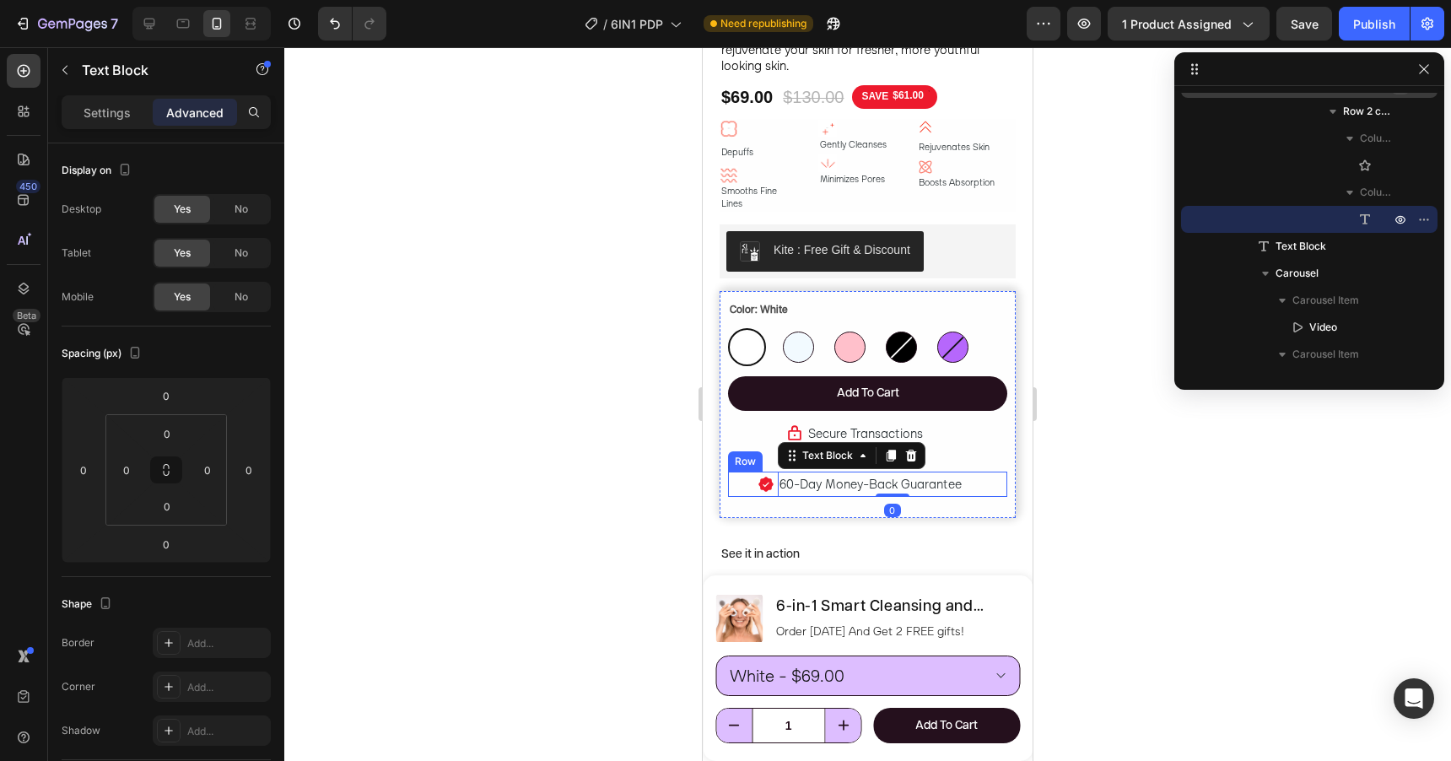
click at [768, 476] on div "Icon" at bounding box center [751, 484] width 46 height 25
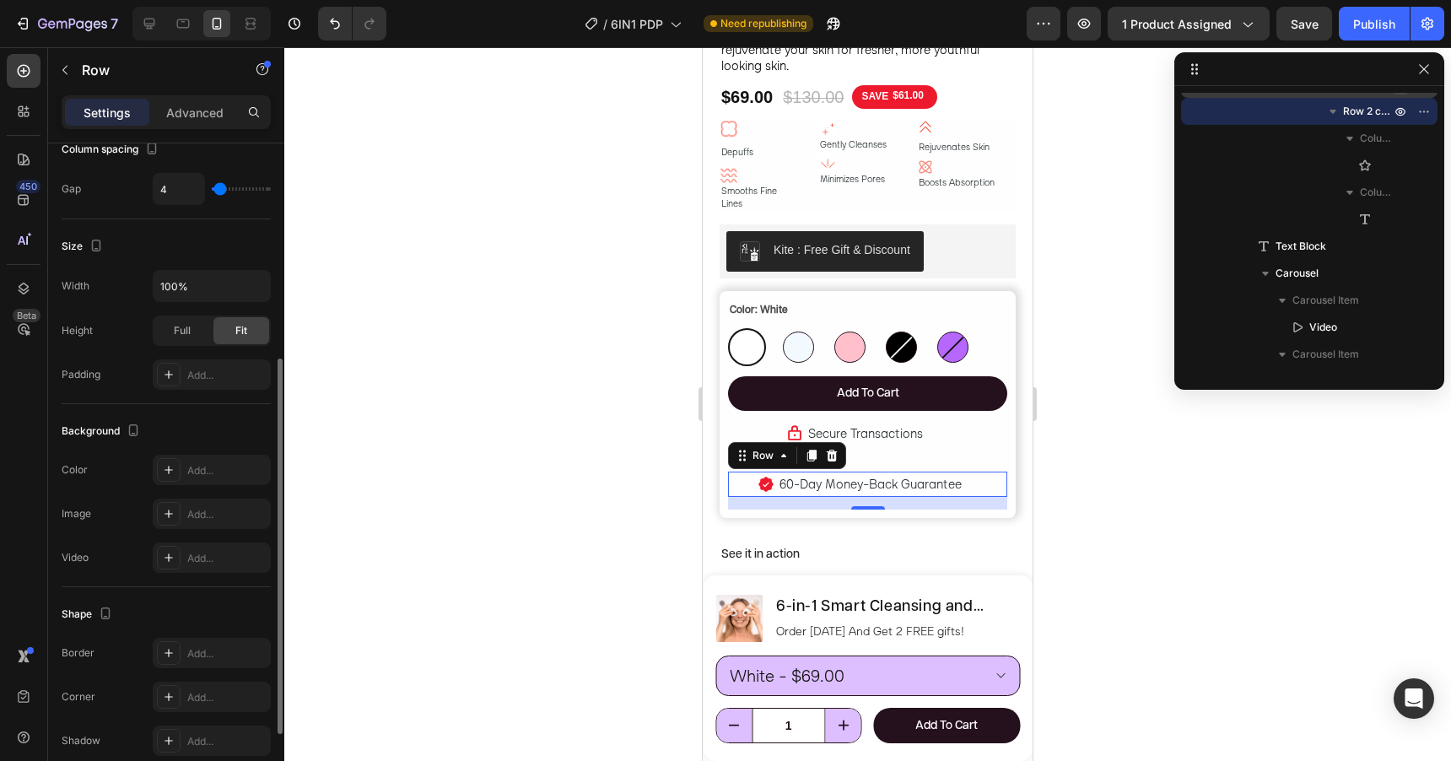
scroll to position [363, 0]
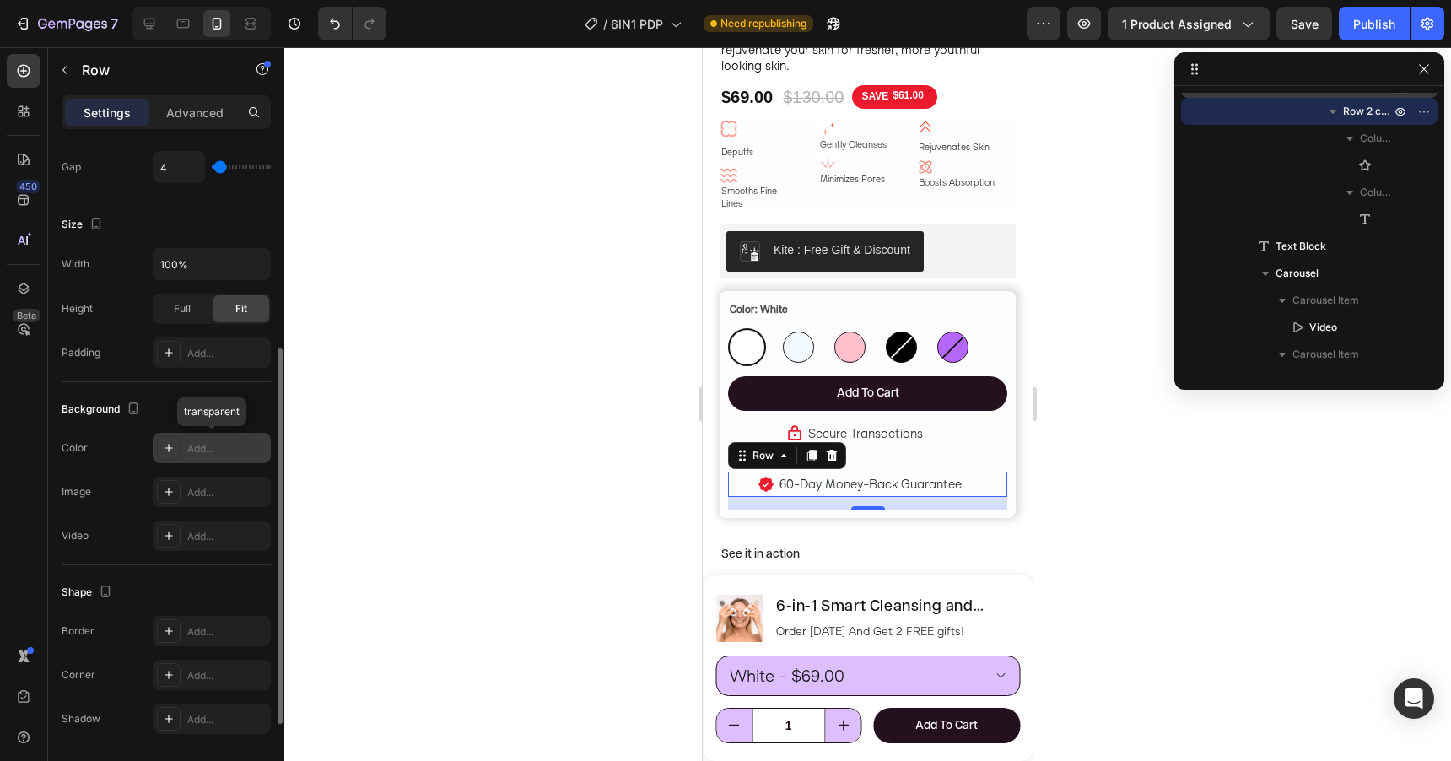
click at [187, 453] on div "Add..." at bounding box center [226, 448] width 79 height 15
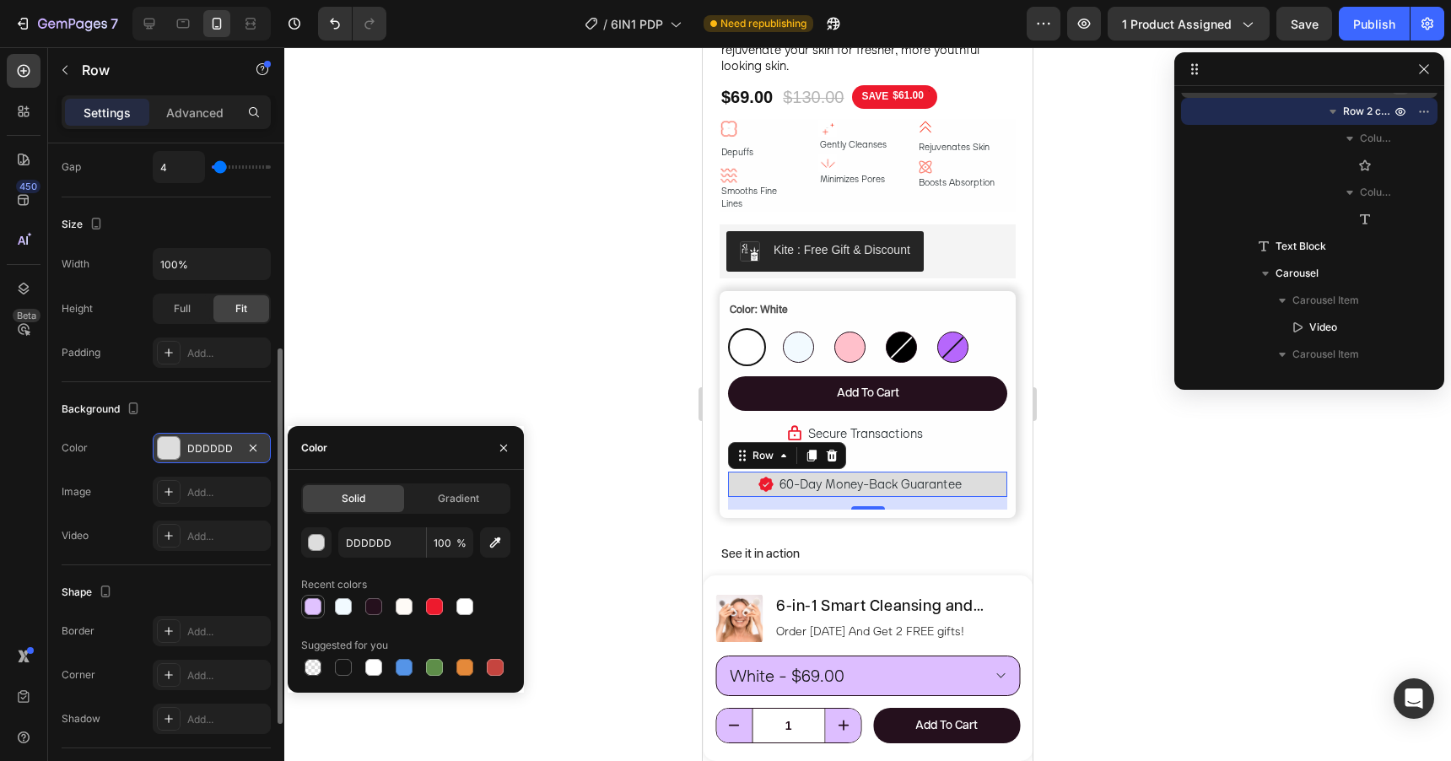
click at [312, 607] on div at bounding box center [313, 606] width 17 height 17
type input "E0C2FF"
click at [168, 390] on div "Background The changes might be hidden by the video. Color E0C2FF Image Add... …" at bounding box center [166, 473] width 209 height 183
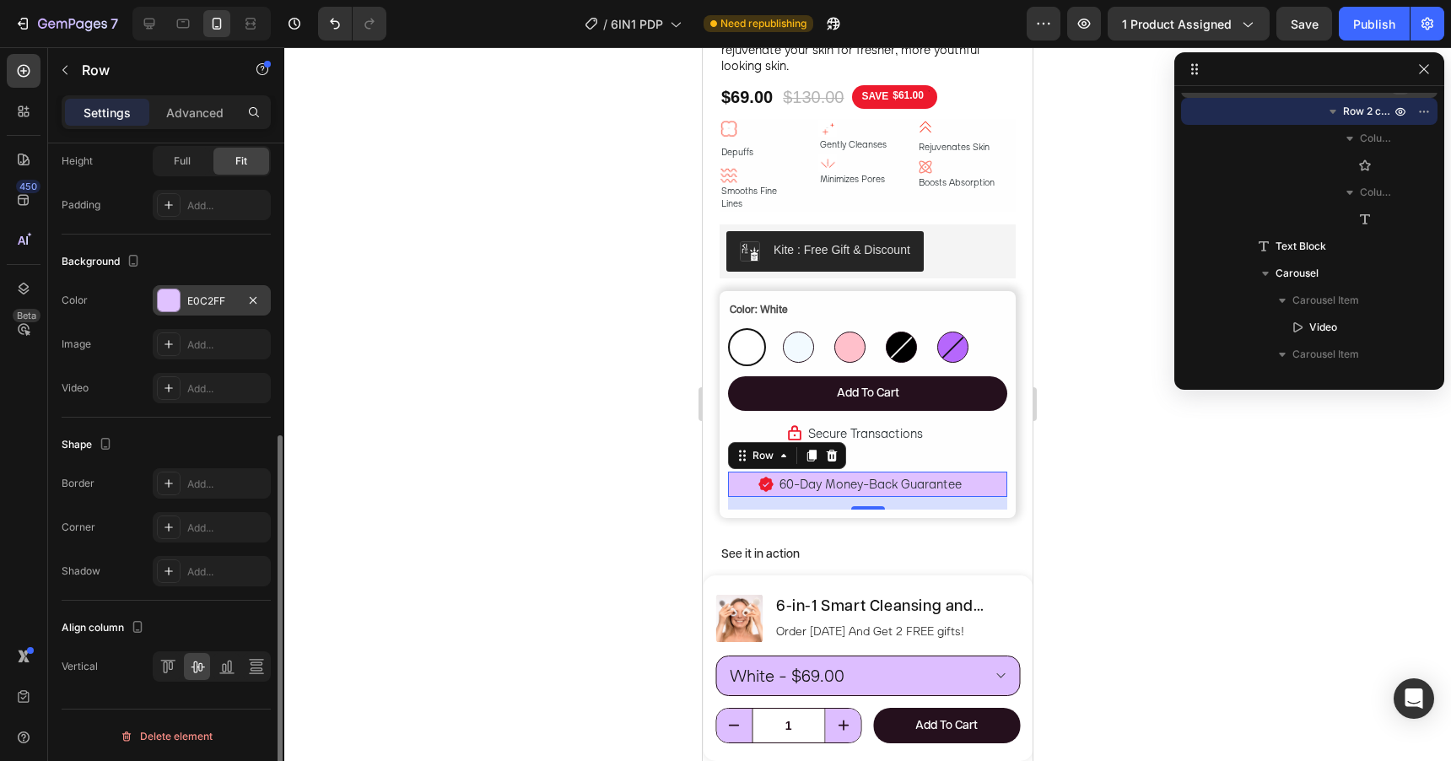
scroll to position [512, 0]
click at [172, 520] on icon at bounding box center [168, 525] width 13 height 13
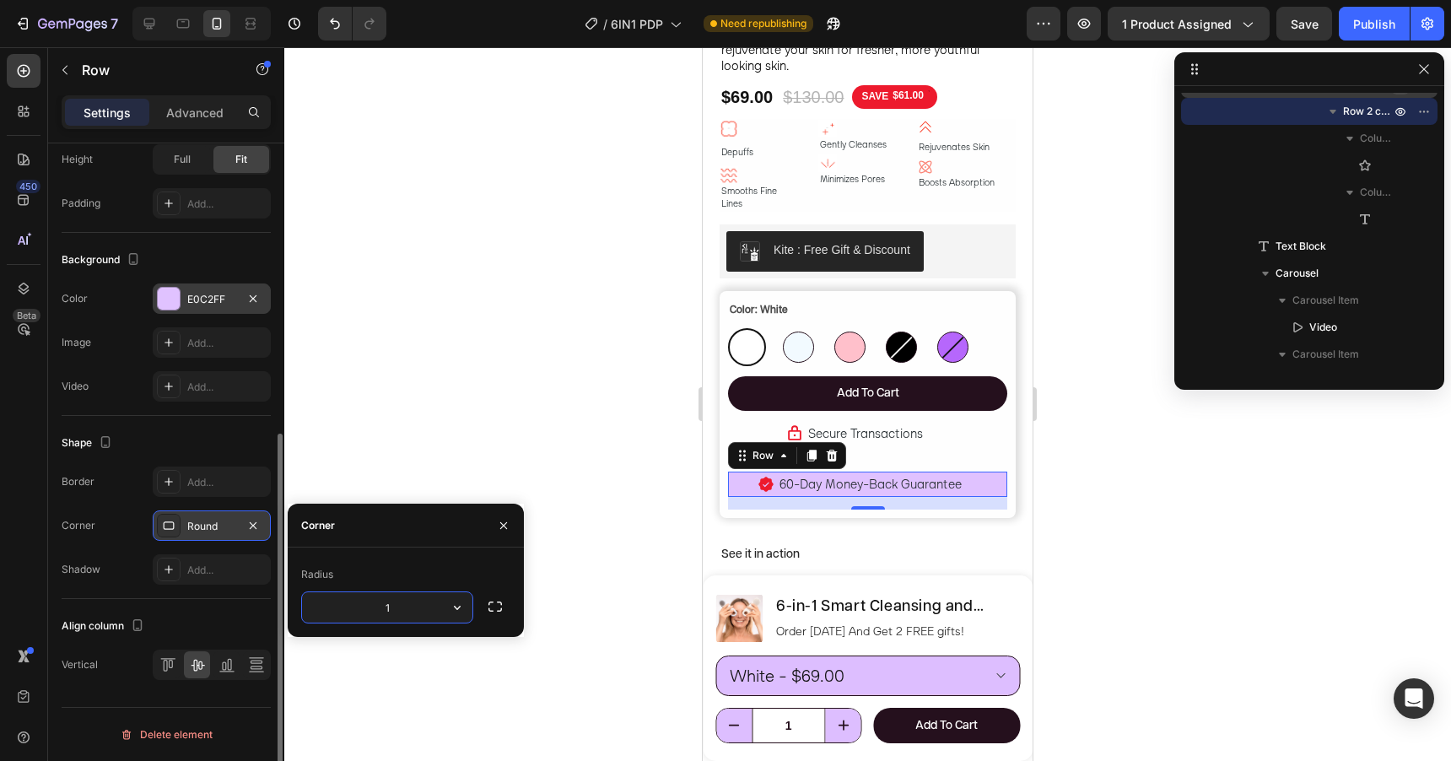
type input "15"
click at [554, 403] on div at bounding box center [867, 404] width 1167 height 714
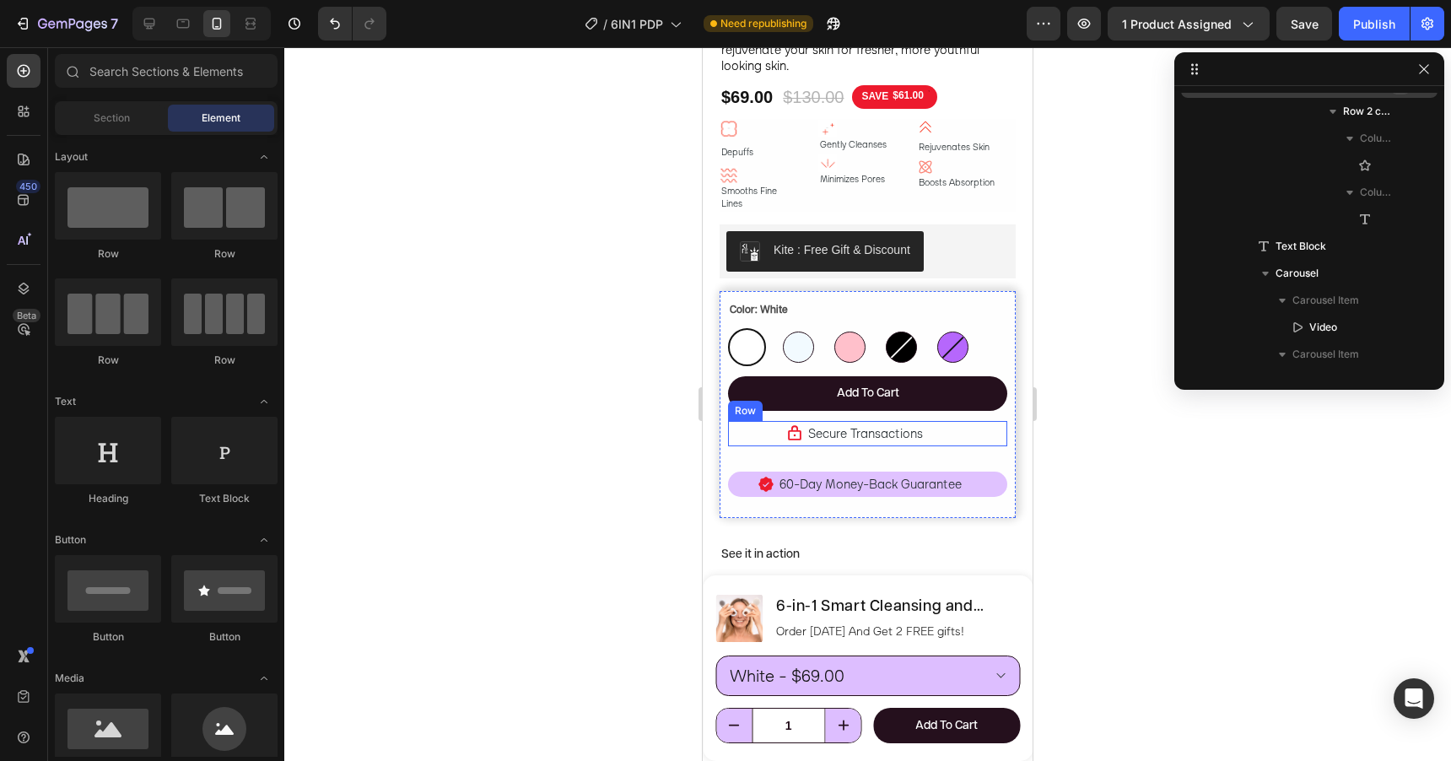
click at [789, 423] on div "Icon" at bounding box center [769, 433] width 67 height 25
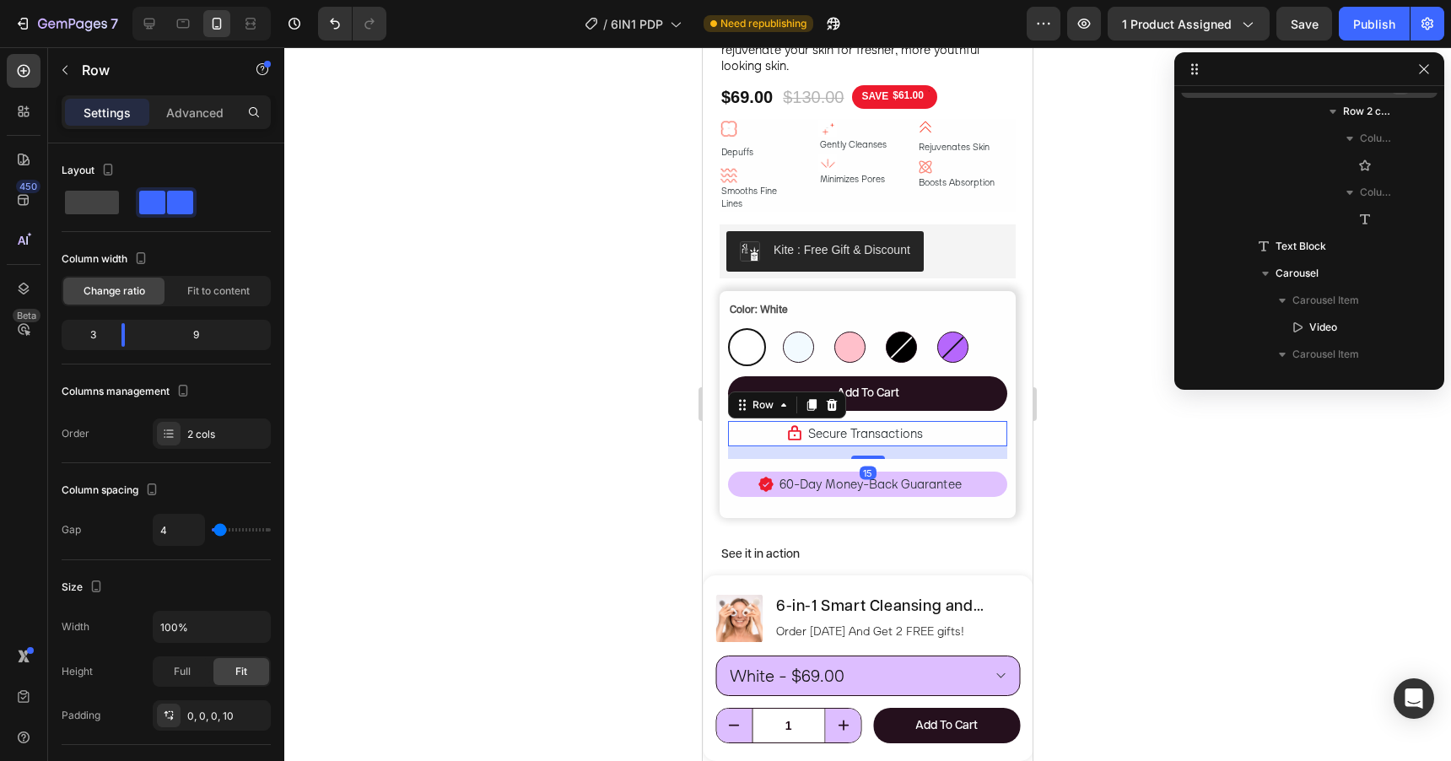
scroll to position [2343, 0]
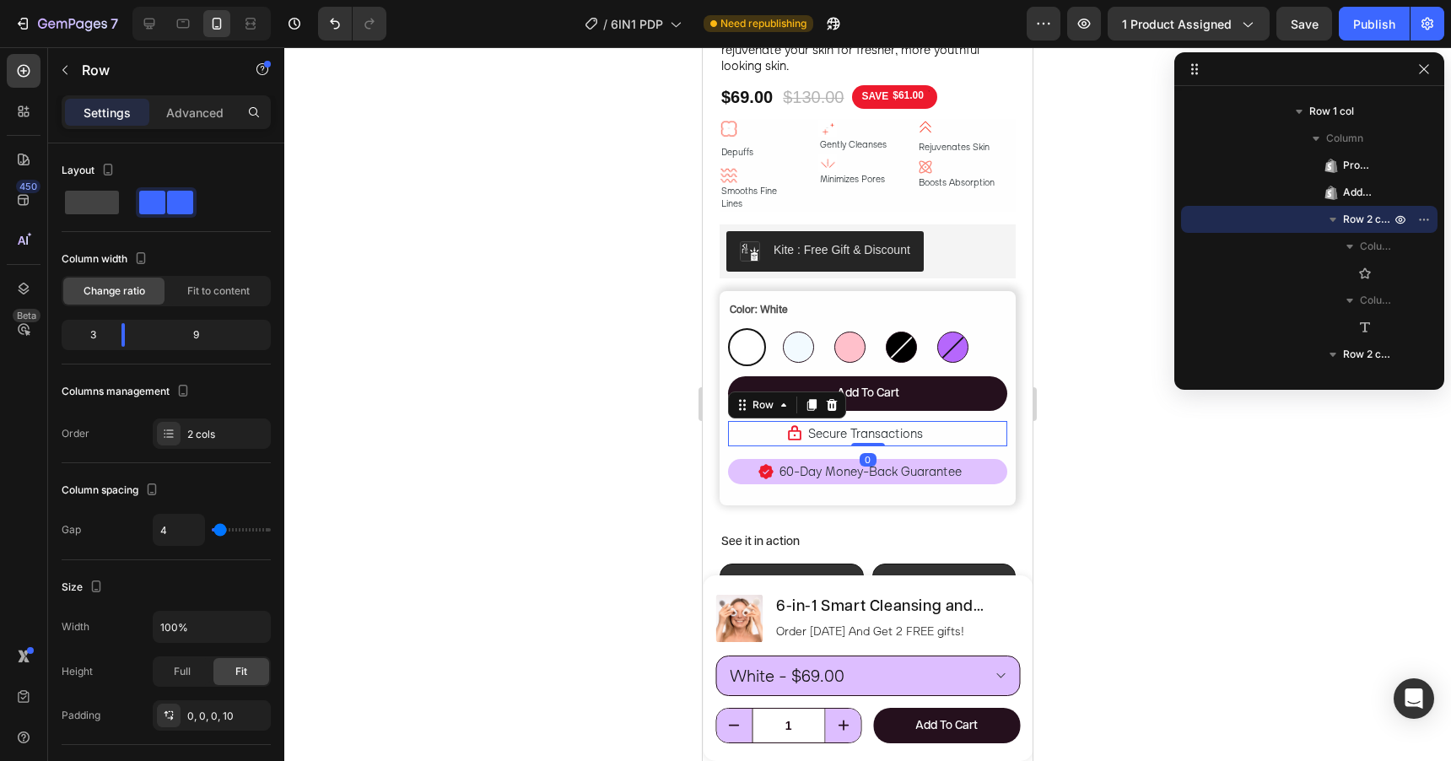
drag, startPoint x: 866, startPoint y: 438, endPoint x: 867, endPoint y: 402, distance: 36.3
click at [867, 402] on div "Color: White White White Blue Blue Pink Pink Black Black Violet Violet Product …" at bounding box center [867, 397] width 279 height 197
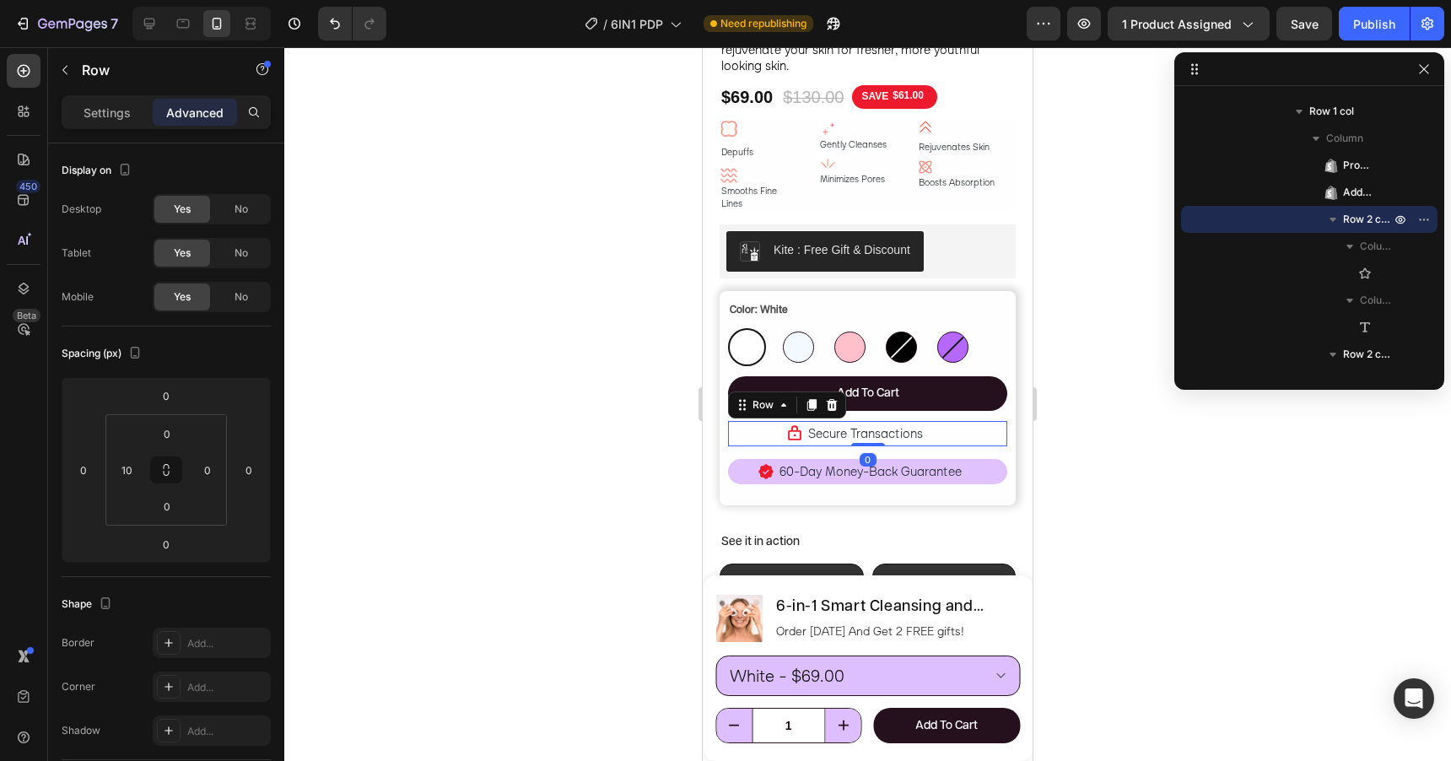
click at [1078, 420] on div at bounding box center [867, 404] width 1167 height 714
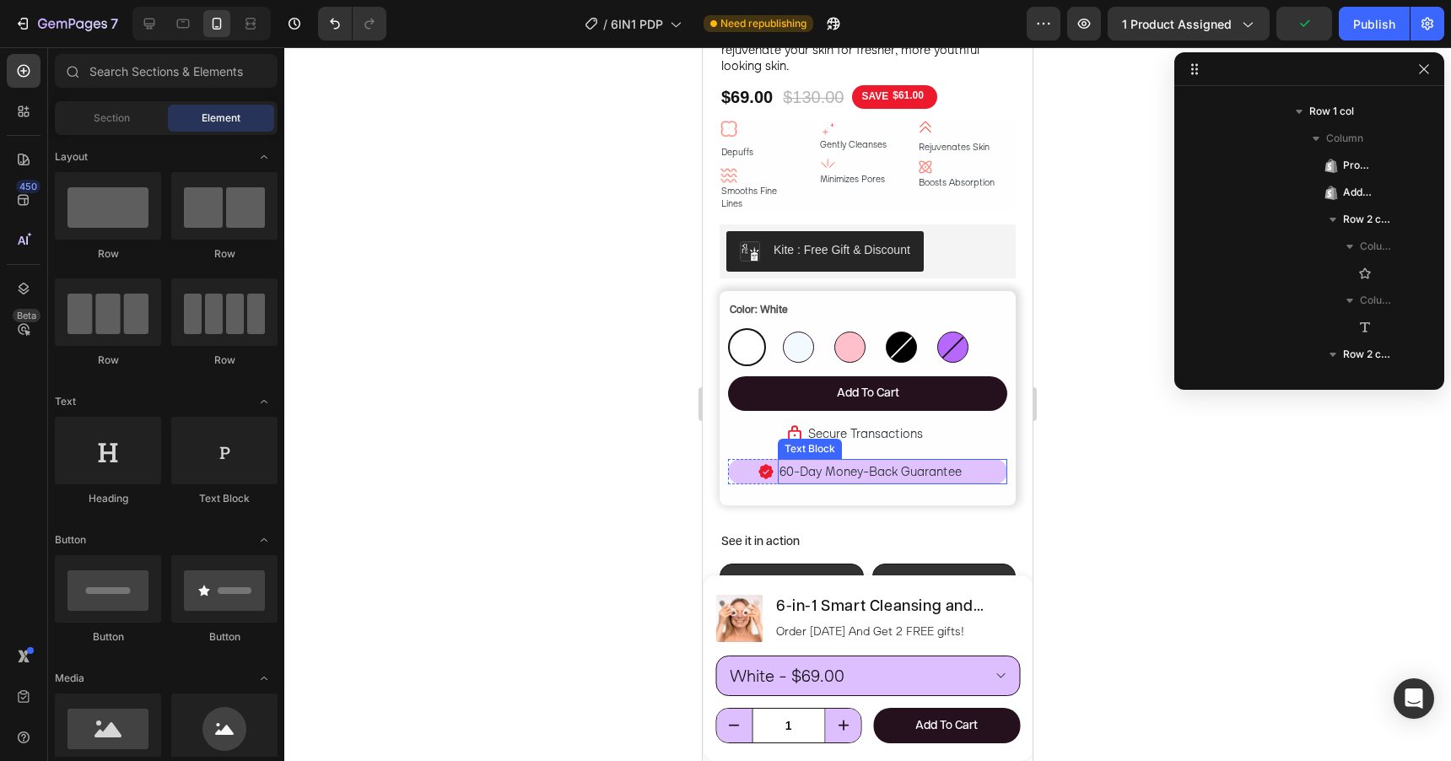
click at [941, 463] on span "60-Day Money-Back Guarantee" at bounding box center [870, 471] width 182 height 16
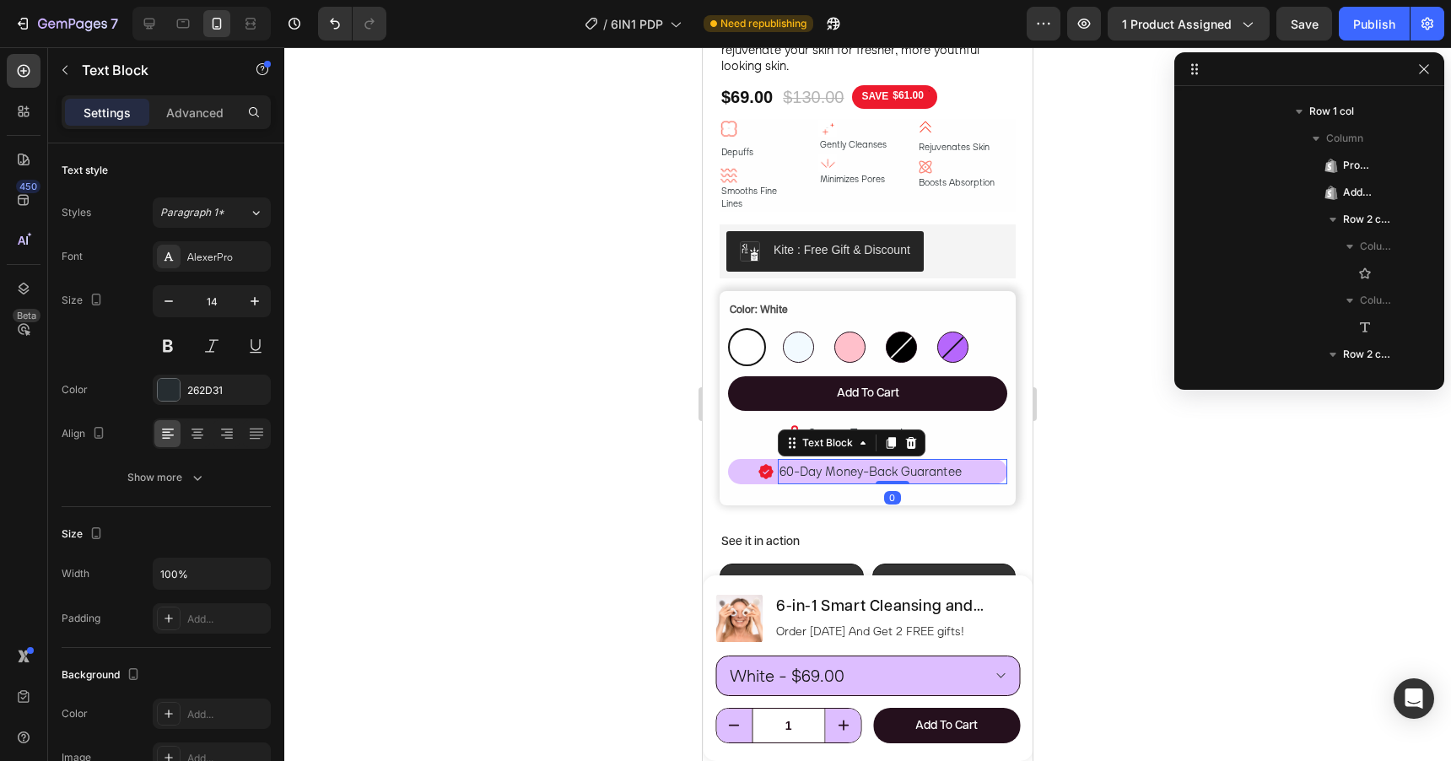
scroll to position [2721, 0]
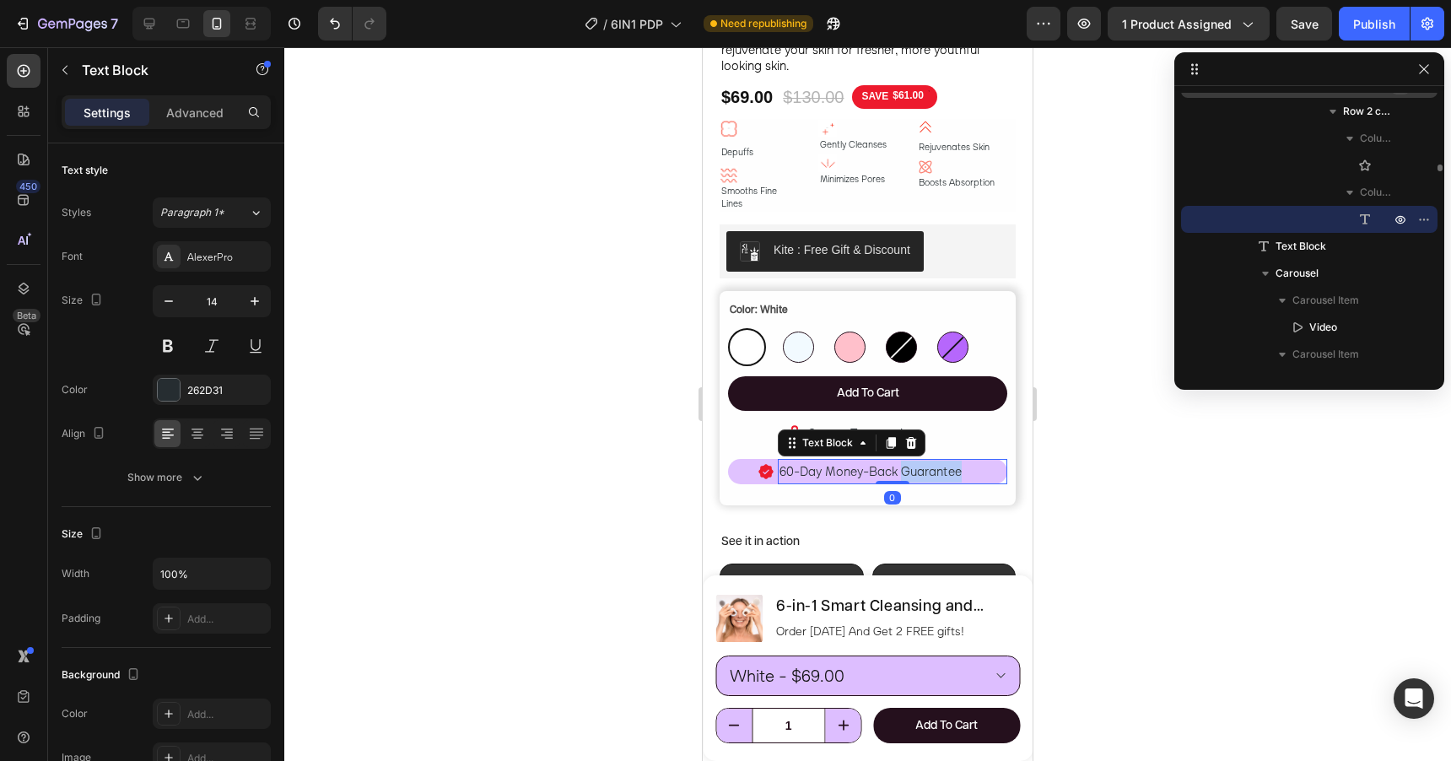
click at [941, 463] on span "60-Day Money-Back Guarantee" at bounding box center [870, 471] width 182 height 16
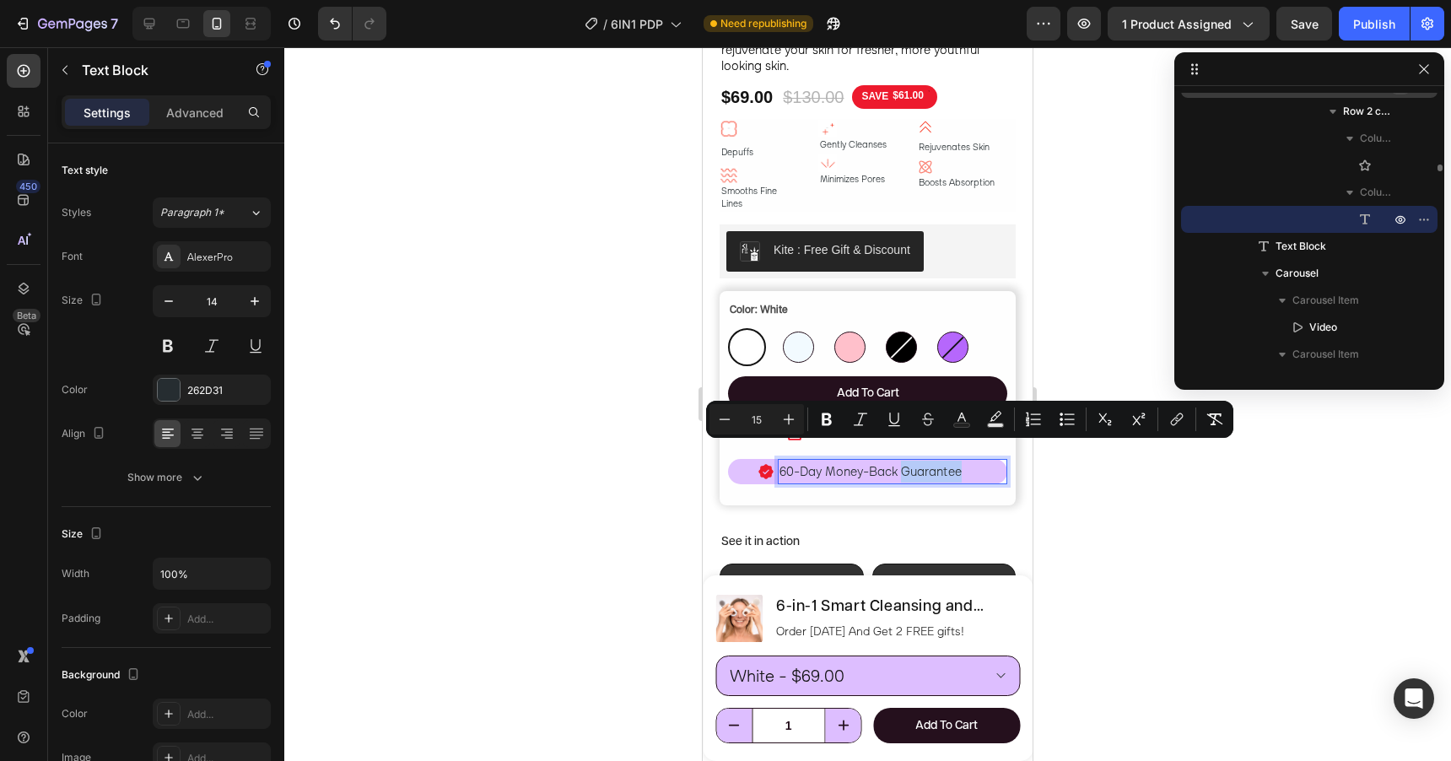
click at [941, 463] on span "60-Day Money-Back Guarantee" at bounding box center [870, 471] width 182 height 16
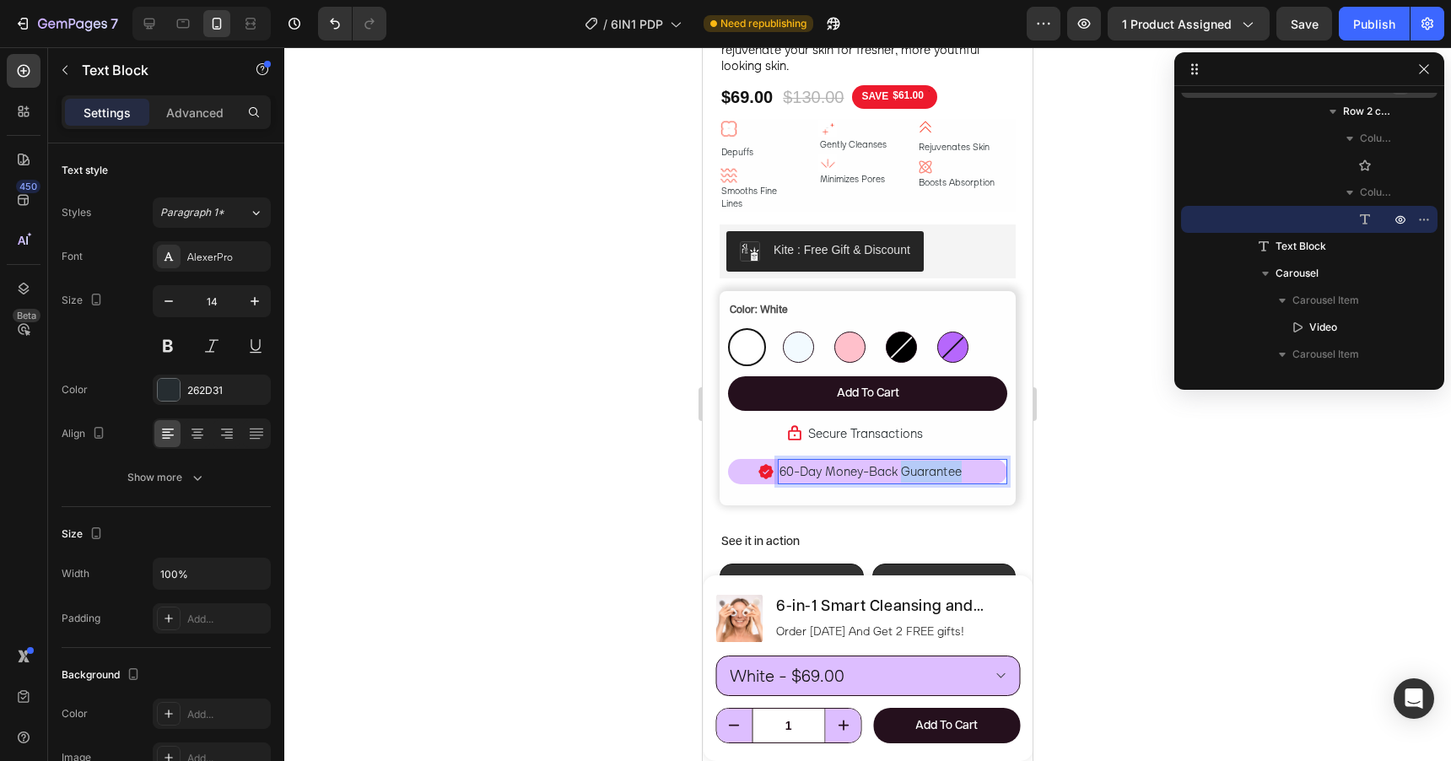
click at [941, 463] on span "60-Day Money-Back Guarantee" at bounding box center [870, 471] width 182 height 16
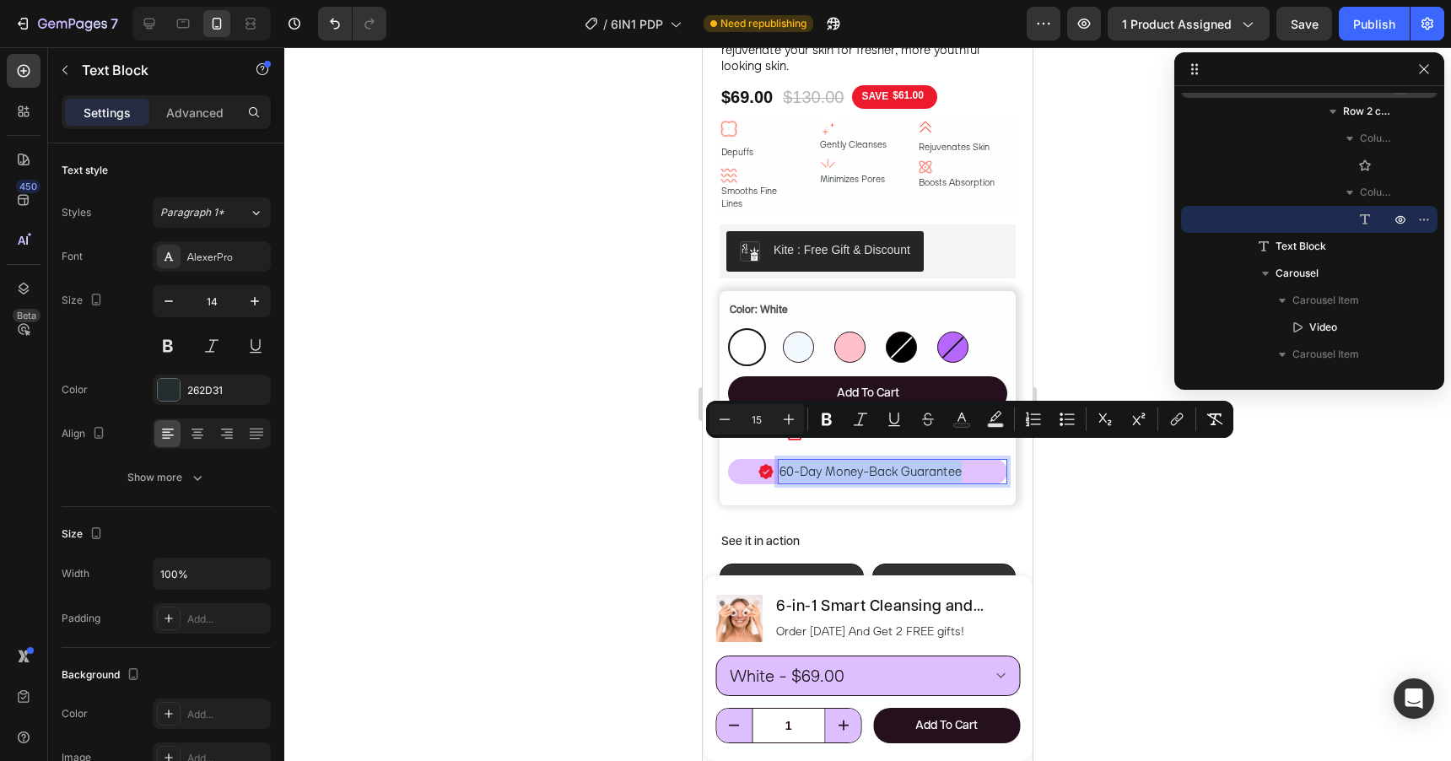
click at [941, 463] on span "60-Day Money-Back Guarantee" at bounding box center [870, 471] width 182 height 16
click at [962, 416] on icon "Editor contextual toolbar" at bounding box center [961, 419] width 17 height 17
click at [929, 463] on span "60-Day Money-Back Guarantee" at bounding box center [870, 471] width 182 height 16
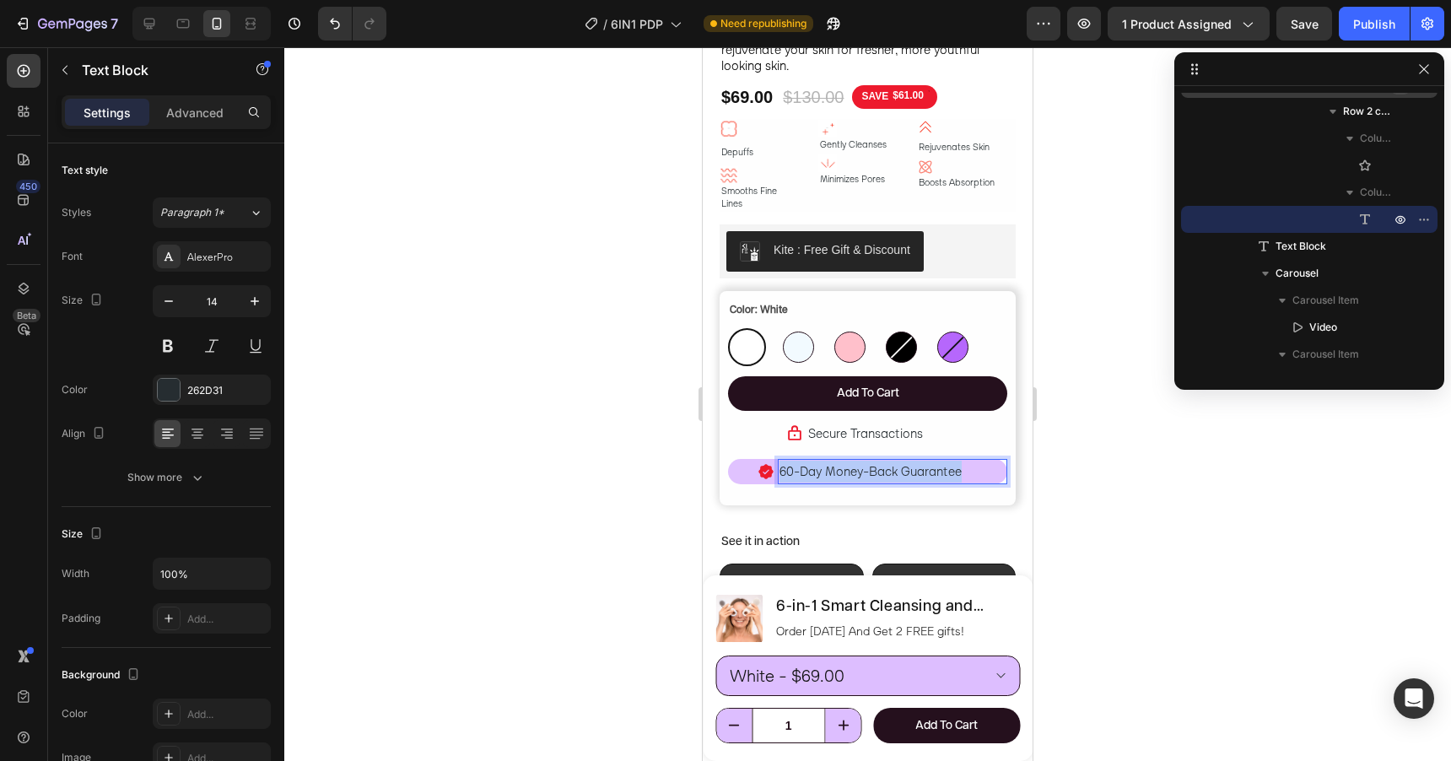
click at [929, 463] on span "60-Day Money-Back Guarantee" at bounding box center [870, 471] width 182 height 16
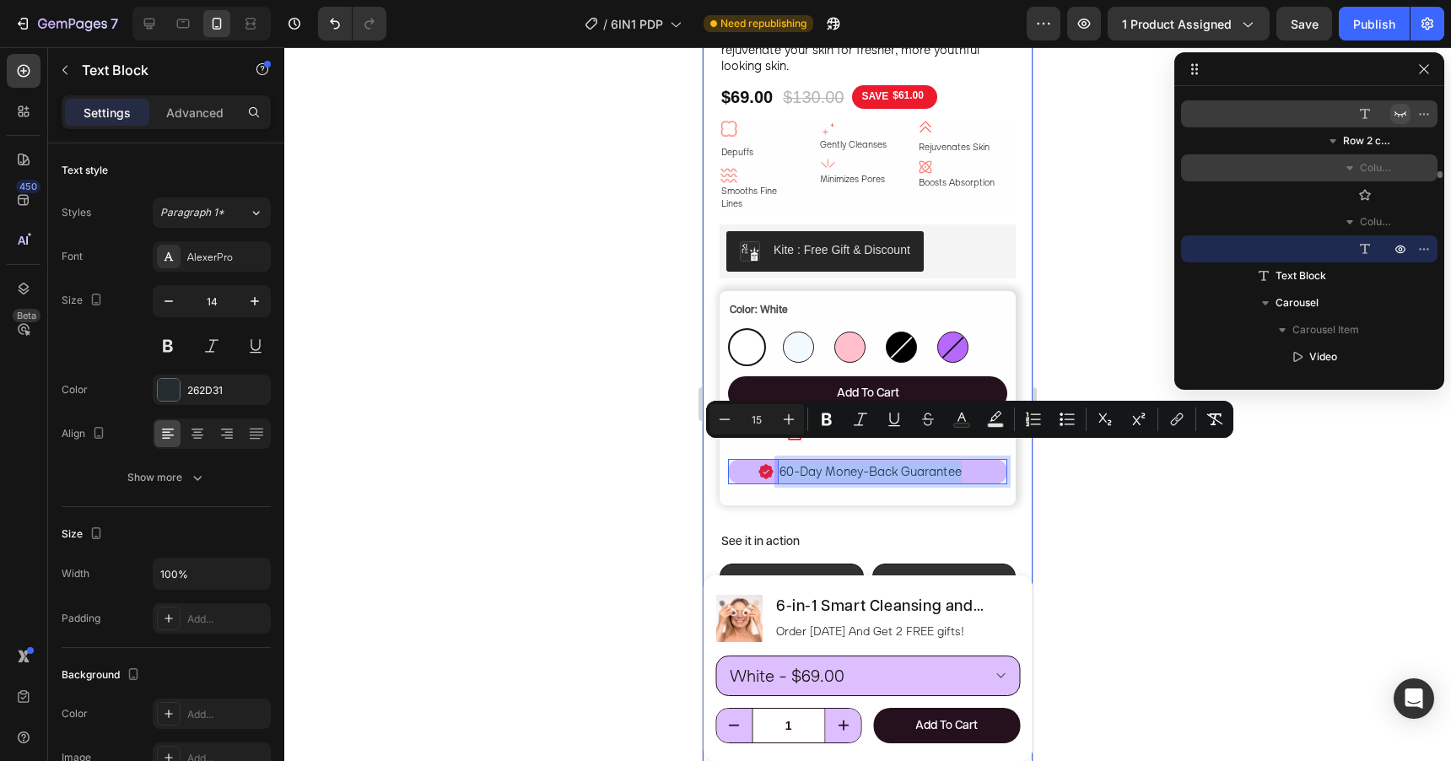
scroll to position [2691, 0]
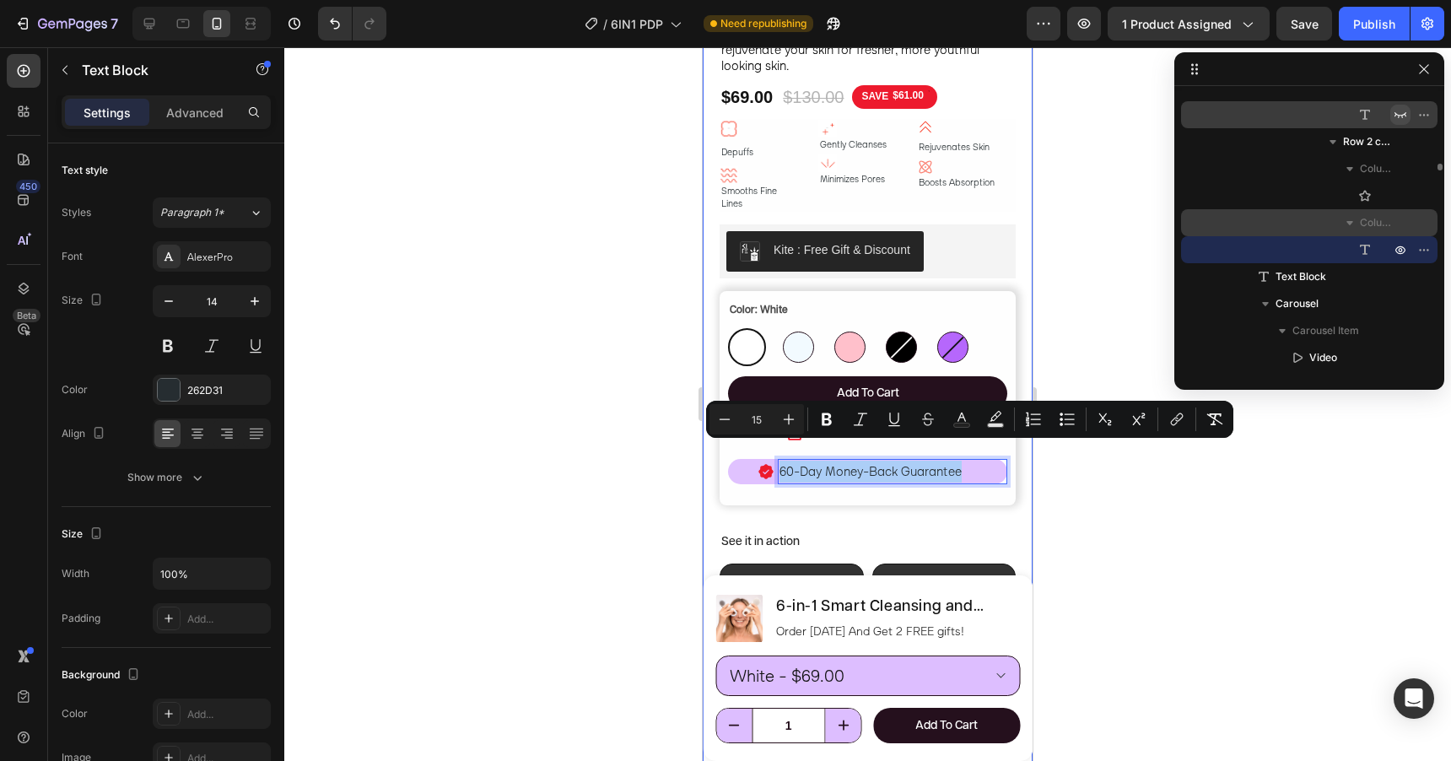
click at [1404, 222] on div "Column 2" at bounding box center [1309, 222] width 243 height 27
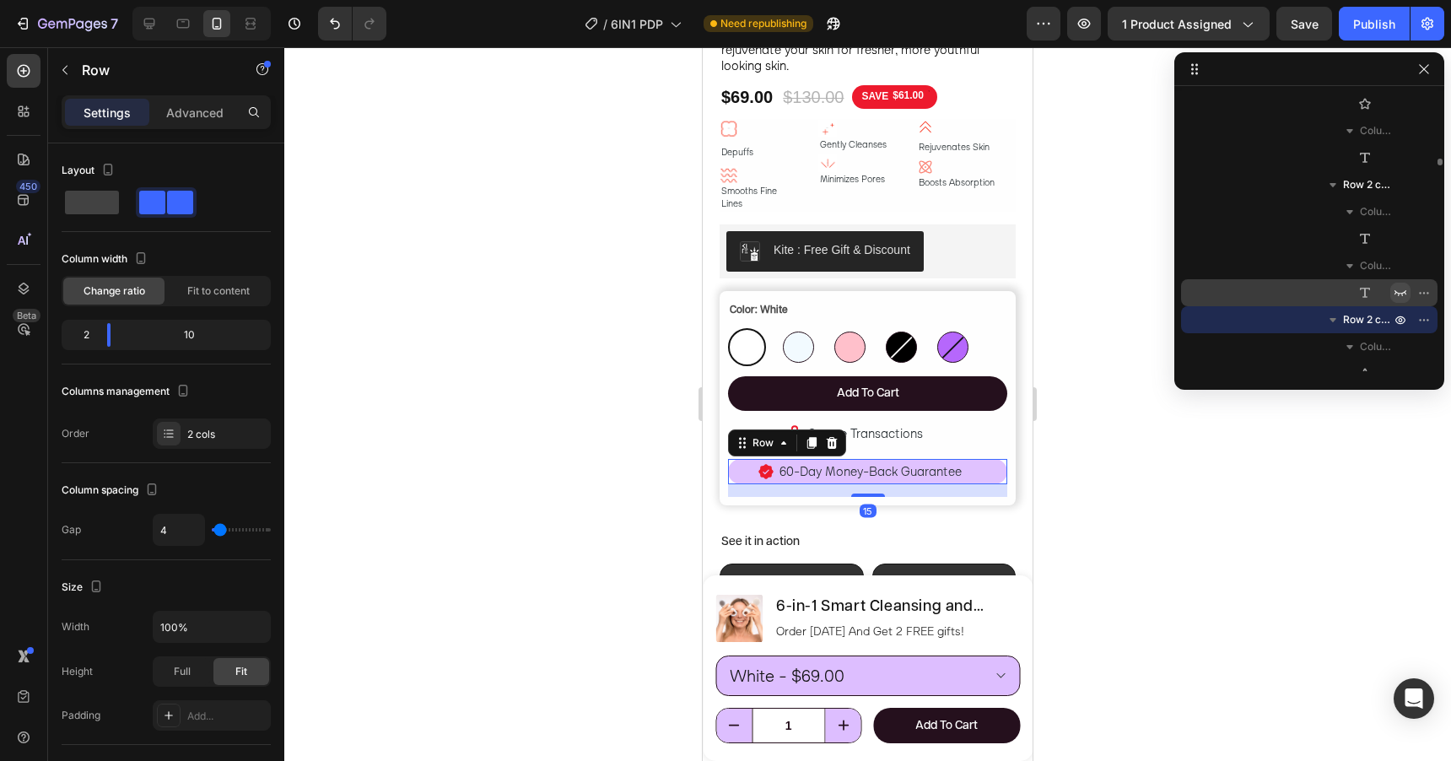
scroll to position [2510, 0]
click at [1401, 240] on icon "button" at bounding box center [1400, 241] width 13 height 13
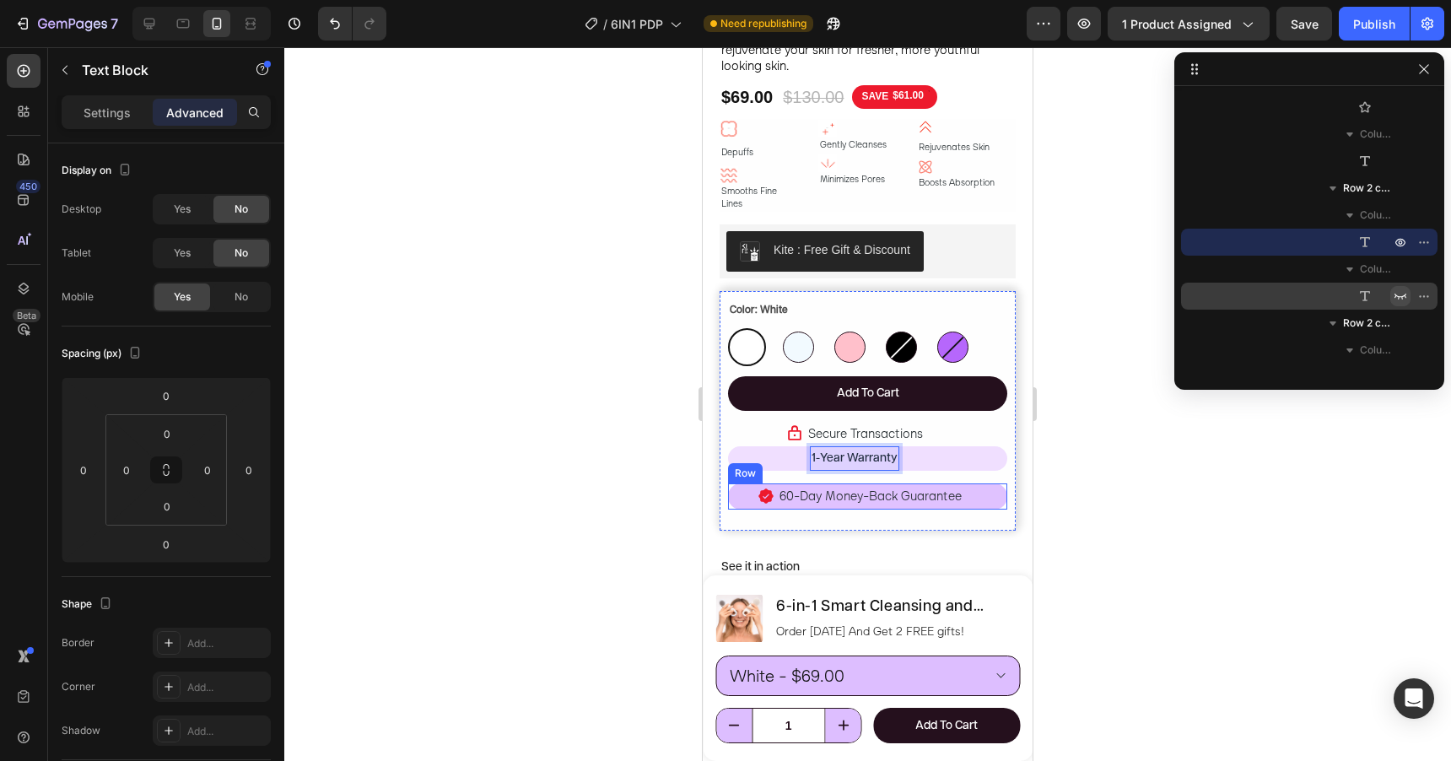
click at [742, 489] on div "Icon" at bounding box center [751, 495] width 46 height 25
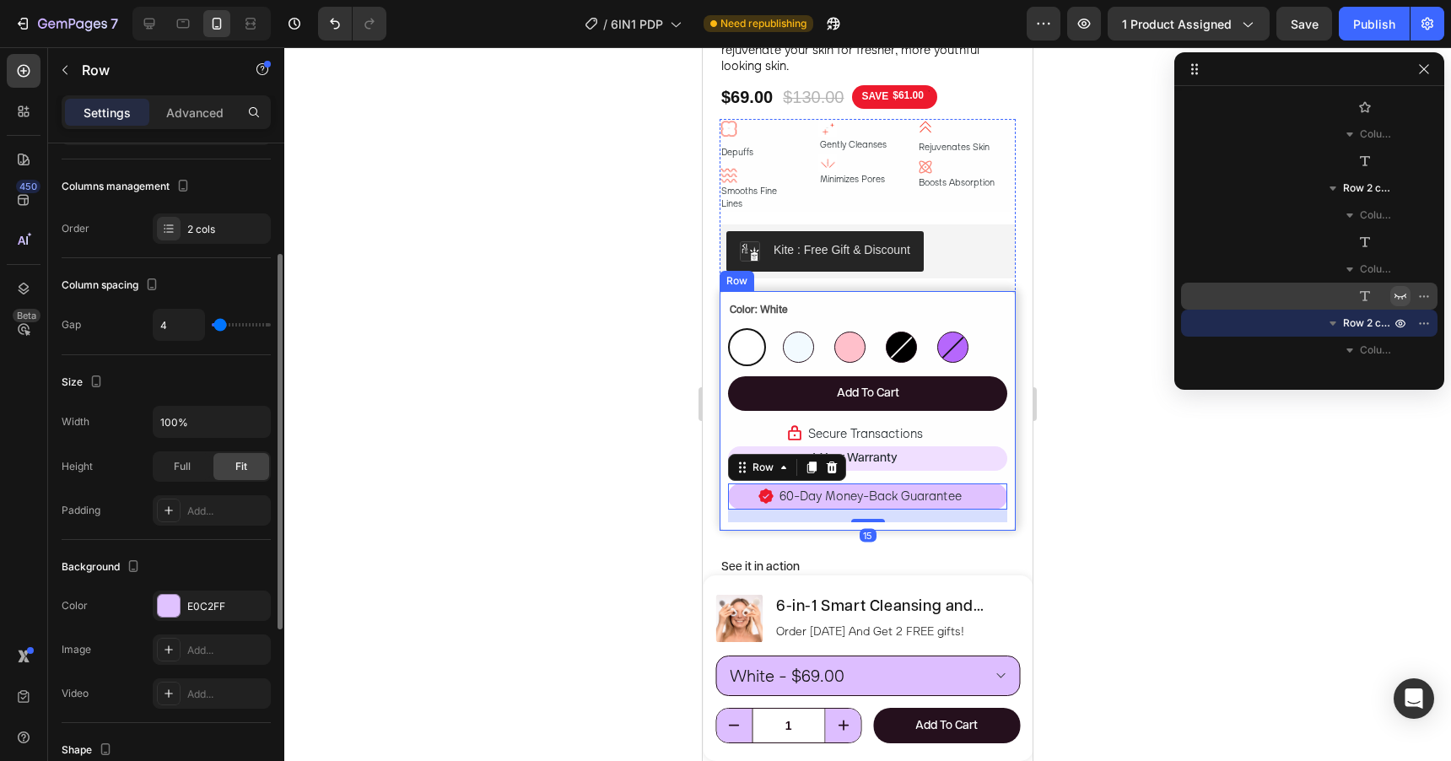
scroll to position [208, 0]
click at [191, 608] on div "E0C2FF" at bounding box center [211, 603] width 49 height 15
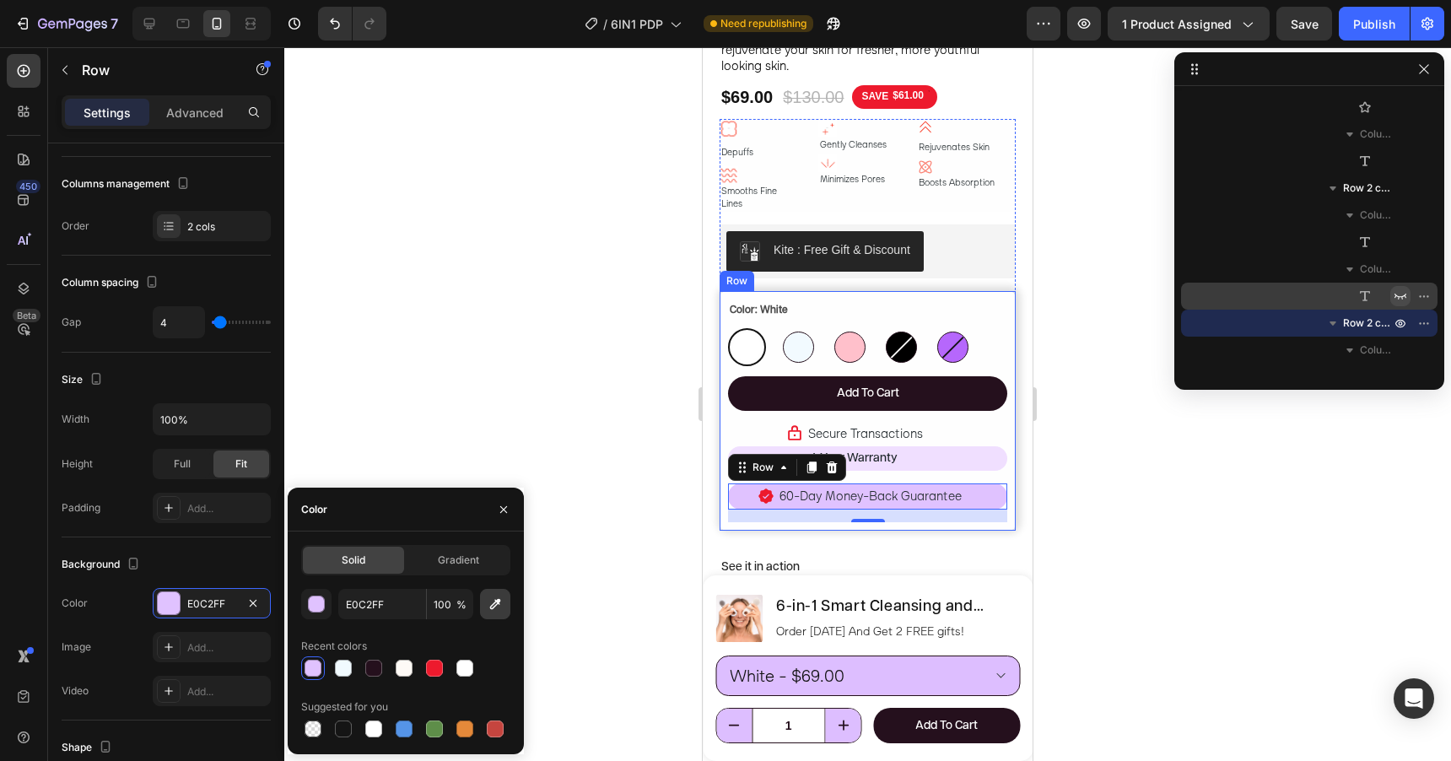
click at [503, 601] on icon "button" at bounding box center [495, 604] width 17 height 17
type input "F0DFFF"
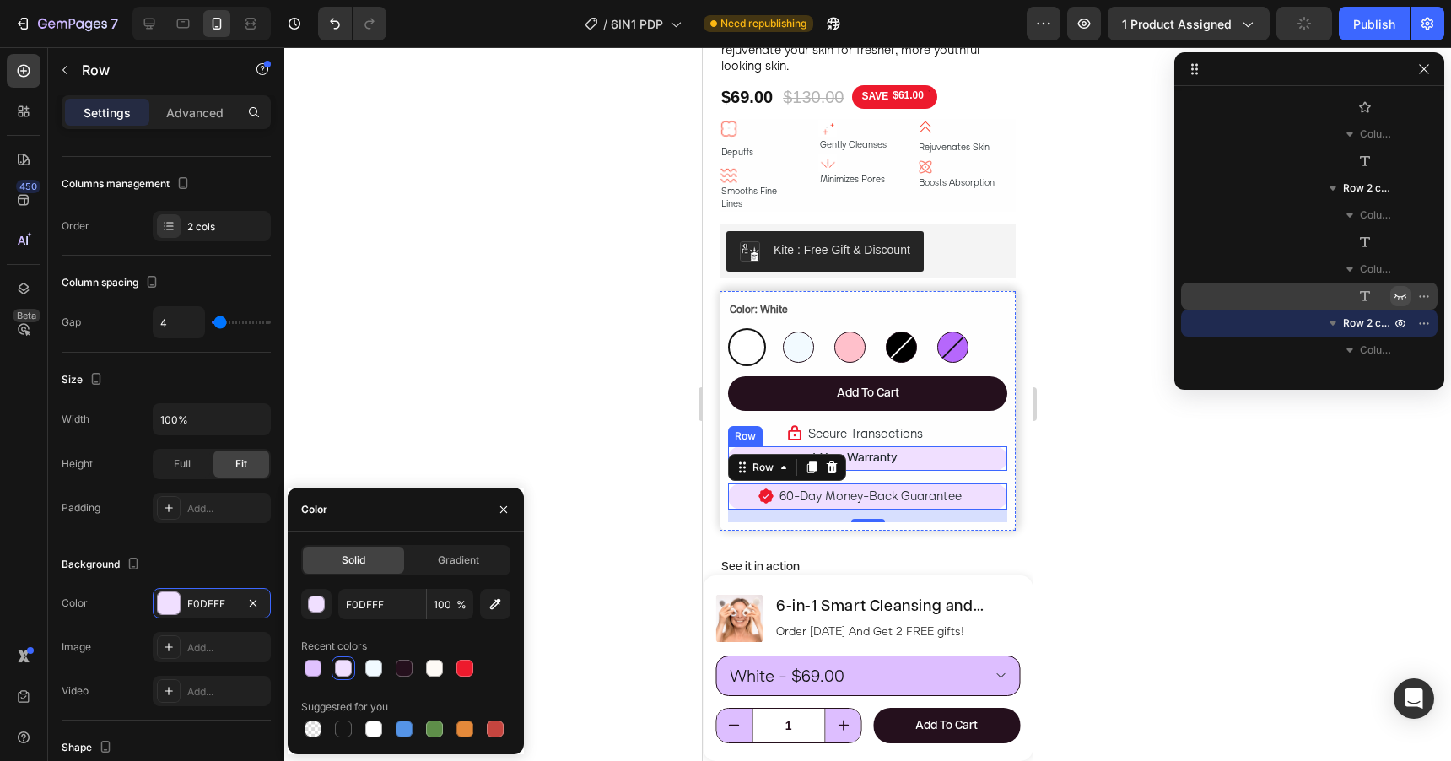
click at [961, 446] on div "1-Year Warranty Text Block Free Shipping Text Block Row" at bounding box center [867, 458] width 279 height 24
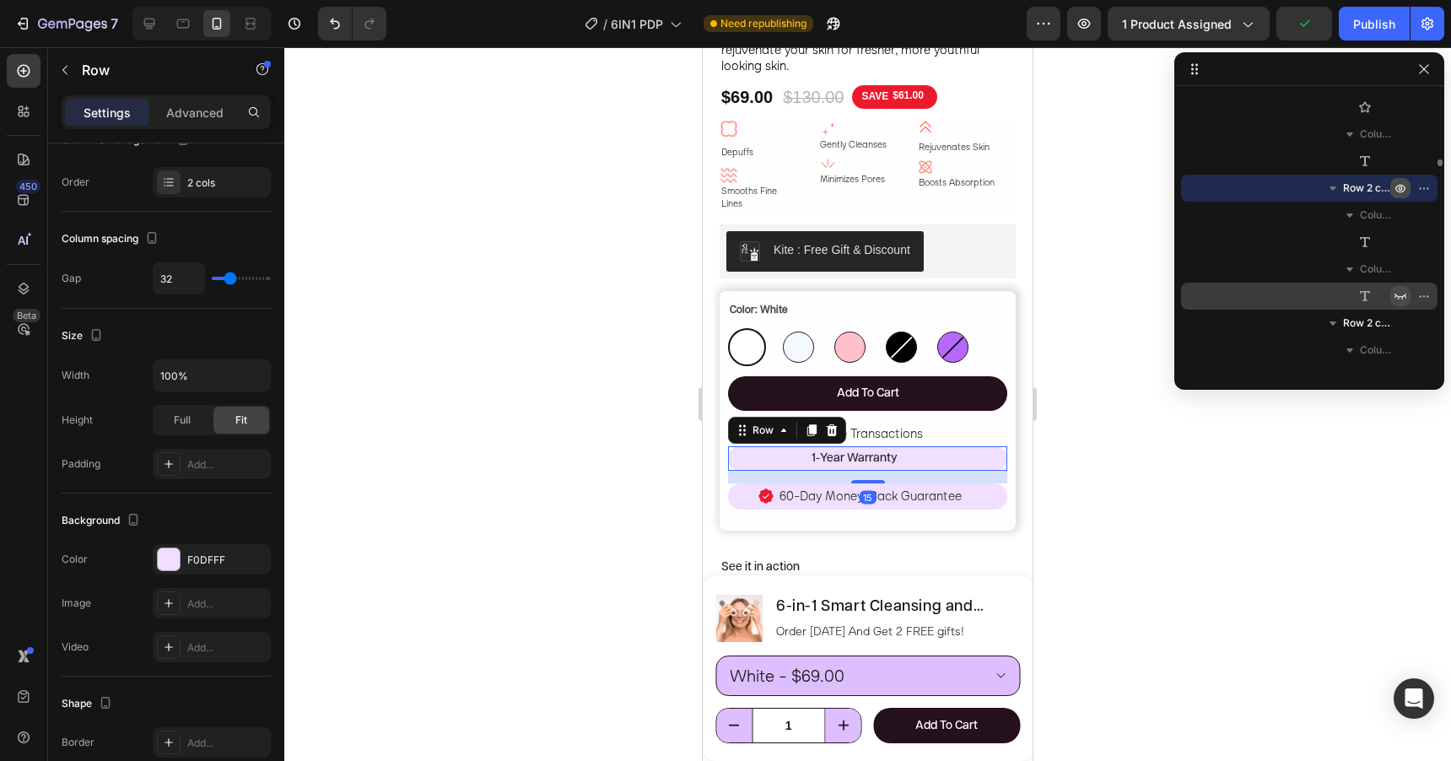
click at [1399, 186] on icon "button" at bounding box center [1400, 187] width 13 height 13
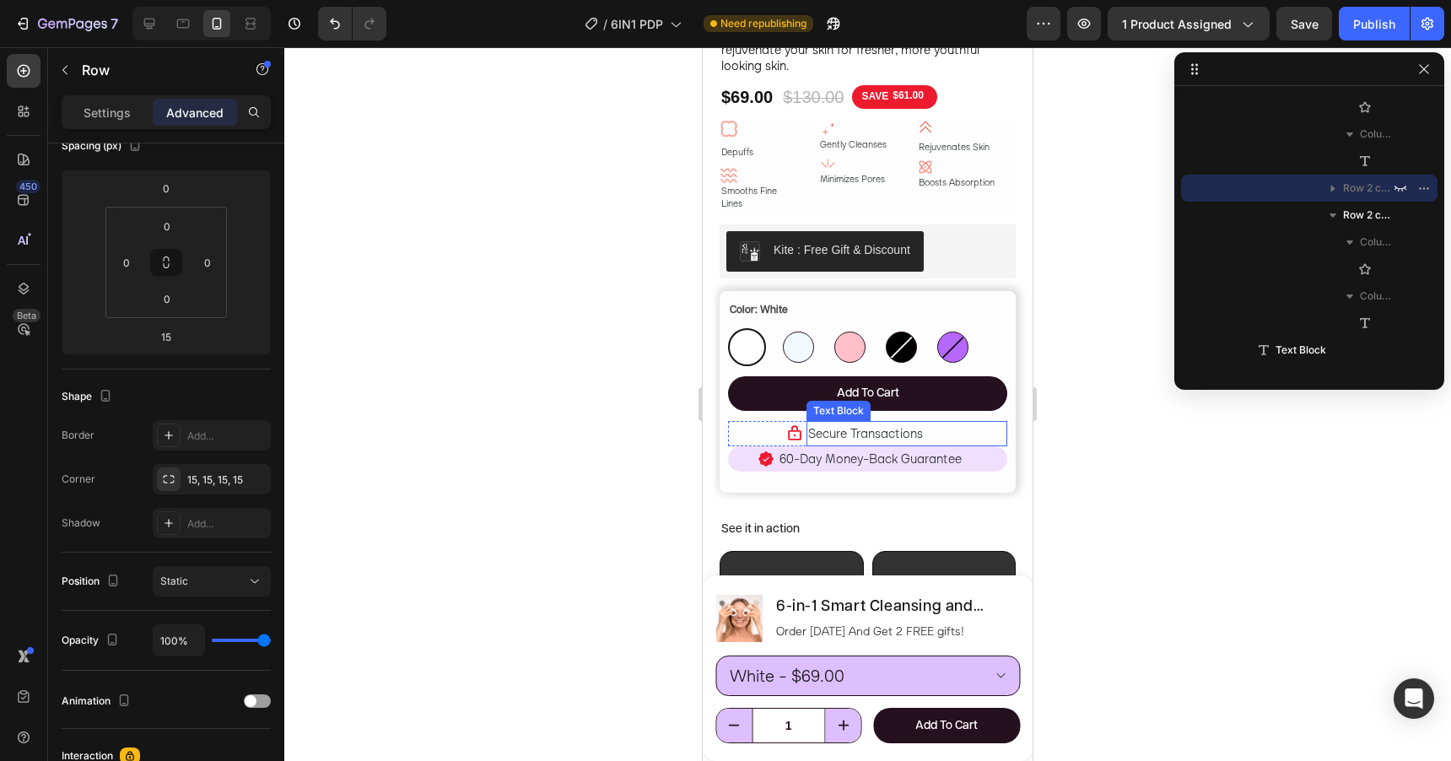
click at [941, 423] on p "Secure Transactions" at bounding box center [906, 434] width 197 height 22
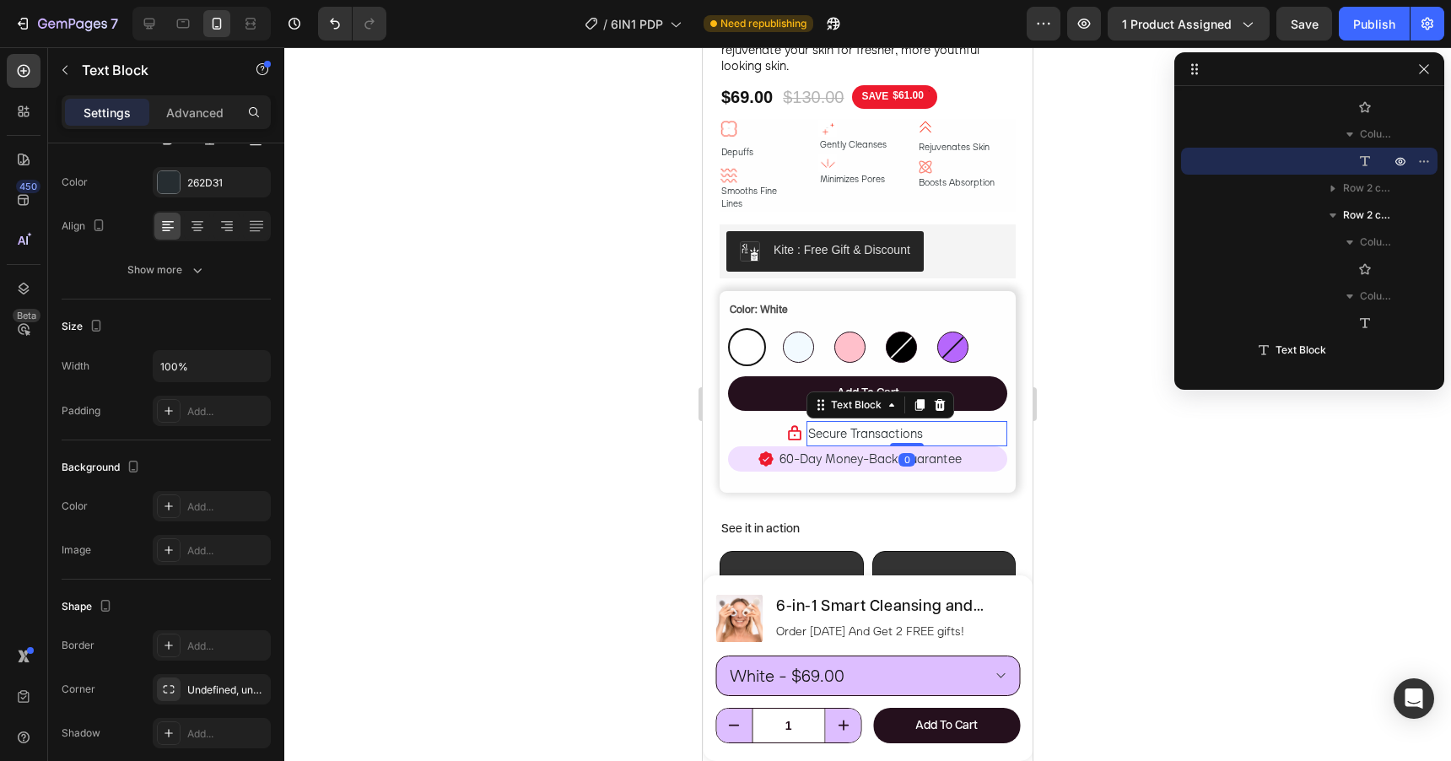
scroll to position [0, 0]
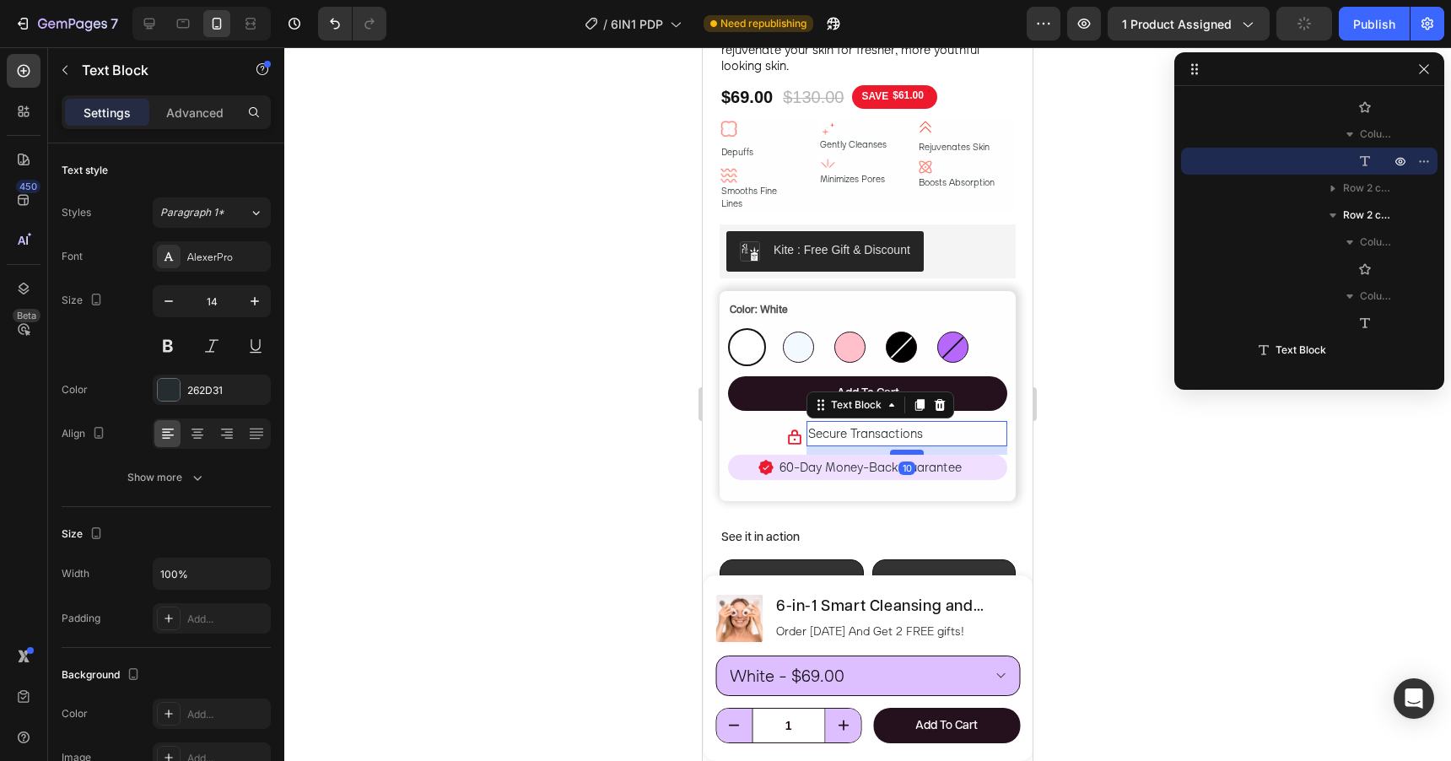
click at [900, 450] on div at bounding box center [907, 452] width 34 height 5
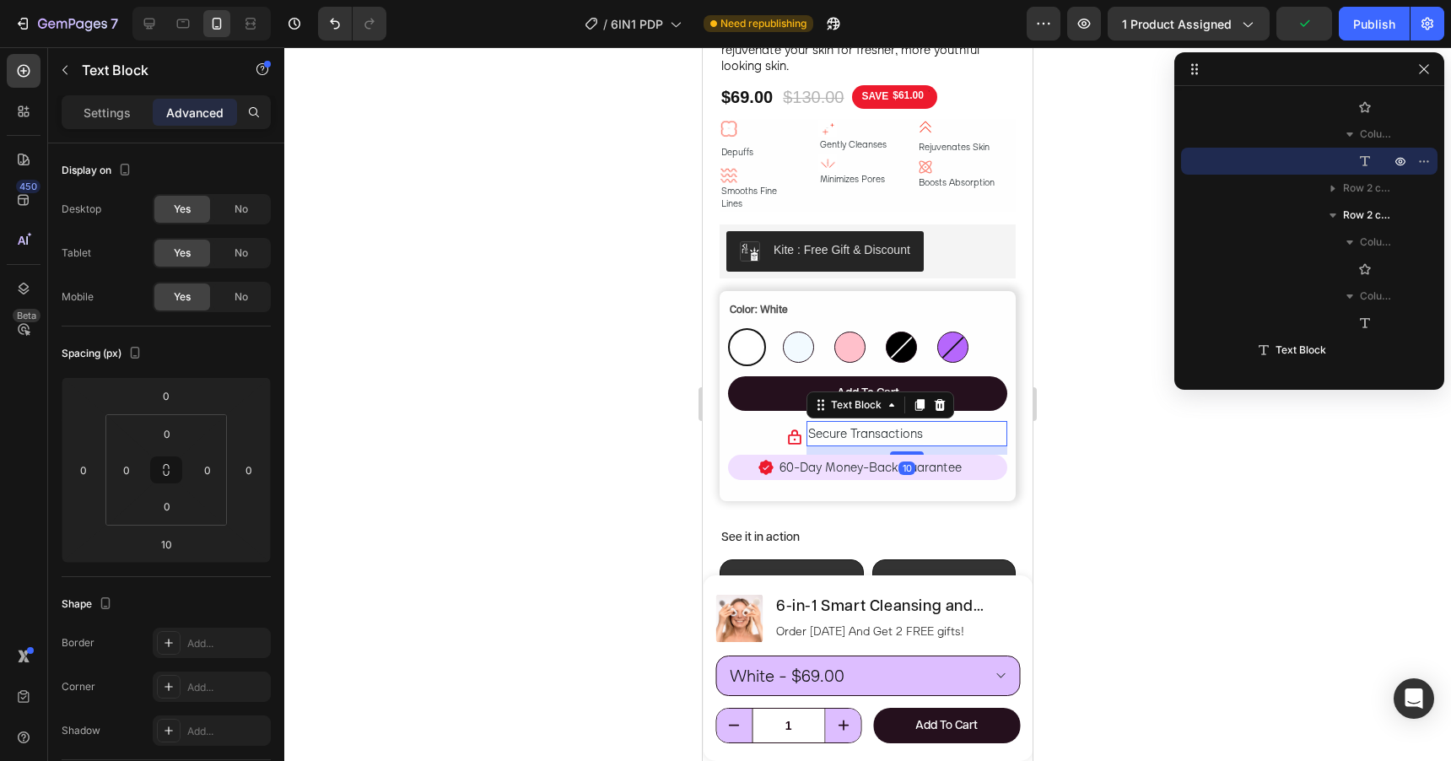
click at [1069, 433] on div at bounding box center [867, 404] width 1167 height 714
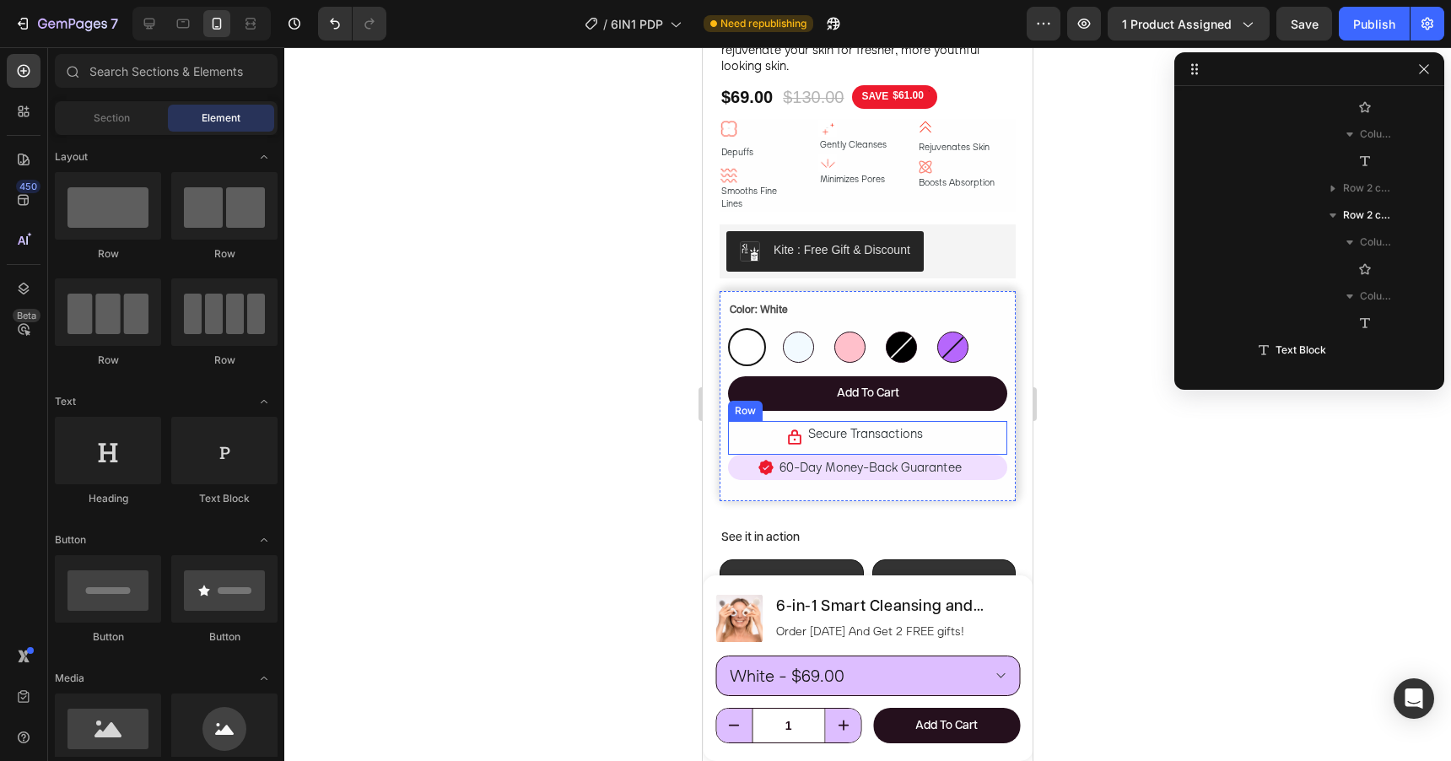
click at [817, 430] on div "Secure Transactions Text Block" at bounding box center [906, 438] width 201 height 34
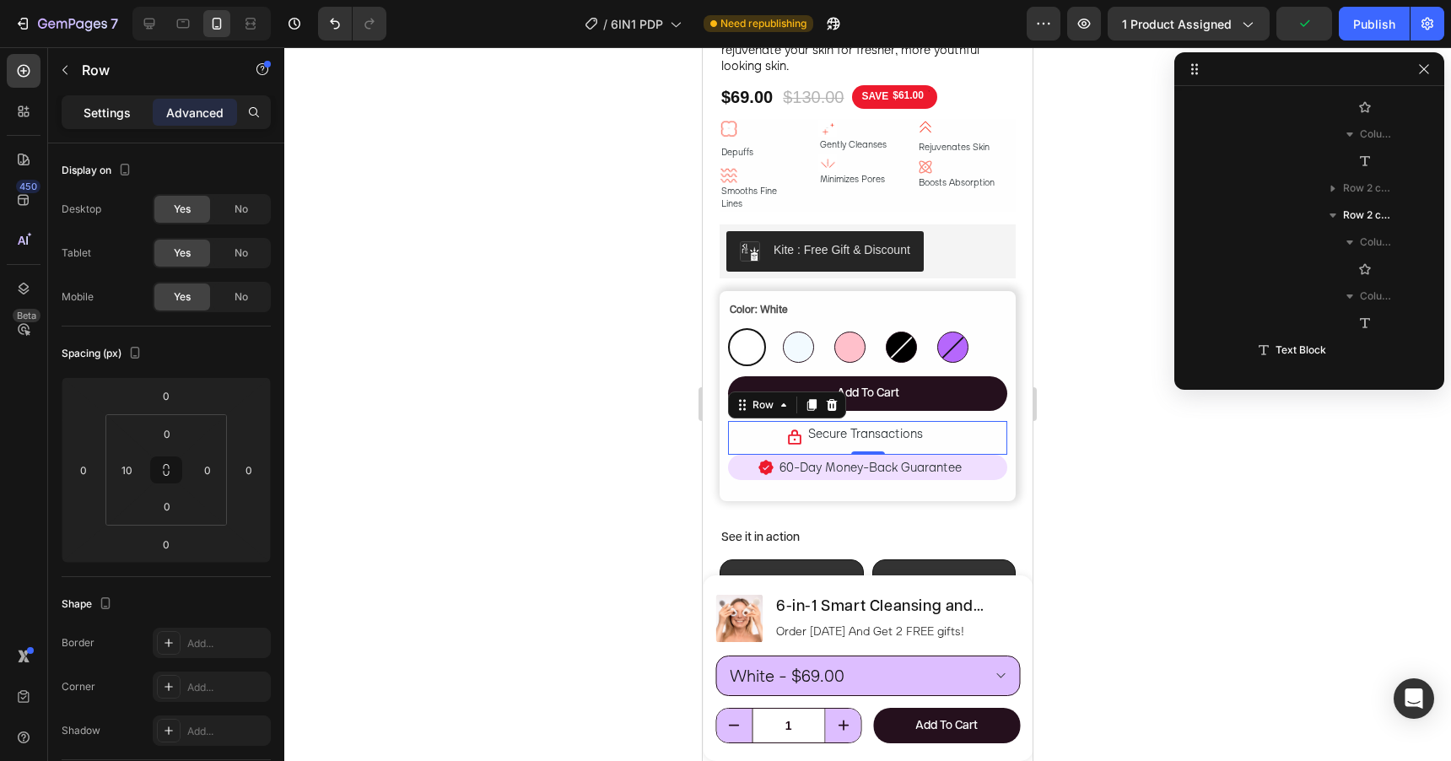
click at [130, 105] on p "Settings" at bounding box center [107, 113] width 47 height 18
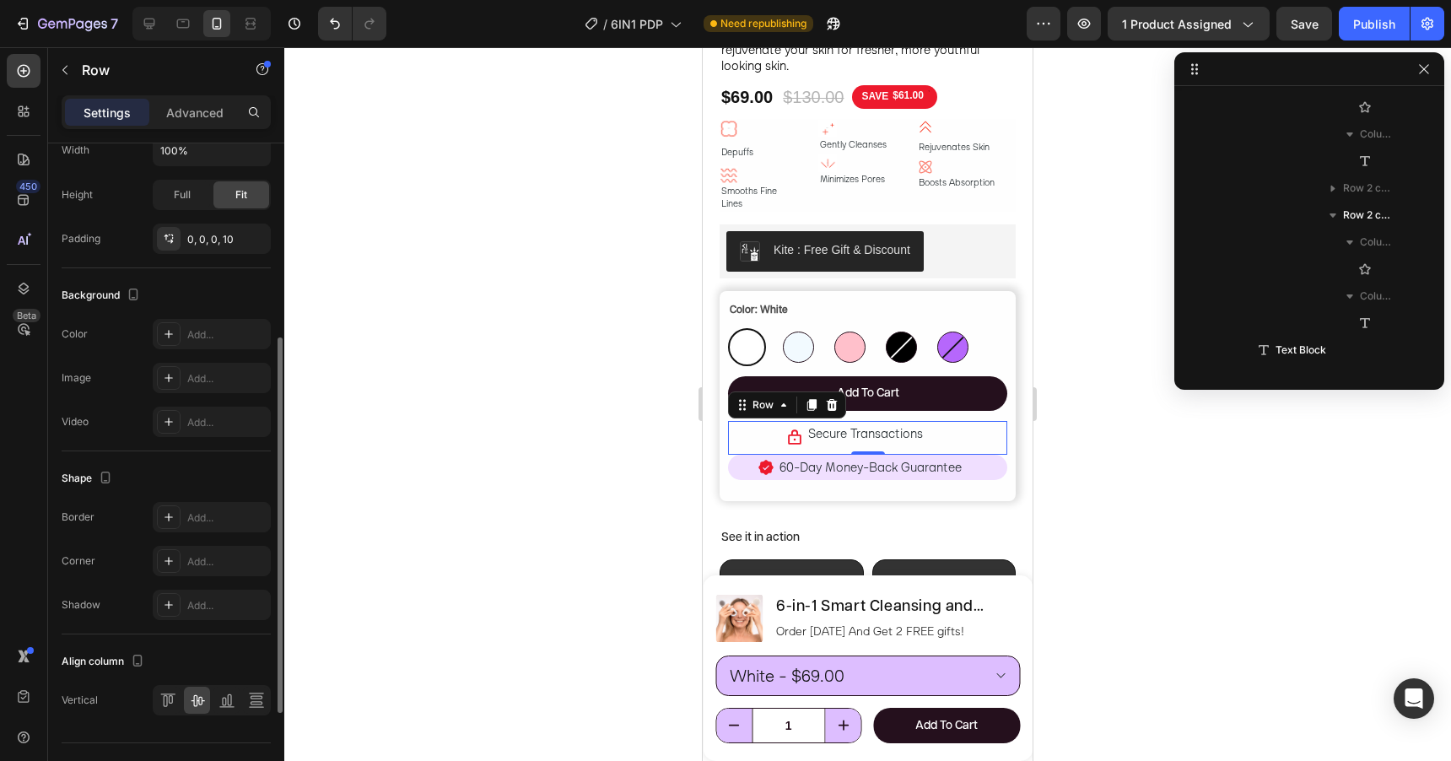
scroll to position [477, 0]
click at [840, 425] on span "Secure Transactions" at bounding box center [865, 433] width 115 height 16
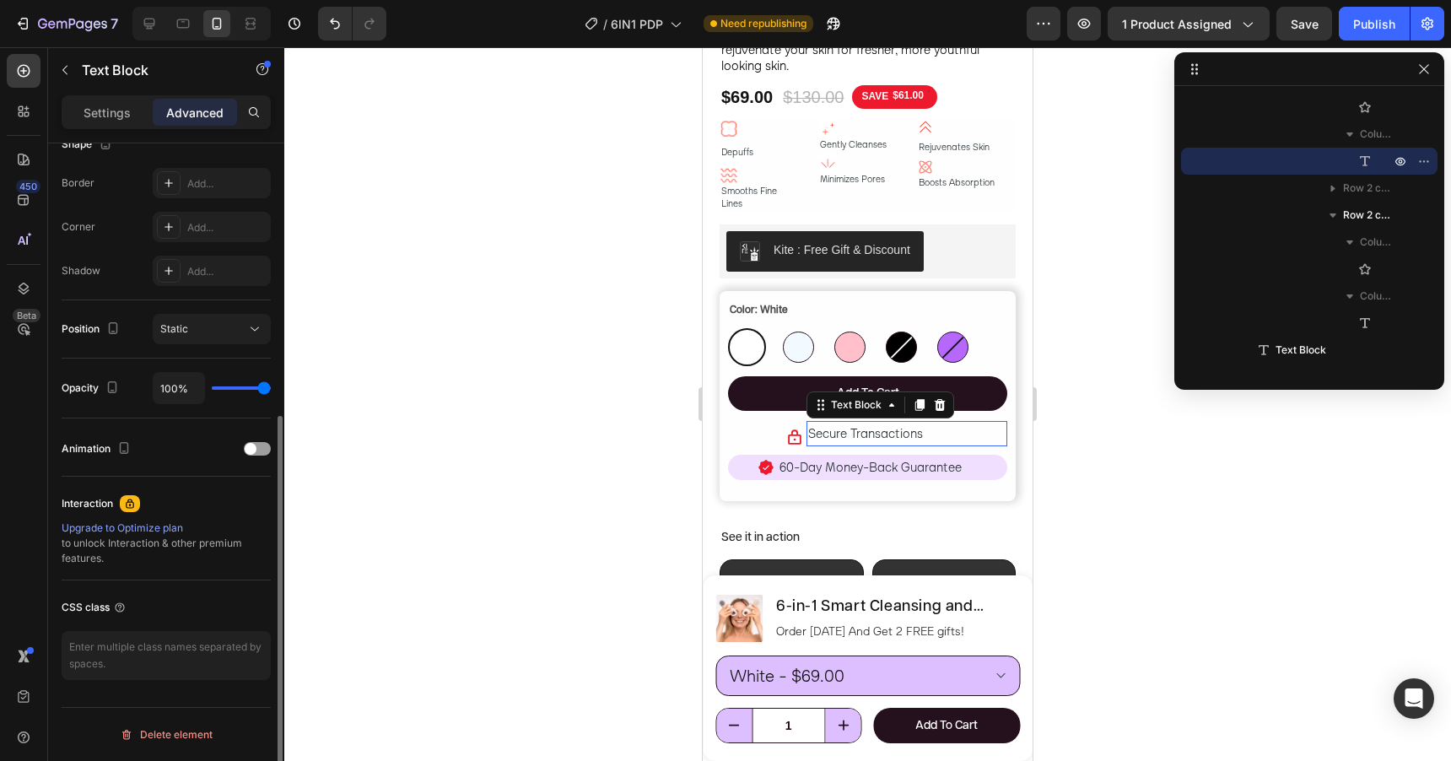
scroll to position [0, 0]
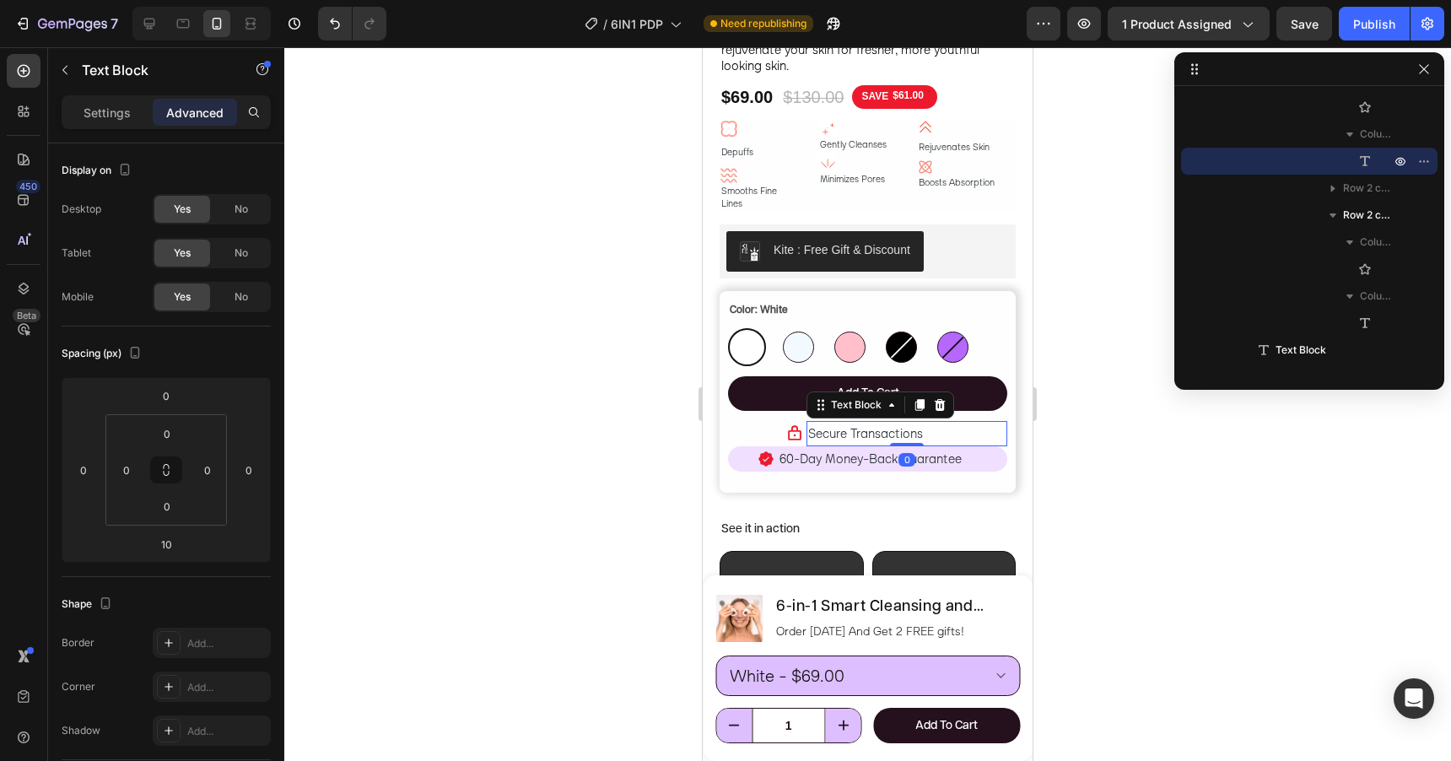
drag, startPoint x: 909, startPoint y: 434, endPoint x: 909, endPoint y: 419, distance: 14.3
click at [909, 421] on div "Secure Transactions Text Block 0" at bounding box center [906, 433] width 201 height 25
type input "0"
click at [763, 425] on div "Icon" at bounding box center [769, 433] width 67 height 25
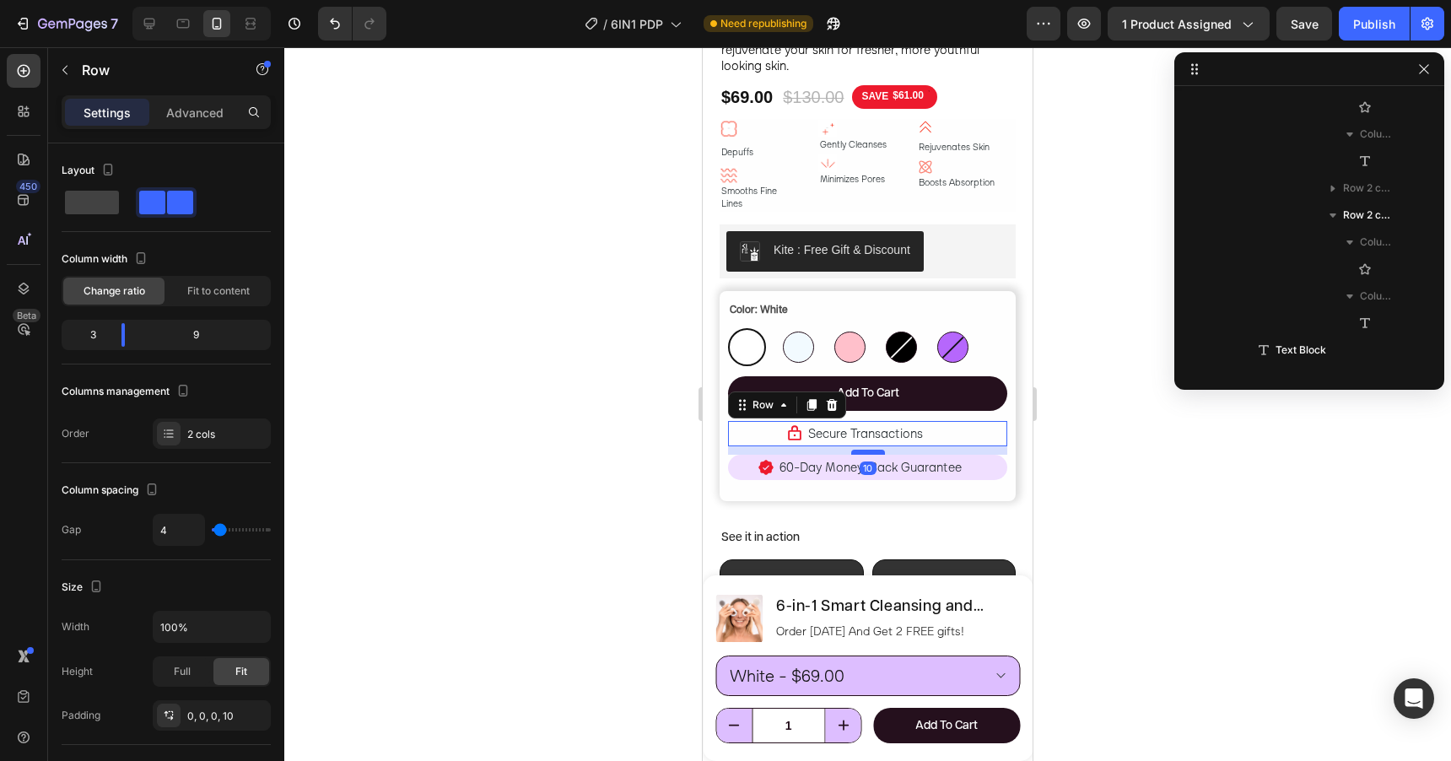
click at [871, 450] on div at bounding box center [868, 452] width 34 height 5
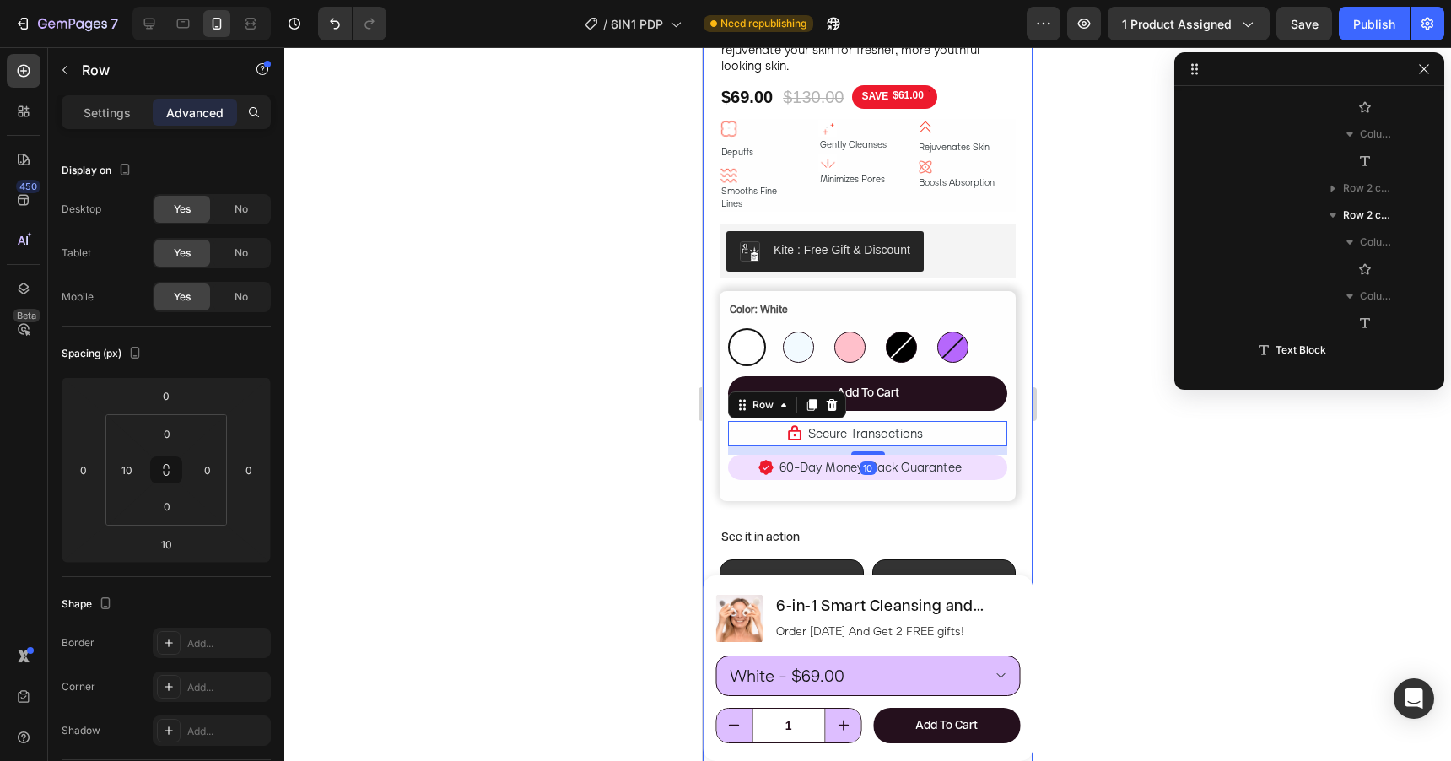
click at [1110, 413] on div at bounding box center [867, 404] width 1167 height 714
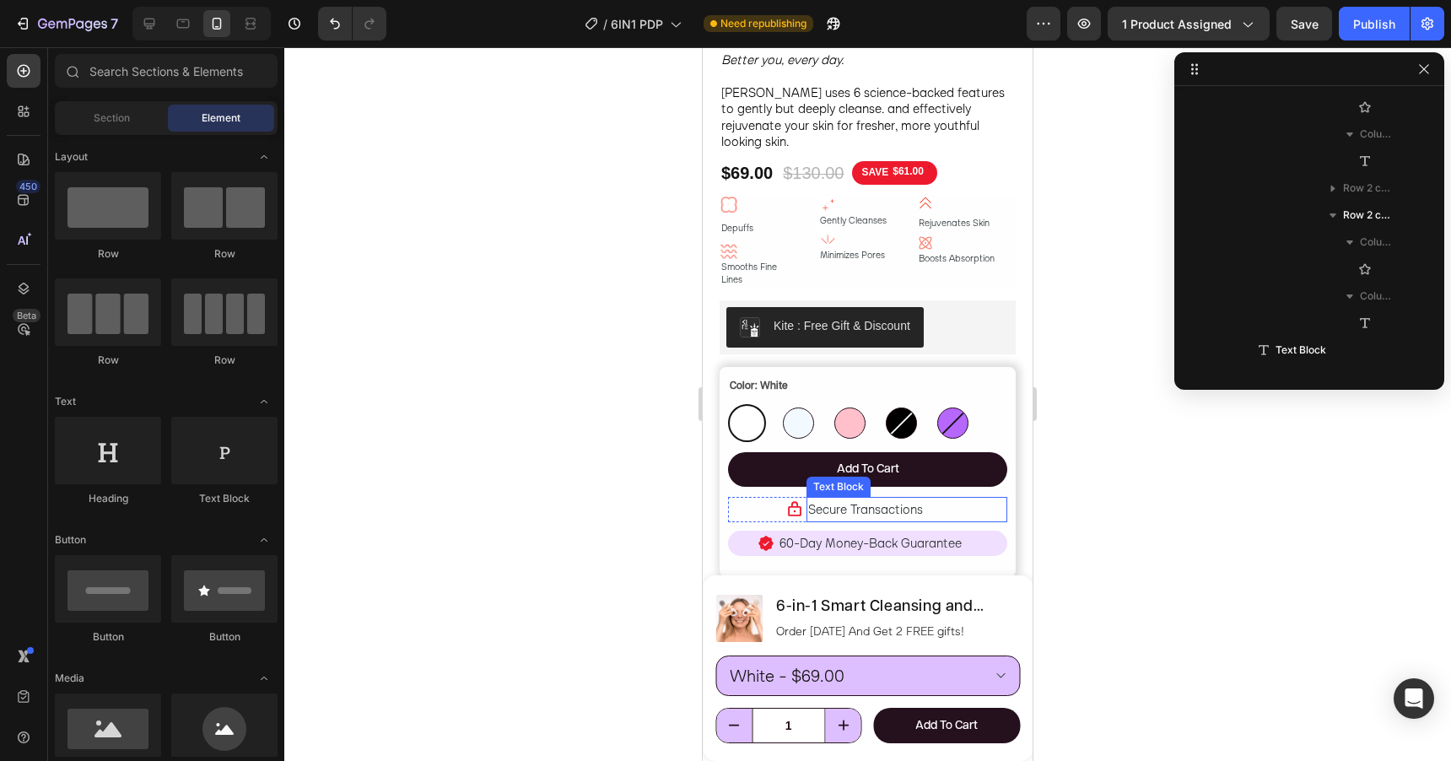
scroll to position [660, 0]
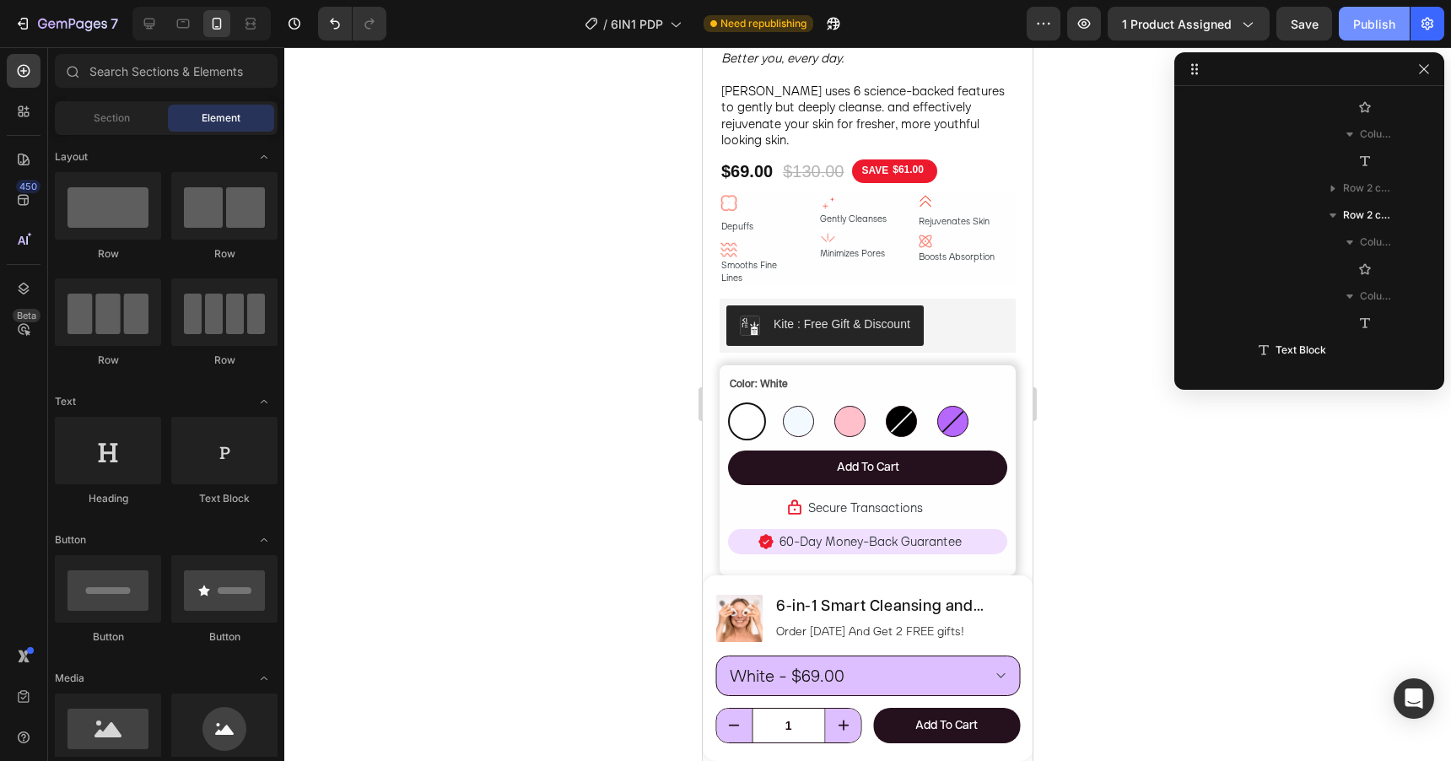
click at [1357, 28] on div "Publish" at bounding box center [1374, 24] width 42 height 18
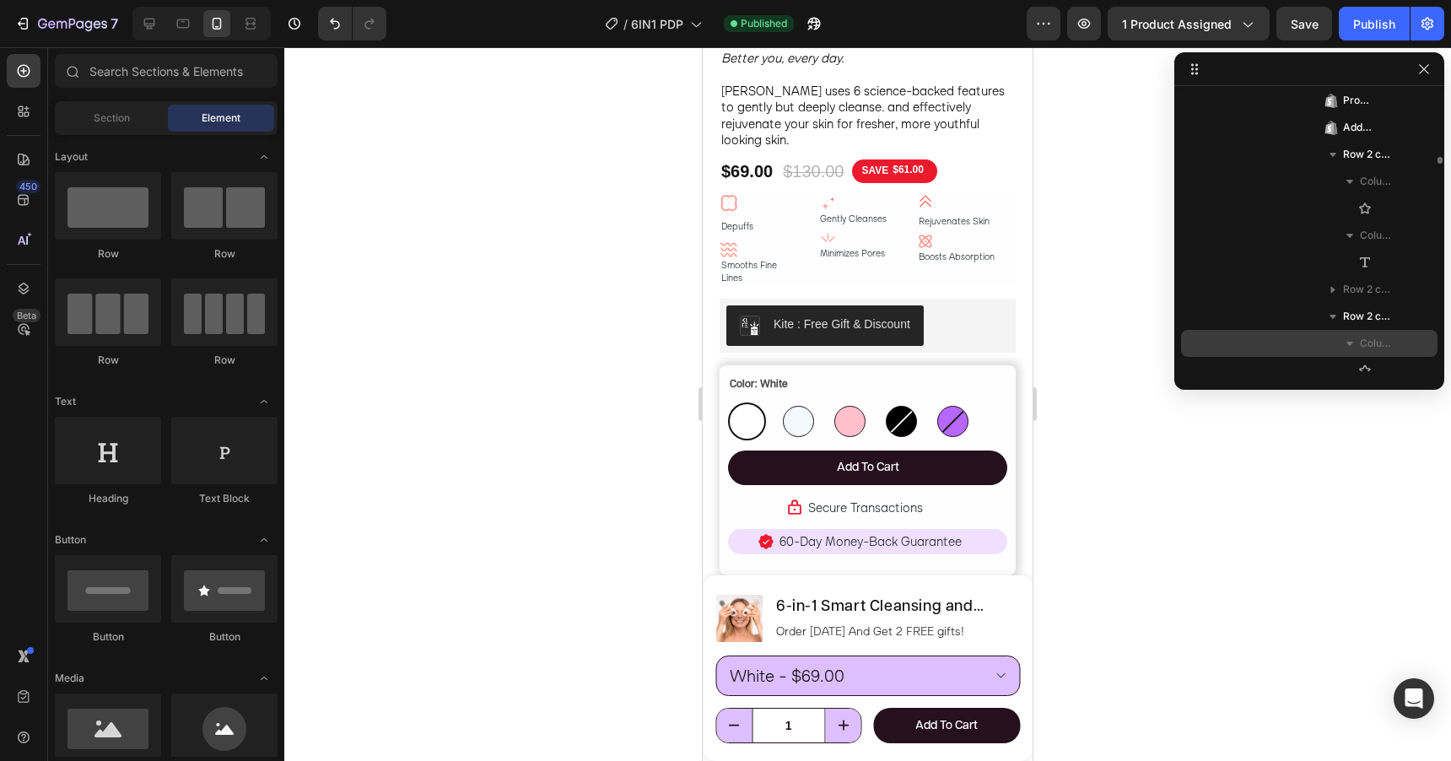
scroll to position [2407, 0]
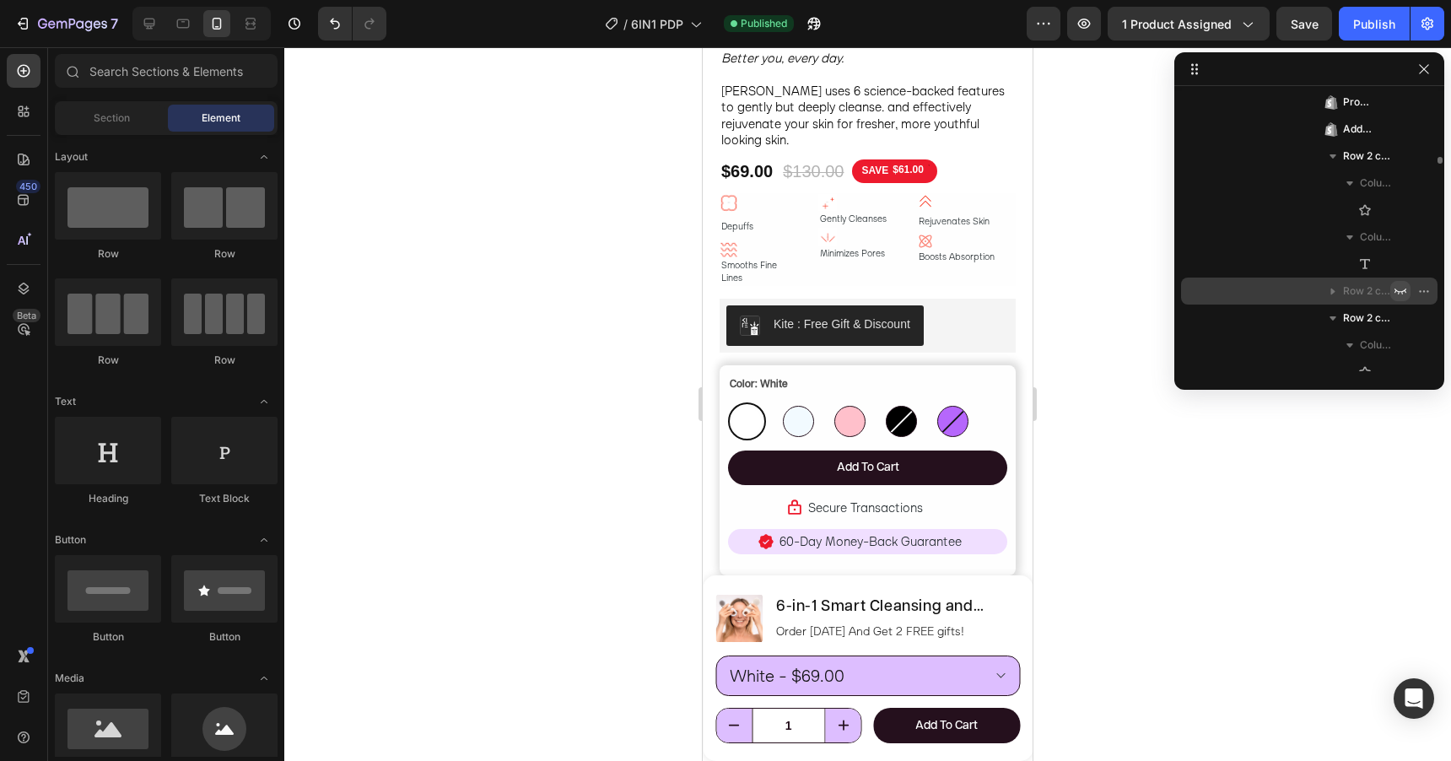
click at [1402, 291] on icon "button" at bounding box center [1400, 292] width 12 height 6
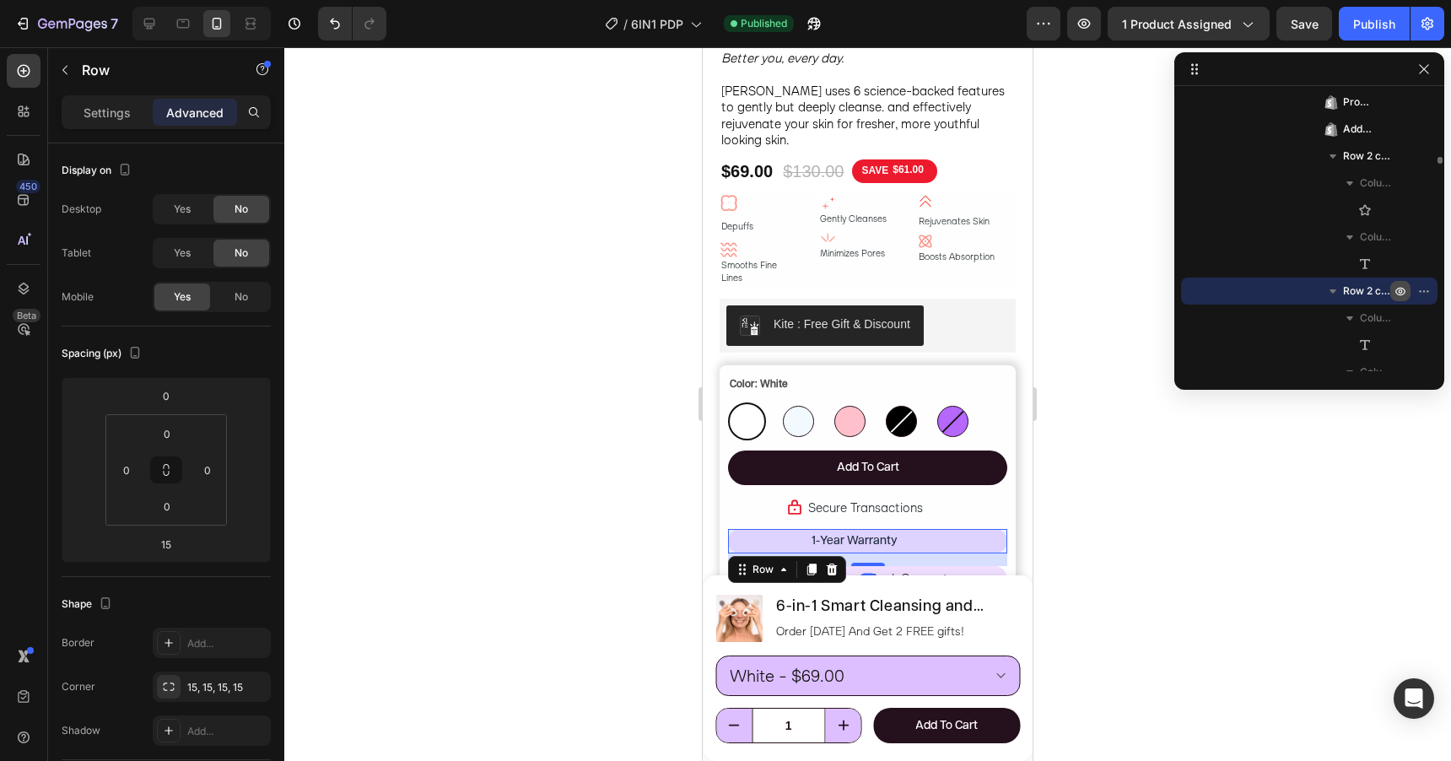
click at [1402, 291] on icon "button" at bounding box center [1401, 291] width 4 height 4
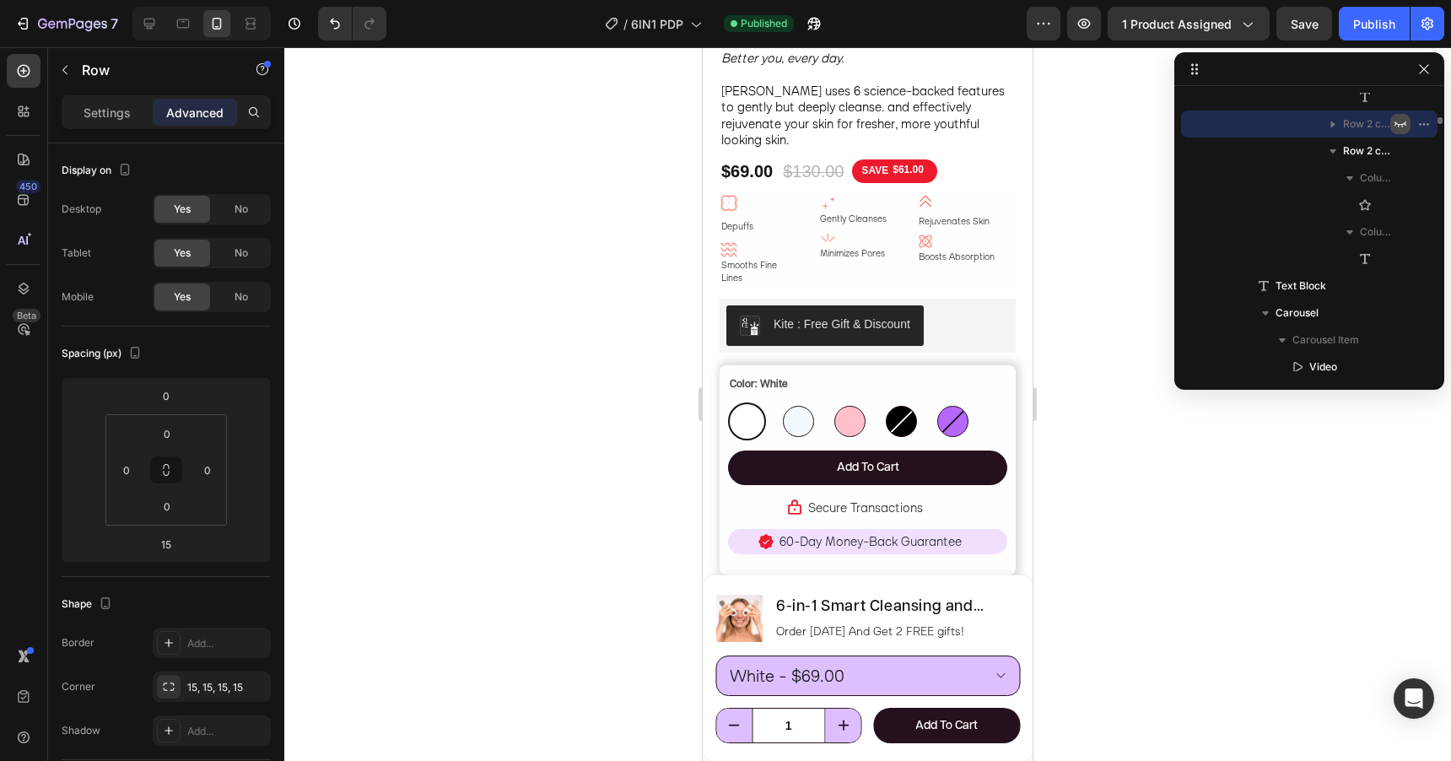
scroll to position [2602, 0]
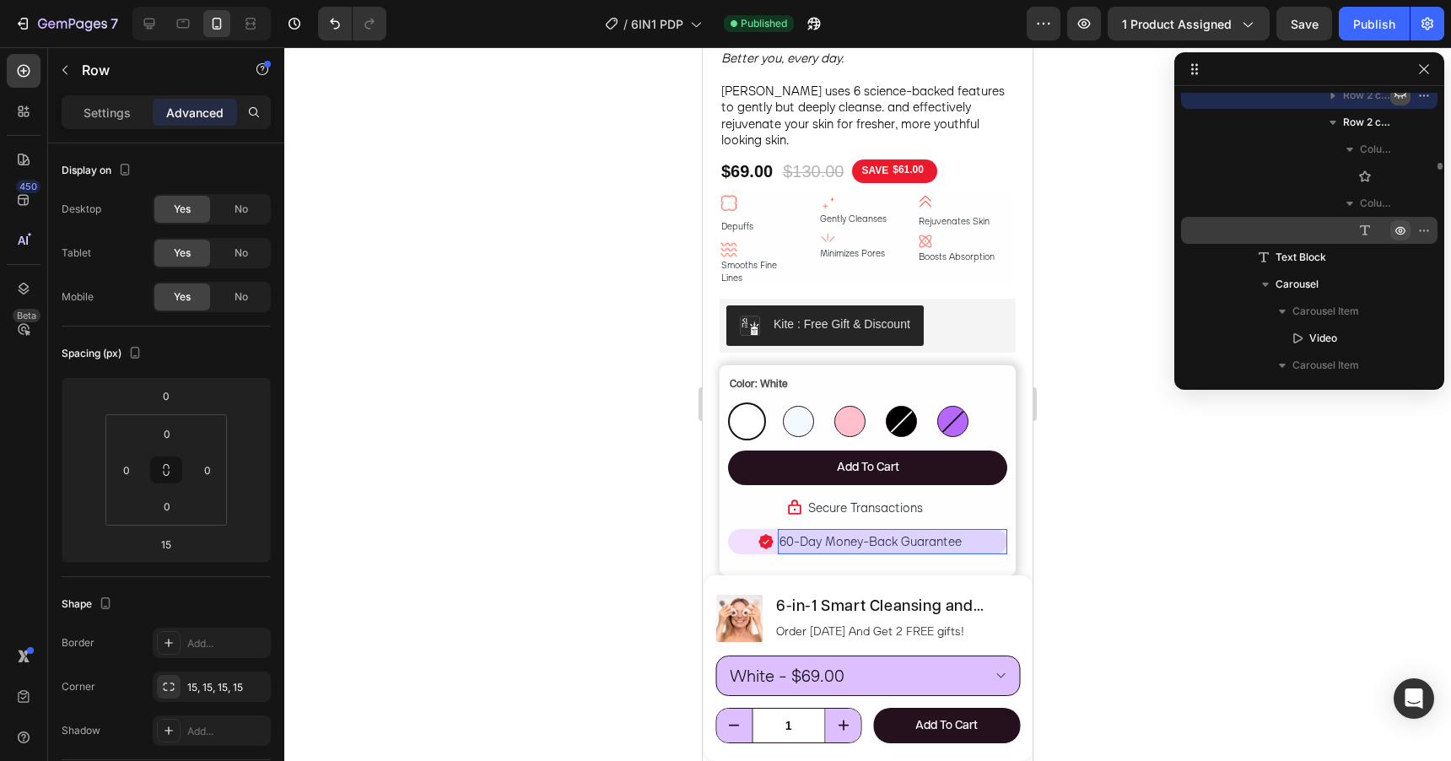
click at [1399, 231] on icon "button" at bounding box center [1401, 231] width 4 height 4
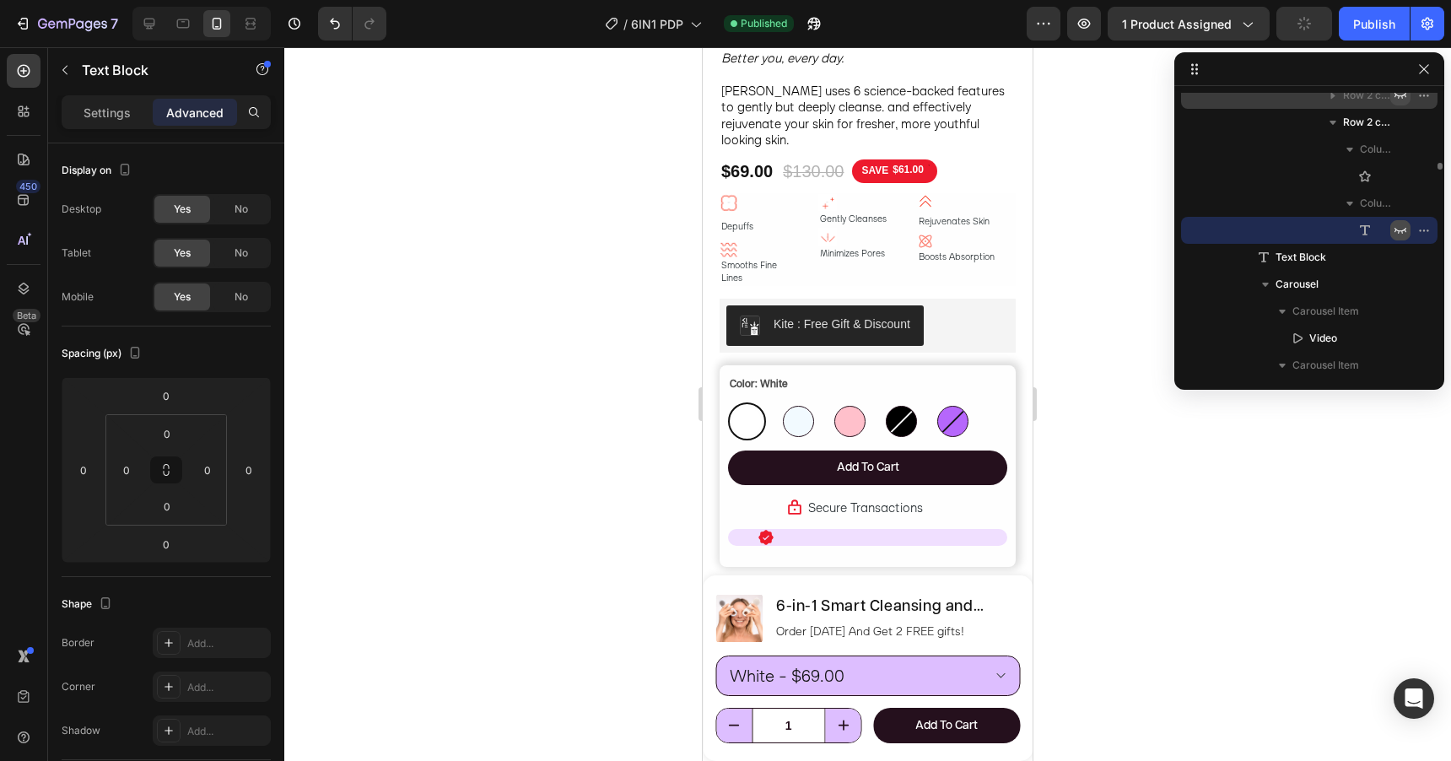
click at [1399, 231] on icon "button" at bounding box center [1400, 230] width 13 height 13
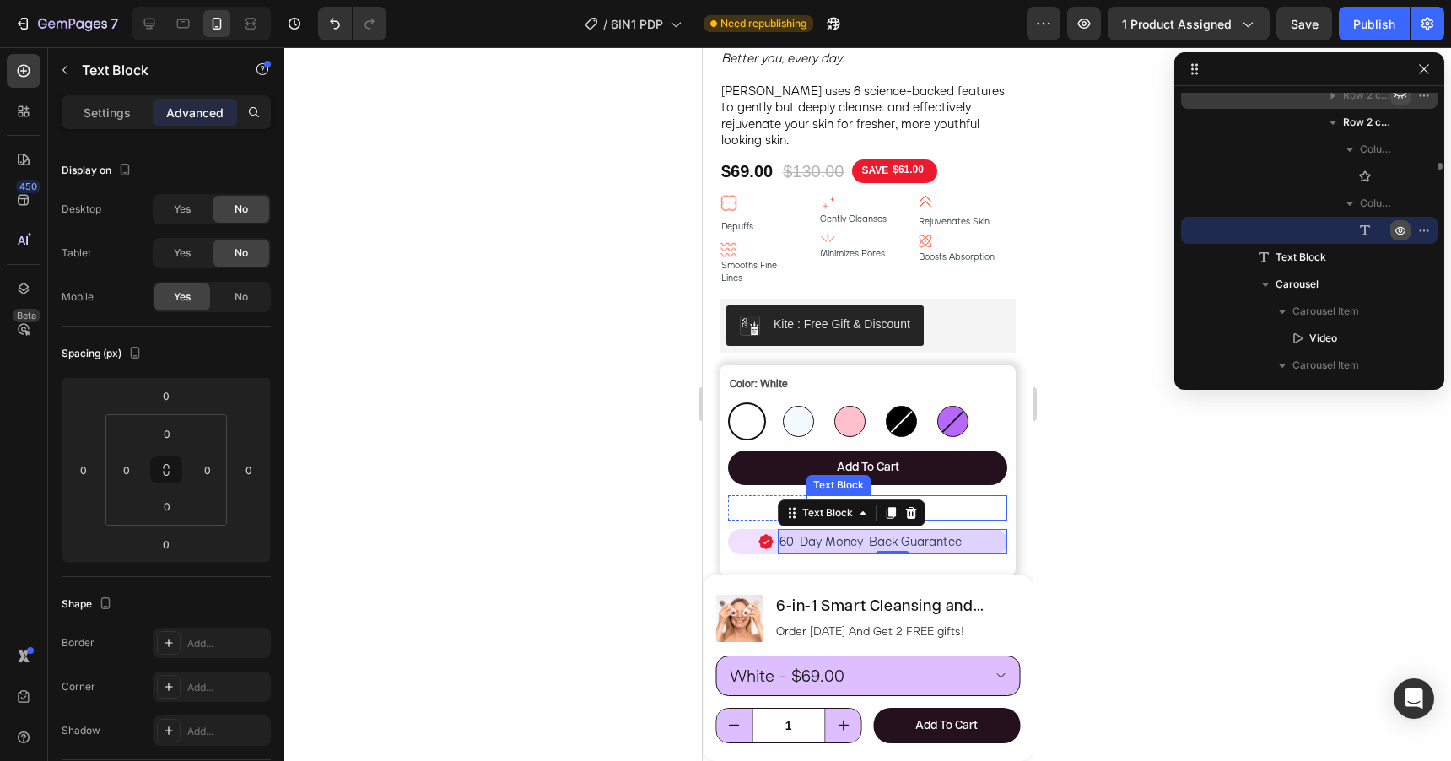
click at [979, 497] on p "Secure Transactions" at bounding box center [906, 508] width 197 height 22
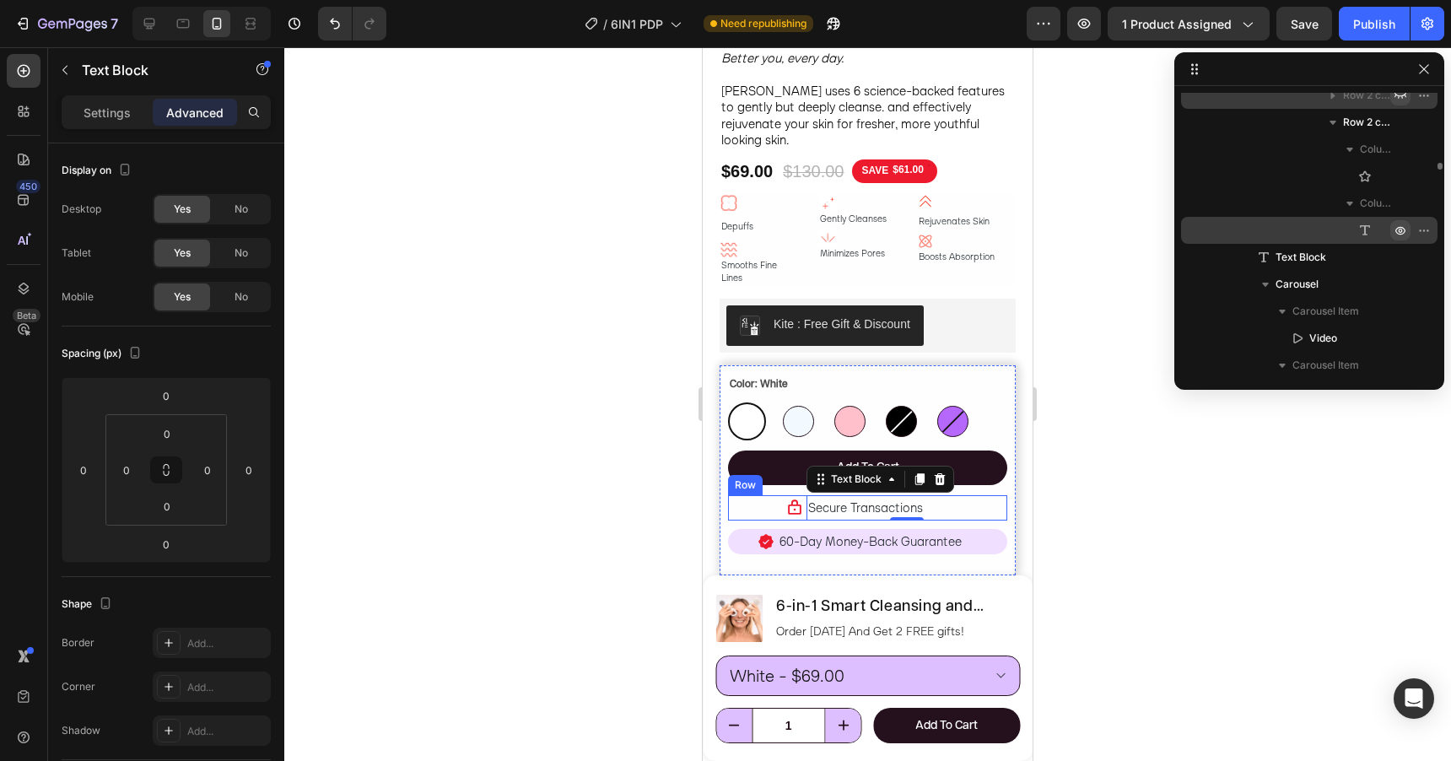
click at [795, 499] on div "Icon" at bounding box center [769, 507] width 67 height 25
click at [812, 473] on icon at bounding box center [811, 479] width 9 height 12
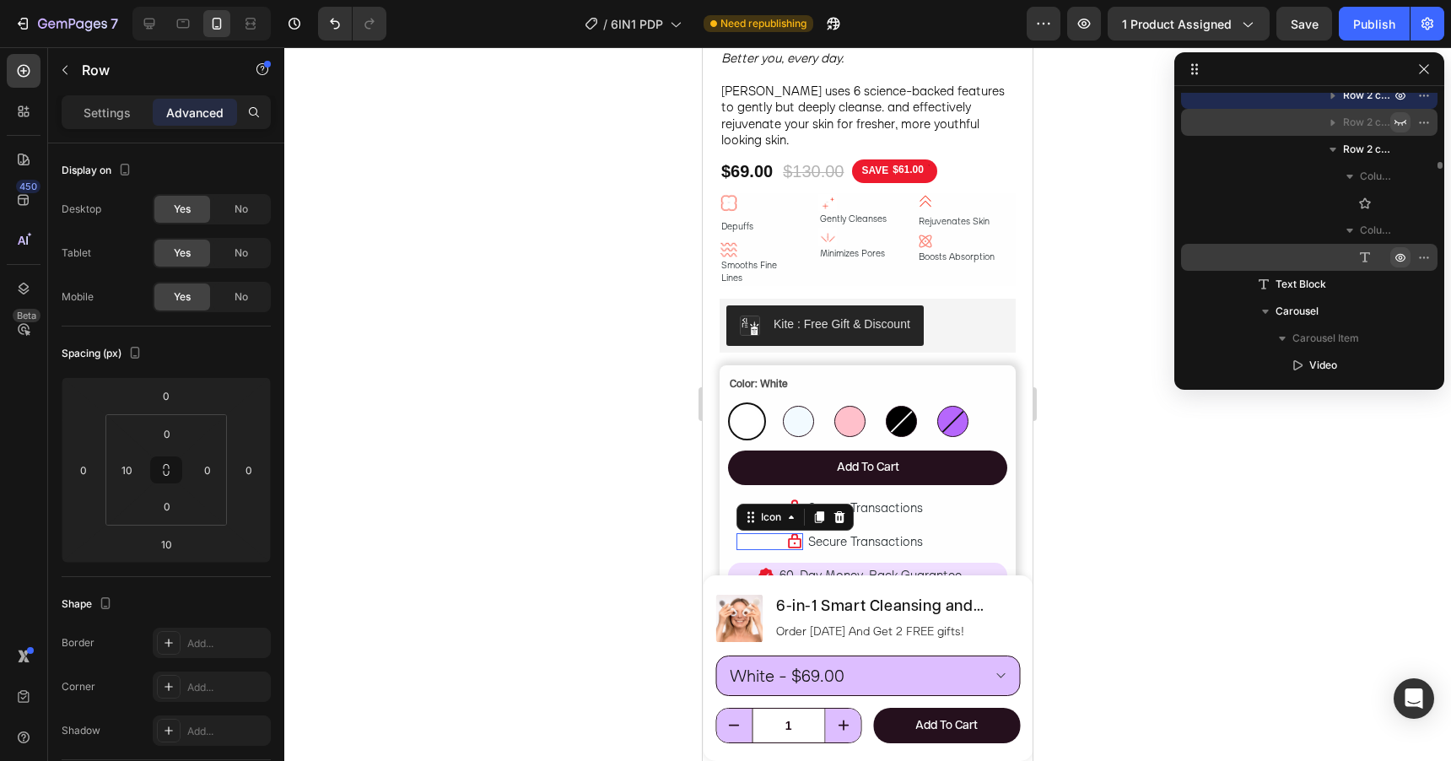
click at [795, 534] on icon at bounding box center [794, 541] width 13 height 15
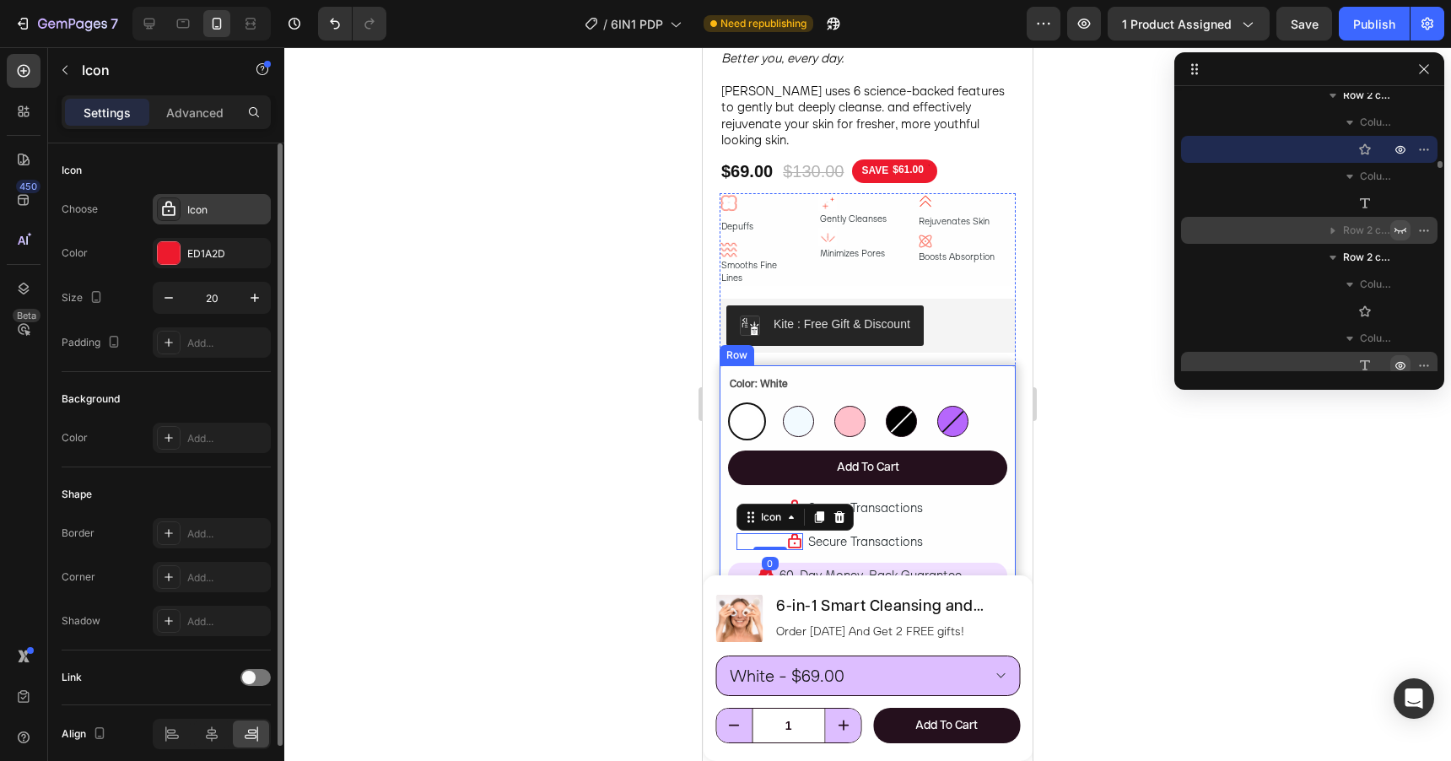
click at [184, 212] on div "Icon" at bounding box center [212, 209] width 118 height 30
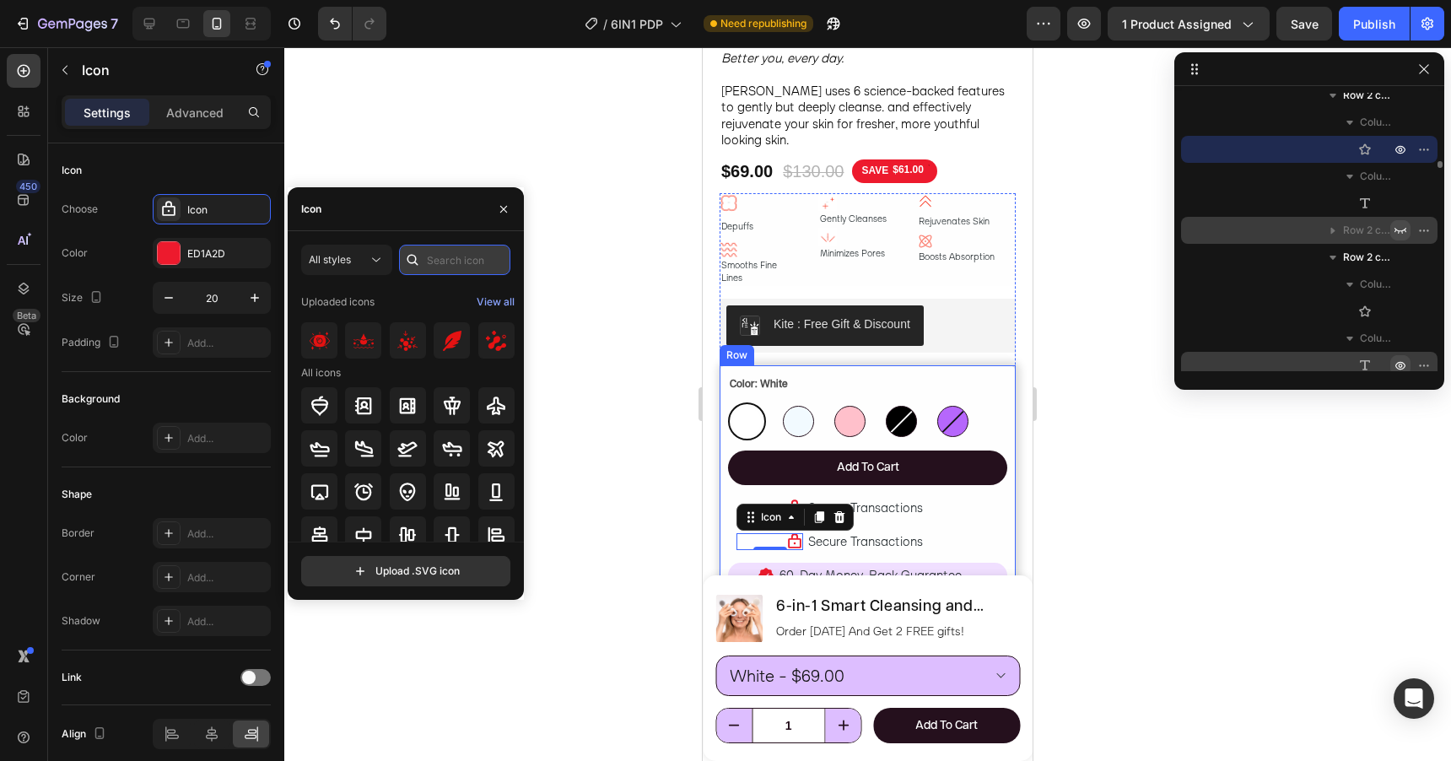
click at [462, 265] on input "text" at bounding box center [454, 260] width 111 height 30
type input "truck"
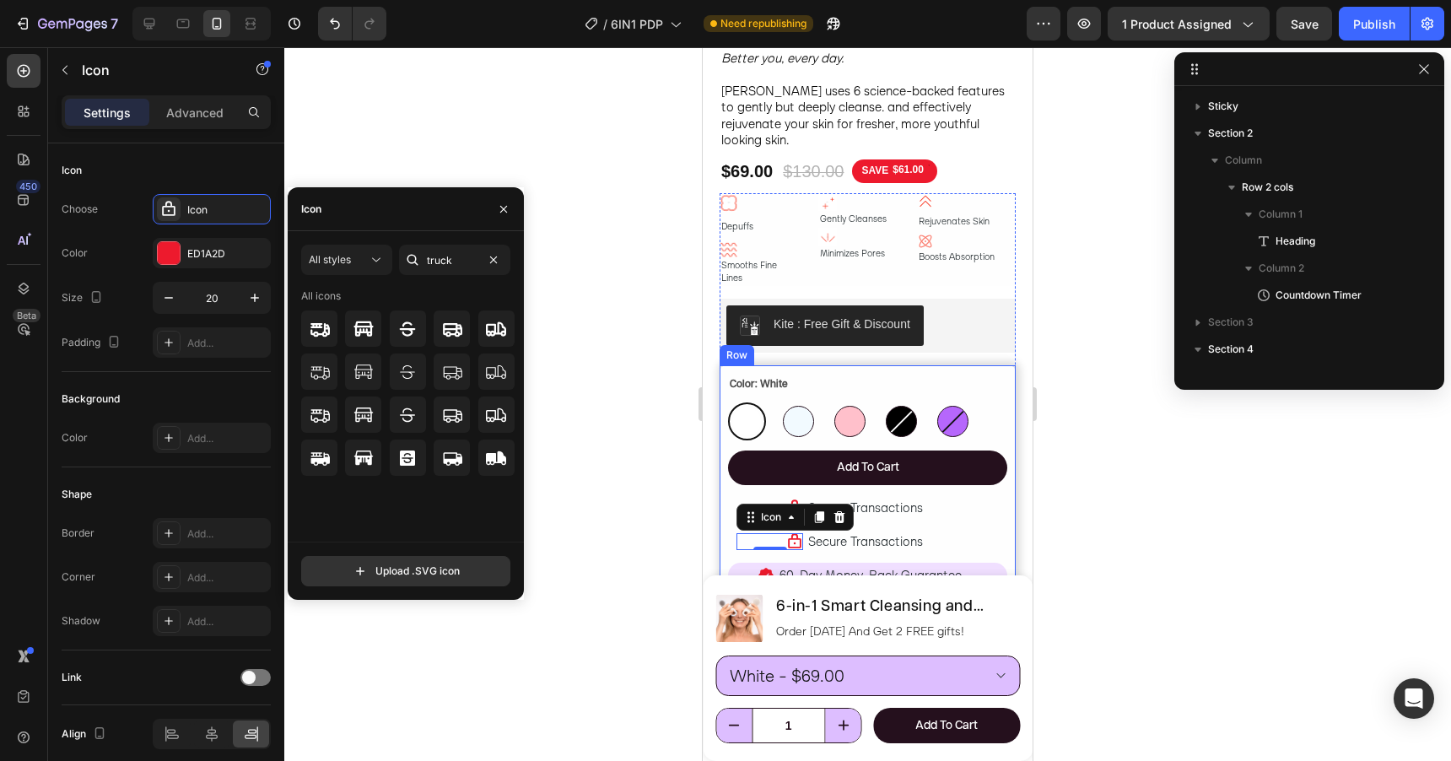
scroll to position [2602, 0]
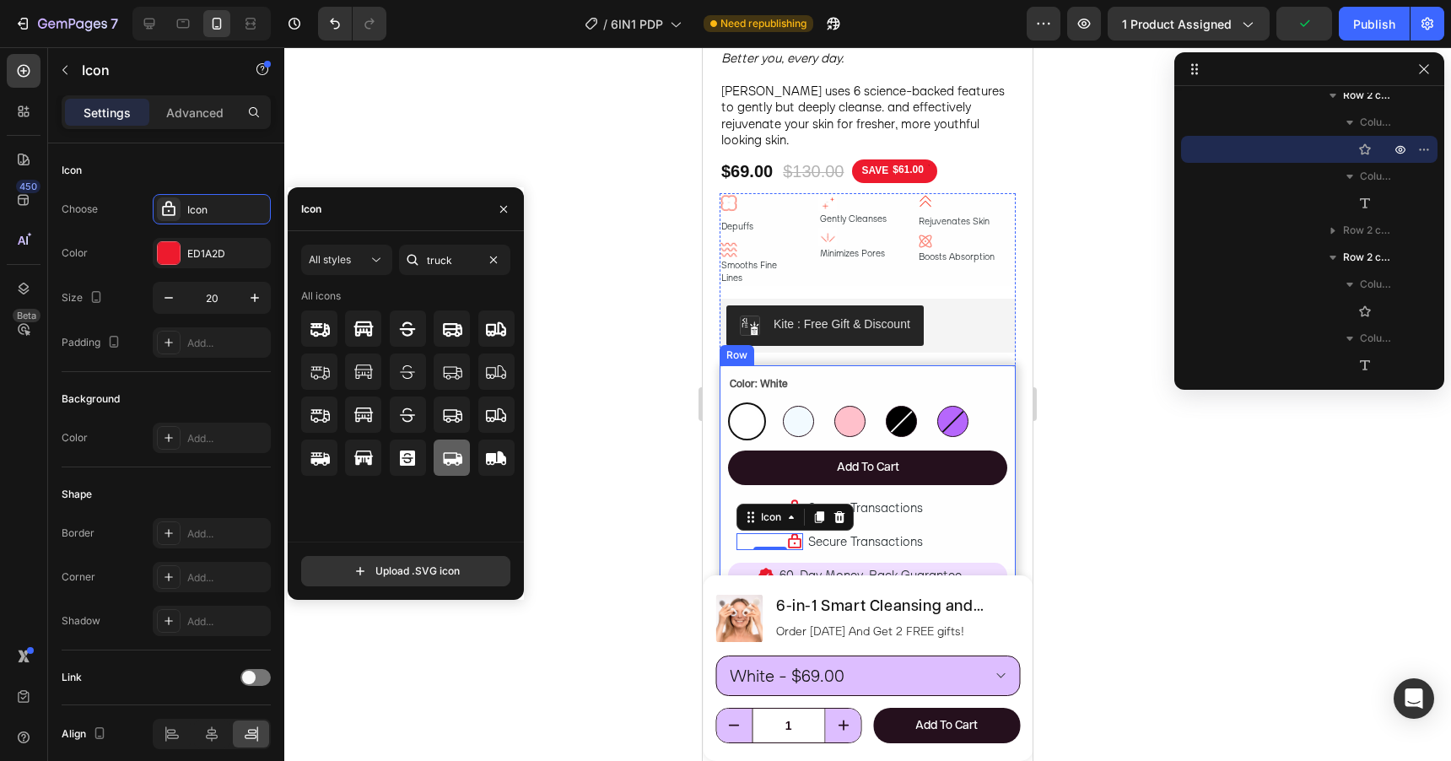
type input "truck"
click at [459, 460] on icon at bounding box center [452, 458] width 19 height 13
click at [870, 533] on span "Secure Transactions" at bounding box center [865, 541] width 115 height 16
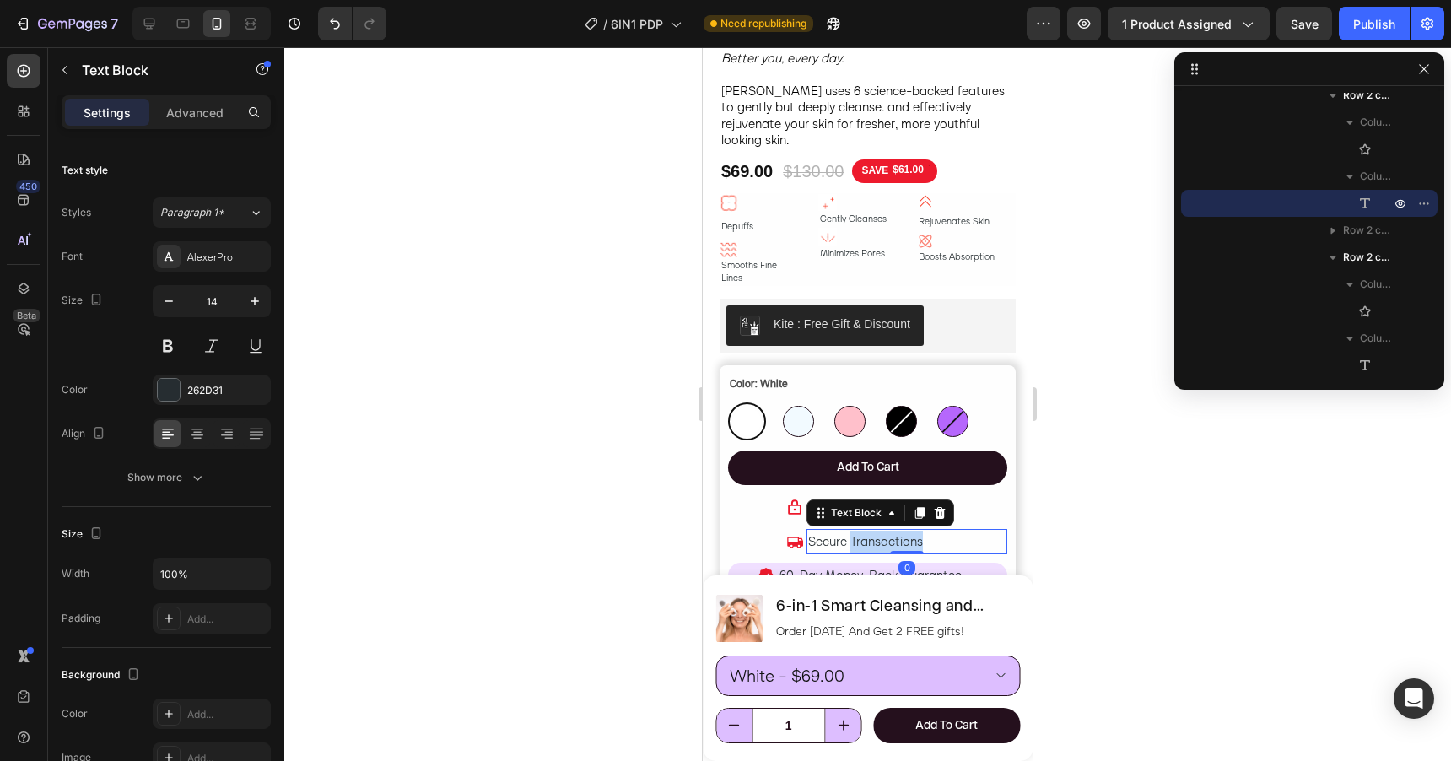
click at [870, 533] on span "Secure Transactions" at bounding box center [865, 541] width 115 height 16
click at [1114, 514] on div at bounding box center [867, 404] width 1167 height 714
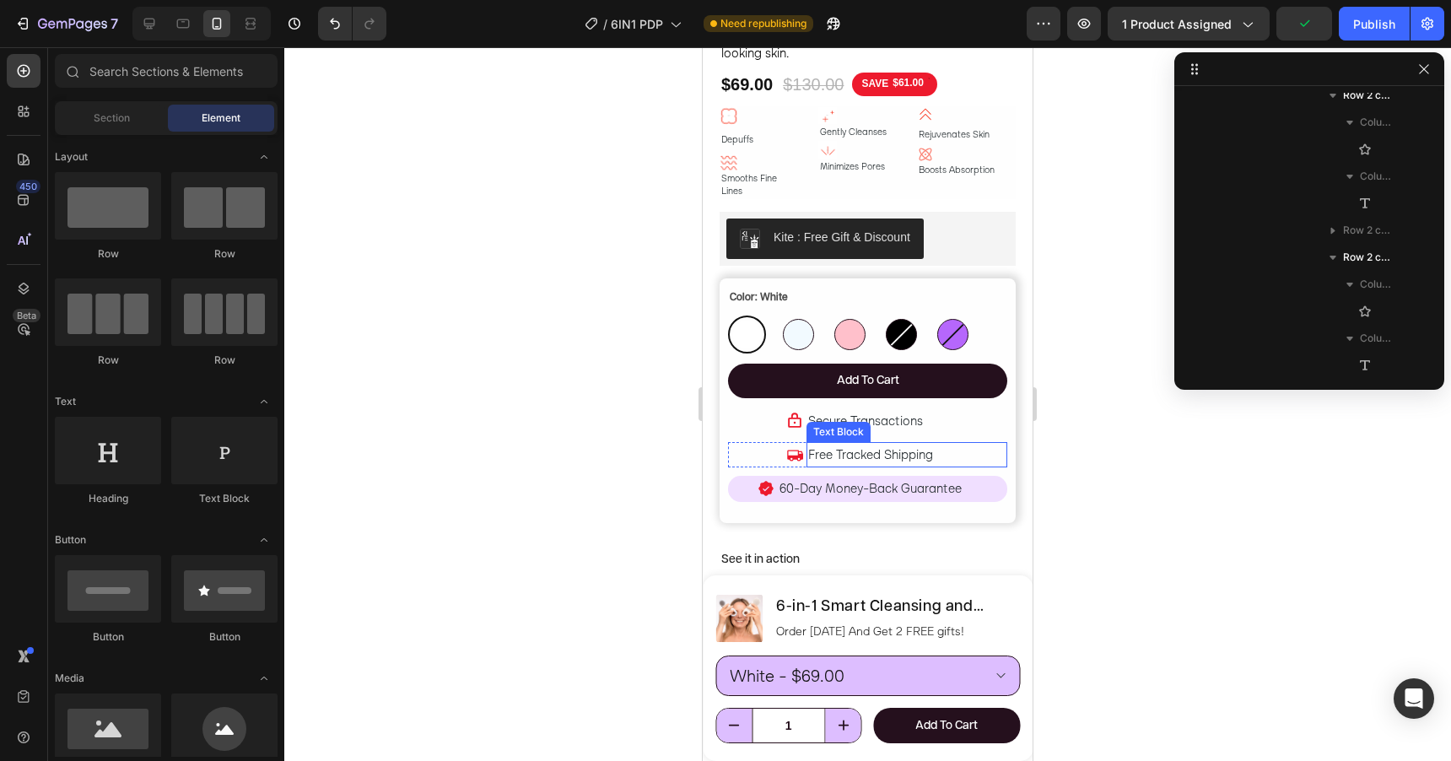
scroll to position [760, 0]
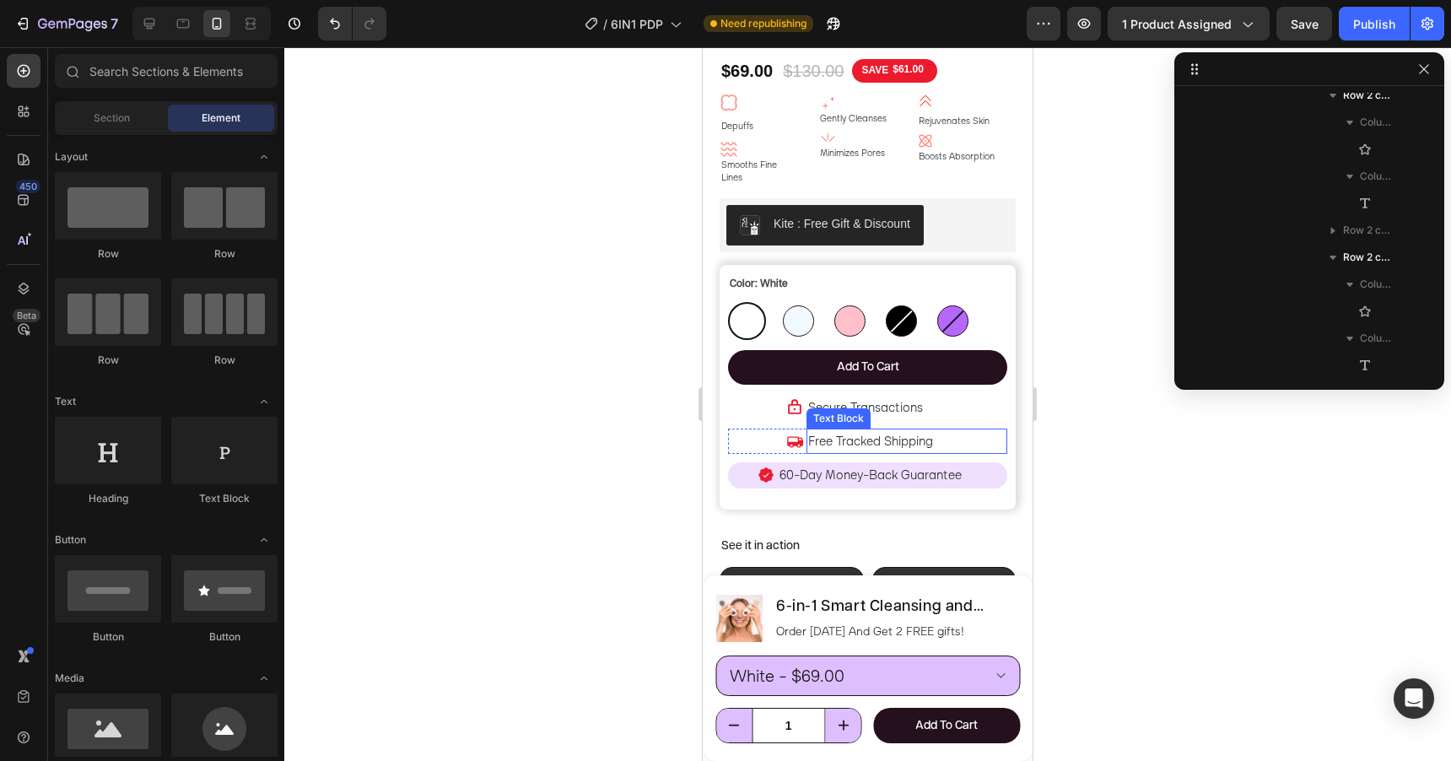
click at [828, 433] on span "Free Tracked Shipping" at bounding box center [870, 441] width 125 height 16
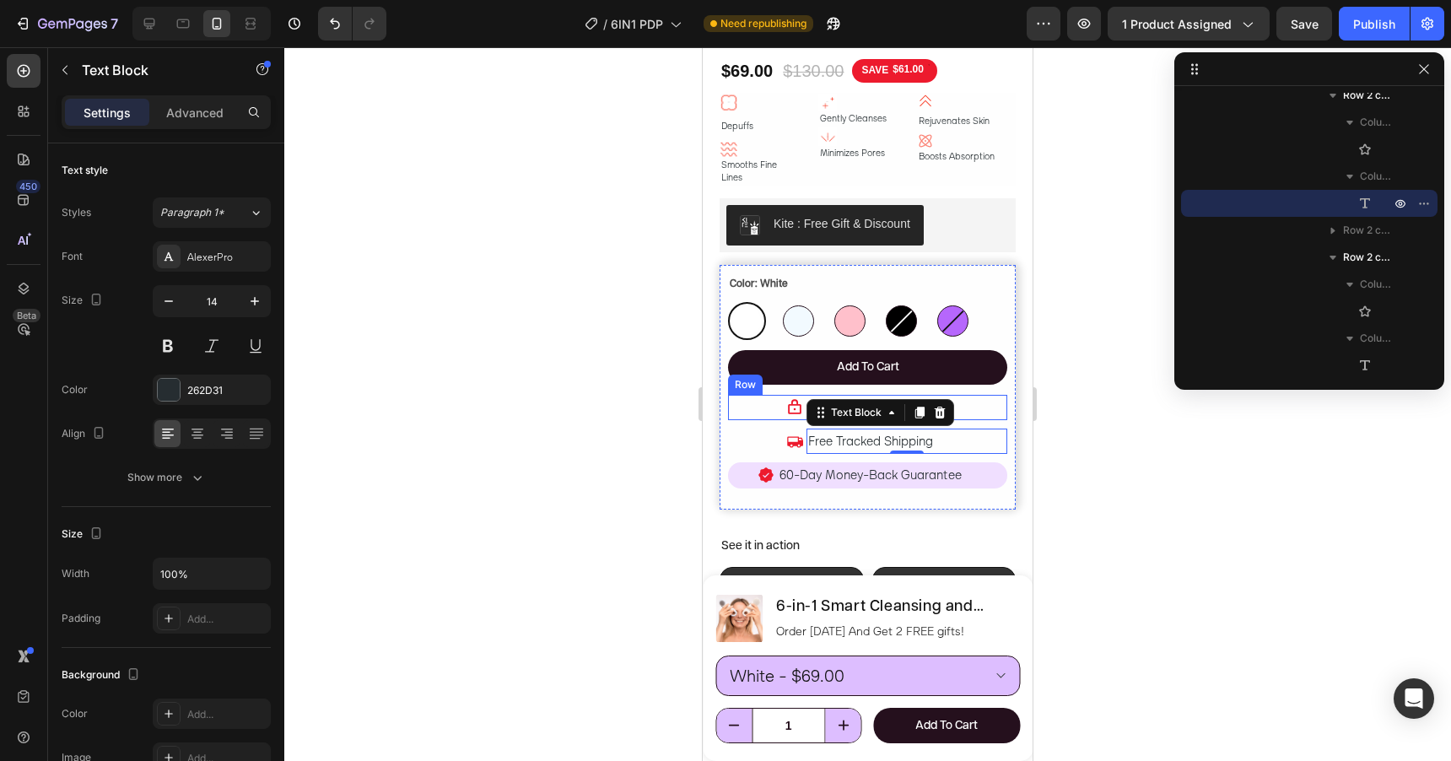
click at [783, 401] on div "Icon" at bounding box center [769, 407] width 67 height 25
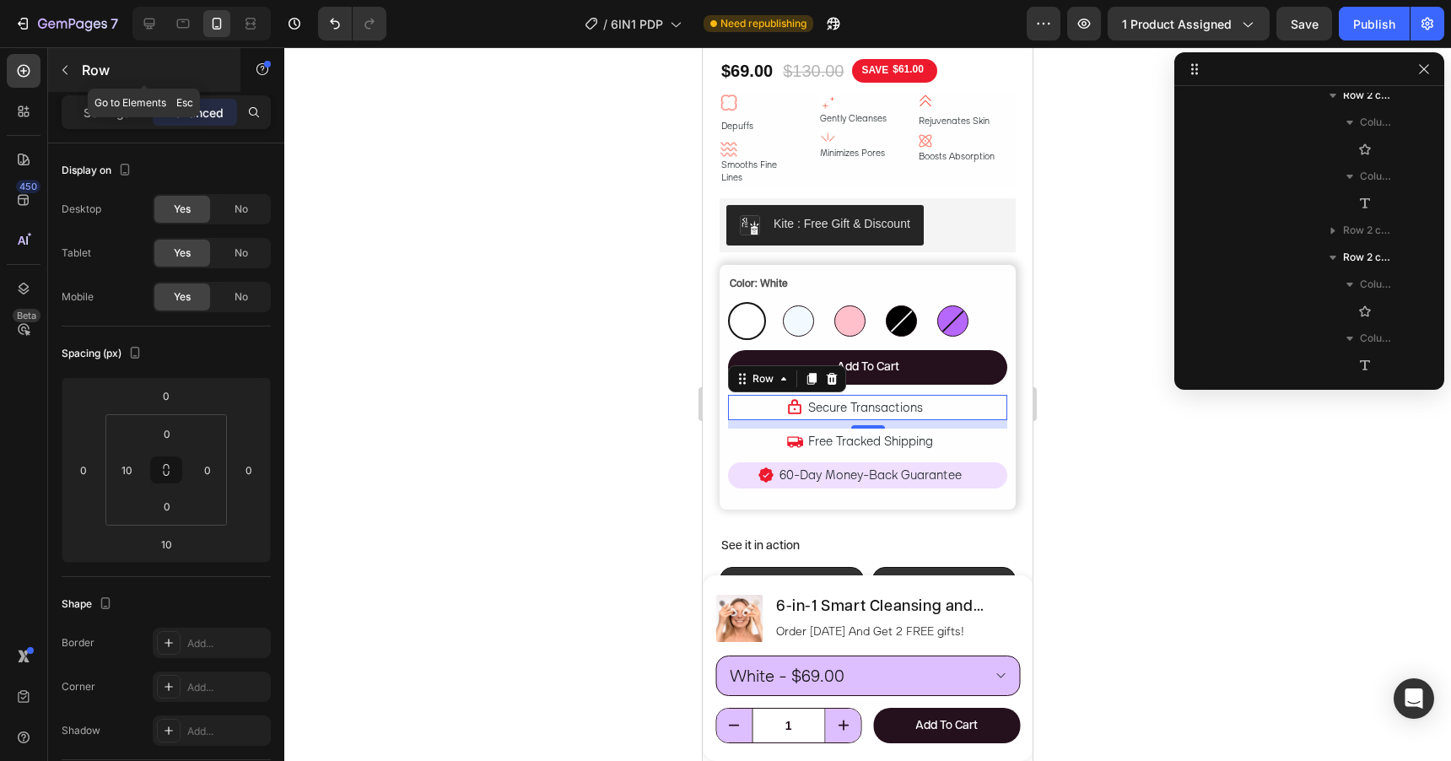
click at [72, 73] on button "button" at bounding box center [64, 70] width 27 height 27
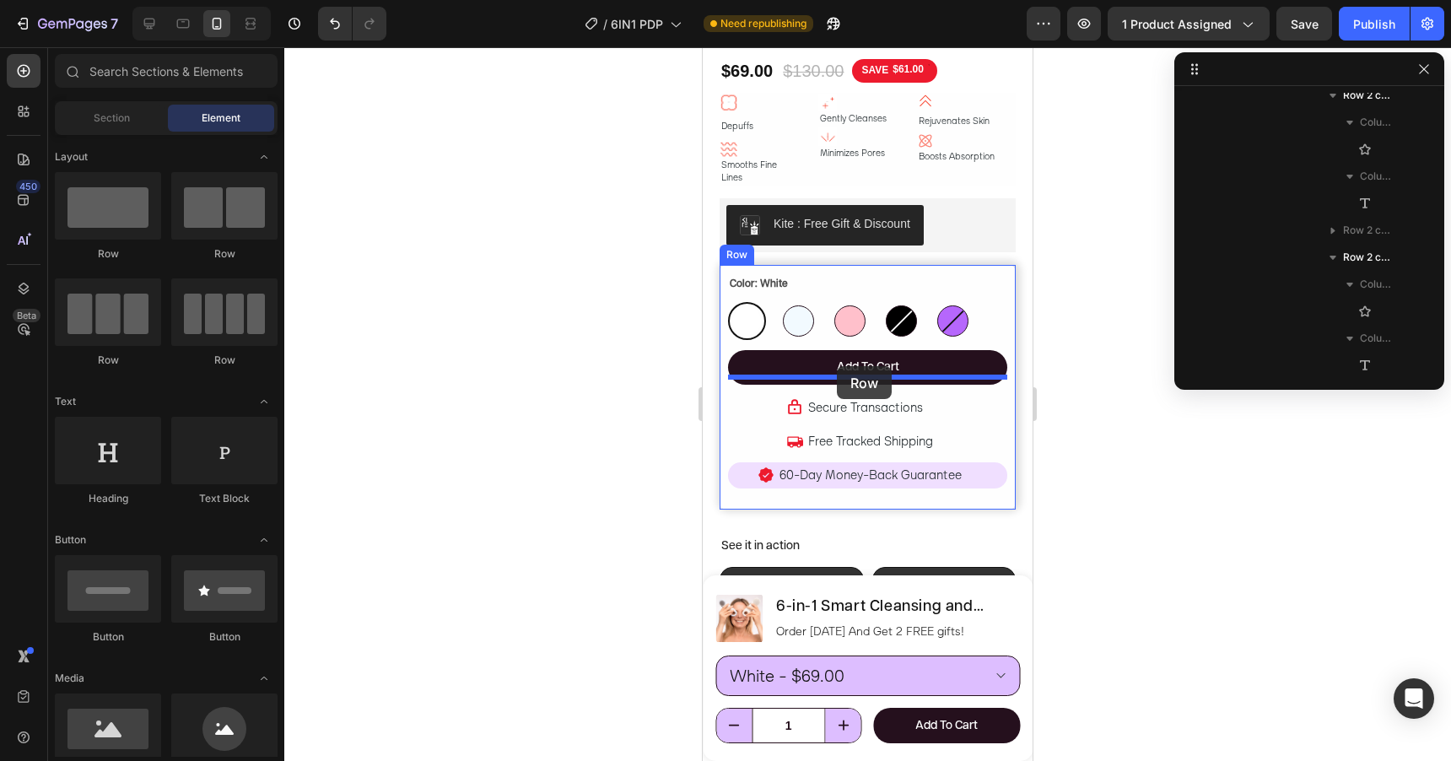
drag, startPoint x: 920, startPoint y: 226, endPoint x: 837, endPoint y: 366, distance: 163.0
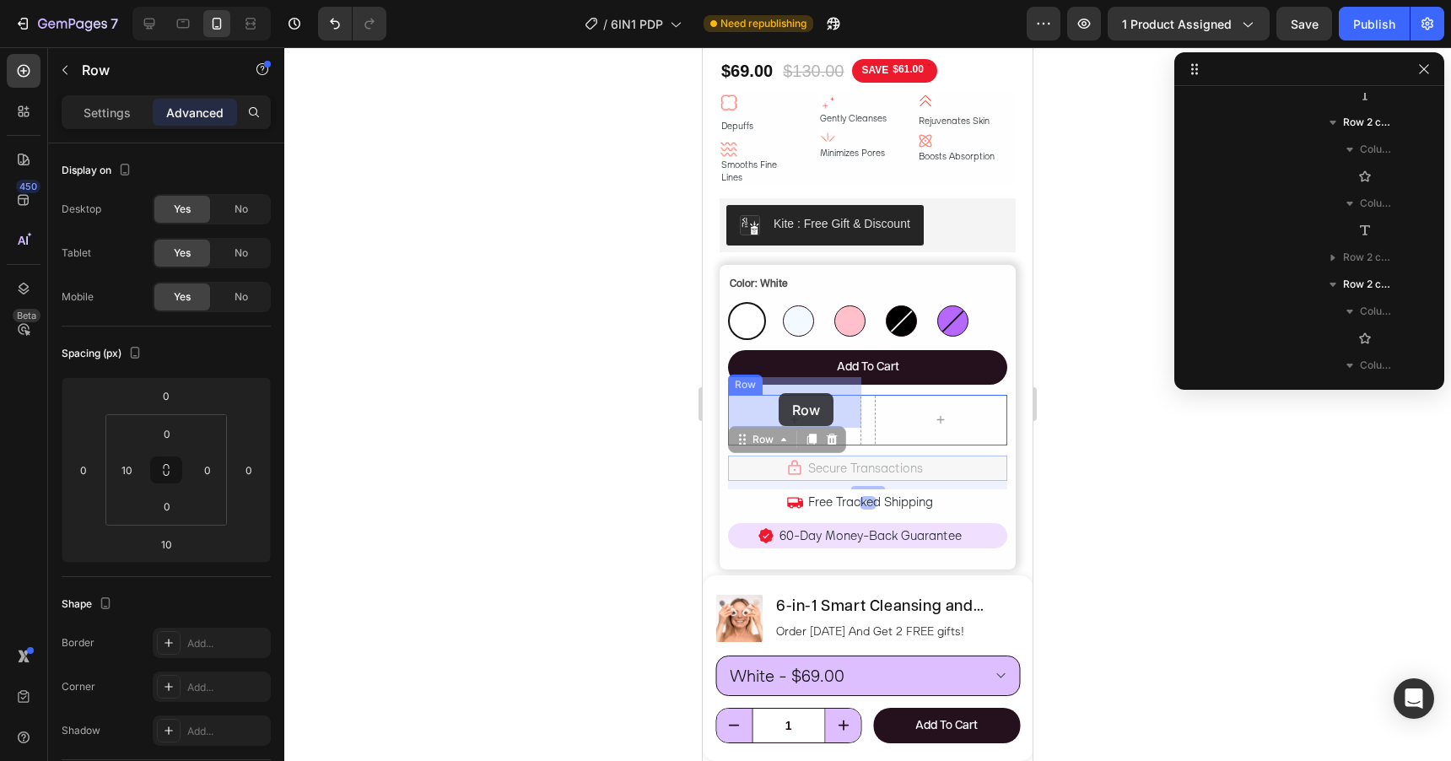
drag, startPoint x: 802, startPoint y: 461, endPoint x: 779, endPoint y: 393, distance: 71.5
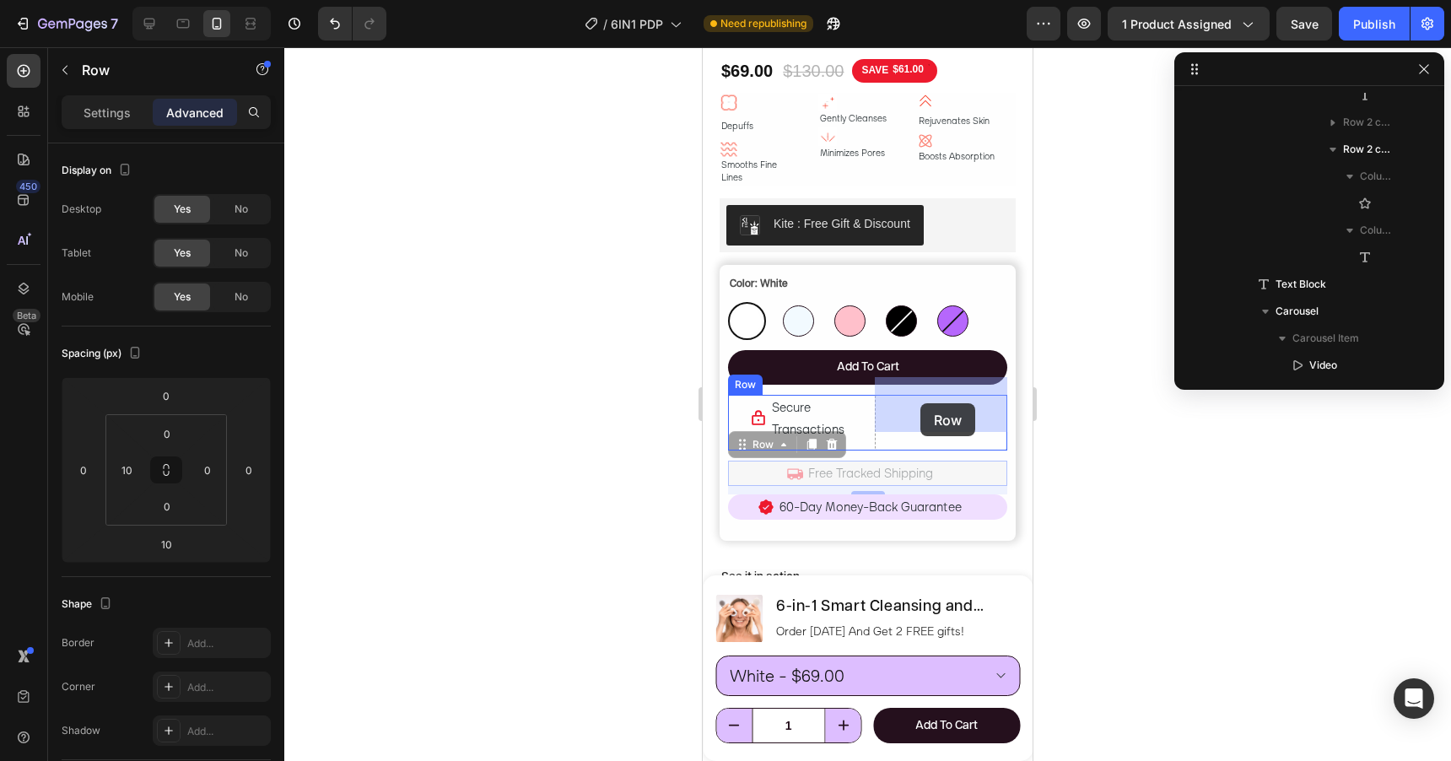
drag, startPoint x: 801, startPoint y: 464, endPoint x: 920, endPoint y: 403, distance: 133.6
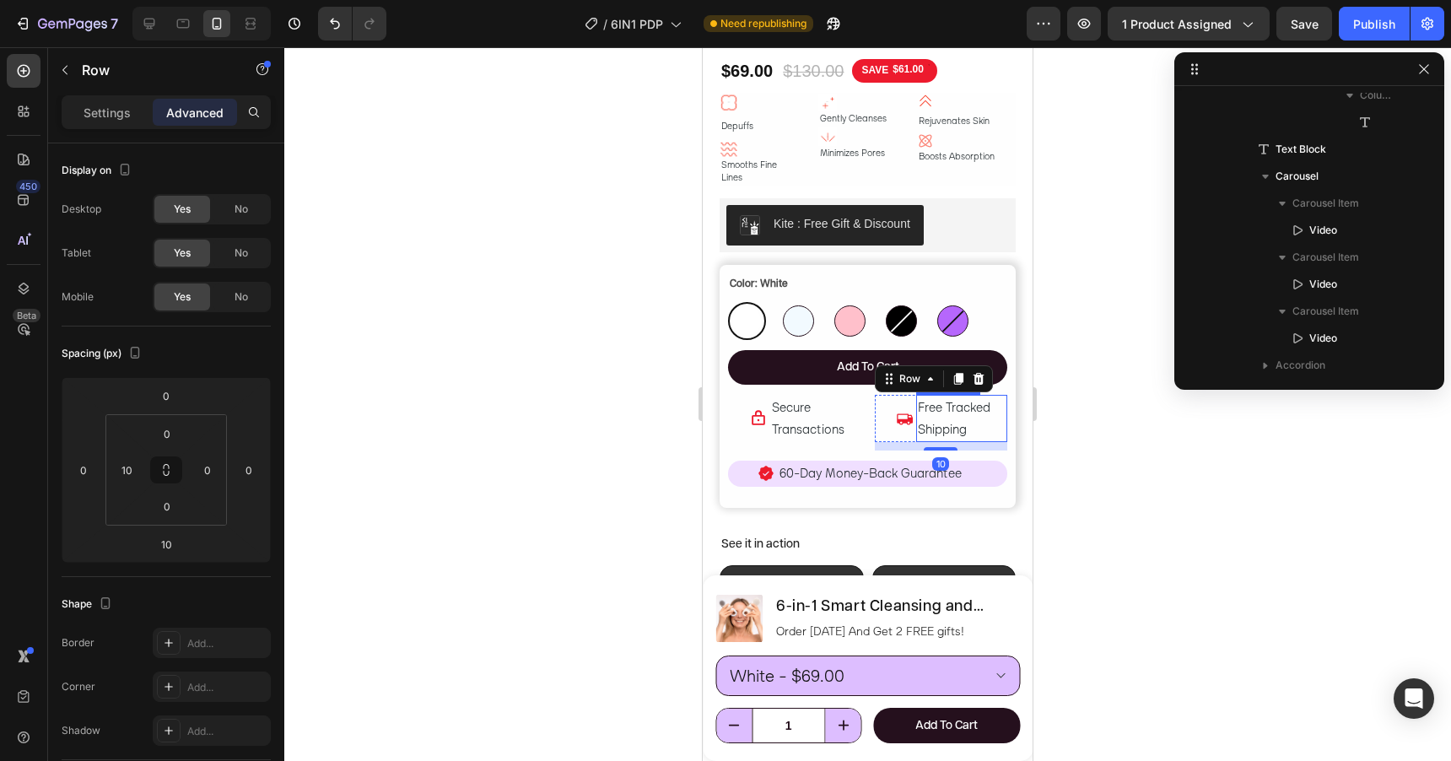
click at [958, 399] on span "Free Tracked Shipping" at bounding box center [954, 418] width 73 height 38
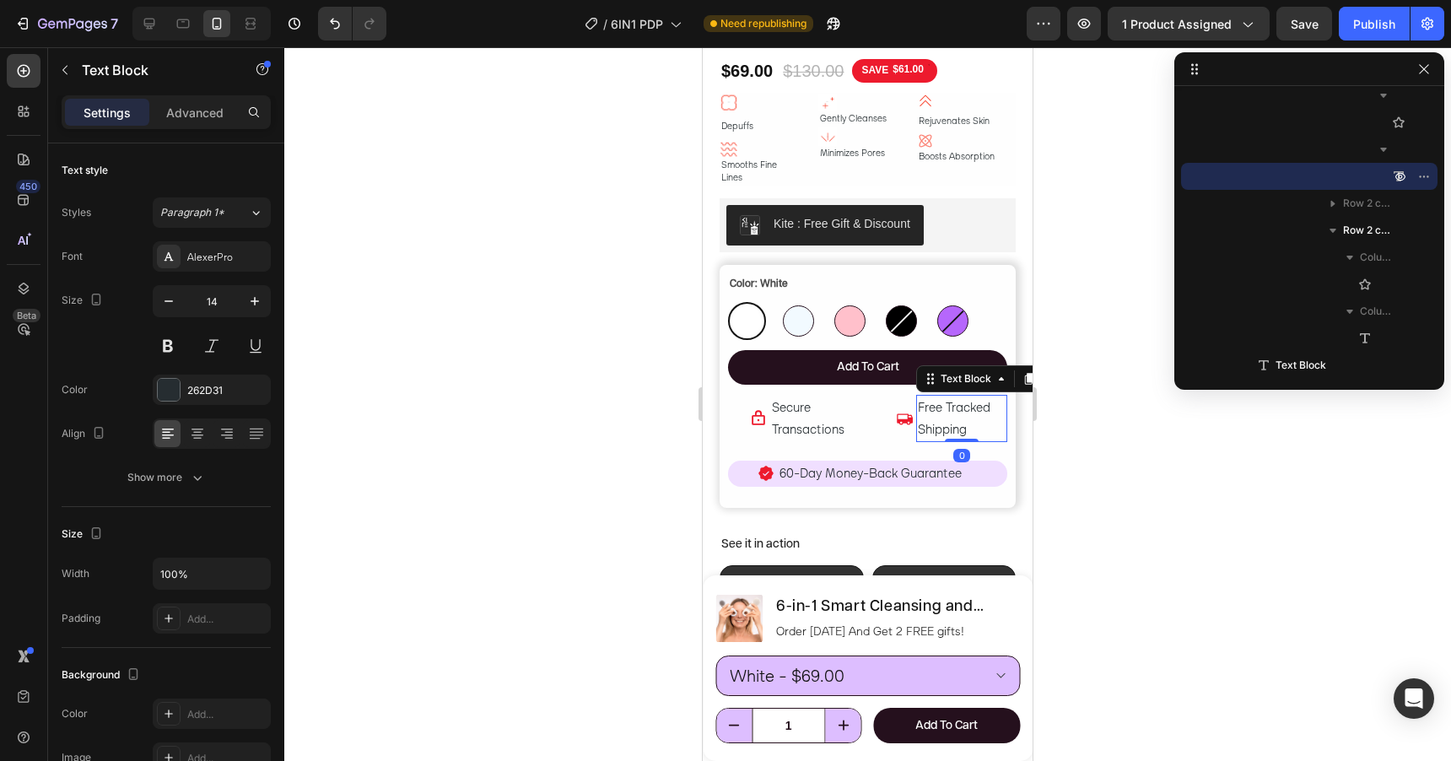
click at [958, 399] on span "Free Tracked Shipping" at bounding box center [954, 418] width 73 height 38
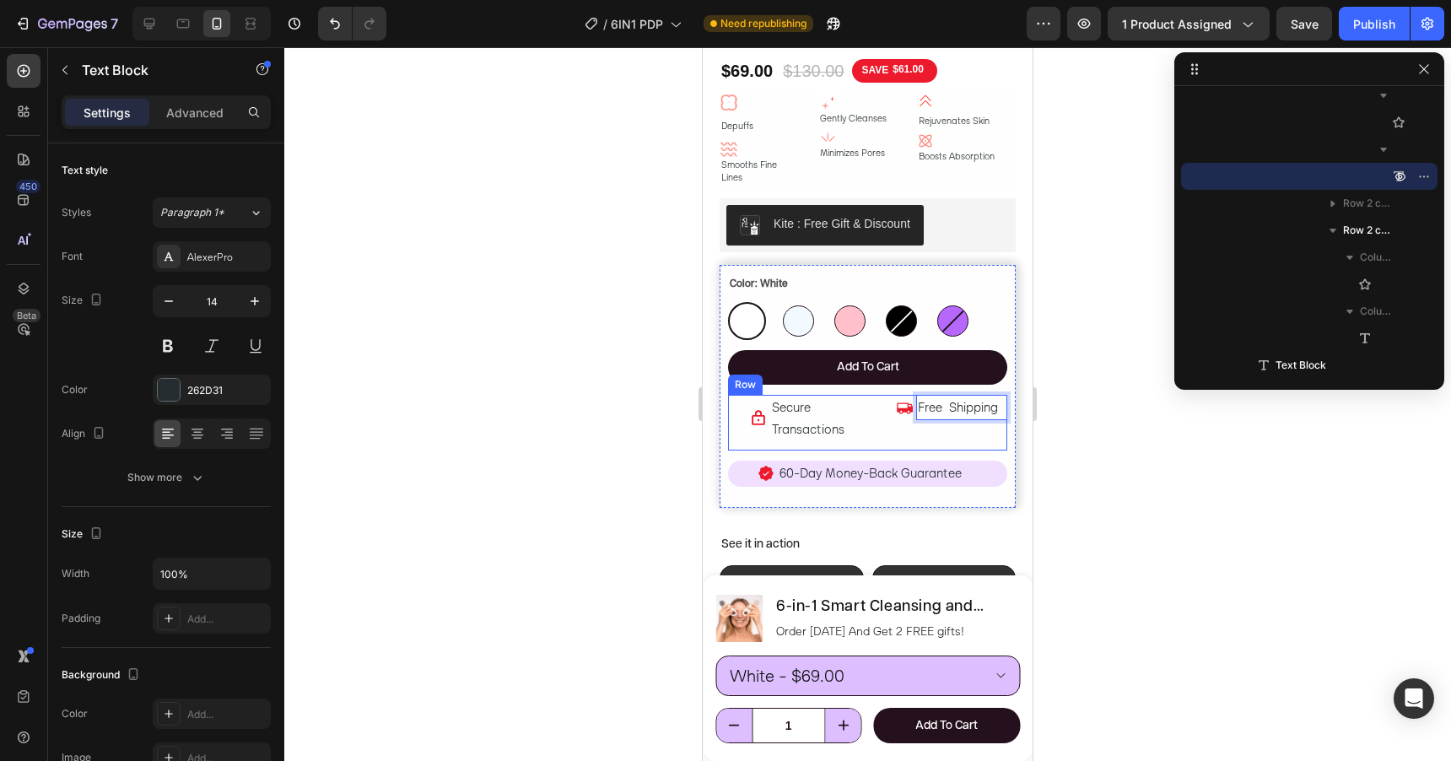
click at [866, 411] on div "Icon Secure Transactions Text Block Row Icon Free Shipping Text Block 0 Row Row" at bounding box center [867, 423] width 279 height 56
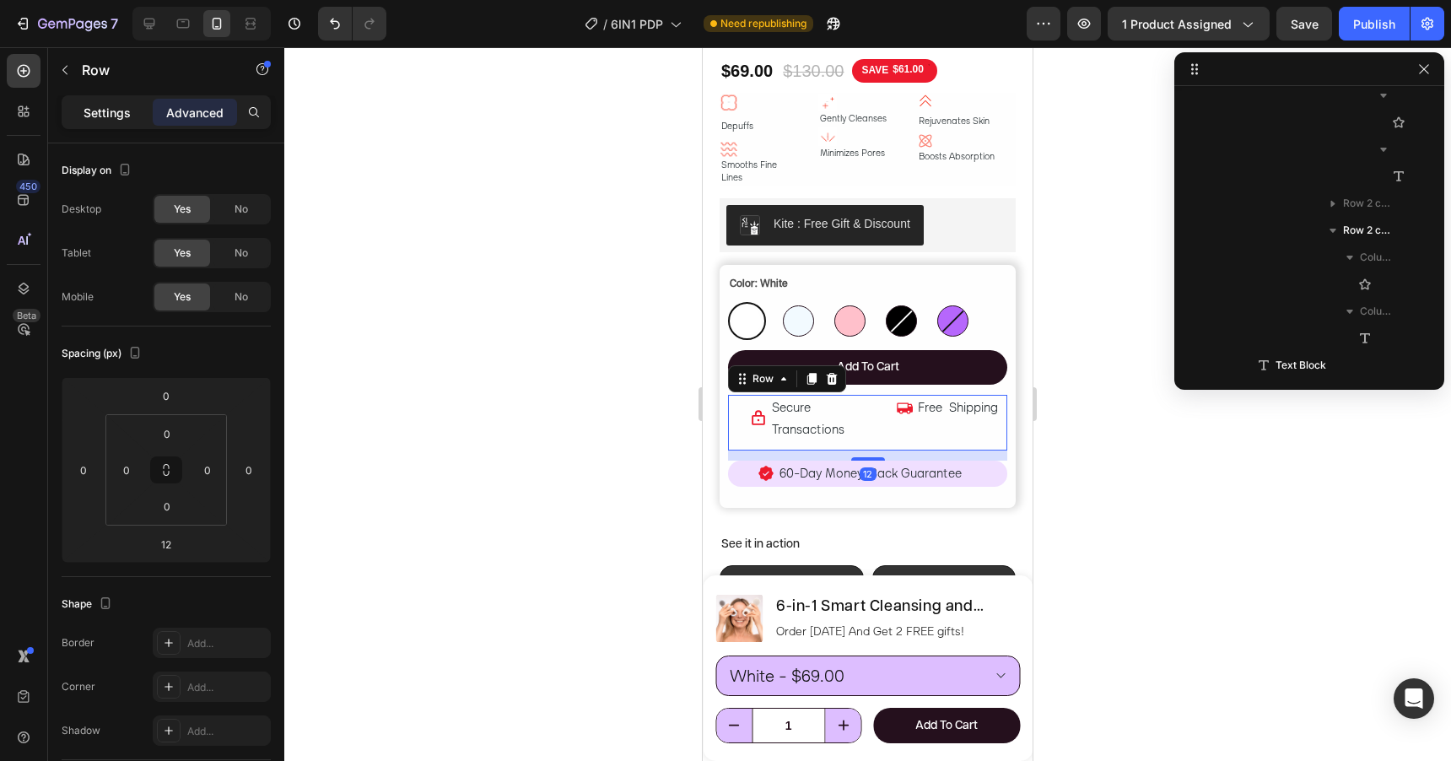
click at [124, 117] on p "Settings" at bounding box center [107, 113] width 47 height 18
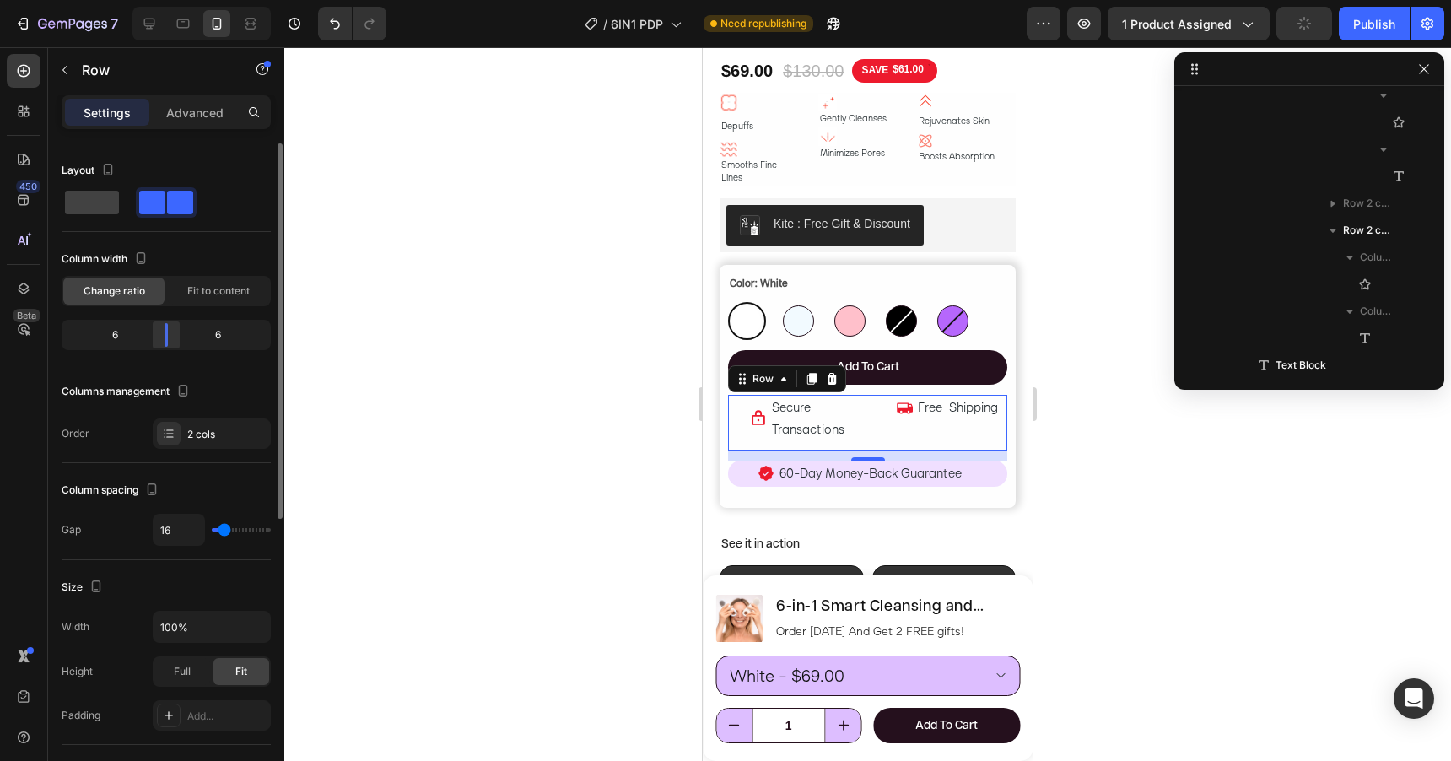
click at [175, 335] on div at bounding box center [166, 335] width 30 height 24
click at [801, 398] on p "Secure Transactions" at bounding box center [816, 418] width 88 height 44
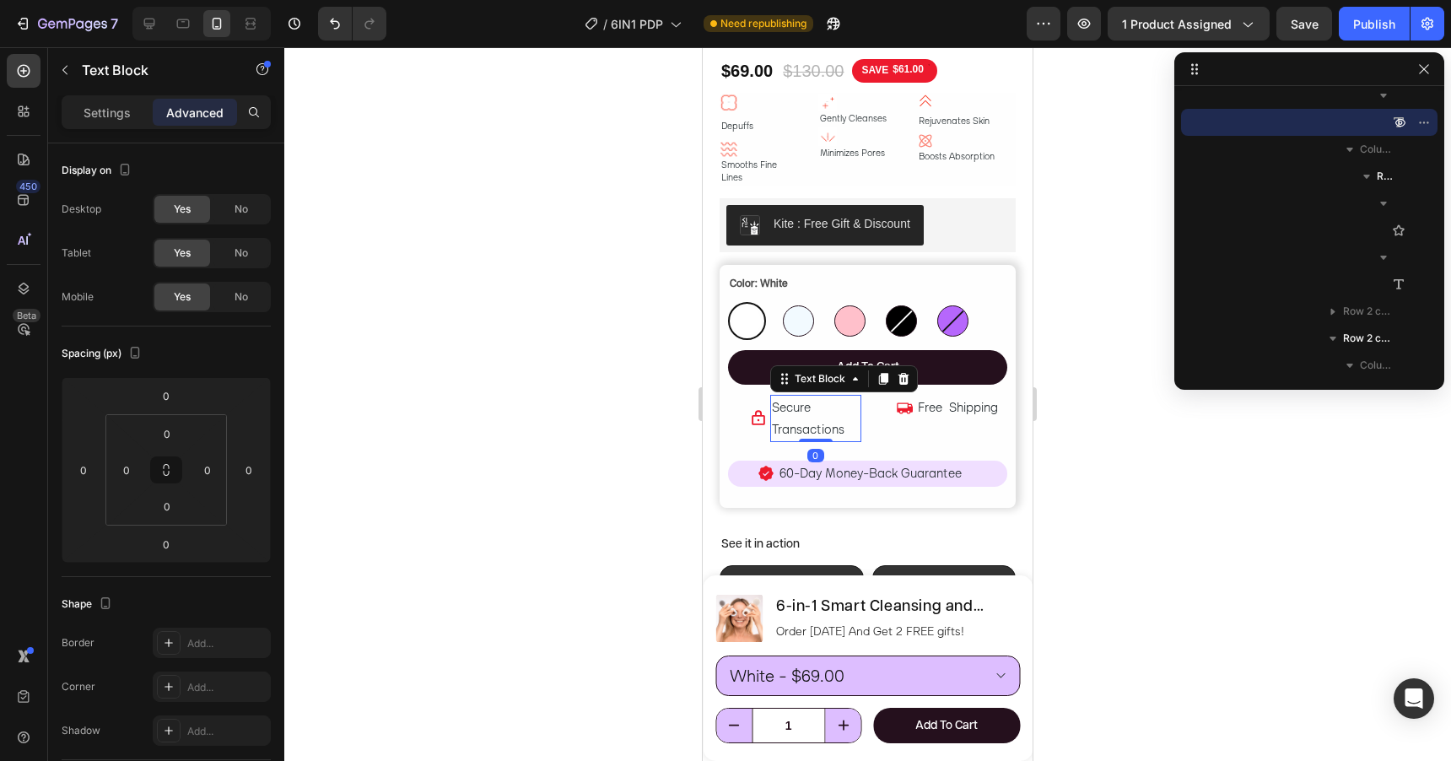
click at [801, 398] on p "Secure Transactions" at bounding box center [816, 418] width 88 height 44
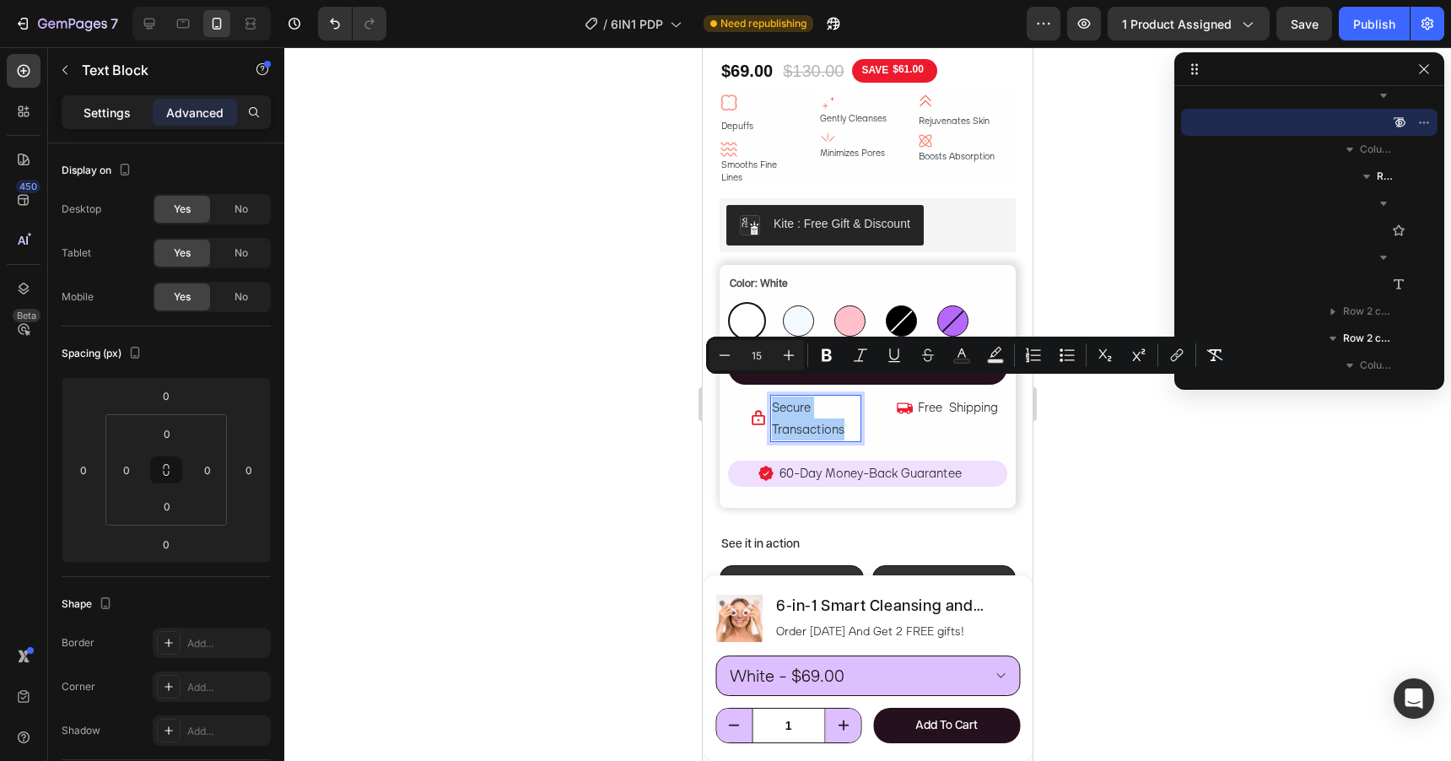
click at [105, 114] on p "Settings" at bounding box center [107, 113] width 47 height 18
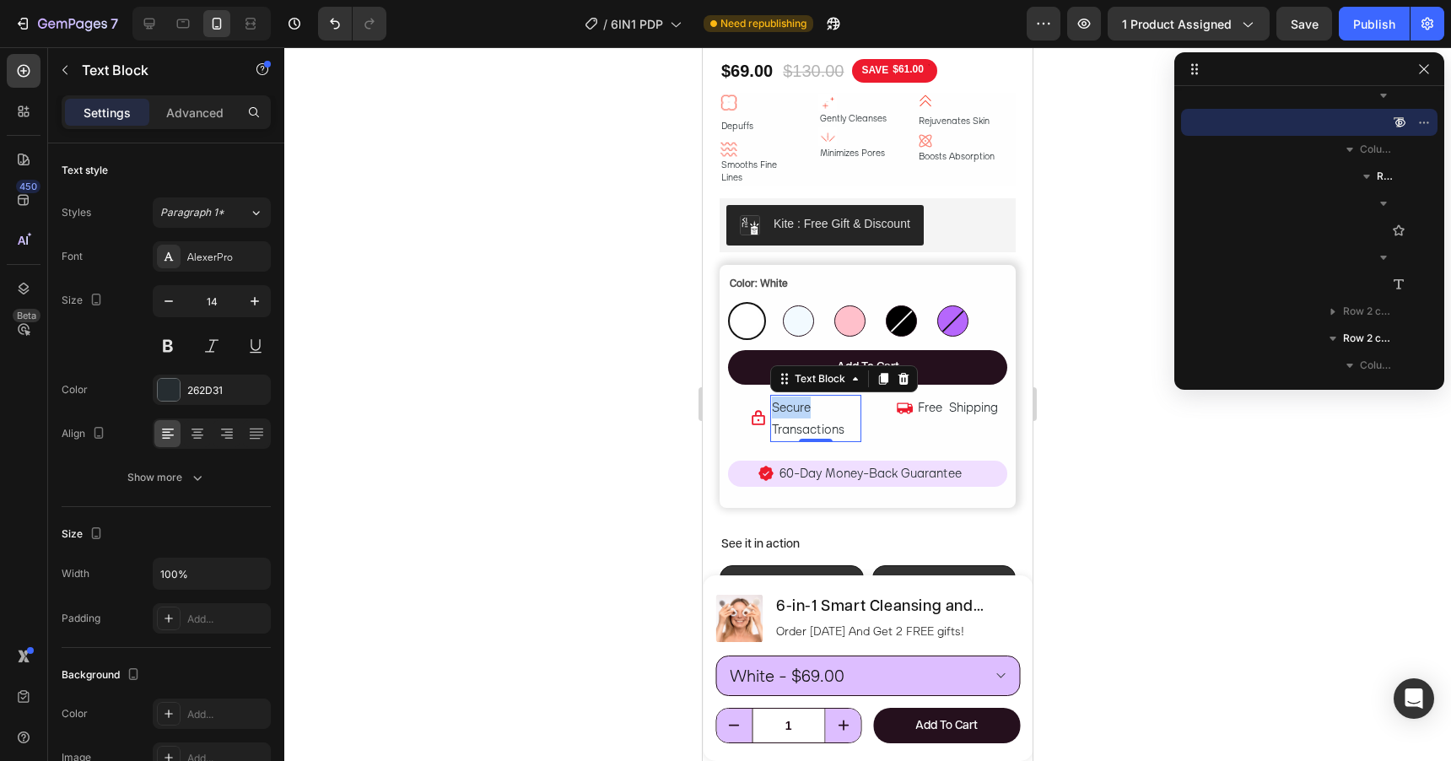
click at [791, 399] on span "Secure Transactions" at bounding box center [808, 418] width 73 height 38
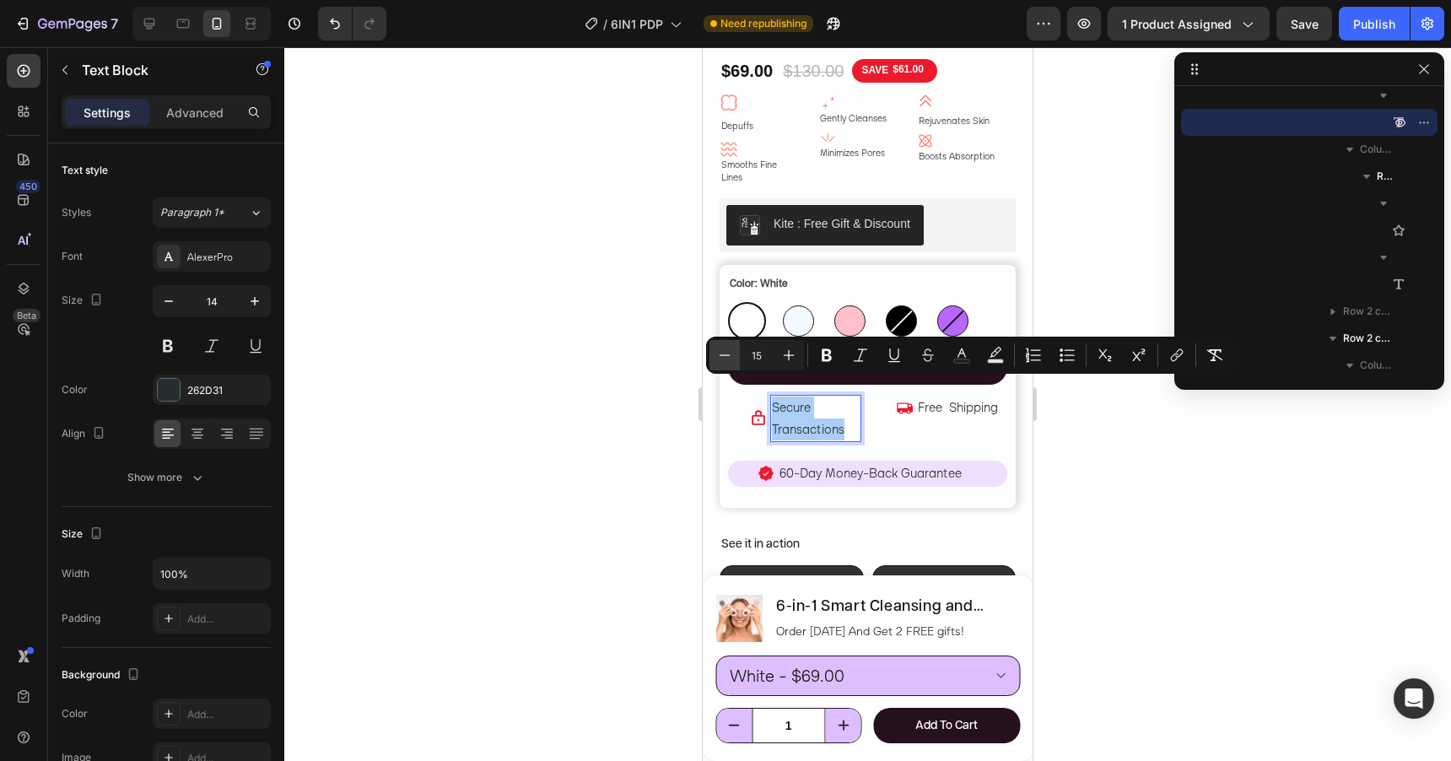
click at [728, 357] on icon "Editor contextual toolbar" at bounding box center [724, 355] width 17 height 17
type input "11"
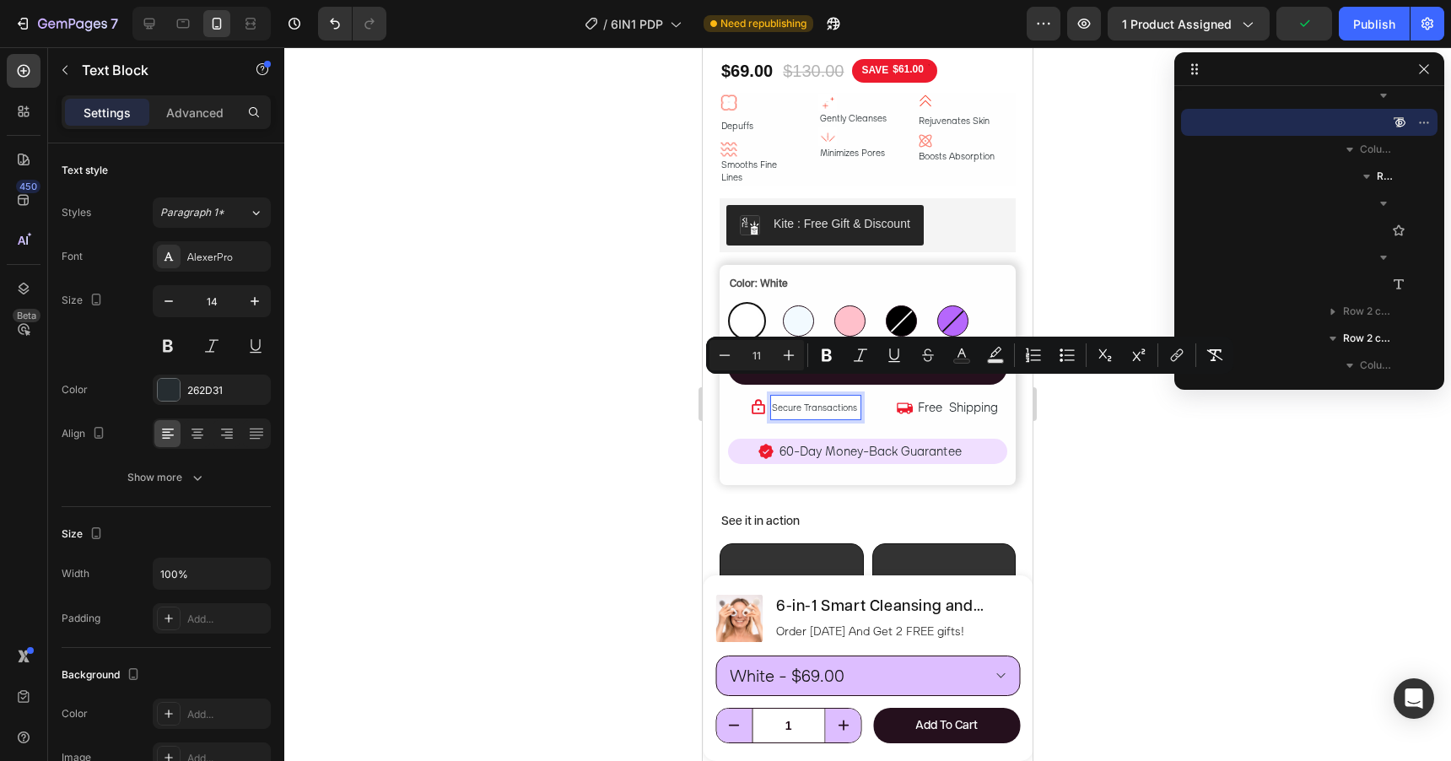
click at [666, 418] on div at bounding box center [867, 404] width 1167 height 714
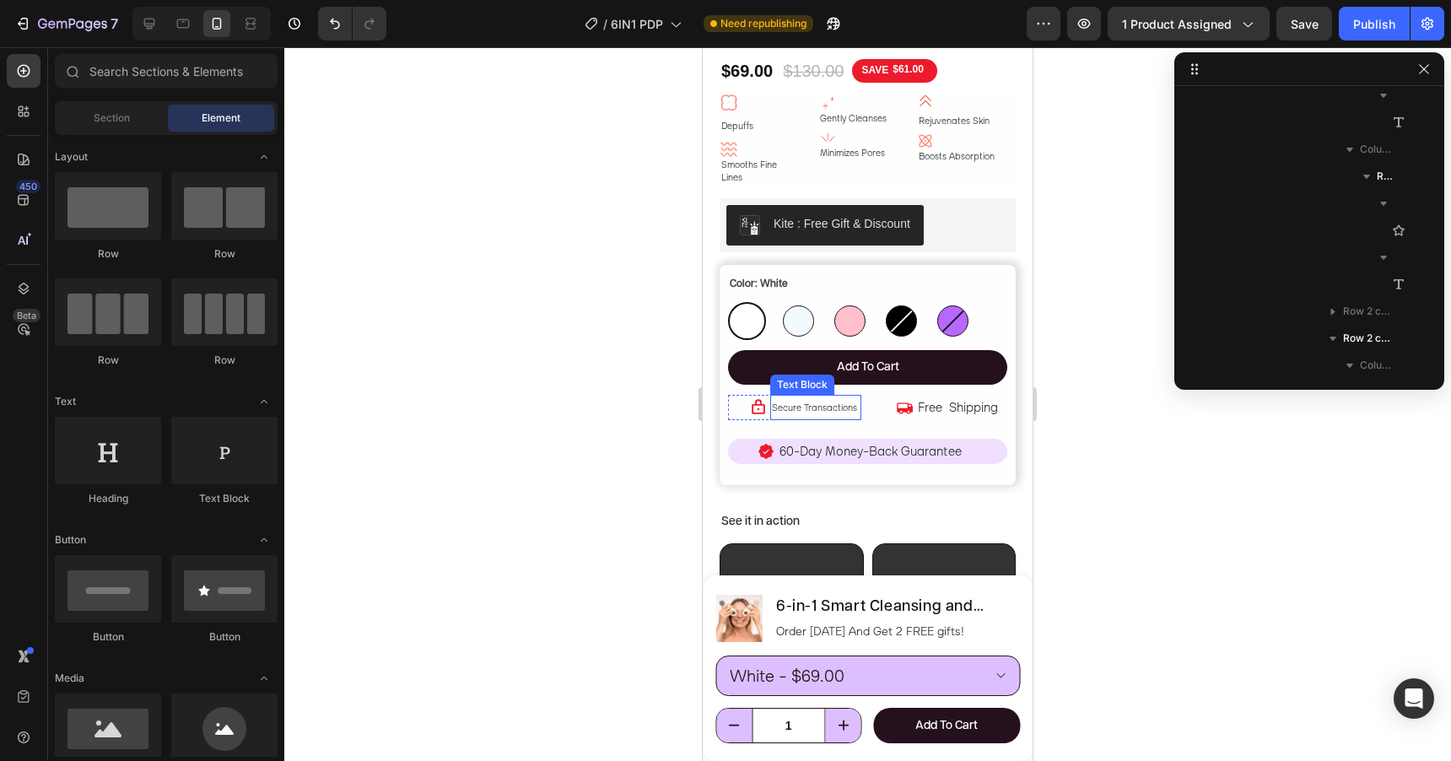
click at [773, 396] on p "Secure Transactions" at bounding box center [816, 407] width 88 height 22
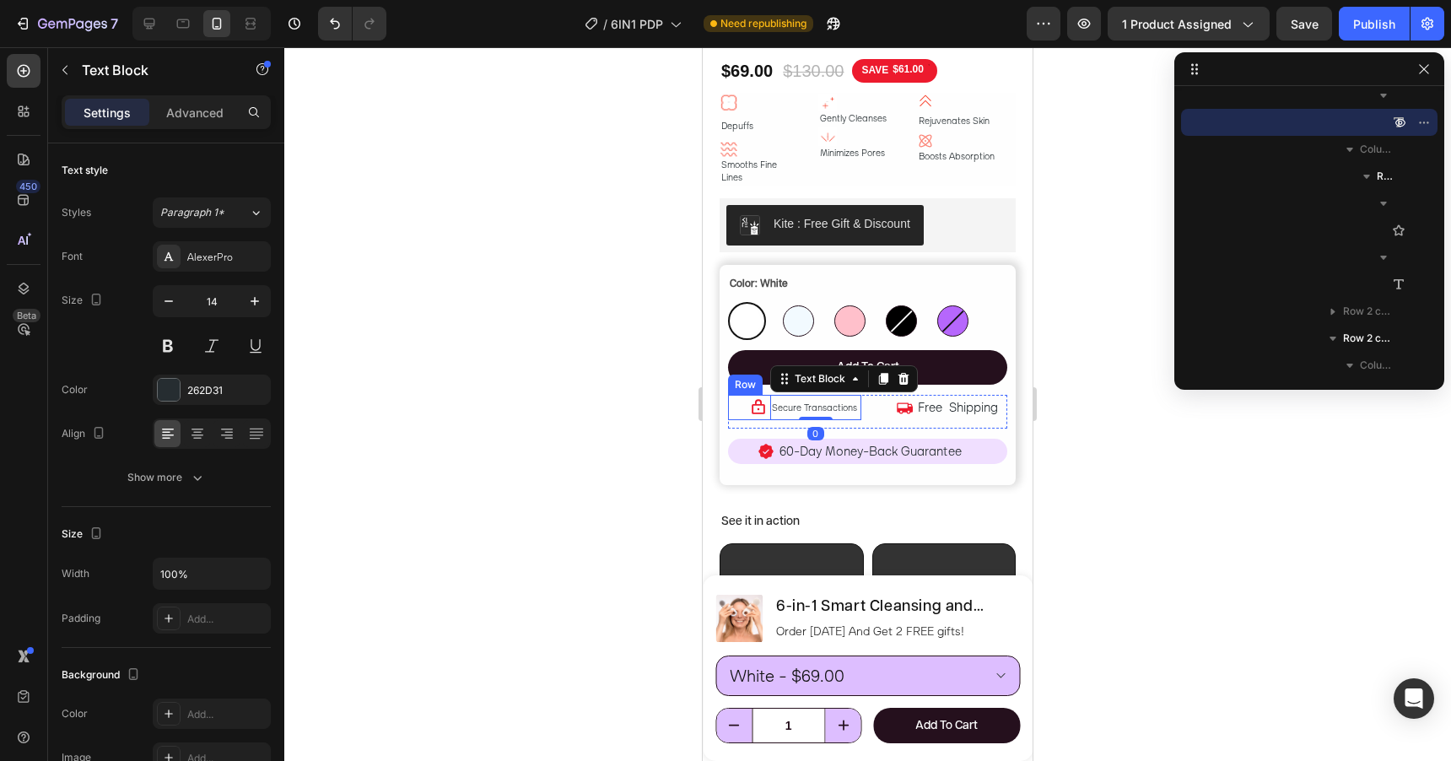
click at [764, 398] on div "Icon" at bounding box center [751, 407] width 30 height 25
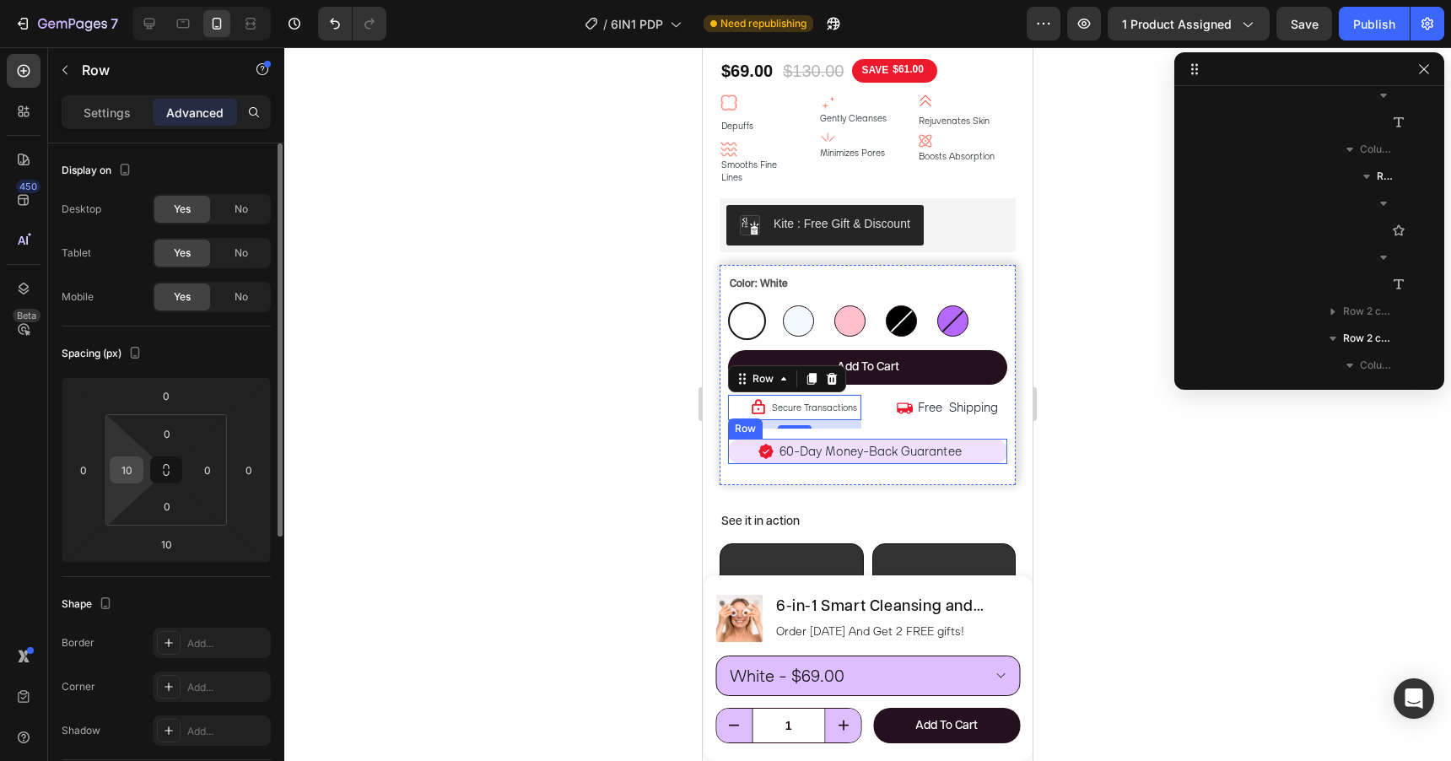
click at [128, 468] on input "10" at bounding box center [126, 469] width 25 height 25
type input "0"
click at [837, 417] on div "Color: White White White Blue Blue Pink Pink Black Black Violet Violet Product …" at bounding box center [867, 374] width 279 height 203
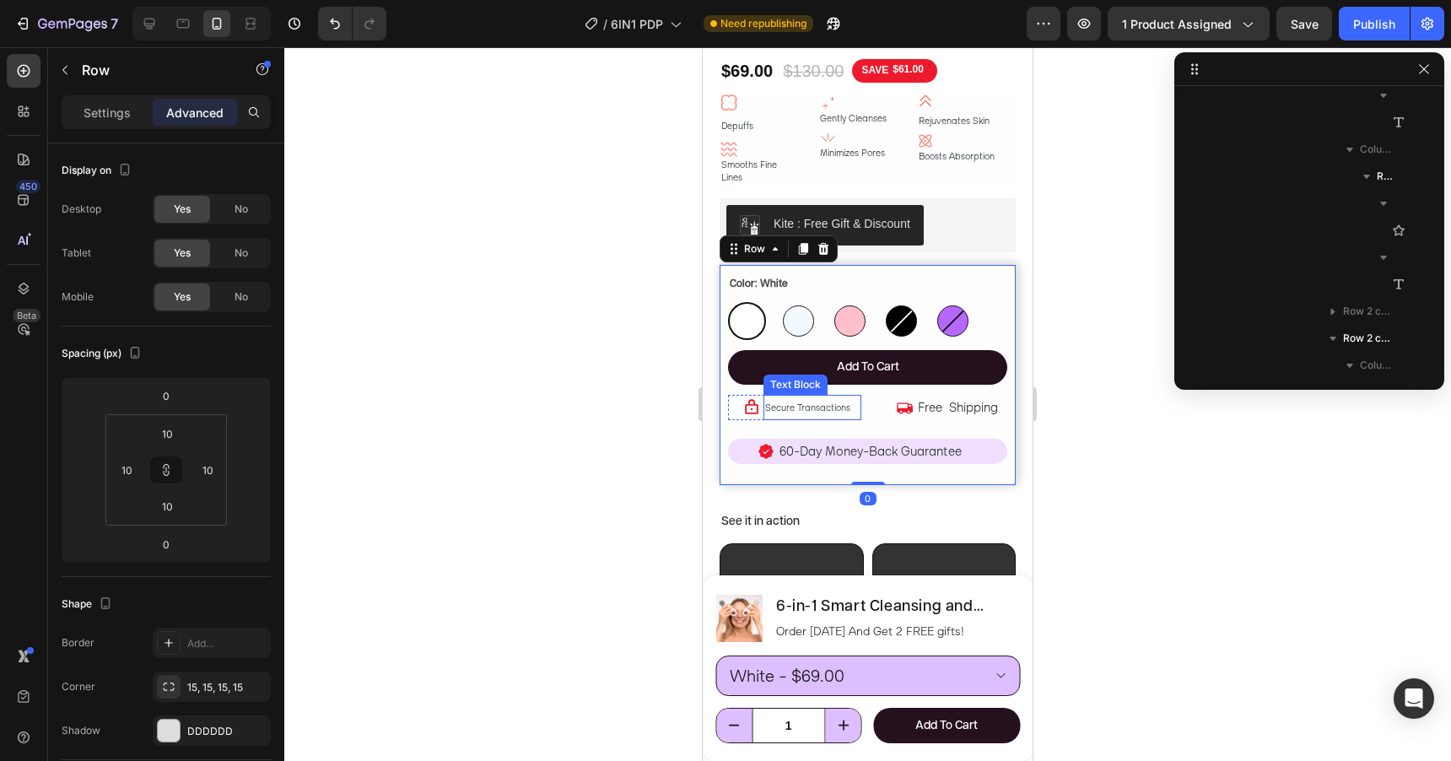
click at [820, 402] on span "Secure Transactions" at bounding box center [807, 408] width 85 height 12
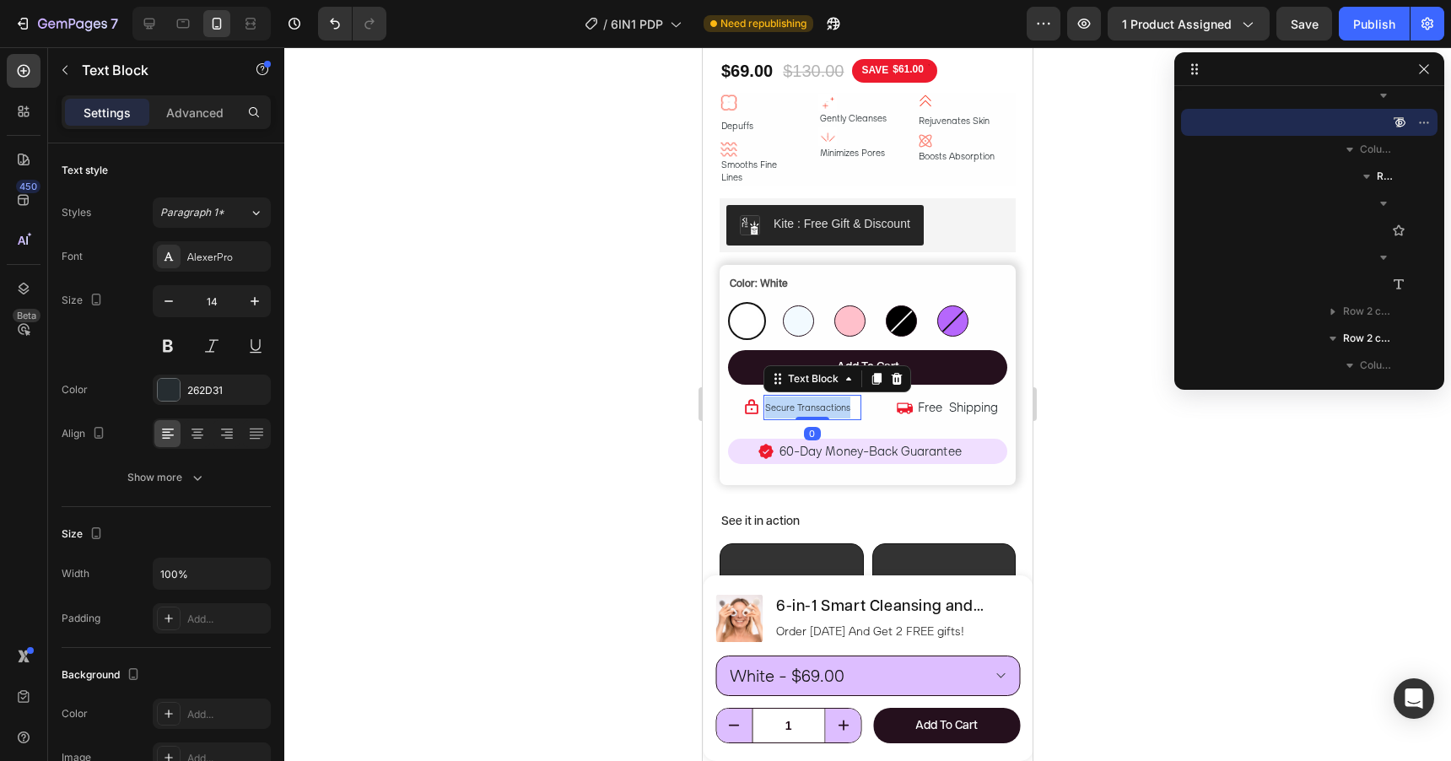
click at [820, 402] on span "Secure Transactions" at bounding box center [807, 408] width 85 height 12
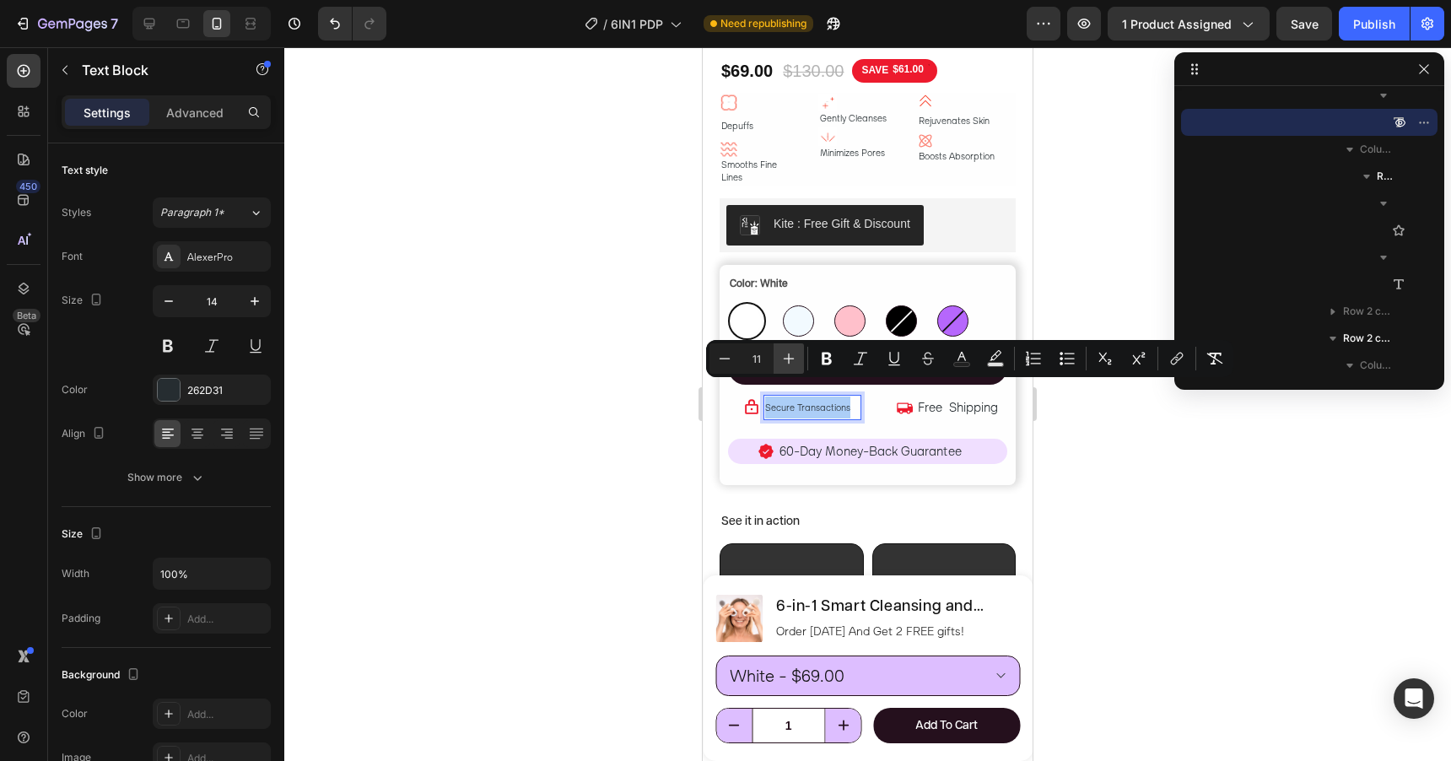
click at [793, 357] on icon "Editor contextual toolbar" at bounding box center [788, 358] width 17 height 17
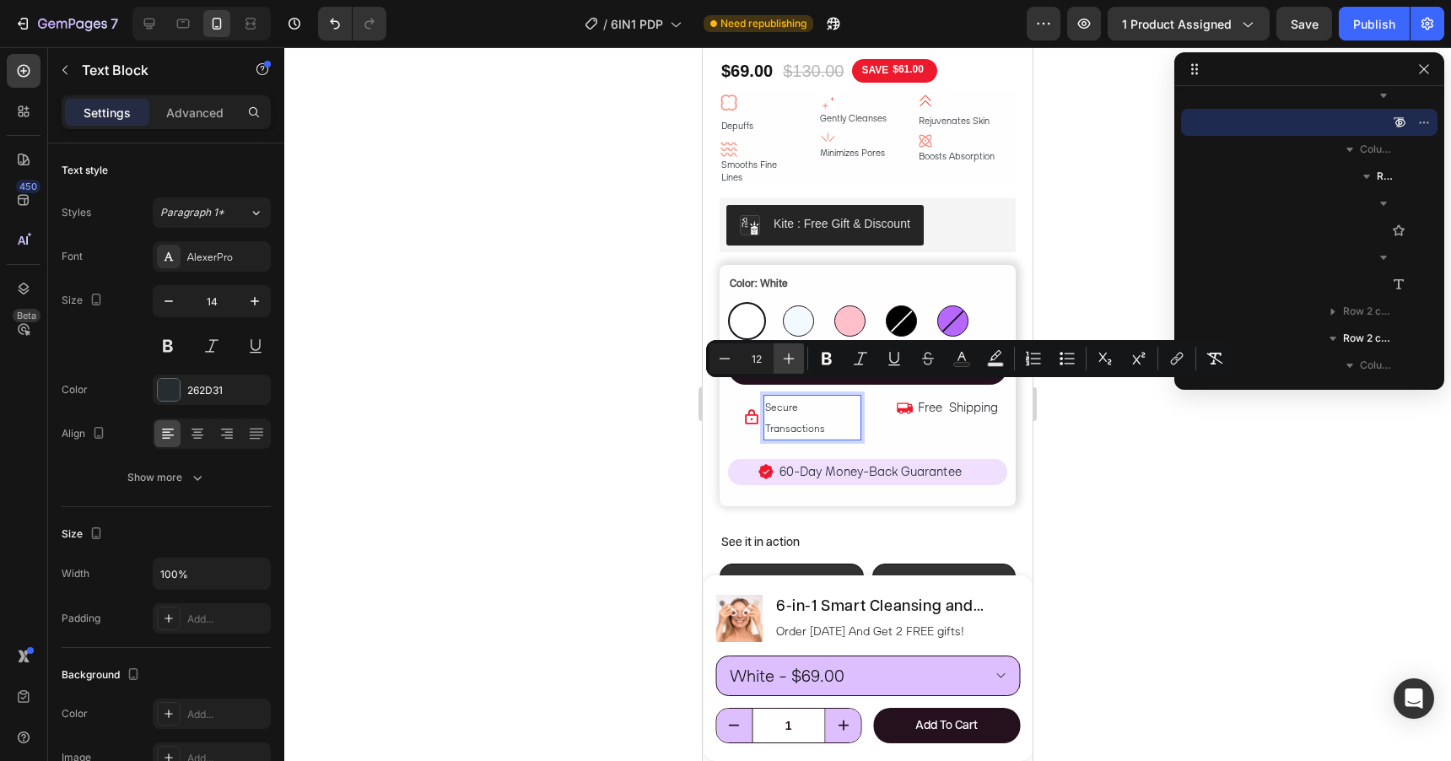
click at [793, 357] on icon "Editor contextual toolbar" at bounding box center [788, 358] width 17 height 17
click at [724, 357] on icon "Editor contextual toolbar" at bounding box center [724, 358] width 17 height 17
type input "12"
click at [817, 409] on div "Icon Secure Transactions Text Block 0 Row" at bounding box center [794, 422] width 133 height 54
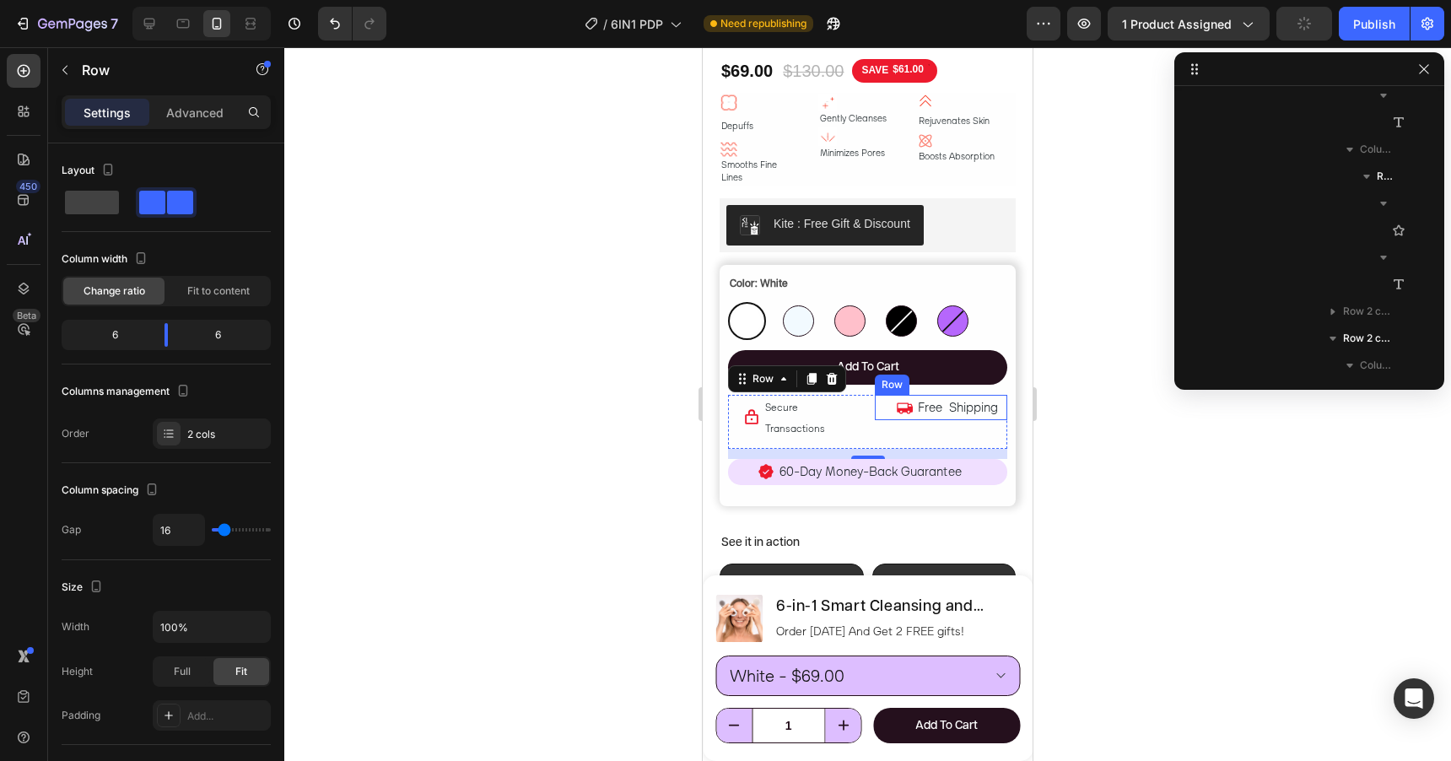
click at [885, 399] on div "Icon" at bounding box center [898, 407] width 30 height 25
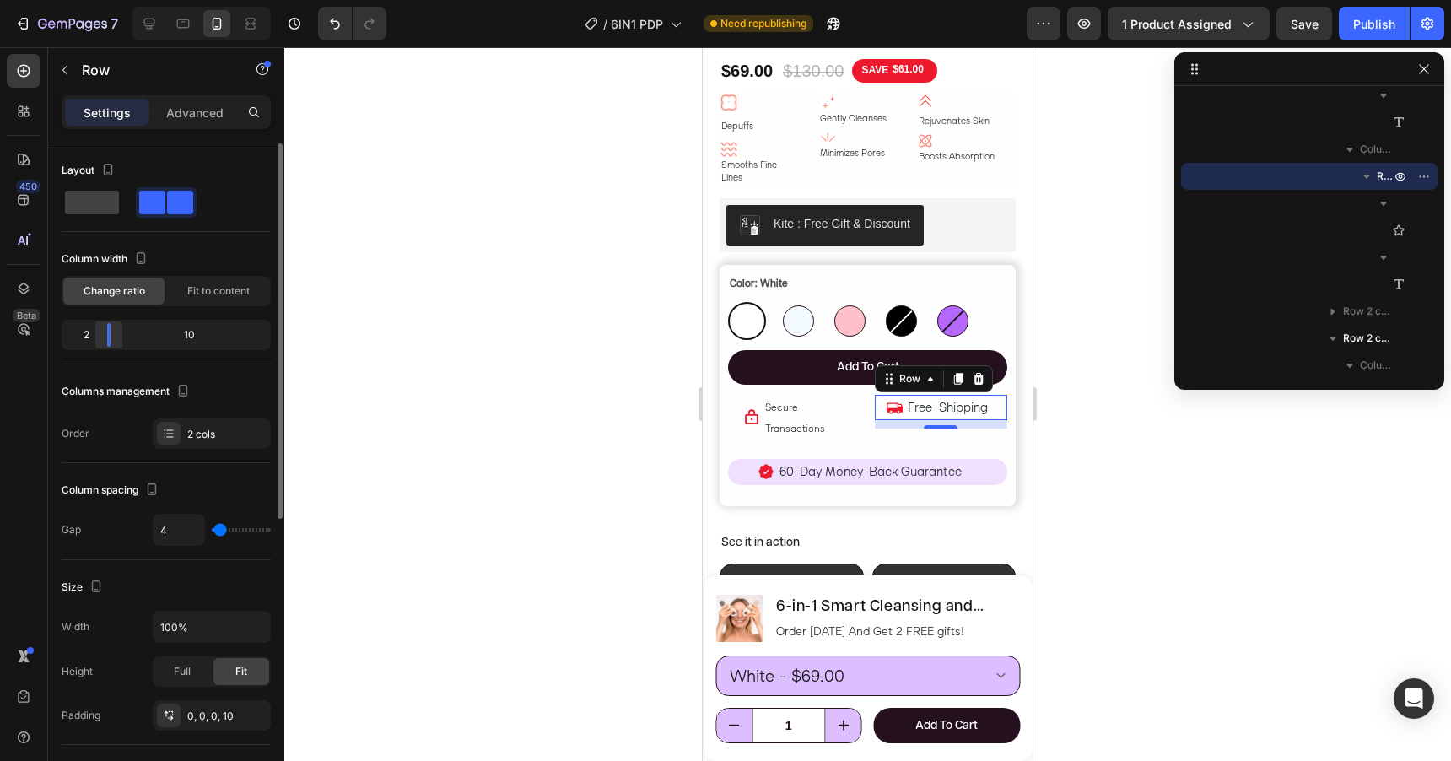
drag, startPoint x: 122, startPoint y: 333, endPoint x: 94, endPoint y: 340, distance: 28.6
click at [94, 340] on div at bounding box center [109, 335] width 30 height 24
click at [190, 116] on p "Advanced" at bounding box center [194, 113] width 57 height 18
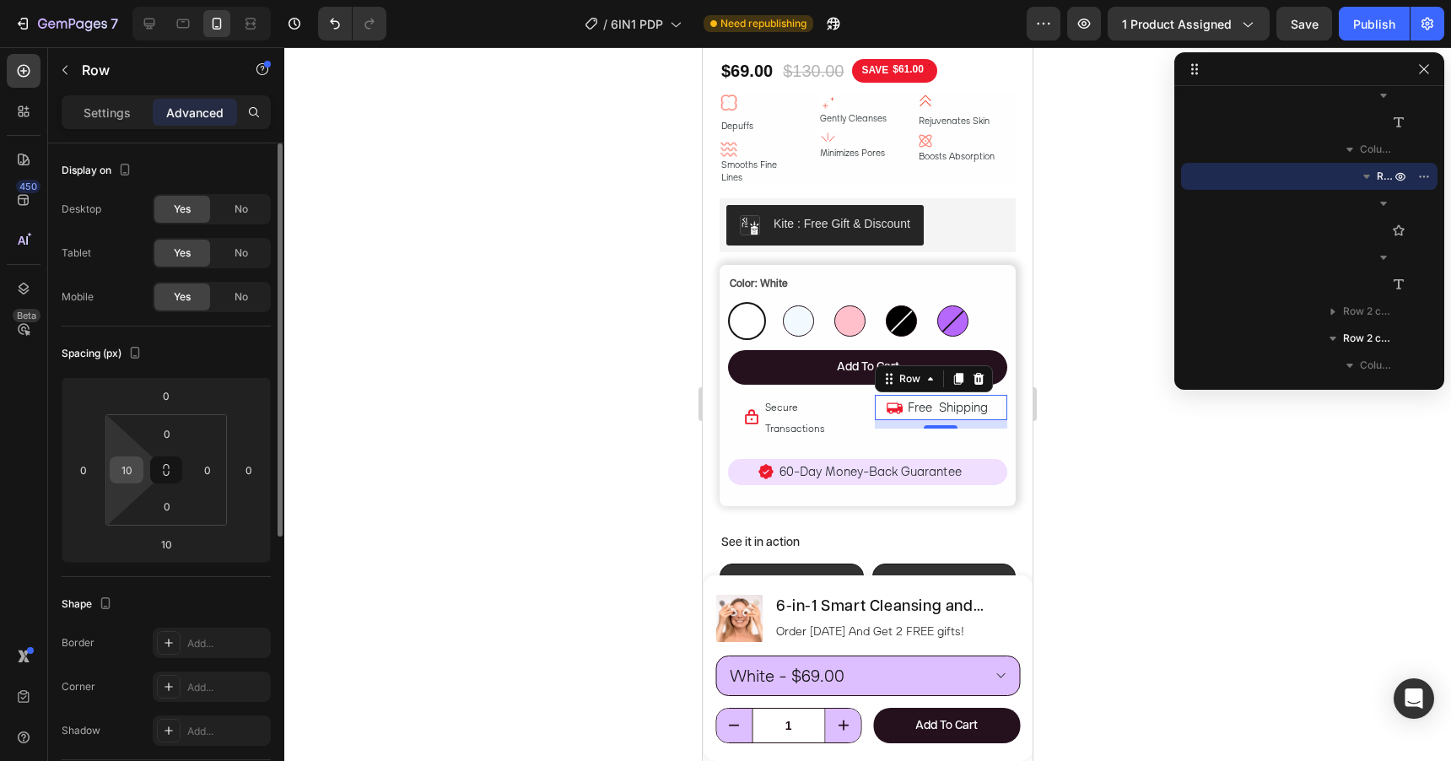
click at [132, 474] on input "10" at bounding box center [126, 469] width 25 height 25
type input "0"
click at [190, 358] on div "Spacing (px)" at bounding box center [166, 353] width 209 height 27
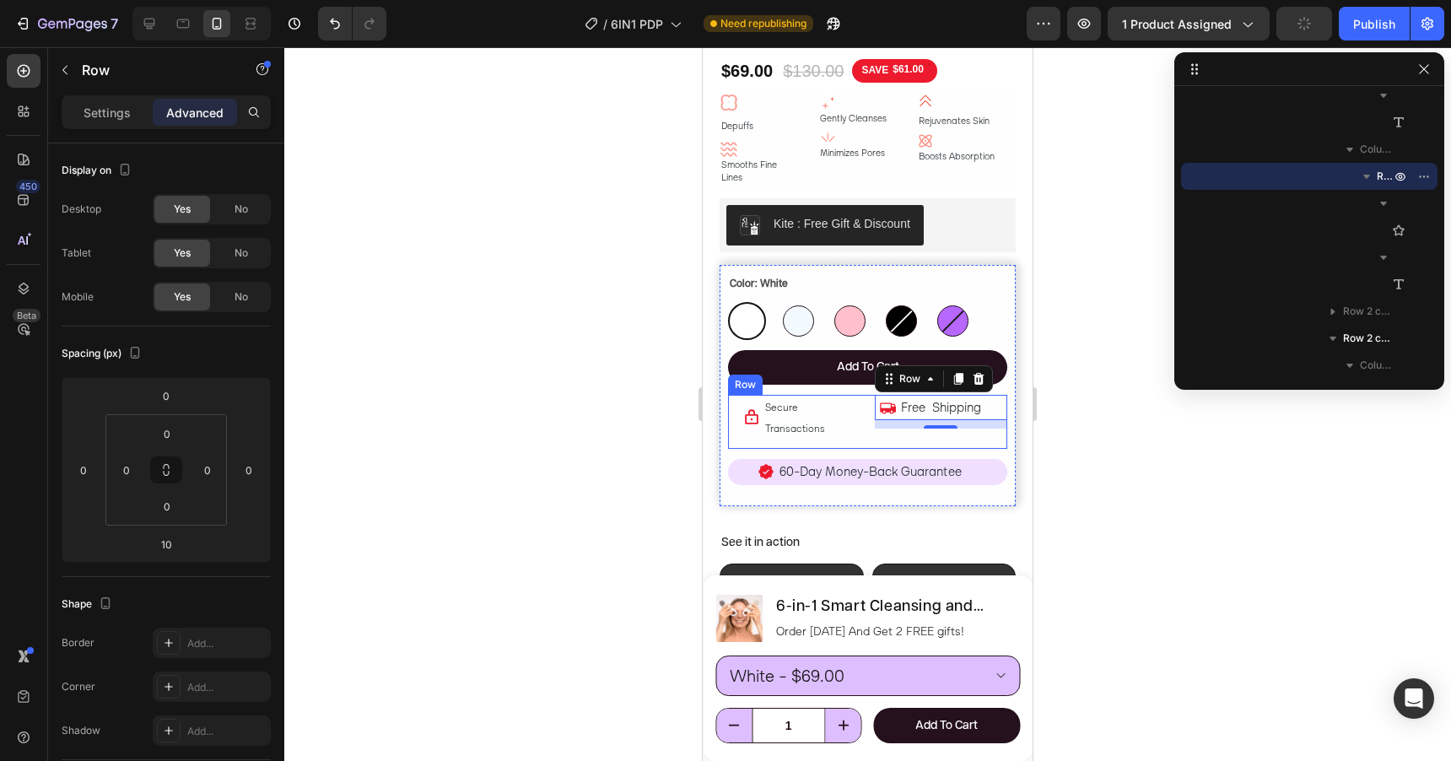
click at [866, 395] on div "Icon Secure Transactions Text Block Row Icon Free Shipping Text Block Row 10 Row" at bounding box center [867, 422] width 279 height 54
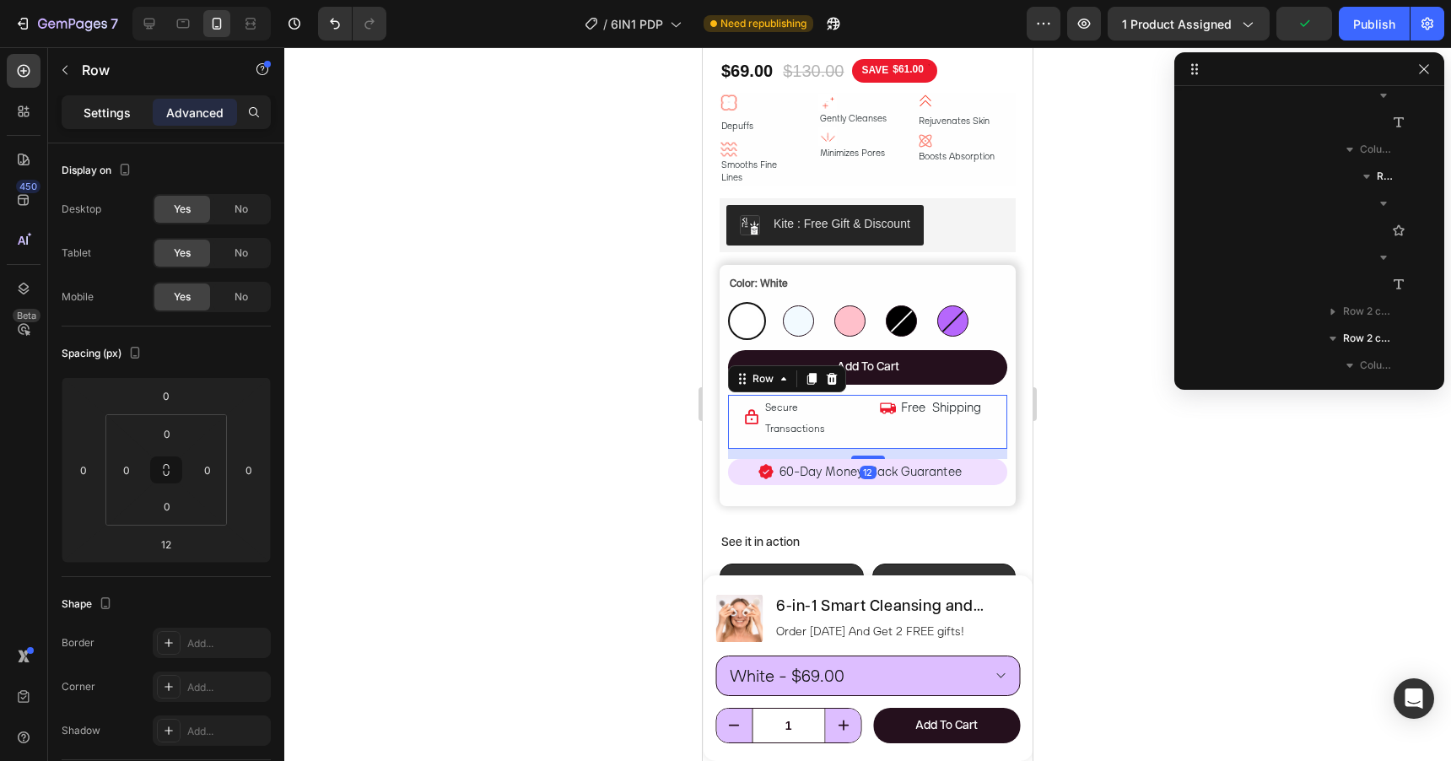
click at [116, 120] on p "Settings" at bounding box center [107, 113] width 47 height 18
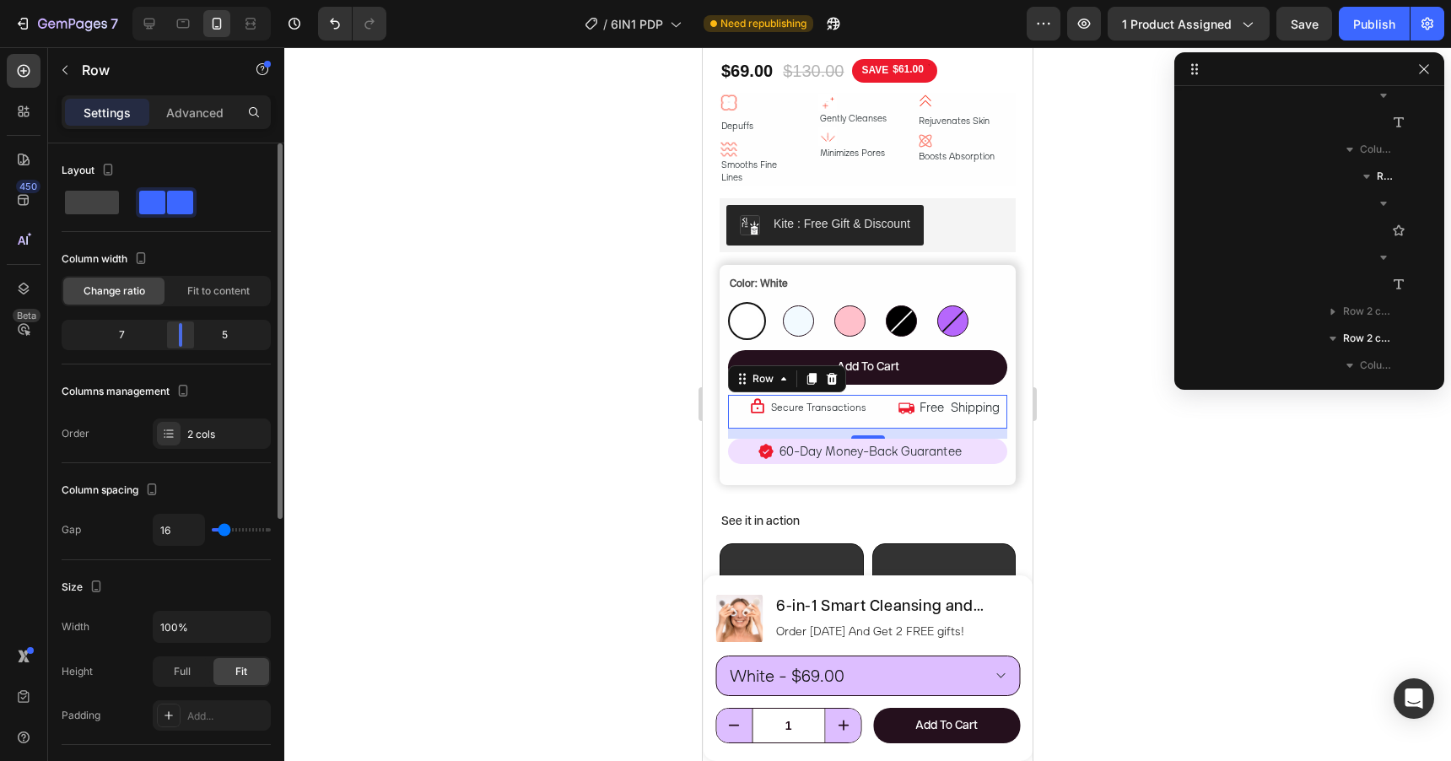
drag, startPoint x: 162, startPoint y: 328, endPoint x: 181, endPoint y: 327, distance: 19.4
click at [181, 327] on div at bounding box center [180, 335] width 30 height 24
click at [806, 401] on span "Secure Transactions" at bounding box center [818, 407] width 95 height 13
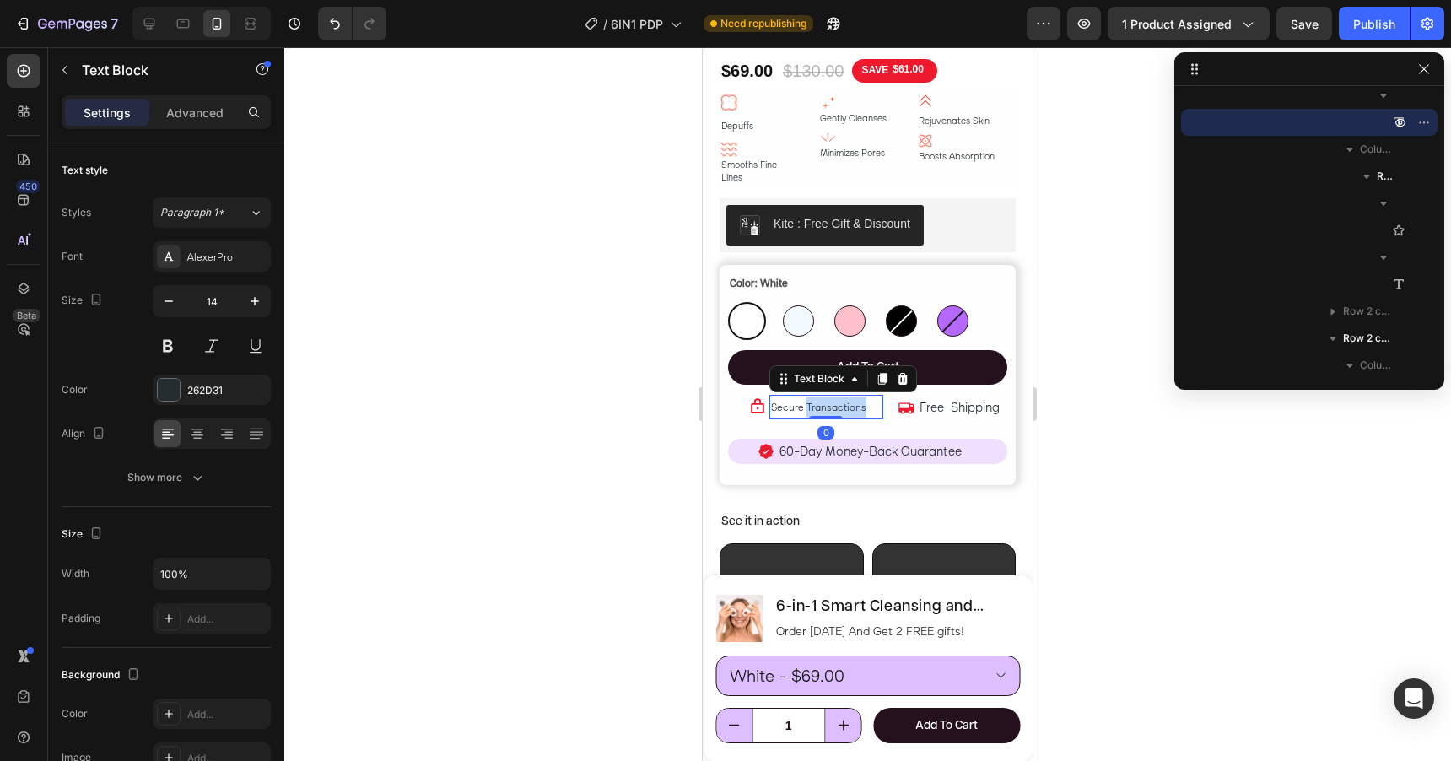
click at [806, 401] on span "Secure Transactions" at bounding box center [818, 407] width 95 height 13
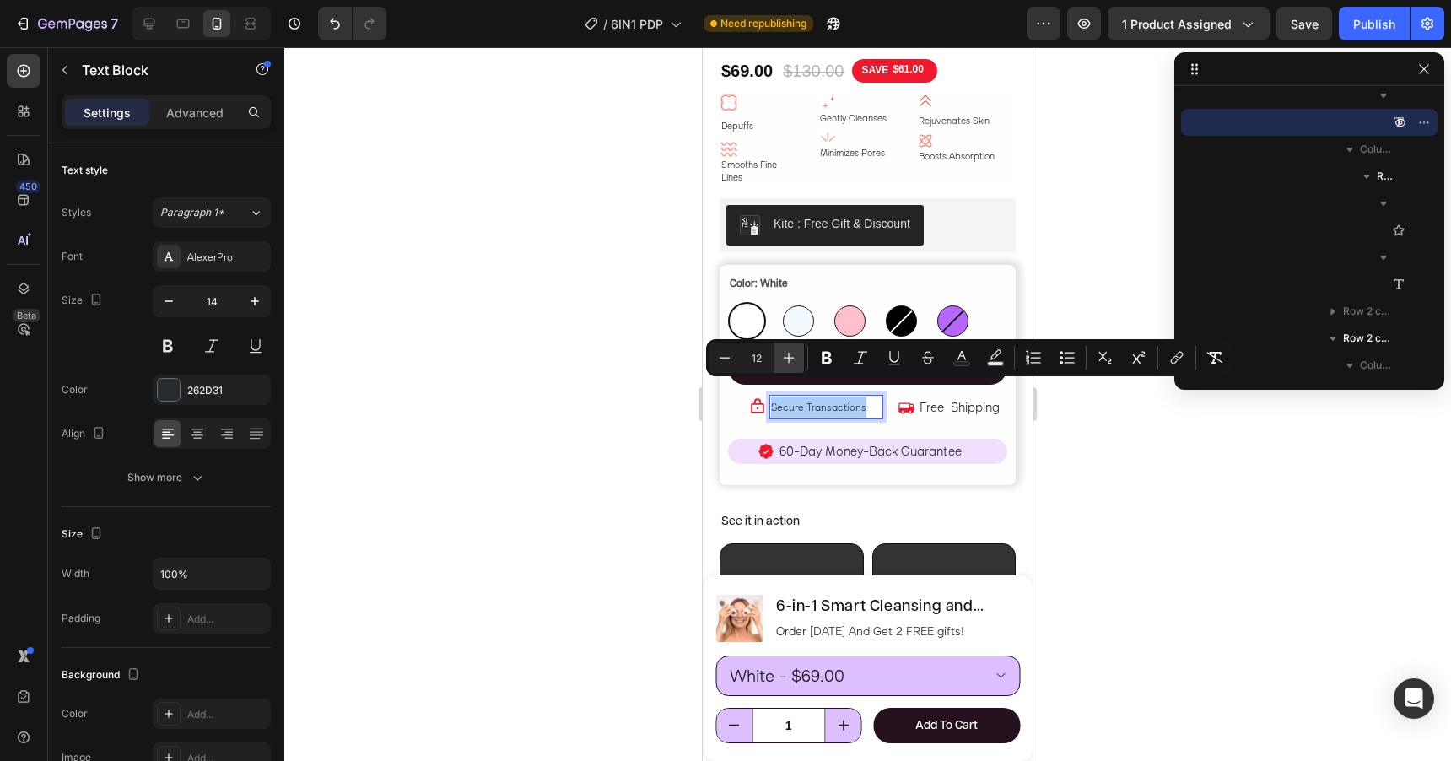
click at [789, 357] on icon "Editor contextual toolbar" at bounding box center [789, 358] width 11 height 11
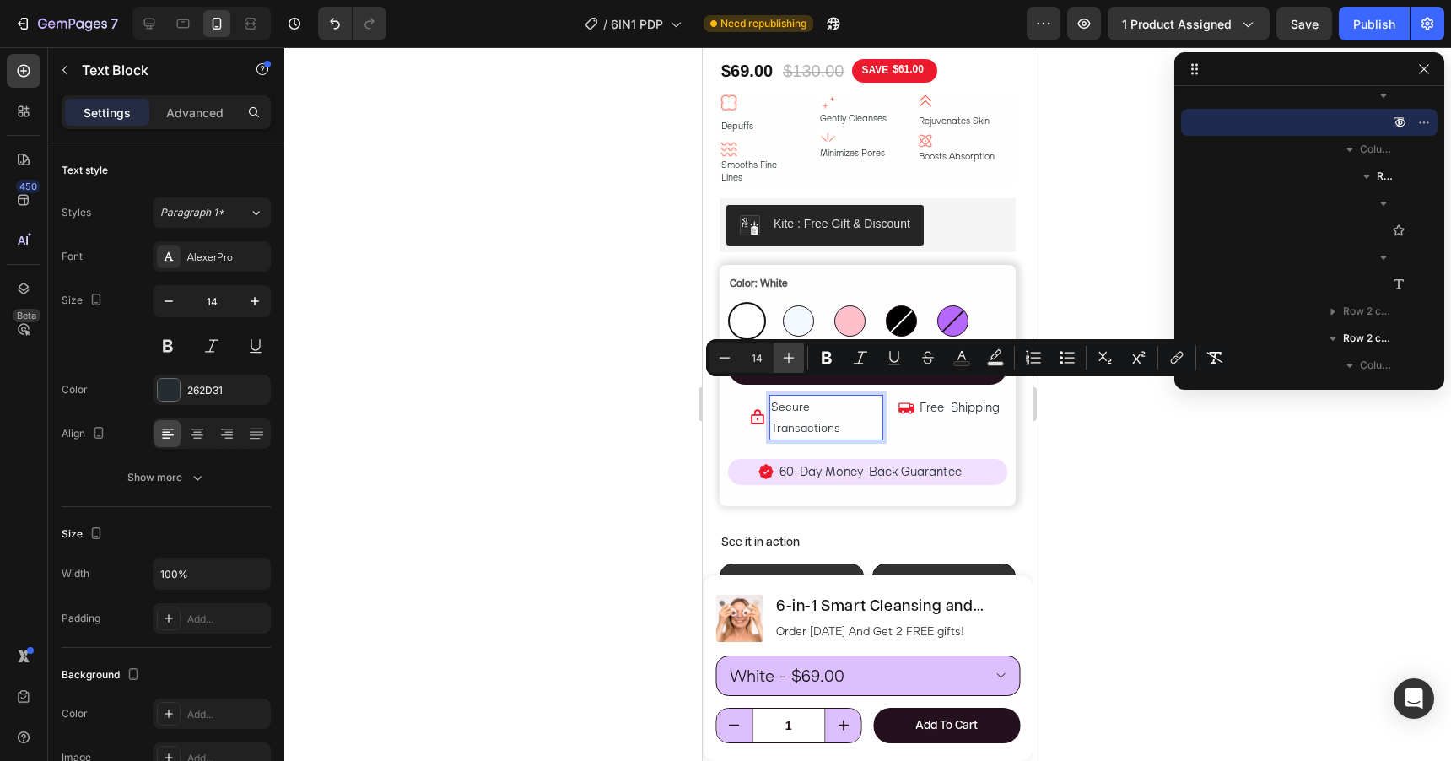
click at [789, 357] on icon "Editor contextual toolbar" at bounding box center [789, 358] width 11 height 11
click at [727, 362] on icon "Editor contextual toolbar" at bounding box center [724, 357] width 17 height 17
type input "14"
click at [963, 399] on span "Free Shipping" at bounding box center [959, 407] width 80 height 16
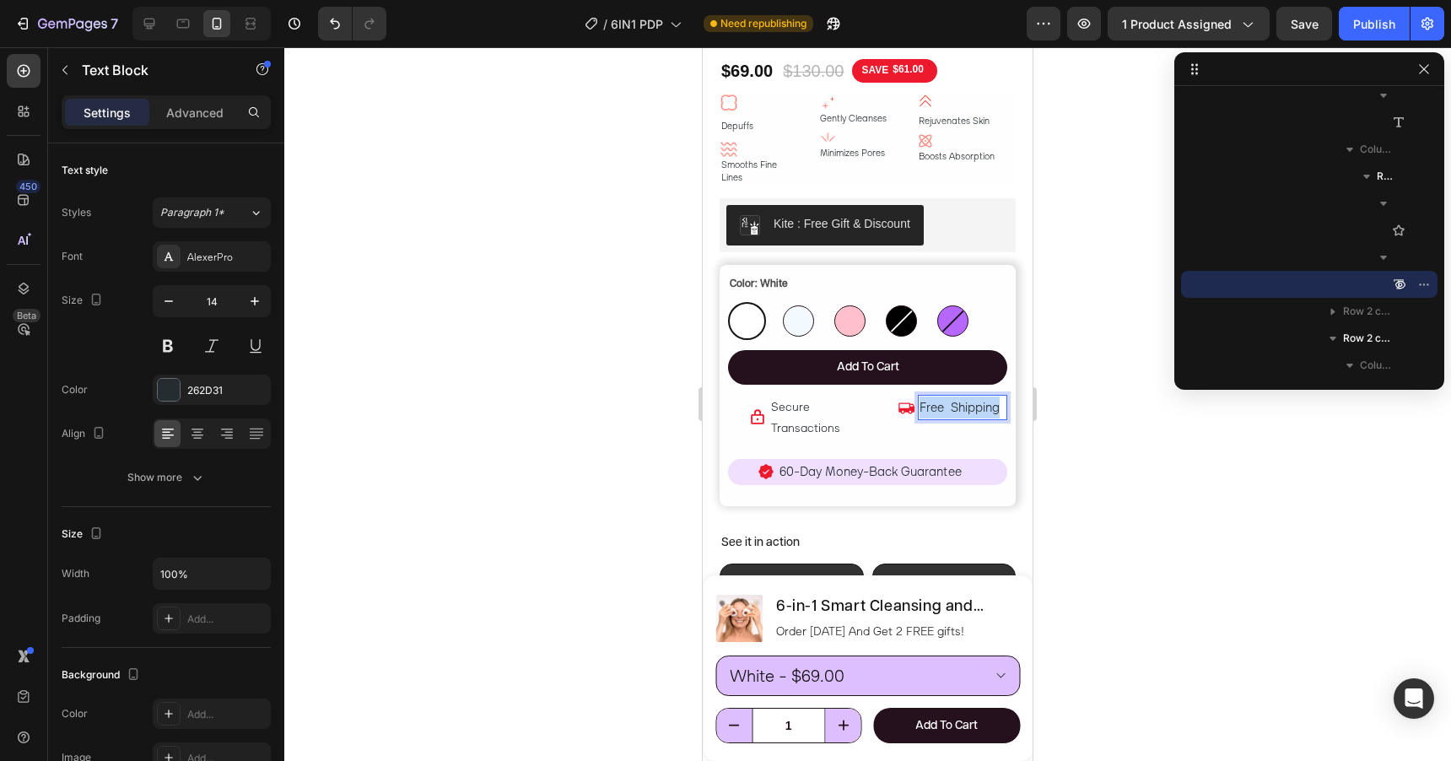
click at [963, 399] on span "Free Shipping" at bounding box center [959, 407] width 80 height 16
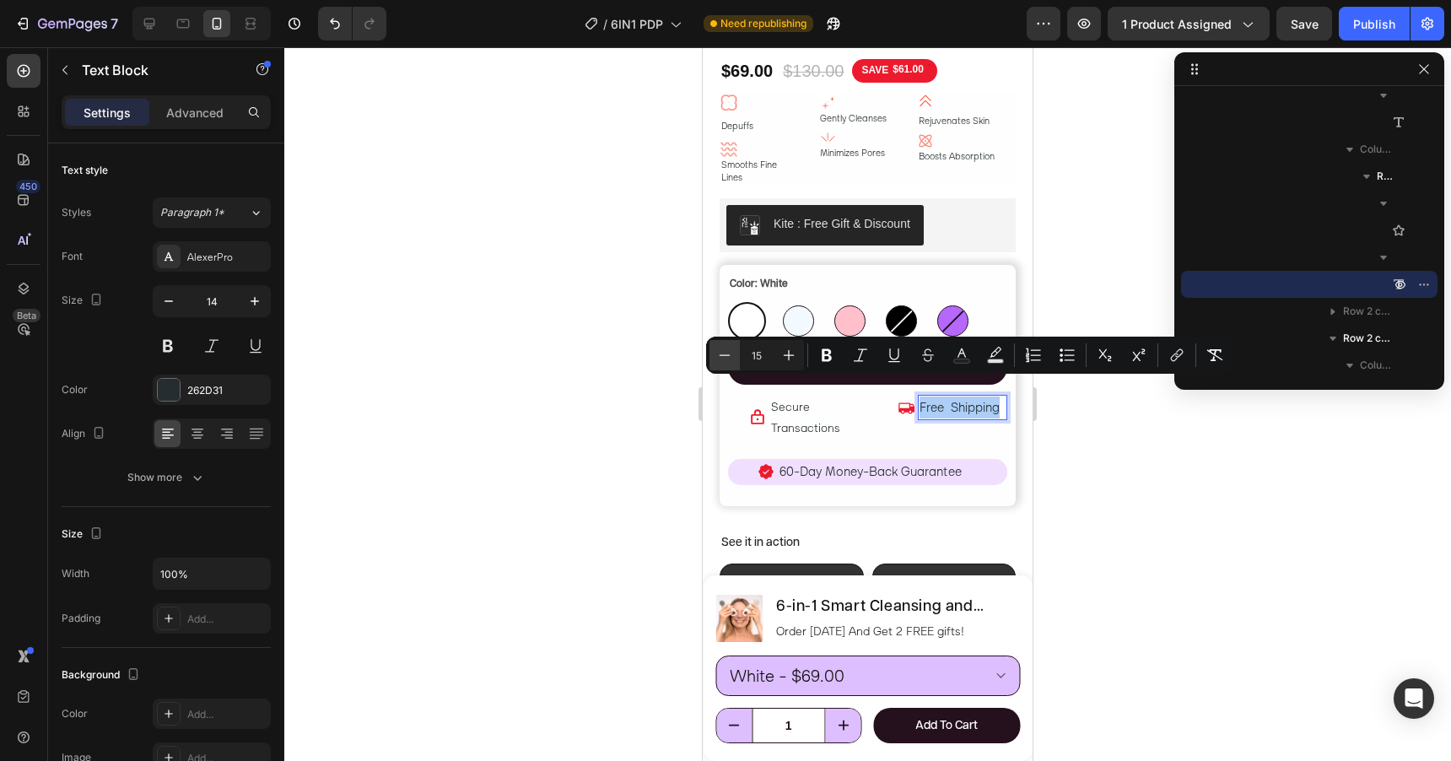
click at [724, 359] on icon "Editor contextual toolbar" at bounding box center [724, 355] width 17 height 17
type input "14"
click at [1140, 429] on div at bounding box center [867, 404] width 1167 height 714
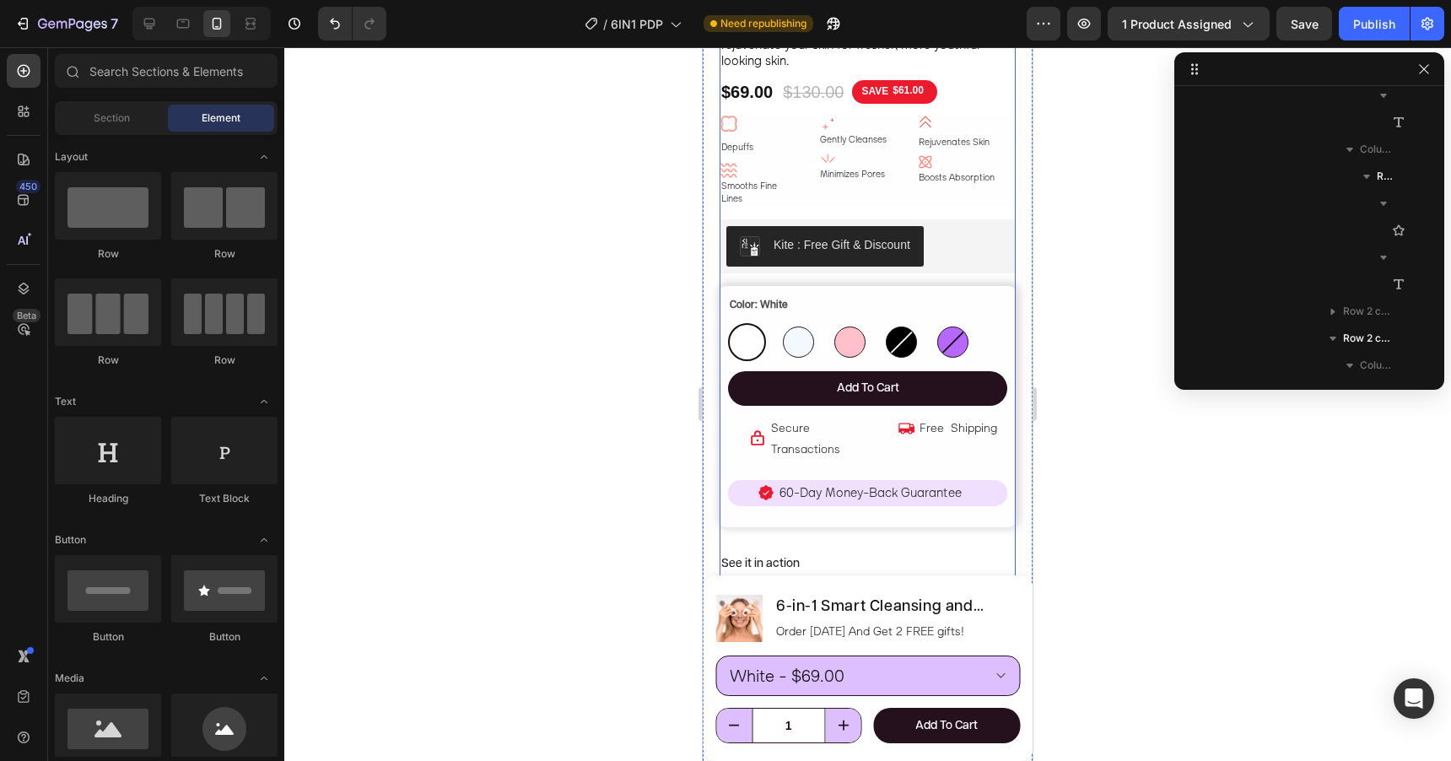
scroll to position [755, 0]
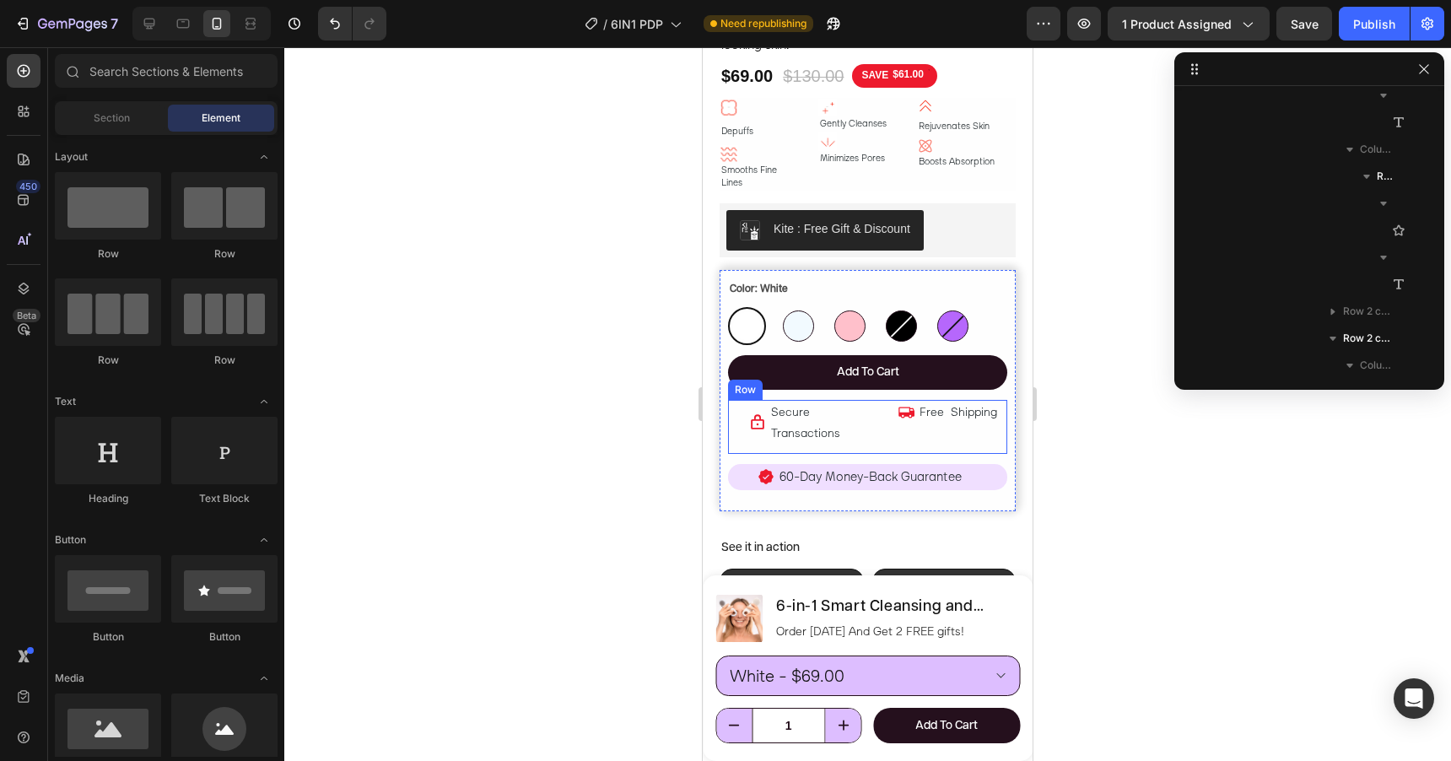
click at [890, 405] on div "Icon Secure Transactions Text Block Row Icon Free Shipping Text Block Row Row" at bounding box center [867, 427] width 279 height 54
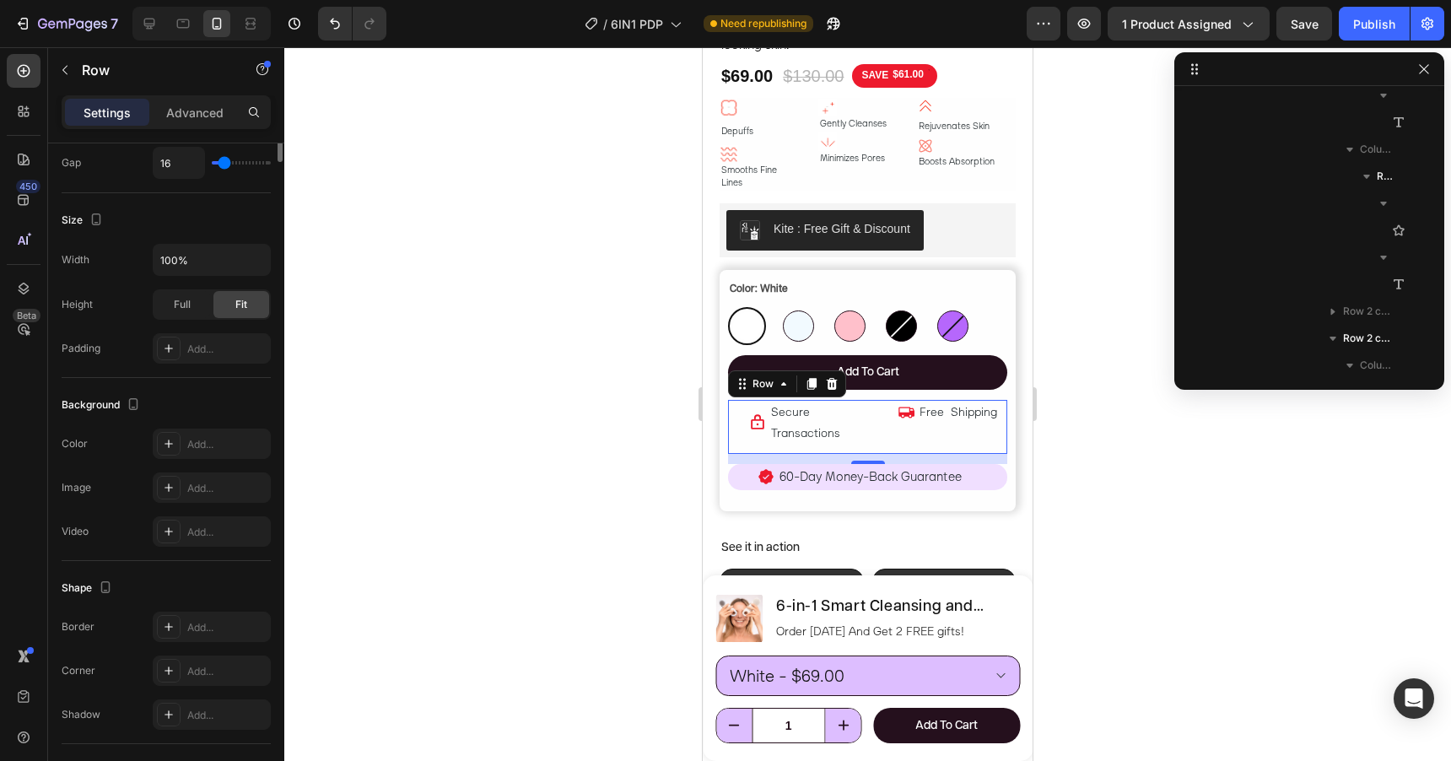
scroll to position [512, 0]
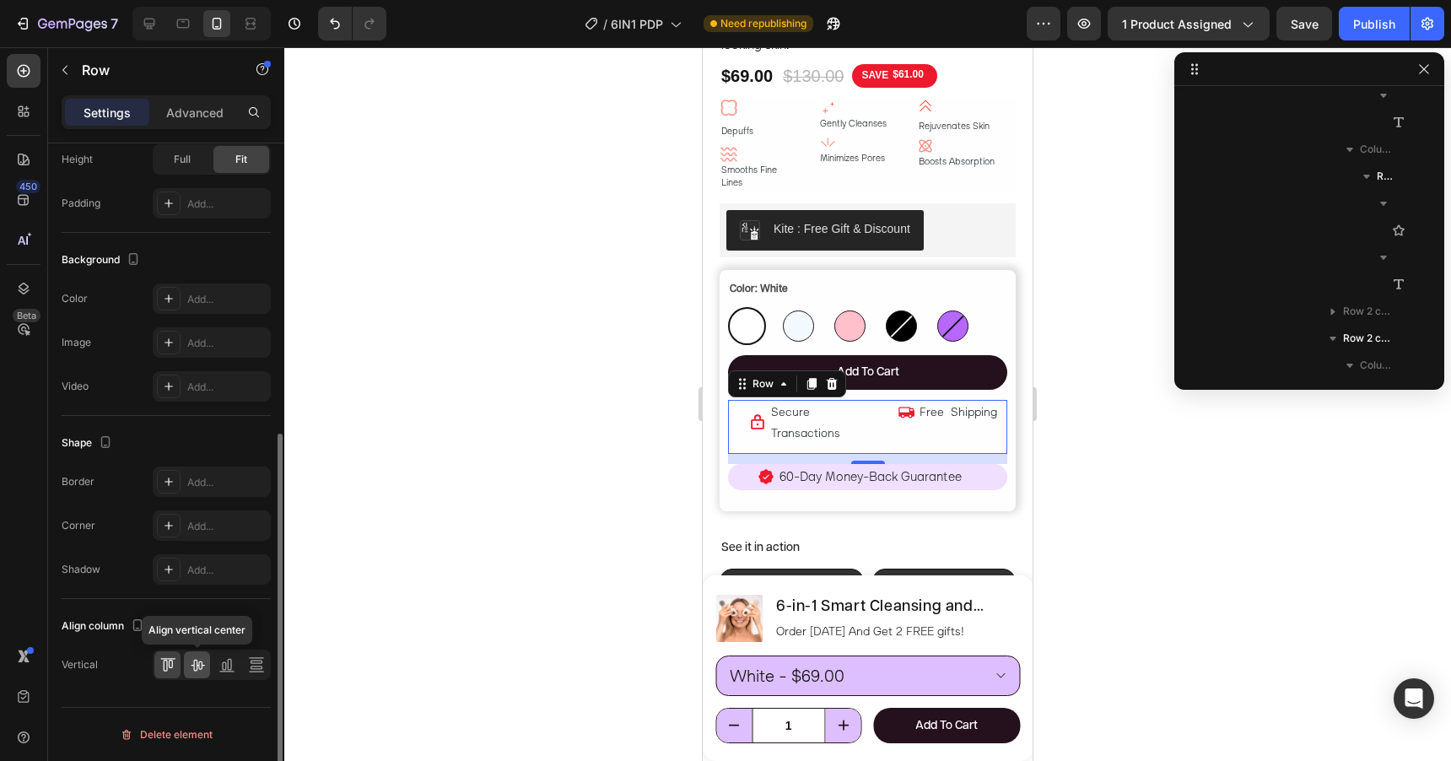
click at [196, 671] on icon at bounding box center [197, 664] width 17 height 17
click at [755, 406] on div "Icon" at bounding box center [747, 423] width 38 height 46
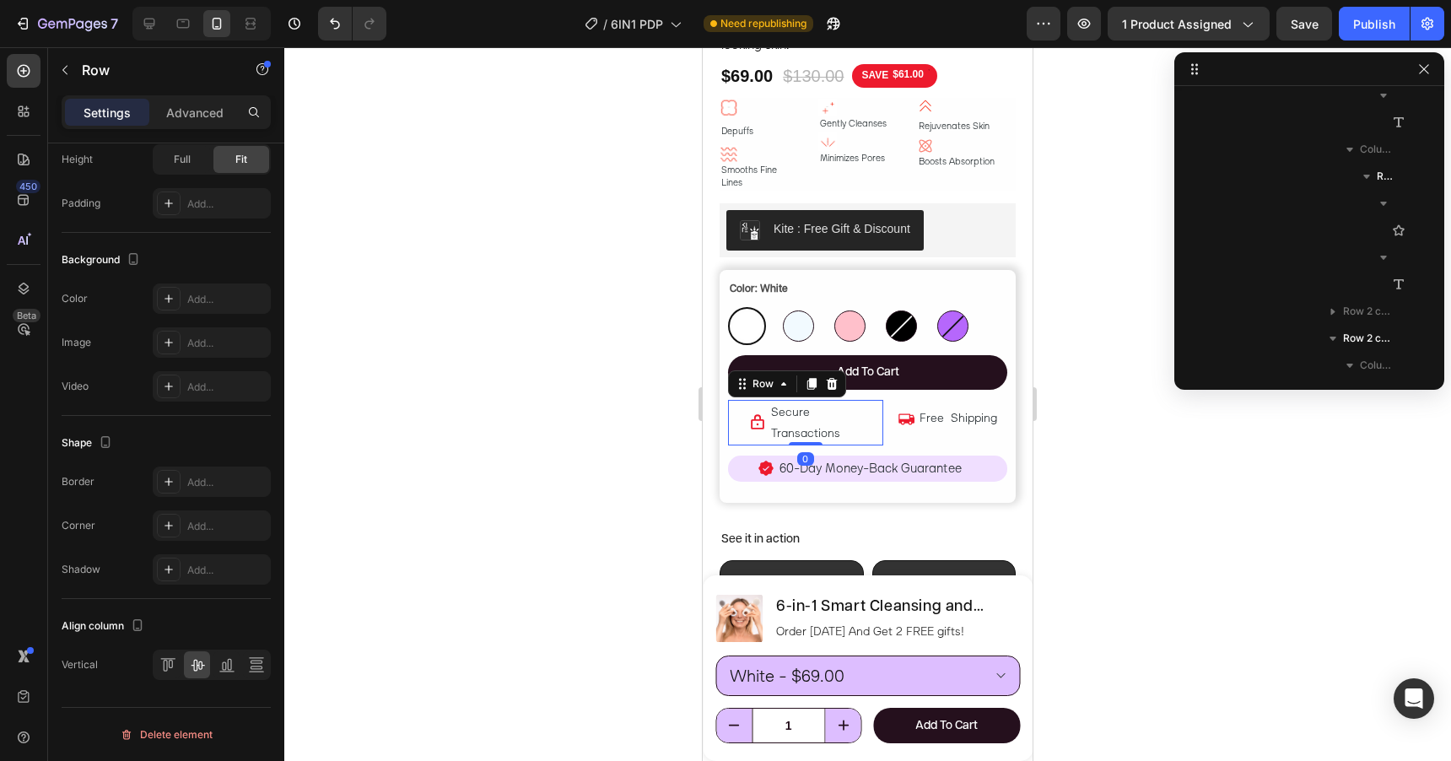
drag, startPoint x: 804, startPoint y: 411, endPoint x: 804, endPoint y: 393, distance: 17.7
click at [804, 400] on div "Icon Secure Transactions Text Block Row 0" at bounding box center [805, 423] width 155 height 46
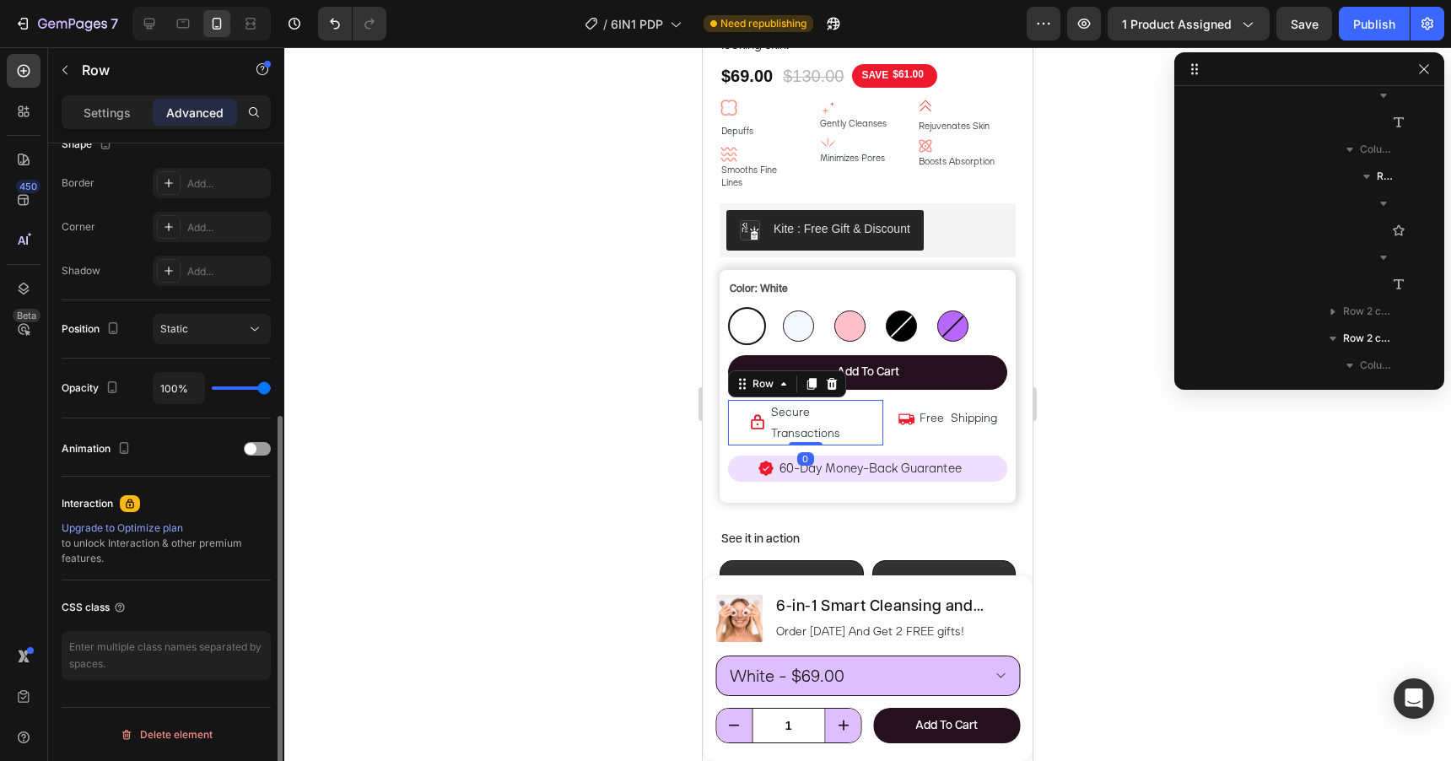
scroll to position [460, 0]
click at [925, 406] on div "Free Shipping" at bounding box center [962, 418] width 89 height 24
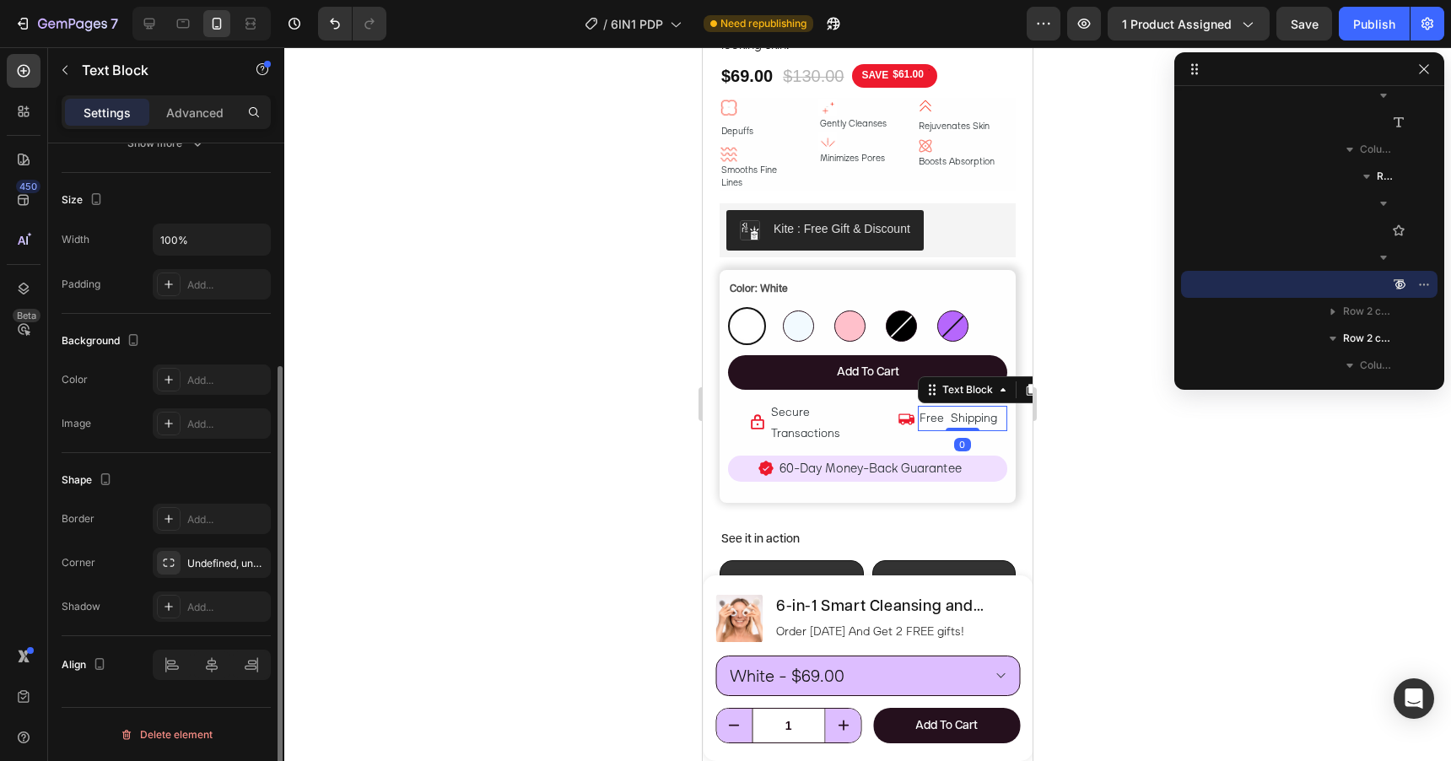
scroll to position [0, 0]
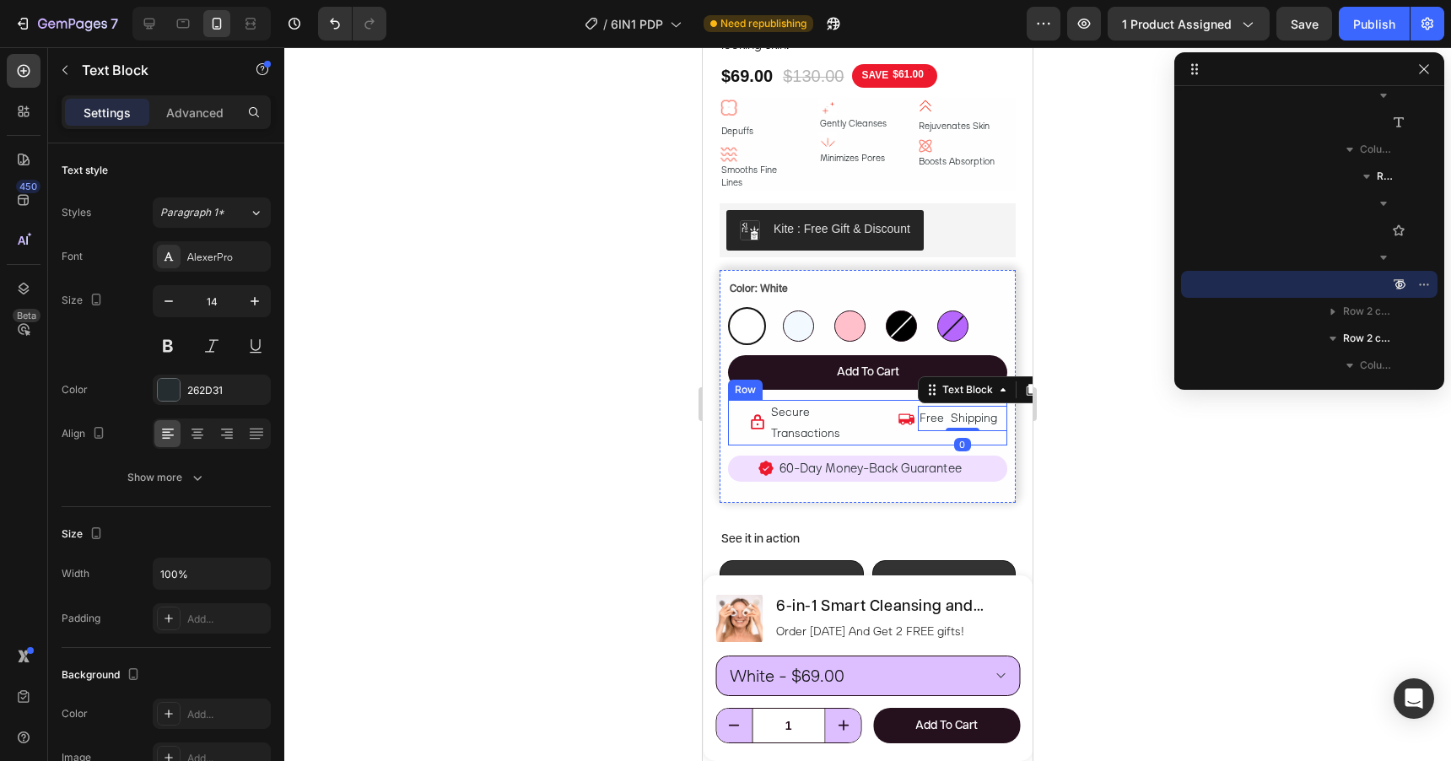
click at [936, 414] on div "Icon Free Shipping Text Block 0 Row" at bounding box center [952, 423] width 111 height 46
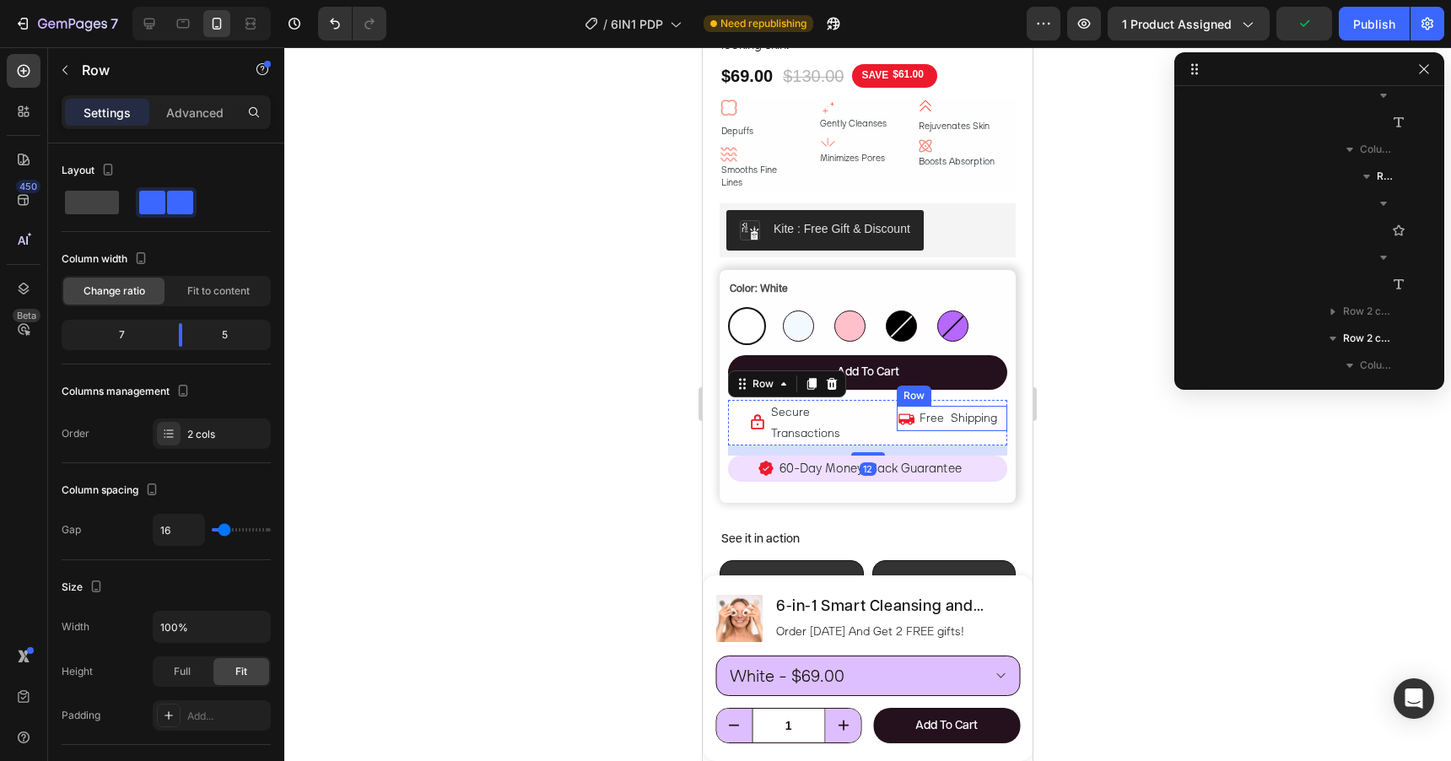
click at [900, 406] on div "Icon" at bounding box center [906, 418] width 18 height 24
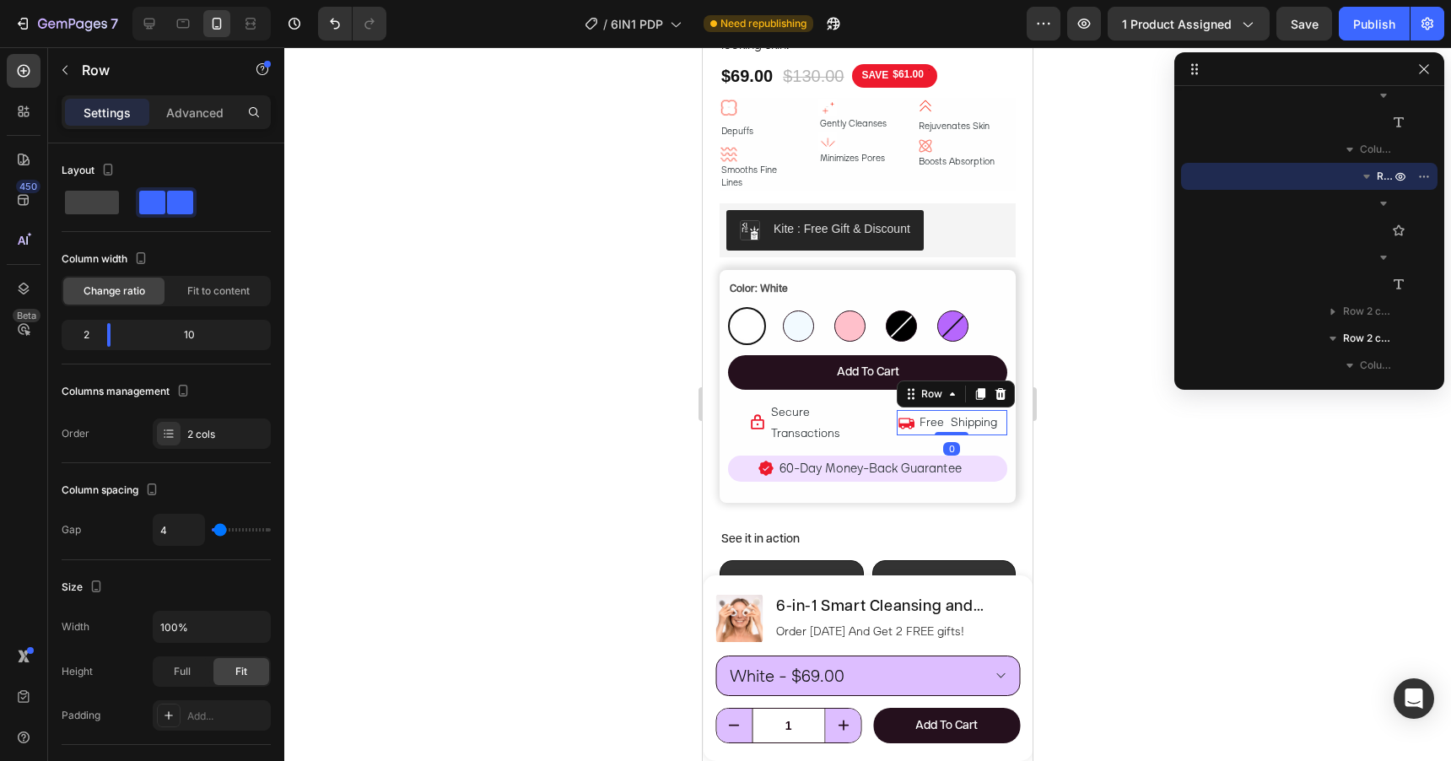
drag, startPoint x: 944, startPoint y: 413, endPoint x: 944, endPoint y: 391, distance: 21.9
click at [944, 410] on div "Icon Free Shipping Text Block Row 0" at bounding box center [952, 422] width 111 height 24
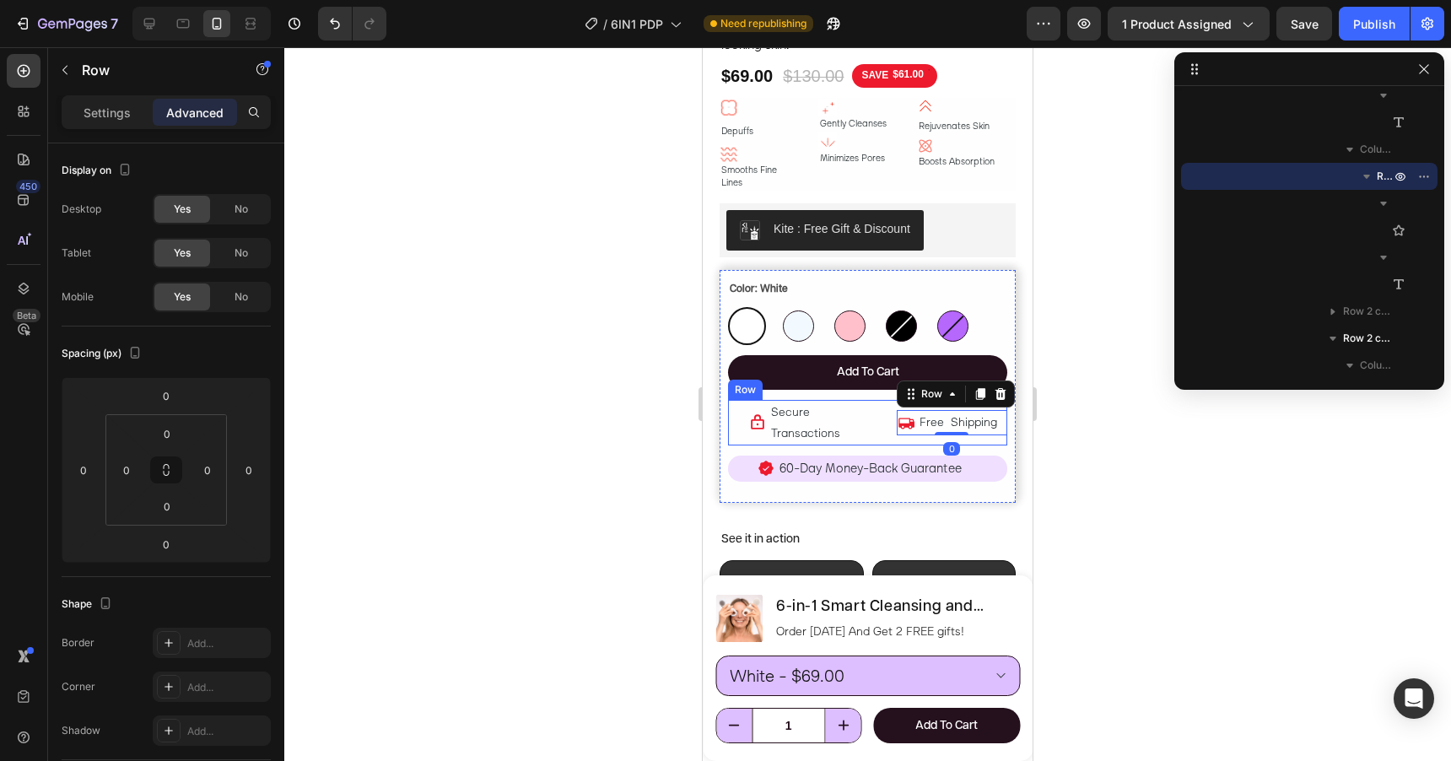
click at [891, 405] on div "Icon Secure Transactions Text Block Row Icon Free Shipping Text Block Row 0 Row" at bounding box center [867, 423] width 279 height 46
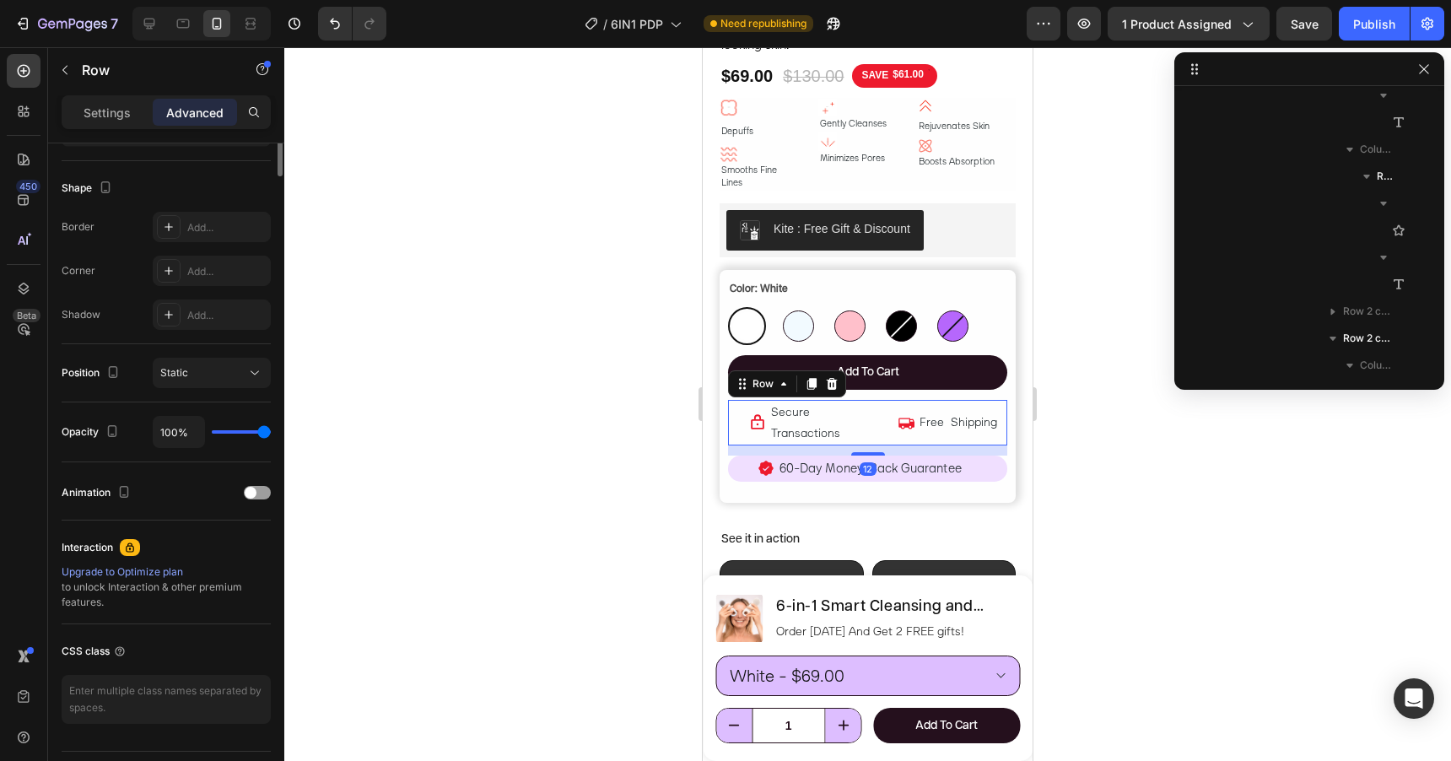
scroll to position [460, 0]
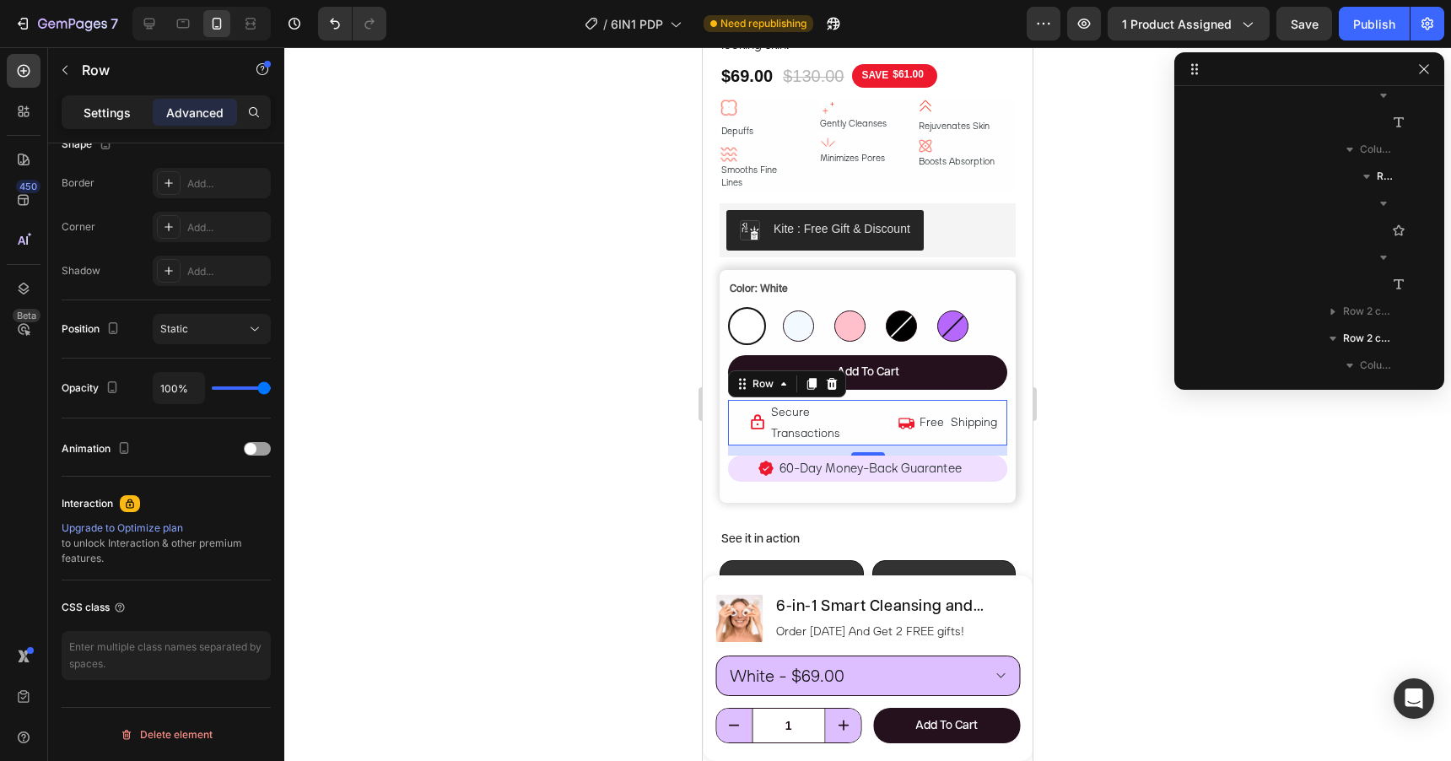
click at [98, 115] on p "Settings" at bounding box center [107, 113] width 47 height 18
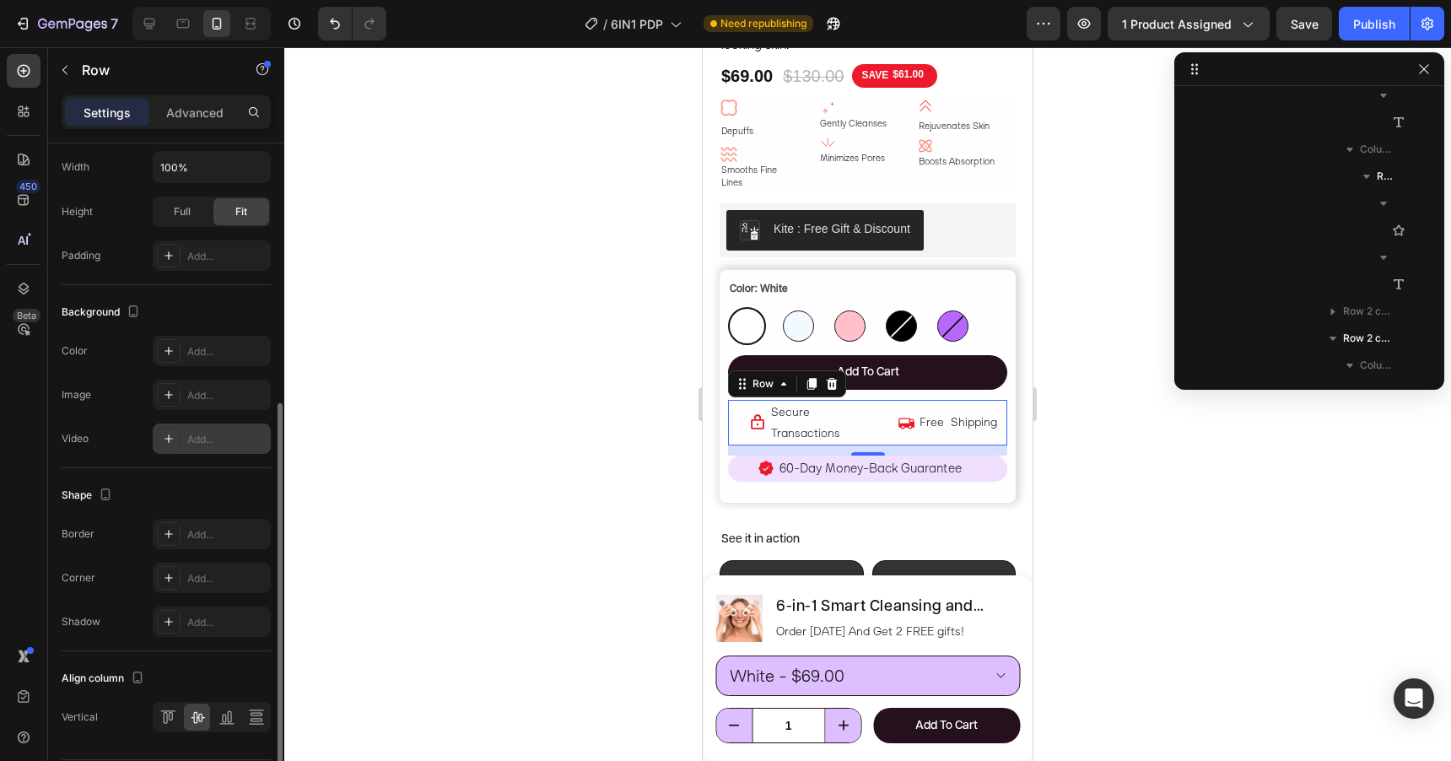
scroll to position [512, 0]
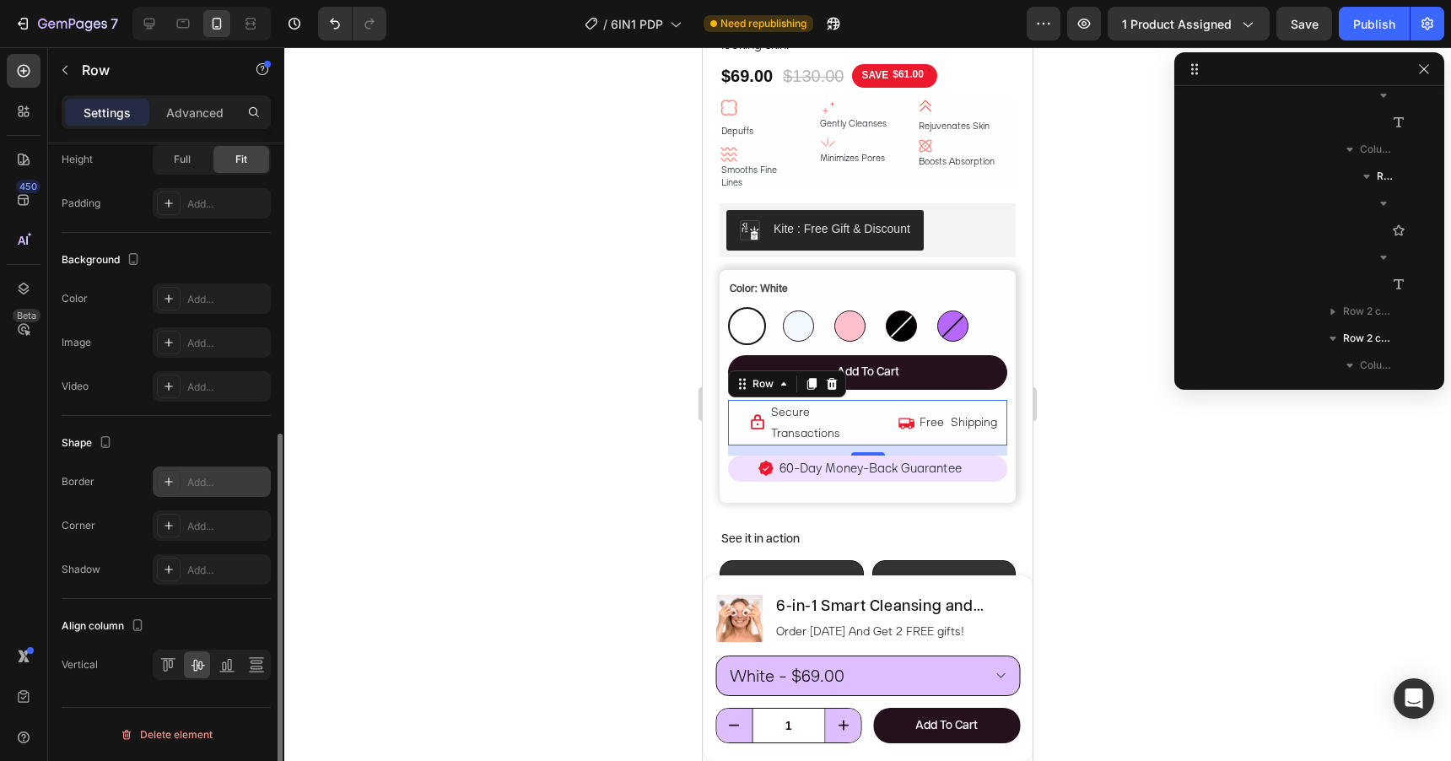
click at [202, 486] on div "Add..." at bounding box center [226, 482] width 79 height 15
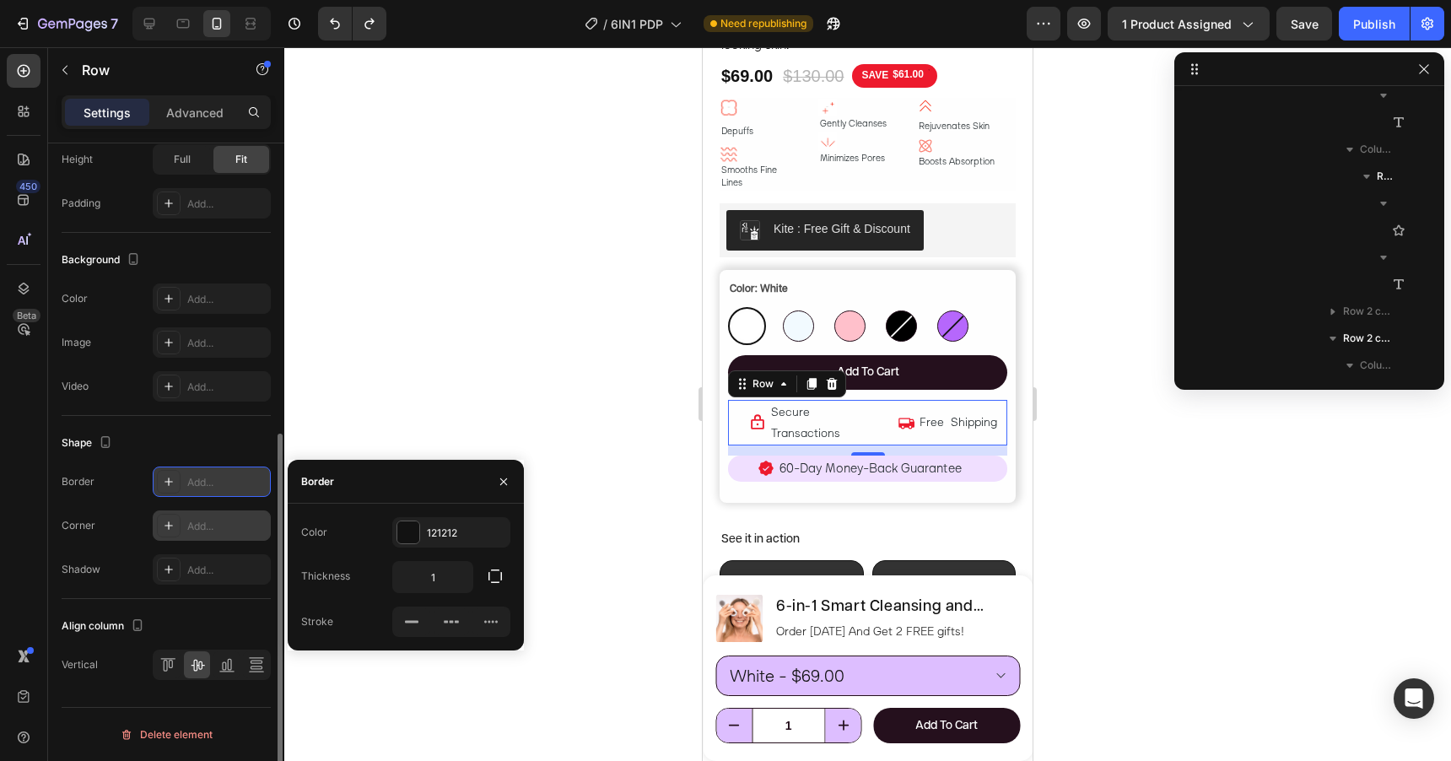
click at [187, 526] on div "Add..." at bounding box center [226, 526] width 79 height 15
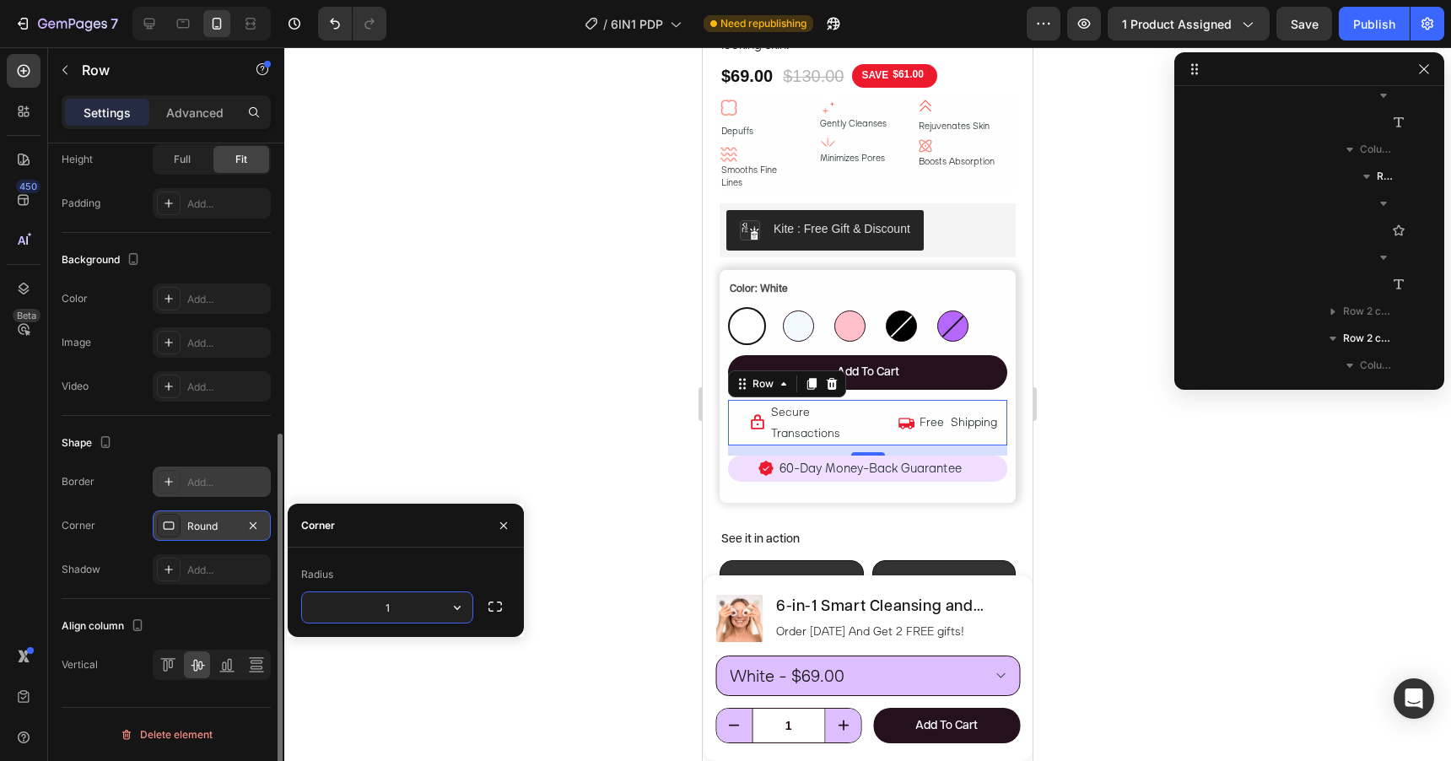
type input "15"
click at [212, 310] on div "Add..." at bounding box center [212, 298] width 118 height 30
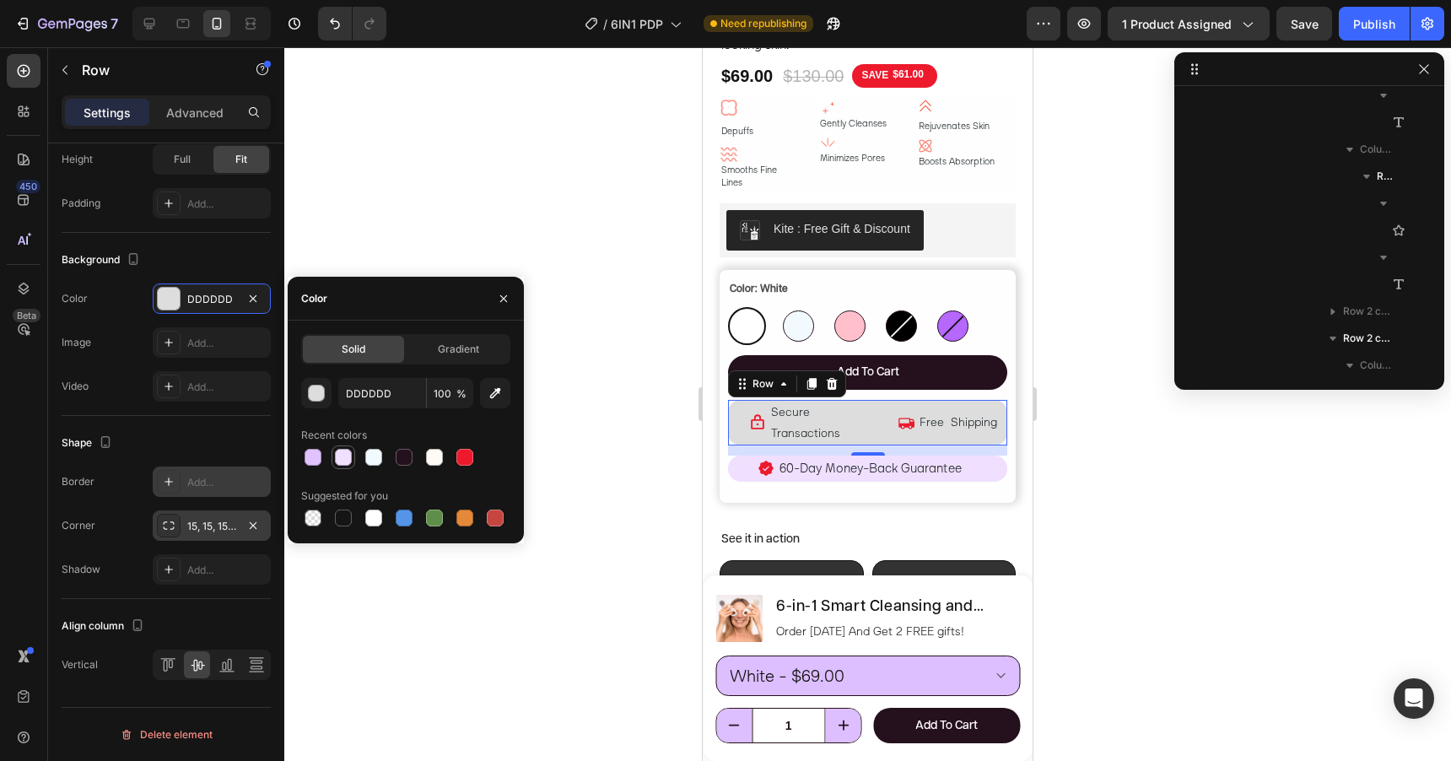
click at [343, 454] on div at bounding box center [343, 457] width 17 height 17
type input "F0DFFF"
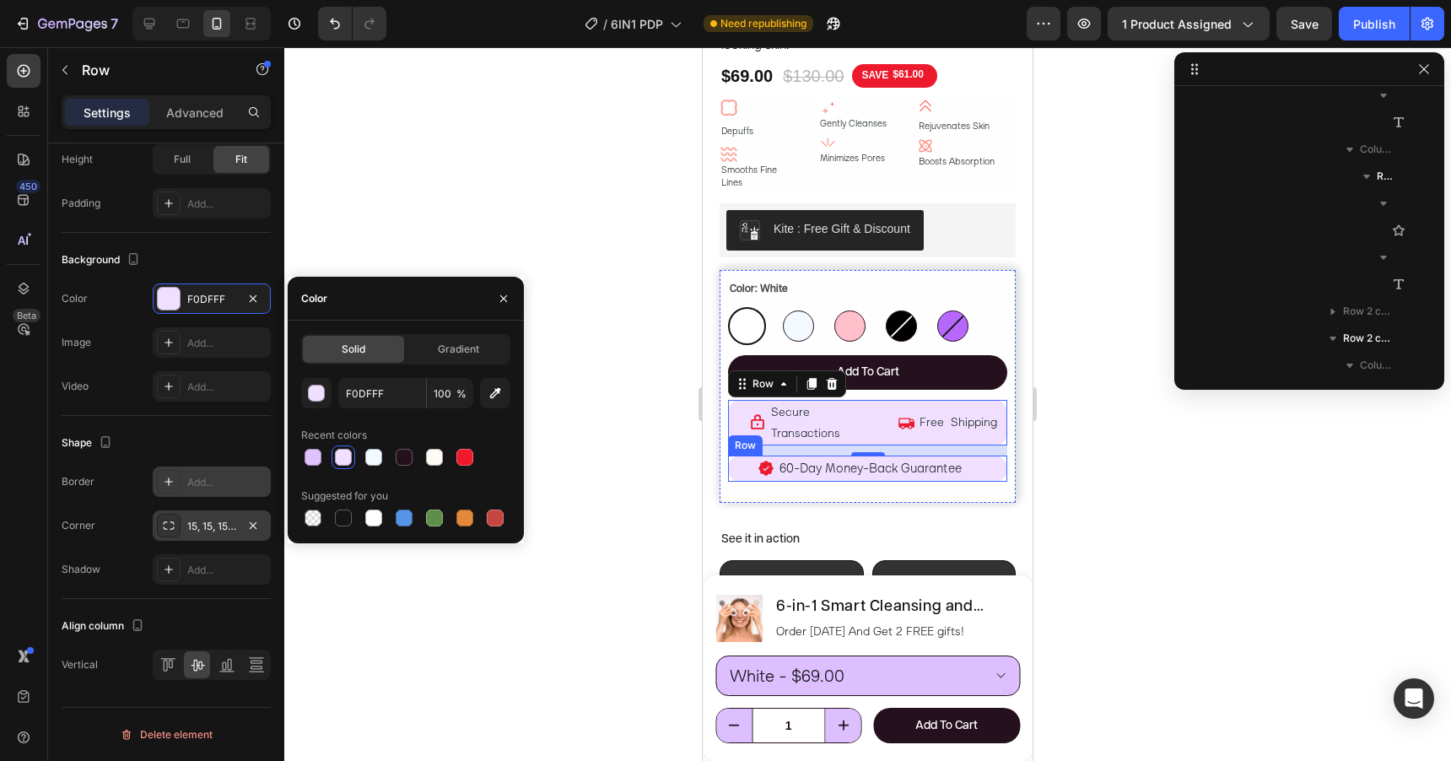
click at [747, 456] on div "Icon" at bounding box center [751, 468] width 46 height 25
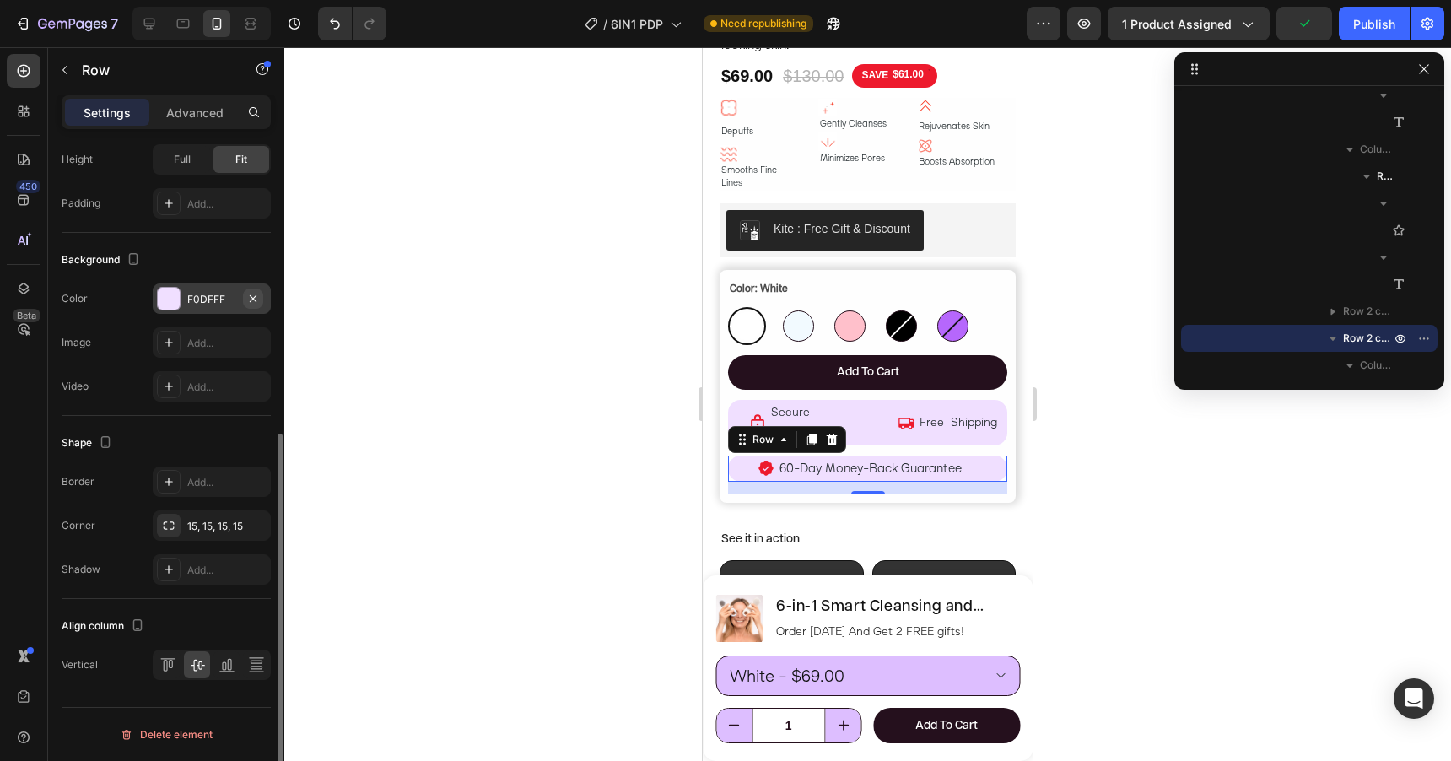
click at [259, 297] on icon "button" at bounding box center [252, 298] width 13 height 13
click at [614, 357] on div at bounding box center [867, 404] width 1167 height 714
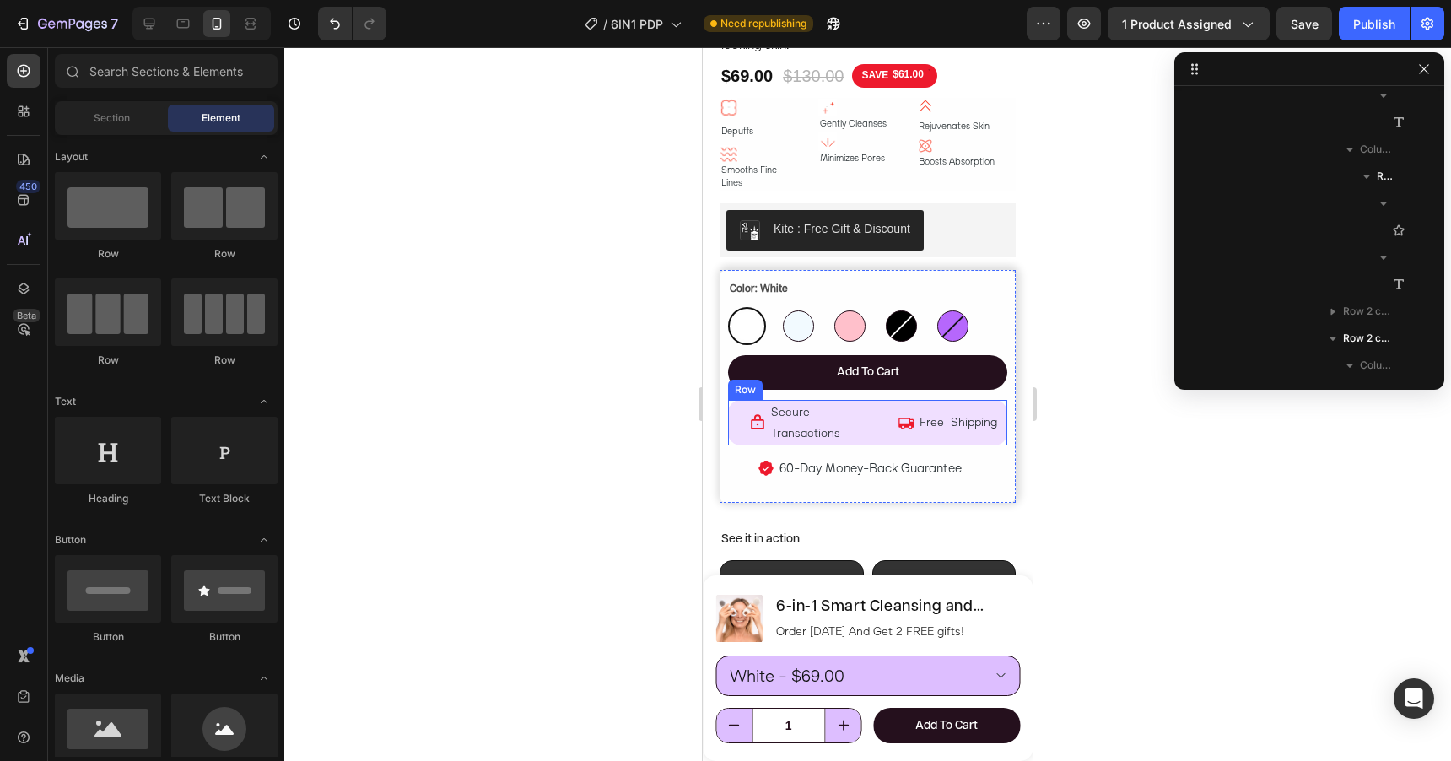
click at [887, 402] on div "Icon Secure Transactions Text Block Row Icon Free Shipping Text Block Row Row" at bounding box center [867, 423] width 279 height 46
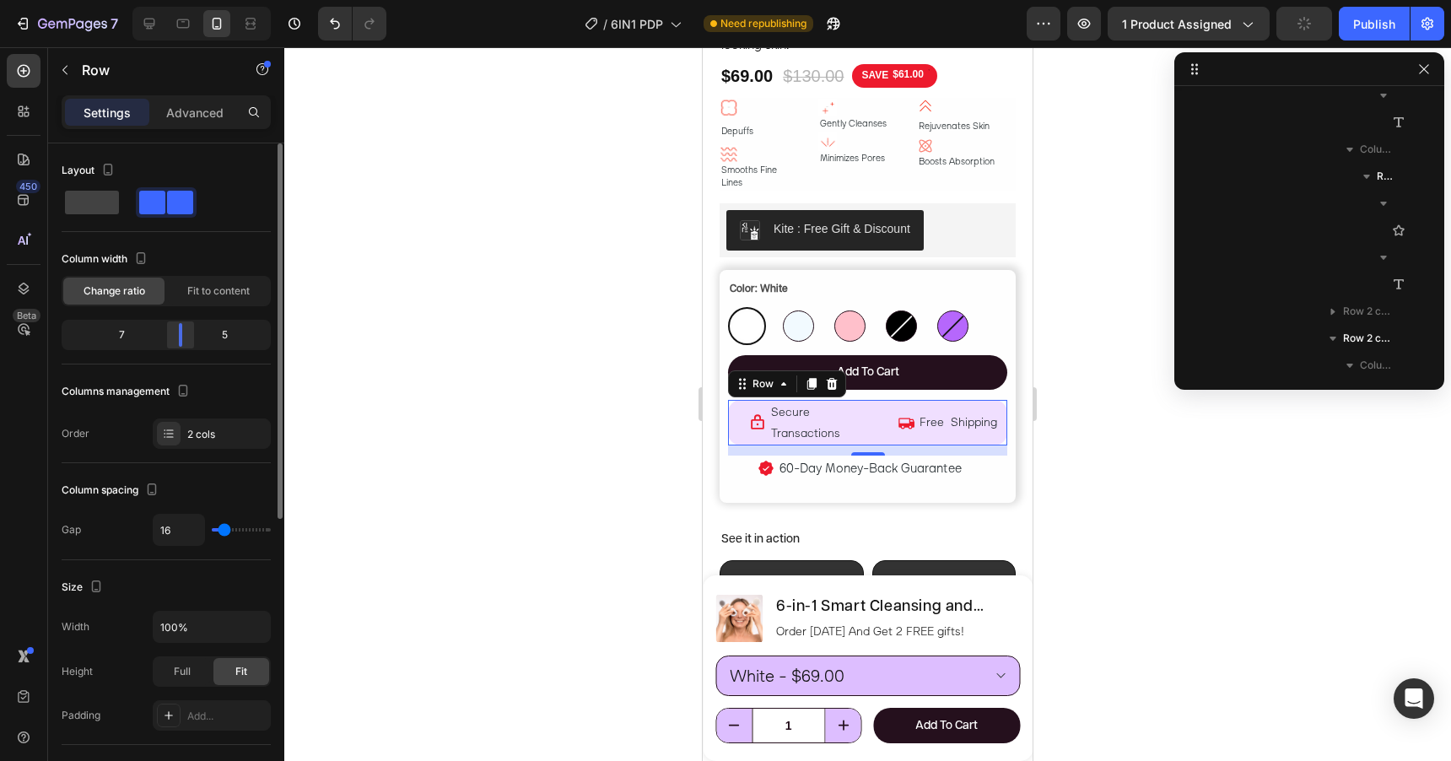
click at [181, 336] on div at bounding box center [180, 335] width 30 height 24
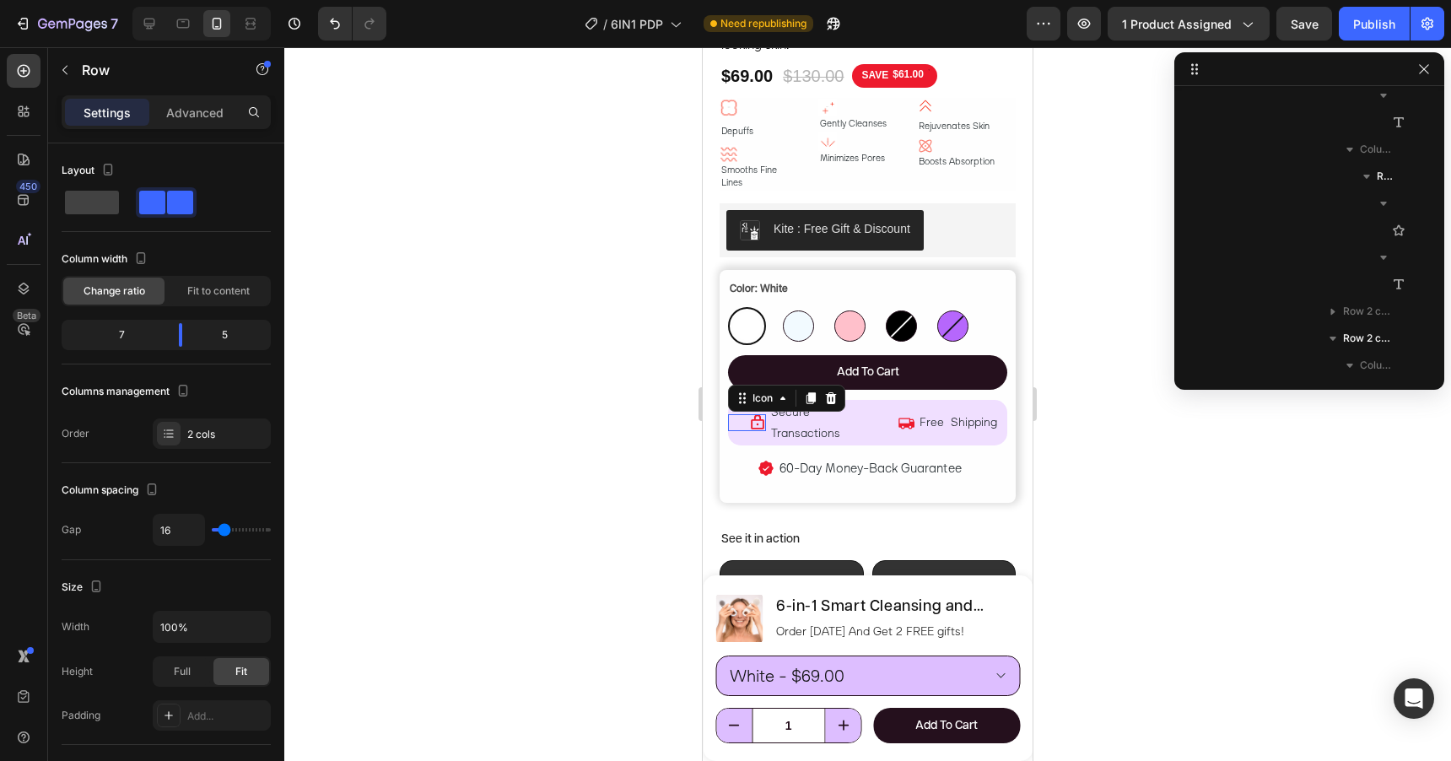
click at [739, 414] on div "Icon 0" at bounding box center [747, 422] width 38 height 17
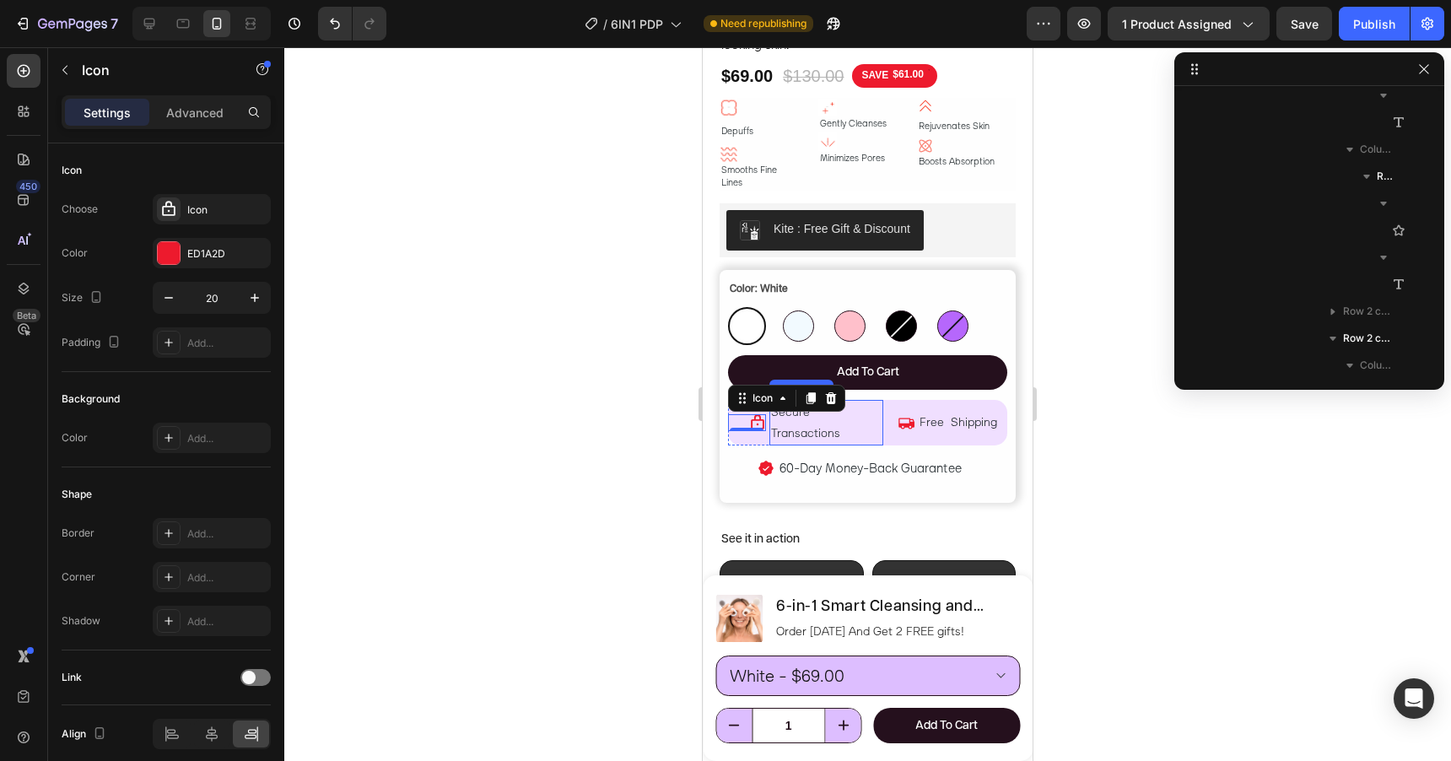
click at [882, 400] on div "Secure Transactions" at bounding box center [826, 423] width 114 height 46
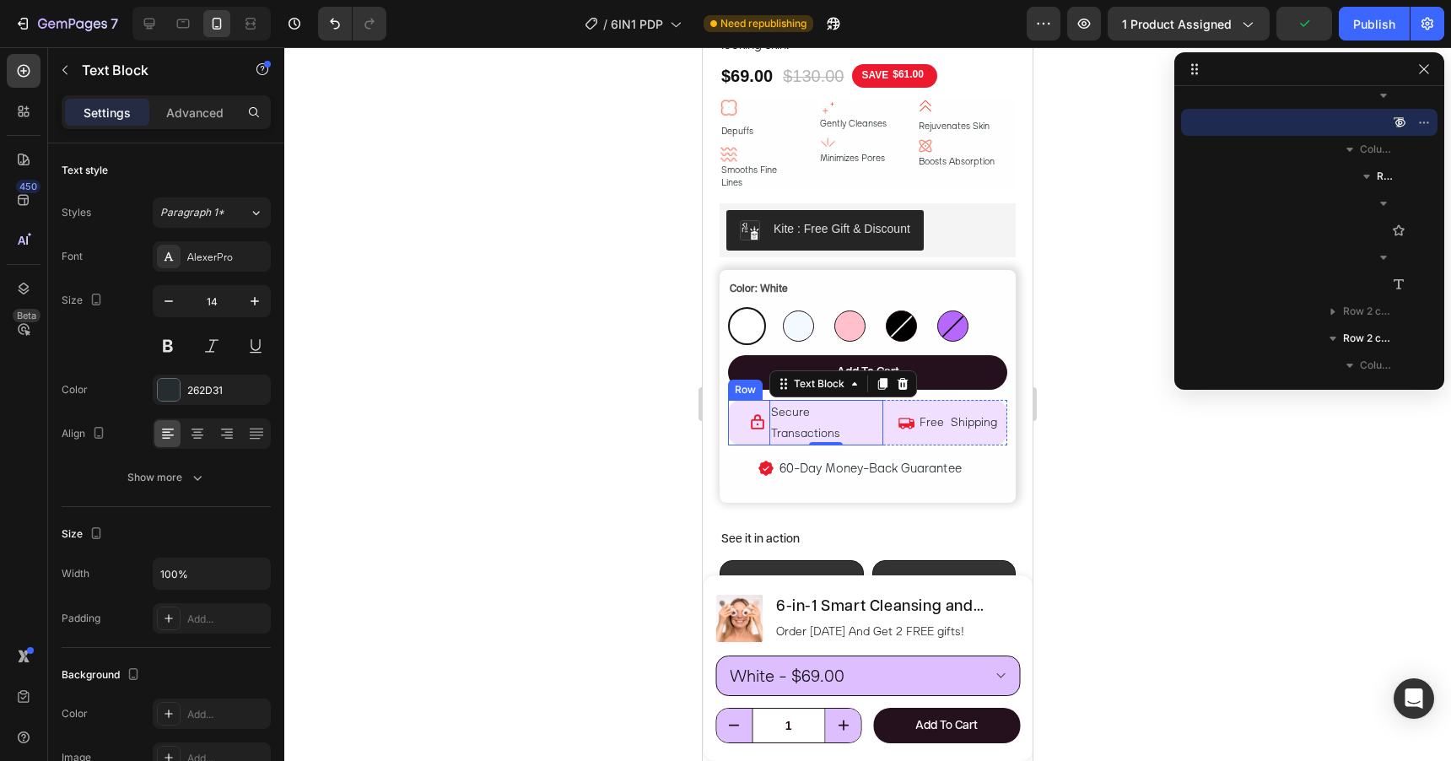
click at [767, 400] on div "Icon Secure Transactions Text Block 0 Row" at bounding box center [805, 423] width 155 height 46
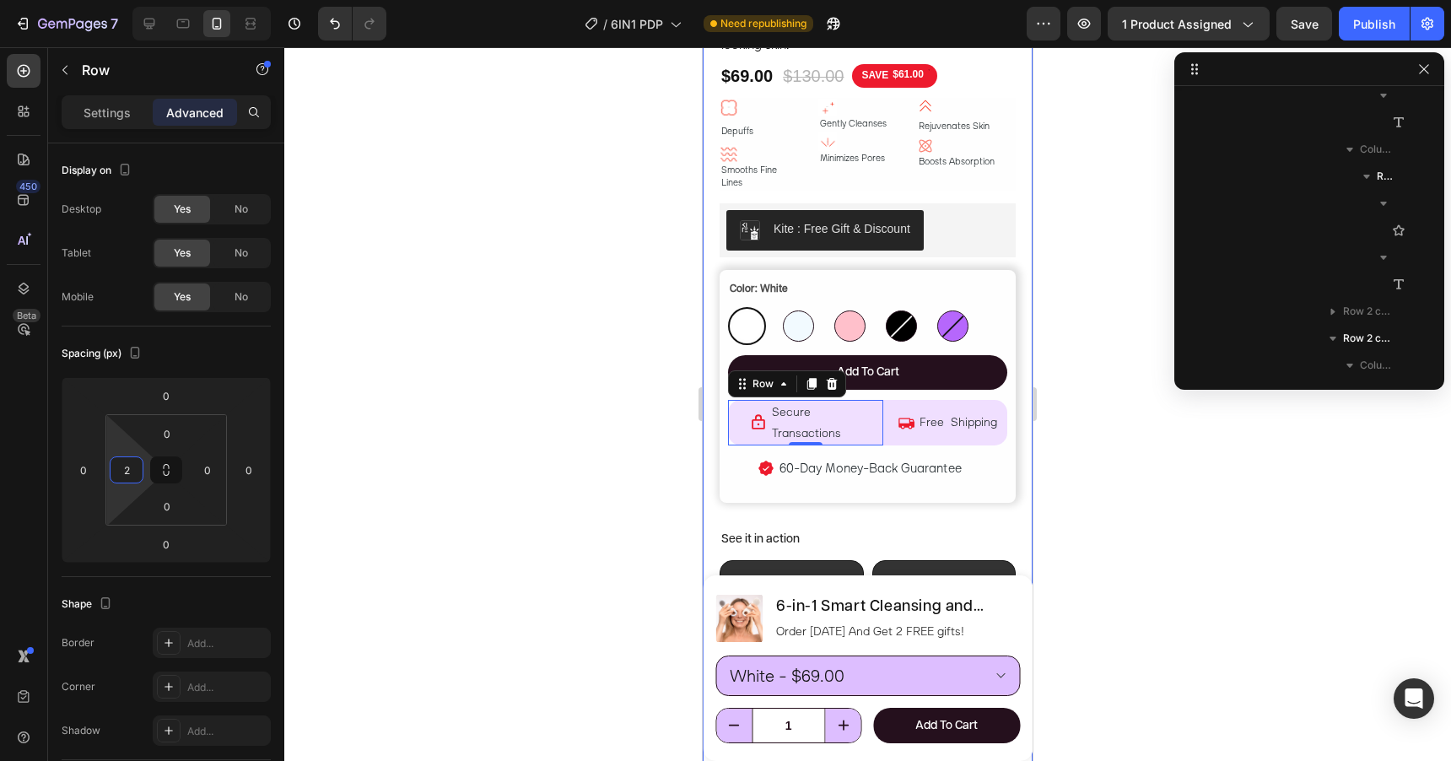
type input "0"
click at [121, 0] on html "7 Version history / 6IN1 PDP Need republishing Preview 1 product assigned Save …" at bounding box center [725, 0] width 1451 height 0
type input "-6"
click at [88, 0] on html "7 Version history / 6IN1 PDP Need republishing Preview 1 product assigned Save …" at bounding box center [725, 0] width 1451 height 0
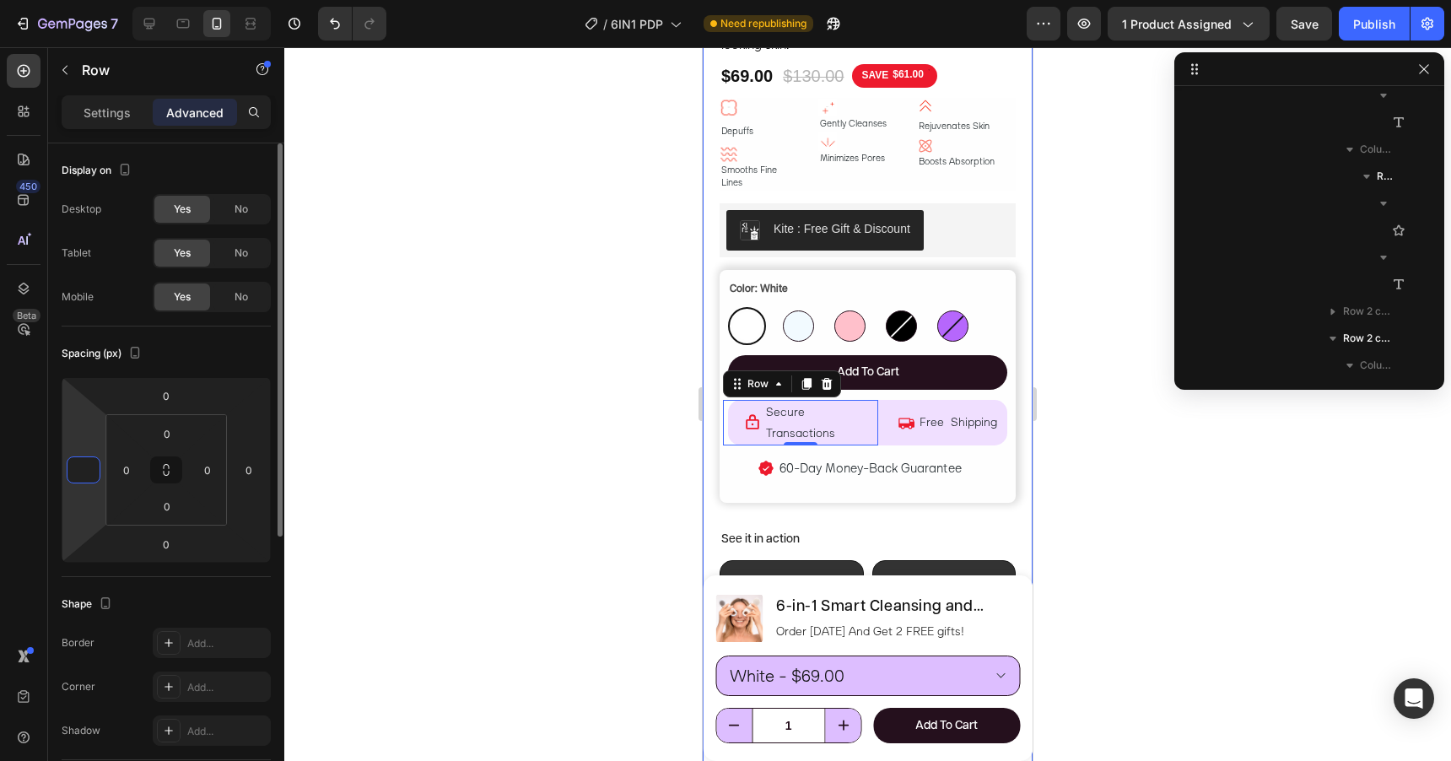
type input "-5"
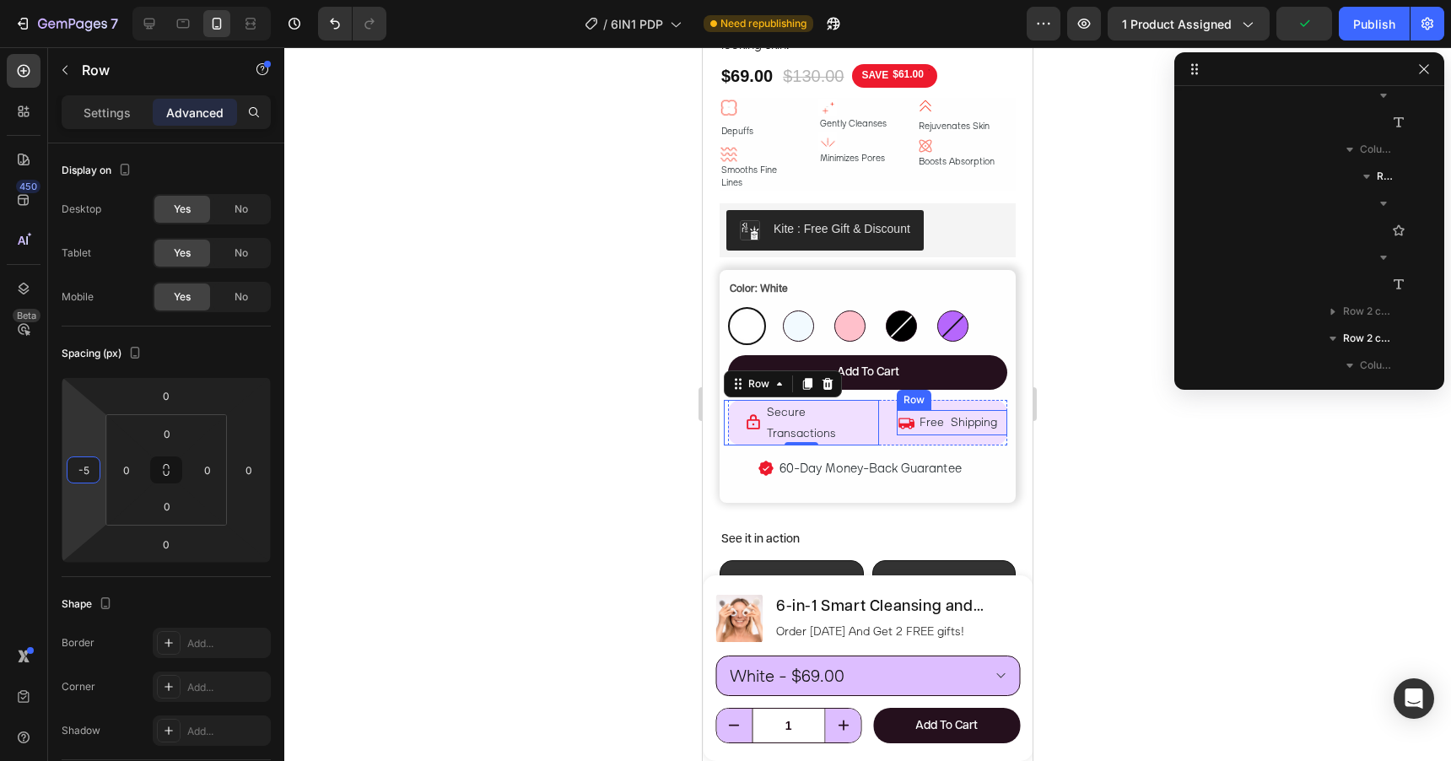
click at [899, 410] on div "Icon" at bounding box center [906, 422] width 18 height 24
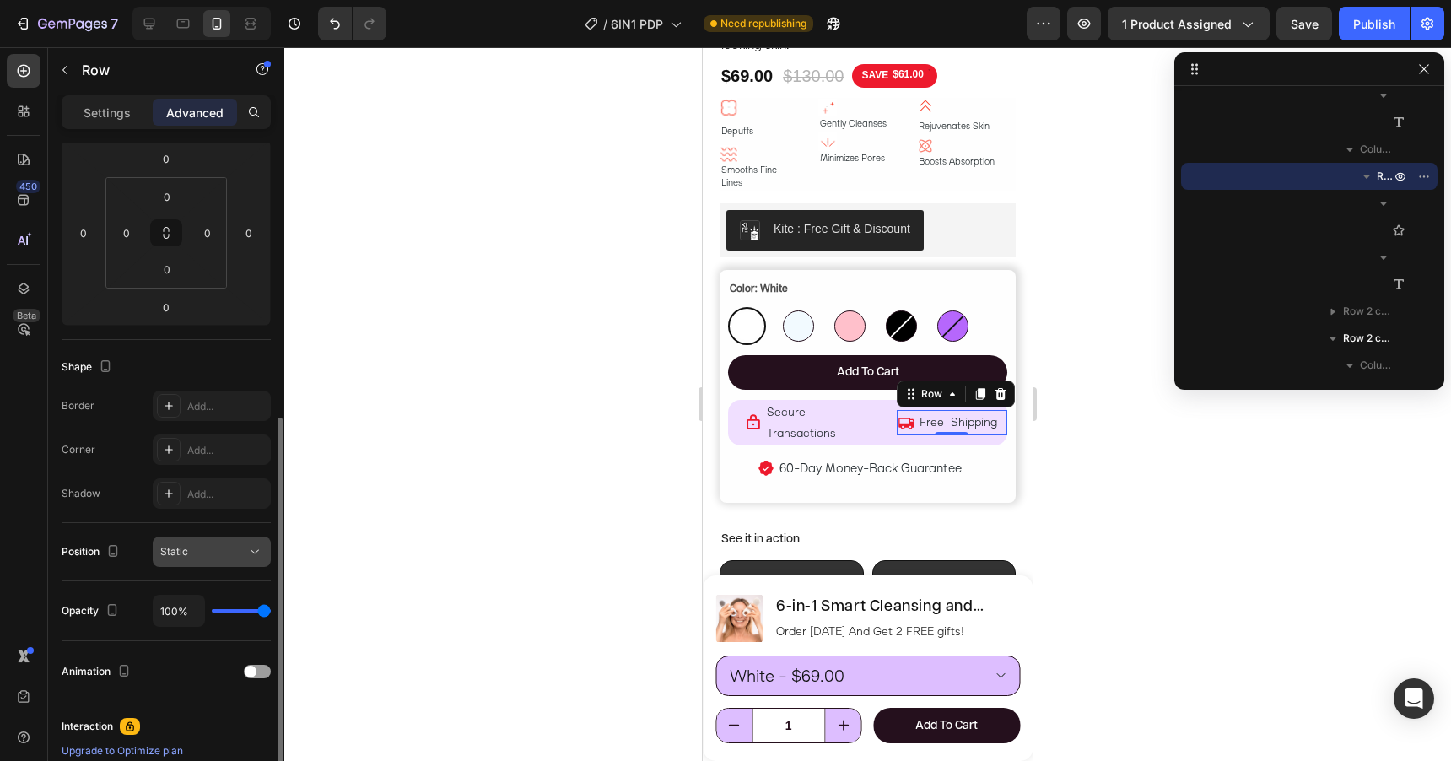
scroll to position [0, 0]
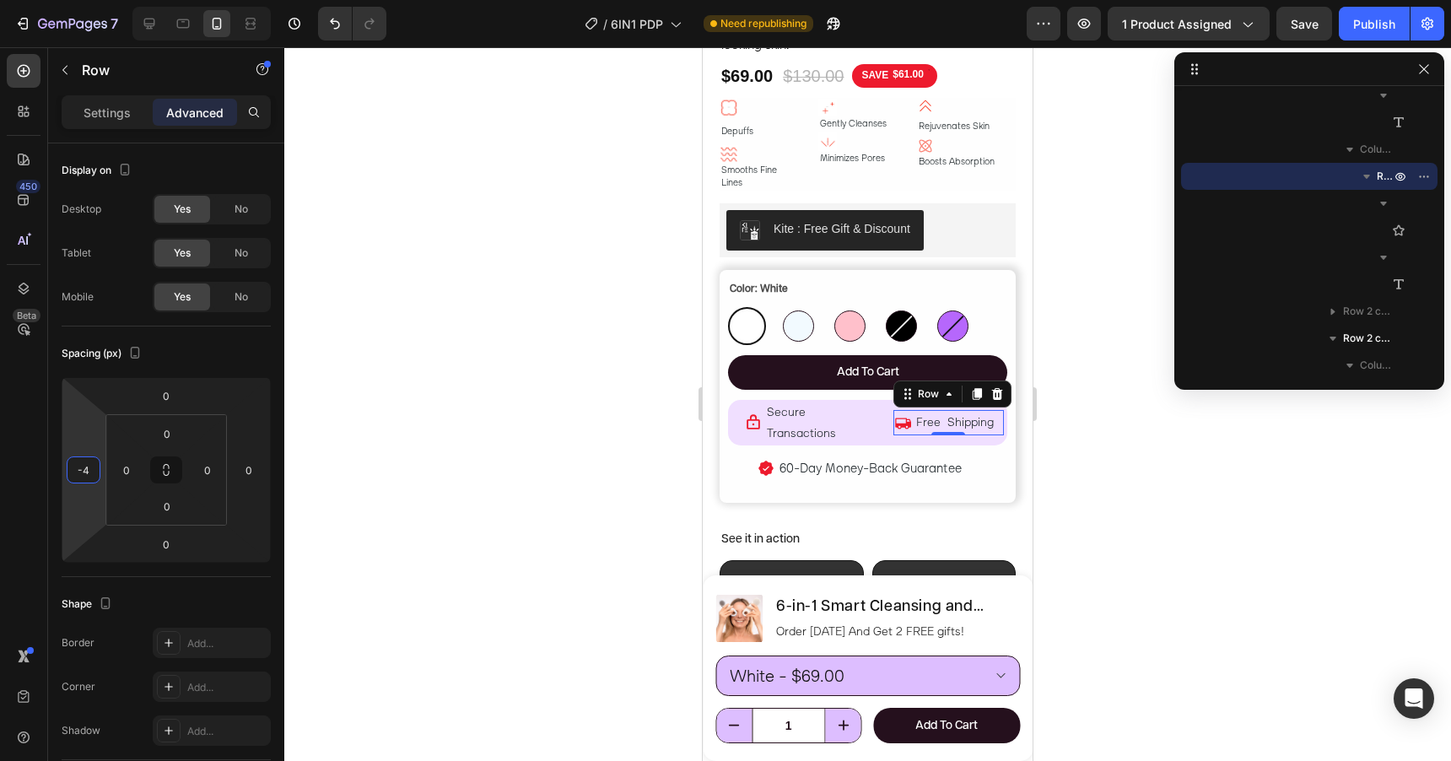
type input "-6"
click at [84, 0] on html "7 Version history / 6IN1 PDP Need republishing Preview 1 product assigned Save …" at bounding box center [725, 0] width 1451 height 0
click at [407, 427] on div at bounding box center [867, 404] width 1167 height 714
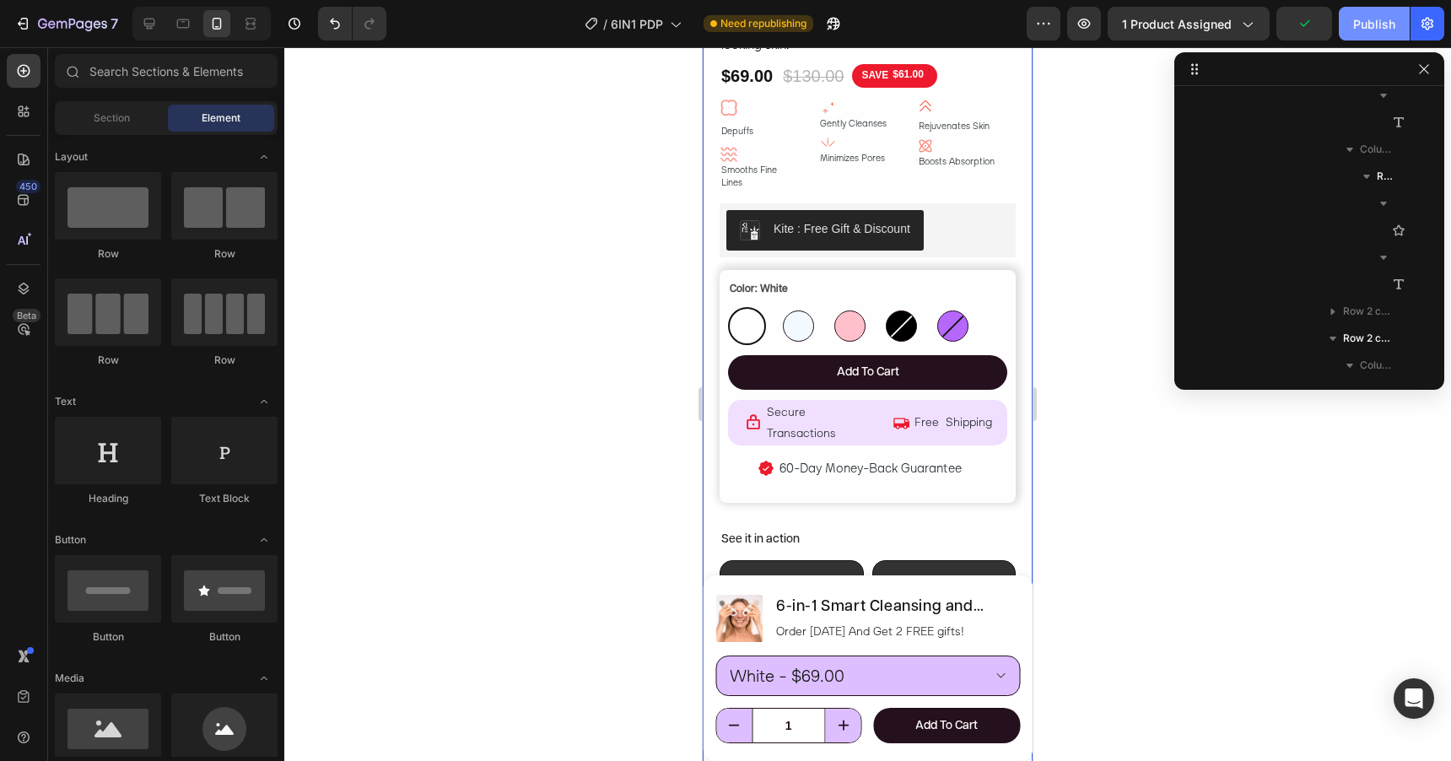
click at [1369, 26] on div "Publish" at bounding box center [1374, 24] width 42 height 18
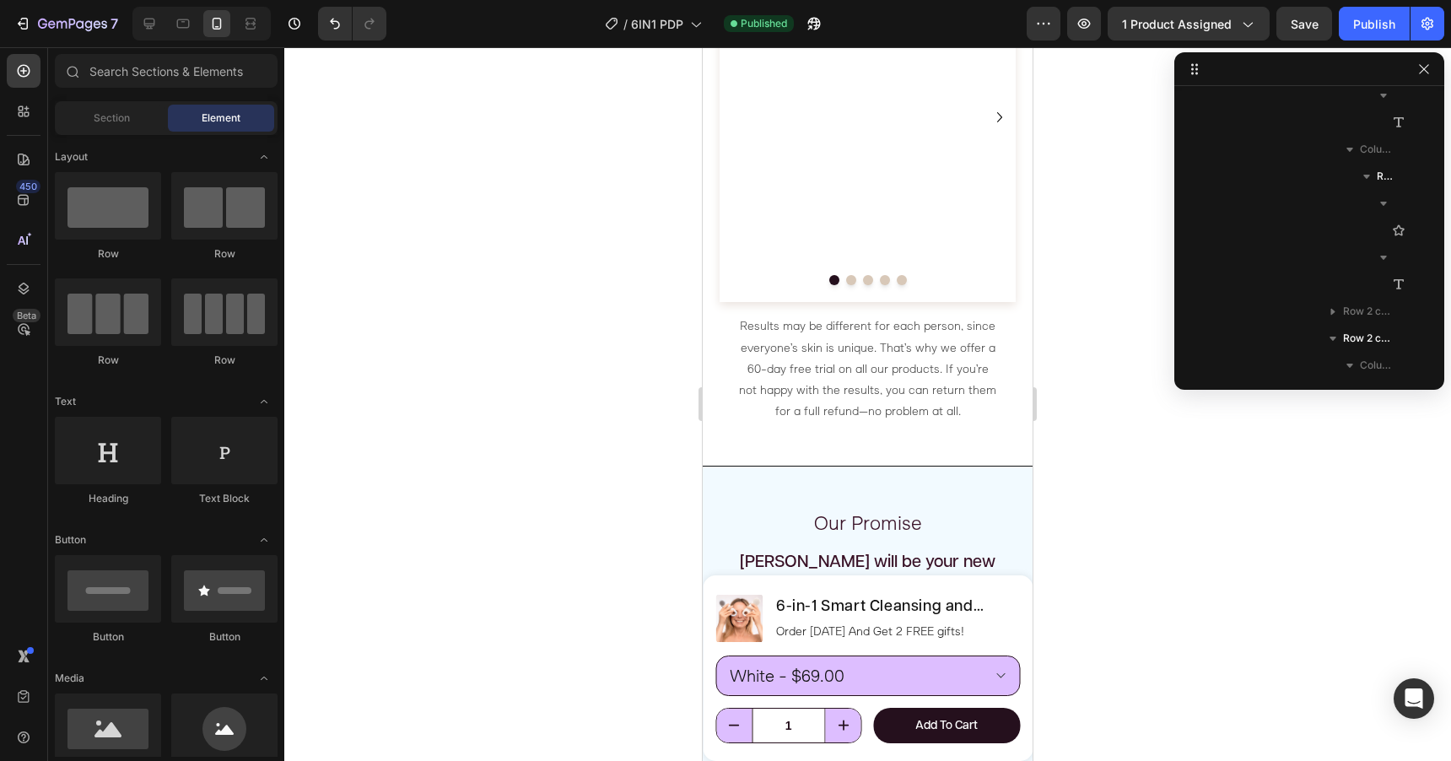
scroll to position [3084, 0]
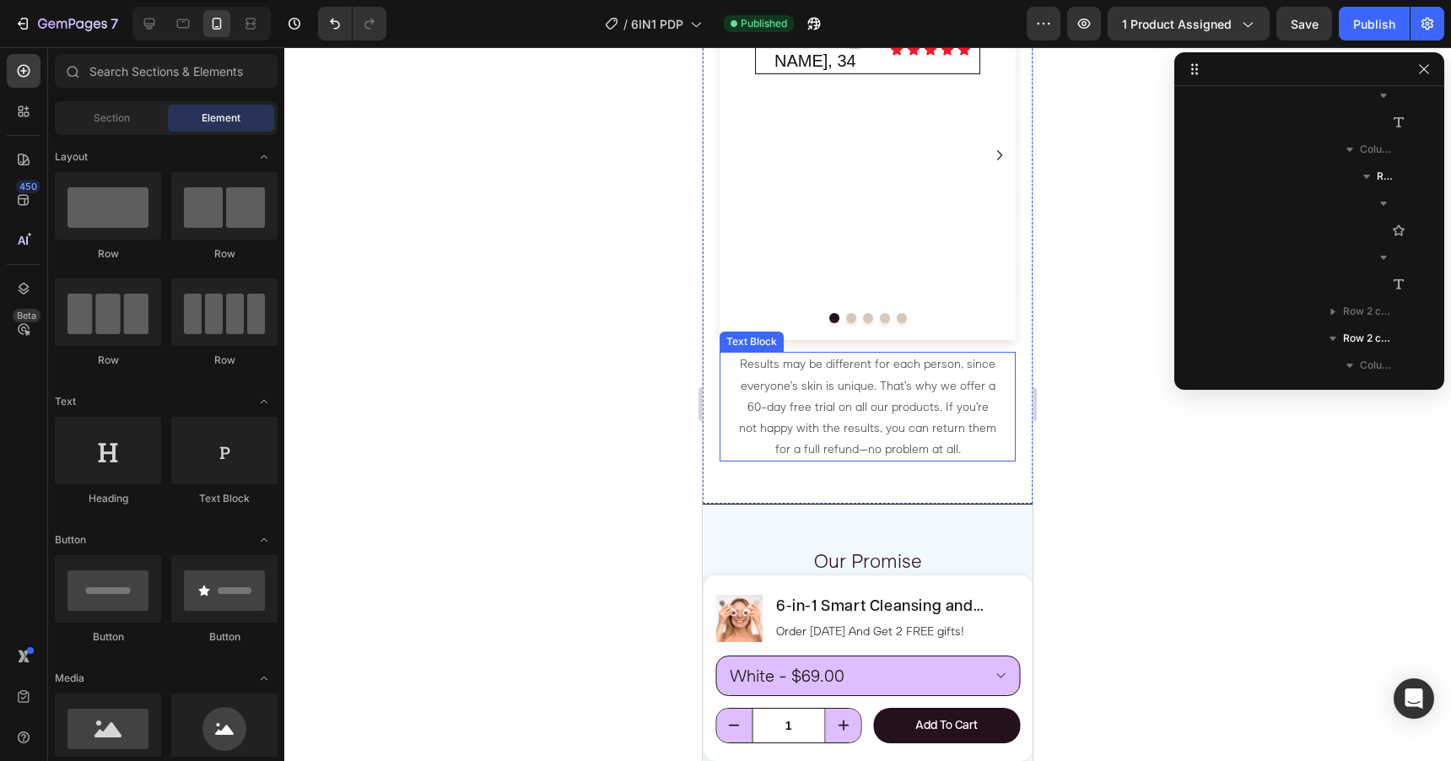
click at [866, 386] on p "Results may be different for each person, since everyone’s skin is unique. That…" at bounding box center [867, 406] width 259 height 106
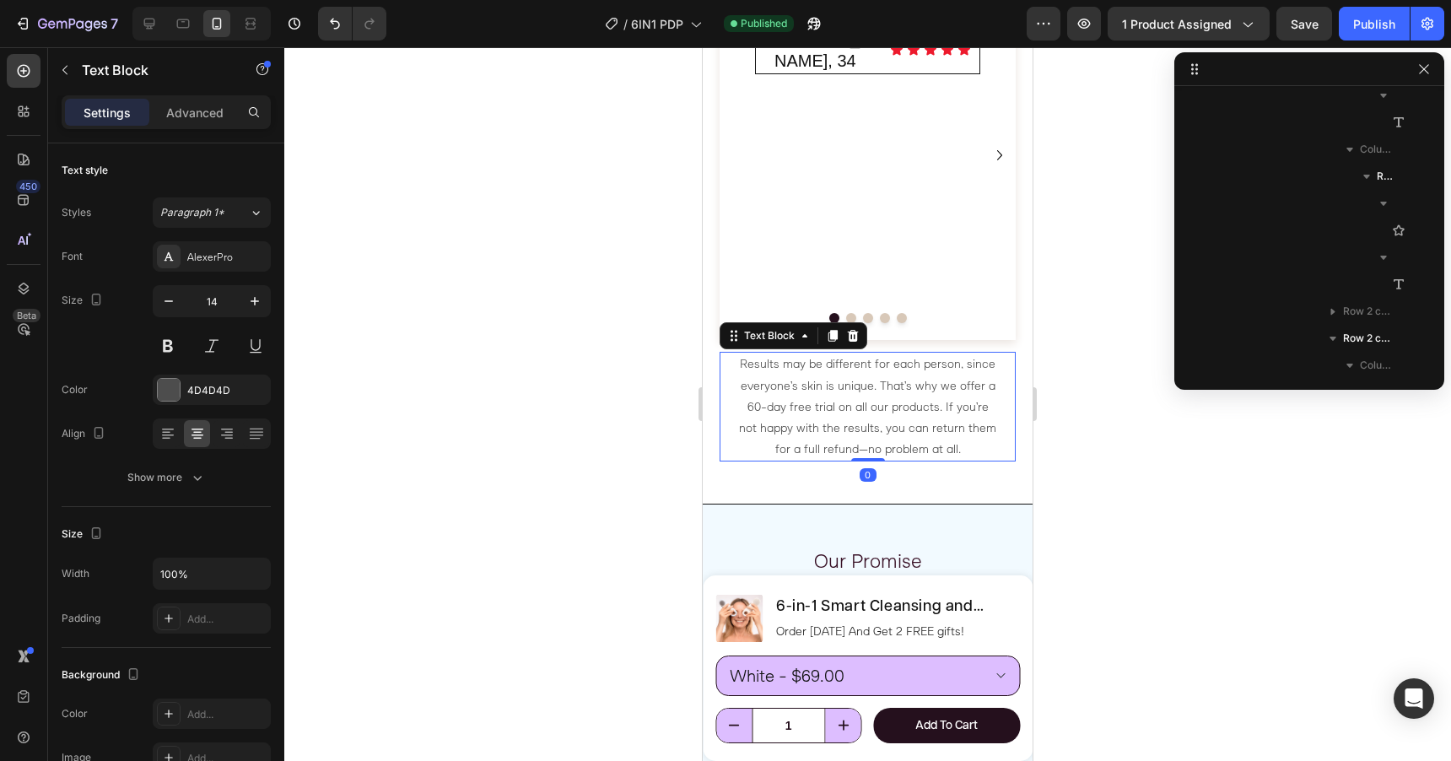
click at [866, 386] on p "Results may be different for each person, since everyone’s skin is unique. That…" at bounding box center [867, 406] width 259 height 106
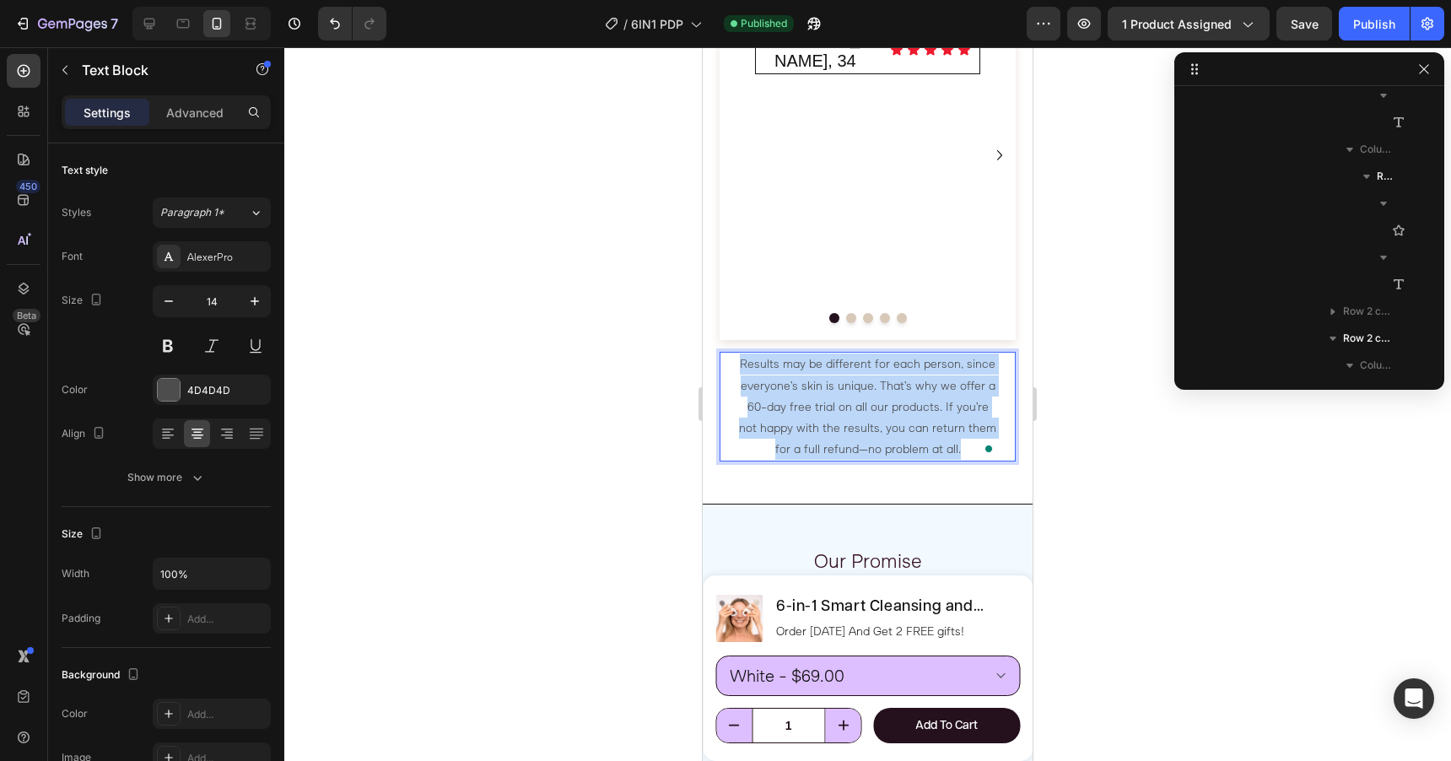
click at [866, 386] on p "Results may be different for each person, since everyone’s skin is unique. That…" at bounding box center [867, 406] width 259 height 106
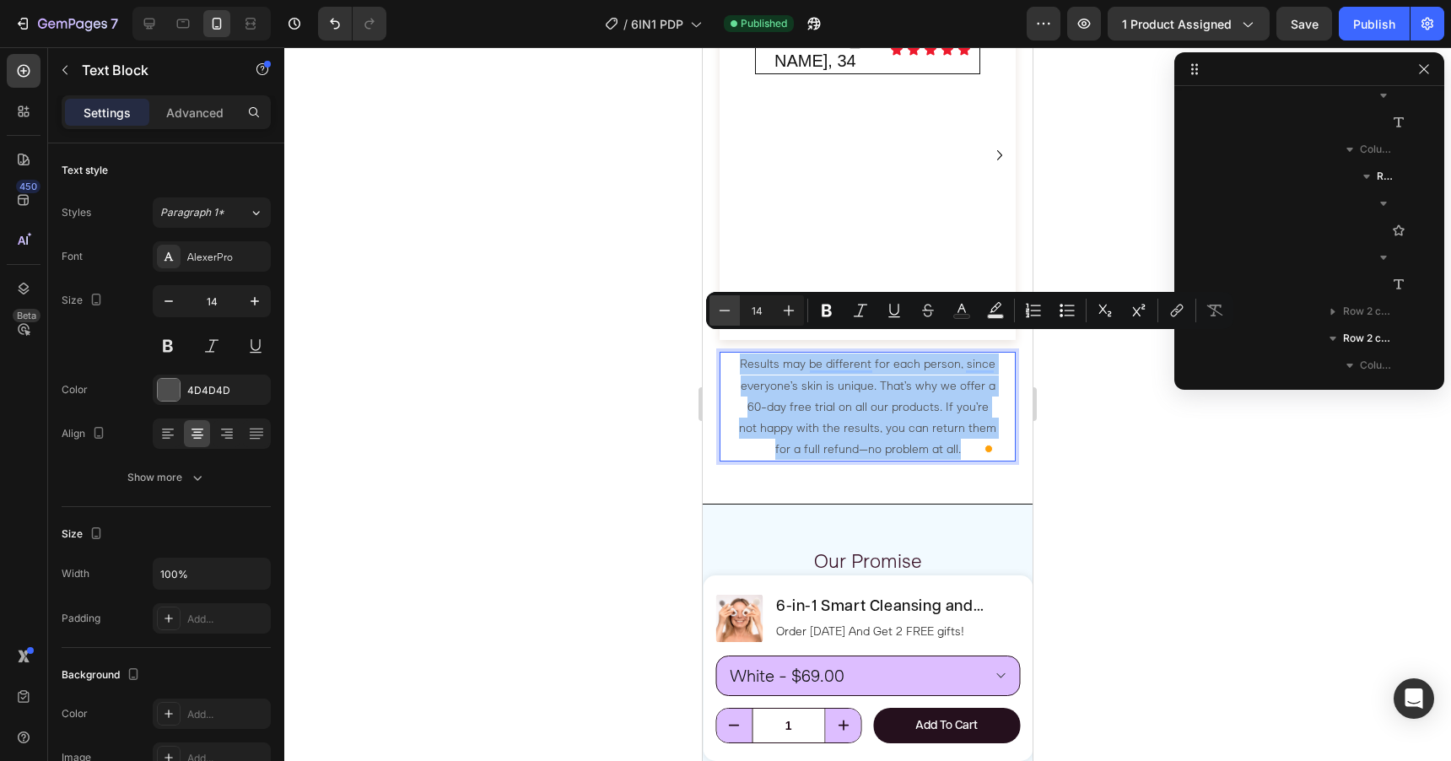
click at [726, 309] on icon "Editor contextual toolbar" at bounding box center [724, 310] width 17 height 17
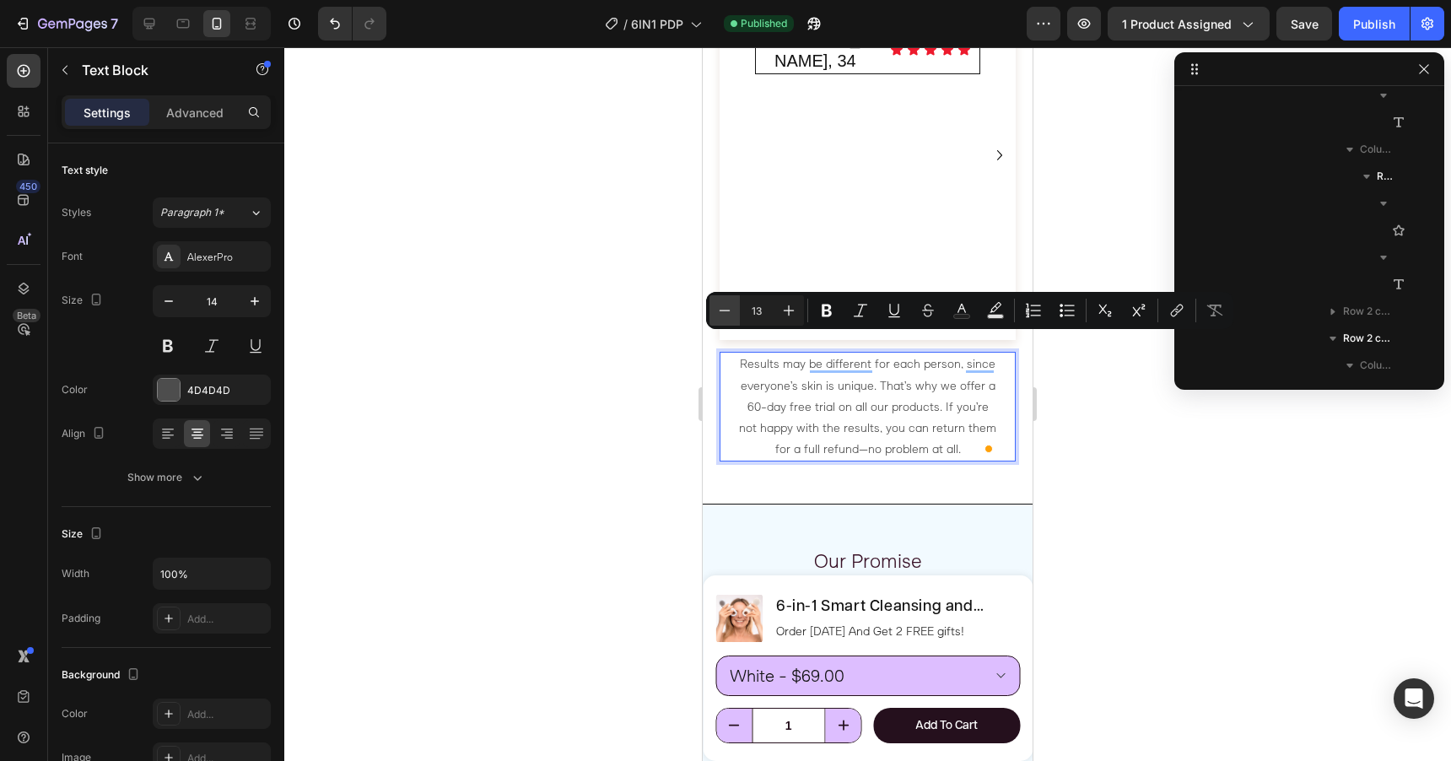
click at [726, 309] on icon "Editor contextual toolbar" at bounding box center [724, 310] width 17 height 17
type input "12"
click at [168, 302] on icon "button" at bounding box center [168, 301] width 17 height 17
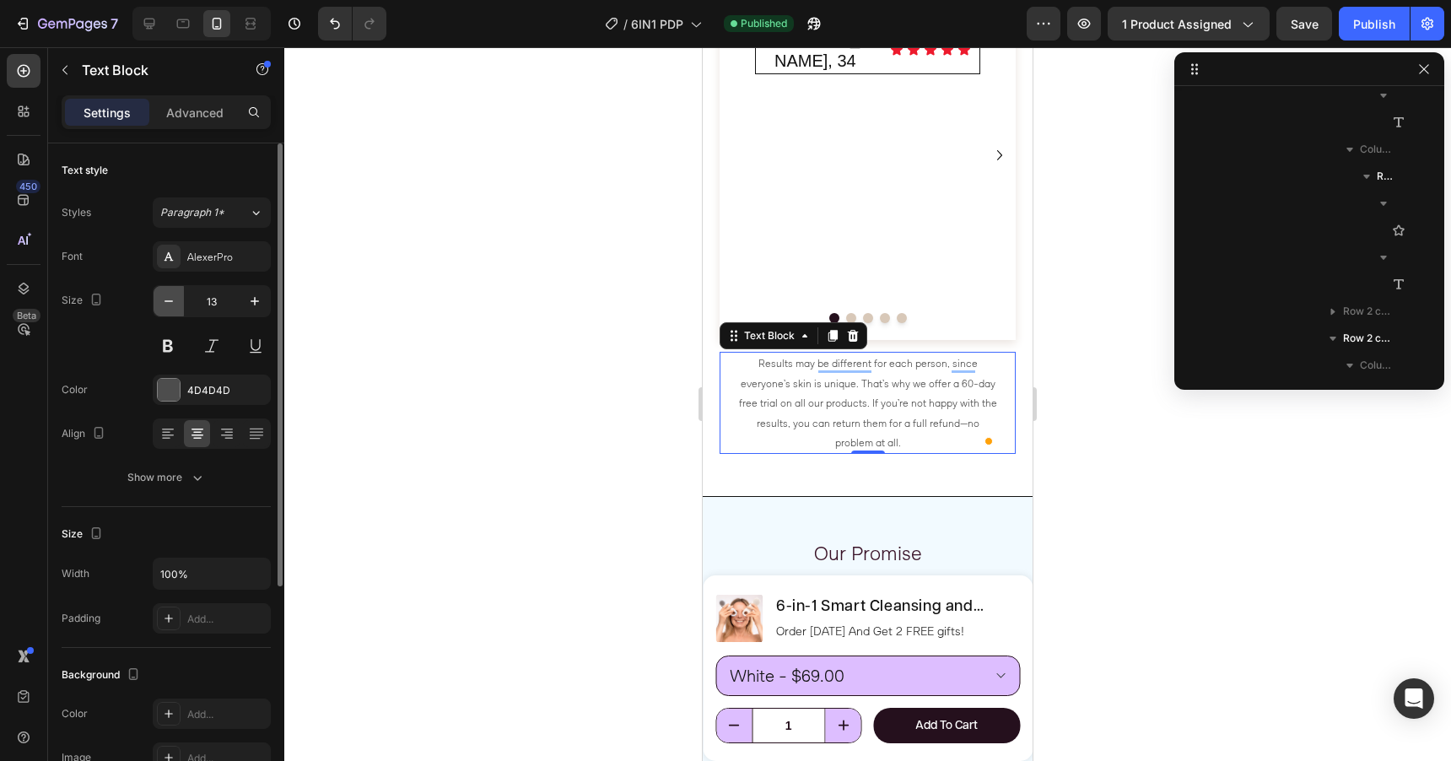
type input "12"
click at [947, 402] on span "Results may be different for each person, since everyone’s skin is unique. That…" at bounding box center [868, 398] width 258 height 85
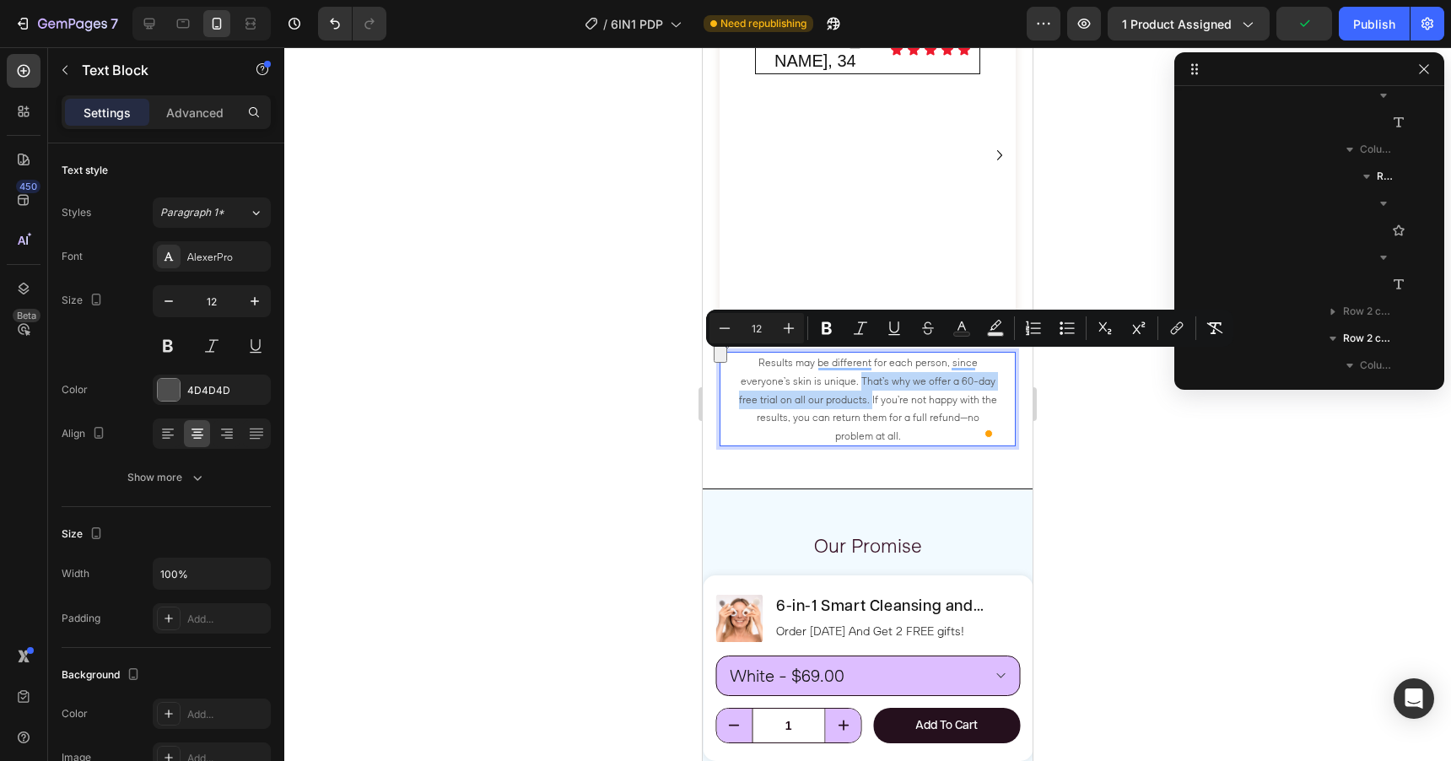
drag, startPoint x: 860, startPoint y: 361, endPoint x: 871, endPoint y: 379, distance: 20.4
click at [871, 379] on span "Results may be different for each person, since everyone’s skin is unique. That…" at bounding box center [868, 398] width 258 height 85
click at [913, 417] on p "Results may be different for each person, since everyone’s skin is unique. That…" at bounding box center [867, 398] width 259 height 91
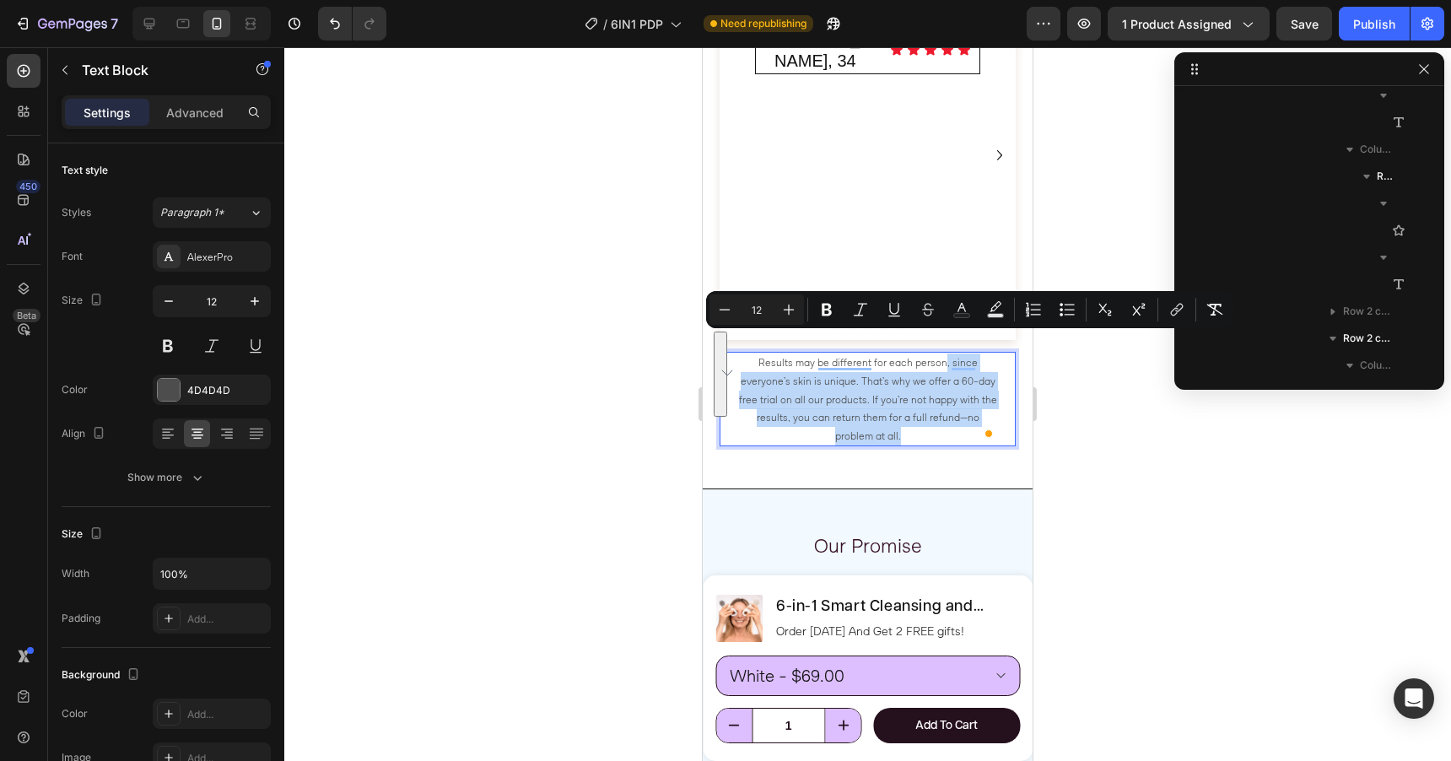
drag, startPoint x: 913, startPoint y: 417, endPoint x: 946, endPoint y: 347, distance: 77.4
click at [946, 353] on p "Results may be different for each person, since everyone’s skin is unique. That…" at bounding box center [867, 398] width 259 height 91
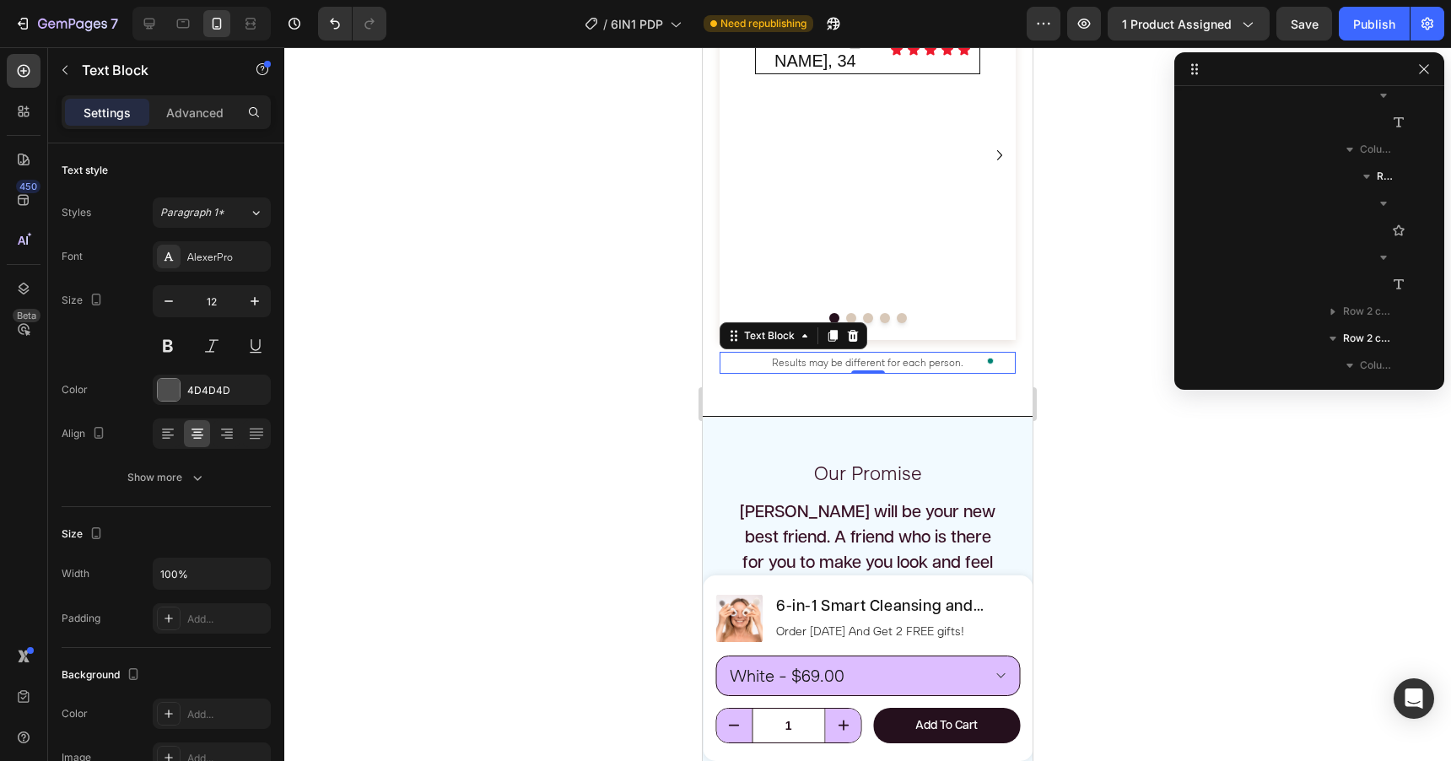
click at [1092, 386] on div at bounding box center [867, 404] width 1167 height 714
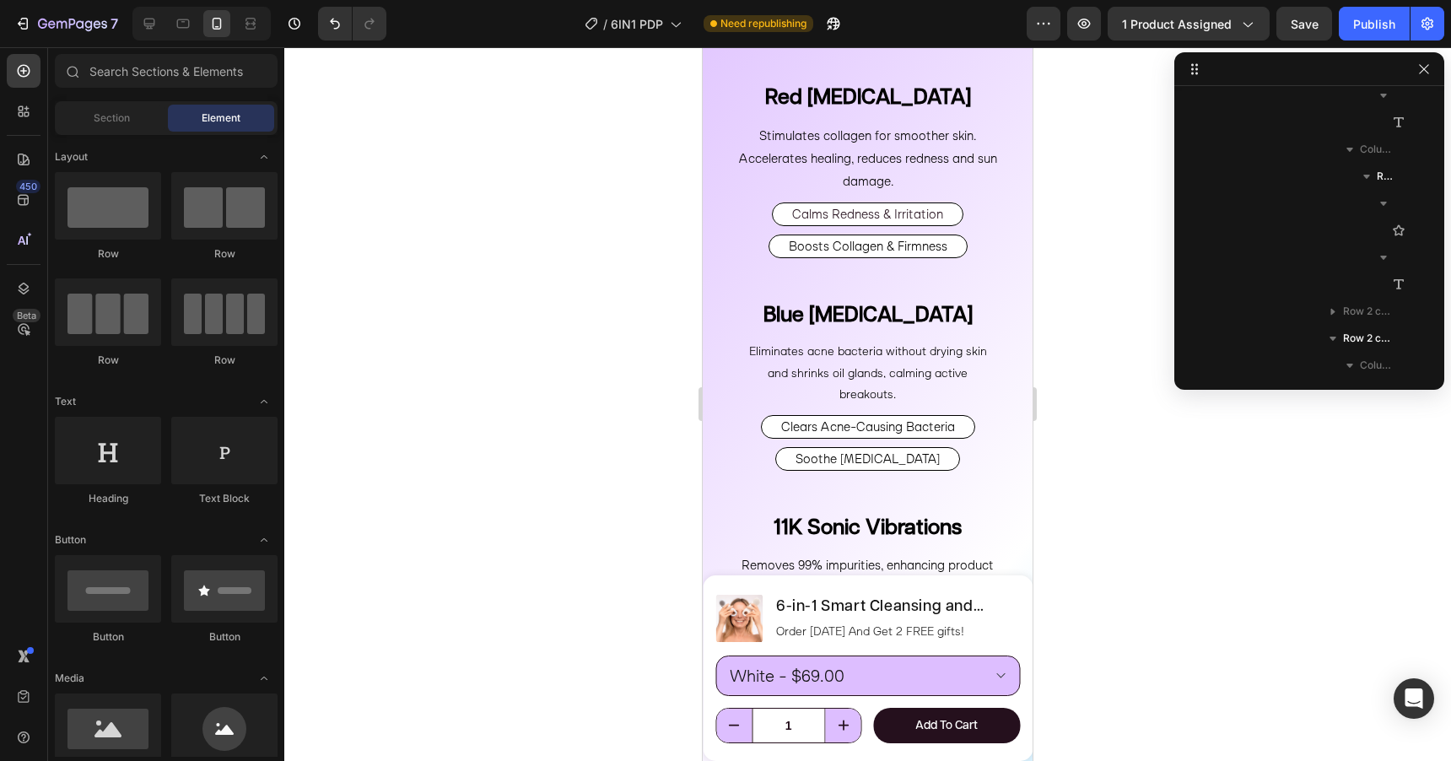
scroll to position [4548, 0]
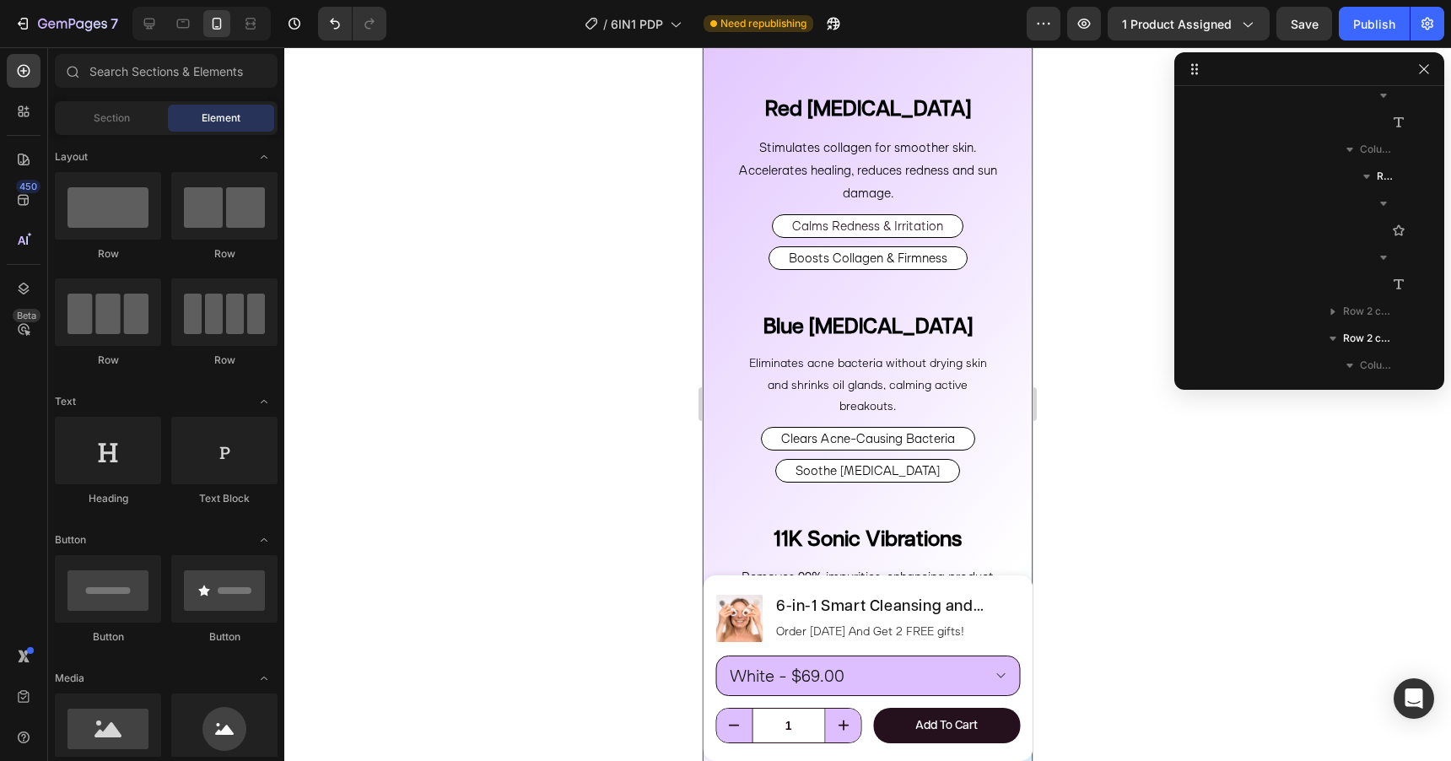
click at [902, 168] on div "Therapeutic Warmth Heading Enhances absorption of skincare ingredients and boos…" at bounding box center [868, 632] width 330 height 1486
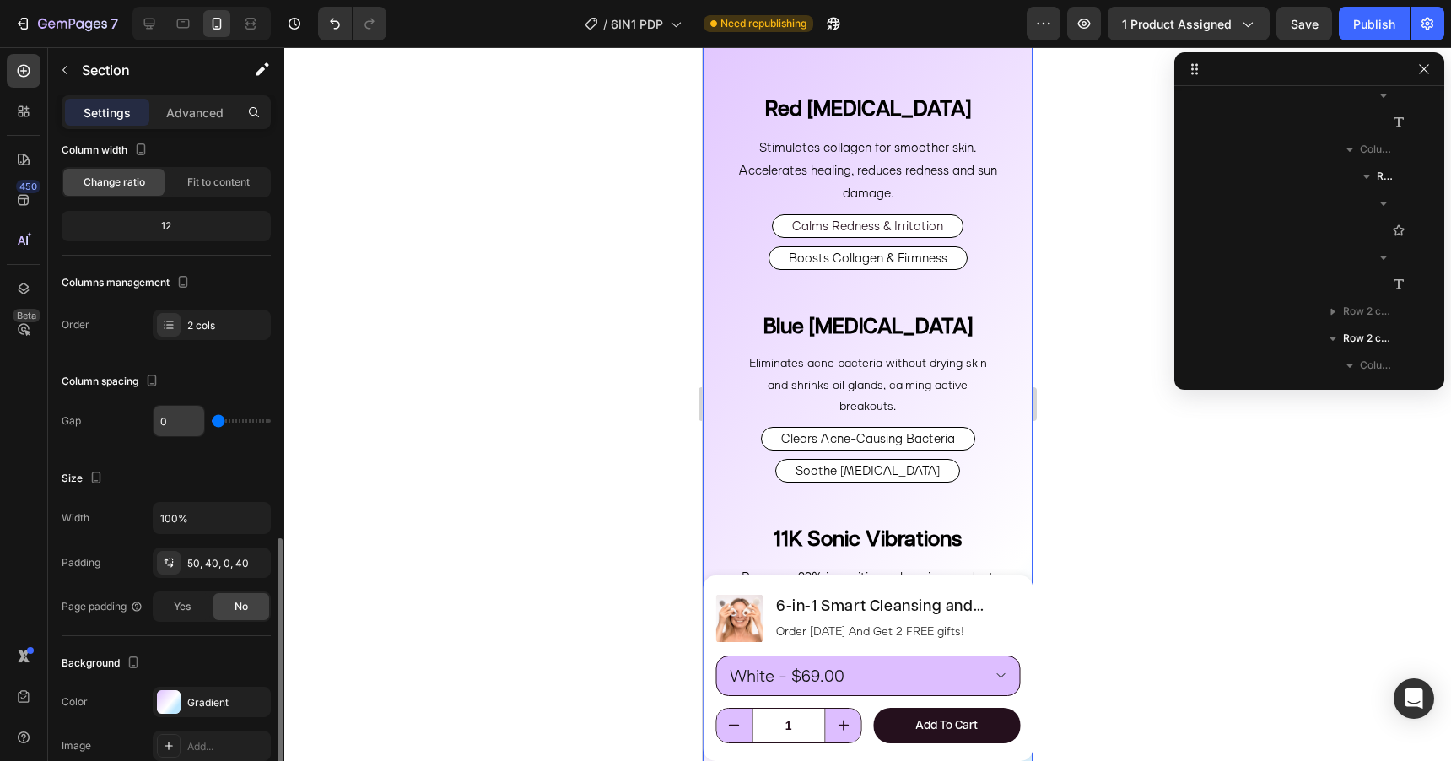
scroll to position [417, 0]
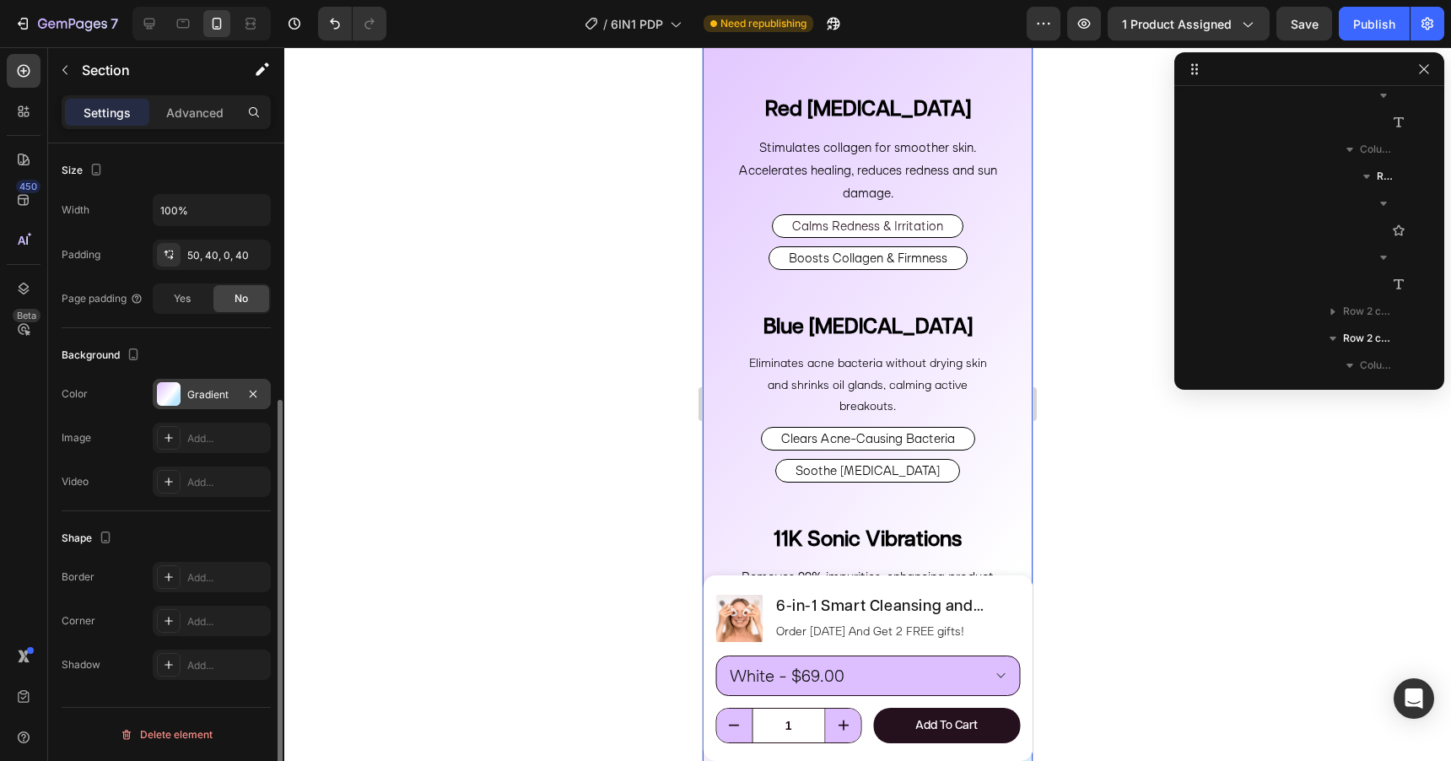
click at [199, 396] on div "Gradient" at bounding box center [211, 394] width 49 height 15
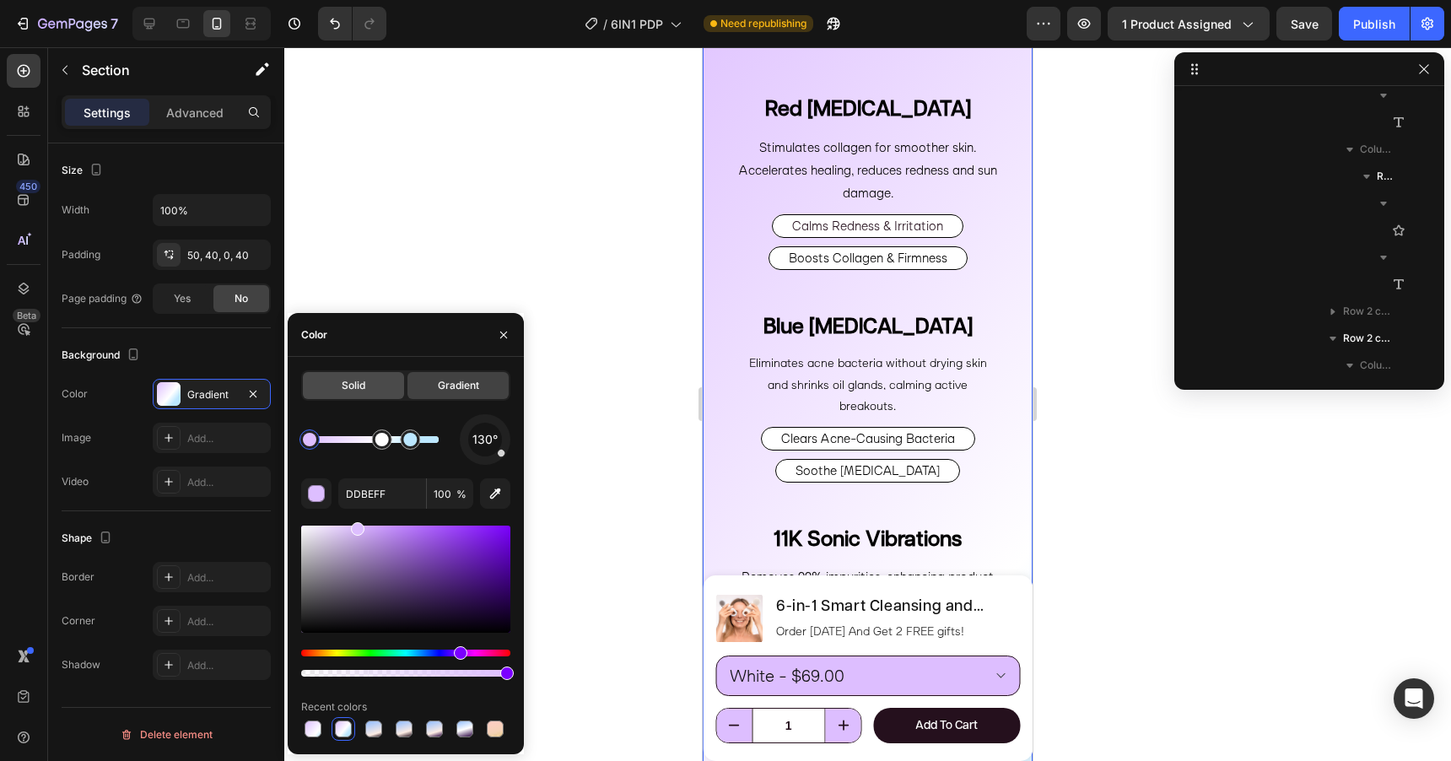
click at [364, 381] on span "Solid" at bounding box center [354, 385] width 24 height 15
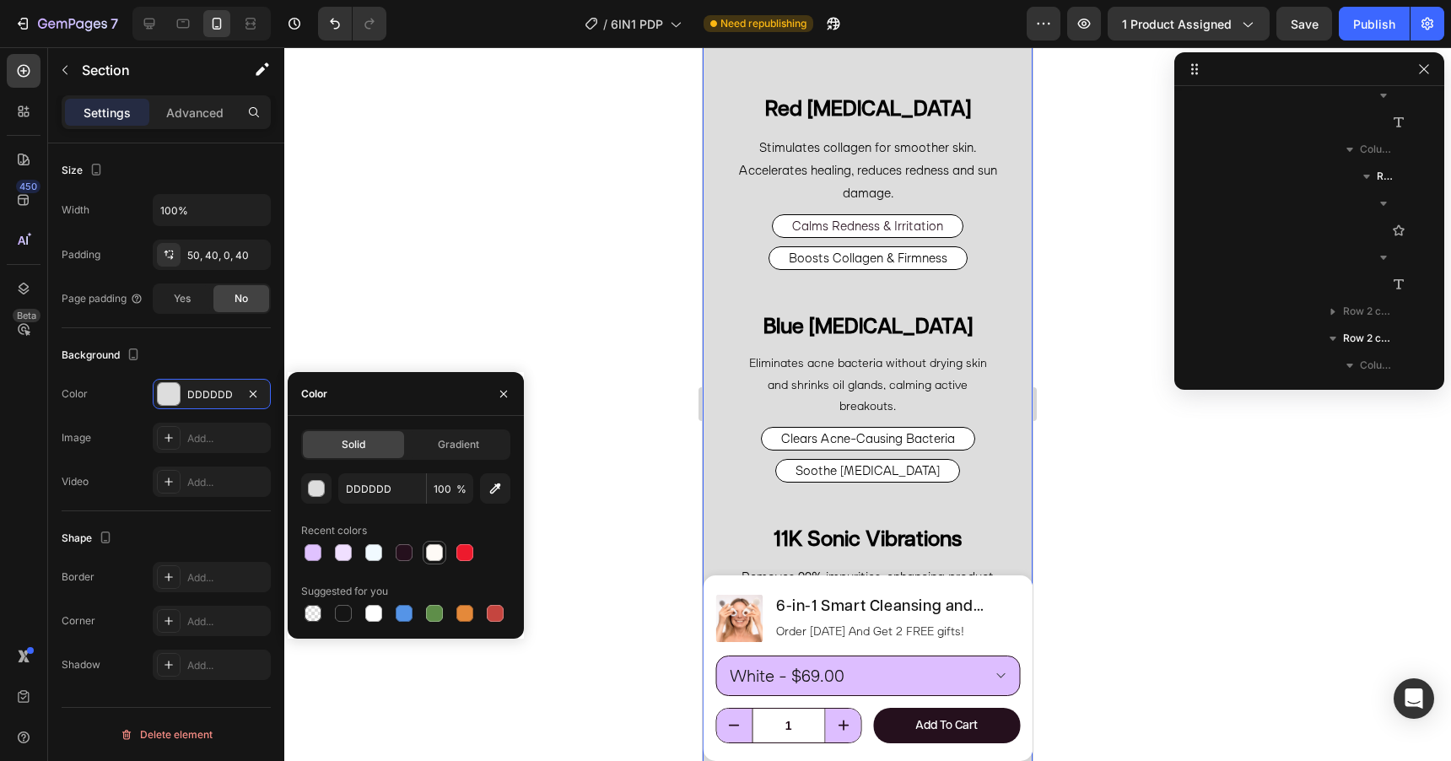
click at [433, 555] on div at bounding box center [434, 552] width 17 height 17
type input "FEFAF6"
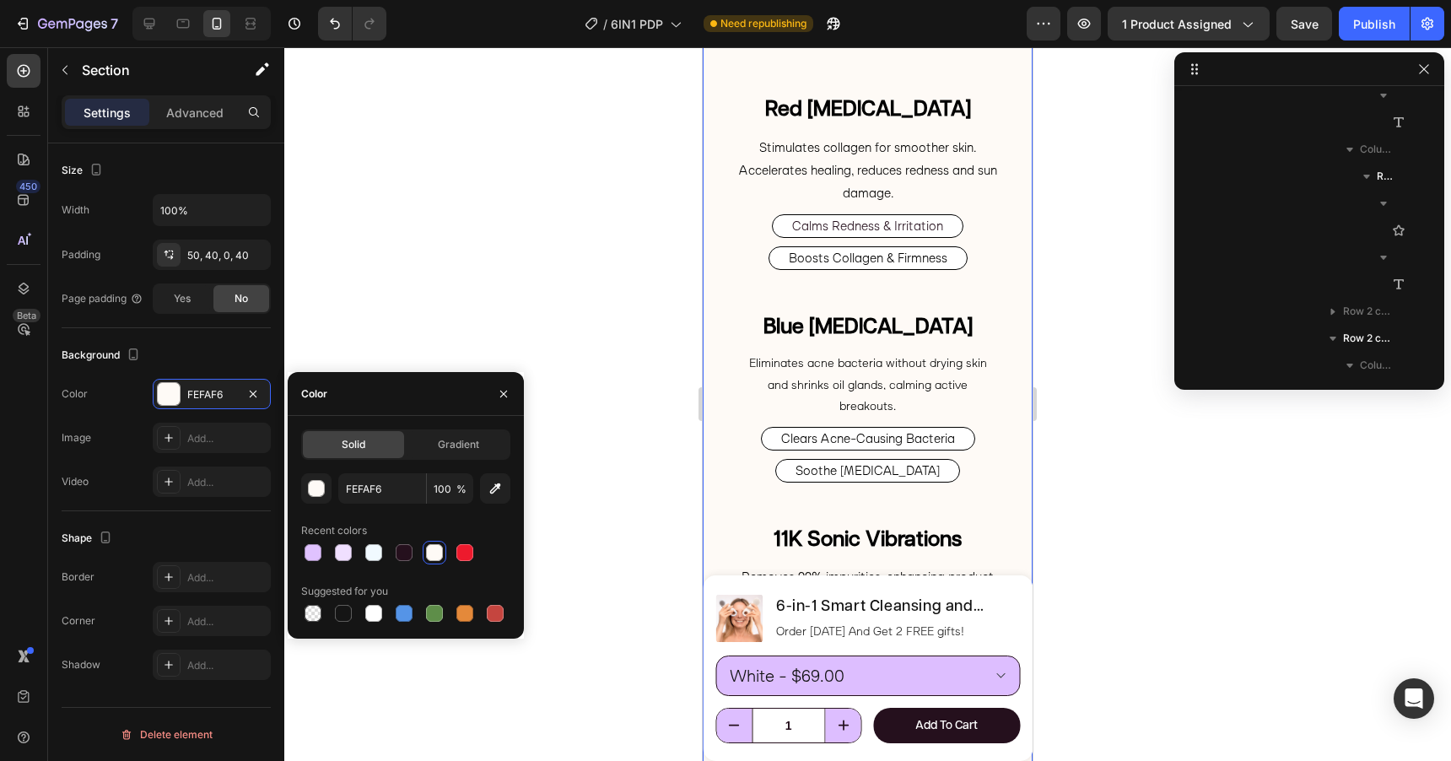
click at [609, 429] on div at bounding box center [867, 404] width 1167 height 714
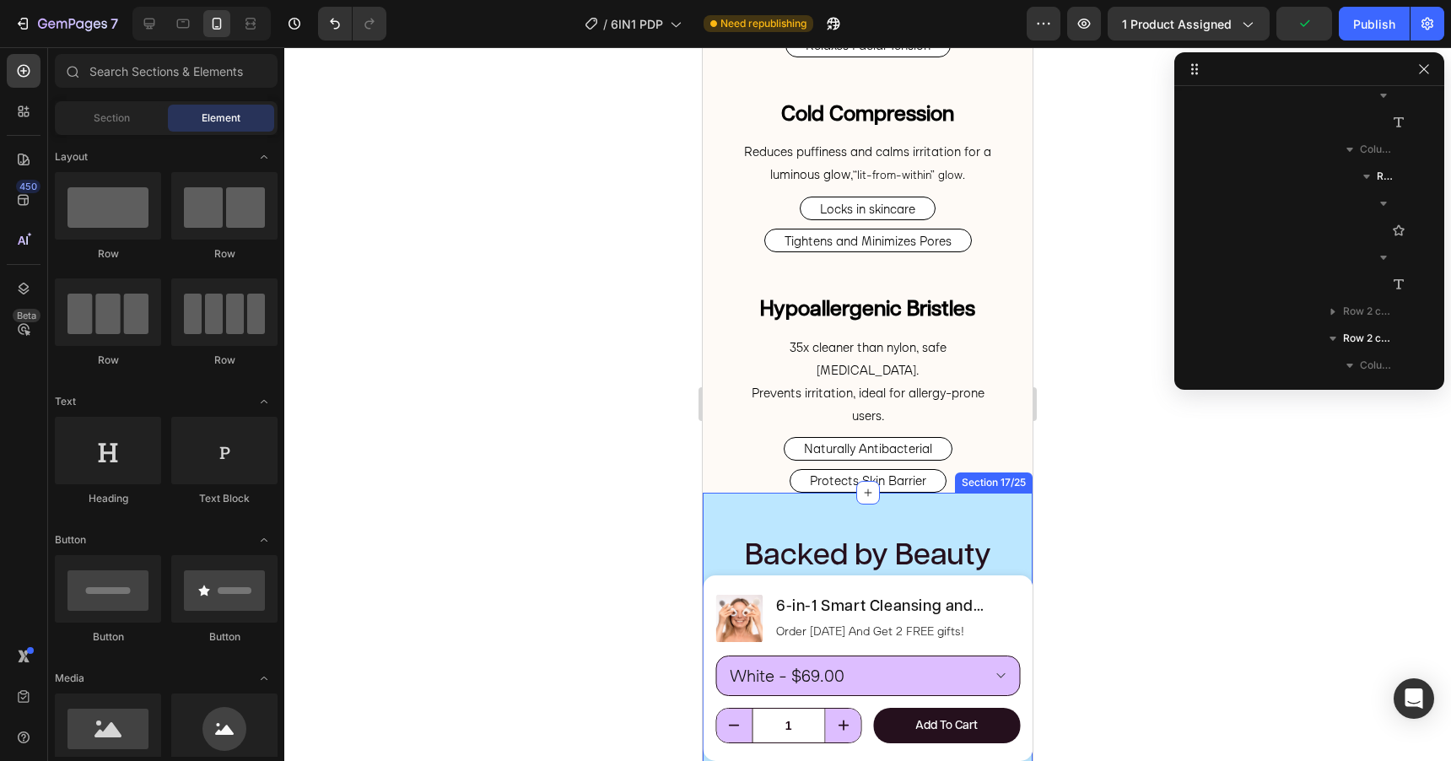
scroll to position [5658, 0]
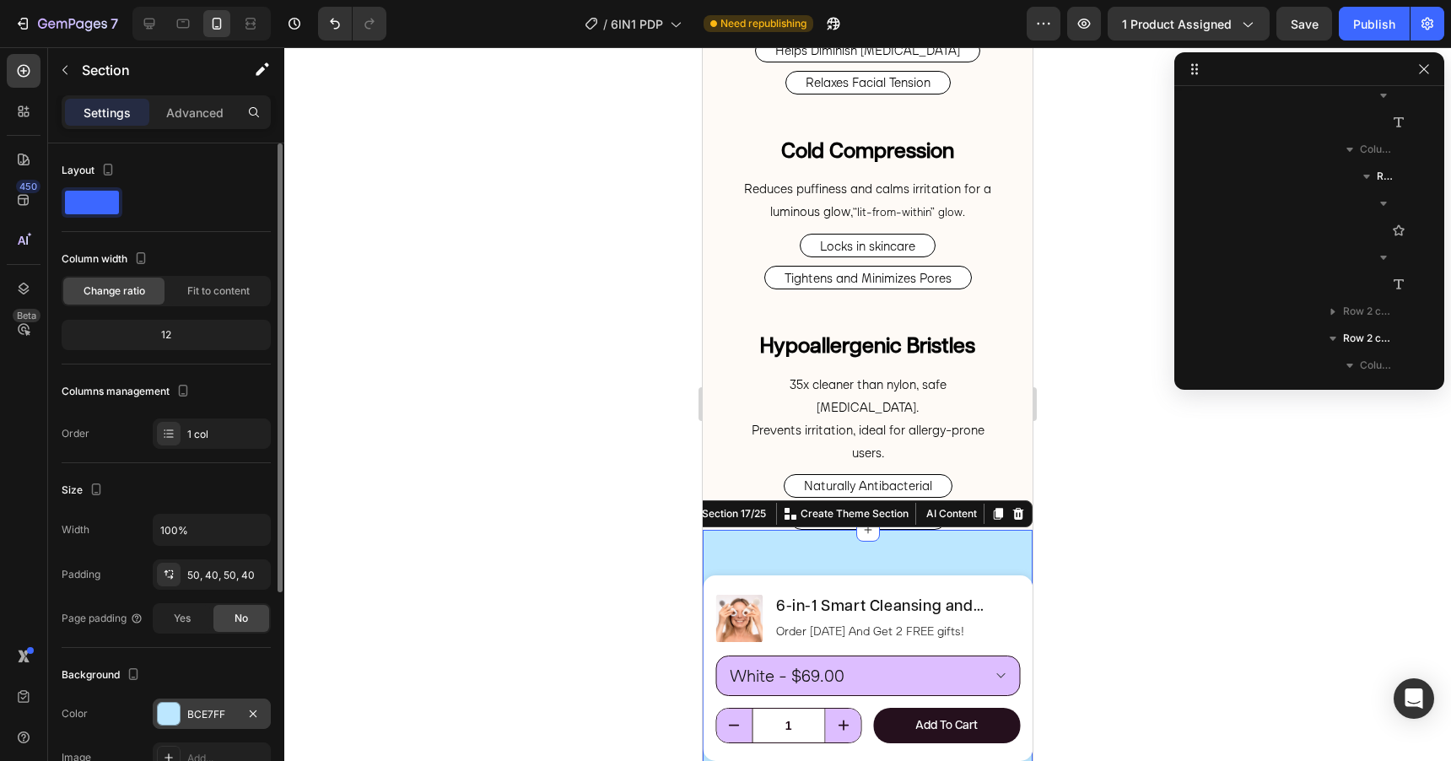
click at [163, 719] on div at bounding box center [169, 714] width 22 height 22
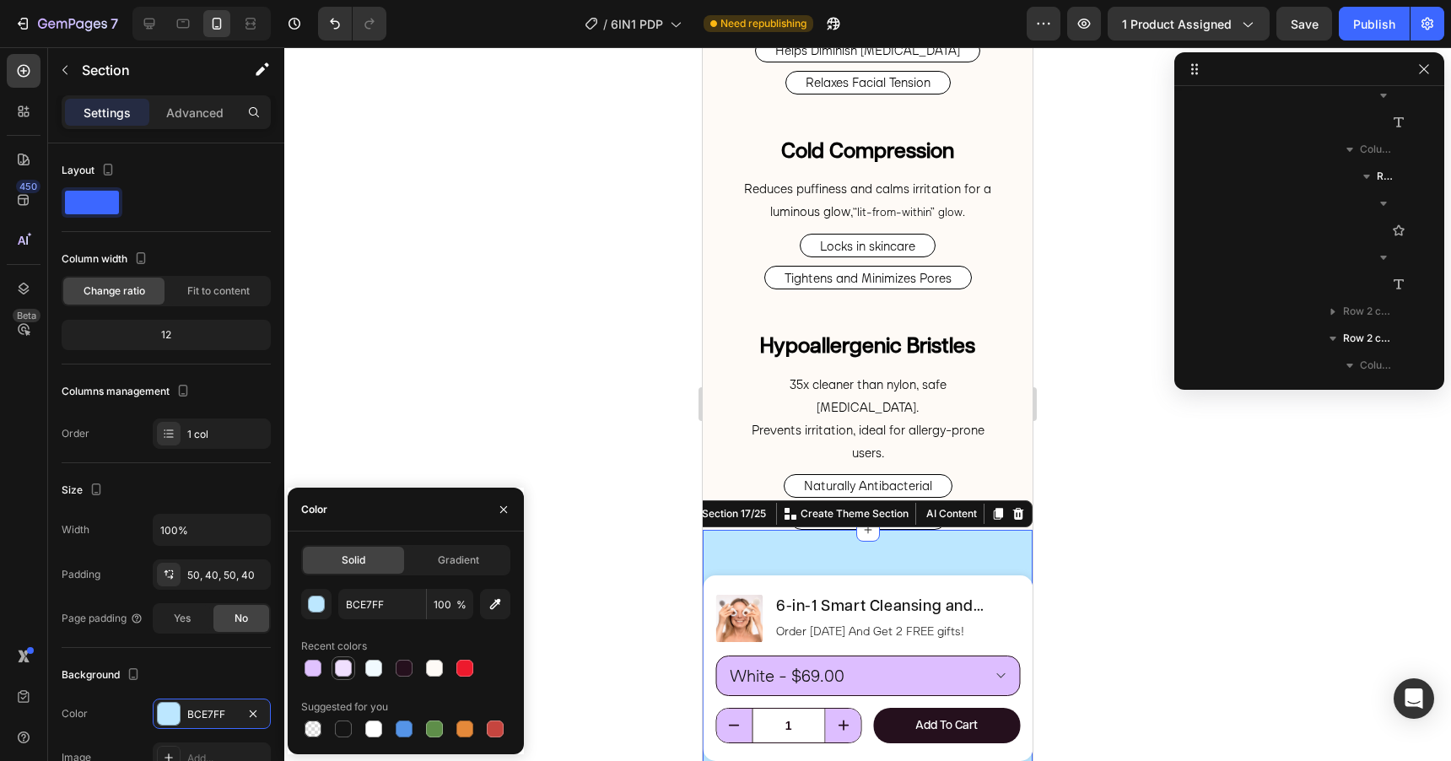
click at [344, 671] on div at bounding box center [343, 668] width 17 height 17
type input "F0DFFF"
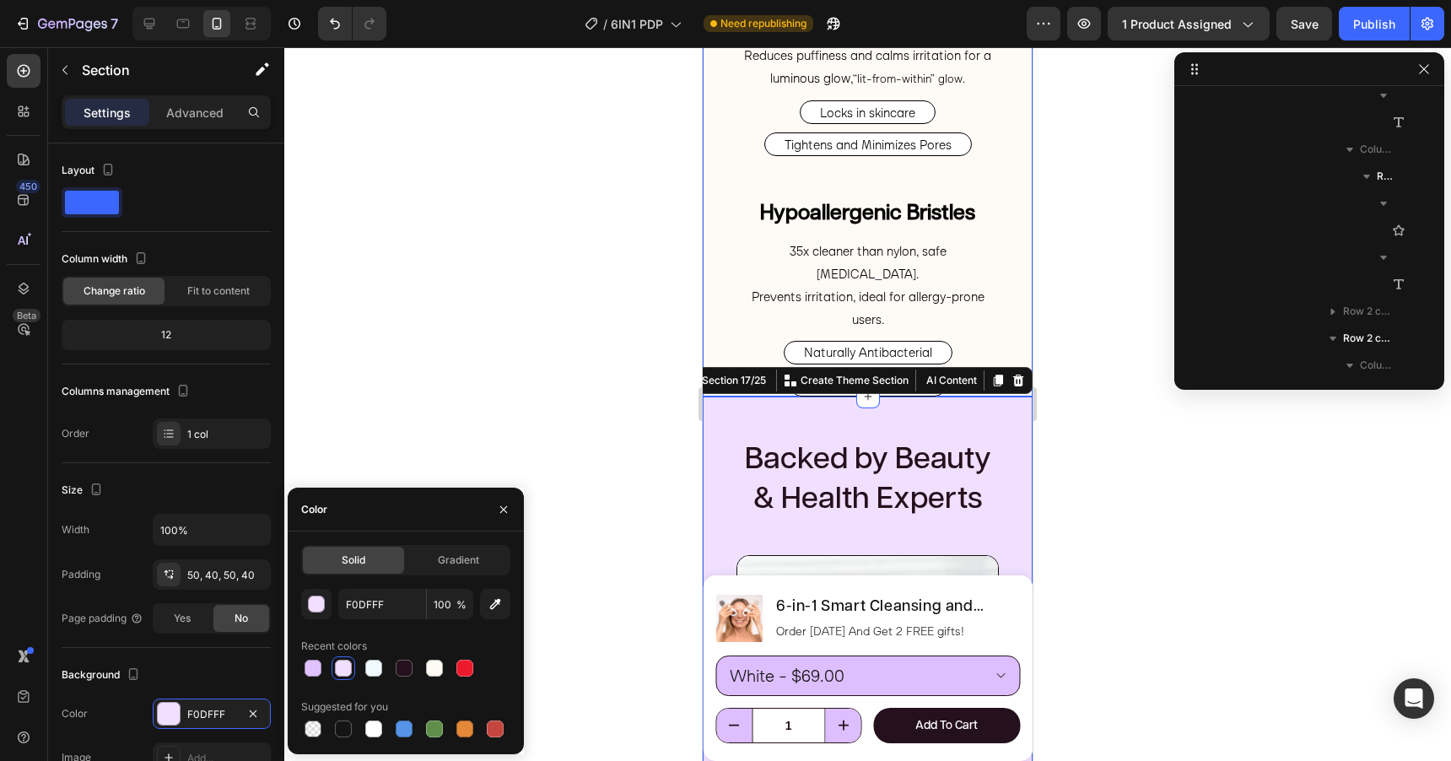
scroll to position [5816, 0]
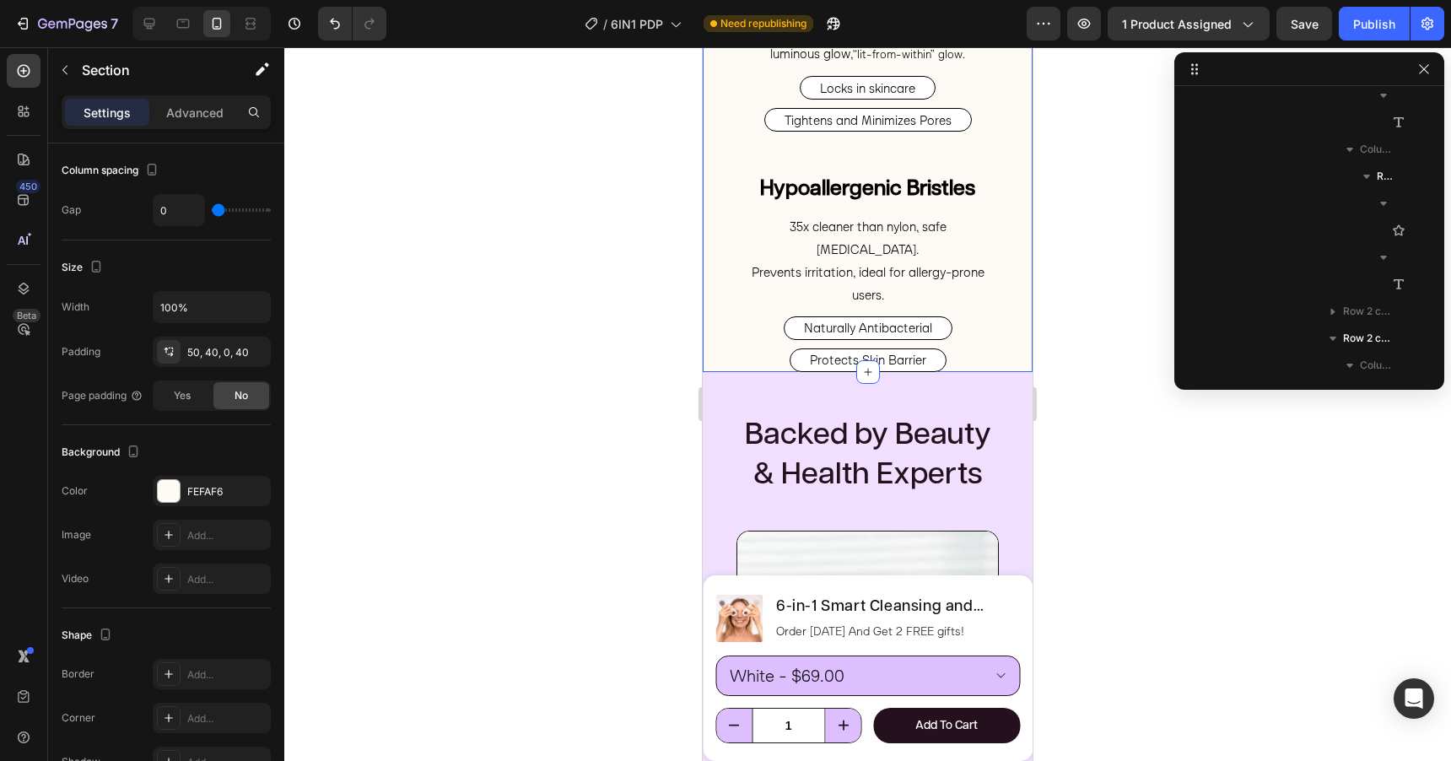
click at [190, 112] on p "Advanced" at bounding box center [194, 113] width 57 height 18
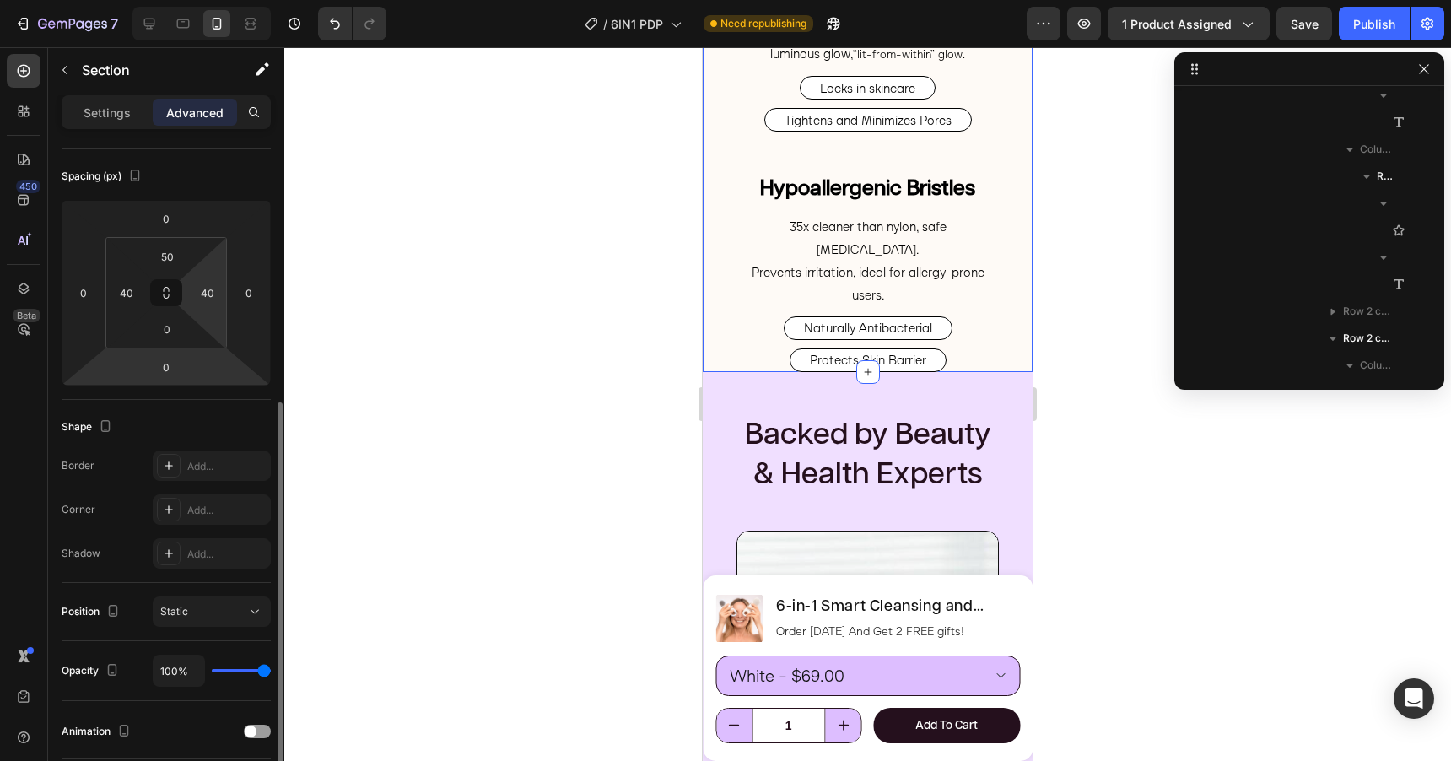
scroll to position [140, 0]
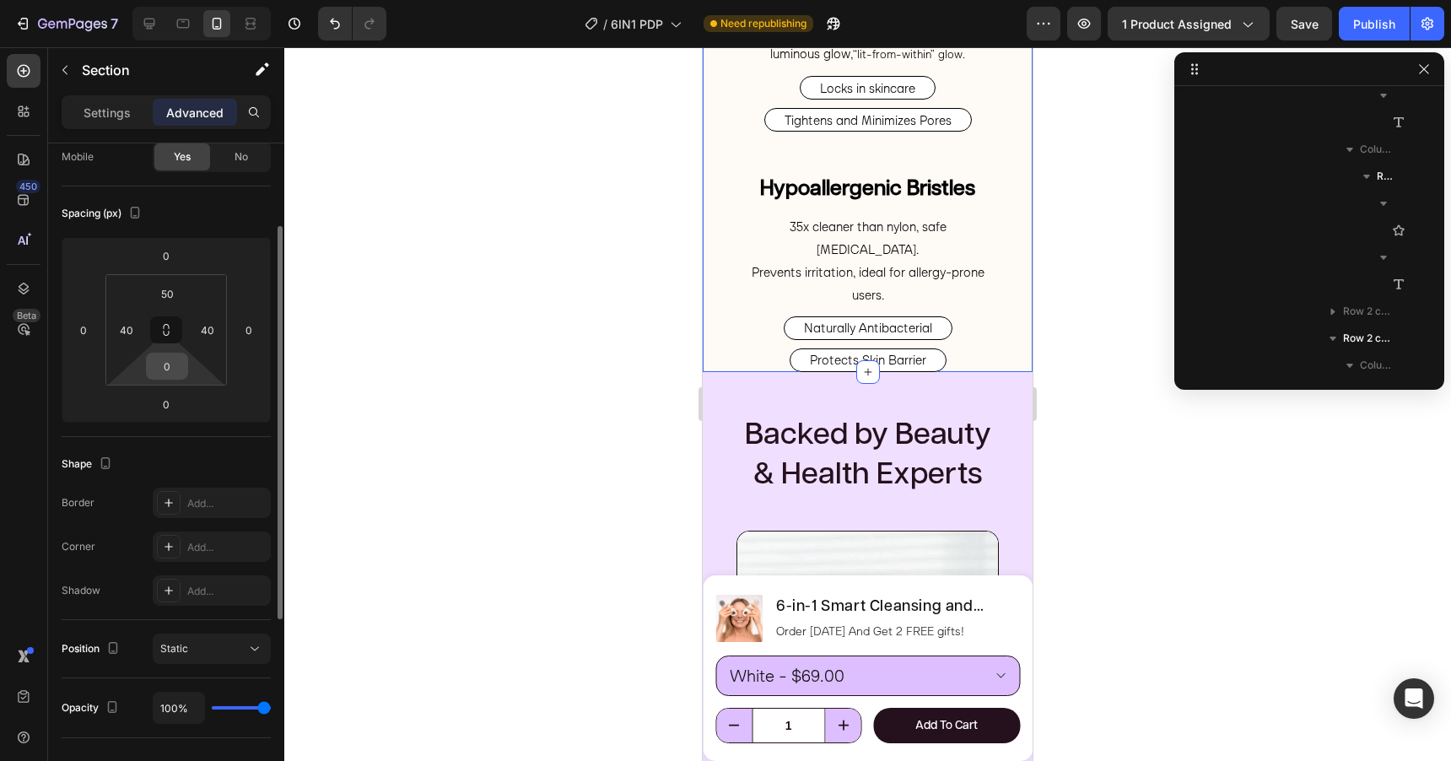
click at [165, 374] on input "0" at bounding box center [167, 365] width 34 height 25
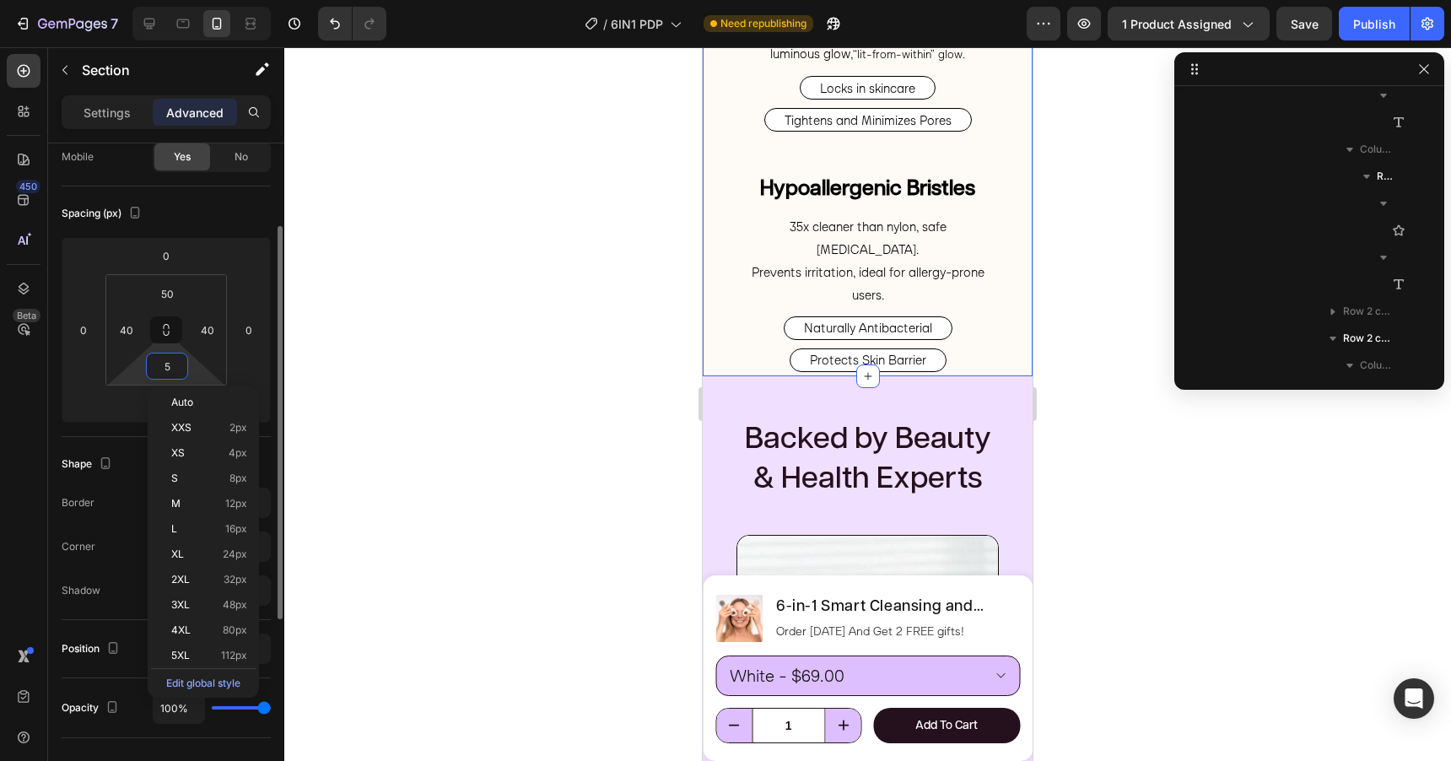
type input "50"
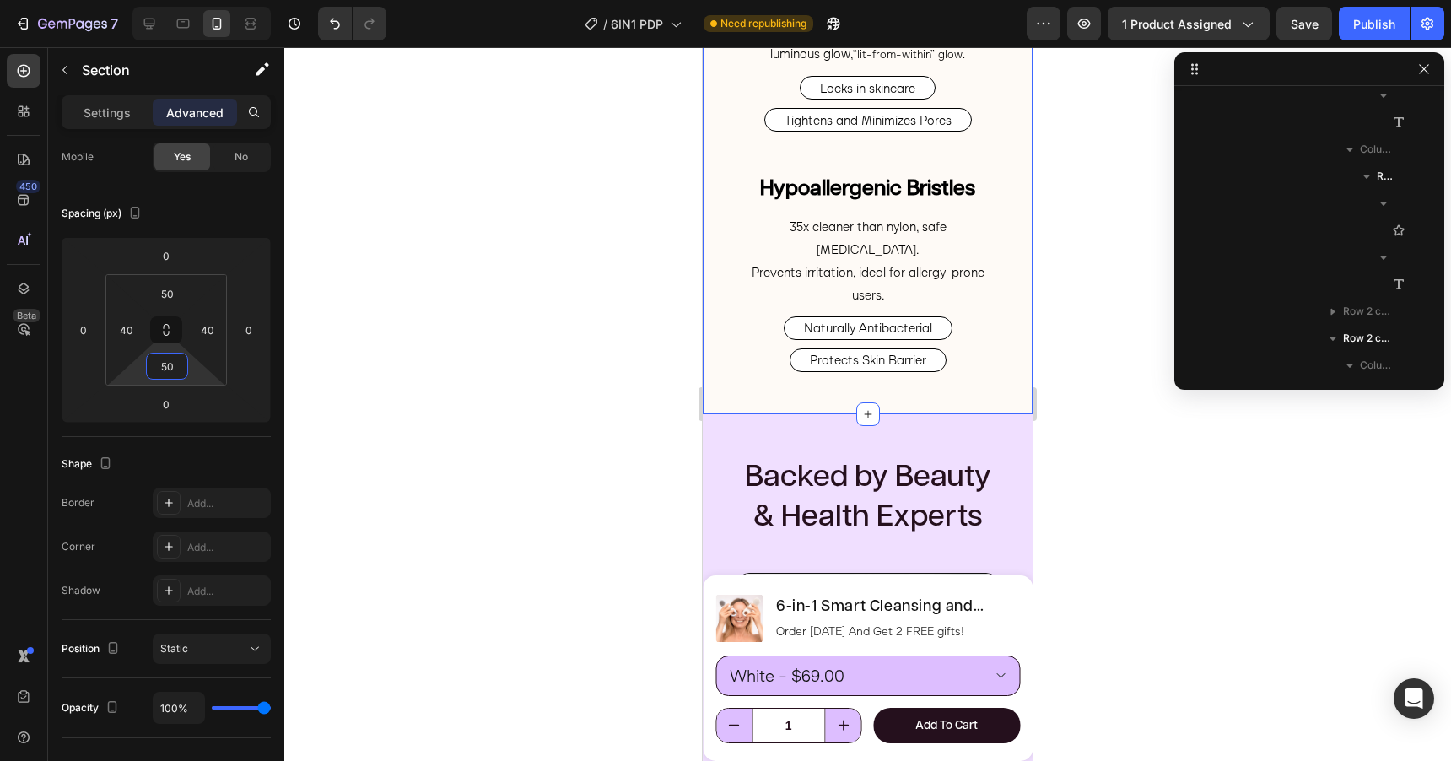
click at [1088, 326] on div at bounding box center [867, 404] width 1167 height 714
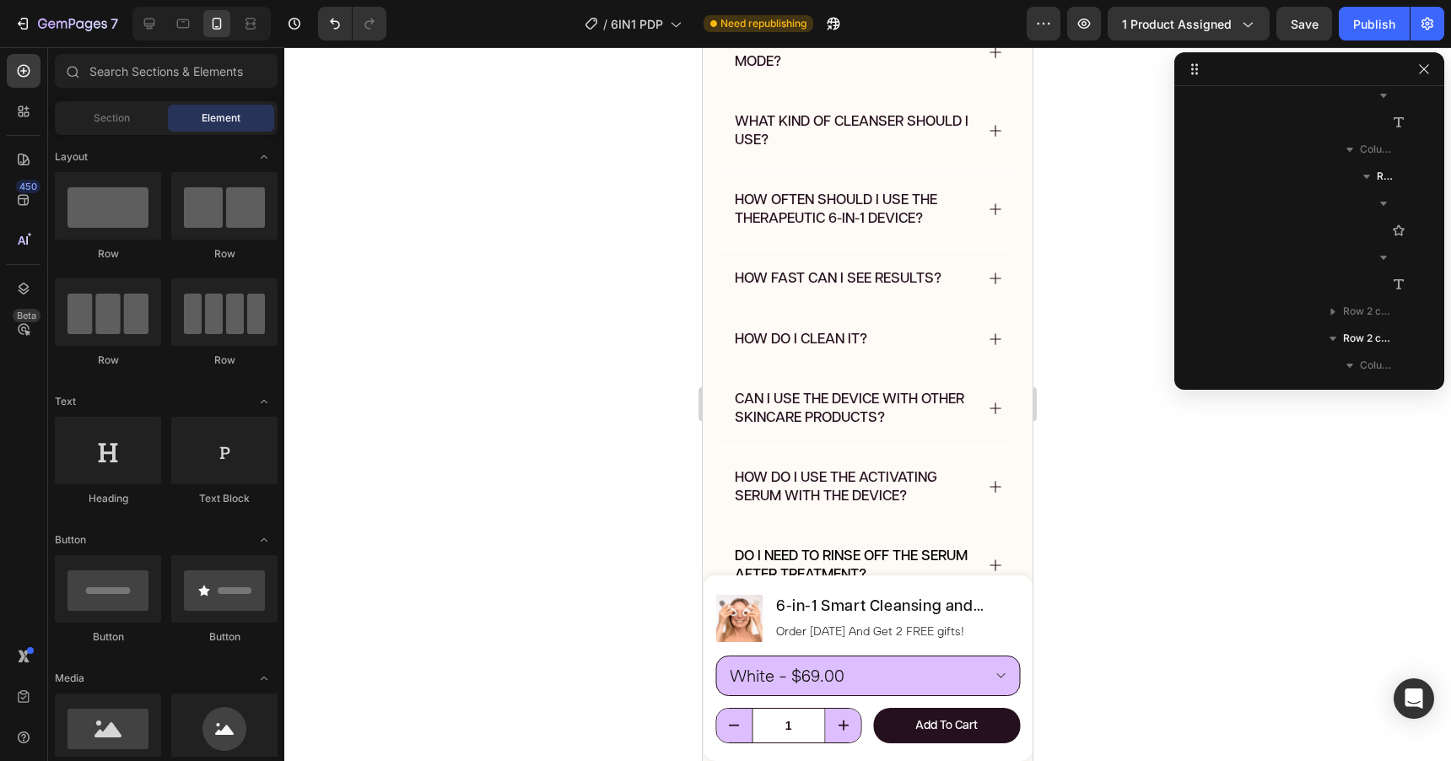
scroll to position [8124, 0]
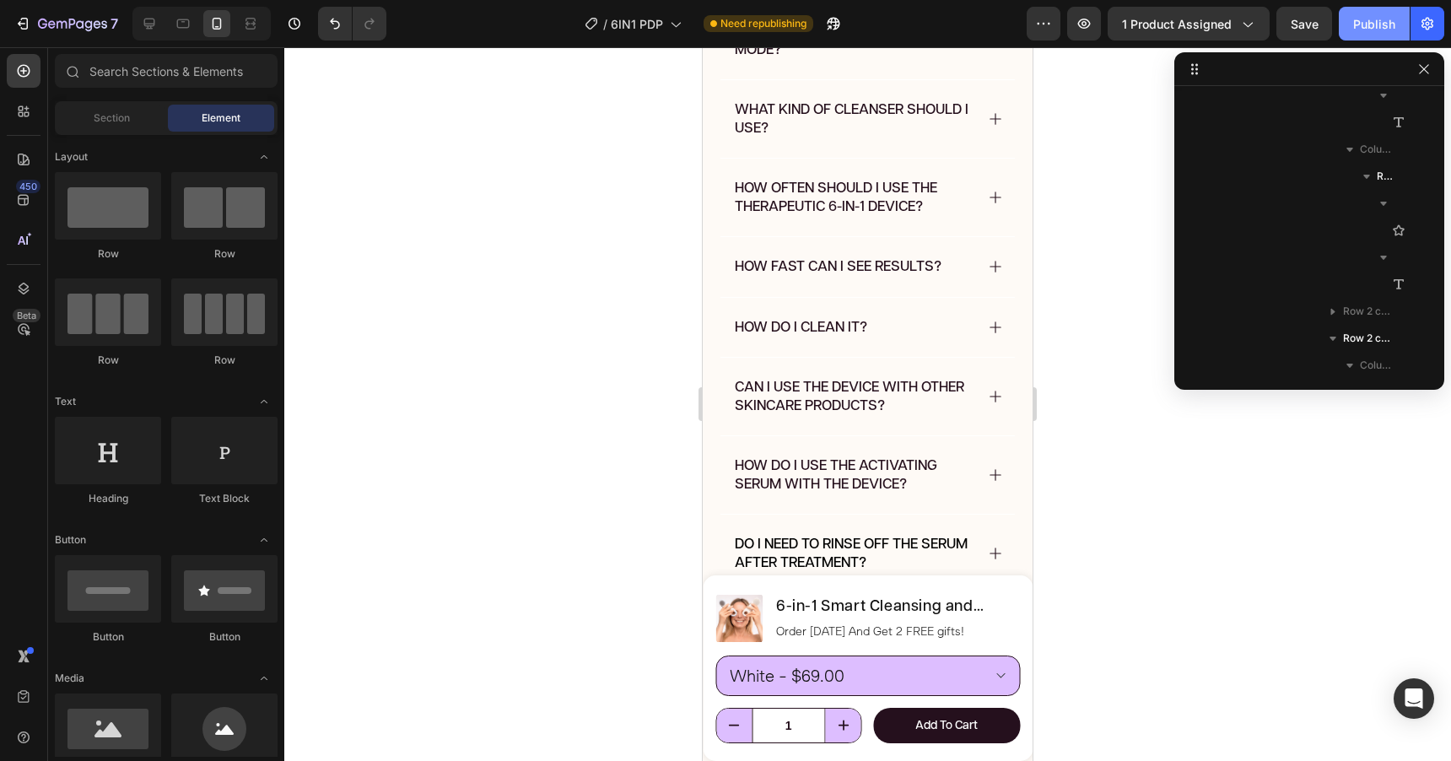
click at [1376, 24] on div "Publish" at bounding box center [1374, 24] width 42 height 18
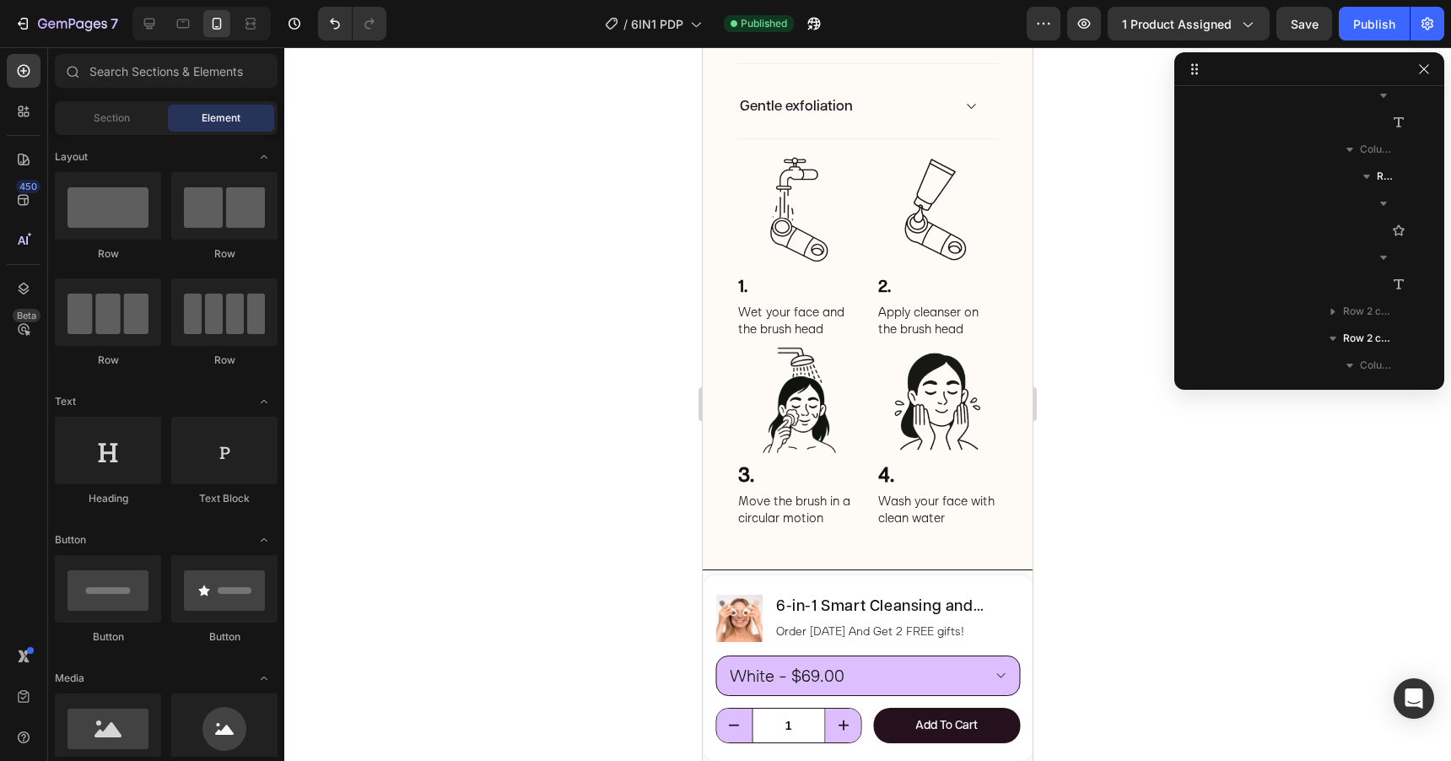
scroll to position [2332, 0]
